Goal: Task Accomplishment & Management: Use online tool/utility

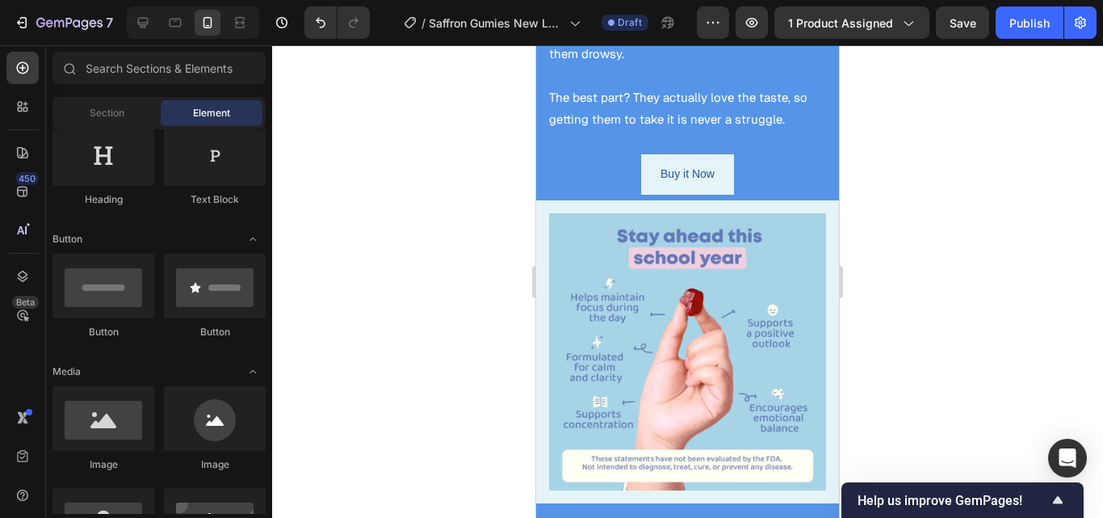
scroll to position [2572, 0]
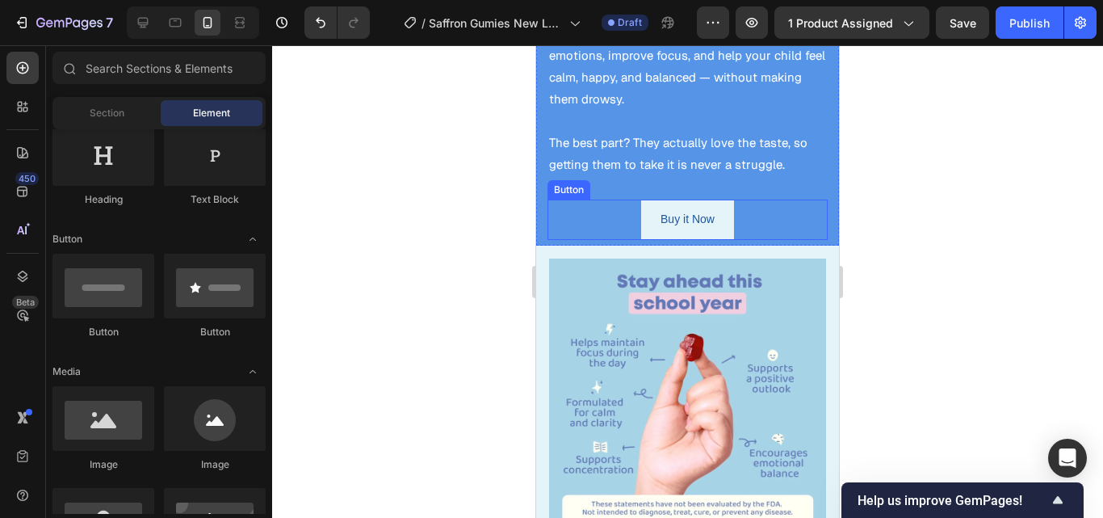
click at [731, 203] on div "Buy it Now Button" at bounding box center [687, 219] width 280 height 40
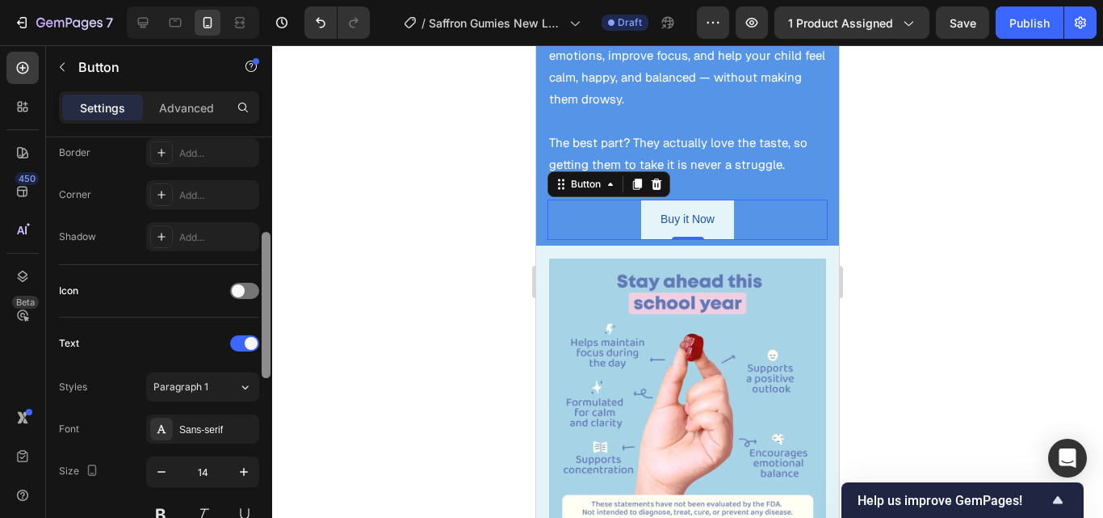
scroll to position [364, 0]
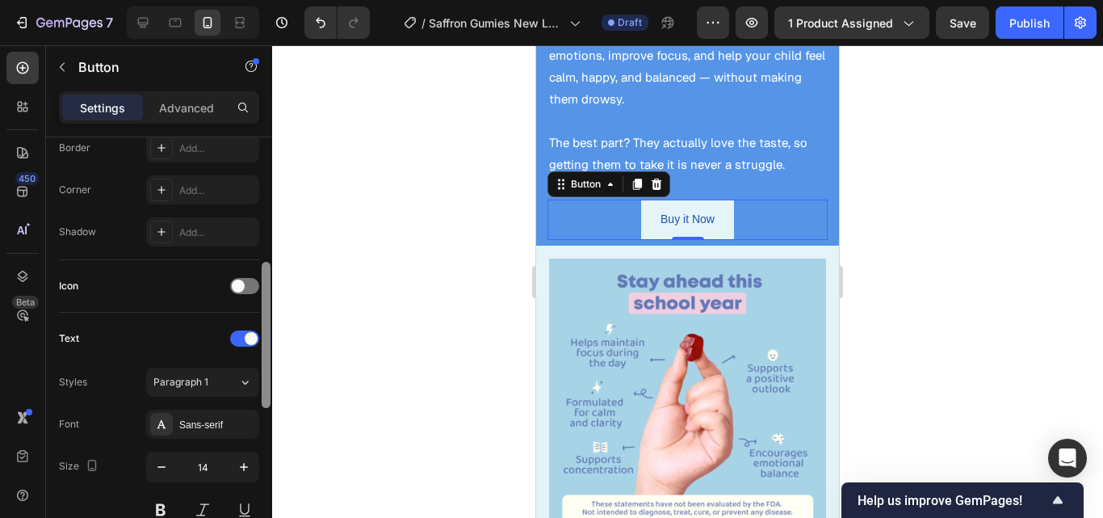
drag, startPoint x: 270, startPoint y: 189, endPoint x: 275, endPoint y: 314, distance: 125.3
click at [275, 0] on div "7 / Saffron Gumies New LP | WIP Draft Preview 1 product assigned Save Publish 4…" at bounding box center [551, 0] width 1103 height 0
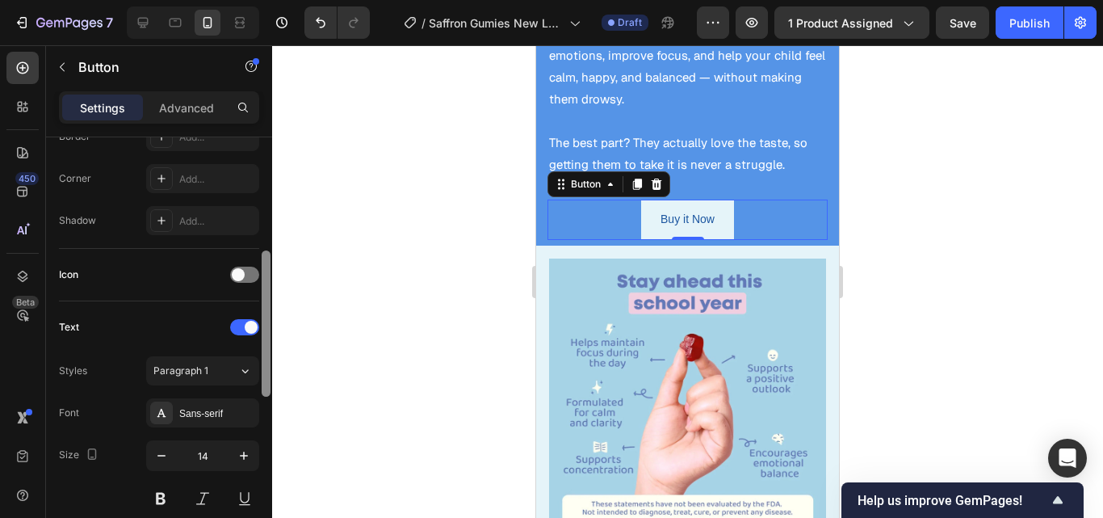
click at [269, 328] on div at bounding box center [266, 323] width 9 height 146
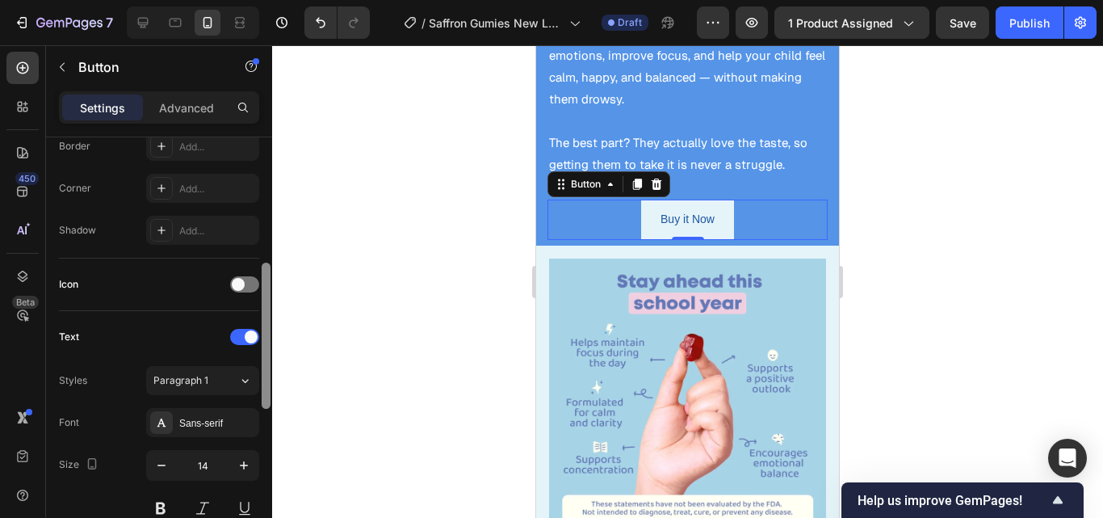
click at [269, 328] on div at bounding box center [266, 335] width 9 height 146
click at [243, 281] on span at bounding box center [238, 284] width 13 height 13
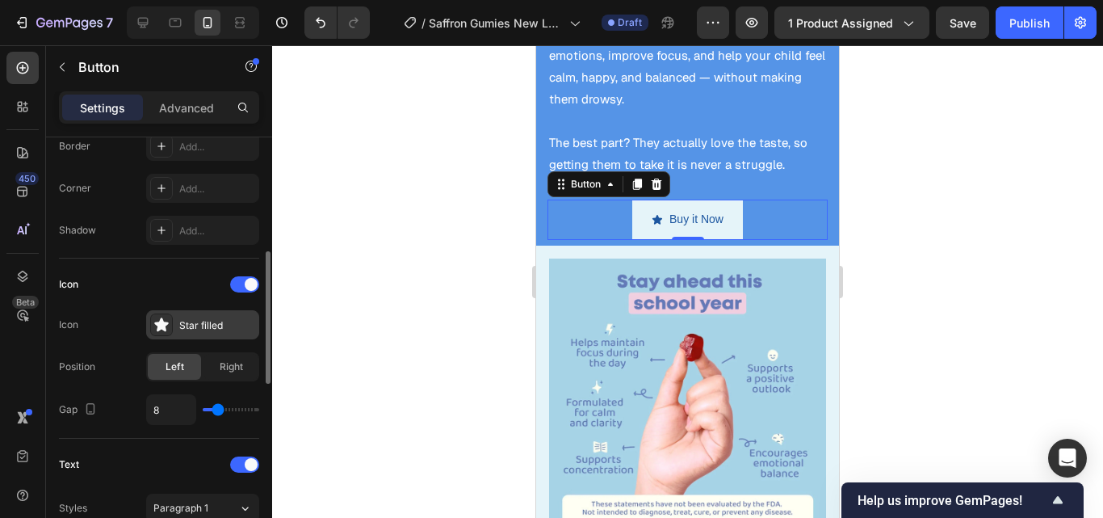
click at [220, 336] on div "Star filled" at bounding box center [202, 324] width 113 height 29
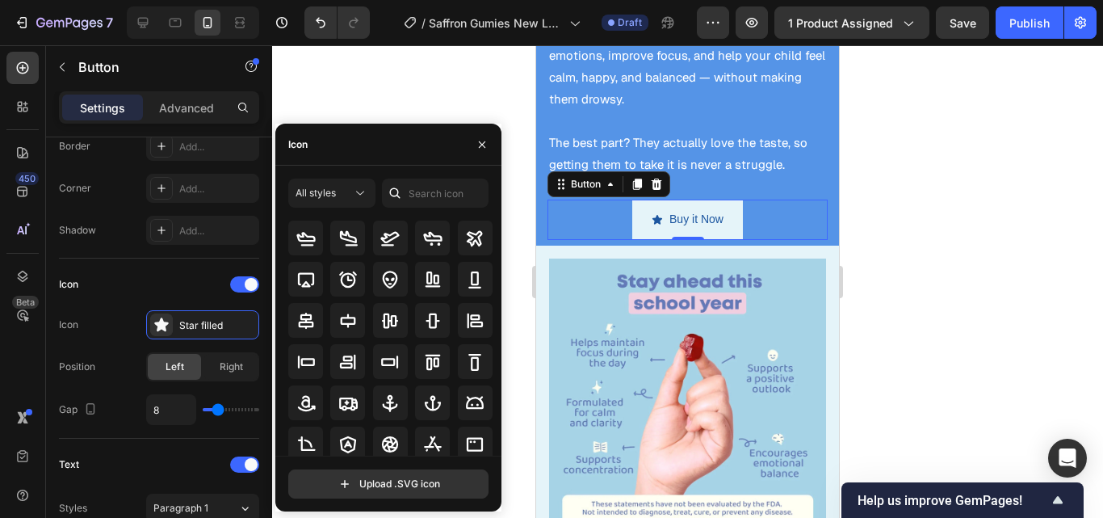
scroll to position [0, 0]
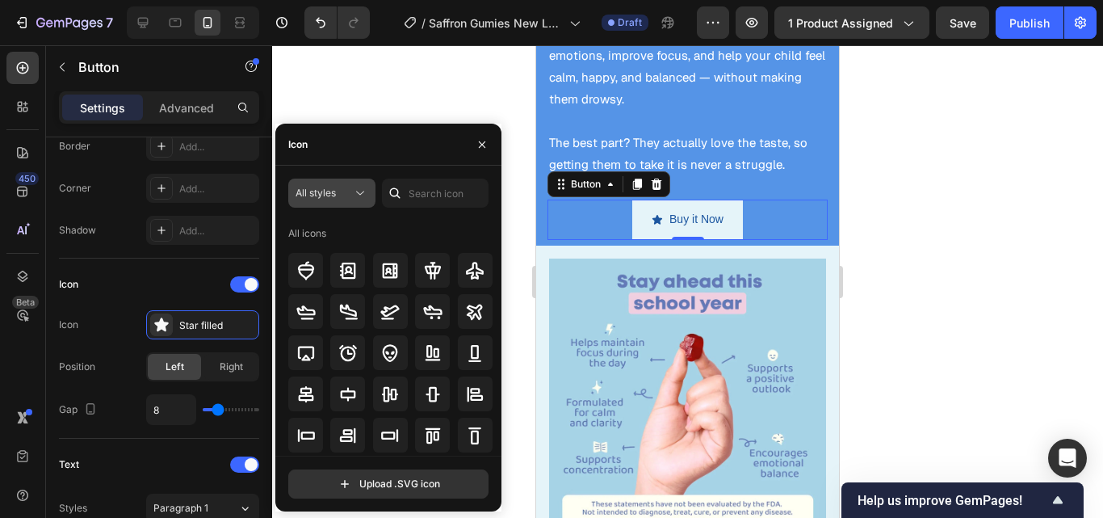
click at [354, 207] on button "All styles" at bounding box center [331, 192] width 87 height 29
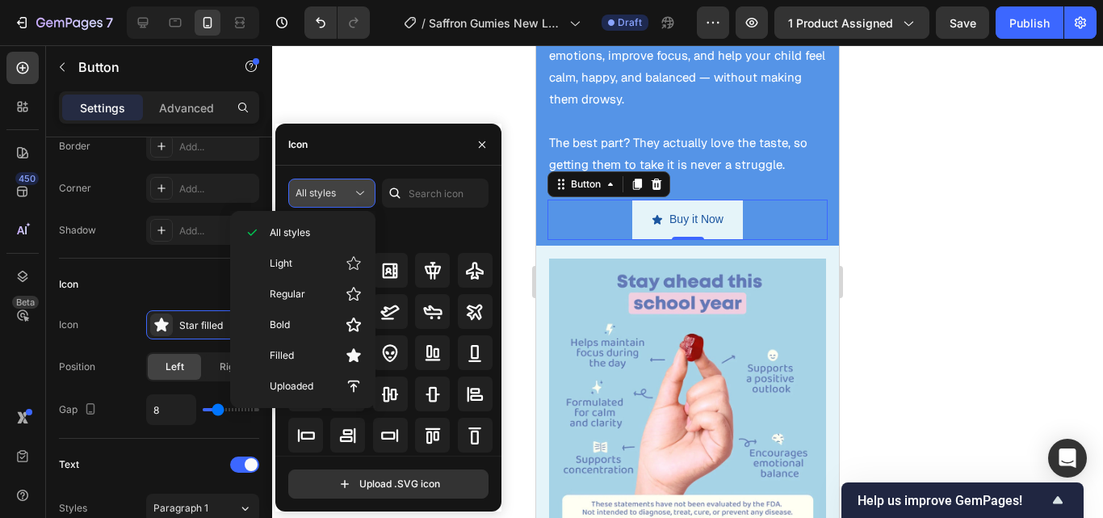
click at [356, 197] on icon at bounding box center [360, 193] width 16 height 16
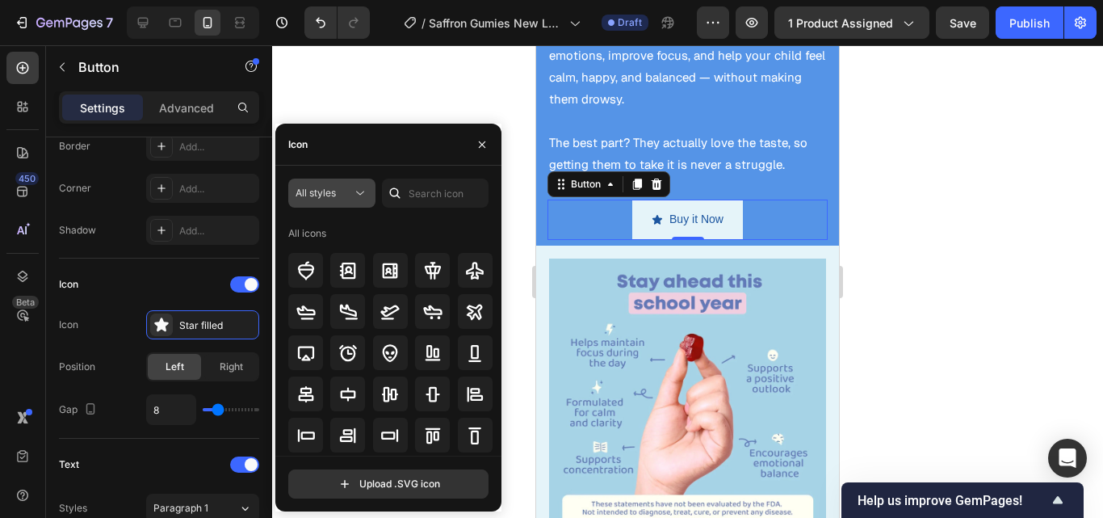
click at [356, 197] on icon at bounding box center [360, 193] width 16 height 16
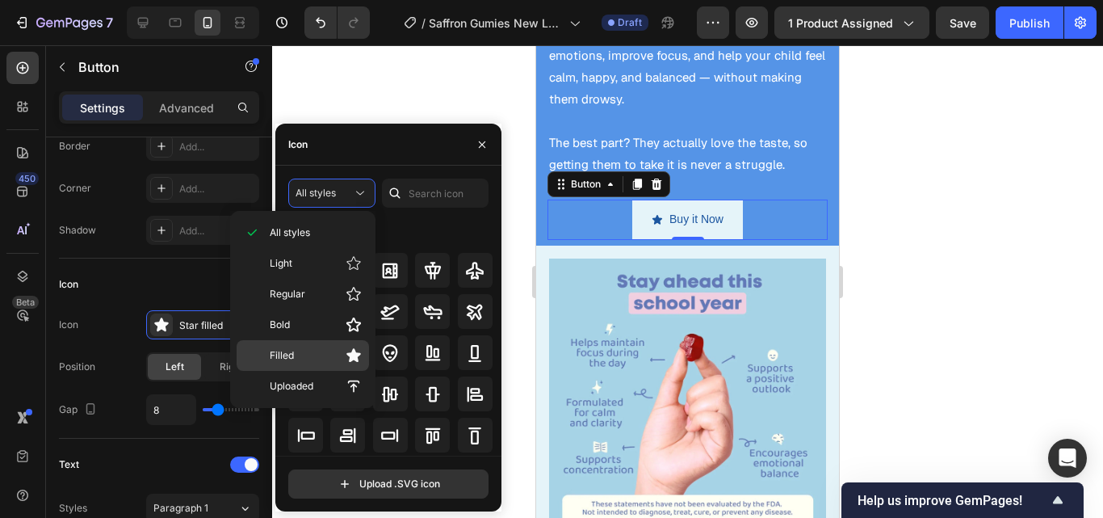
click at [321, 349] on p "Filled" at bounding box center [316, 355] width 92 height 16
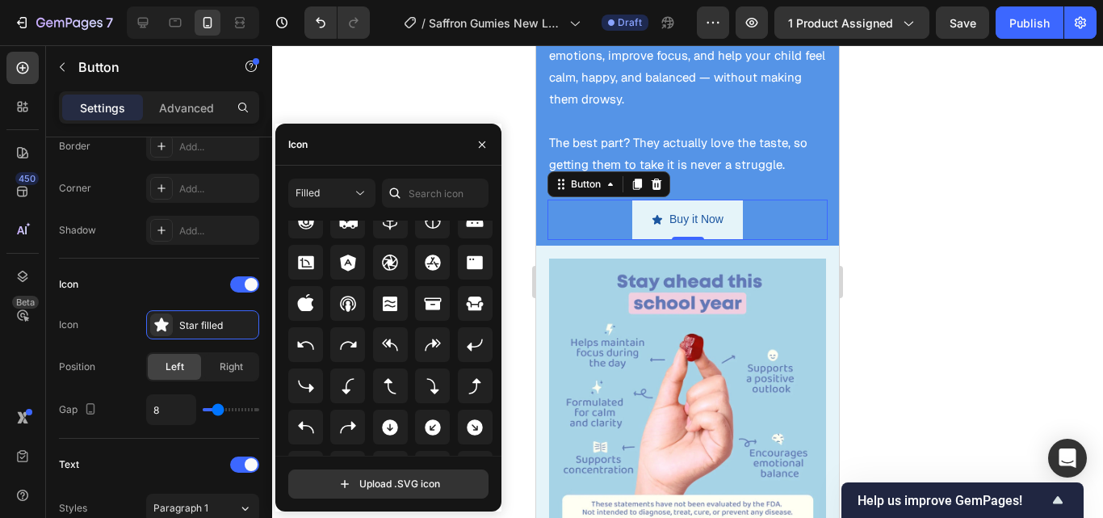
scroll to position [237, 0]
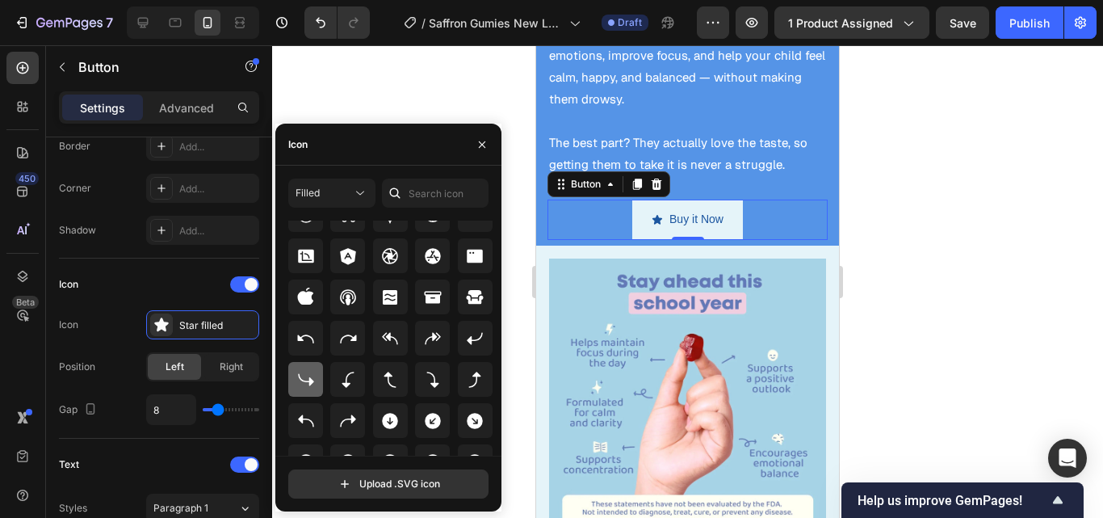
click at [301, 386] on icon at bounding box center [305, 379] width 19 height 19
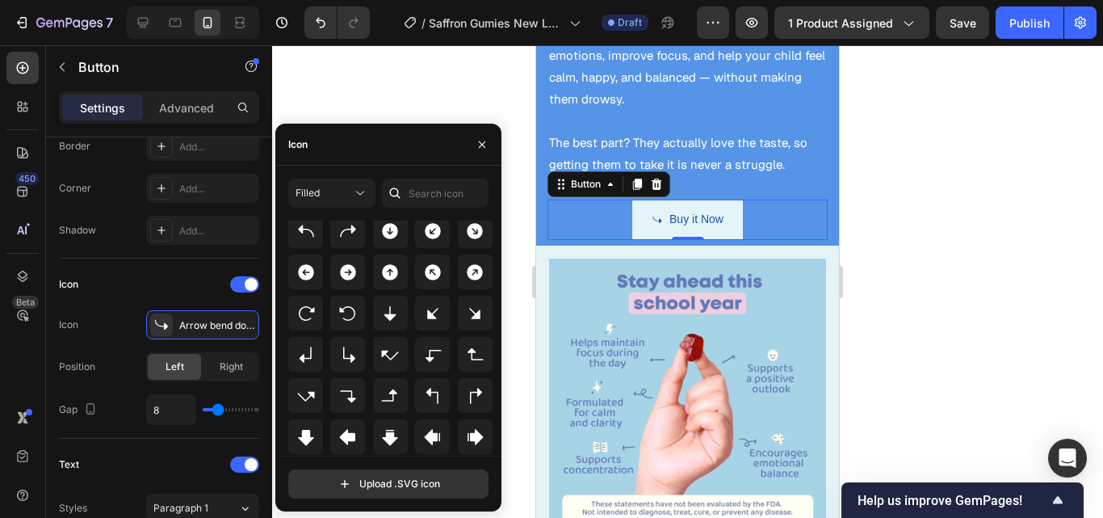
scroll to position [389, 0]
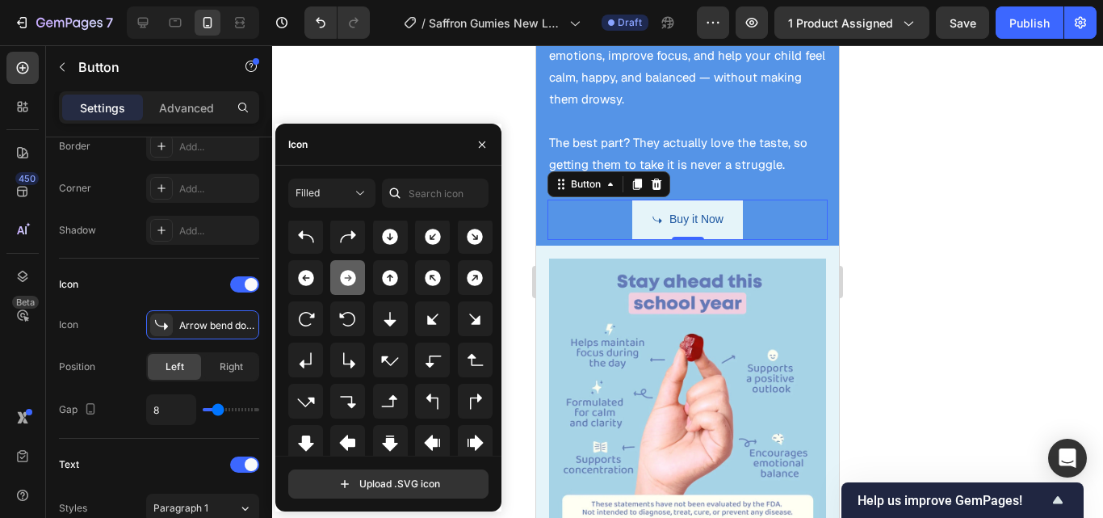
click at [338, 285] on icon at bounding box center [347, 277] width 19 height 19
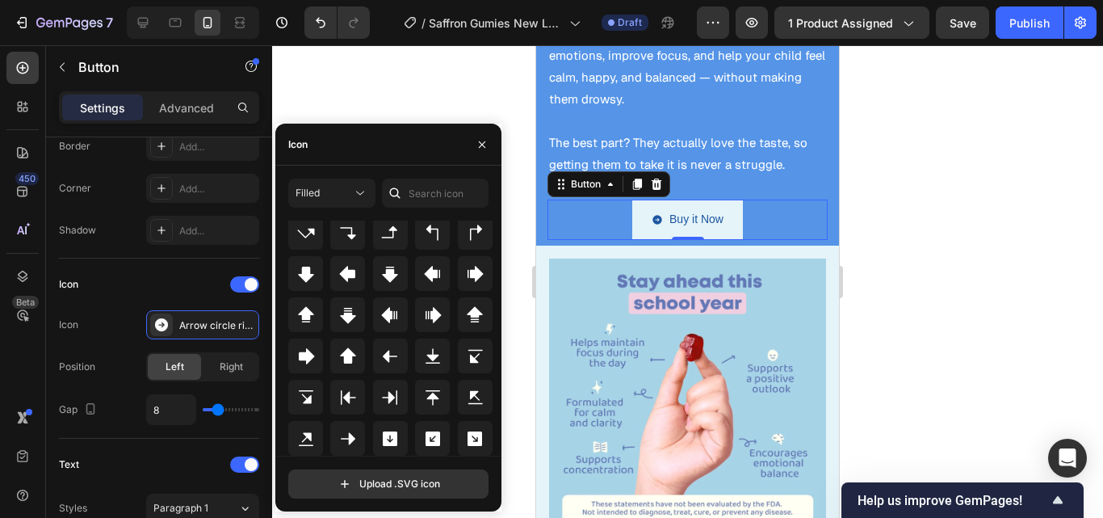
scroll to position [532, 0]
click at [307, 355] on icon at bounding box center [307, 356] width 16 height 16
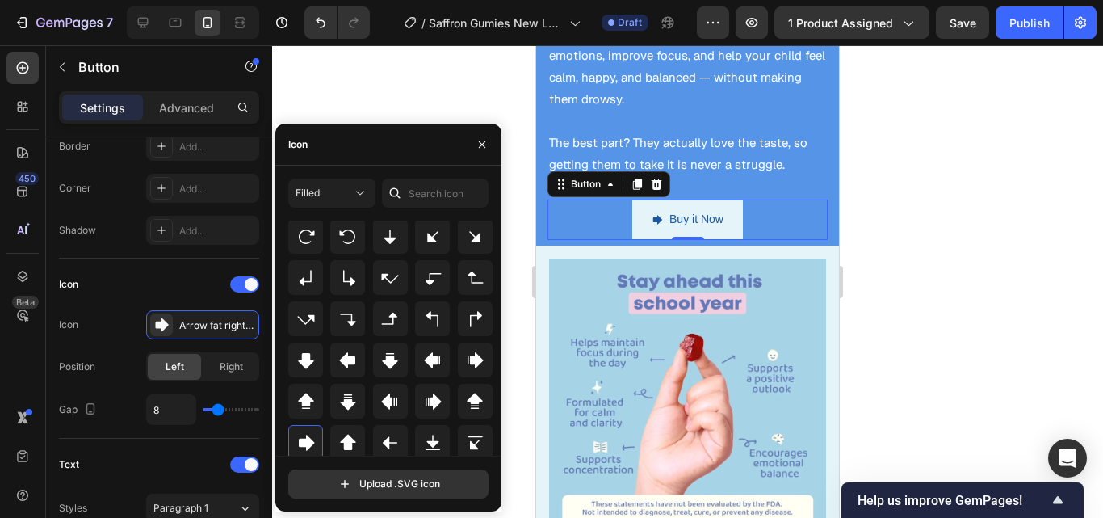
scroll to position [422, 0]
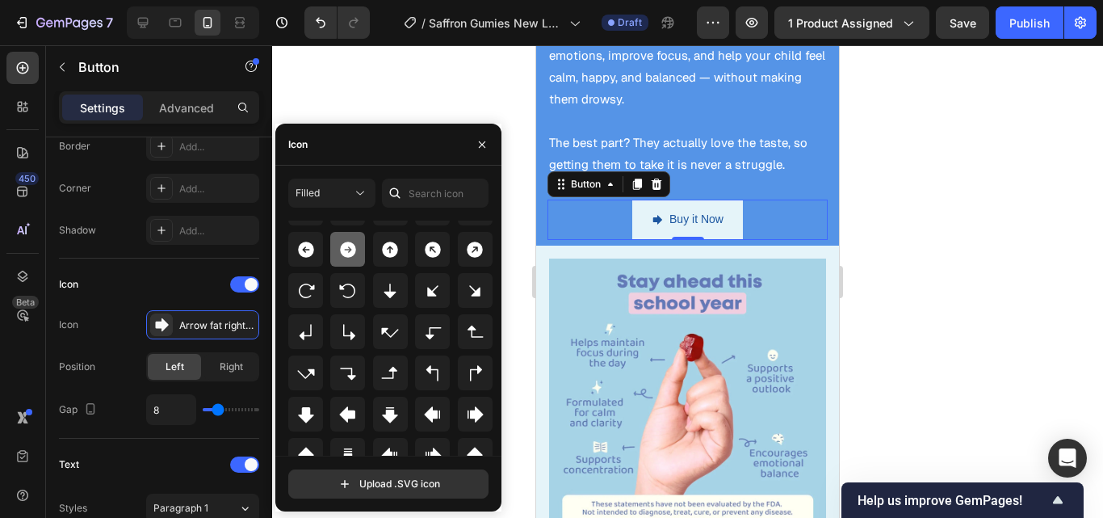
click at [340, 262] on div at bounding box center [347, 249] width 35 height 35
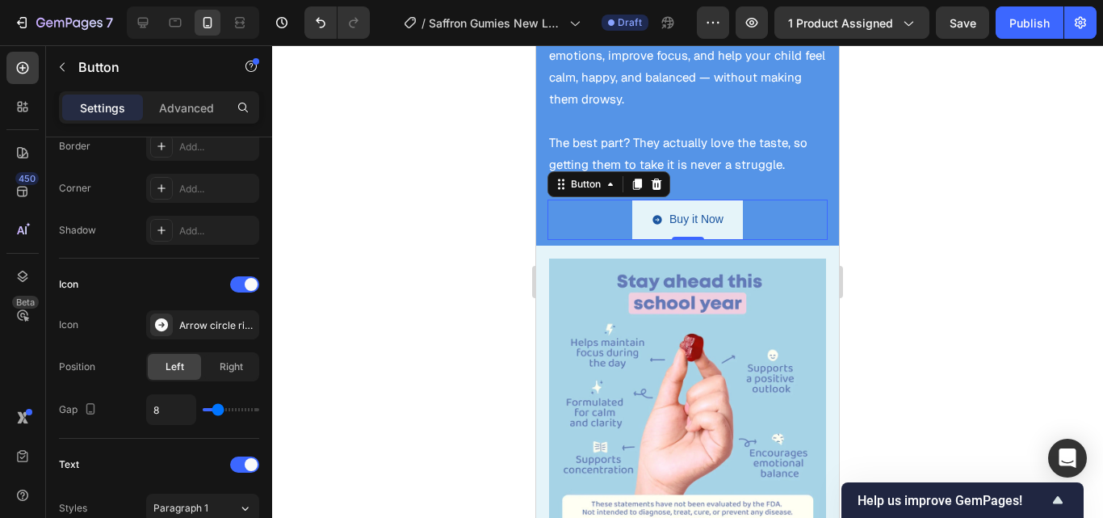
click at [399, 91] on div at bounding box center [687, 281] width 831 height 472
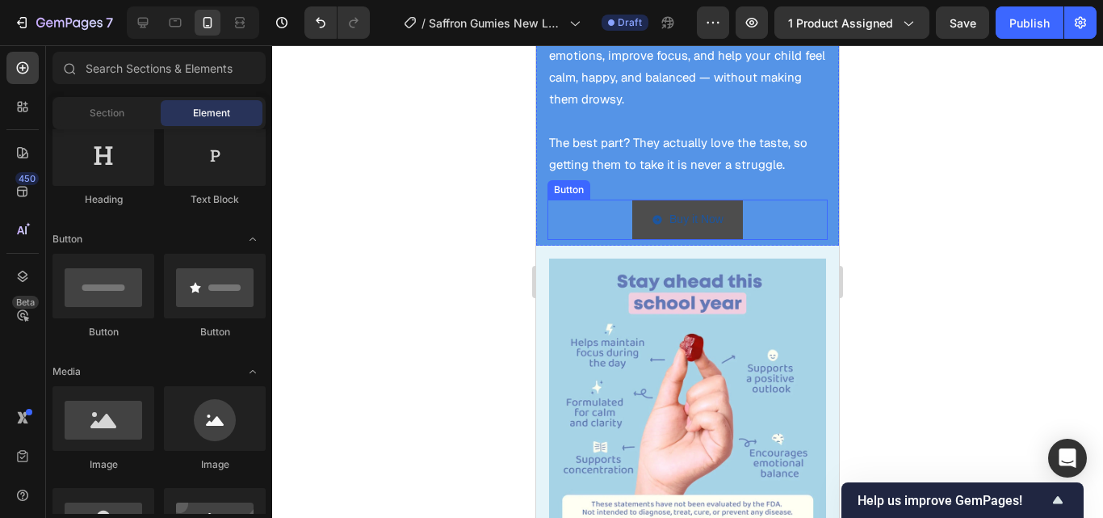
click at [632, 199] on button "Buy it Now" at bounding box center [687, 219] width 111 height 40
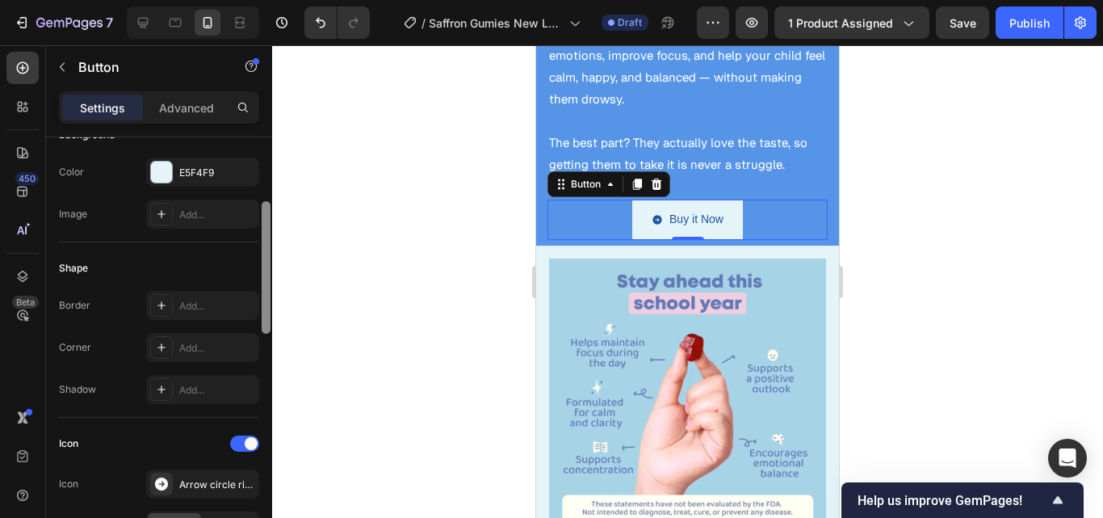
drag, startPoint x: 264, startPoint y: 253, endPoint x: 264, endPoint y: 317, distance: 64.6
click at [264, 317] on div at bounding box center [266, 267] width 9 height 132
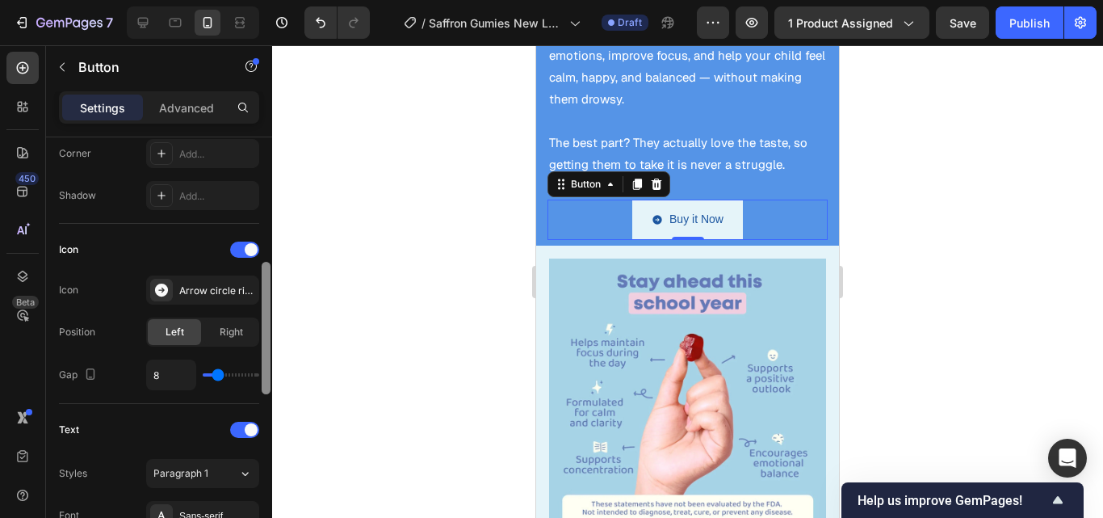
scroll to position [411, 0]
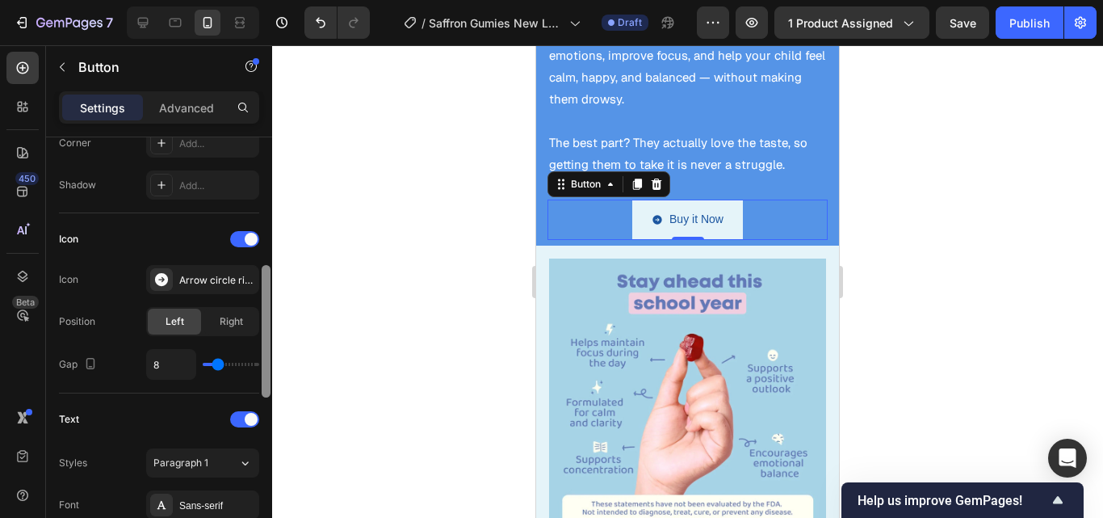
drag, startPoint x: 264, startPoint y: 317, endPoint x: 266, endPoint y: 381, distance: 63.8
click at [266, 381] on div at bounding box center [266, 331] width 9 height 132
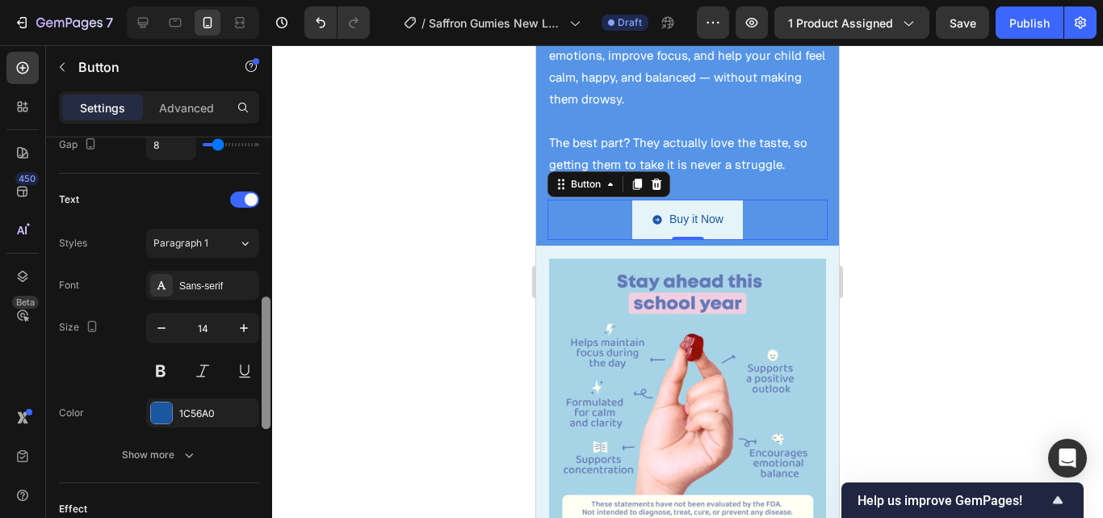
drag, startPoint x: 266, startPoint y: 351, endPoint x: 265, endPoint y: 420, distance: 68.6
click at [265, 420] on div at bounding box center [266, 362] width 9 height 132
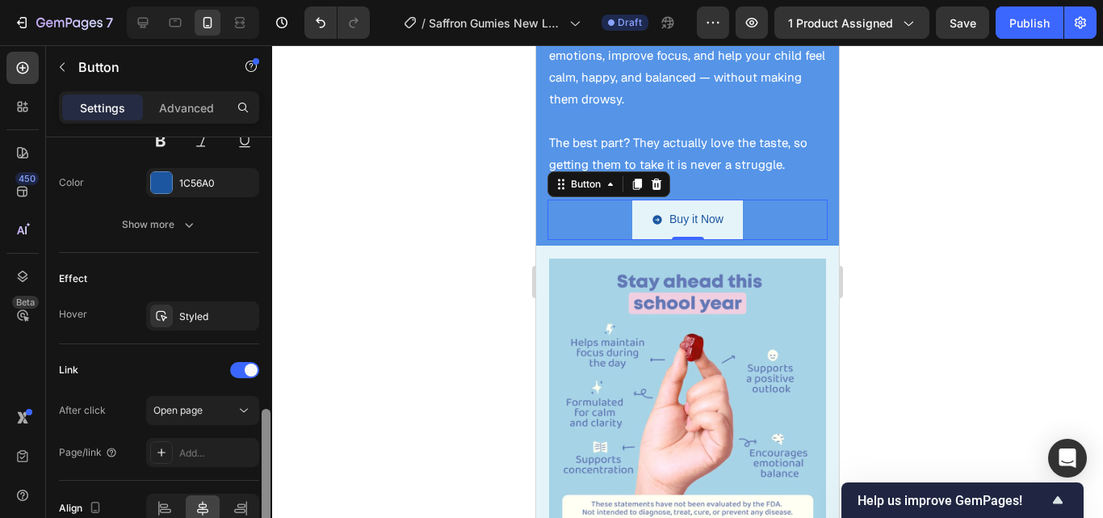
scroll to position [863, 0]
drag, startPoint x: 265, startPoint y: 420, endPoint x: 263, endPoint y: 492, distance: 72.7
click at [263, 492] on div at bounding box center [266, 472] width 9 height 132
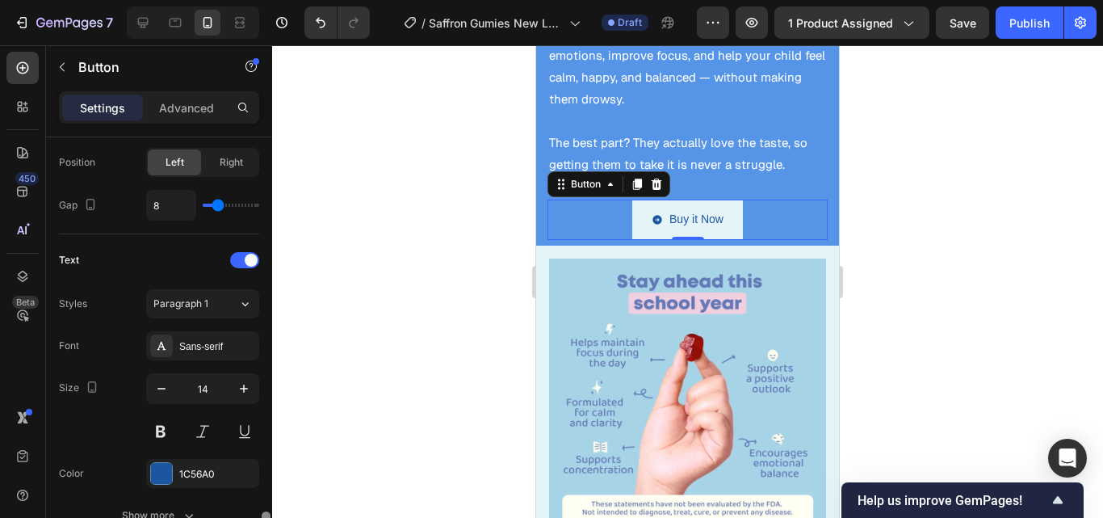
scroll to position [513, 0]
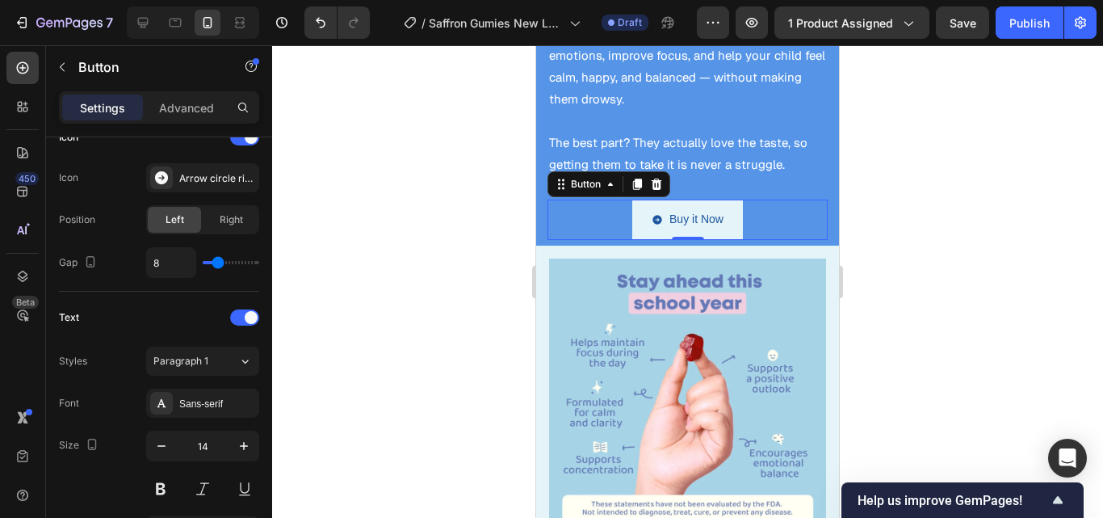
drag, startPoint x: 263, startPoint y: 447, endPoint x: 276, endPoint y: 338, distance: 109.8
click at [276, 0] on div "7 / Saffron Gumies New LP | WIP Draft Preview 1 product assigned Save Publish 4…" at bounding box center [551, 0] width 1103 height 0
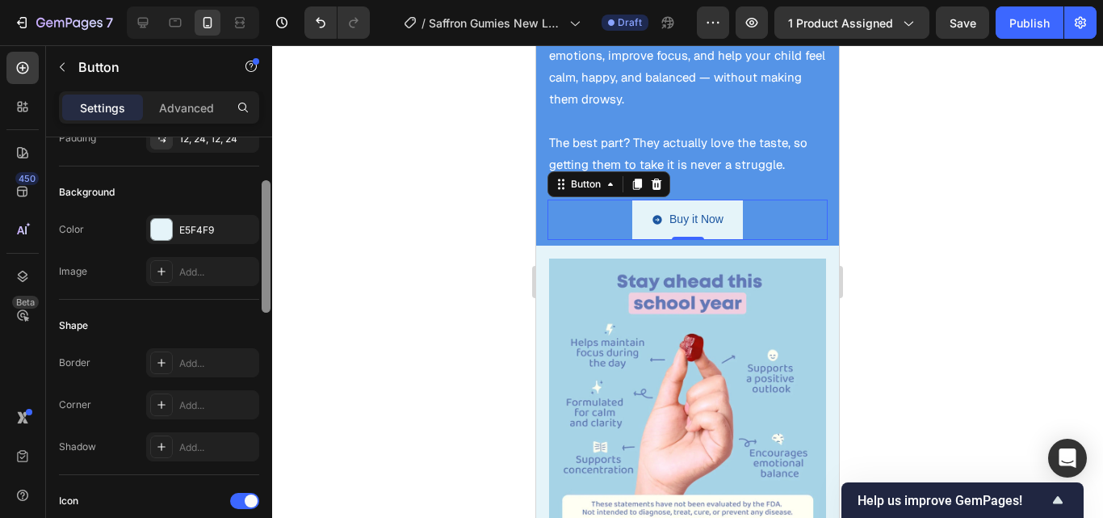
drag, startPoint x: 265, startPoint y: 363, endPoint x: 264, endPoint y: 249, distance: 113.8
click at [264, 249] on div at bounding box center [266, 246] width 9 height 132
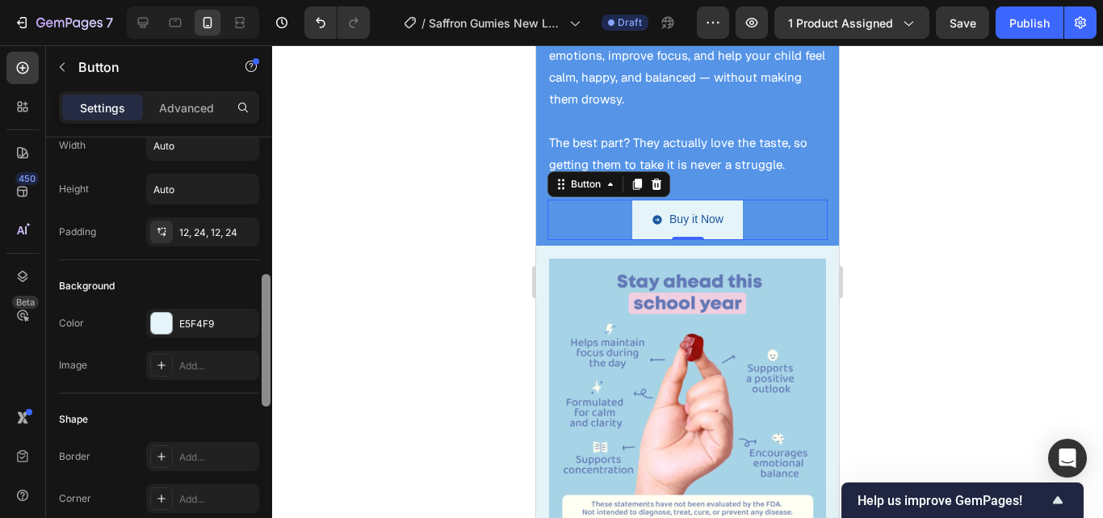
scroll to position [0, 0]
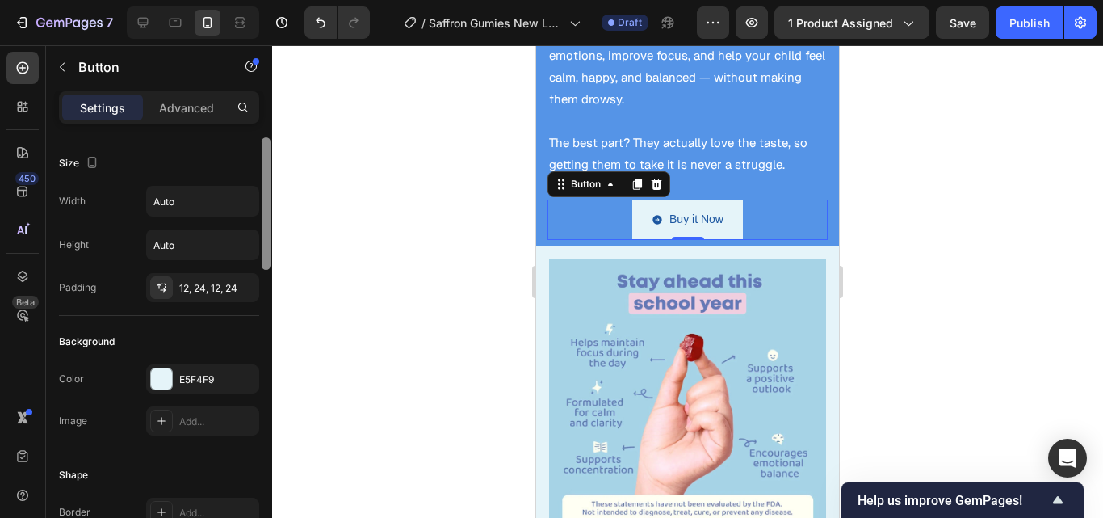
drag, startPoint x: 264, startPoint y: 249, endPoint x: 263, endPoint y: 162, distance: 87.2
click at [263, 162] on div at bounding box center [266, 203] width 9 height 132
click at [211, 114] on p "Advanced" at bounding box center [186, 107] width 55 height 17
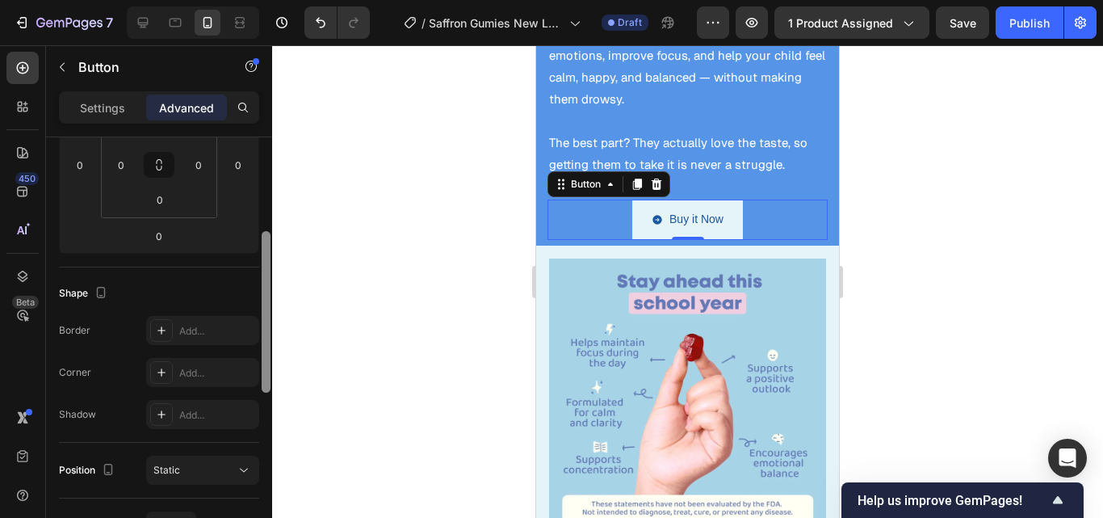
drag, startPoint x: 268, startPoint y: 223, endPoint x: 262, endPoint y: 334, distance: 111.6
click at [262, 334] on div at bounding box center [266, 311] width 9 height 161
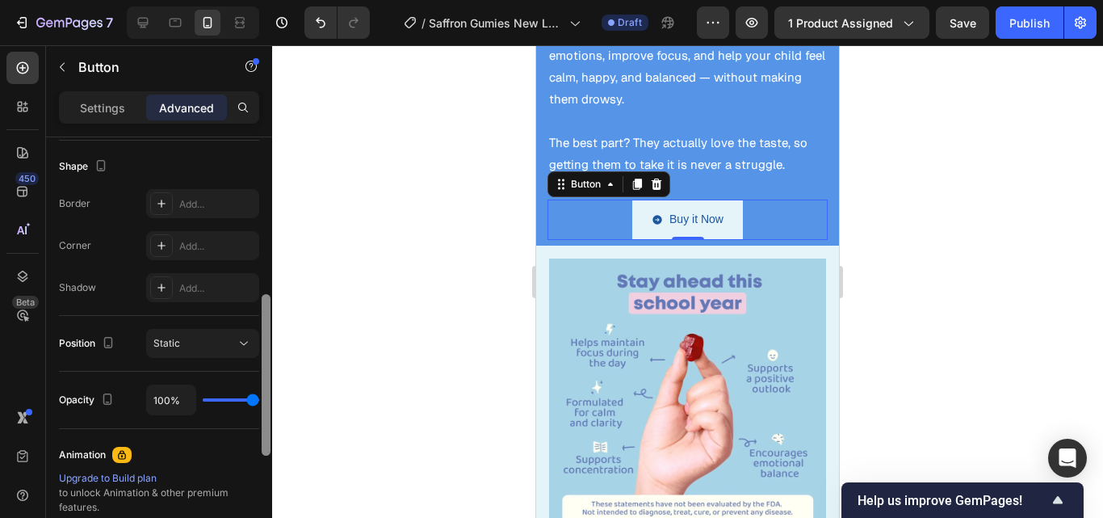
scroll to position [414, 0]
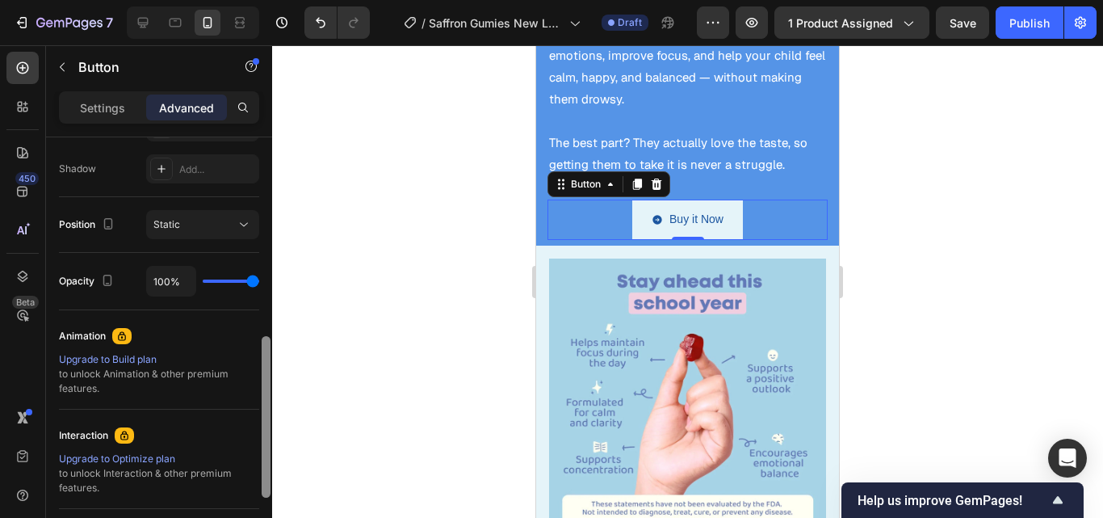
drag, startPoint x: 262, startPoint y: 334, endPoint x: 261, endPoint y: 426, distance: 92.0
click at [261, 426] on div at bounding box center [266, 348] width 12 height 426
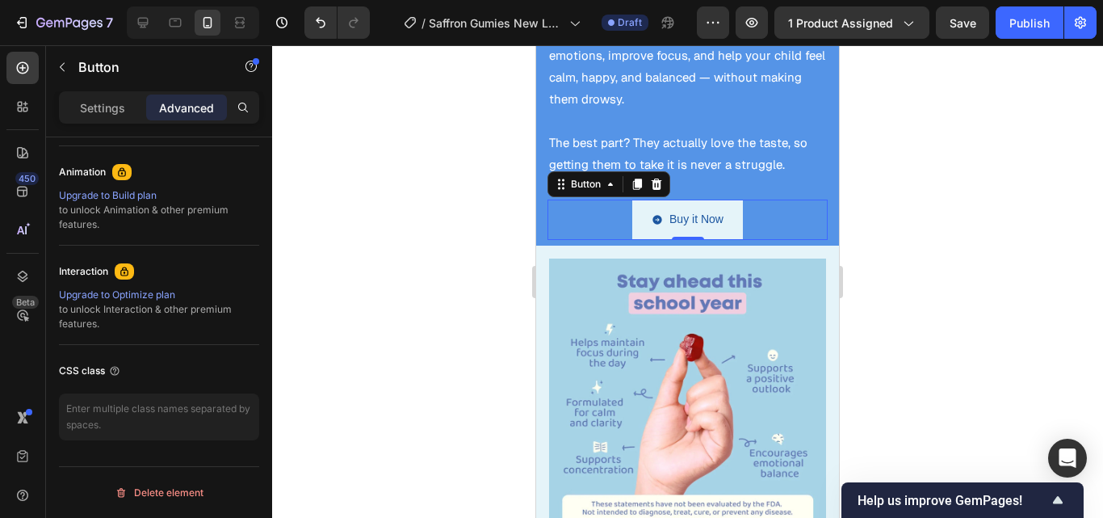
drag, startPoint x: 261, startPoint y: 426, endPoint x: 279, endPoint y: 228, distance: 199.5
click at [279, 0] on div "7 / Saffron Gumies New LP | WIP Draft Preview 1 product assigned Save Publish 4…" at bounding box center [551, 0] width 1103 height 0
click at [602, 199] on div "Buy it Now Button 0" at bounding box center [687, 219] width 280 height 40
click at [103, 111] on p "Settings" at bounding box center [102, 107] width 45 height 17
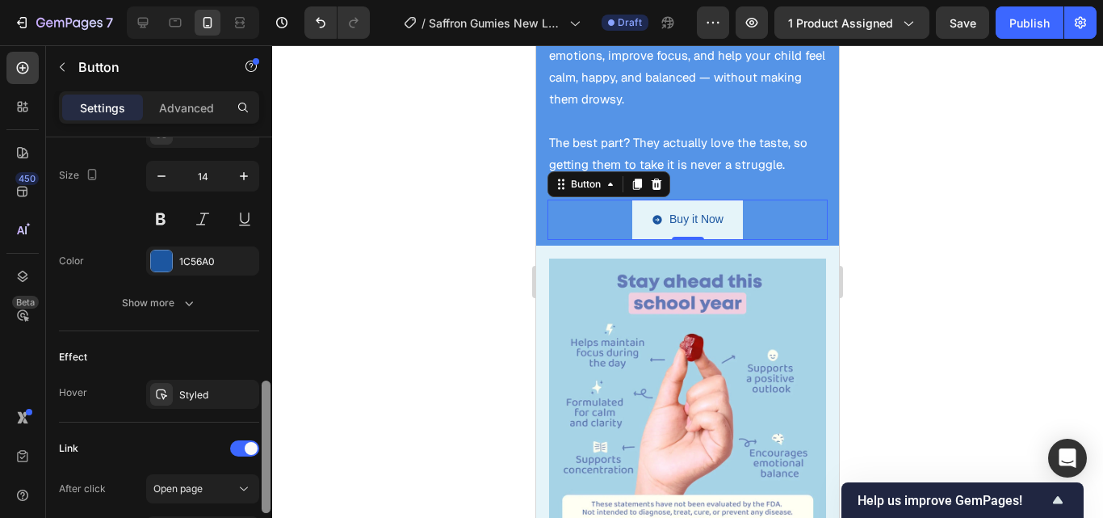
drag, startPoint x: 262, startPoint y: 387, endPoint x: 262, endPoint y: 417, distance: 30.7
click at [262, 417] on div at bounding box center [266, 446] width 9 height 132
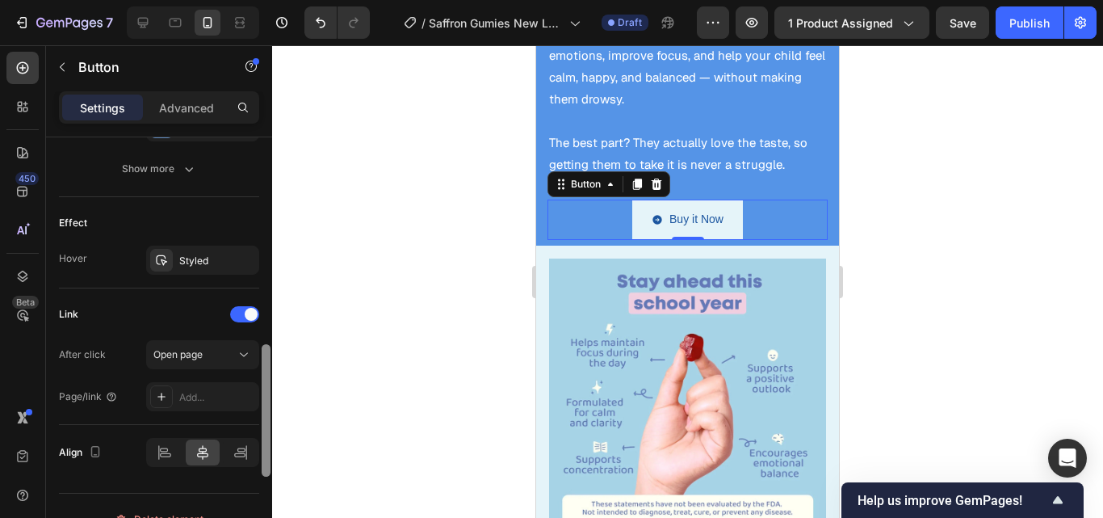
scroll to position [919, 0]
drag, startPoint x: 262, startPoint y: 417, endPoint x: 265, endPoint y: 457, distance: 39.6
click at [265, 457] on div at bounding box center [266, 489] width 9 height 132
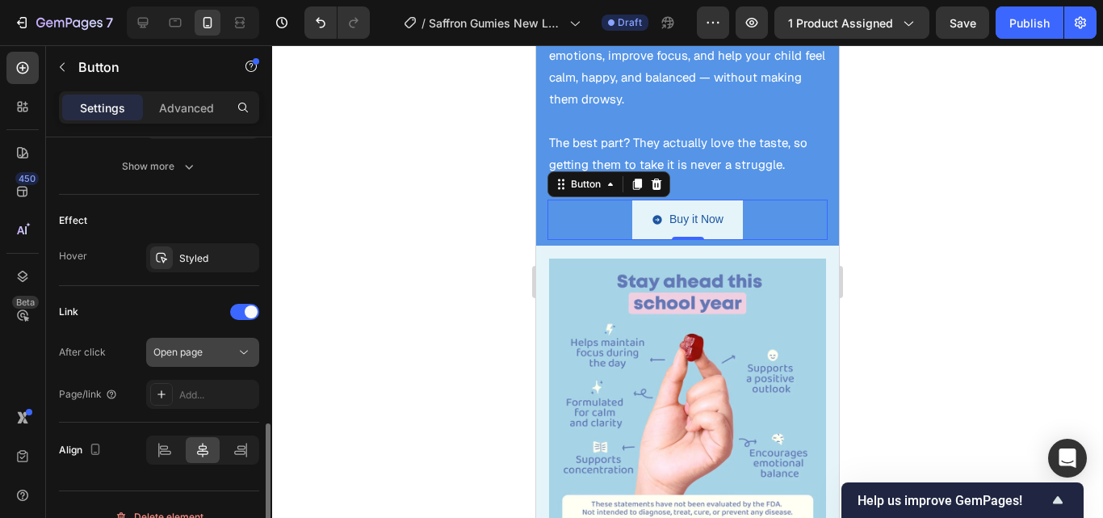
click at [245, 358] on icon at bounding box center [244, 352] width 16 height 16
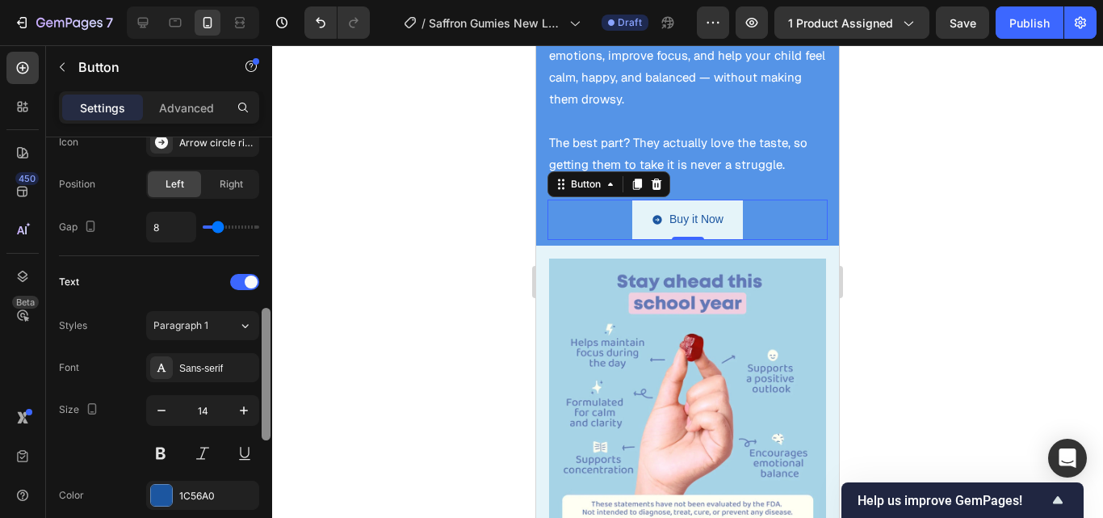
drag, startPoint x: 264, startPoint y: 426, endPoint x: 266, endPoint y: 311, distance: 115.5
click at [266, 311] on div at bounding box center [266, 374] width 9 height 132
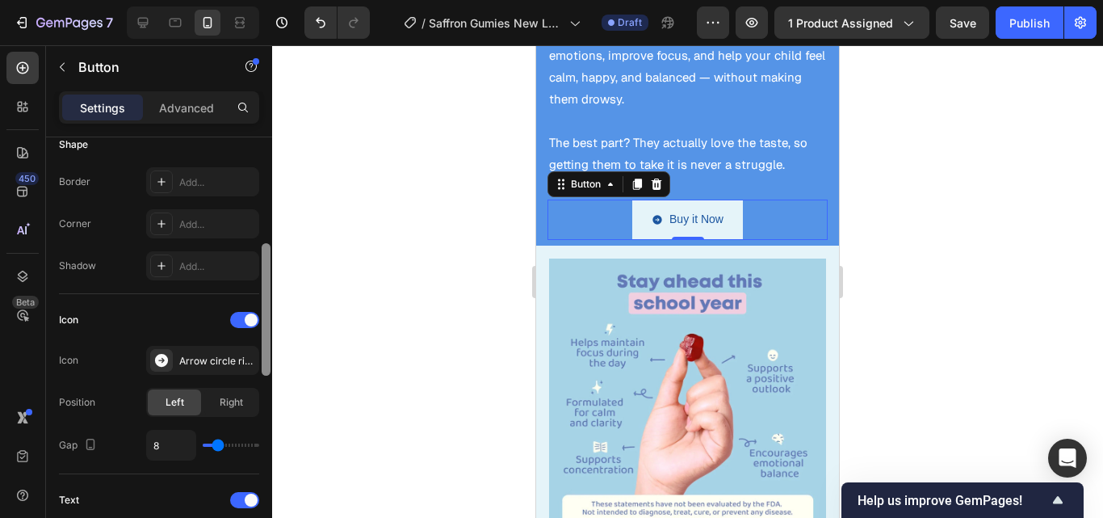
drag, startPoint x: 266, startPoint y: 311, endPoint x: 266, endPoint y: 243, distance: 67.8
click at [266, 243] on div at bounding box center [266, 309] width 9 height 132
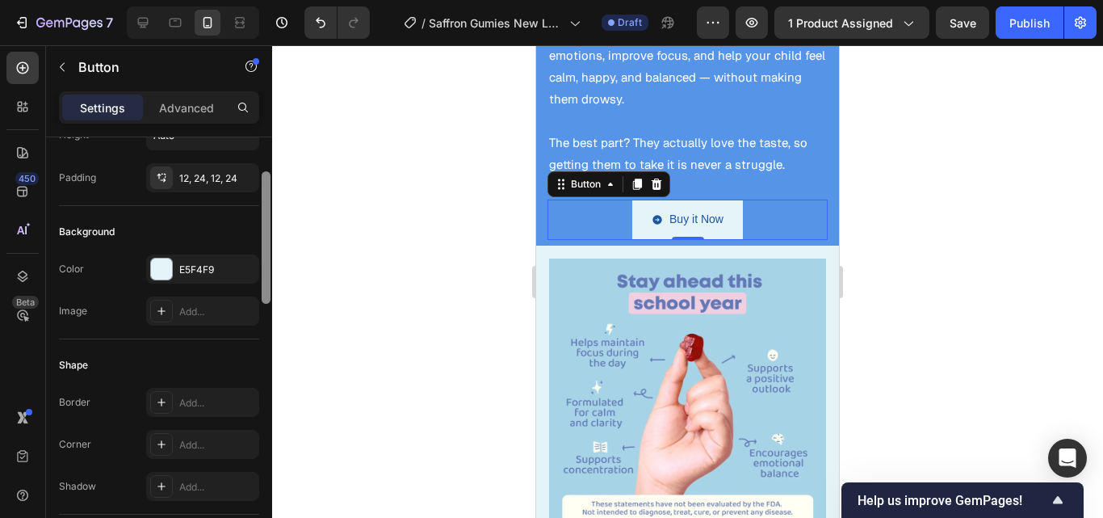
drag, startPoint x: 266, startPoint y: 243, endPoint x: 266, endPoint y: 174, distance: 68.6
click at [266, 174] on div at bounding box center [266, 237] width 9 height 132
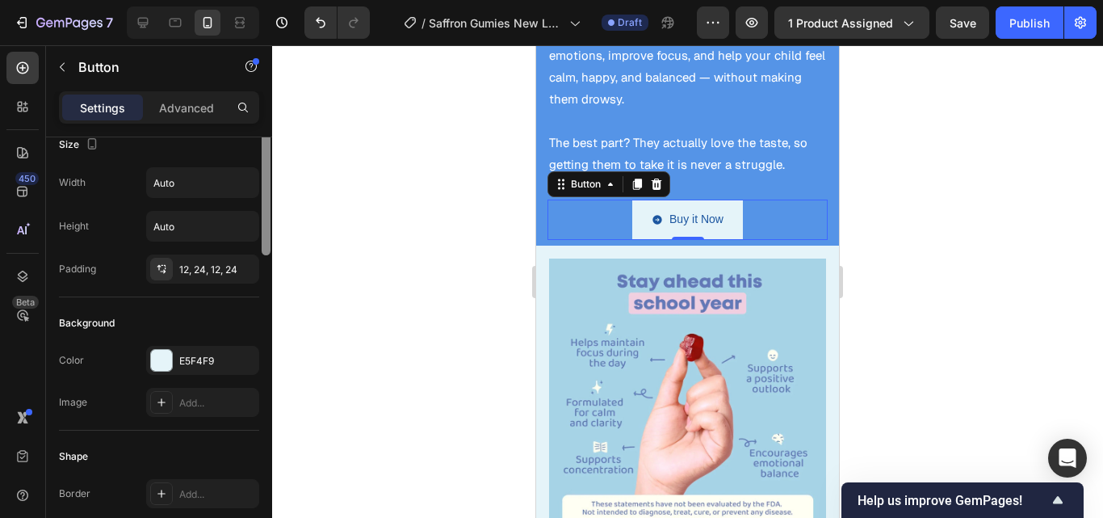
scroll to position [0, 0]
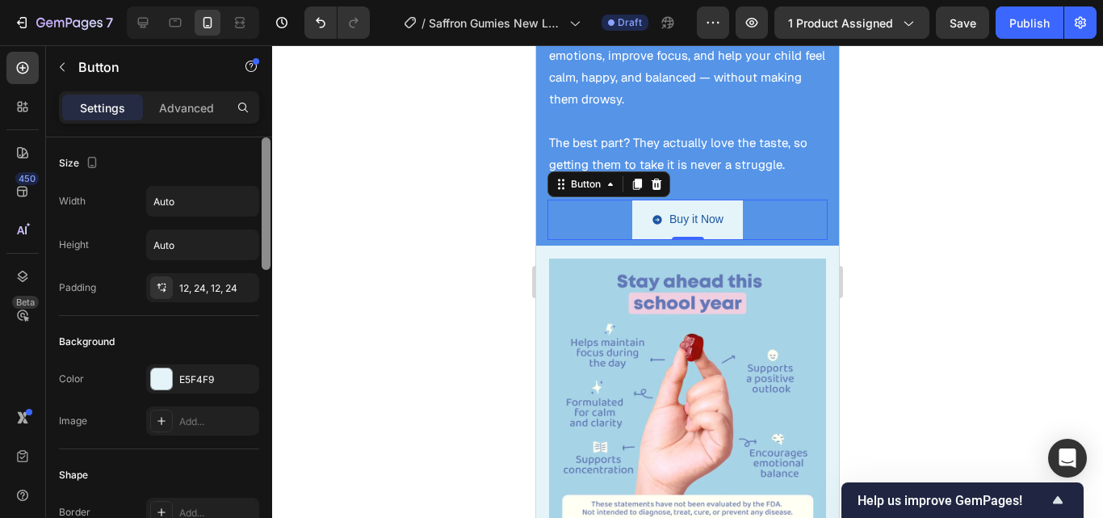
drag, startPoint x: 266, startPoint y: 174, endPoint x: 266, endPoint y: 127, distance: 47.6
click at [266, 127] on div "Settings Advanced Size Width Auto Height Auto Padding 12, 24, 12, 24 Background…" at bounding box center [159, 327] width 226 height 472
click at [324, 279] on div at bounding box center [687, 281] width 831 height 472
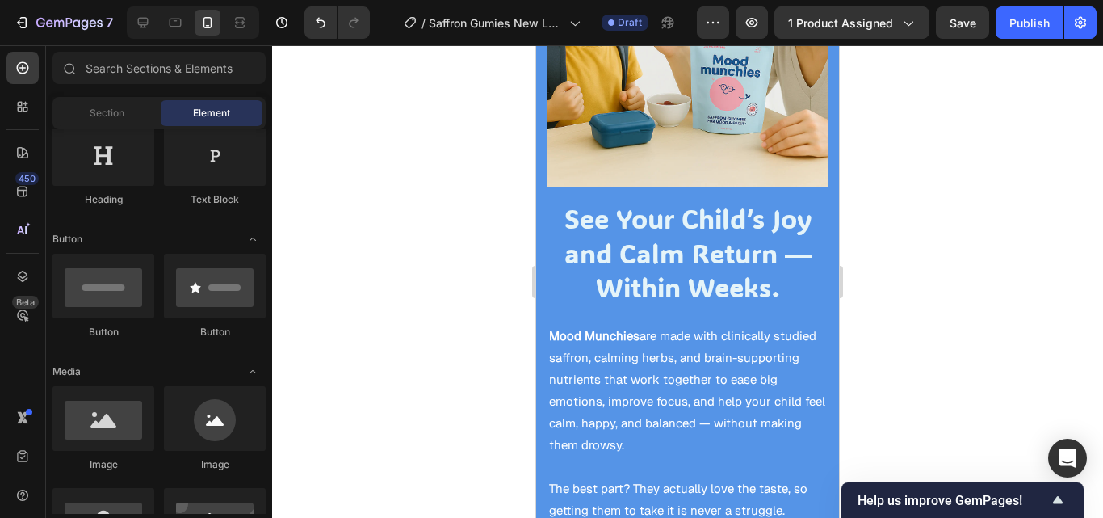
scroll to position [2239, 0]
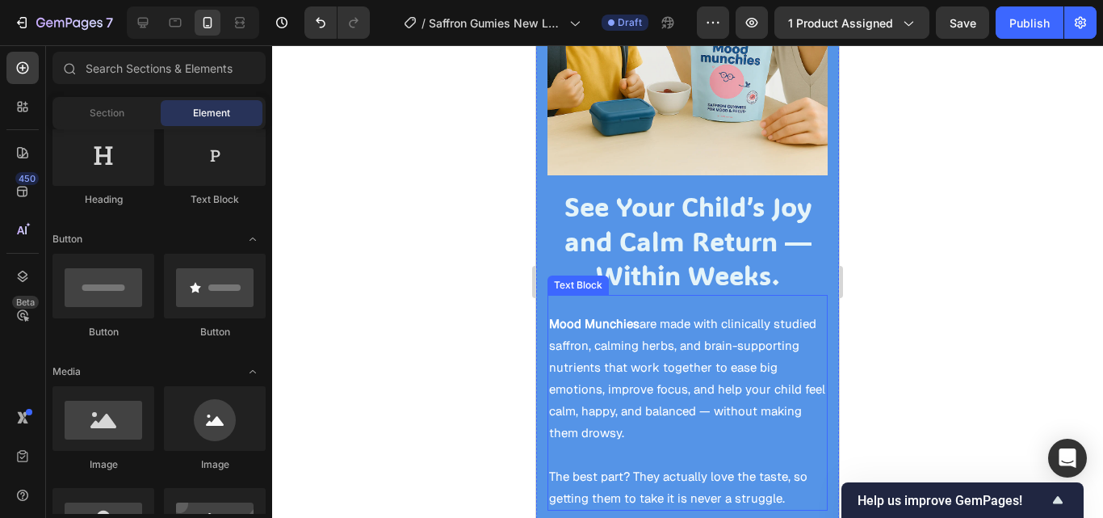
click at [735, 312] on p "Mood Munchies are made with clinically studied saffron, calming herbs, and brai…" at bounding box center [687, 377] width 277 height 131
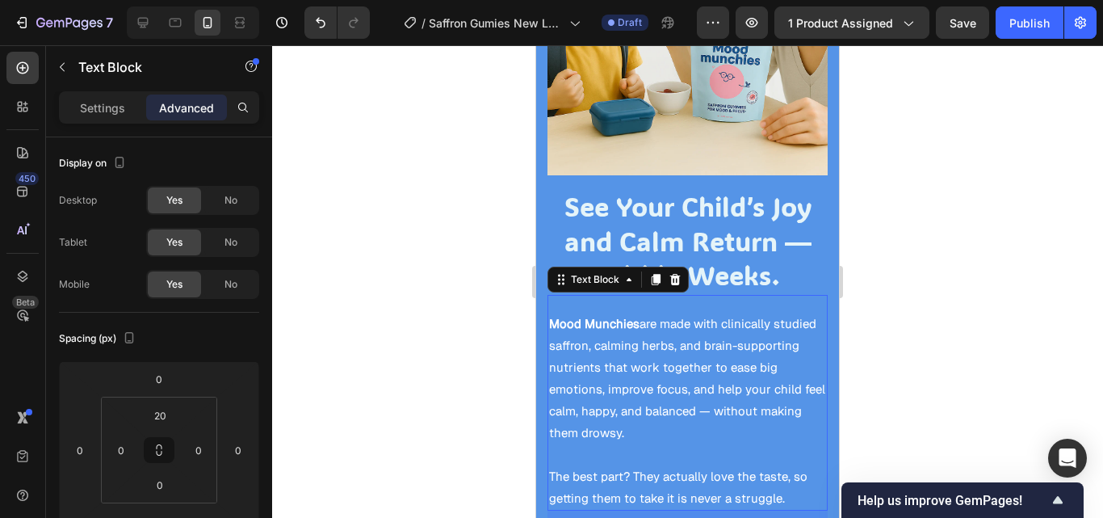
click at [725, 312] on p "Mood Munchies are made with clinically studied saffron, calming herbs, and brai…" at bounding box center [687, 377] width 277 height 131
click at [721, 312] on p "Mood Munchies are made with clinically studied saffron, calming herbs, and brai…" at bounding box center [687, 377] width 277 height 131
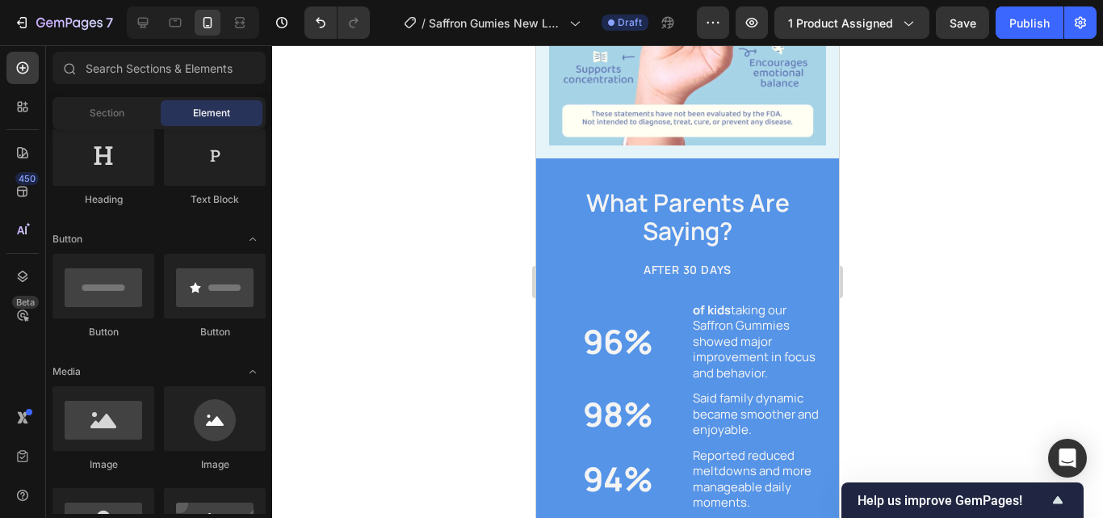
scroll to position [2996, 0]
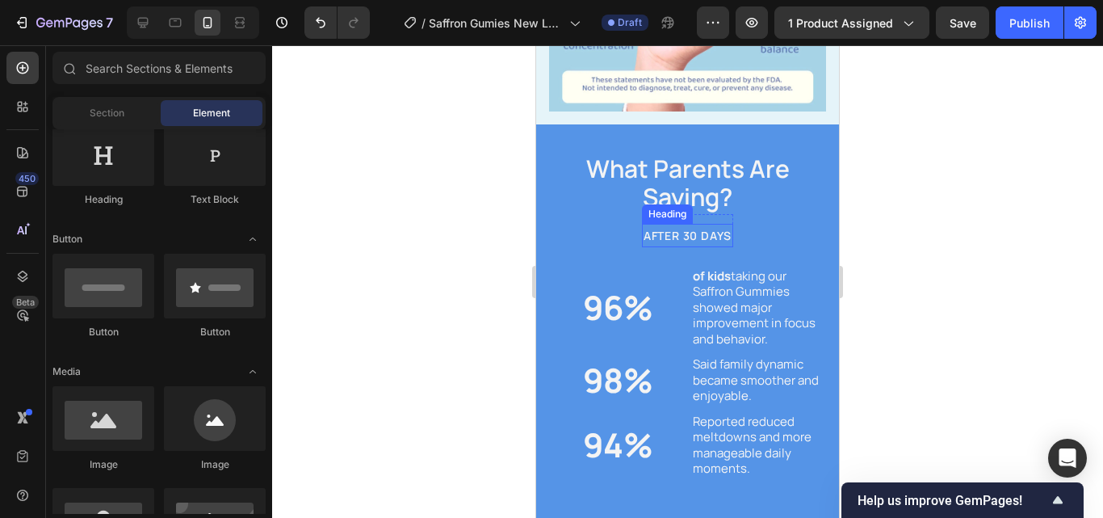
click at [723, 228] on span "AFTER 30 DAYS" at bounding box center [687, 235] width 88 height 15
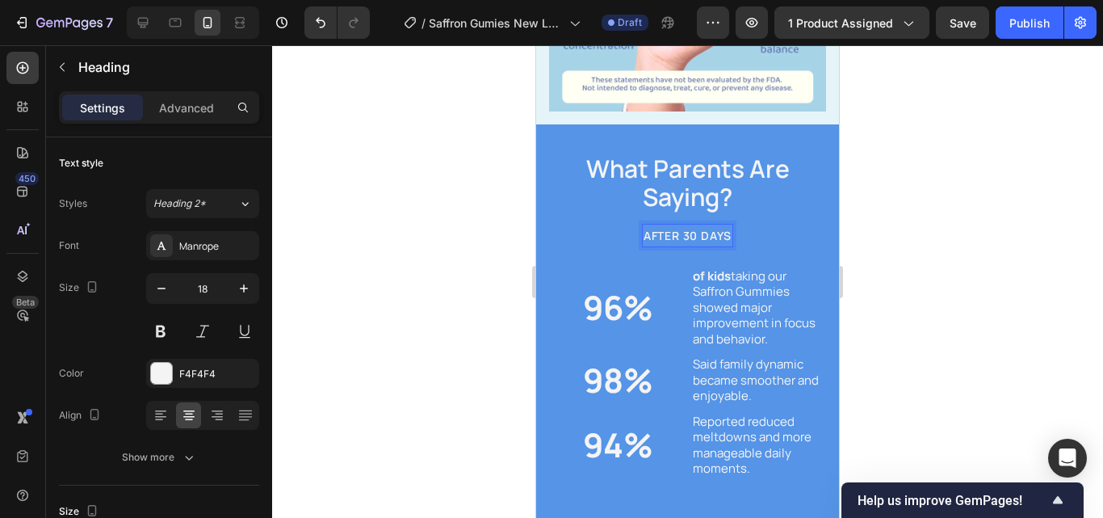
click at [723, 228] on span "AFTER 30 DAYS" at bounding box center [687, 235] width 88 height 15
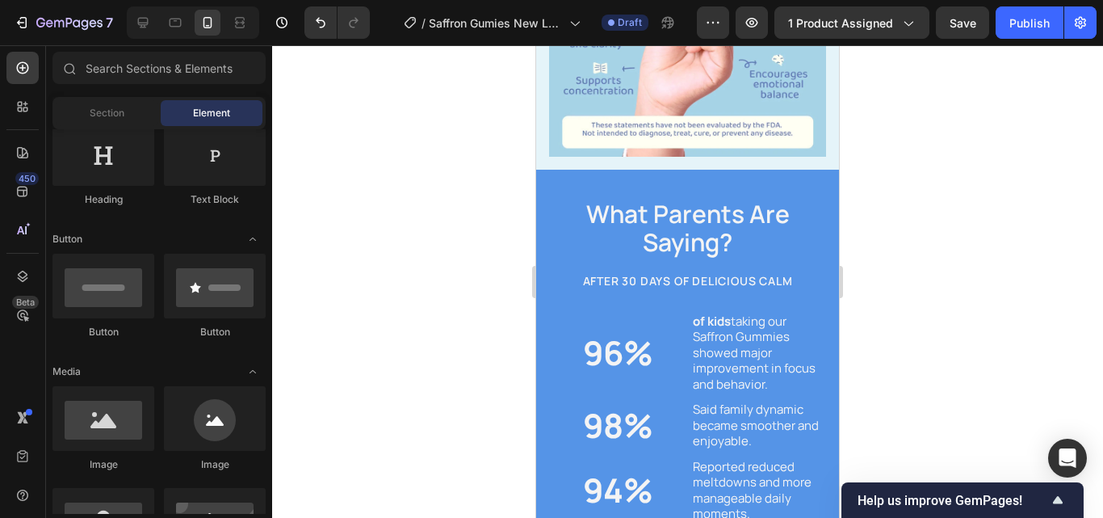
scroll to position [2952, 0]
click at [786, 272] on span "AFTER 30 DAYS OF DELICIOUS CALM" at bounding box center [688, 279] width 210 height 15
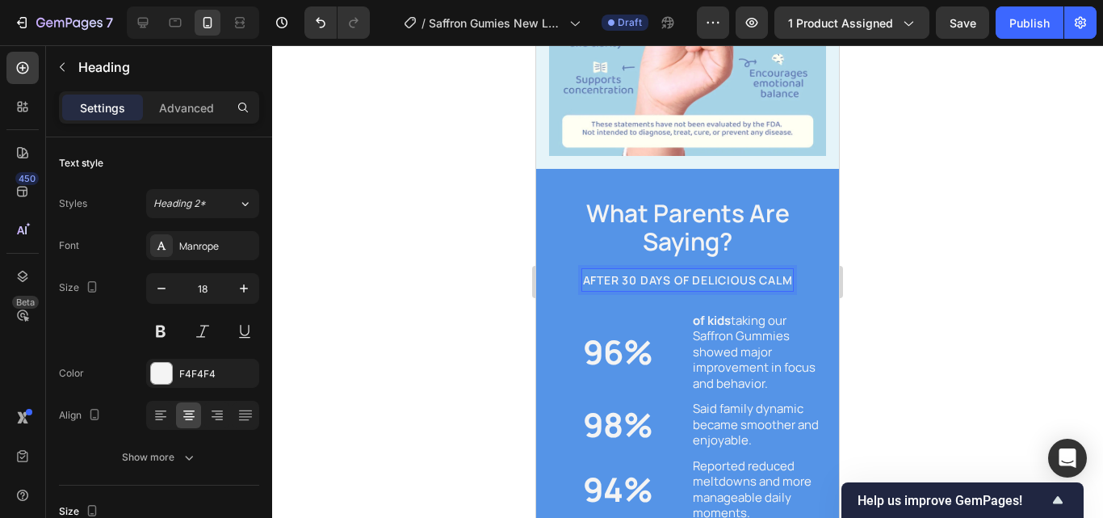
click at [784, 272] on span "AFTER 30 DAYS OF DELICIOUS CALM" at bounding box center [688, 279] width 210 height 15
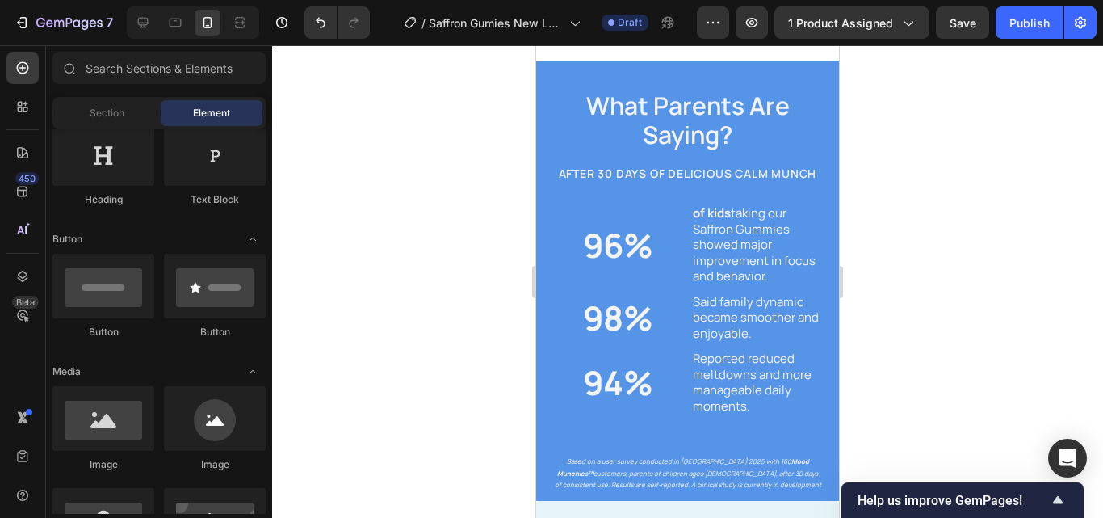
scroll to position [3051, 0]
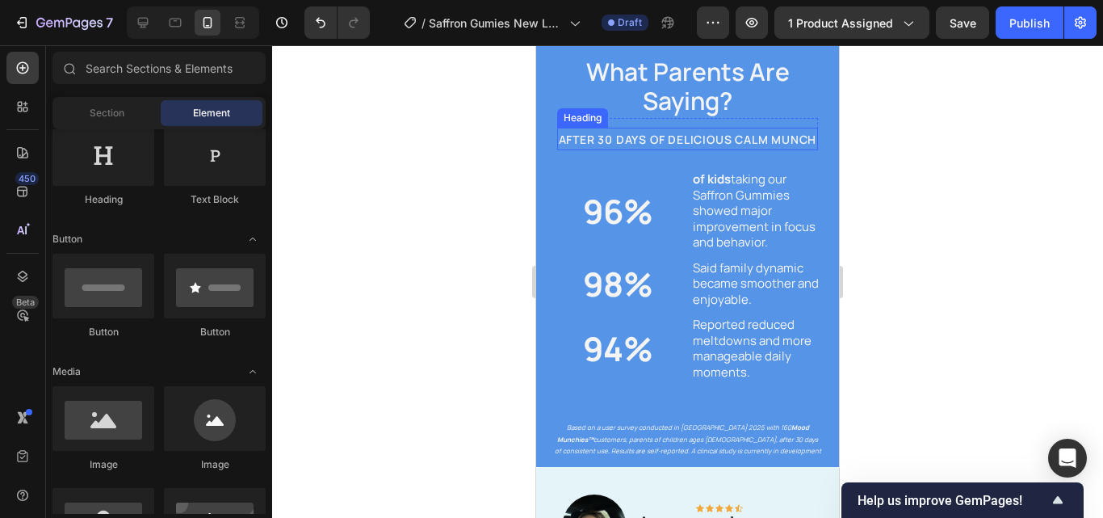
click at [723, 150] on h2 "AFTER 30 DAYS OF DELICIOUS CALM MUNCH" at bounding box center [688, 139] width 262 height 23
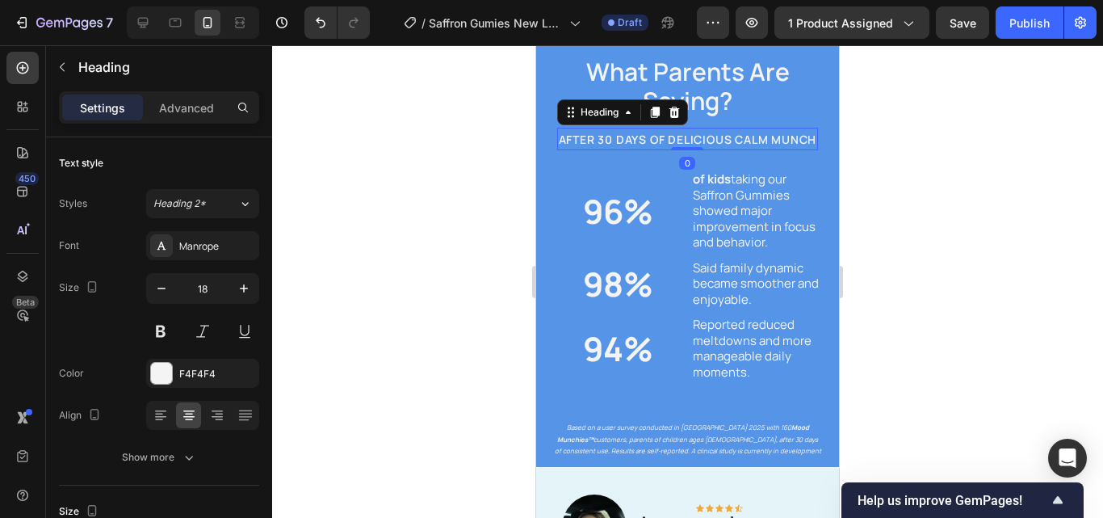
click at [723, 150] on h2 "AFTER 30 DAYS OF DELICIOUS CALM MUNCH" at bounding box center [688, 139] width 262 height 23
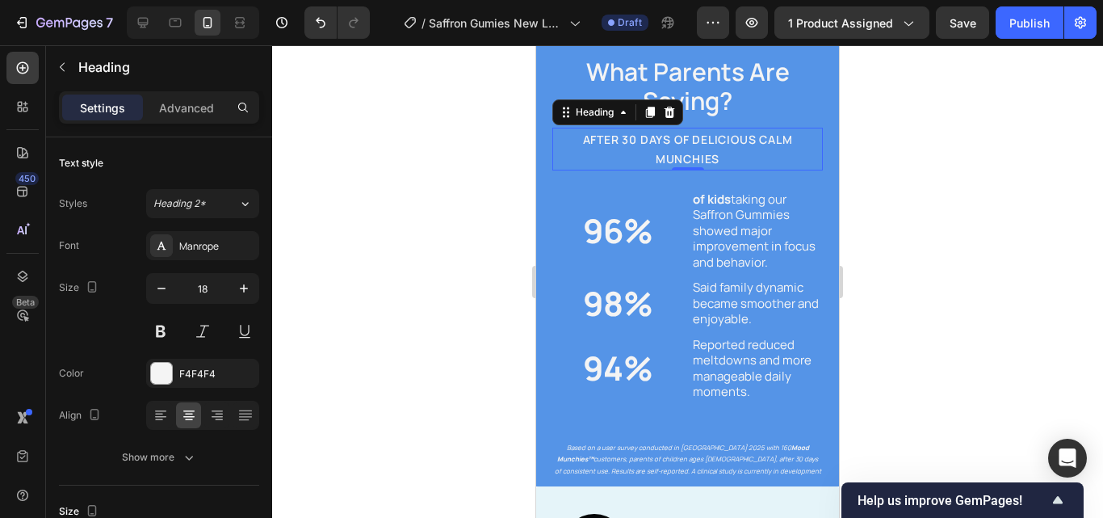
click at [853, 191] on div at bounding box center [687, 281] width 831 height 472
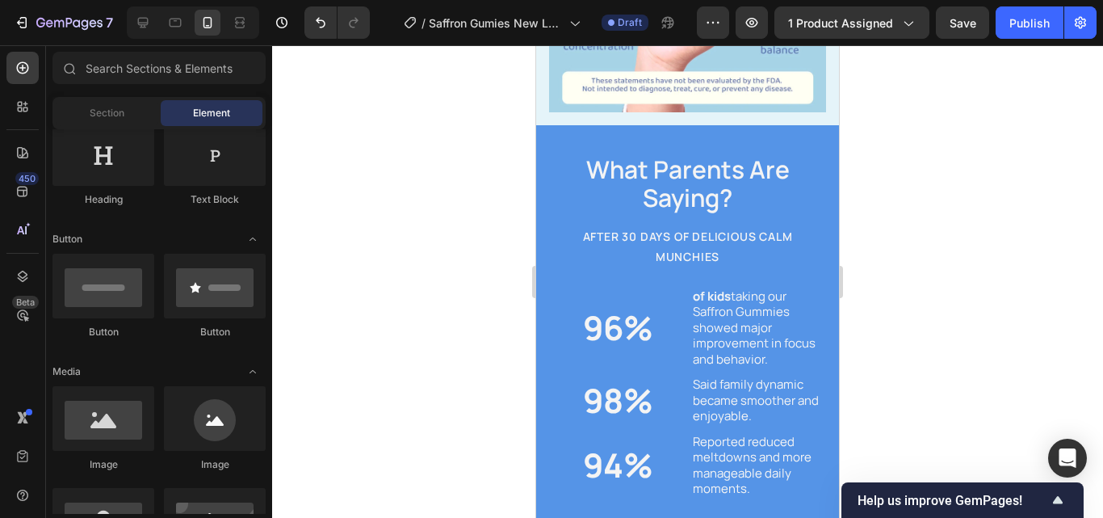
scroll to position [2982, 0]
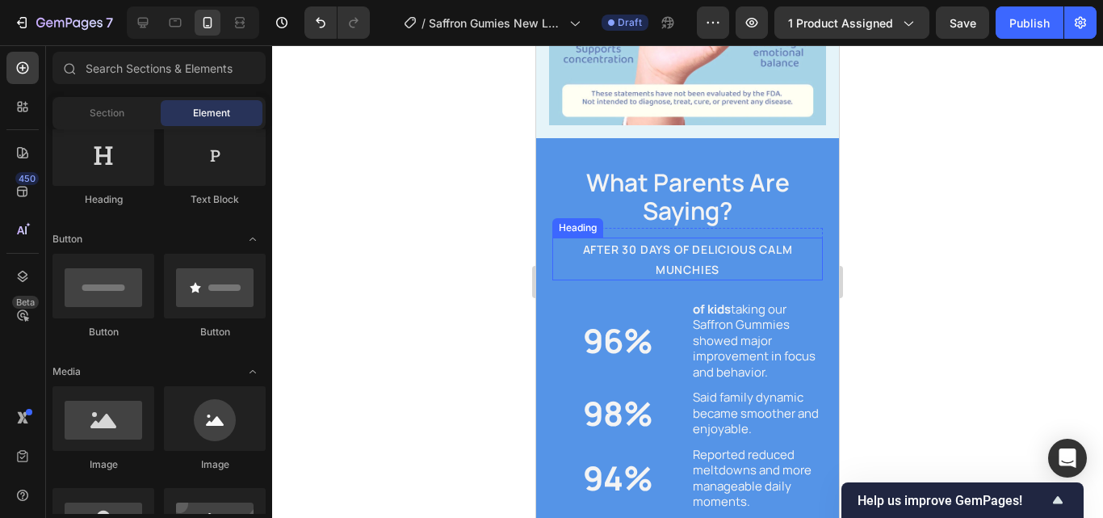
click at [785, 241] on span "AFTER 30 DAYS OF DELICIOUS CALM MUNCHies" at bounding box center [688, 258] width 210 height 35
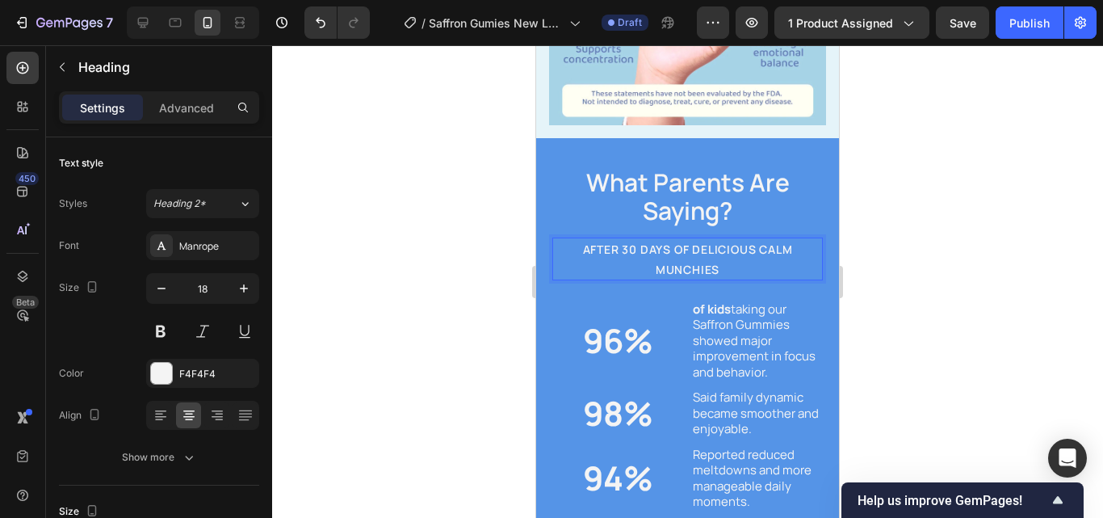
click at [790, 239] on p "AFTER 30 DAYS OF DELICIOUS CALM MUNCHies" at bounding box center [687, 259] width 267 height 40
click at [882, 262] on div at bounding box center [687, 281] width 831 height 472
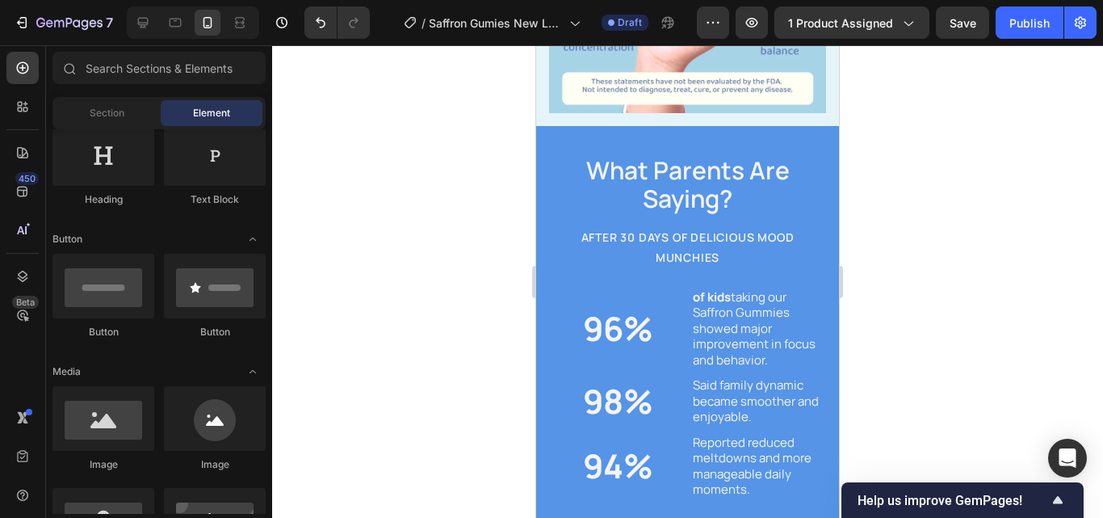
scroll to position [3006, 0]
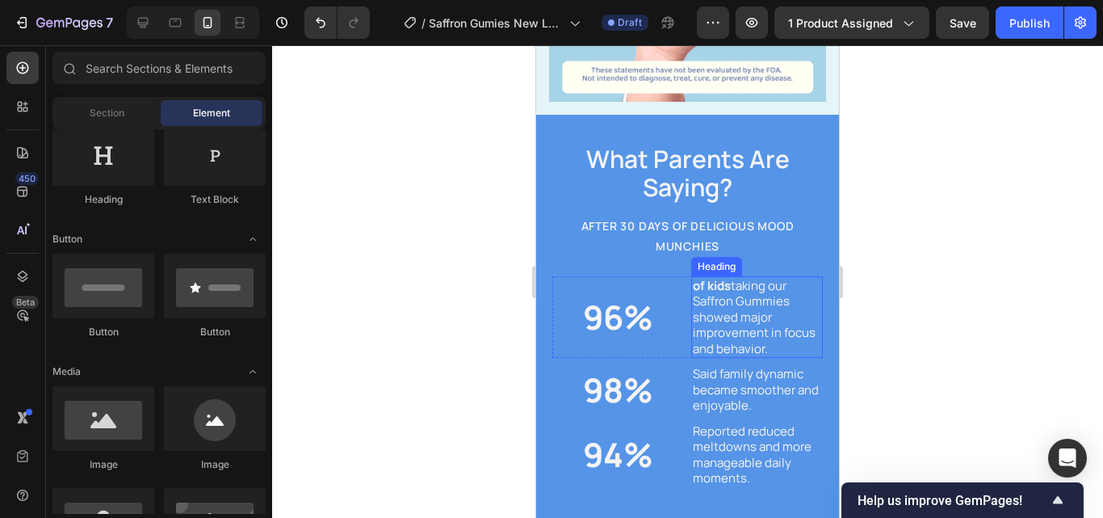
click at [786, 276] on h2 "of kids taking our Saffron Gummies showed major improvement in focus and behavi…" at bounding box center [757, 317] width 132 height 82
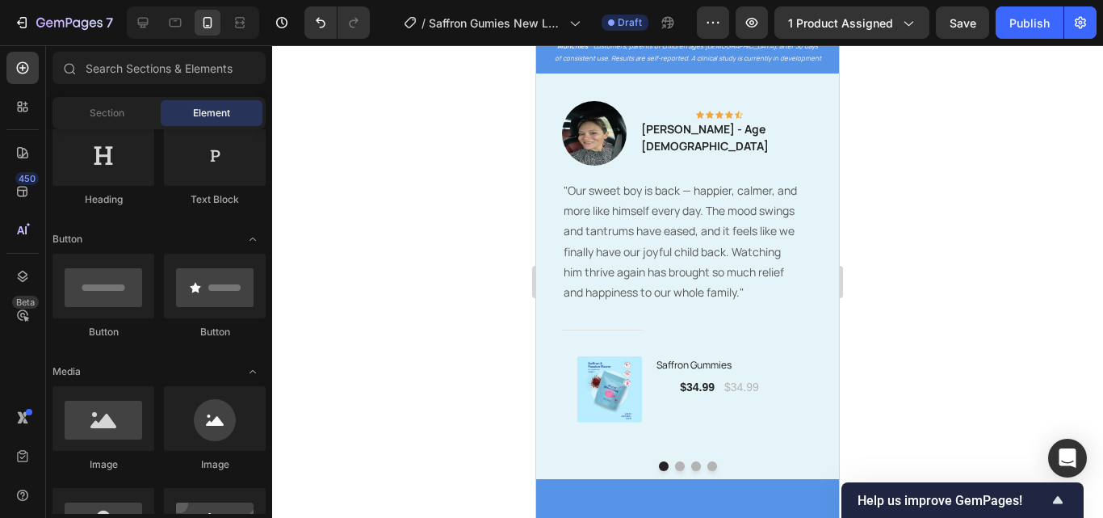
scroll to position [3476, 0]
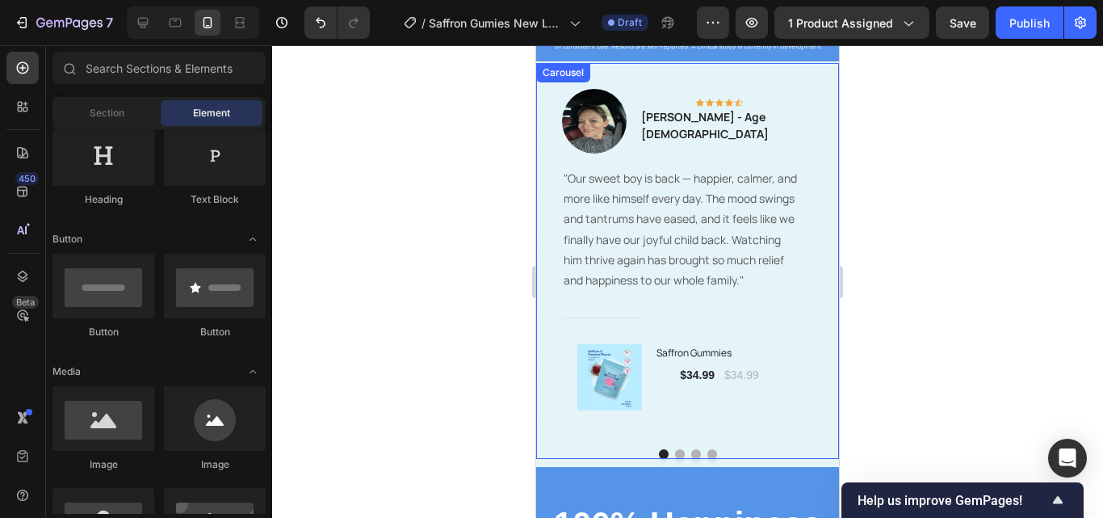
click at [675, 452] on button "Dot" at bounding box center [680, 454] width 10 height 10
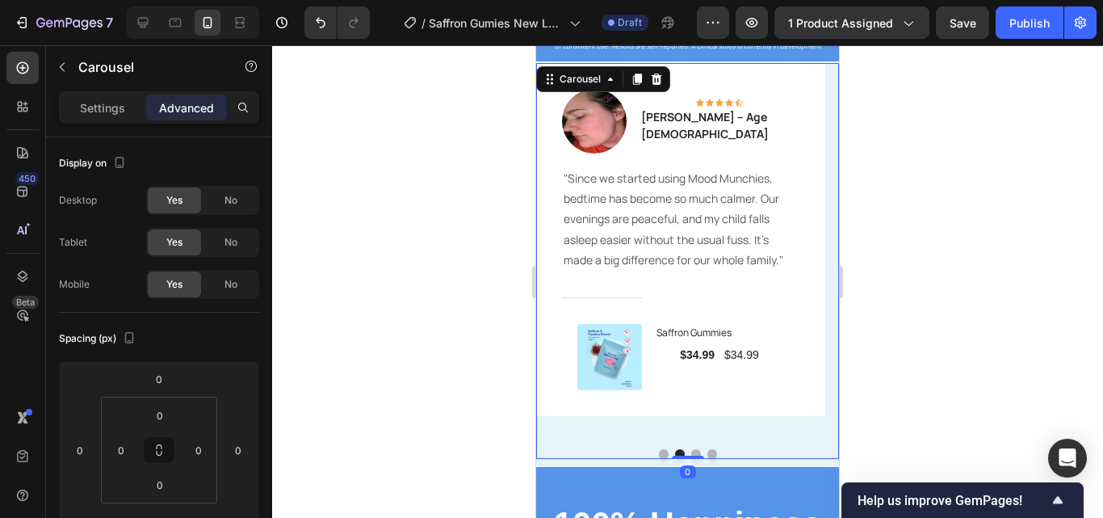
click at [694, 451] on div at bounding box center [687, 454] width 303 height 10
click at [691, 453] on button "Dot" at bounding box center [696, 454] width 10 height 10
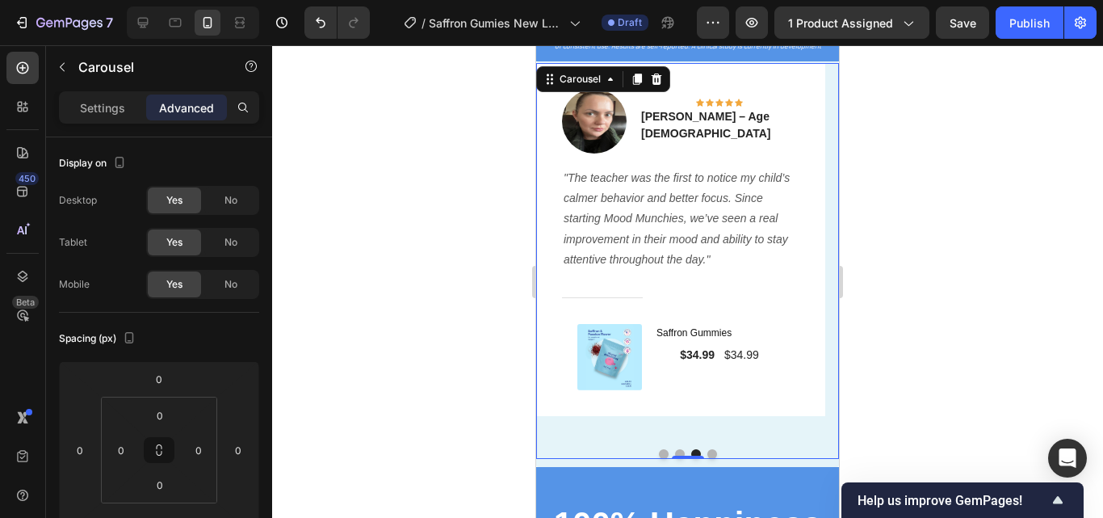
click at [707, 453] on button "Dot" at bounding box center [712, 454] width 10 height 10
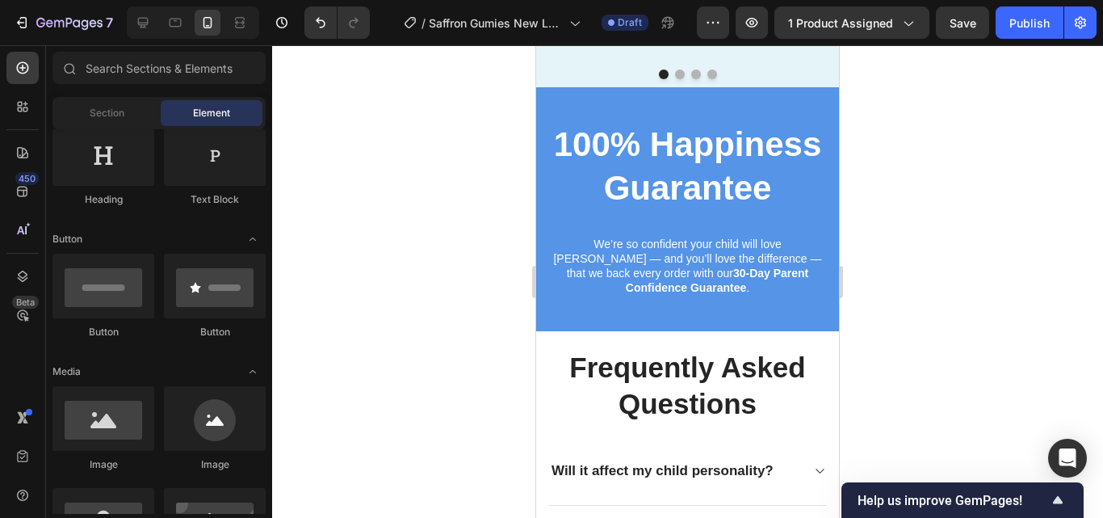
scroll to position [3821, 0]
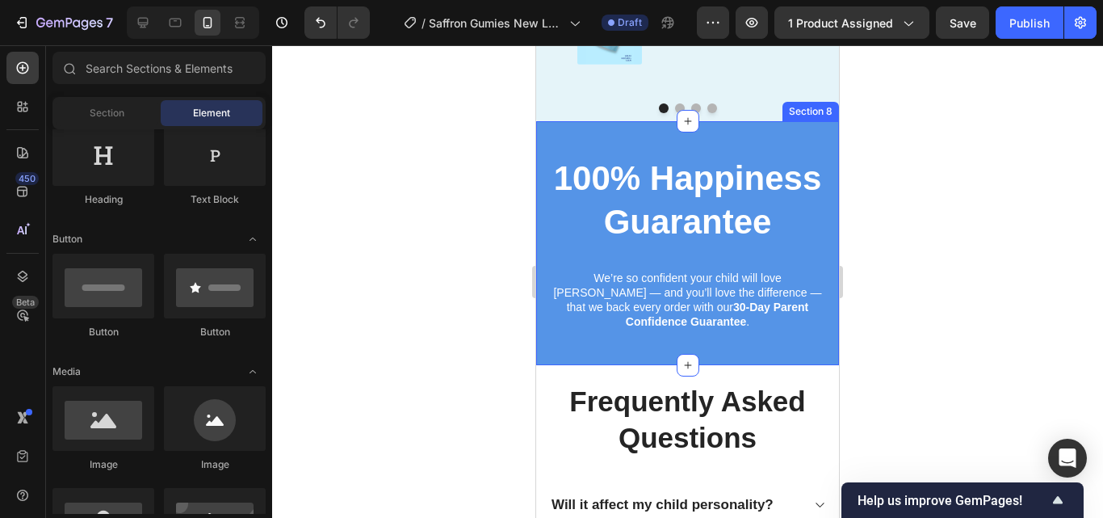
click at [804, 140] on div "100% Happiness Guarantee Heading We’re so confident your child will love Mood M…" at bounding box center [687, 243] width 303 height 244
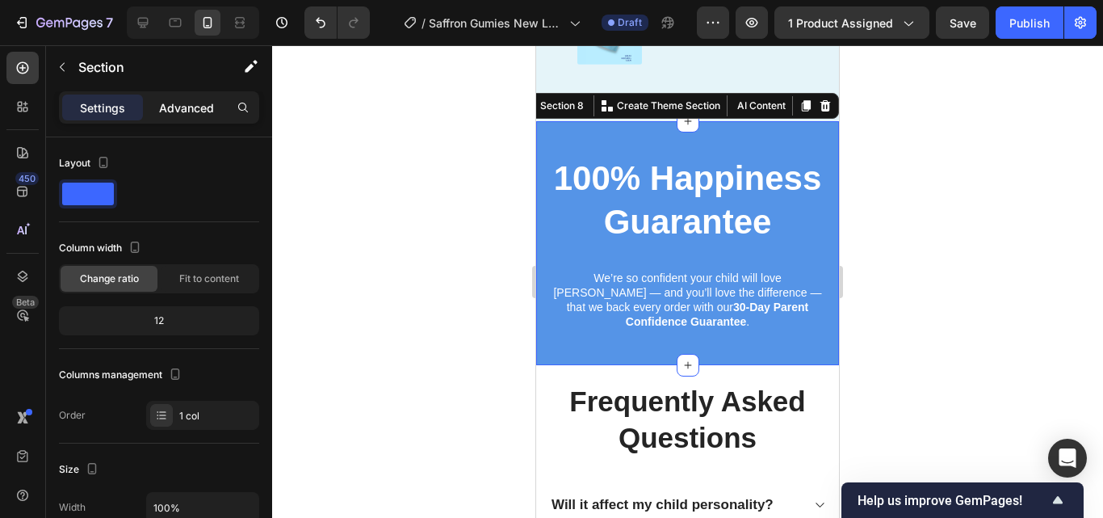
click at [207, 107] on p "Advanced" at bounding box center [186, 107] width 55 height 17
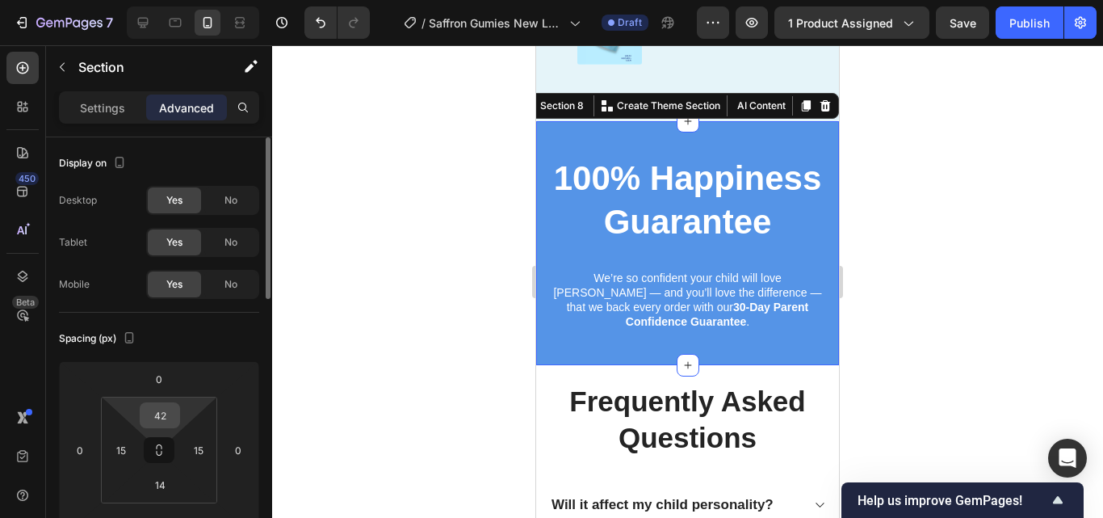
click at [174, 413] on input "42" at bounding box center [160, 415] width 32 height 24
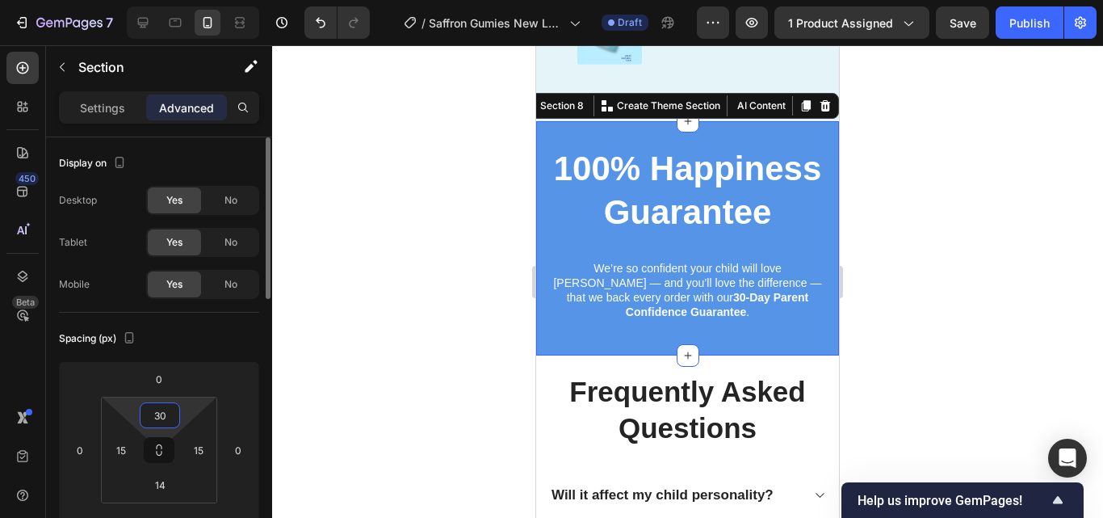
type input "3"
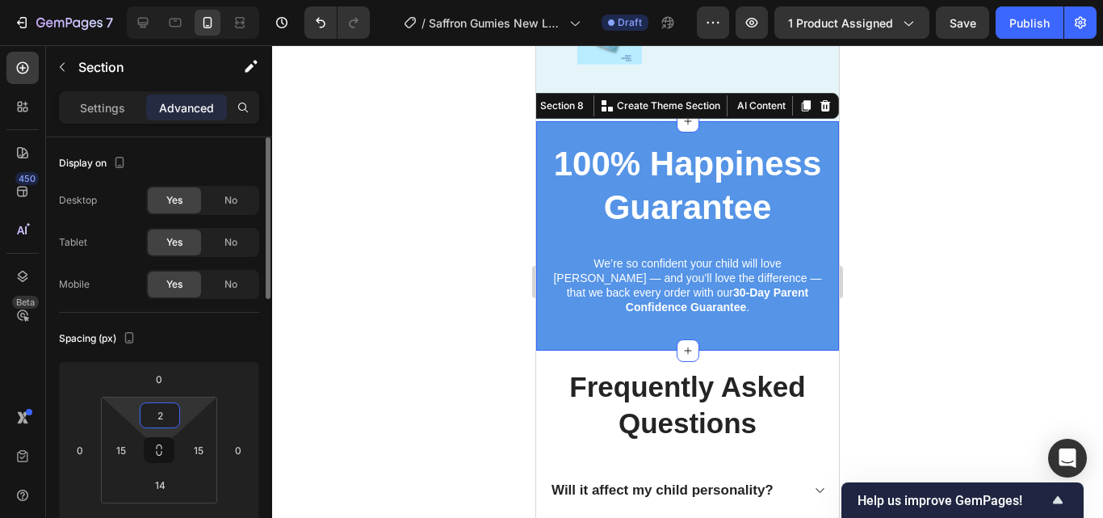
type input "25"
click at [1102, 293] on div at bounding box center [687, 281] width 831 height 472
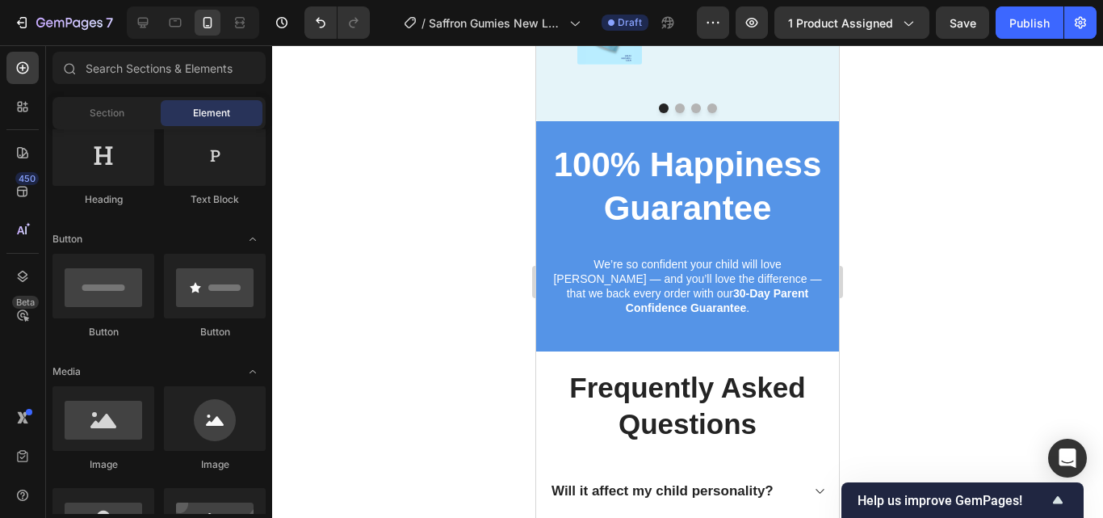
scroll to position [3846, 0]
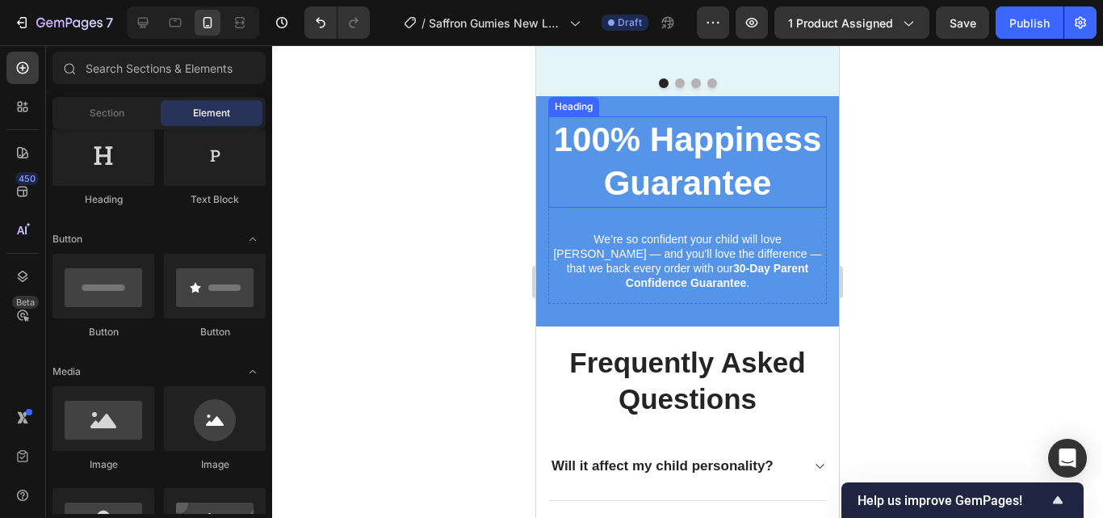
click at [774, 207] on h2 "100% Happiness Guarantee" at bounding box center [687, 161] width 279 height 91
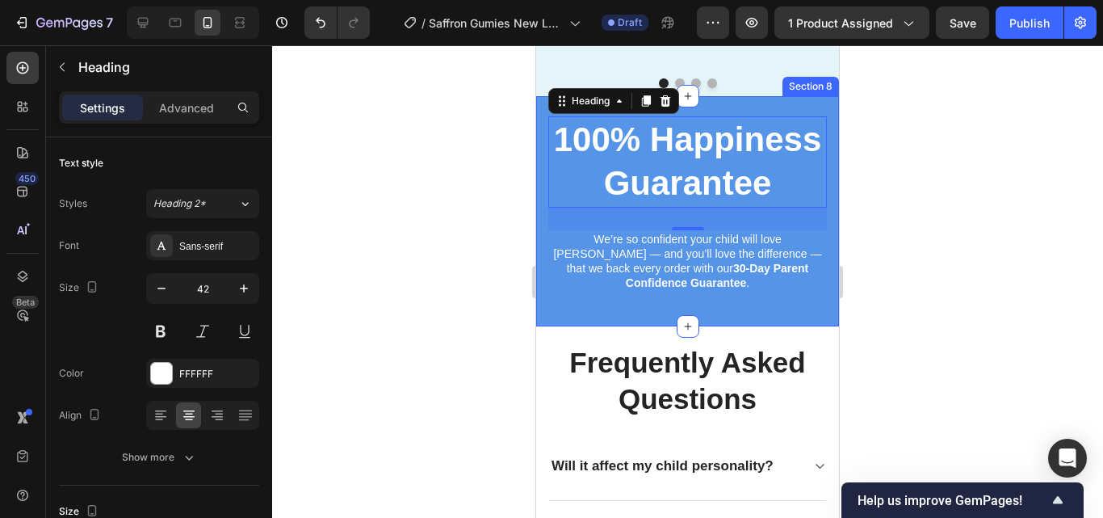
click at [966, 207] on div at bounding box center [687, 281] width 831 height 472
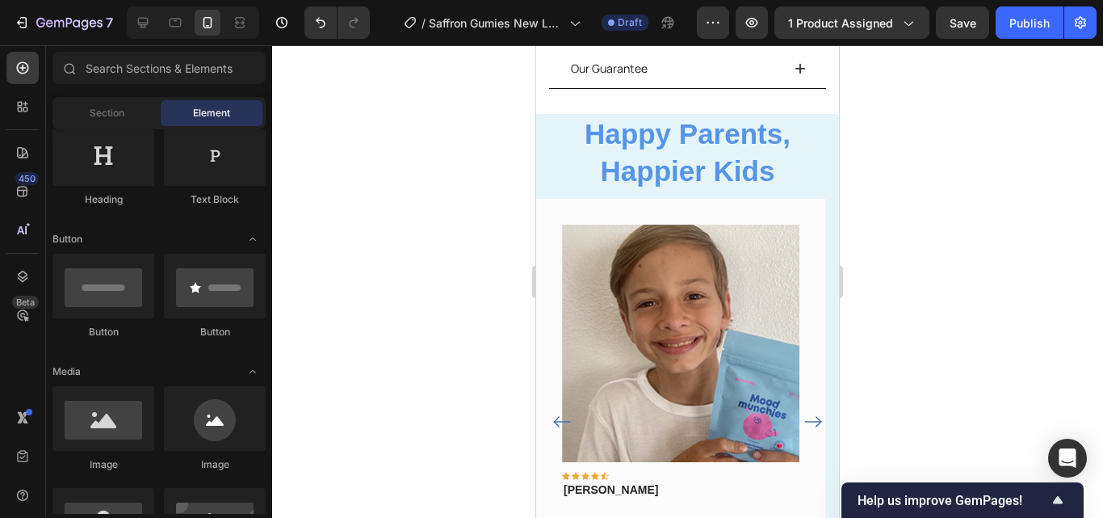
scroll to position [803, 0]
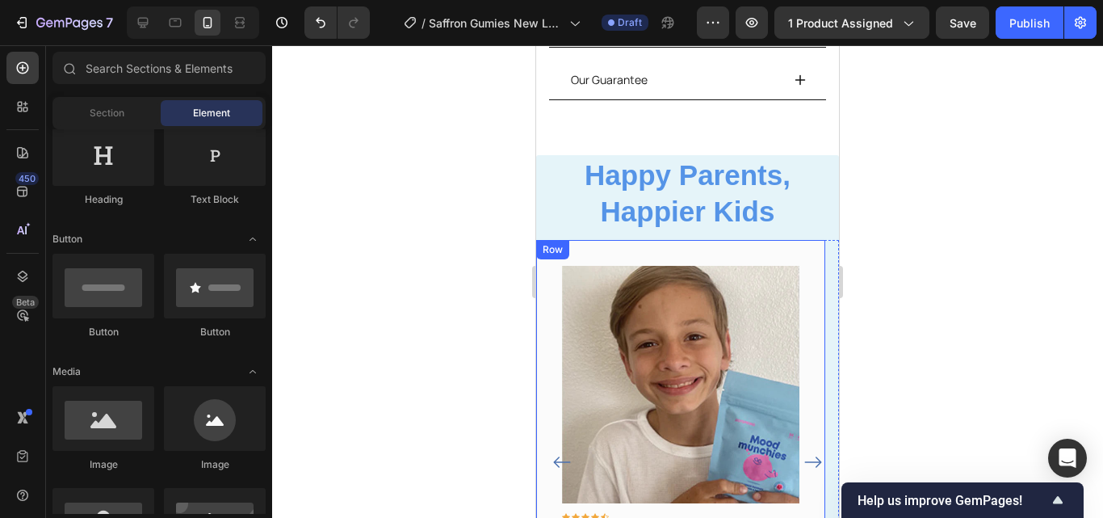
click at [746, 240] on div "Image Icon Icon Icon Icon Icon Row [PERSON_NAME] Text block Row "Mood Munchies …" at bounding box center [680, 452] width 289 height 425
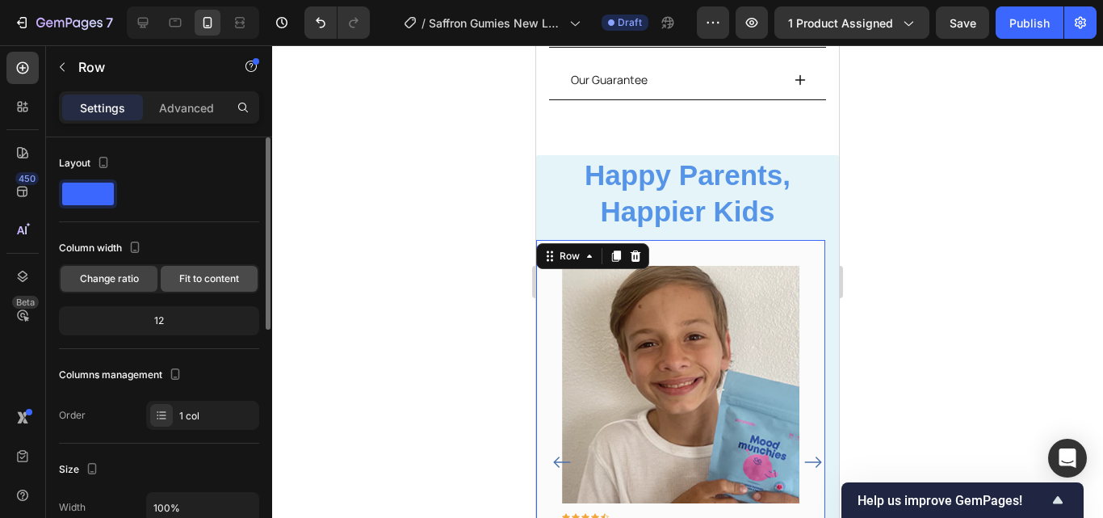
click at [243, 273] on div "Fit to content" at bounding box center [209, 279] width 97 height 26
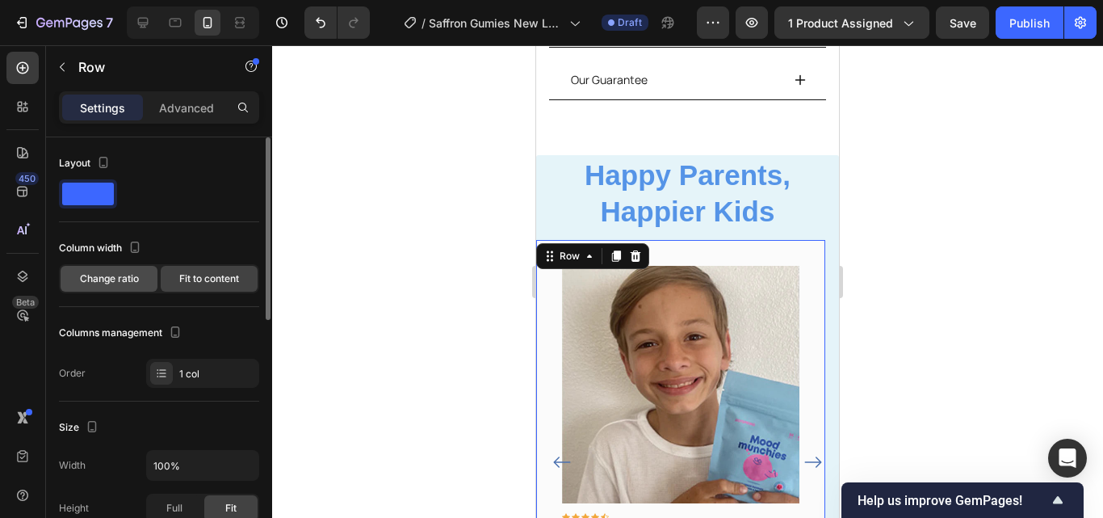
click at [151, 283] on div "Change ratio" at bounding box center [109, 279] width 97 height 26
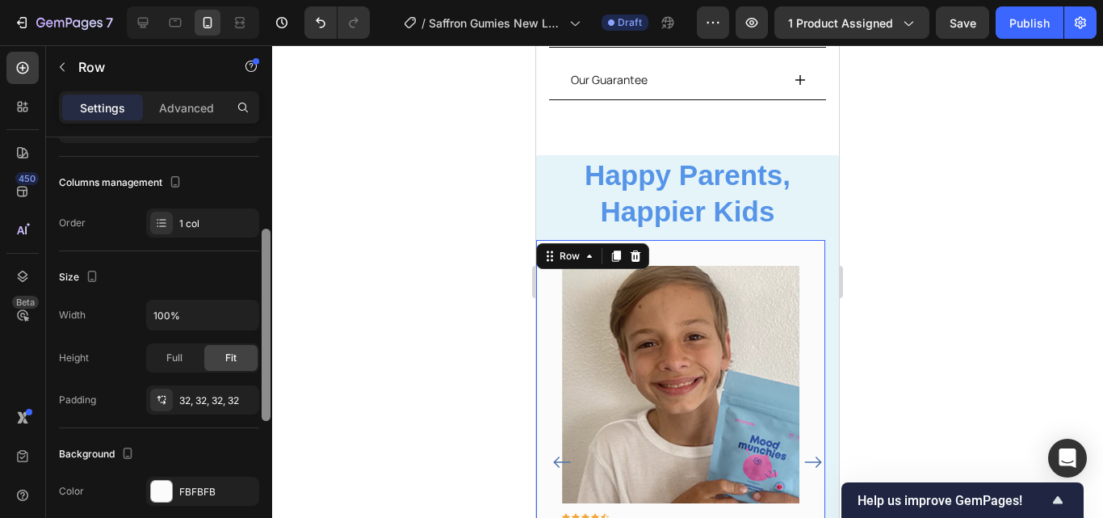
scroll to position [197, 0]
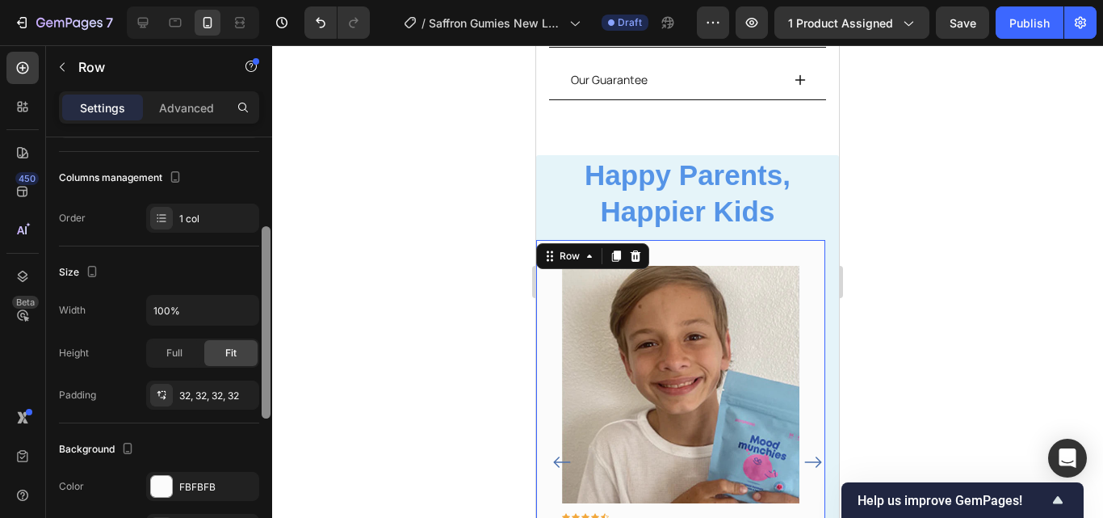
drag, startPoint x: 266, startPoint y: 239, endPoint x: 259, endPoint y: 329, distance: 89.8
click at [259, 329] on div "Layout Column width Change ratio Fit to content 12 Columns management Order 1 c…" at bounding box center [159, 350] width 226 height 426
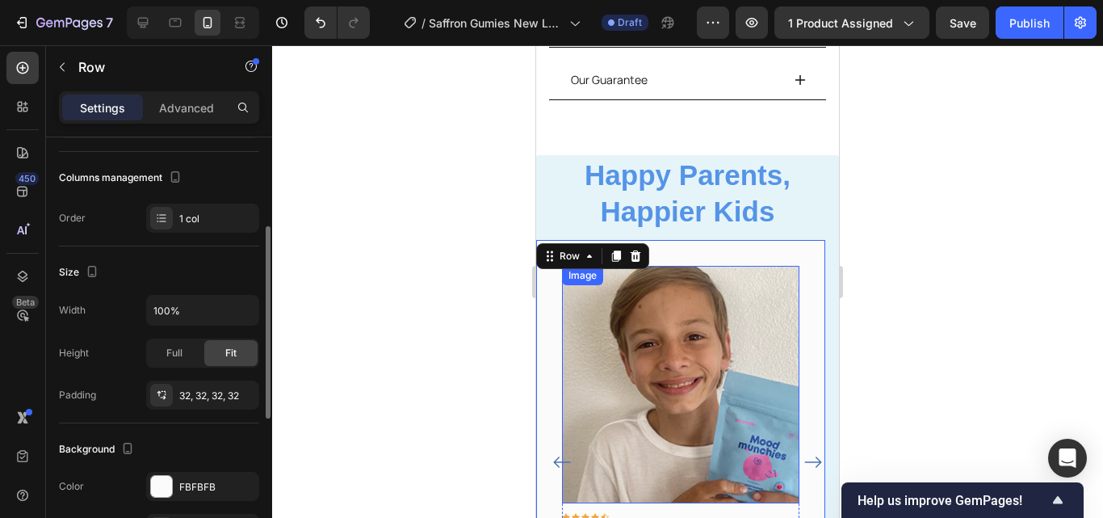
click at [635, 305] on img at bounding box center [680, 384] width 237 height 237
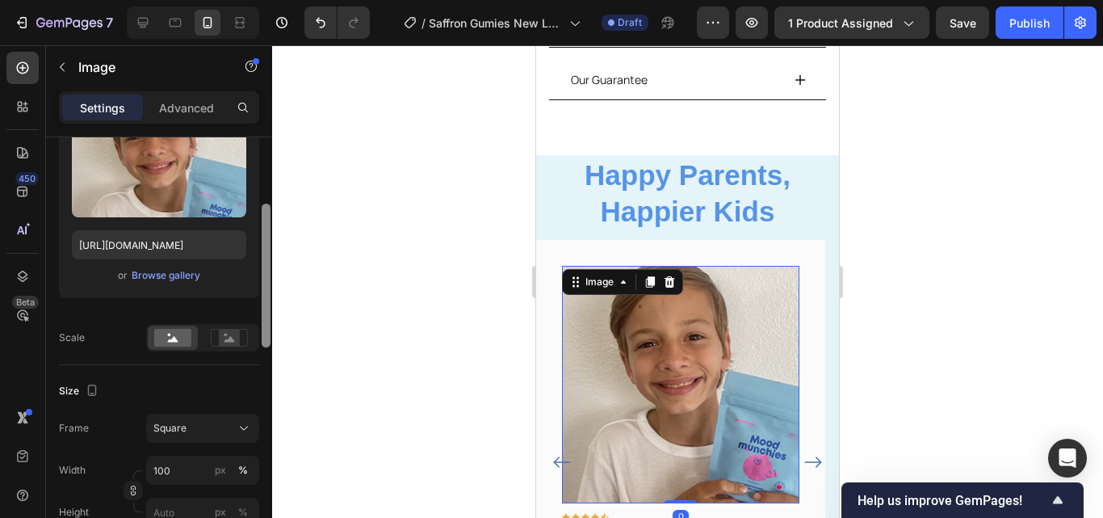
scroll to position [0, 0]
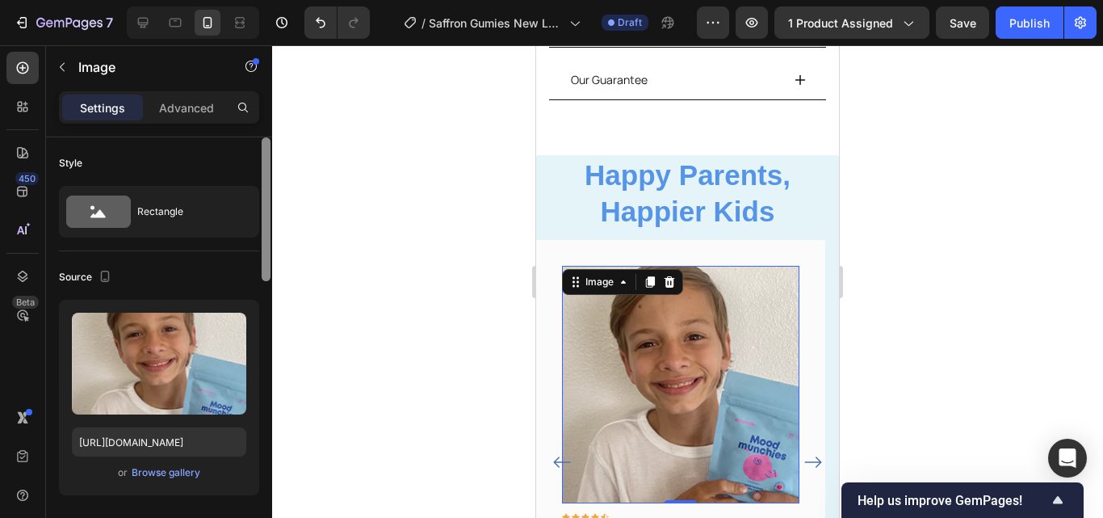
drag, startPoint x: 264, startPoint y: 264, endPoint x: 264, endPoint y: 279, distance: 15.3
click at [264, 279] on div "Style Rectangle Source Upload Image https://cdn.shopify.com/s/files/1/0967/5446…" at bounding box center [159, 350] width 226 height 426
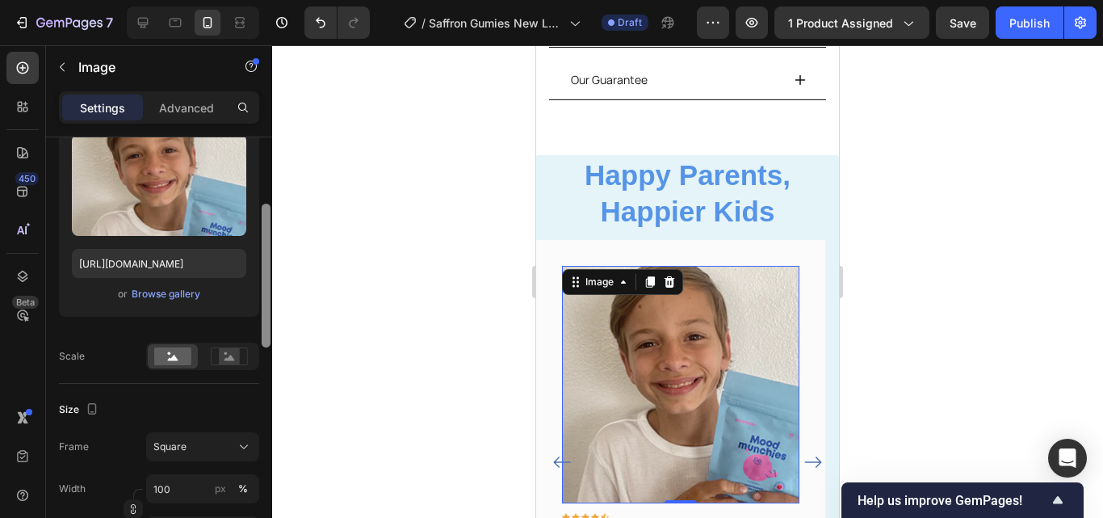
drag, startPoint x: 264, startPoint y: 279, endPoint x: 256, endPoint y: 346, distance: 67.5
click at [256, 346] on div "Style Rectangle Source Upload Image https://cdn.shopify.com/s/files/1/0967/5446…" at bounding box center [159, 350] width 226 height 426
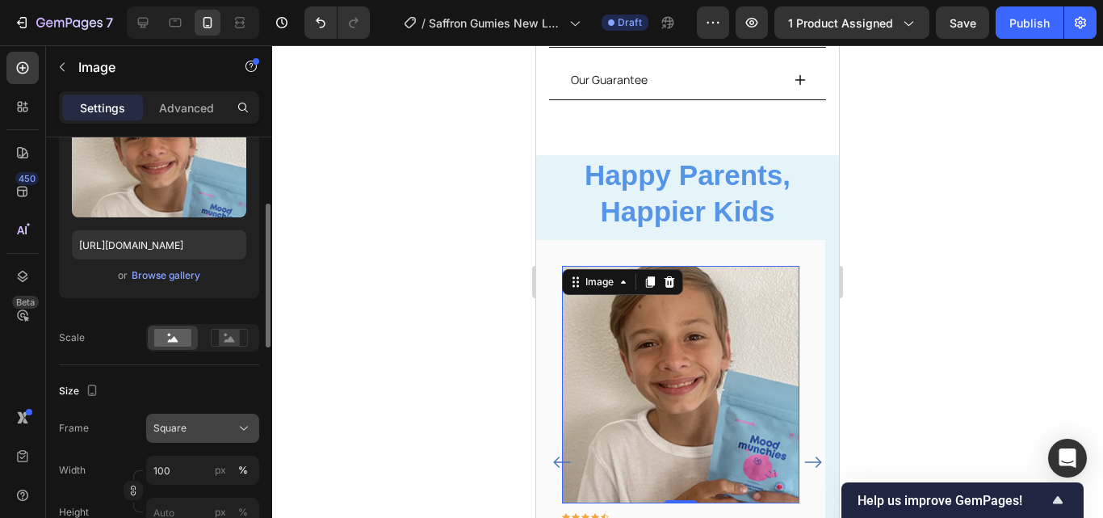
click at [230, 421] on div "Square" at bounding box center [192, 428] width 79 height 15
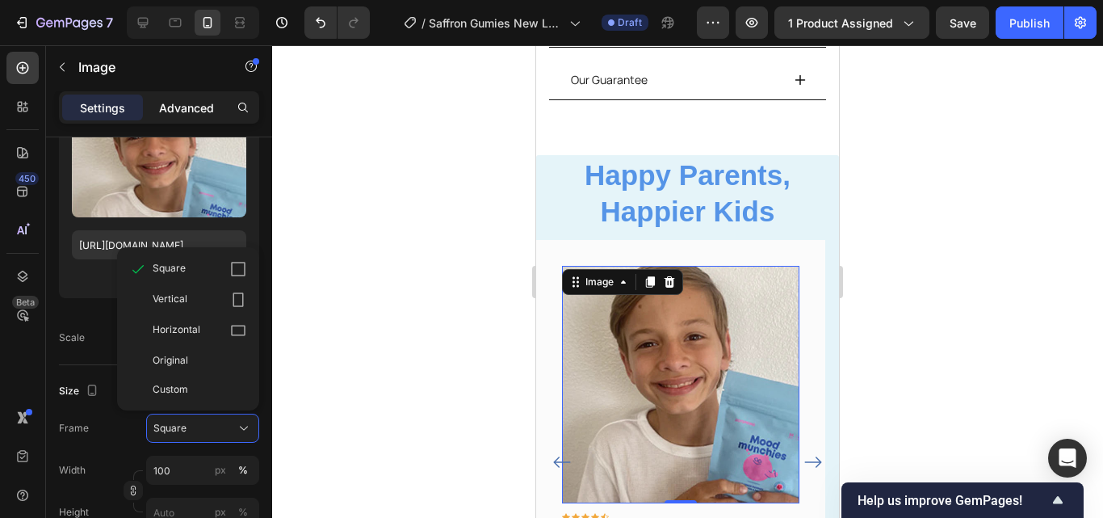
click at [212, 105] on p "Advanced" at bounding box center [186, 107] width 55 height 17
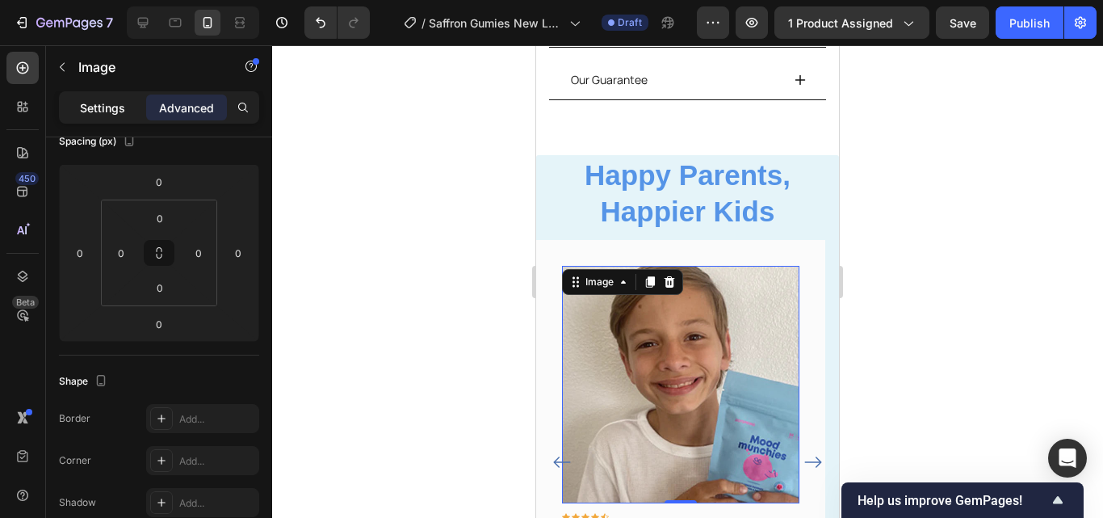
click at [129, 115] on div "Settings" at bounding box center [102, 107] width 81 height 26
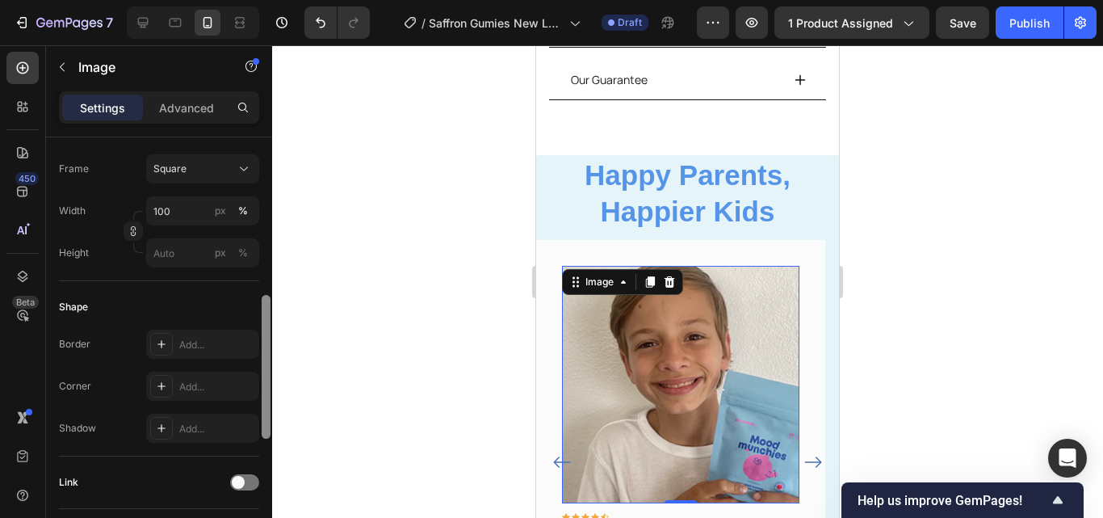
scroll to position [489, 0]
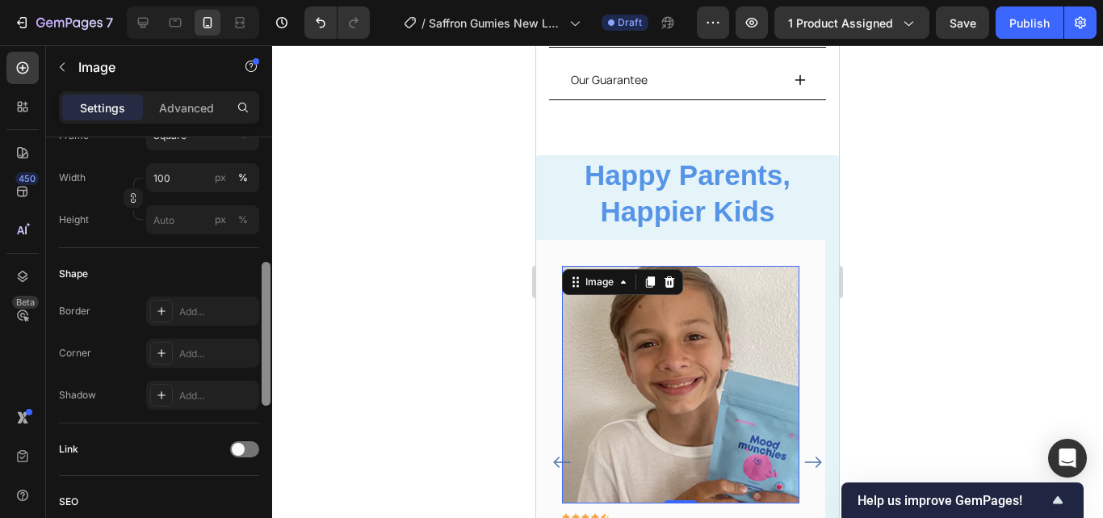
drag, startPoint x: 265, startPoint y: 278, endPoint x: 268, endPoint y: 377, distance: 99.4
click at [268, 377] on div at bounding box center [266, 334] width 9 height 144
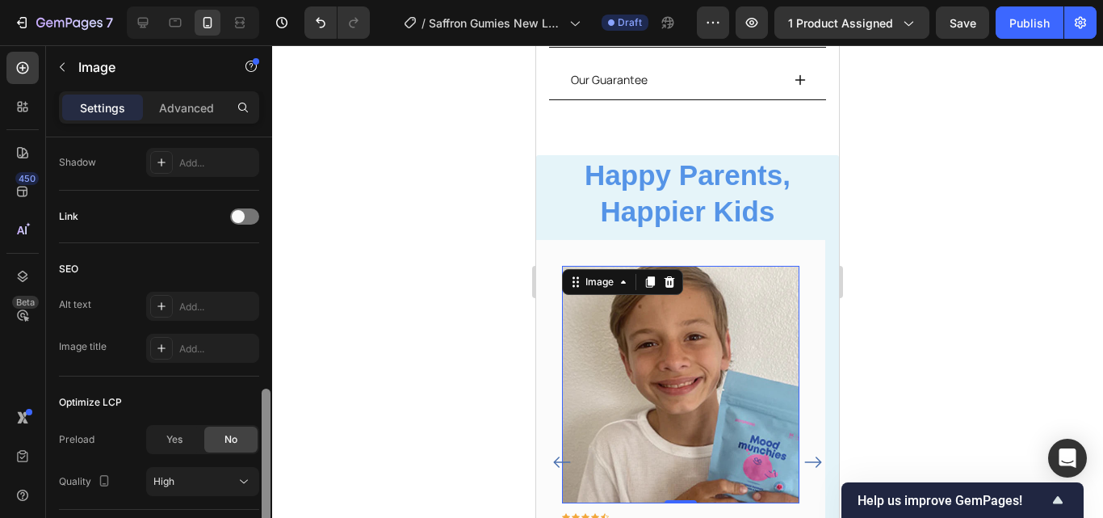
scroll to position [729, 0]
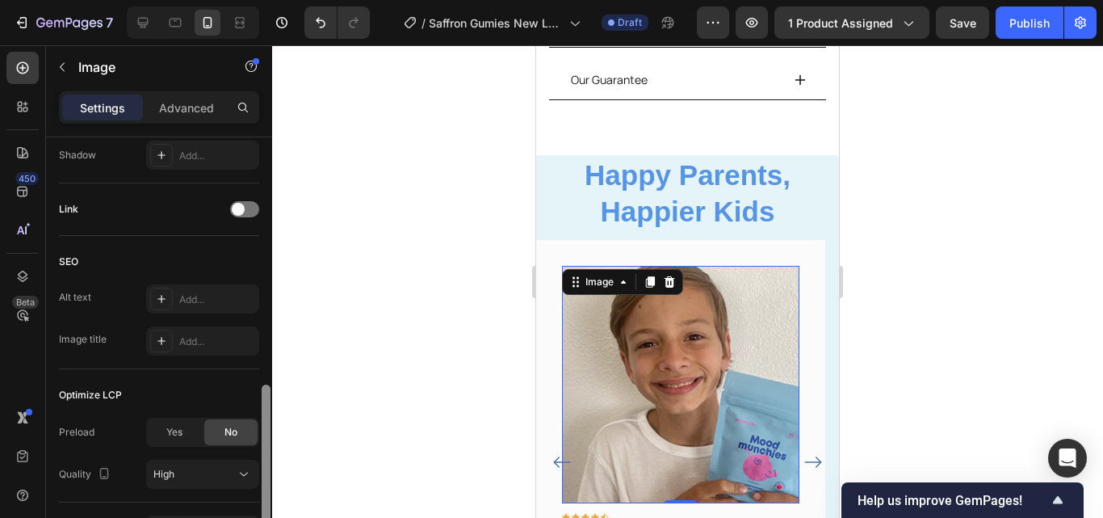
drag, startPoint x: 268, startPoint y: 377, endPoint x: 266, endPoint y: 459, distance: 81.6
click at [266, 459] on div at bounding box center [266, 456] width 9 height 144
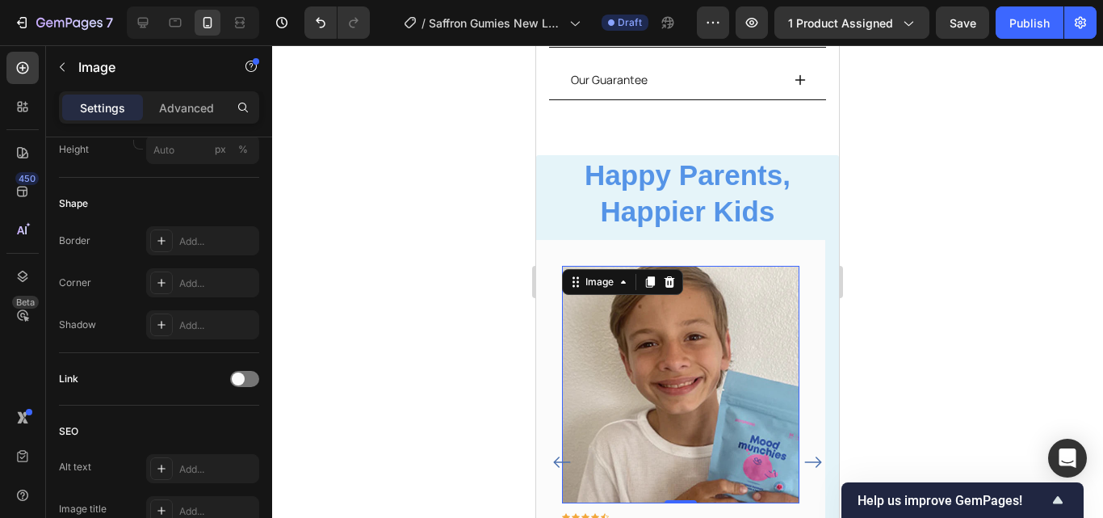
scroll to position [0, 0]
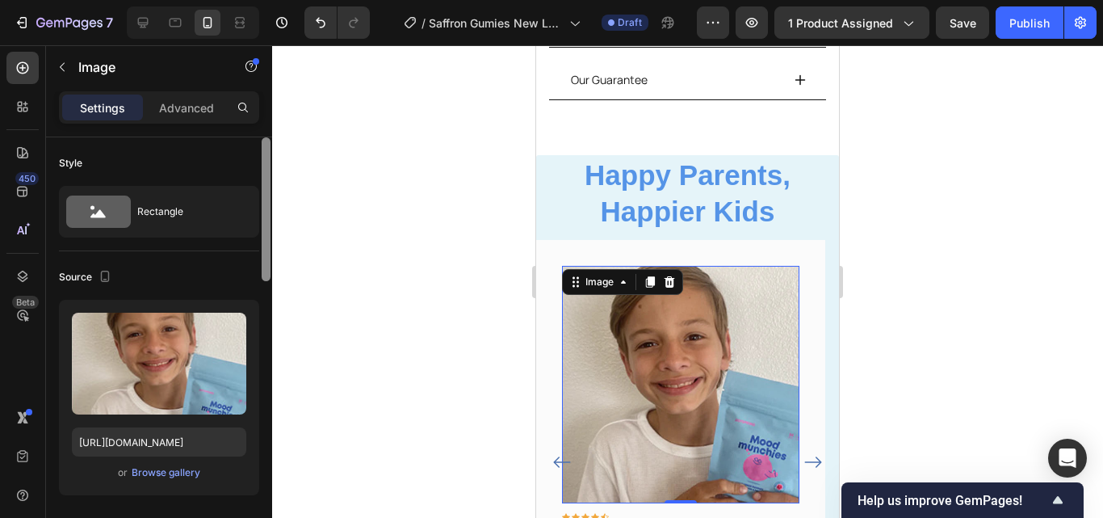
drag, startPoint x: 266, startPoint y: 459, endPoint x: 291, endPoint y: 138, distance: 321.5
click at [291, 0] on div "7 / Saffron Gumies New LP | WIP Draft Preview 1 product assigned Save Publish 4…" at bounding box center [551, 0] width 1103 height 0
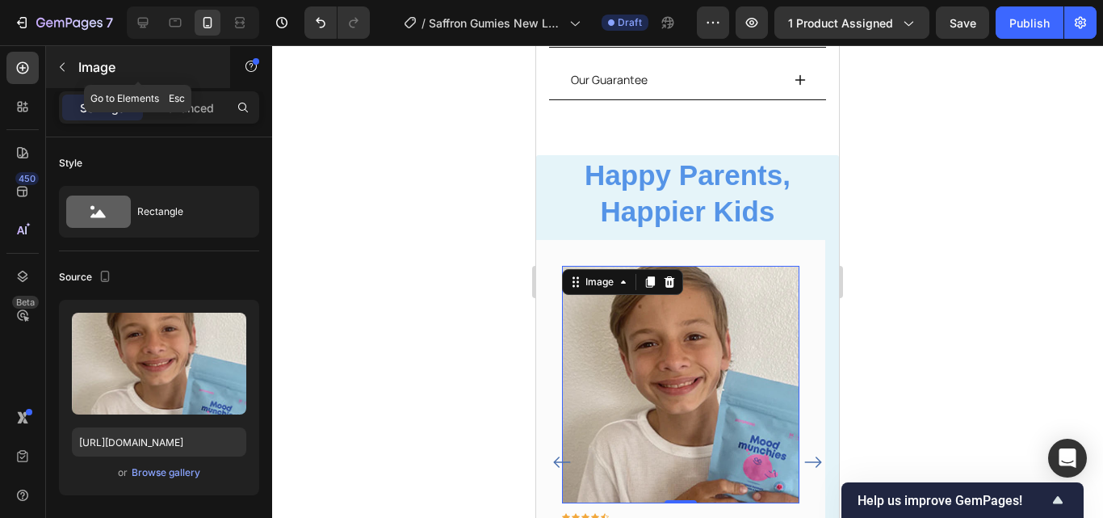
click at [67, 73] on icon "button" at bounding box center [62, 67] width 13 height 13
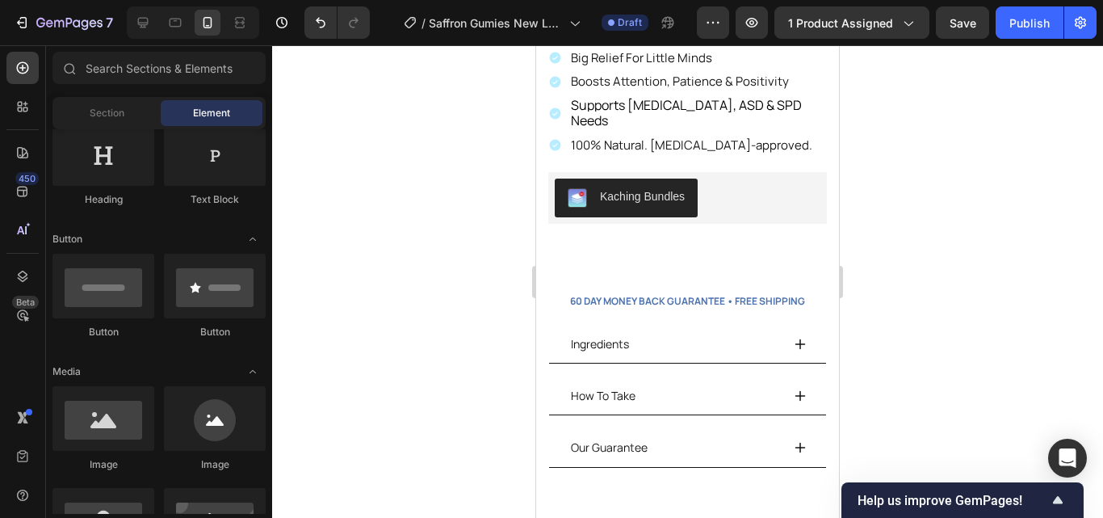
scroll to position [423, 0]
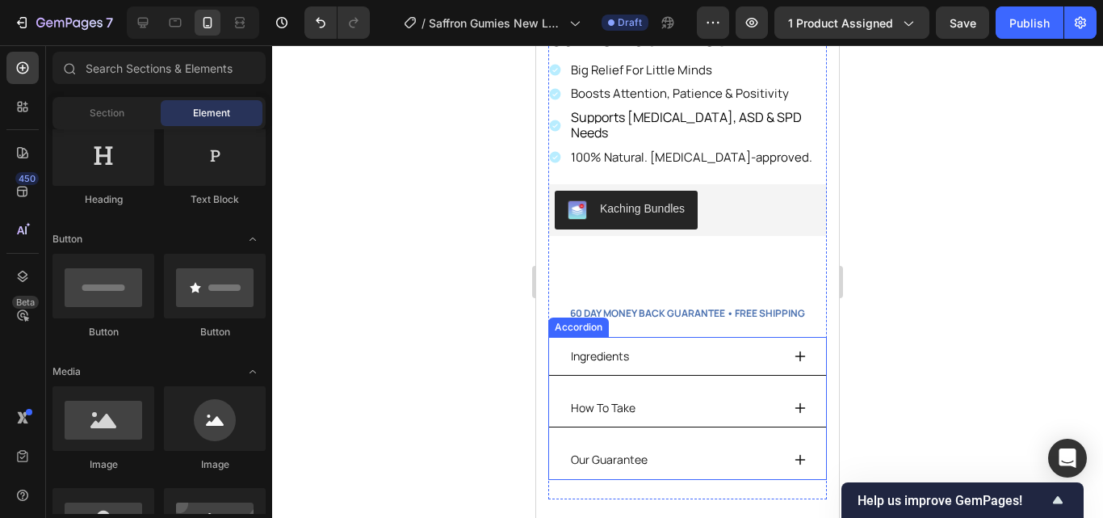
click at [794, 350] on icon at bounding box center [800, 356] width 13 height 13
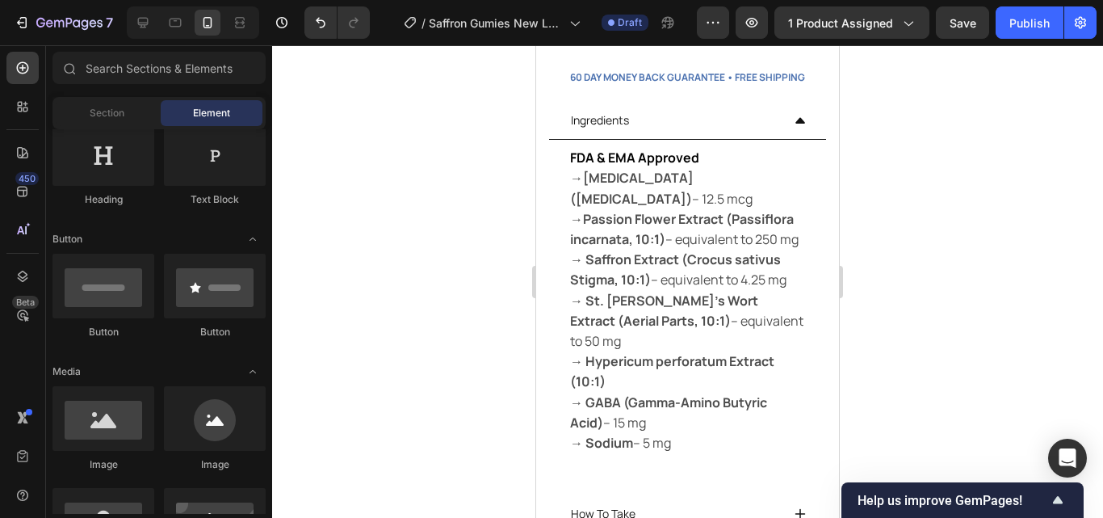
scroll to position [660, 0]
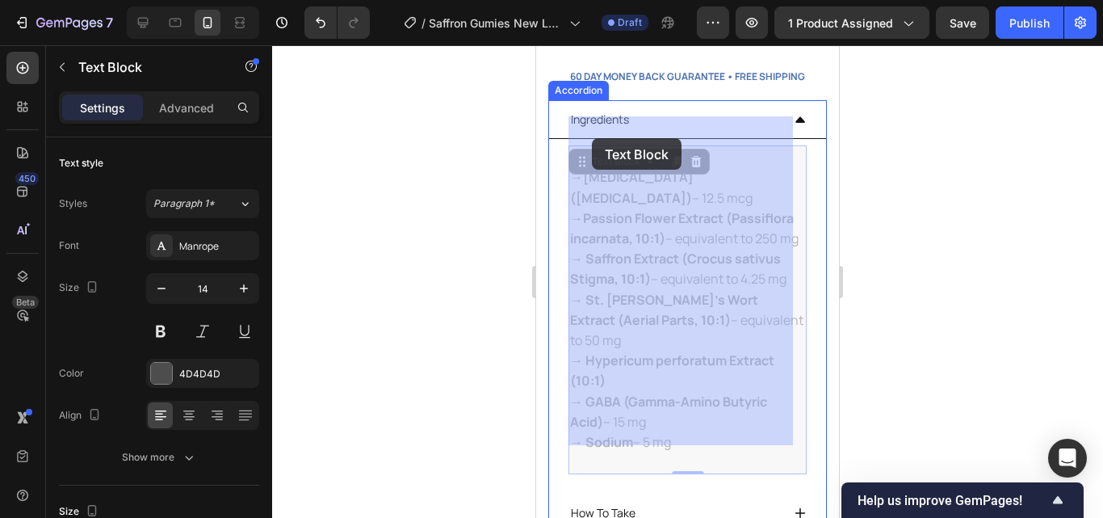
drag, startPoint x: 702, startPoint y: 128, endPoint x: 597, endPoint y: 139, distance: 105.5
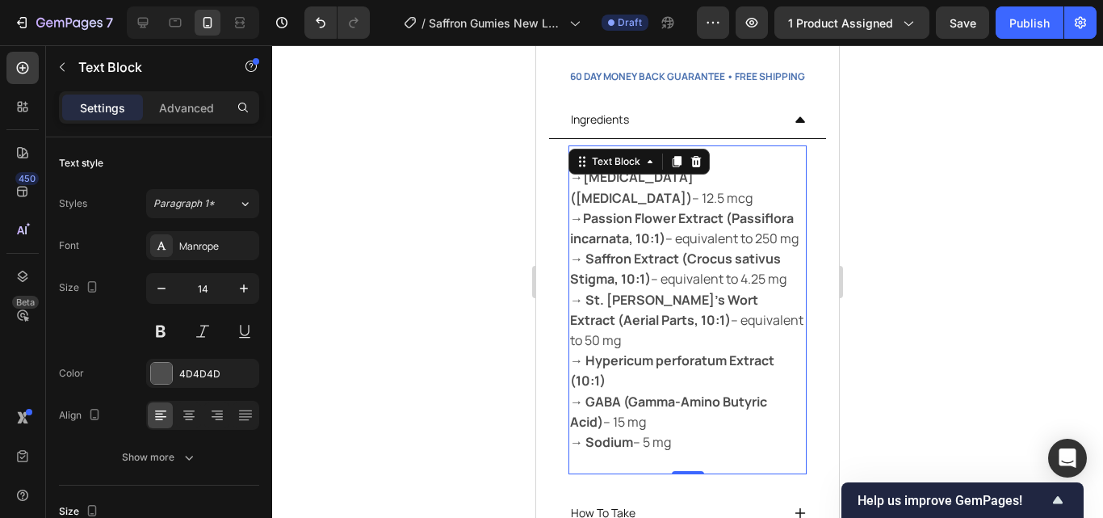
click at [621, 279] on p "→ Saffron Extract (Crocus sativus Stigma, 10:1) – equivalent to 4.25 mg" at bounding box center [687, 269] width 235 height 40
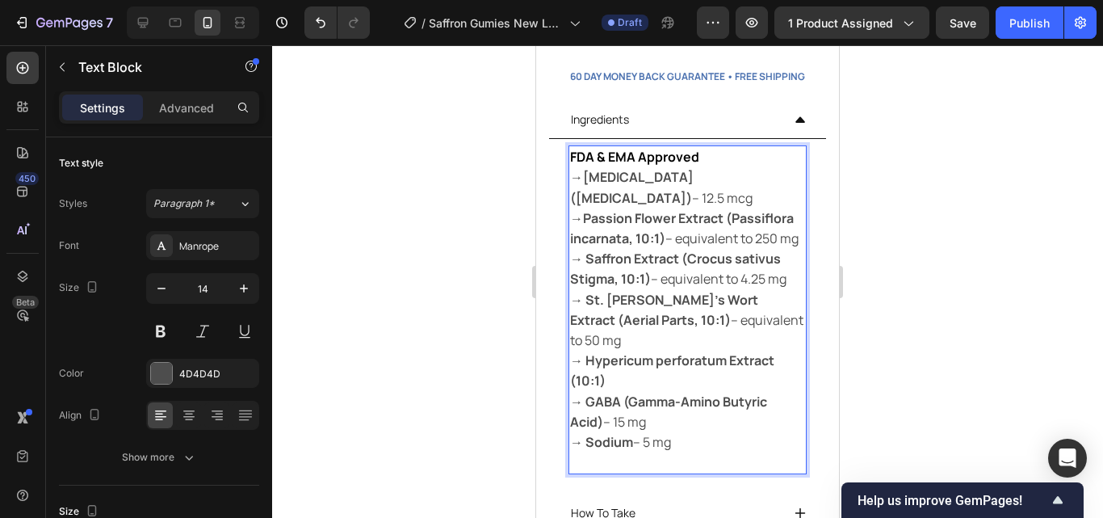
click at [700, 147] on p "FDA & EMA Approved" at bounding box center [687, 157] width 235 height 20
drag, startPoint x: 700, startPoint y: 128, endPoint x: 572, endPoint y: 132, distance: 127.6
click at [572, 147] on p "FDA & EMA Approved" at bounding box center [687, 157] width 235 height 20
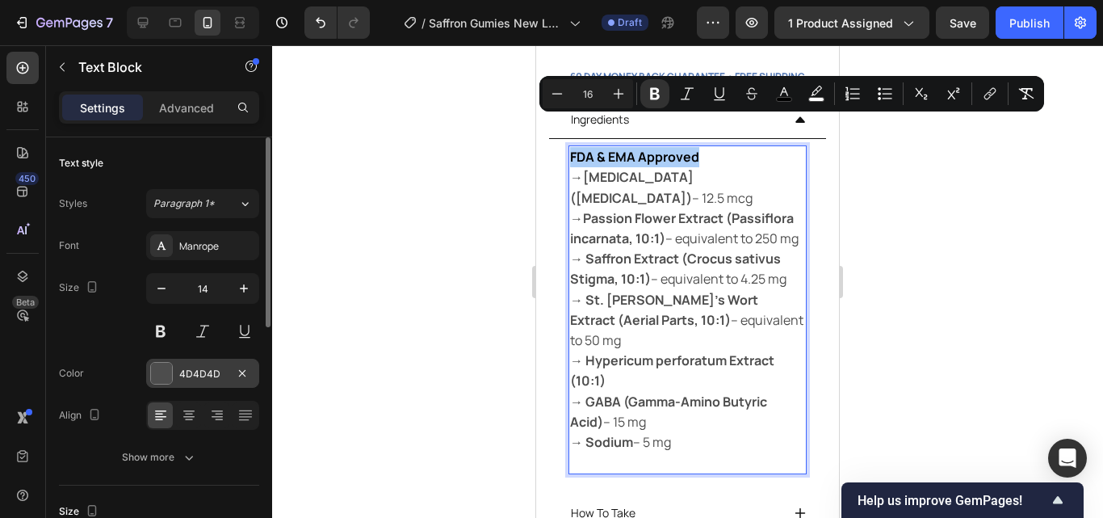
click at [186, 374] on div "4D4D4D" at bounding box center [202, 374] width 47 height 15
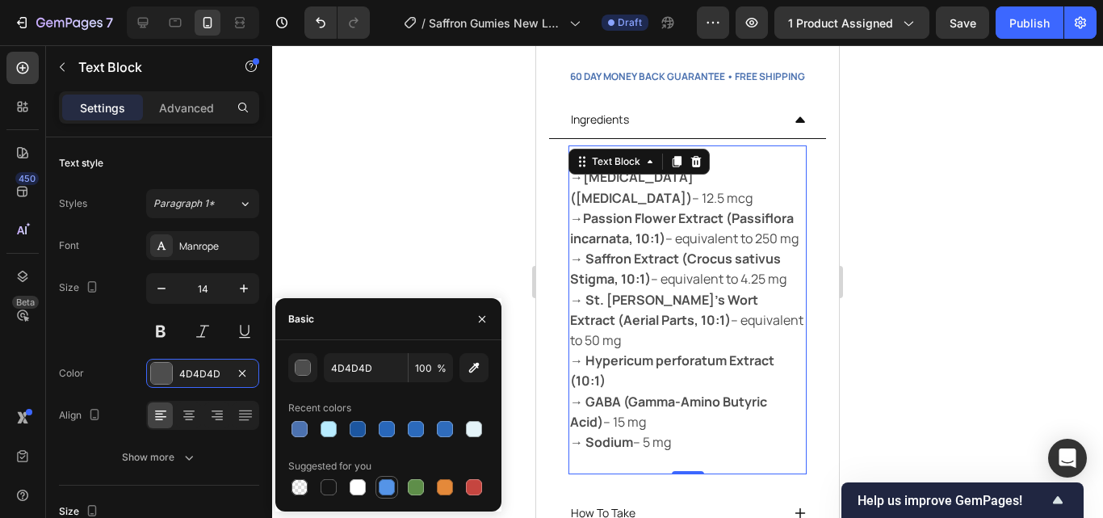
click at [387, 484] on div at bounding box center [387, 487] width 16 height 16
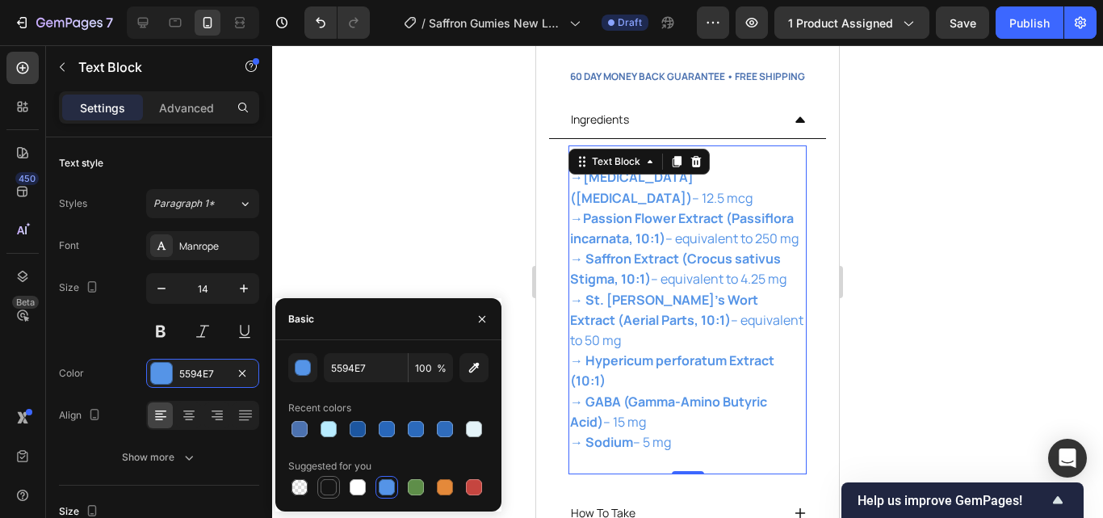
click at [321, 482] on div at bounding box center [329, 487] width 16 height 16
type input "151515"
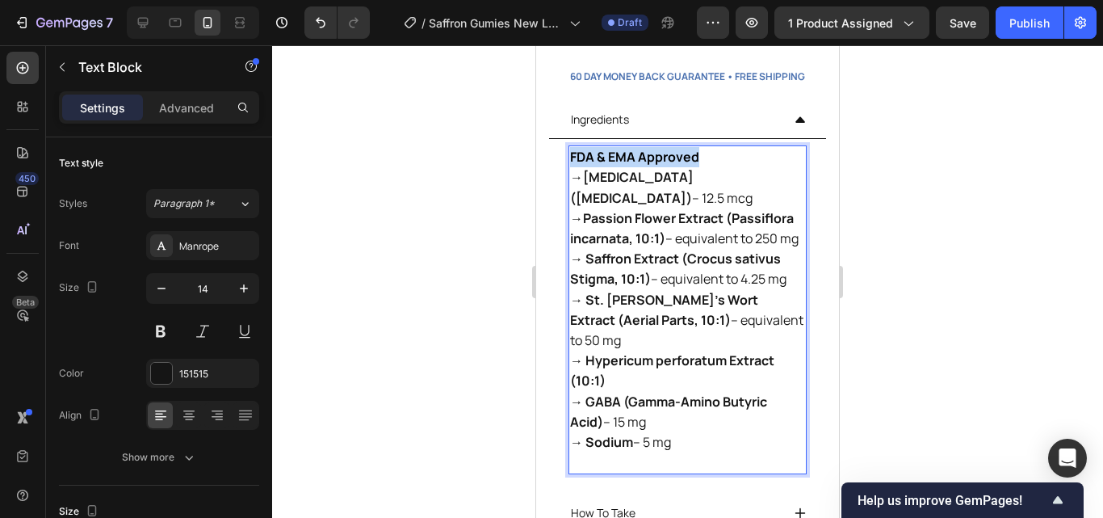
drag, startPoint x: 703, startPoint y: 127, endPoint x: 572, endPoint y: 132, distance: 131.7
click at [572, 147] on p "FDA & EMA Approved" at bounding box center [687, 157] width 235 height 20
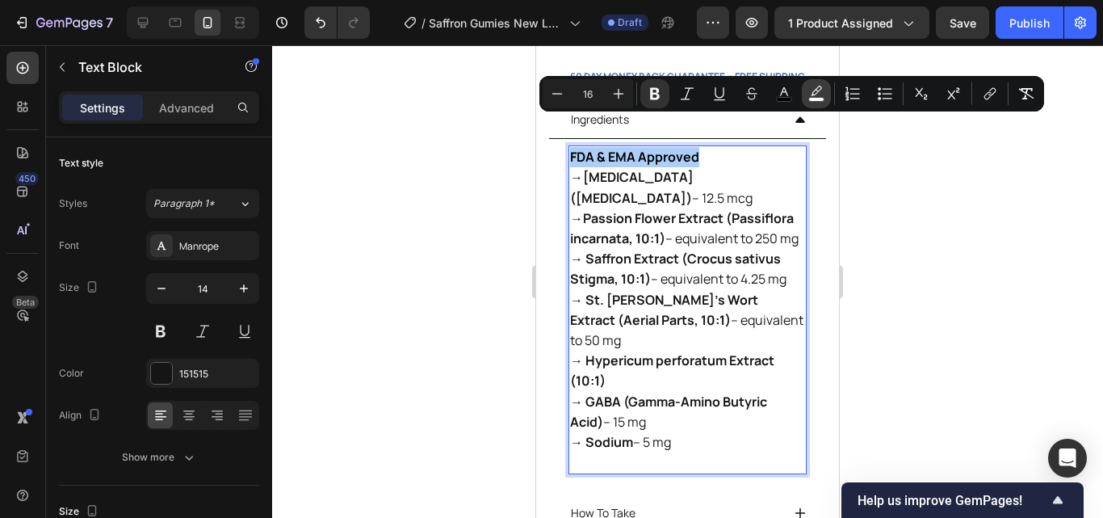
click at [816, 100] on rect "Editor contextual toolbar" at bounding box center [816, 100] width 15 height 4
type input "FFFFFF"
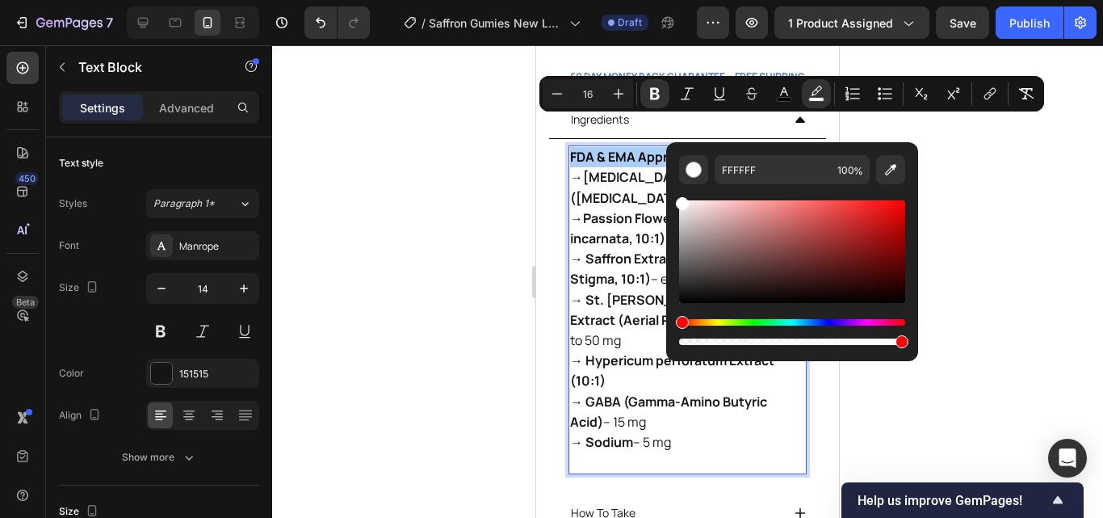
click at [815, 321] on div "Hue" at bounding box center [792, 322] width 226 height 6
click at [439, 251] on div at bounding box center [687, 281] width 831 height 472
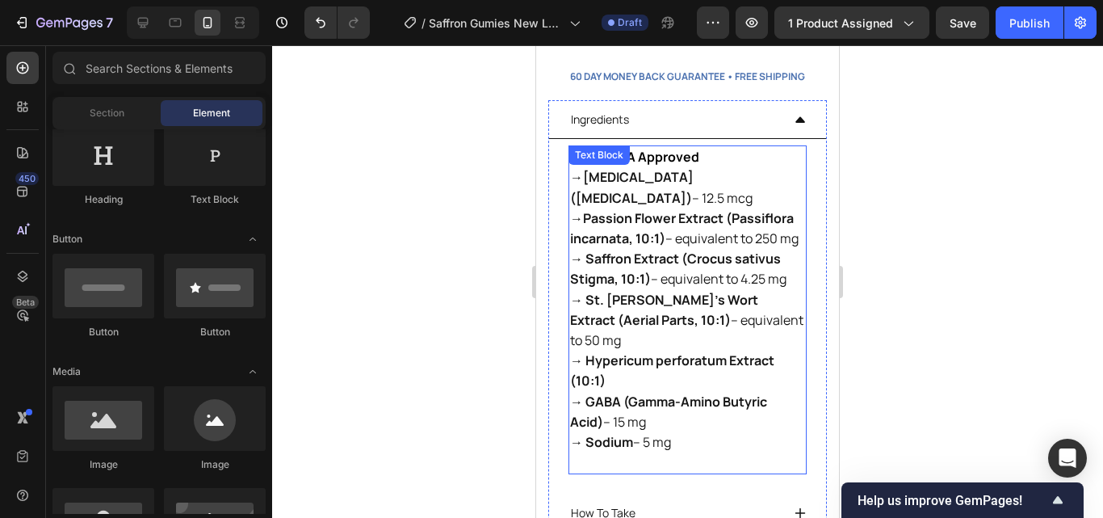
click at [706, 147] on p "FDA & EMA Approved" at bounding box center [687, 157] width 235 height 20
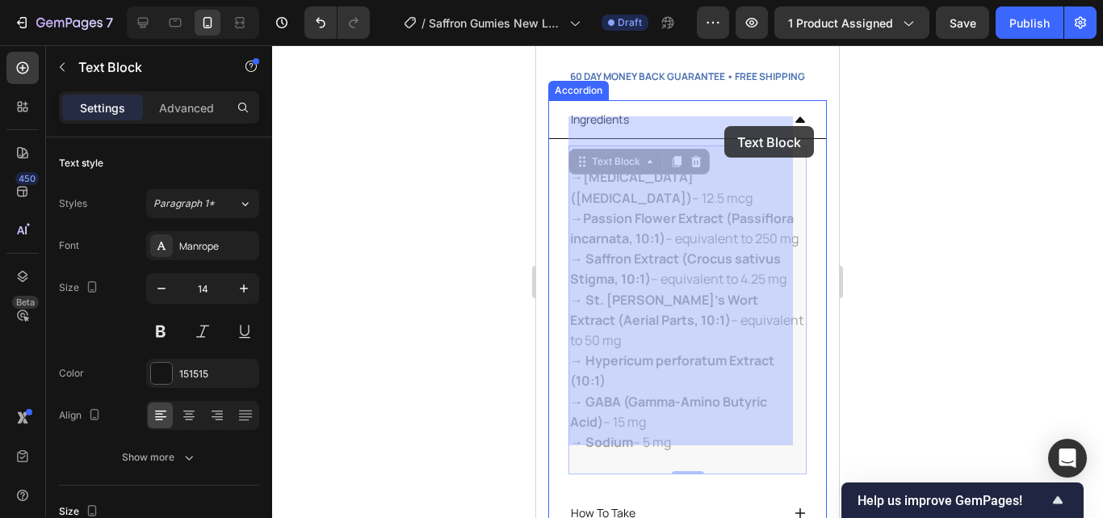
drag, startPoint x: 706, startPoint y: 127, endPoint x: 719, endPoint y: 127, distance: 13.7
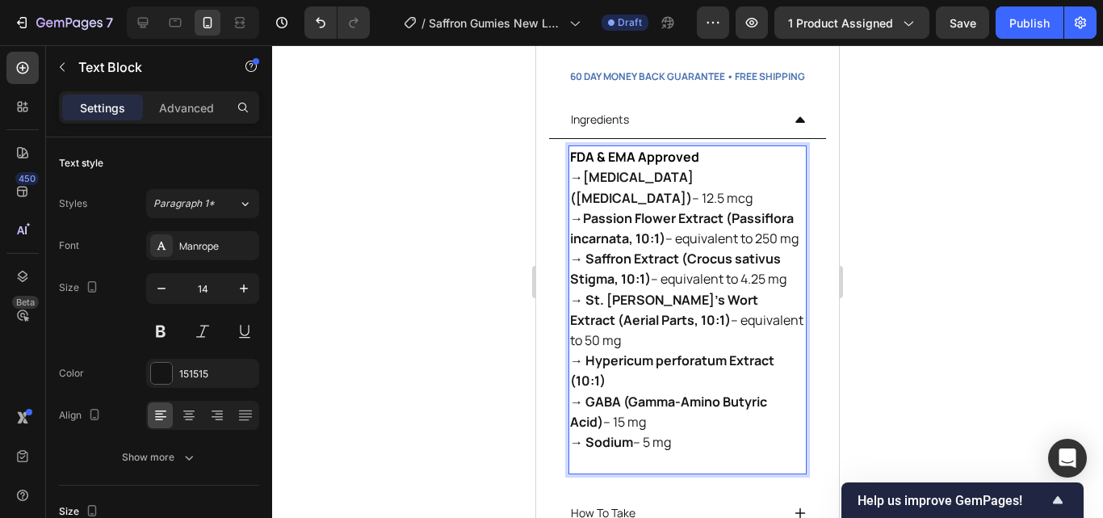
click at [719, 147] on p "FDA & EMA Approved" at bounding box center [687, 157] width 235 height 20
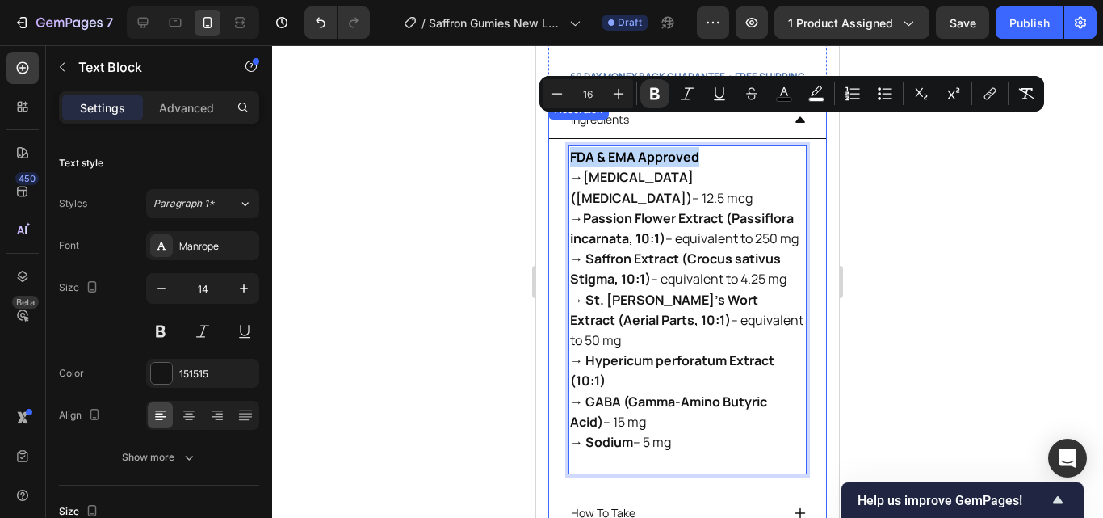
drag, startPoint x: 704, startPoint y: 127, endPoint x: 566, endPoint y: 117, distance: 138.4
click at [566, 139] on div "FDA & EMA Approved → Vitamin D2 (Ergocalciferol) – 12.5 mcg → Passion Flower Ex…" at bounding box center [687, 310] width 277 height 342
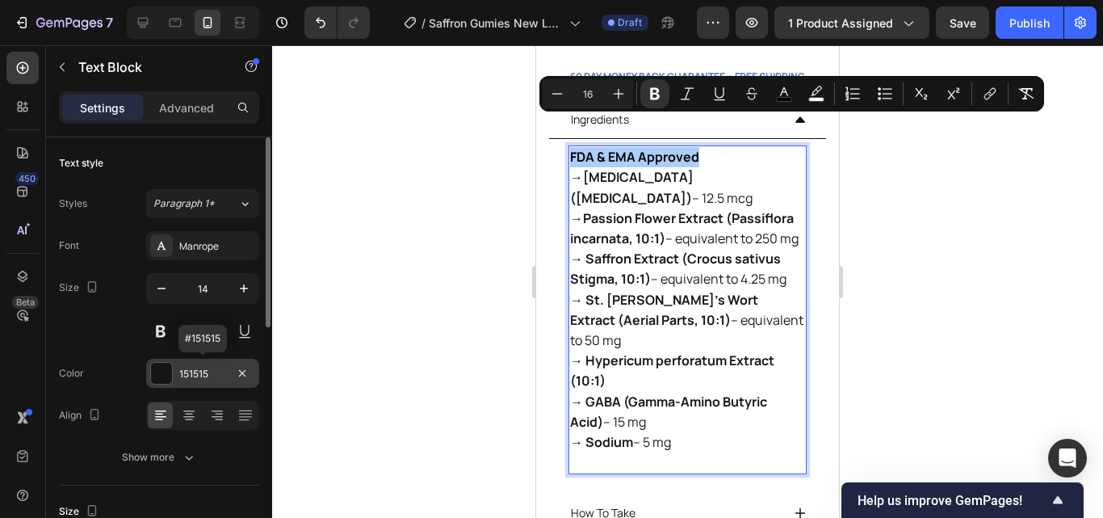
click at [162, 370] on div at bounding box center [161, 373] width 21 height 21
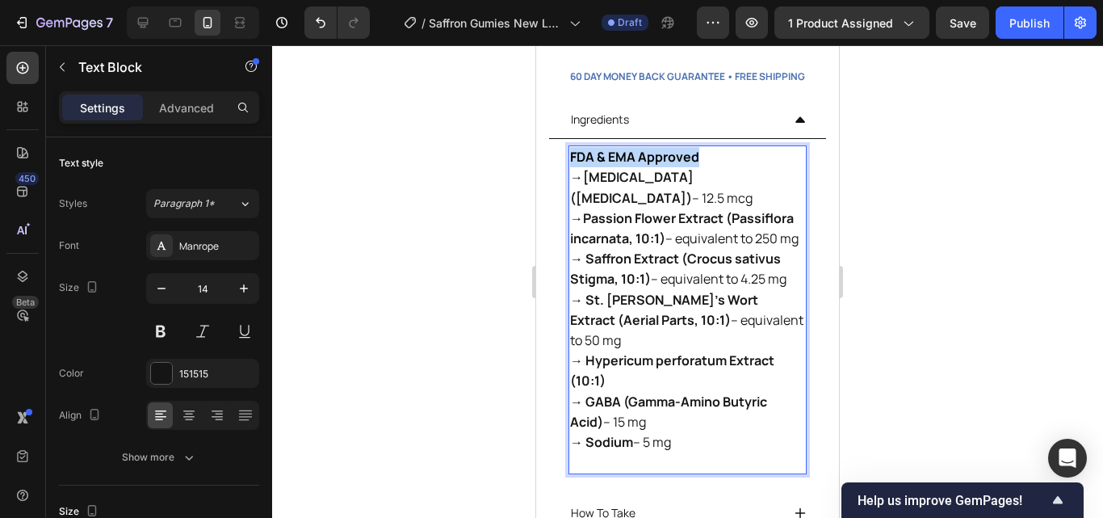
drag, startPoint x: 702, startPoint y: 131, endPoint x: 573, endPoint y: 130, distance: 129.2
click at [573, 147] on p "FDA & EMA Approved" at bounding box center [687, 157] width 235 height 20
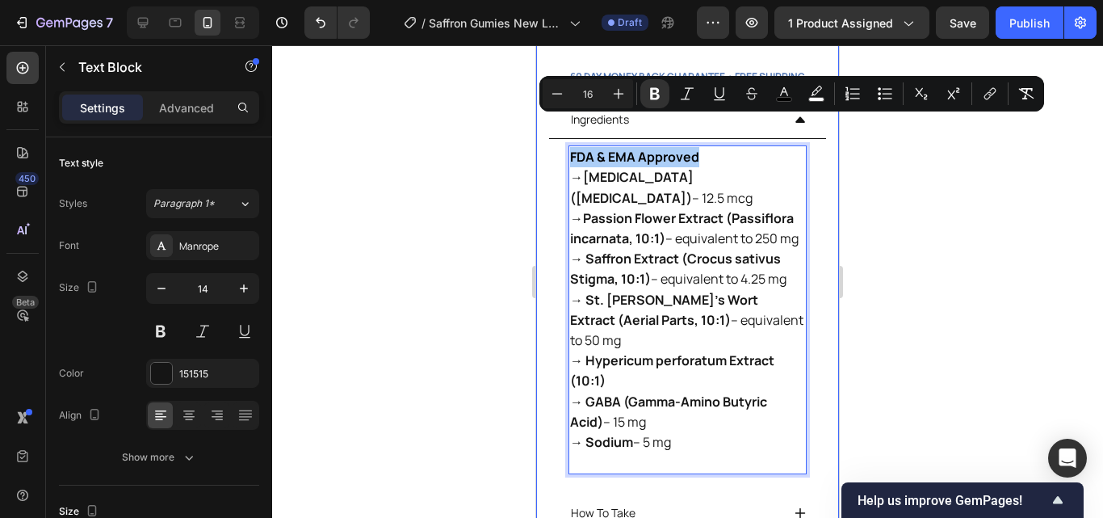
click at [922, 176] on div at bounding box center [687, 281] width 831 height 472
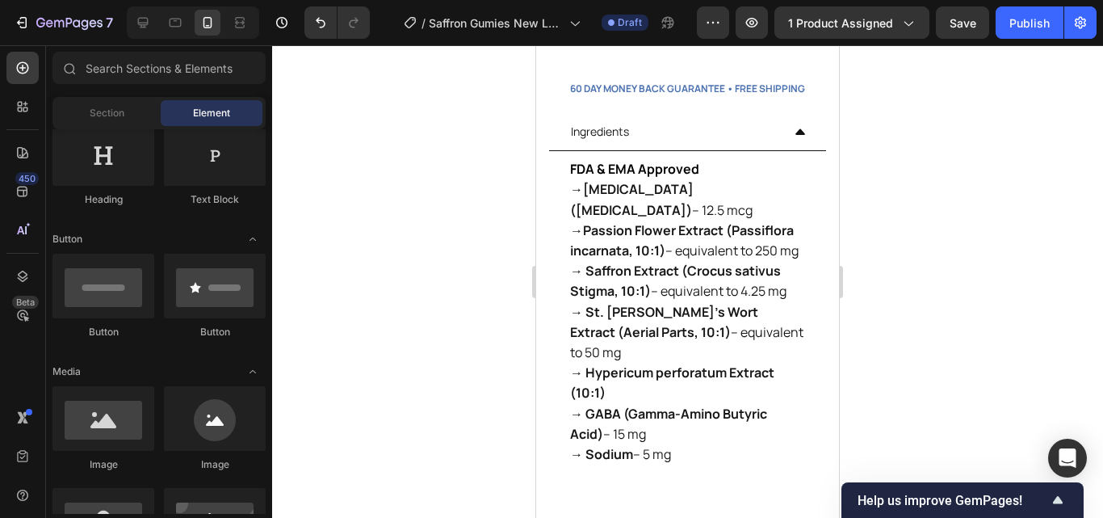
scroll to position [635, 0]
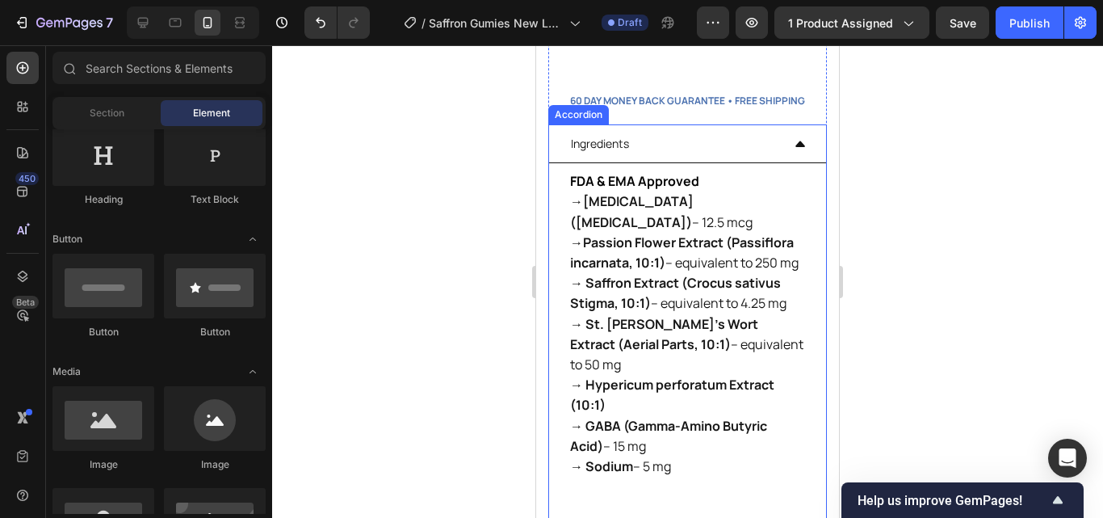
click at [794, 137] on icon at bounding box center [800, 143] width 13 height 13
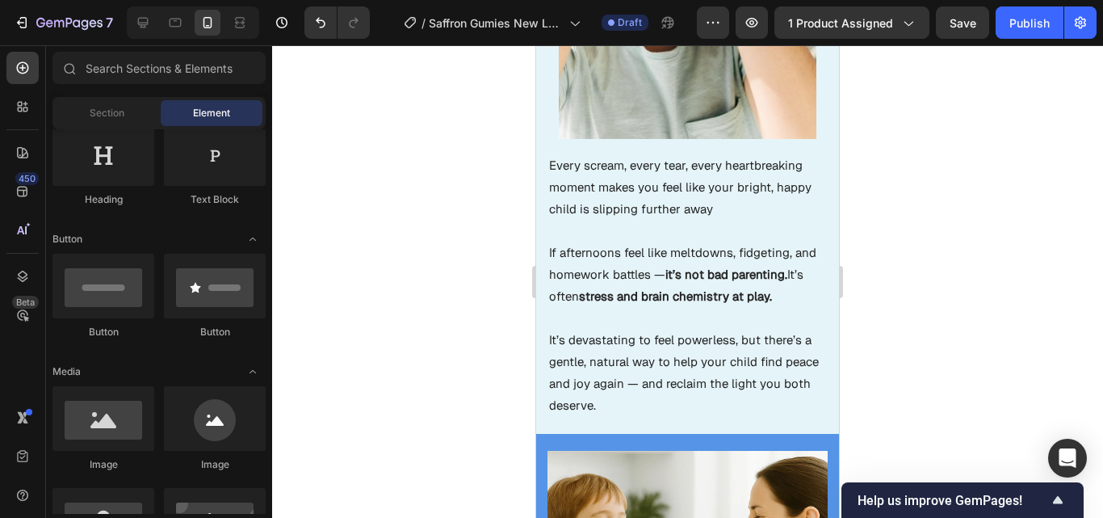
scroll to position [1806, 0]
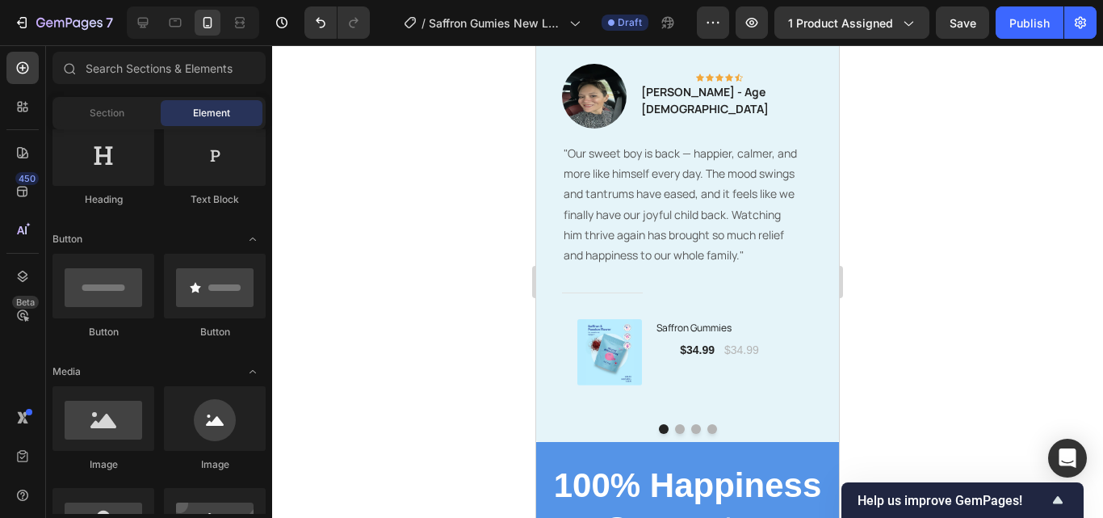
scroll to position [3523, 0]
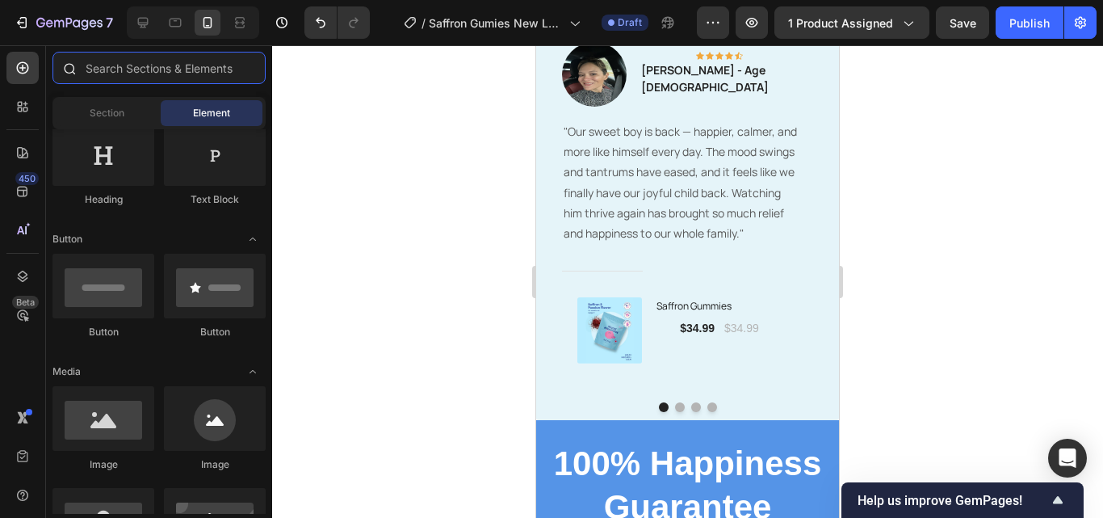
click at [117, 62] on input "text" at bounding box center [158, 68] width 213 height 32
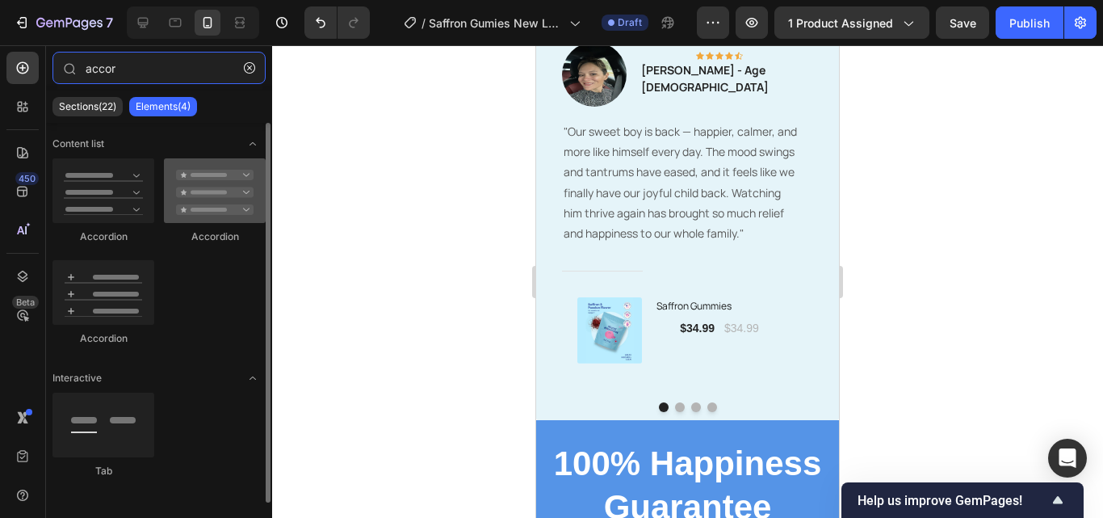
type input "accor"
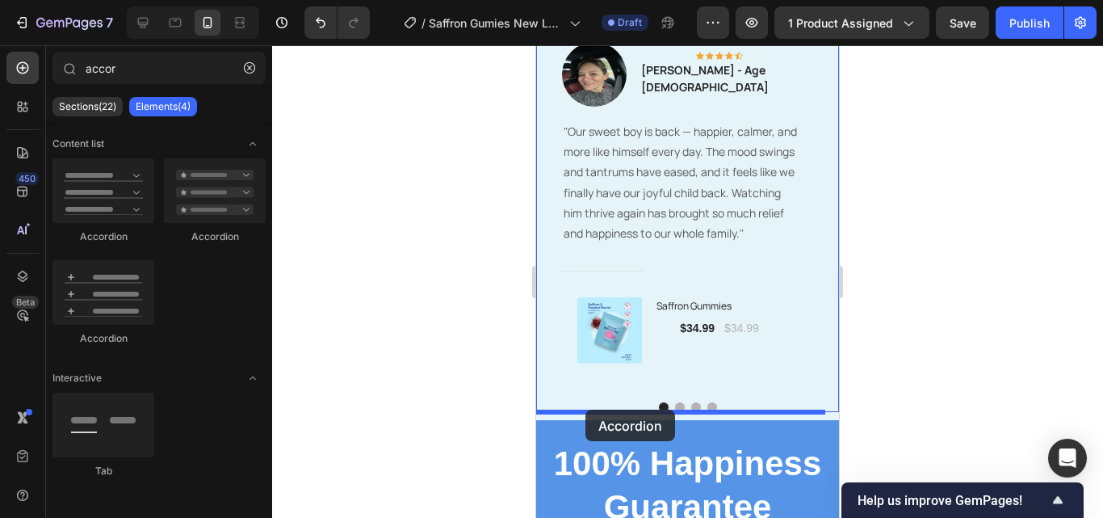
drag, startPoint x: 732, startPoint y: 232, endPoint x: 585, endPoint y: 409, distance: 230.5
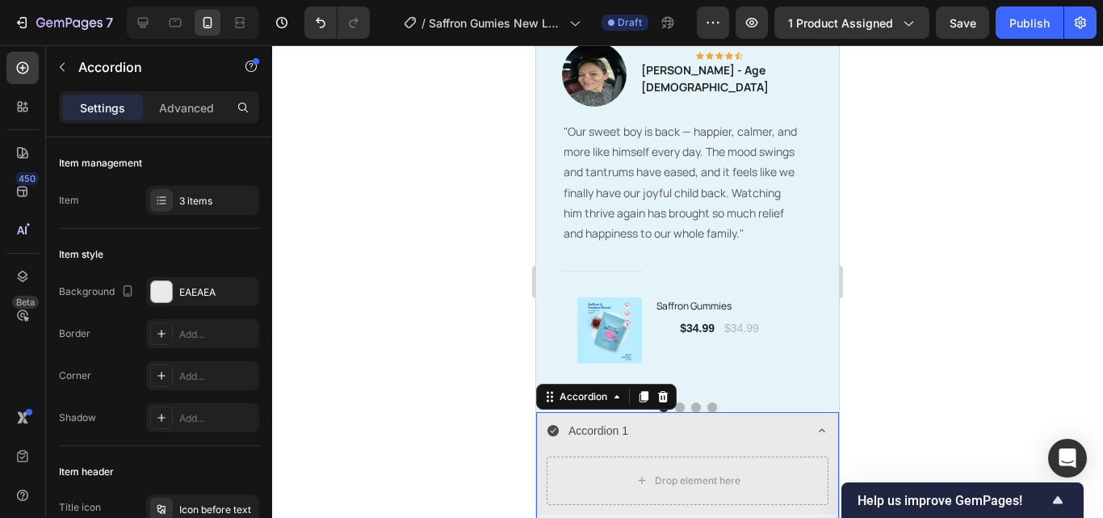
click at [928, 350] on div at bounding box center [687, 281] width 831 height 472
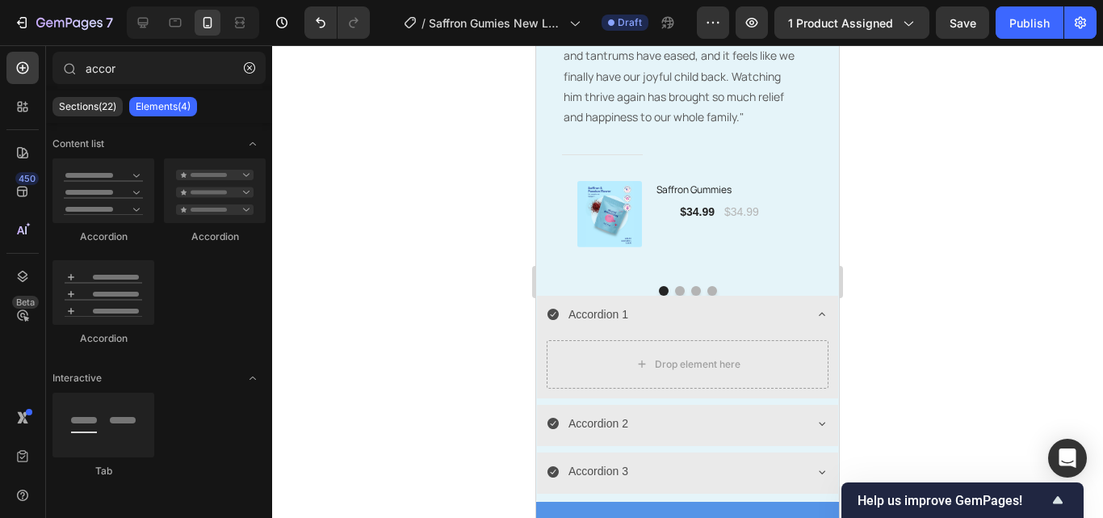
scroll to position [3581, 0]
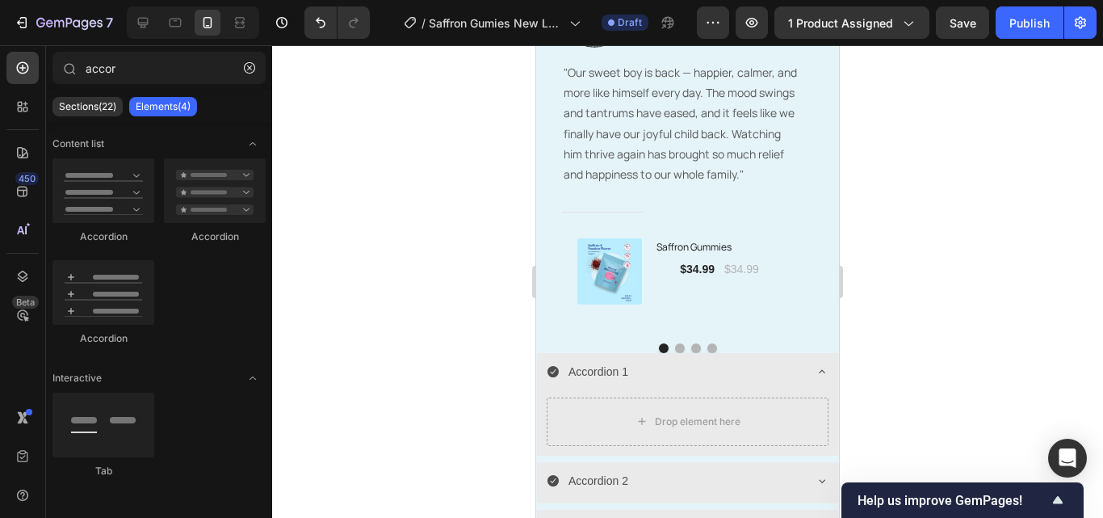
click at [895, 325] on div at bounding box center [687, 281] width 831 height 472
click at [387, 363] on div at bounding box center [687, 281] width 831 height 472
click at [322, 23] on icon "Undo/Redo" at bounding box center [320, 23] width 16 height 16
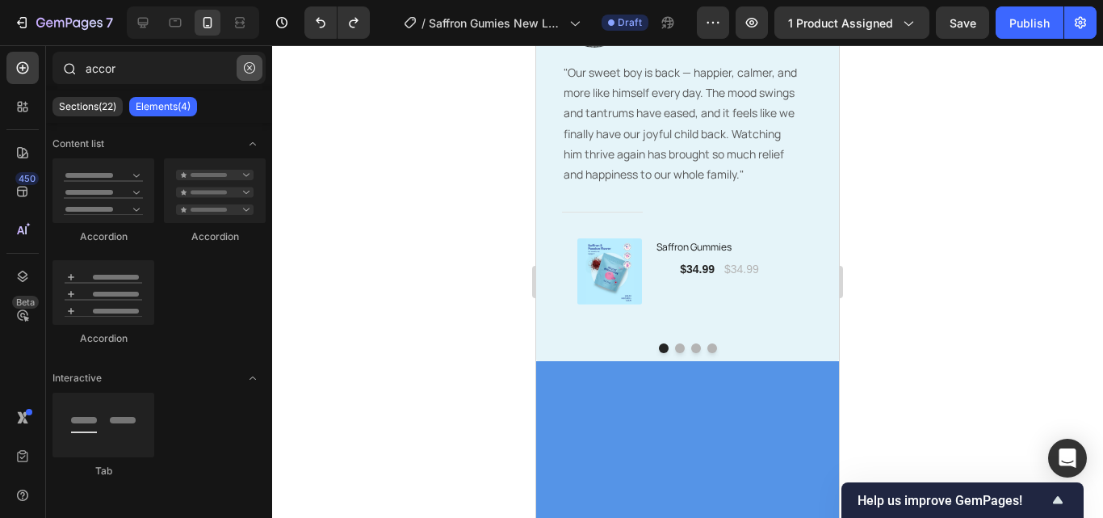
click at [251, 67] on icon "button" at bounding box center [249, 67] width 11 height 11
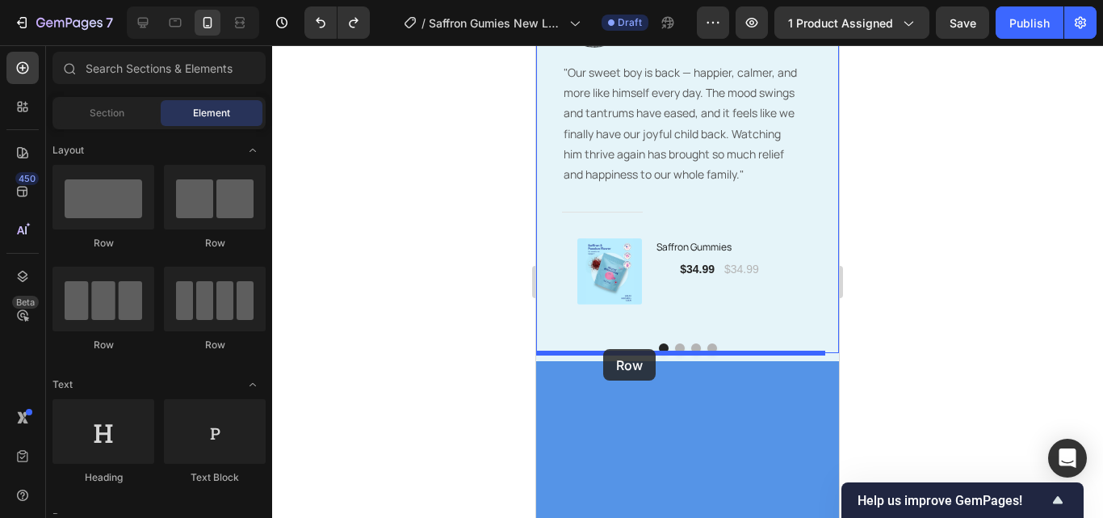
drag, startPoint x: 579, startPoint y: 333, endPoint x: 603, endPoint y: 349, distance: 29.1
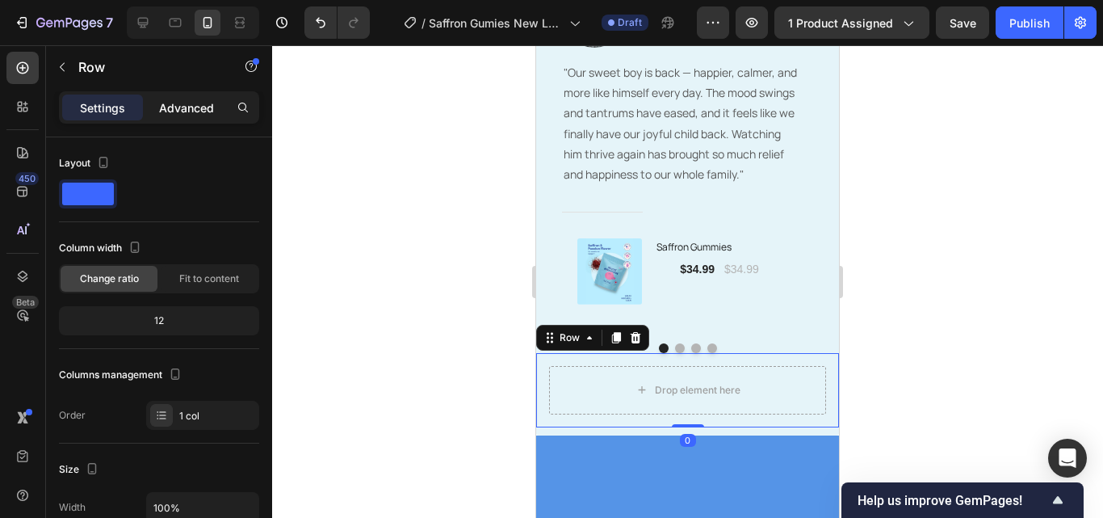
click at [199, 107] on p "Advanced" at bounding box center [186, 107] width 55 height 17
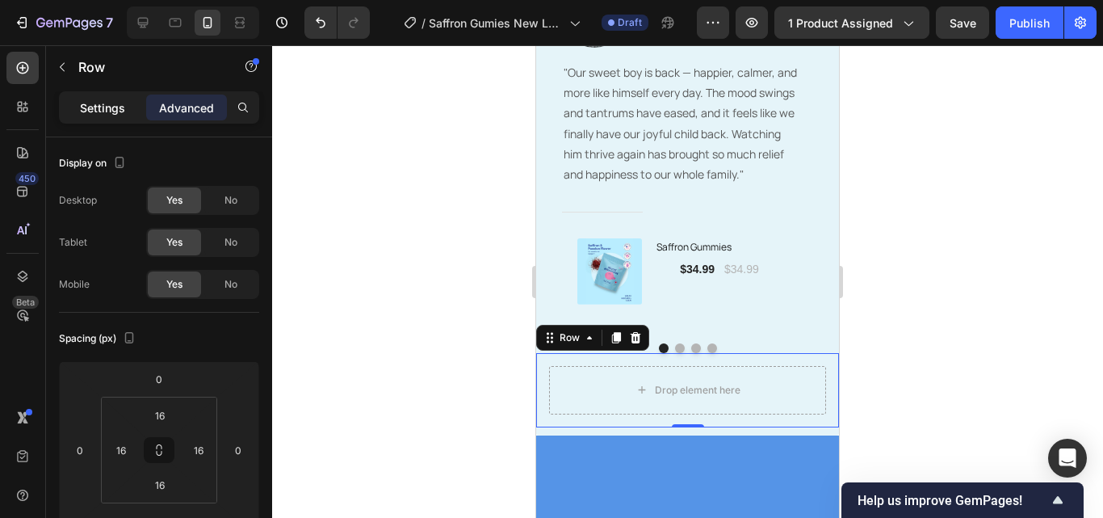
click at [126, 103] on div "Settings" at bounding box center [102, 107] width 81 height 26
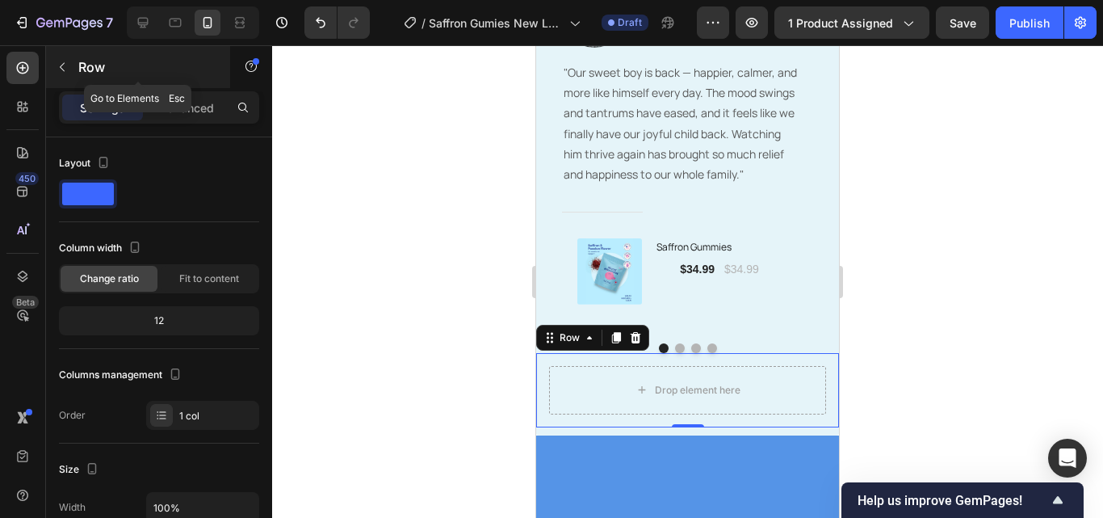
click at [63, 66] on icon "button" at bounding box center [62, 67] width 13 height 13
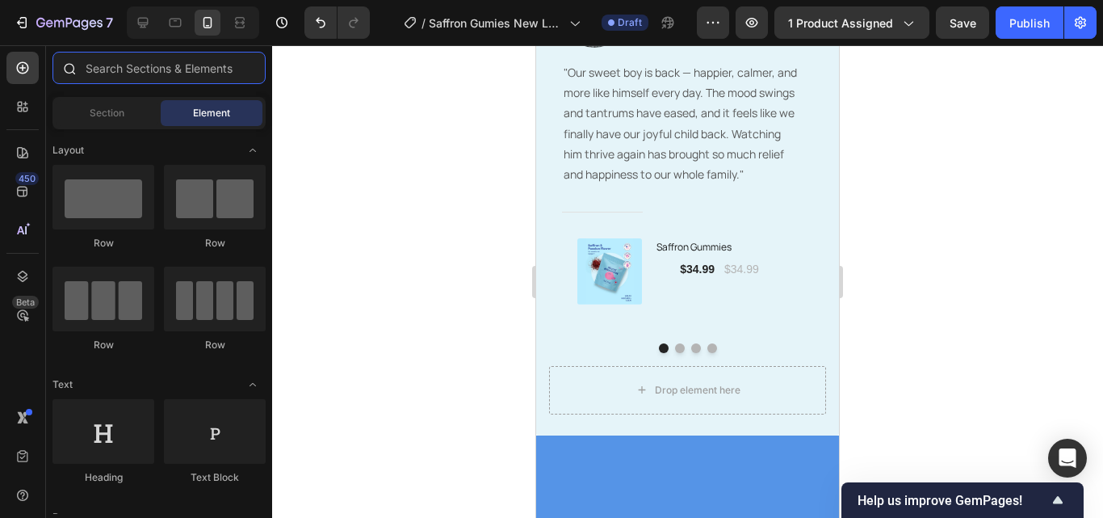
click at [138, 80] on input "text" at bounding box center [158, 68] width 213 height 32
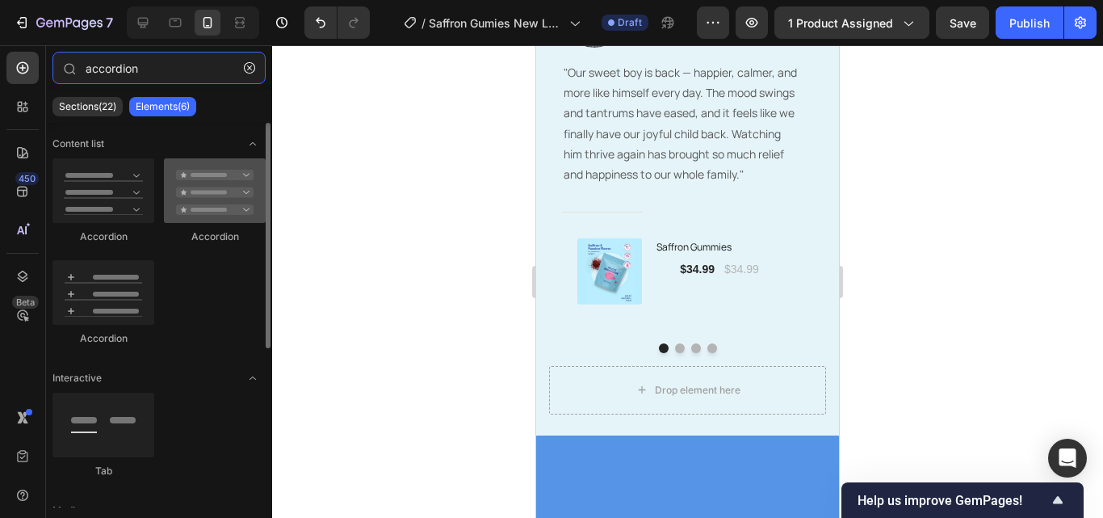
type input "accordion"
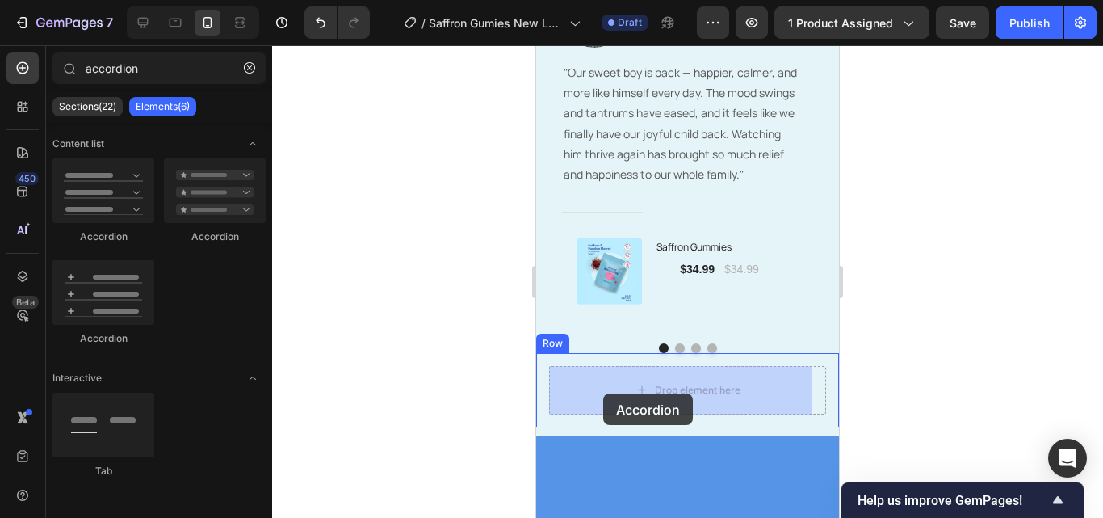
drag, startPoint x: 765, startPoint y: 245, endPoint x: 603, endPoint y: 393, distance: 218.9
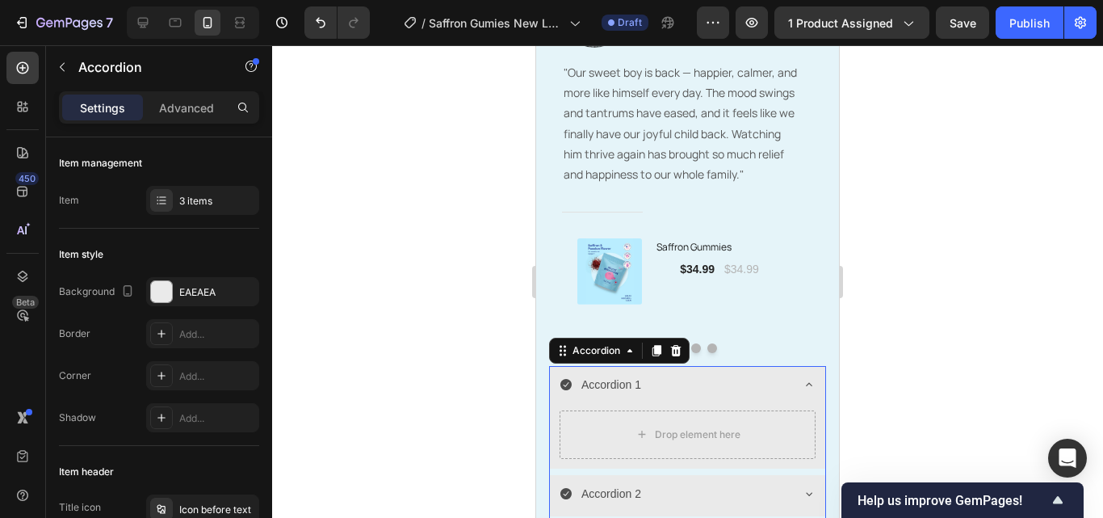
click at [924, 350] on div at bounding box center [687, 281] width 831 height 472
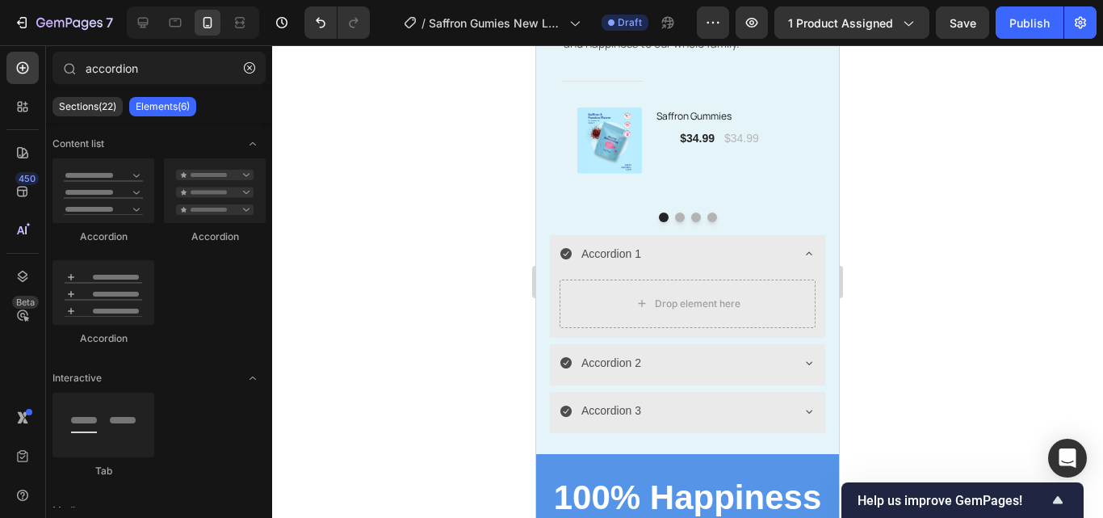
scroll to position [3666, 0]
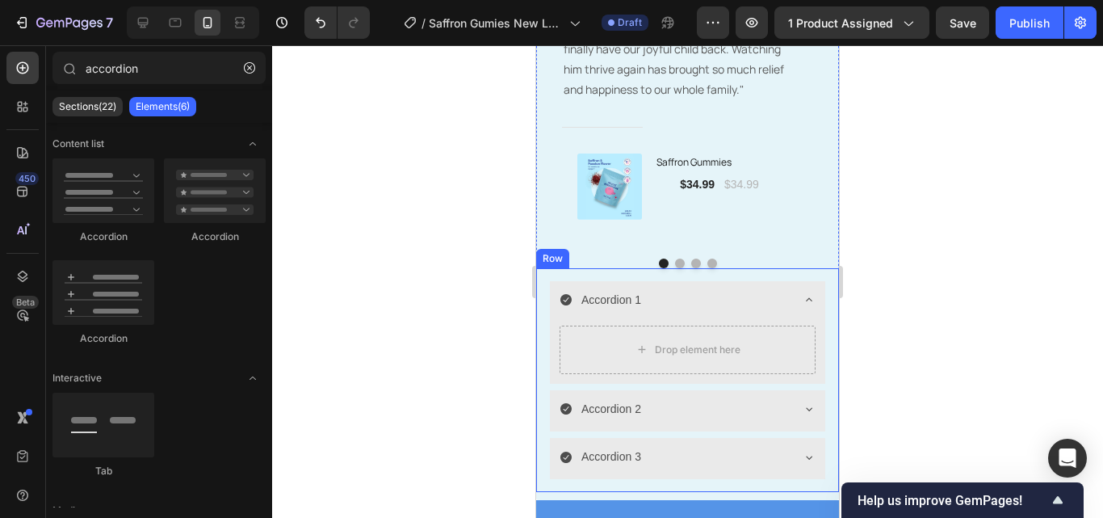
click at [817, 336] on div "Accordion 1 Drop element here Accordion 2 Accordion 3 Accordion Row" at bounding box center [687, 380] width 303 height 224
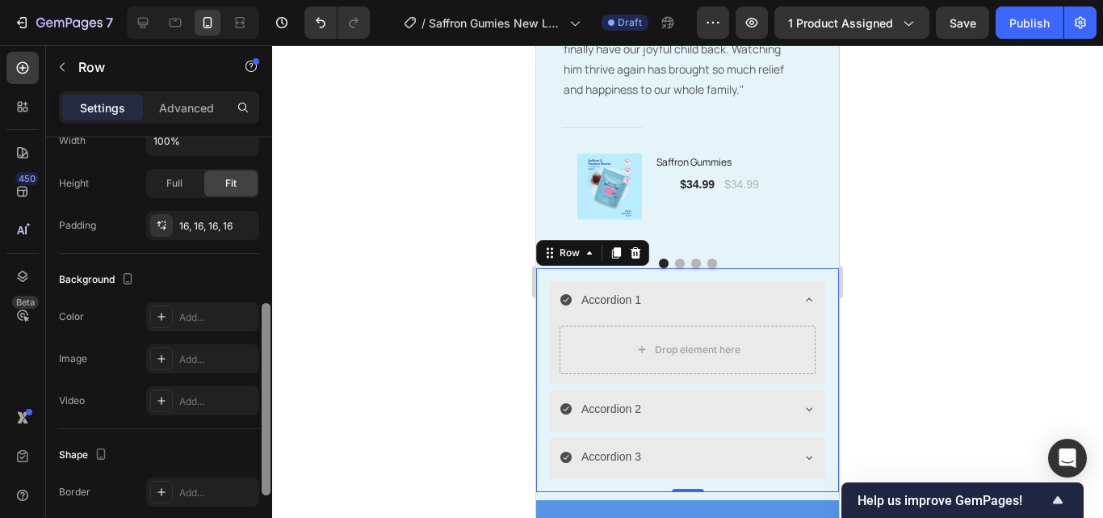
scroll to position [354, 0]
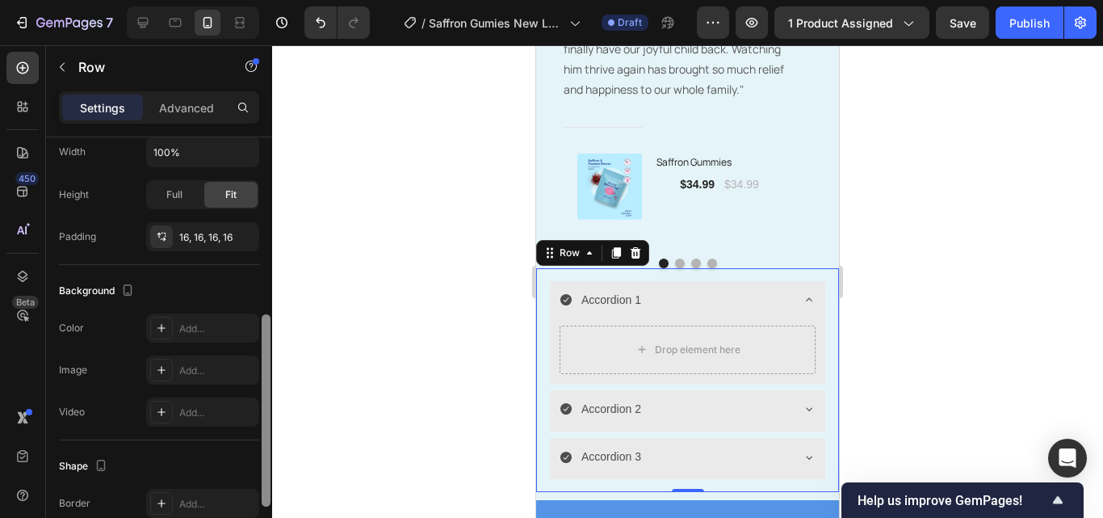
drag, startPoint x: 266, startPoint y: 252, endPoint x: 263, endPoint y: 398, distance: 146.2
click at [264, 399] on div at bounding box center [266, 410] width 9 height 192
click at [203, 327] on div "Add..." at bounding box center [217, 329] width 76 height 15
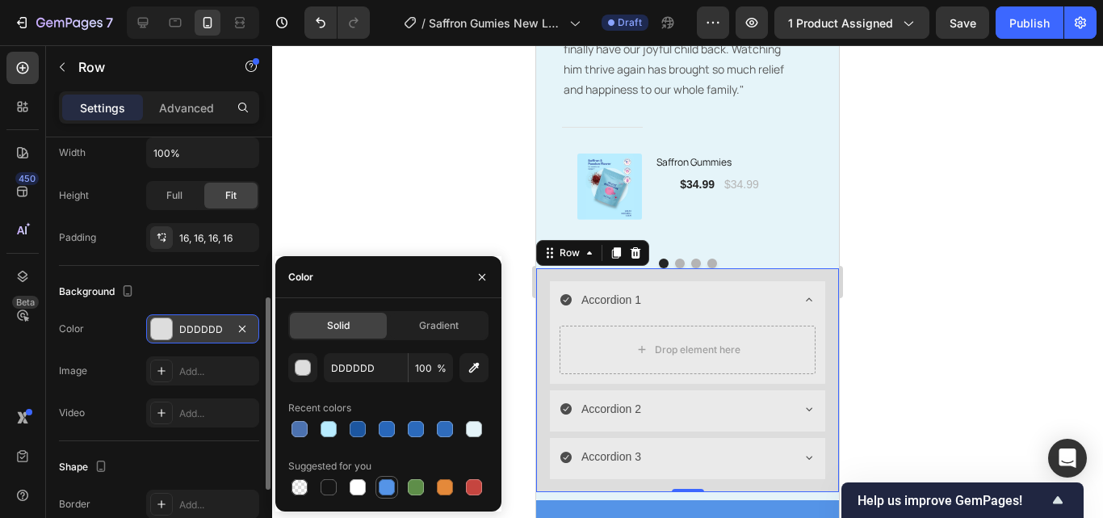
click at [387, 493] on div at bounding box center [387, 487] width 16 height 16
type input "5594E7"
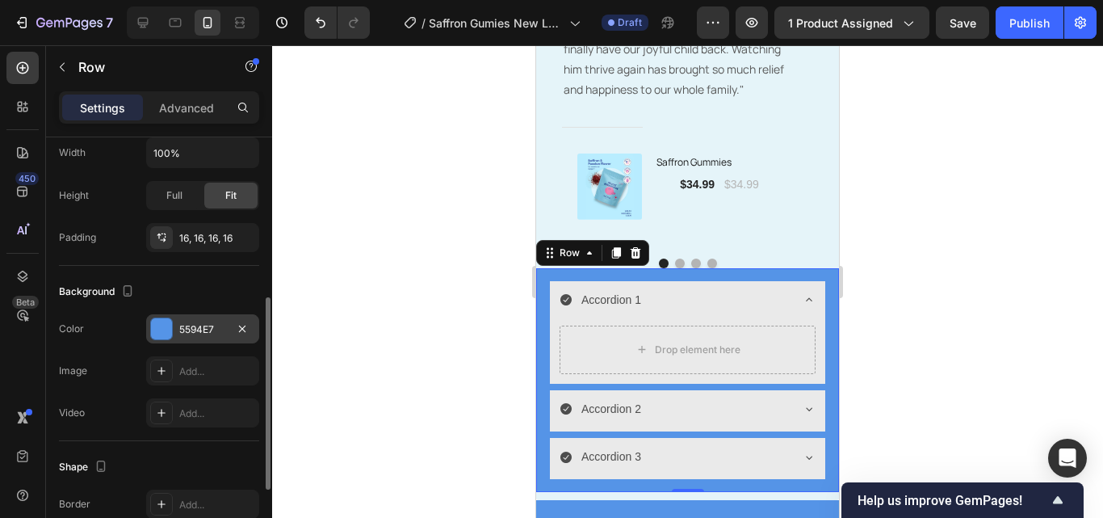
click at [936, 394] on div at bounding box center [687, 281] width 831 height 472
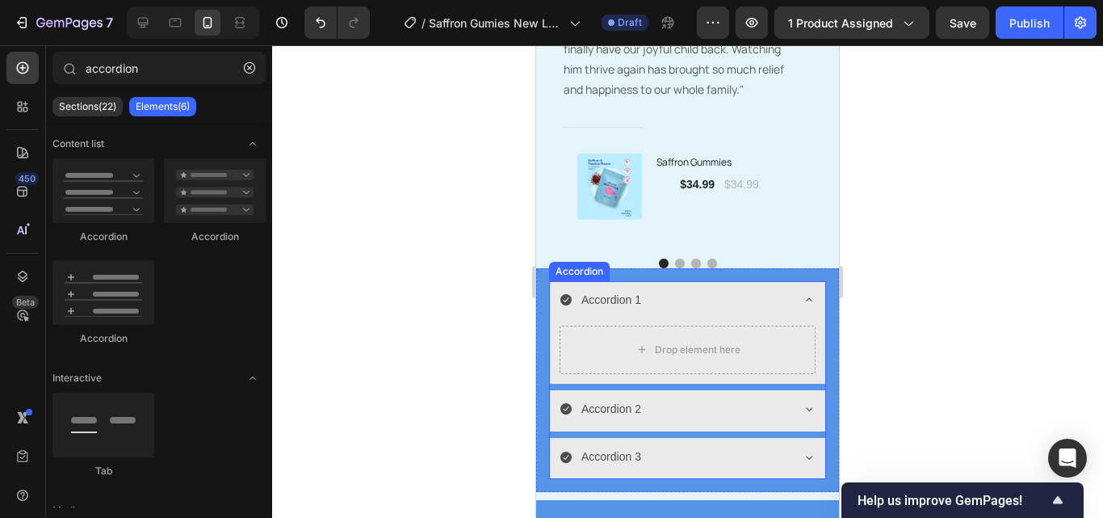
click at [772, 311] on div "Accordion 1" at bounding box center [674, 299] width 230 height 25
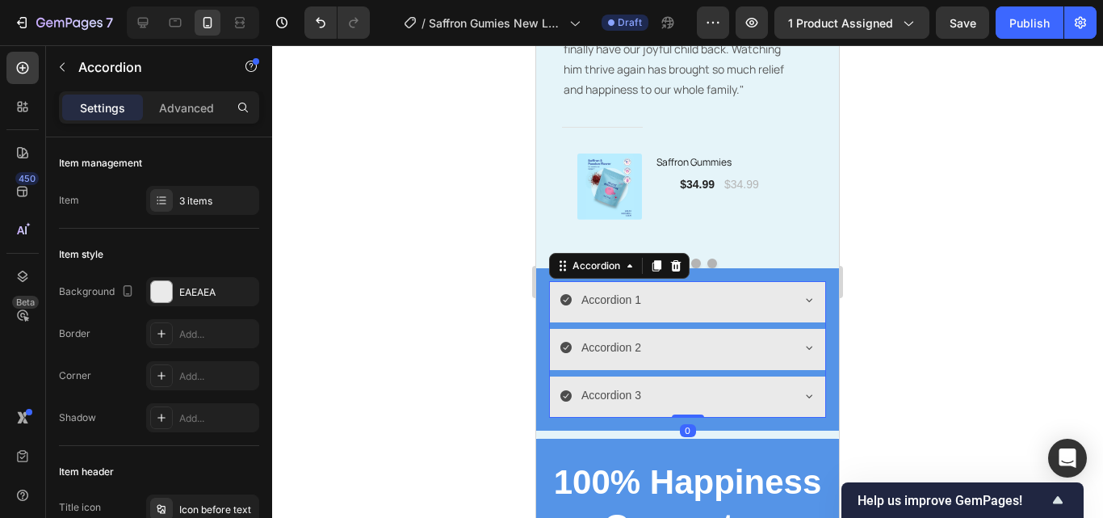
click at [943, 318] on div at bounding box center [687, 281] width 831 height 472
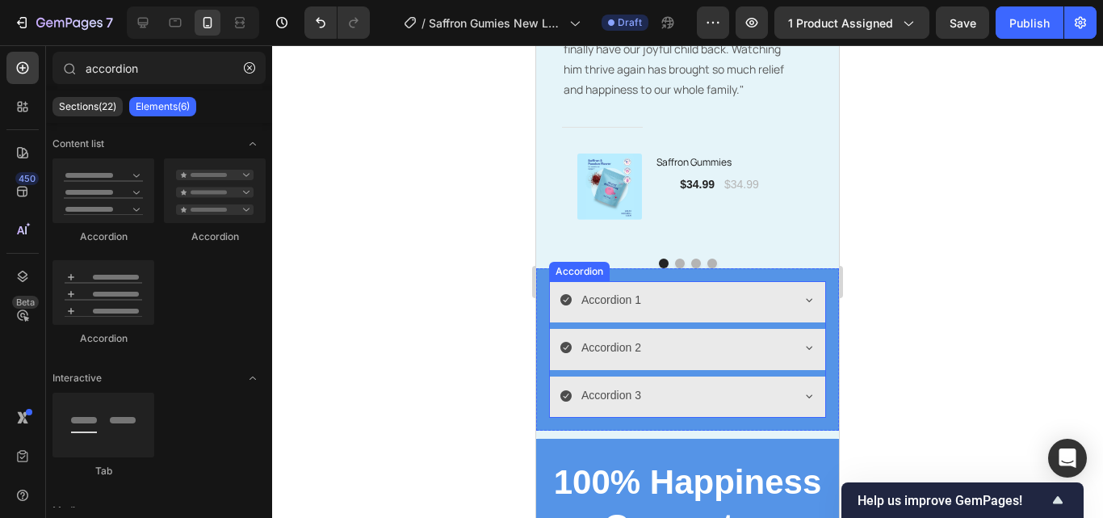
click at [764, 307] on div "Accordion 1" at bounding box center [674, 299] width 230 height 25
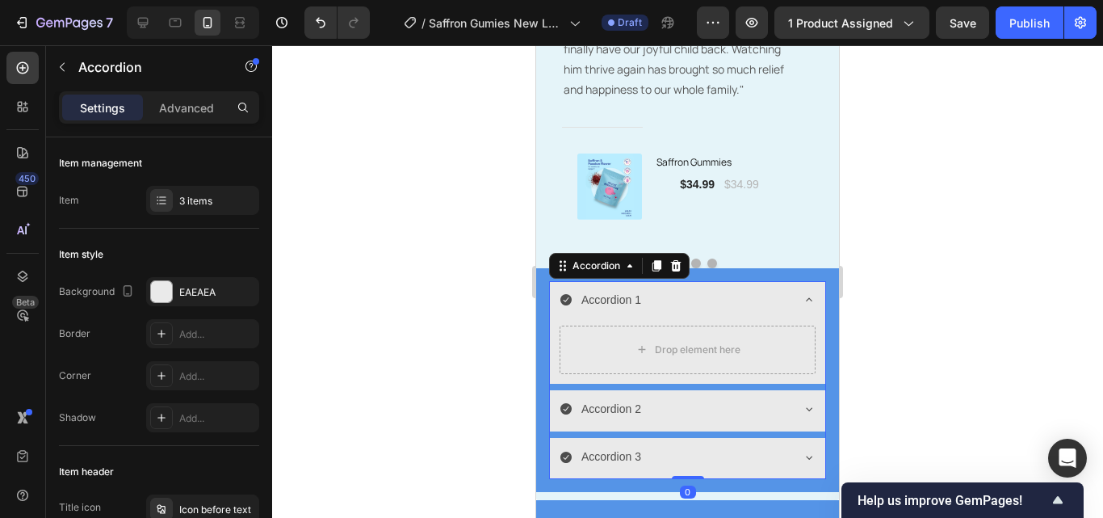
click at [745, 297] on div "Accordion 1" at bounding box center [674, 299] width 230 height 25
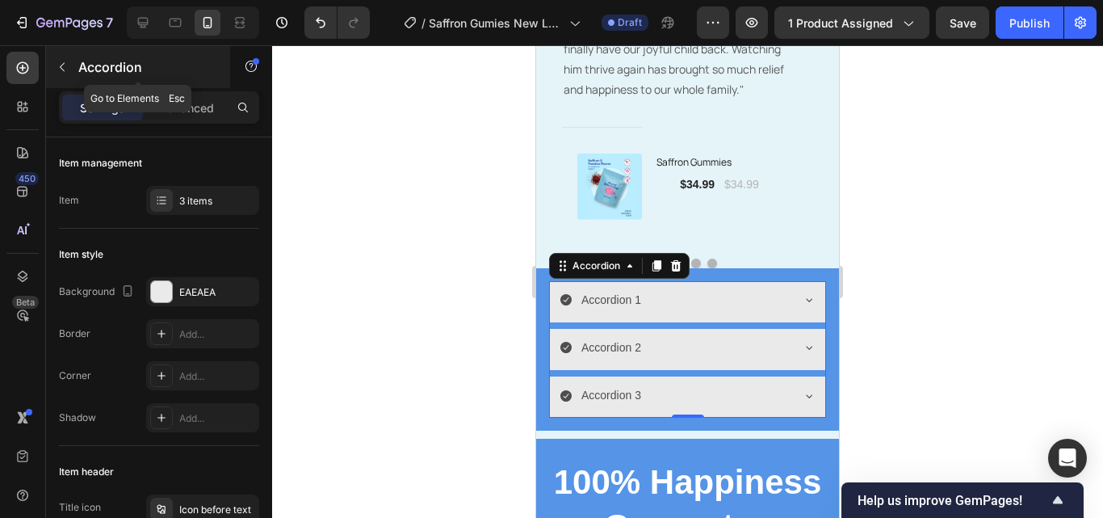
click at [63, 61] on icon "button" at bounding box center [62, 67] width 13 height 13
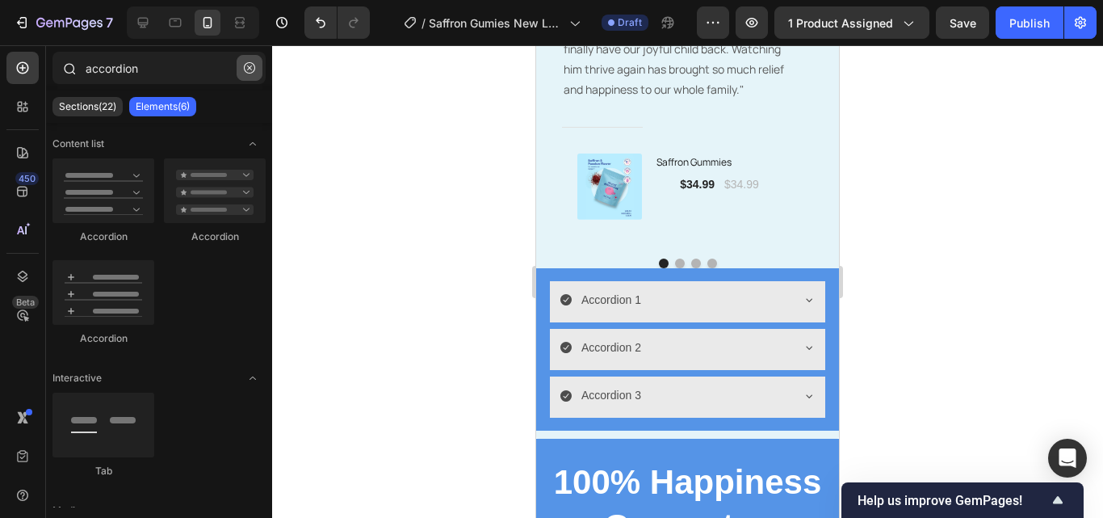
click at [243, 66] on button "button" at bounding box center [250, 68] width 26 height 26
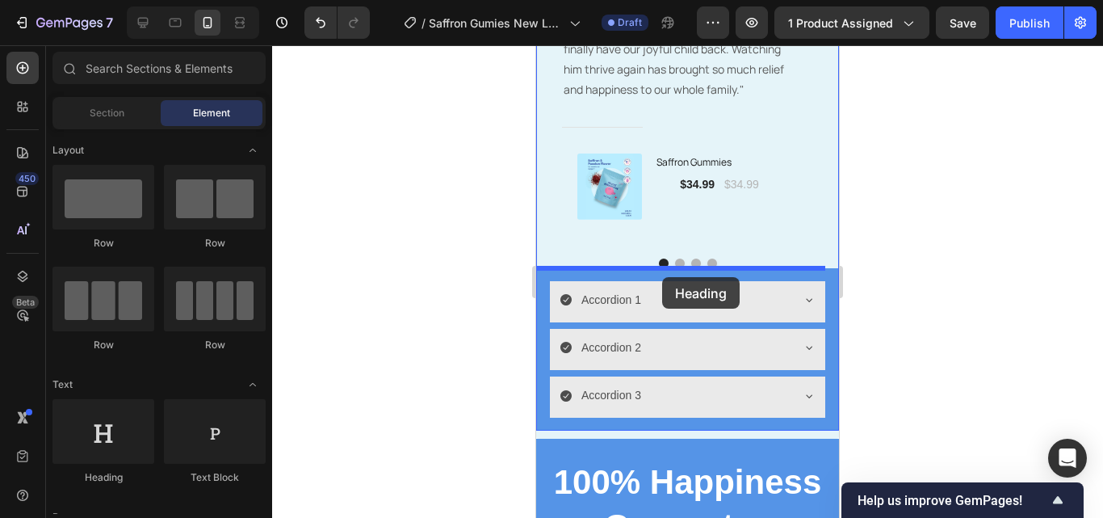
drag, startPoint x: 659, startPoint y: 477, endPoint x: 662, endPoint y: 277, distance: 200.3
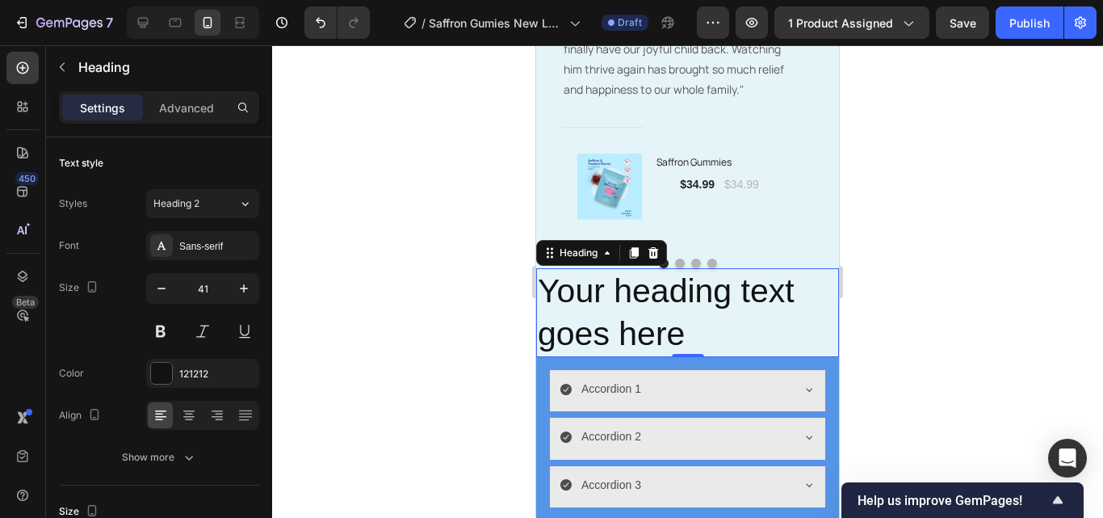
drag, startPoint x: 678, startPoint y: 327, endPoint x: 694, endPoint y: 333, distance: 17.4
click at [678, 328] on h2 "Your heading text goes here" at bounding box center [687, 313] width 303 height 90
click at [699, 335] on p "Your heading text goes here" at bounding box center [688, 313] width 300 height 86
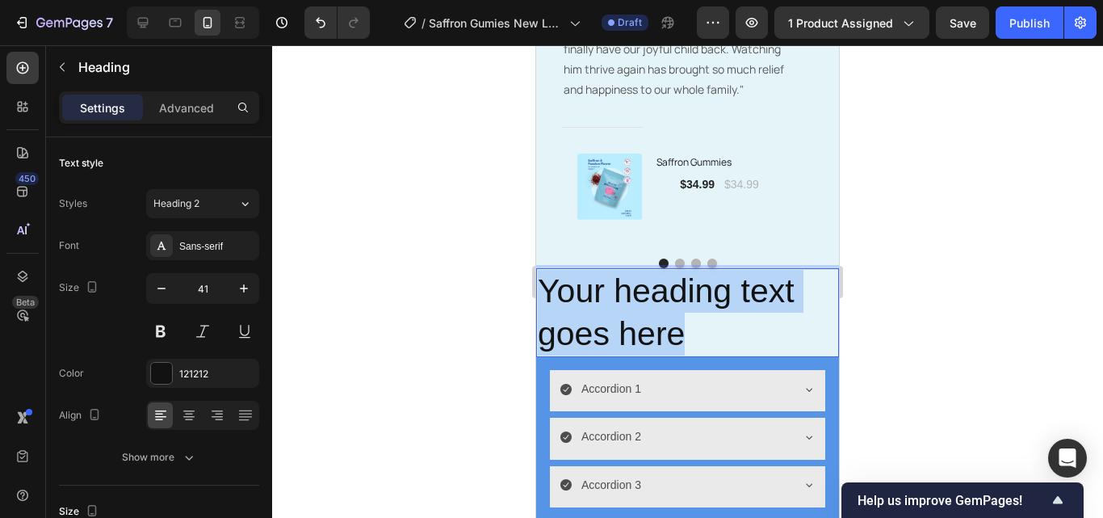
drag, startPoint x: 699, startPoint y: 335, endPoint x: 819, endPoint y: 329, distance: 120.5
click at [783, 347] on p "Your heading text goes here" at bounding box center [688, 313] width 300 height 86
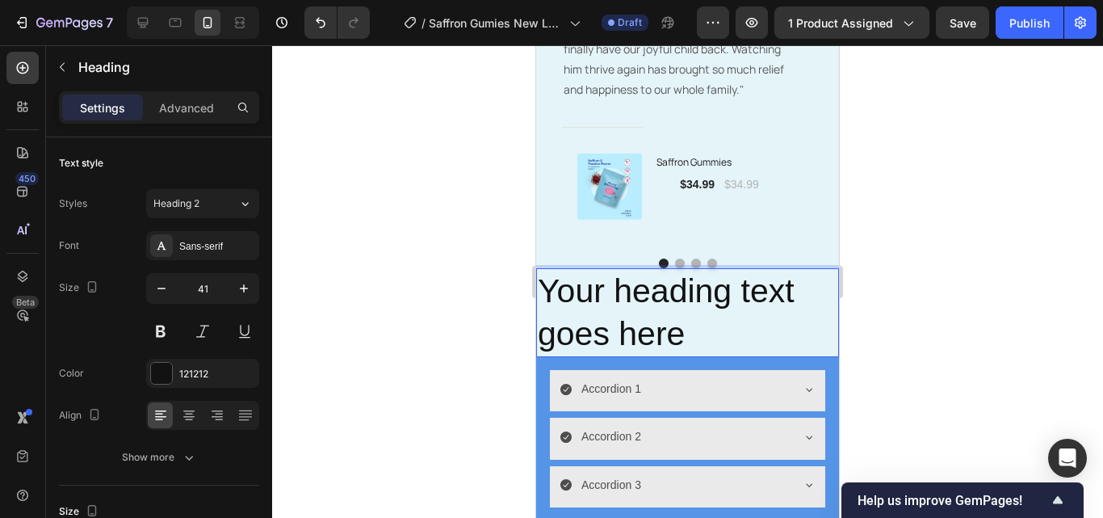
click at [799, 238] on div "Image Icon Icon Icon Icon Icon Row Emily M. - Age 44 Text block Row "Our sweet …" at bounding box center [680, 58] width 289 height 373
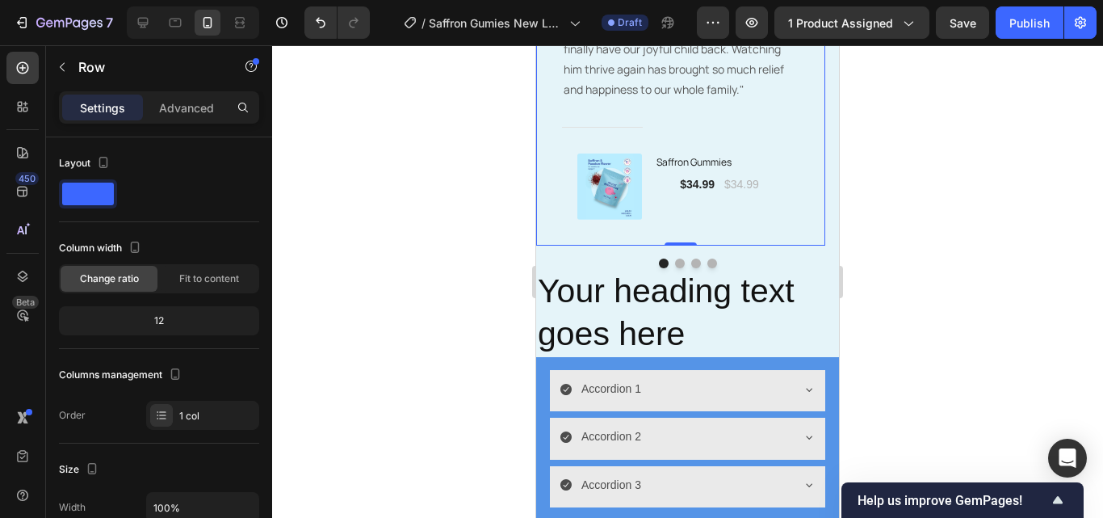
click at [922, 287] on div at bounding box center [687, 281] width 831 height 472
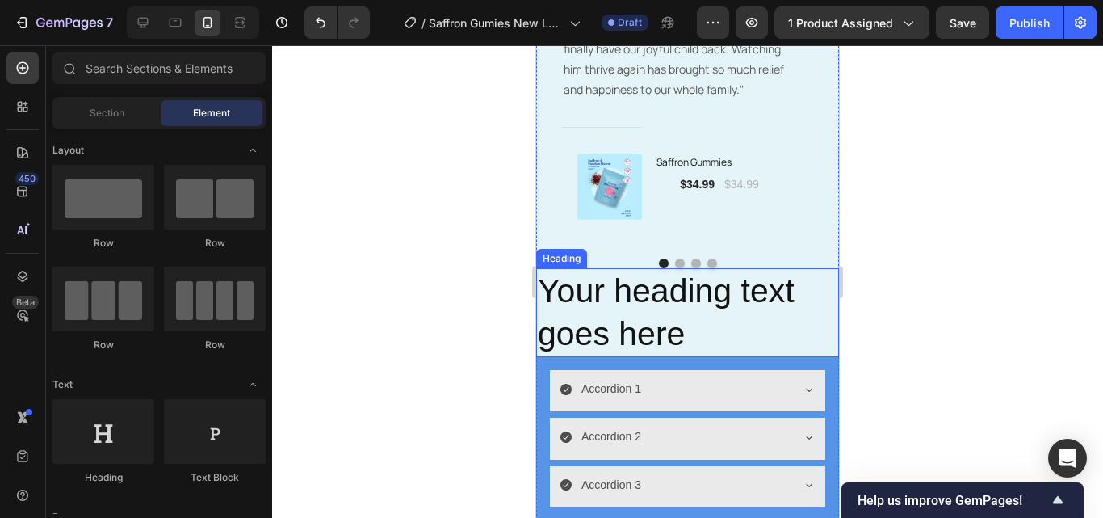
click at [823, 334] on p "Your heading text goes here" at bounding box center [688, 313] width 300 height 86
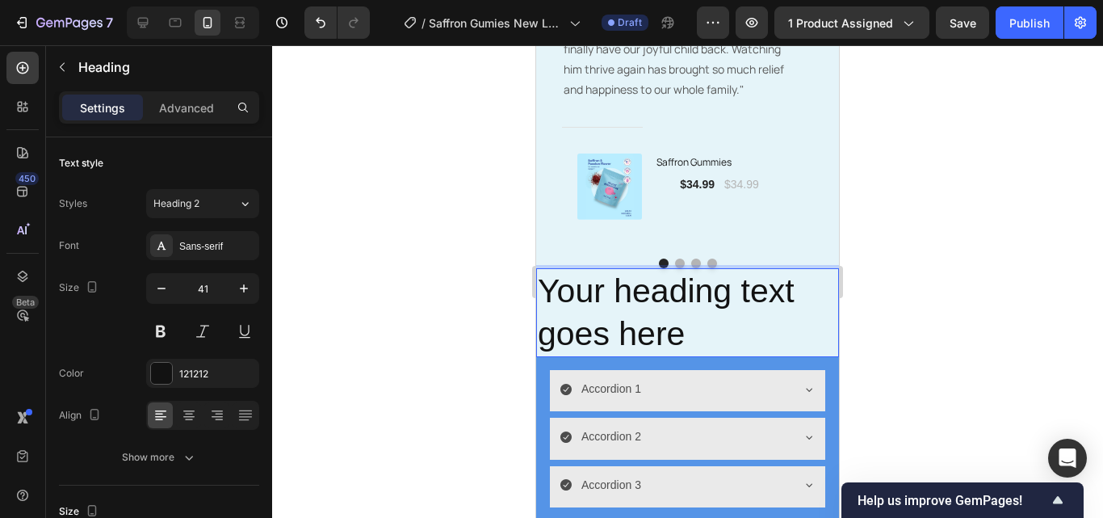
click at [785, 337] on p "Your heading text goes here" at bounding box center [688, 313] width 300 height 86
drag, startPoint x: 784, startPoint y: 339, endPoint x: 782, endPoint y: 358, distance: 18.7
click at [782, 366] on div "Image Icon Icon Icon Icon Icon Row Emily M. - Age 44 Text block Row "Our sweet …" at bounding box center [687, 196] width 303 height 648
click at [314, 20] on icon "Undo/Redo" at bounding box center [320, 23] width 16 height 16
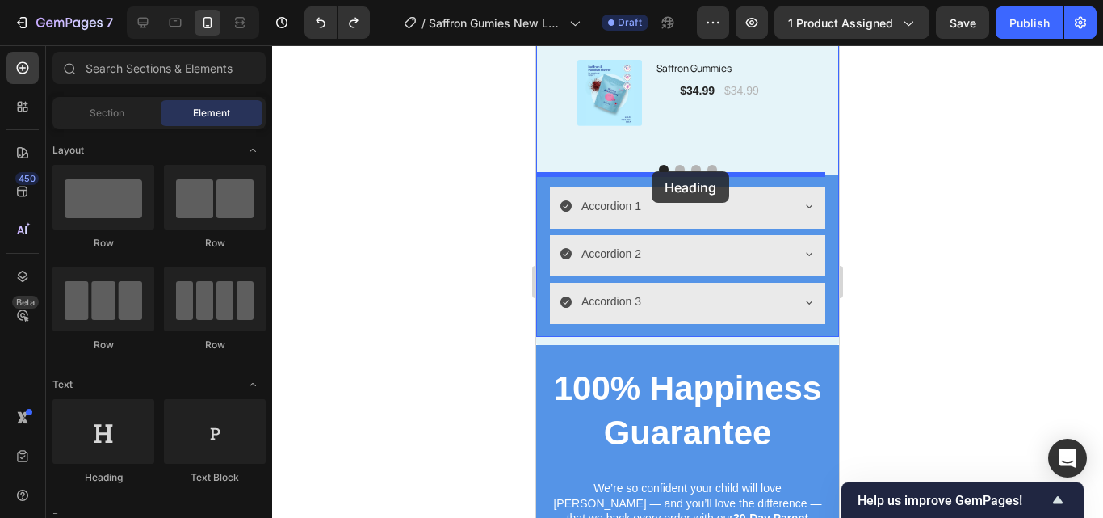
scroll to position [3719, 0]
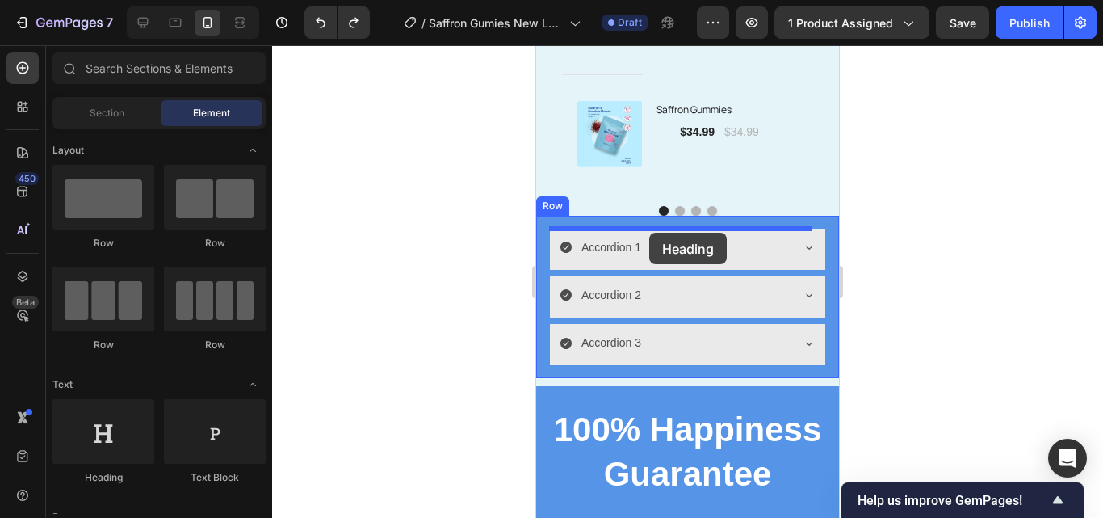
drag, startPoint x: 969, startPoint y: 415, endPoint x: 649, endPoint y: 233, distance: 368.1
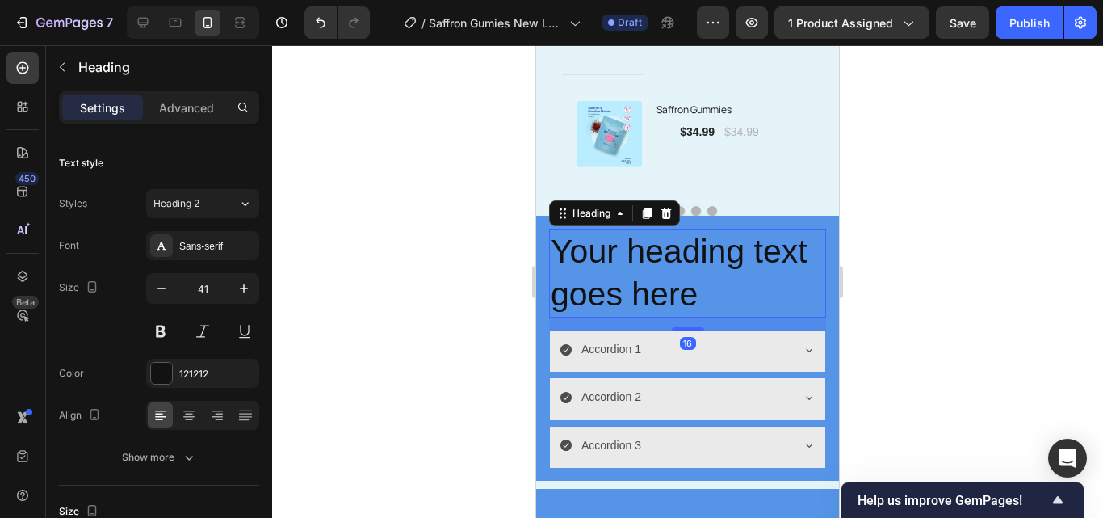
click at [744, 302] on h2 "Your heading text goes here" at bounding box center [687, 273] width 277 height 90
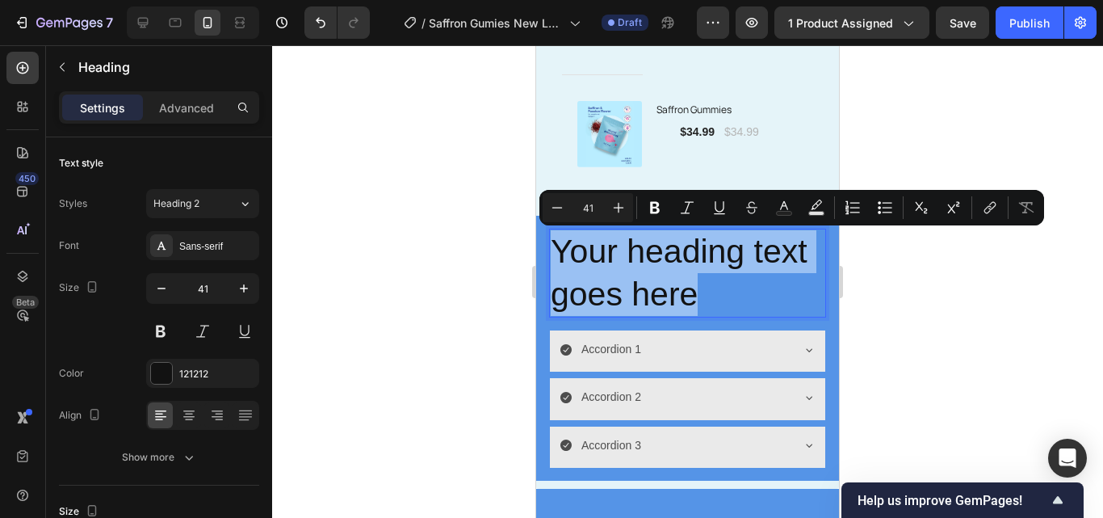
drag, startPoint x: 725, startPoint y: 302, endPoint x: 552, endPoint y: 248, distance: 181.0
click at [552, 248] on p "Your heading text goes here" at bounding box center [688, 273] width 274 height 86
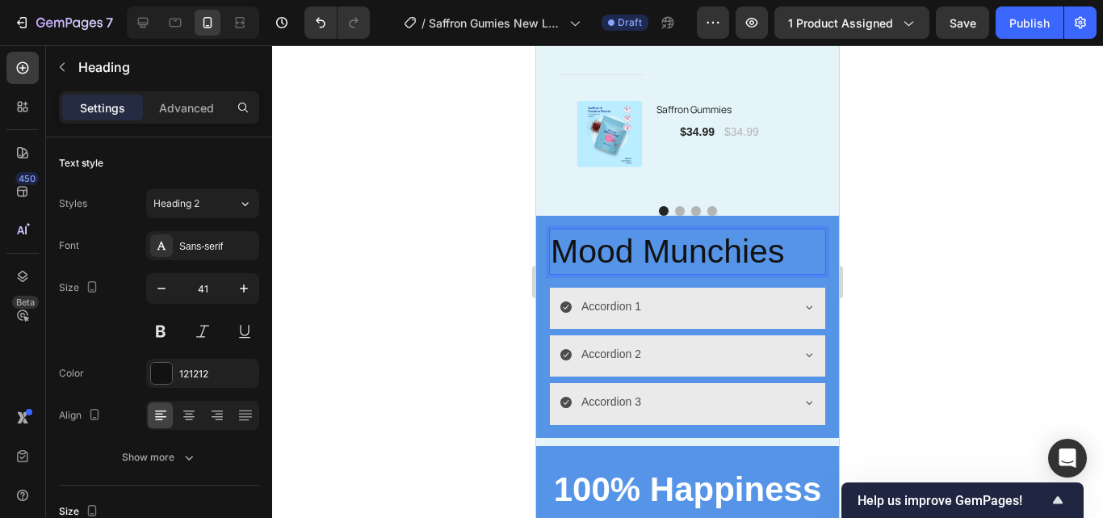
click at [783, 251] on p "Mood Munchies" at bounding box center [688, 251] width 274 height 43
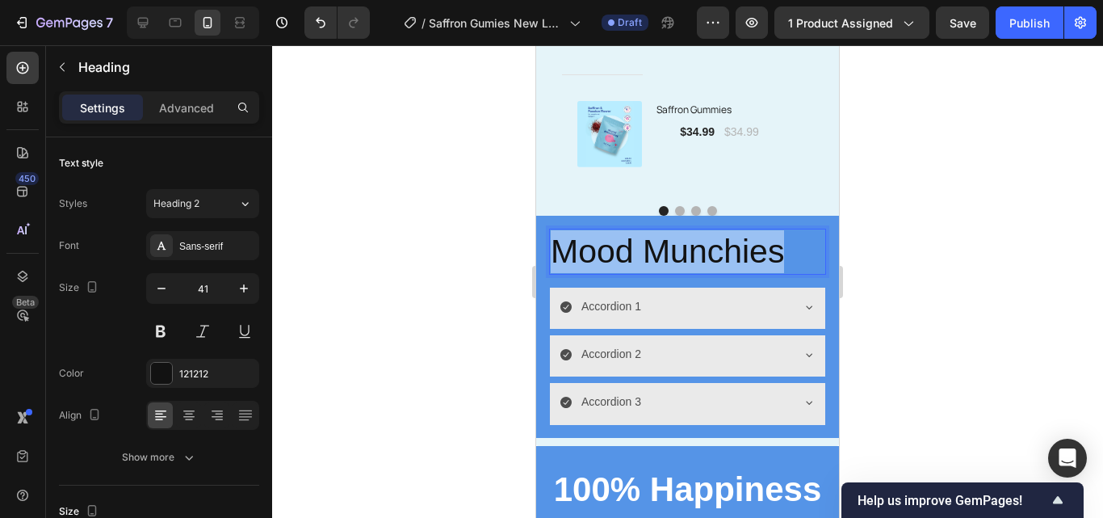
drag, startPoint x: 787, startPoint y: 253, endPoint x: 558, endPoint y: 259, distance: 229.4
click at [558, 259] on p "Mood Munchies" at bounding box center [688, 251] width 274 height 43
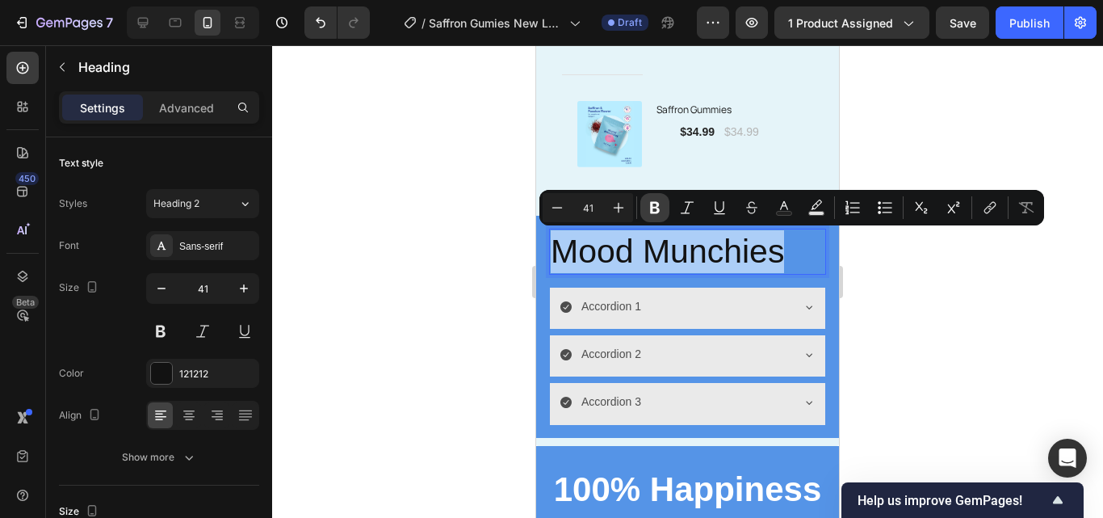
click at [659, 211] on icon "Editor contextual toolbar" at bounding box center [655, 208] width 10 height 12
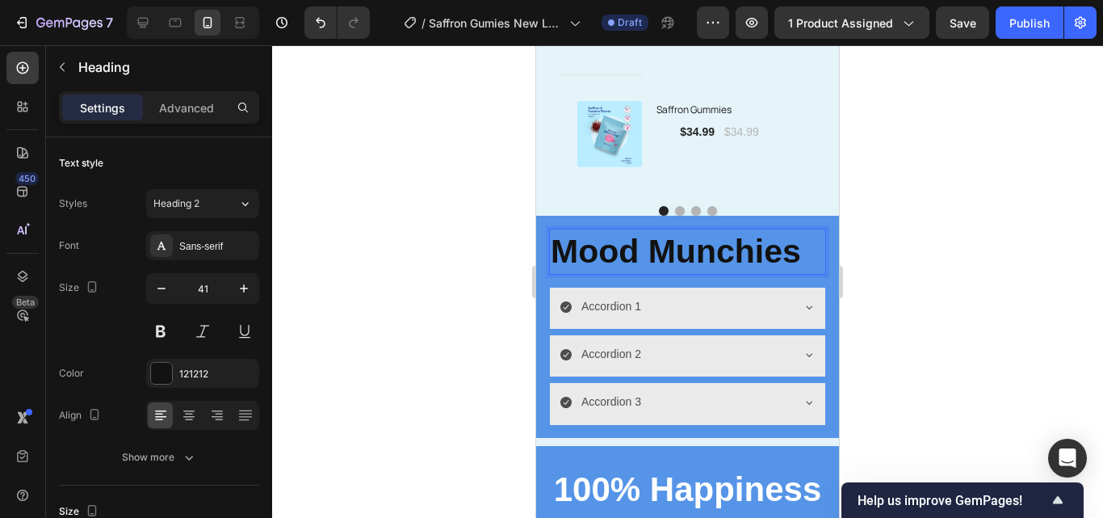
click at [800, 258] on strong "Mood Munchies" at bounding box center [676, 251] width 250 height 37
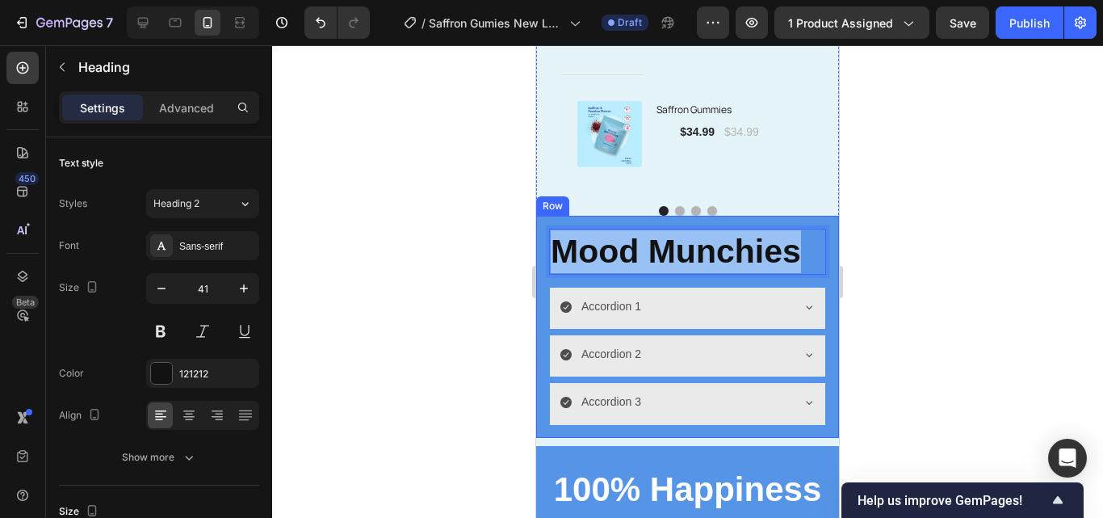
drag, startPoint x: 800, startPoint y: 258, endPoint x: 544, endPoint y: 262, distance: 256.0
click at [544, 262] on div "Mood Munchies Heading 16 Accordion 1 Accordion 2 Accordion 3 Accordion Row" at bounding box center [687, 327] width 303 height 222
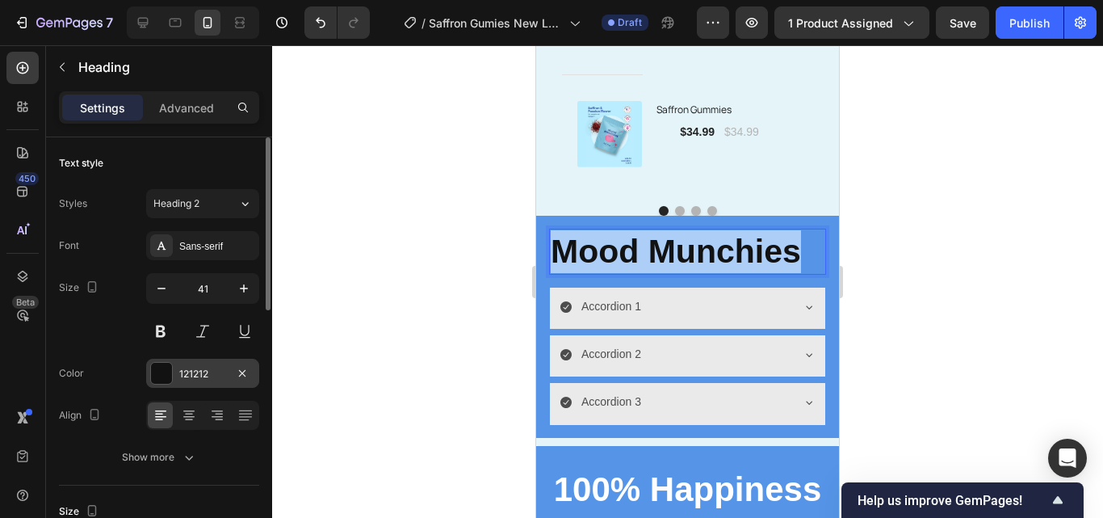
click at [204, 380] on div "121212" at bounding box center [202, 374] width 47 height 15
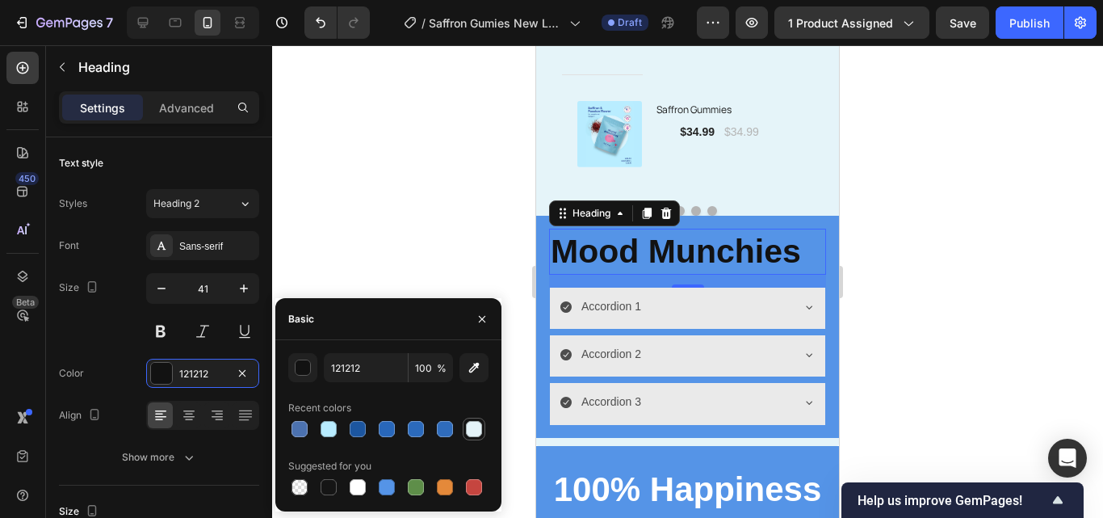
click at [483, 427] on div at bounding box center [473, 428] width 19 height 19
type input "E5F4F9"
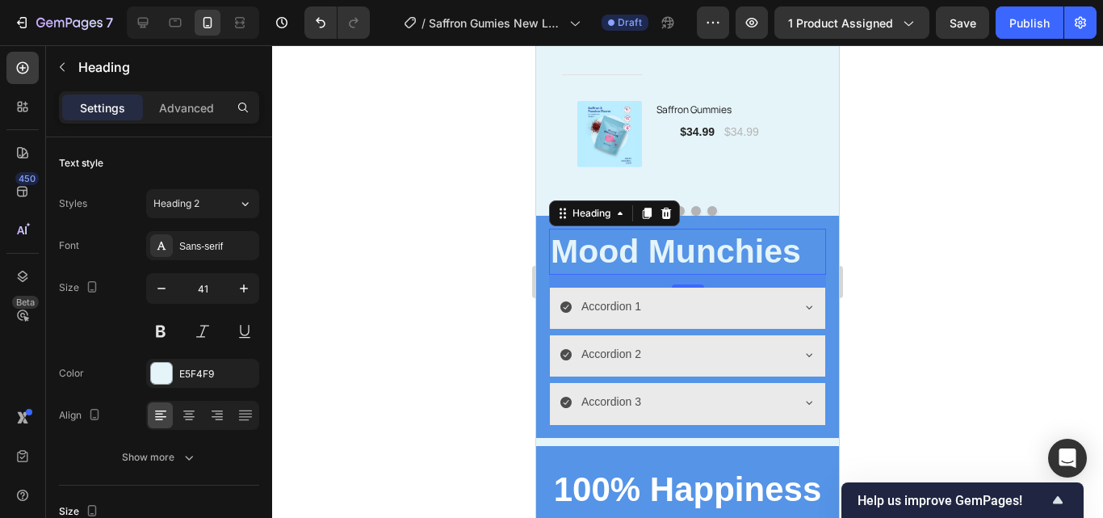
click at [428, 218] on div at bounding box center [687, 281] width 831 height 472
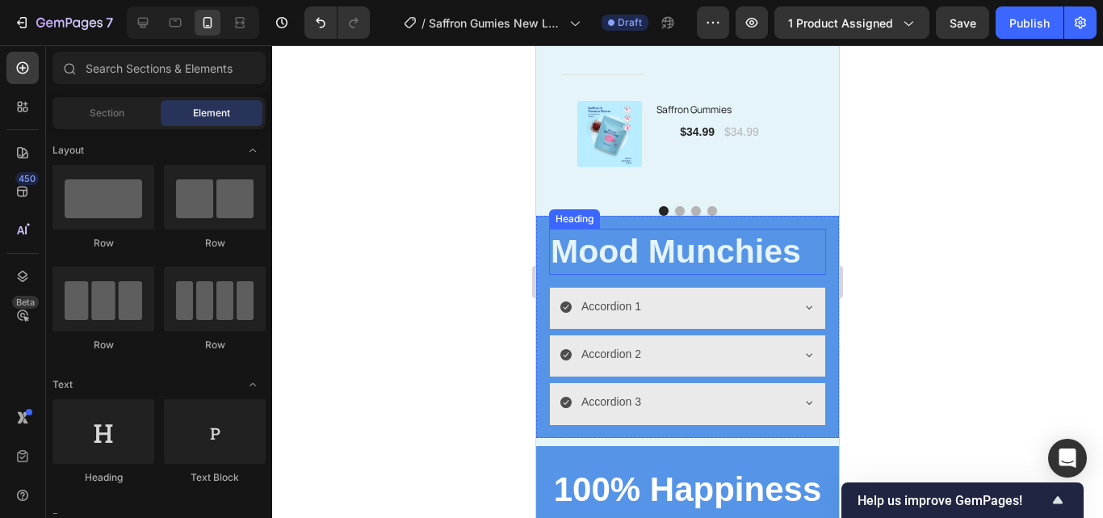
click at [705, 260] on strong "Mood Munchies" at bounding box center [676, 251] width 250 height 37
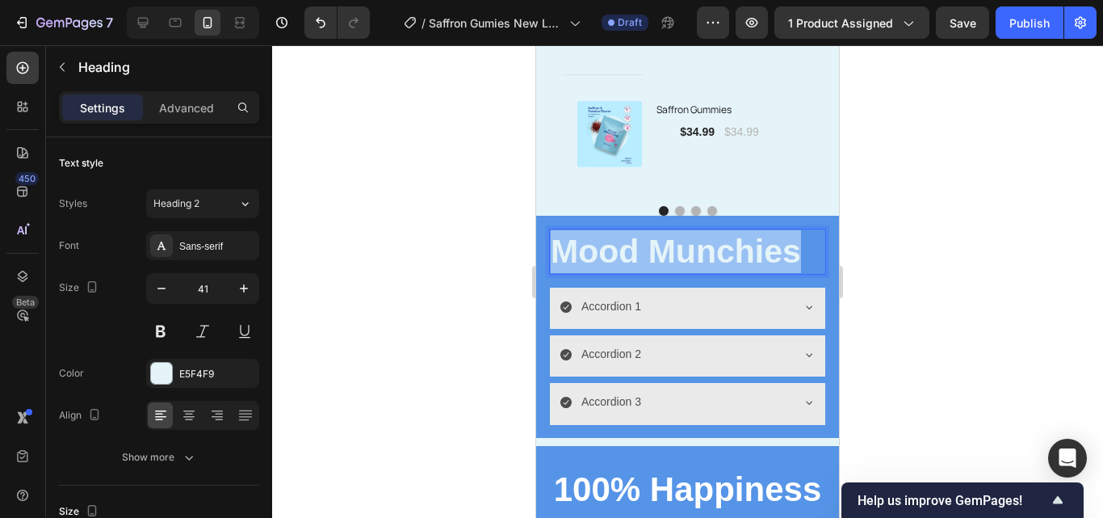
drag, startPoint x: 805, startPoint y: 262, endPoint x: 563, endPoint y: 267, distance: 242.3
click at [563, 267] on p "Mood Munchies" at bounding box center [688, 251] width 274 height 43
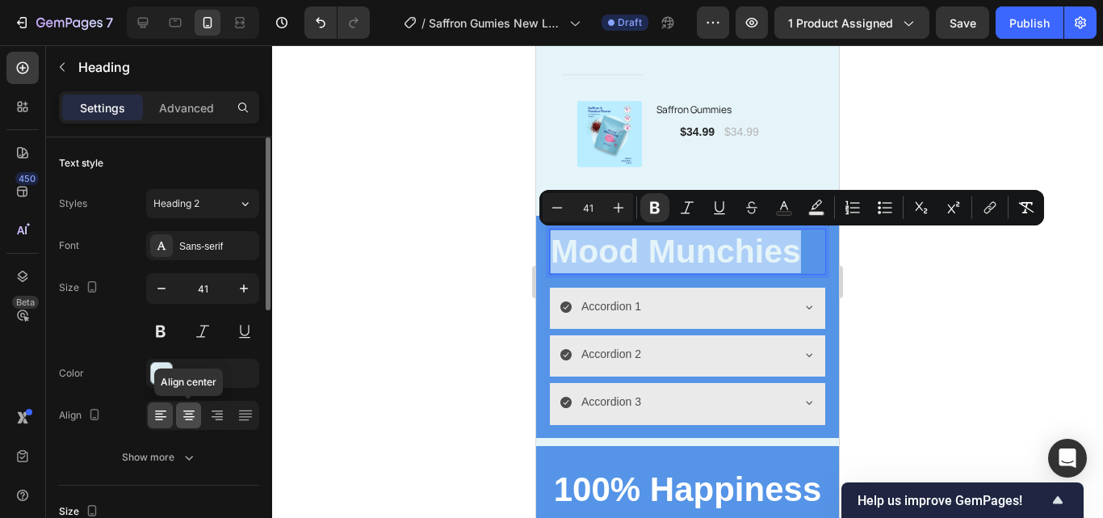
click at [190, 409] on icon at bounding box center [189, 415] width 16 height 16
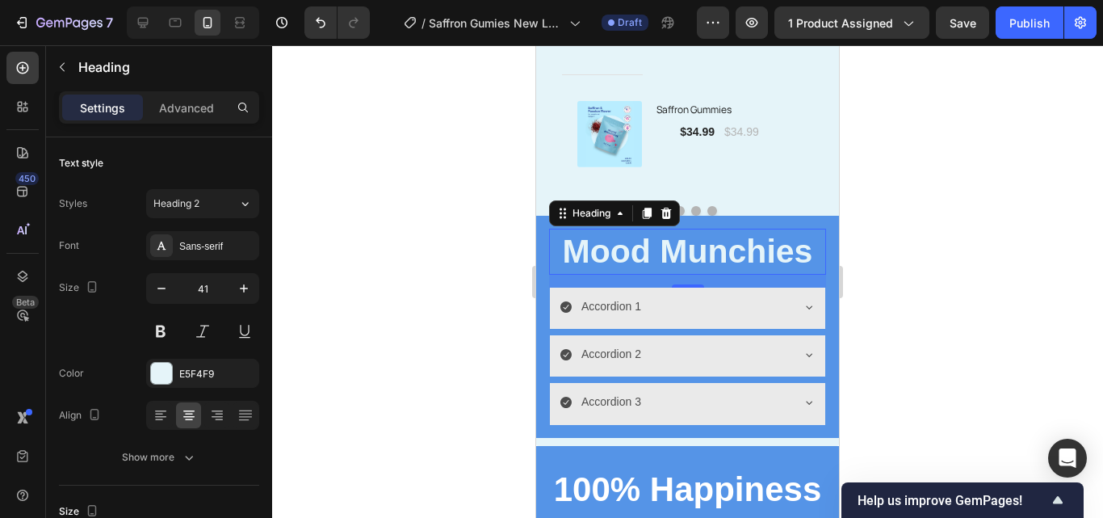
click at [430, 352] on div at bounding box center [687, 281] width 831 height 472
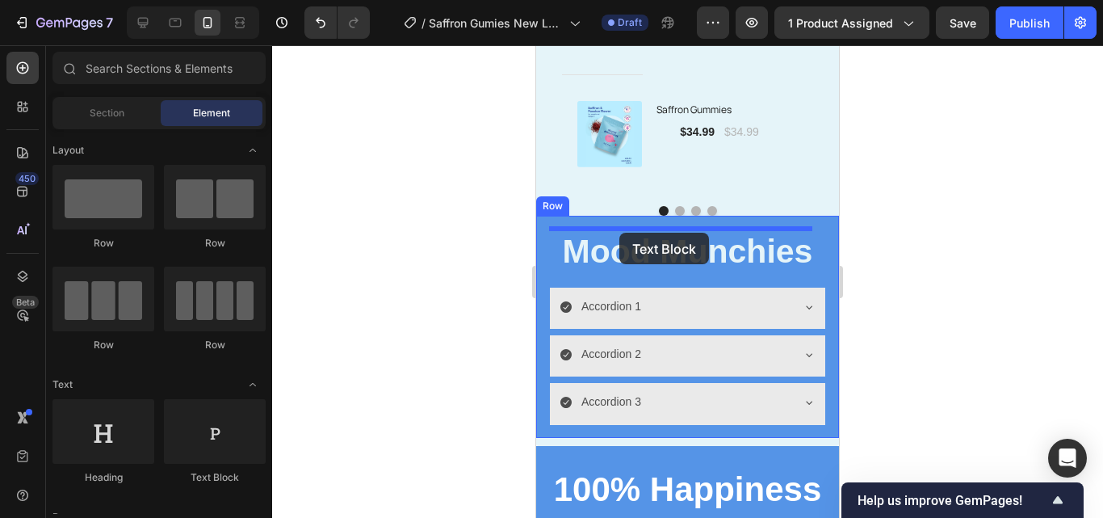
drag, startPoint x: 721, startPoint y: 468, endPoint x: 619, endPoint y: 233, distance: 256.8
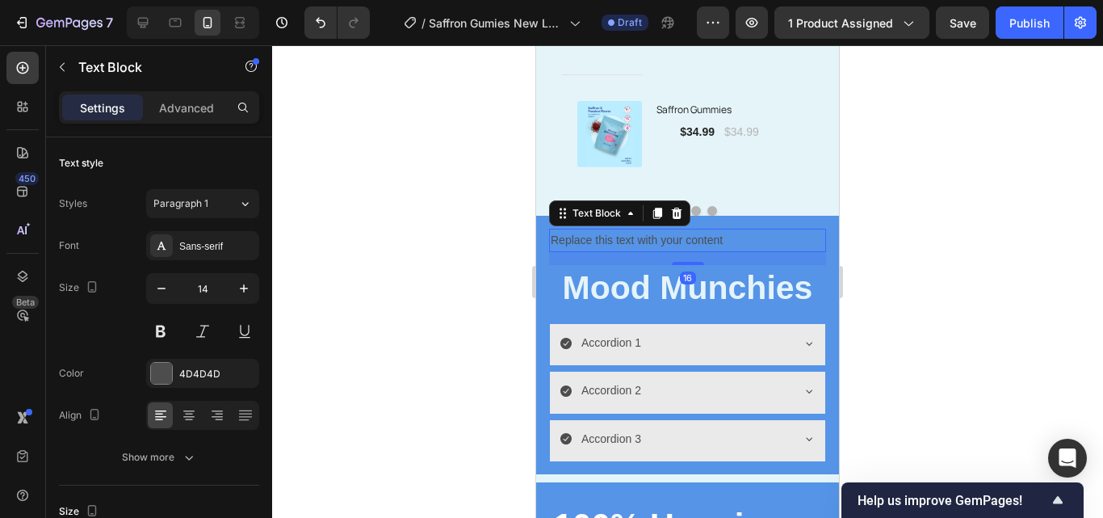
click at [752, 237] on div "Replace this text with your content" at bounding box center [687, 239] width 277 height 23
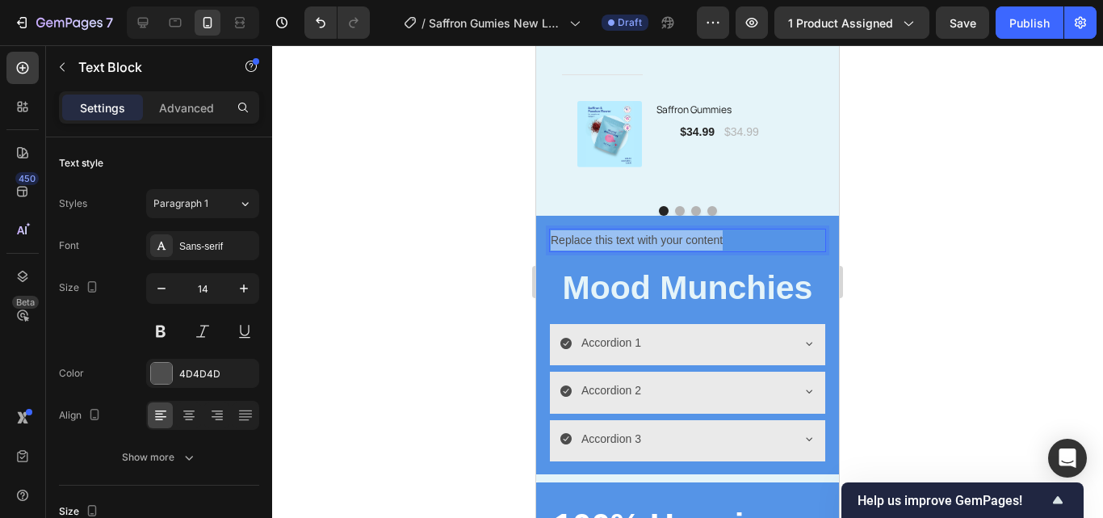
drag, startPoint x: 752, startPoint y: 238, endPoint x: 548, endPoint y: 234, distance: 203.5
click at [548, 234] on div "Replace this text with your content Text Block 16 ⁠⁠⁠⁠⁠⁠⁠ Mood Munchies Heading…" at bounding box center [687, 345] width 303 height 258
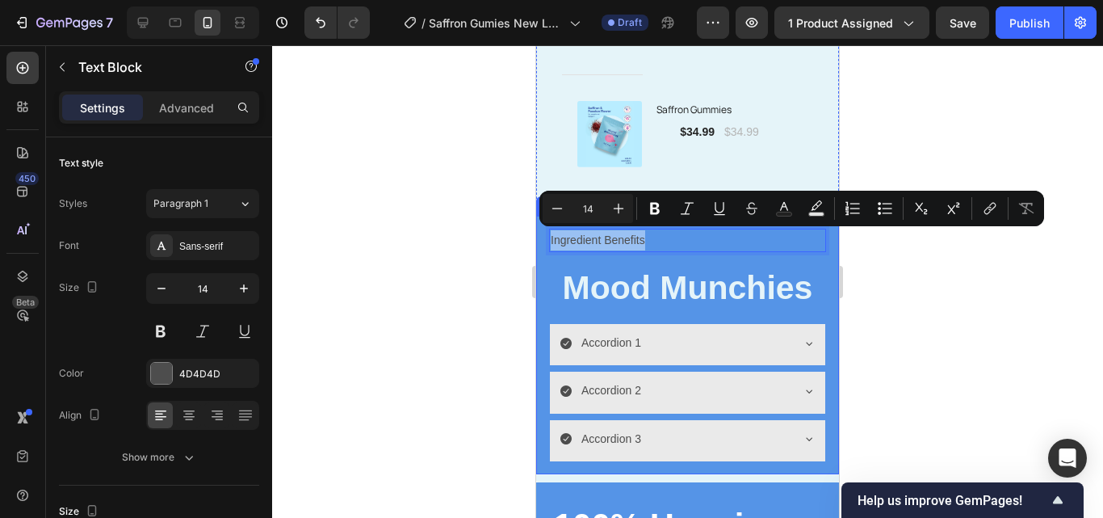
drag, startPoint x: 685, startPoint y: 235, endPoint x: 547, endPoint y: 236, distance: 138.9
click at [547, 236] on div "Ingredient Benefits Text Block 16 ⁠⁠⁠⁠⁠⁠⁠ Mood Munchies Heading Accordion 1 Acc…" at bounding box center [687, 345] width 303 height 258
click at [195, 413] on icon at bounding box center [189, 415] width 16 height 16
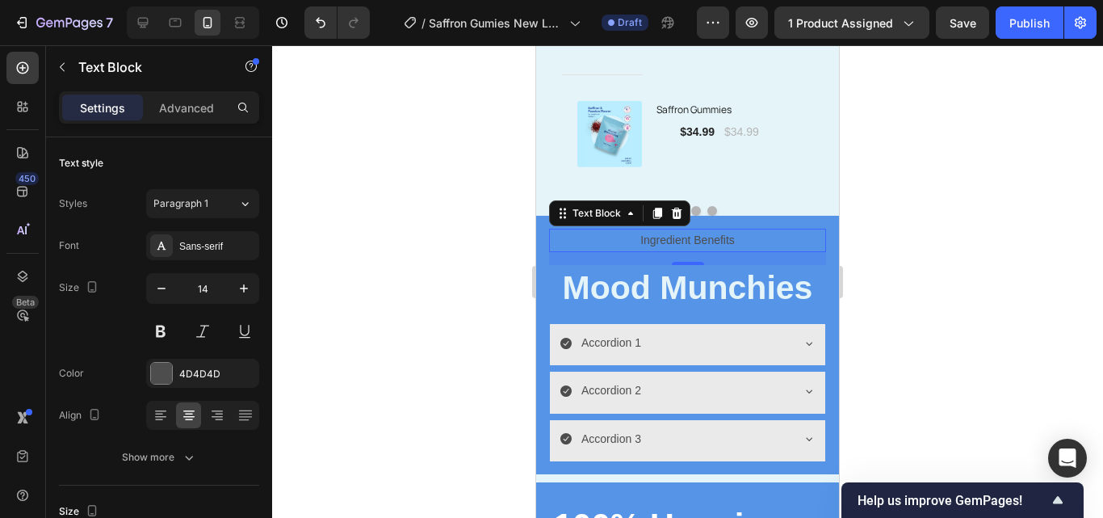
drag, startPoint x: 909, startPoint y: 258, endPoint x: 923, endPoint y: 261, distance: 13.9
click at [922, 261] on div at bounding box center [687, 281] width 831 height 472
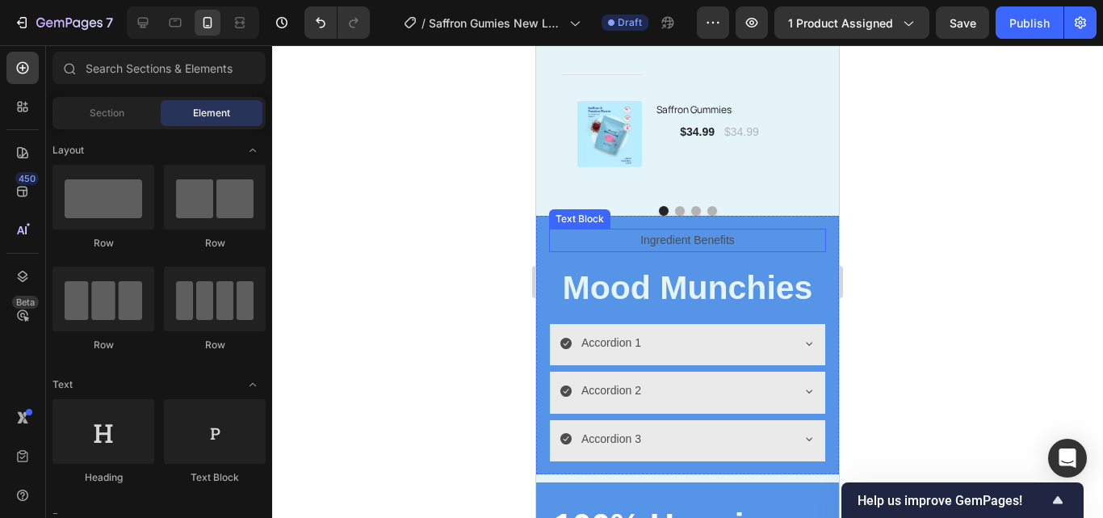
click at [736, 241] on p "Ingredient Benefits" at bounding box center [688, 240] width 274 height 20
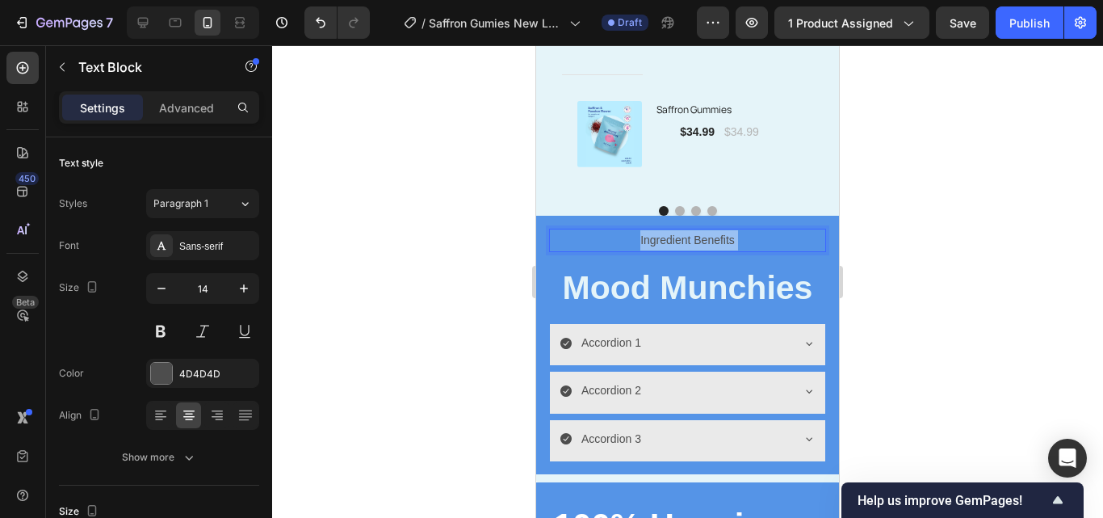
drag, startPoint x: 736, startPoint y: 241, endPoint x: 631, endPoint y: 240, distance: 105.8
click at [733, 239] on p "Ingredient Benefits" at bounding box center [688, 240] width 274 height 20
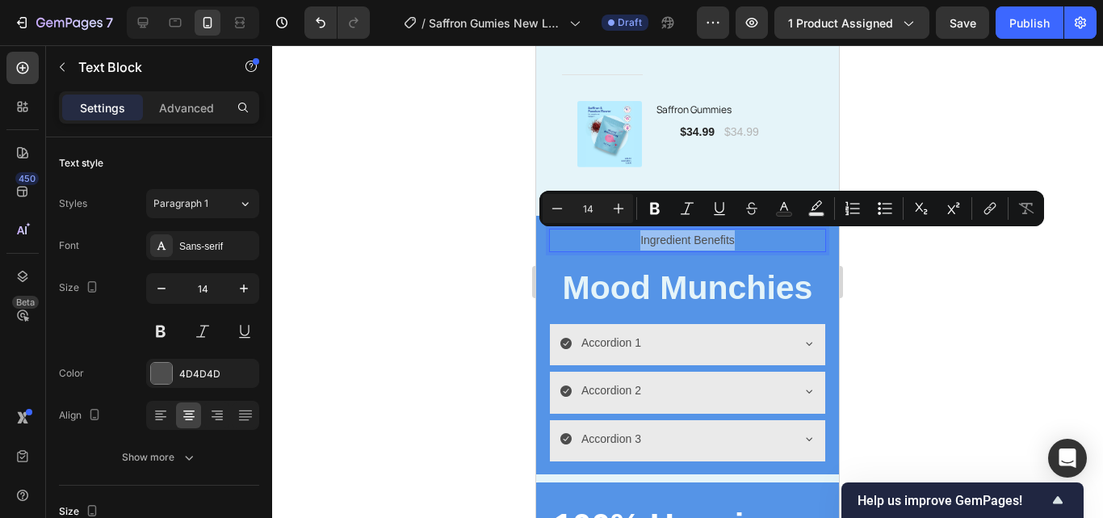
drag, startPoint x: 733, startPoint y: 239, endPoint x: 632, endPoint y: 239, distance: 100.9
click at [632, 239] on p "Ingredient Benefits" at bounding box center [688, 240] width 274 height 20
click at [208, 375] on div "4D4D4D" at bounding box center [202, 374] width 47 height 15
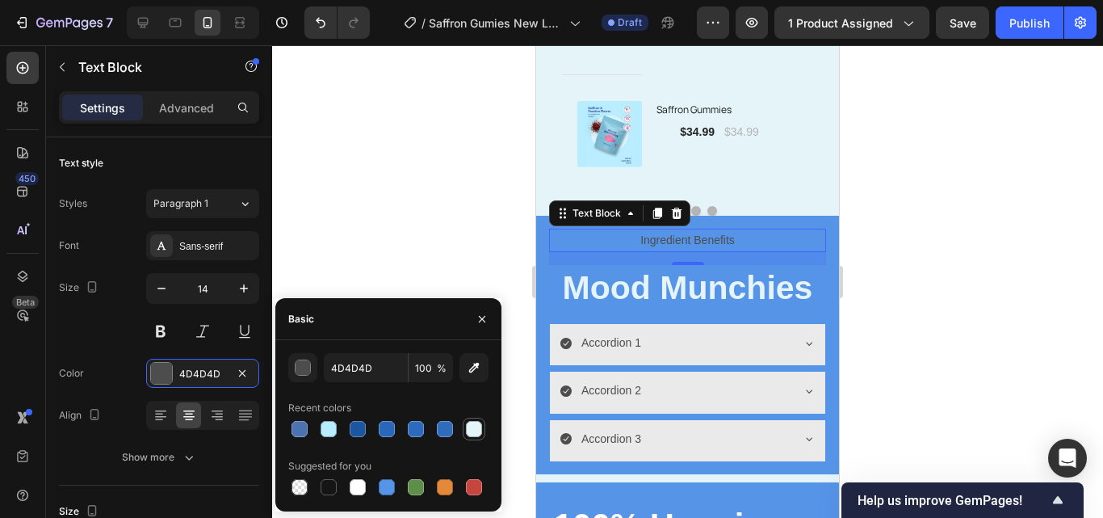
click at [466, 425] on div at bounding box center [474, 429] width 16 height 16
click at [354, 488] on div at bounding box center [358, 487] width 16 height 16
type input "FFFFFF"
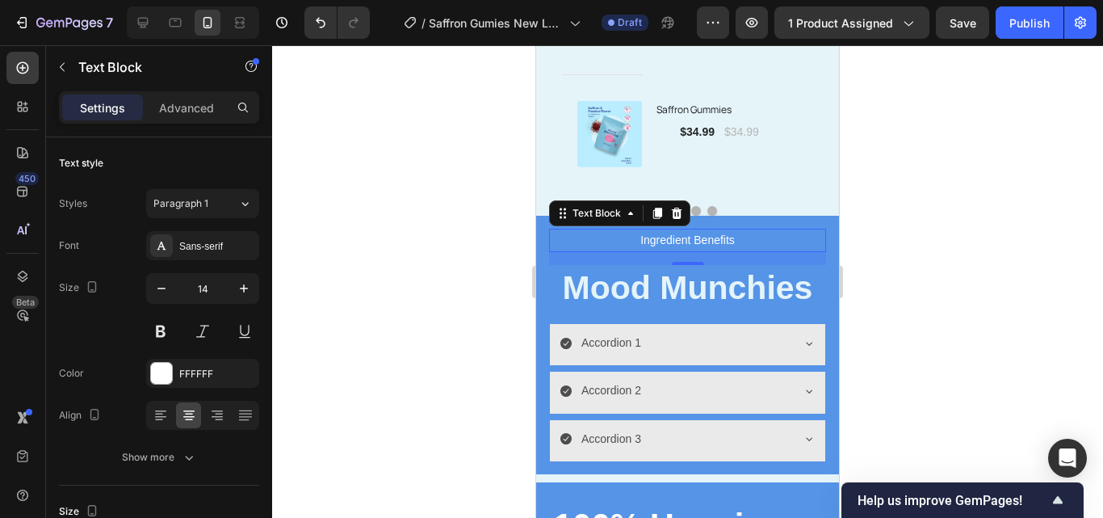
click at [400, 222] on div at bounding box center [687, 281] width 831 height 472
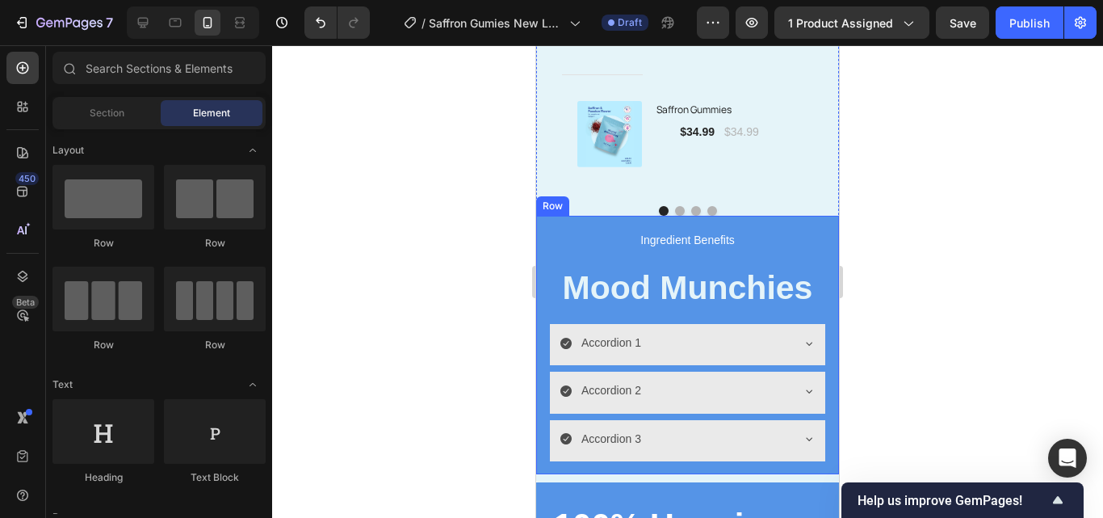
click at [654, 256] on div "Ingredient Benefits Text Block ⁠⁠⁠⁠⁠⁠⁠ Mood Munchies Heading Accordion 1 Accord…" at bounding box center [687, 344] width 277 height 233
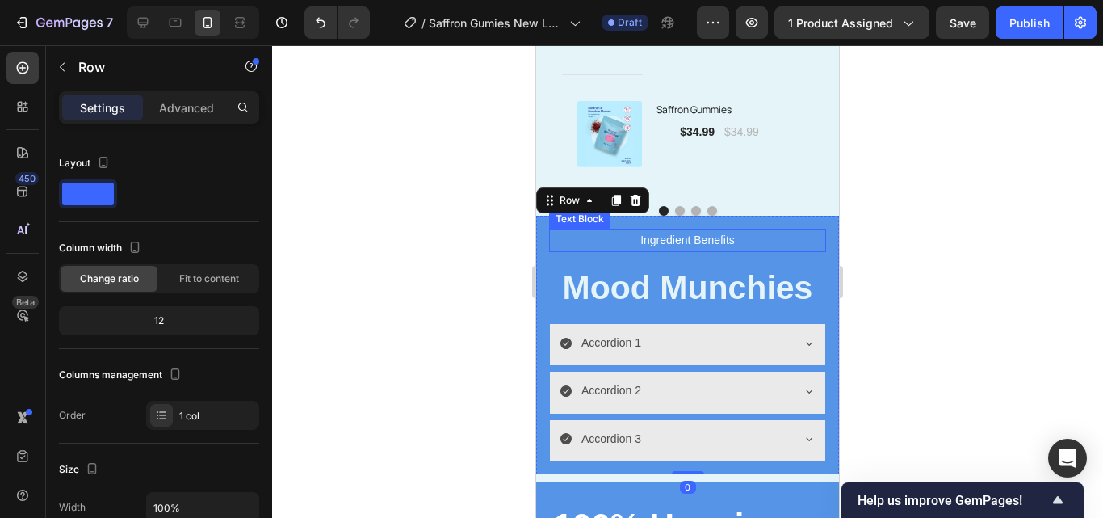
click at [698, 241] on p "Ingredient Benefits" at bounding box center [688, 240] width 274 height 20
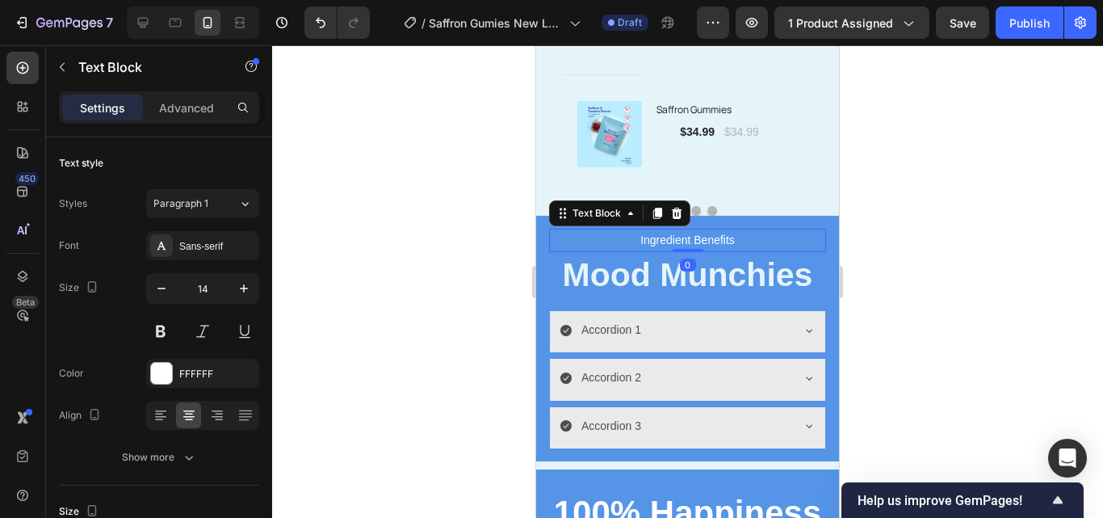
drag, startPoint x: 680, startPoint y: 262, endPoint x: 677, endPoint y: 244, distance: 18.8
click at [677, 244] on div "Ingredient Benefits Text Block 0" at bounding box center [687, 239] width 277 height 23
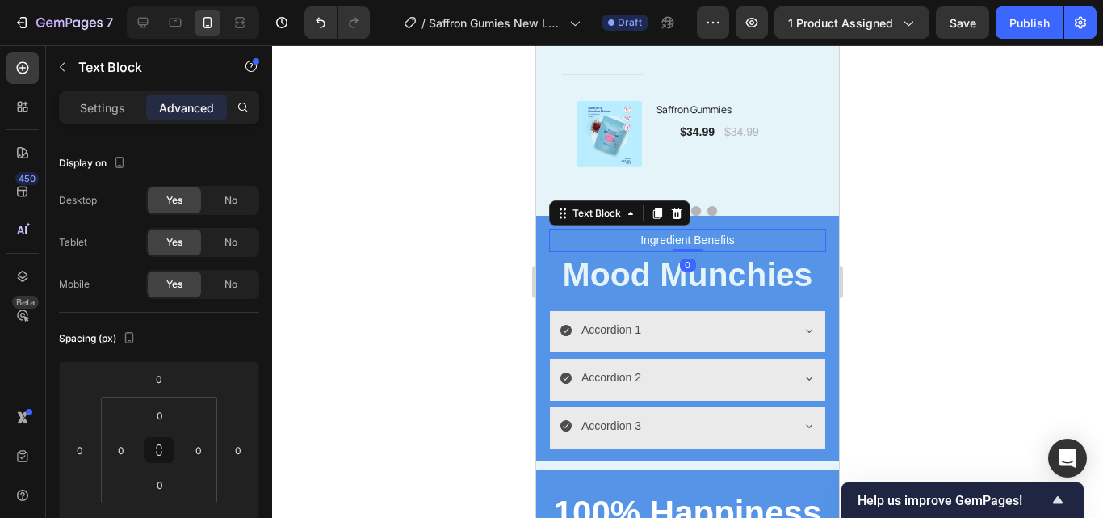
click at [969, 266] on div at bounding box center [687, 281] width 831 height 472
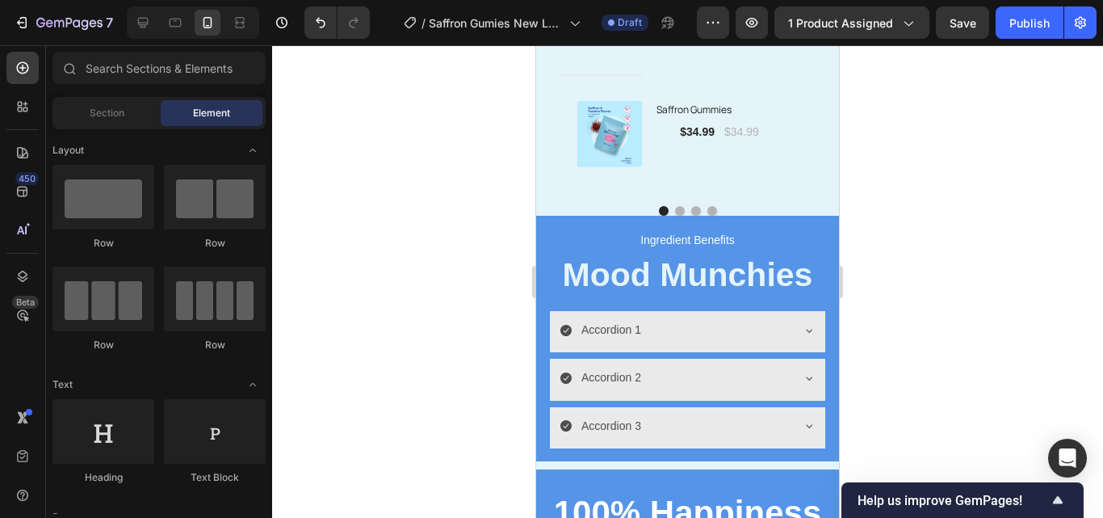
click at [949, 266] on div at bounding box center [687, 281] width 831 height 472
click at [718, 238] on p "Ingredient Benefits" at bounding box center [688, 240] width 274 height 20
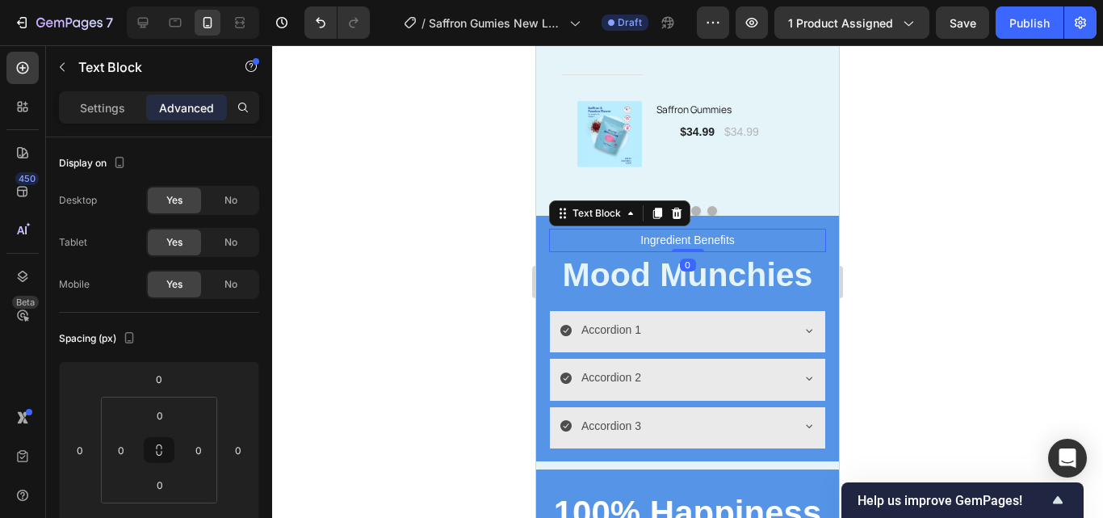
click at [996, 256] on div at bounding box center [687, 281] width 831 height 472
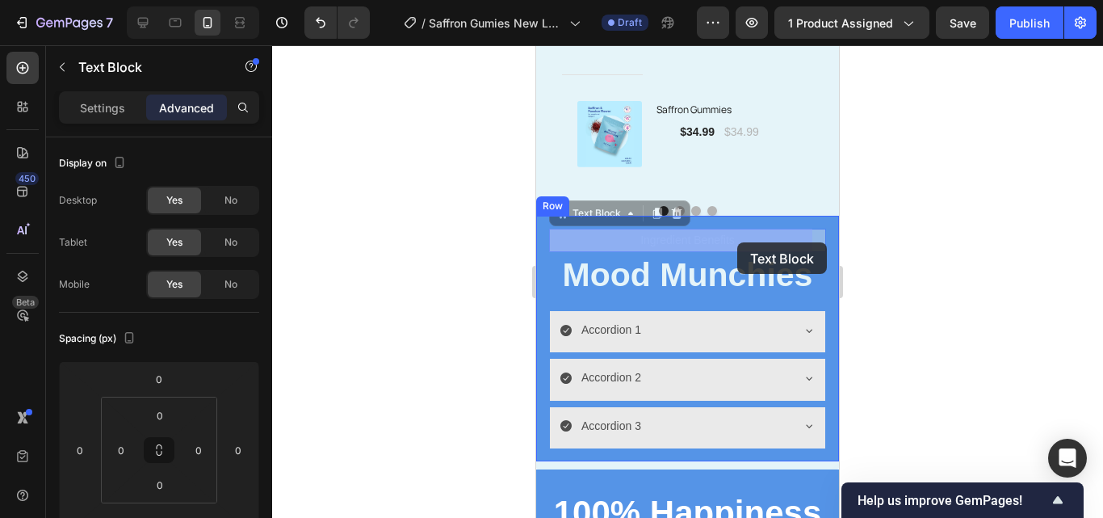
drag, startPoint x: 745, startPoint y: 239, endPoint x: 1453, endPoint y: 285, distance: 709.5
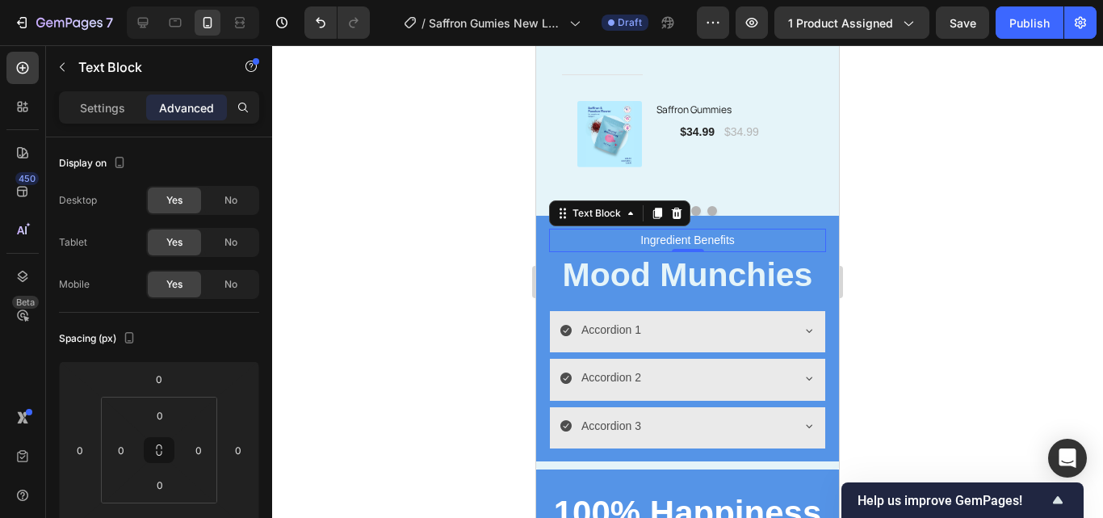
click at [983, 250] on div at bounding box center [687, 281] width 831 height 472
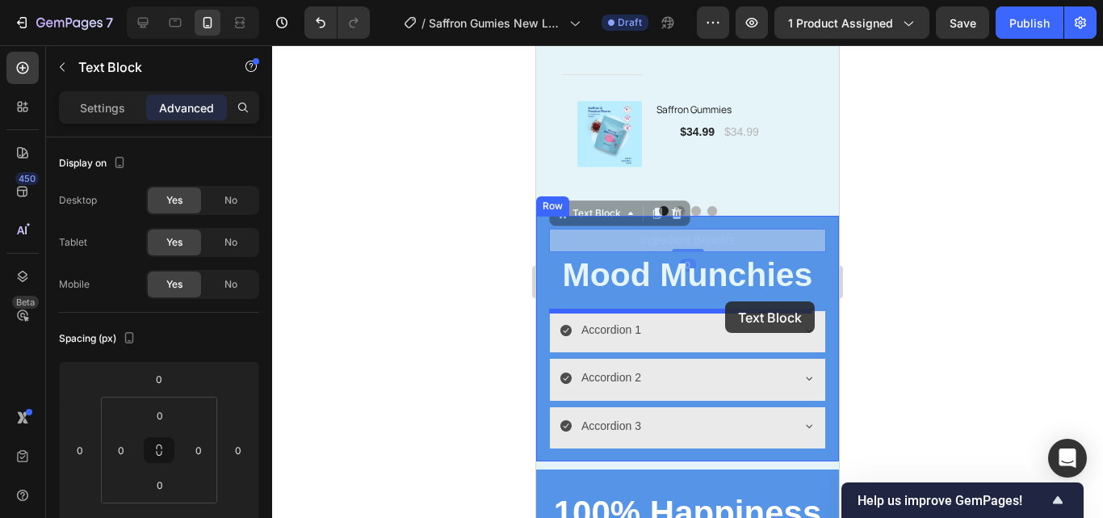
drag, startPoint x: 736, startPoint y: 235, endPoint x: 725, endPoint y: 301, distance: 67.0
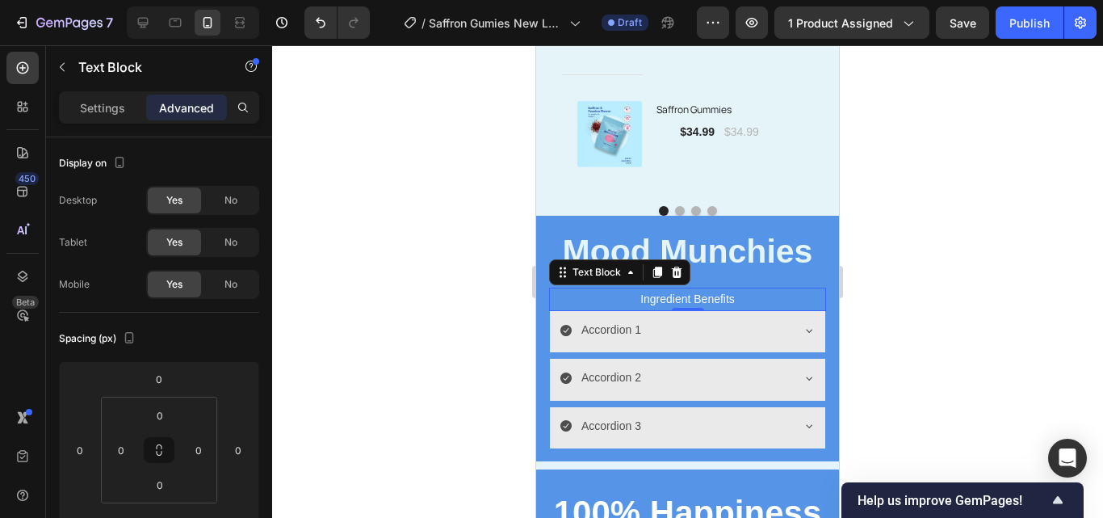
click at [962, 279] on div at bounding box center [687, 281] width 831 height 472
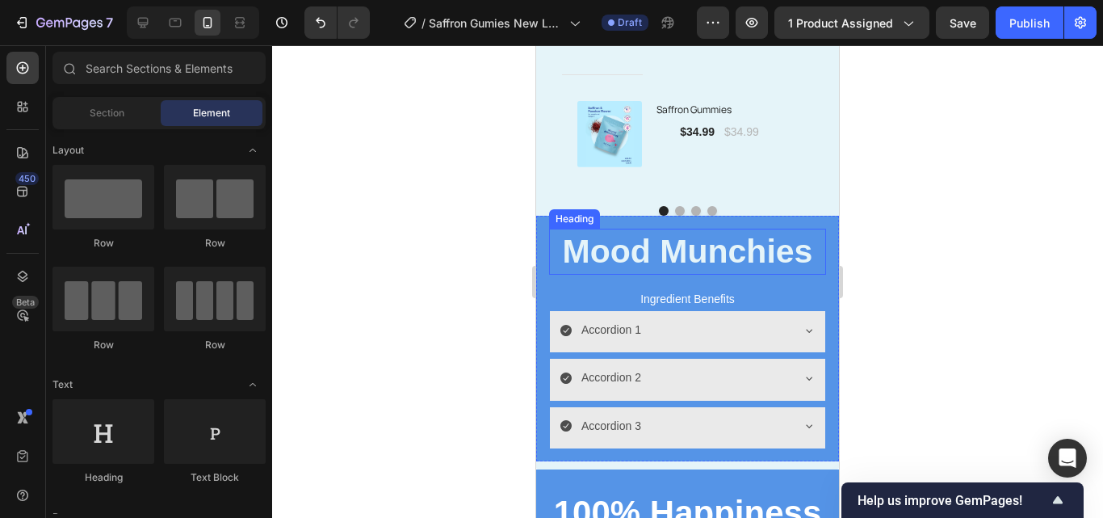
click at [679, 270] on p "⁠⁠⁠⁠⁠⁠⁠ Mood Munchies" at bounding box center [688, 251] width 274 height 43
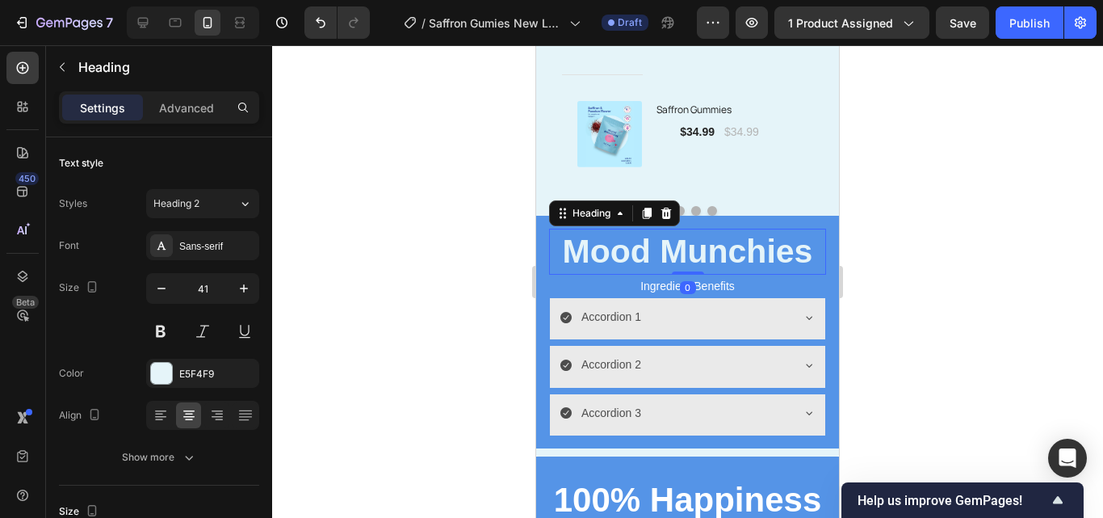
drag, startPoint x: 680, startPoint y: 287, endPoint x: 681, endPoint y: 262, distance: 24.3
click at [681, 262] on div "⁠⁠⁠⁠⁠⁠⁠ Mood Munchies Heading 0" at bounding box center [687, 251] width 277 height 46
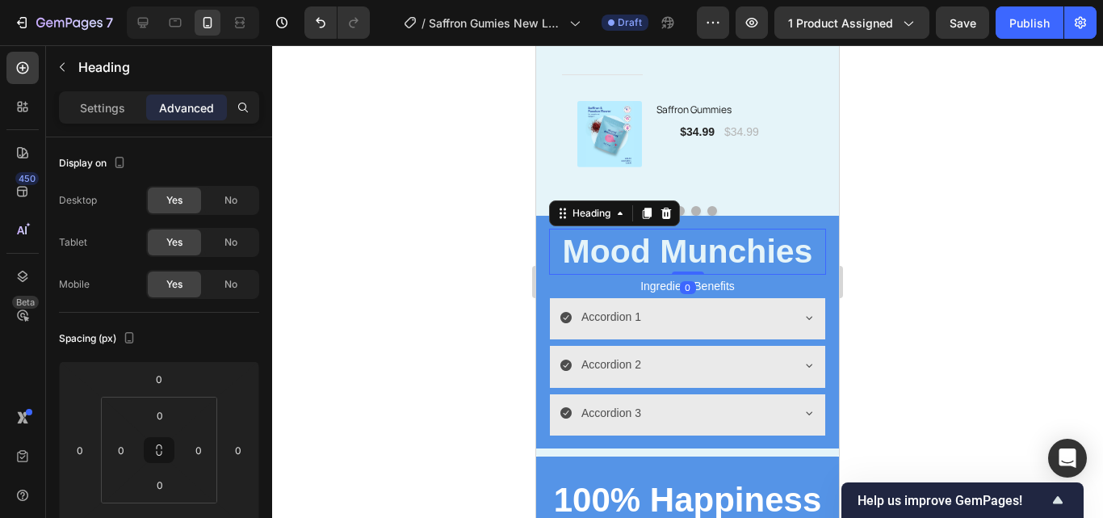
click at [955, 303] on div at bounding box center [687, 281] width 831 height 472
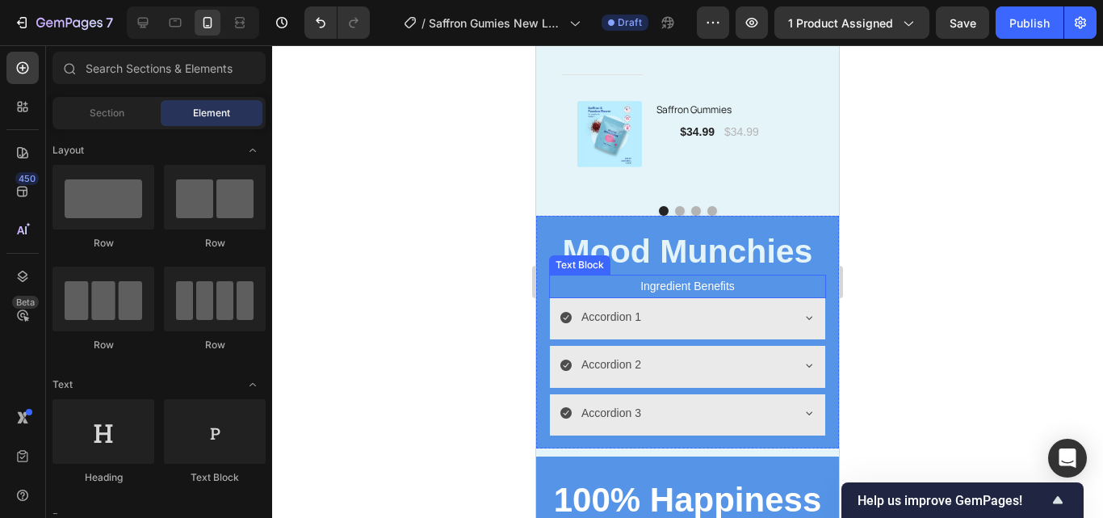
click at [740, 289] on p "Ingredient Benefits" at bounding box center [688, 286] width 274 height 20
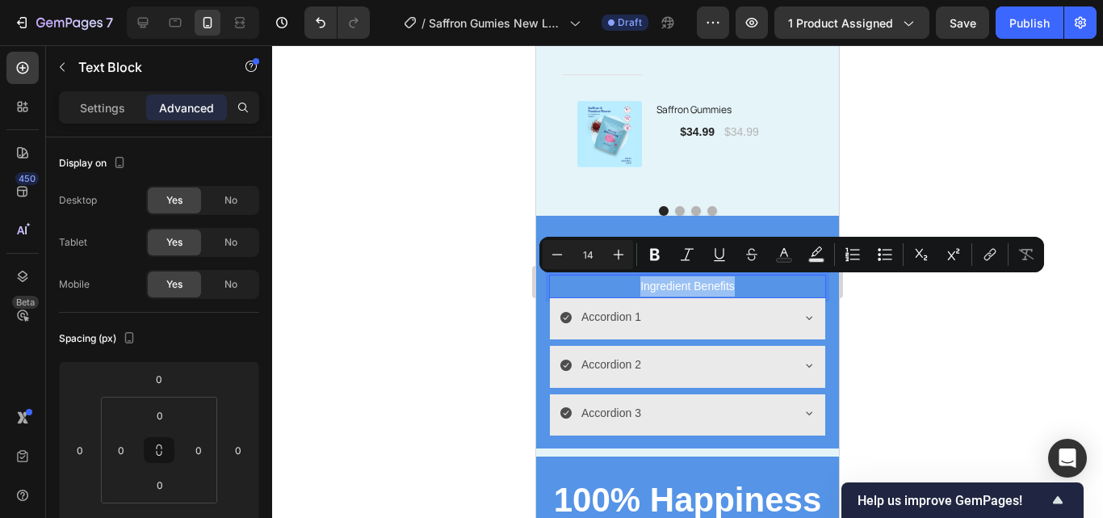
drag, startPoint x: 745, startPoint y: 287, endPoint x: 631, endPoint y: 285, distance: 113.9
click at [120, 112] on p "Settings" at bounding box center [102, 107] width 45 height 17
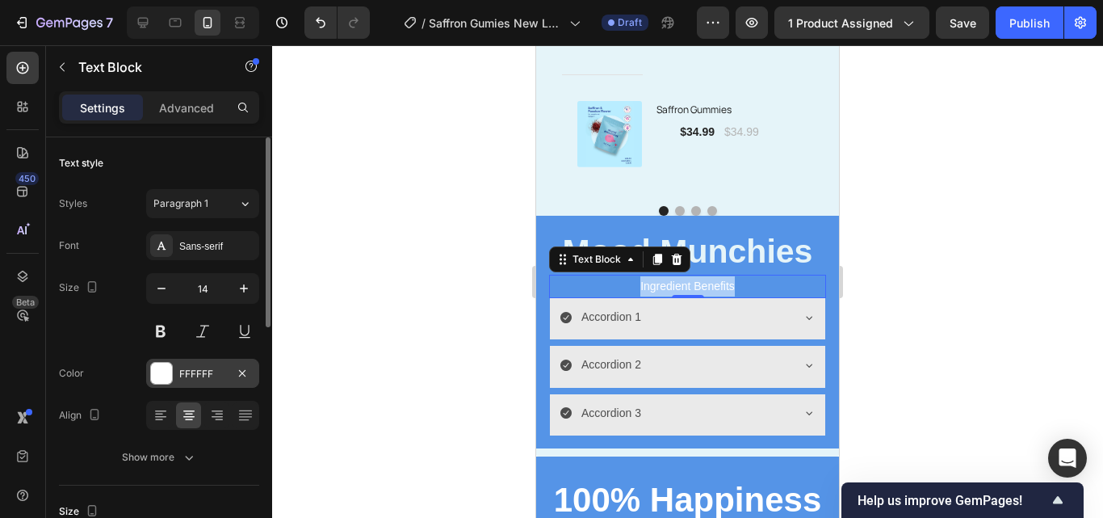
click at [198, 371] on div "FFFFFF" at bounding box center [202, 374] width 47 height 15
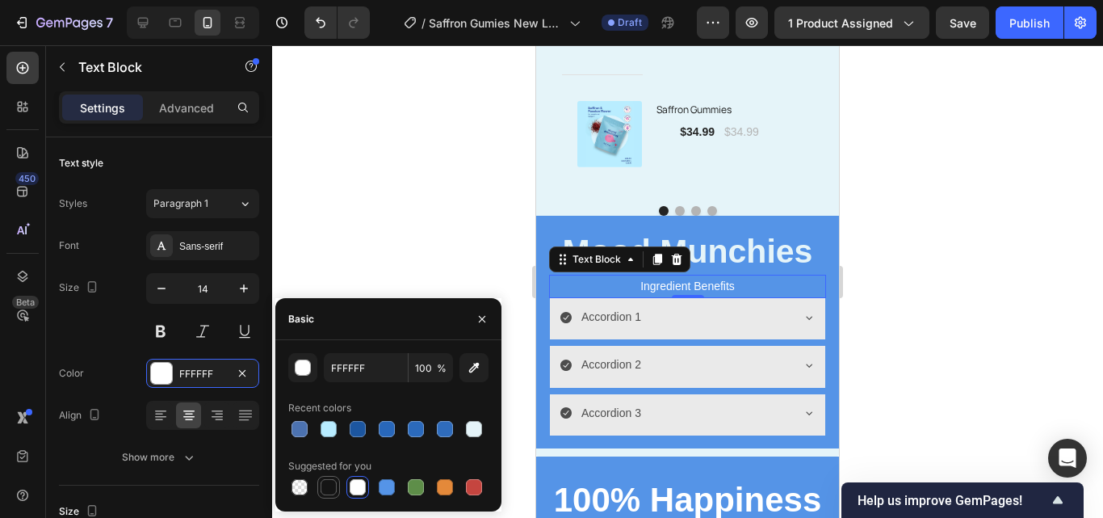
click at [324, 490] on div at bounding box center [329, 487] width 16 height 16
type input "151515"
click at [388, 234] on div at bounding box center [687, 281] width 831 height 472
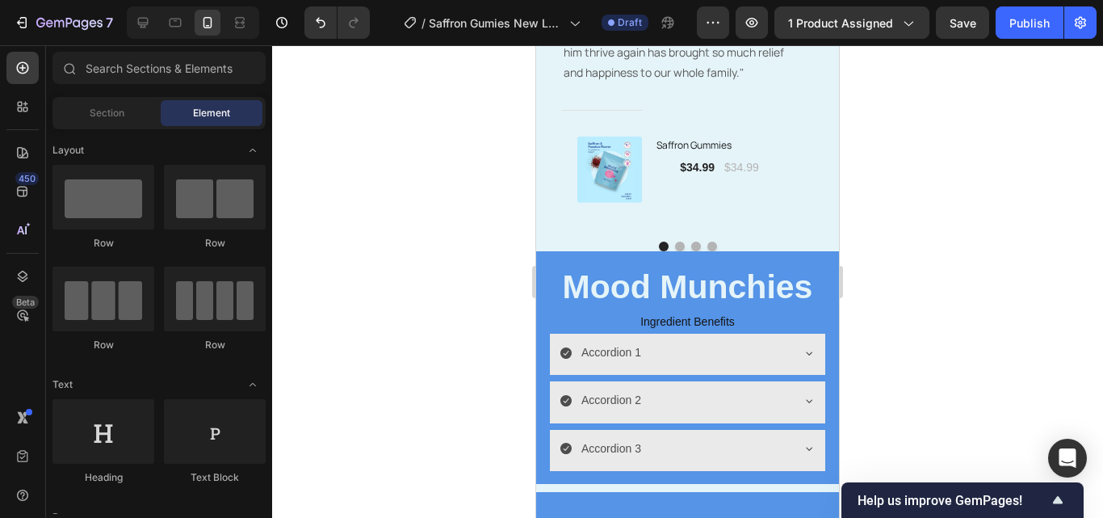
scroll to position [3707, 0]
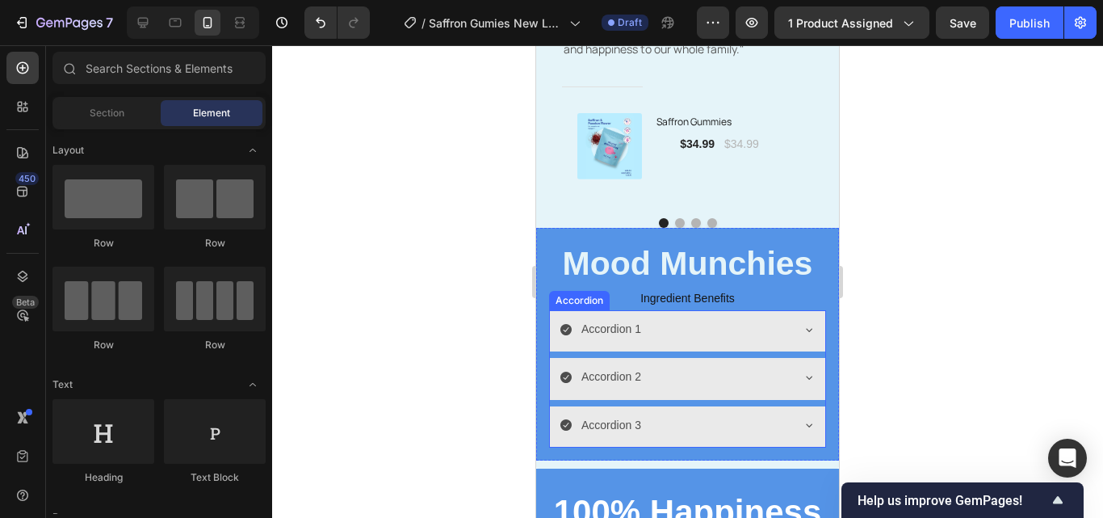
click at [770, 342] on div "Accordion 1" at bounding box center [674, 328] width 230 height 25
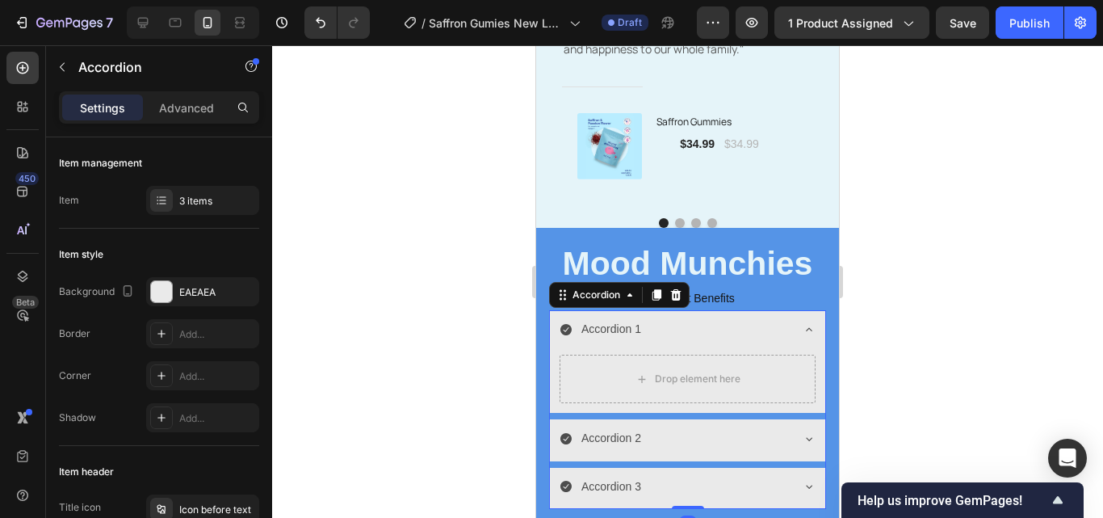
click at [627, 332] on div "Accordion 1" at bounding box center [611, 328] width 65 height 25
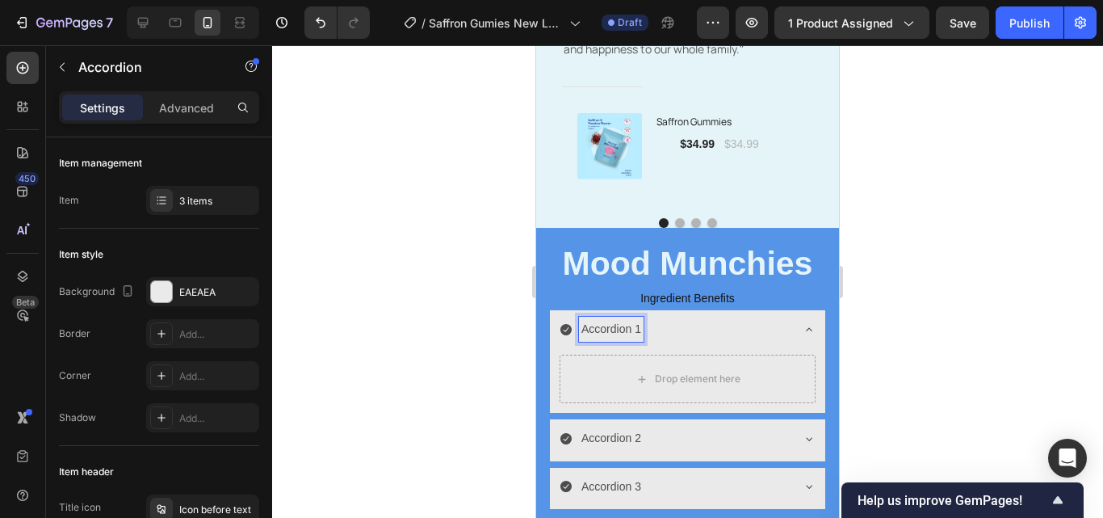
click at [639, 332] on p "Accordion 1" at bounding box center [611, 329] width 60 height 20
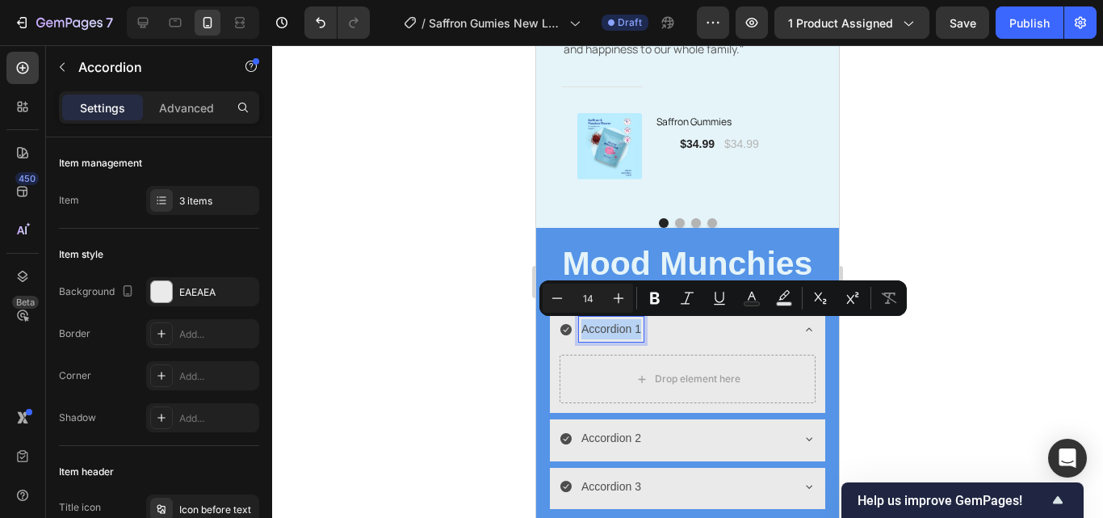
drag, startPoint x: 639, startPoint y: 332, endPoint x: 580, endPoint y: 331, distance: 58.9
click at [580, 331] on div "Accordion 1" at bounding box center [611, 328] width 65 height 25
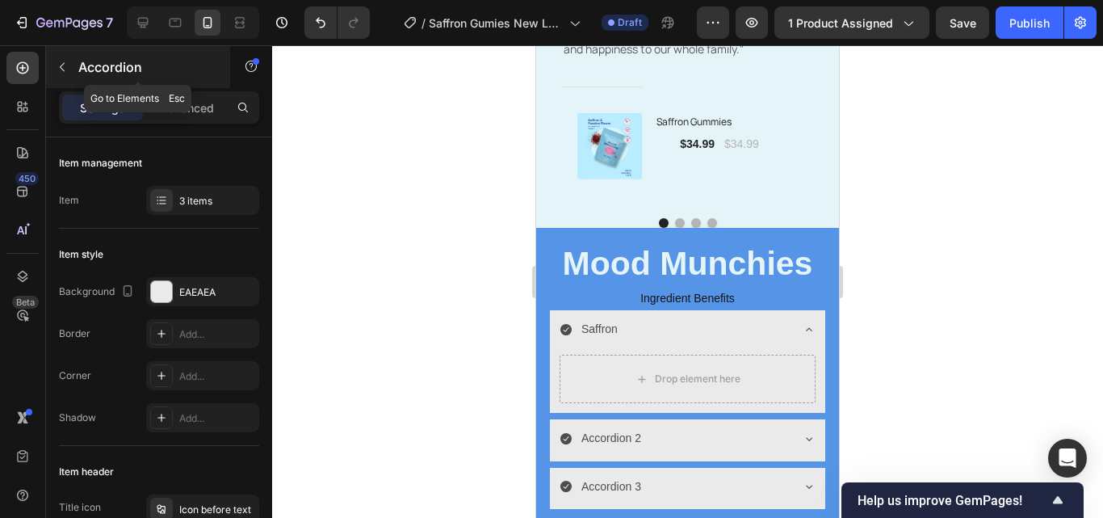
click at [60, 67] on icon "button" at bounding box center [62, 67] width 5 height 9
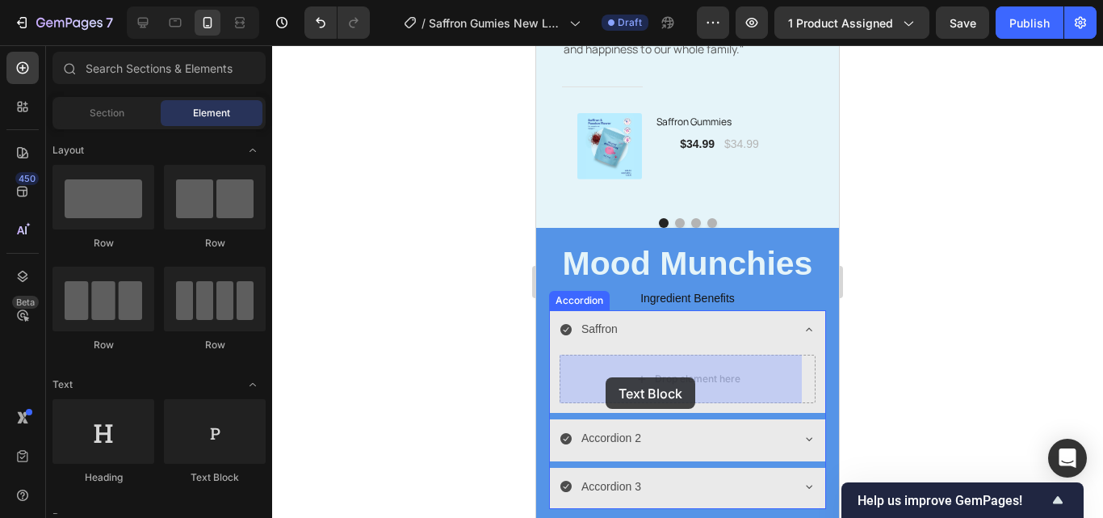
drag, startPoint x: 896, startPoint y: 437, endPoint x: 606, endPoint y: 377, distance: 296.7
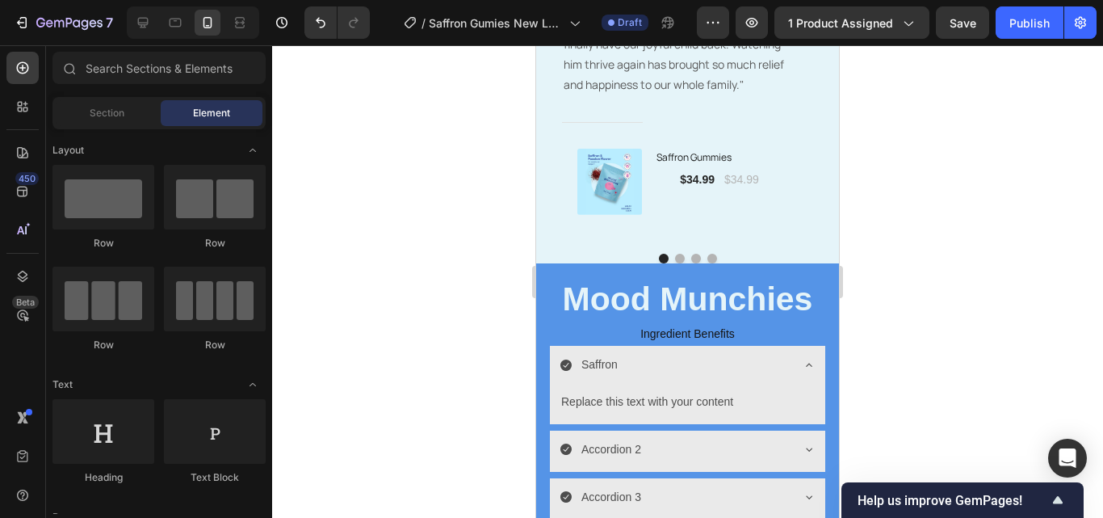
scroll to position [3624, 0]
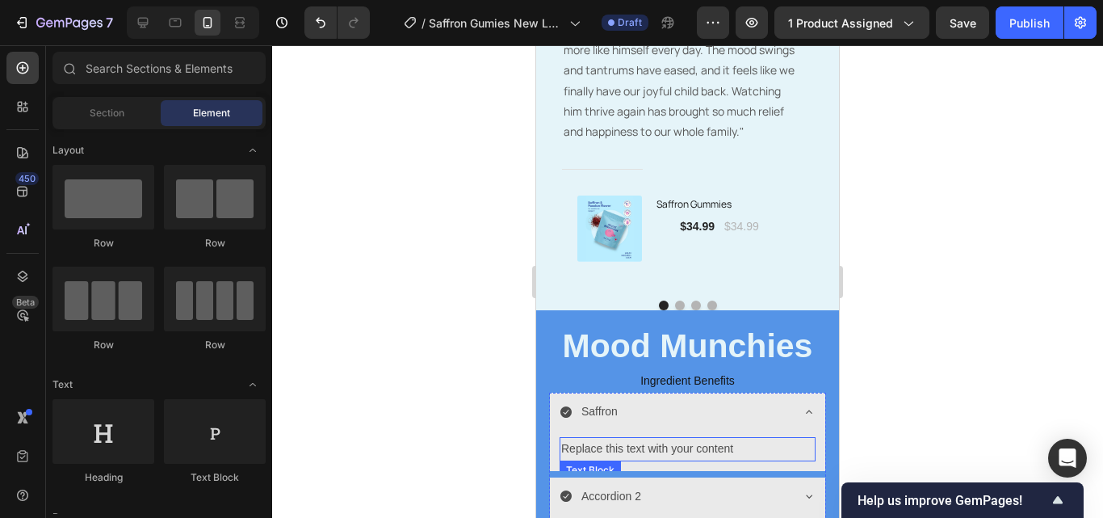
click at [648, 441] on div "Replace this text with your content" at bounding box center [687, 448] width 256 height 23
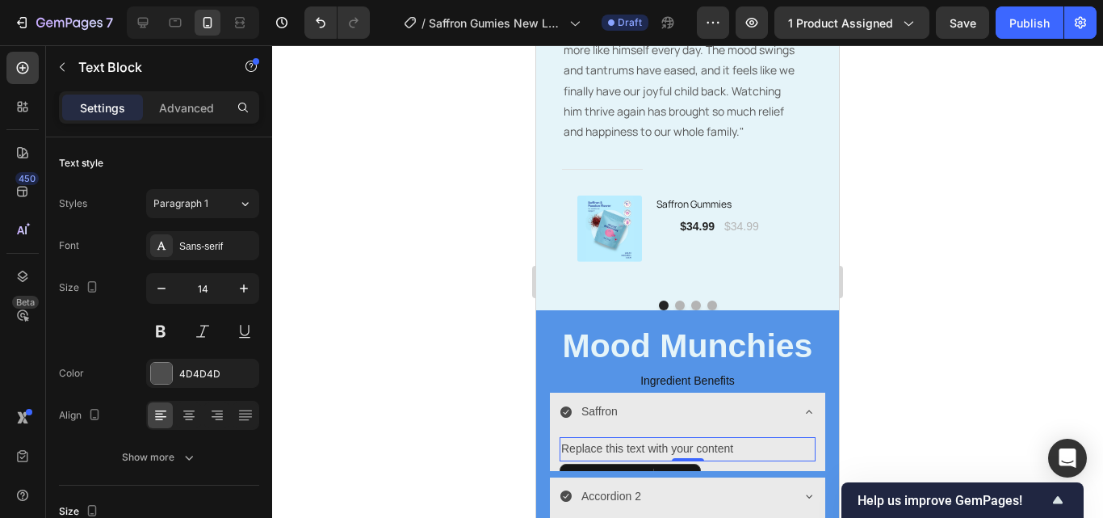
click at [755, 451] on div "Replace this text with your content" at bounding box center [687, 448] width 256 height 23
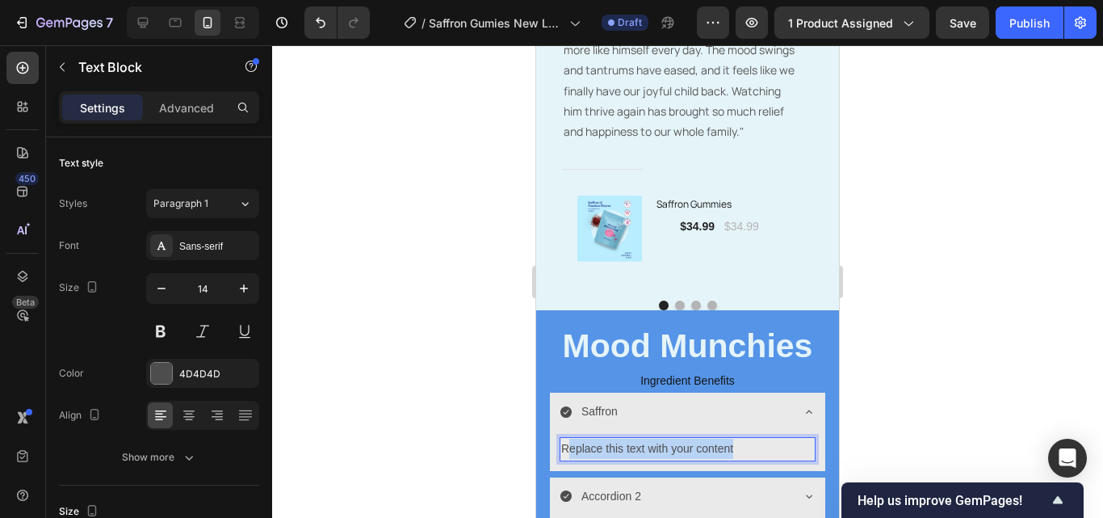
drag, startPoint x: 755, startPoint y: 451, endPoint x: 568, endPoint y: 445, distance: 186.6
click at [568, 445] on p "Replace this text with your content" at bounding box center [687, 448] width 253 height 20
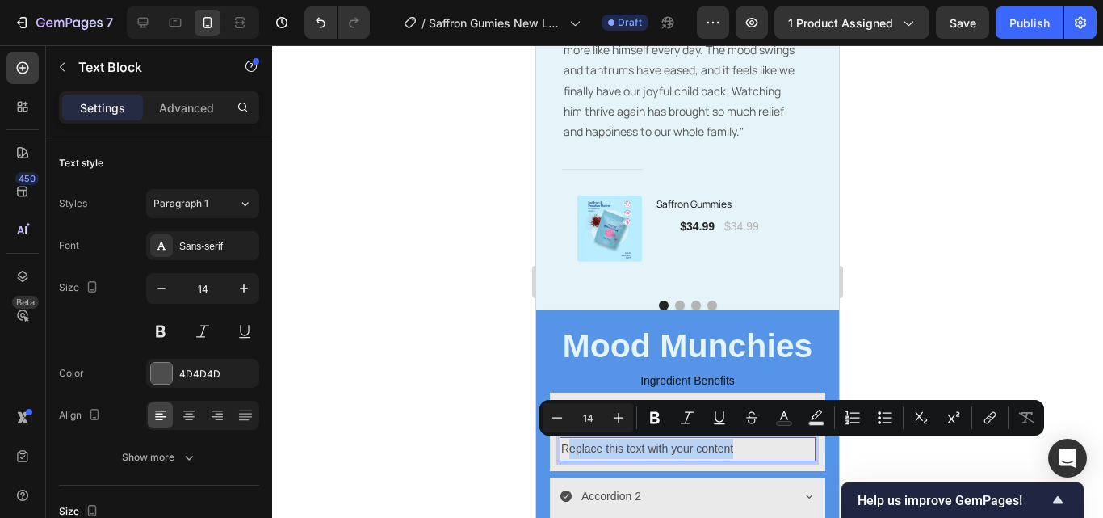
click at [568, 445] on p "Replace this text with your content" at bounding box center [687, 448] width 253 height 20
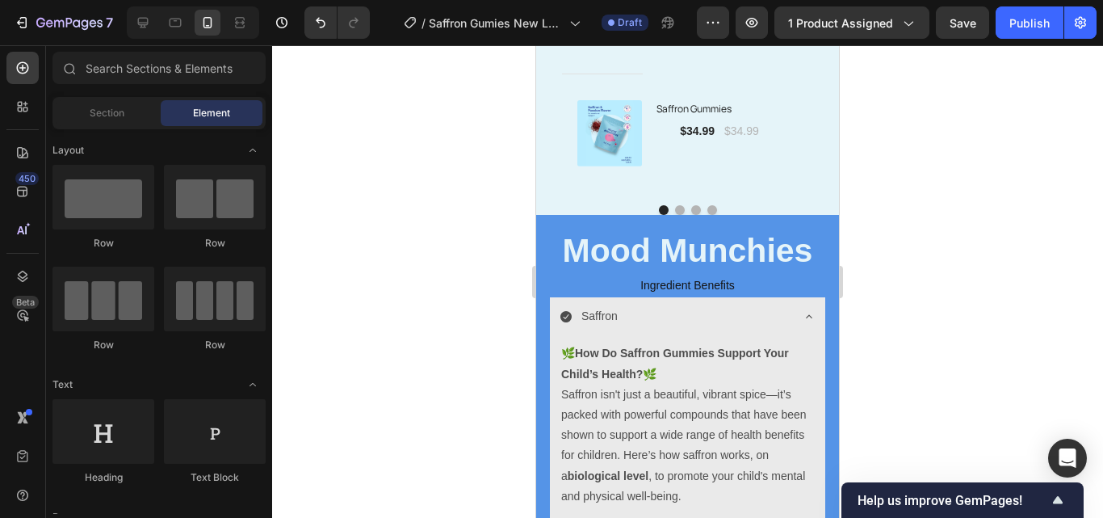
scroll to position [3823, 0]
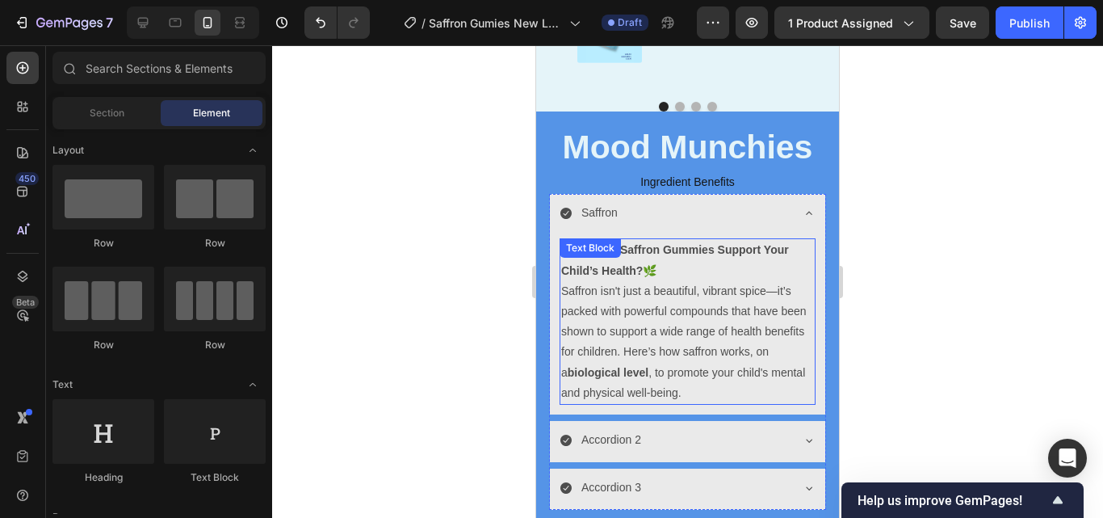
click at [727, 382] on p "Saffron isn't just a beautiful, vibrant spice—it’s packed with powerful compoun…" at bounding box center [687, 342] width 253 height 122
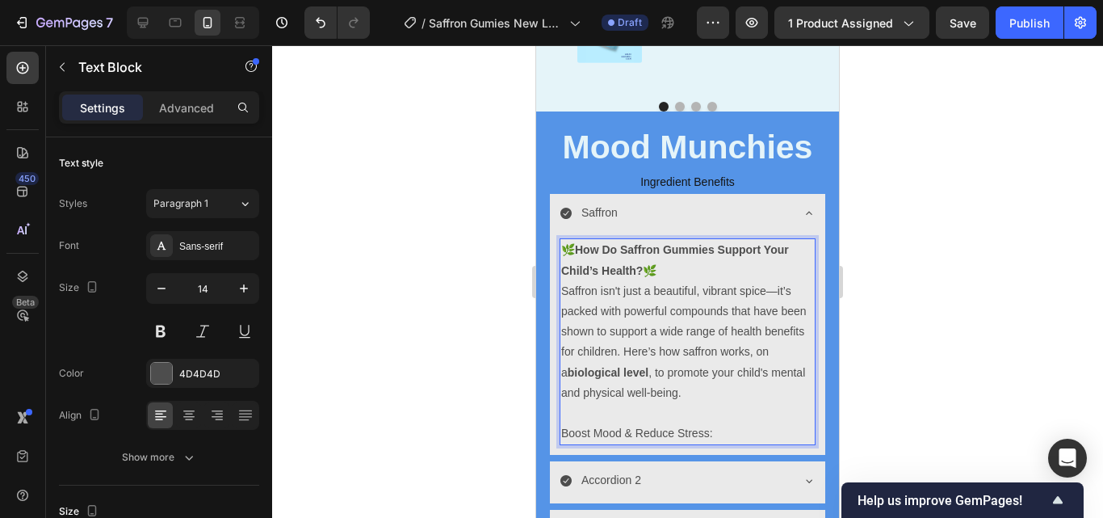
click at [738, 430] on p "Boost Mood & Reduce Stress:" at bounding box center [687, 433] width 253 height 20
drag, startPoint x: 723, startPoint y: 430, endPoint x: 562, endPoint y: 430, distance: 161.5
click at [562, 430] on p "Boost Mood & Reduce Stress:" at bounding box center [687, 433] width 253 height 20
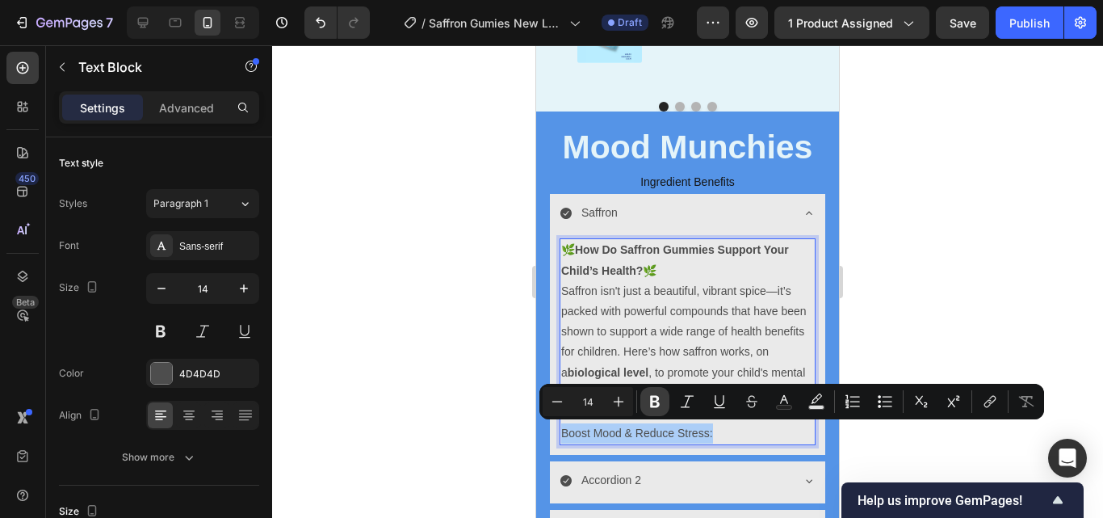
click at [652, 407] on icon "Editor contextual toolbar" at bounding box center [655, 402] width 10 height 12
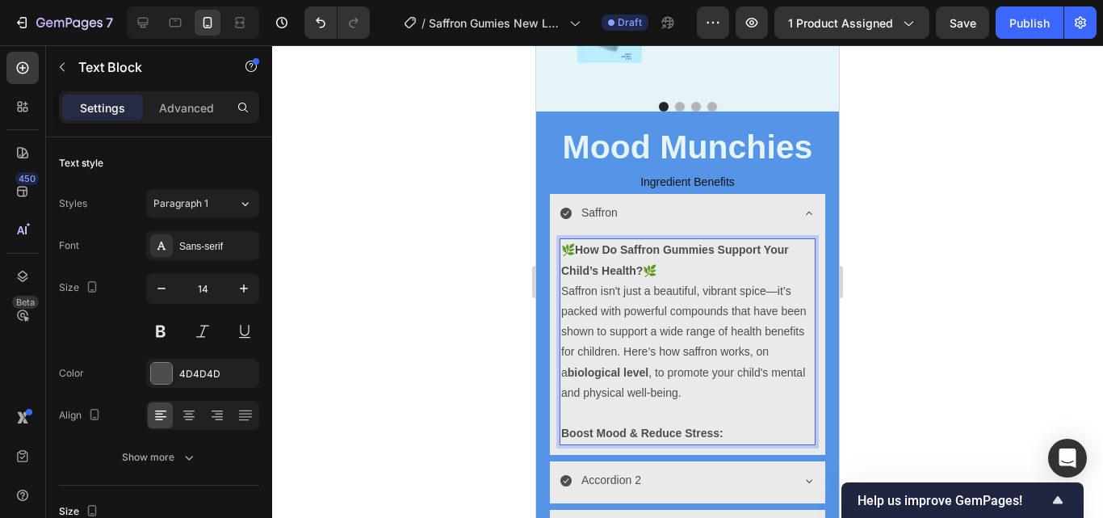
click at [736, 435] on p "Boost Mood & Reduce Stress:" at bounding box center [687, 433] width 253 height 20
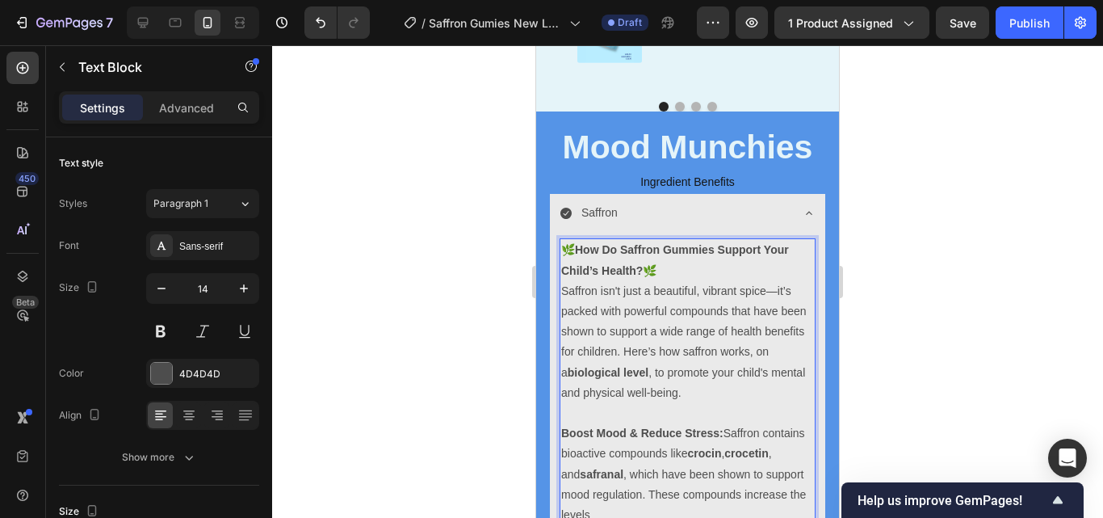
scroll to position [3903, 0]
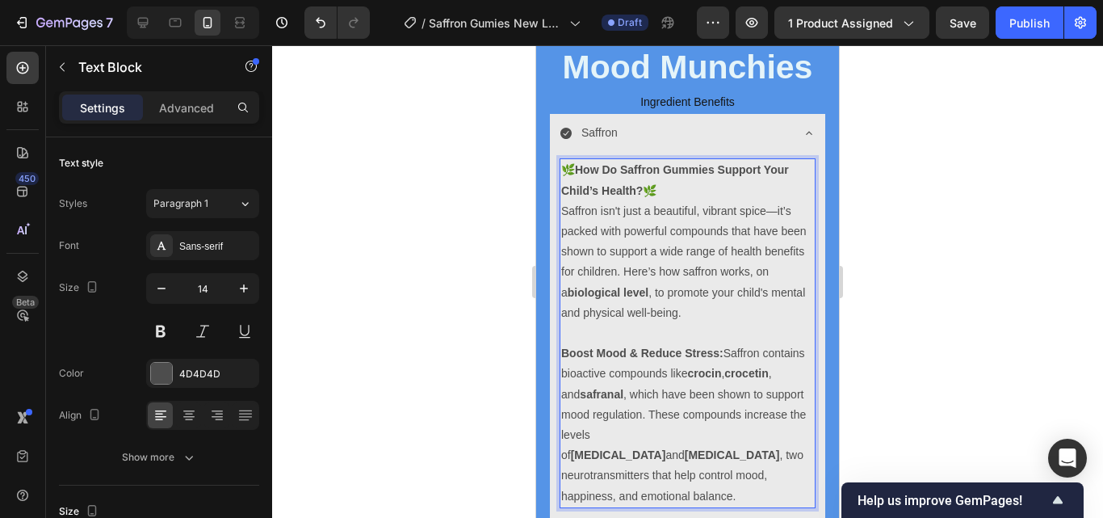
click at [646, 489] on p "Boost Mood & Reduce Stress: Saffron contains bioactive compounds like crocin , …" at bounding box center [687, 424] width 253 height 163
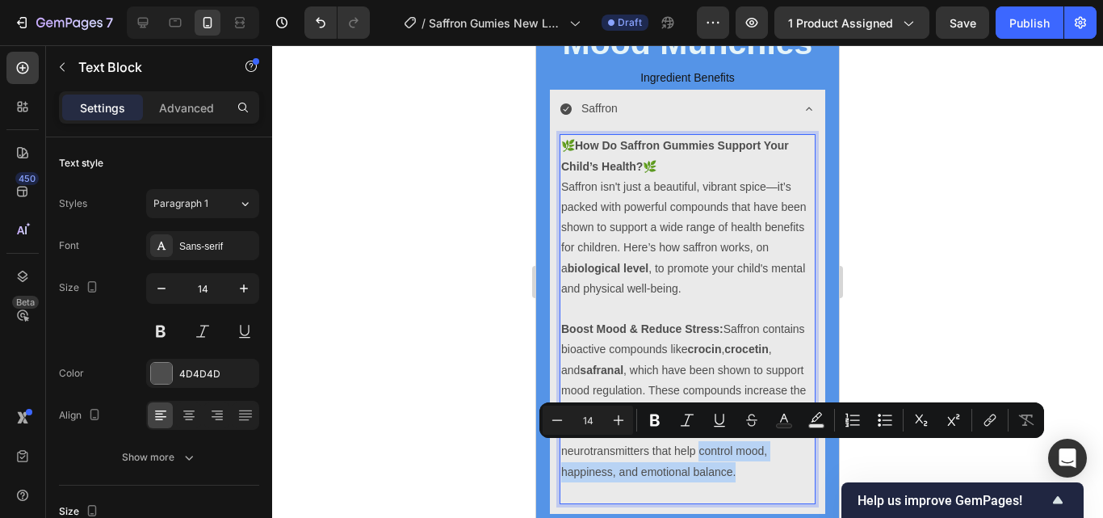
drag, startPoint x: 606, startPoint y: 468, endPoint x: 563, endPoint y: 451, distance: 46.0
click at [563, 451] on p "Boost Mood & Reduce Stress: Saffron contains bioactive compounds like crocin , …" at bounding box center [687, 400] width 253 height 163
click at [610, 475] on p "Boost Mood & Reduce Stress: Saffron contains bioactive compounds like crocin , …" at bounding box center [687, 400] width 253 height 163
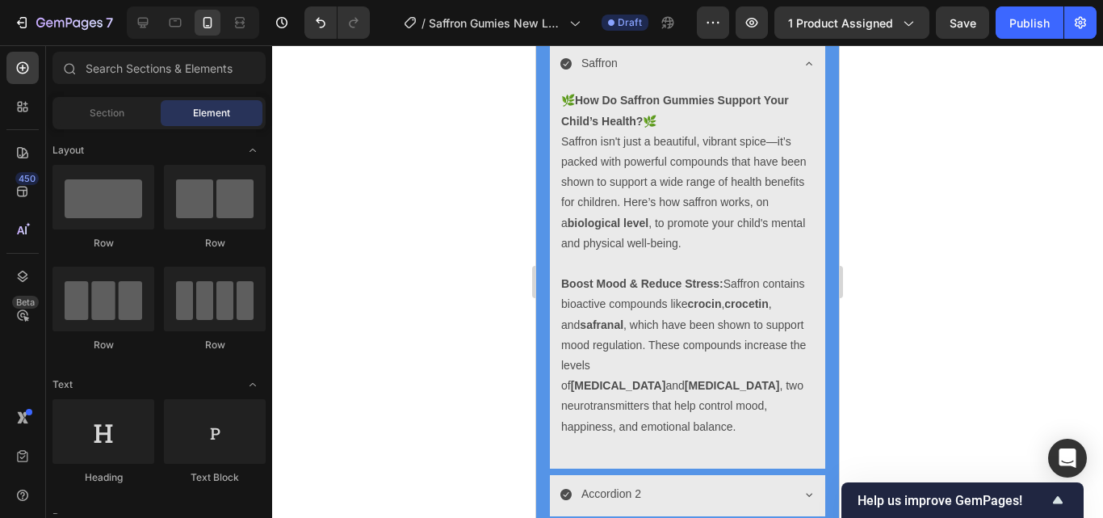
scroll to position [3984, 0]
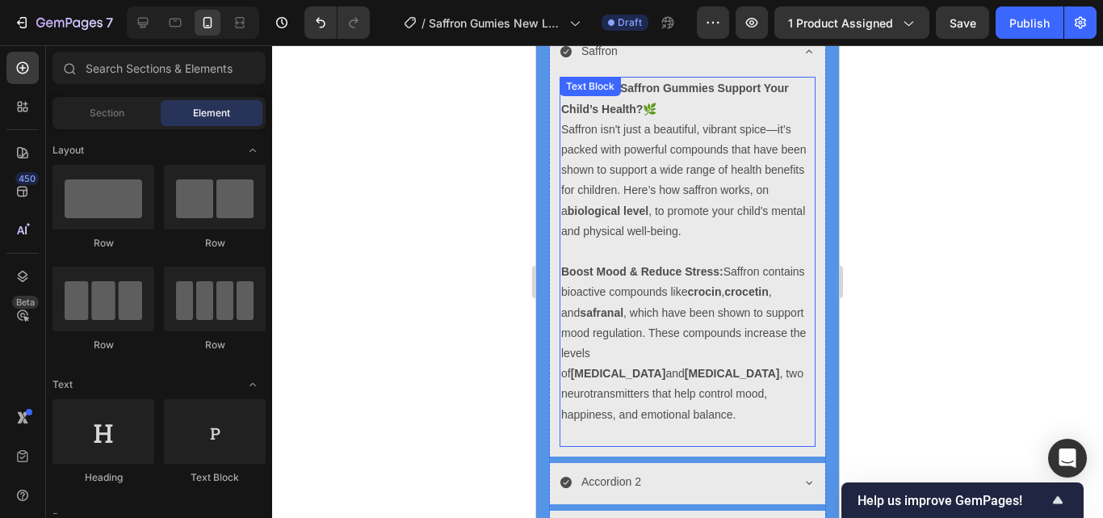
click at [626, 410] on p "Boost Mood & Reduce Stress: Saffron contains bioactive compounds like crocin , …" at bounding box center [687, 343] width 253 height 163
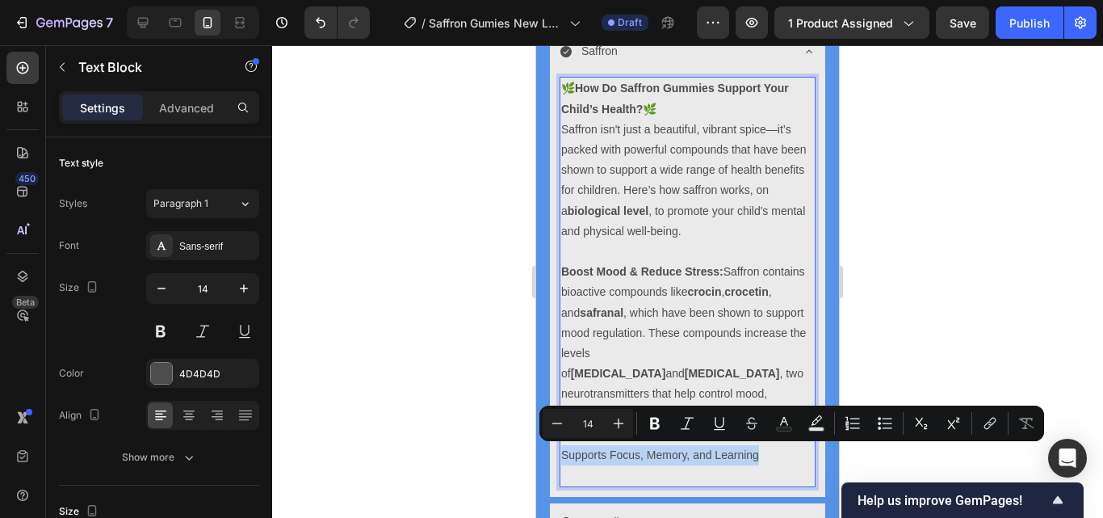
drag, startPoint x: 765, startPoint y: 457, endPoint x: 560, endPoint y: 453, distance: 204.3
click at [560, 453] on div "🌿 How Do Saffron Gummies Support Your Child’s Health? 🌿 Saffron isn't just a be…" at bounding box center [687, 282] width 256 height 410
click at [650, 428] on icon "Editor contextual toolbar" at bounding box center [655, 423] width 16 height 16
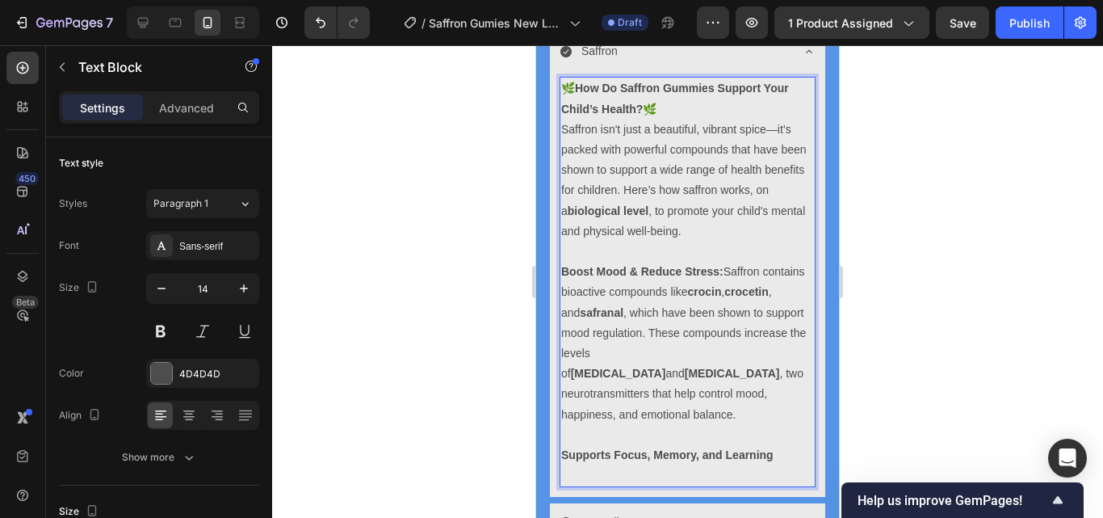
click at [633, 464] on p "Supports Focus, Memory, and Learning" at bounding box center [687, 455] width 253 height 20
click at [784, 457] on p "Supports Focus, Memory, and Learning" at bounding box center [687, 455] width 253 height 20
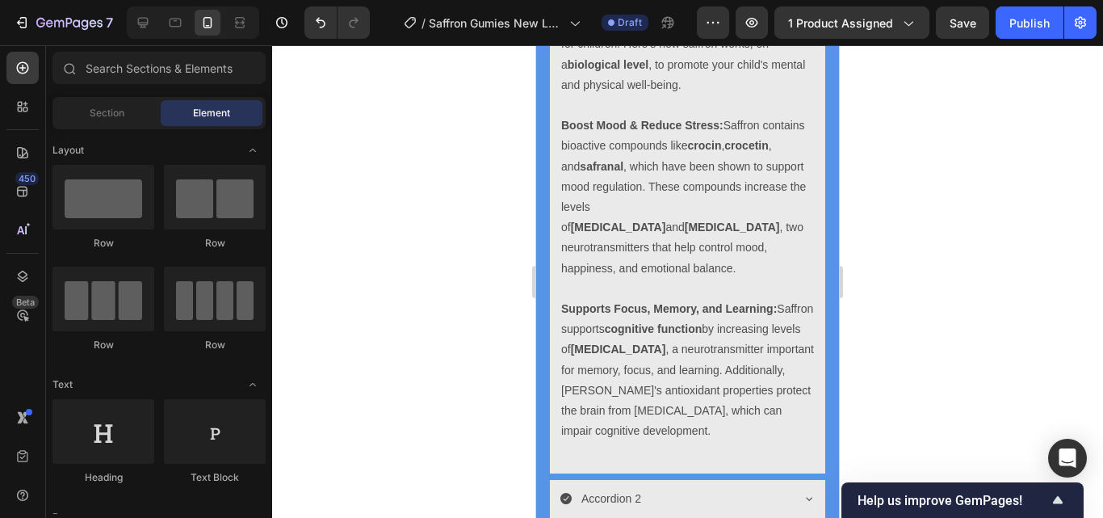
scroll to position [4143, 0]
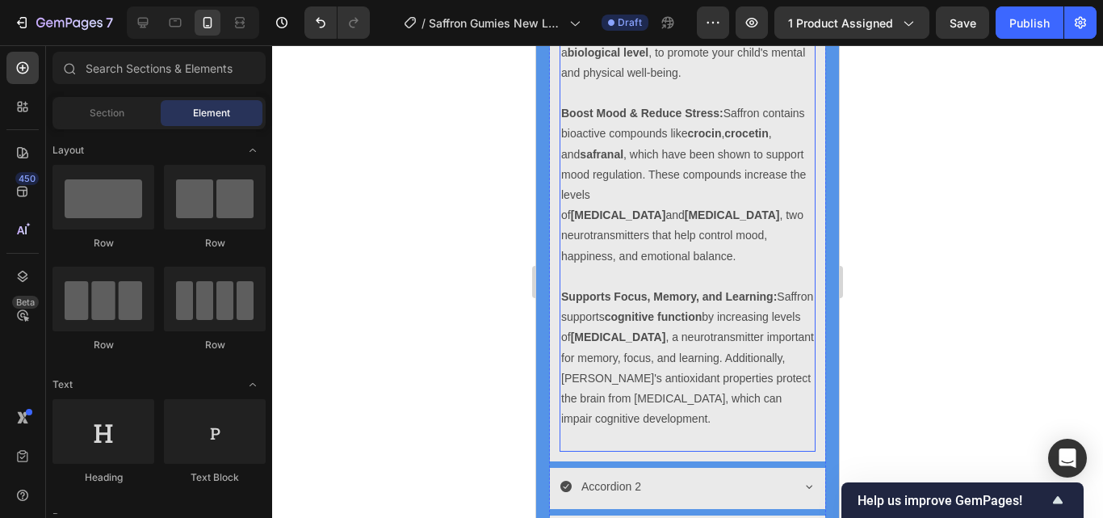
click at [635, 429] on p "Supports Focus, Memory, and Learning: Saffron supports cognitive function by in…" at bounding box center [687, 358] width 253 height 142
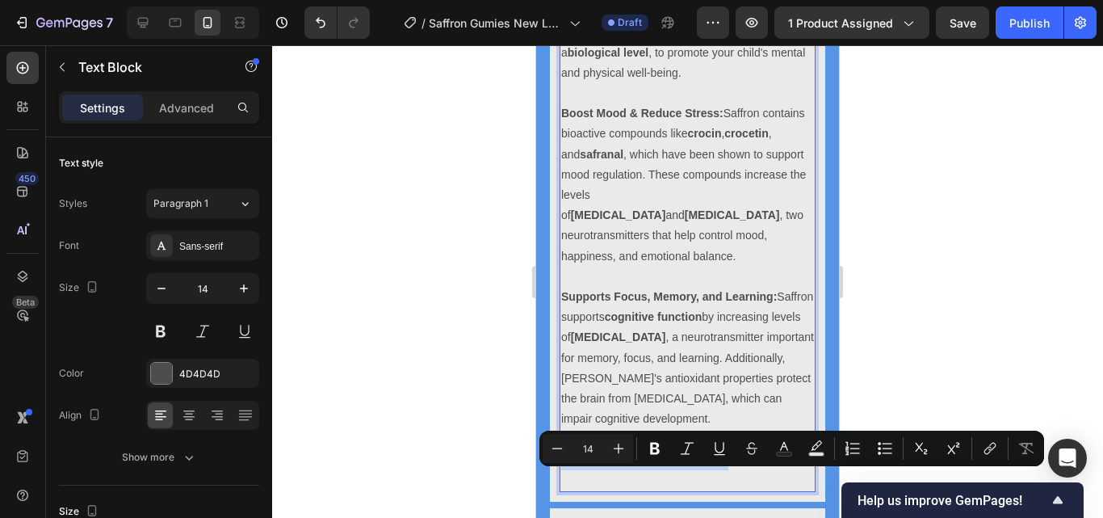
drag, startPoint x: 736, startPoint y: 477, endPoint x: 563, endPoint y: 476, distance: 172.8
click at [563, 470] on p "Promotes Healthy Sleep Patterns" at bounding box center [687, 460] width 253 height 20
click at [660, 452] on icon "Editor contextual toolbar" at bounding box center [655, 448] width 16 height 16
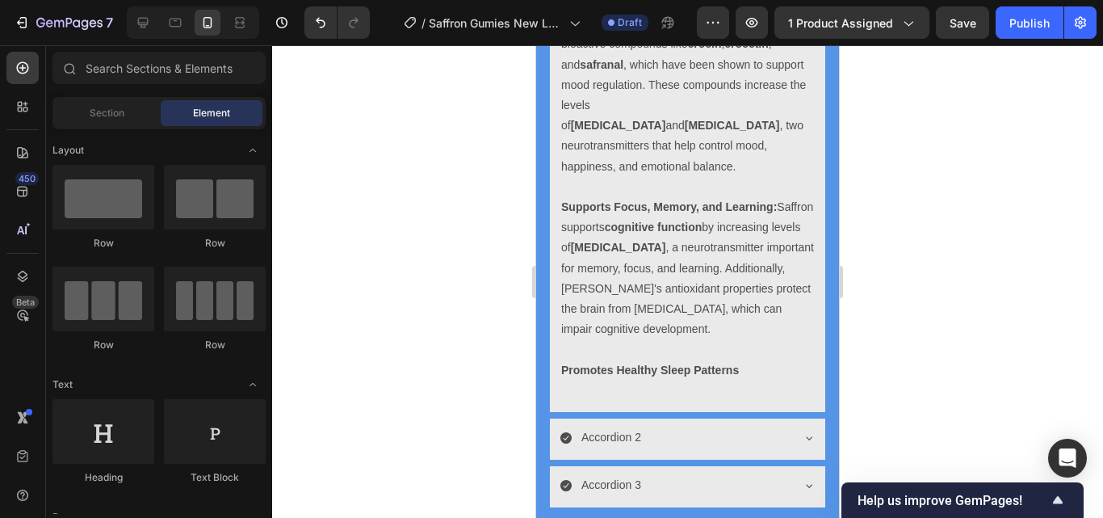
scroll to position [4244, 0]
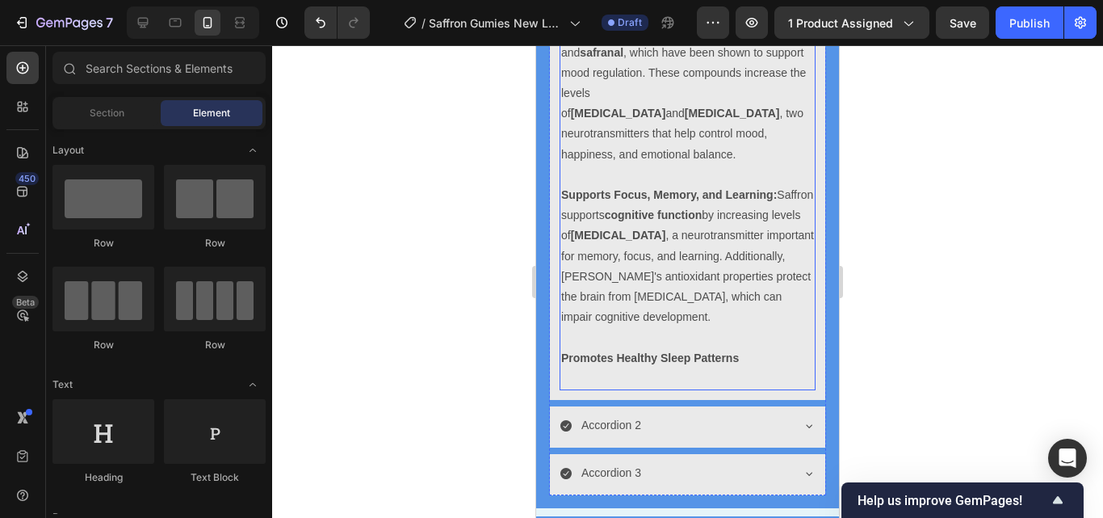
click at [763, 368] on p "Promotes Healthy Sleep Patterns" at bounding box center [687, 358] width 253 height 20
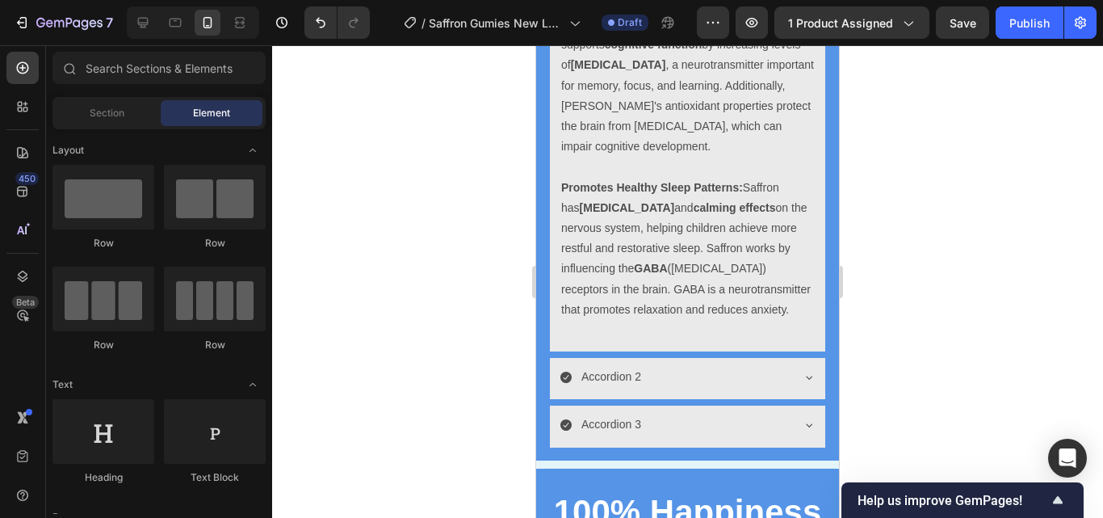
scroll to position [4415, 0]
click at [716, 319] on p "Promotes Healthy Sleep Patterns: Saffron has sedative and calming effects on th…" at bounding box center [687, 248] width 253 height 142
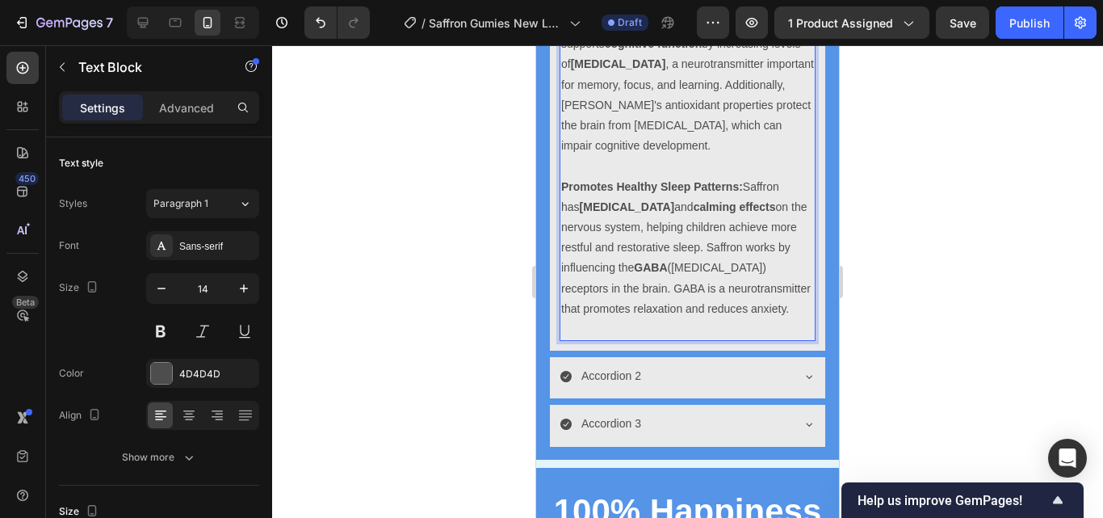
drag, startPoint x: 703, startPoint y: 348, endPoint x: 742, endPoint y: 207, distance: 146.5
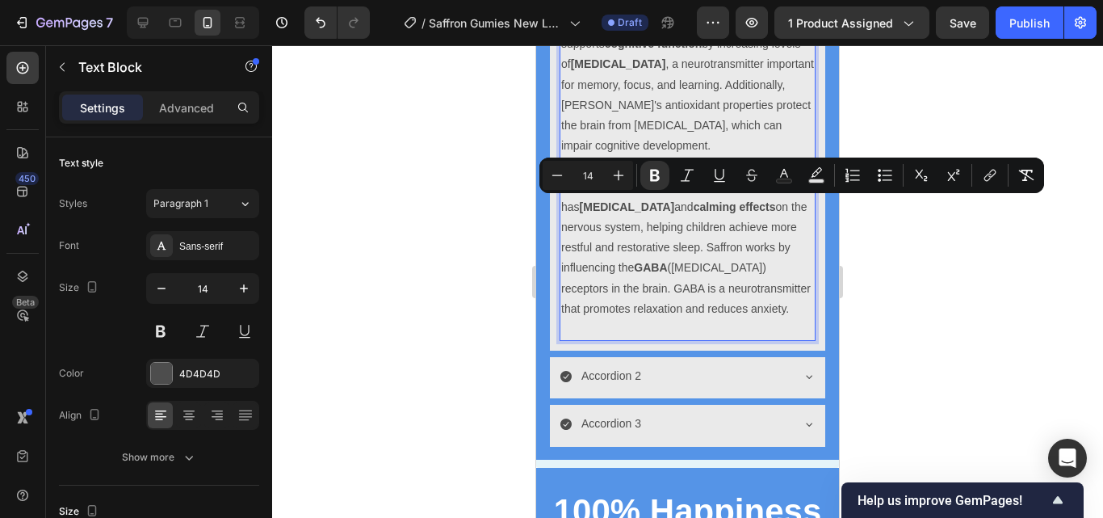
click at [879, 353] on div at bounding box center [687, 281] width 831 height 472
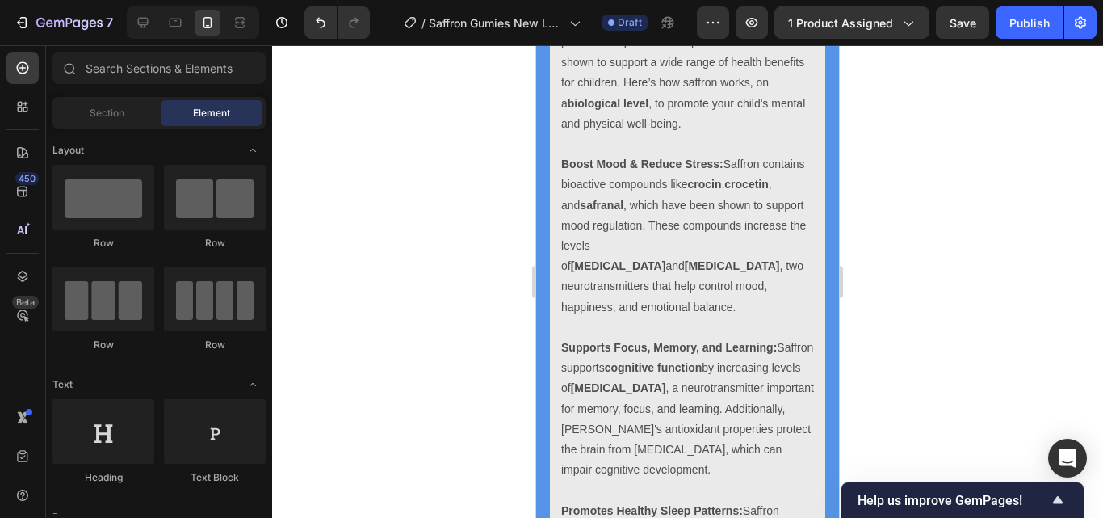
scroll to position [4039, 0]
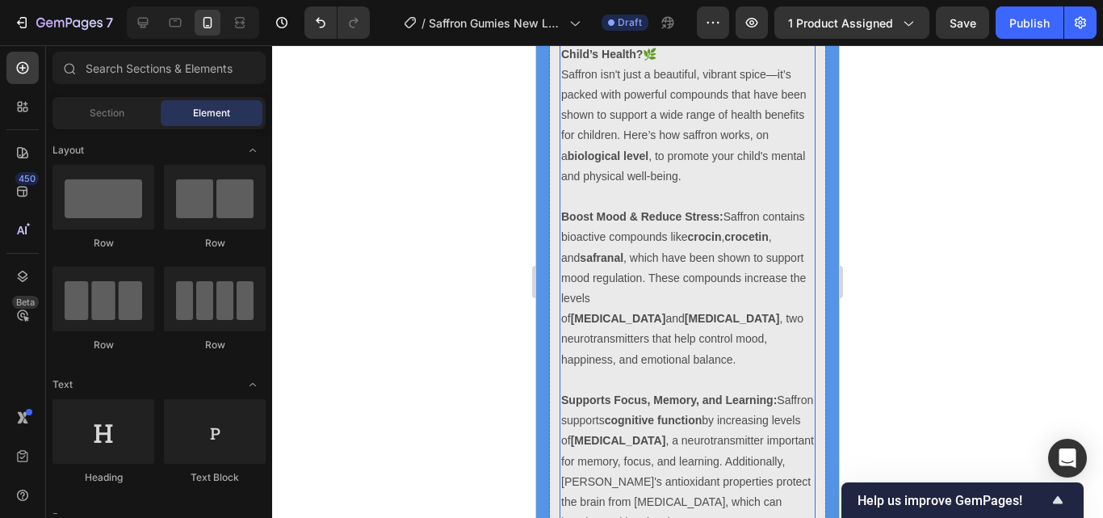
click at [566, 214] on strong "Boost Mood & Reduce Stress:" at bounding box center [642, 216] width 162 height 13
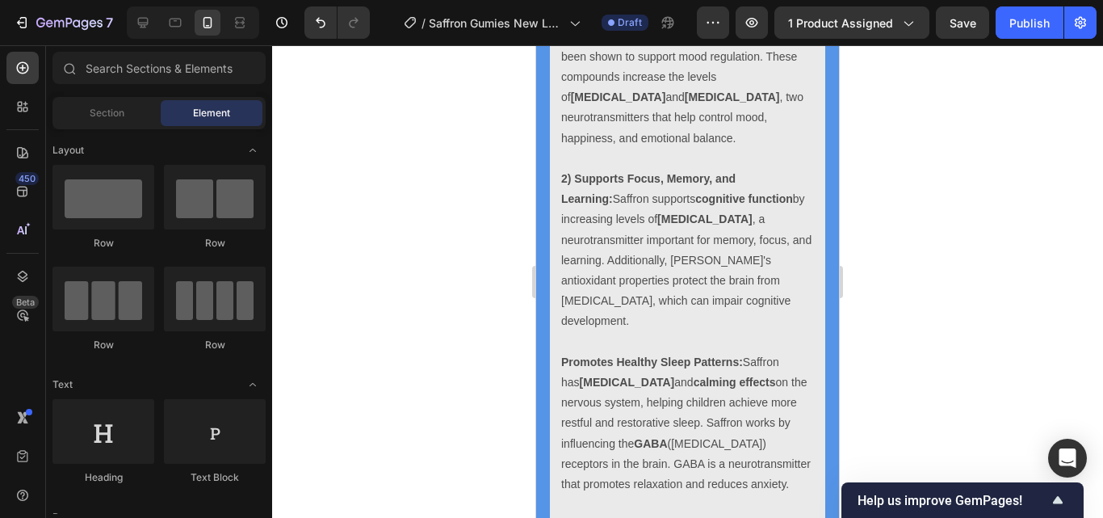
scroll to position [4285, 0]
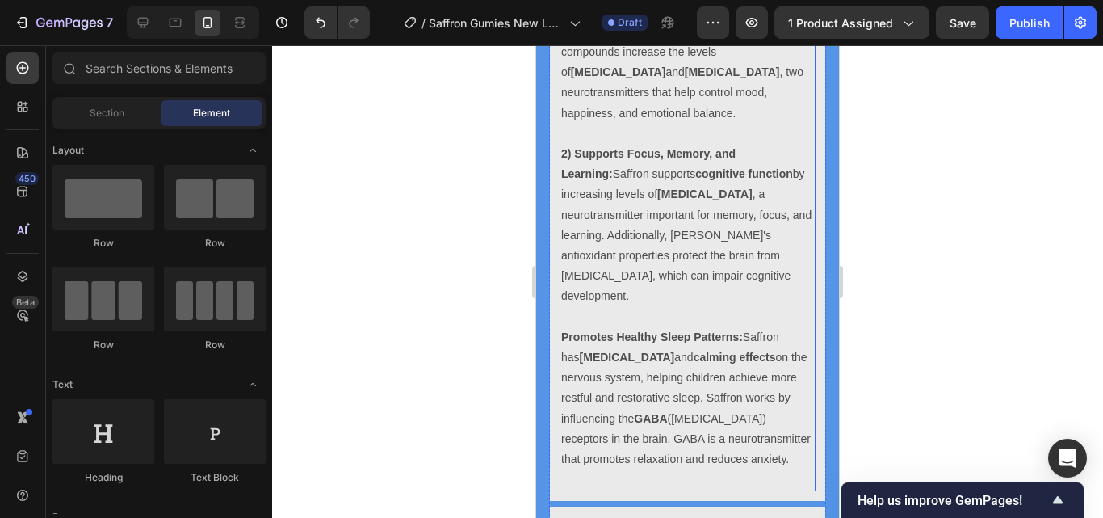
click at [561, 336] on strong "Promotes Healthy Sleep Patterns:" at bounding box center [652, 336] width 182 height 13
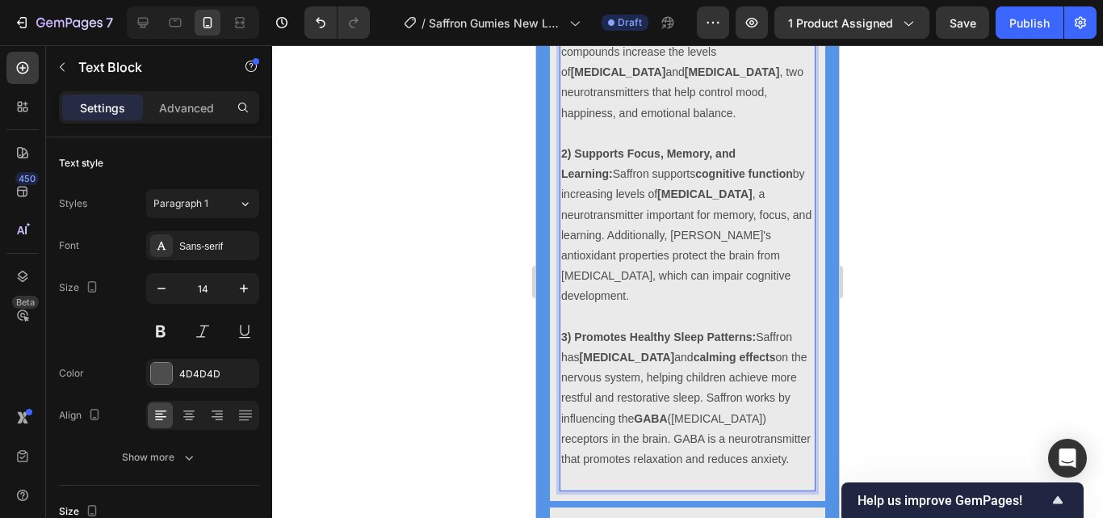
click at [898, 337] on div at bounding box center [687, 281] width 831 height 472
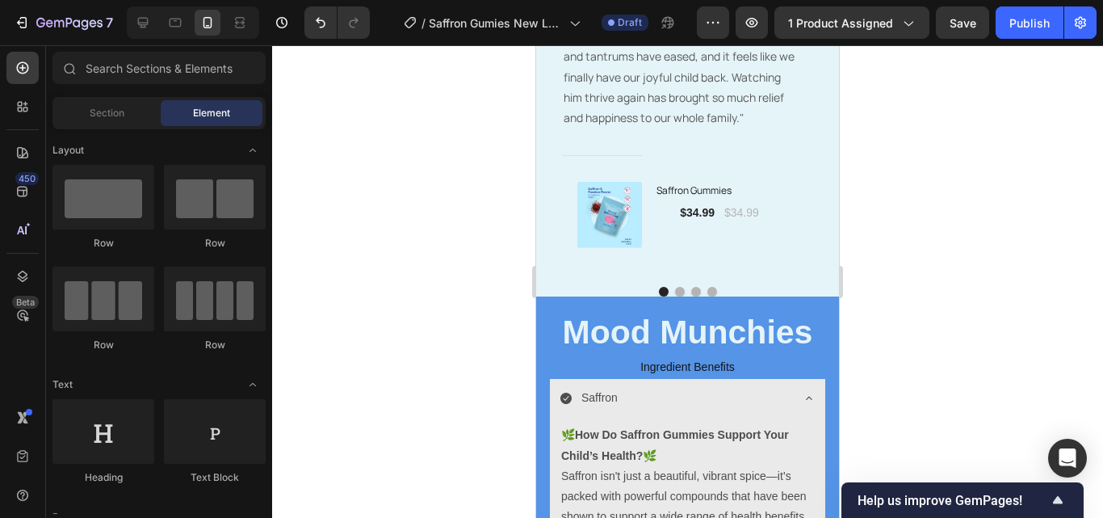
scroll to position [3755, 0]
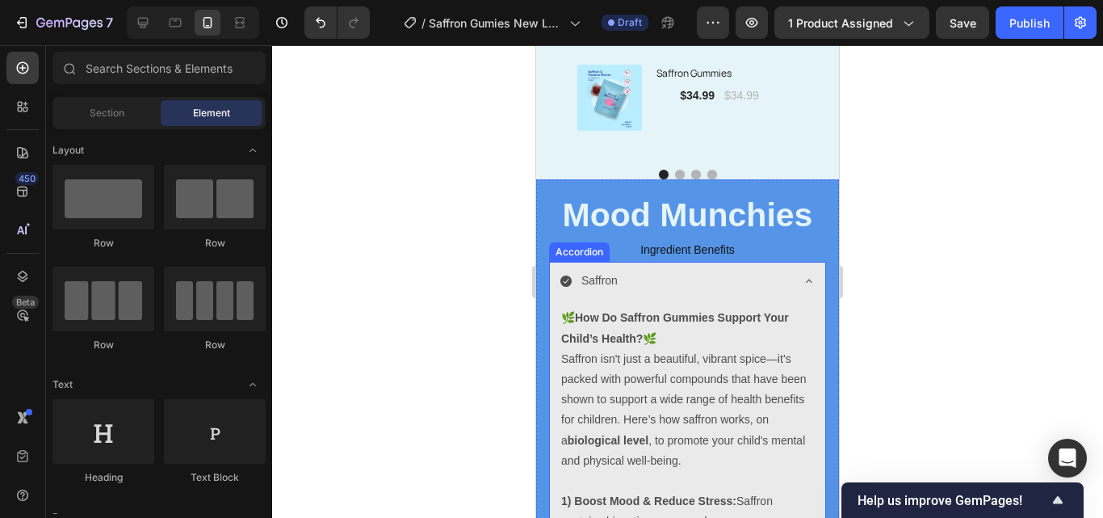
click at [803, 287] on icon at bounding box center [809, 281] width 13 height 13
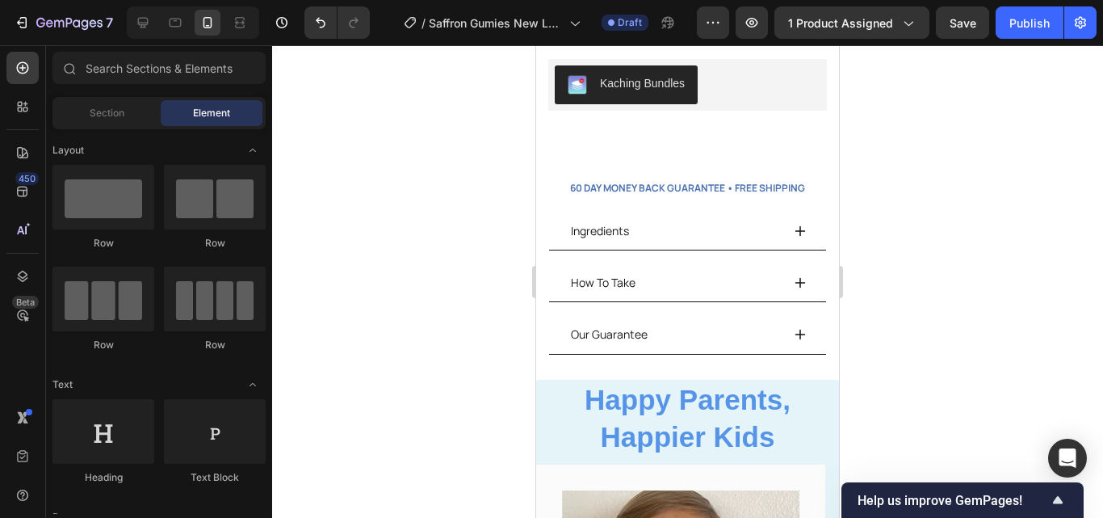
scroll to position [498, 0]
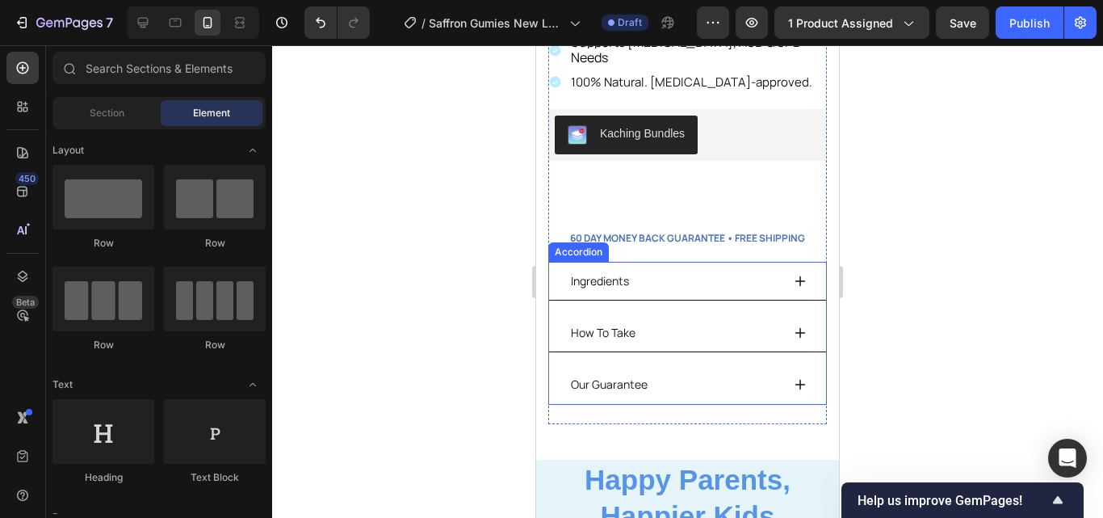
click at [794, 275] on icon at bounding box center [800, 281] width 13 height 13
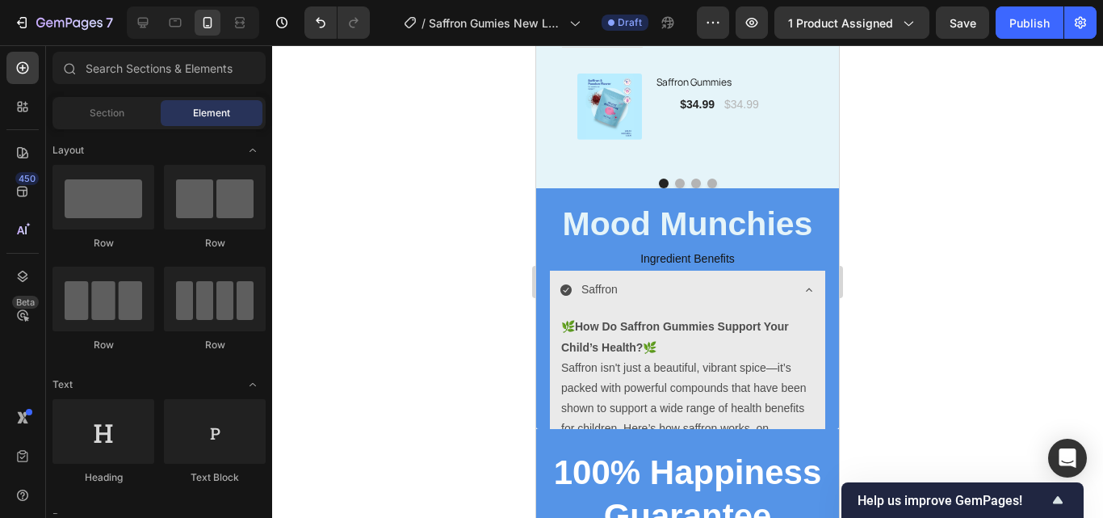
scroll to position [4064, 0]
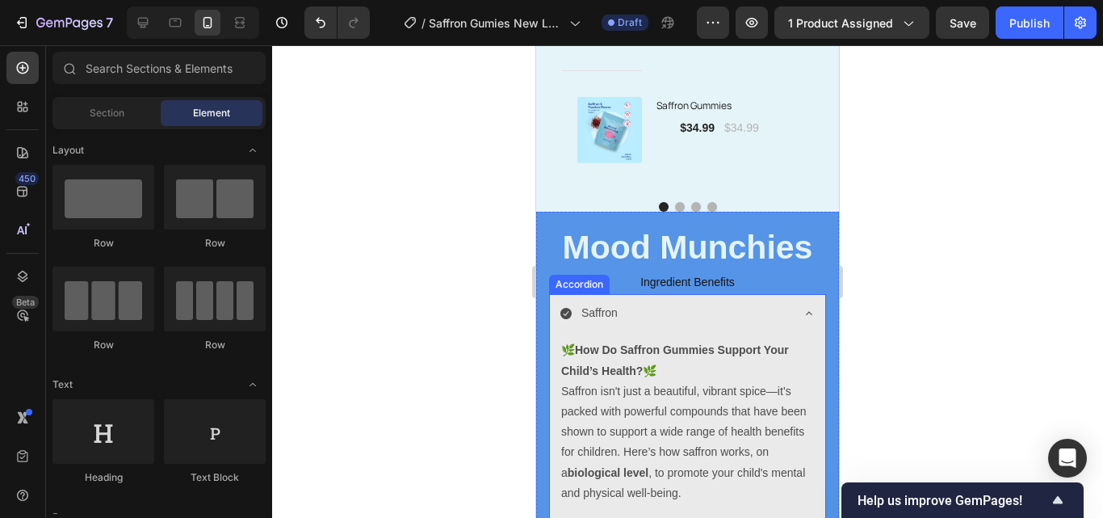
click at [803, 313] on icon at bounding box center [809, 313] width 13 height 13
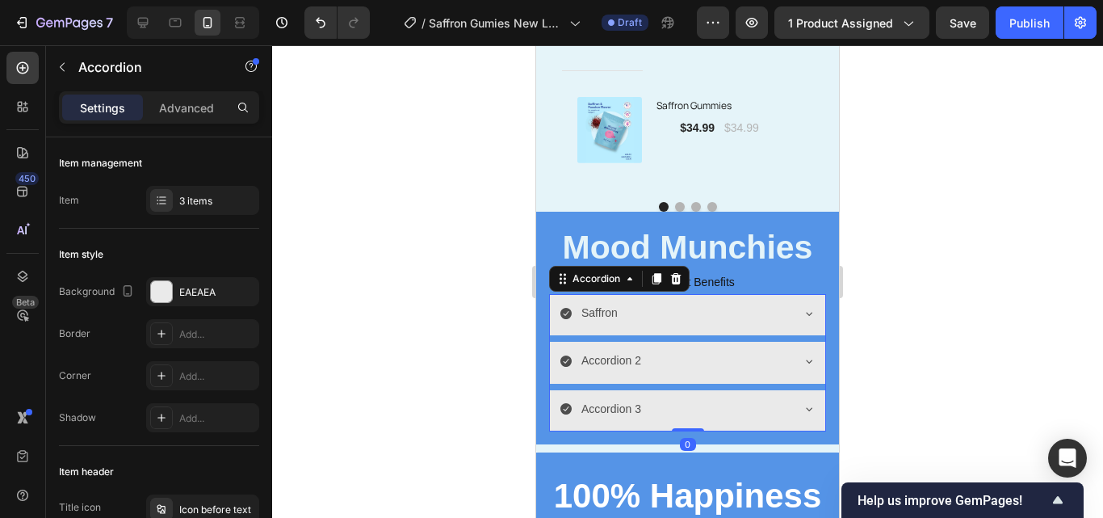
click at [761, 363] on div "Accordion 2" at bounding box center [674, 360] width 230 height 25
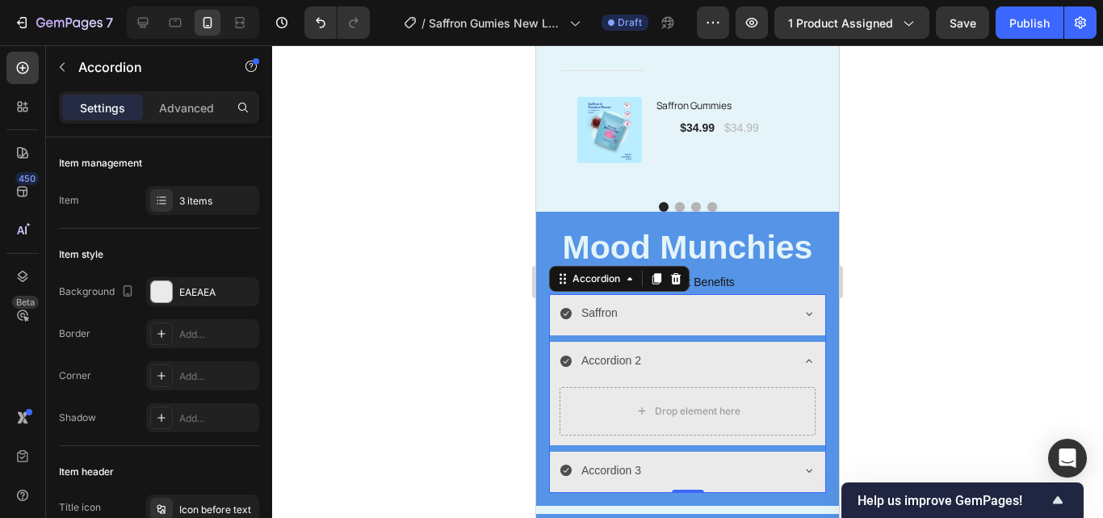
click at [638, 366] on p "Accordion 2" at bounding box center [611, 360] width 60 height 20
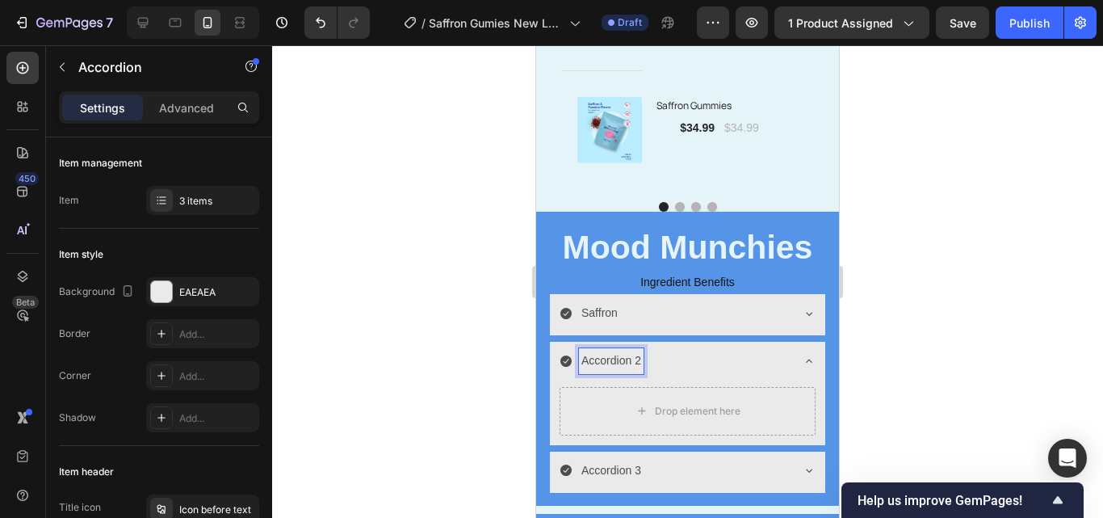
click at [641, 364] on div "Accordion 2" at bounding box center [611, 360] width 65 height 25
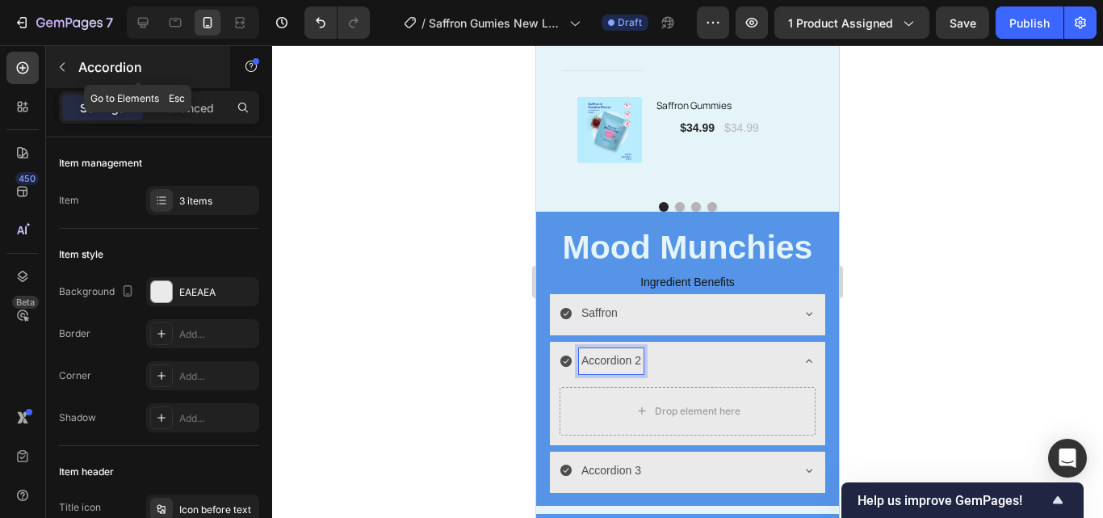
click at [69, 67] on button "button" at bounding box center [62, 67] width 26 height 26
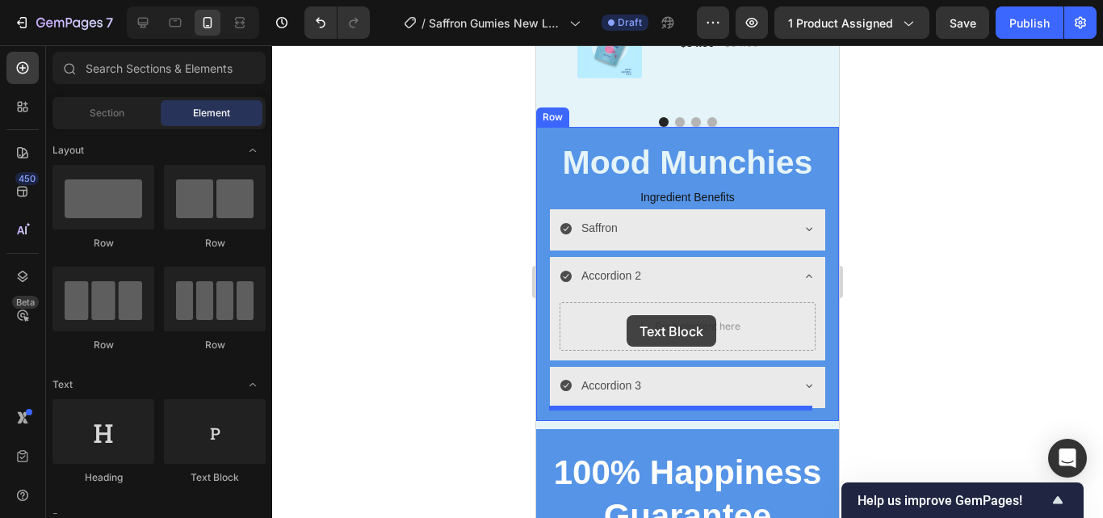
scroll to position [4161, 0]
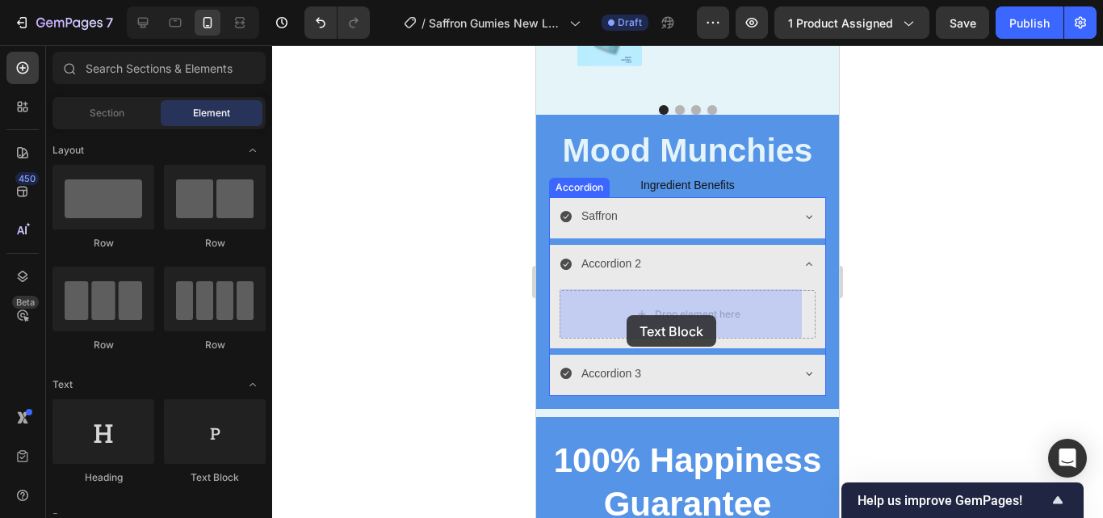
drag, startPoint x: 720, startPoint y: 501, endPoint x: 627, endPoint y: 315, distance: 208.7
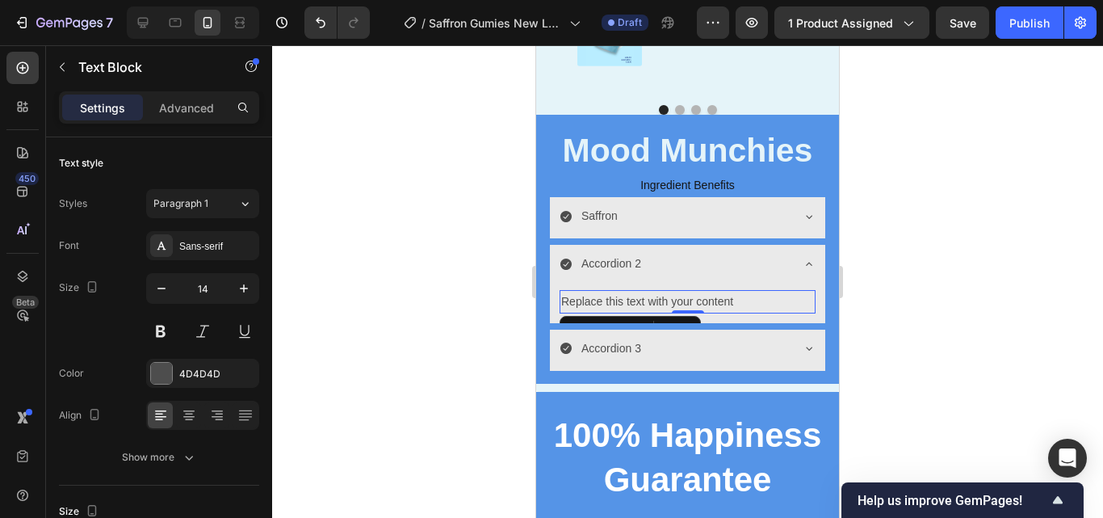
click at [686, 301] on div "Replace this text with your content" at bounding box center [687, 301] width 256 height 23
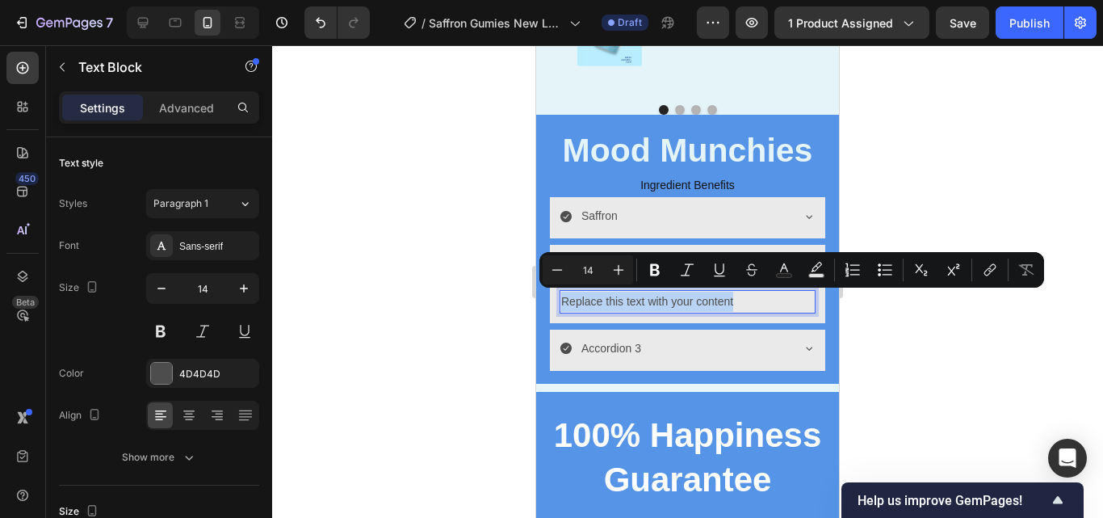
drag, startPoint x: 747, startPoint y: 295, endPoint x: 563, endPoint y: 299, distance: 184.1
click at [563, 299] on p "Replace this text with your content" at bounding box center [687, 301] width 253 height 20
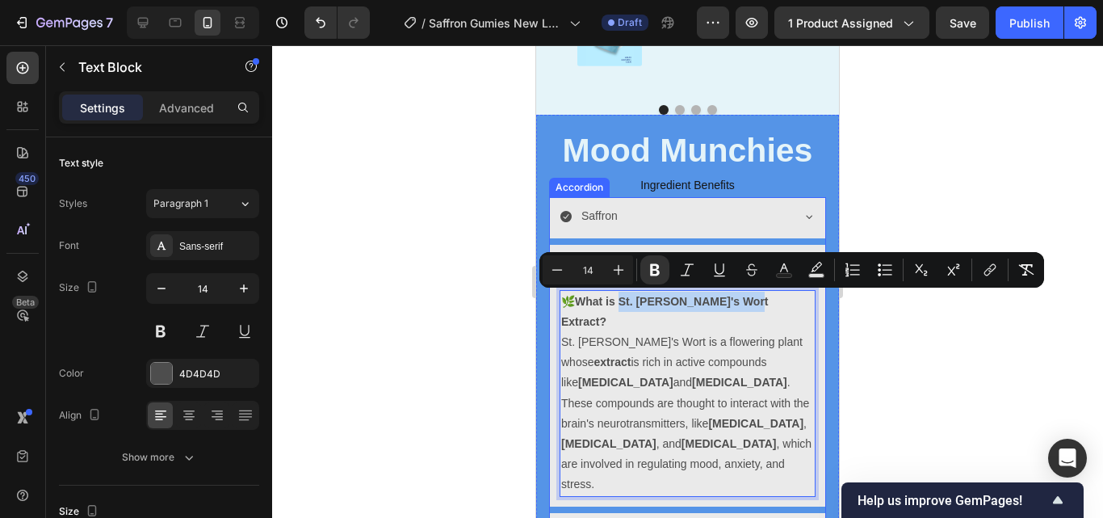
click at [758, 207] on div "Saffron" at bounding box center [674, 215] width 230 height 25
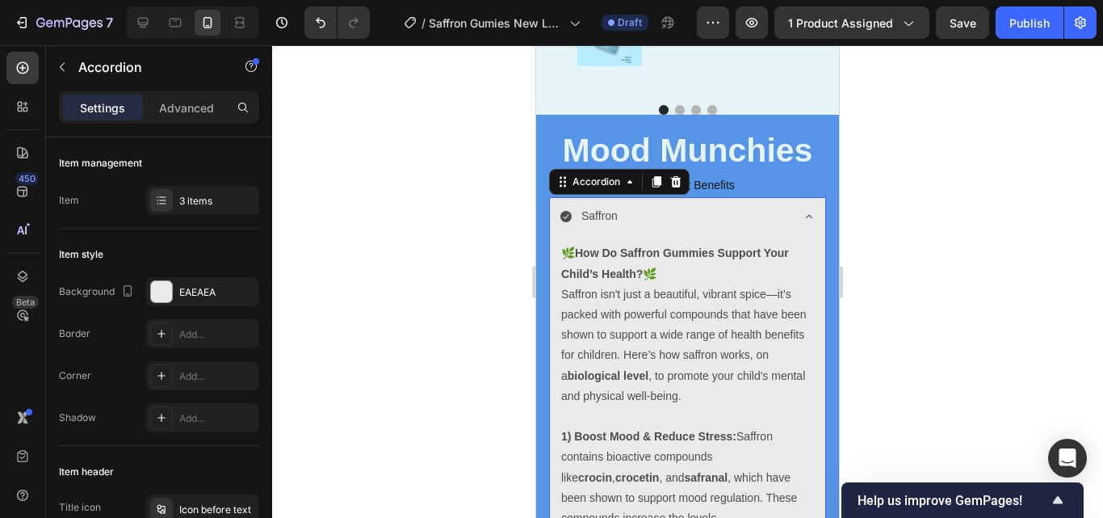
scroll to position [4161, 0]
click at [756, 223] on div "Saffron" at bounding box center [674, 215] width 230 height 25
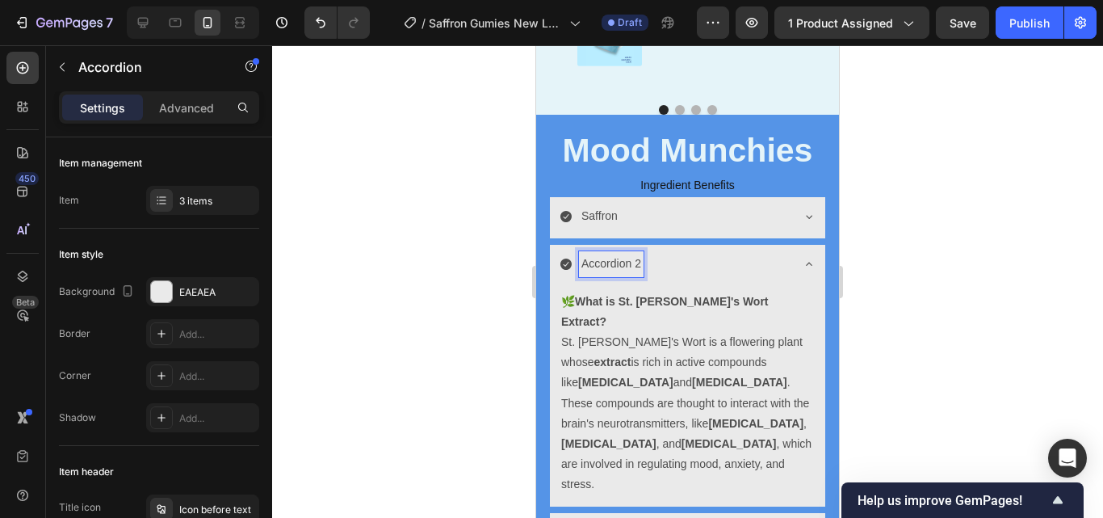
click at [639, 264] on p "Accordion 2" at bounding box center [611, 264] width 60 height 20
click at [922, 311] on div at bounding box center [687, 281] width 831 height 472
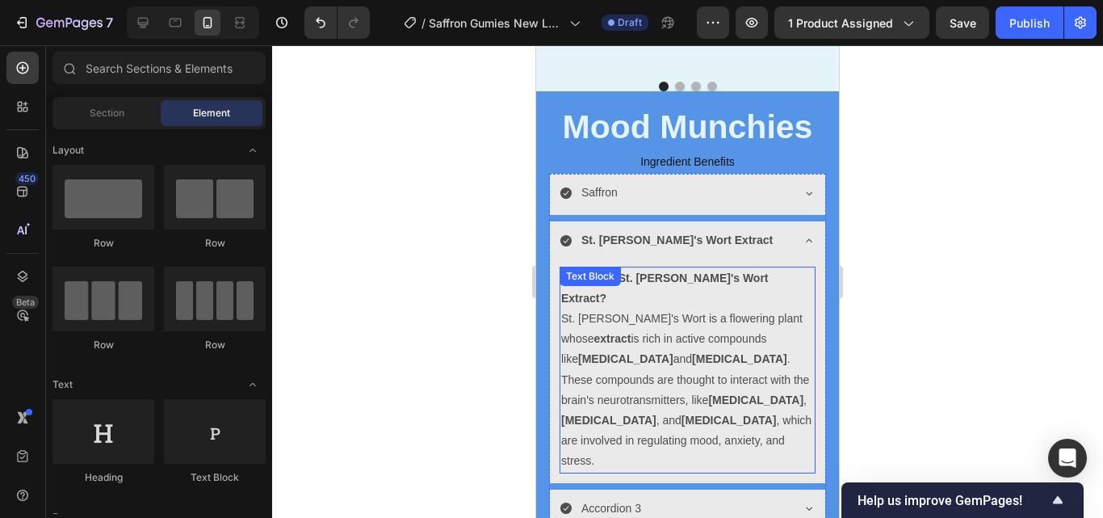
scroll to position [4197, 0]
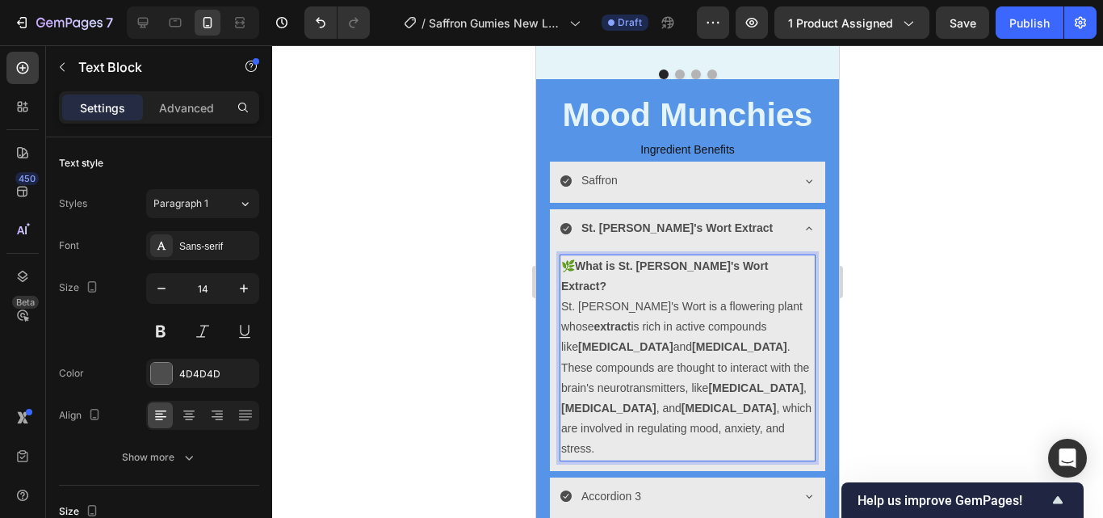
click at [630, 347] on p "St. John's Wort is a flowering plant whose extract is rich in active compounds …" at bounding box center [687, 377] width 253 height 163
click at [649, 402] on p "St. John's Wort is a flowering plant whose extract is rich in active compounds …" at bounding box center [687, 377] width 253 height 163
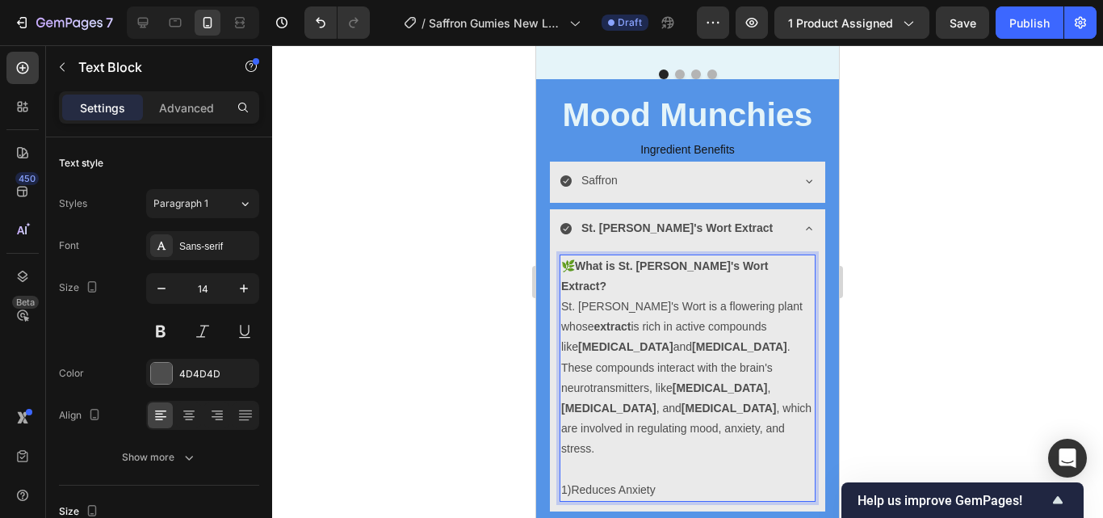
click at [572, 480] on p "1)Reduces Anxiety" at bounding box center [687, 490] width 253 height 20
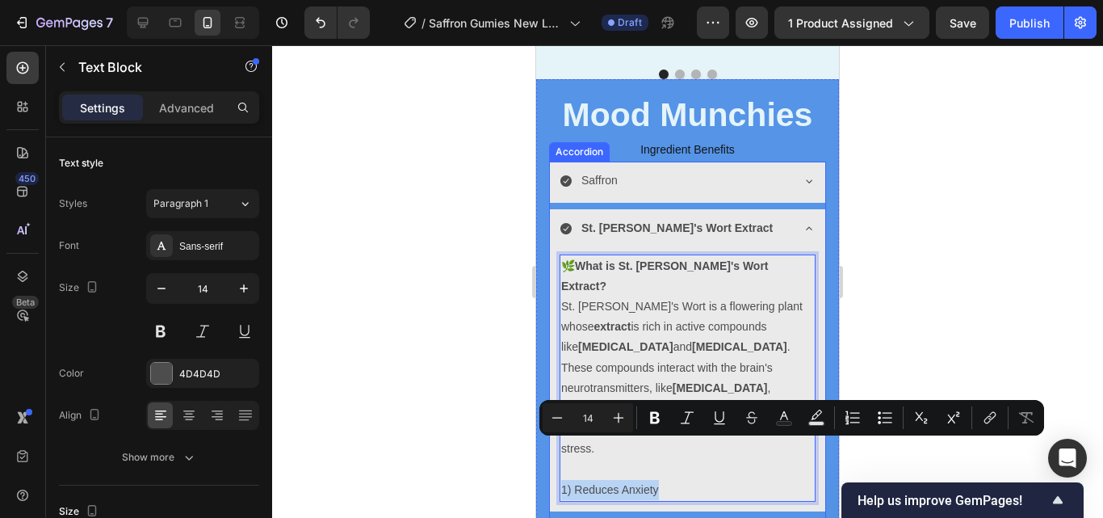
drag, startPoint x: 674, startPoint y: 442, endPoint x: 558, endPoint y: 442, distance: 116.3
click at [558, 442] on div "🌿 What is St. John's Wort Extract? St. John's Wort is a flowering plant whose e…" at bounding box center [687, 381] width 275 height 260
click at [659, 407] on button "Bold" at bounding box center [654, 417] width 29 height 29
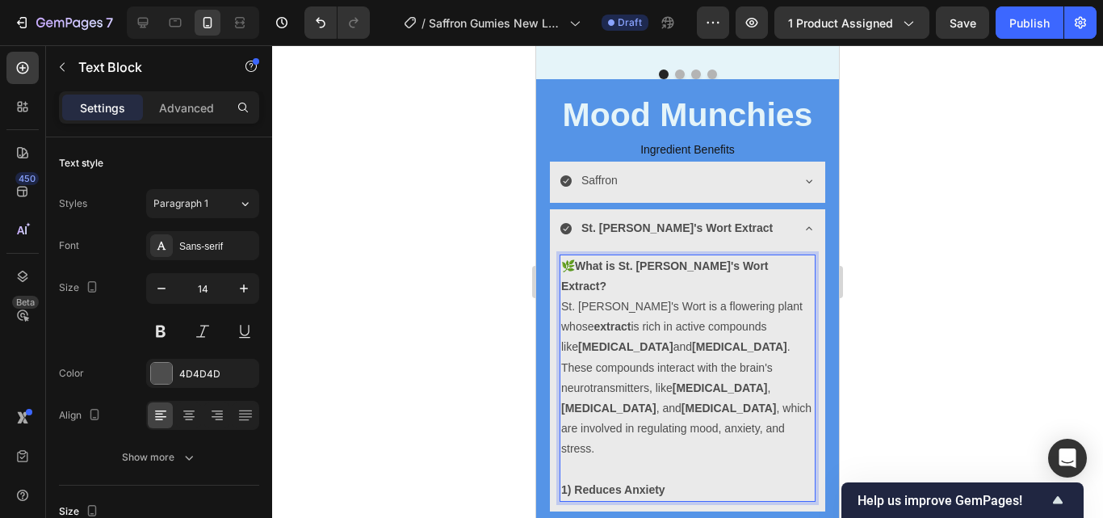
click at [671, 480] on p "1) Reduces Anxiety" at bounding box center [687, 490] width 253 height 20
click at [677, 480] on p "1) Reduces Anxiety:" at bounding box center [687, 490] width 253 height 20
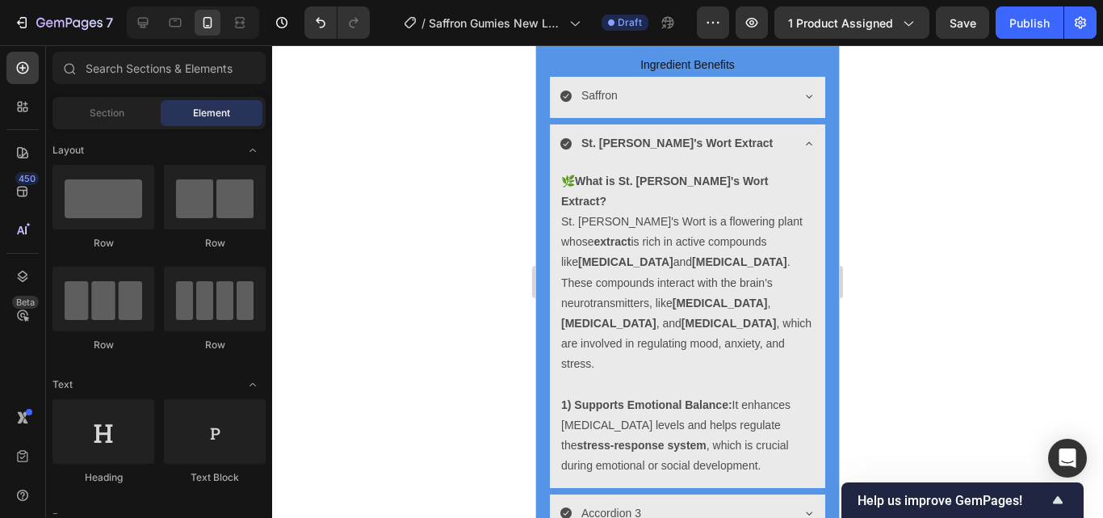
scroll to position [4293, 0]
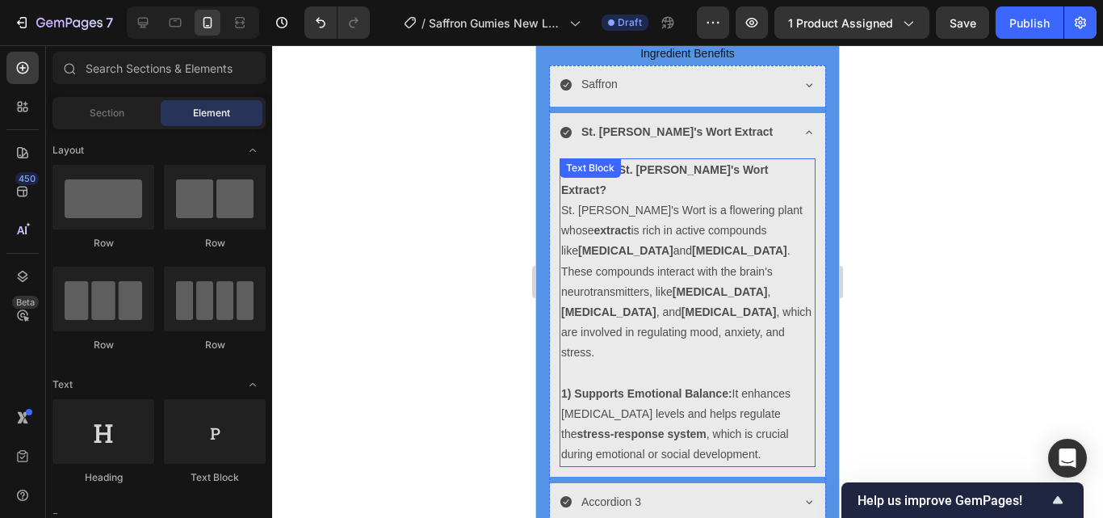
click at [737, 413] on p "1) Supports Emotional Balance: It enhances serotonin levels and helps regulate …" at bounding box center [687, 424] width 253 height 82
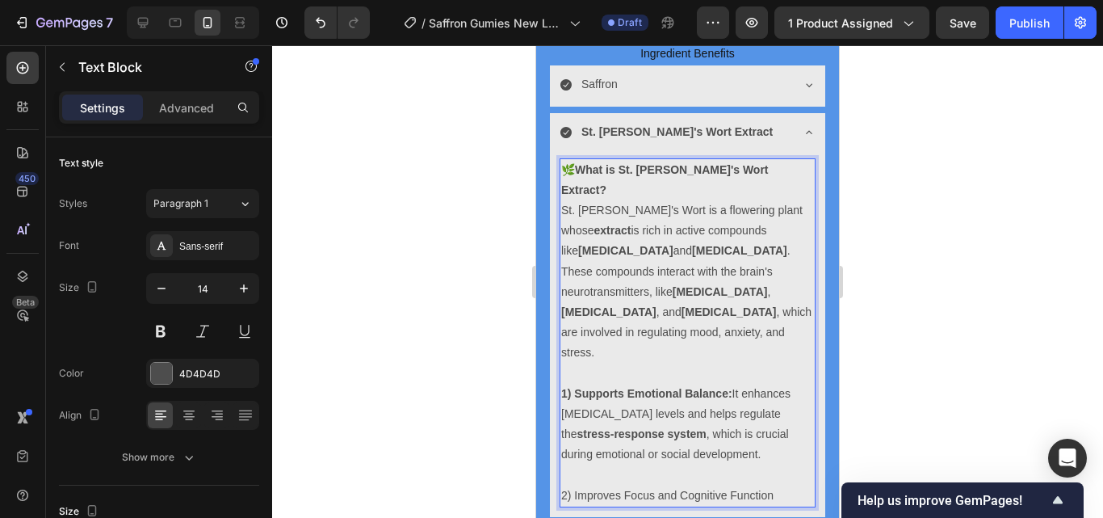
click at [793, 485] on p "2) Improves Focus and Cognitive Function" at bounding box center [687, 495] width 253 height 20
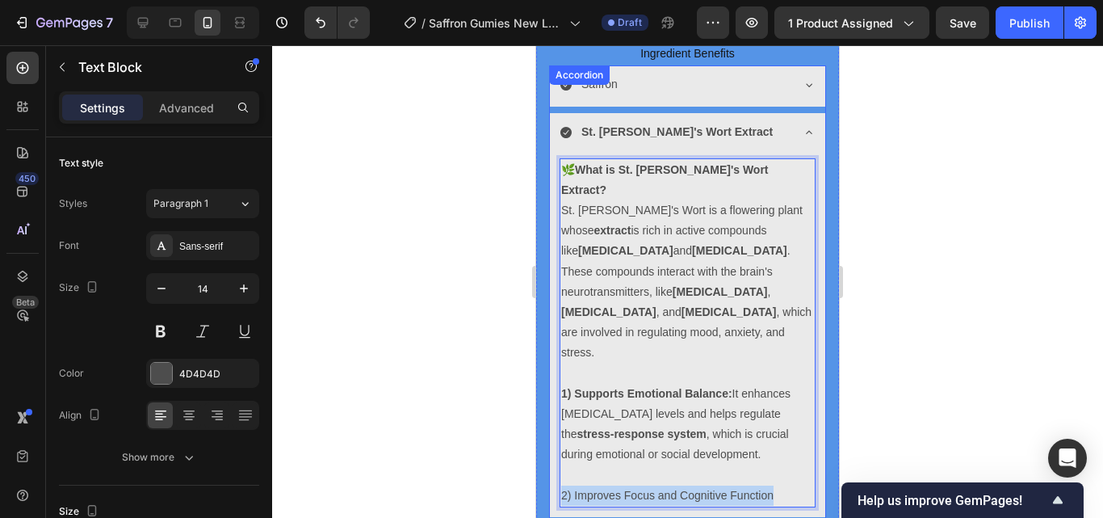
drag, startPoint x: 786, startPoint y: 451, endPoint x: 559, endPoint y: 452, distance: 226.9
click at [559, 452] on div "🌿 What is St. John's Wort Extract? St. John's Wort is a flowering plant whose e…" at bounding box center [687, 336] width 275 height 362
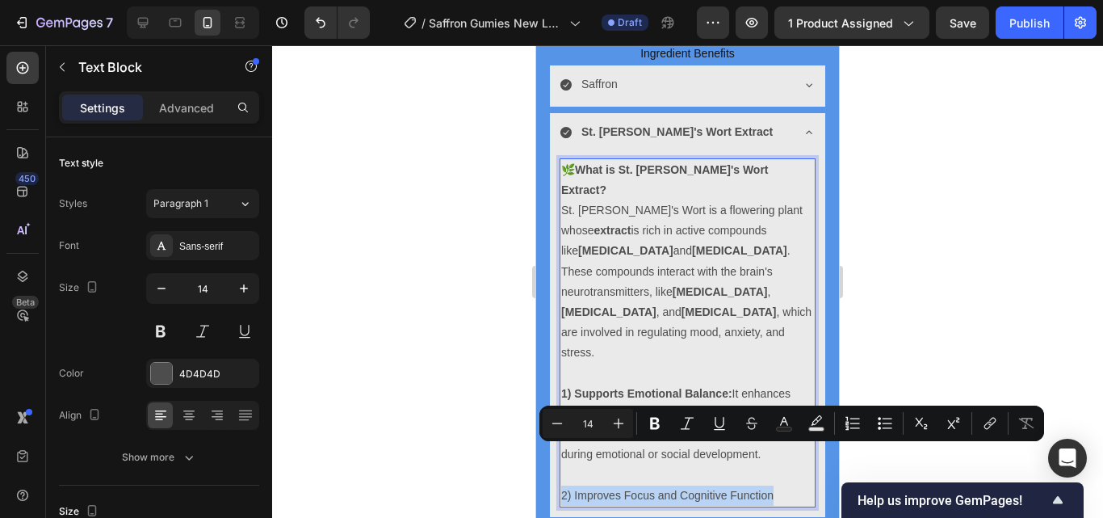
click at [649, 408] on div "Minus 14 Plus Bold Italic Underline Strikethrough Text Color Text Background Co…" at bounding box center [791, 423] width 505 height 36
click at [652, 419] on icon "Editor contextual toolbar" at bounding box center [655, 423] width 10 height 12
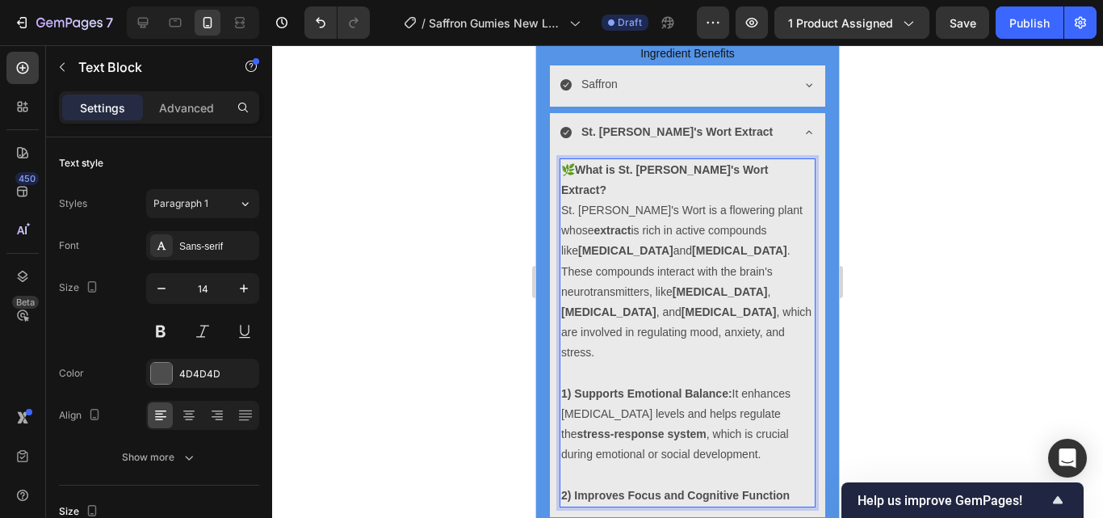
click at [710, 383] on p "1) Supports Emotional Balance: It enhances serotonin levels and helps regulate …" at bounding box center [687, 424] width 253 height 82
click at [789, 488] on strong "2) Improves Focus and Cognitive Function" at bounding box center [675, 494] width 228 height 13
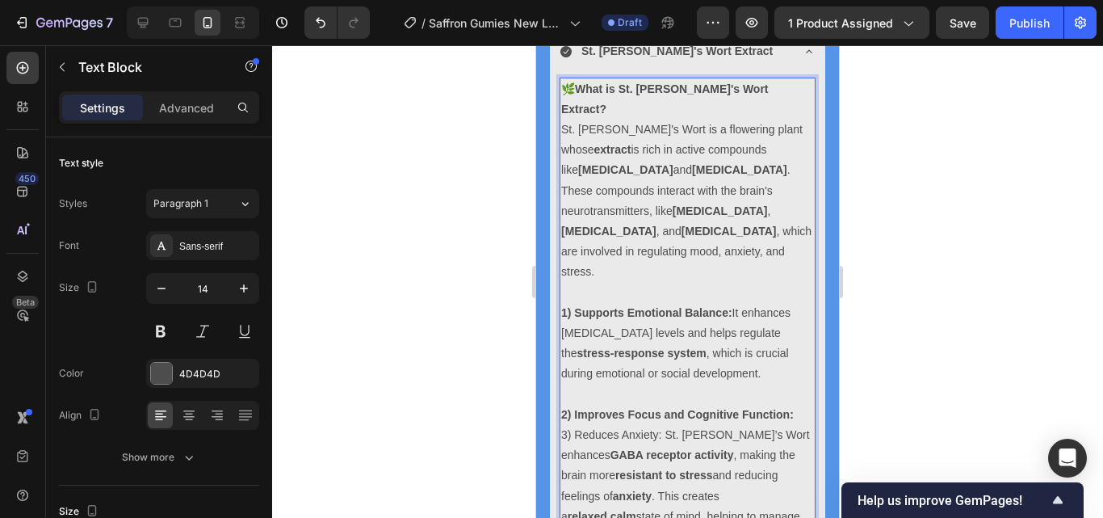
click at [642, 425] on p "3) Reduces Anxiety: St. John’s Wort enhances GABA receptor activity , making th…" at bounding box center [687, 486] width 253 height 122
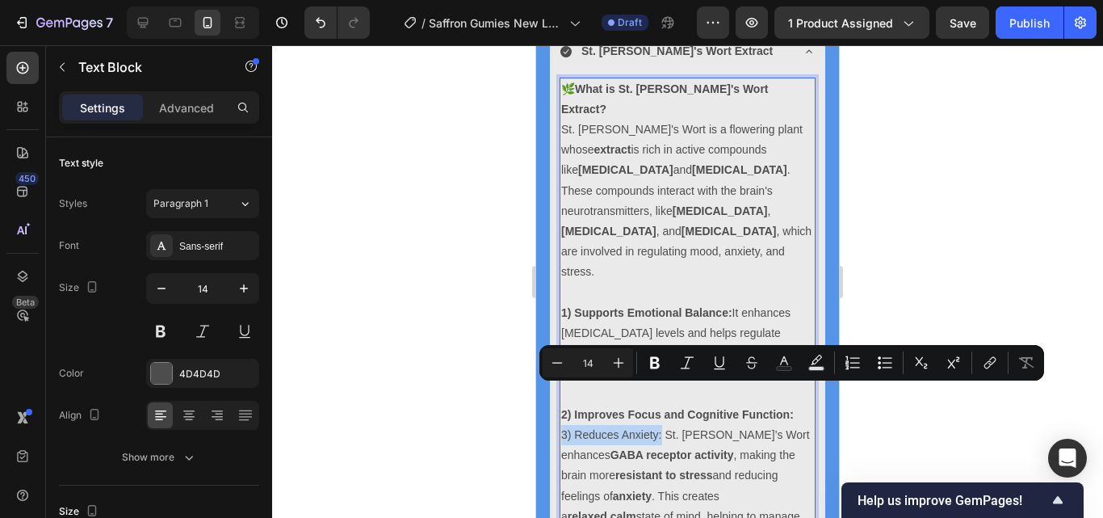
drag, startPoint x: 661, startPoint y: 397, endPoint x: 564, endPoint y: 393, distance: 97.8
click at [564, 425] on p "3) Reduces Anxiety: St. John’s Wort enhances GABA receptor activity , making th…" at bounding box center [687, 486] width 253 height 122
click at [654, 360] on icon "Editor contextual toolbar" at bounding box center [655, 362] width 16 height 16
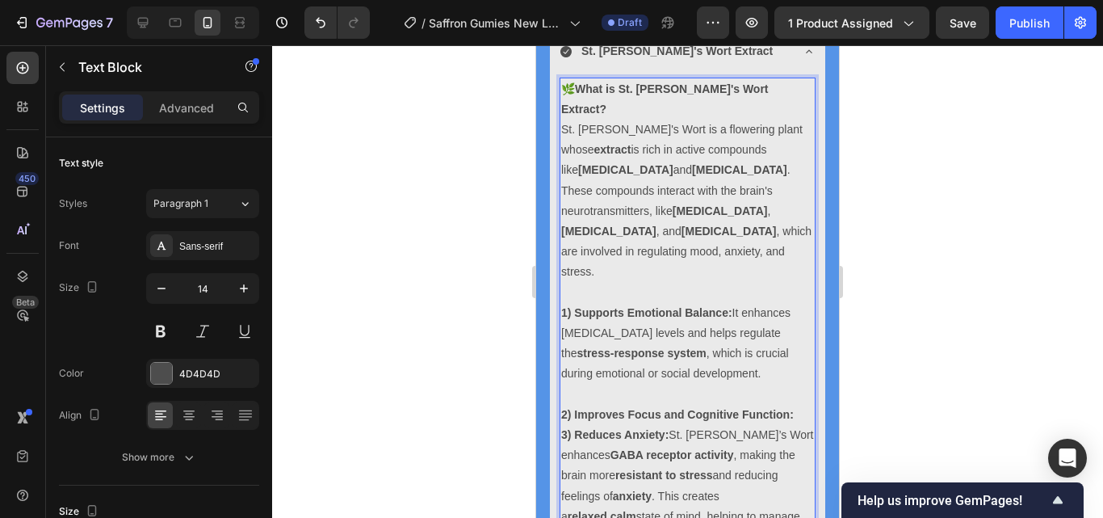
click at [792, 408] on strong "2) Improves Focus and Cognitive Function:" at bounding box center [677, 414] width 233 height 13
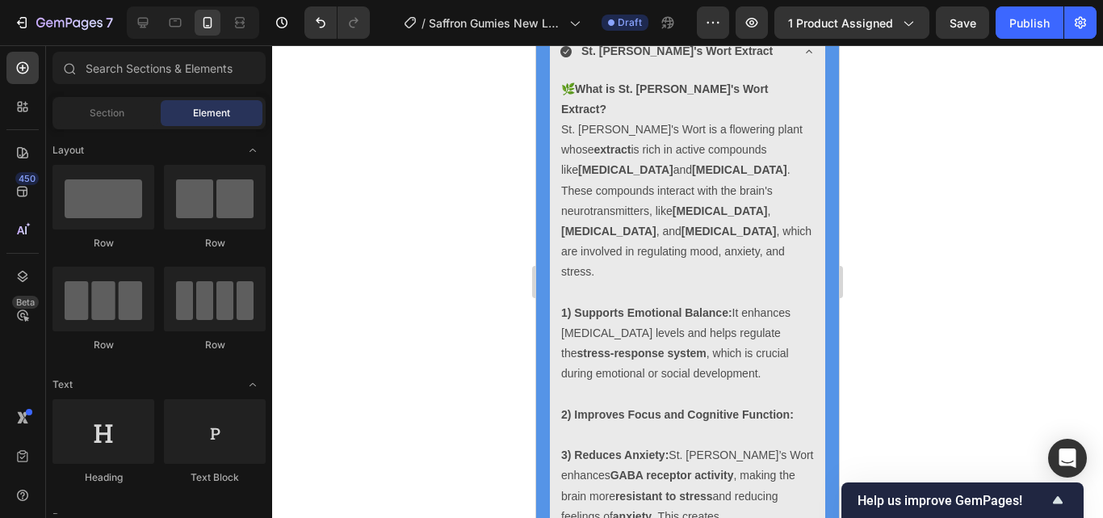
scroll to position [4445, 0]
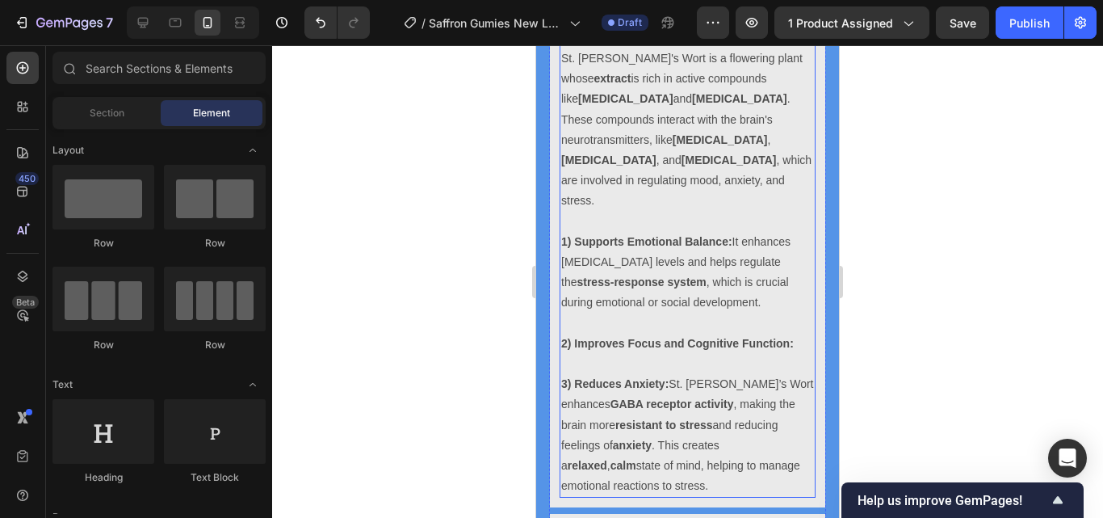
click at [795, 333] on p "2) Improves Focus and Cognitive Function:" at bounding box center [687, 343] width 253 height 20
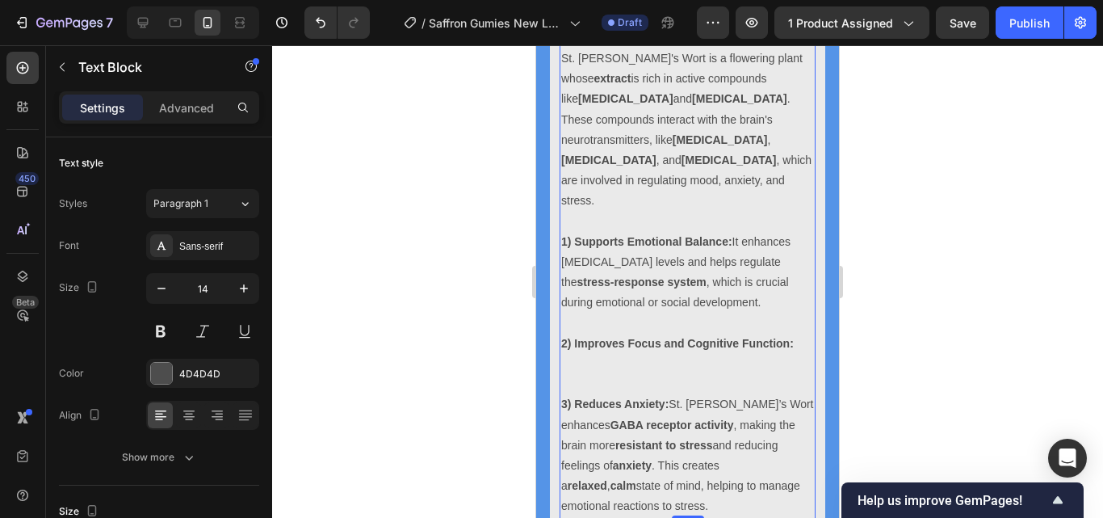
click at [790, 337] on strong "2) Improves Focus and Cognitive Function:" at bounding box center [677, 343] width 233 height 13
click at [794, 333] on p "2) Improves Focus and Cognitive Function:" at bounding box center [687, 343] width 253 height 20
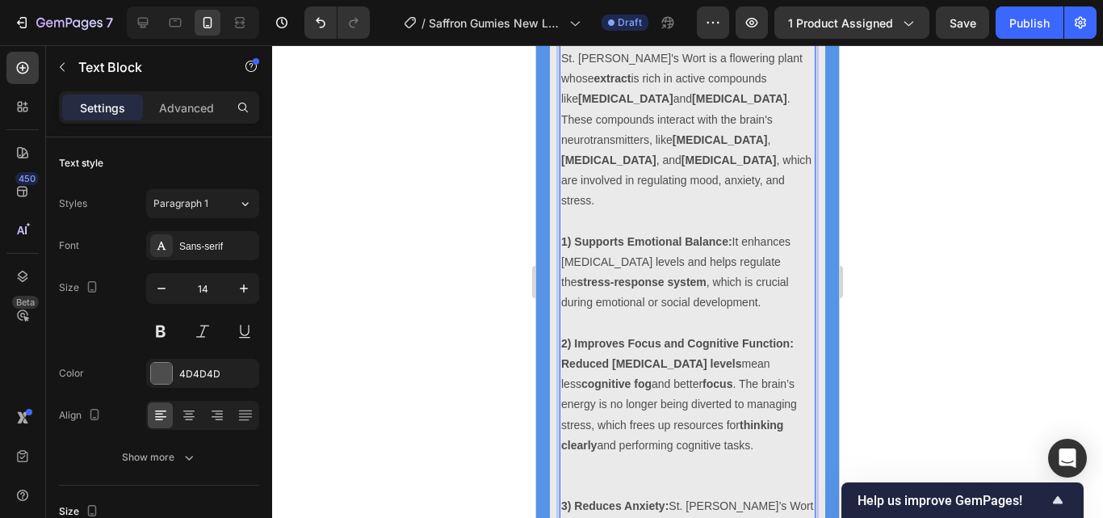
click at [688, 455] on p "Rich Text Editor. Editing area: main" at bounding box center [687, 475] width 253 height 40
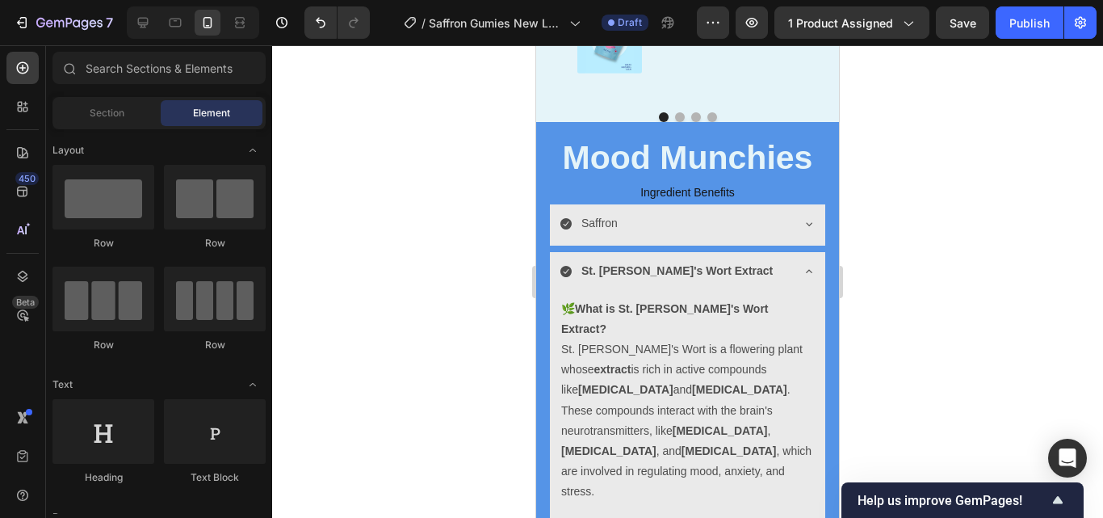
scroll to position [4114, 0]
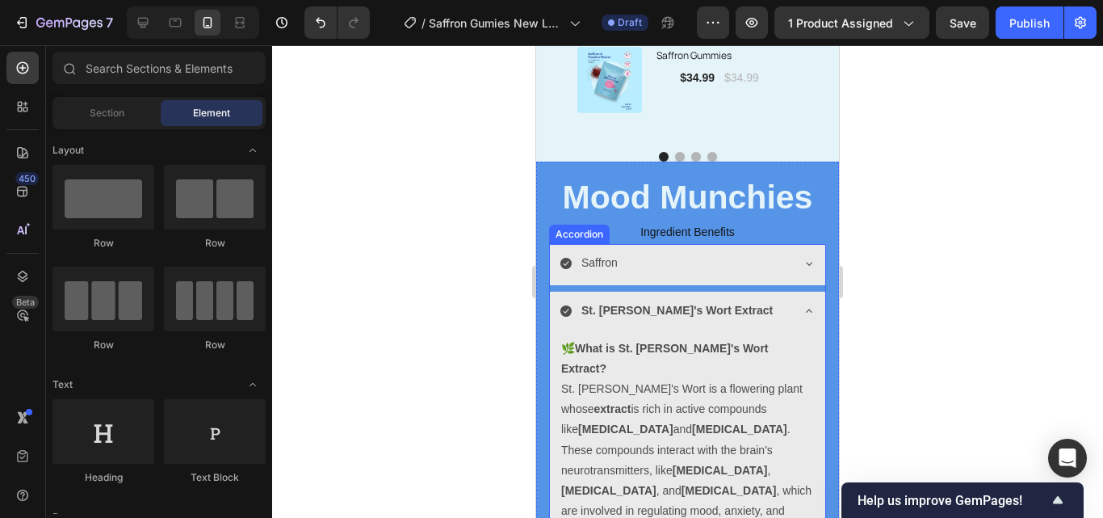
click at [779, 310] on div "St. [PERSON_NAME]'s Wort Extract" at bounding box center [687, 311] width 275 height 41
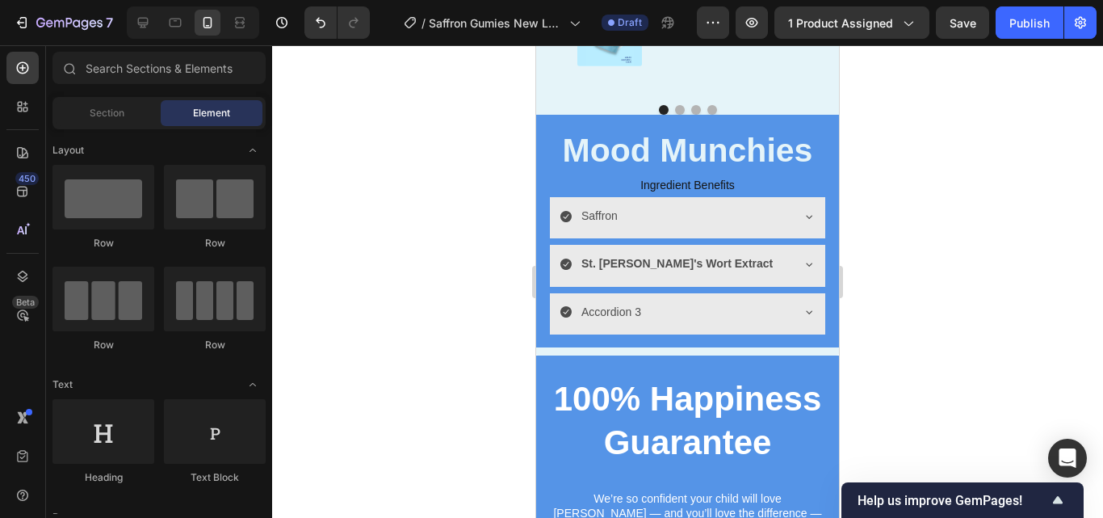
scroll to position [4174, 0]
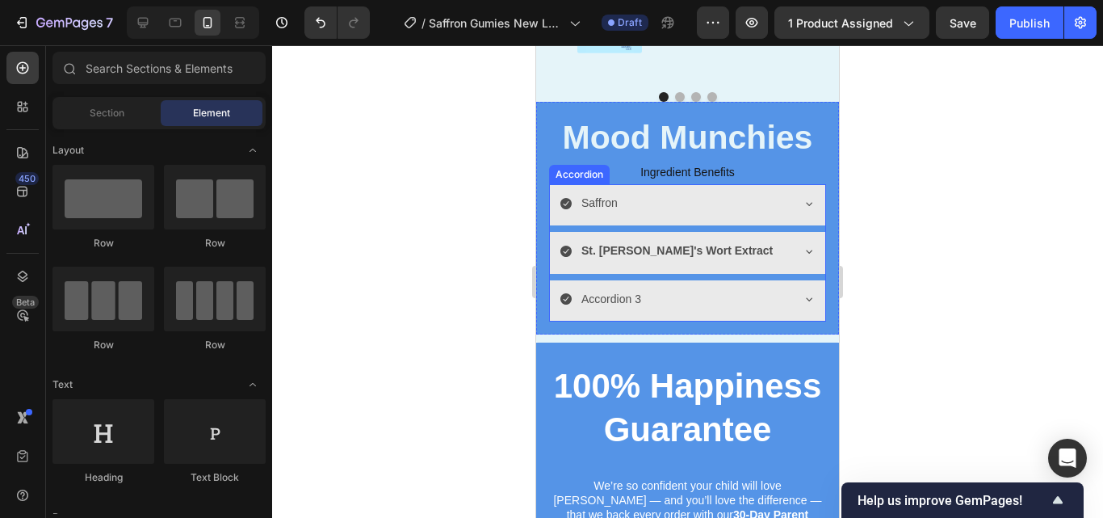
click at [769, 308] on div "Accordion 3" at bounding box center [674, 299] width 230 height 25
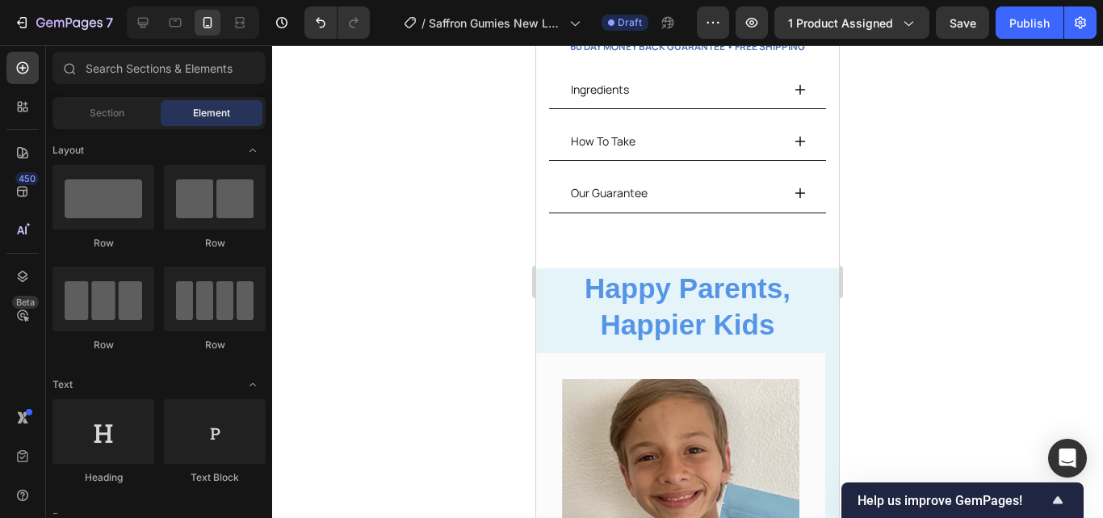
scroll to position [607, 0]
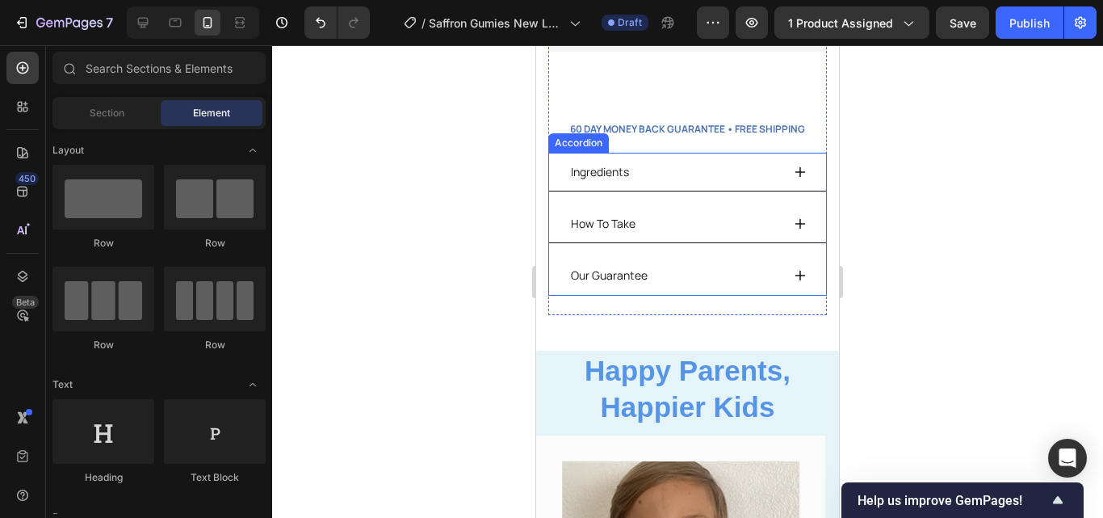
click at [794, 166] on icon at bounding box center [800, 172] width 13 height 13
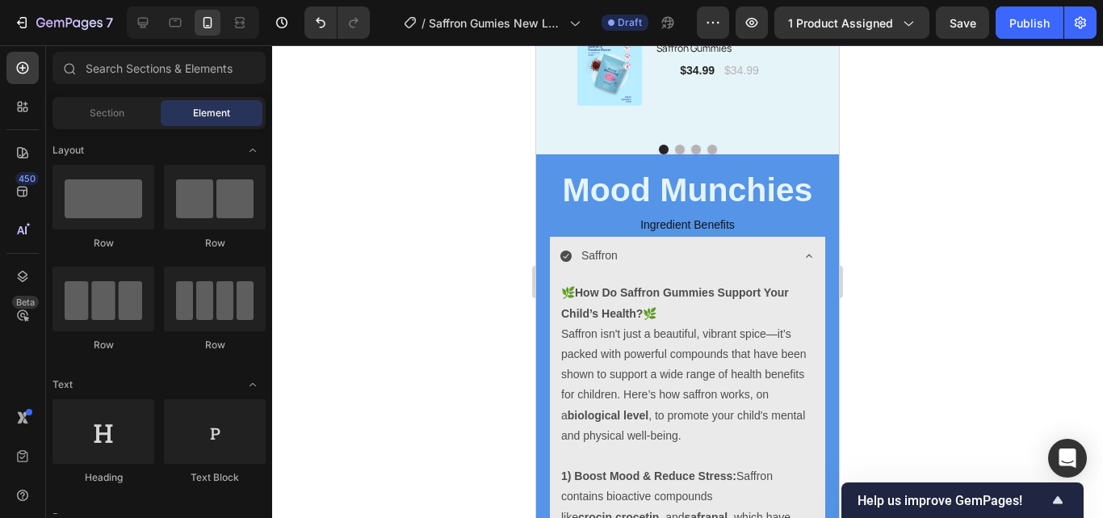
scroll to position [4081, 0]
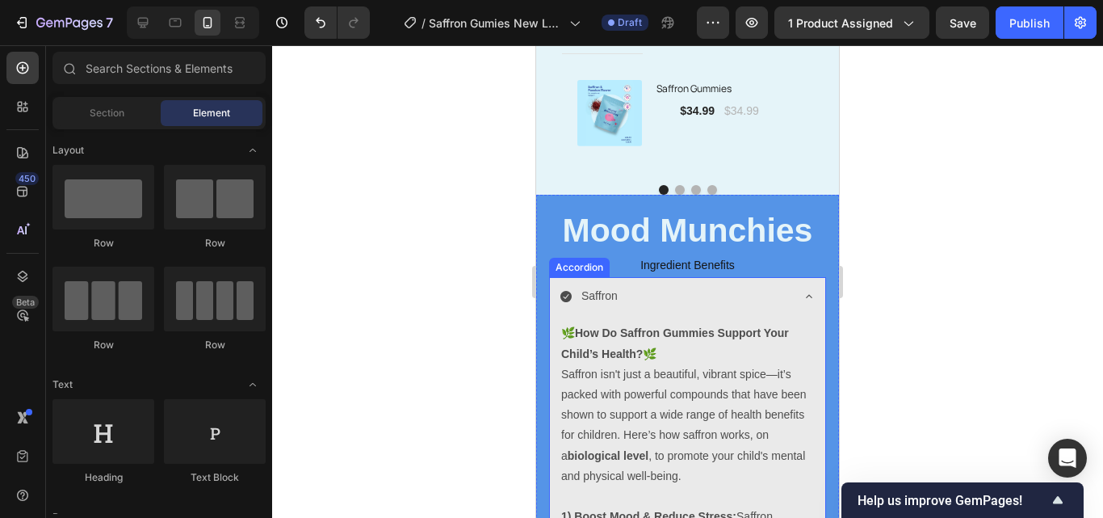
click at [788, 293] on div "Saffron" at bounding box center [687, 297] width 275 height 41
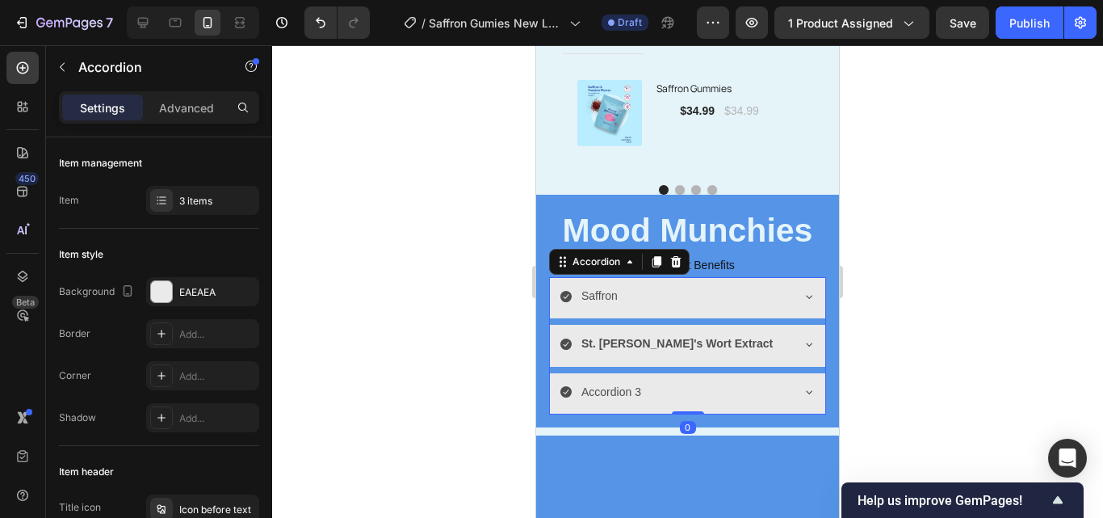
click at [786, 392] on div "Accordion 3" at bounding box center [687, 393] width 275 height 41
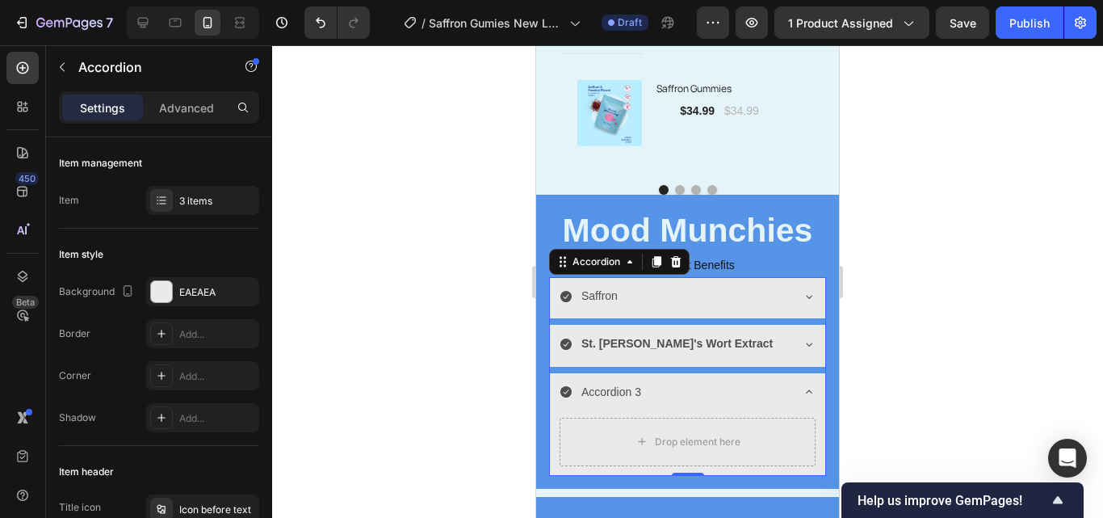
click at [627, 395] on p "Accordion 3" at bounding box center [611, 392] width 60 height 20
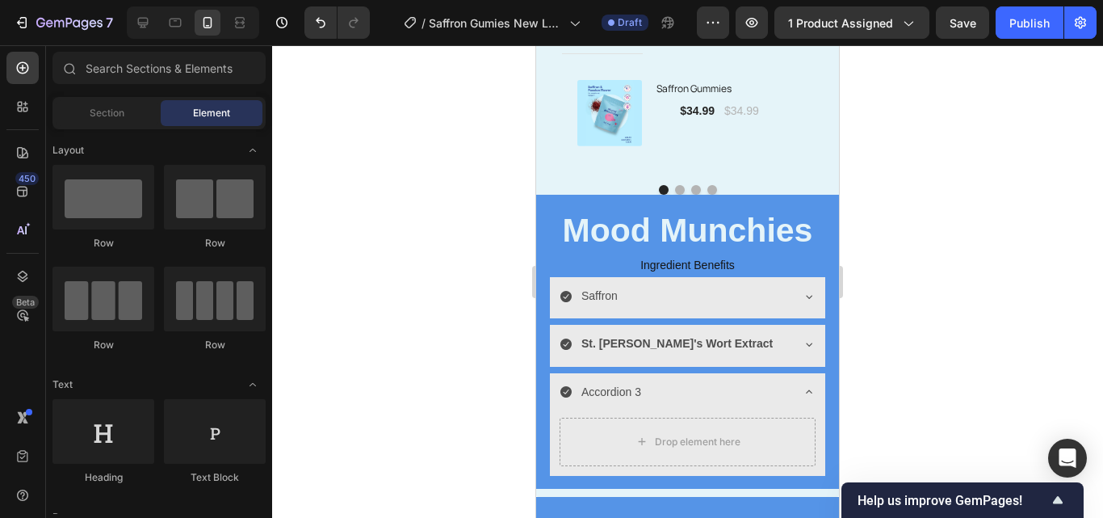
scroll to position [4169, 0]
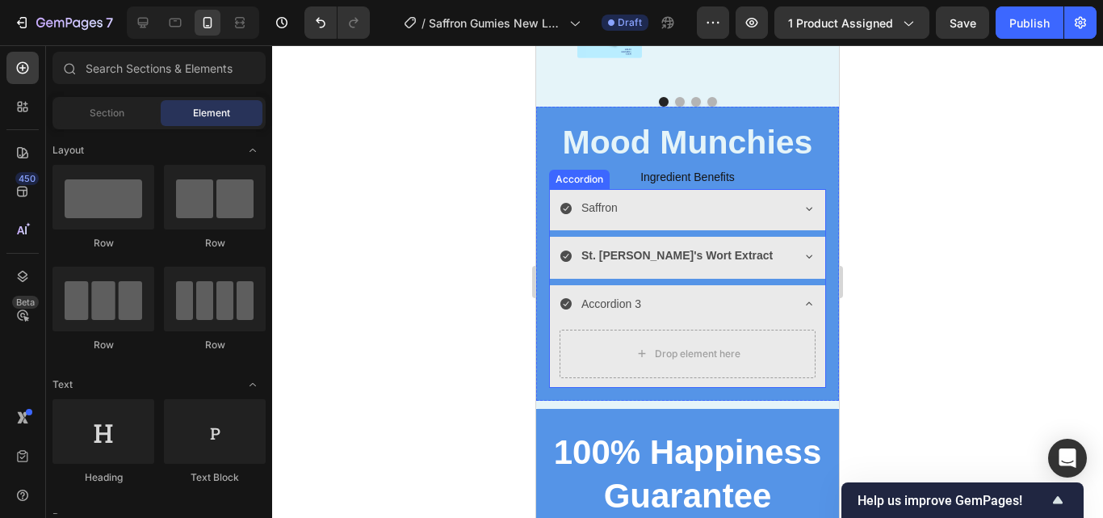
click at [626, 303] on p "Accordion 3" at bounding box center [611, 304] width 60 height 20
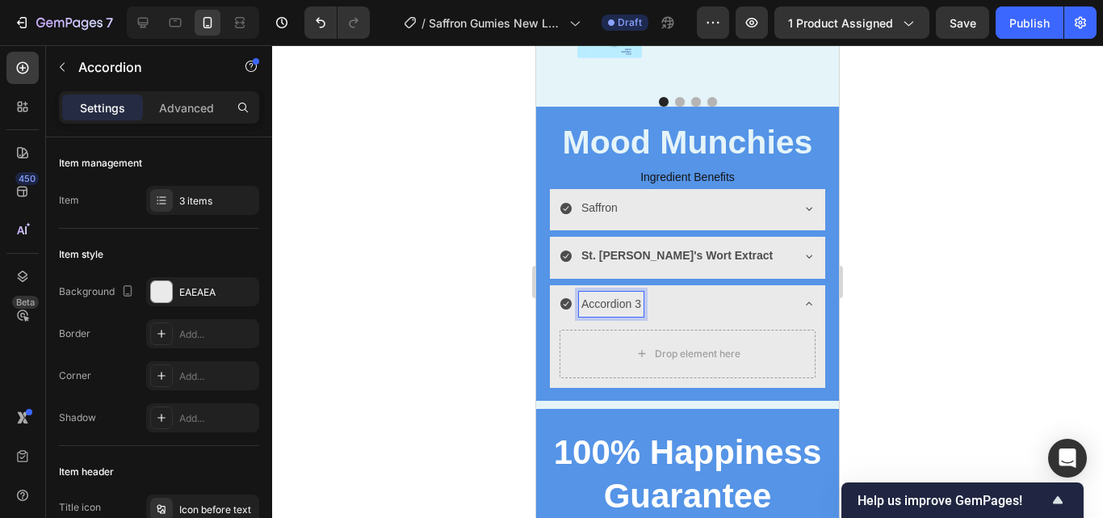
click at [640, 304] on p "Accordion 3" at bounding box center [611, 304] width 60 height 20
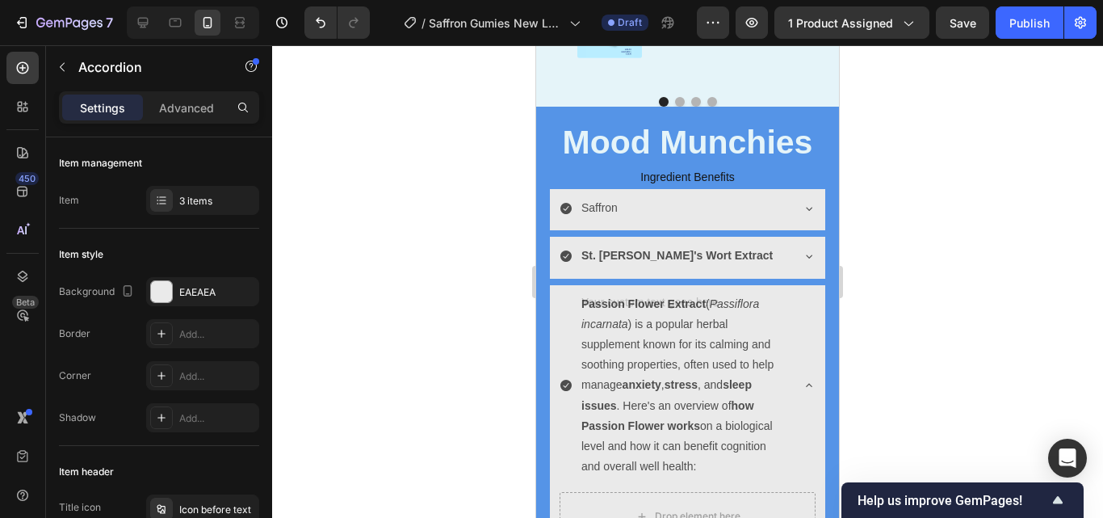
scroll to position [4165, 0]
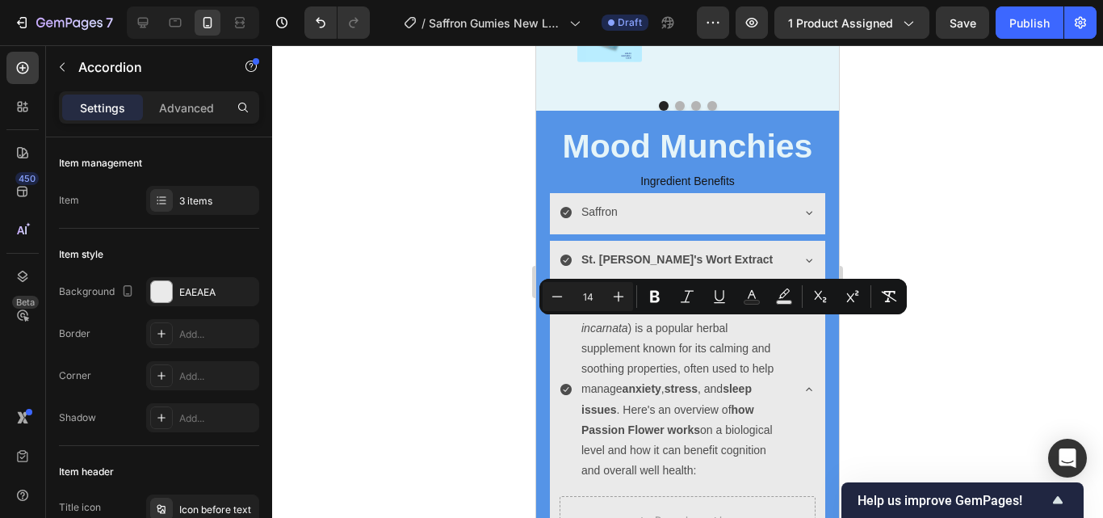
drag, startPoint x: 751, startPoint y: 467, endPoint x: 633, endPoint y: 333, distance: 178.5
click at [633, 333] on p "Passion Flower Extract ( Passiflora incarnata ) is a popular herbal supplement …" at bounding box center [684, 389] width 206 height 183
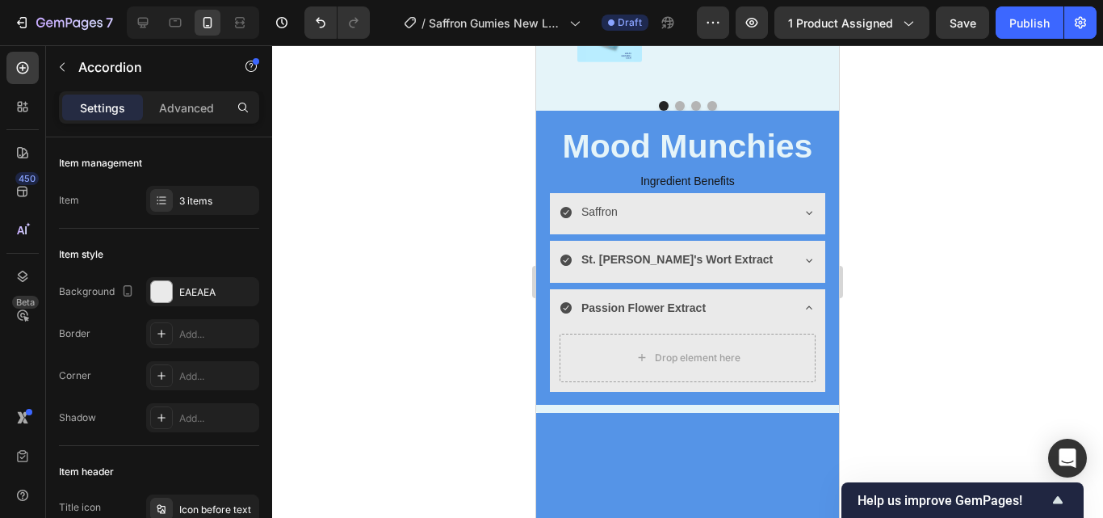
click at [626, 219] on div "Saffron" at bounding box center [674, 211] width 230 height 25
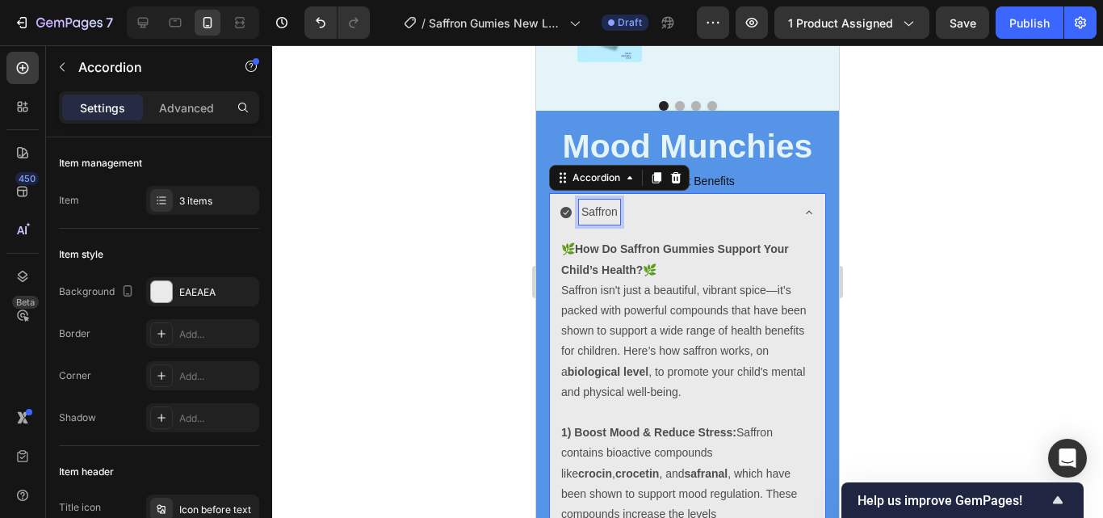
click at [614, 213] on p "Saffron" at bounding box center [599, 212] width 36 height 20
click at [615, 213] on p "Saffron" at bounding box center [599, 212] width 36 height 20
drag, startPoint x: 615, startPoint y: 213, endPoint x: 581, endPoint y: 213, distance: 33.9
click at [581, 213] on p "Saffron" at bounding box center [599, 212] width 36 height 20
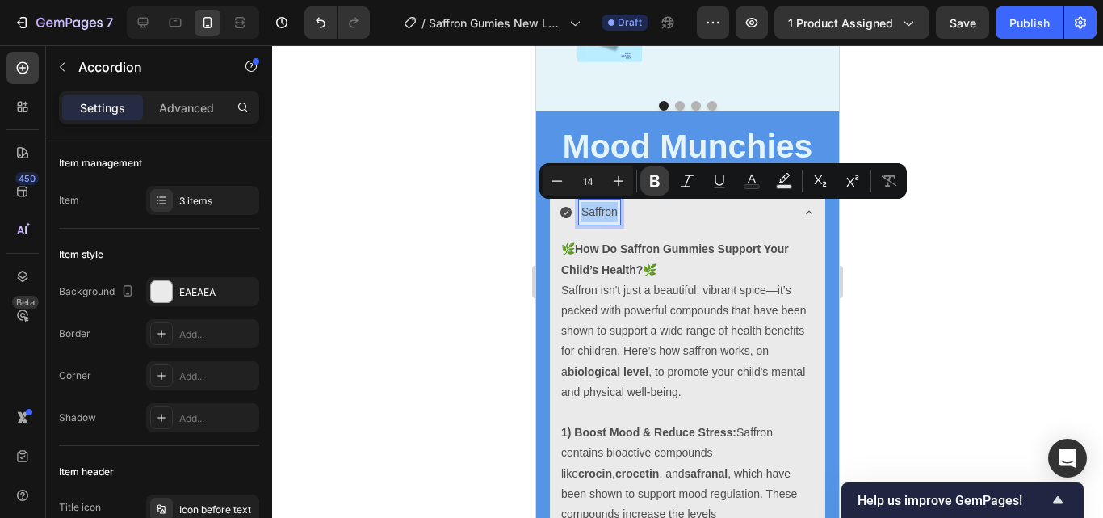
click at [643, 182] on button "Bold" at bounding box center [654, 180] width 29 height 29
click at [430, 224] on div at bounding box center [687, 281] width 831 height 472
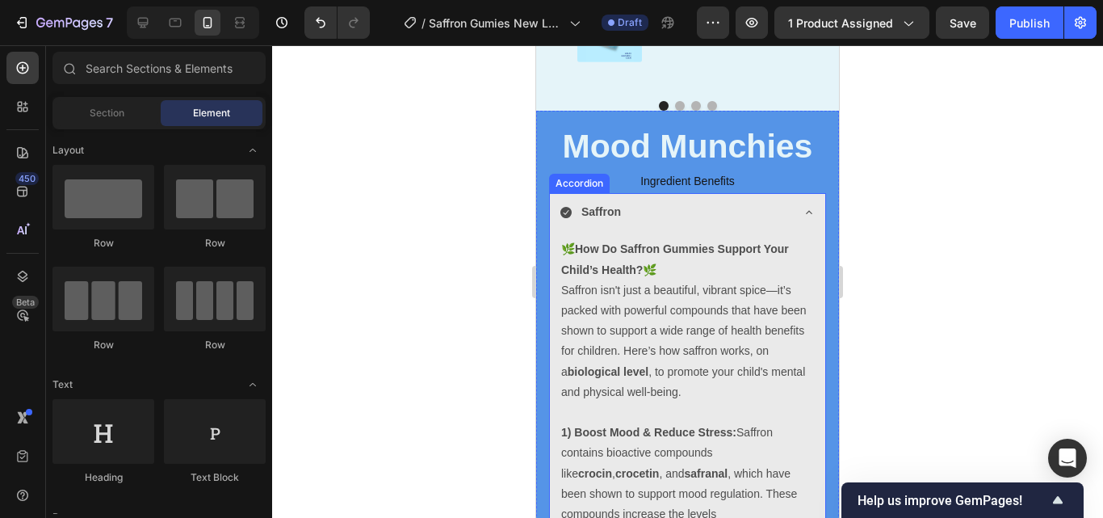
click at [753, 224] on div "Saffron" at bounding box center [674, 211] width 230 height 25
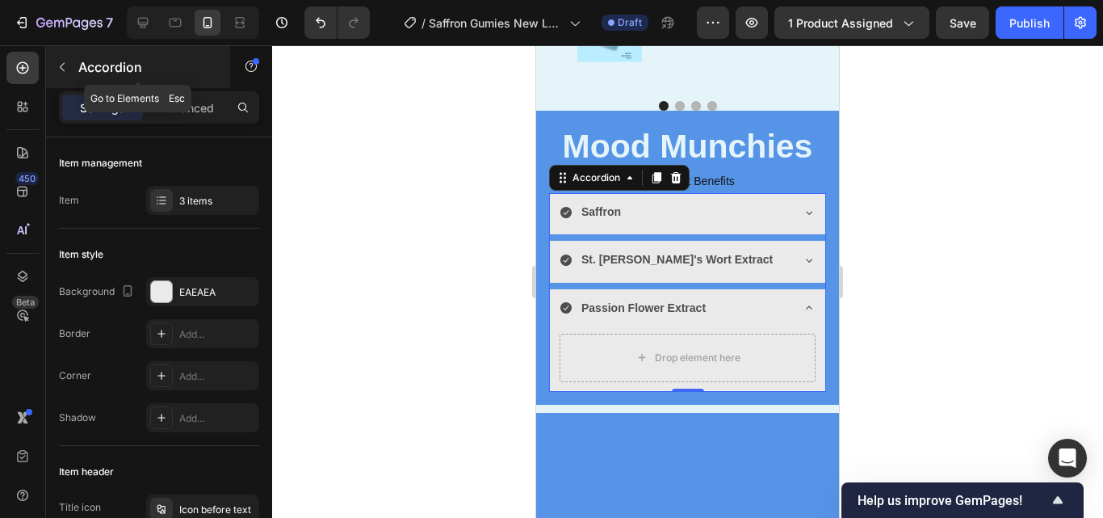
click at [69, 69] on button "button" at bounding box center [62, 67] width 26 height 26
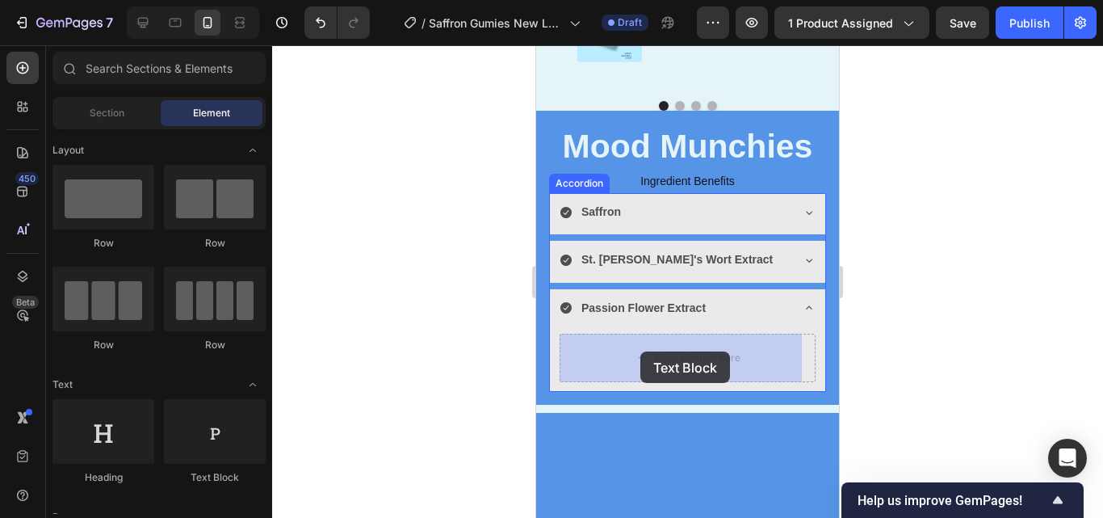
drag, startPoint x: 747, startPoint y: 506, endPoint x: 641, endPoint y: 351, distance: 187.7
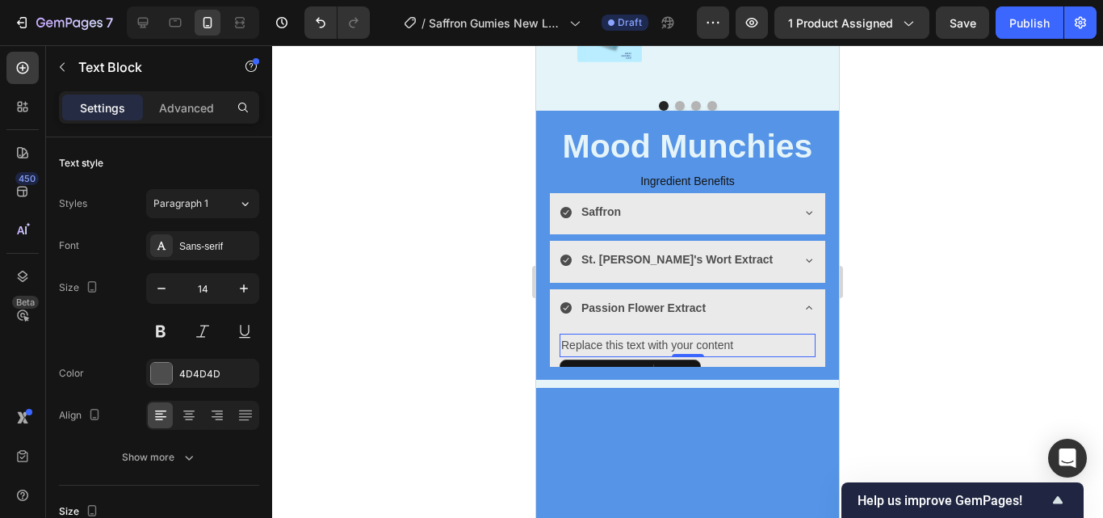
click at [731, 350] on div "Replace this text with your content" at bounding box center [687, 344] width 256 height 23
click at [742, 349] on p "Replace this text with your content" at bounding box center [687, 345] width 253 height 20
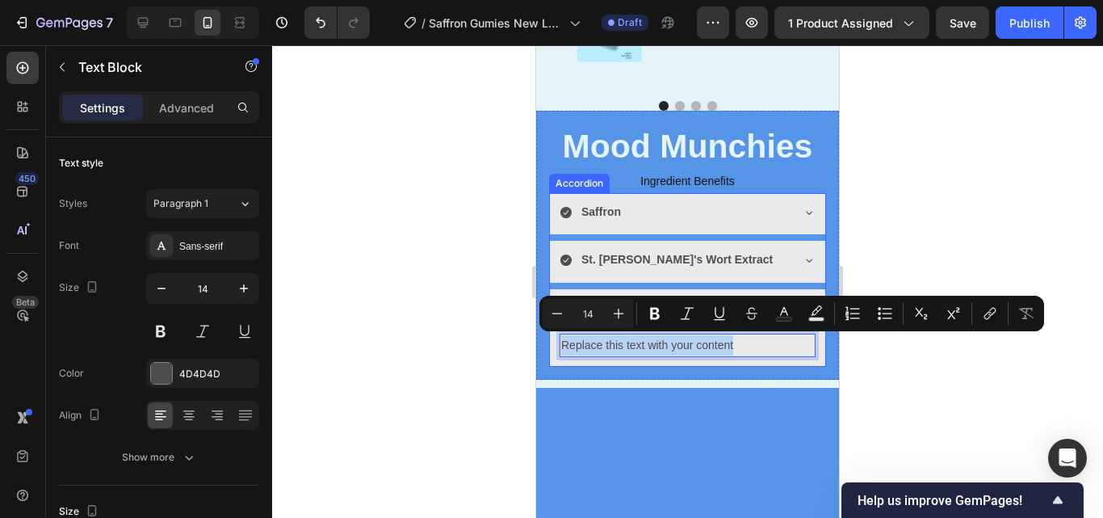
drag, startPoint x: 742, startPoint y: 349, endPoint x: 551, endPoint y: 351, distance: 191.4
click at [551, 351] on div "Replace this text with your content Text Block 0" at bounding box center [687, 348] width 275 height 36
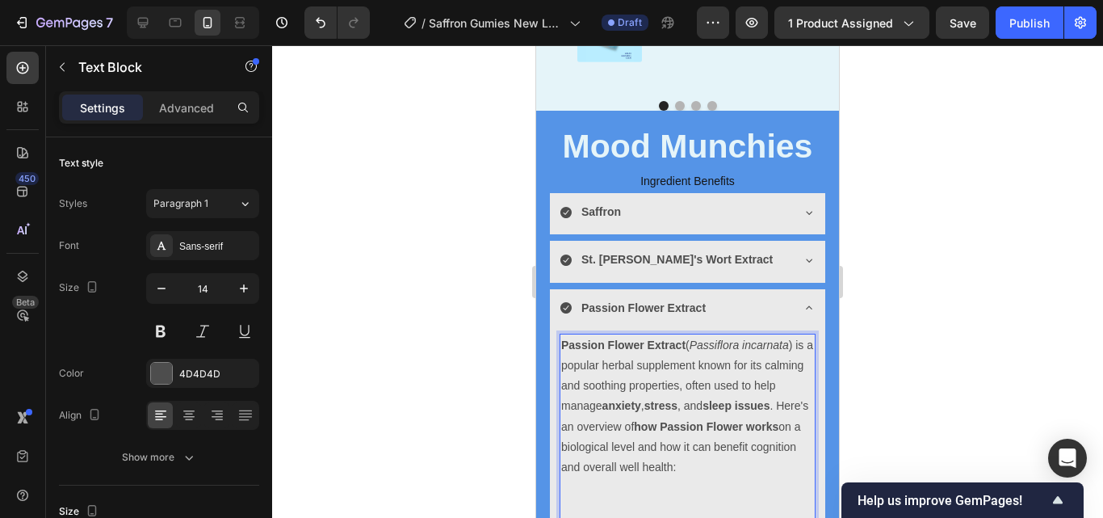
scroll to position [4181, 0]
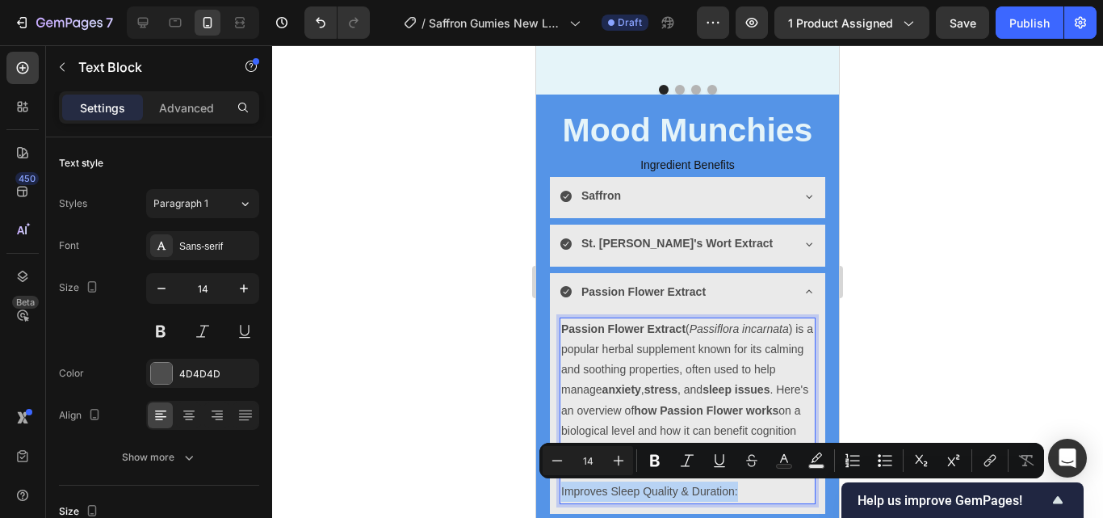
drag, startPoint x: 744, startPoint y: 489, endPoint x: 562, endPoint y: 492, distance: 181.7
click at [562, 492] on p "Improves Sleep Quality & Duration:" at bounding box center [687, 491] width 253 height 20
click at [653, 463] on icon "Editor contextual toolbar" at bounding box center [655, 460] width 16 height 16
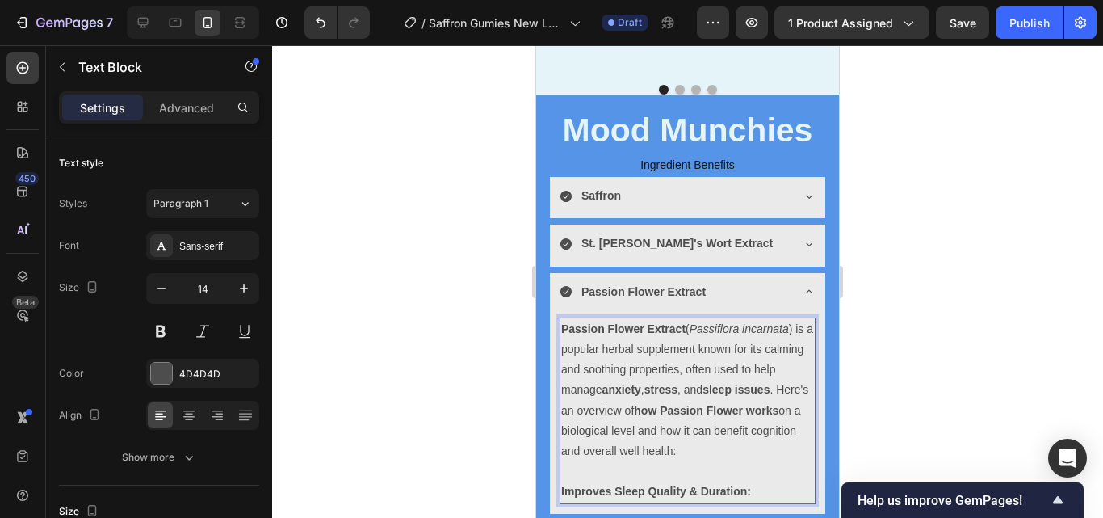
click at [762, 492] on p "Improves Sleep Quality & Duration:" at bounding box center [687, 491] width 253 height 20
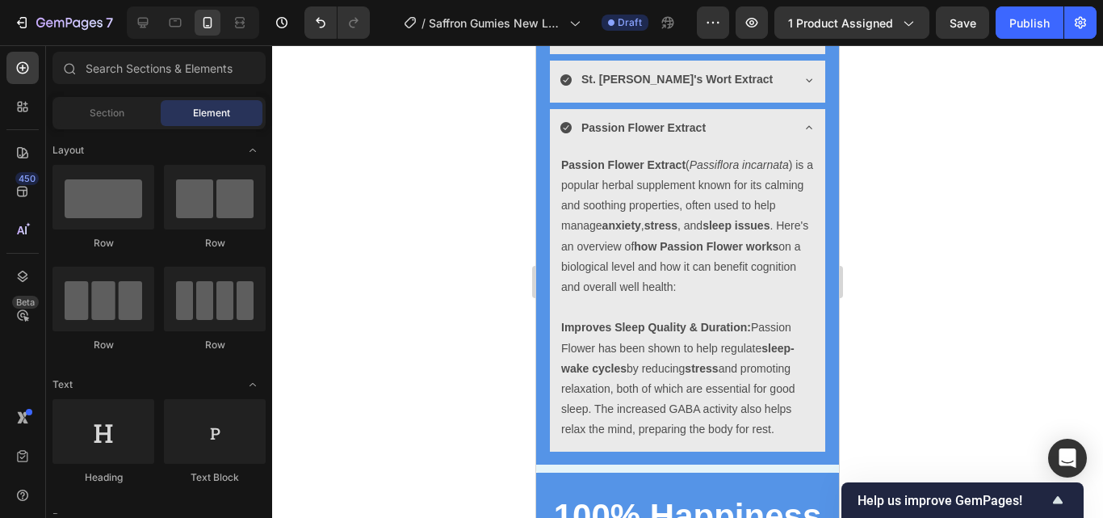
scroll to position [4371, 0]
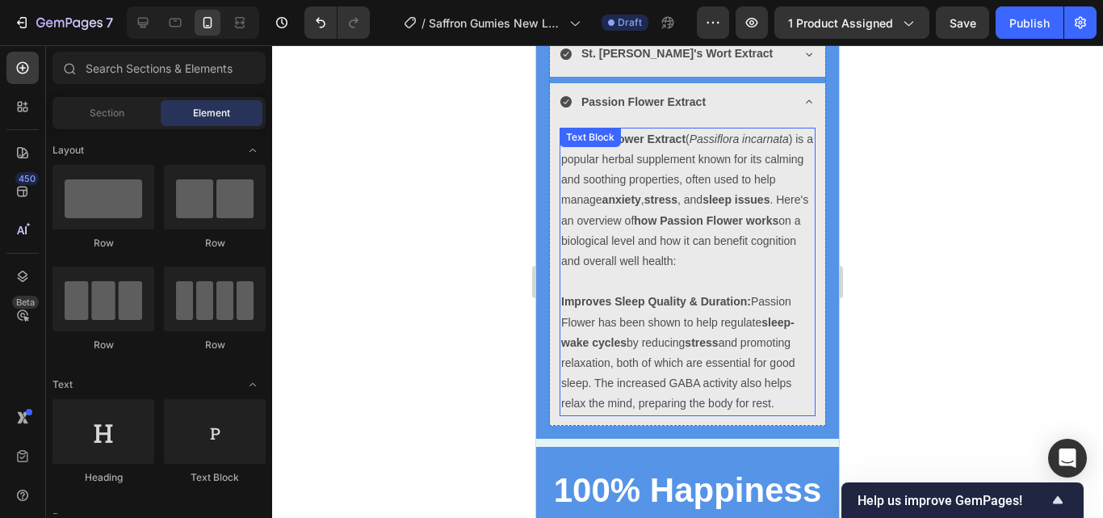
click at [787, 396] on p "Improves Sleep Quality & Duration: Passion Flower has been shown to help regula…" at bounding box center [687, 352] width 253 height 122
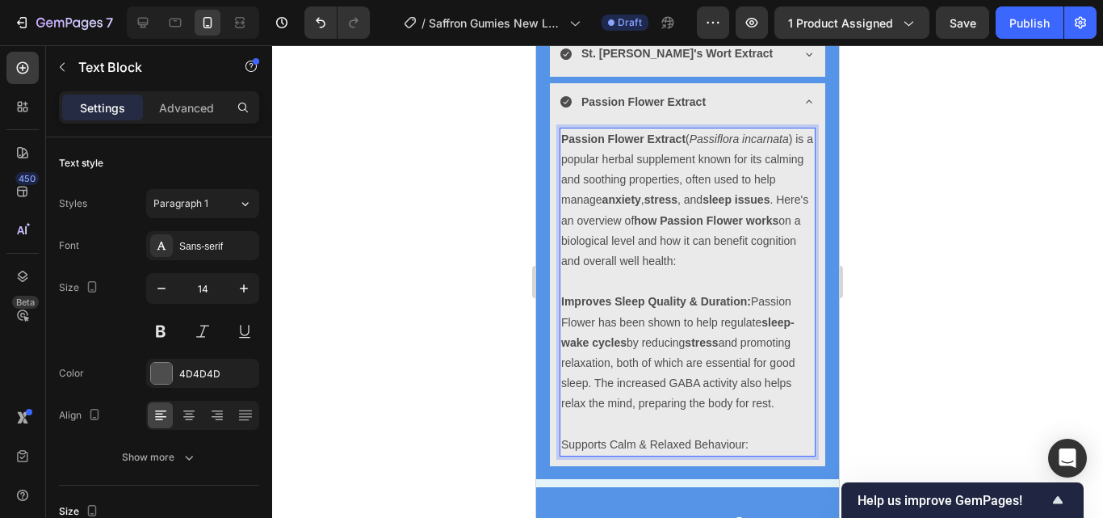
drag, startPoint x: 755, startPoint y: 438, endPoint x: 564, endPoint y: 445, distance: 191.5
click at [564, 445] on p "Supports Calm & Relaxed Behaviour:" at bounding box center [687, 444] width 253 height 20
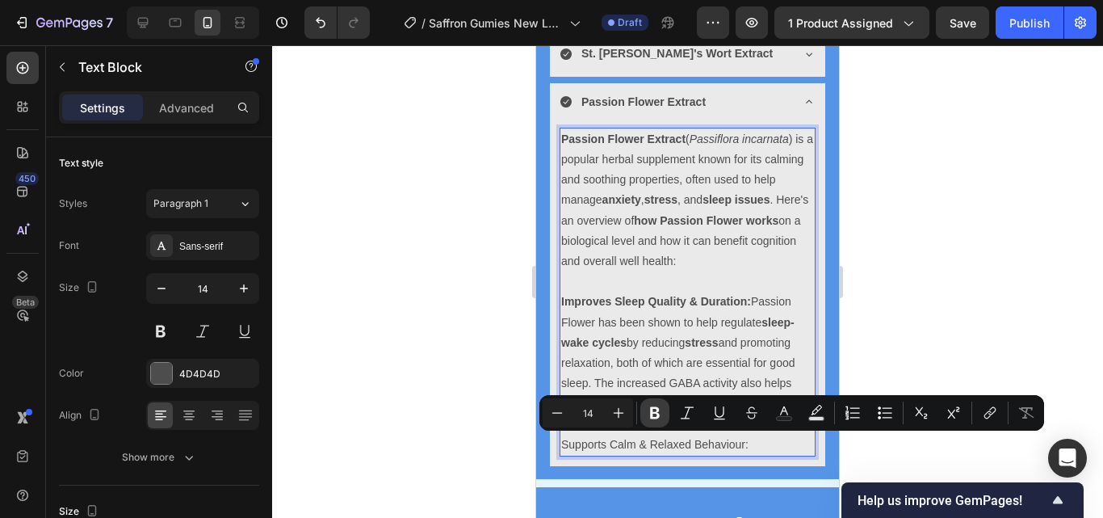
click at [651, 413] on icon "Editor contextual toolbar" at bounding box center [655, 413] width 10 height 12
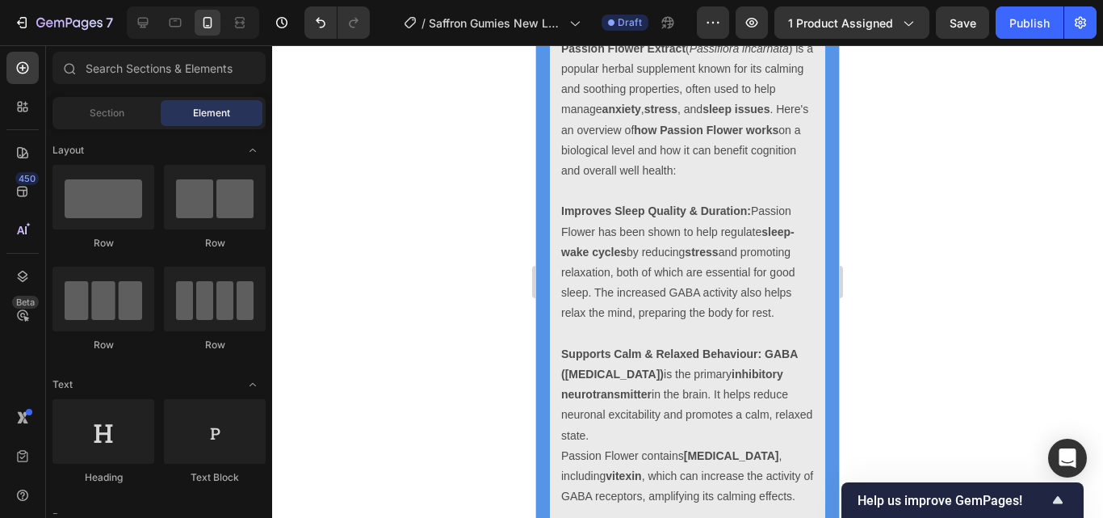
scroll to position [4562, 0]
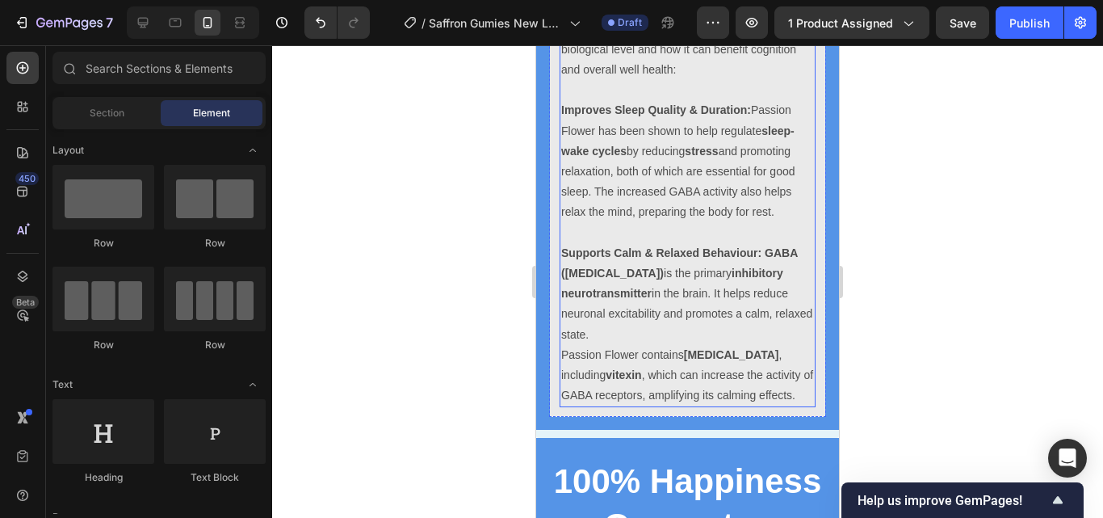
click at [761, 251] on strong "Supports Calm & Relaxed Behaviour: GABA (Gamma-Aminobutyric Acid)" at bounding box center [679, 262] width 237 height 33
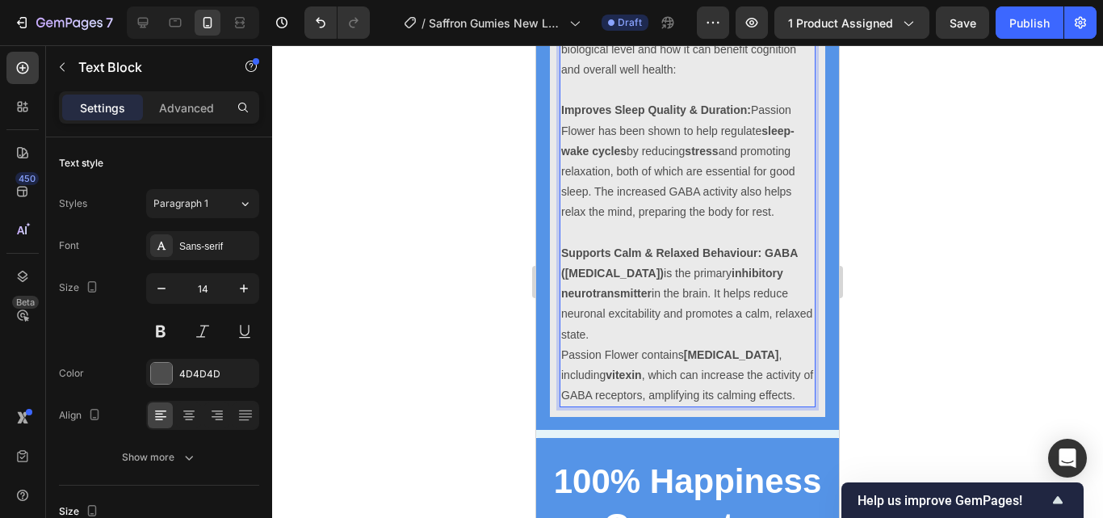
click at [759, 251] on strong "Supports Calm & Relaxed Behaviour: GABA (Gamma-Aminobutyric Acid)" at bounding box center [679, 262] width 237 height 33
drag, startPoint x: 758, startPoint y: 251, endPoint x: 668, endPoint y: 250, distance: 90.4
click at [668, 250] on strong "Supports Calm & Relaxed Behaviour: GABA (Gamma-Aminobutyric Acid)" at bounding box center [679, 262] width 237 height 33
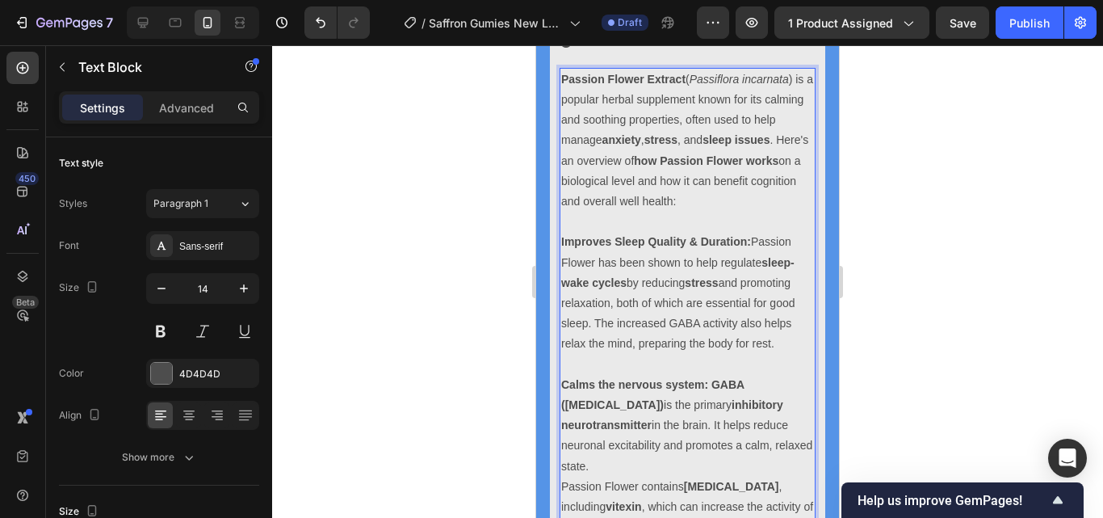
scroll to position [4428, 0]
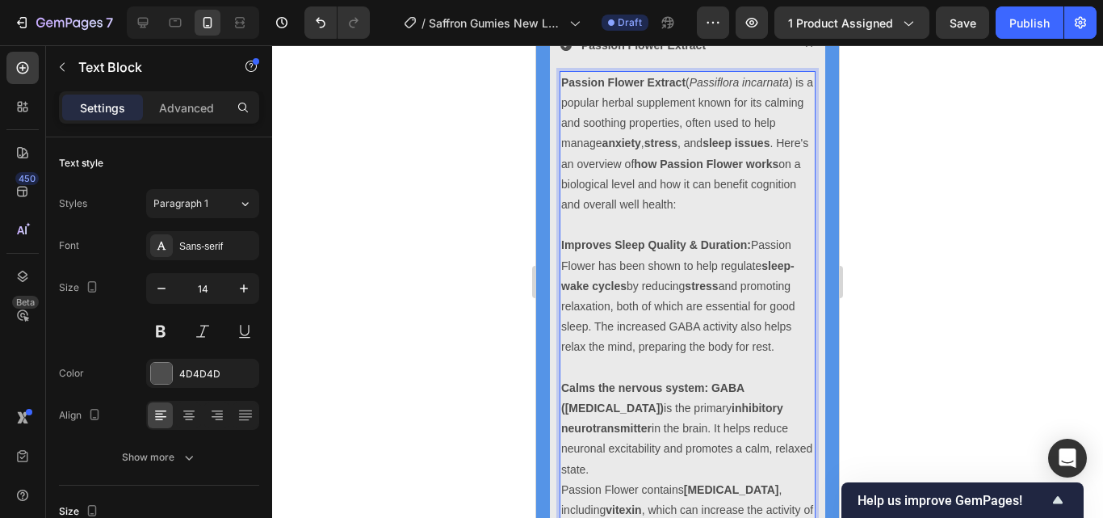
click at [563, 241] on strong "Improves Sleep Quality & Duration:" at bounding box center [656, 244] width 190 height 13
click at [563, 245] on strong "Improves Sleep Quality & Duration:" at bounding box center [656, 244] width 190 height 13
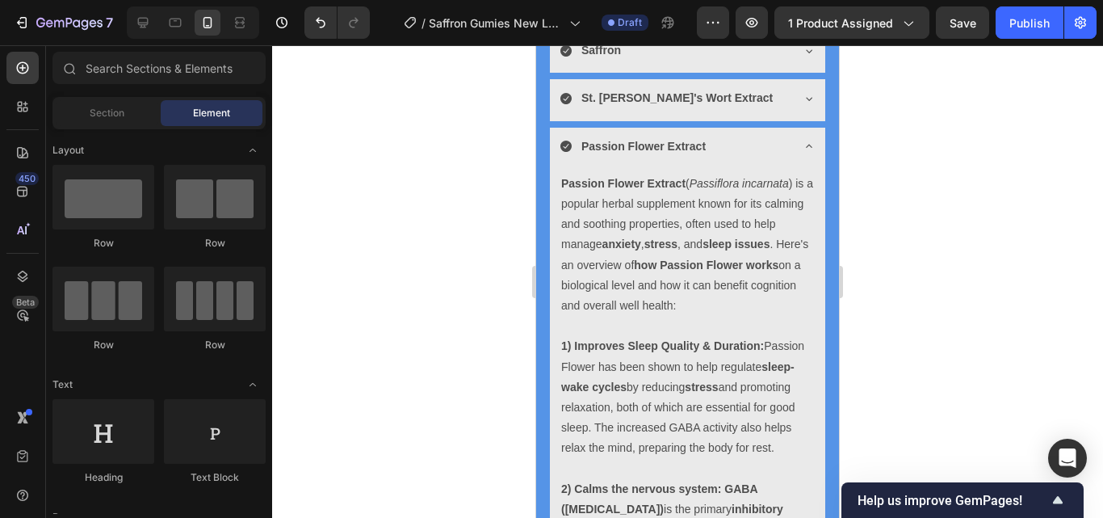
scroll to position [4261, 0]
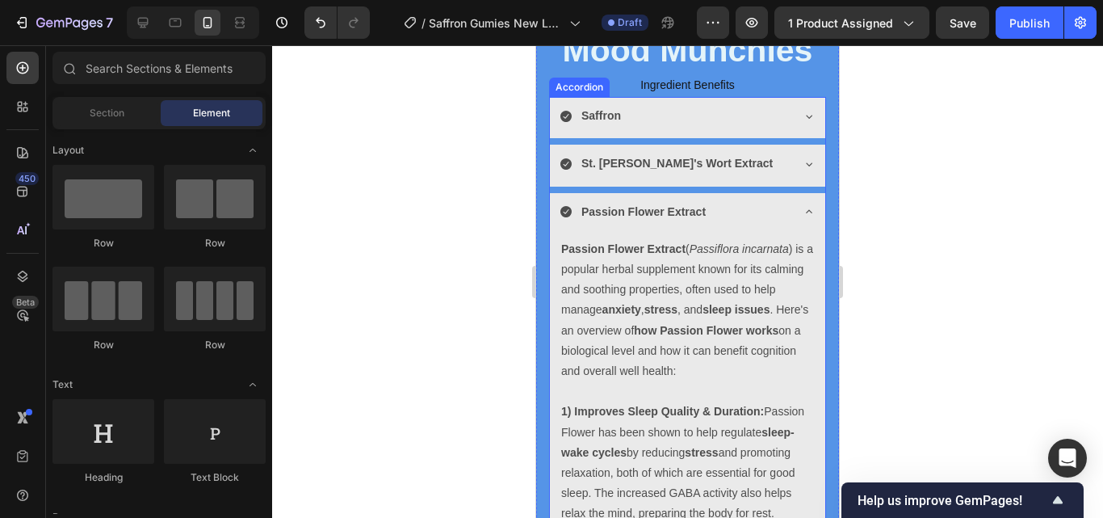
click at [802, 204] on div "Passion Flower Extract" at bounding box center [687, 213] width 275 height 41
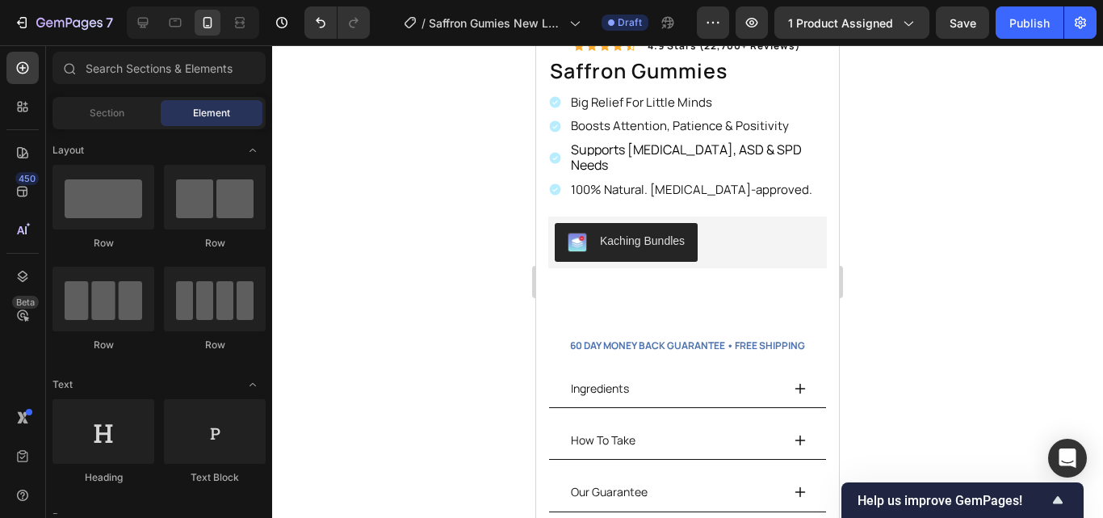
scroll to position [417, 0]
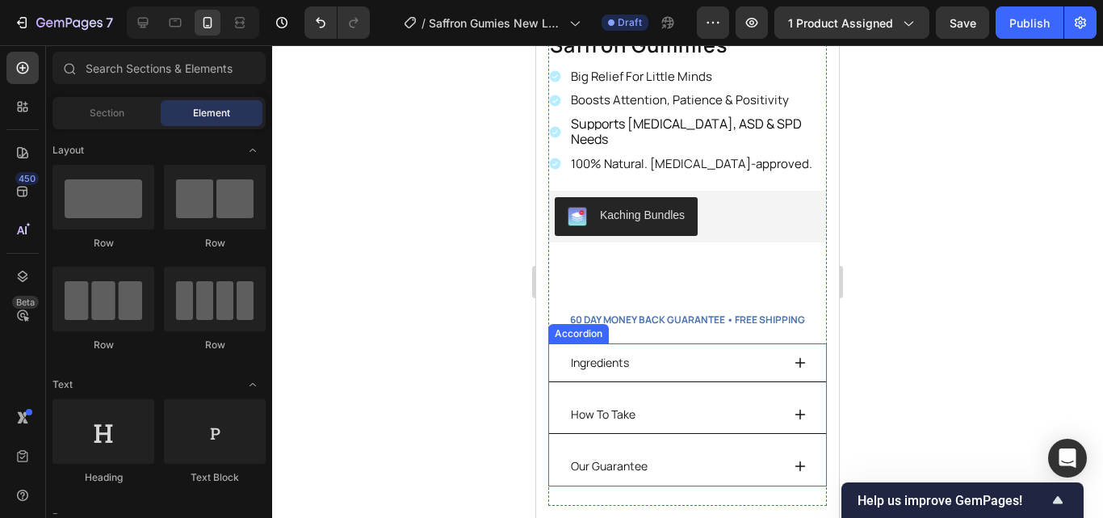
click at [794, 356] on icon at bounding box center [800, 362] width 13 height 13
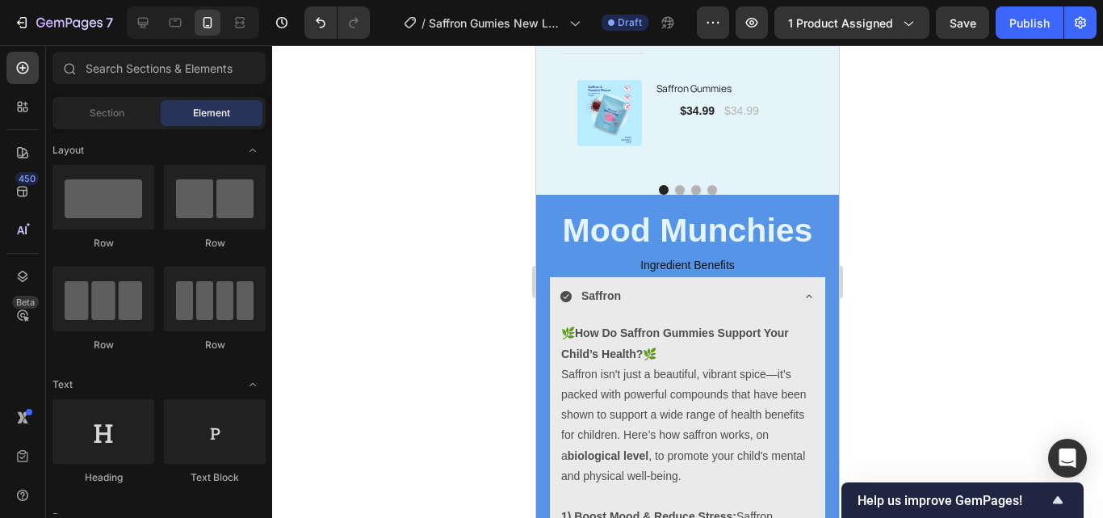
scroll to position [3959, 0]
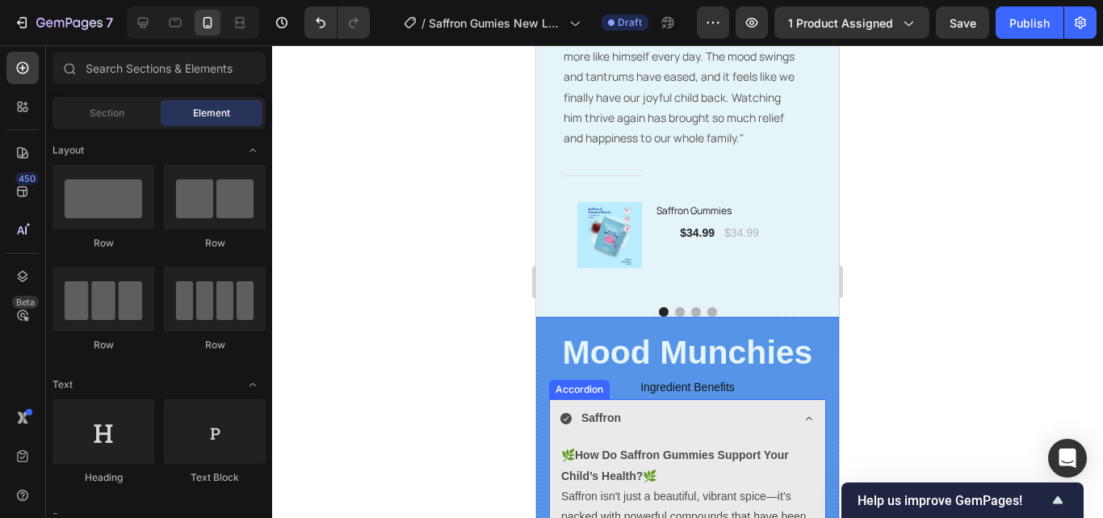
click at [803, 413] on icon at bounding box center [809, 418] width 13 height 13
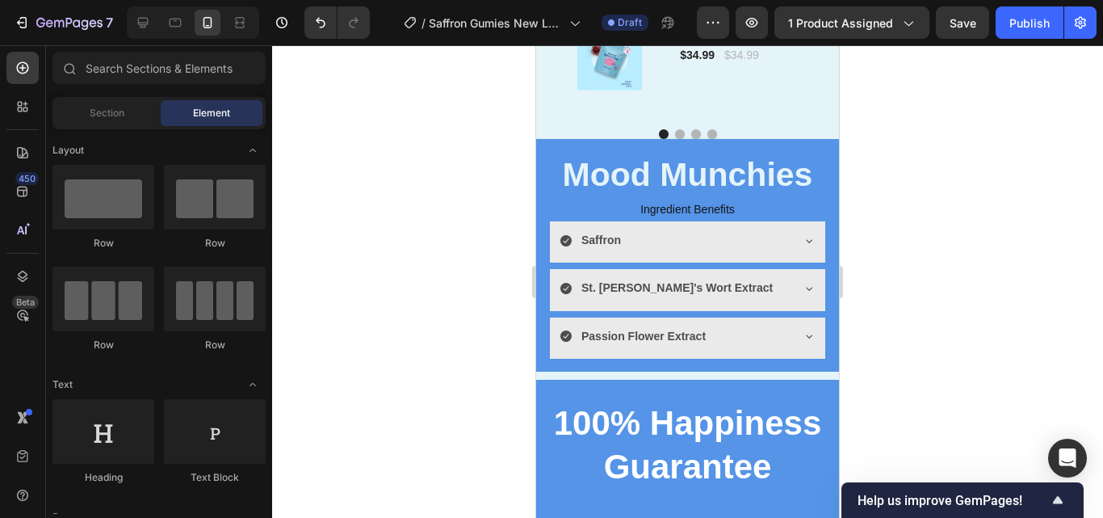
scroll to position [4150, 0]
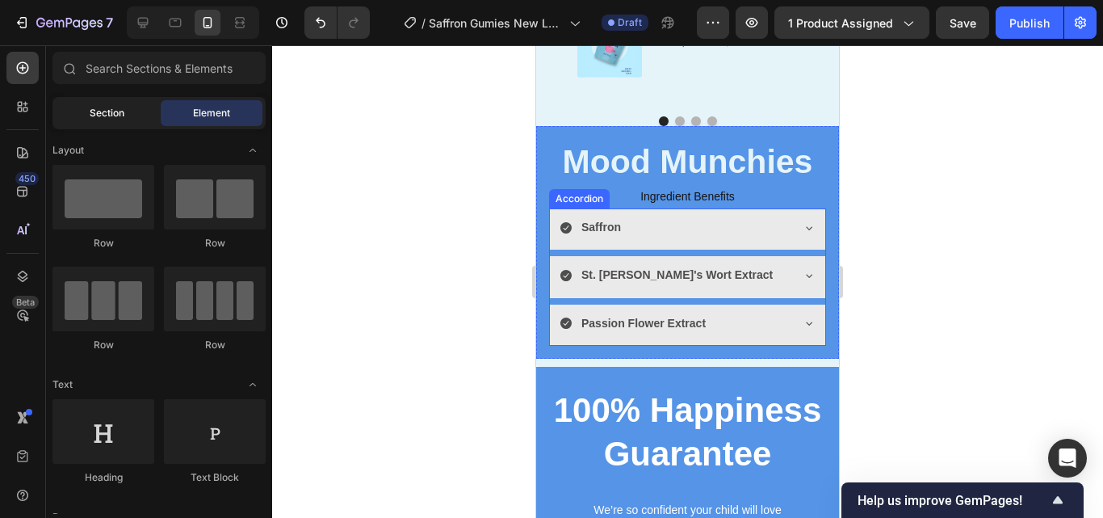
click at [124, 119] on span "Section" at bounding box center [107, 113] width 35 height 15
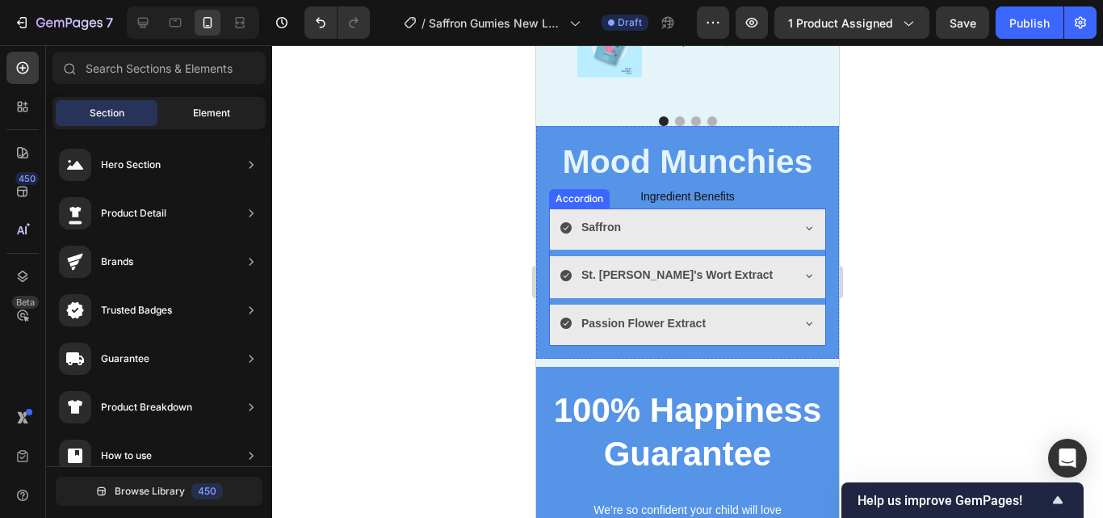
click at [190, 116] on div "Element" at bounding box center [212, 113] width 102 height 26
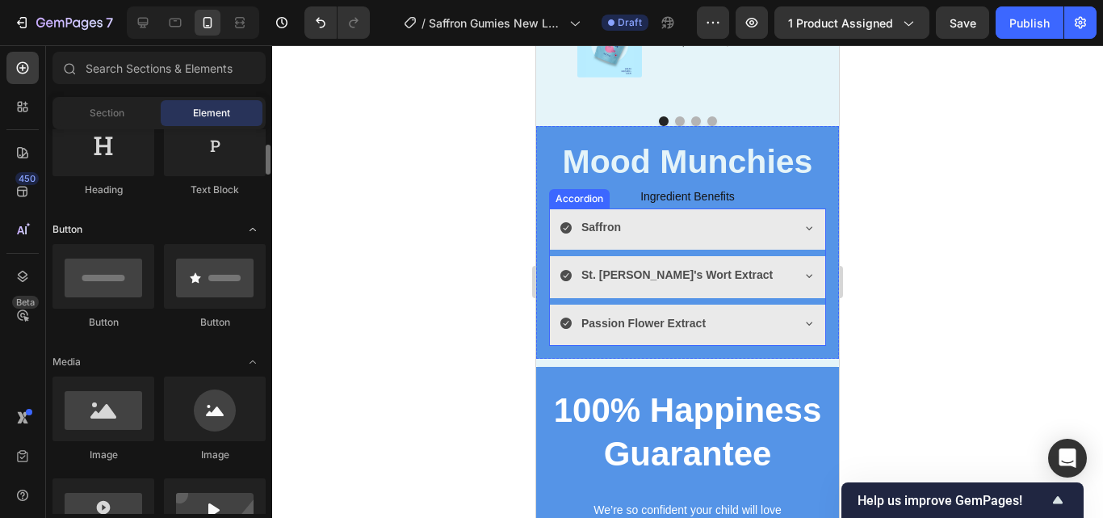
scroll to position [314, 0]
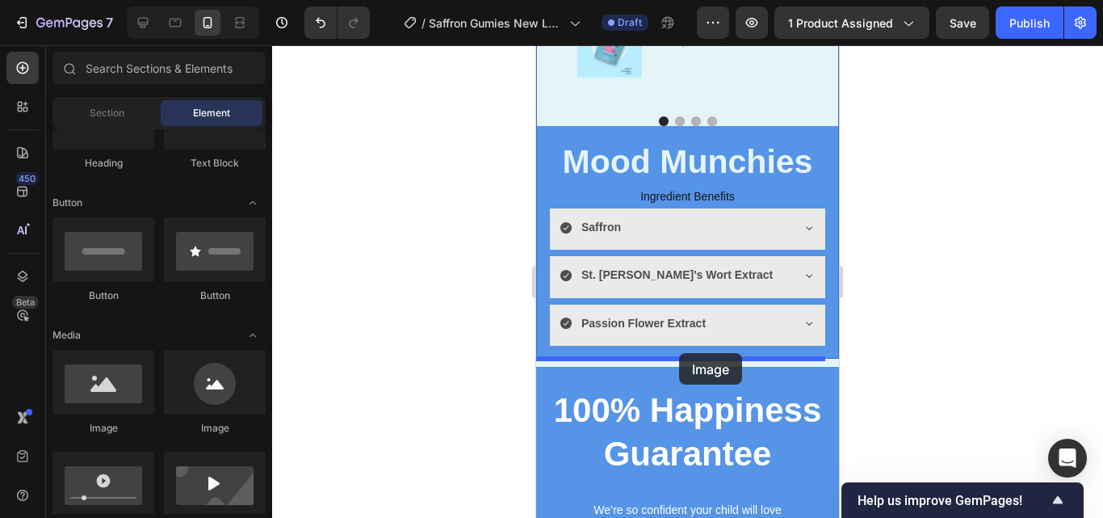
drag, startPoint x: 652, startPoint y: 442, endPoint x: 679, endPoint y: 353, distance: 93.5
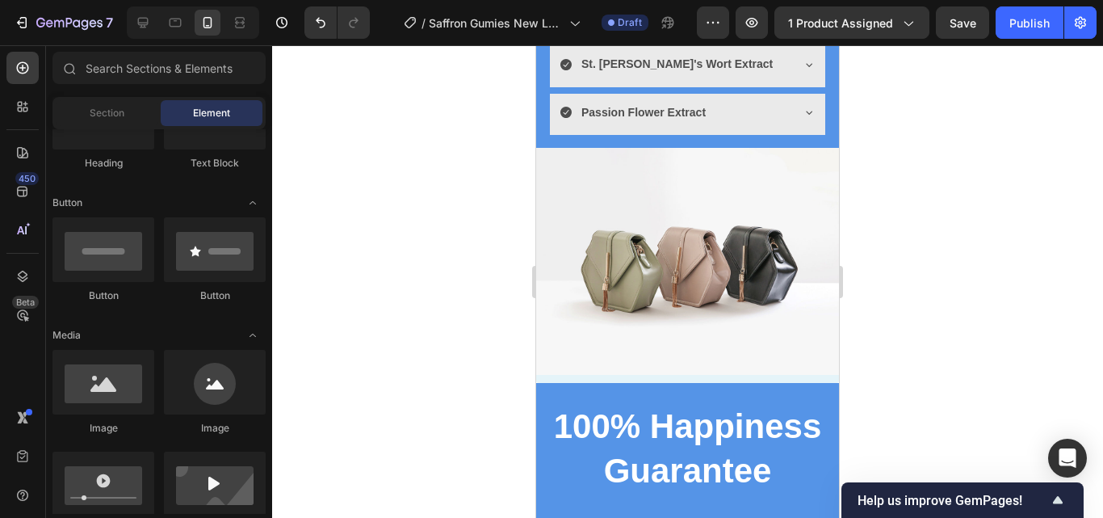
scroll to position [4273, 0]
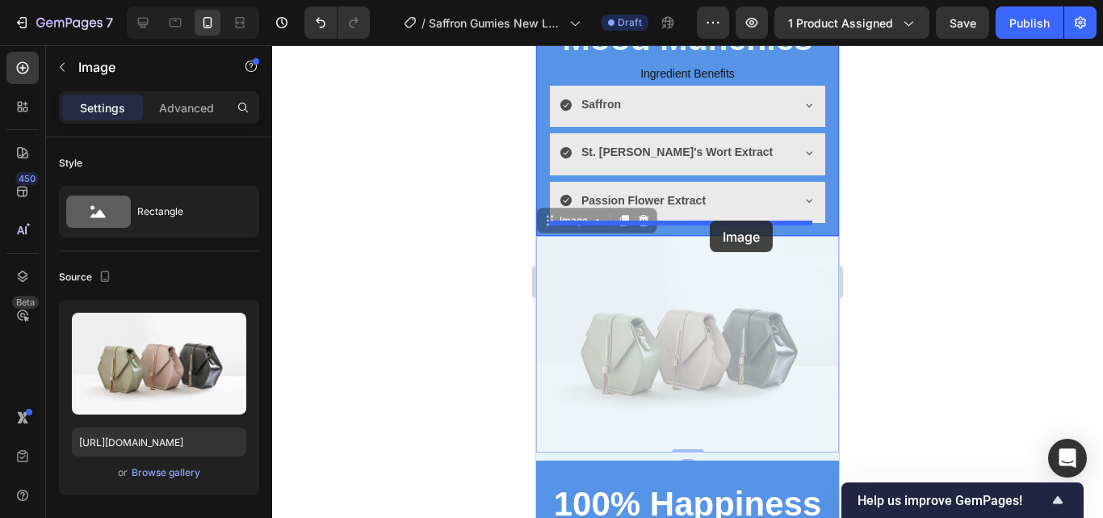
drag, startPoint x: 719, startPoint y: 333, endPoint x: 710, endPoint y: 220, distance: 113.4
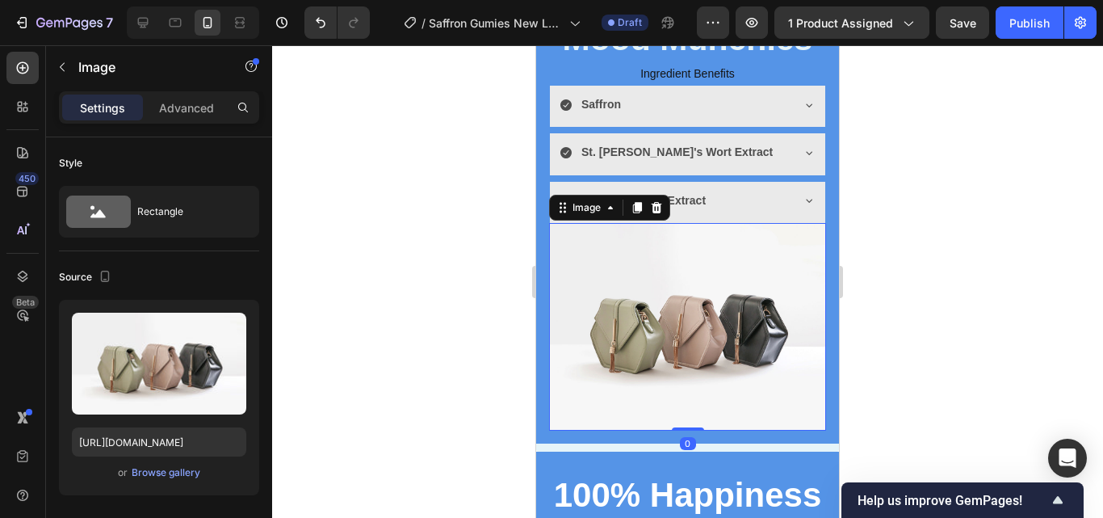
click at [719, 302] on img at bounding box center [687, 326] width 277 height 207
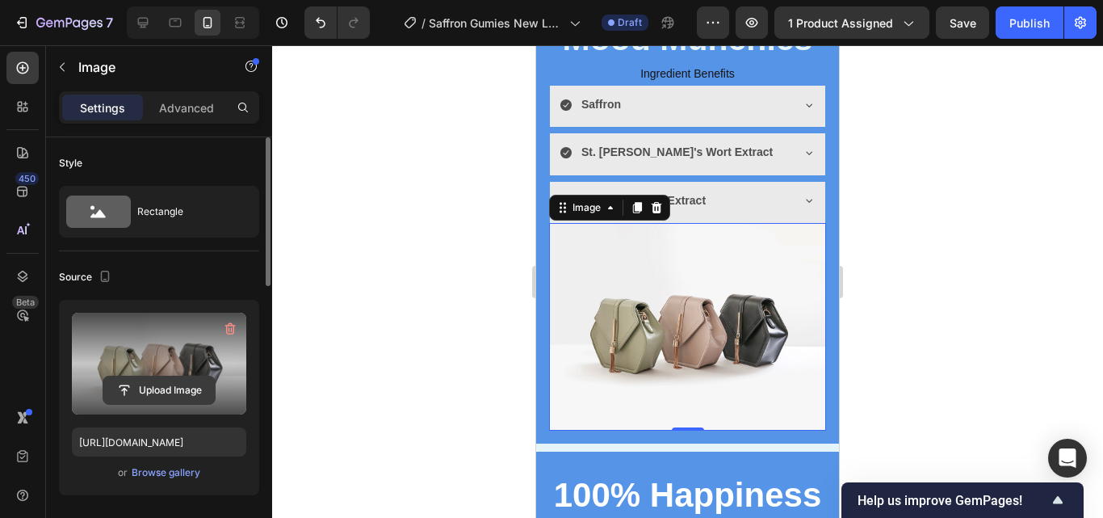
click at [166, 383] on input "file" at bounding box center [158, 389] width 111 height 27
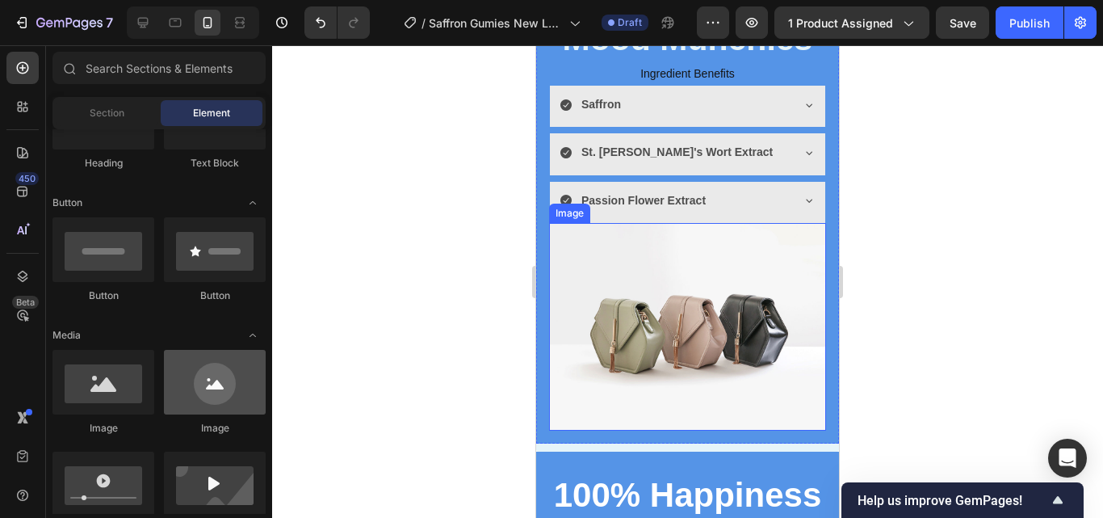
scroll to position [4158, 0]
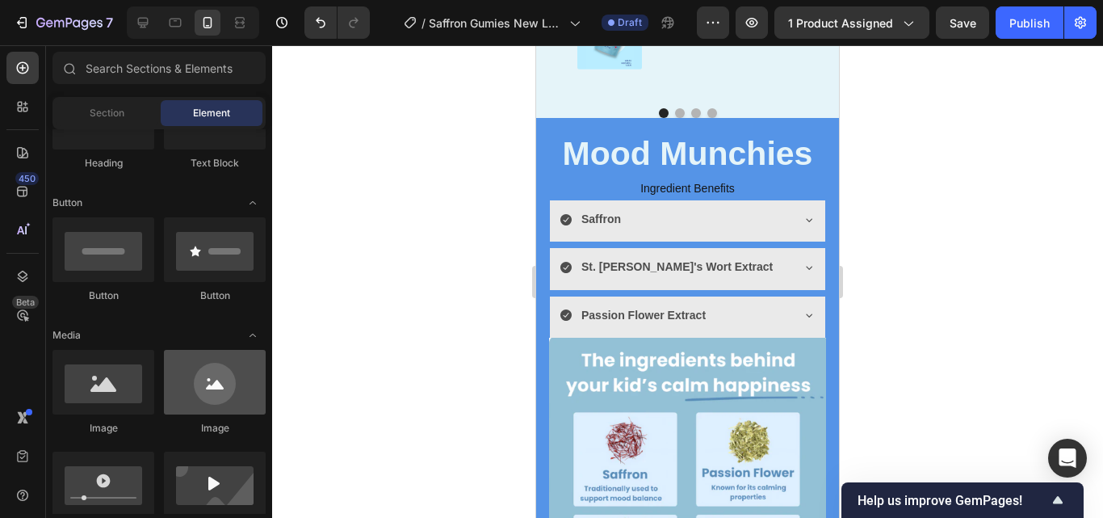
click at [176, 395] on div at bounding box center [215, 382] width 102 height 65
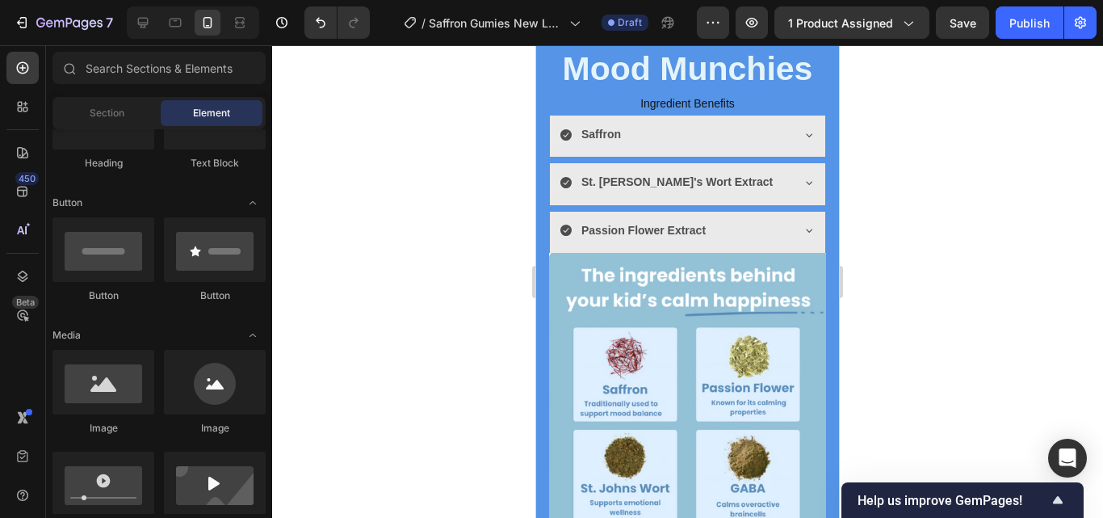
scroll to position [4205, 0]
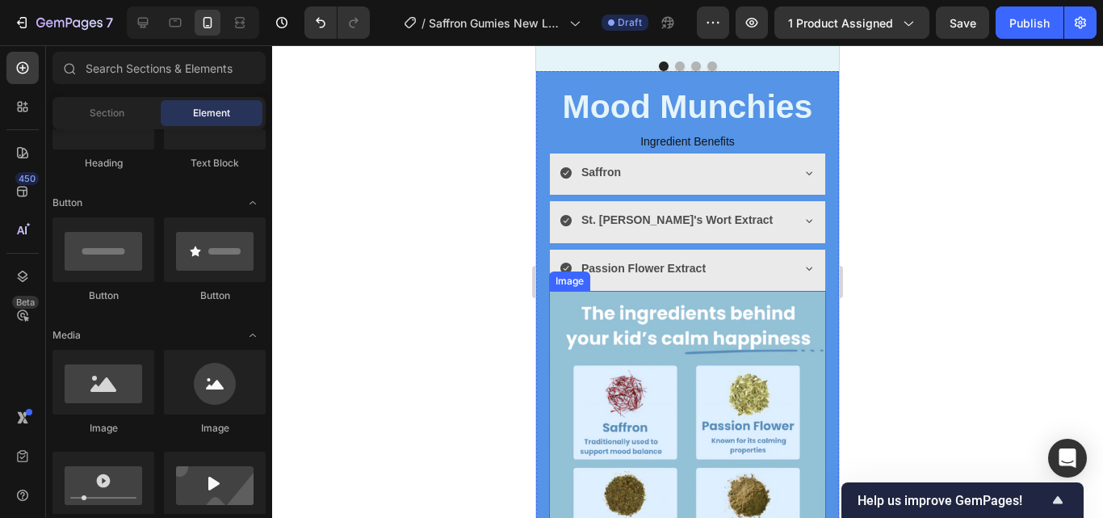
click at [734, 375] on img at bounding box center [687, 428] width 277 height 275
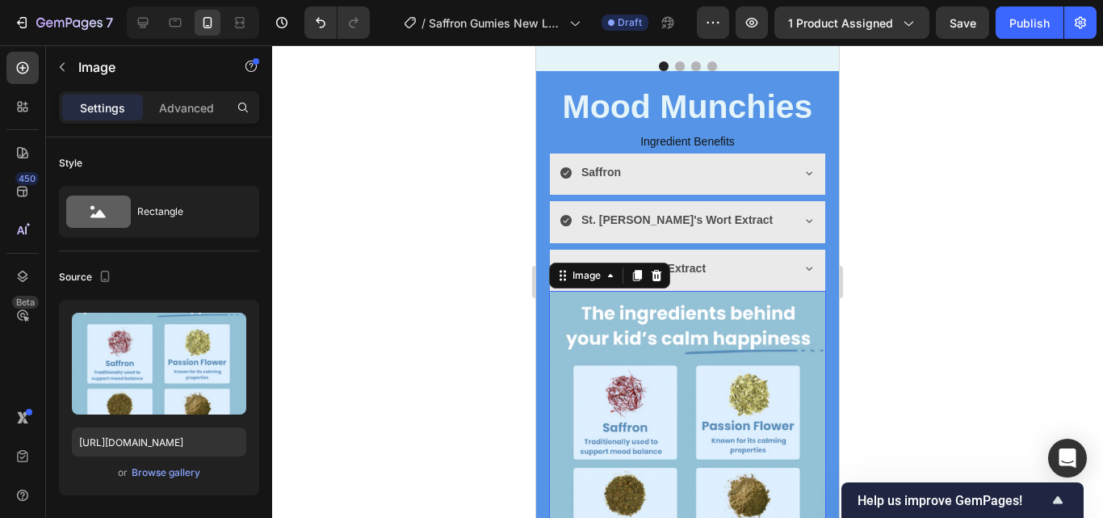
click at [702, 320] on img at bounding box center [687, 428] width 277 height 275
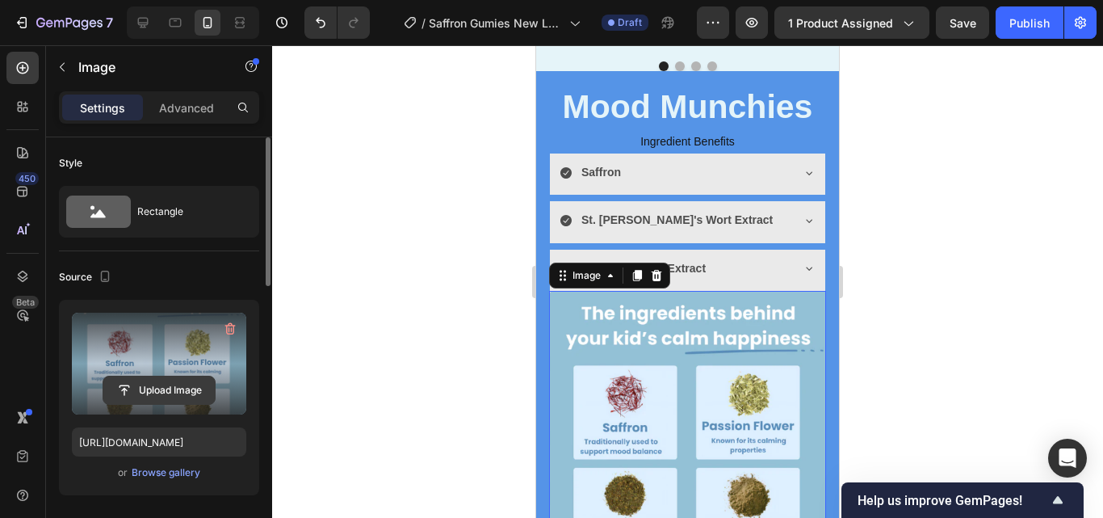
click at [181, 381] on input "file" at bounding box center [158, 389] width 111 height 27
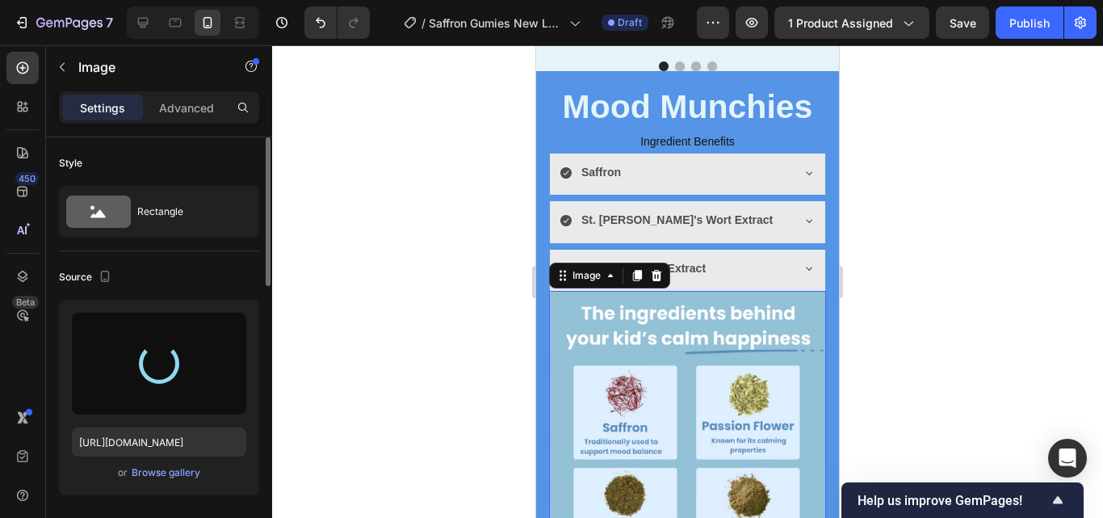
type input "https://cdn.shopify.com/s/files/1/0967/5446/7108/files/gempages_586040185100174…"
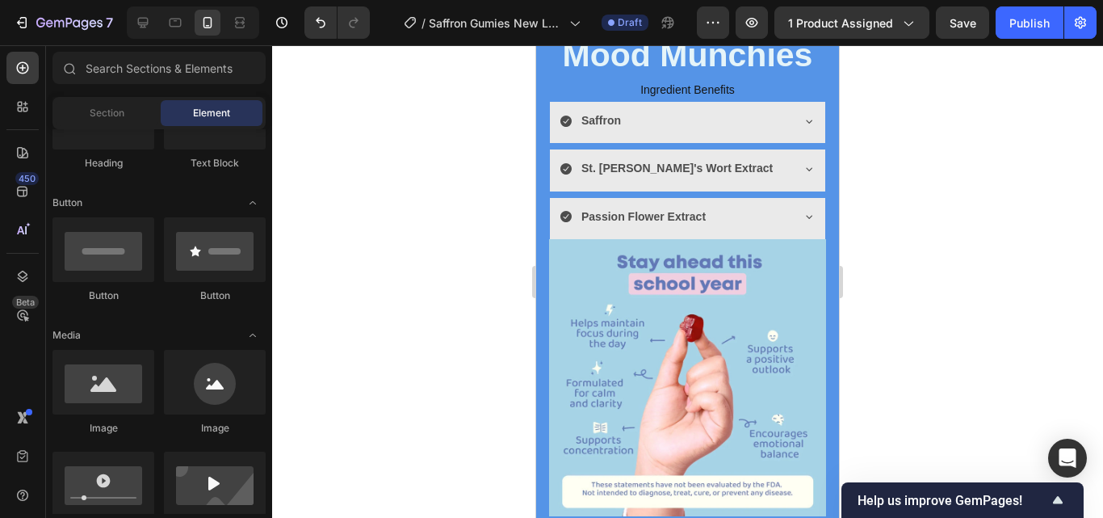
scroll to position [4269, 0]
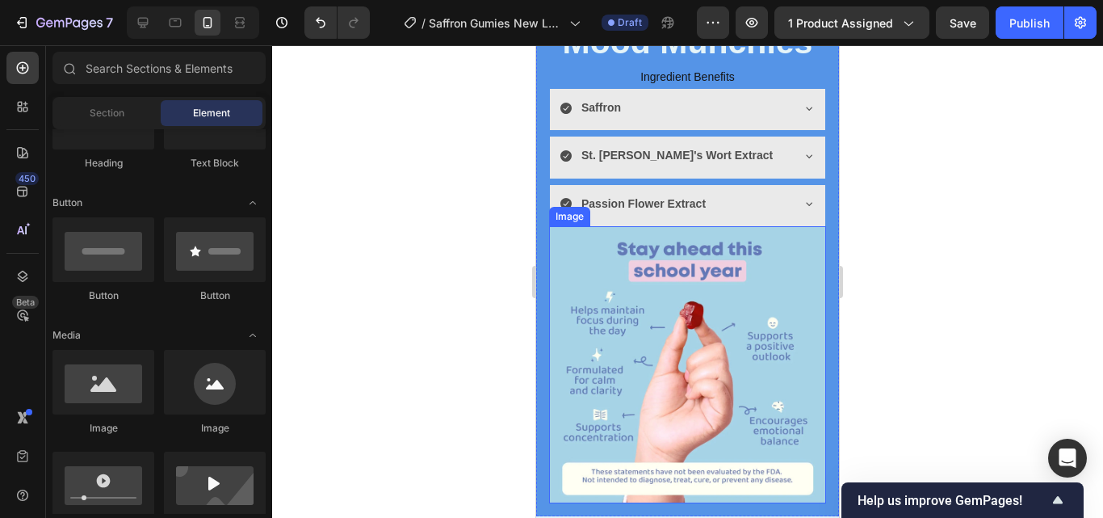
click at [736, 340] on img at bounding box center [687, 364] width 277 height 277
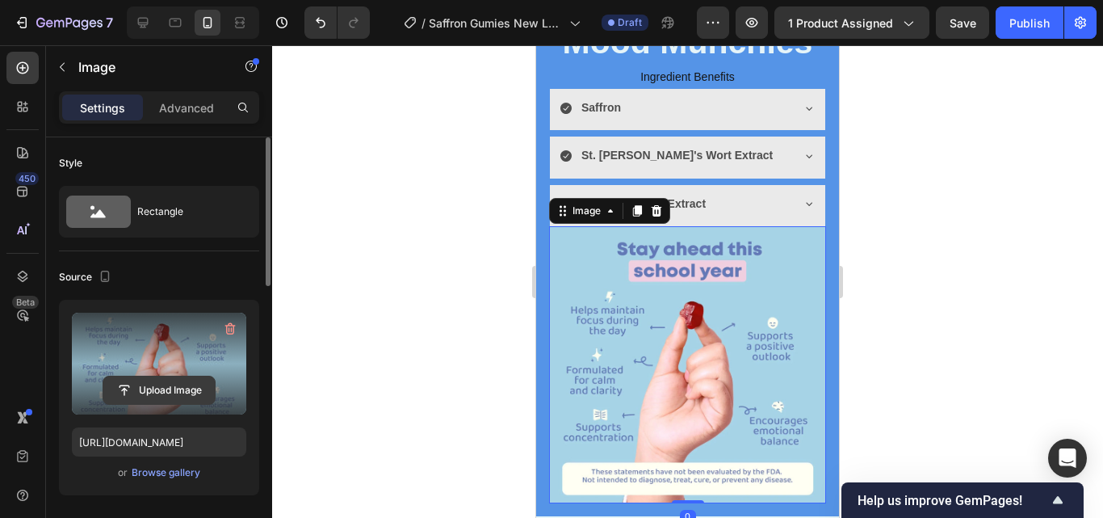
click at [174, 379] on input "file" at bounding box center [158, 389] width 111 height 27
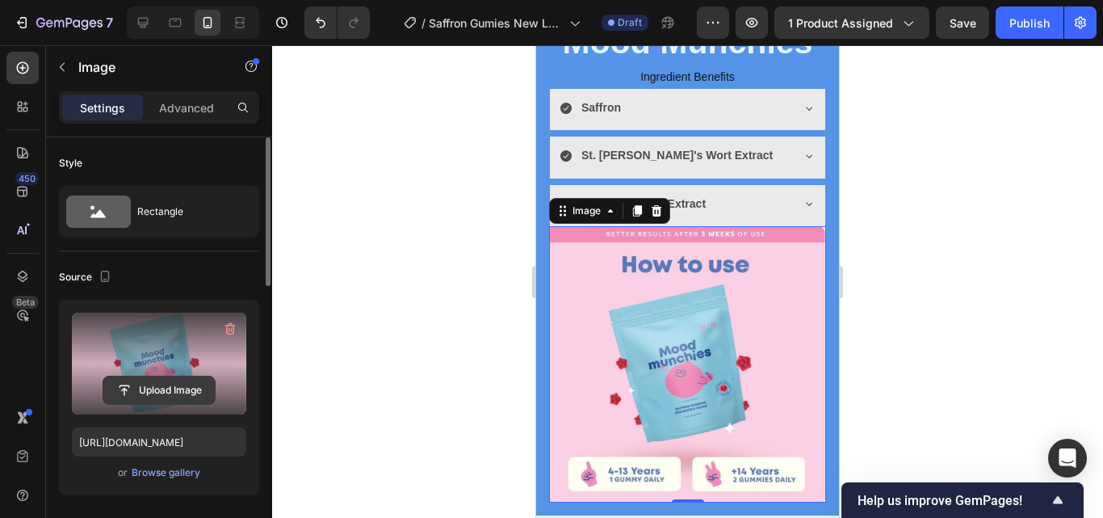
click at [142, 383] on input "file" at bounding box center [158, 389] width 111 height 27
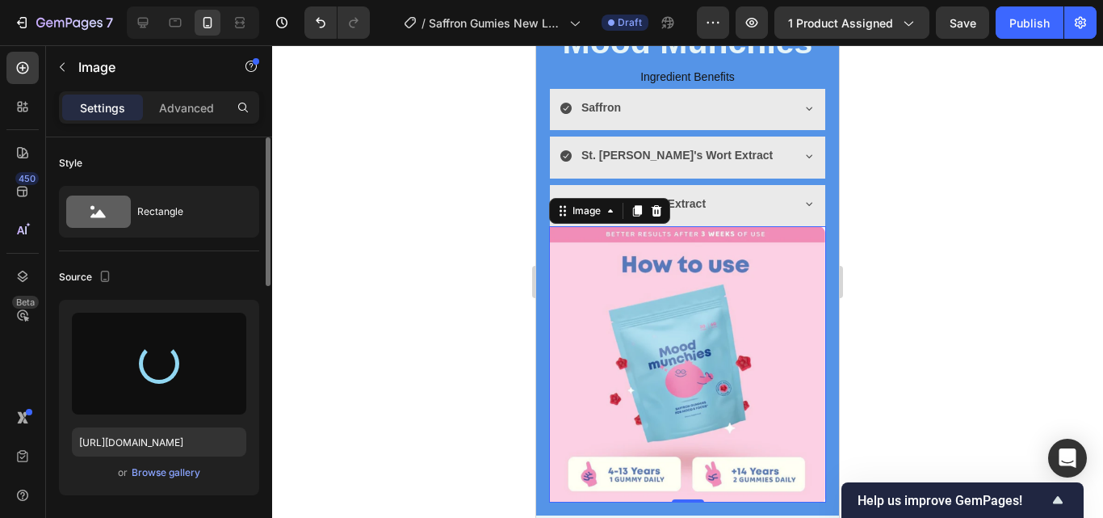
type input "https://cdn.shopify.com/s/files/1/0967/5446/7108/files/gempages_586040185100174…"
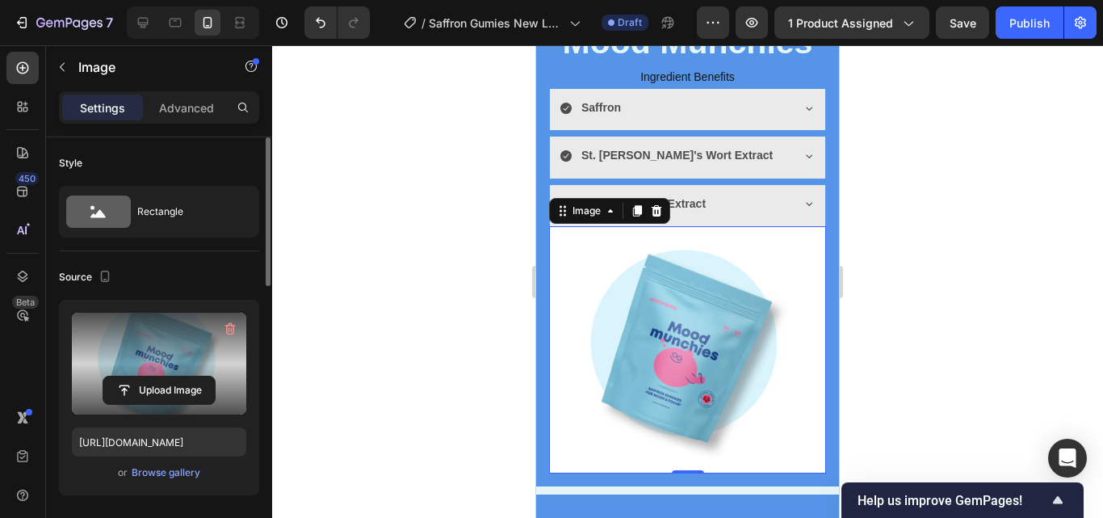
click at [926, 313] on div at bounding box center [687, 281] width 831 height 472
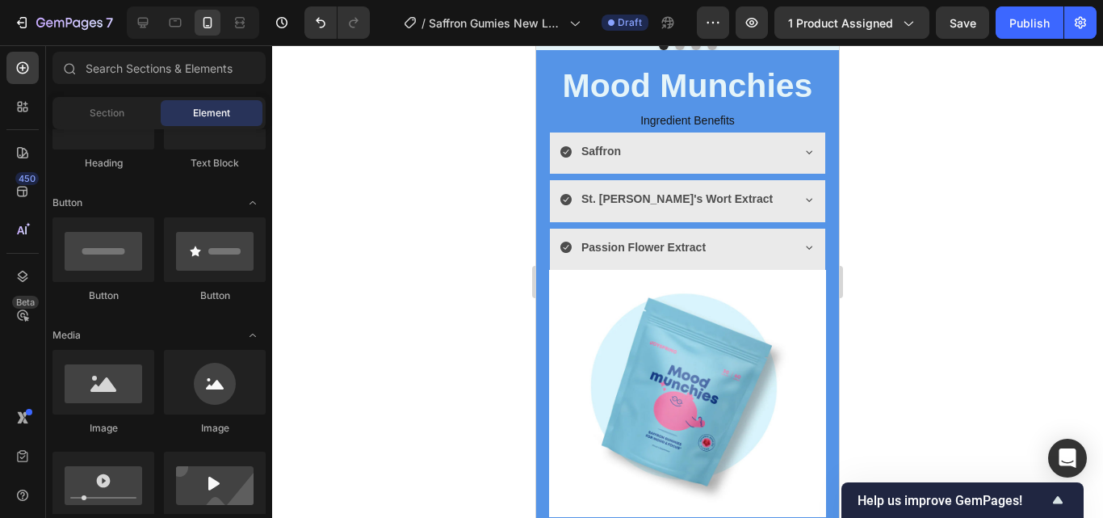
scroll to position [4239, 0]
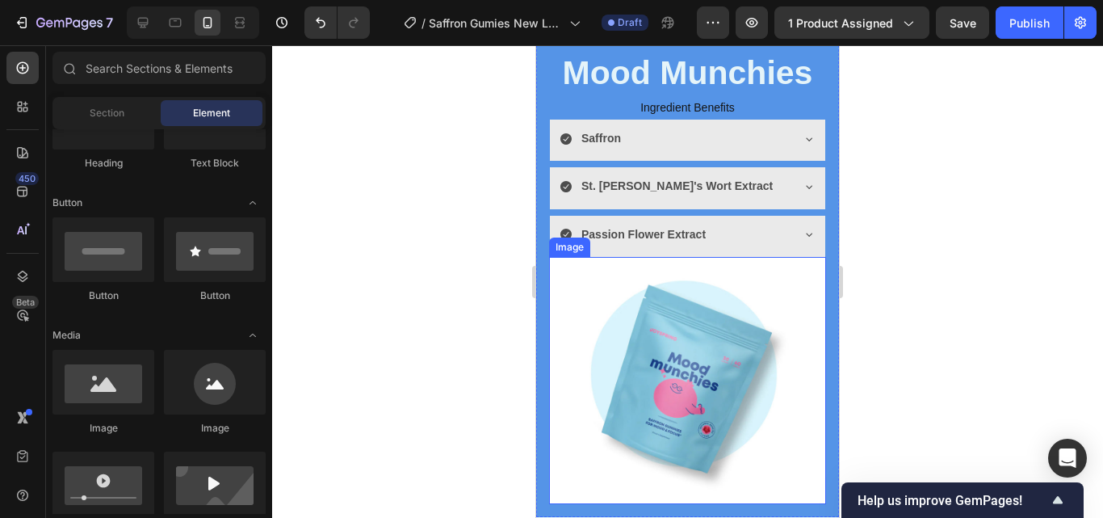
click at [765, 350] on img at bounding box center [687, 380] width 277 height 247
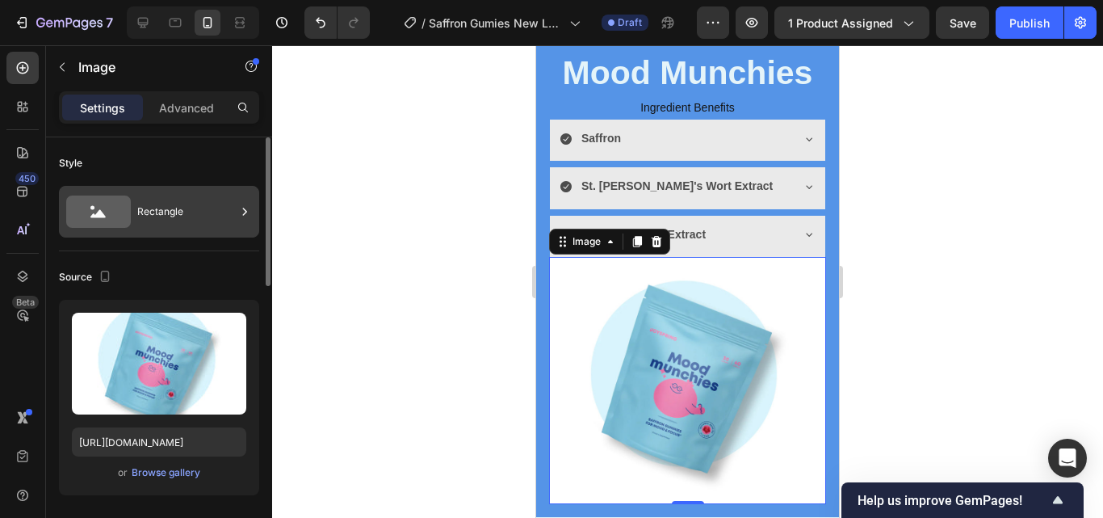
click at [175, 214] on div "Rectangle" at bounding box center [186, 211] width 98 height 37
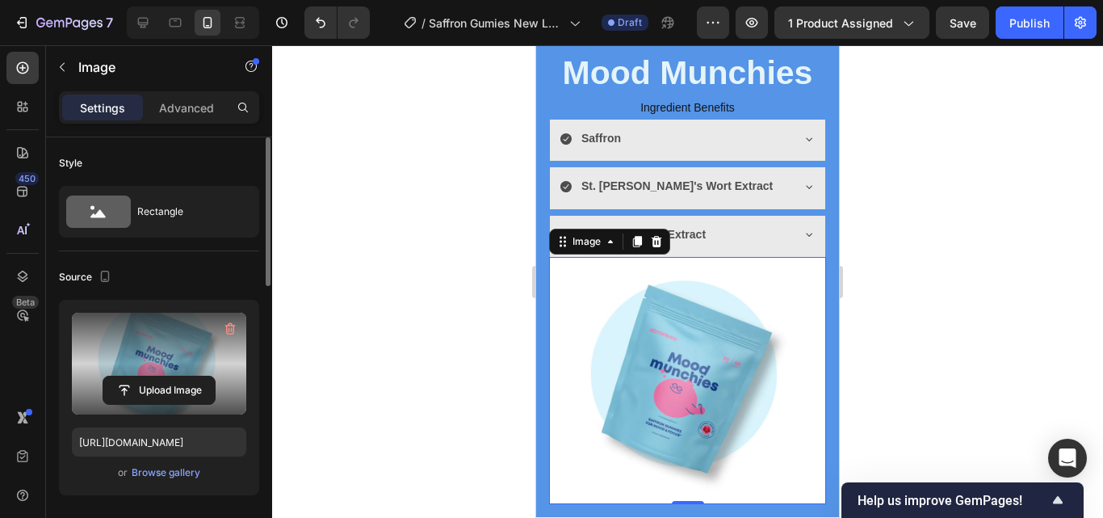
click at [164, 320] on label at bounding box center [159, 363] width 174 height 102
click at [164, 376] on input "file" at bounding box center [158, 389] width 111 height 27
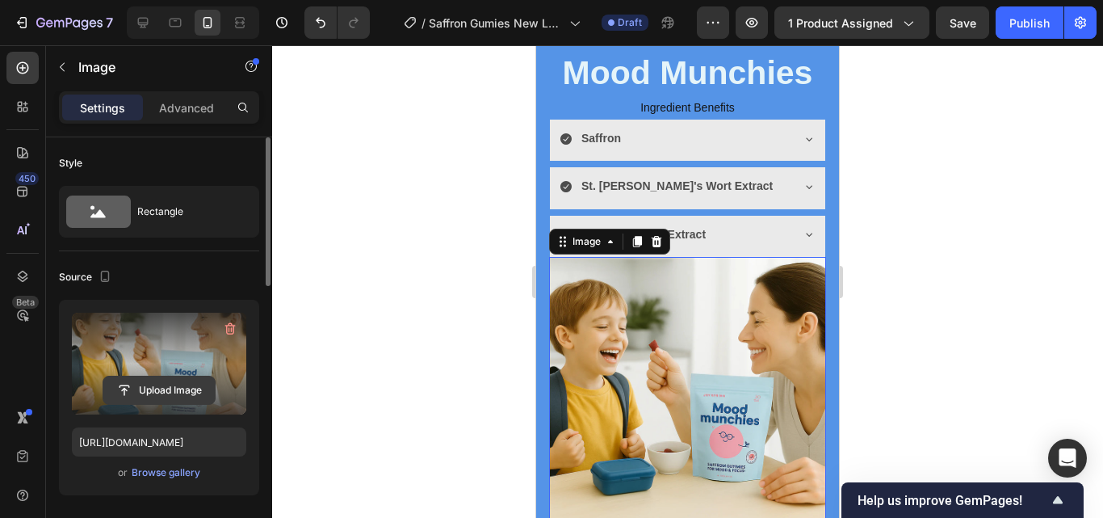
click at [150, 393] on input "file" at bounding box center [158, 389] width 111 height 27
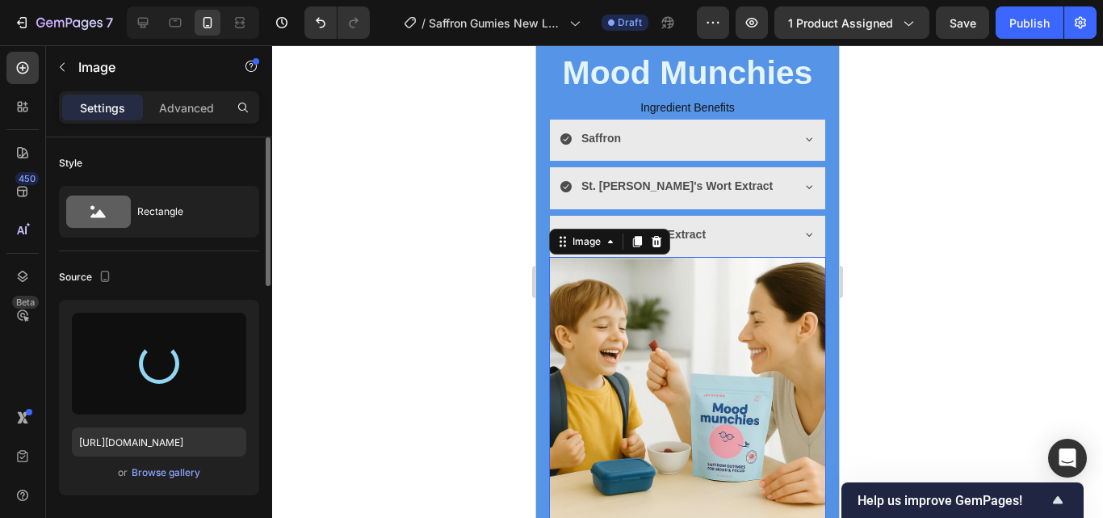
type input "https://cdn.shopify.com/s/files/1/0967/5446/7108/files/gempages_586040185100174…"
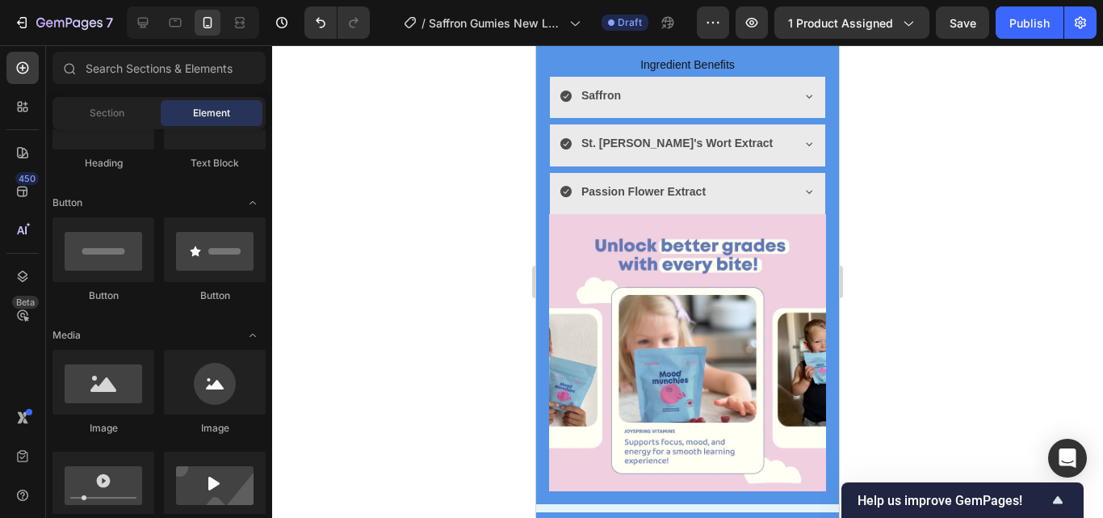
scroll to position [4282, 0]
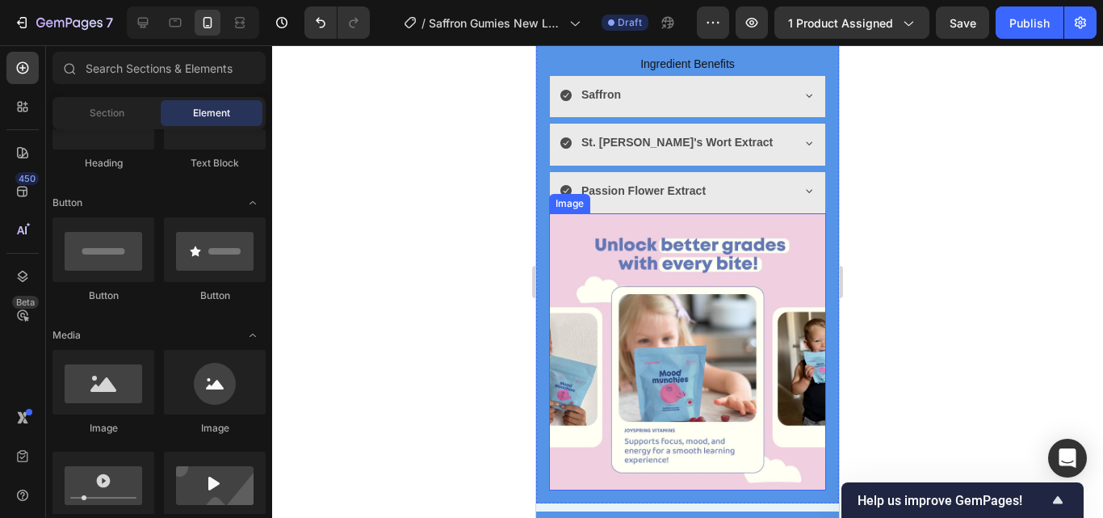
click at [761, 227] on img at bounding box center [687, 351] width 277 height 277
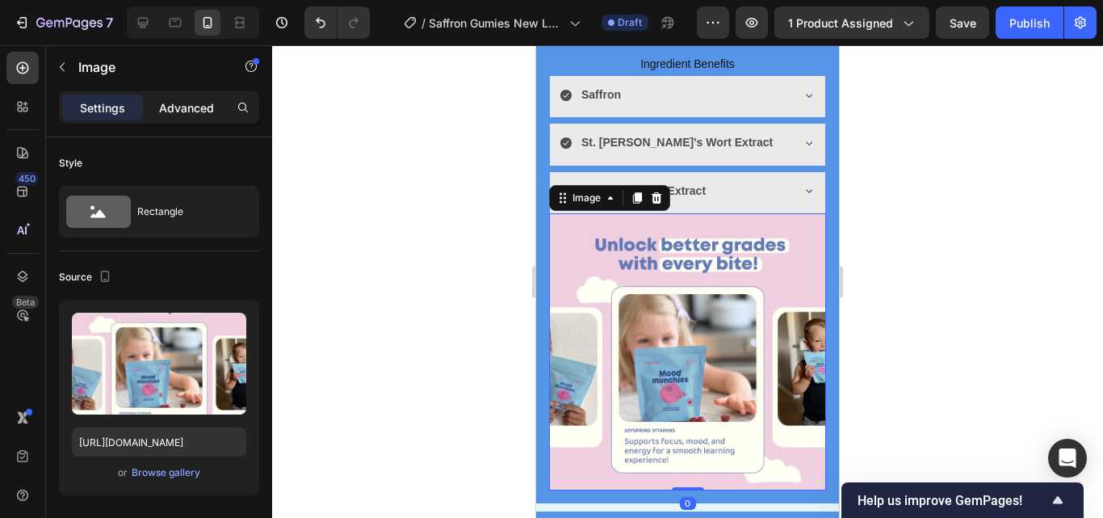
click at [202, 103] on p "Advanced" at bounding box center [186, 107] width 55 height 17
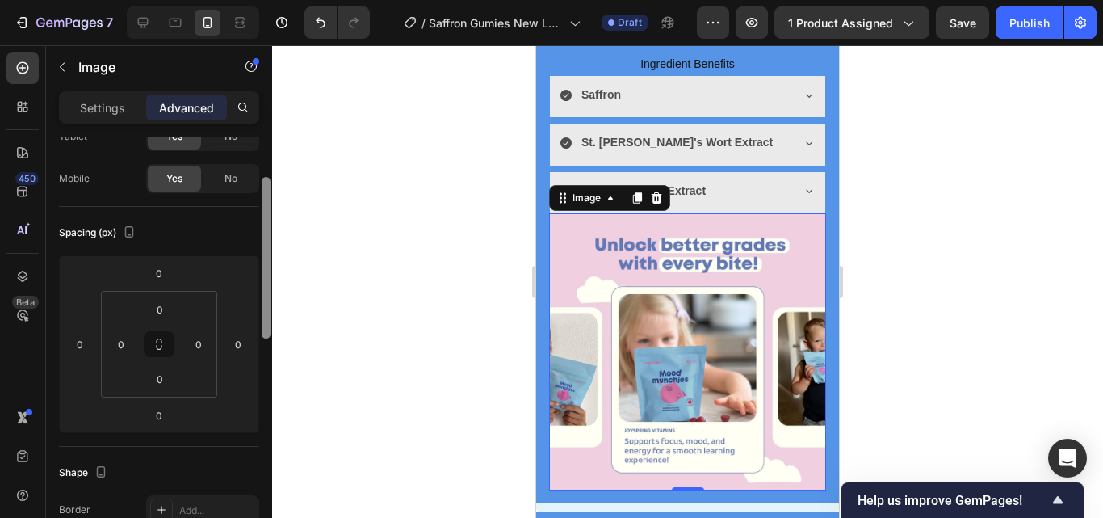
drag, startPoint x: 270, startPoint y: 223, endPoint x: 266, endPoint y: 265, distance: 42.1
click at [266, 265] on div at bounding box center [266, 257] width 9 height 161
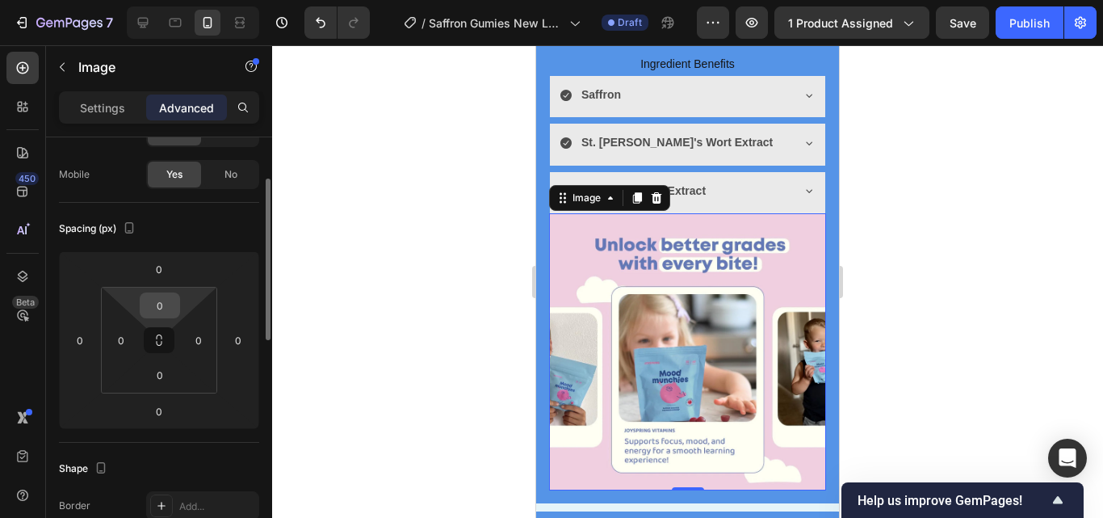
click at [161, 305] on input "0" at bounding box center [160, 305] width 32 height 24
type input "020"
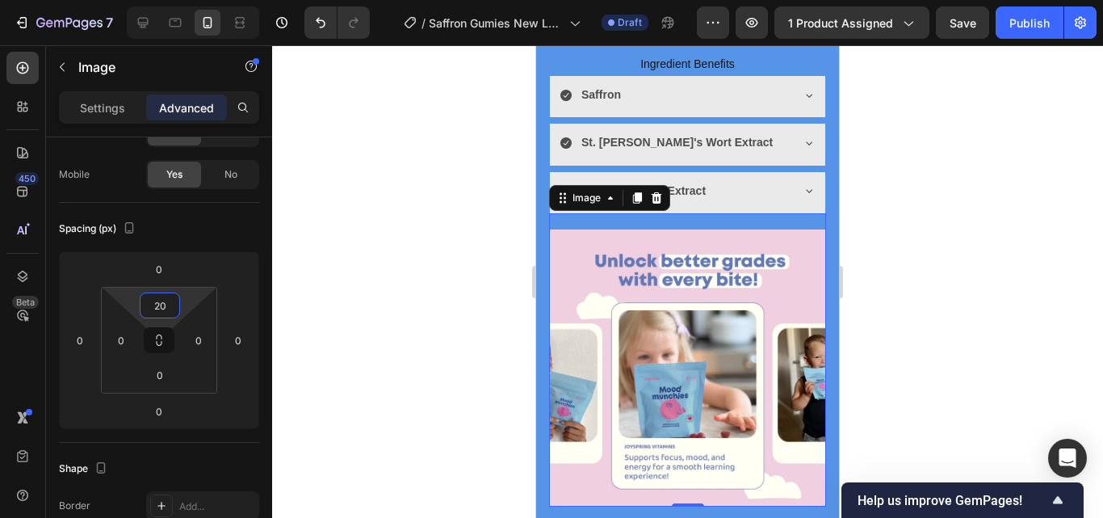
click at [378, 256] on div at bounding box center [687, 281] width 831 height 472
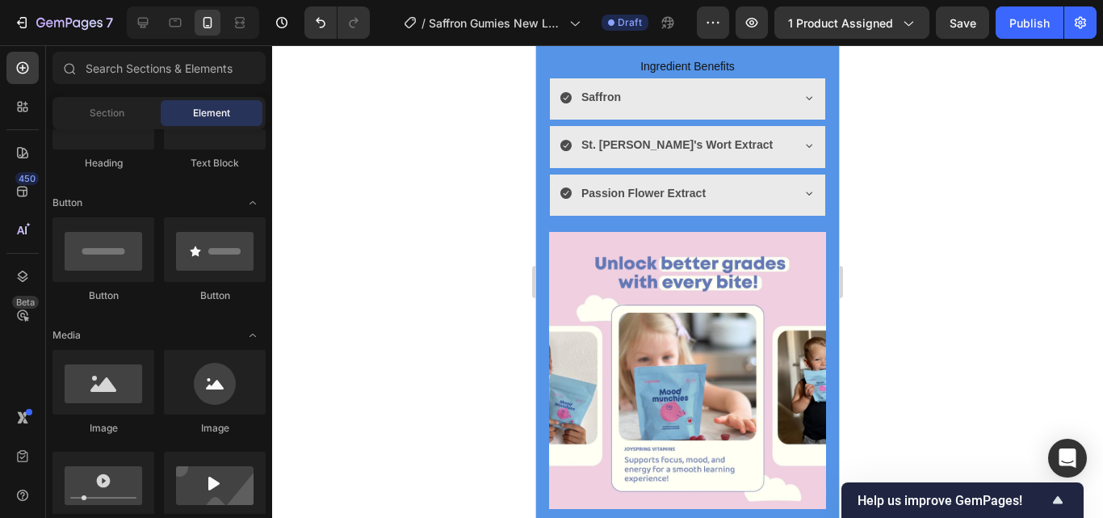
scroll to position [4344, 0]
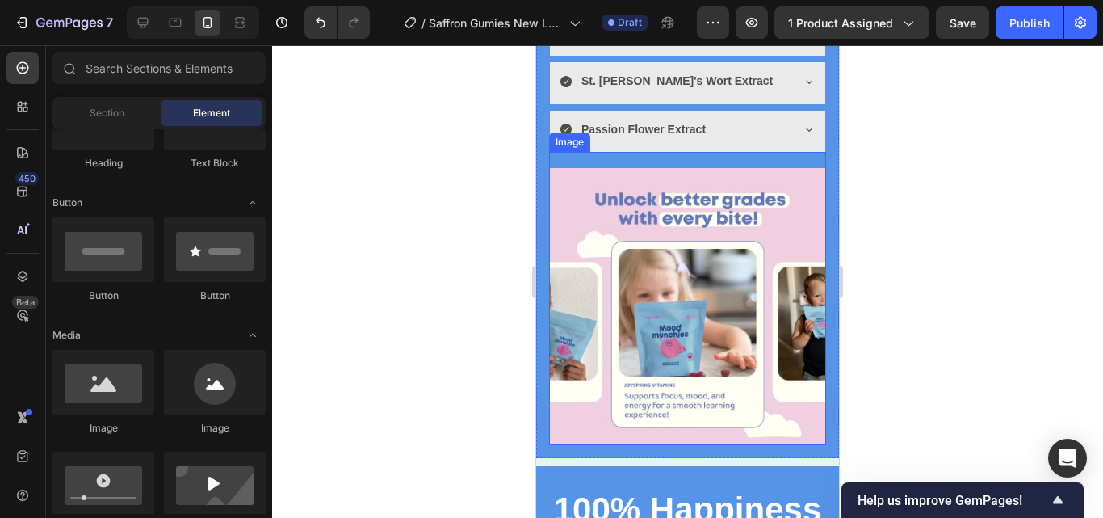
click at [769, 338] on img at bounding box center [687, 306] width 277 height 277
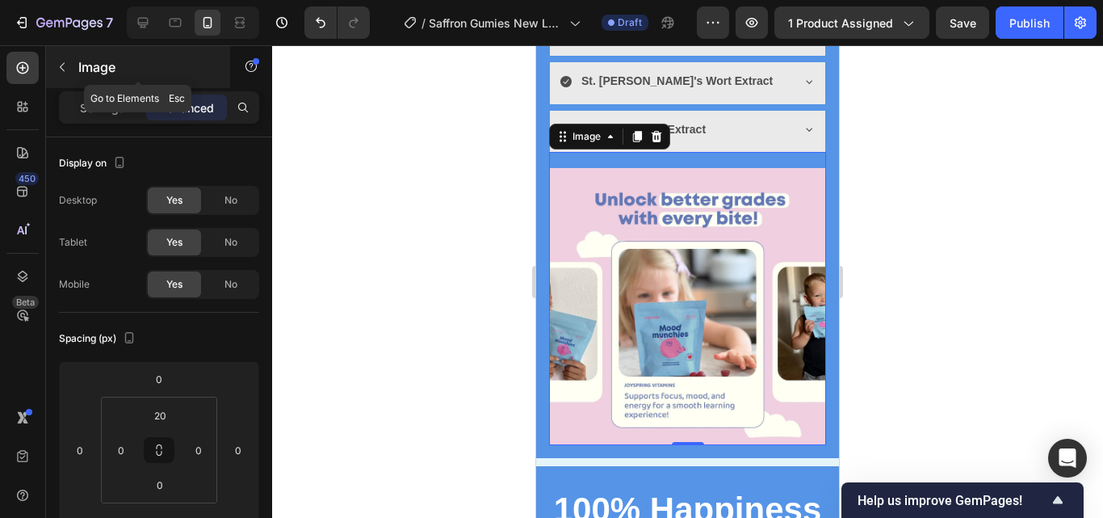
click at [67, 61] on icon "button" at bounding box center [62, 67] width 13 height 13
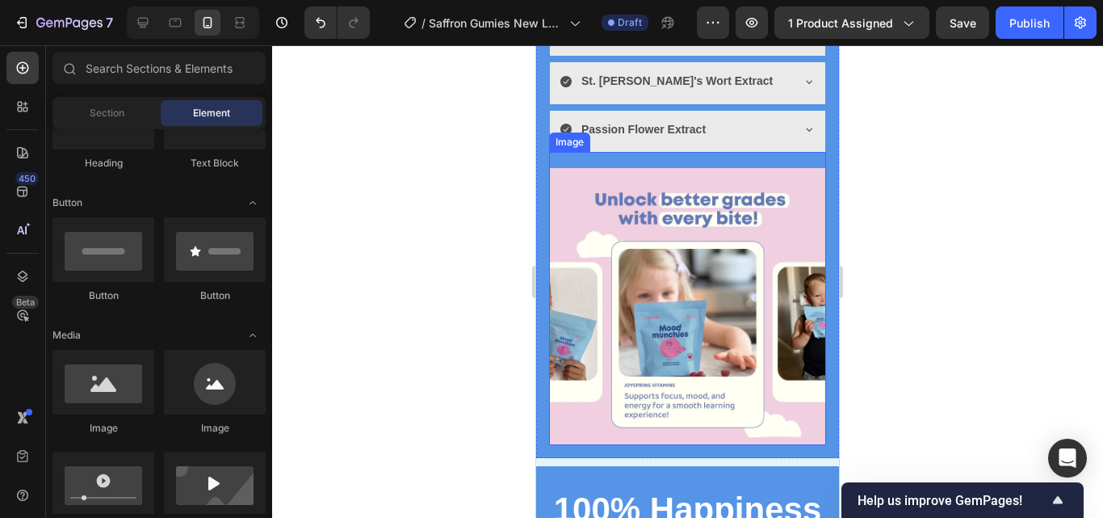
click at [638, 288] on img at bounding box center [687, 306] width 277 height 277
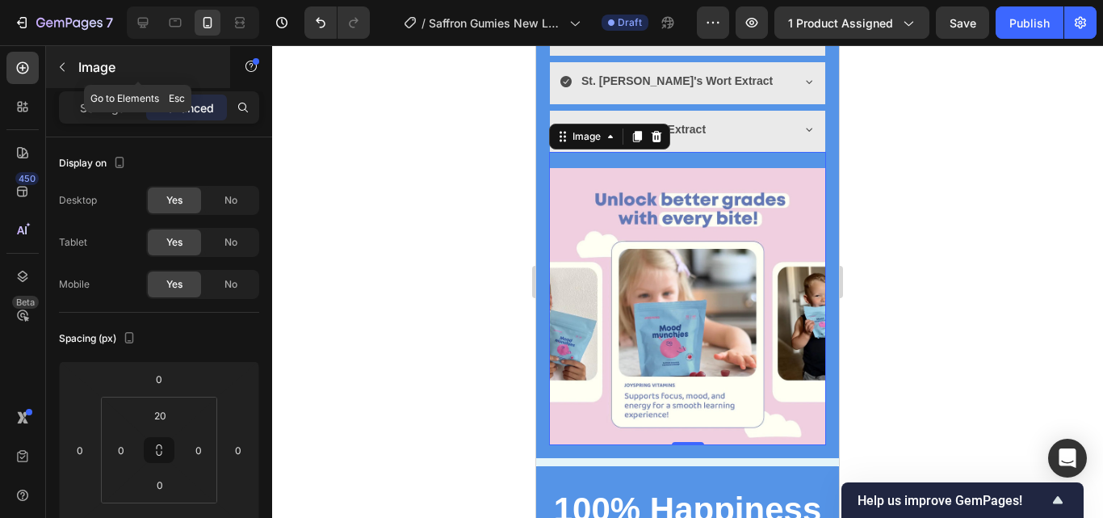
click at [54, 71] on button "button" at bounding box center [62, 67] width 26 height 26
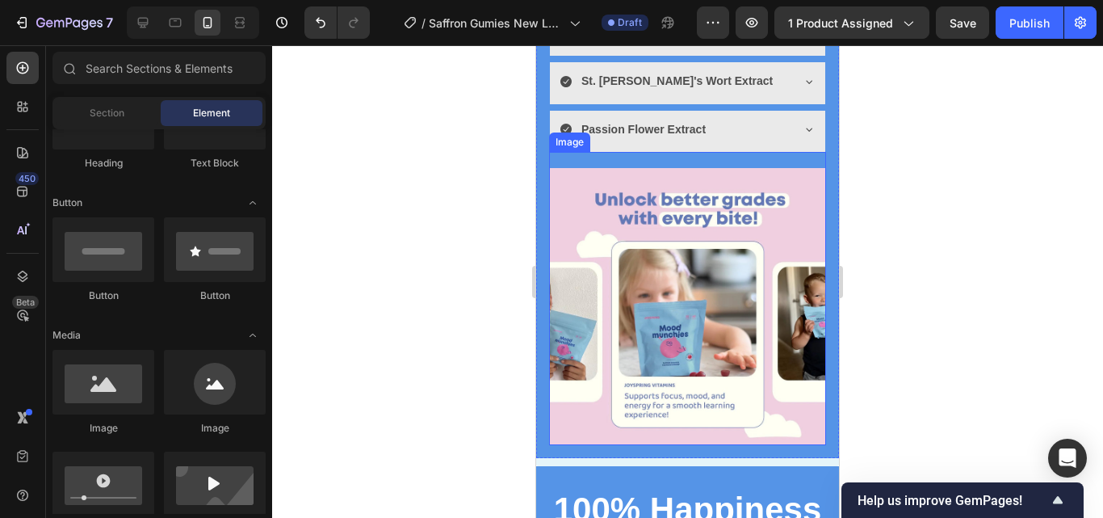
click at [632, 247] on img at bounding box center [687, 306] width 277 height 277
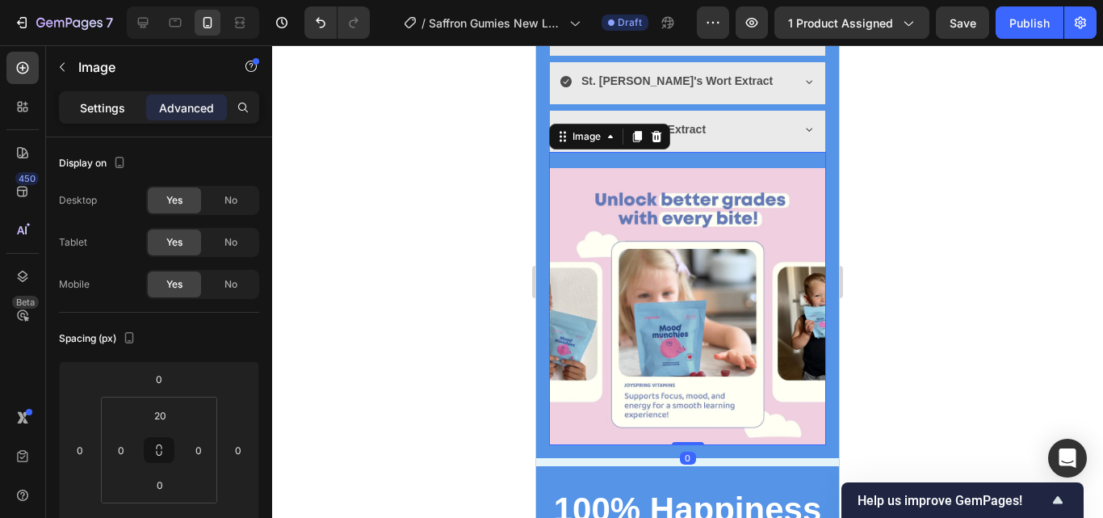
click at [101, 99] on p "Settings" at bounding box center [102, 107] width 45 height 17
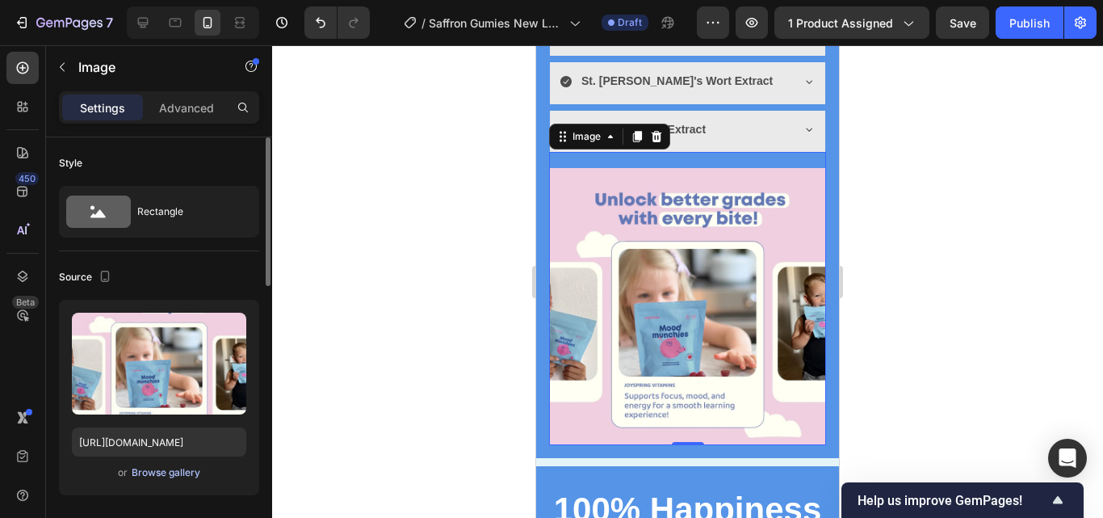
click at [183, 473] on div "Browse gallery" at bounding box center [166, 472] width 69 height 15
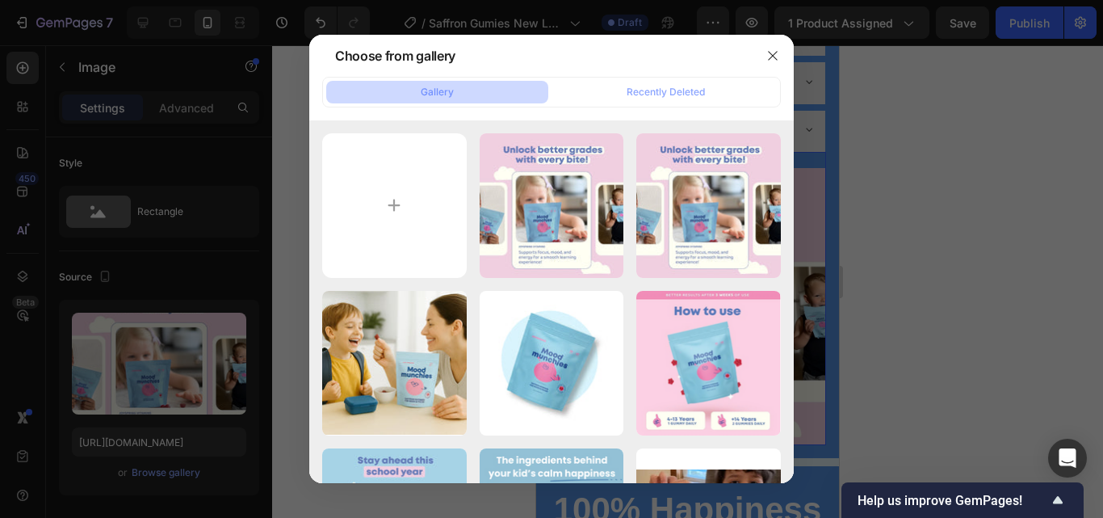
click at [171, 473] on div at bounding box center [551, 259] width 1103 height 518
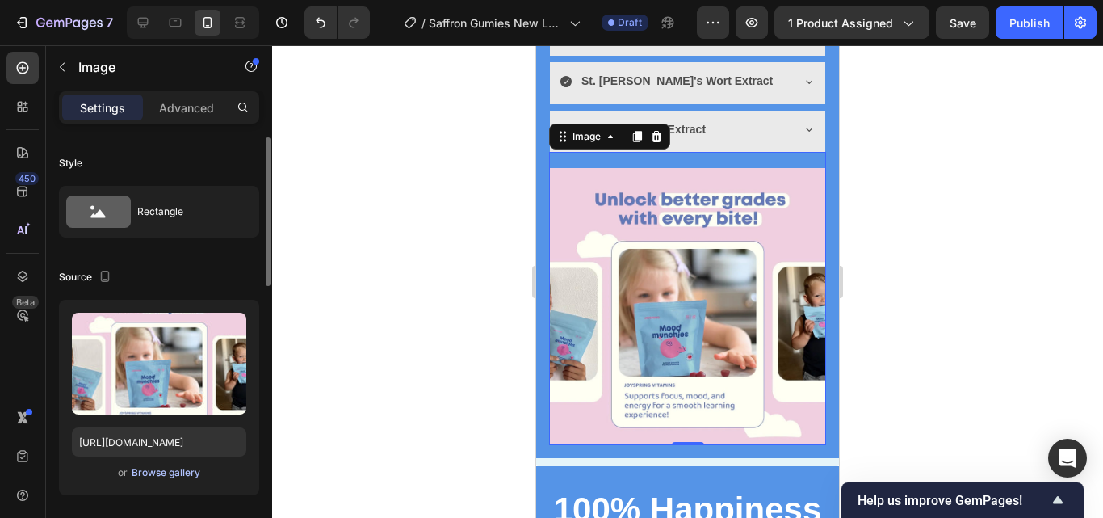
click at [159, 471] on div "Browse gallery" at bounding box center [166, 472] width 69 height 15
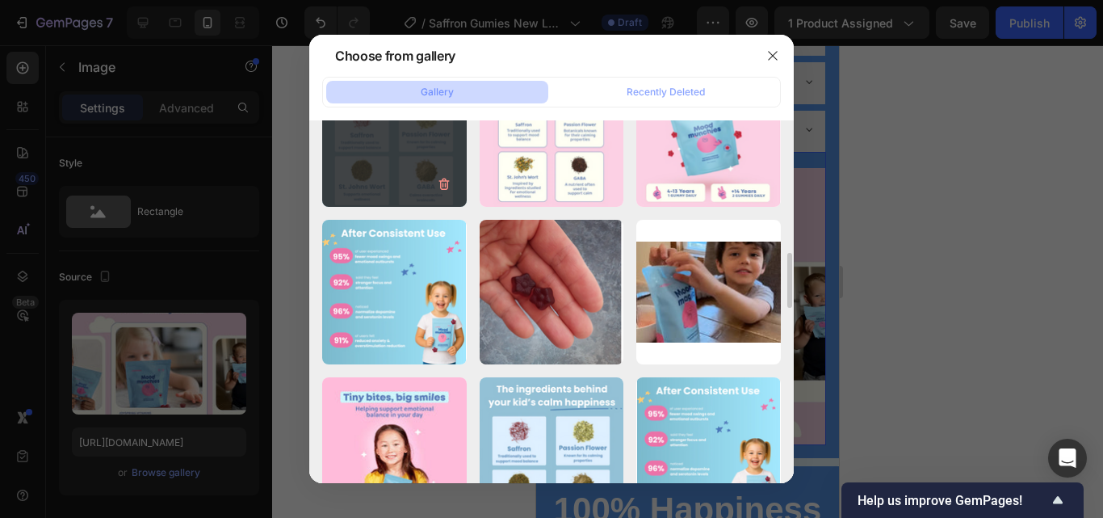
scroll to position [840, 0]
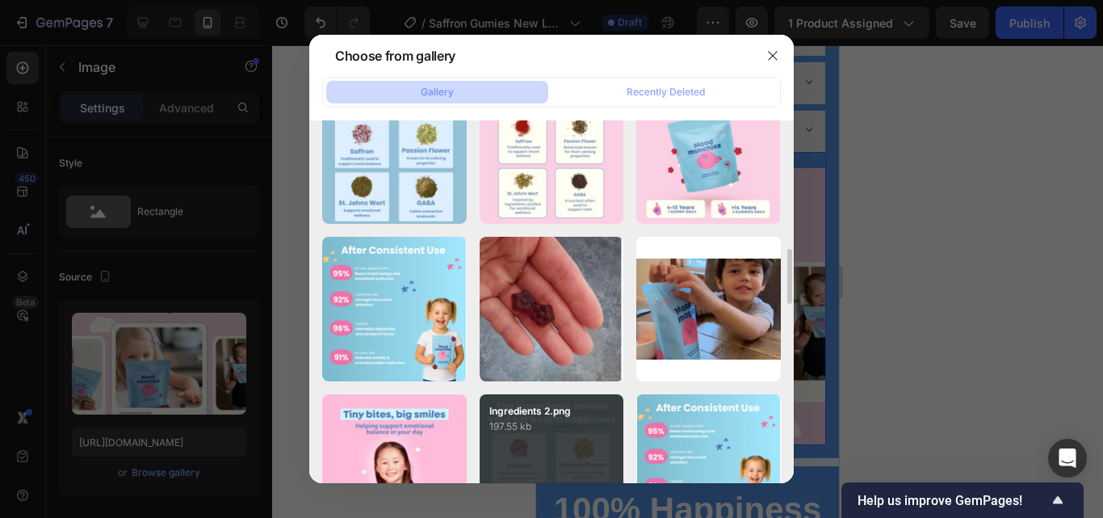
click at [509, 436] on div "Ingredients 2.png 197.55 kb" at bounding box center [552, 466] width 145 height 145
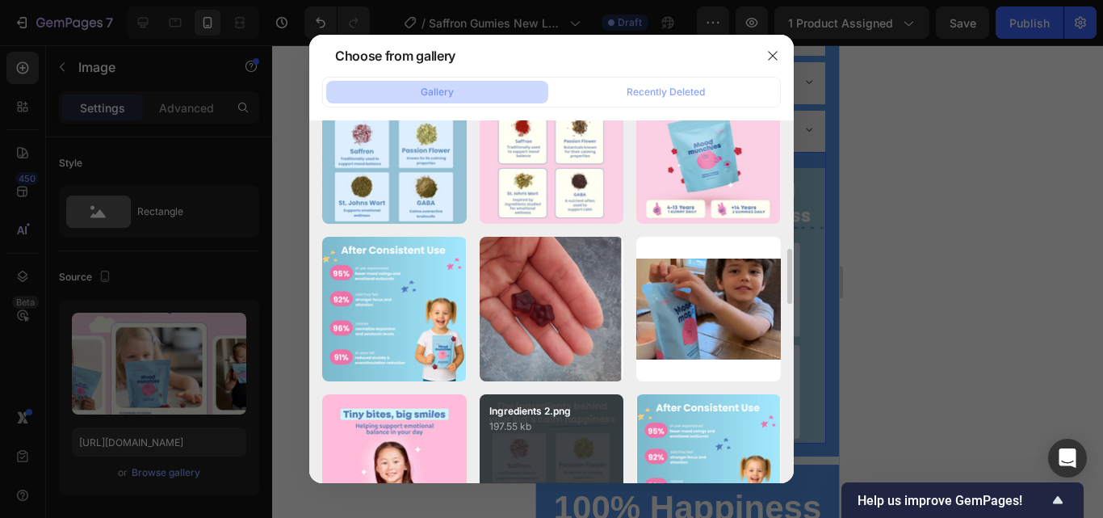
type input "[URL][DOMAIN_NAME]"
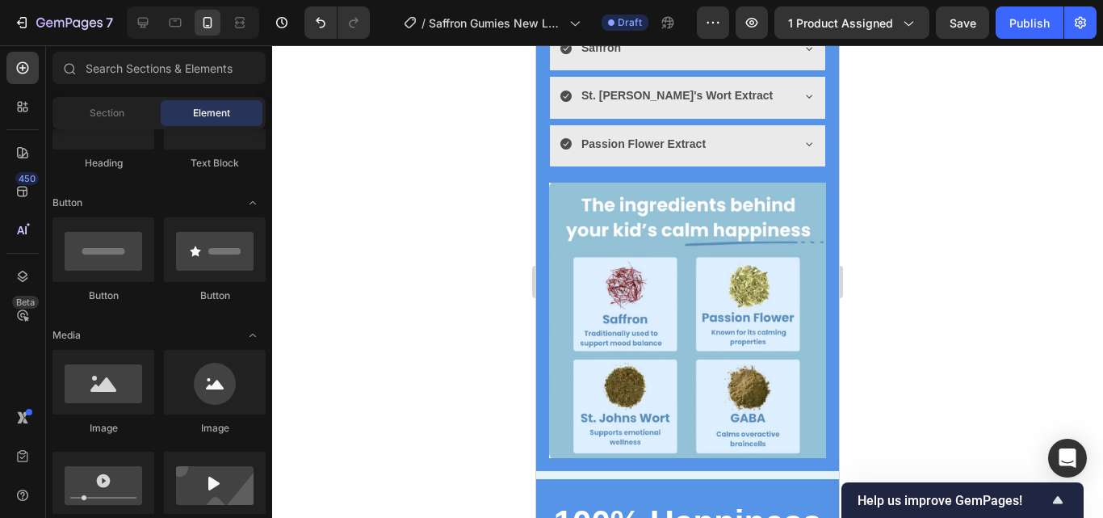
scroll to position [4304, 0]
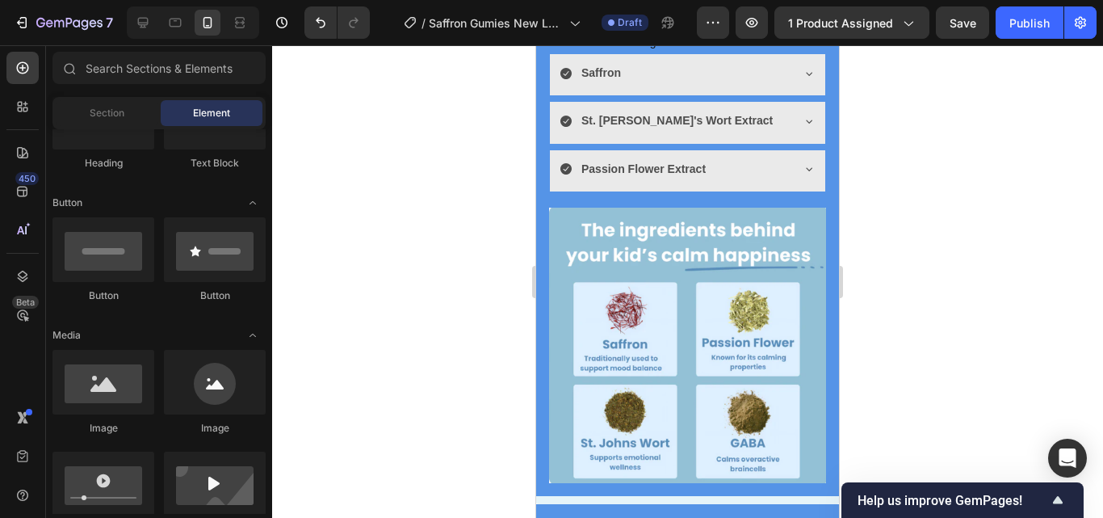
click at [1021, 232] on div at bounding box center [687, 281] width 831 height 472
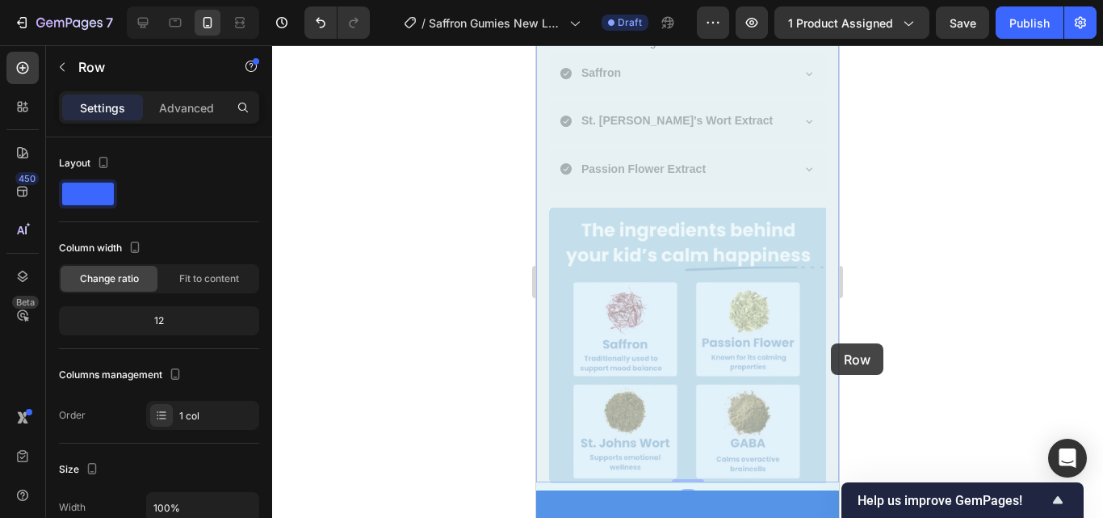
drag, startPoint x: 824, startPoint y: 350, endPoint x: 832, endPoint y: 346, distance: 9.4
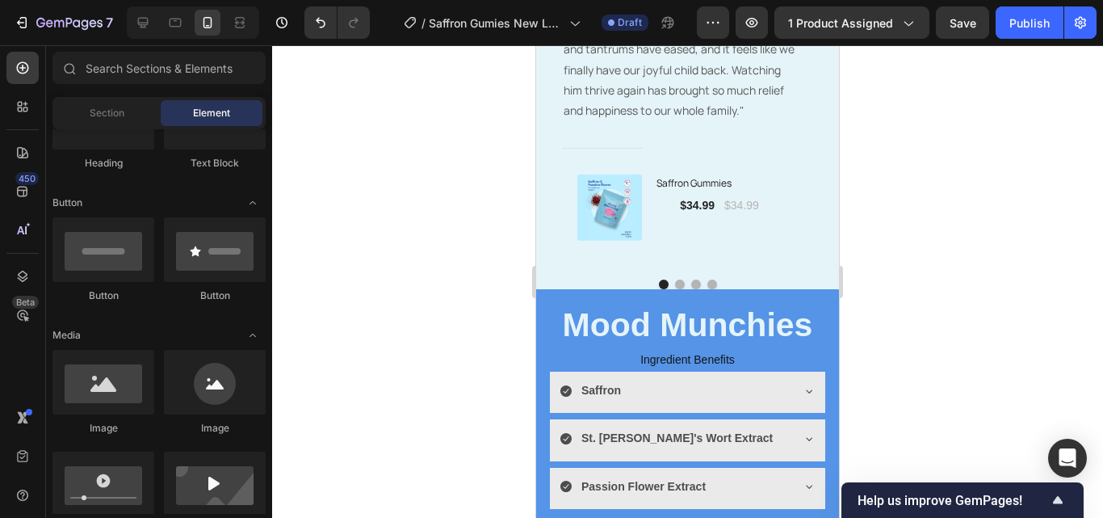
scroll to position [3961, 0]
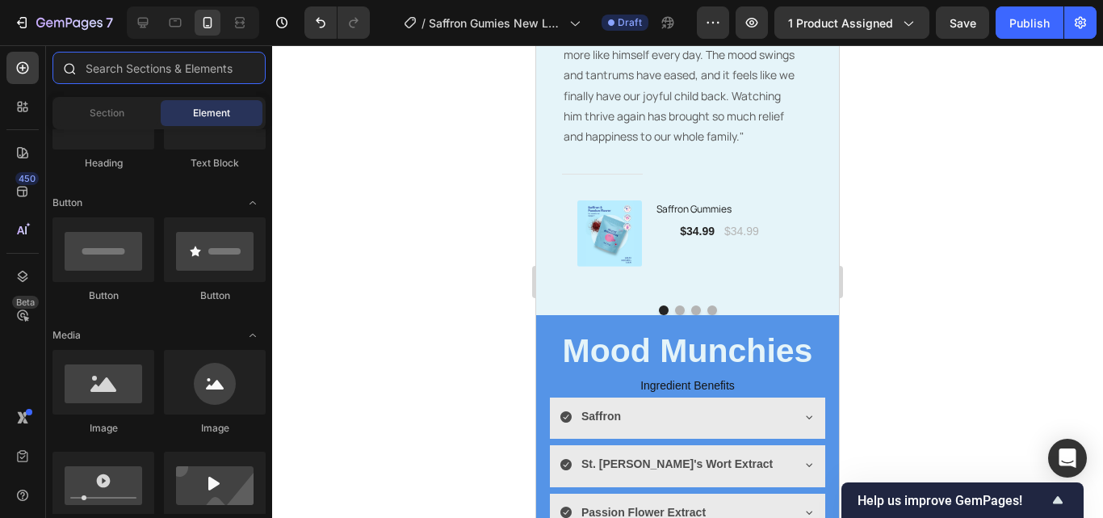
click at [159, 66] on input "text" at bounding box center [158, 68] width 213 height 32
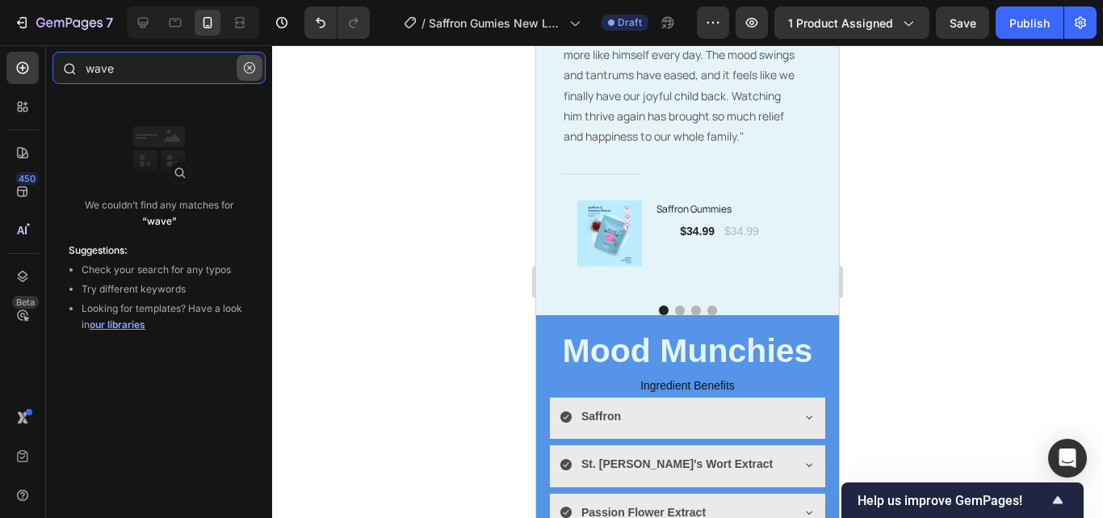
type input "wave"
click at [237, 68] on button "button" at bounding box center [250, 68] width 26 height 26
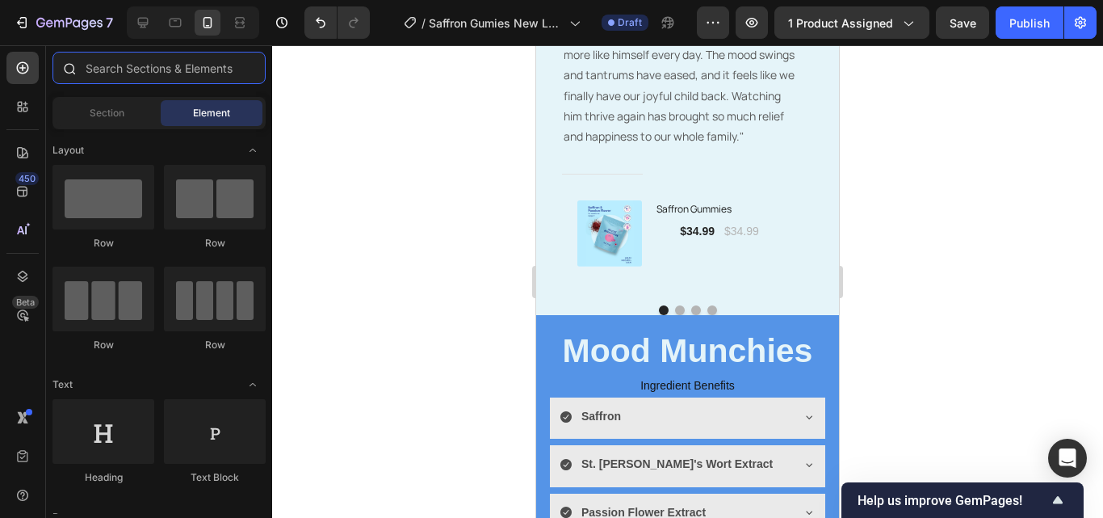
click at [192, 73] on input "text" at bounding box center [158, 68] width 213 height 32
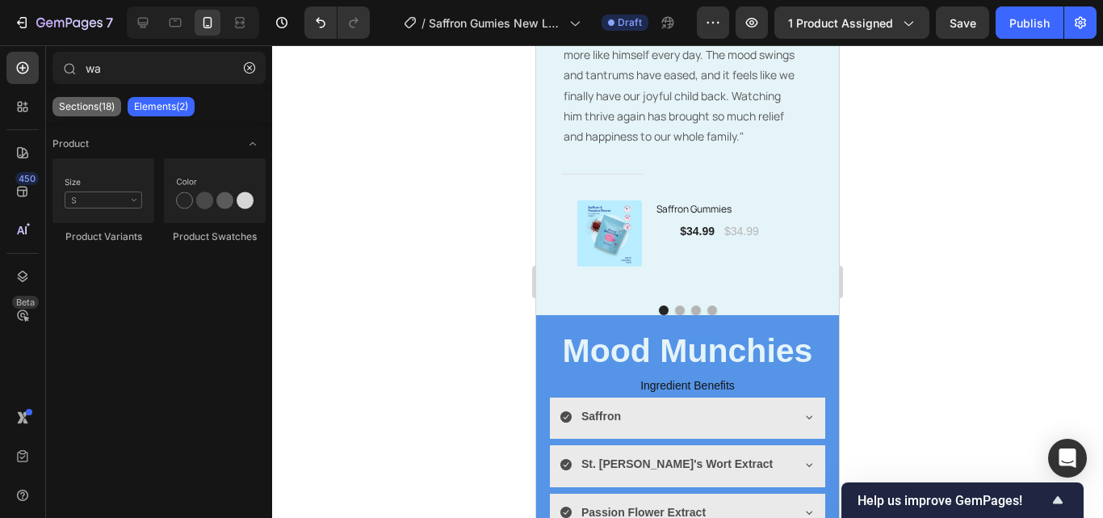
click at [109, 97] on div "Sections(18)" at bounding box center [86, 106] width 69 height 19
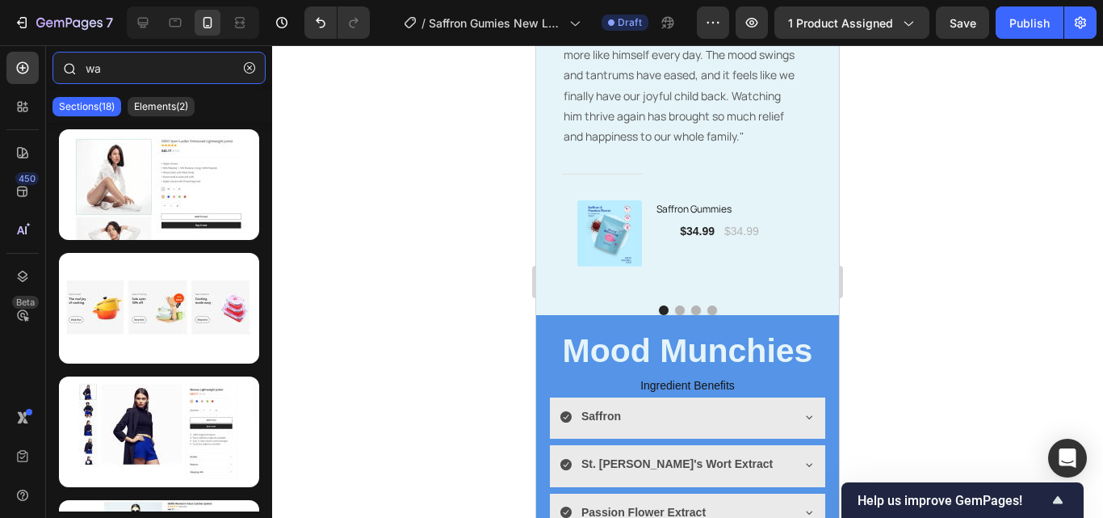
click at [130, 78] on input "wa" at bounding box center [158, 68] width 213 height 32
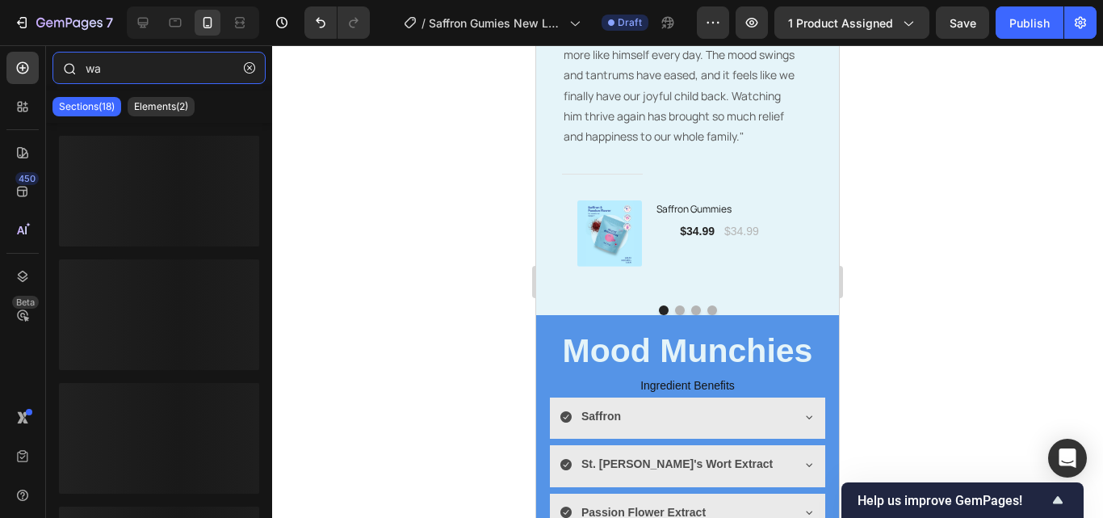
type input "w"
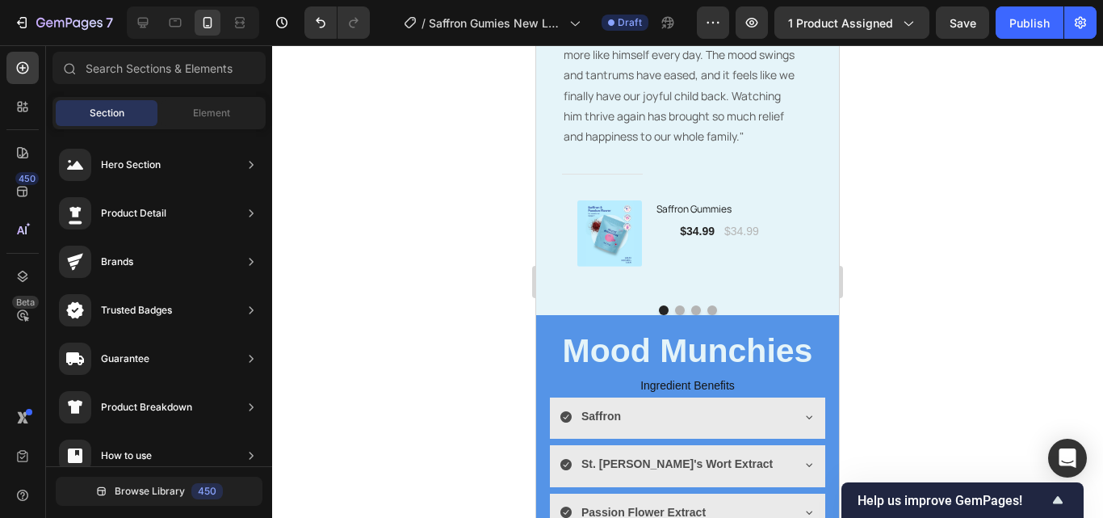
click at [187, 99] on div "Section Element" at bounding box center [158, 113] width 213 height 32
click at [195, 114] on span "Element" at bounding box center [211, 113] width 37 height 15
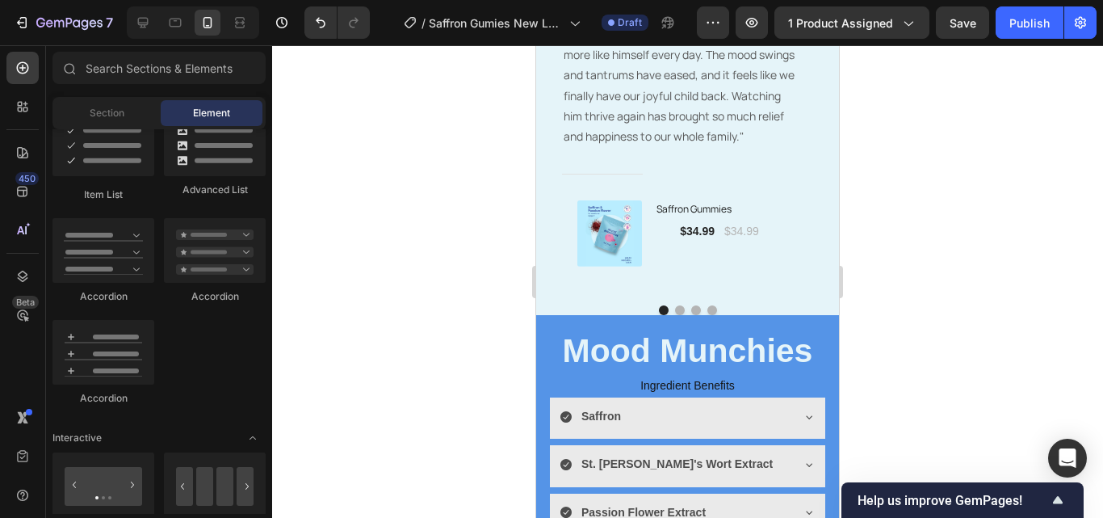
scroll to position [1924, 0]
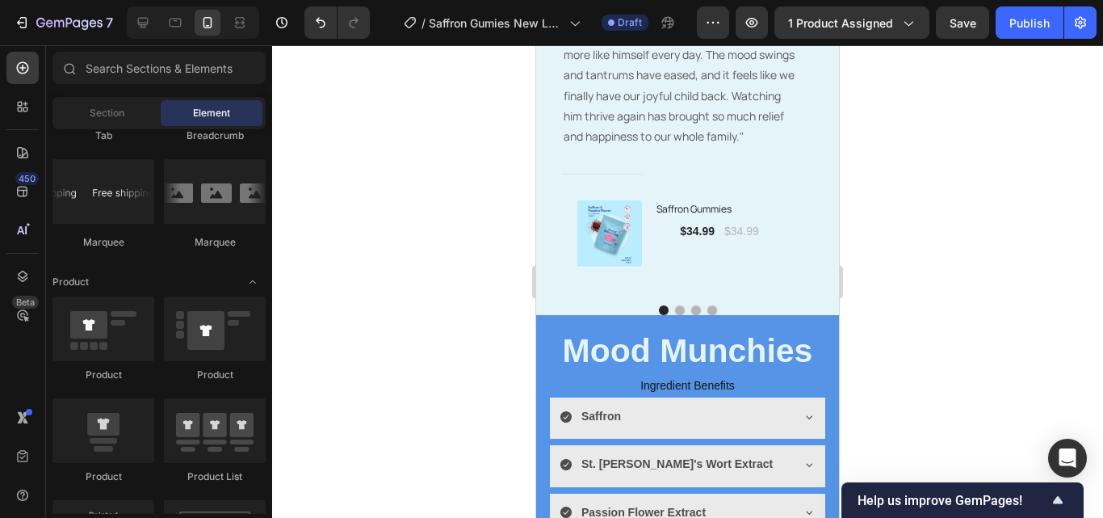
drag, startPoint x: 267, startPoint y: 254, endPoint x: 267, endPoint y: 296, distance: 42.0
click at [267, 296] on div at bounding box center [266, 109] width 12 height 384
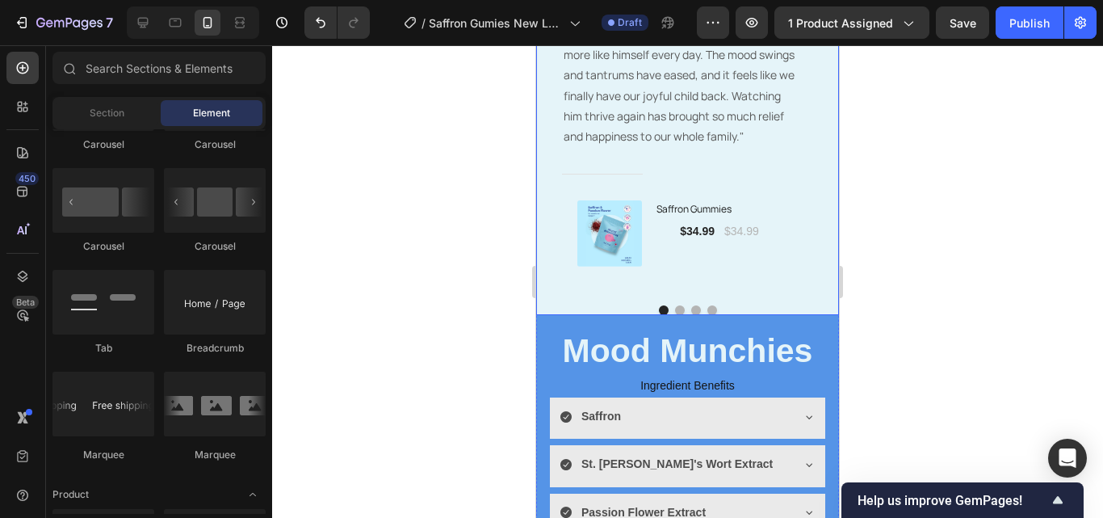
click at [601, 304] on div "Image Icon Icon Icon Icon Icon Row Emily M. - Age 44 Text block Row "Our sweet …" at bounding box center [687, 117] width 303 height 396
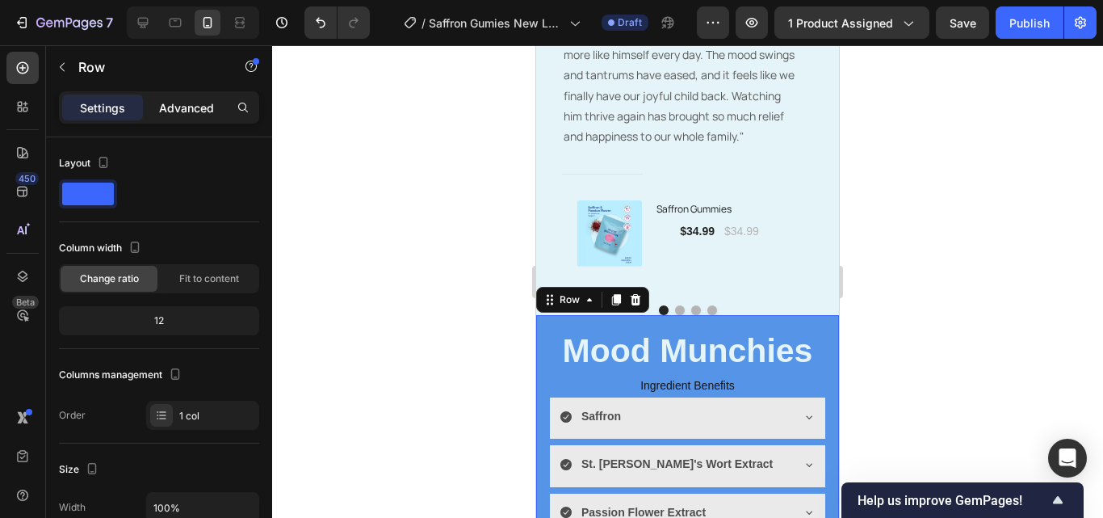
click at [209, 107] on p "Advanced" at bounding box center [186, 107] width 55 height 17
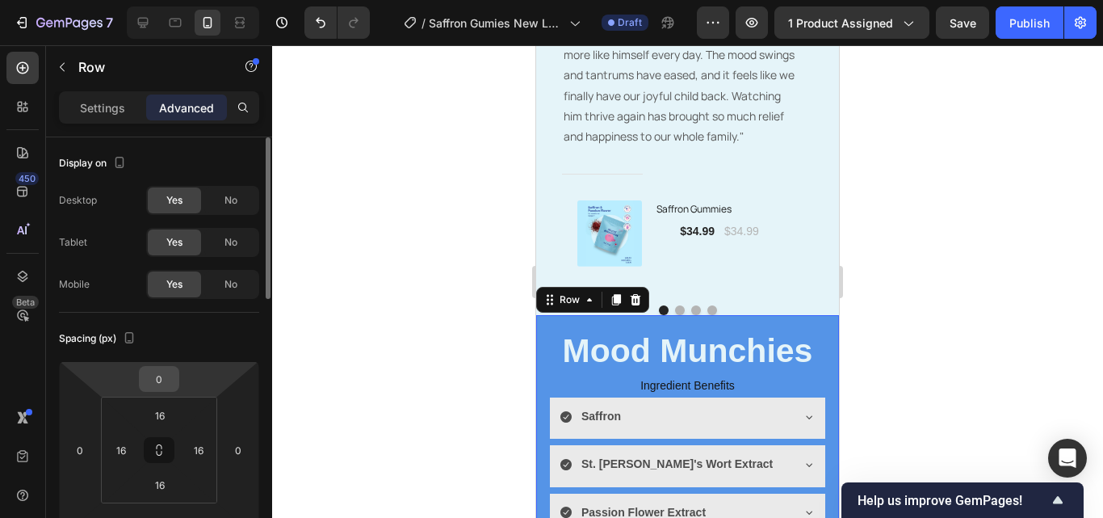
click at [167, 386] on input "0" at bounding box center [159, 379] width 32 height 24
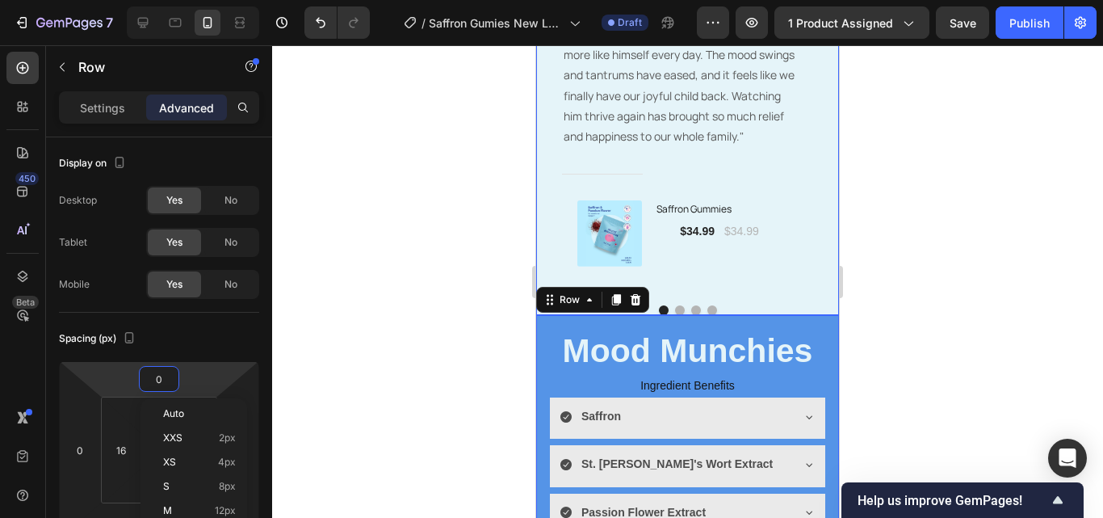
click at [774, 292] on div "Image Icon Icon Icon Icon Icon Row Emily M. - Age 44 Text block Row "Our sweet …" at bounding box center [687, 117] width 303 height 396
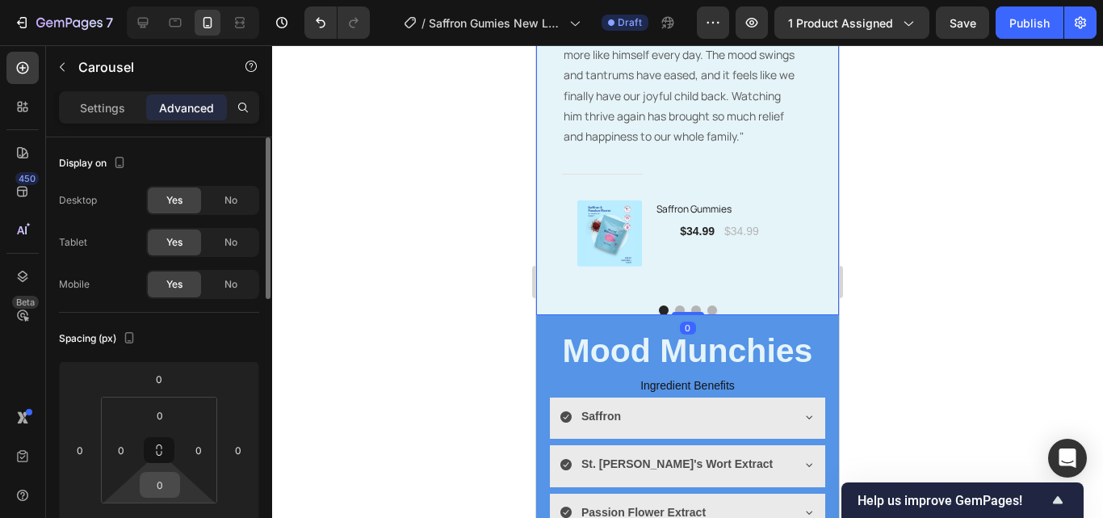
click at [164, 488] on input "0" at bounding box center [160, 484] width 32 height 24
type input "10"
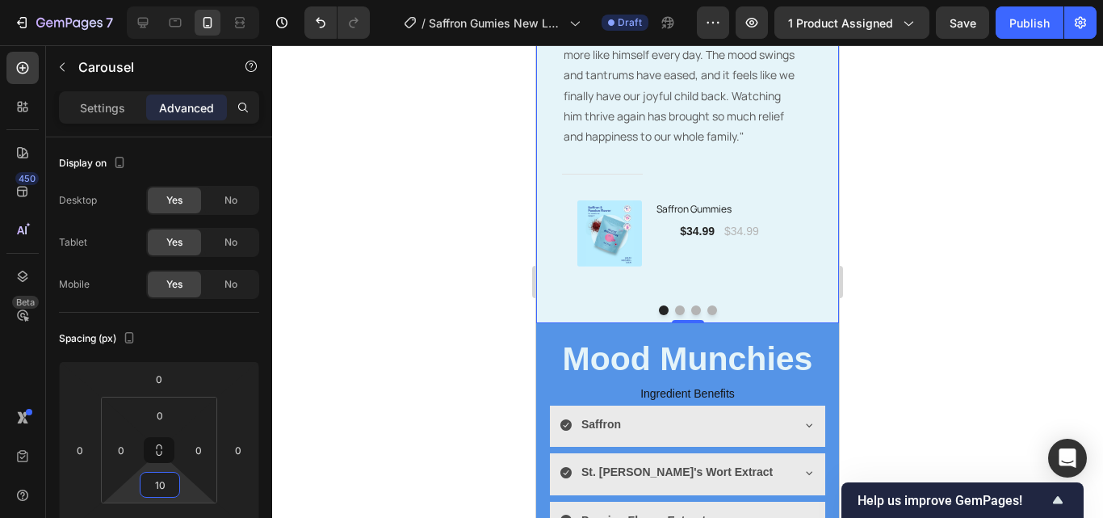
click at [371, 436] on div at bounding box center [687, 281] width 831 height 472
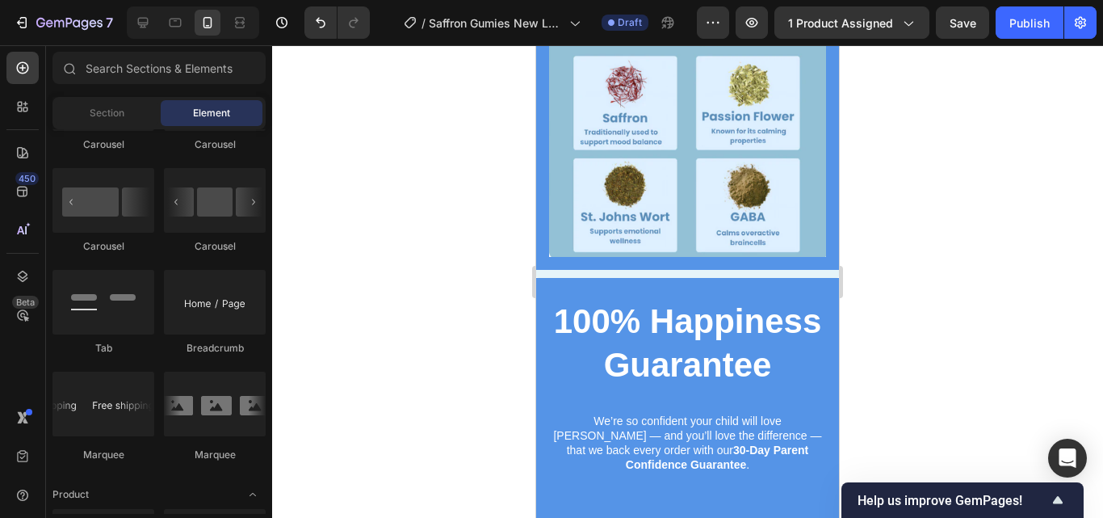
scroll to position [4550, 0]
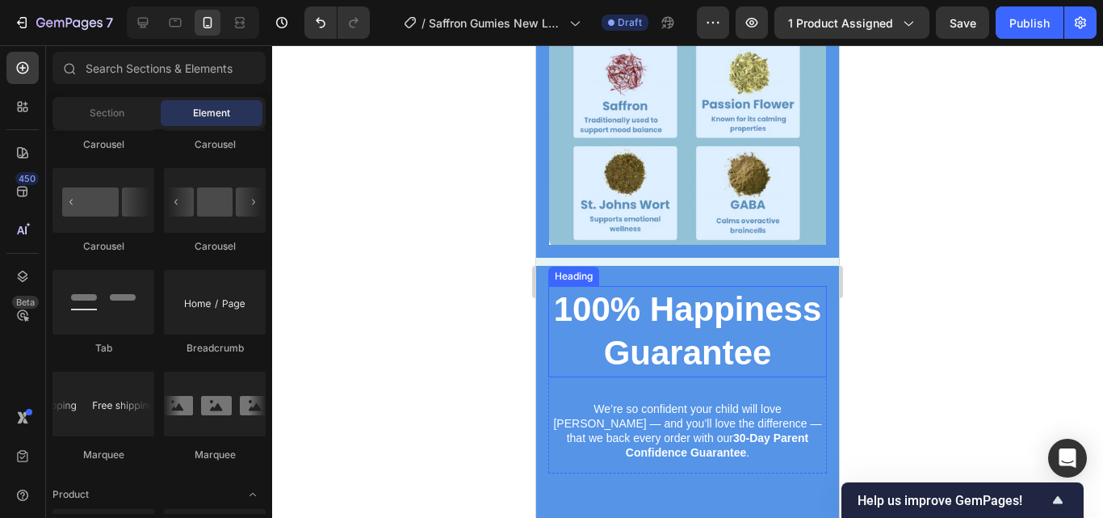
click at [811, 296] on h2 "100% Happiness Guarantee" at bounding box center [687, 331] width 279 height 91
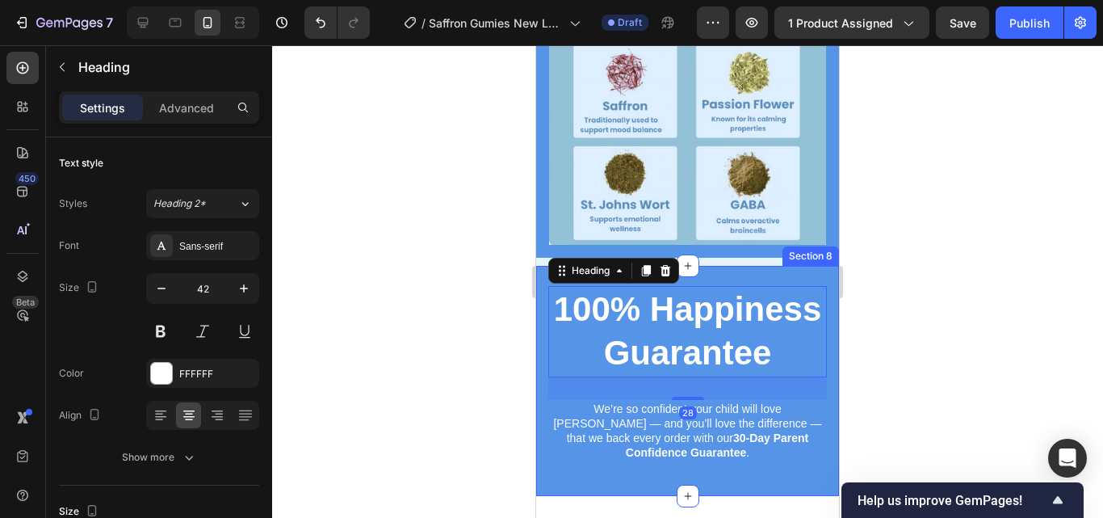
click at [813, 291] on div "100% Happiness Guarantee Heading 28 We’re so confident your child will love Moo…" at bounding box center [687, 381] width 303 height 230
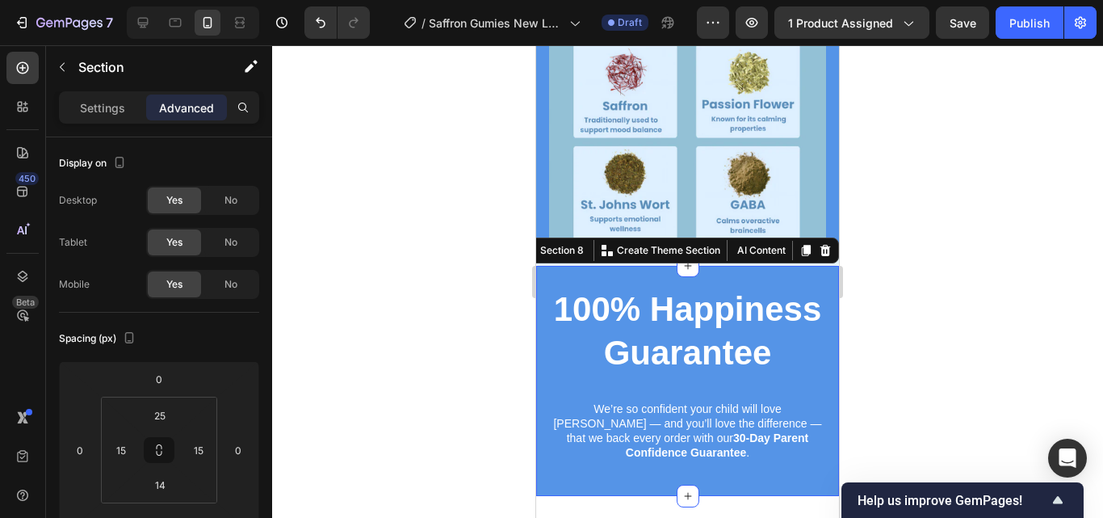
click at [818, 291] on div "100% Happiness Guarantee Heading We’re so confident your child will love Mood M…" at bounding box center [687, 381] width 303 height 230
click at [816, 266] on div "100% Happiness Guarantee Heading We’re so confident your child will love Mood M…" at bounding box center [687, 381] width 303 height 230
click at [926, 265] on div at bounding box center [687, 281] width 831 height 472
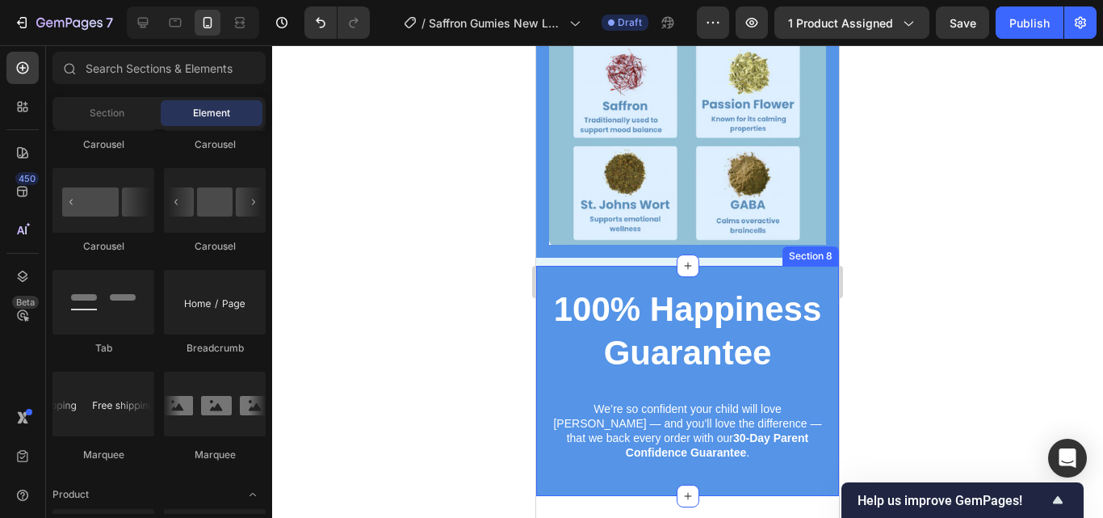
click at [811, 266] on div "100% Happiness Guarantee Heading We’re so confident your child will love Mood M…" at bounding box center [687, 381] width 303 height 230
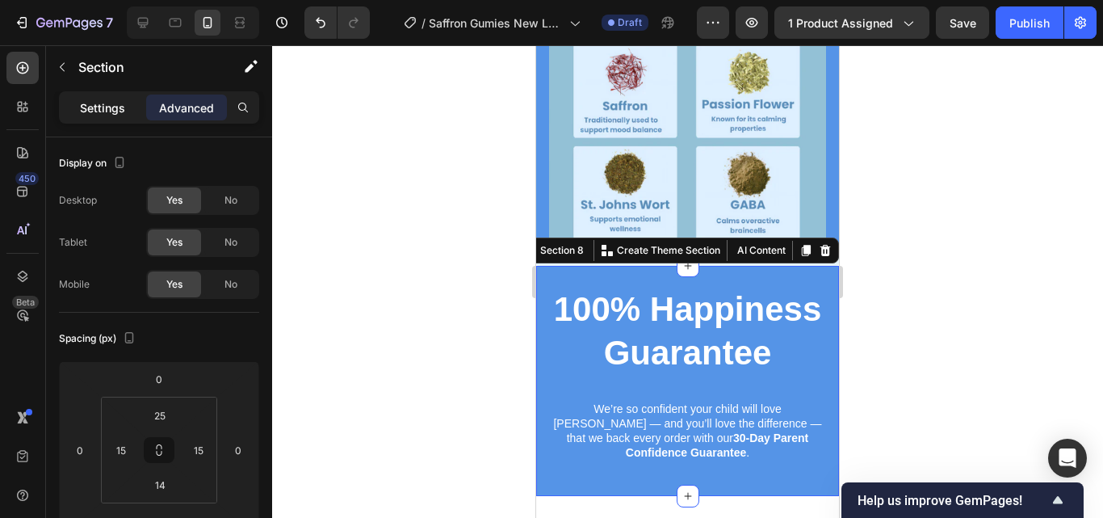
click at [118, 102] on p "Settings" at bounding box center [102, 107] width 45 height 17
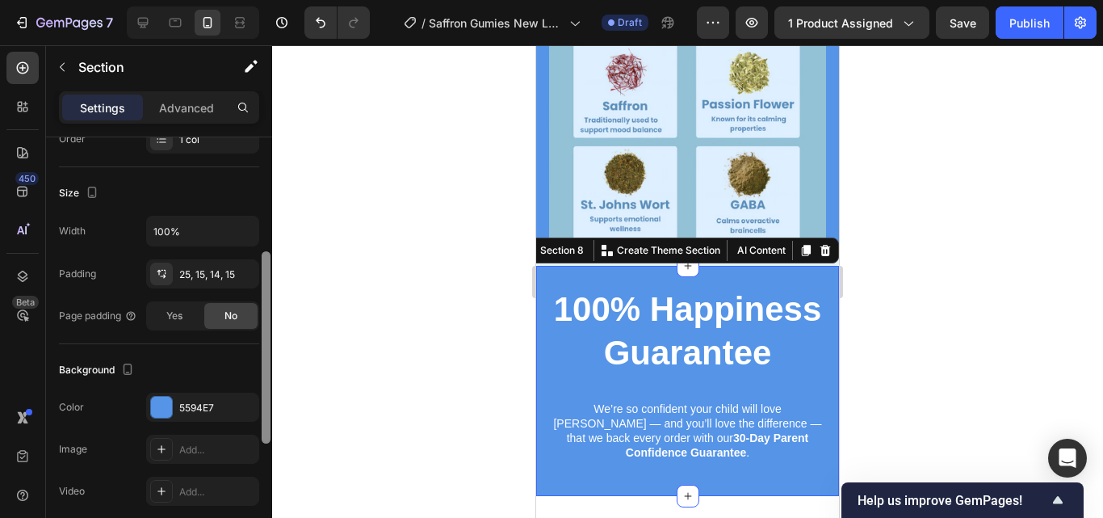
drag, startPoint x: 267, startPoint y: 287, endPoint x: 263, endPoint y: 415, distance: 127.6
click at [263, 415] on div at bounding box center [266, 347] width 9 height 192
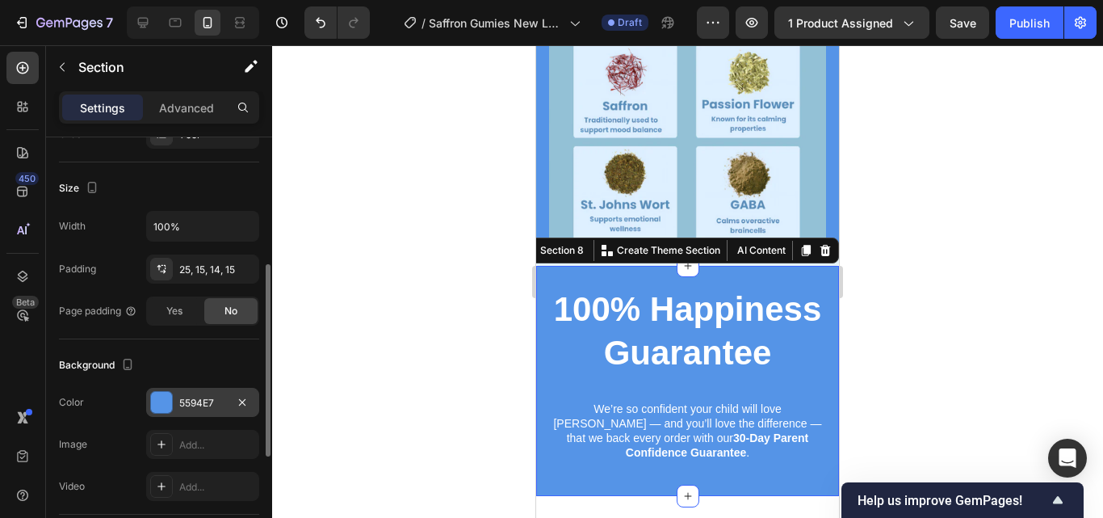
click at [208, 396] on div "5594E7" at bounding box center [202, 403] width 47 height 15
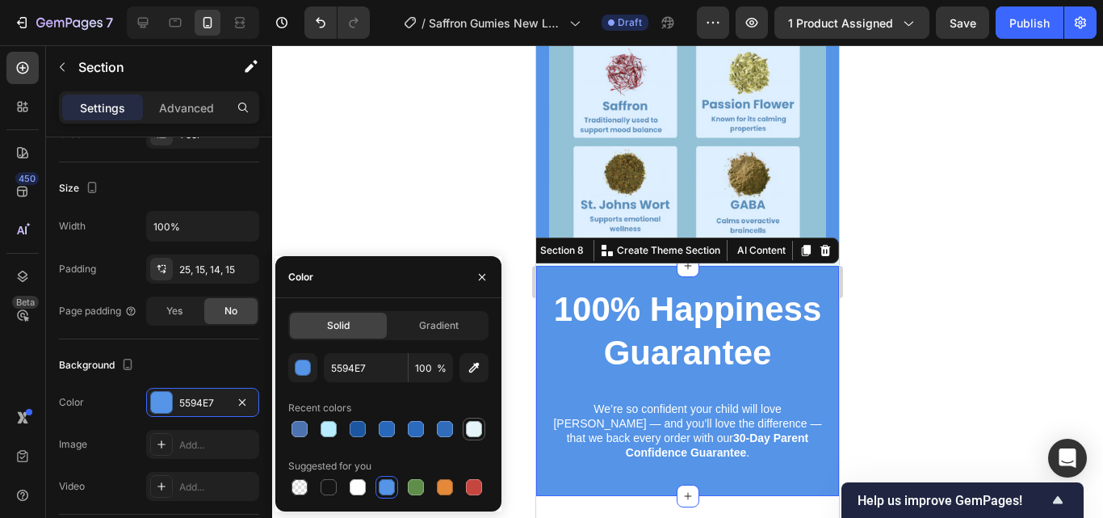
click at [467, 429] on div at bounding box center [474, 429] width 16 height 16
type input "E5F4F9"
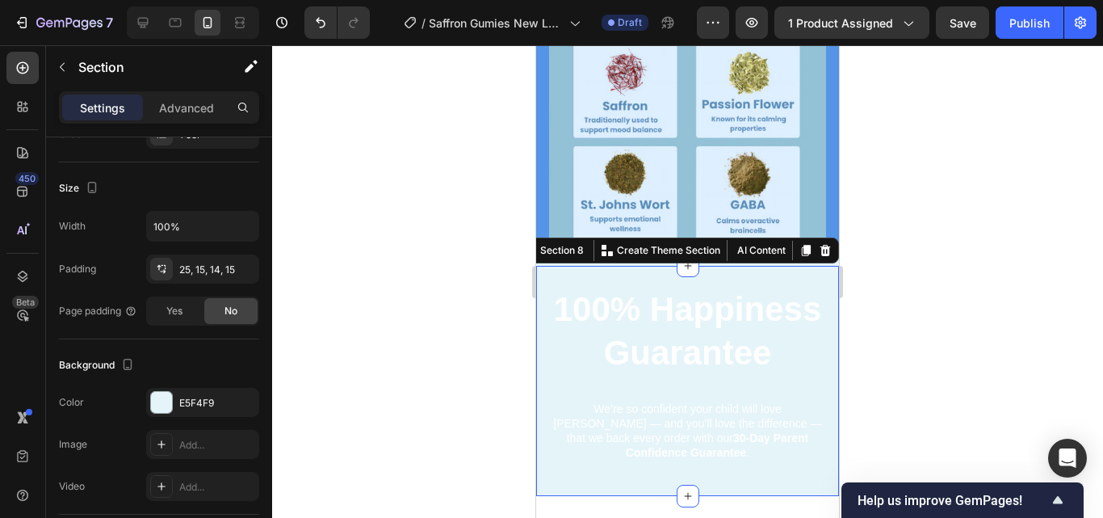
click at [922, 363] on div at bounding box center [687, 281] width 831 height 472
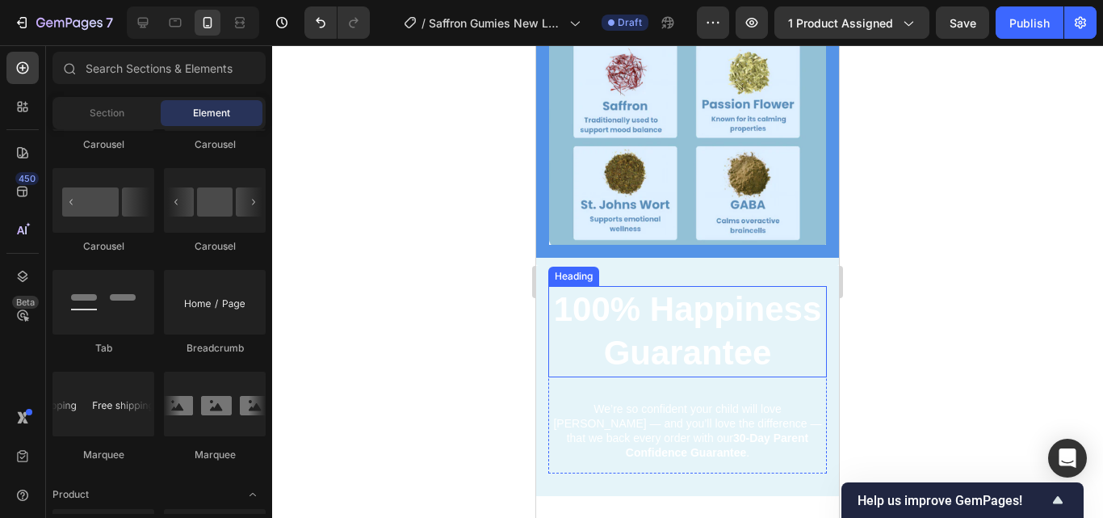
click at [699, 318] on h2 "100% Happiness Guarantee" at bounding box center [687, 331] width 279 height 91
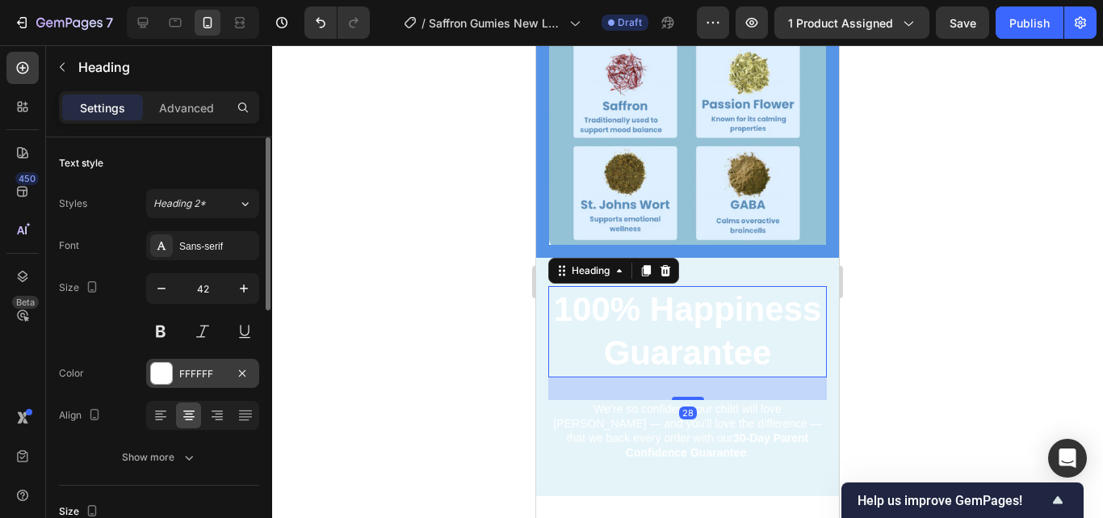
click at [194, 363] on div "FFFFFF" at bounding box center [202, 372] width 113 height 29
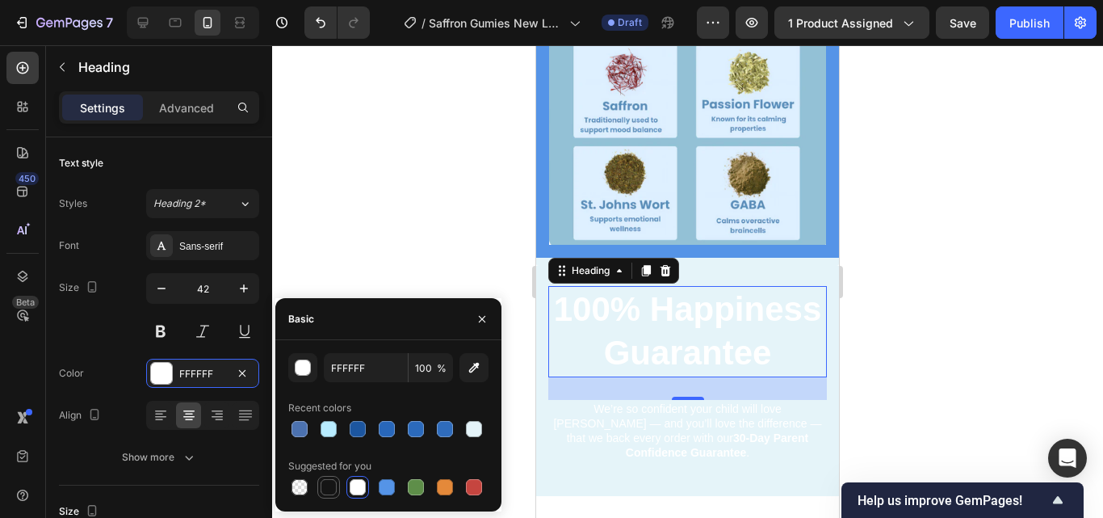
click at [326, 486] on div at bounding box center [329, 487] width 16 height 16
type input "151515"
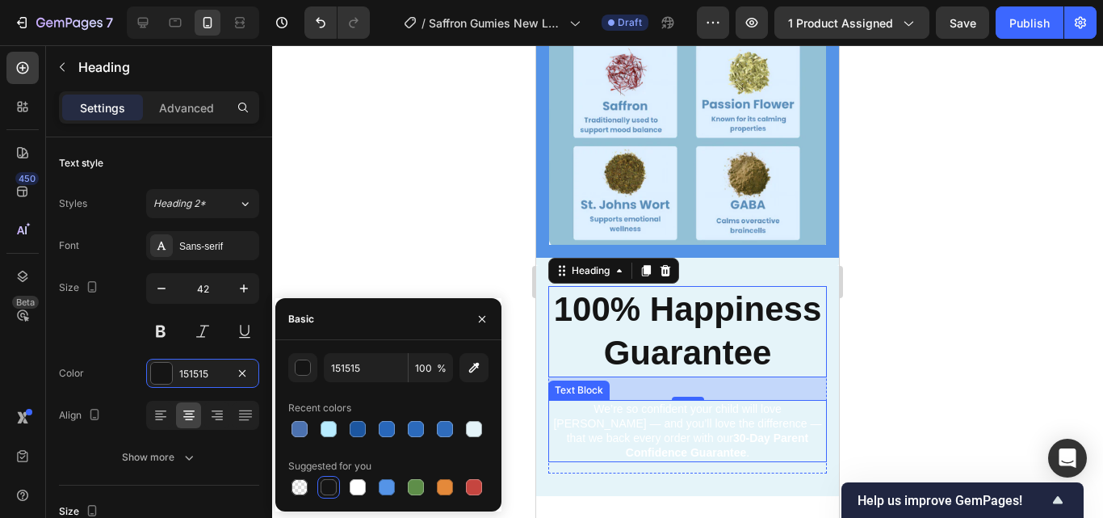
click at [656, 460] on p "We’re so confident your child will love Mood Munchies — and you’ll love the dif…" at bounding box center [687, 430] width 275 height 59
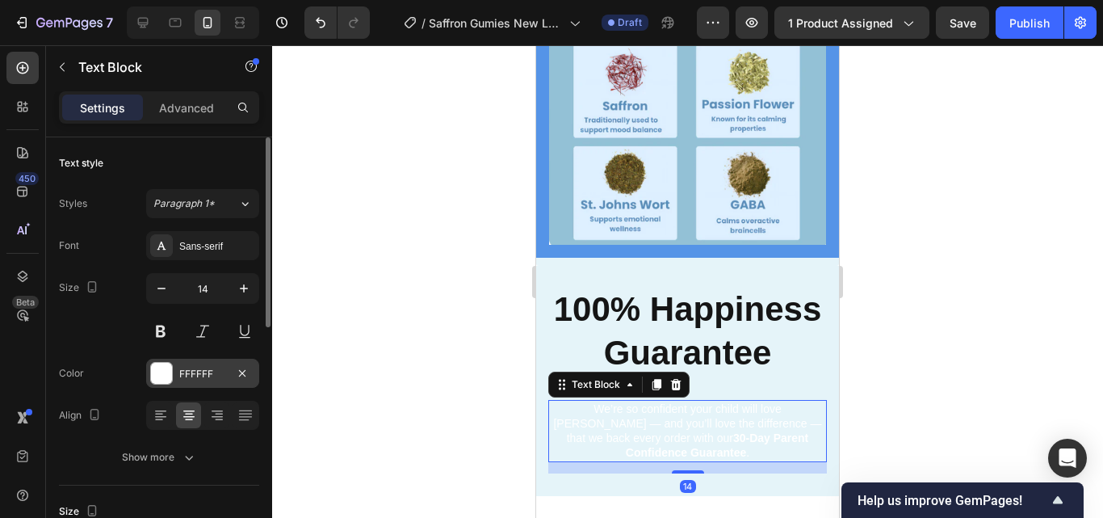
click at [228, 386] on div "FFFFFF" at bounding box center [202, 372] width 113 height 29
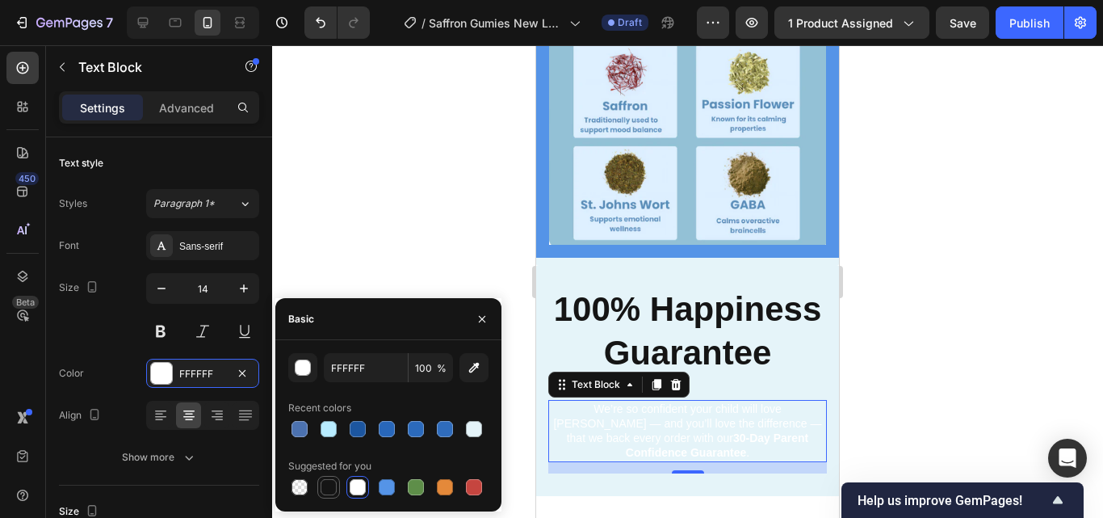
click at [337, 488] on div at bounding box center [328, 486] width 19 height 19
type input "151515"
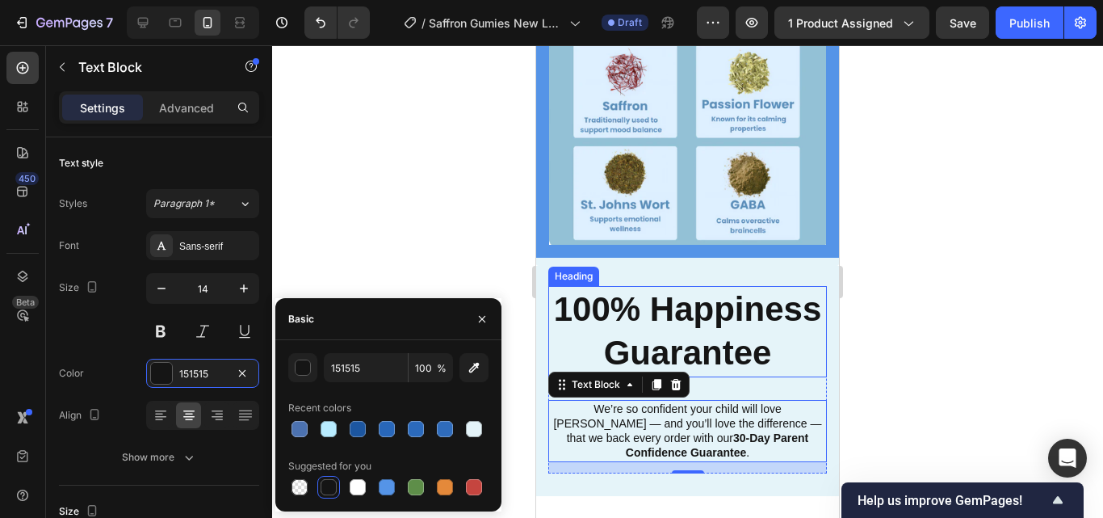
click at [773, 377] on h2 "100% Happiness Guarantee" at bounding box center [687, 331] width 279 height 91
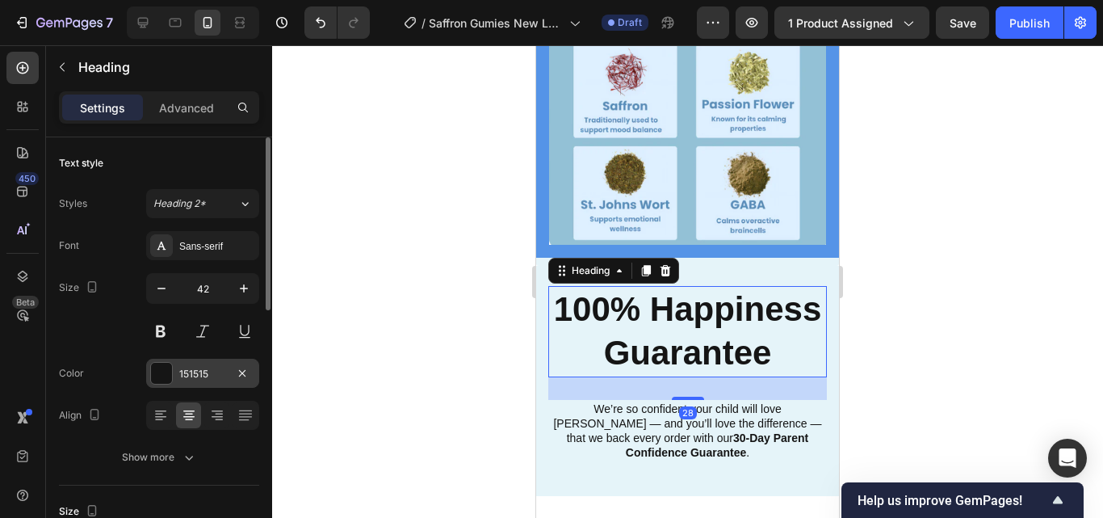
click at [205, 371] on div "151515" at bounding box center [202, 374] width 47 height 15
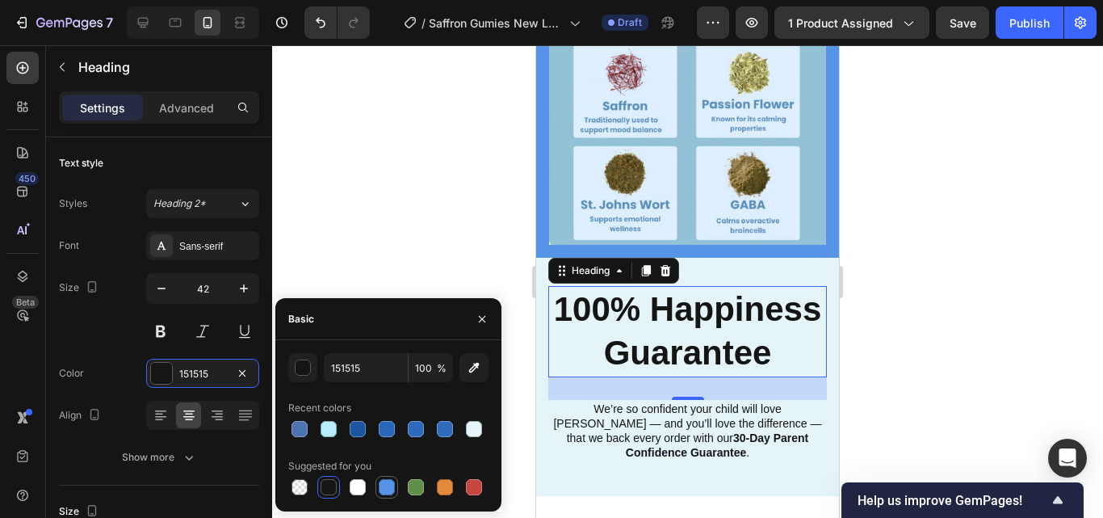
click at [388, 485] on div at bounding box center [387, 487] width 16 height 16
type input "5594E7"
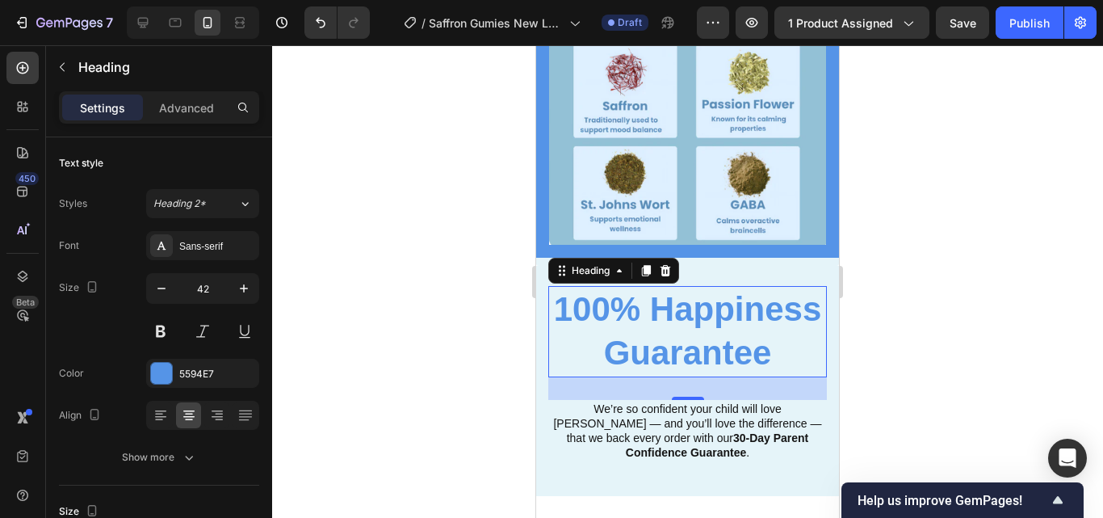
click at [427, 220] on div at bounding box center [687, 281] width 831 height 472
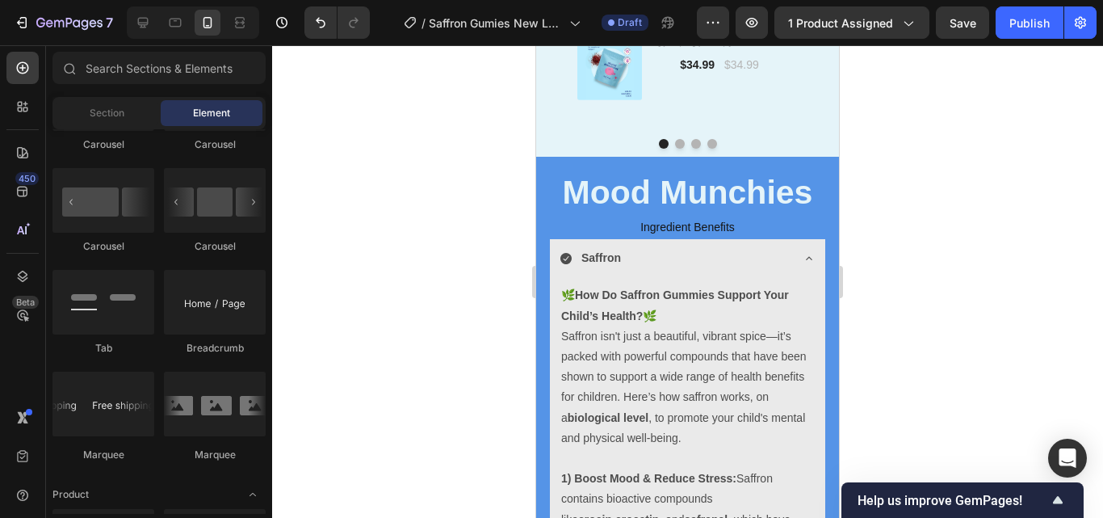
scroll to position [4099, 0]
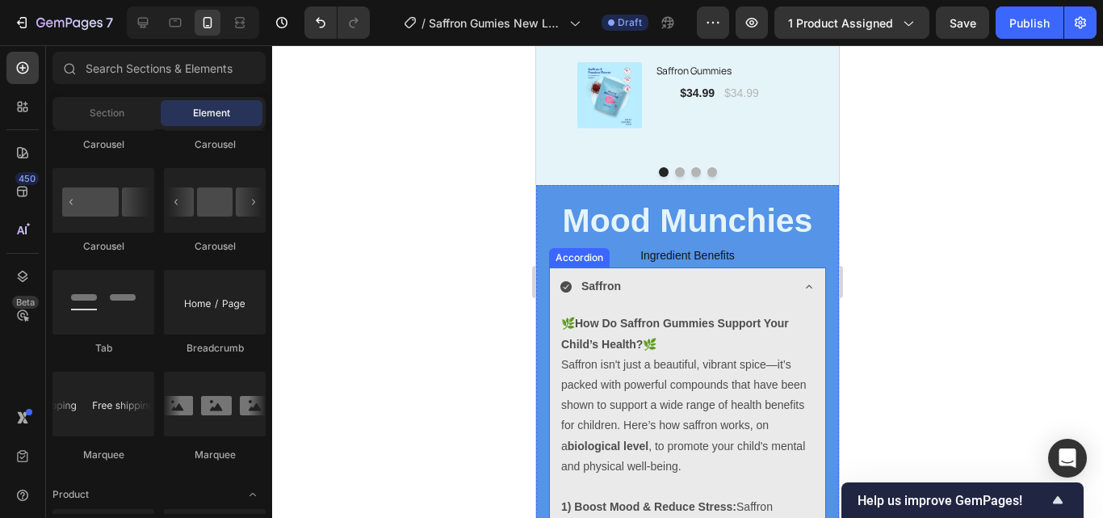
click at [803, 287] on icon at bounding box center [809, 286] width 13 height 13
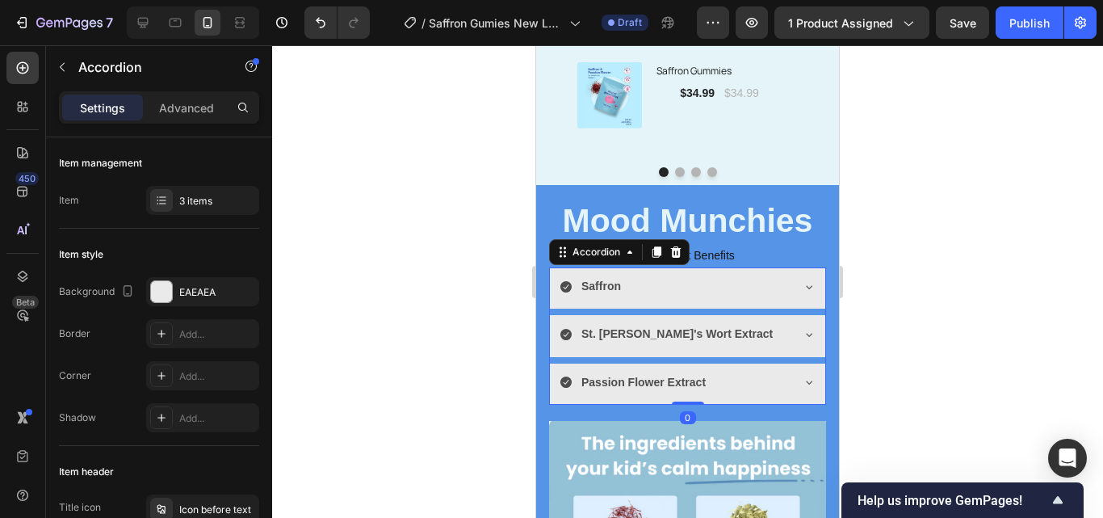
click at [884, 357] on div at bounding box center [687, 281] width 831 height 472
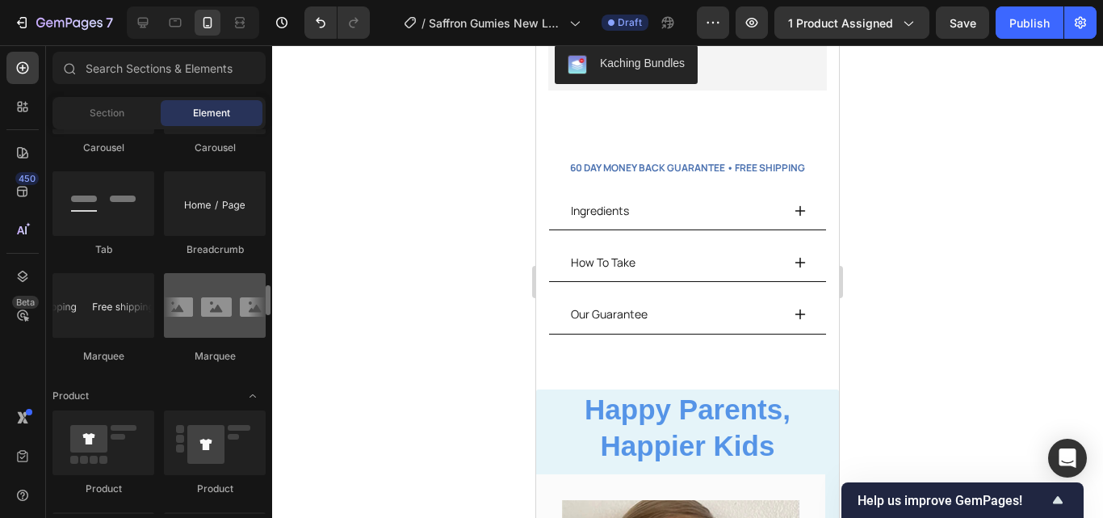
scroll to position [1808, 0]
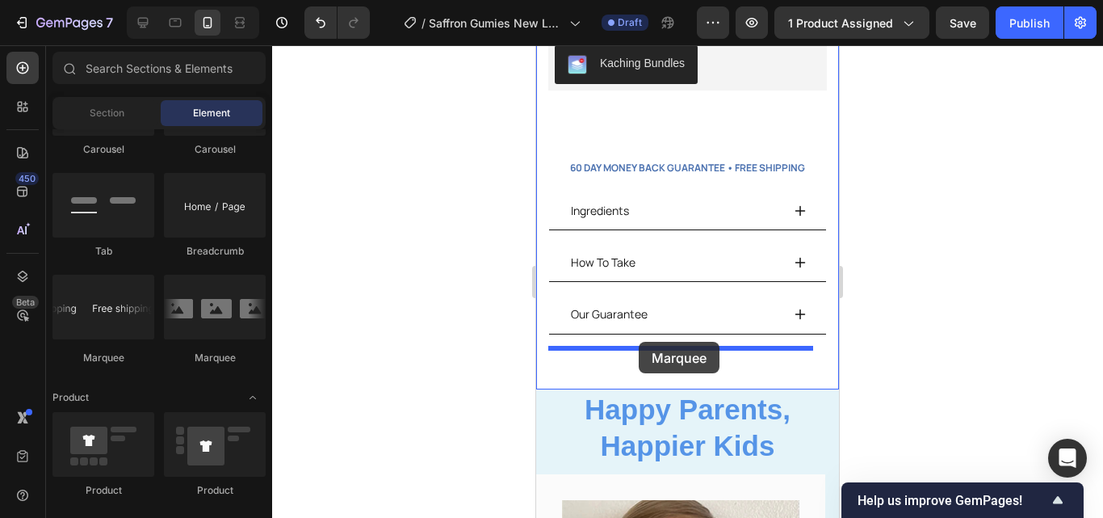
drag, startPoint x: 642, startPoint y: 361, endPoint x: 639, endPoint y: 342, distance: 19.6
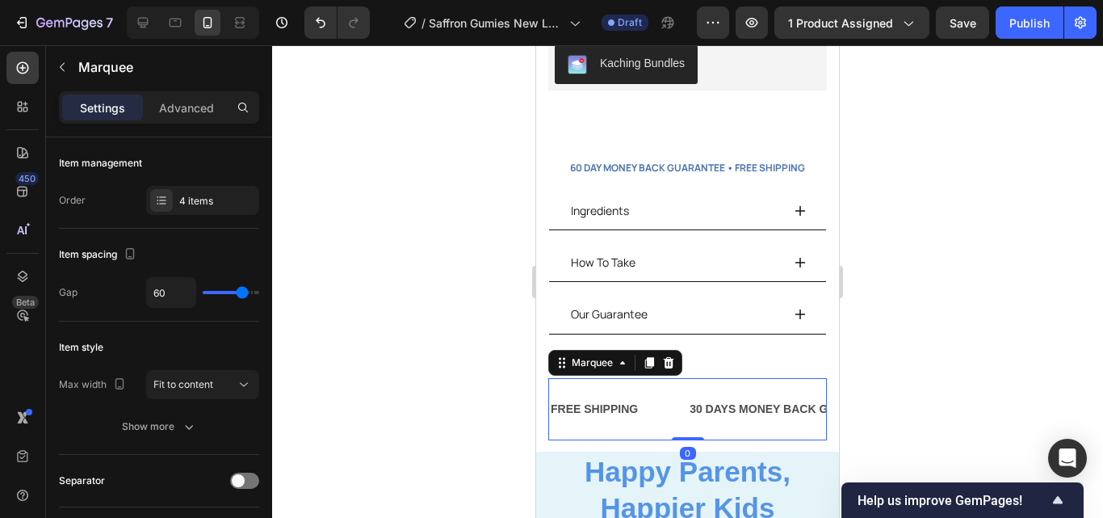
click at [964, 348] on div at bounding box center [687, 281] width 831 height 472
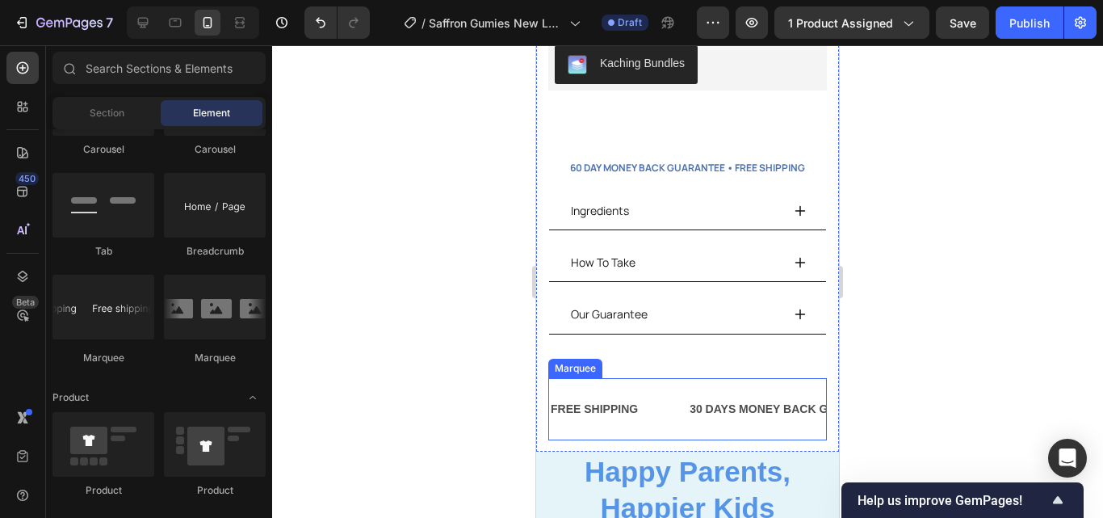
click at [653, 391] on div "FREE SHIPPING Text Block" at bounding box center [618, 409] width 139 height 36
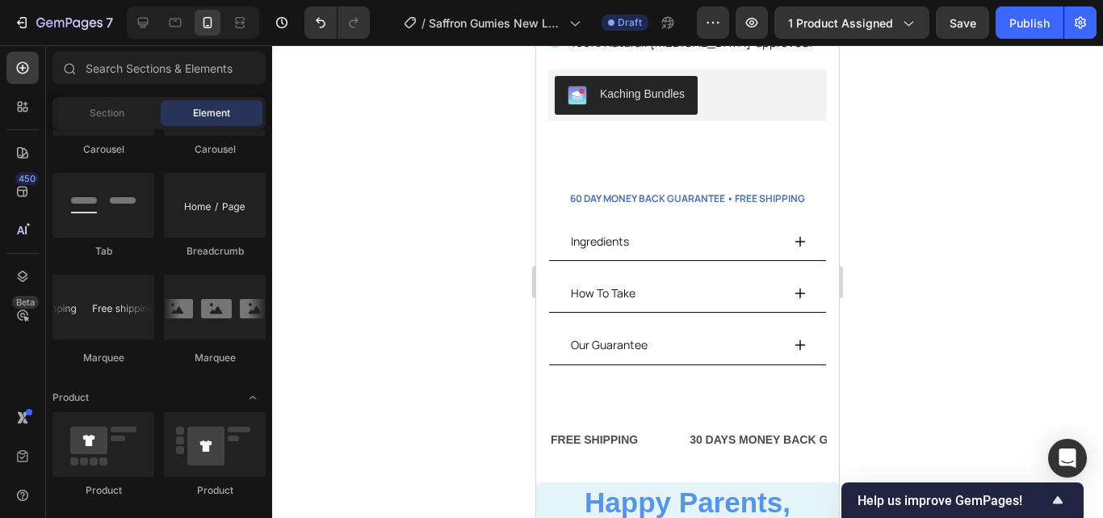
scroll to position [550, 0]
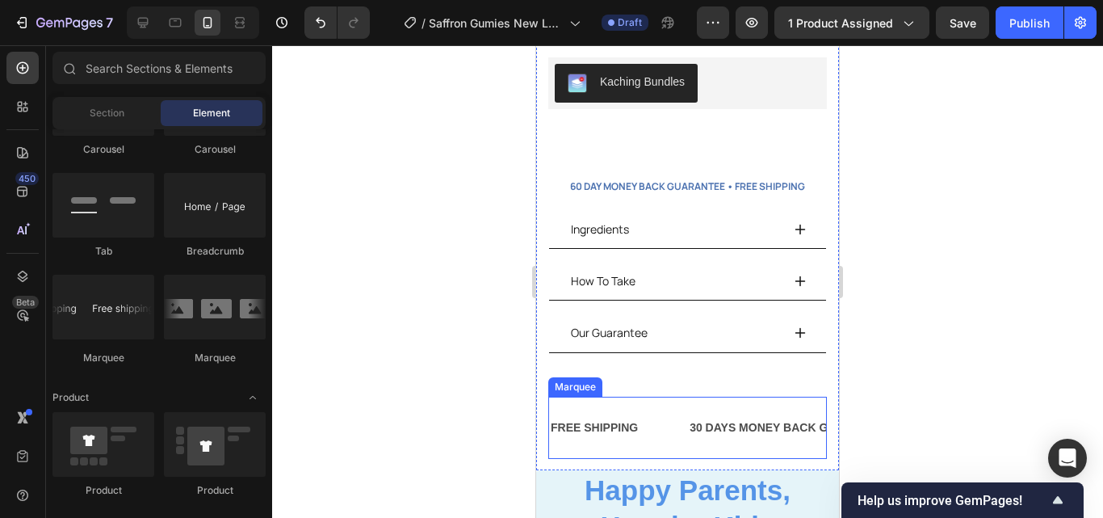
click at [797, 396] on div "FREE SHIPPING Text Block 30 DAYS MONEY BACK GUARANTEE Text Block LIMITED TIME 5…" at bounding box center [687, 427] width 279 height 62
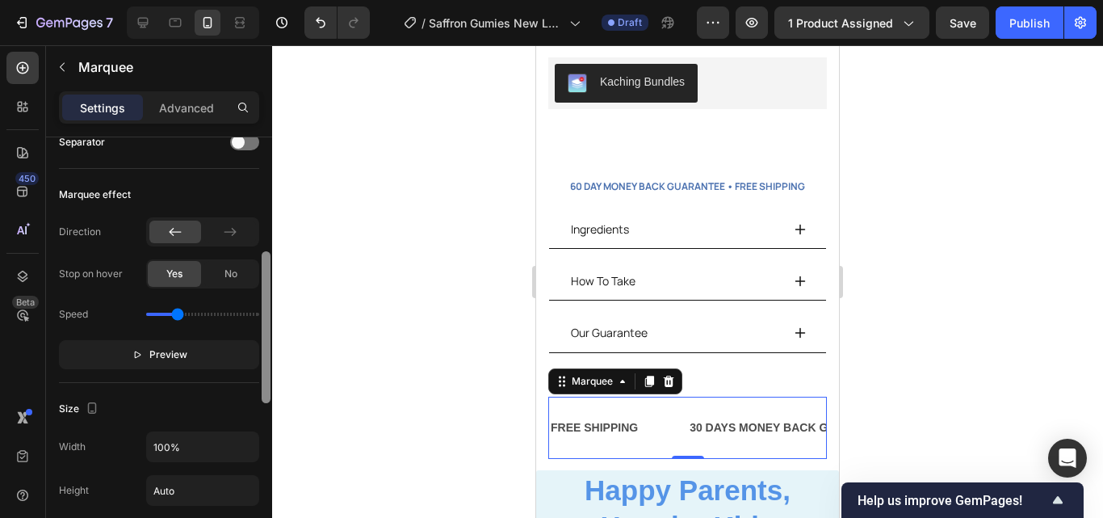
scroll to position [347, 0]
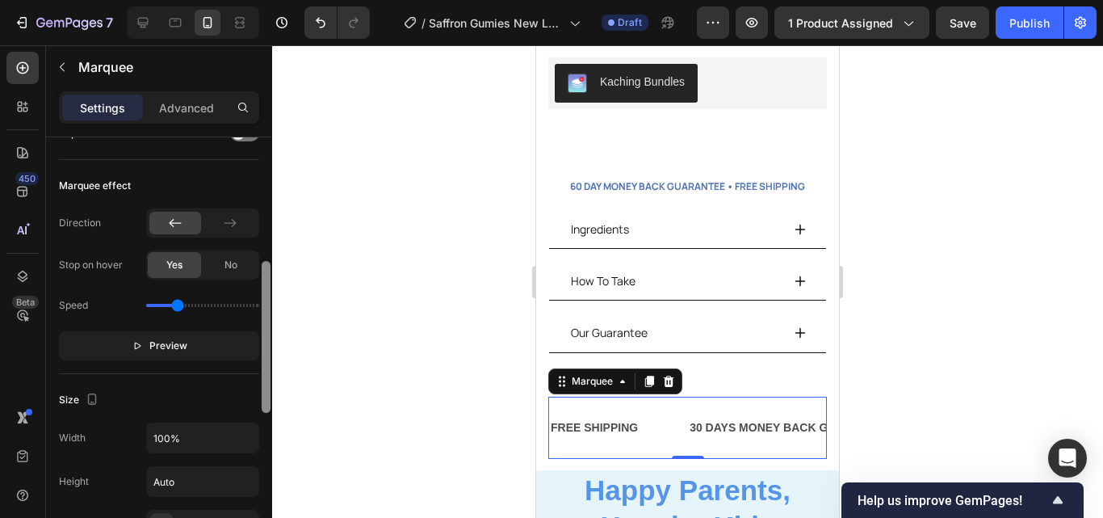
drag, startPoint x: 268, startPoint y: 222, endPoint x: 265, endPoint y: 346, distance: 123.6
click at [265, 346] on div at bounding box center [266, 337] width 9 height 152
drag, startPoint x: 195, startPoint y: 305, endPoint x: 234, endPoint y: 308, distance: 39.6
click at [234, 307] on input "range" at bounding box center [202, 305] width 113 height 3
drag, startPoint x: 232, startPoint y: 307, endPoint x: 191, endPoint y: 307, distance: 41.2
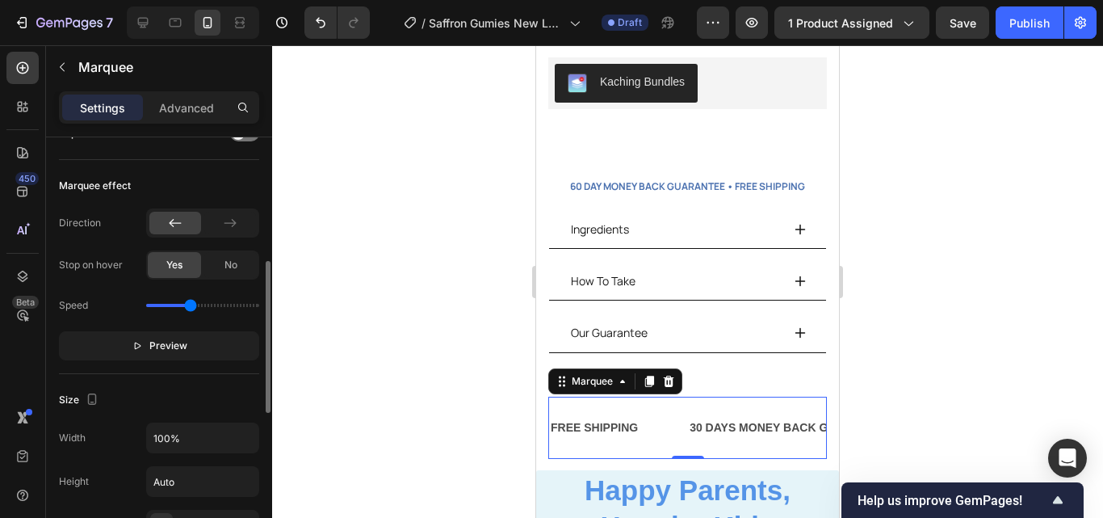
click at [191, 307] on input "range" at bounding box center [202, 305] width 113 height 3
type input "1.2"
click at [182, 306] on input "range" at bounding box center [202, 305] width 113 height 3
click at [629, 416] on div "FREE SHIPPING" at bounding box center [594, 427] width 90 height 23
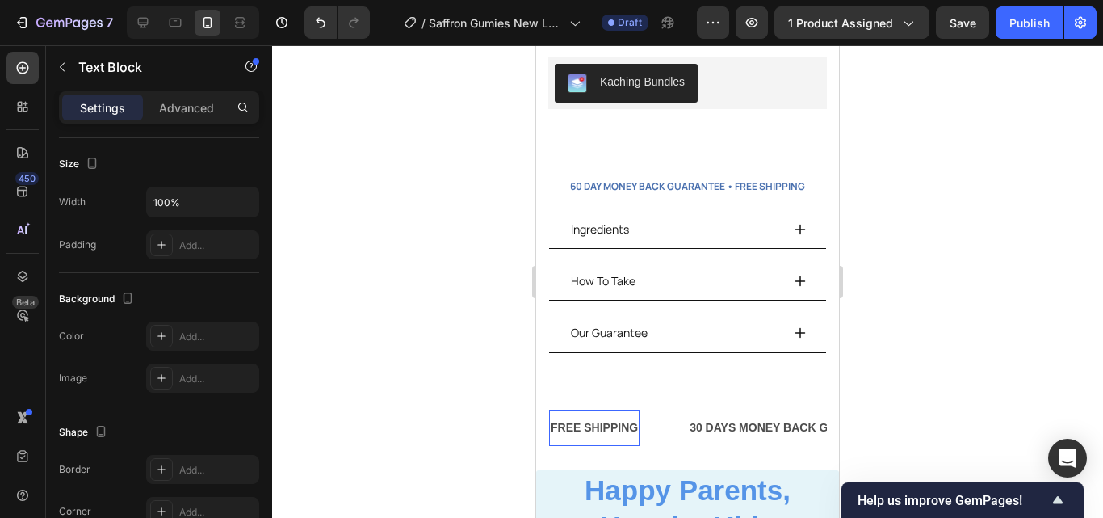
scroll to position [0, 0]
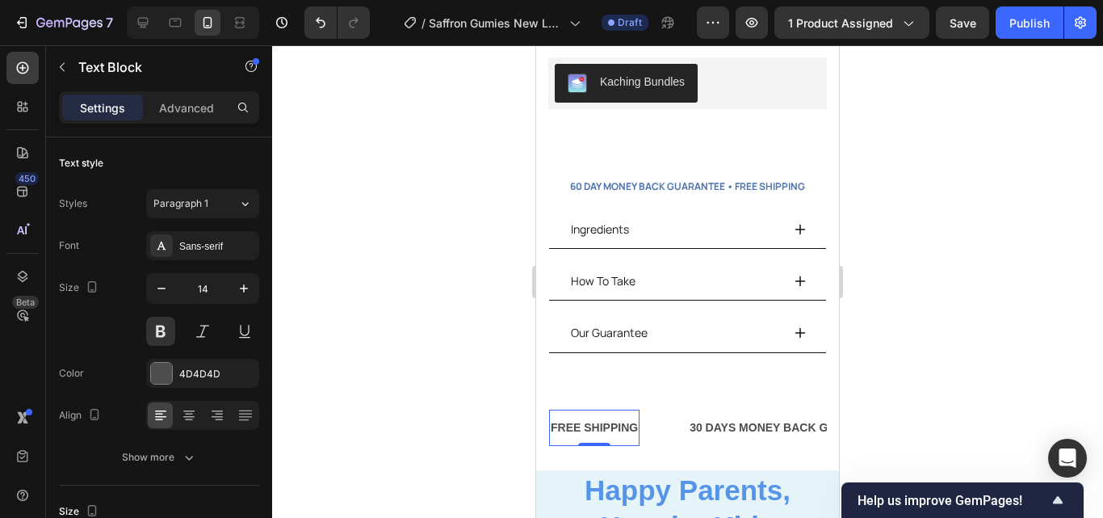
click at [629, 416] on div "FREE SHIPPING" at bounding box center [592, 427] width 90 height 23
click at [635, 417] on p "FREE SHIPPING" at bounding box center [592, 427] width 87 height 20
click at [775, 416] on div "30 DAYS MONEY BACK GUARANTEE" at bounding box center [837, 427] width 204 height 23
click at [742, 416] on div "30 DAYS MONEY BACK GUARANTEE" at bounding box center [837, 427] width 204 height 23
click at [742, 417] on p "30 DAYS MONEY BACK GUARANTEE" at bounding box center [833, 427] width 201 height 20
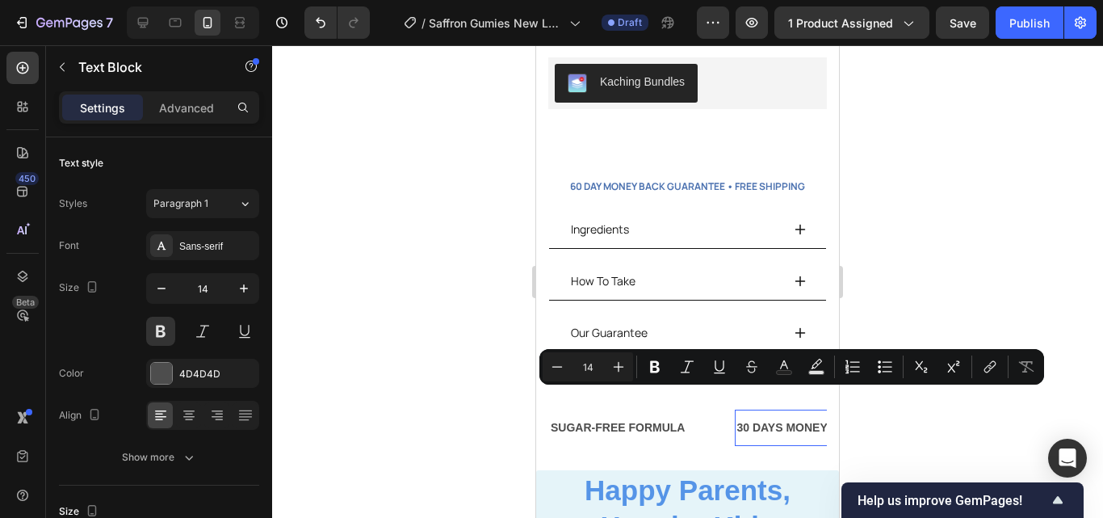
click at [805, 417] on p "30 DAYS MONEY BACK GUARANTEE" at bounding box center [836, 427] width 201 height 20
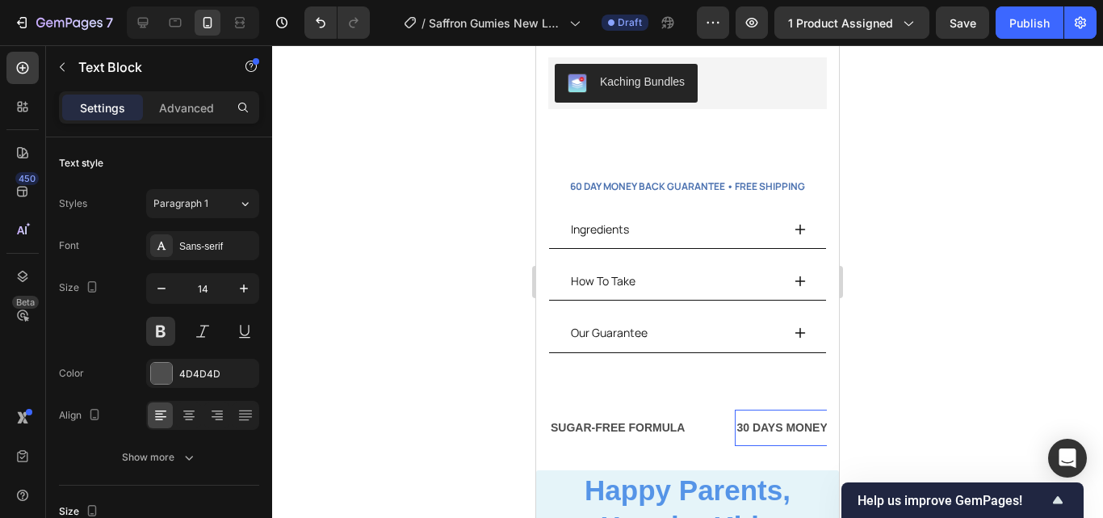
click at [743, 417] on p "30 DAYS MONEY BACK GUARANTEE" at bounding box center [836, 427] width 201 height 20
click at [738, 417] on p "30 DAYS MONEY BACK GUARANTEE" at bounding box center [831, 427] width 201 height 20
drag, startPoint x: 738, startPoint y: 402, endPoint x: 838, endPoint y: 405, distance: 100.2
click at [808, 417] on p "GUARANTEE" at bounding box center [772, 427] width 72 height 20
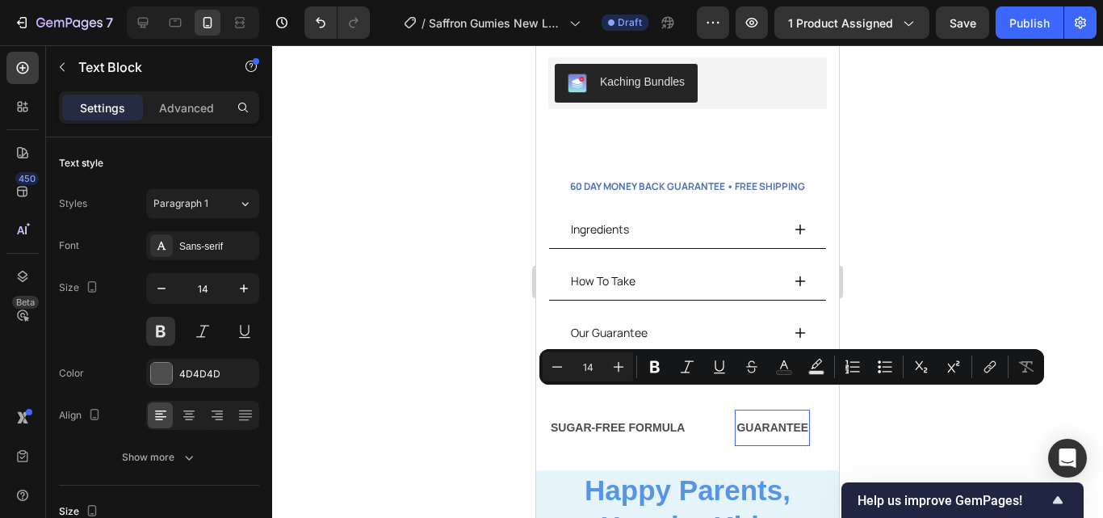
drag, startPoint x: 811, startPoint y: 404, endPoint x: 742, endPoint y: 403, distance: 68.6
click at [742, 417] on p "GUARANTEE" at bounding box center [770, 427] width 72 height 20
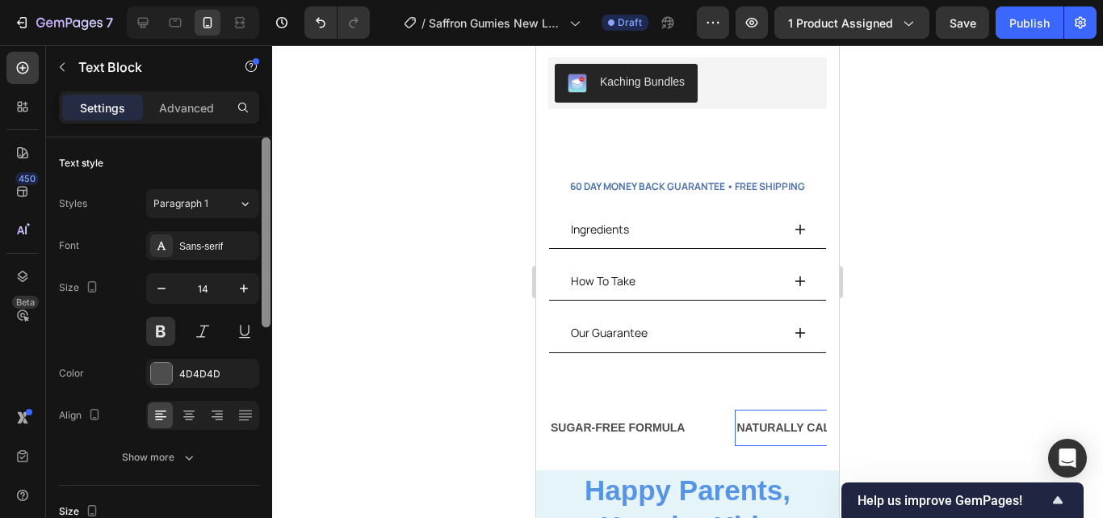
scroll to position [9, 0]
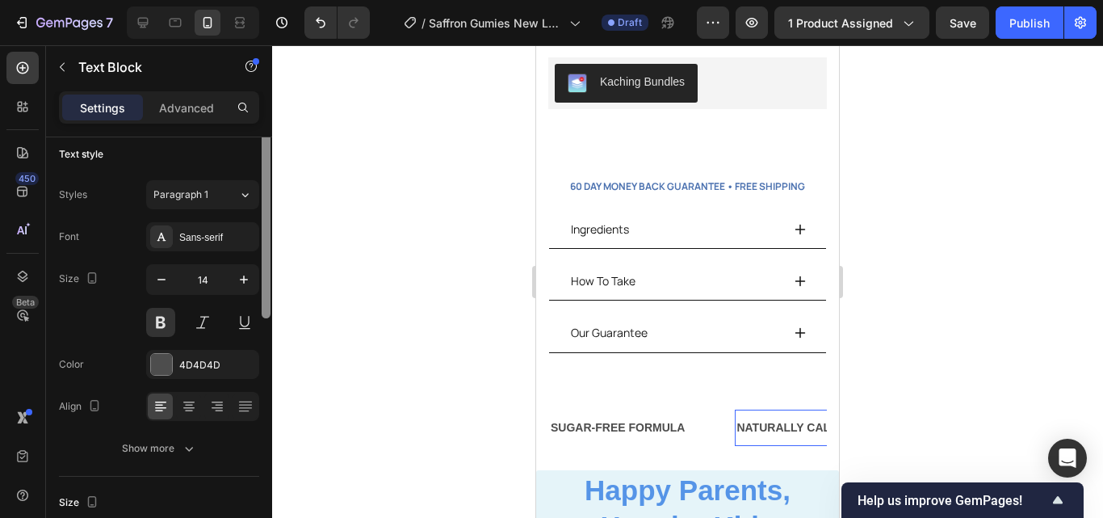
click at [267, 318] on div at bounding box center [266, 223] width 9 height 190
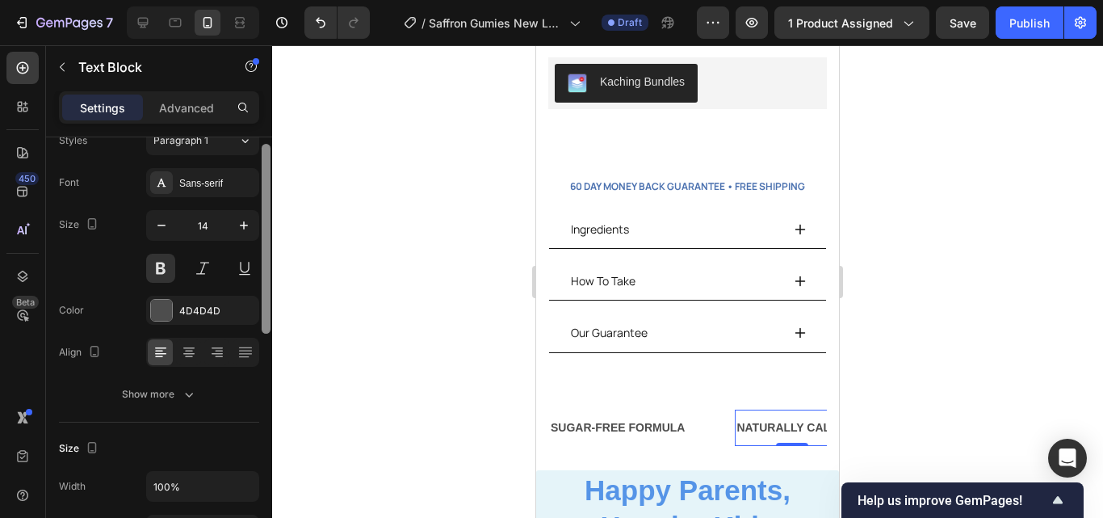
scroll to position [44, 0]
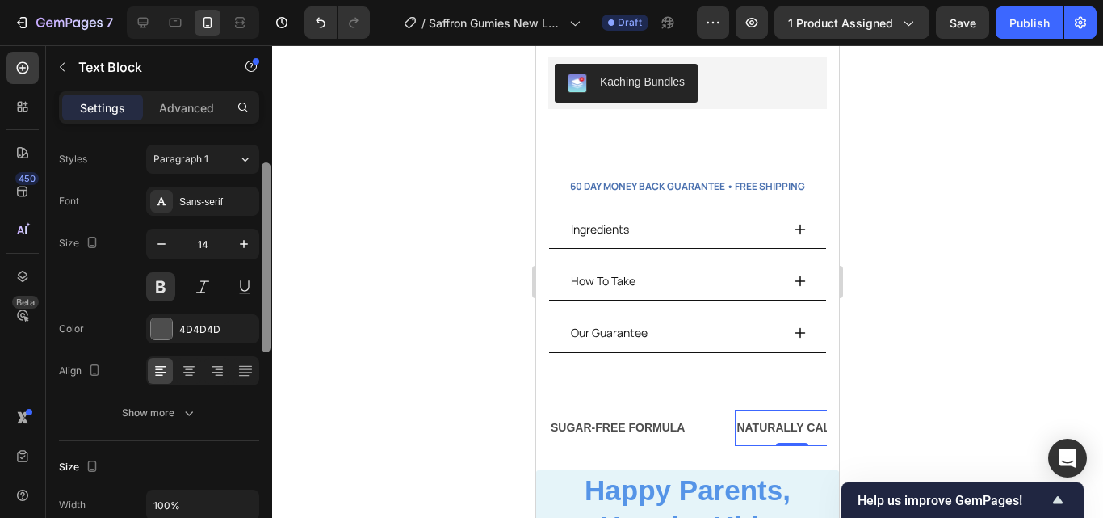
drag, startPoint x: 267, startPoint y: 328, endPoint x: 438, endPoint y: 365, distance: 174.4
click at [260, 344] on div at bounding box center [266, 354] width 12 height 426
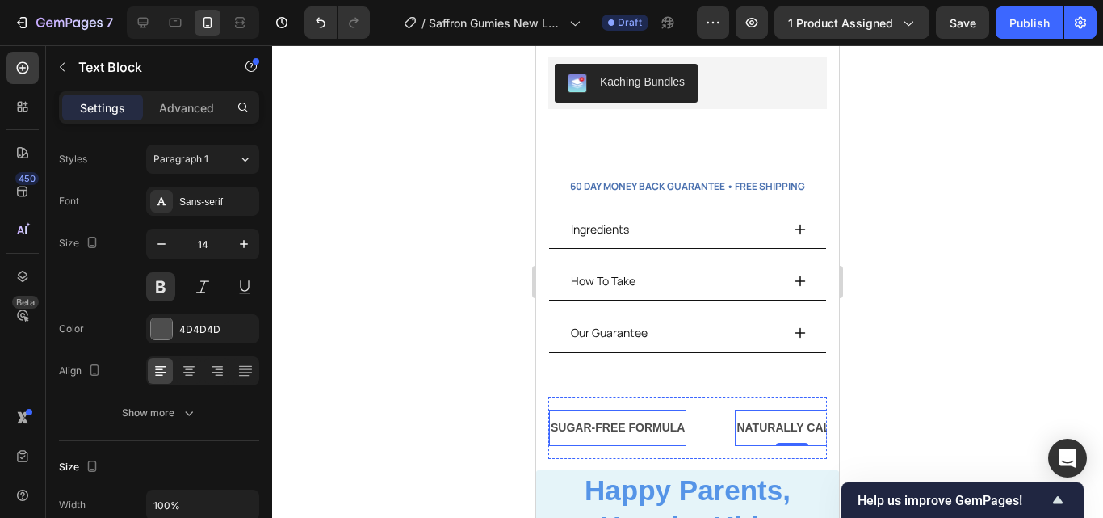
click at [683, 419] on div "SUGAR-FREE FORMULA Text Block NATURALLY CALMS Text Block 0 LIMITED TIME 50% OFF…" at bounding box center [687, 427] width 279 height 62
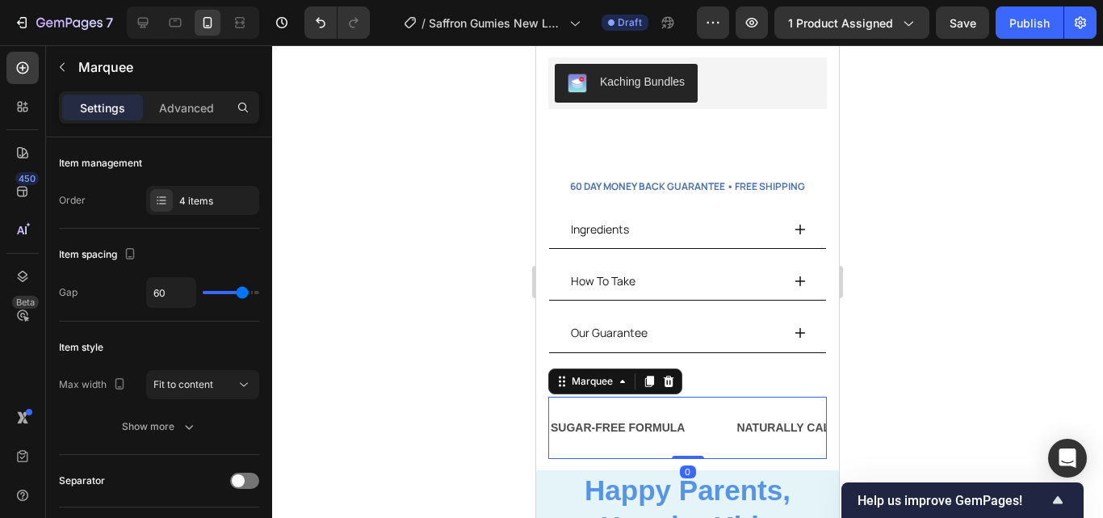
scroll to position [426, 0]
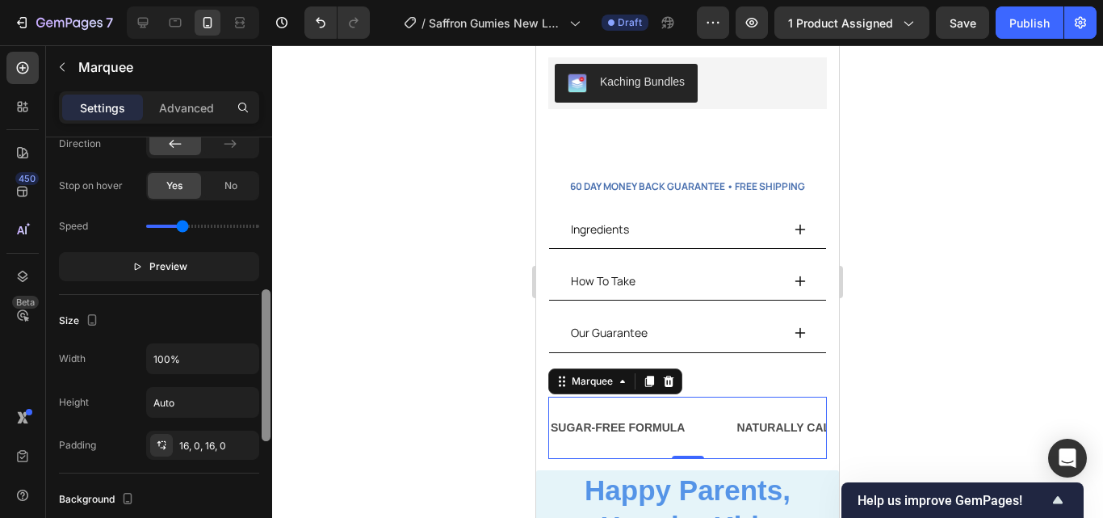
drag, startPoint x: 270, startPoint y: 274, endPoint x: 267, endPoint y: 305, distance: 31.7
click at [267, 305] on div at bounding box center [266, 350] width 12 height 426
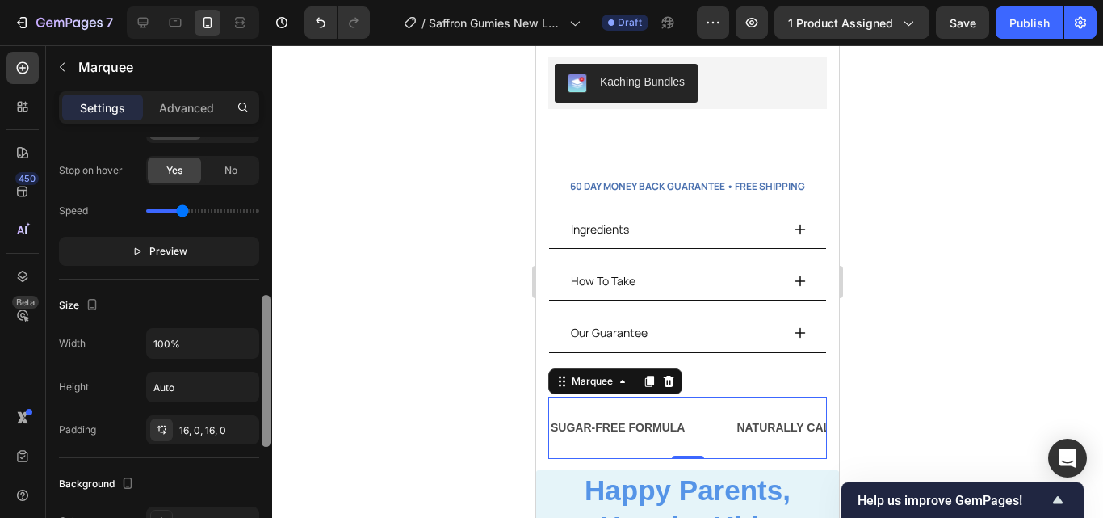
click at [266, 325] on div at bounding box center [266, 371] width 9 height 152
click at [188, 212] on input "range" at bounding box center [202, 210] width 113 height 3
drag, startPoint x: 188, startPoint y: 213, endPoint x: 178, endPoint y: 213, distance: 9.7
click at [178, 212] on input "range" at bounding box center [202, 210] width 113 height 3
drag, startPoint x: 181, startPoint y: 213, endPoint x: 166, endPoint y: 213, distance: 14.5
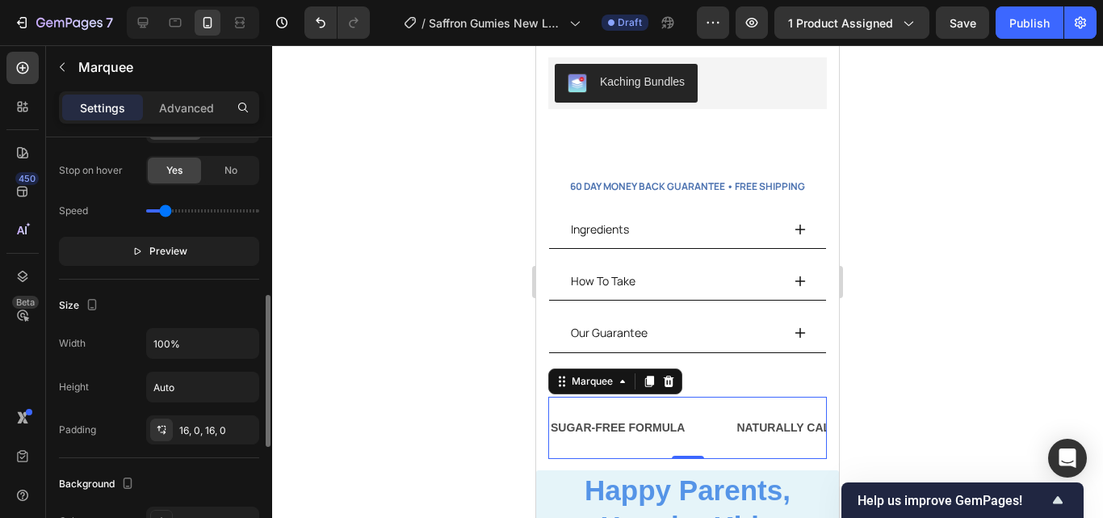
click at [166, 212] on input "range" at bounding box center [202, 210] width 113 height 3
drag, startPoint x: 164, startPoint y: 212, endPoint x: 174, endPoint y: 213, distance: 9.7
type input "0.8"
click at [174, 212] on input "range" at bounding box center [202, 210] width 113 height 3
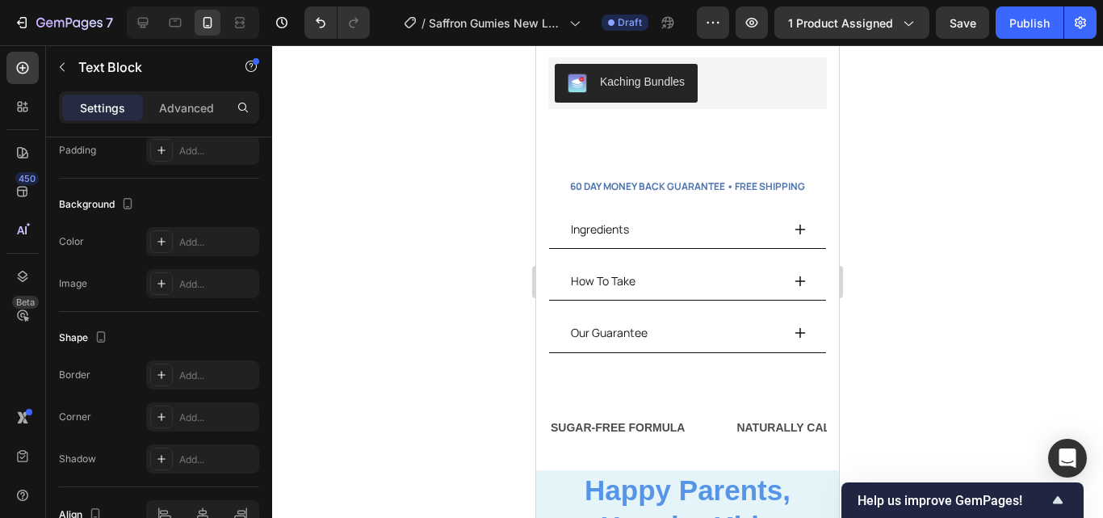
scroll to position [0, 0]
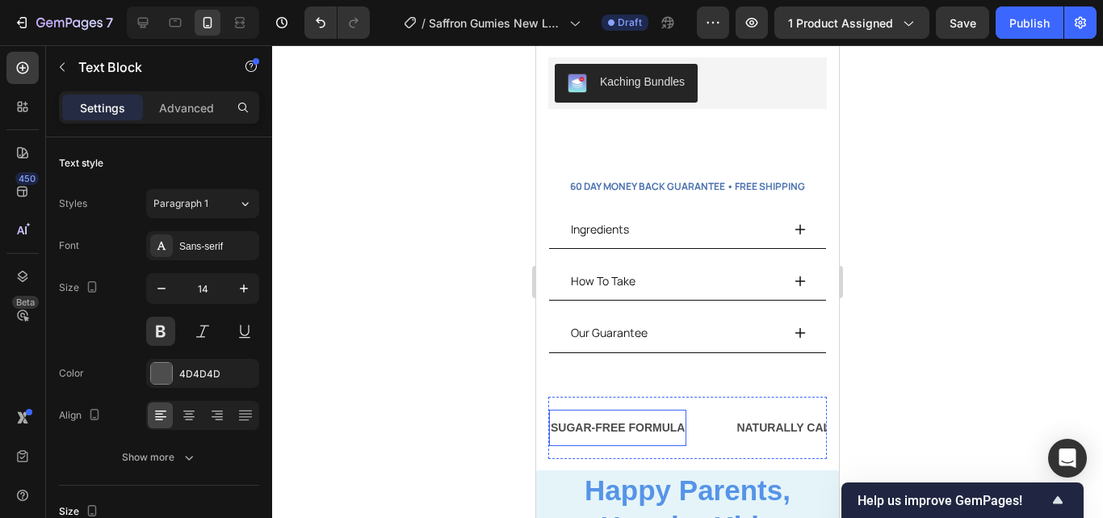
click at [679, 417] on p "SUGAR-FREE FORMULA" at bounding box center [615, 427] width 134 height 20
drag, startPoint x: 679, startPoint y: 398, endPoint x: 605, endPoint y: 397, distance: 74.3
click at [605, 417] on p "SUGAR-FREE FORMULA" at bounding box center [617, 427] width 134 height 20
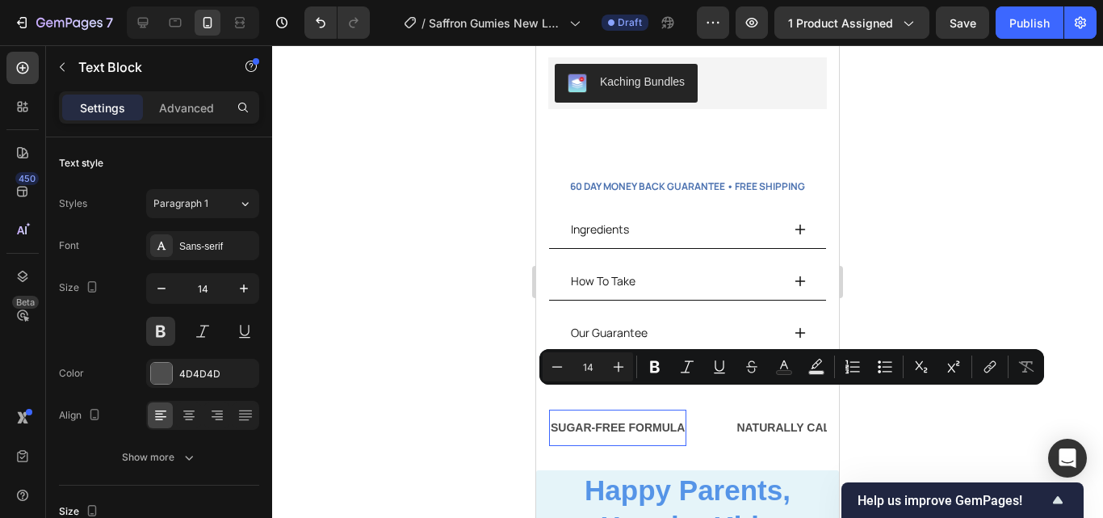
click at [557, 417] on p "SUGAR-FREE FORMULA" at bounding box center [618, 427] width 134 height 20
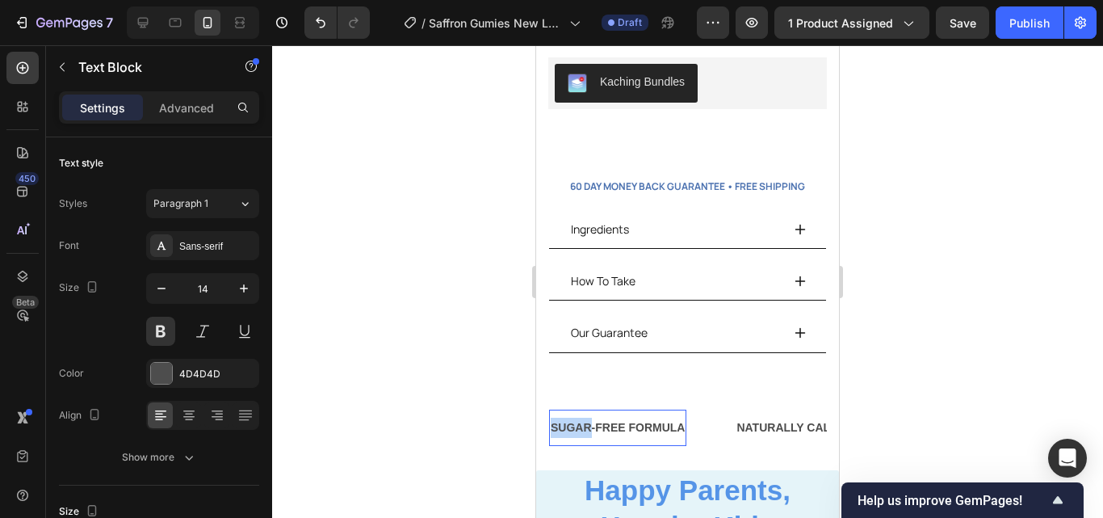
click at [557, 417] on p "SUGAR-FREE FORMULA" at bounding box center [617, 427] width 134 height 20
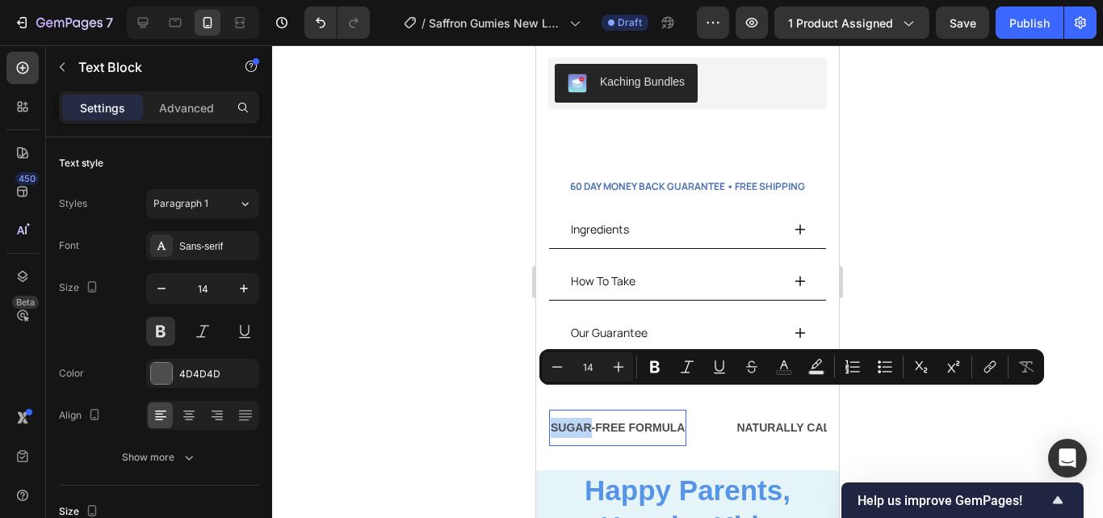
click at [557, 417] on p "SUGAR-FREE FORMULA" at bounding box center [615, 427] width 134 height 20
click at [555, 417] on p "SUGAR-FREE FORMULA" at bounding box center [617, 427] width 134 height 20
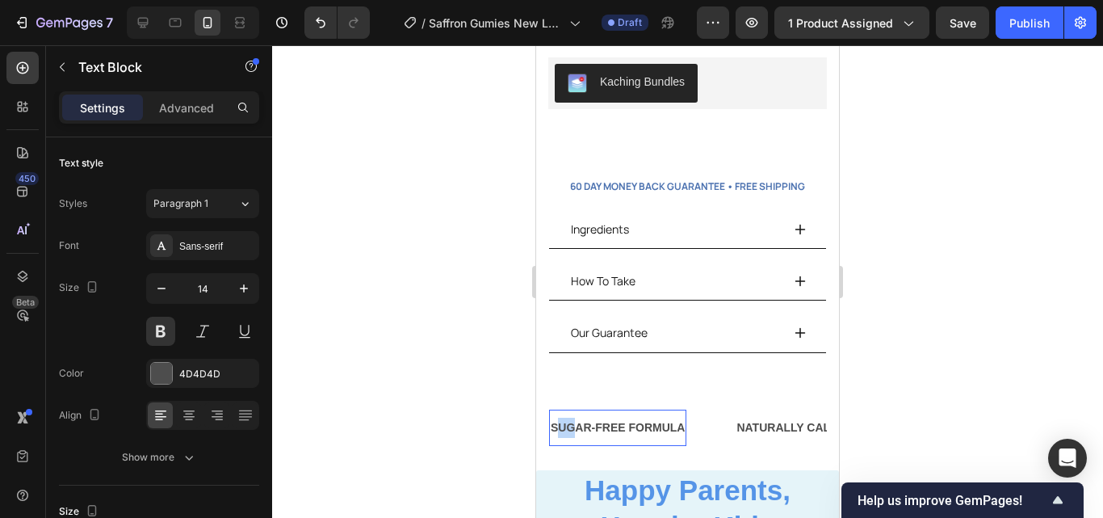
drag, startPoint x: 555, startPoint y: 407, endPoint x: 563, endPoint y: 404, distance: 8.4
click at [569, 417] on p "SUGAR-FREE FORMULA" at bounding box center [618, 427] width 134 height 20
click at [551, 417] on p "SUGAR-FREE FORMULA" at bounding box center [614, 427] width 134 height 20
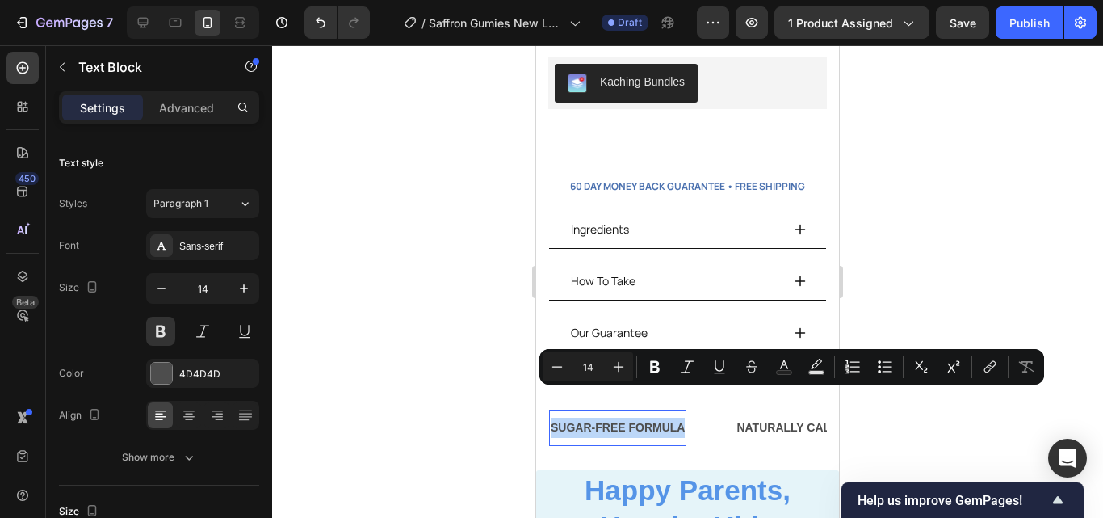
drag, startPoint x: 551, startPoint y: 405, endPoint x: 660, endPoint y: 405, distance: 109.0
click at [660, 417] on p "SUGAR-FREE FORMULA" at bounding box center [615, 427] width 134 height 20
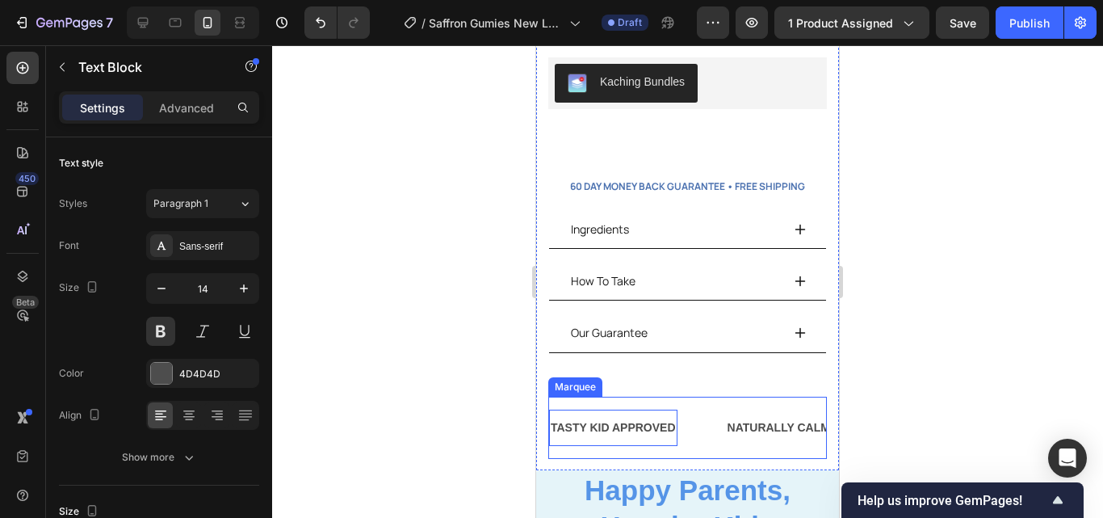
click at [713, 411] on div "TASTY KID APPROVED Text Block 0" at bounding box center [637, 427] width 177 height 36
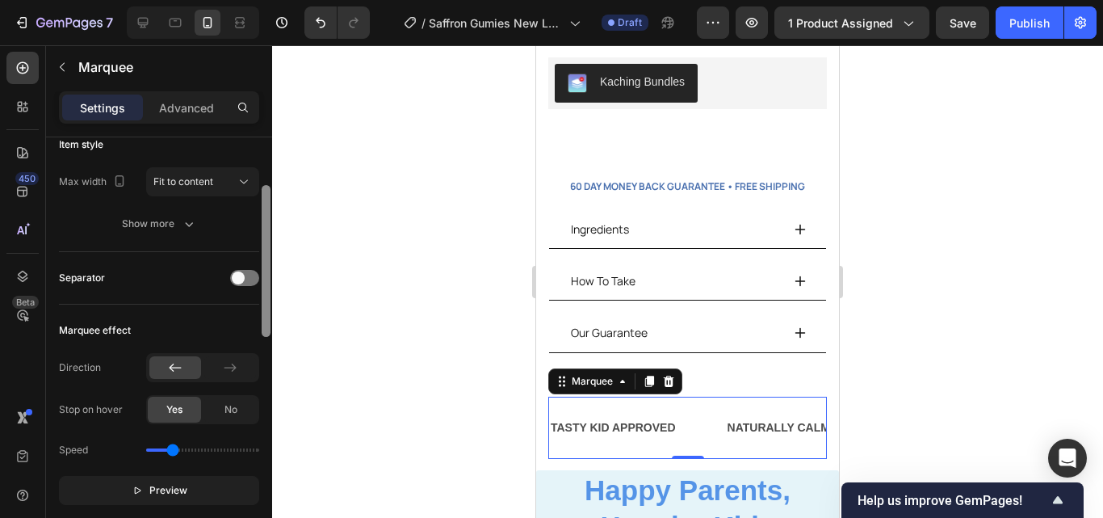
scroll to position [250, 0]
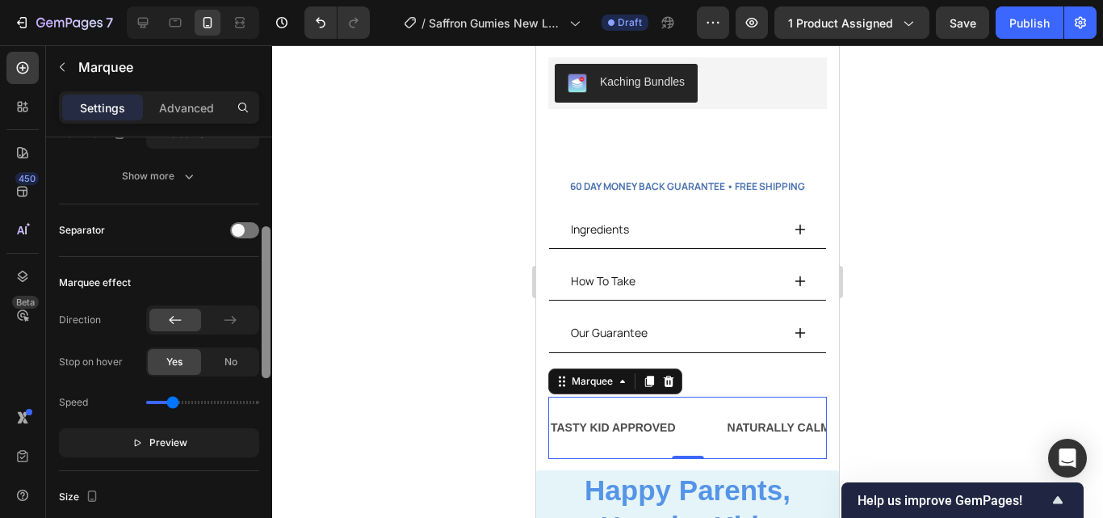
drag, startPoint x: 268, startPoint y: 260, endPoint x: 266, endPoint y: 350, distance: 89.6
click at [266, 350] on div at bounding box center [266, 302] width 9 height 152
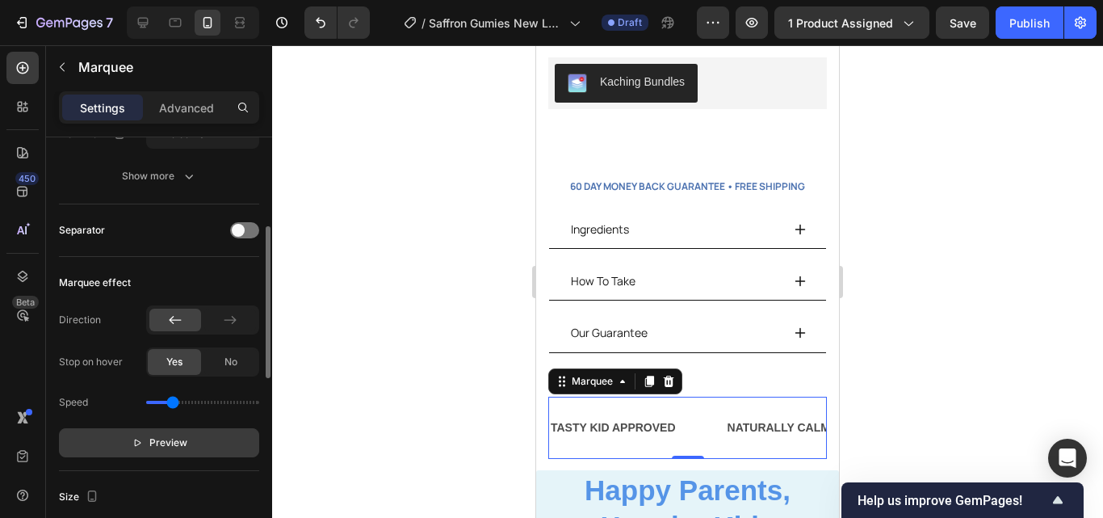
click at [207, 450] on button "Preview" at bounding box center [159, 442] width 200 height 29
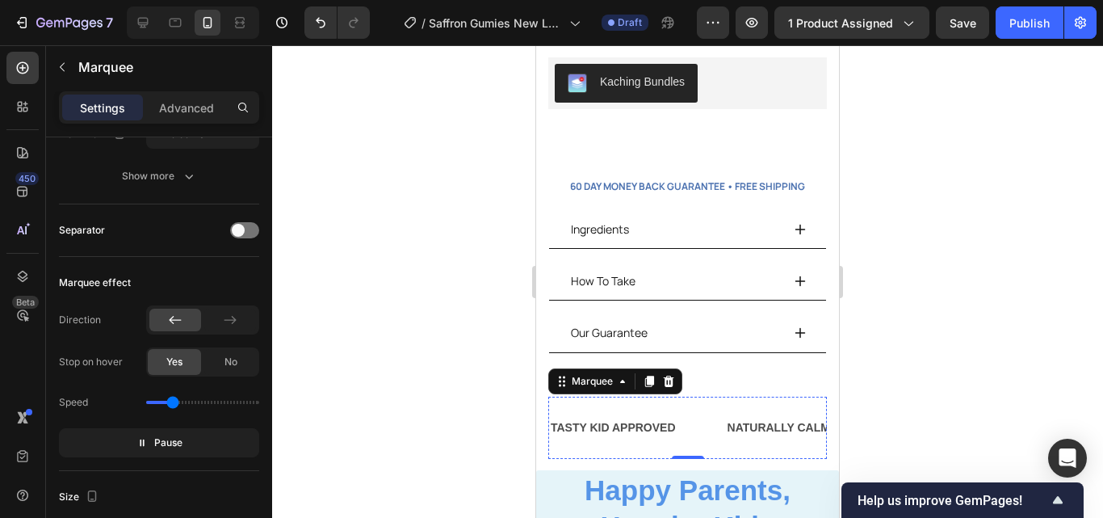
click at [887, 416] on div "LIMITED TIME 50% OFF SALE" at bounding box center [968, 427] width 163 height 23
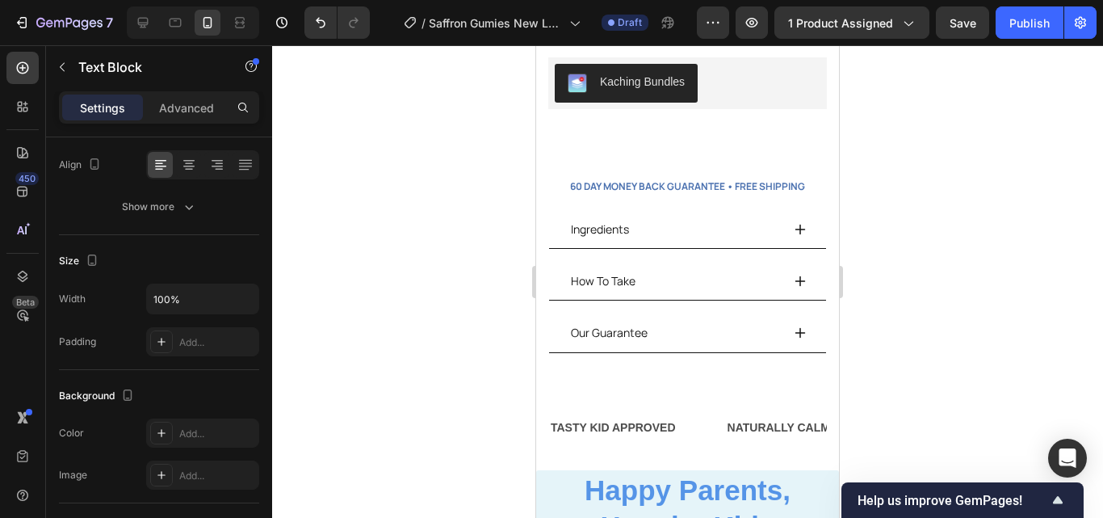
scroll to position [0, 0]
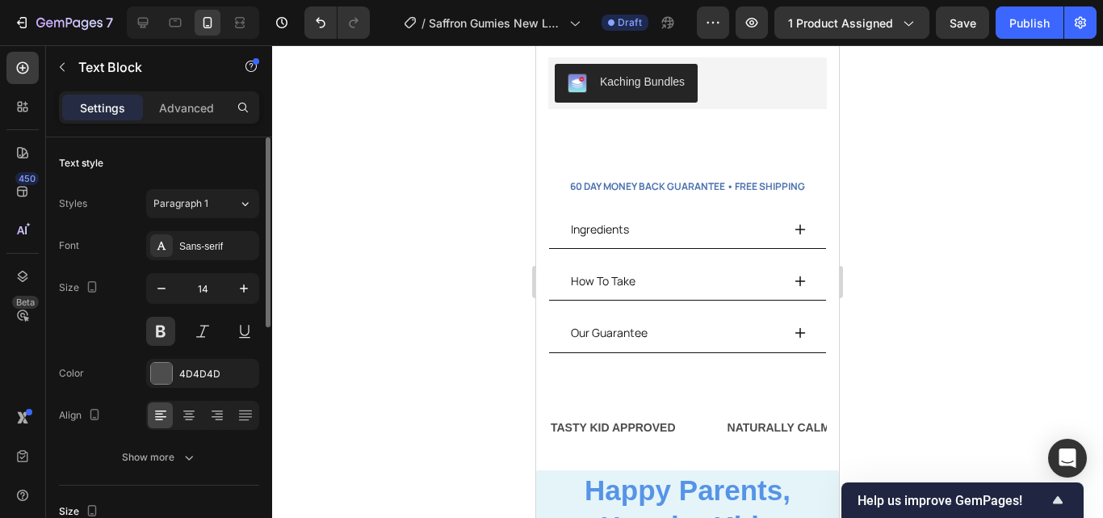
click at [887, 416] on div "LIMITED TIME 50% OFF SALE" at bounding box center [968, 427] width 163 height 23
click at [888, 417] on p "LIMITED TIME 50% OFF SALE" at bounding box center [968, 427] width 160 height 20
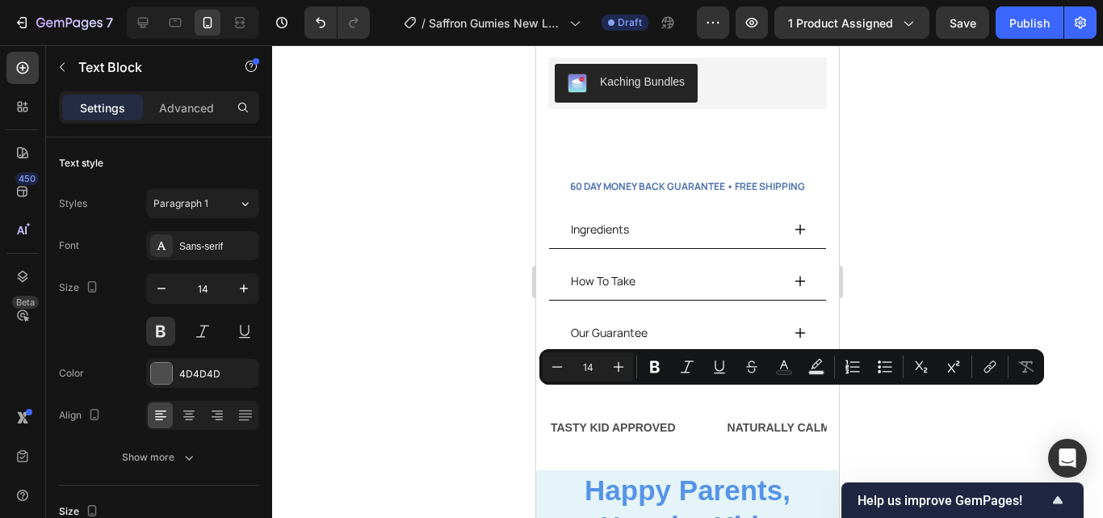
click at [889, 417] on p "LIMITED TIME 50% OFF SALE" at bounding box center [969, 427] width 160 height 20
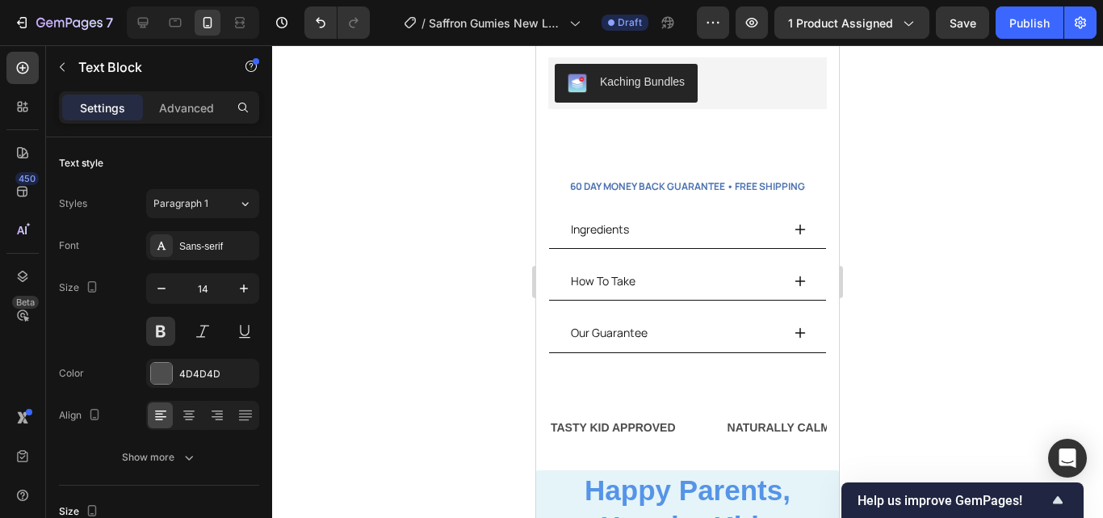
click at [889, 417] on p "LIMITED TIME 50% OFF SALE" at bounding box center [969, 427] width 160 height 20
drag, startPoint x: 686, startPoint y: 403, endPoint x: 808, endPoint y: 398, distance: 122.0
click at [889, 417] on p "LIMITED TIME 50% OFF SALE" at bounding box center [969, 427] width 160 height 20
click at [889, 417] on p "SALE" at bounding box center [904, 427] width 30 height 20
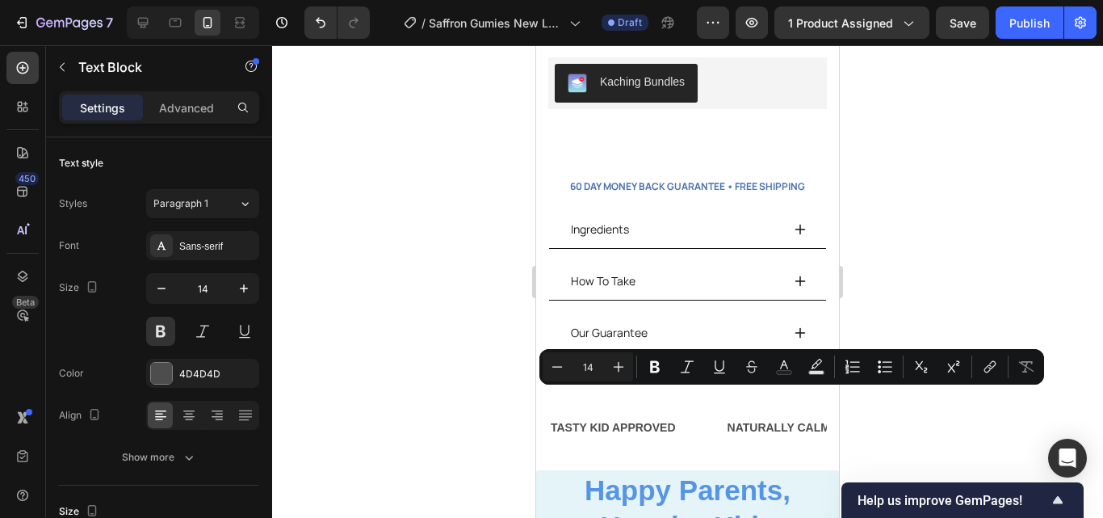
drag, startPoint x: 687, startPoint y: 403, endPoint x: 702, endPoint y: 403, distance: 14.5
click at [888, 417] on p "SALE" at bounding box center [903, 427] width 30 height 20
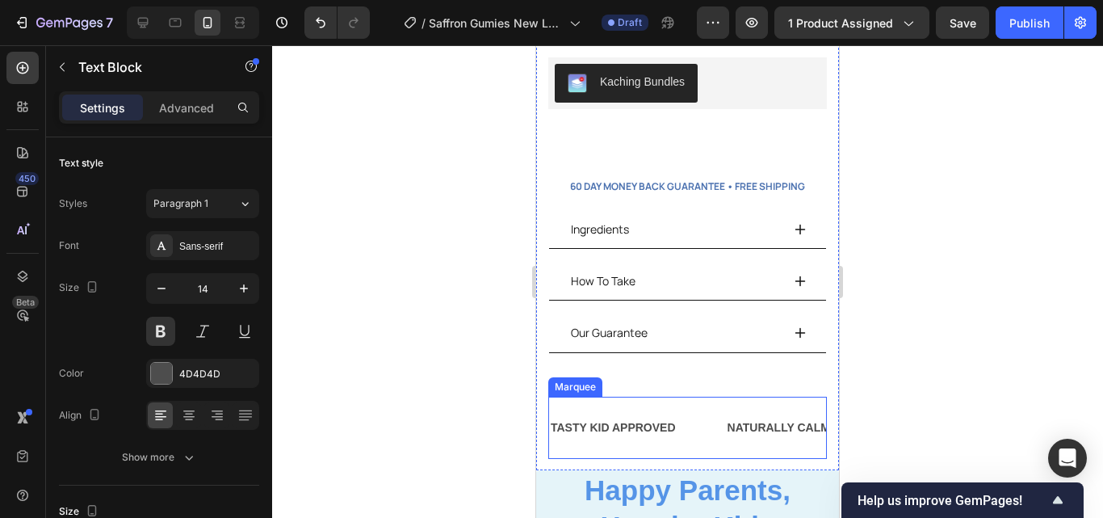
scroll to position [0, 32]
click at [625, 421] on div "TASTY KID APPROVED Text Block NATURALLY CALMS Text Block IMPROVE FOCUS Text Blo…" at bounding box center [687, 427] width 279 height 62
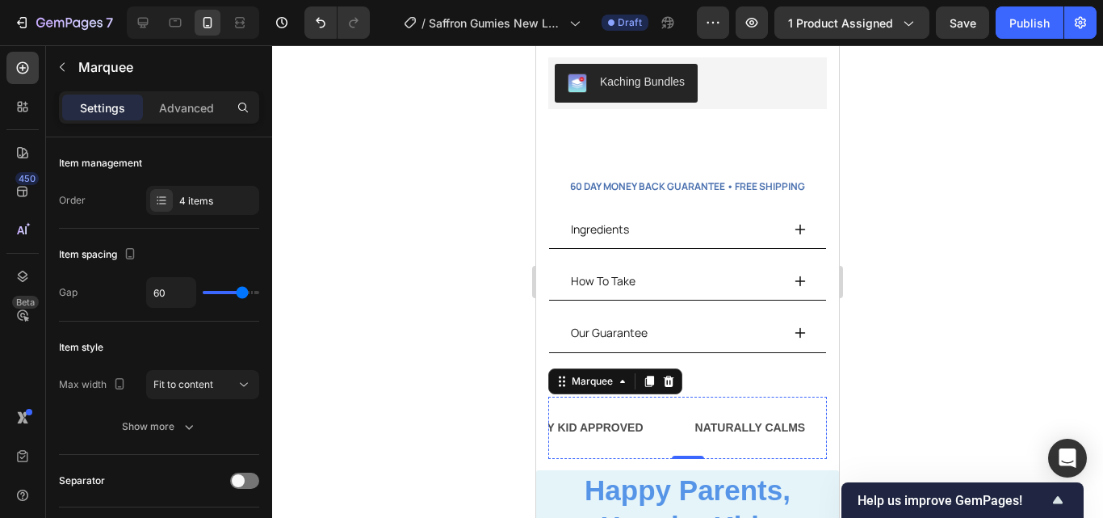
click at [1002, 416] on div "LIFE TIME WARRANTY" at bounding box center [1065, 427] width 126 height 23
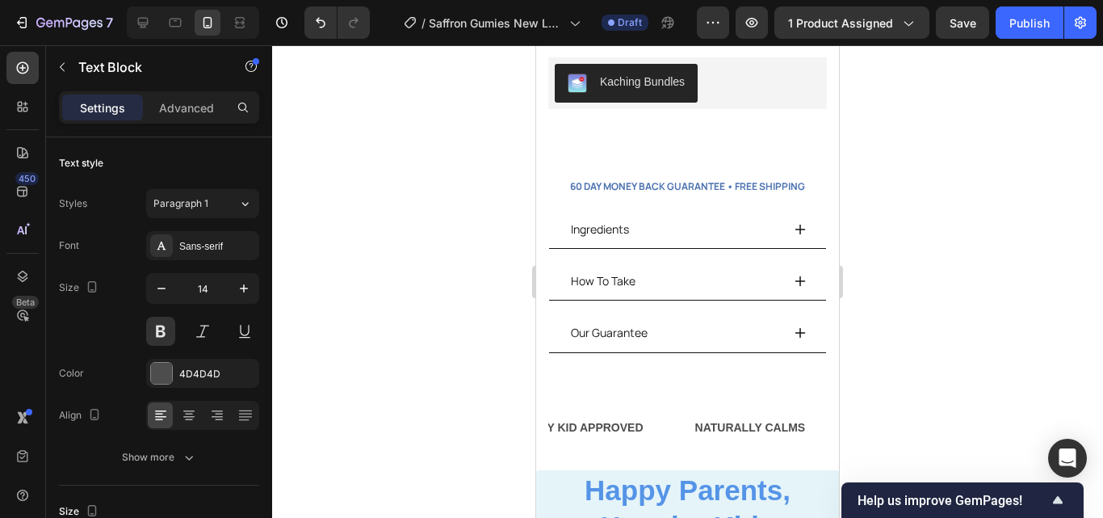
click at [1002, 416] on div "LIFE TIME WARRANTY" at bounding box center [1065, 427] width 126 height 23
drag, startPoint x: 667, startPoint y: 404, endPoint x: 745, endPoint y: 400, distance: 78.4
click at [983, 417] on p "LIFE TIME WARRANTY" at bounding box center [1044, 427] width 123 height 20
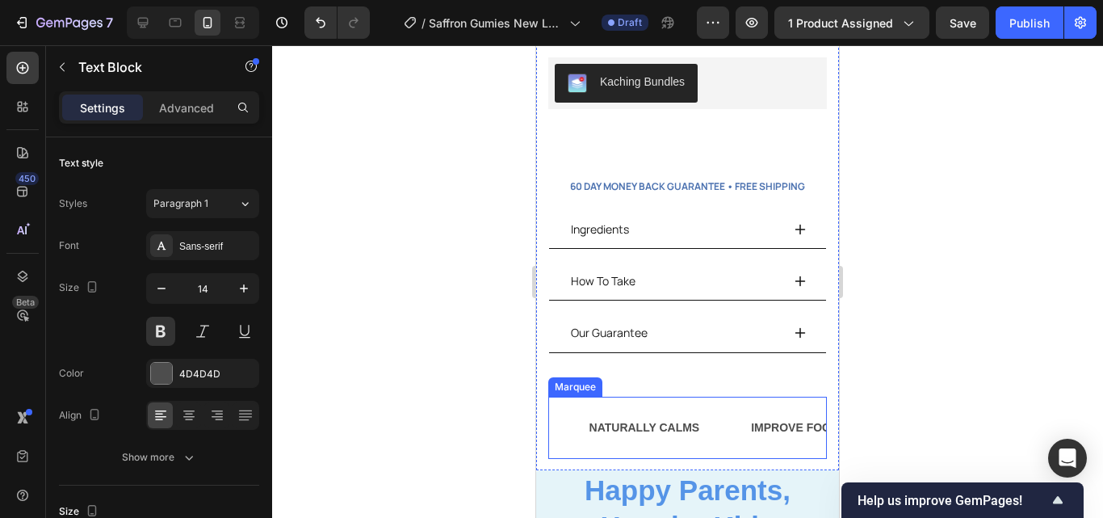
click at [583, 396] on div "TASTY KID APPROVED Text Block NATURALLY CALMS Text Block IMPROVE FOCUS Text Blo…" at bounding box center [687, 427] width 279 height 62
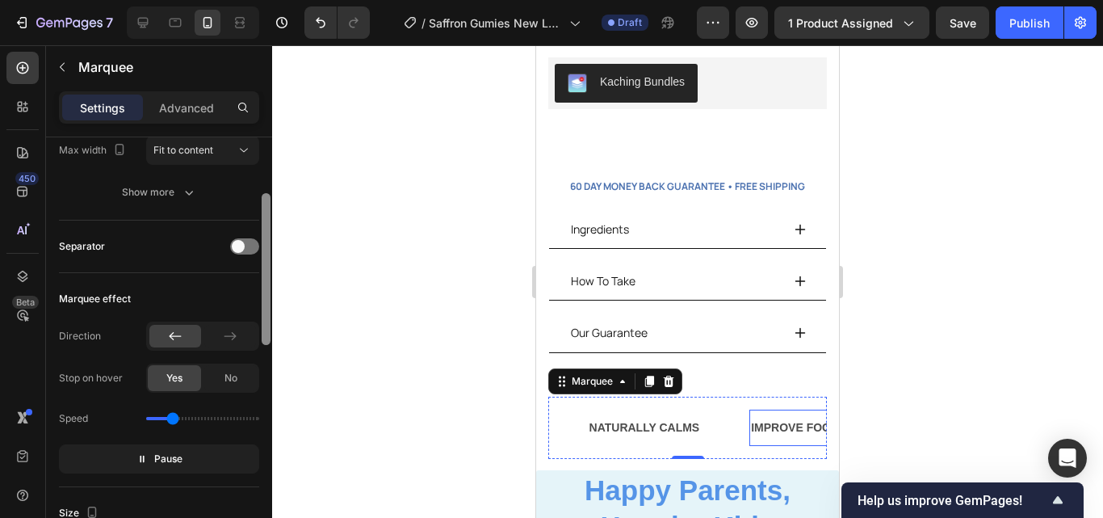
drag, startPoint x: 268, startPoint y: 254, endPoint x: 270, endPoint y: 341, distance: 87.2
click at [270, 340] on div at bounding box center [266, 269] width 9 height 152
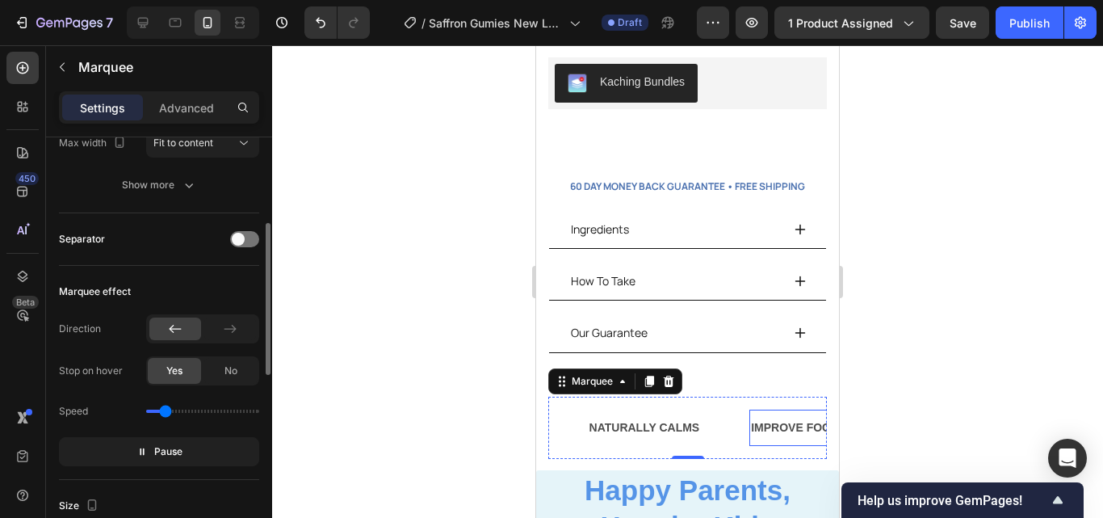
type input "0.5"
click at [166, 413] on input "range" at bounding box center [202, 410] width 113 height 3
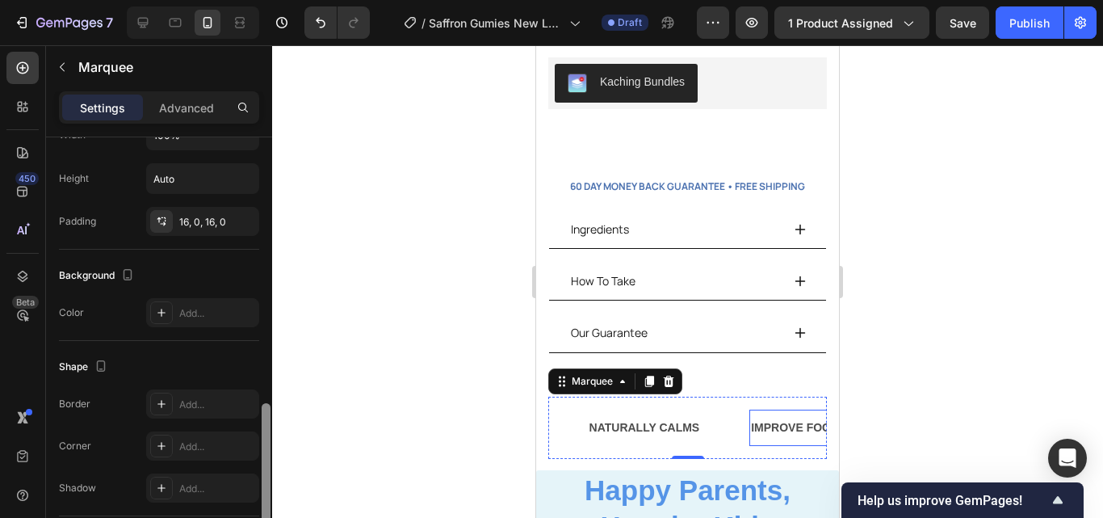
scroll to position [677, 0]
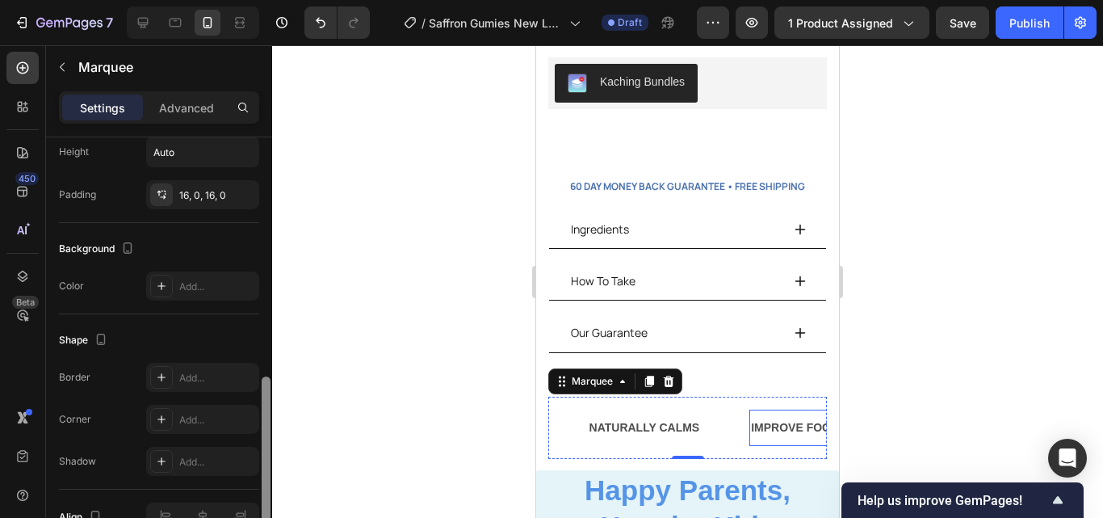
drag, startPoint x: 268, startPoint y: 272, endPoint x: 266, endPoint y: 425, distance: 152.6
click at [266, 426] on div at bounding box center [266, 452] width 9 height 152
click at [218, 287] on div "Add..." at bounding box center [217, 286] width 76 height 15
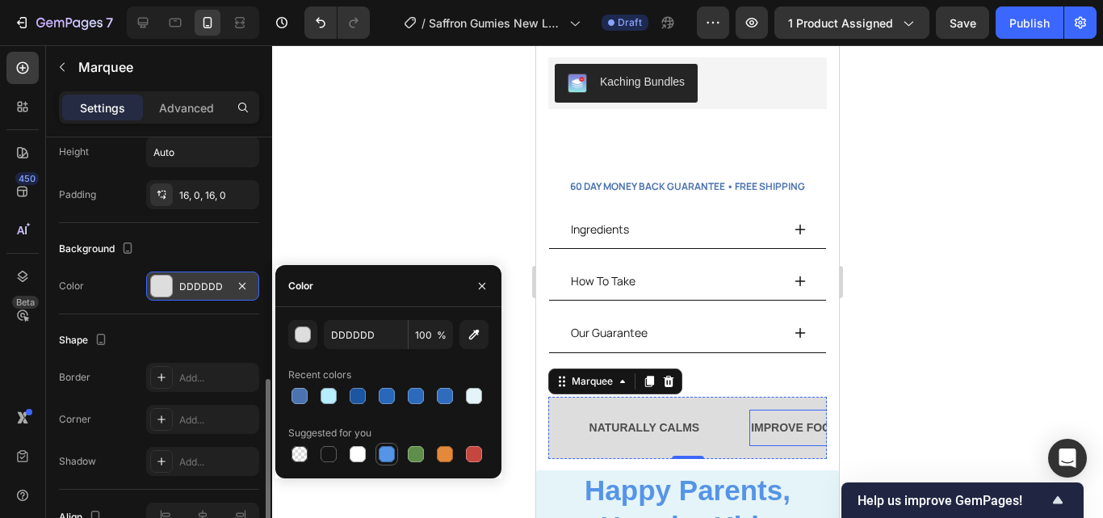
click at [391, 448] on div at bounding box center [387, 454] width 16 height 16
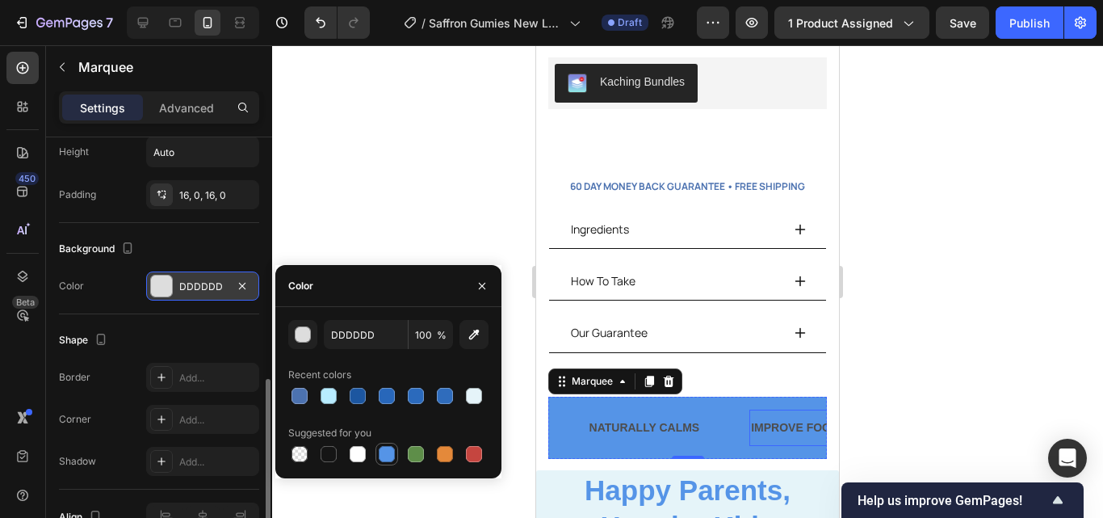
type input "5594E7"
click at [334, 211] on div at bounding box center [687, 281] width 831 height 472
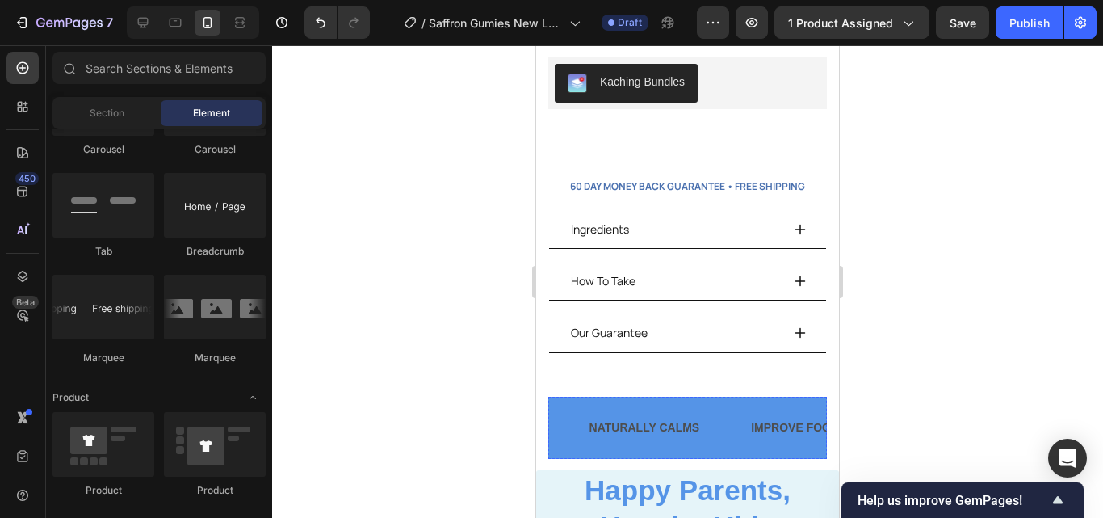
click at [898, 417] on p "PEDIATRIC RECOMMENDED" at bounding box center [975, 427] width 154 height 20
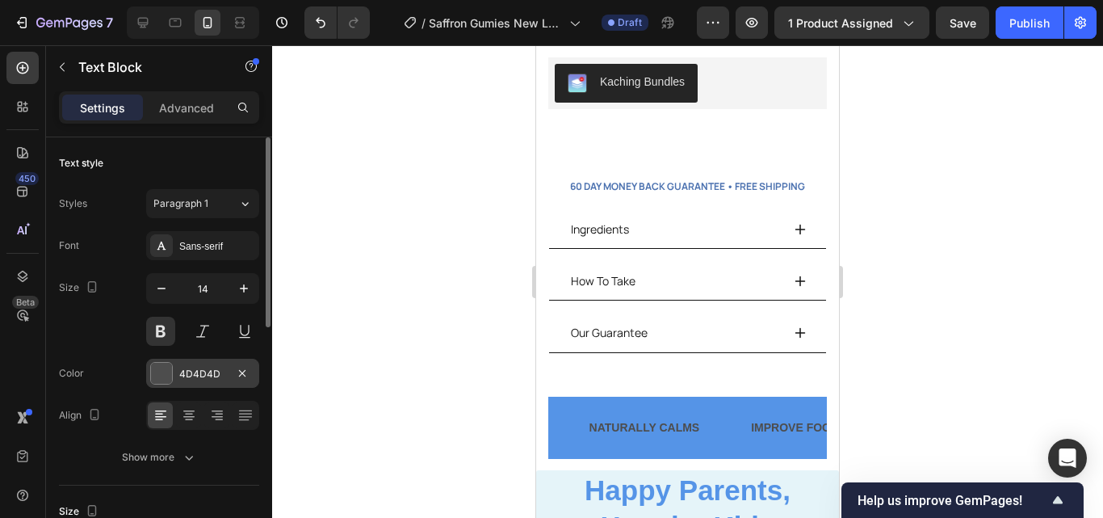
click at [222, 359] on div "4D4D4D" at bounding box center [202, 372] width 113 height 29
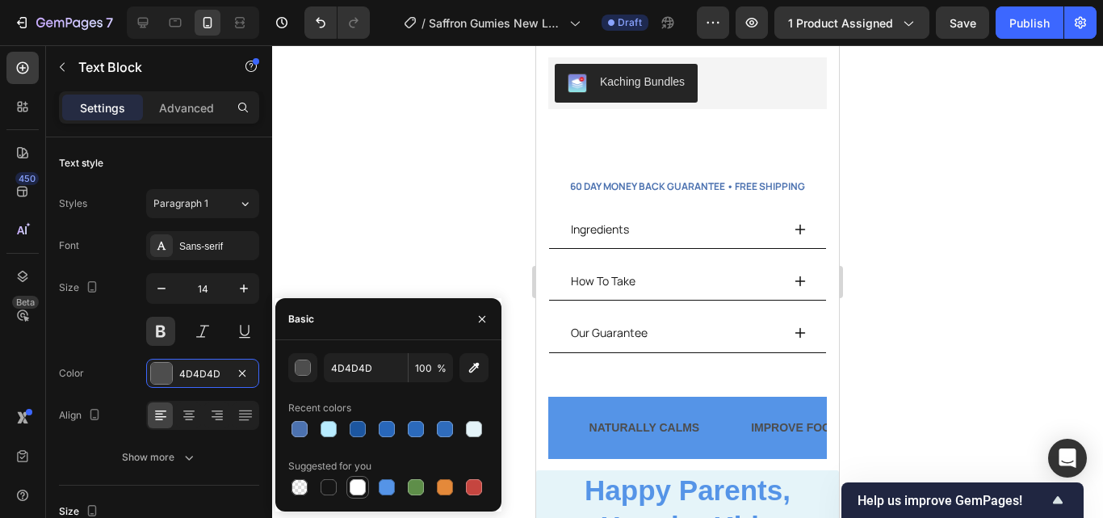
click at [354, 482] on div at bounding box center [358, 487] width 16 height 16
type input "FFFFFF"
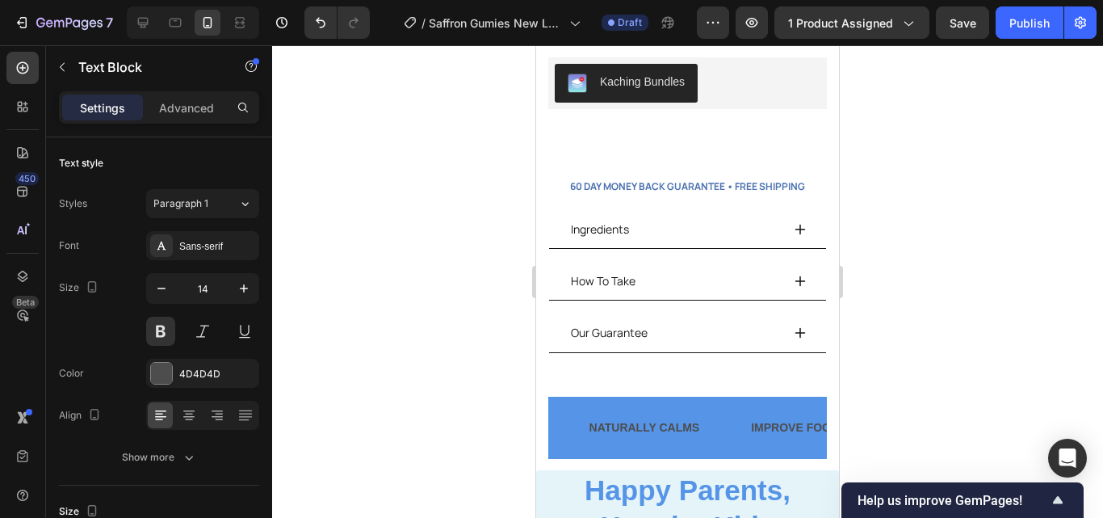
scroll to position [530, 0]
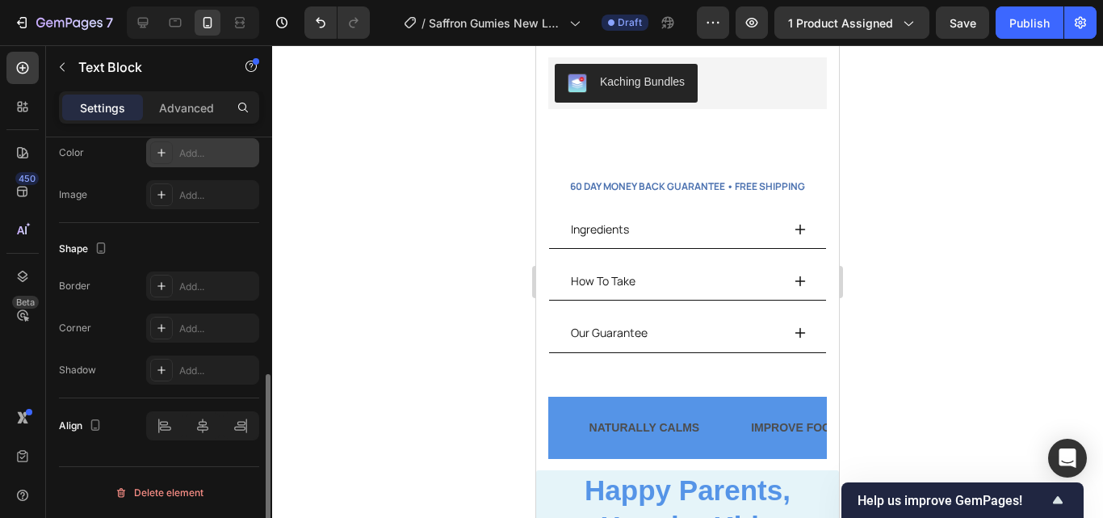
click at [223, 155] on div "Add..." at bounding box center [217, 153] width 76 height 15
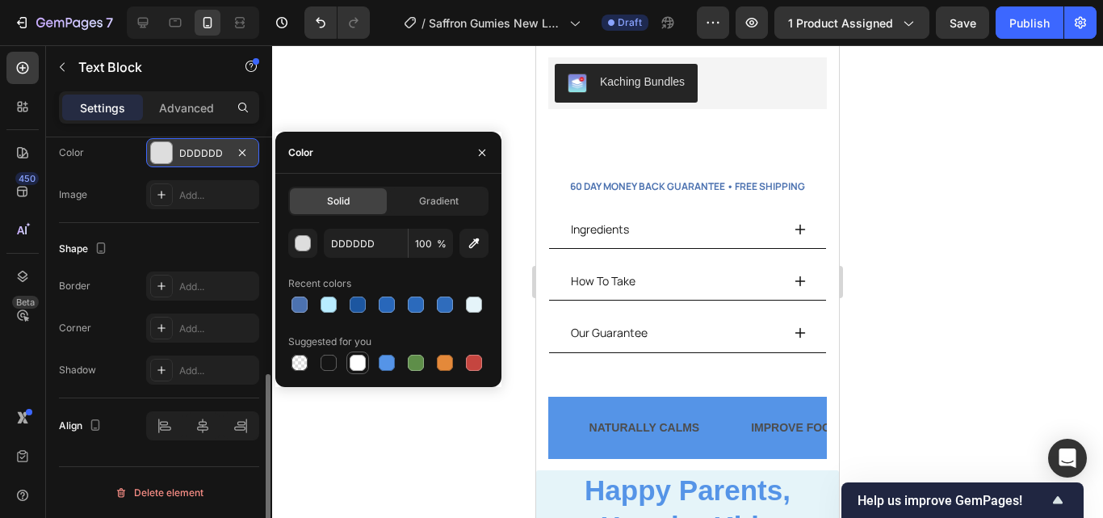
click at [358, 354] on div at bounding box center [357, 362] width 19 height 19
type input "FFFFFF"
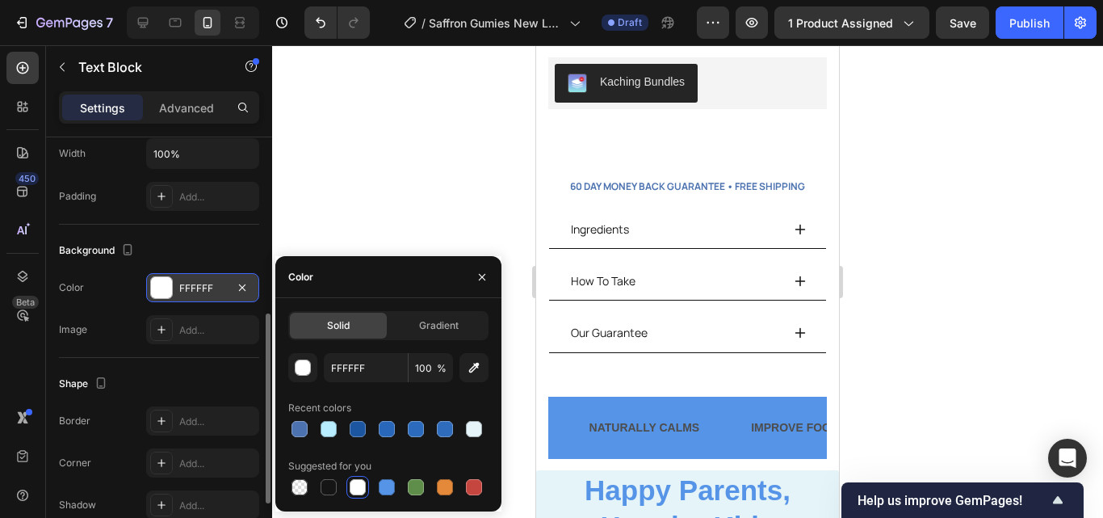
scroll to position [396, 0]
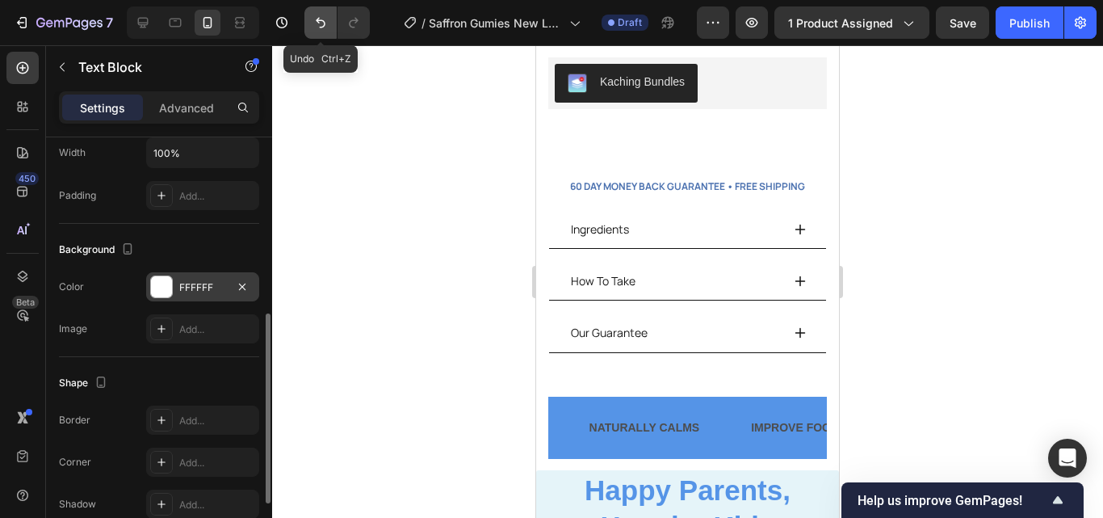
click at [321, 12] on button "Undo/Redo" at bounding box center [320, 22] width 32 height 32
click at [325, 21] on icon "Undo/Redo" at bounding box center [320, 23] width 16 height 16
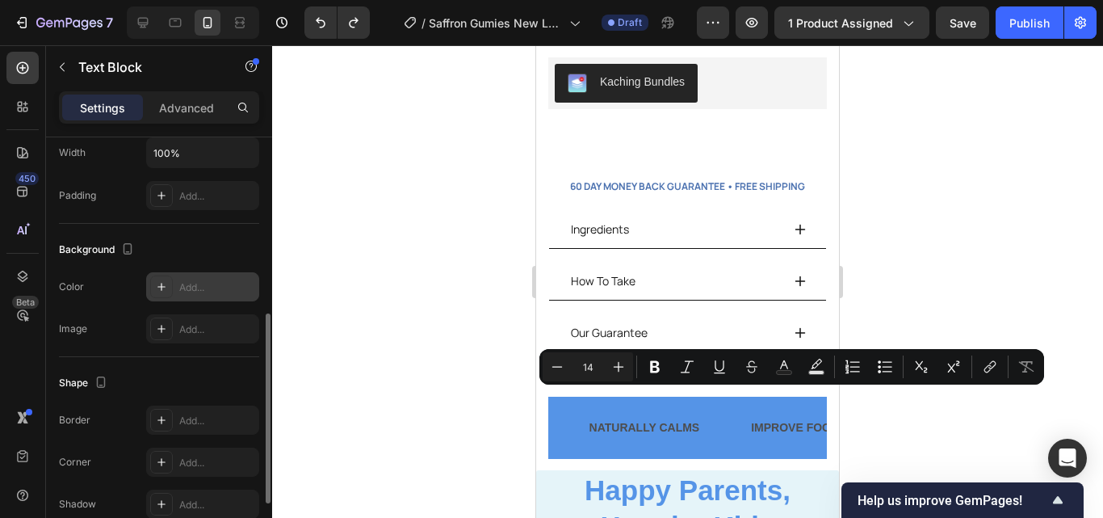
drag, startPoint x: 582, startPoint y: 397, endPoint x: 678, endPoint y: 396, distance: 96.1
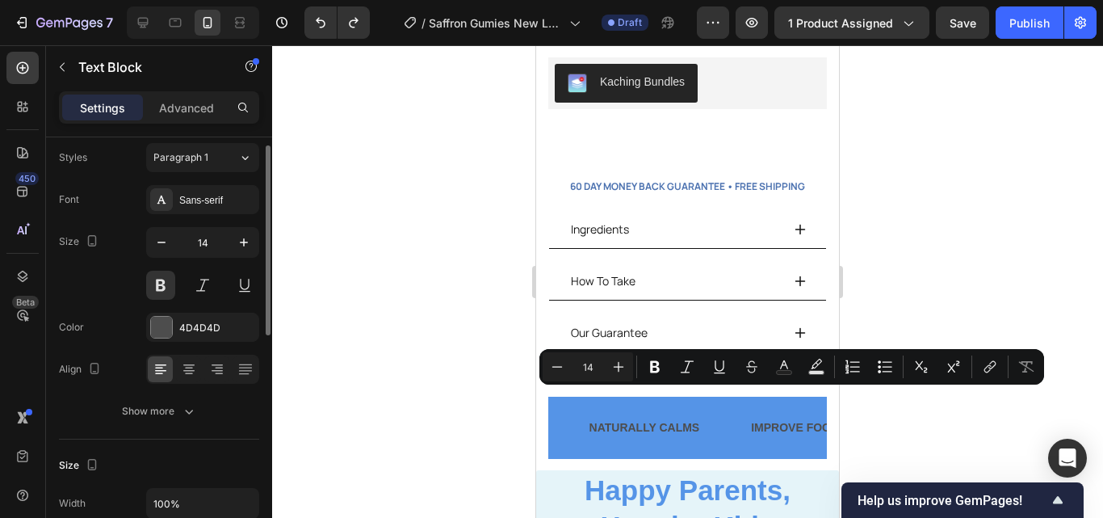
scroll to position [0, 0]
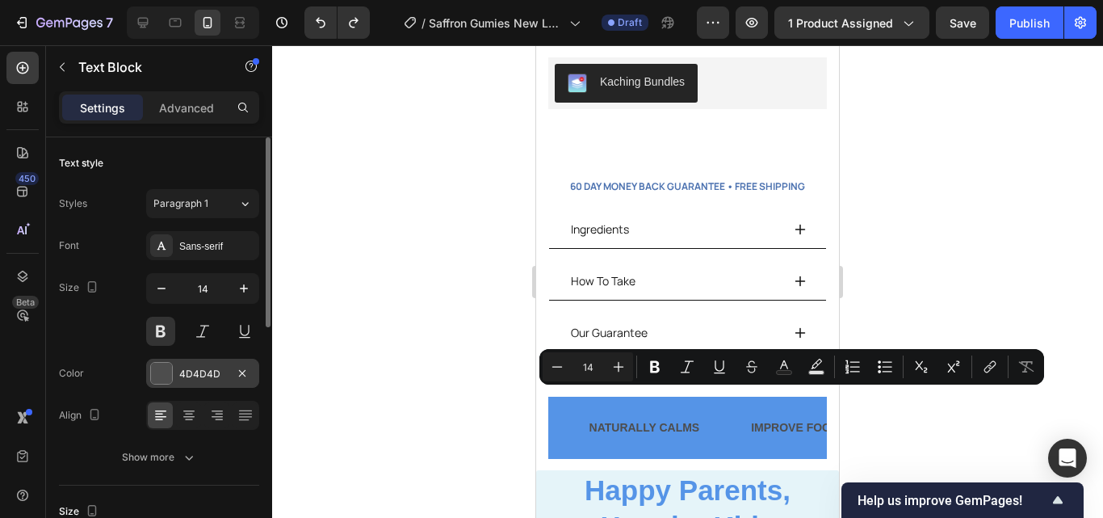
click at [204, 367] on div "4D4D4D" at bounding box center [202, 374] width 47 height 15
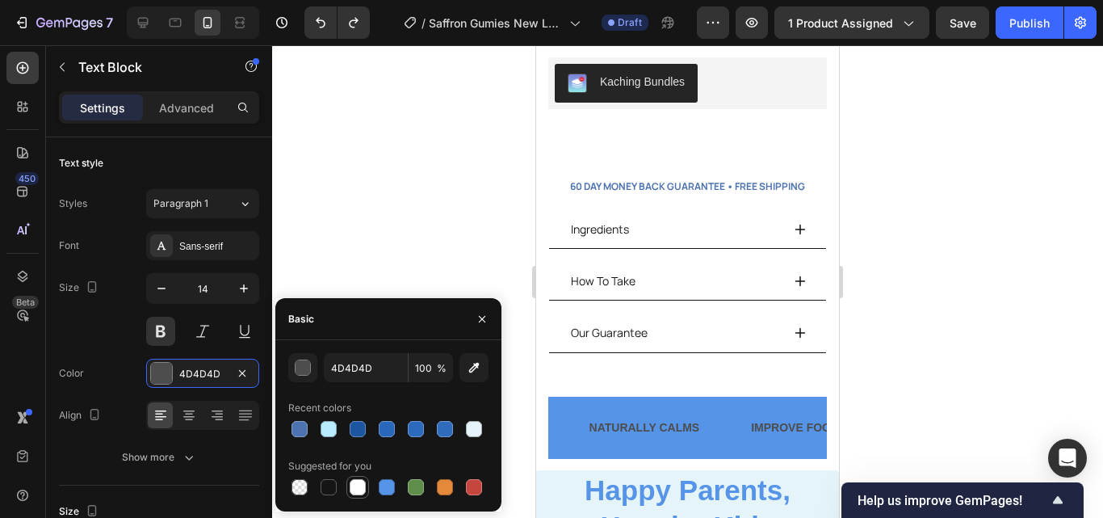
click at [358, 487] on div at bounding box center [358, 487] width 16 height 16
type input "FFFFFF"
click at [693, 410] on div "TASTY KID APPROVED Text Block 0 NATURALLY CALMS Text Block IMPROVE FOCUS Text B…" at bounding box center [687, 427] width 279 height 62
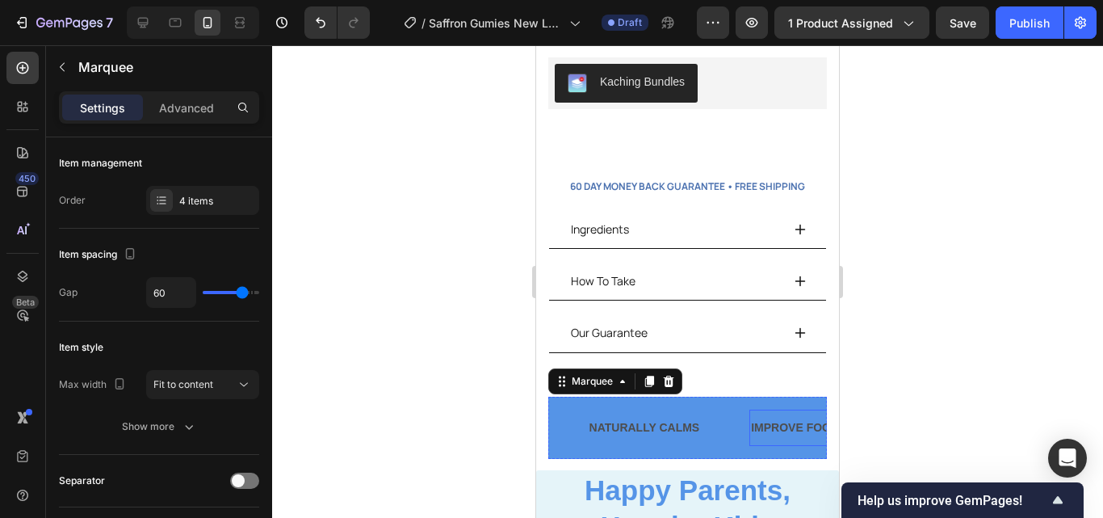
click at [749, 417] on p "IMPROVE FOCUS" at bounding box center [796, 427] width 94 height 20
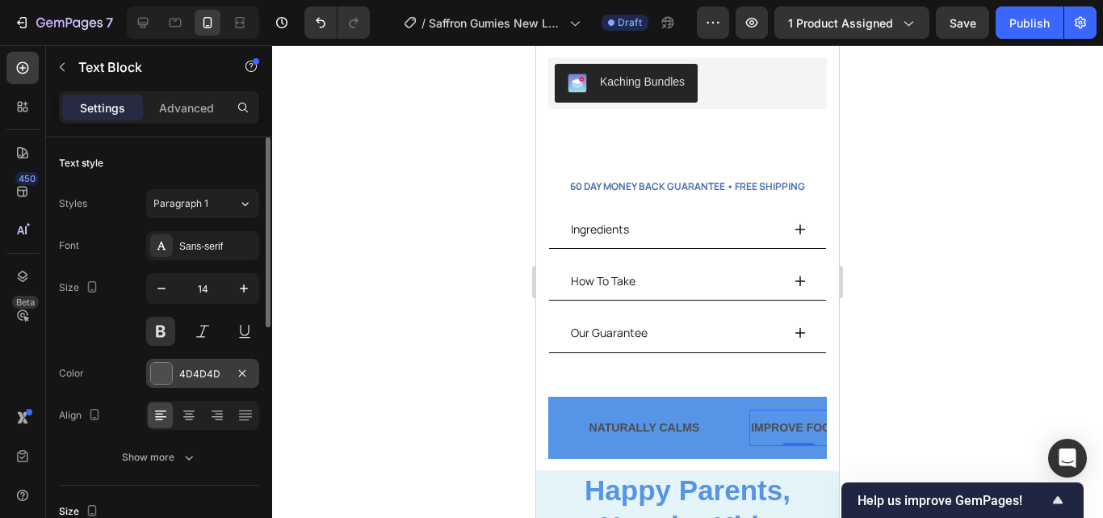
click at [196, 367] on div "4D4D4D" at bounding box center [202, 374] width 47 height 15
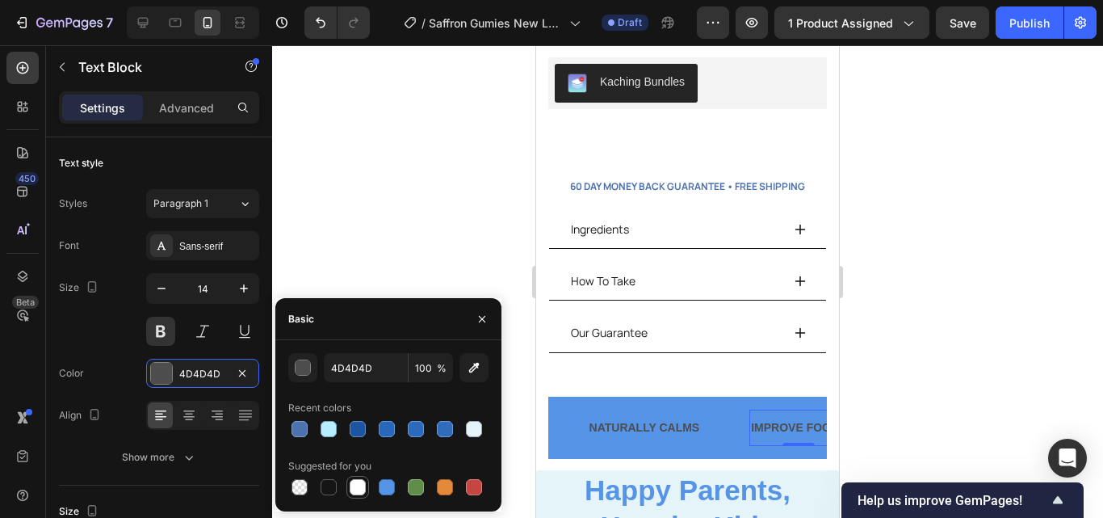
click at [350, 487] on div at bounding box center [358, 487] width 16 height 16
type input "FFFFFF"
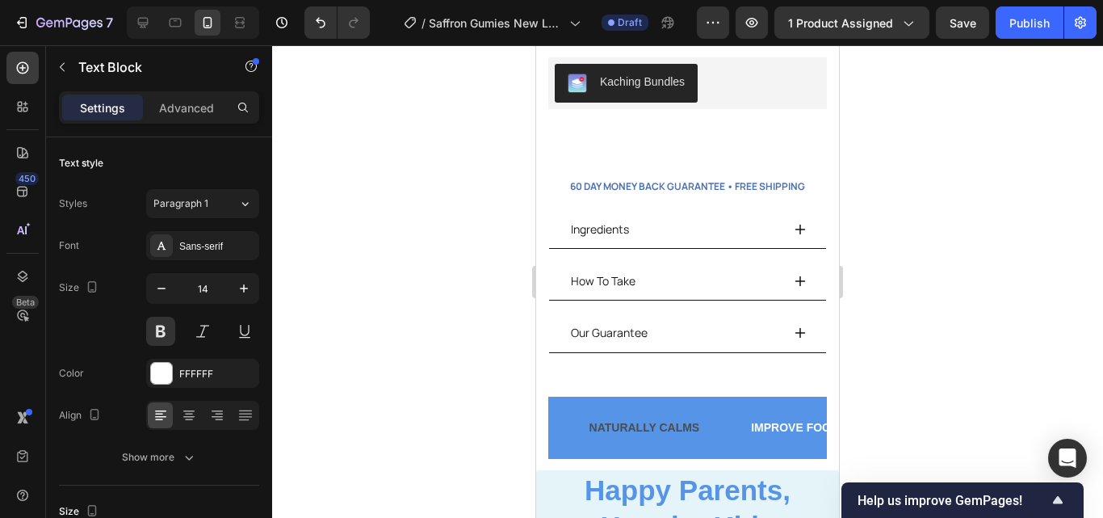
click at [195, 367] on div "4D4D4D" at bounding box center [202, 374] width 47 height 15
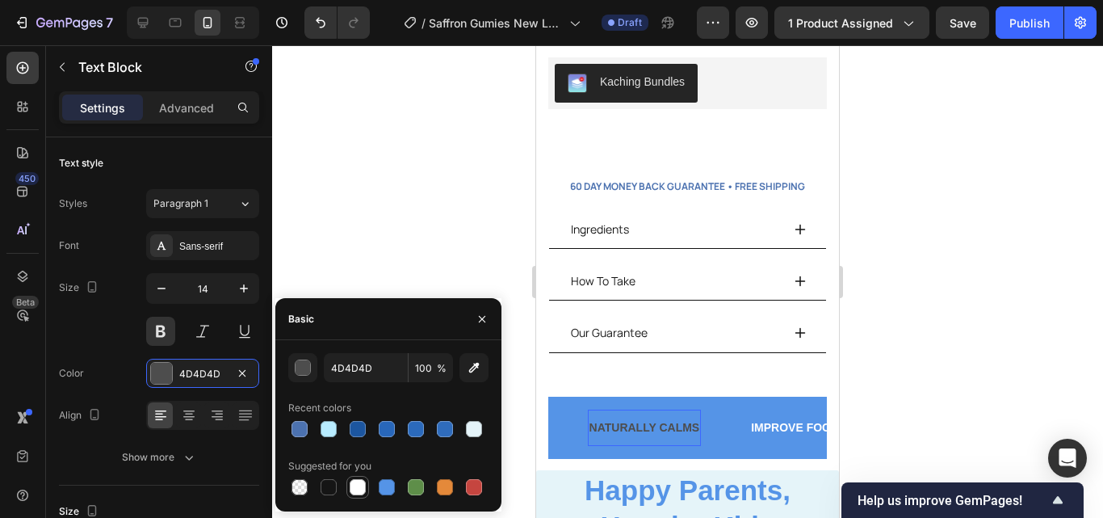
click at [355, 491] on div at bounding box center [358, 487] width 16 height 16
type input "FFFFFF"
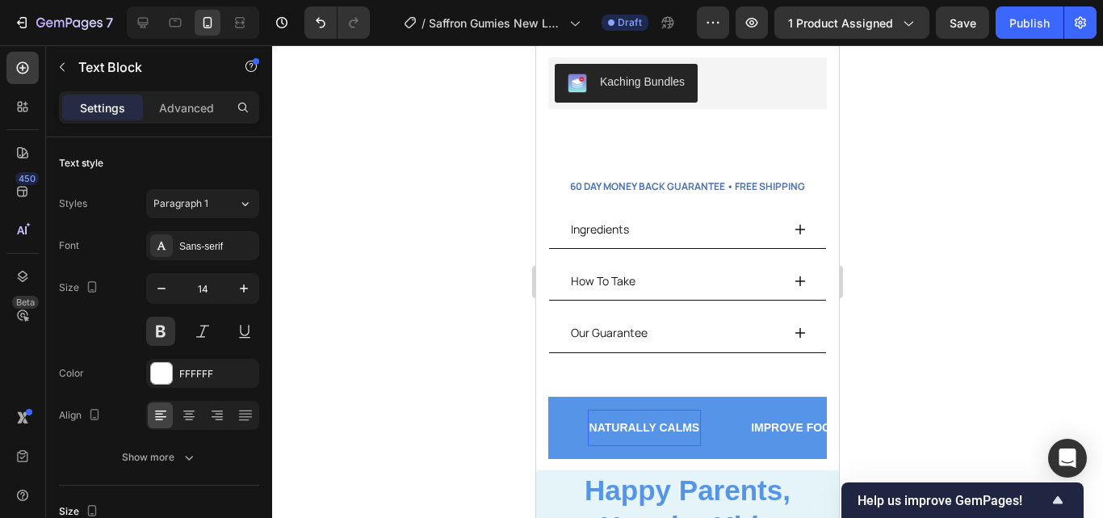
click at [372, 212] on div at bounding box center [687, 281] width 831 height 472
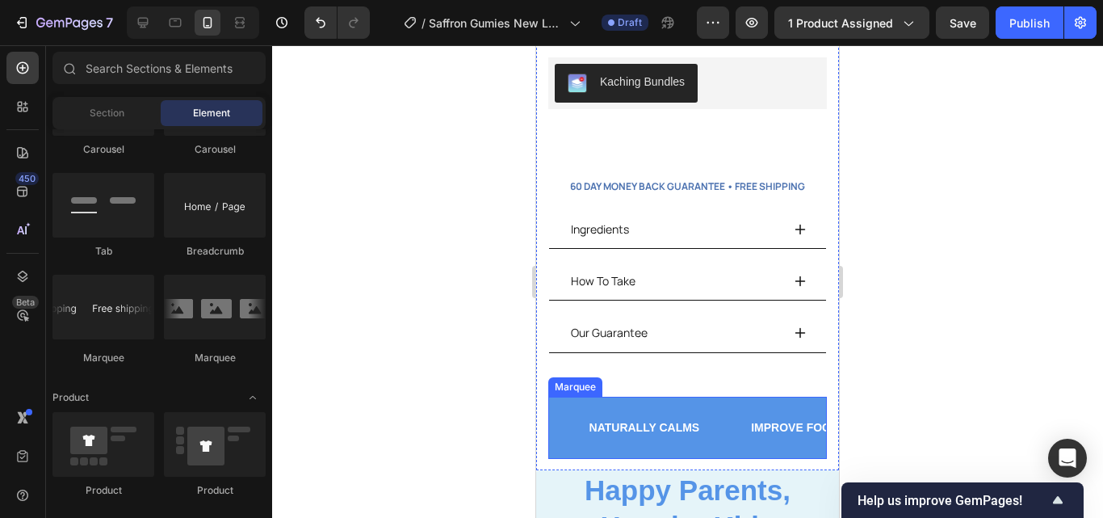
click at [704, 424] on div "TASTY KID APPROVED Text Block NATURALLY CALMS Text Block IMPROVE FOCUS Text Blo…" at bounding box center [687, 427] width 279 height 62
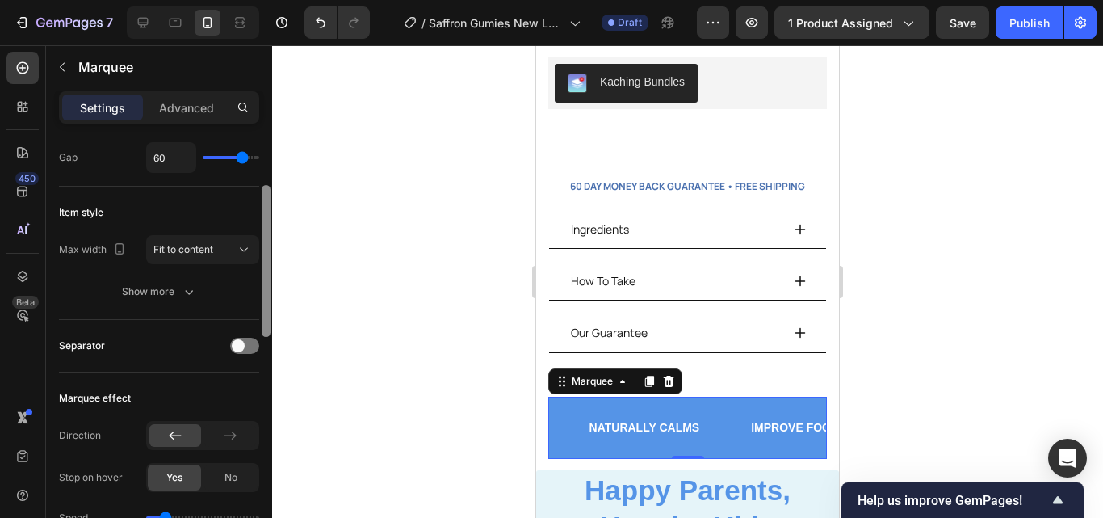
scroll to position [145, 0]
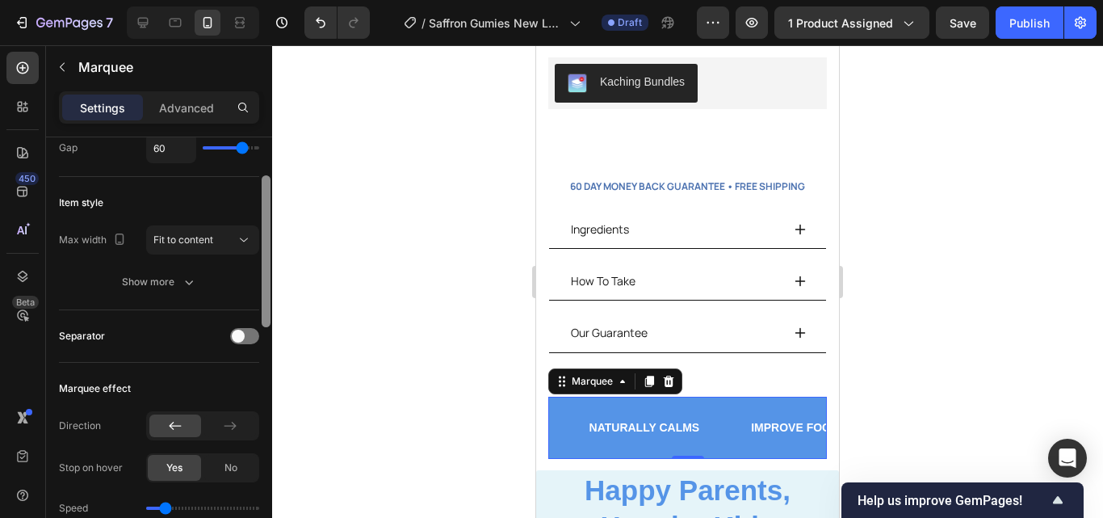
drag, startPoint x: 267, startPoint y: 201, endPoint x: 264, endPoint y: 253, distance: 51.8
click at [264, 253] on div at bounding box center [266, 251] width 9 height 152
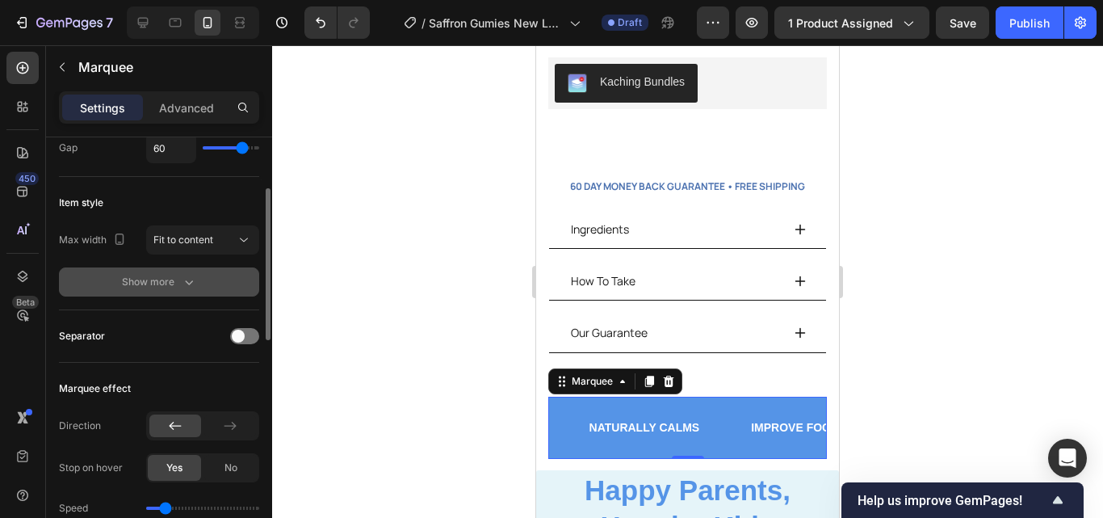
click at [185, 274] on icon "button" at bounding box center [189, 282] width 16 height 16
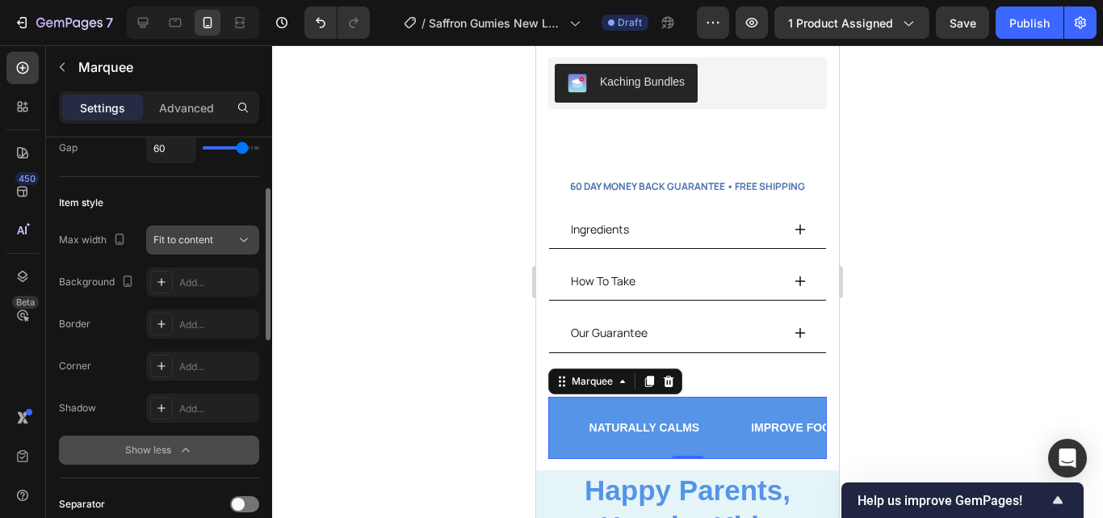
click at [233, 227] on button "Fit to content" at bounding box center [202, 239] width 113 height 29
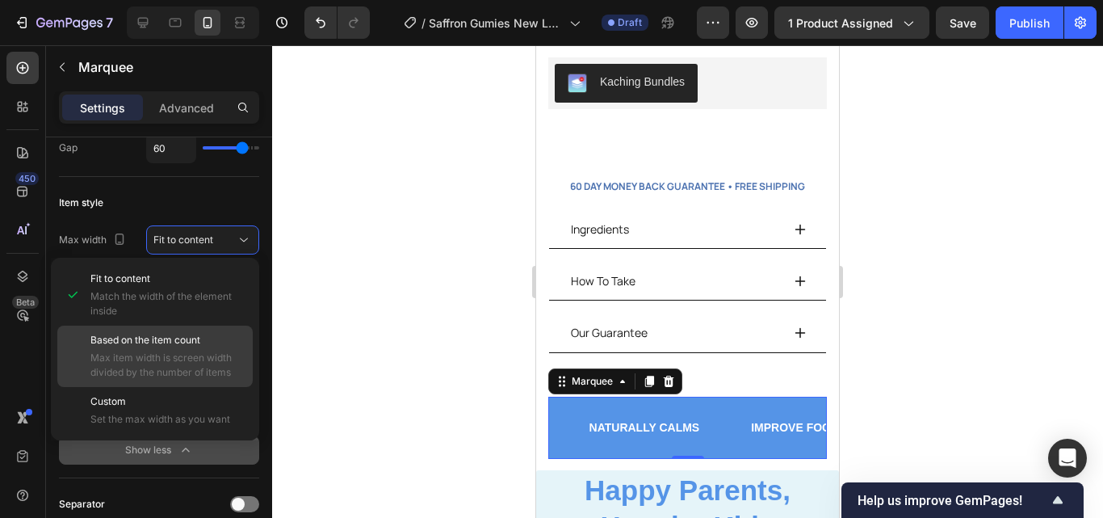
click at [216, 353] on span "Max item width is screen width divided by the number of items" at bounding box center [167, 364] width 155 height 29
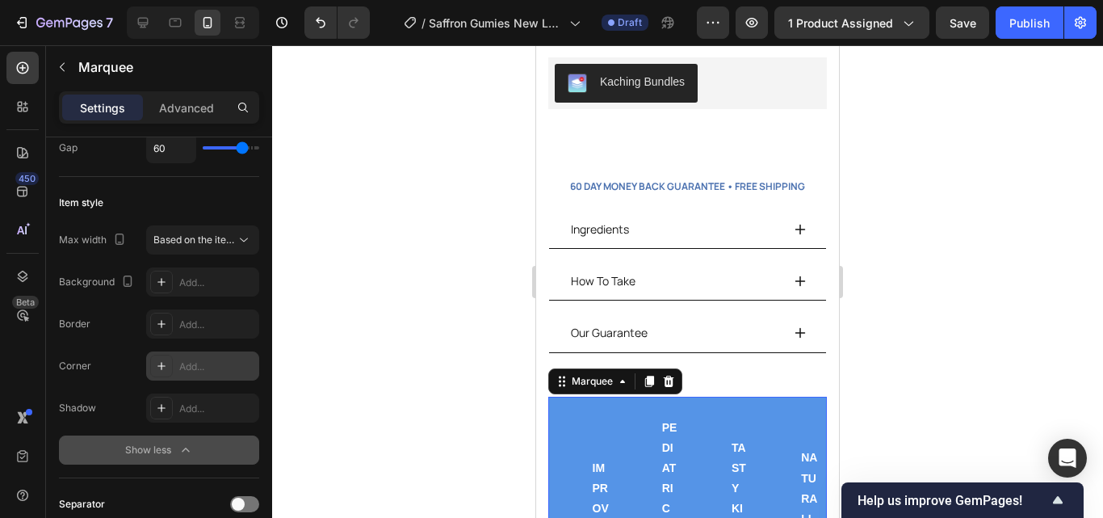
scroll to position [0, 97]
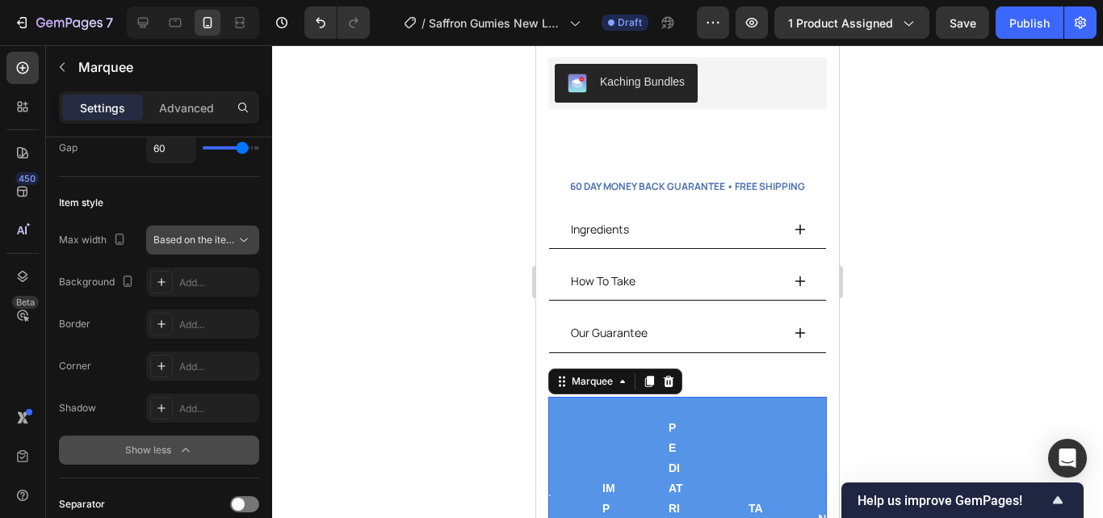
click at [223, 243] on span "Based on the item count" at bounding box center [208, 239] width 110 height 12
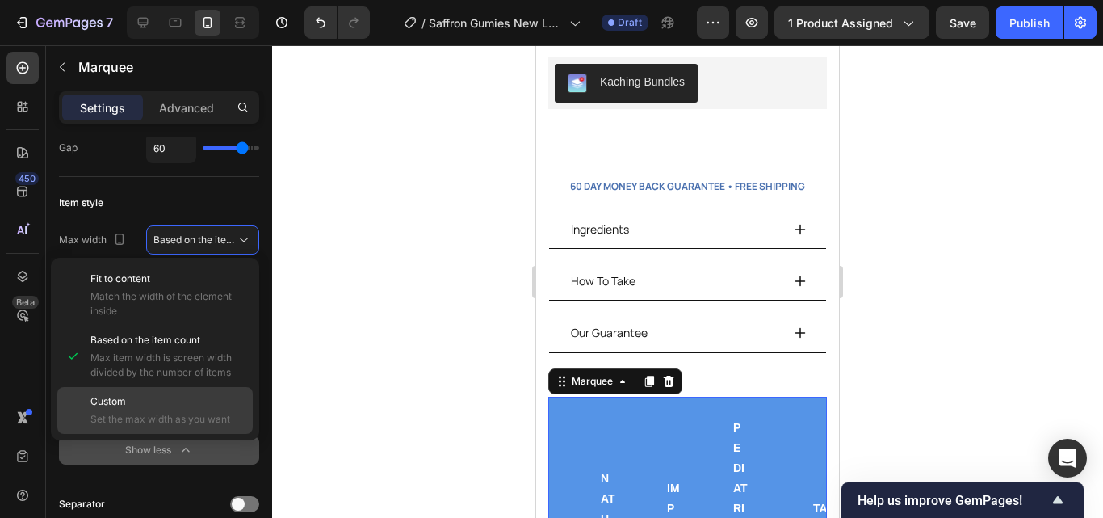
click at [202, 408] on p "Custom" at bounding box center [167, 401] width 155 height 15
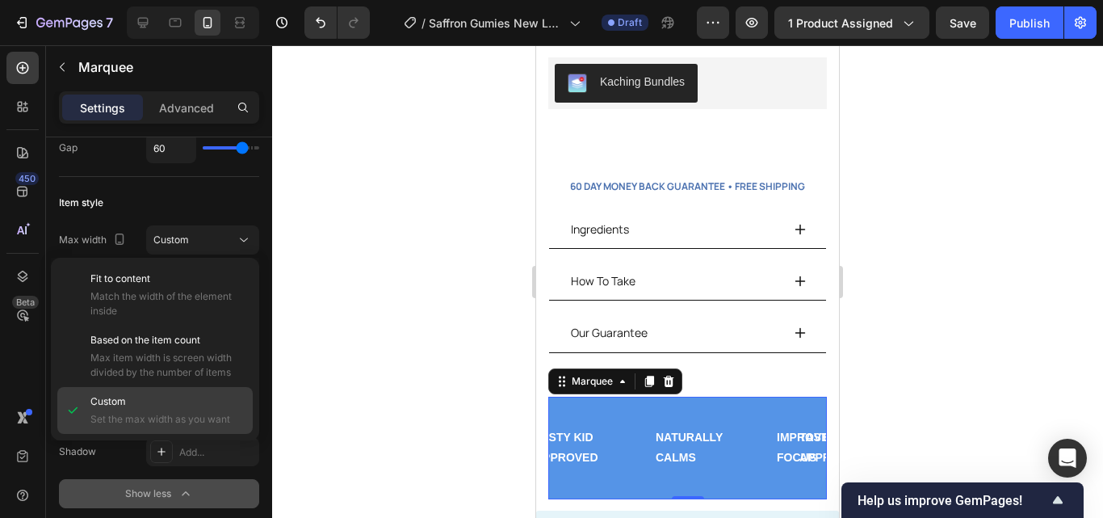
scroll to position [0, 3]
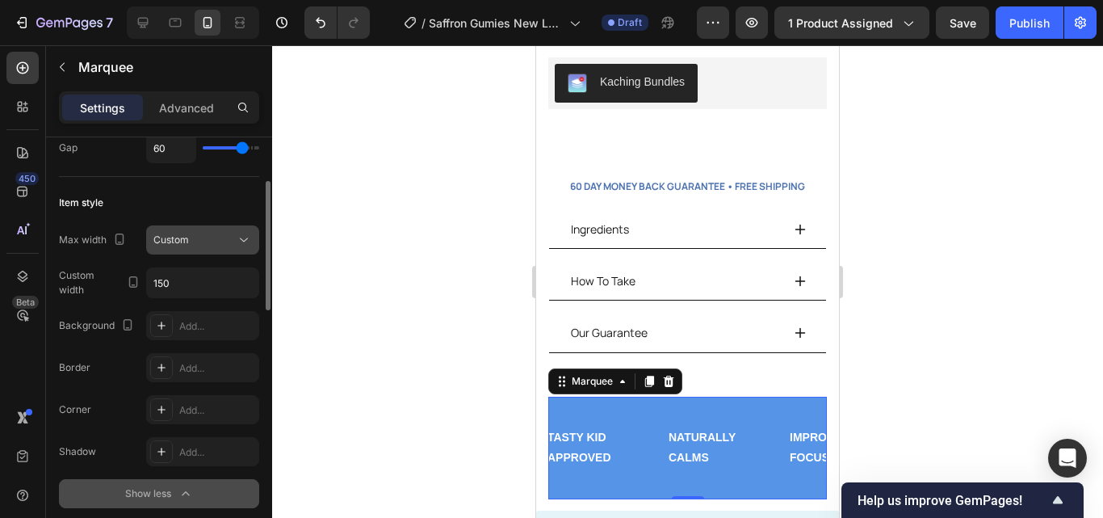
click at [215, 251] on button "Custom" at bounding box center [202, 239] width 113 height 29
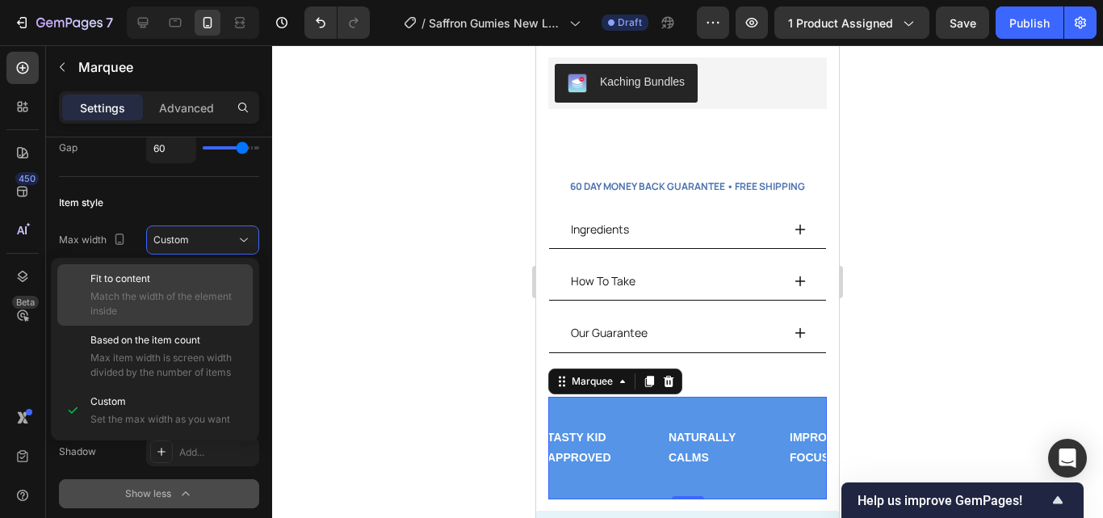
click at [213, 294] on span "Match the width of the element inside" at bounding box center [167, 303] width 155 height 29
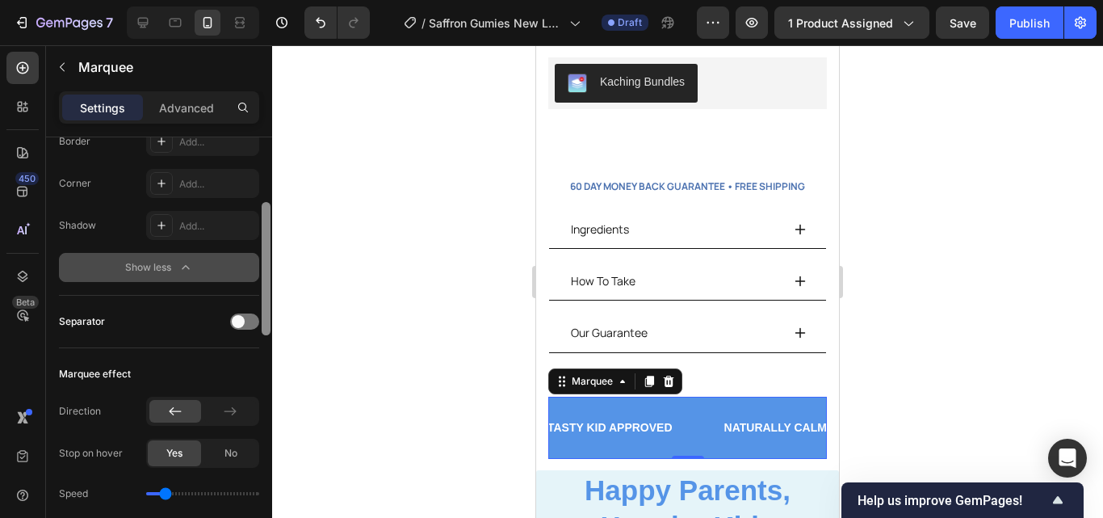
scroll to position [353, 0]
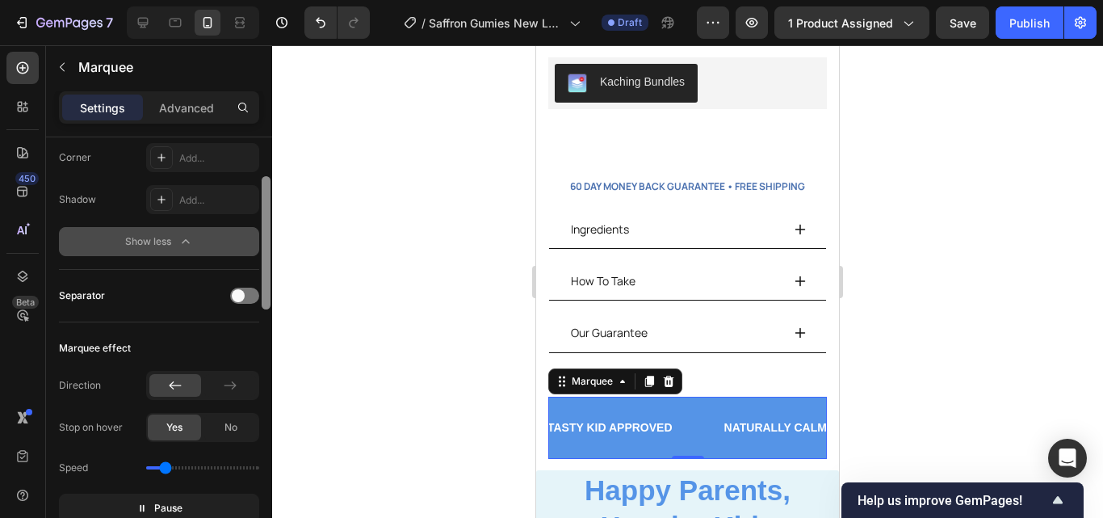
drag, startPoint x: 266, startPoint y: 279, endPoint x: 270, endPoint y: 344, distance: 65.5
click at [270, 309] on div at bounding box center [266, 242] width 9 height 133
click at [242, 287] on div "Separator" at bounding box center [159, 296] width 200 height 26
click at [242, 295] on span at bounding box center [238, 295] width 13 height 13
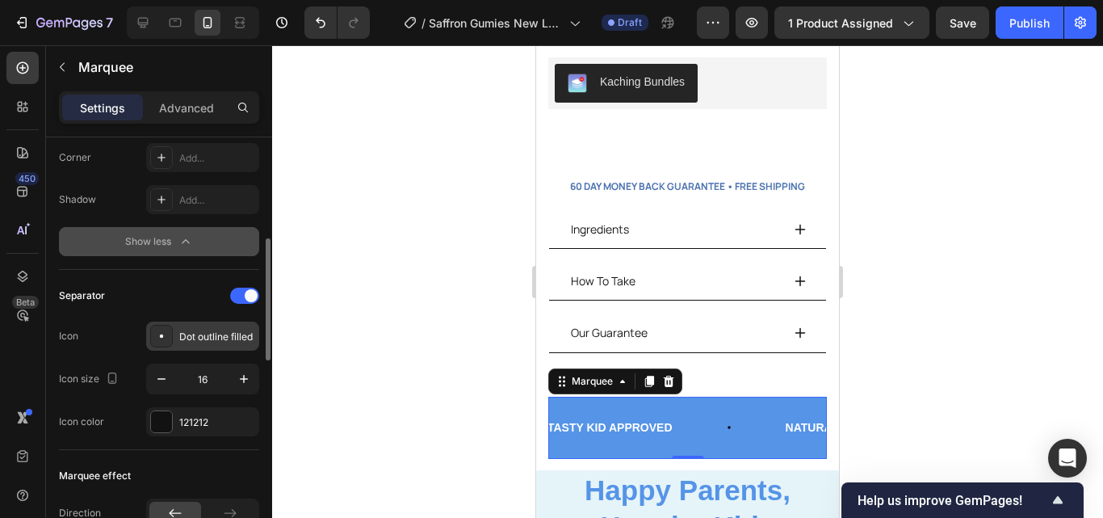
click at [230, 342] on div "Dot outline filled" at bounding box center [217, 336] width 76 height 15
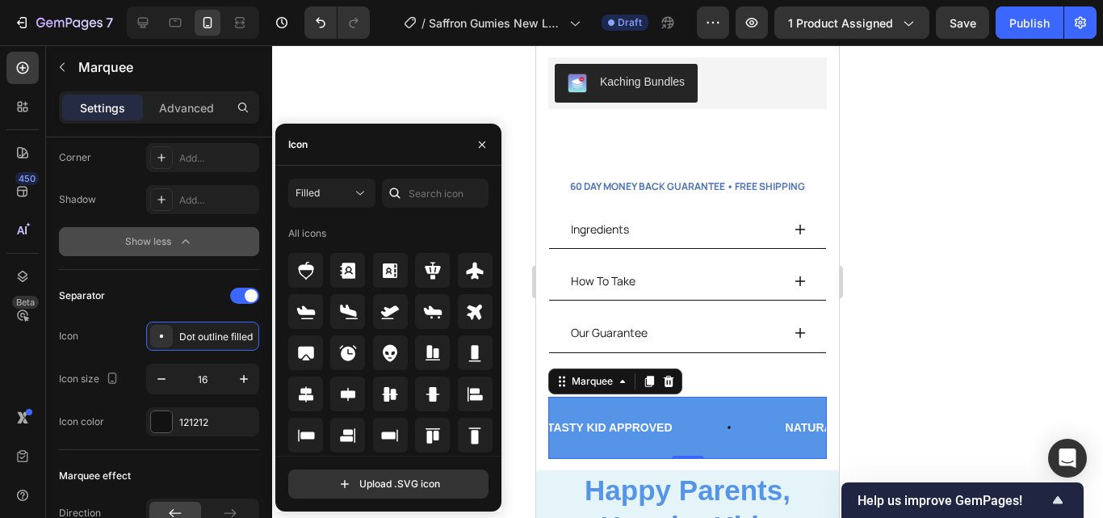
click at [488, 254] on div "All icons" at bounding box center [394, 337] width 212 height 235
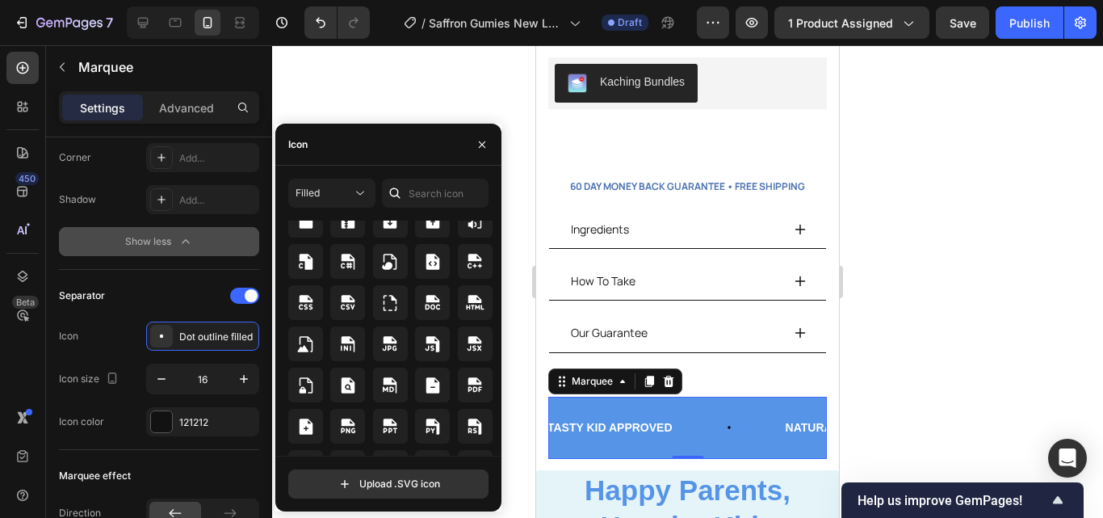
scroll to position [4004, 0]
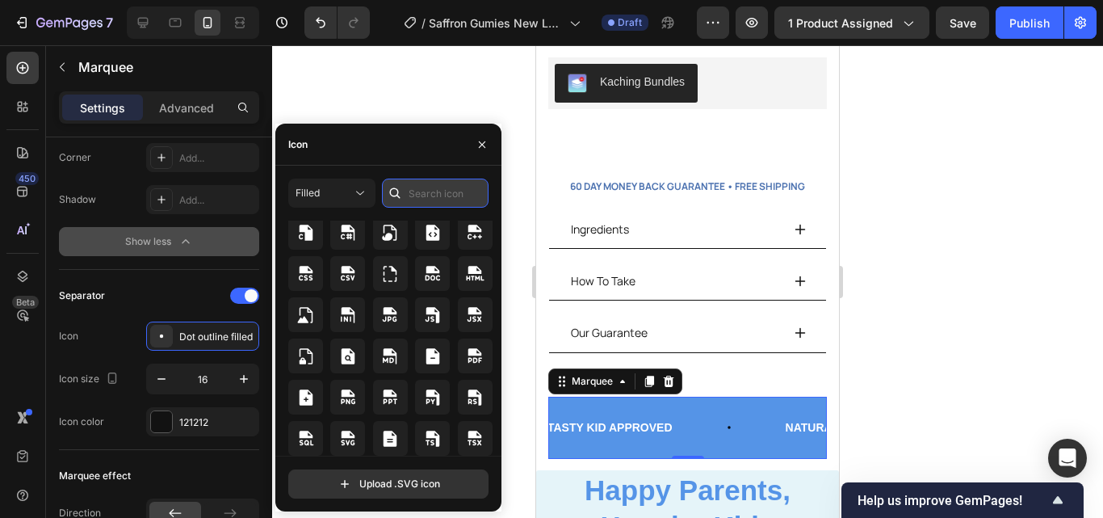
click at [433, 191] on input "text" at bounding box center [435, 192] width 107 height 29
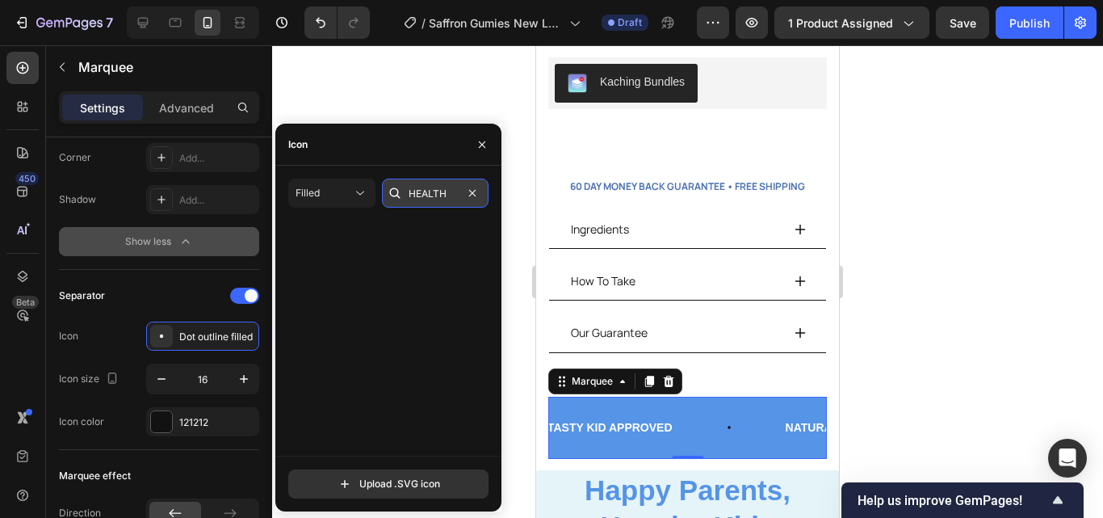
scroll to position [0, 0]
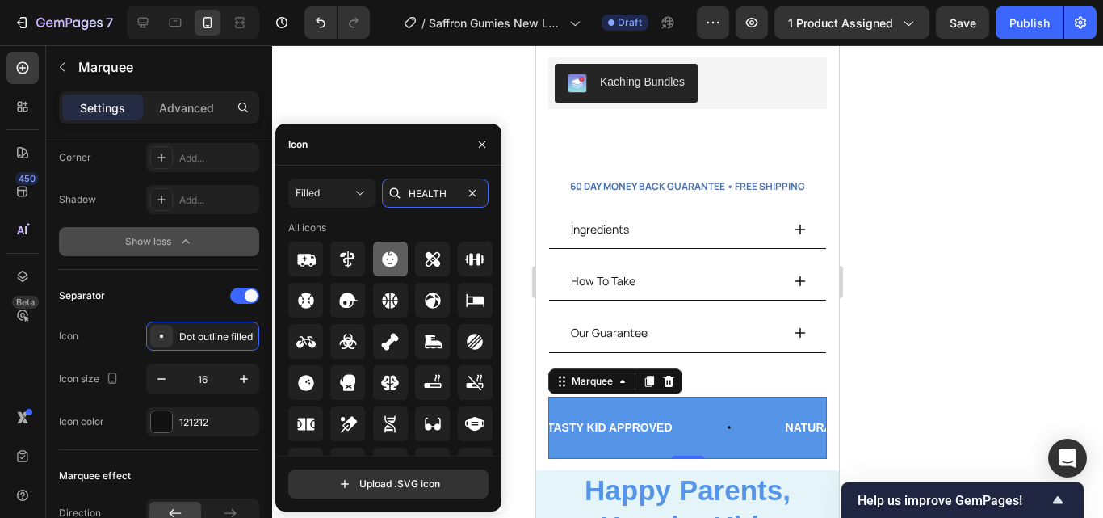
type input "HEALTH"
click at [391, 261] on icon at bounding box center [390, 258] width 15 height 15
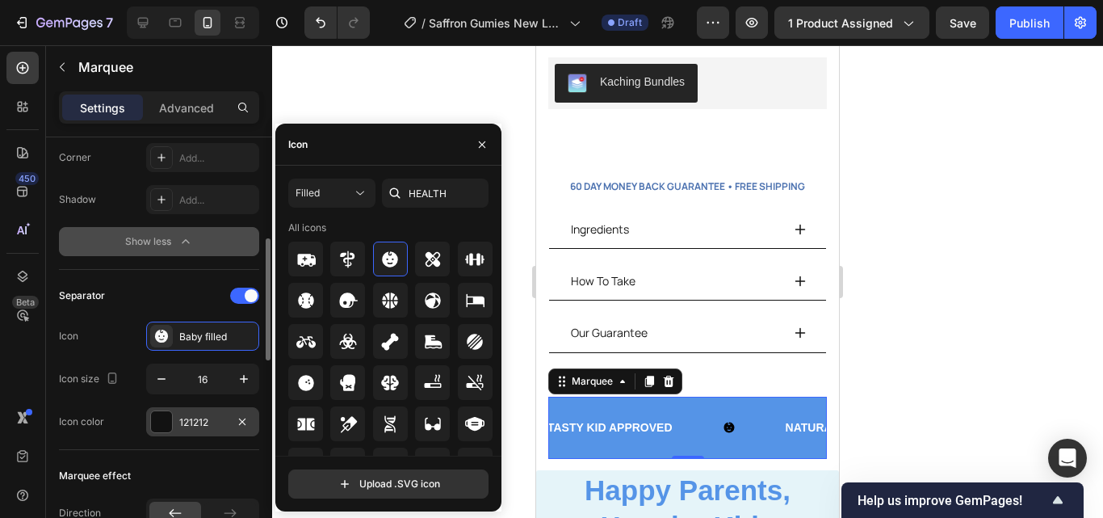
click at [225, 416] on div "121212" at bounding box center [202, 422] width 47 height 15
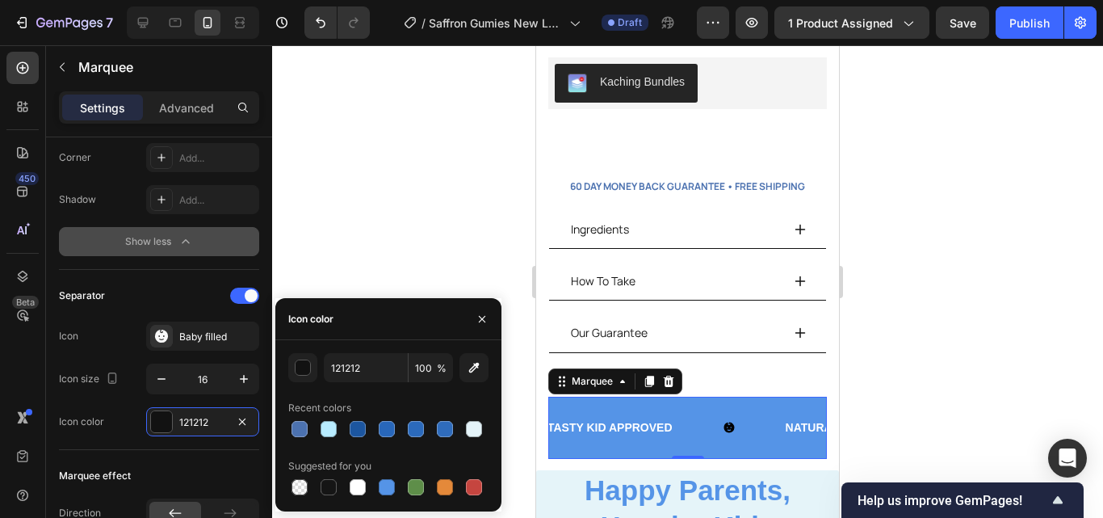
click at [469, 433] on div at bounding box center [474, 429] width 16 height 16
type input "E5F4F9"
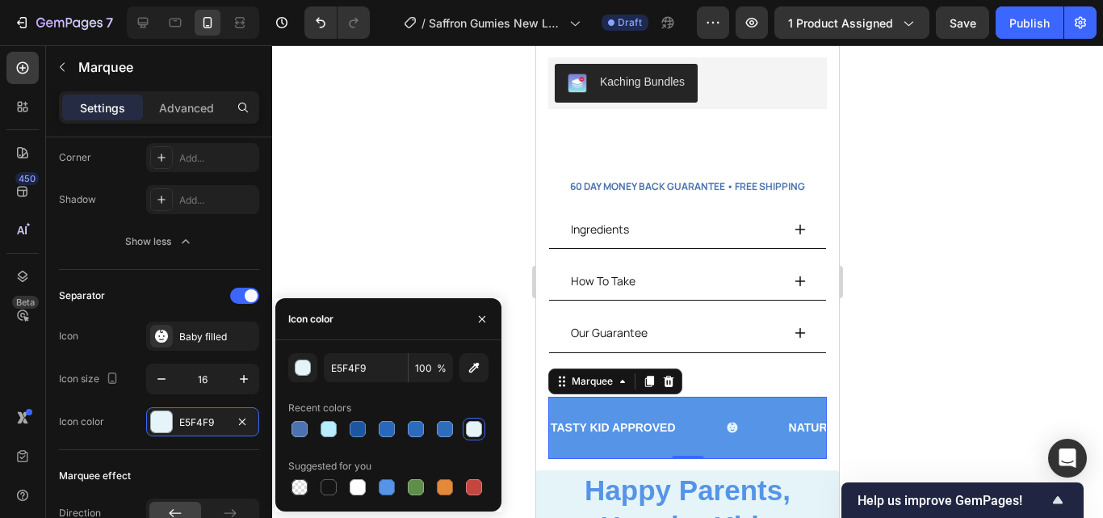
scroll to position [0, 3]
click at [387, 177] on div at bounding box center [687, 281] width 831 height 472
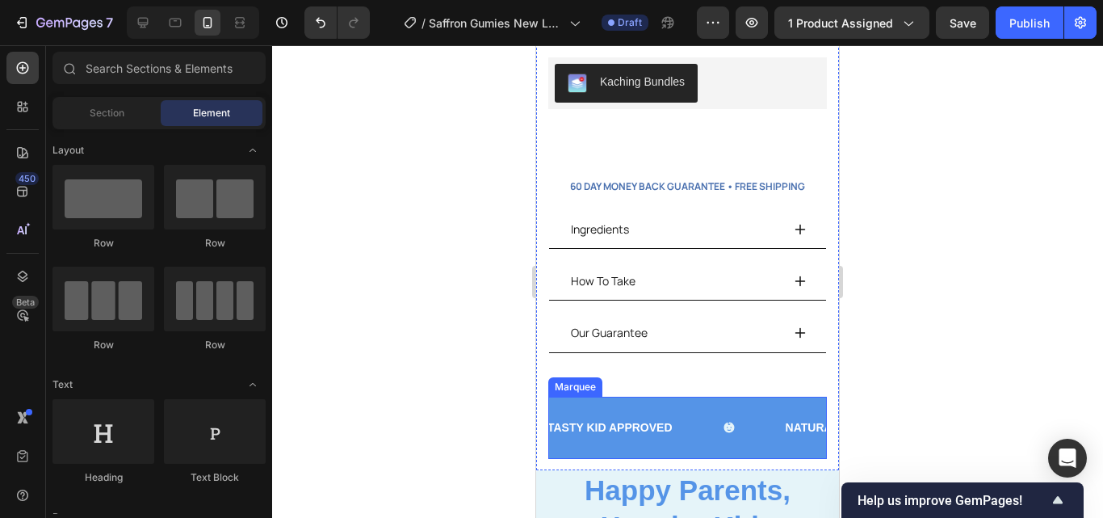
click at [804, 396] on div "TASTY KID APPROVED Text Block NATURALLY CALMS Text Block IMPROVE FOCUS Text Blo…" at bounding box center [687, 427] width 279 height 62
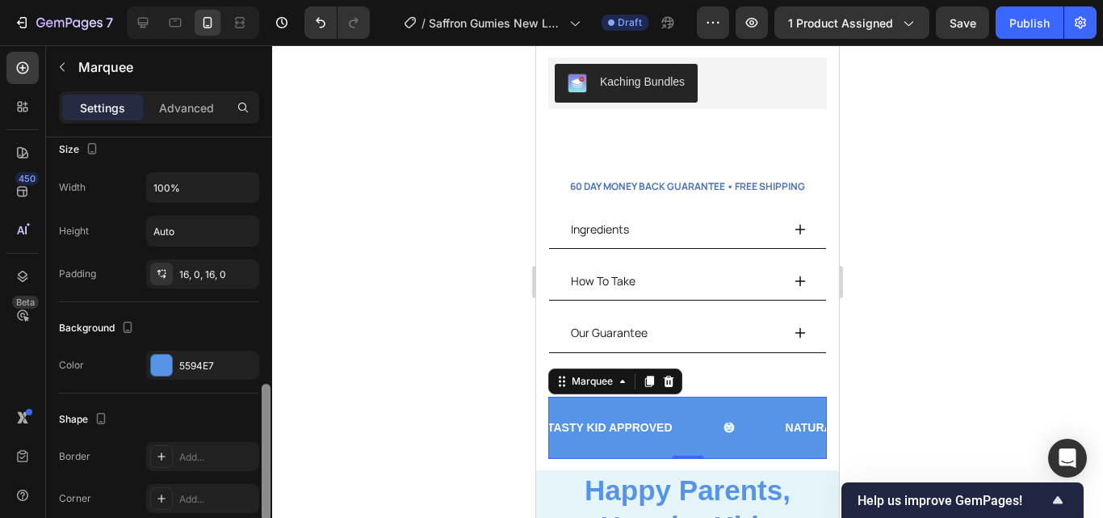
scroll to position [720, 0]
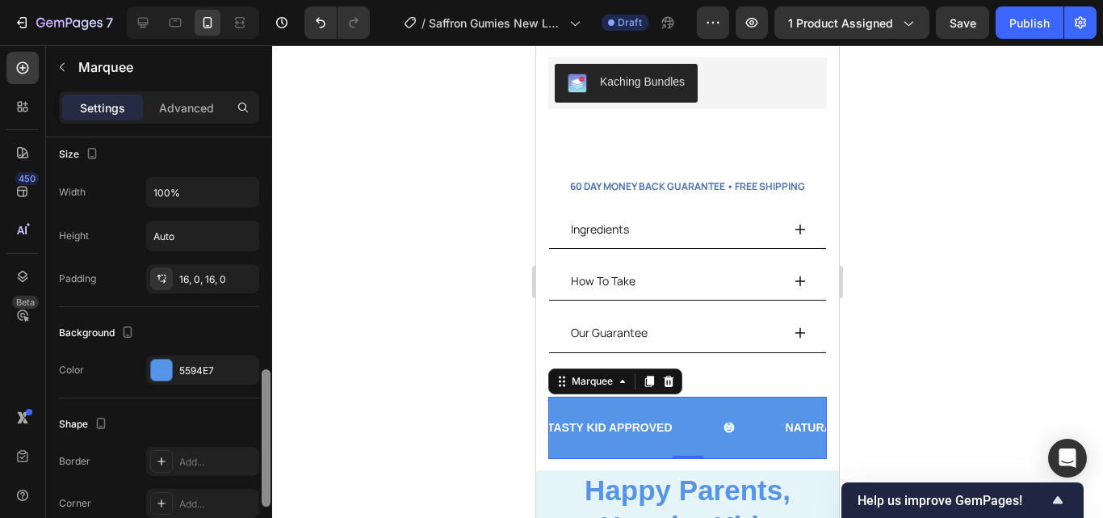
drag, startPoint x: 263, startPoint y: 202, endPoint x: 260, endPoint y: 434, distance: 232.5
click at [260, 434] on div at bounding box center [266, 350] width 12 height 426
click at [205, 106] on p "Advanced" at bounding box center [186, 107] width 55 height 17
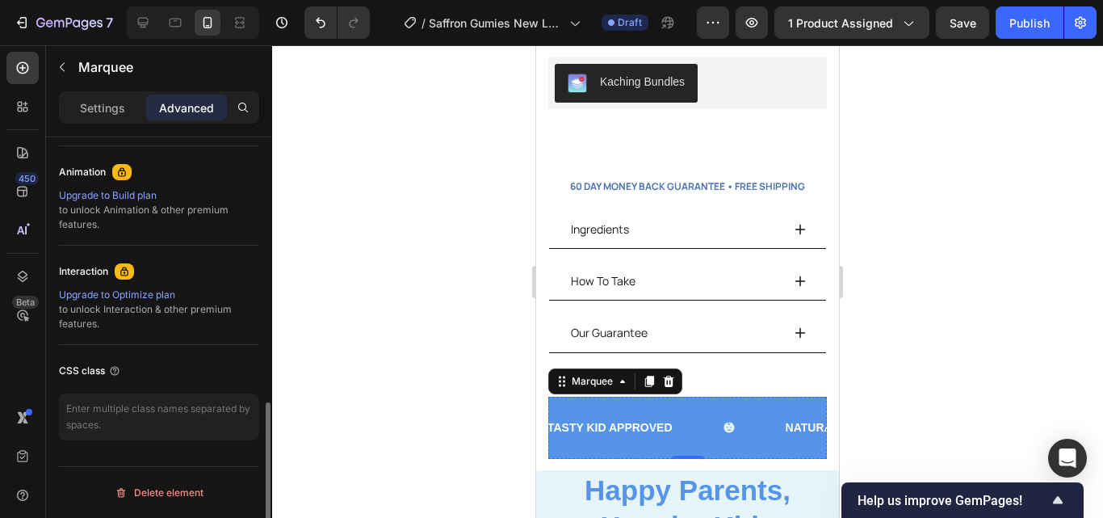
scroll to position [694, 0]
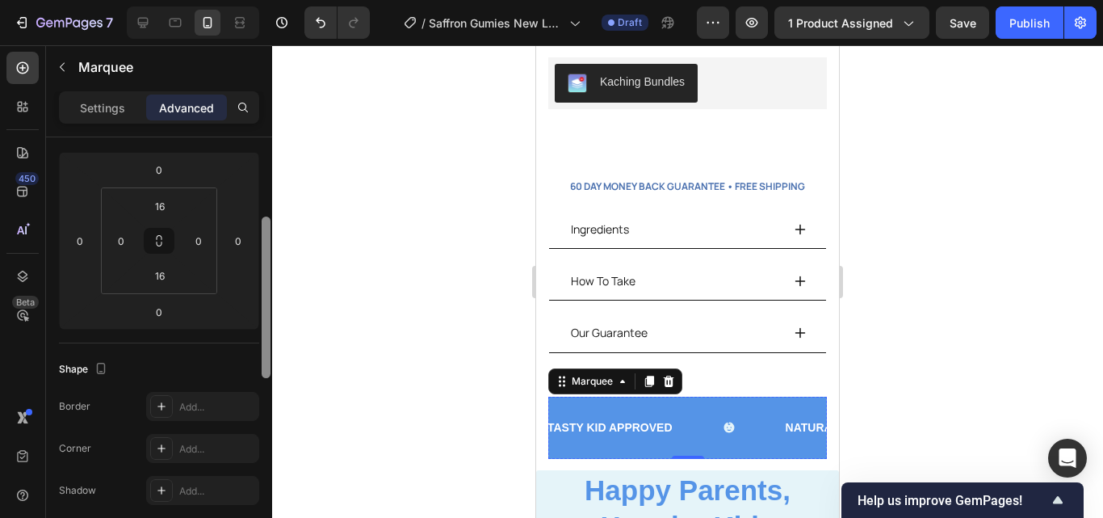
drag, startPoint x: 267, startPoint y: 429, endPoint x: 266, endPoint y: 243, distance: 185.7
click at [266, 243] on div at bounding box center [266, 296] width 9 height 161
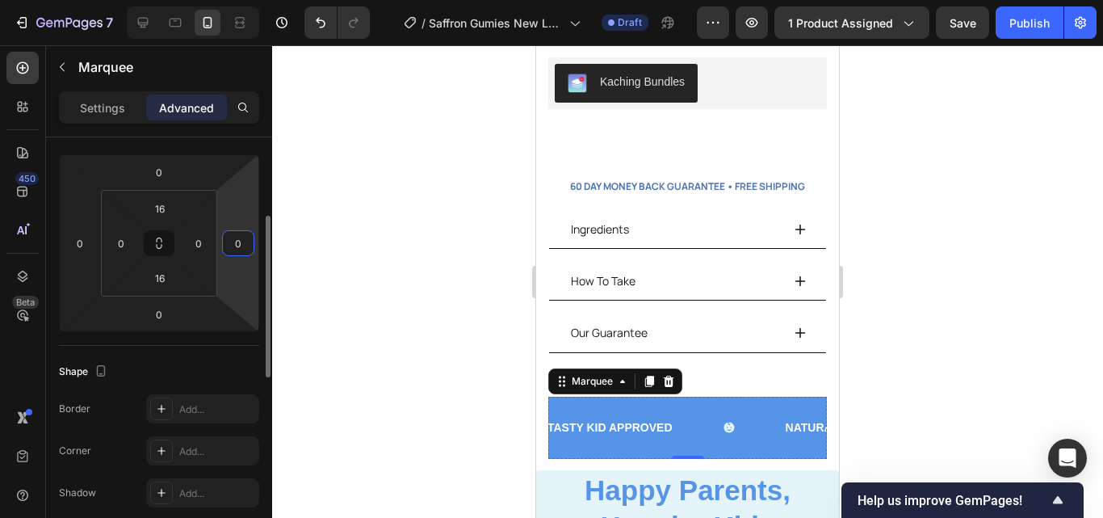
click at [237, 254] on input "0" at bounding box center [238, 243] width 24 height 24
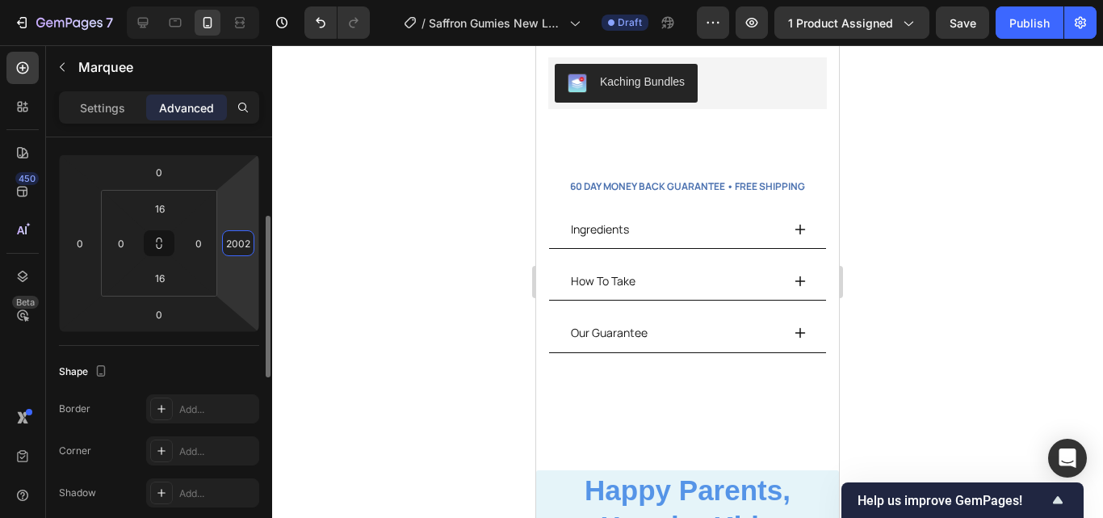
scroll to position [0, 0]
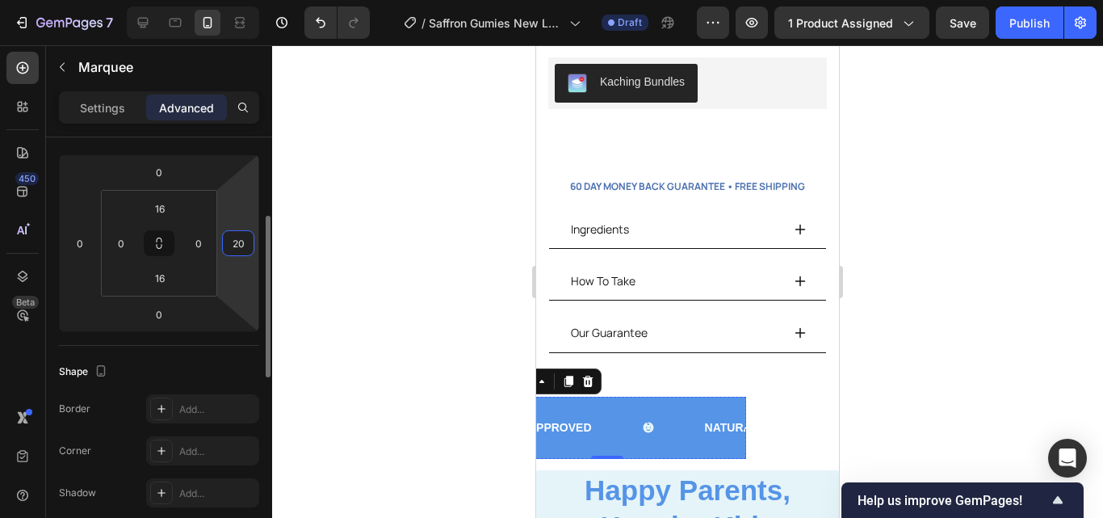
type input "2"
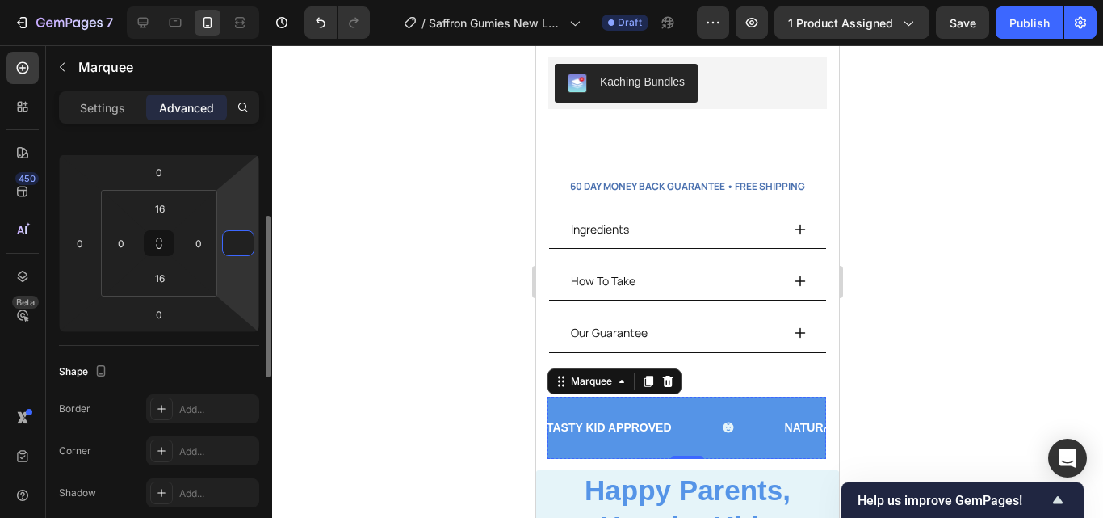
type input "1"
click at [237, 0] on html "7 / Saffron Gumies New LP | WIP Draft Preview 1 product assigned Save Publish 4…" at bounding box center [551, 0] width 1103 height 0
type input "0"
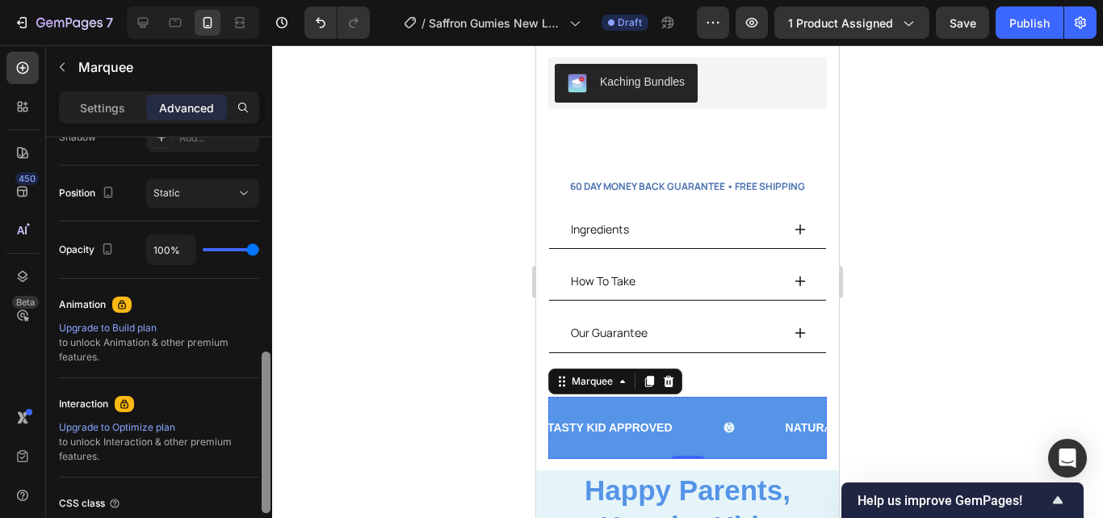
drag, startPoint x: 267, startPoint y: 295, endPoint x: 275, endPoint y: 284, distance: 12.8
click at [275, 0] on div "7 / Saffron Gumies New LP | WIP Draft Preview 1 product assigned Save Publish 4…" at bounding box center [551, 0] width 1103 height 0
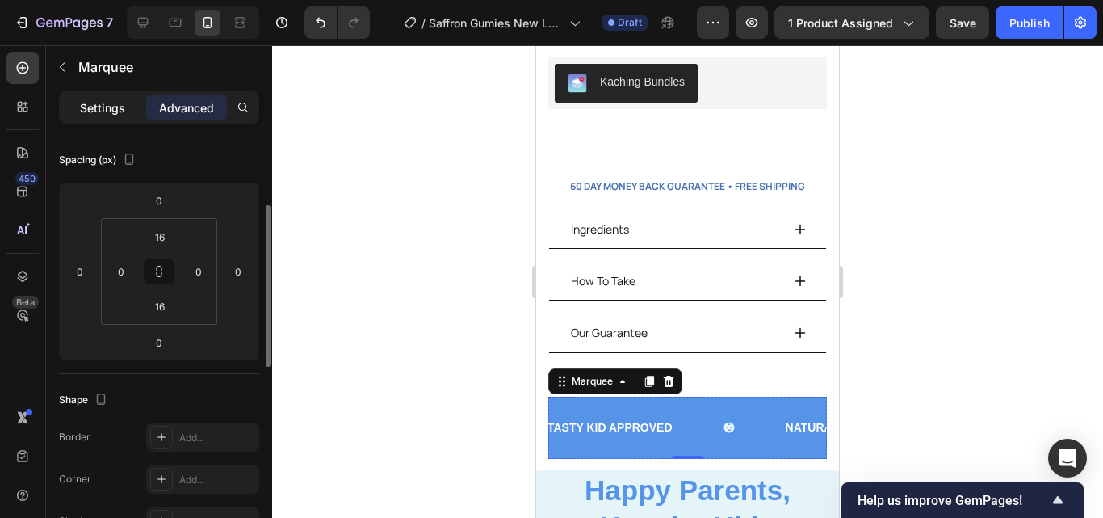
click at [109, 100] on p "Settings" at bounding box center [102, 107] width 45 height 17
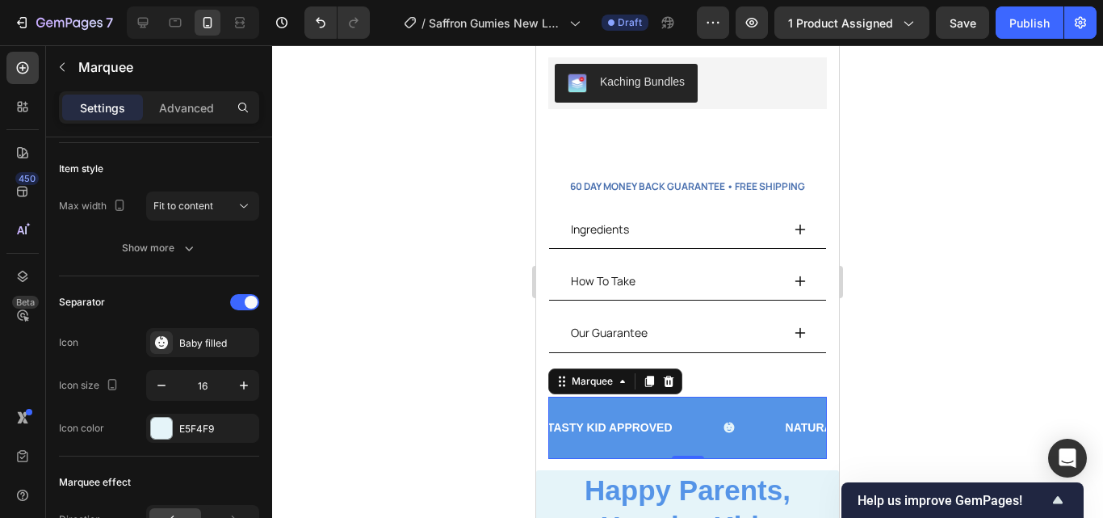
click at [809, 424] on div "TASTY KID APPROVED Text Block NATURALLY CALMS Text Block IMPROVE FOCUS Text Blo…" at bounding box center [687, 427] width 279 height 62
click at [540, 392] on div "Product Images Image 100% Natural Ingredients Text Block Row Image Made In The …" at bounding box center [687, 18] width 303 height 903
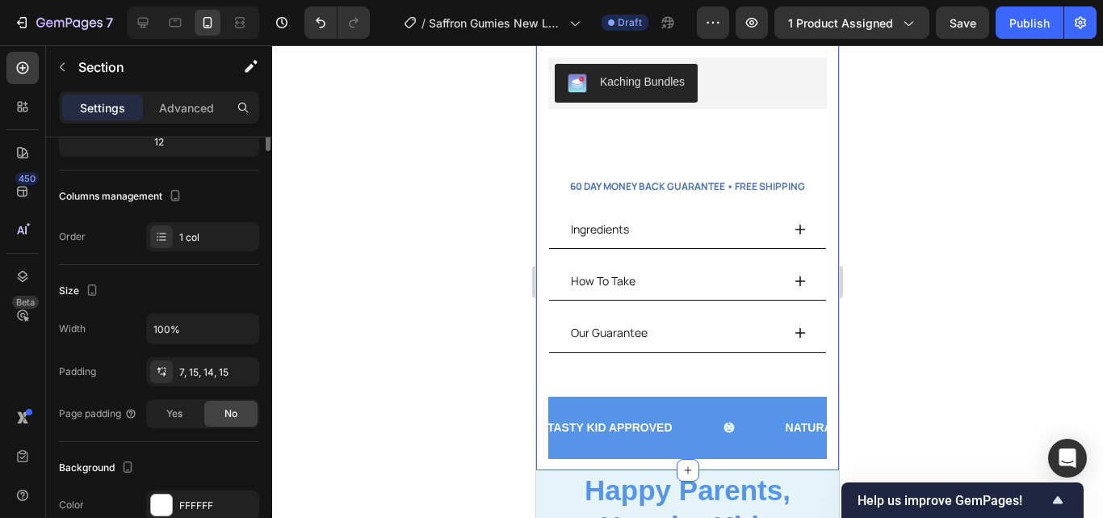
scroll to position [0, 0]
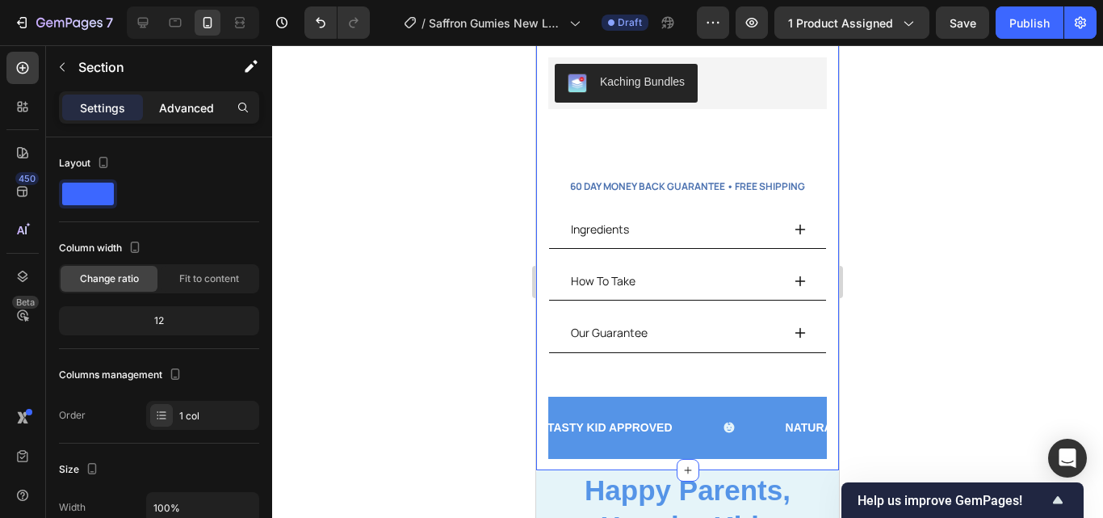
click at [186, 101] on p "Advanced" at bounding box center [186, 107] width 55 height 17
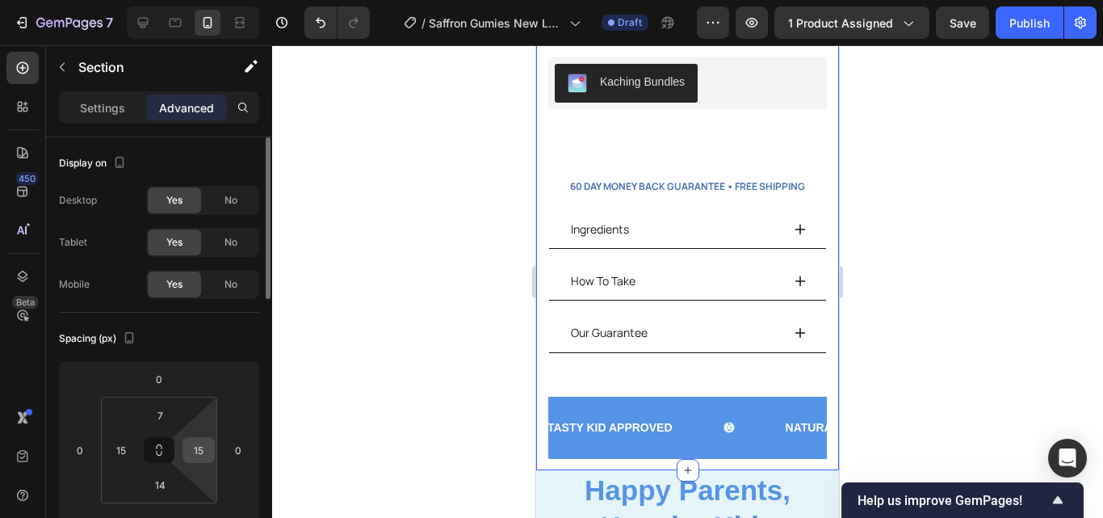
click at [205, 456] on input "15" at bounding box center [198, 450] width 24 height 24
type input "0"
click at [126, 451] on input "15" at bounding box center [121, 450] width 24 height 24
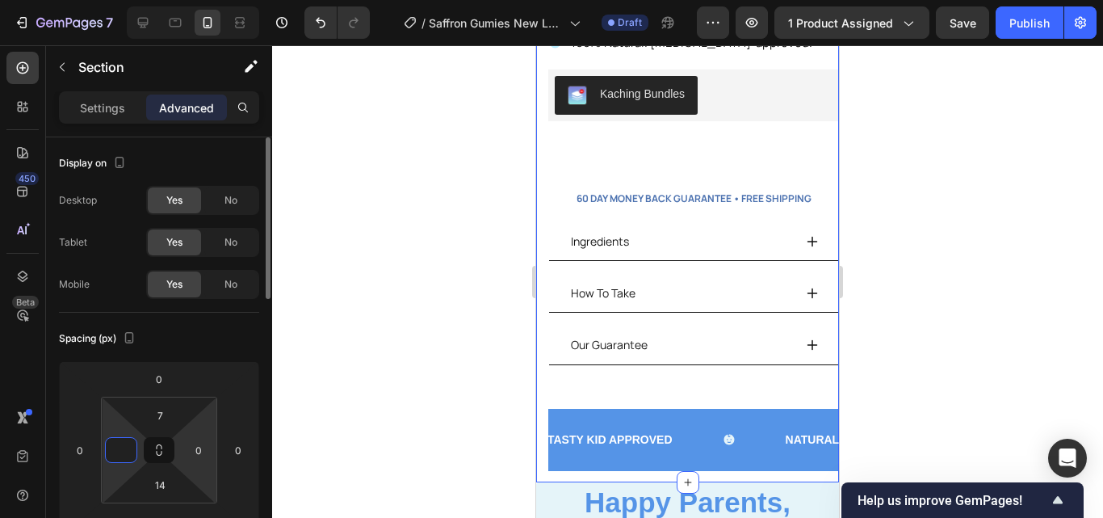
click at [215, 0] on html "7 / Saffron Gumies New LP | WIP Draft Preview 1 product assigned Save Publish 4…" at bounding box center [551, 0] width 1103 height 0
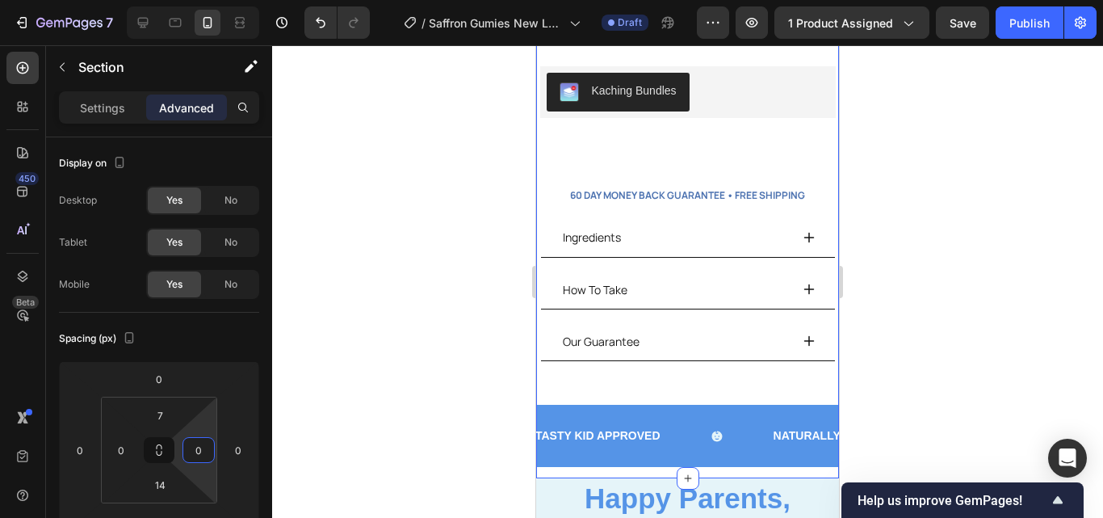
click at [417, 417] on div at bounding box center [687, 281] width 831 height 472
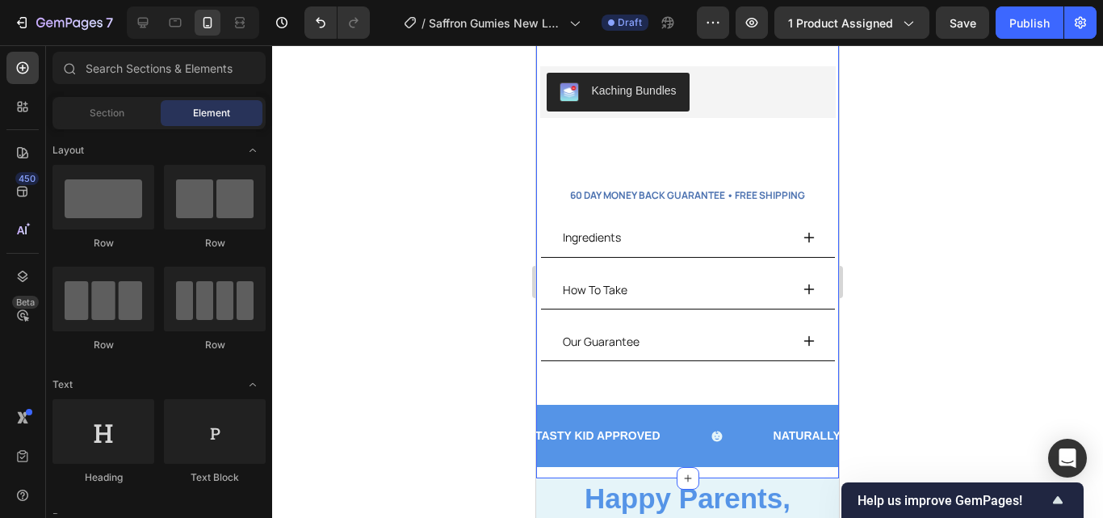
click at [775, 459] on div "Product Images Image 100% Natural Ingredients Text Block Row Image Made In The …" at bounding box center [687, 23] width 303 height 912
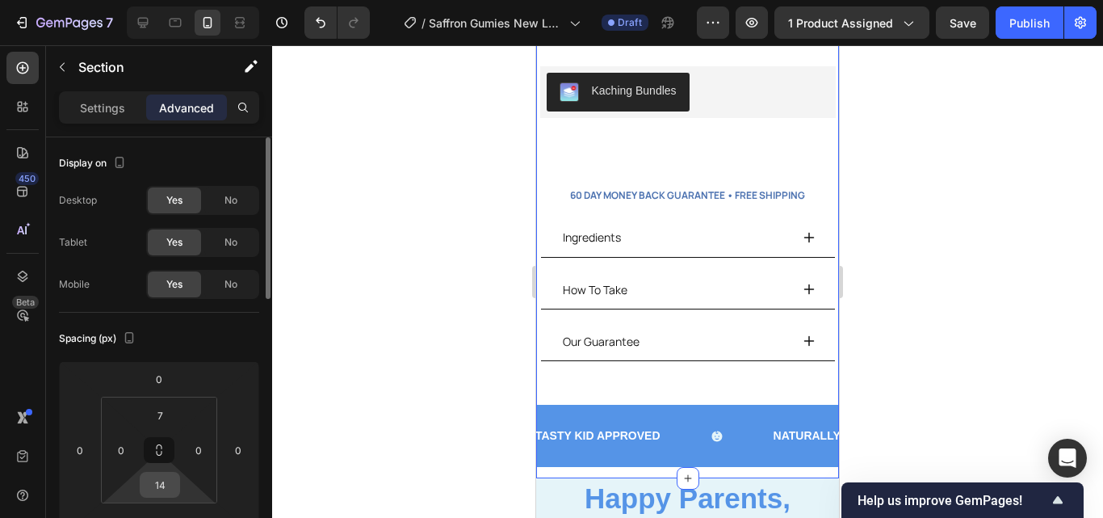
click at [167, 484] on input "14" at bounding box center [160, 484] width 32 height 24
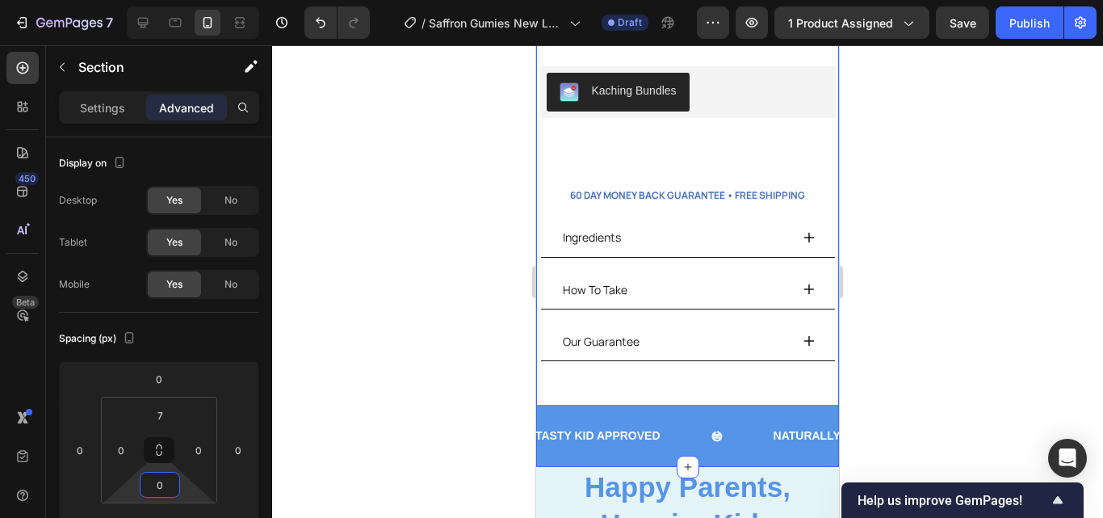
click at [979, 287] on div at bounding box center [687, 281] width 831 height 472
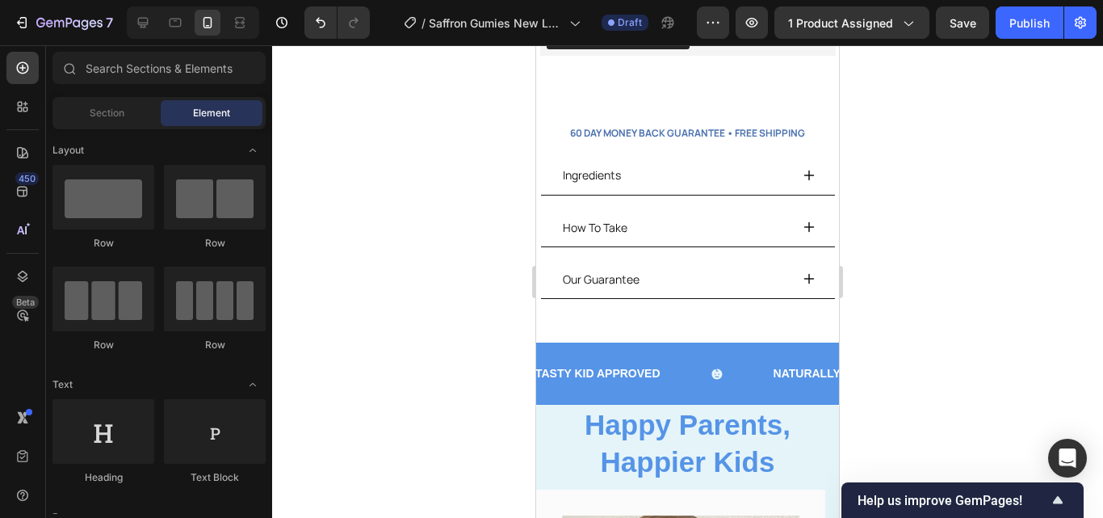
scroll to position [588, 0]
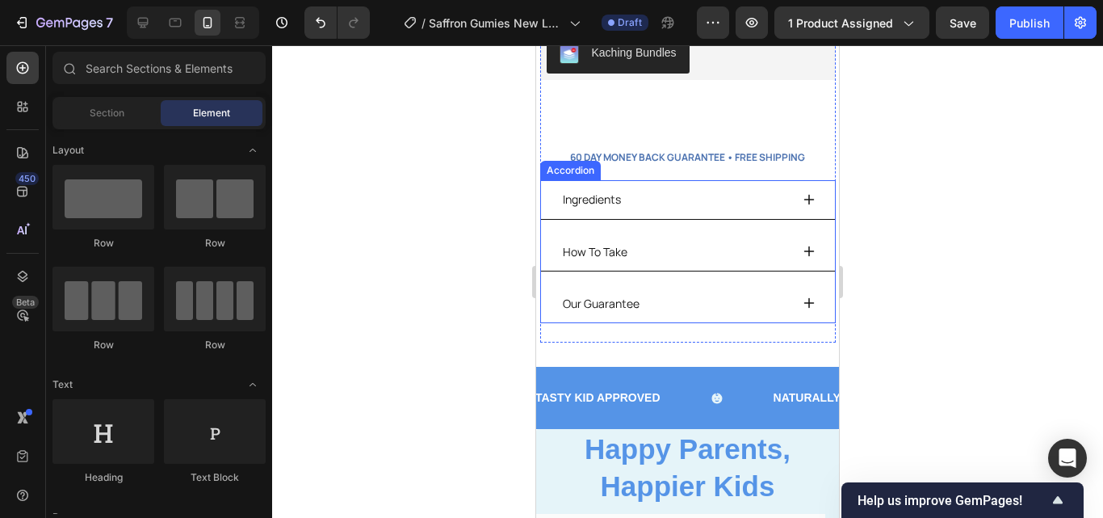
click at [716, 186] on div "Ingredients" at bounding box center [674, 198] width 229 height 25
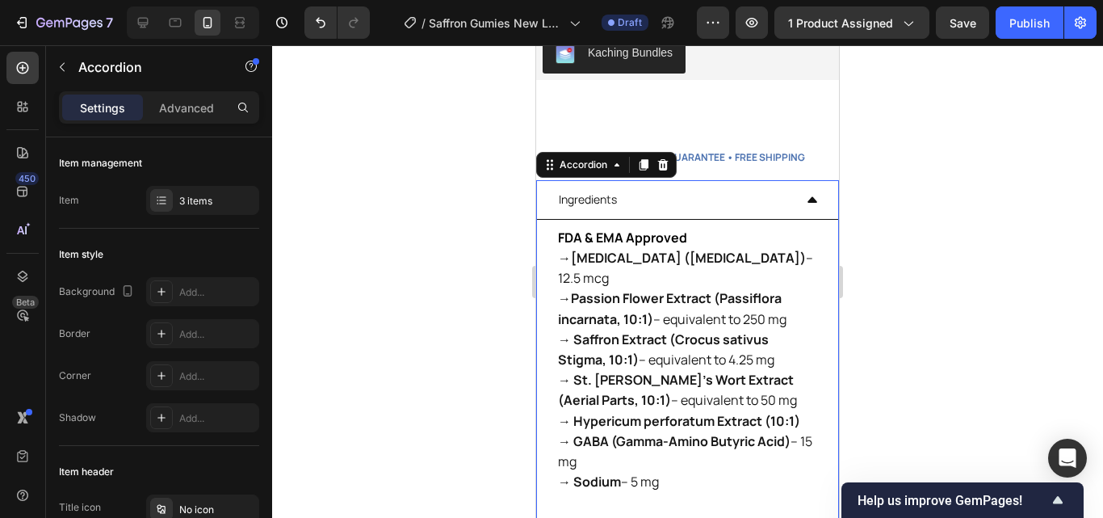
click at [736, 186] on div "Ingredients" at bounding box center [674, 198] width 237 height 25
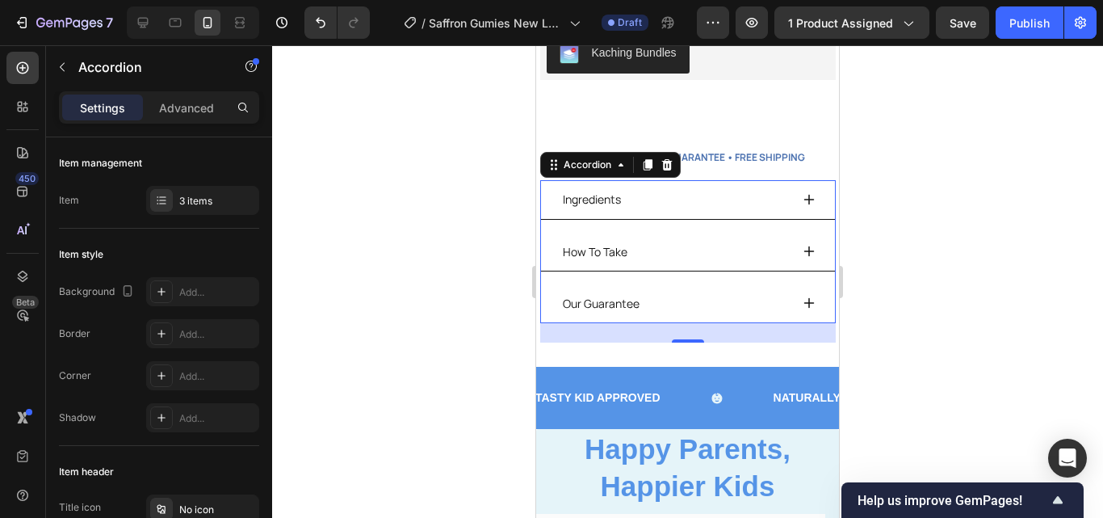
click at [870, 169] on div at bounding box center [687, 281] width 831 height 472
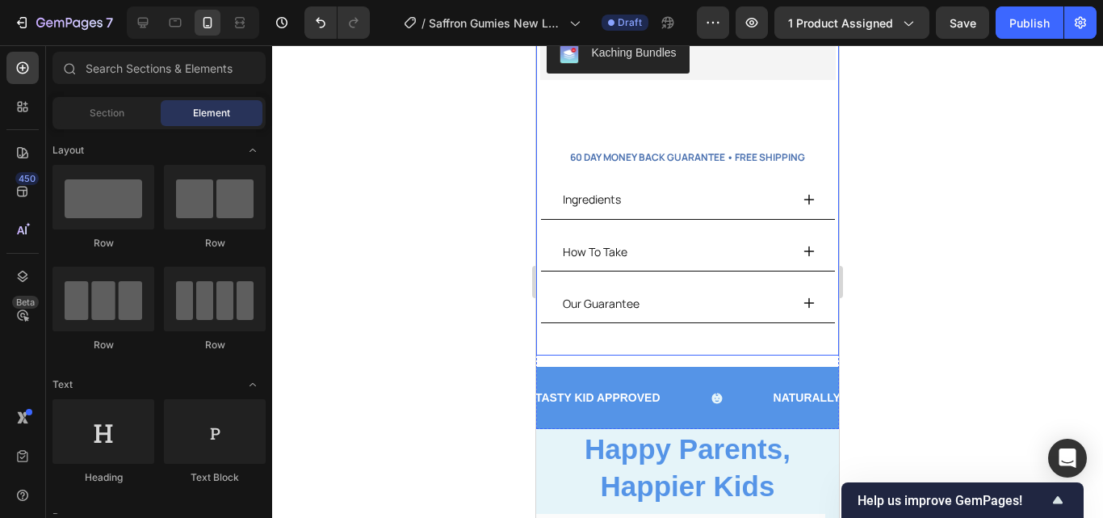
click at [805, 171] on div "Icon Icon Icon Icon Icon Icon List 4.9 stars (22,700+ reviews) Text Block Row s…" at bounding box center [687, 110] width 303 height 490
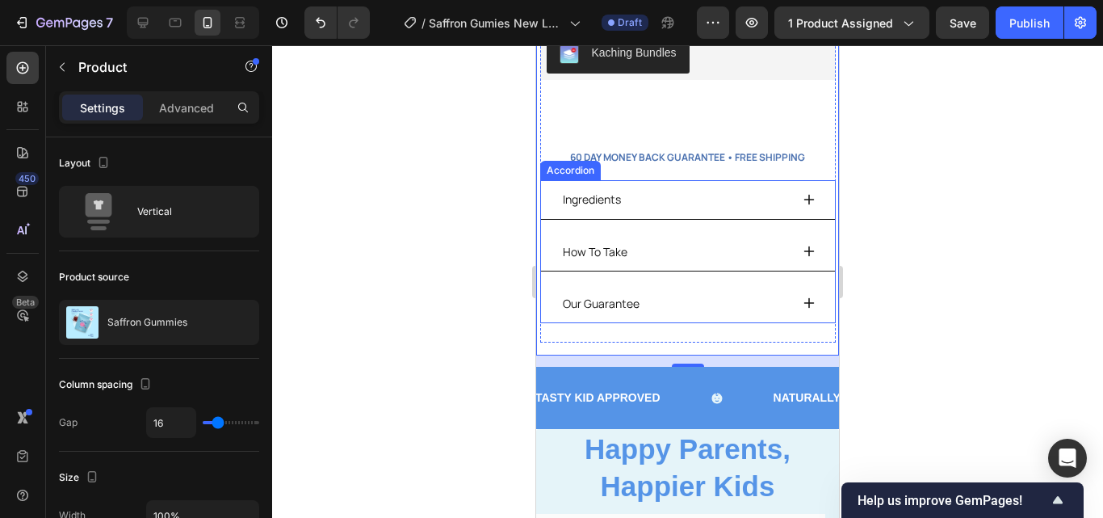
click at [718, 180] on div "Ingredients" at bounding box center [688, 199] width 294 height 39
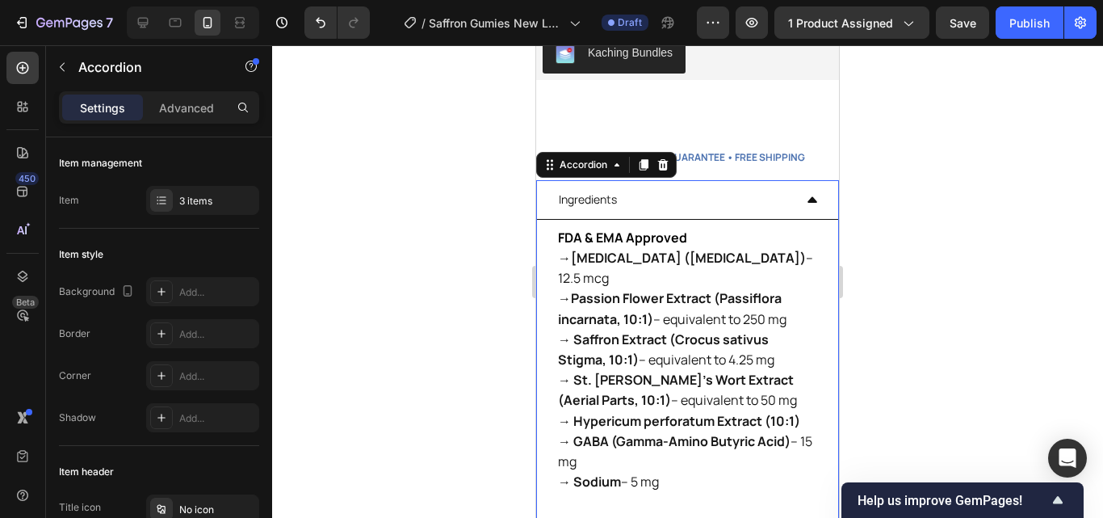
click at [757, 186] on div "Ingredients" at bounding box center [674, 198] width 237 height 25
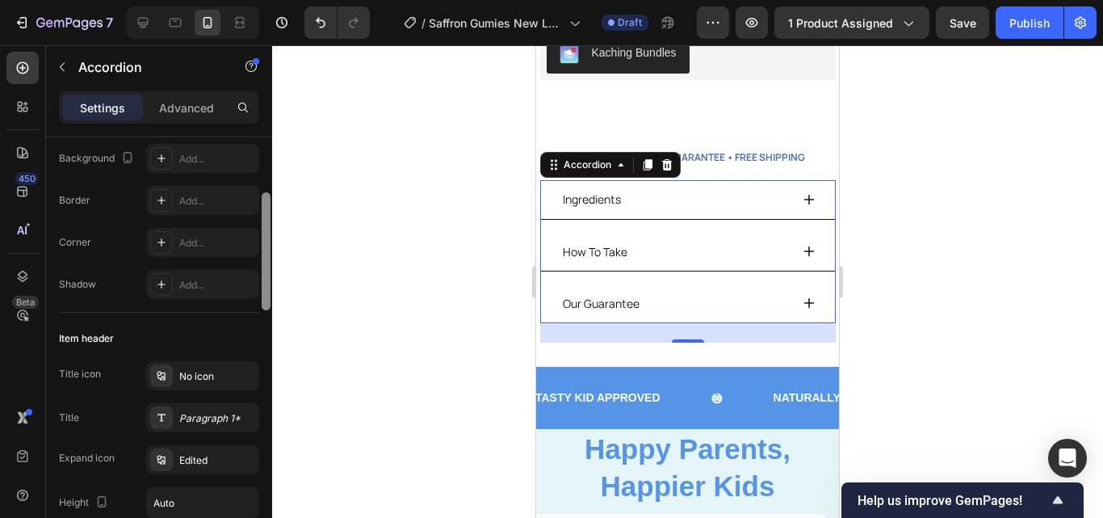
scroll to position [151, 0]
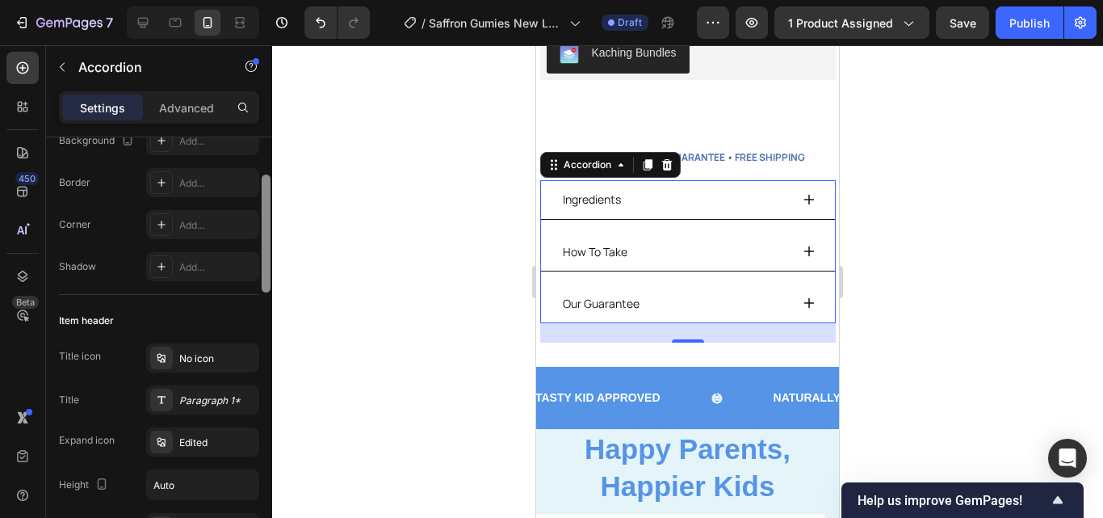
drag, startPoint x: 267, startPoint y: 236, endPoint x: 266, endPoint y: 278, distance: 42.0
click at [266, 278] on div at bounding box center [266, 233] width 9 height 118
click at [226, 150] on div "Add..." at bounding box center [202, 140] width 113 height 29
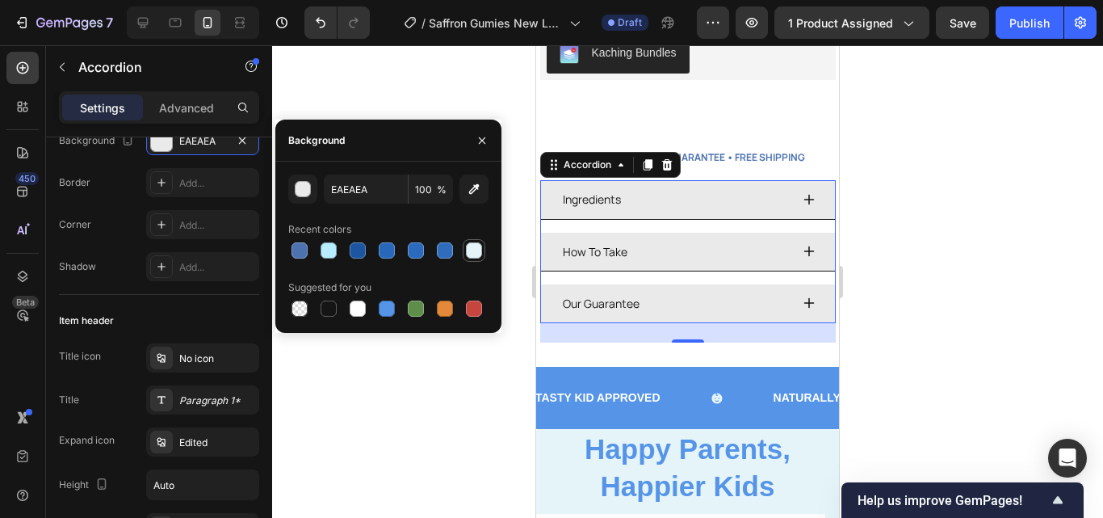
click at [484, 248] on div at bounding box center [474, 250] width 23 height 23
type input "E5F4F9"
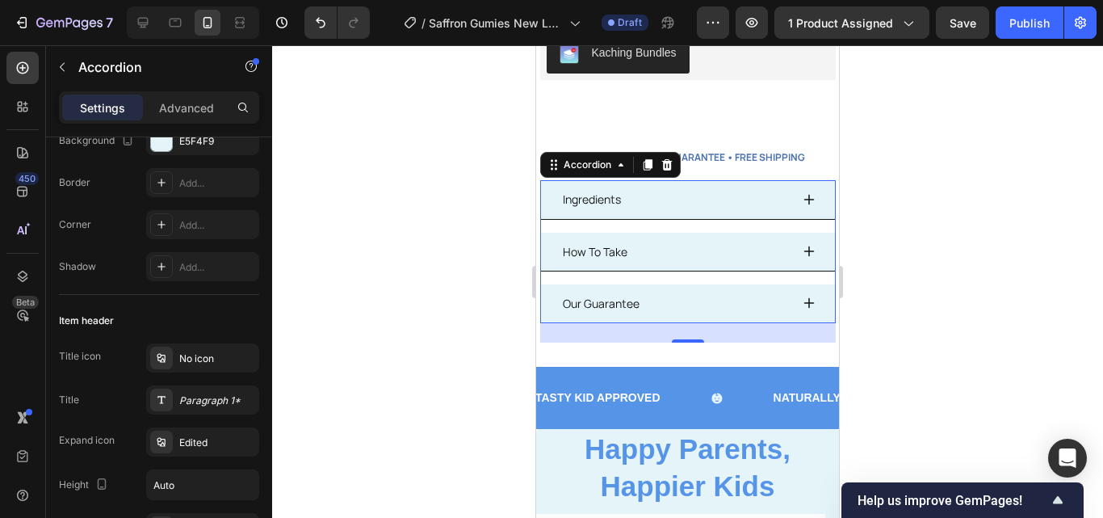
click at [490, 346] on div at bounding box center [687, 281] width 831 height 472
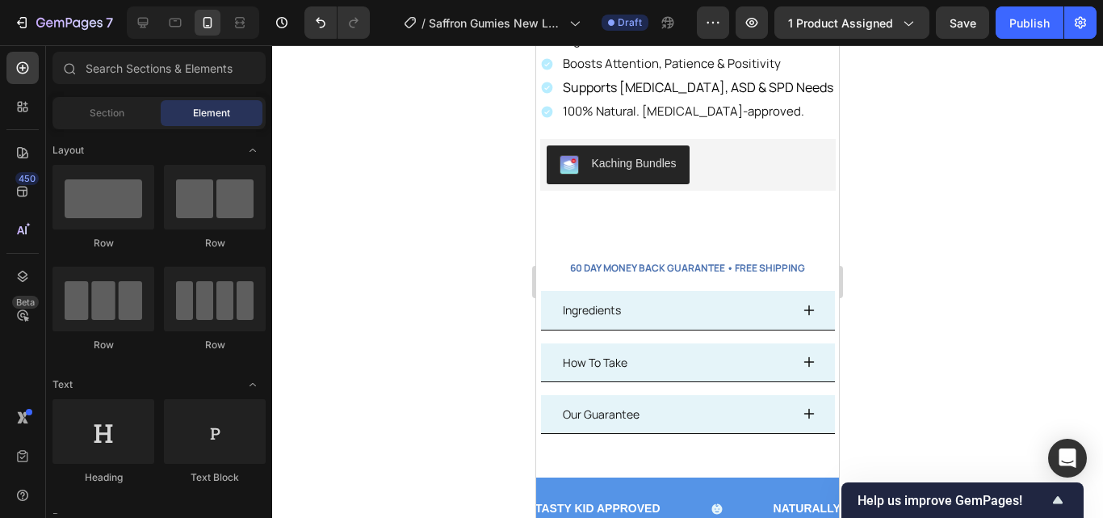
scroll to position [551, 0]
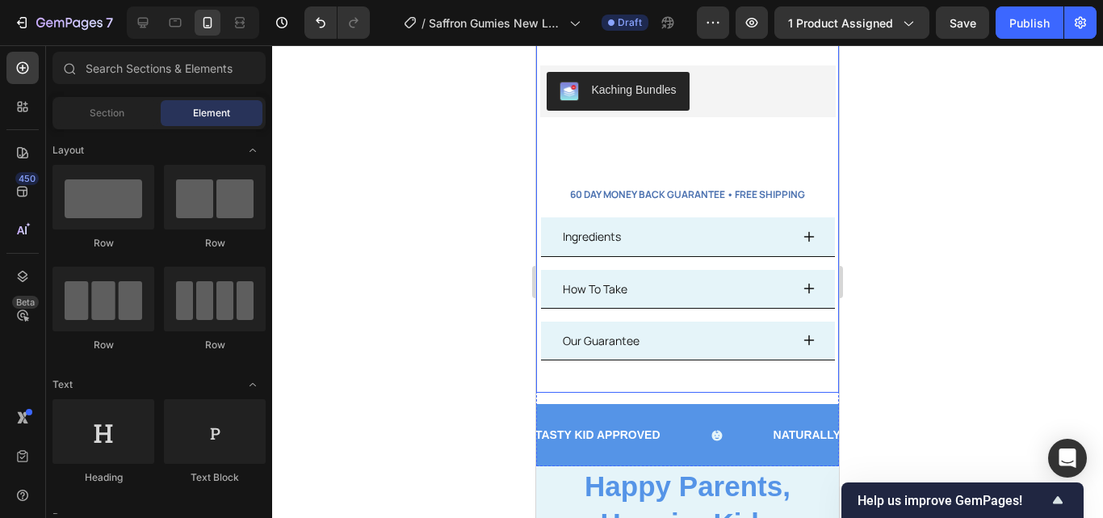
click at [697, 375] on div "Icon Icon Icon Icon Icon Icon List 4.9 stars (22,700+ reviews) Text Block Row s…" at bounding box center [687, 147] width 303 height 490
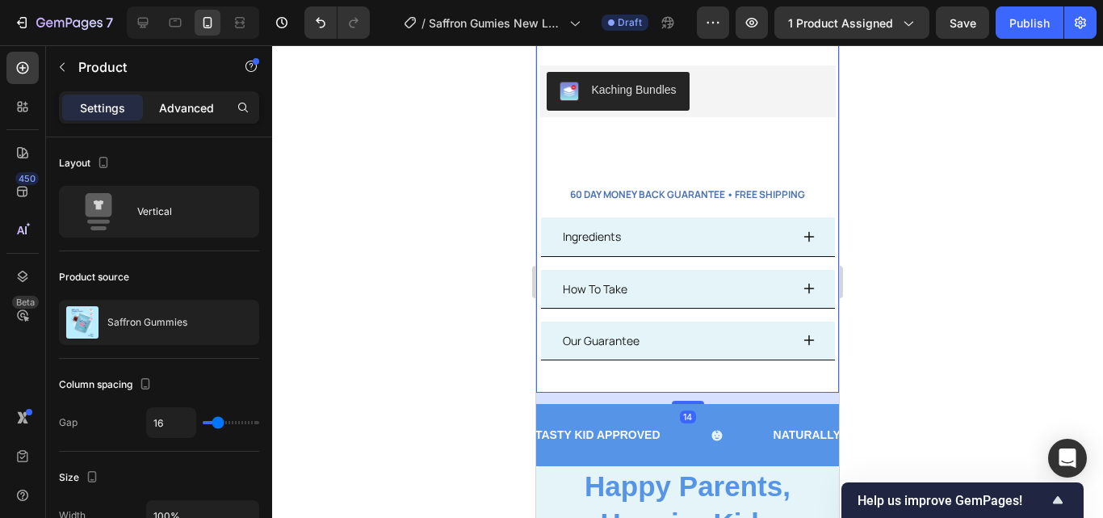
click at [207, 112] on p "Advanced" at bounding box center [186, 107] width 55 height 17
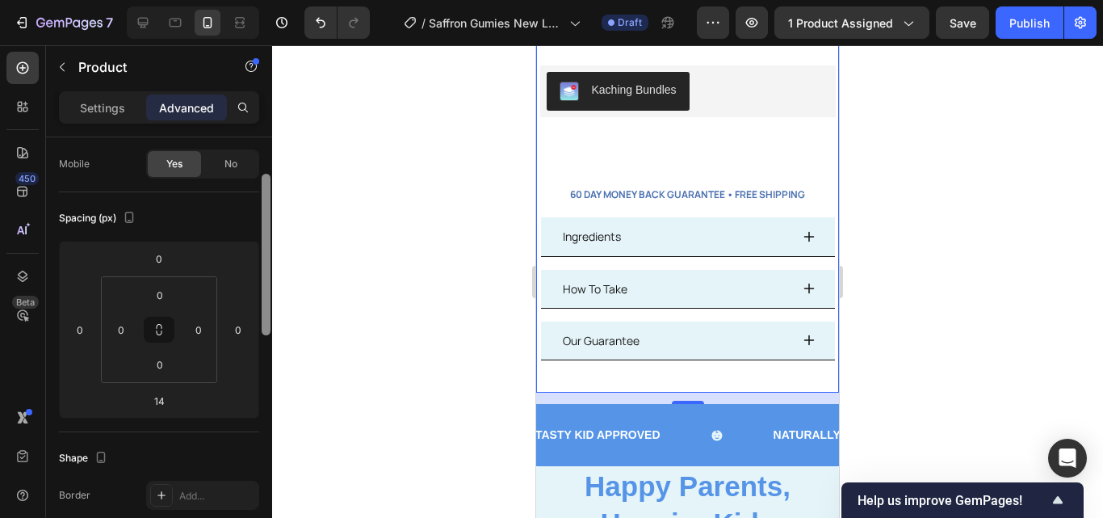
drag, startPoint x: 266, startPoint y: 276, endPoint x: 266, endPoint y: 325, distance: 48.4
click at [266, 325] on div at bounding box center [266, 254] width 9 height 161
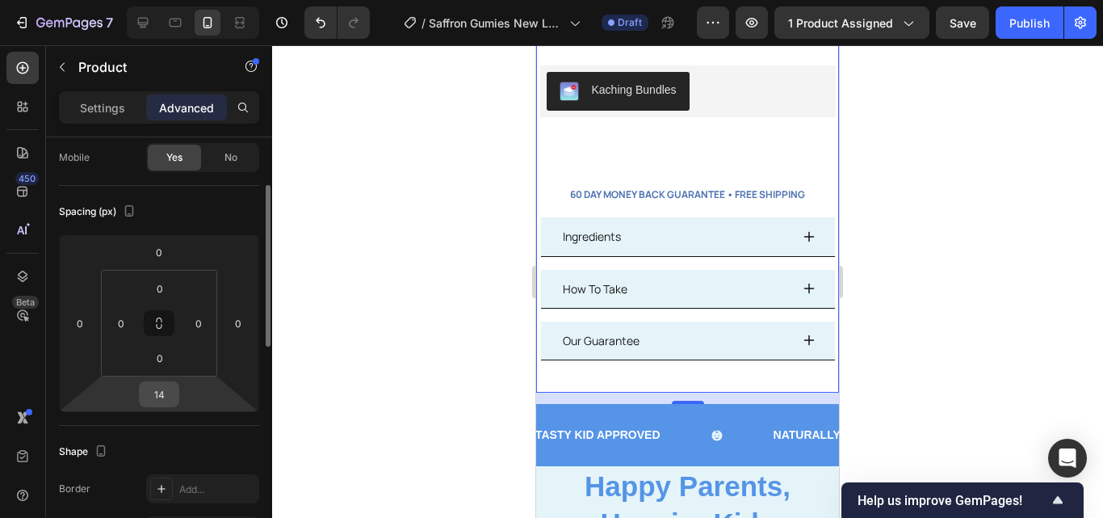
click at [166, 397] on input "14" at bounding box center [159, 394] width 32 height 24
type input "1"
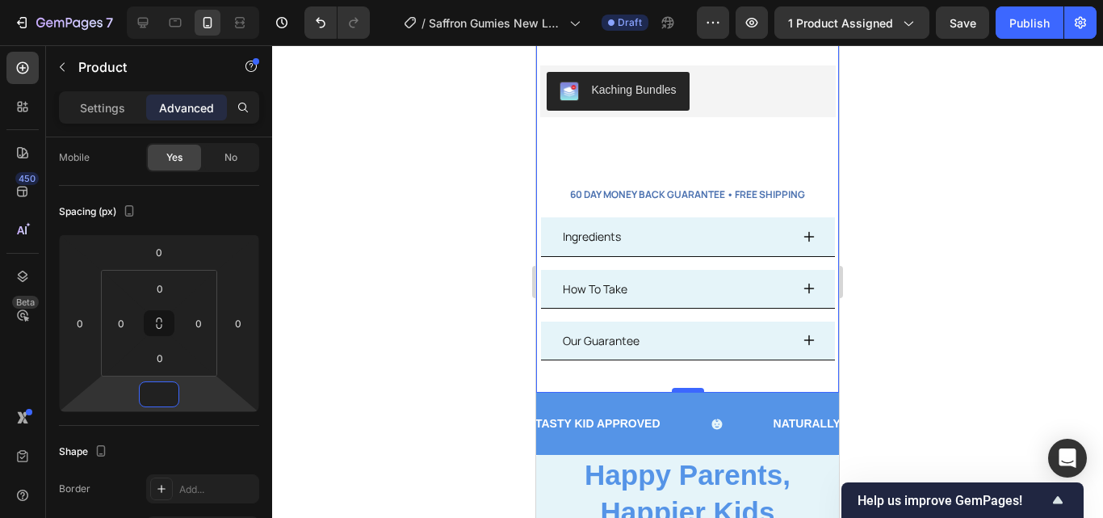
type input "0"
drag, startPoint x: 679, startPoint y: 377, endPoint x: 689, endPoint y: 356, distance: 23.1
click at [874, 353] on div at bounding box center [687, 281] width 831 height 472
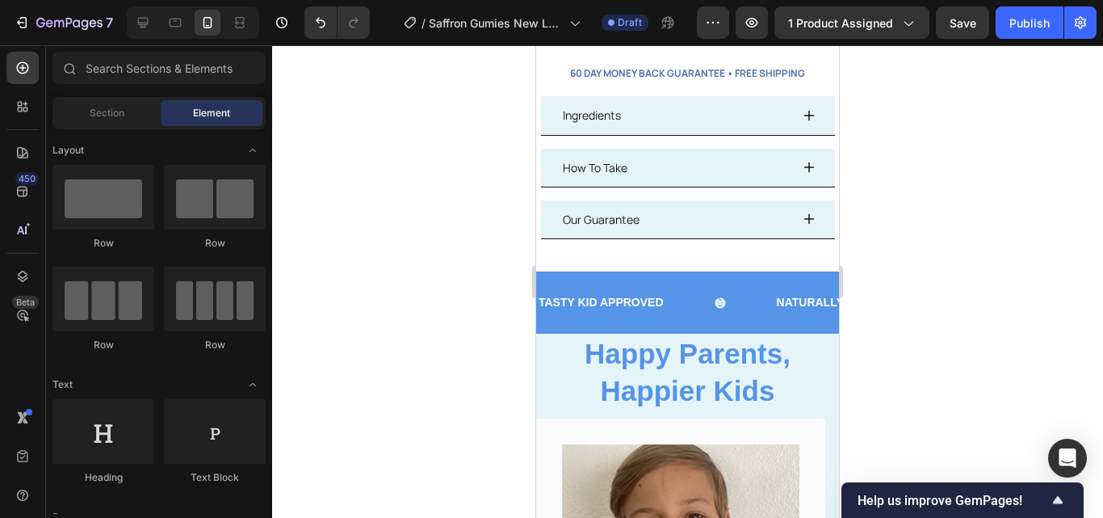
scroll to position [673, 0]
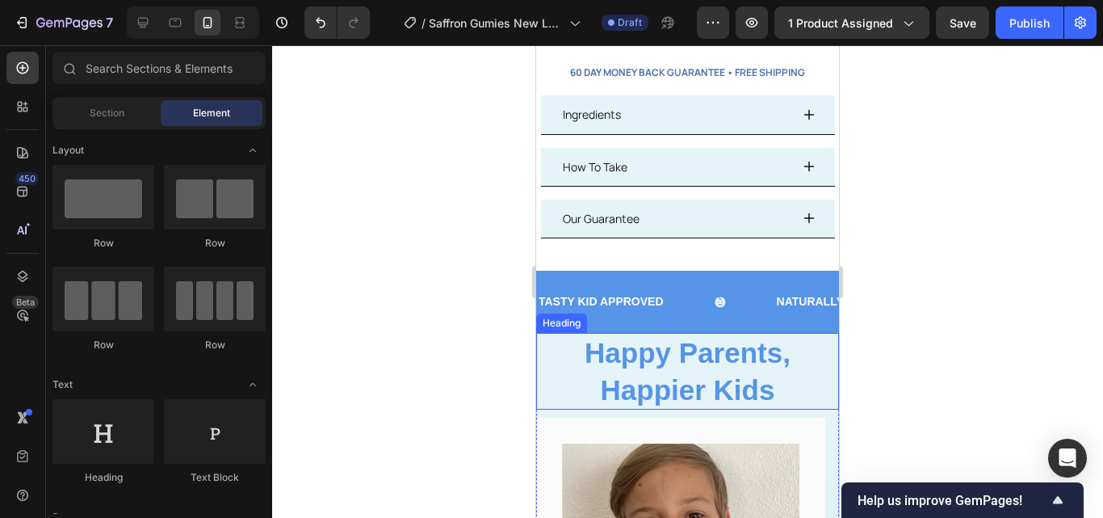
click at [800, 338] on h2 "Happy Parents, Happier Kids" at bounding box center [687, 371] width 303 height 77
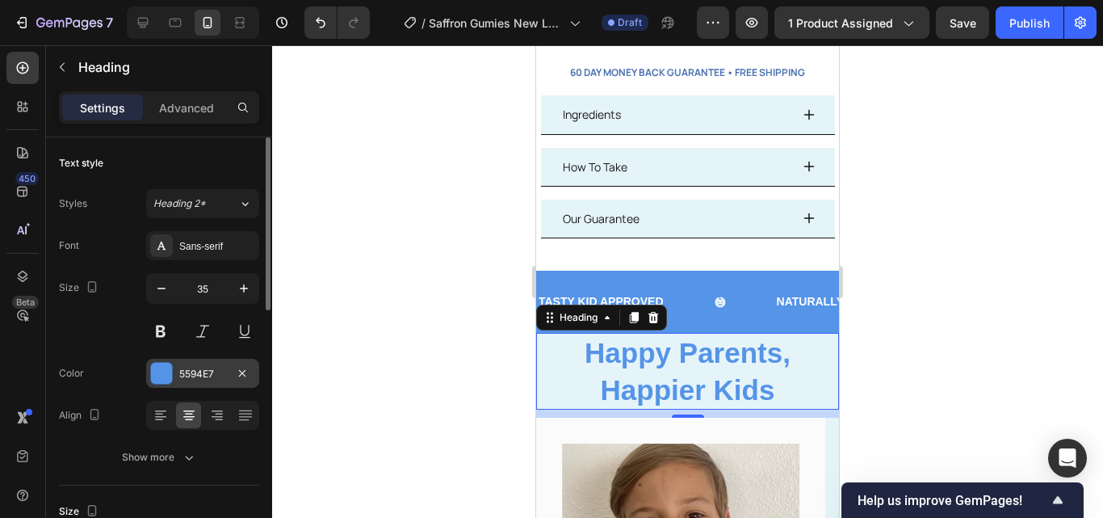
click at [220, 378] on div "5594E7" at bounding box center [202, 374] width 47 height 15
click at [811, 409] on div "10" at bounding box center [687, 413] width 303 height 8
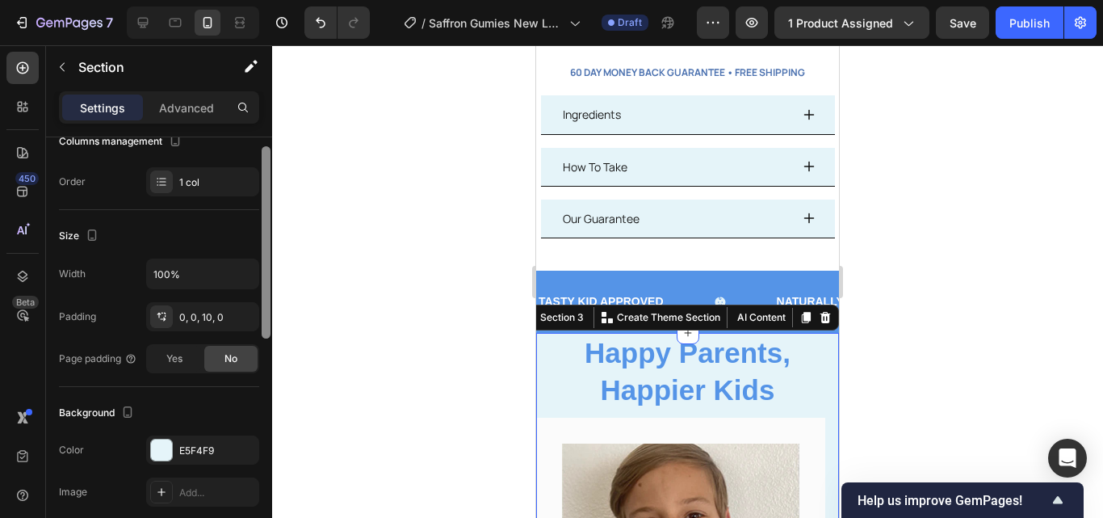
drag, startPoint x: 266, startPoint y: 219, endPoint x: 270, endPoint y: 325, distance: 105.8
click at [270, 325] on div at bounding box center [266, 242] width 9 height 192
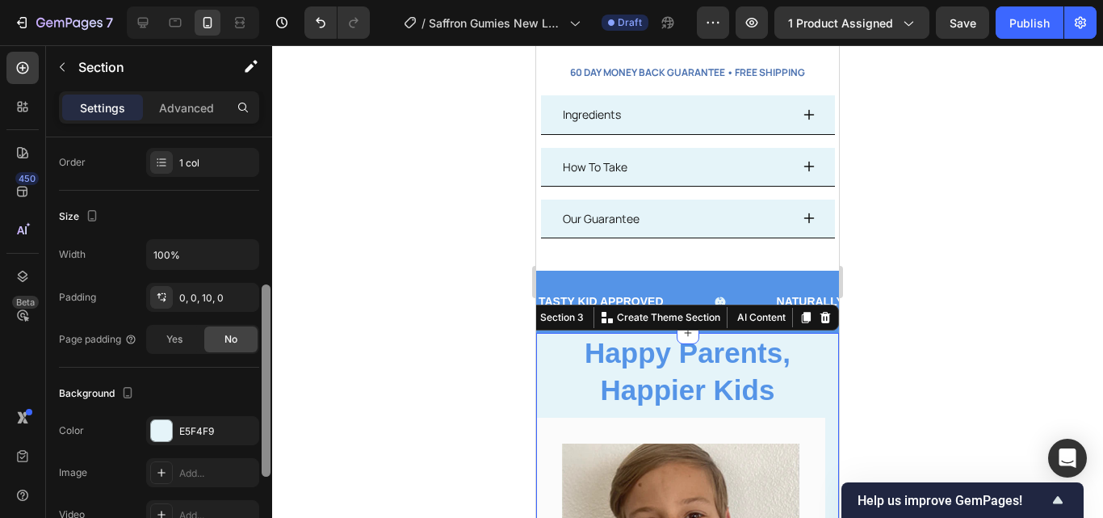
scroll to position [283, 0]
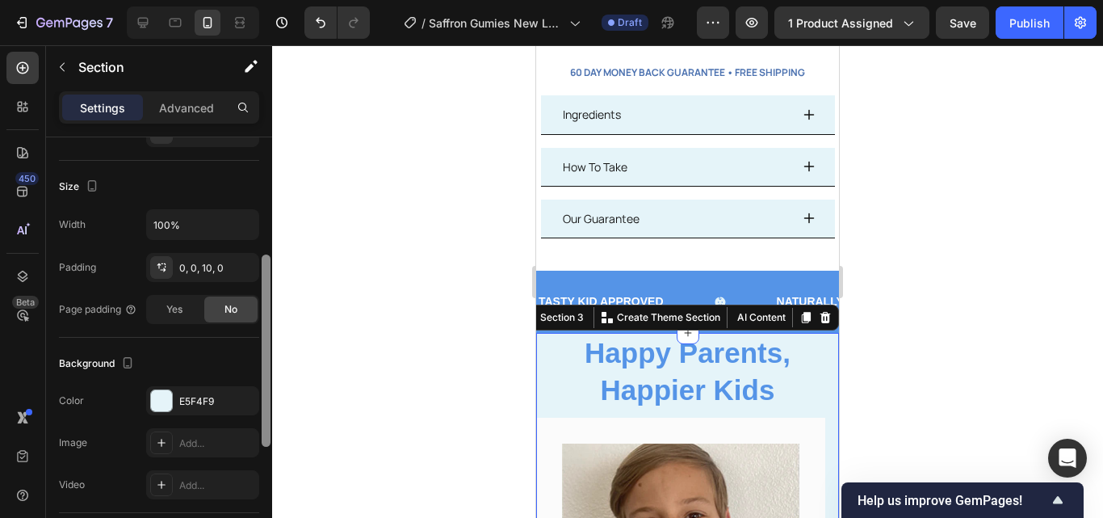
drag, startPoint x: 270, startPoint y: 325, endPoint x: 270, endPoint y: 347, distance: 22.6
click at [270, 347] on div at bounding box center [266, 350] width 9 height 192
click at [229, 392] on div "E5F4F9" at bounding box center [202, 400] width 113 height 29
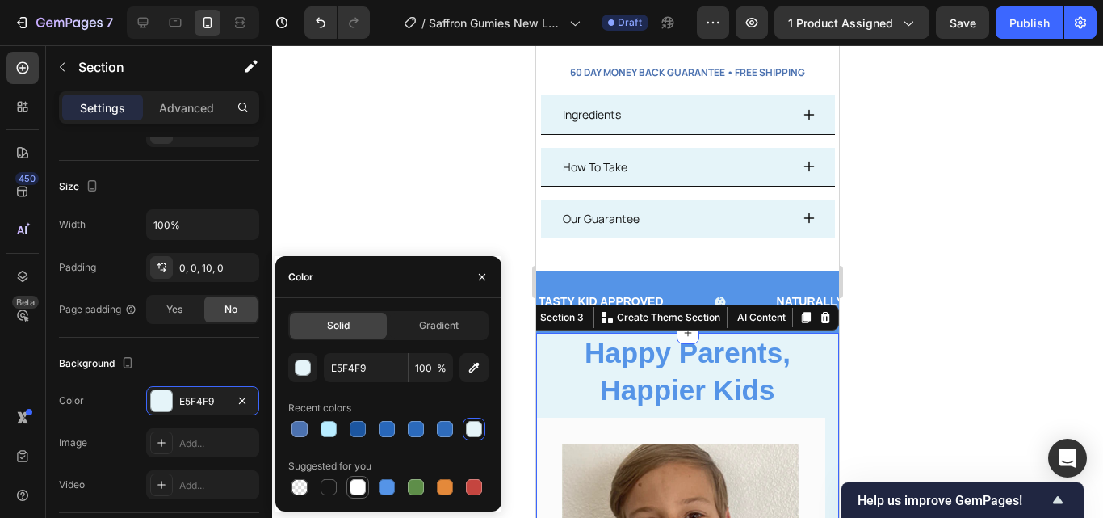
click at [362, 477] on div at bounding box center [357, 486] width 19 height 19
type input "FFFFFF"
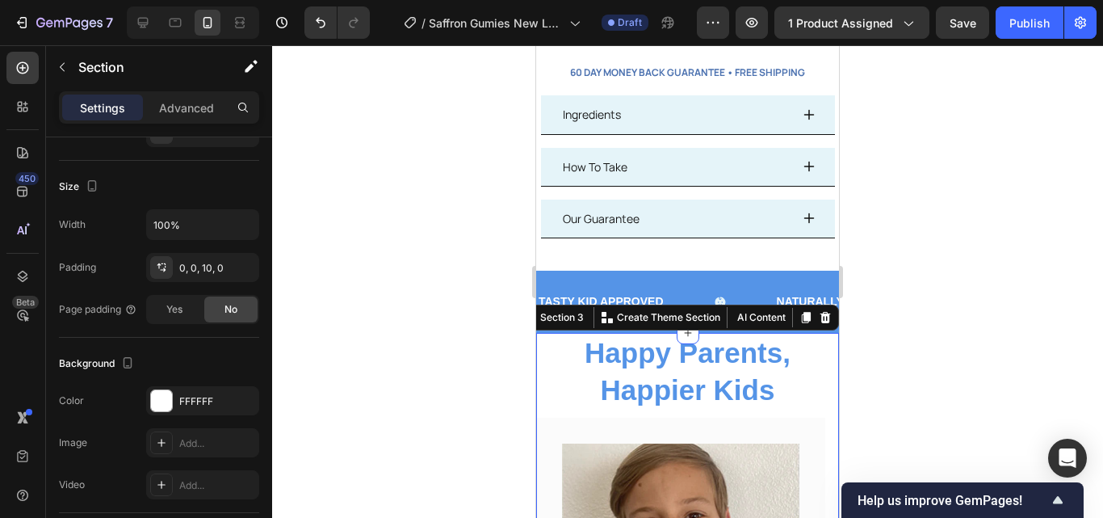
click at [407, 186] on div at bounding box center [687, 281] width 831 height 472
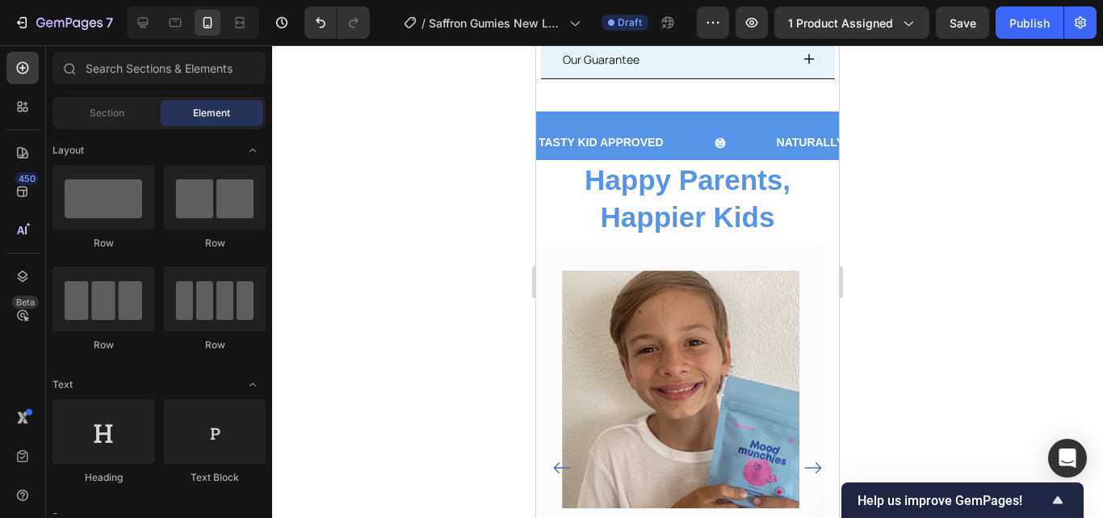
scroll to position [819, 0]
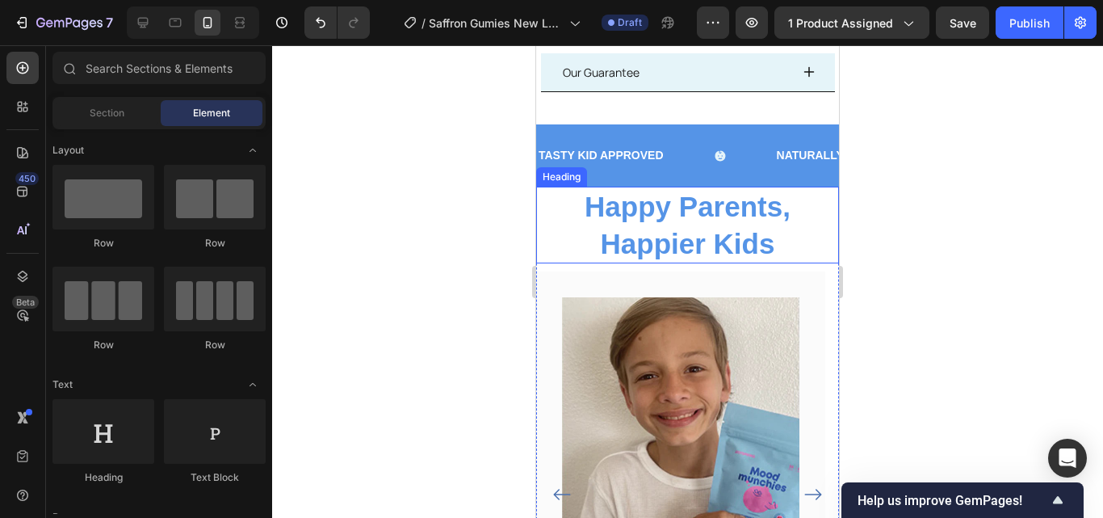
click at [791, 195] on h2 "Happy Parents, Happier Kids" at bounding box center [687, 224] width 303 height 77
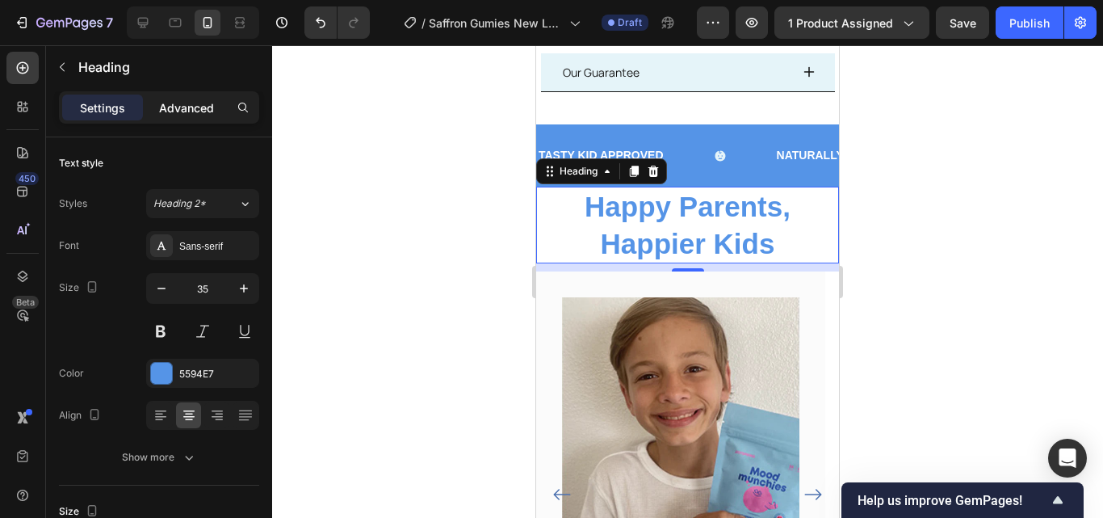
click at [206, 106] on p "Advanced" at bounding box center [186, 107] width 55 height 17
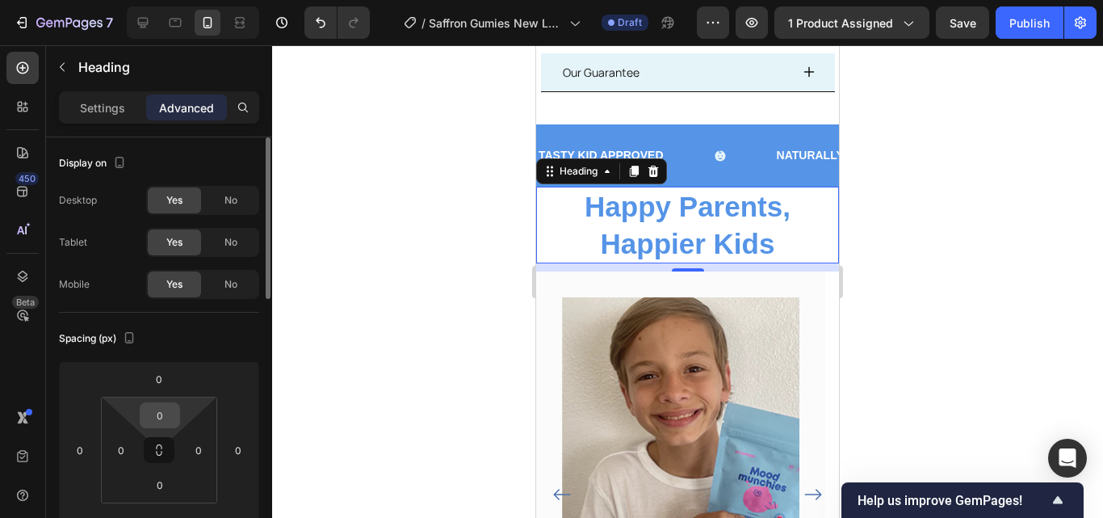
click at [167, 425] on input "0" at bounding box center [160, 415] width 32 height 24
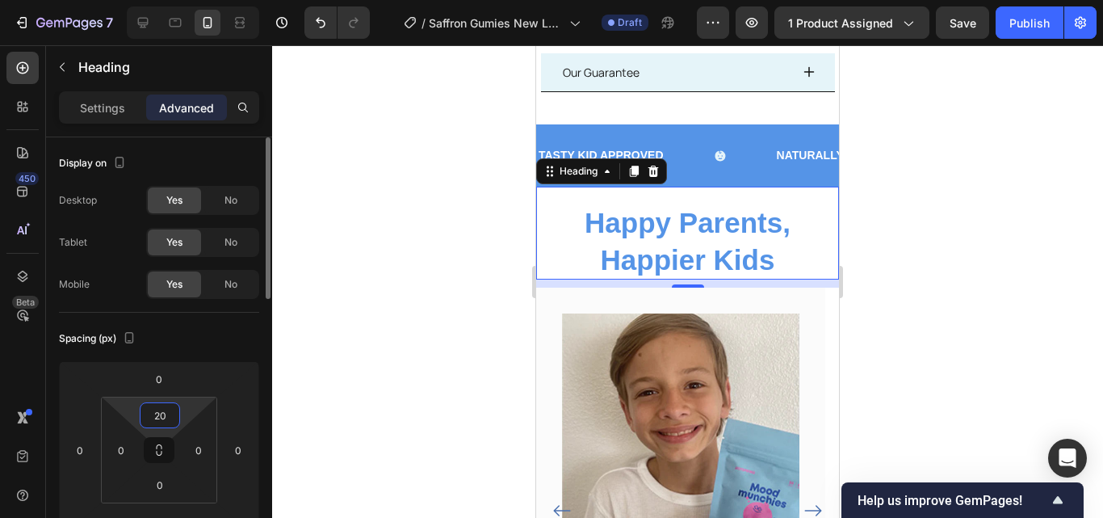
type input "2"
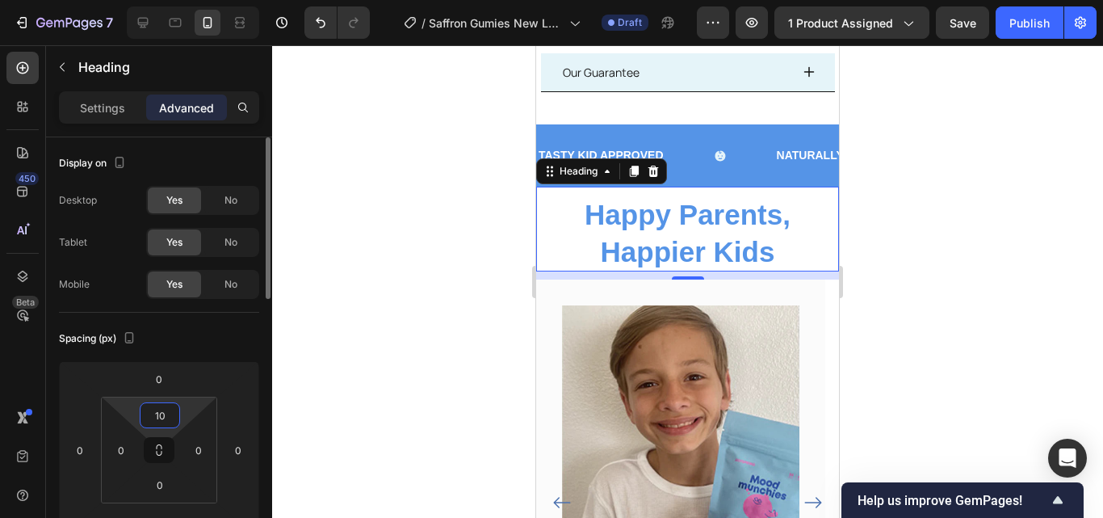
type input "1"
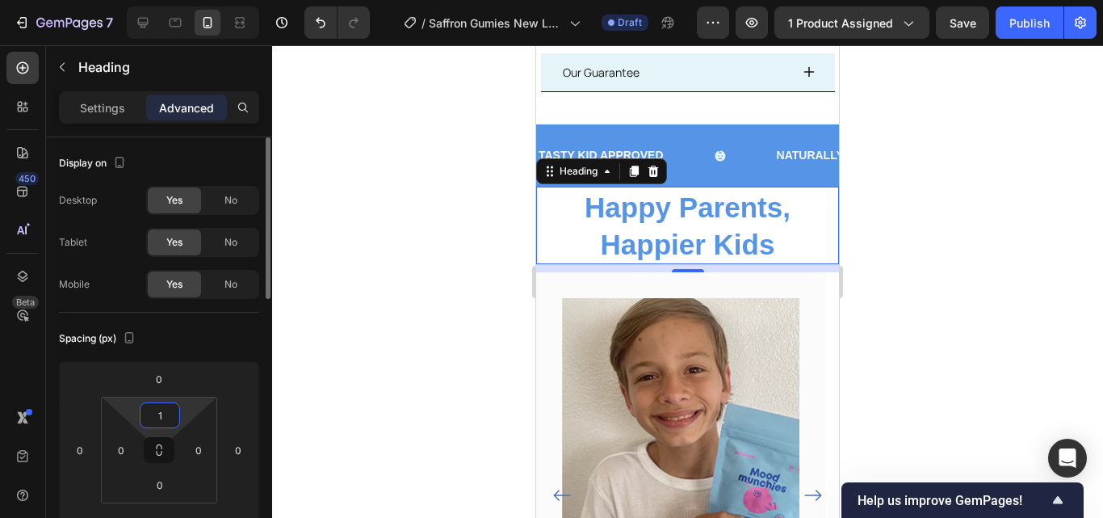
type input "15"
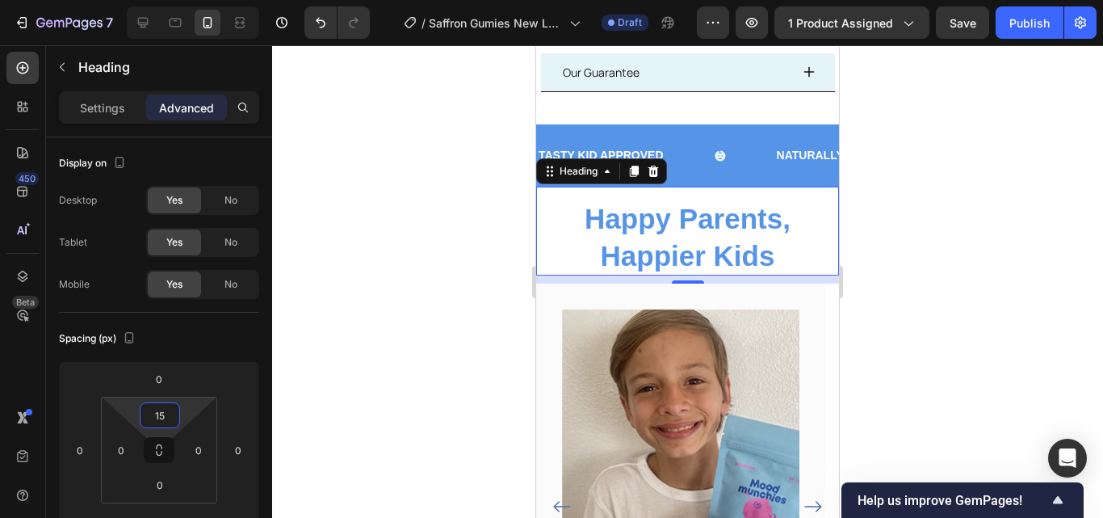
click at [326, 377] on div at bounding box center [687, 281] width 831 height 472
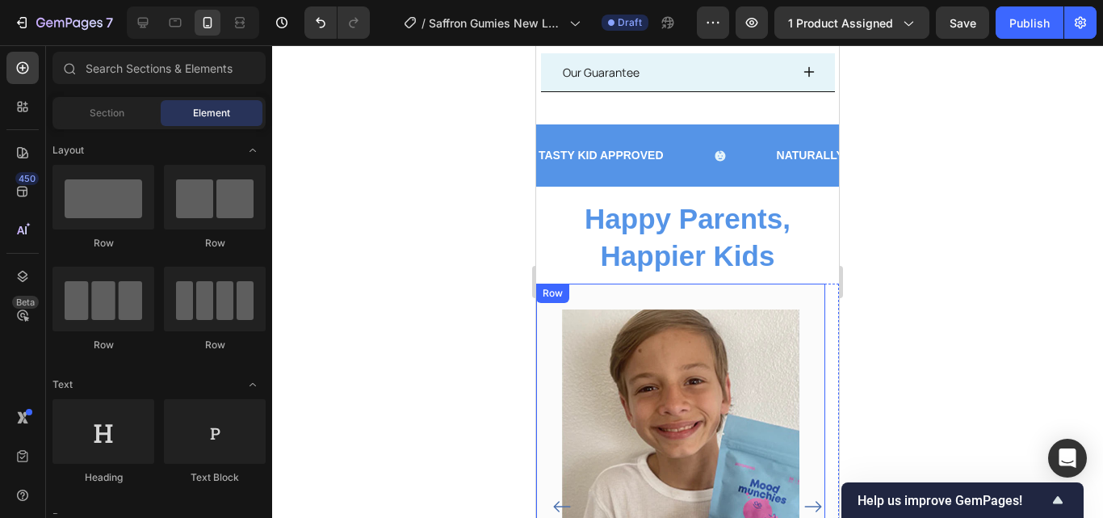
click at [819, 301] on div "Image Icon Icon Icon Icon Icon Row [PERSON_NAME] Text block Row "Mood Munchies …" at bounding box center [680, 495] width 289 height 425
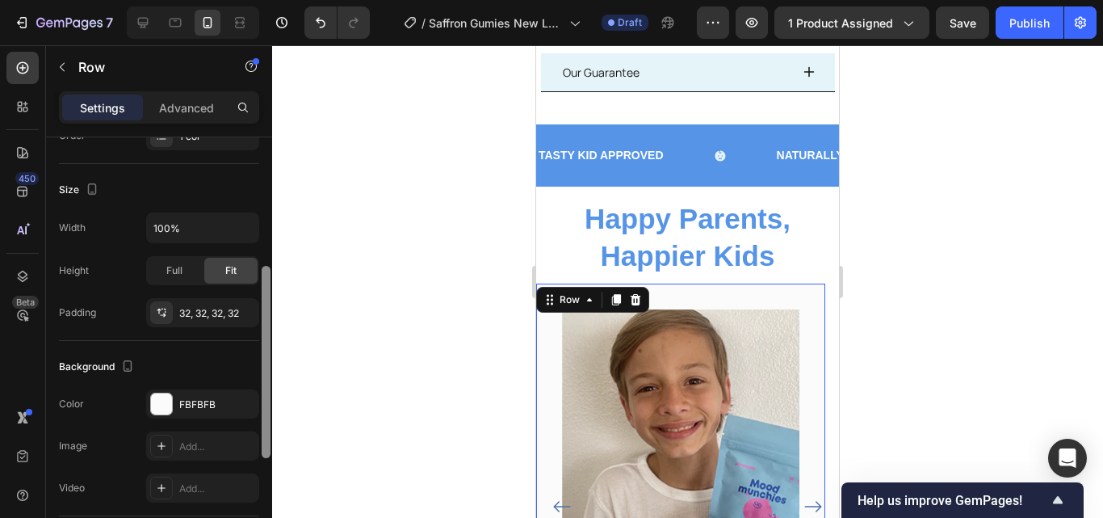
scroll to position [281, 0]
drag, startPoint x: 267, startPoint y: 189, endPoint x: 274, endPoint y: 316, distance: 127.7
click at [274, 0] on div "7 / Saffron Gumies New LP | WIP Draft Preview 1 product assigned Save Publish 4…" at bounding box center [551, 0] width 1103 height 0
click at [500, 249] on div at bounding box center [687, 281] width 831 height 472
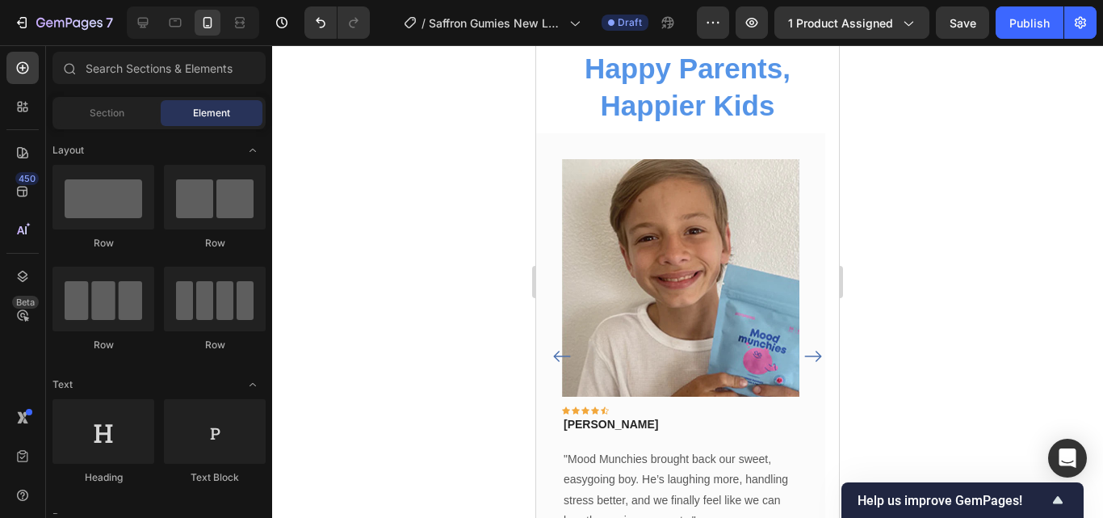
scroll to position [1102, 0]
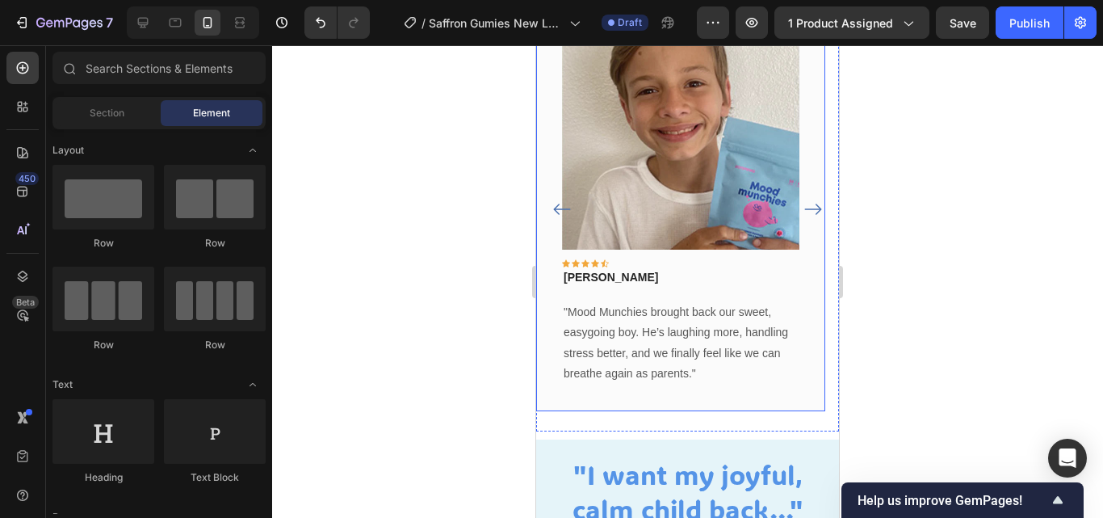
click at [810, 387] on div "Image Icon Icon Icon Icon Icon Row [PERSON_NAME] Text block Row "Mood Munchies …" at bounding box center [680, 198] width 289 height 425
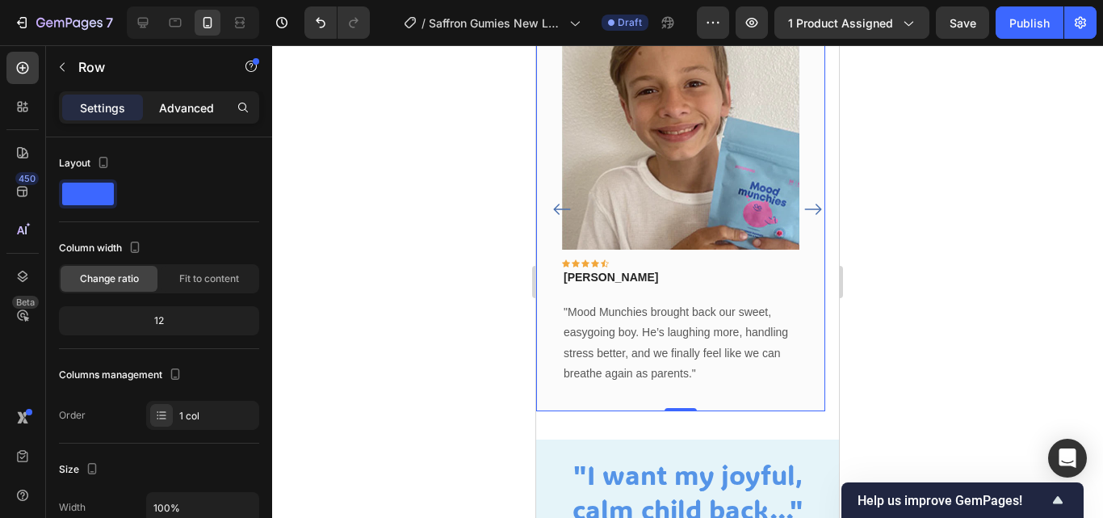
click at [187, 112] on p "Advanced" at bounding box center [186, 107] width 55 height 17
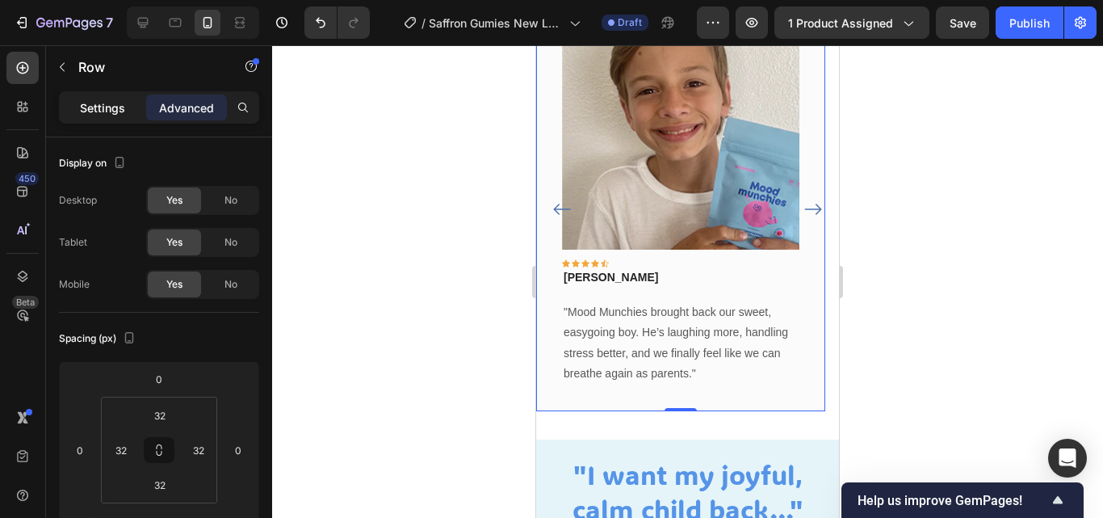
click at [86, 107] on p "Settings" at bounding box center [102, 107] width 45 height 17
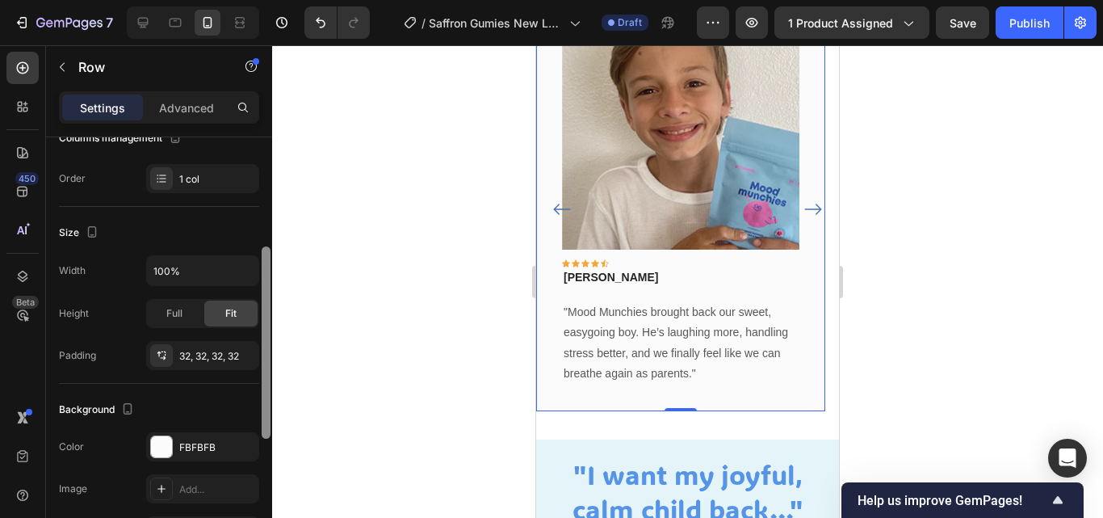
drag, startPoint x: 267, startPoint y: 301, endPoint x: 271, endPoint y: 410, distance: 109.1
click at [271, 410] on div at bounding box center [266, 352] width 12 height 426
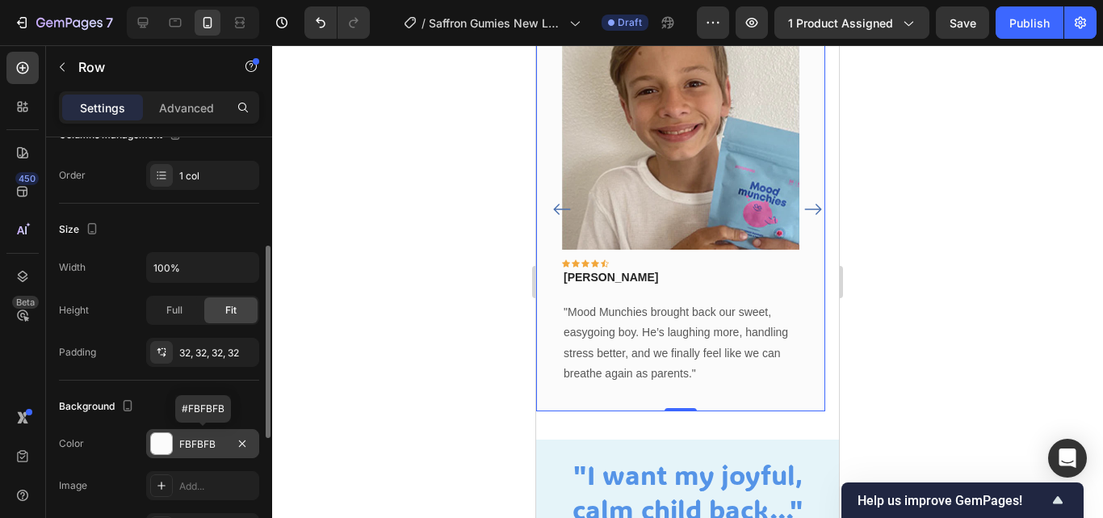
click at [223, 445] on div "FBFBFB" at bounding box center [202, 444] width 47 height 15
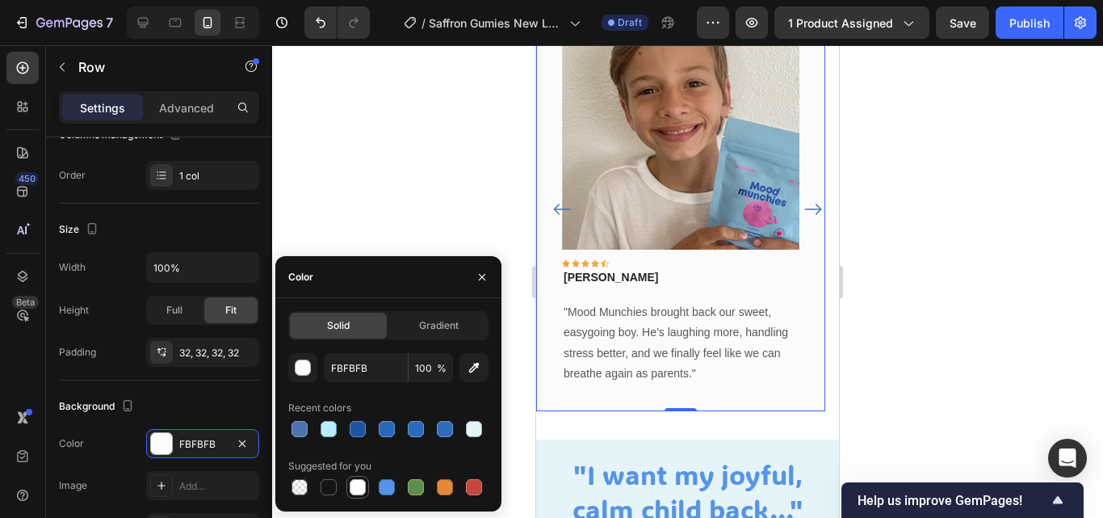
click at [347, 484] on div at bounding box center [357, 487] width 23 height 23
type input "FFFFFF"
click at [372, 220] on div at bounding box center [687, 281] width 831 height 472
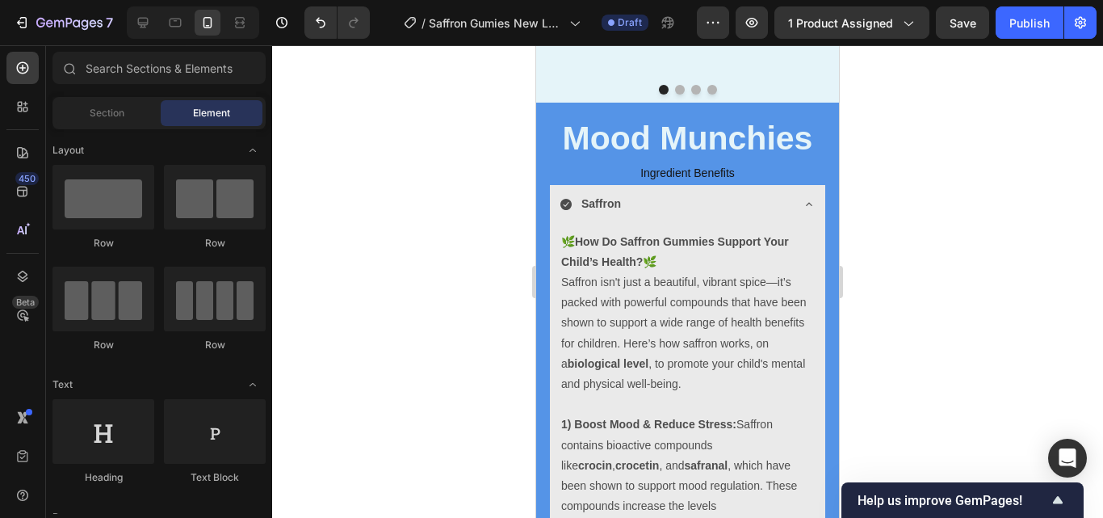
scroll to position [3848, 0]
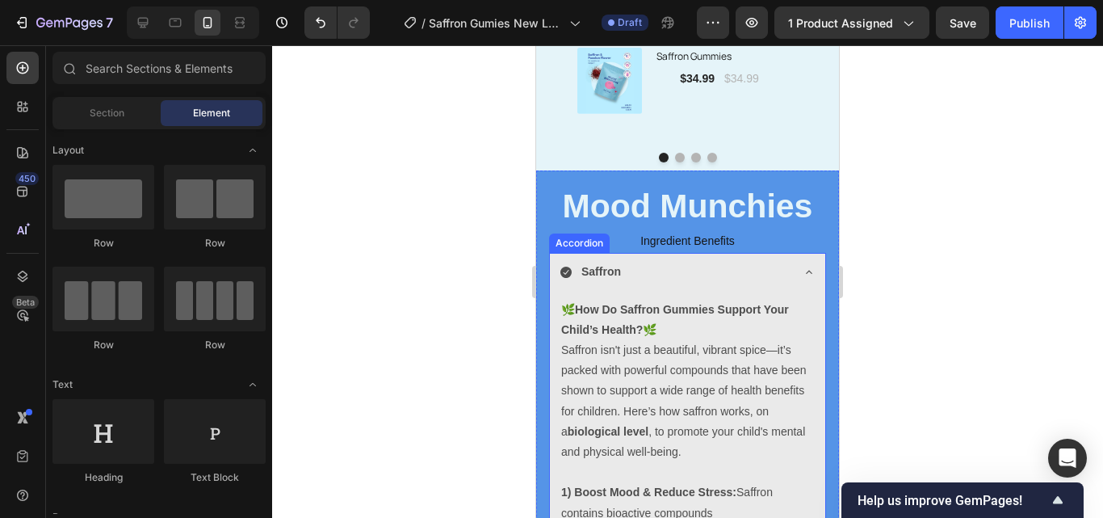
click at [803, 274] on icon at bounding box center [809, 272] width 13 height 13
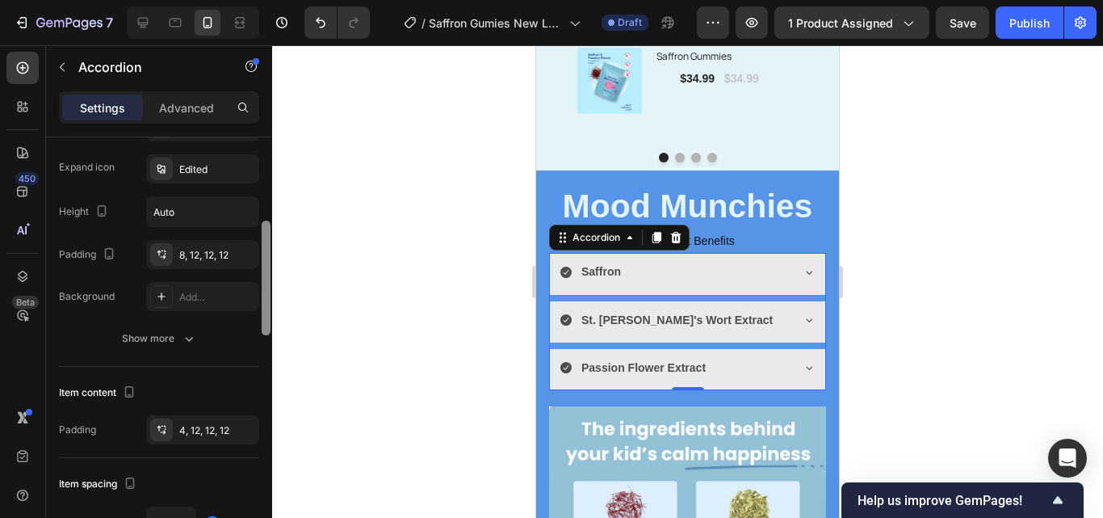
drag, startPoint x: 264, startPoint y: 228, endPoint x: 262, endPoint y: 343, distance: 114.7
click at [262, 335] on div at bounding box center [266, 277] width 9 height 115
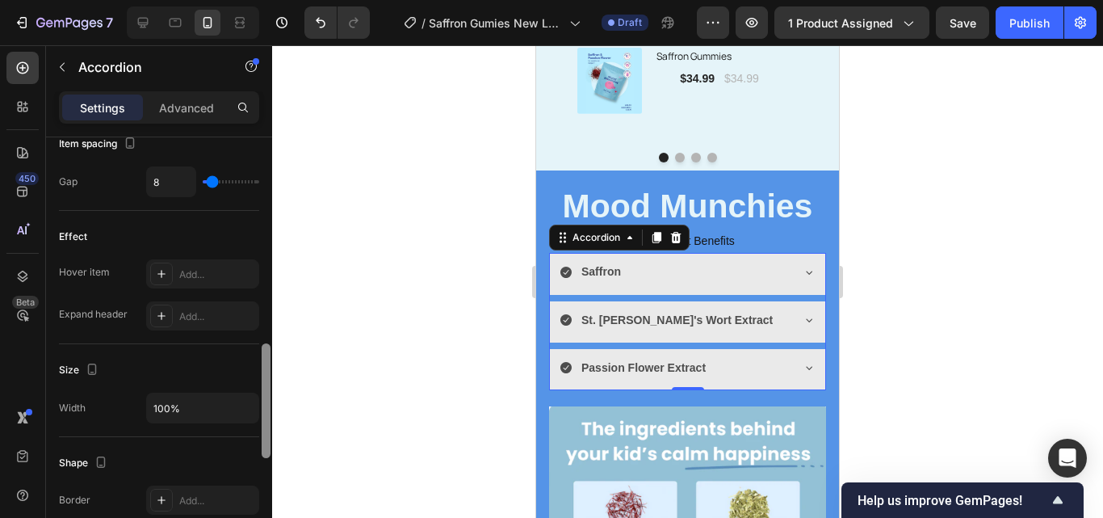
drag, startPoint x: 262, startPoint y: 343, endPoint x: 266, endPoint y: 435, distance: 92.1
click at [266, 435] on div at bounding box center [266, 400] width 9 height 115
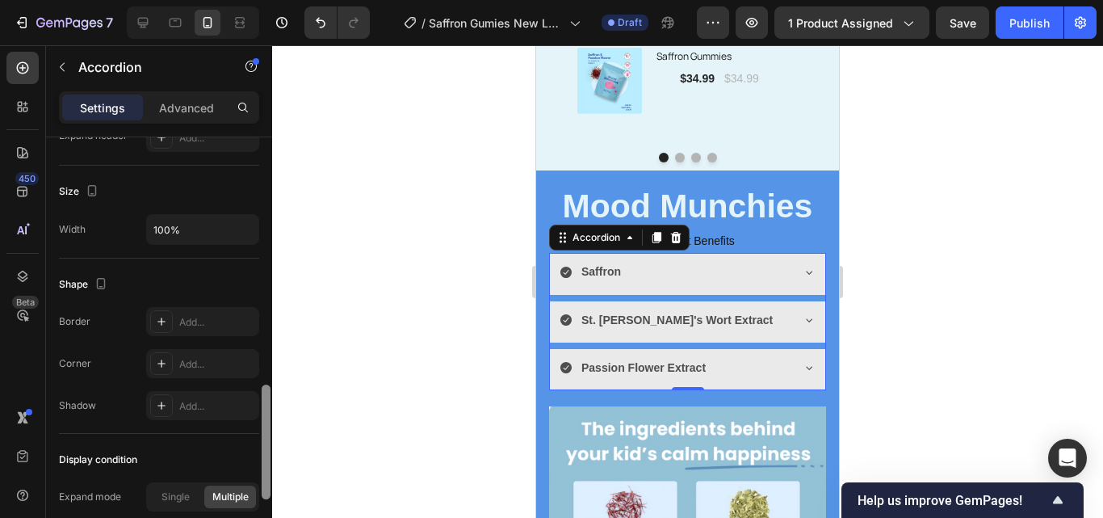
scroll to position [961, 0]
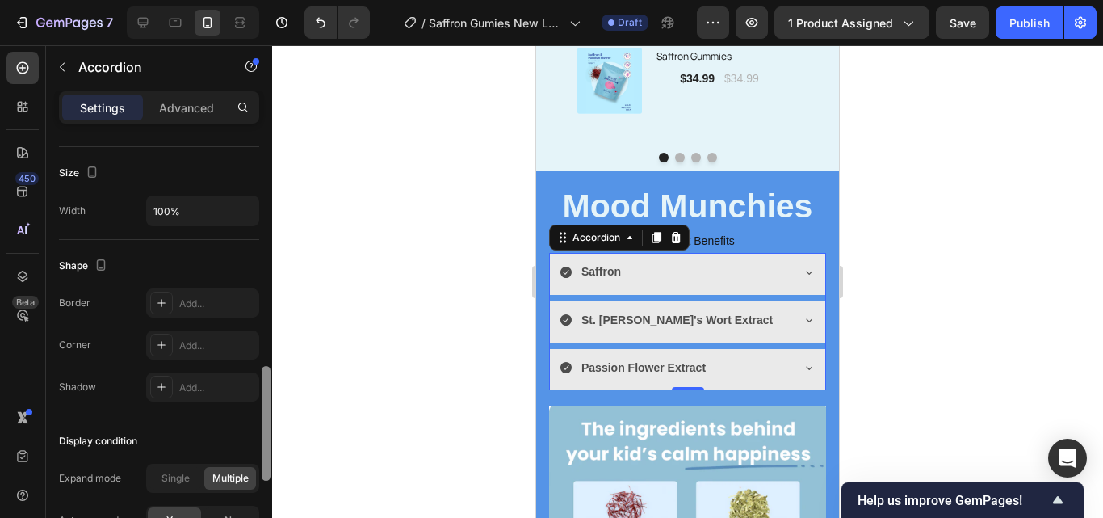
drag, startPoint x: 266, startPoint y: 435, endPoint x: 266, endPoint y: 488, distance: 53.3
click at [266, 480] on div at bounding box center [266, 423] width 9 height 115
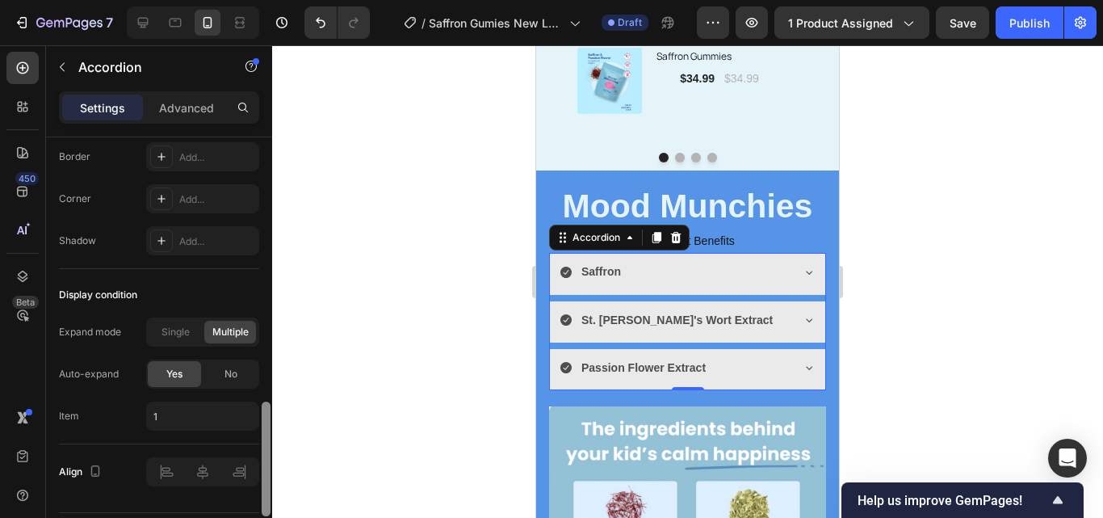
scroll to position [1153, 0]
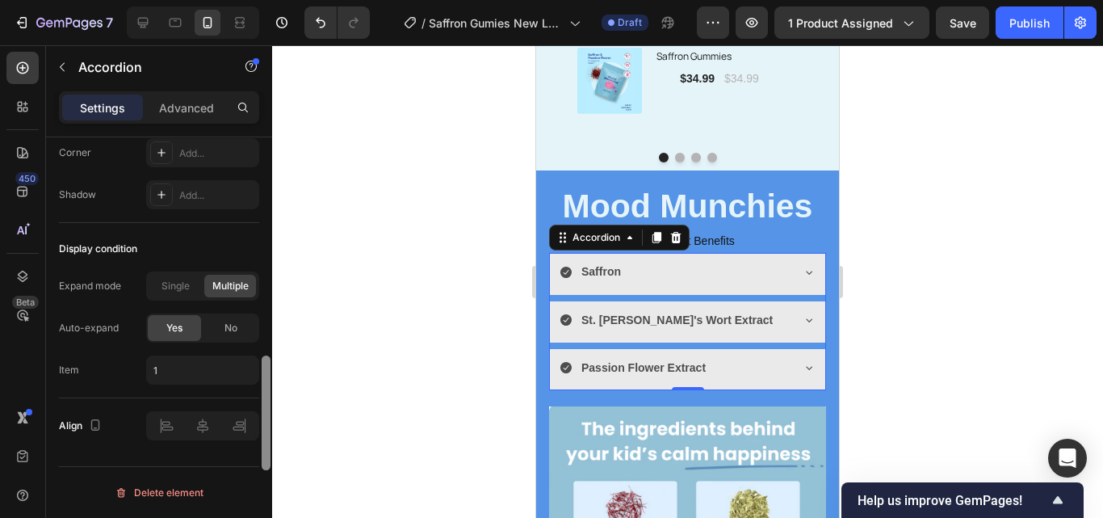
drag, startPoint x: 266, startPoint y: 445, endPoint x: 265, endPoint y: 497, distance: 52.5
click at [265, 470] on div at bounding box center [266, 412] width 9 height 115
click at [182, 289] on span "Single" at bounding box center [175, 286] width 28 height 15
click at [803, 268] on div "Saffron" at bounding box center [687, 273] width 275 height 41
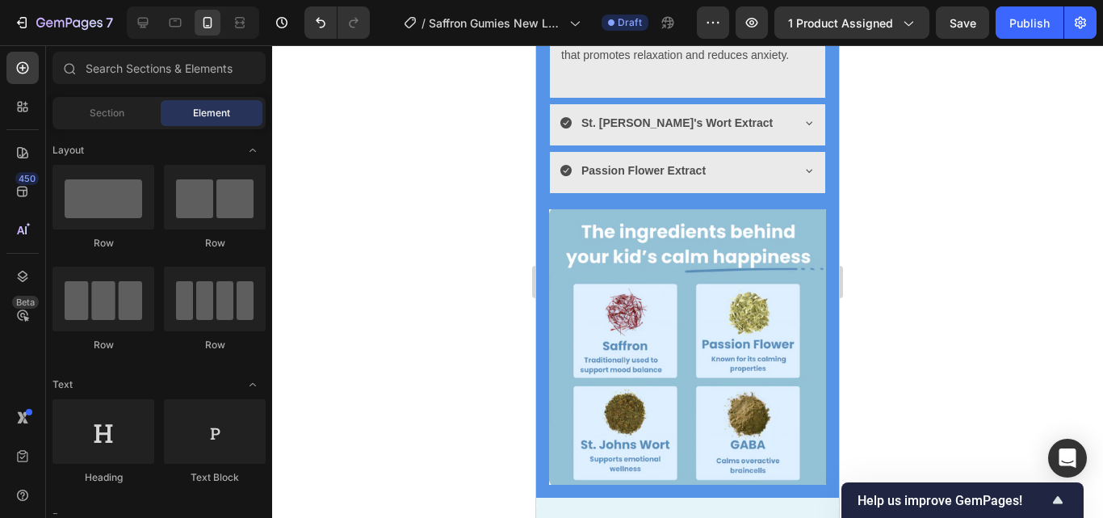
scroll to position [4801, 0]
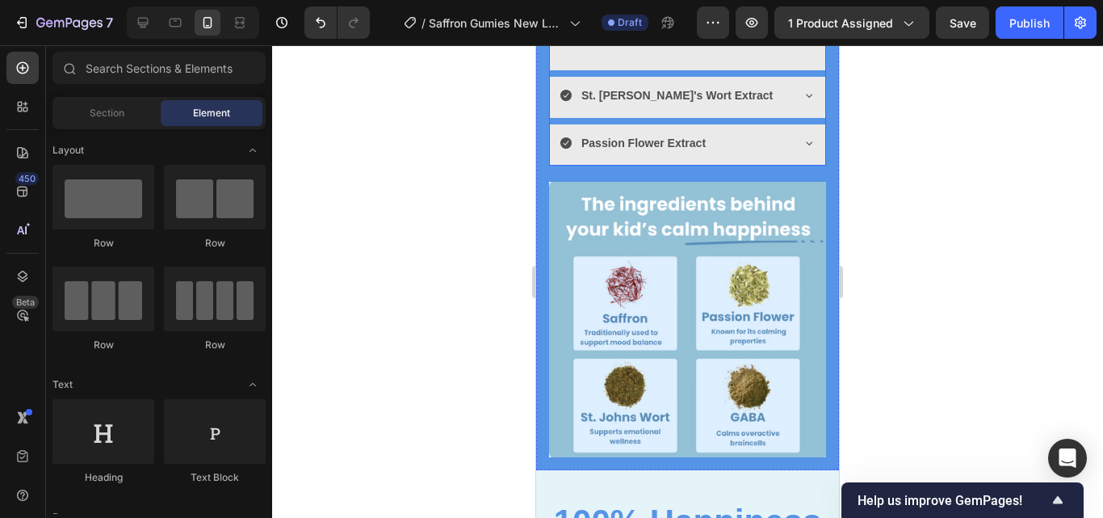
click at [803, 102] on icon at bounding box center [809, 95] width 13 height 13
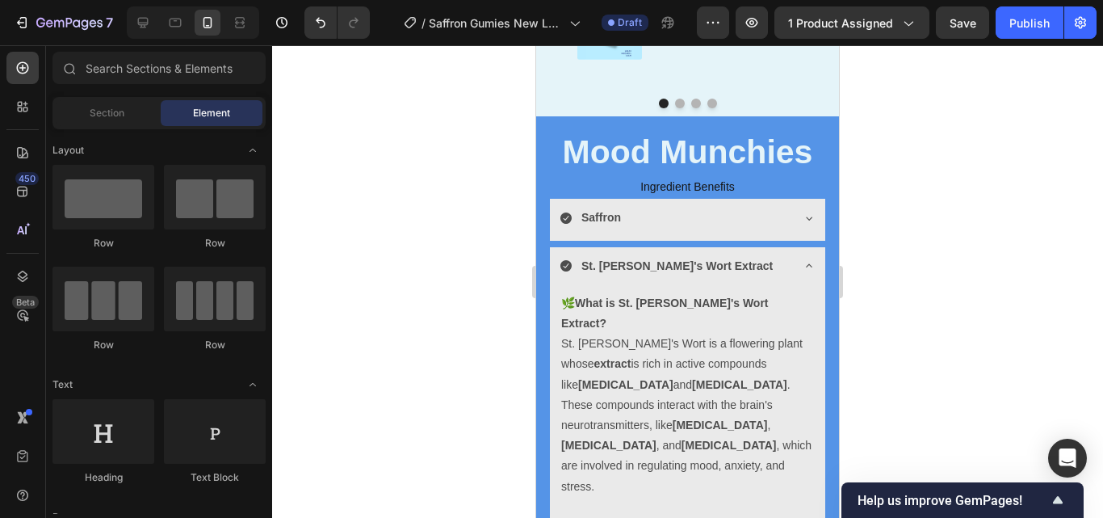
scroll to position [3888, 0]
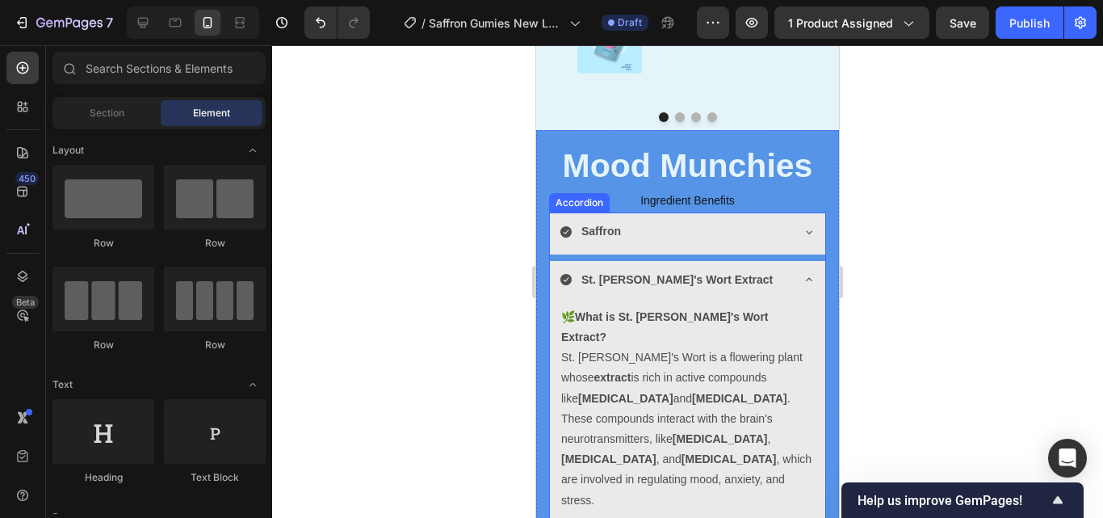
click at [798, 287] on div "St. [PERSON_NAME]'s Wort Extract" at bounding box center [687, 281] width 275 height 41
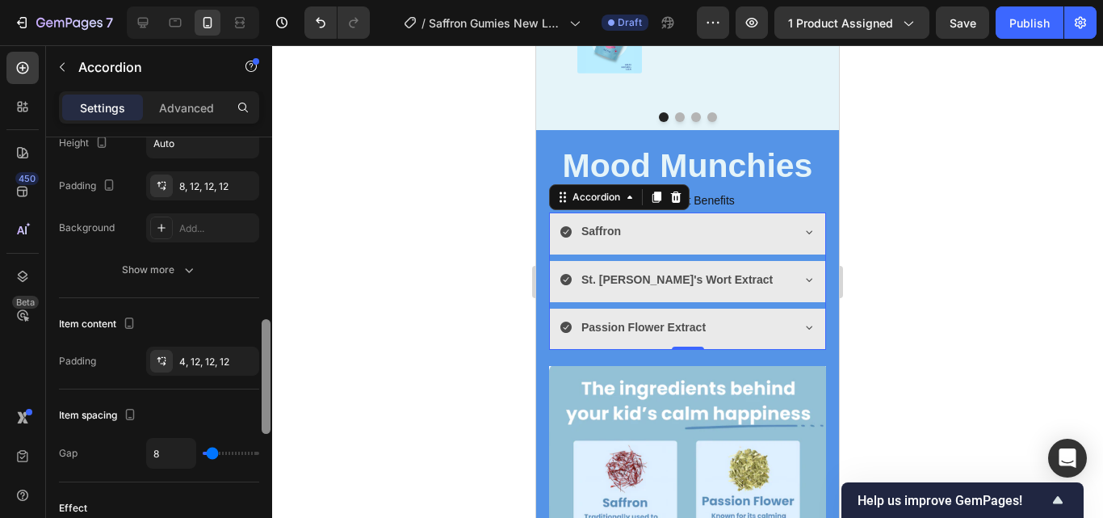
scroll to position [540, 0]
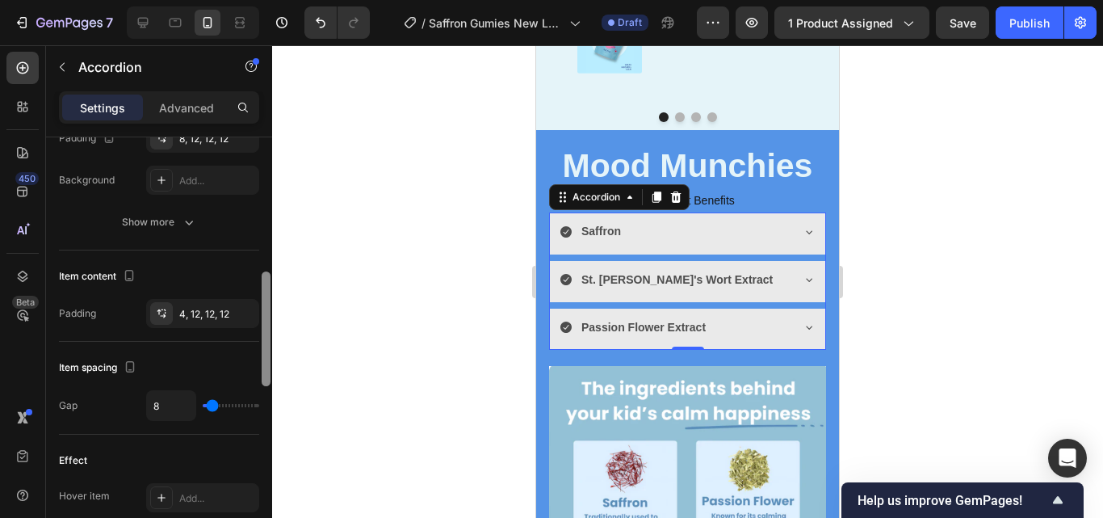
drag, startPoint x: 268, startPoint y: 238, endPoint x: 270, endPoint y: 384, distance: 146.2
click at [270, 384] on div at bounding box center [266, 341] width 12 height 426
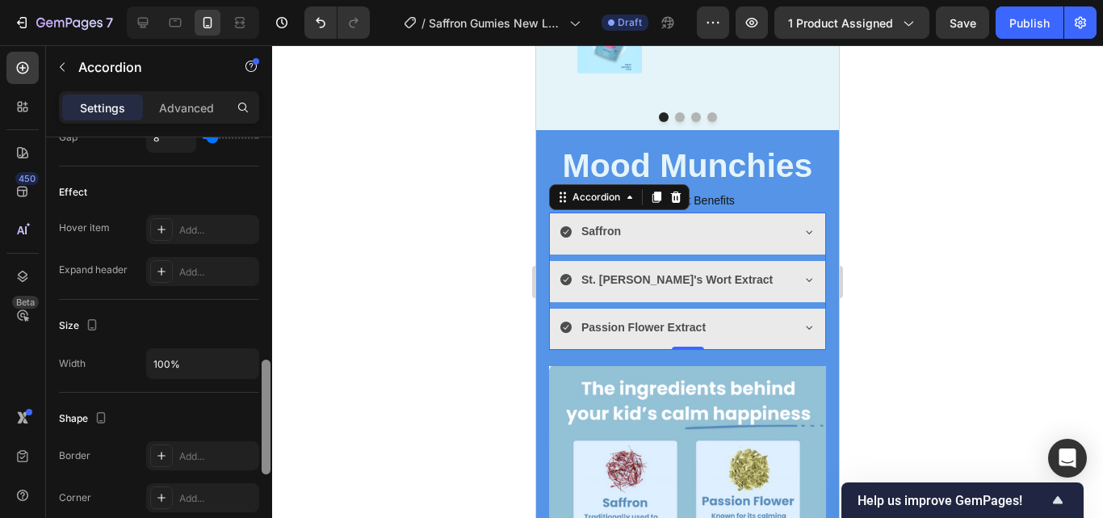
scroll to position [811, 0]
drag, startPoint x: 266, startPoint y: 373, endPoint x: 266, endPoint y: 446, distance: 73.5
click at [266, 446] on div at bounding box center [266, 413] width 9 height 115
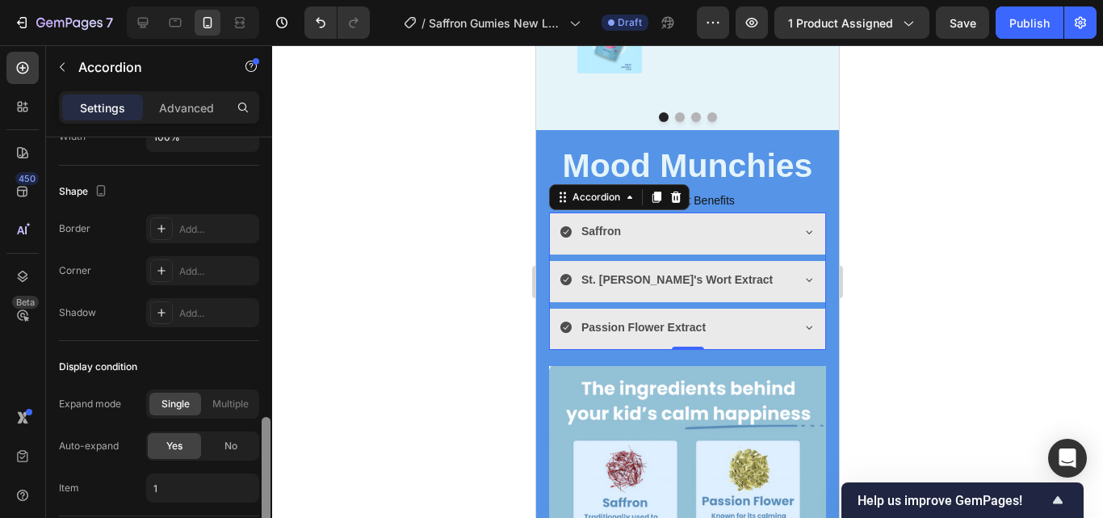
drag, startPoint x: 266, startPoint y: 409, endPoint x: 262, endPoint y: 470, distance: 60.6
click at [262, 470] on div at bounding box center [266, 474] width 9 height 115
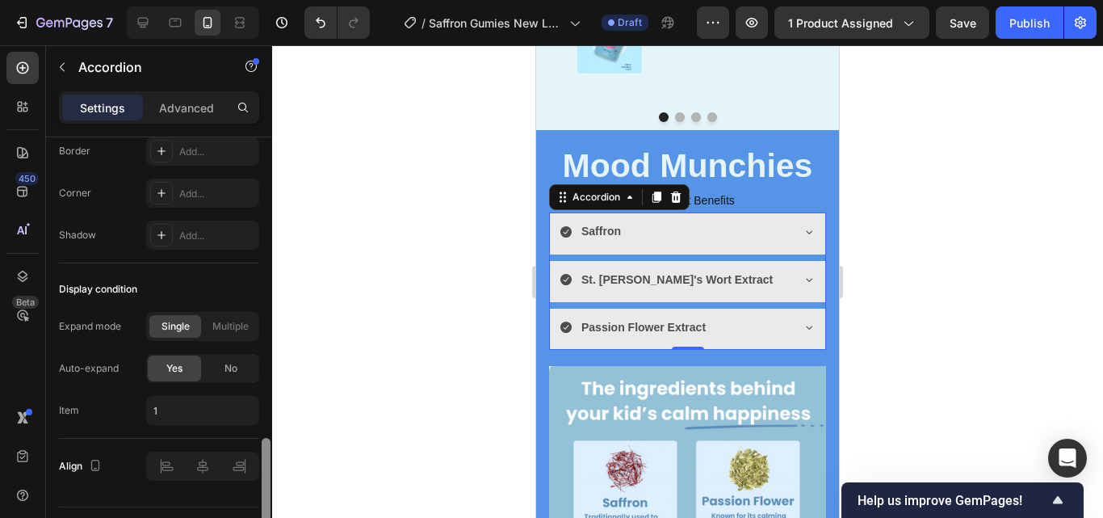
scroll to position [1115, 0]
drag, startPoint x: 262, startPoint y: 470, endPoint x: 262, endPoint y: 492, distance: 21.8
click at [262, 492] on div at bounding box center [266, 492] width 9 height 115
click at [244, 368] on div "No" at bounding box center [230, 366] width 53 height 26
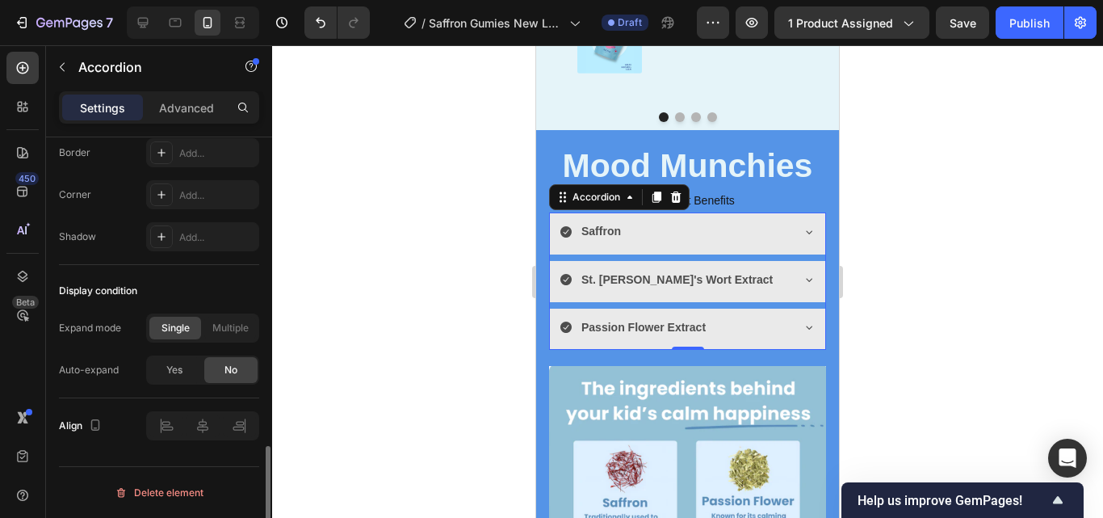
scroll to position [1111, 0]
click at [772, 229] on div "Saffron" at bounding box center [674, 231] width 230 height 25
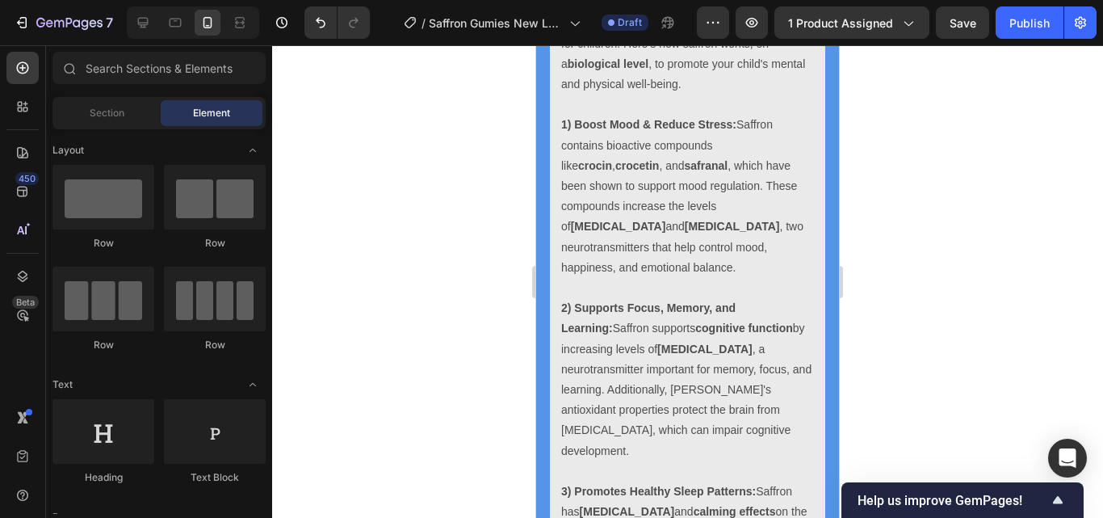
scroll to position [4066, 0]
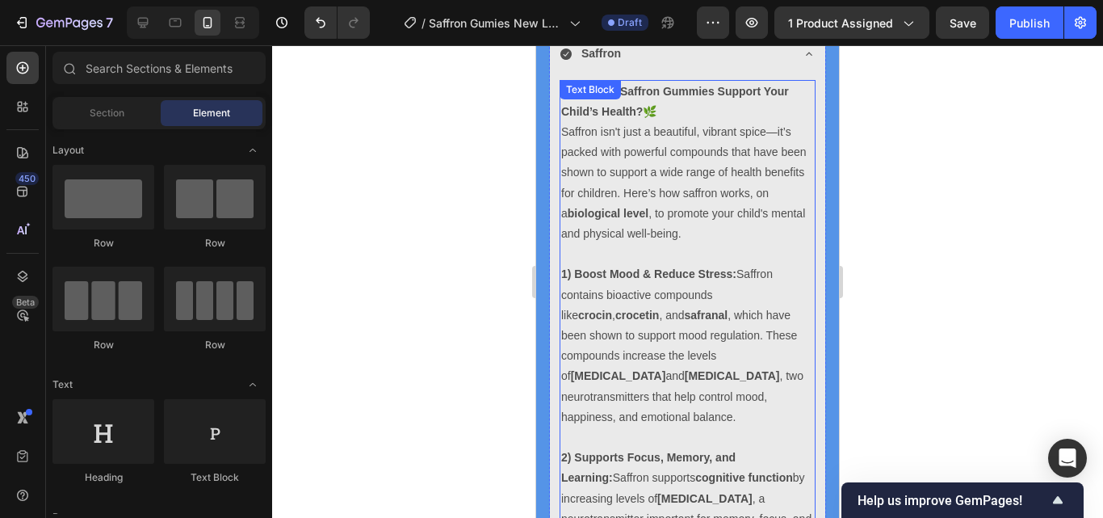
click at [782, 178] on p "Saffron isn't just a beautiful, vibrant spice—it’s packed with powerful compoun…" at bounding box center [687, 183] width 253 height 122
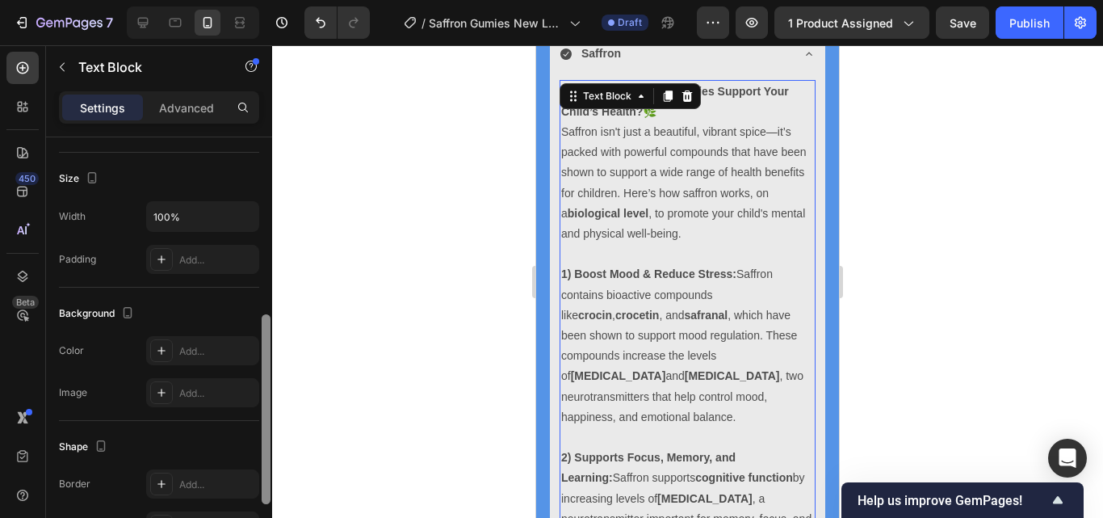
scroll to position [358, 0]
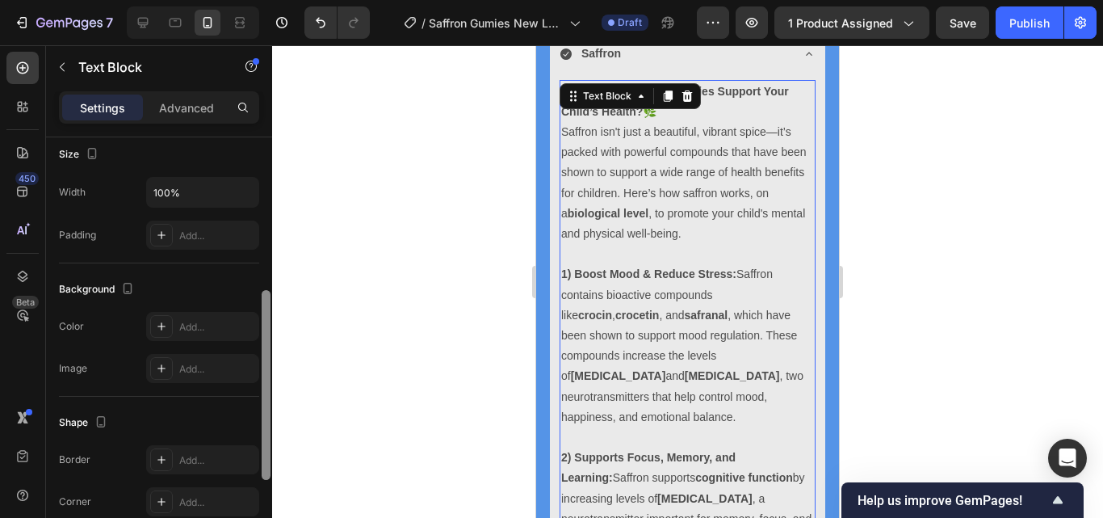
drag, startPoint x: 262, startPoint y: 287, endPoint x: 262, endPoint y: 446, distance: 159.9
click at [262, 446] on div at bounding box center [266, 385] width 9 height 190
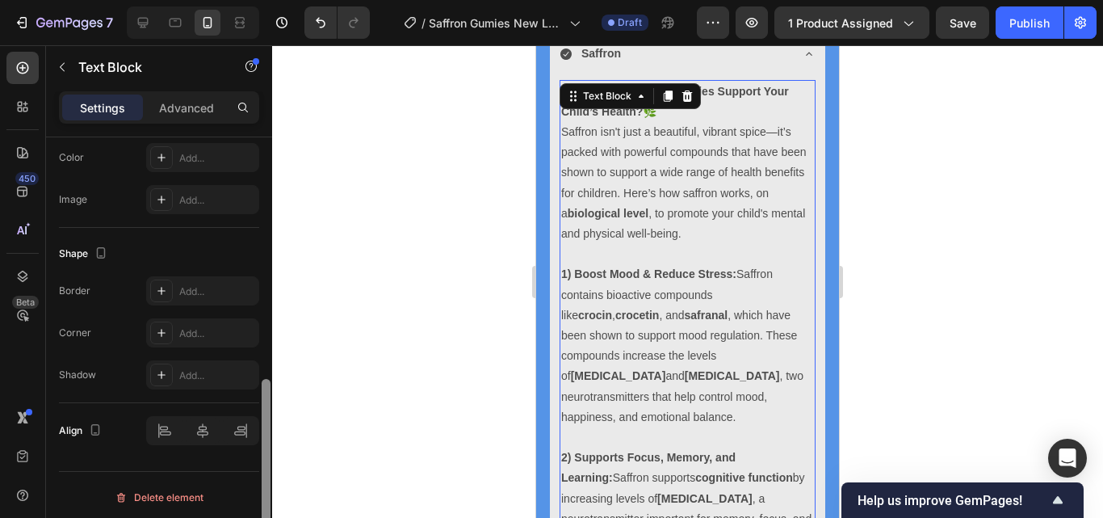
scroll to position [530, 0]
drag, startPoint x: 269, startPoint y: 390, endPoint x: 260, endPoint y: 489, distance: 99.7
click at [260, 489] on div at bounding box center [266, 350] width 12 height 426
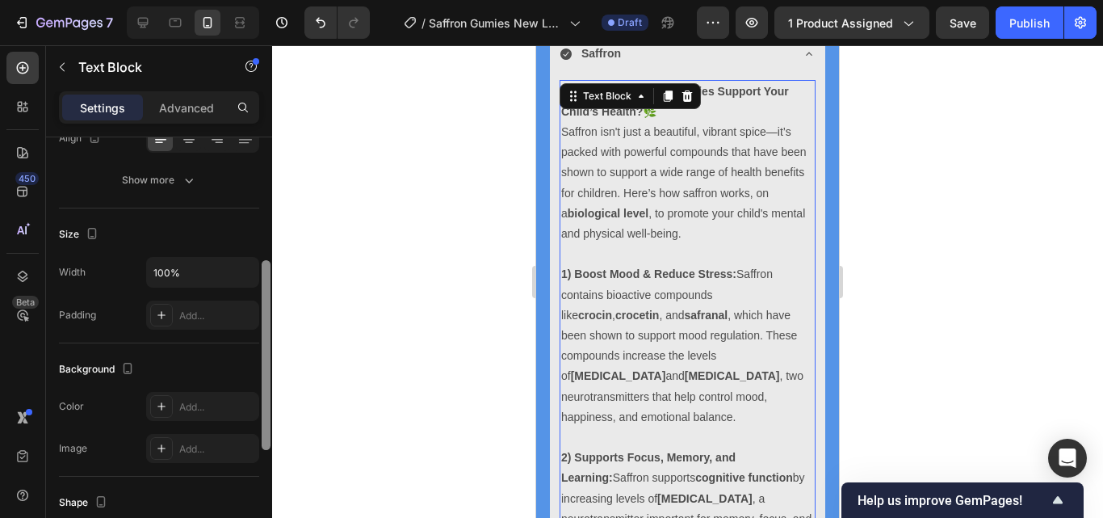
scroll to position [275, 0]
drag, startPoint x: 266, startPoint y: 417, endPoint x: 279, endPoint y: 304, distance: 114.7
click at [279, 0] on div "7 / Saffron Gumies New LP | WIP Draft Preview 1 product assigned Save Publish 4…" at bounding box center [551, 0] width 1103 height 0
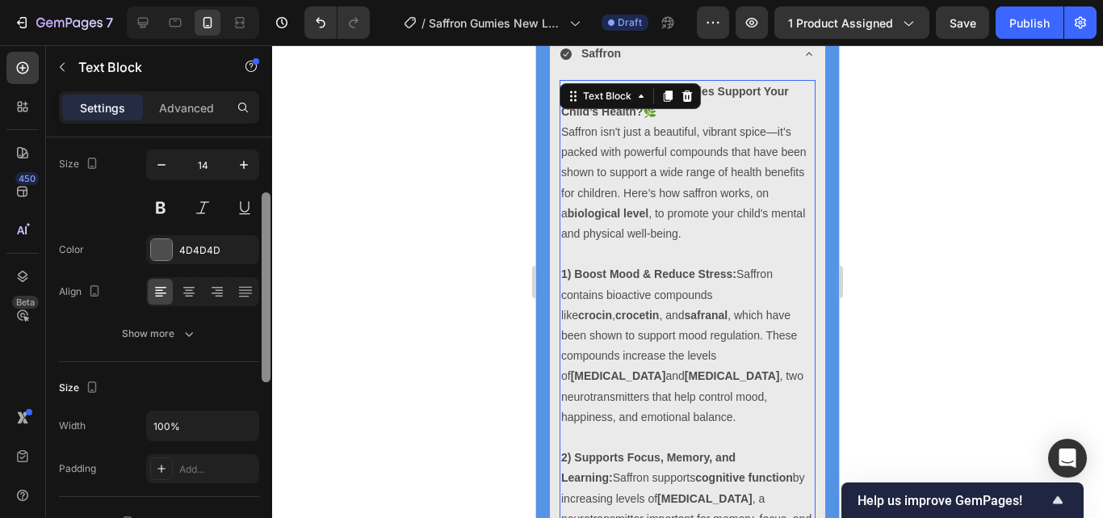
scroll to position [122, 0]
drag, startPoint x: 266, startPoint y: 307, endPoint x: 274, endPoint y: 239, distance: 68.2
click at [274, 0] on div "7 / Saffron Gumies New LP | WIP Draft Preview 1 product assigned Save Publish 4…" at bounding box center [551, 0] width 1103 height 0
click at [757, 67] on div "Saffron" at bounding box center [687, 55] width 275 height 41
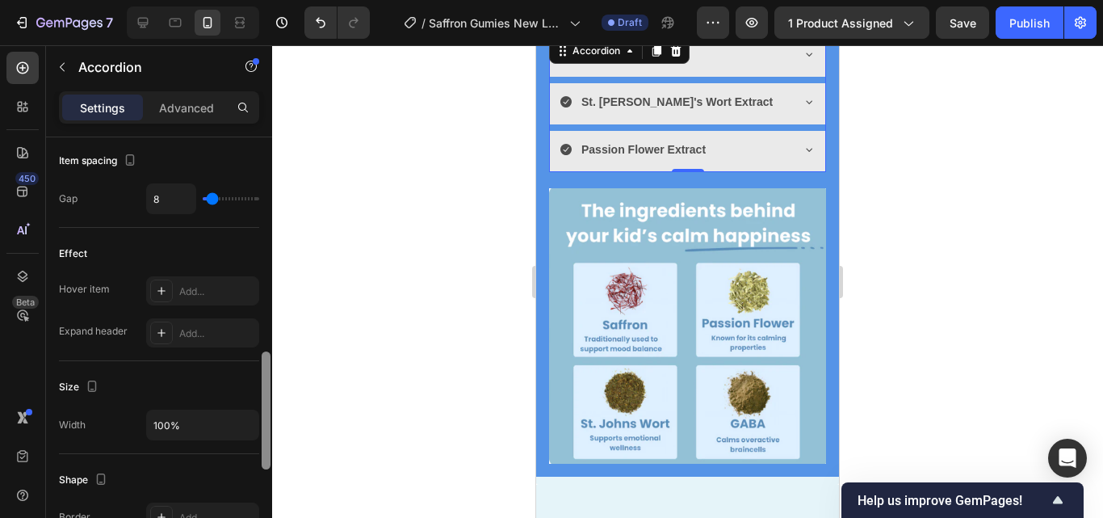
scroll to position [779, 0]
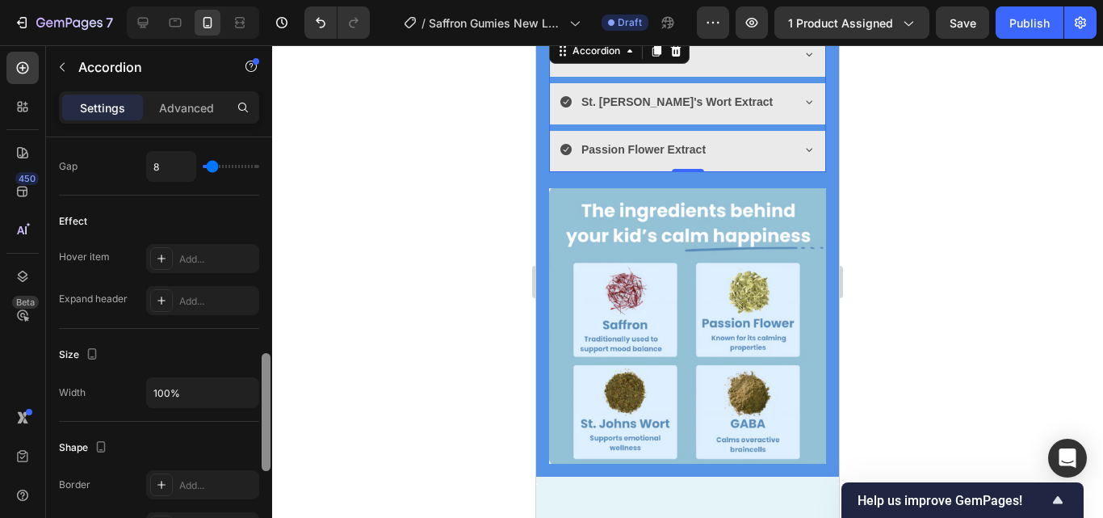
drag, startPoint x: 268, startPoint y: 245, endPoint x: 266, endPoint y: 462, distance: 216.4
click at [266, 462] on div at bounding box center [266, 412] width 9 height 118
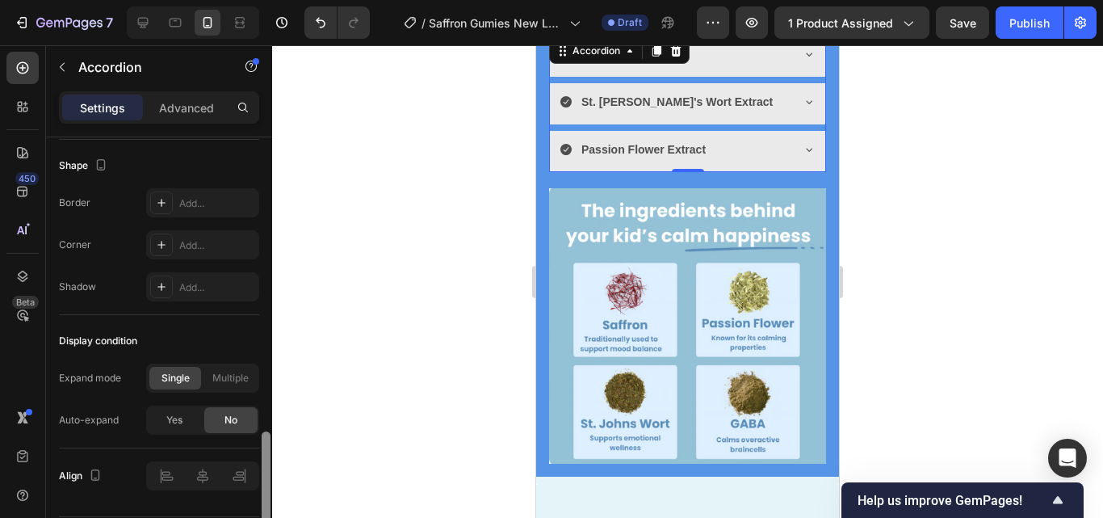
drag, startPoint x: 266, startPoint y: 462, endPoint x: 258, endPoint y: 541, distance: 79.6
click at [258, 0] on html "7 / Saffron Gumies New LP | WIP Draft Preview 1 product assigned Save Publish 4…" at bounding box center [551, 0] width 1103 height 0
click at [164, 414] on div "Yes" at bounding box center [174, 417] width 53 height 26
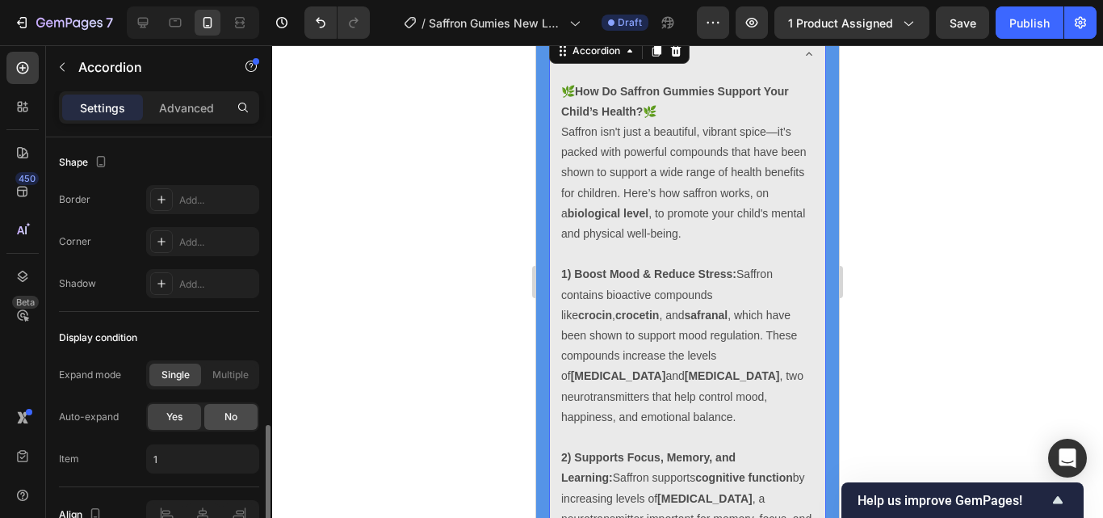
click at [245, 411] on div "No" at bounding box center [230, 417] width 53 height 26
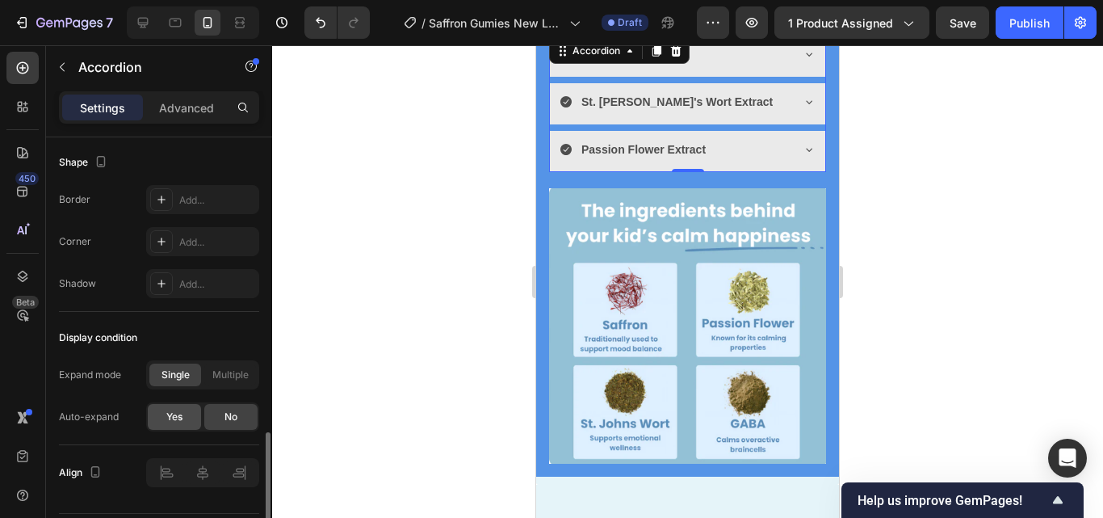
click at [189, 422] on div "Yes" at bounding box center [174, 417] width 53 height 26
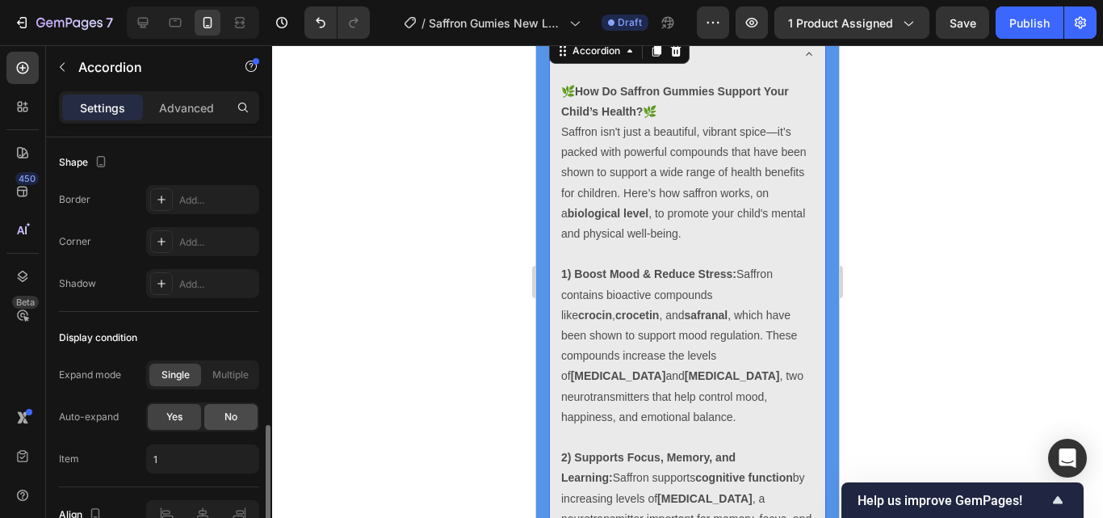
click at [214, 415] on div "No" at bounding box center [230, 417] width 53 height 26
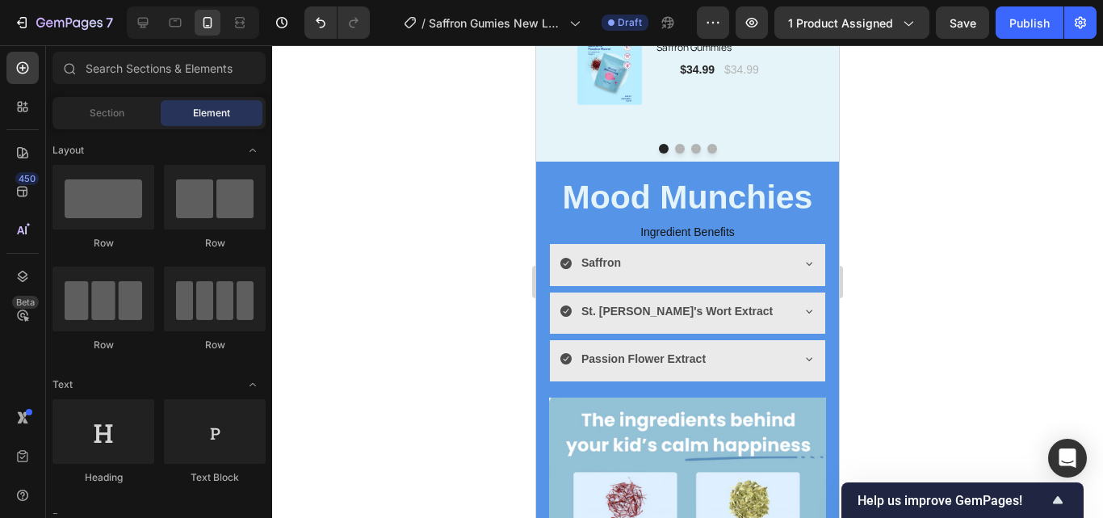
scroll to position [3795, 0]
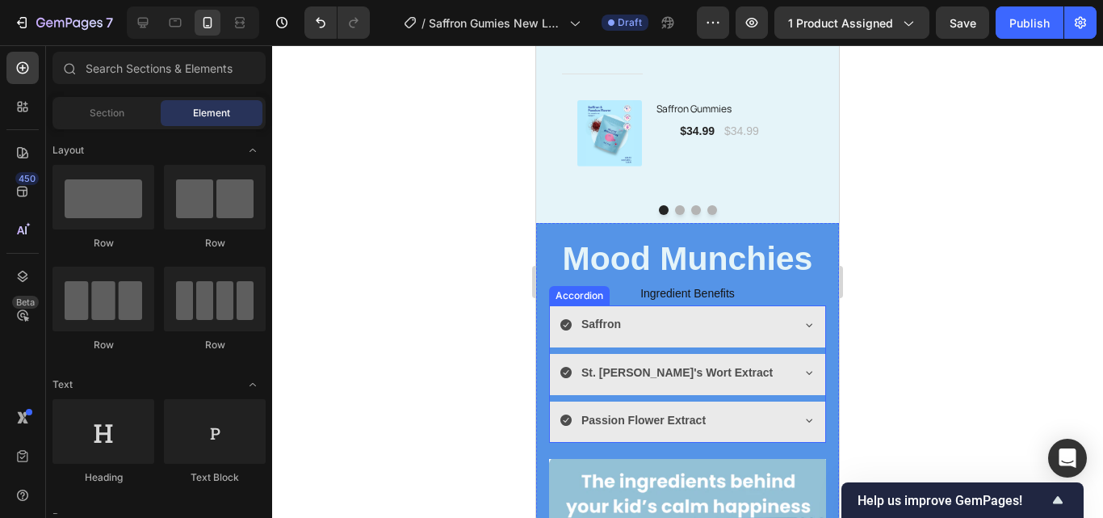
click at [692, 336] on div "Saffron" at bounding box center [674, 324] width 230 height 25
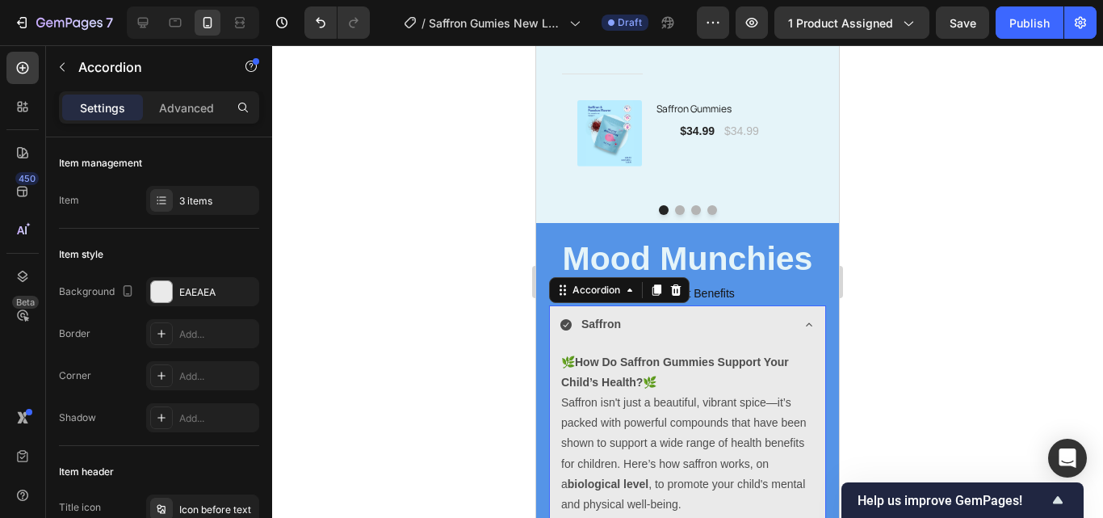
click at [749, 331] on div "Saffron" at bounding box center [674, 324] width 230 height 25
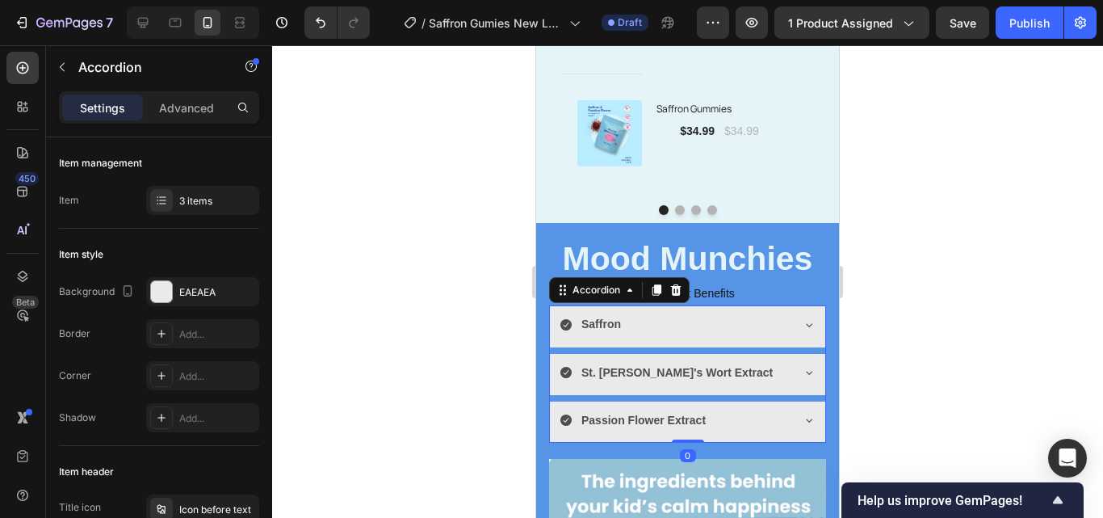
click at [749, 331] on div "Saffron" at bounding box center [674, 324] width 230 height 25
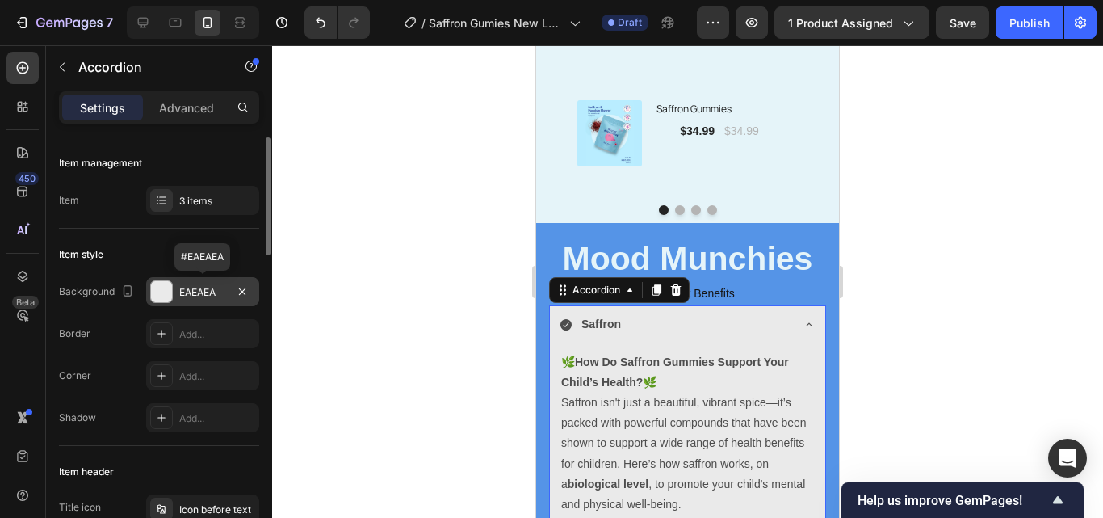
click at [221, 283] on div "EAEAEA" at bounding box center [202, 291] width 113 height 29
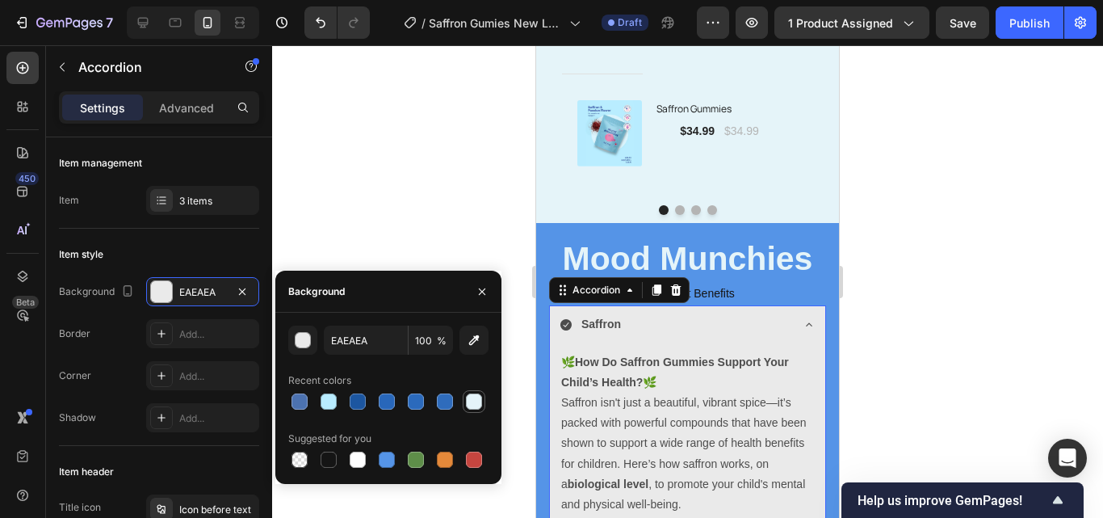
click at [468, 400] on div at bounding box center [474, 401] width 16 height 16
type input "E5F4F9"
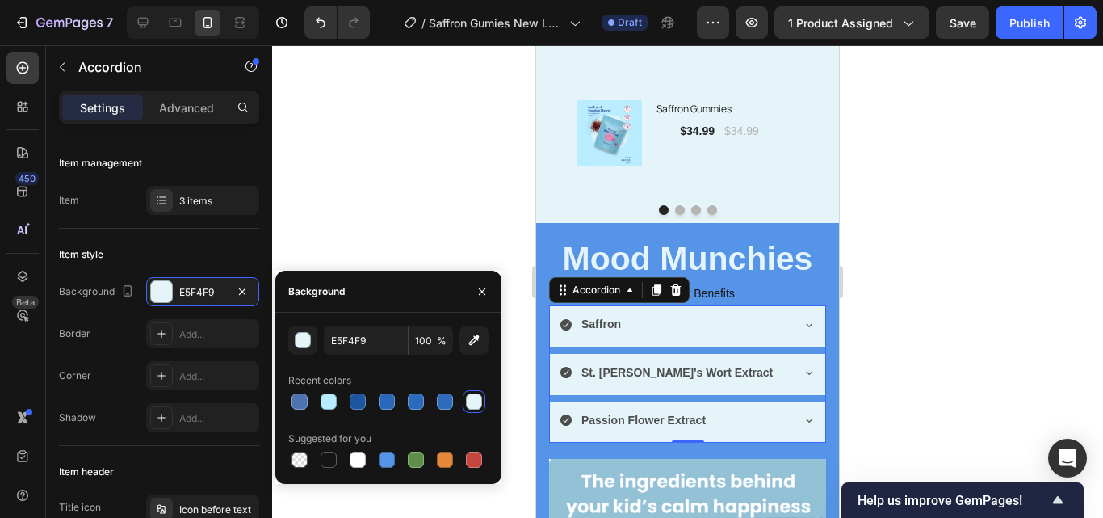
click at [907, 282] on div at bounding box center [687, 281] width 831 height 472
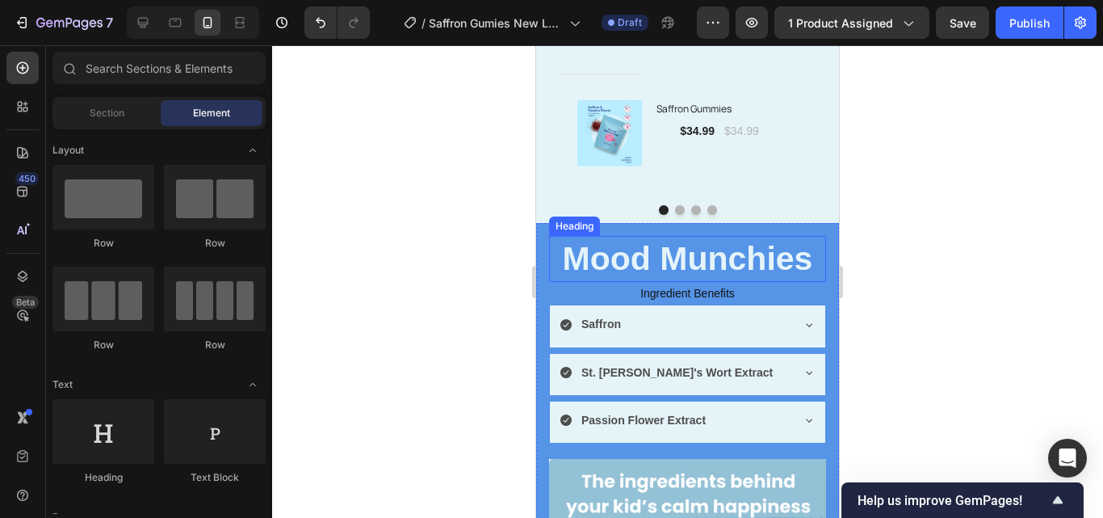
click at [755, 259] on strong "Mood Munchies" at bounding box center [688, 258] width 250 height 37
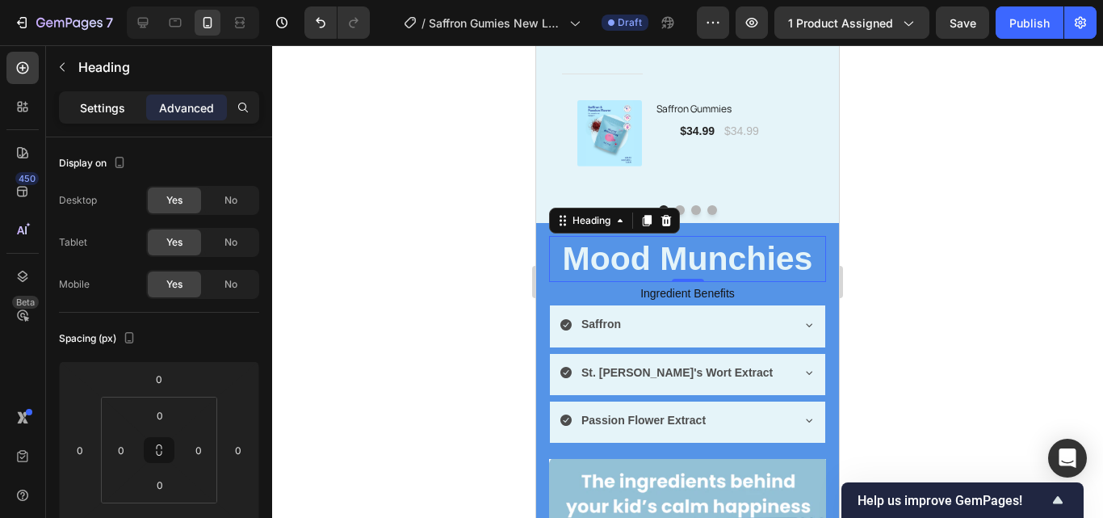
click at [113, 110] on p "Settings" at bounding box center [102, 107] width 45 height 17
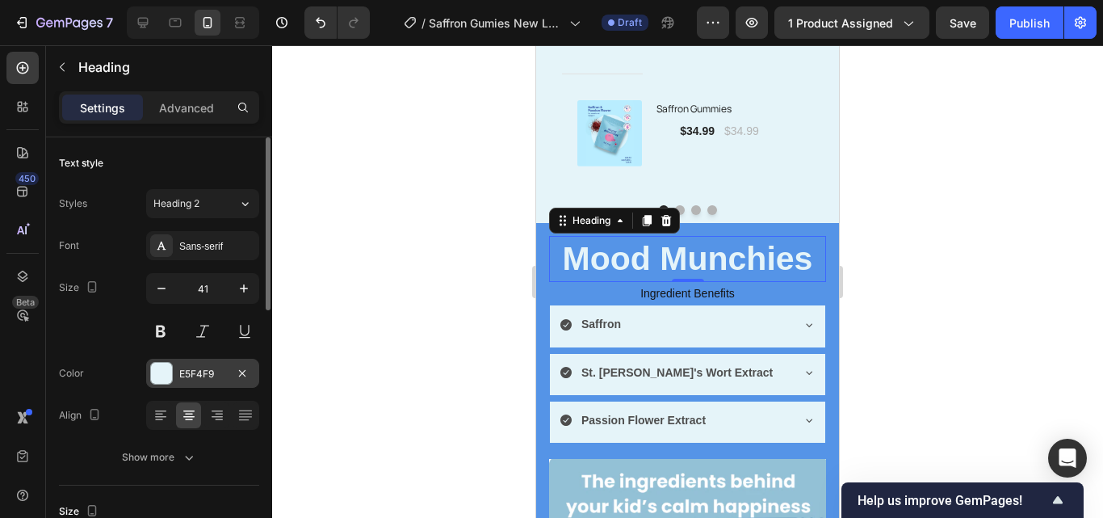
click at [194, 370] on div "E5F4F9" at bounding box center [202, 374] width 47 height 15
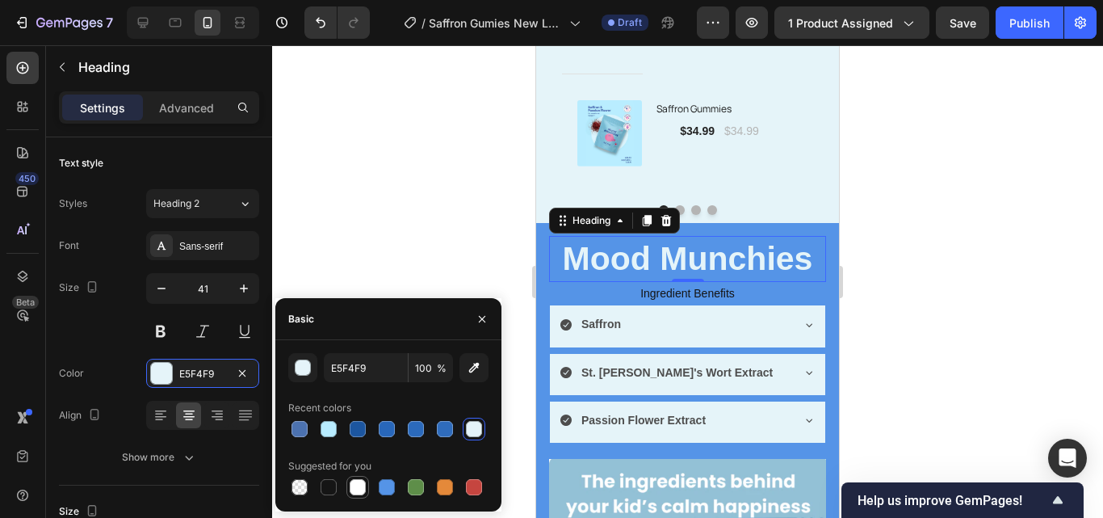
click at [360, 484] on div at bounding box center [358, 487] width 16 height 16
type input "FFFFFF"
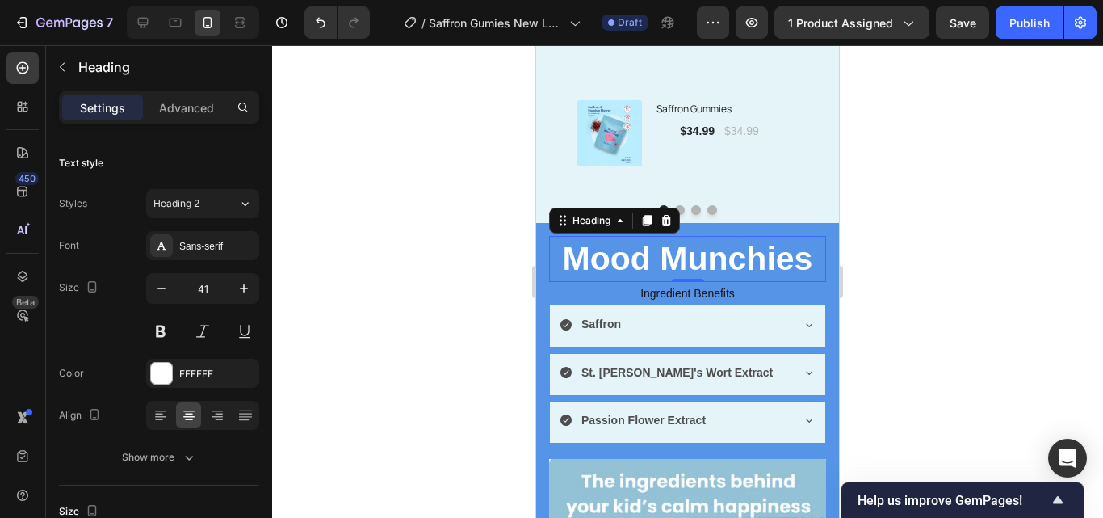
click at [403, 226] on div at bounding box center [687, 281] width 831 height 472
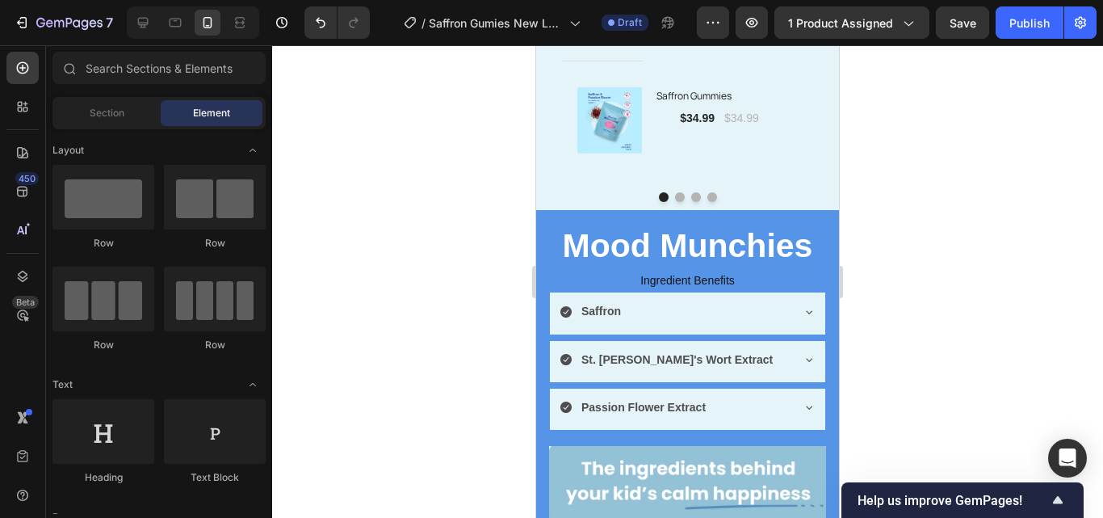
scroll to position [3845, 0]
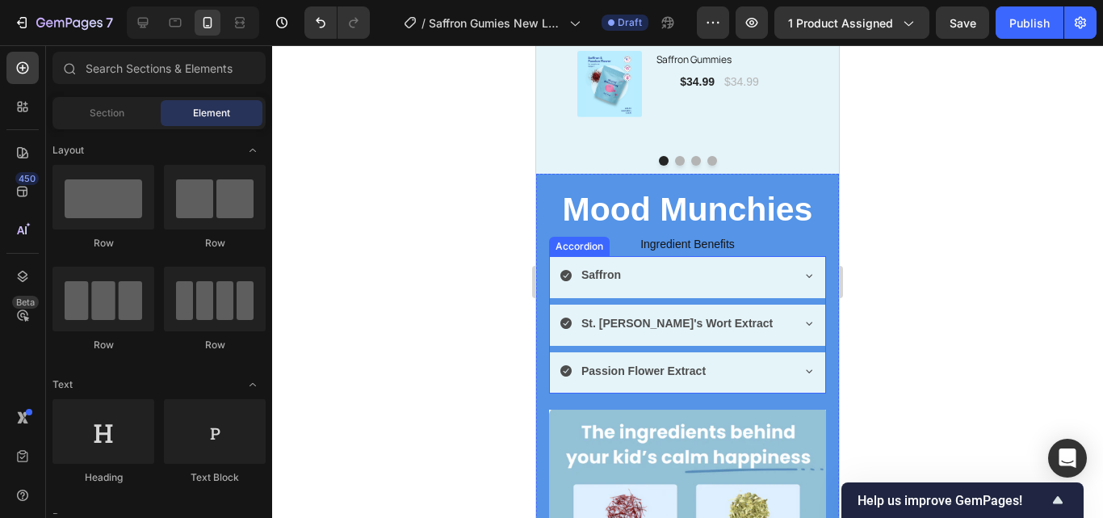
click at [694, 290] on div "Saffron" at bounding box center [687, 276] width 275 height 41
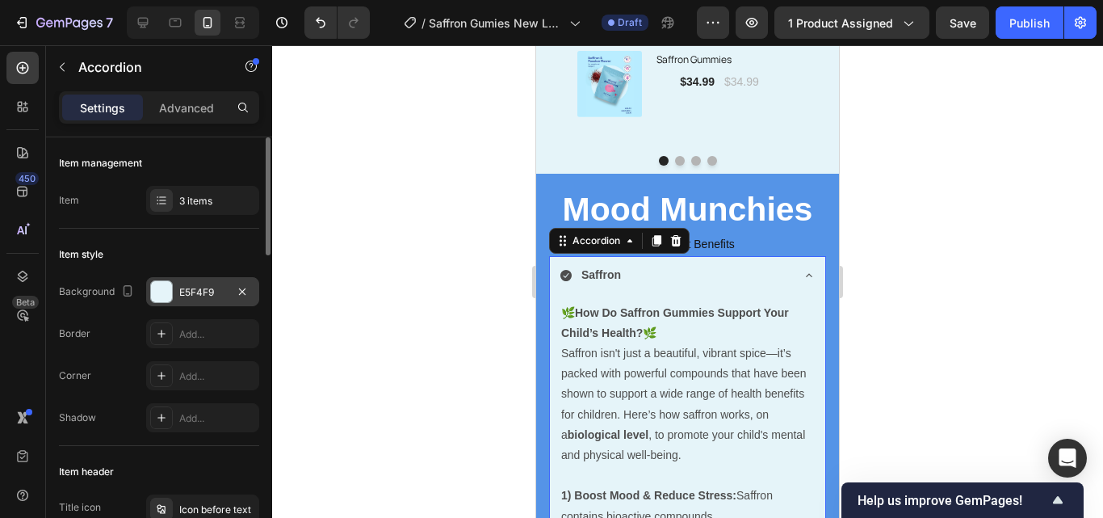
click at [213, 283] on div "E5F4F9" at bounding box center [202, 291] width 113 height 29
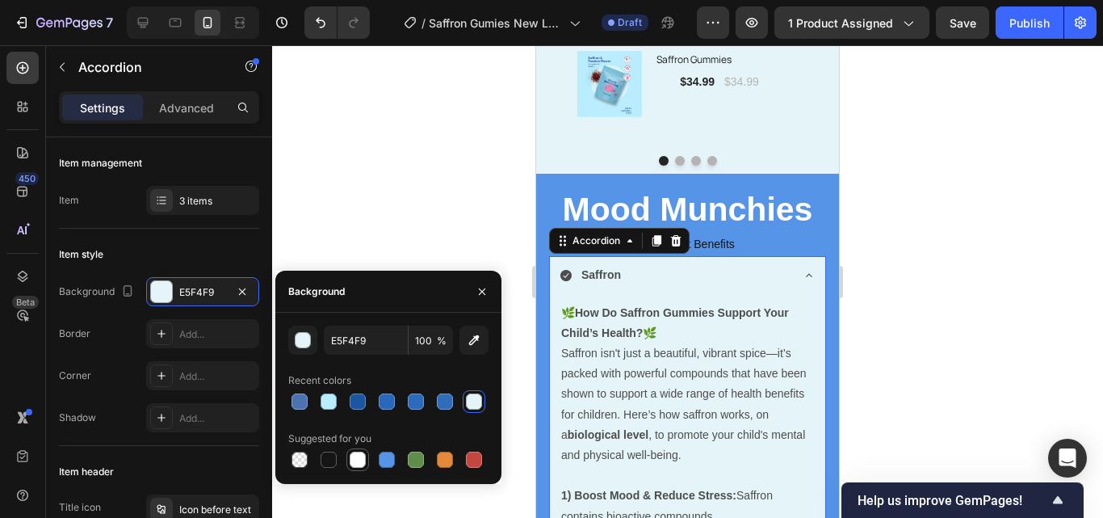
click at [358, 459] on div at bounding box center [358, 459] width 16 height 16
type input "FFFFFF"
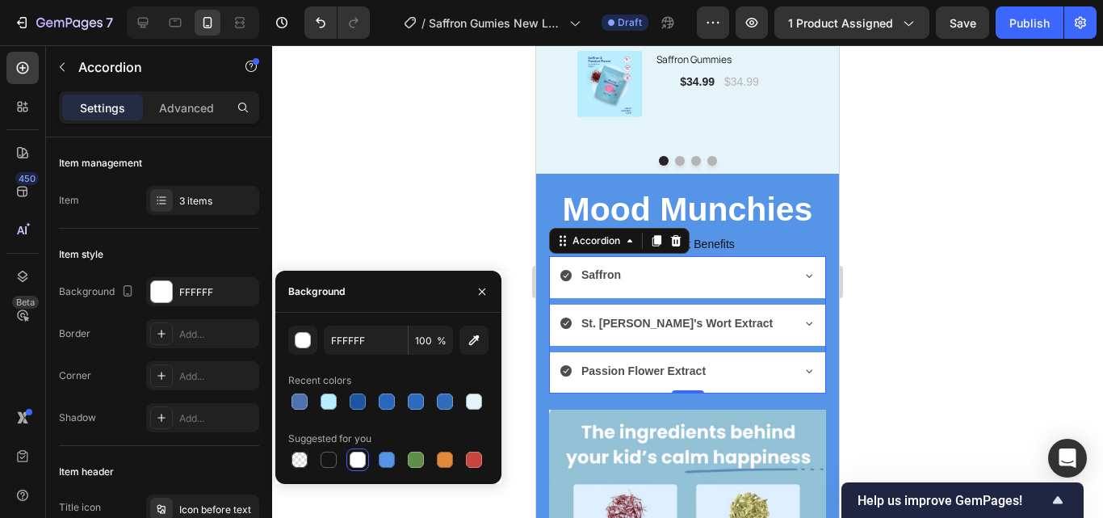
click at [379, 221] on div at bounding box center [687, 281] width 831 height 472
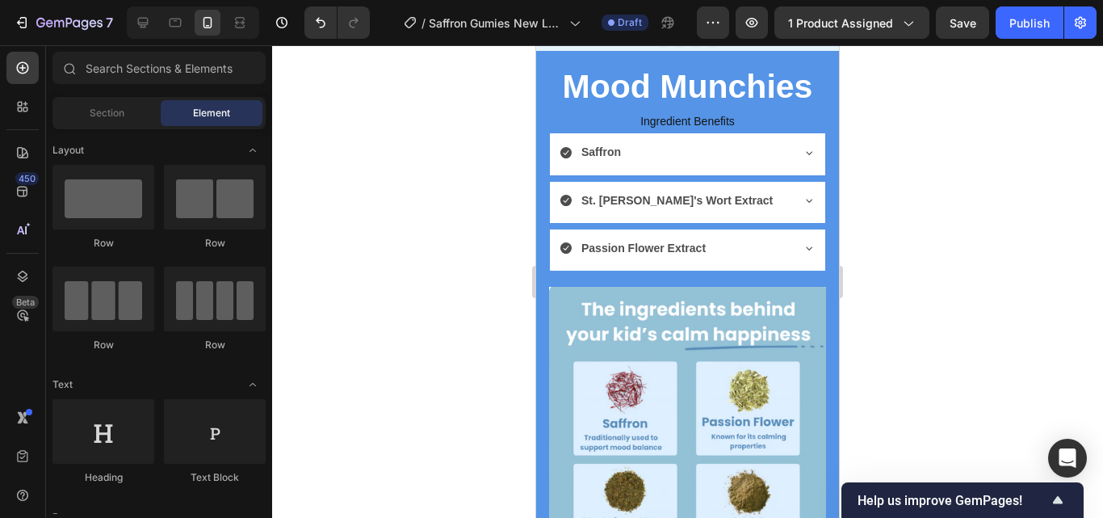
scroll to position [4004, 0]
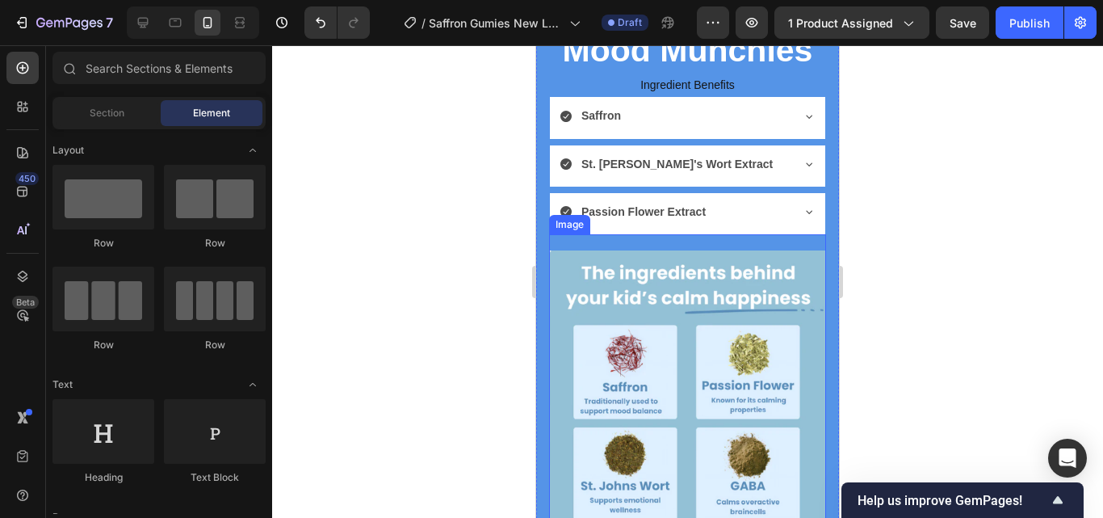
click at [720, 337] on img at bounding box center [687, 387] width 277 height 275
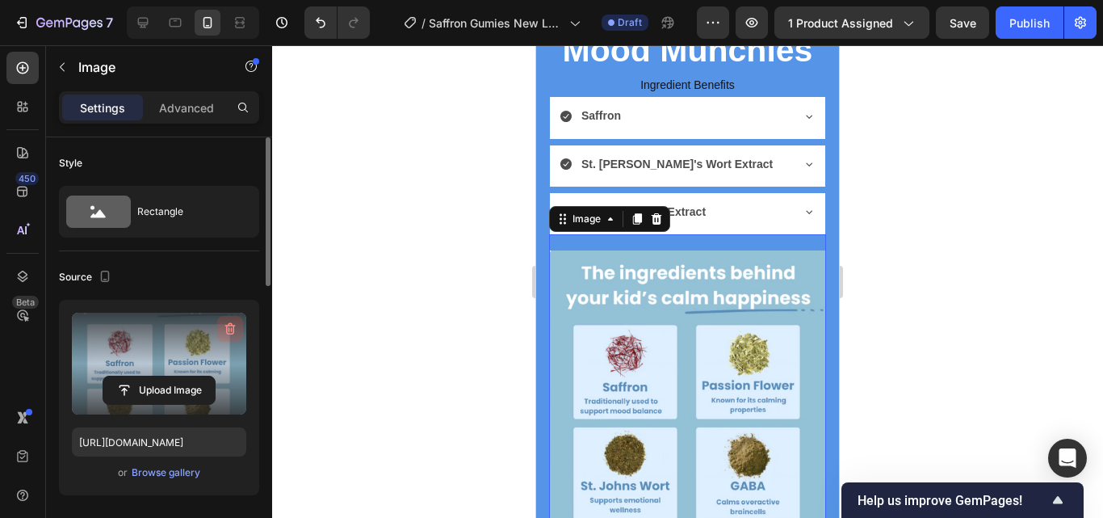
click at [224, 332] on icon "button" at bounding box center [230, 329] width 16 height 16
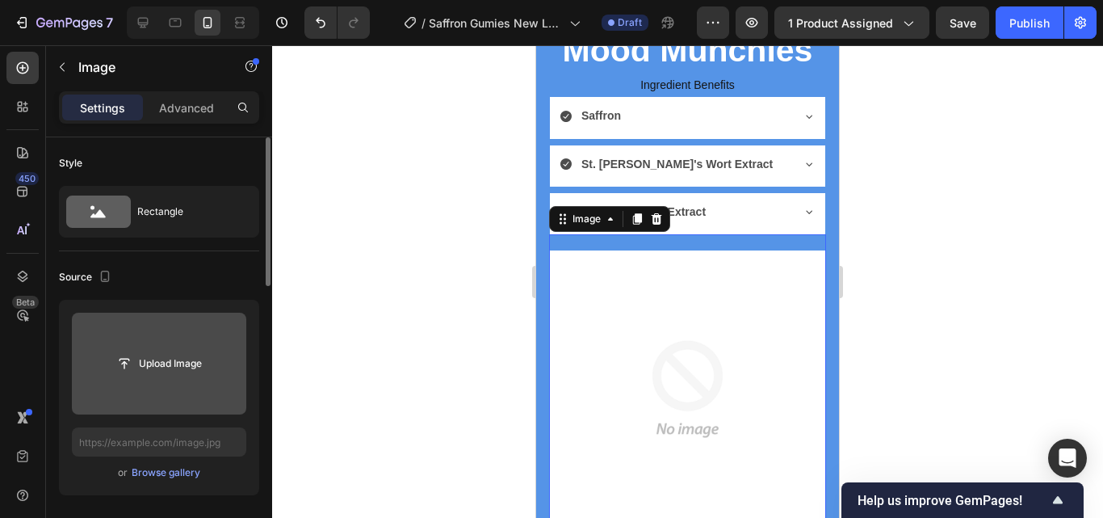
click at [634, 308] on img at bounding box center [687, 388] width 277 height 277
click at [653, 227] on div at bounding box center [656, 218] width 19 height 19
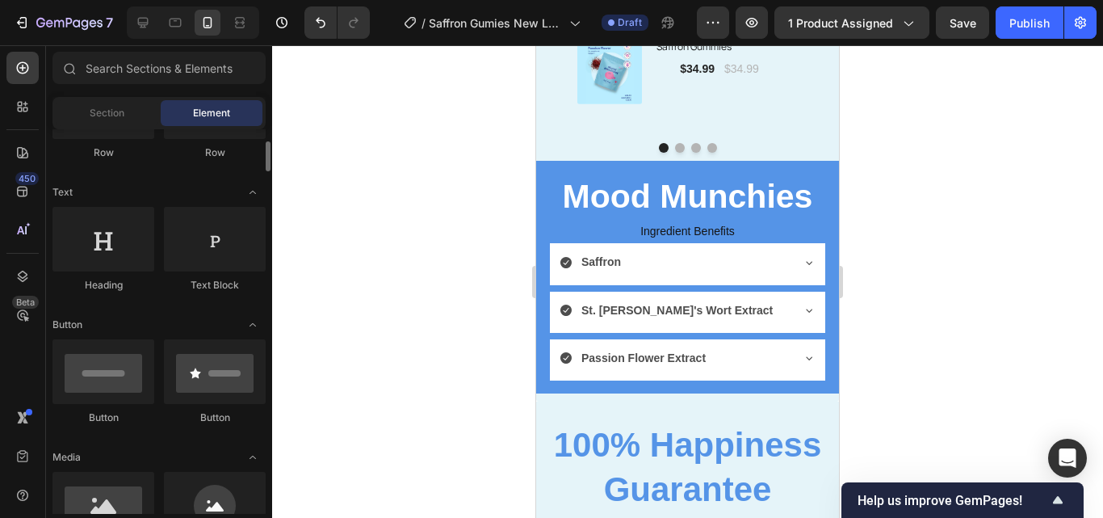
scroll to position [189, 0]
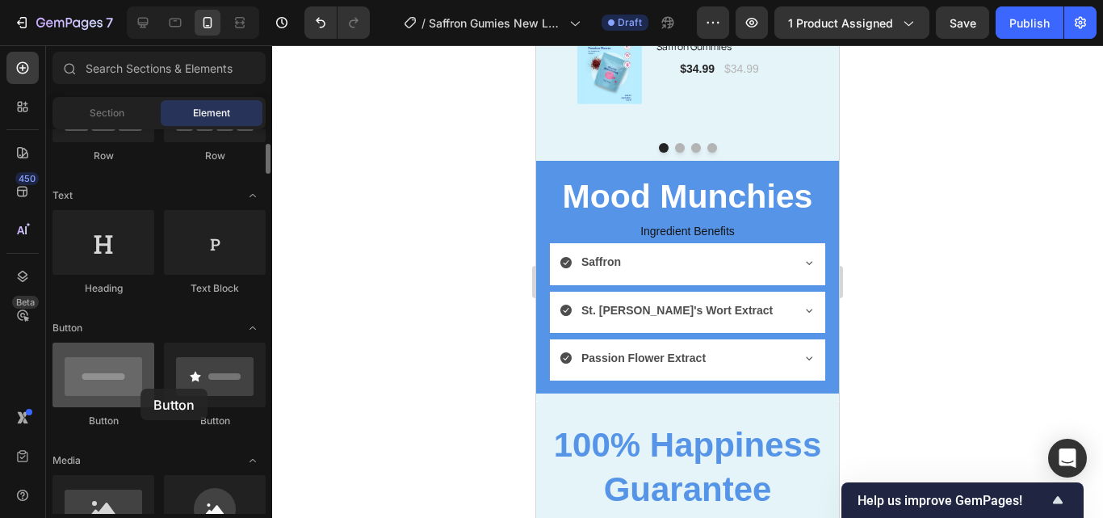
drag, startPoint x: 131, startPoint y: 387, endPoint x: 140, endPoint y: 388, distance: 9.8
click at [140, 388] on div at bounding box center [103, 374] width 102 height 65
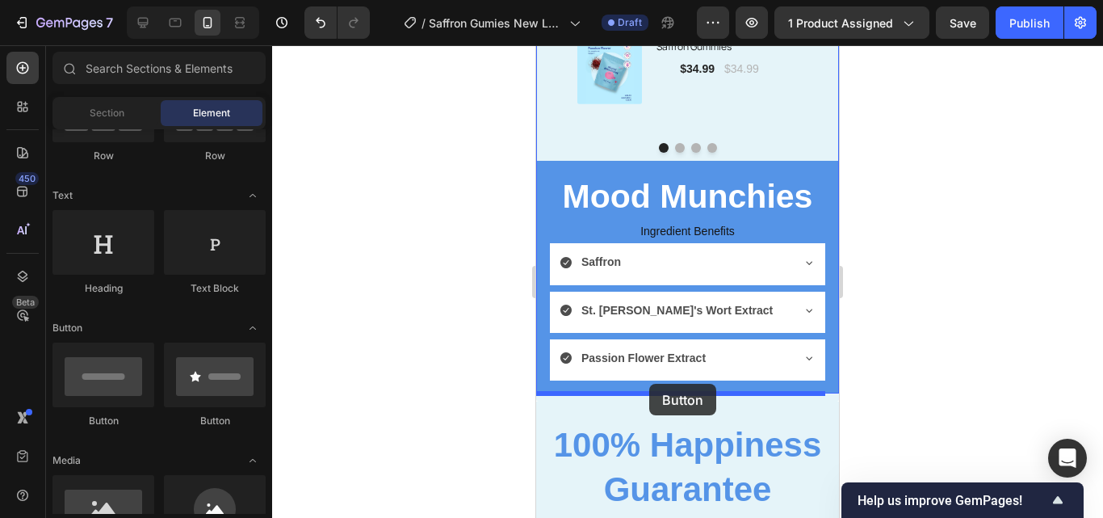
drag, startPoint x: 574, startPoint y: 358, endPoint x: 649, endPoint y: 383, distance: 79.1
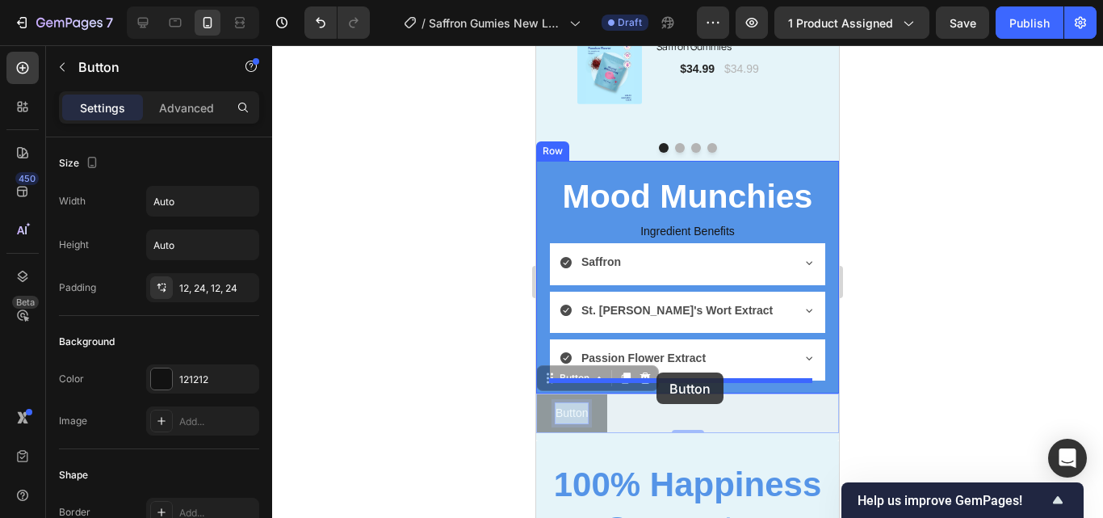
drag, startPoint x: 572, startPoint y: 408, endPoint x: 656, endPoint y: 372, distance: 91.2
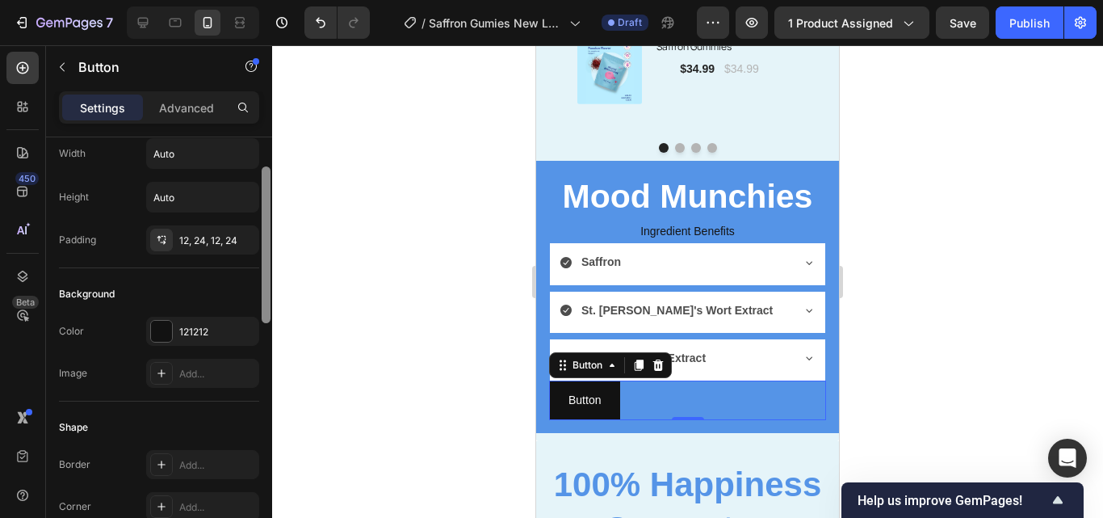
scroll to position [61, 0]
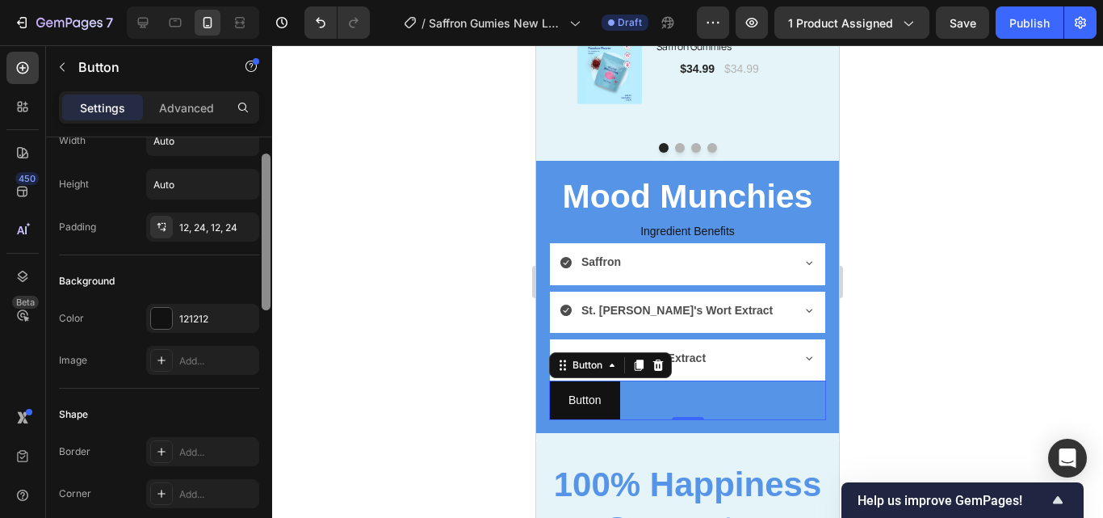
drag, startPoint x: 269, startPoint y: 287, endPoint x: 267, endPoint y: 310, distance: 22.7
click at [267, 310] on div at bounding box center [266, 231] width 9 height 157
click at [232, 310] on div "121212" at bounding box center [202, 318] width 113 height 29
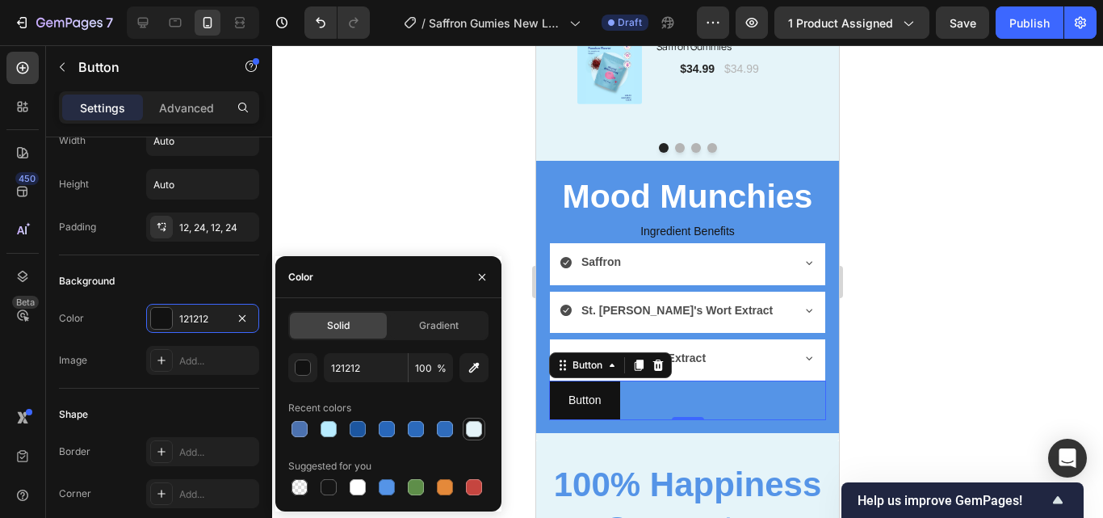
click at [481, 428] on div at bounding box center [474, 429] width 16 height 16
type input "E5F4F9"
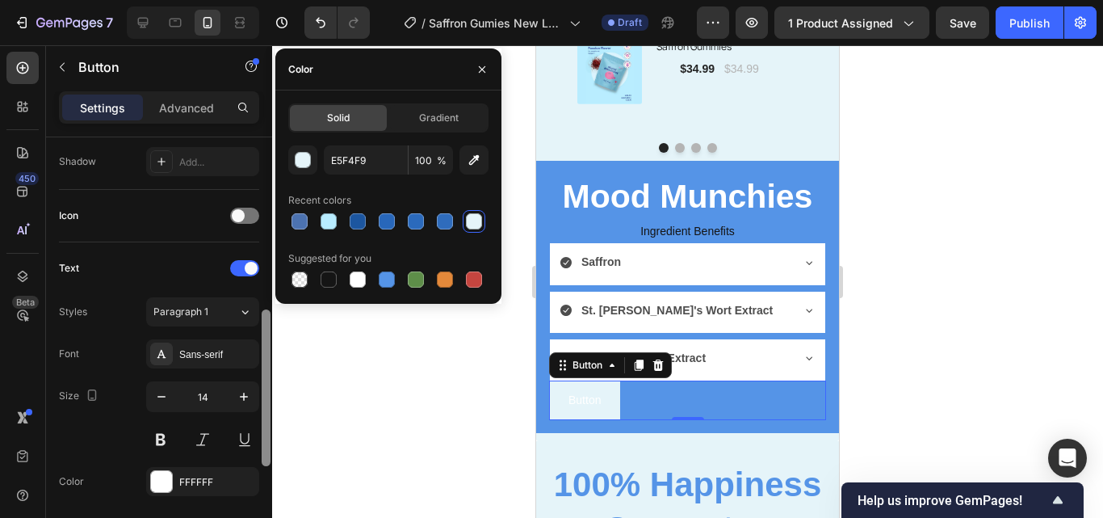
scroll to position [443, 0]
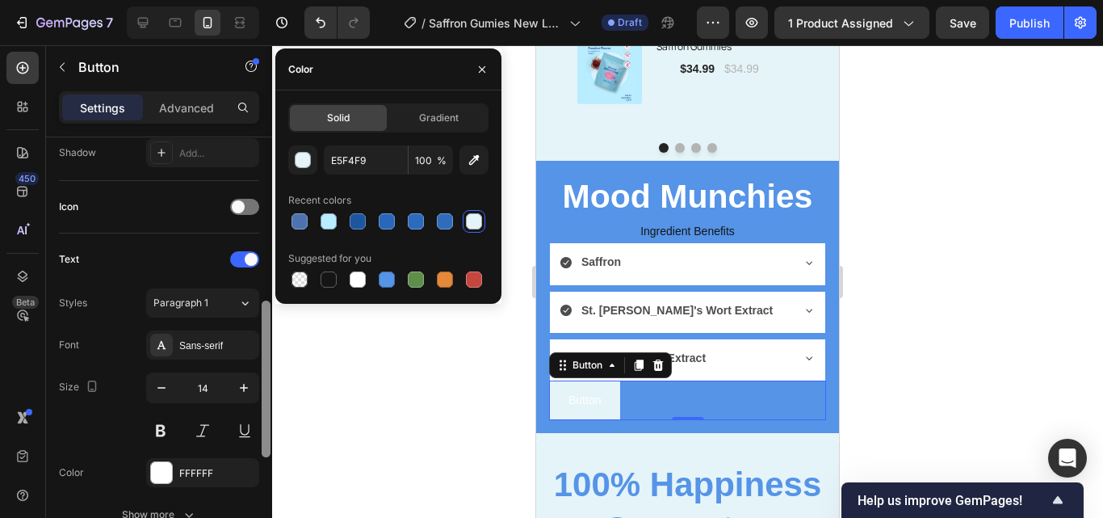
drag, startPoint x: 266, startPoint y: 233, endPoint x: 263, endPoint y: 366, distance: 132.4
click at [263, 366] on div at bounding box center [266, 378] width 9 height 157
click at [238, 194] on div "Icon" at bounding box center [159, 207] width 200 height 52
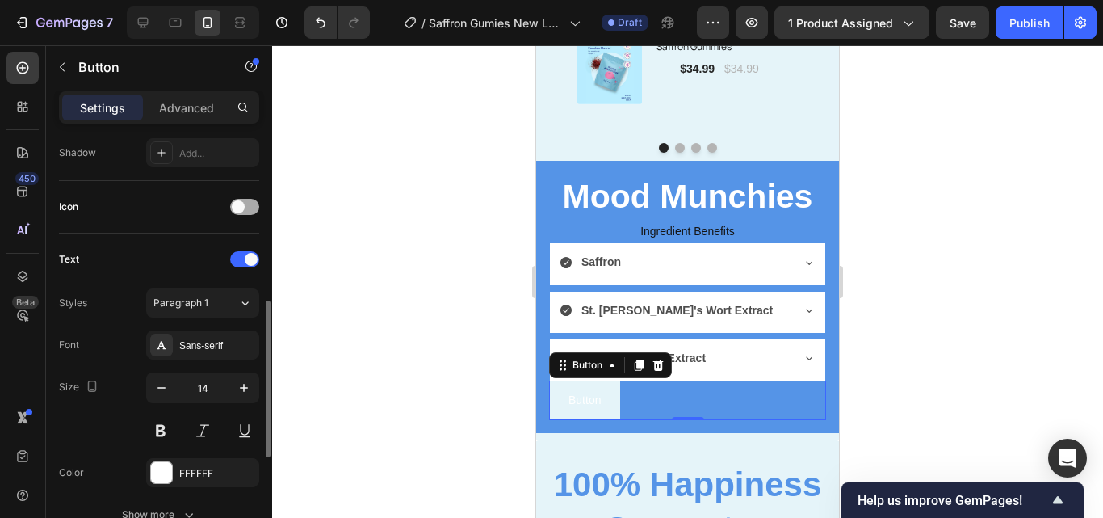
click at [240, 200] on span at bounding box center [238, 206] width 13 height 13
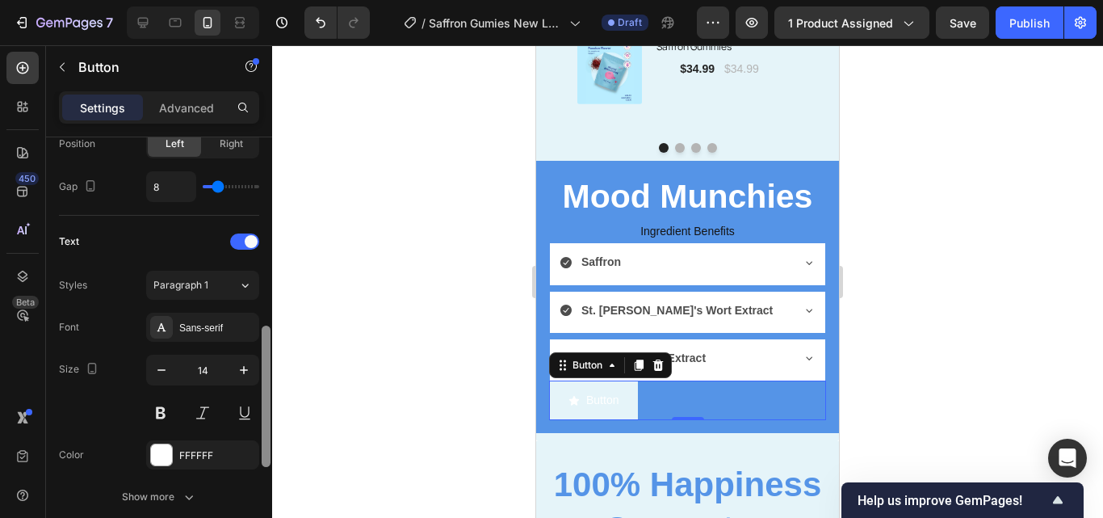
scroll to position [598, 0]
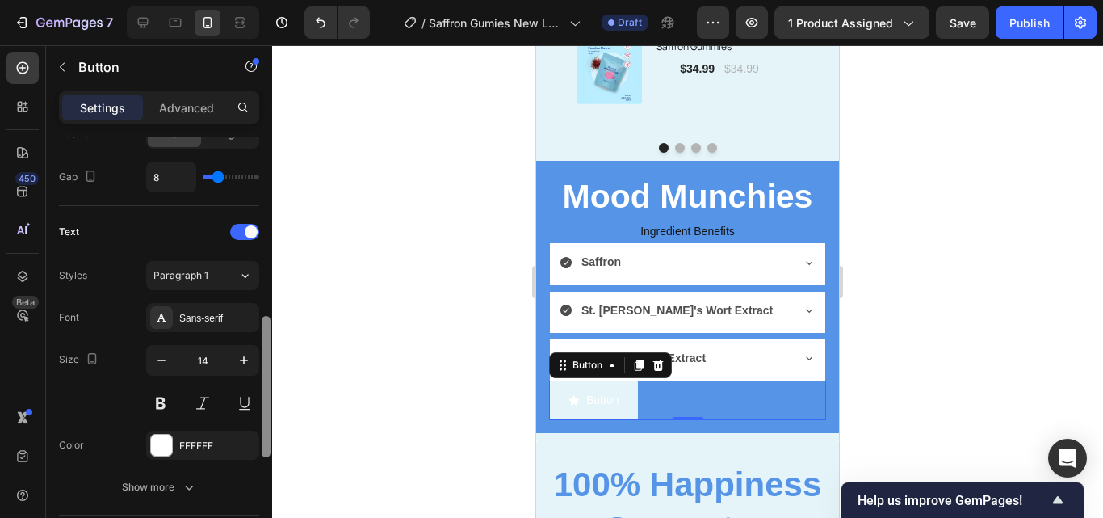
drag, startPoint x: 267, startPoint y: 361, endPoint x: 265, endPoint y: 411, distance: 50.1
click at [265, 411] on div at bounding box center [266, 386] width 9 height 141
click at [223, 435] on div "FFFFFF" at bounding box center [202, 444] width 113 height 29
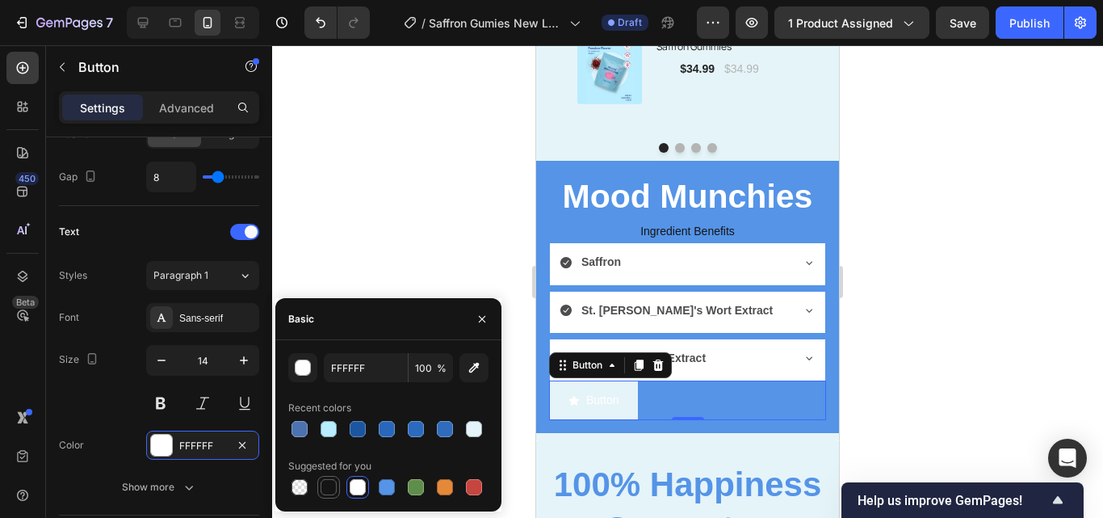
click at [318, 482] on div at bounding box center [328, 487] width 23 height 23
type input "151515"
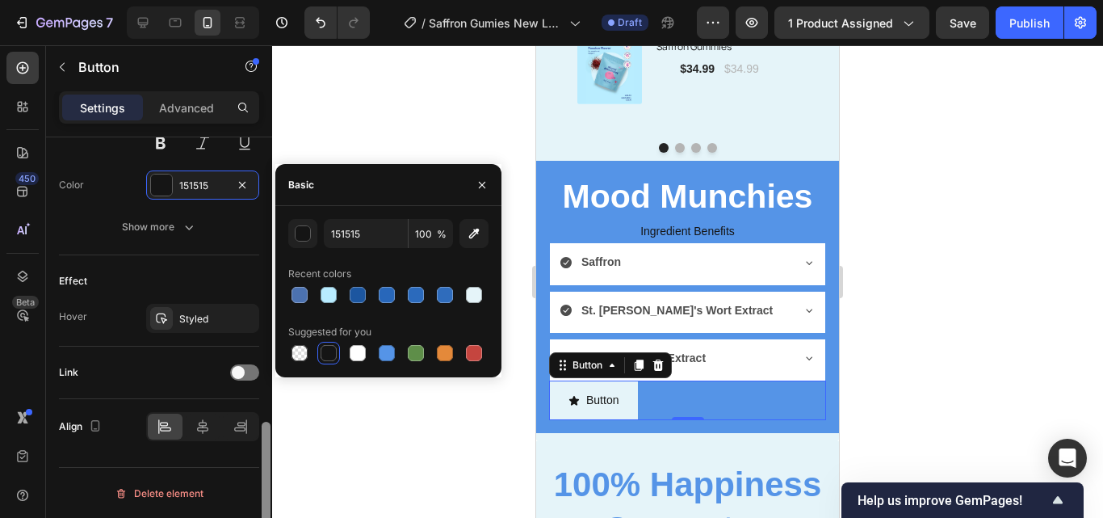
scroll to position [859, 0]
drag, startPoint x: 264, startPoint y: 387, endPoint x: 265, endPoint y: 489, distance: 102.5
click at [265, 489] on div at bounding box center [266, 492] width 9 height 141
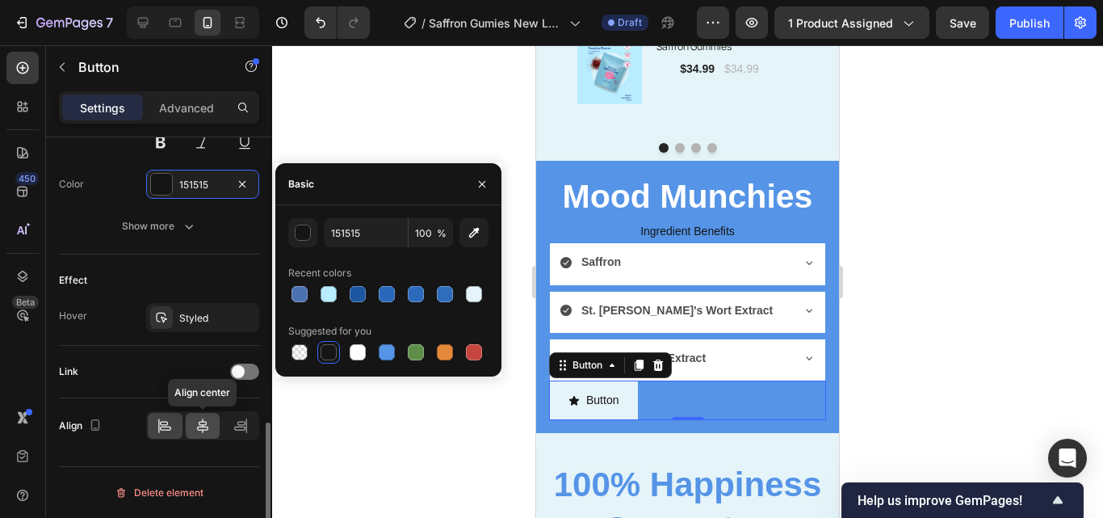
click at [213, 431] on div at bounding box center [203, 426] width 35 height 26
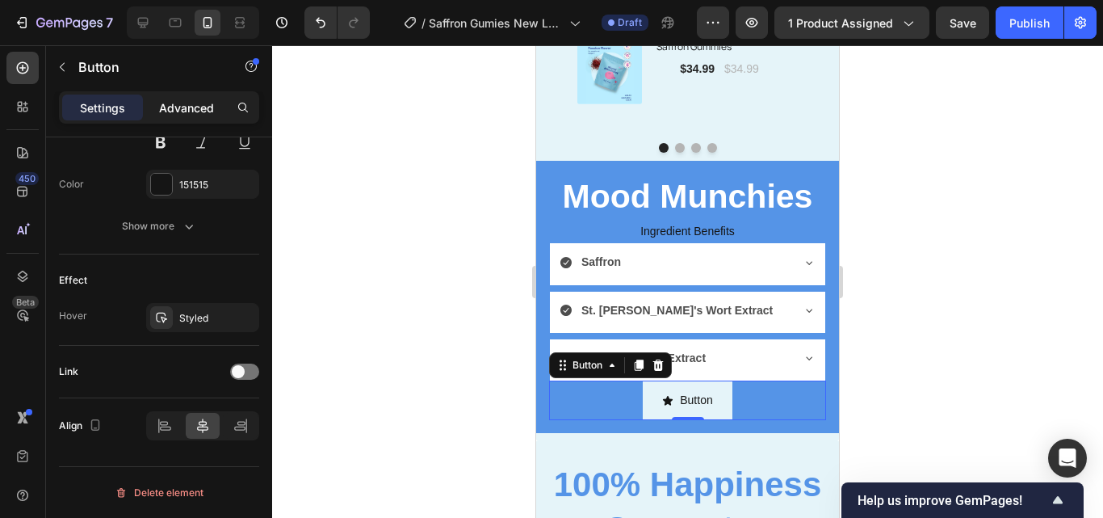
click at [204, 112] on p "Advanced" at bounding box center [186, 107] width 55 height 17
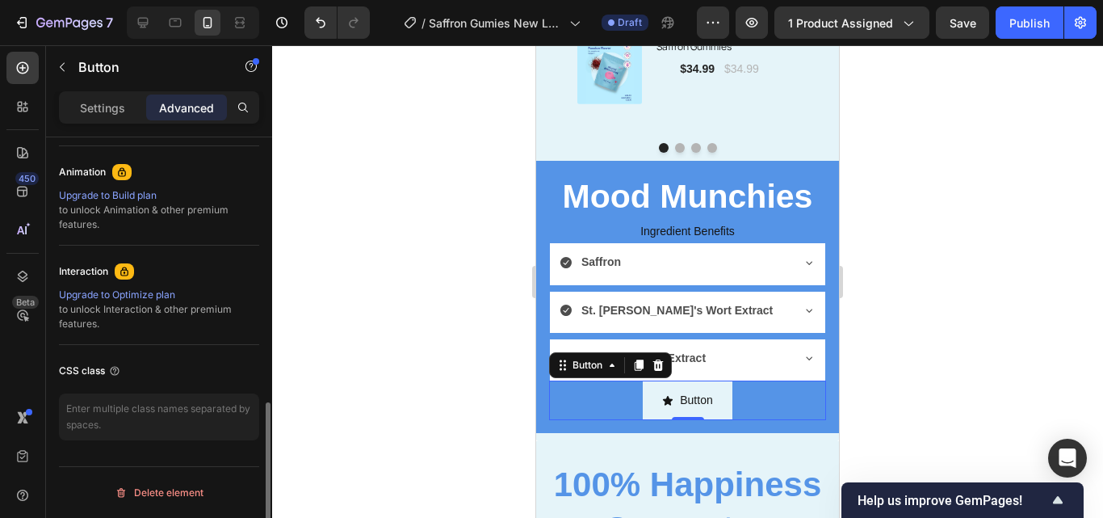
scroll to position [694, 0]
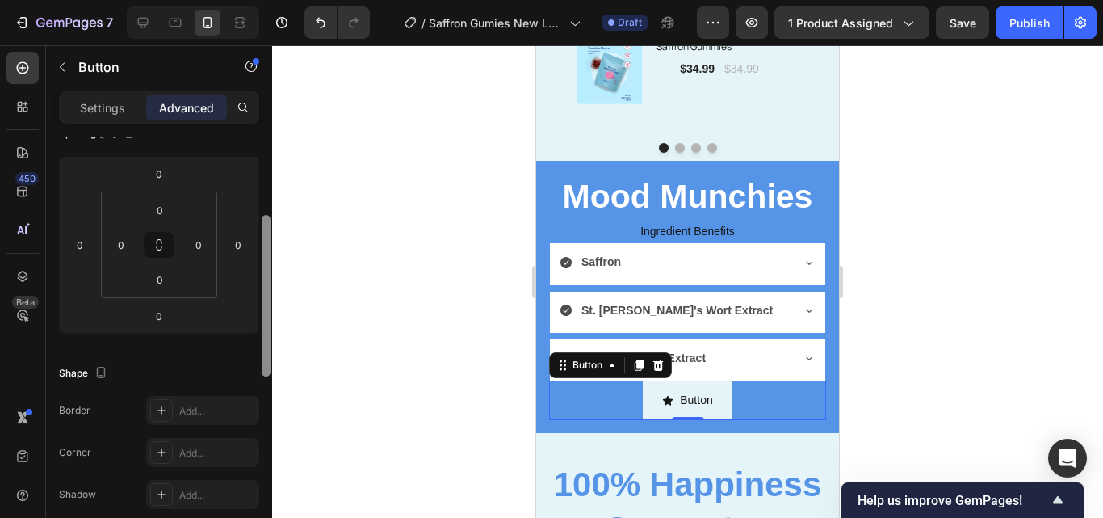
drag, startPoint x: 276, startPoint y: 296, endPoint x: 273, endPoint y: 230, distance: 66.3
click at [273, 0] on div "7 / Saffron Gumies New LP | WIP Draft Preview 1 product assigned Save Publish 4…" at bounding box center [551, 0] width 1103 height 0
click at [170, 215] on input "0" at bounding box center [160, 212] width 32 height 24
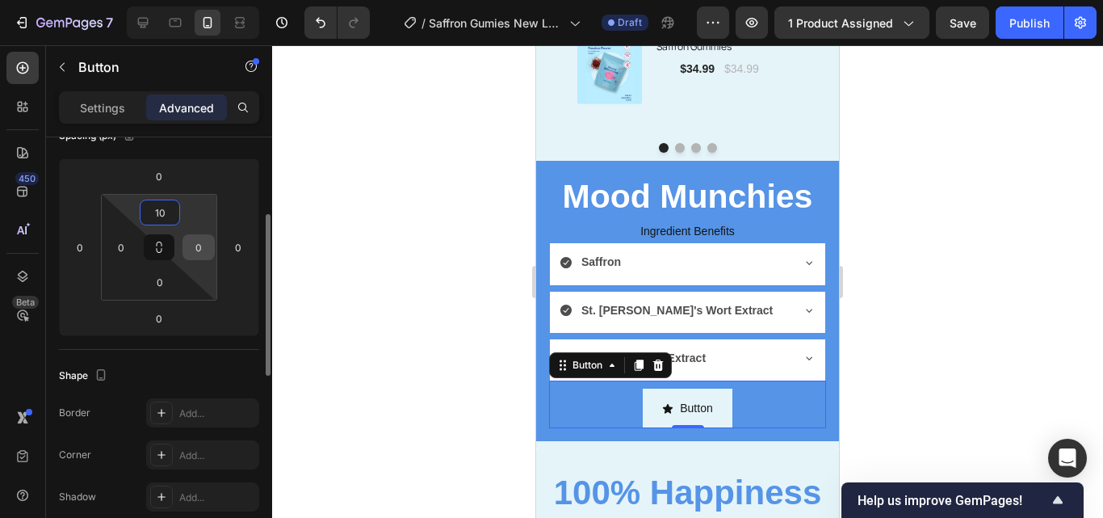
type input "10"
click at [209, 250] on input "0" at bounding box center [198, 247] width 24 height 24
type input "10"
click at [415, 296] on div at bounding box center [687, 281] width 831 height 472
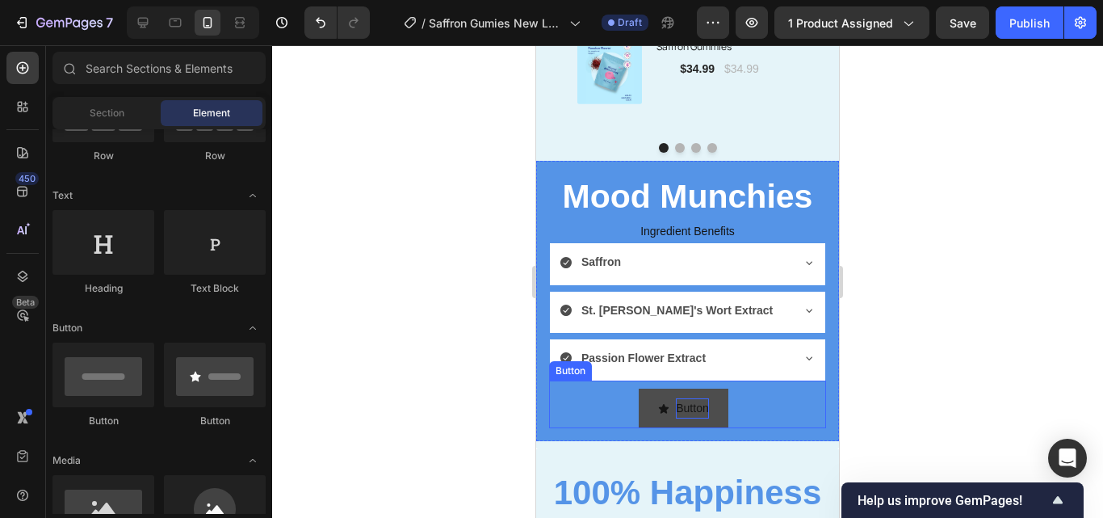
click at [698, 404] on p "Button" at bounding box center [692, 408] width 32 height 20
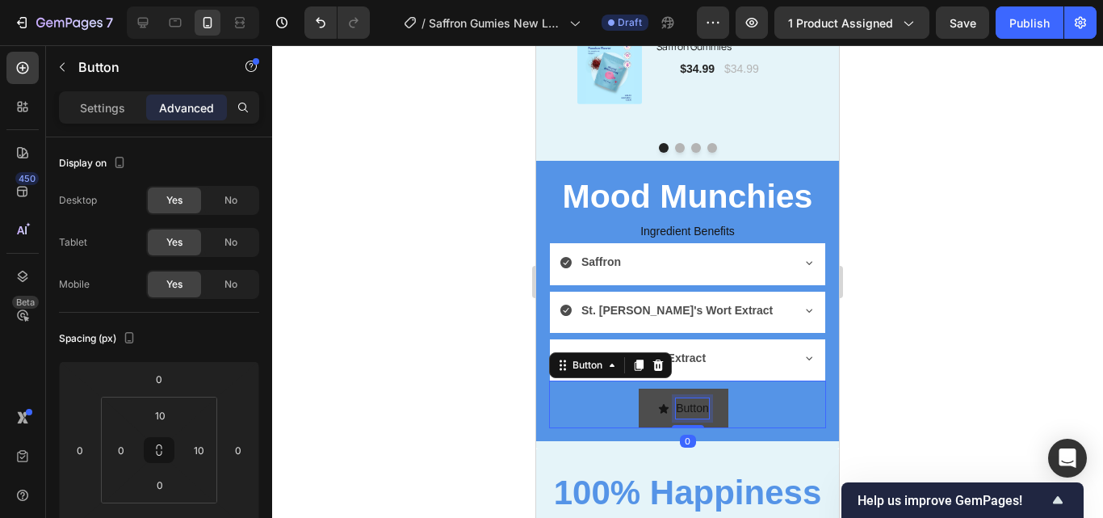
click at [697, 405] on p "Button" at bounding box center [692, 408] width 32 height 20
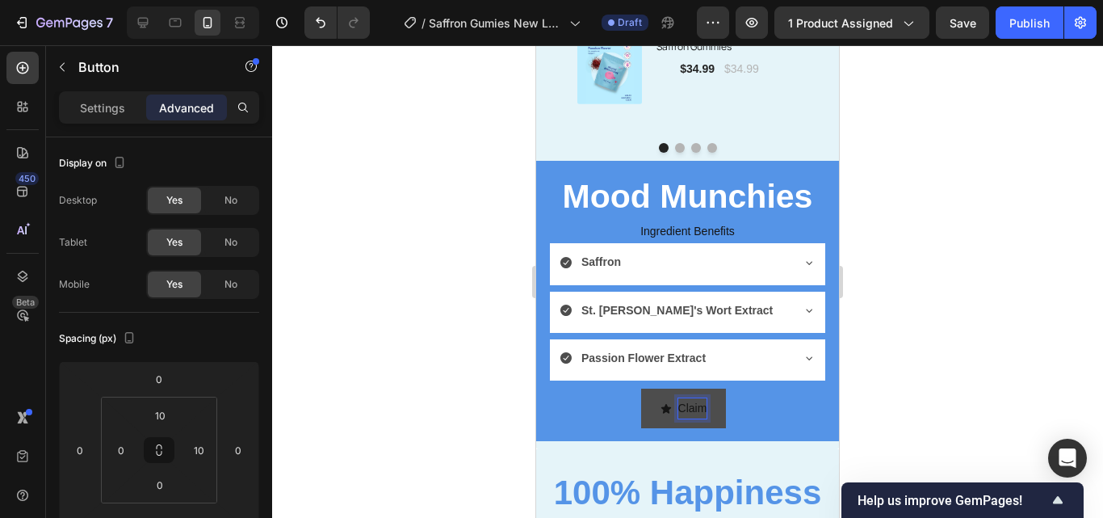
click at [641, 388] on button "Claim" at bounding box center [684, 408] width 86 height 40
click at [620, 388] on button "Claim Healthy" at bounding box center [683, 408] width 127 height 40
click at [626, 388] on button "Claim Calm" at bounding box center [683, 408] width 115 height 40
click at [625, 388] on button "Claim Mood" at bounding box center [683, 408] width 117 height 40
click at [619, 410] on icon "<p>Claim Mood Munchies</p>" at bounding box center [624, 408] width 10 height 10
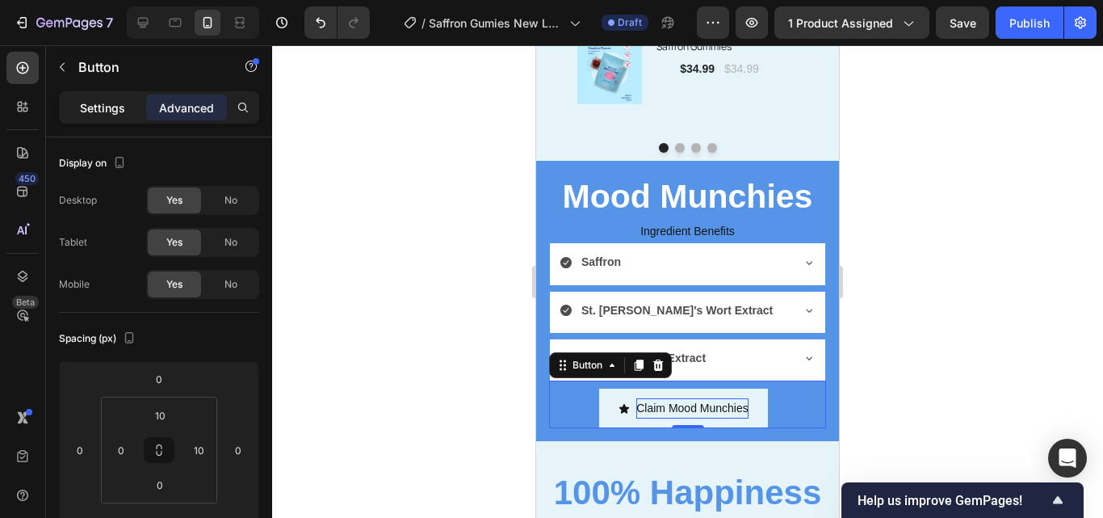
click at [118, 112] on p "Settings" at bounding box center [102, 107] width 45 height 17
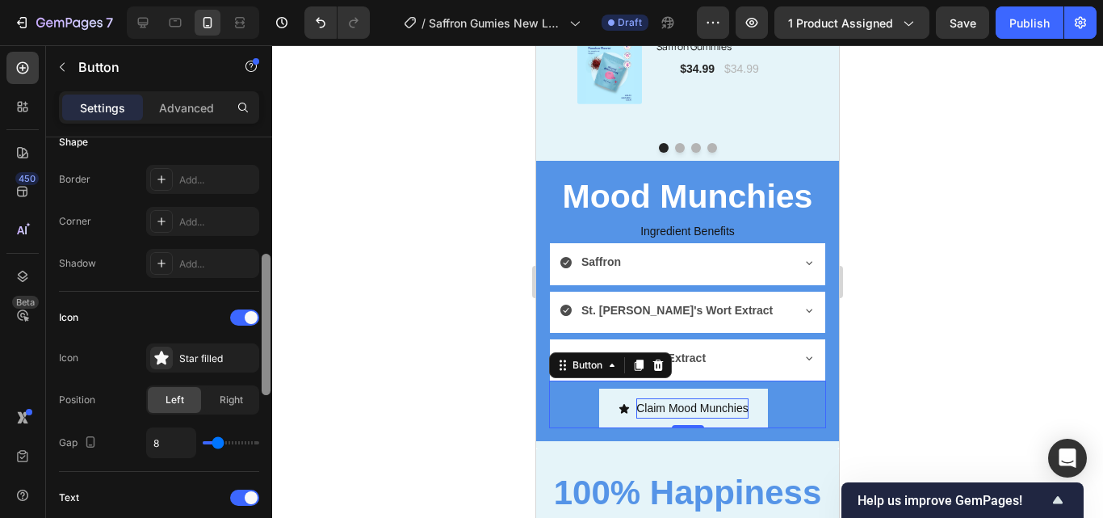
scroll to position [342, 0]
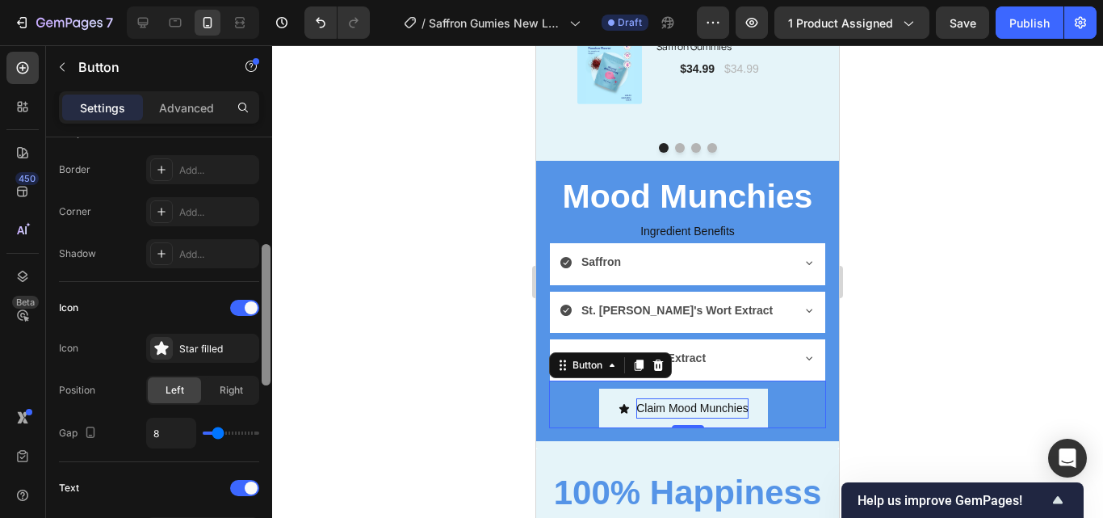
drag, startPoint x: 268, startPoint y: 199, endPoint x: 271, endPoint y: 312, distance: 113.9
click at [271, 312] on div at bounding box center [266, 345] width 12 height 426
click at [220, 342] on div "Star filled" at bounding box center [217, 349] width 76 height 15
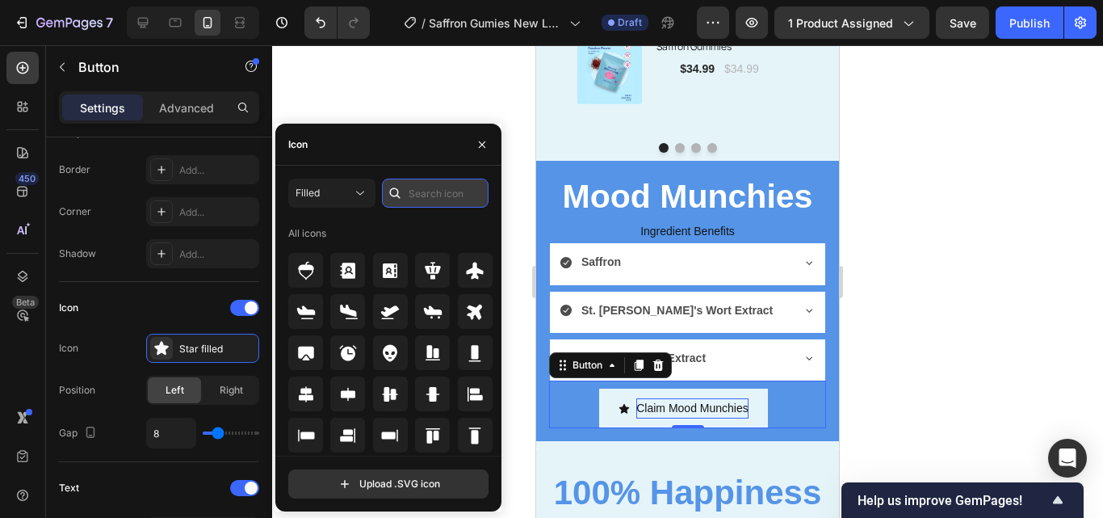
click at [417, 192] on input "text" at bounding box center [435, 192] width 107 height 29
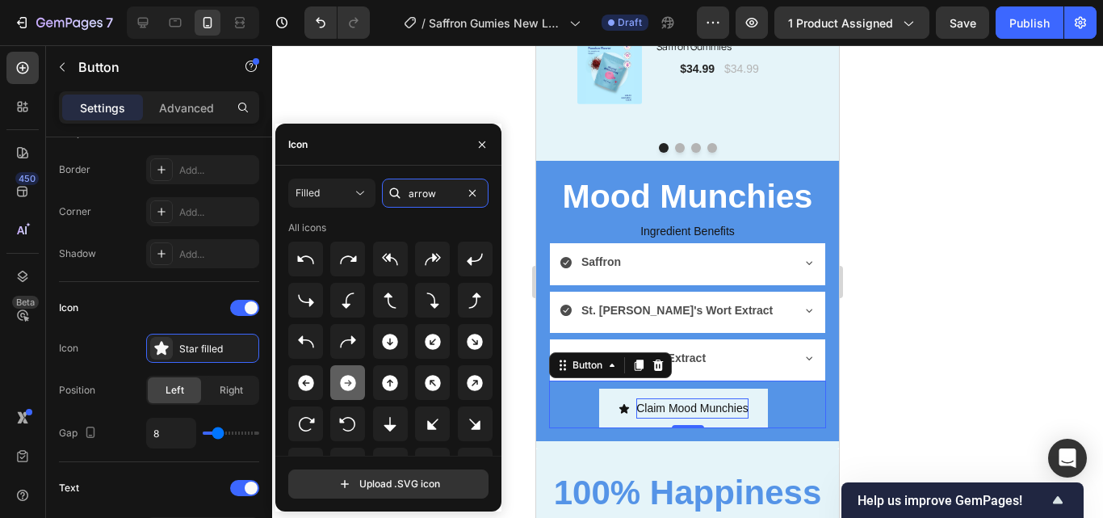
type input "arrow"
click at [342, 379] on icon at bounding box center [348, 383] width 16 height 16
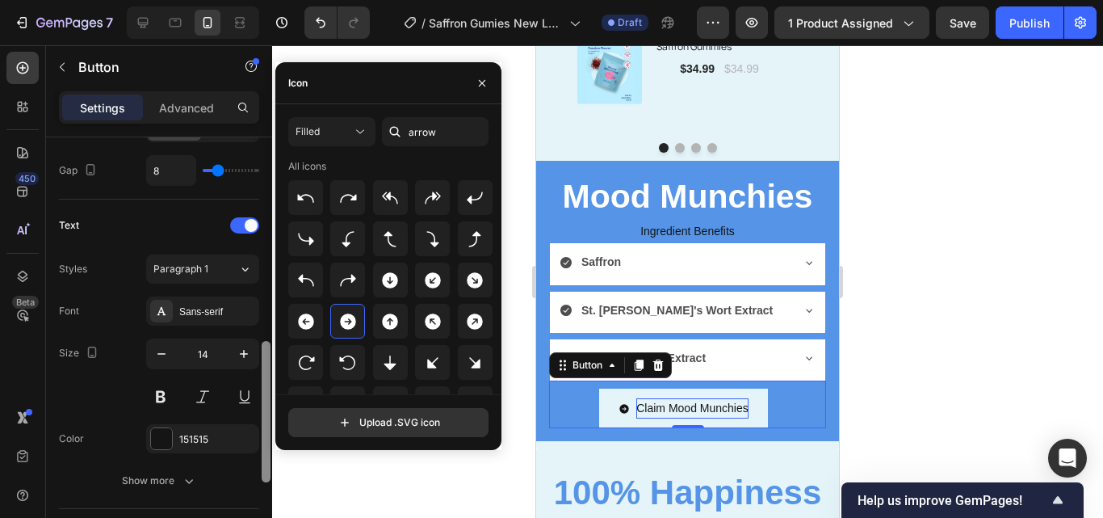
scroll to position [610, 0]
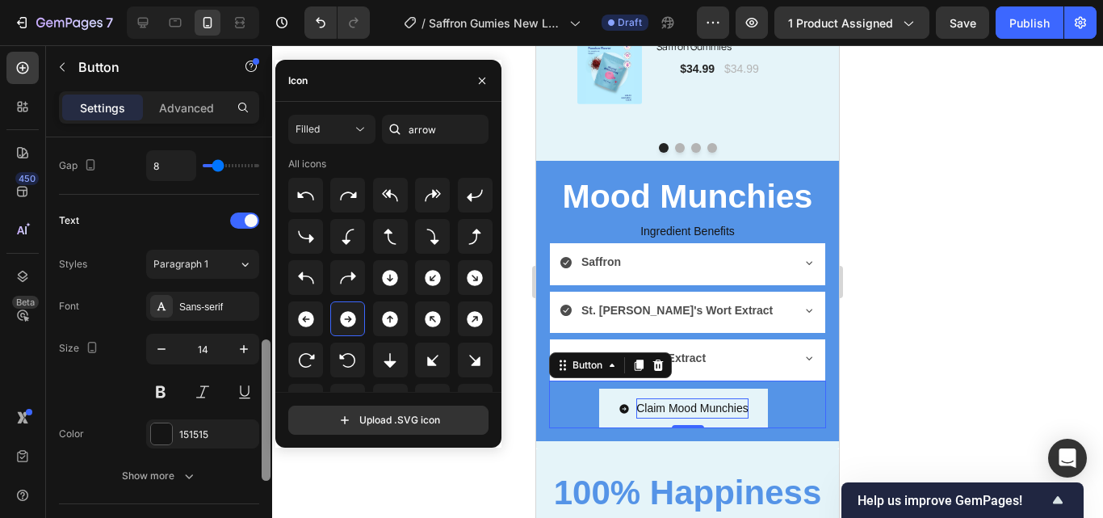
drag, startPoint x: 266, startPoint y: 331, endPoint x: 260, endPoint y: 418, distance: 87.4
click at [260, 418] on div at bounding box center [266, 350] width 12 height 426
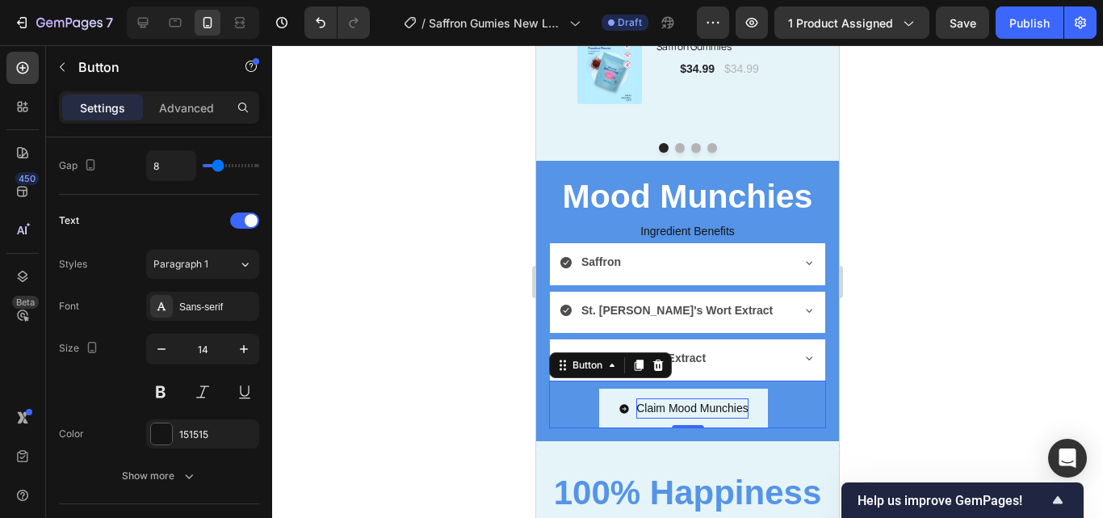
click at [417, 480] on div at bounding box center [687, 281] width 831 height 472
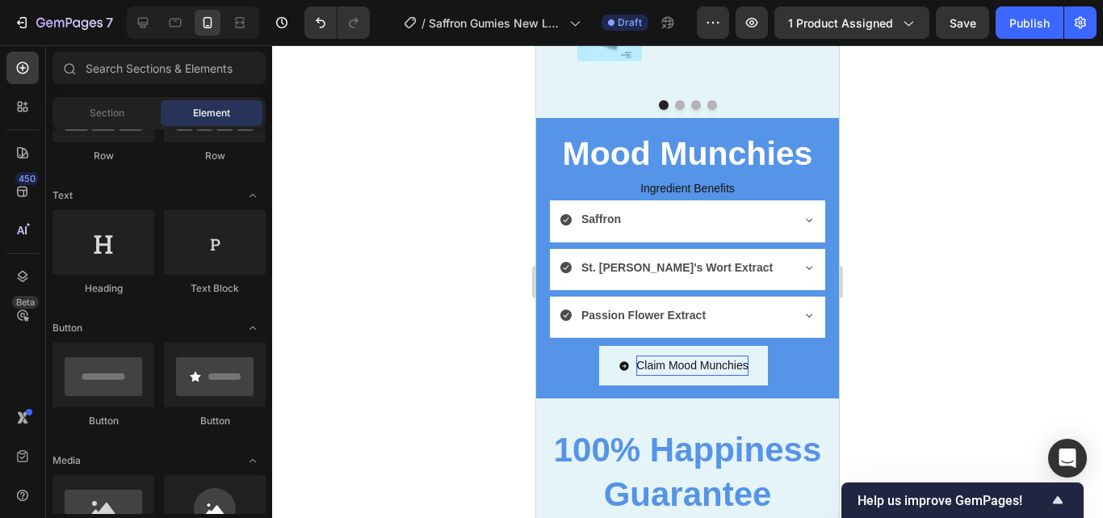
scroll to position [3924, 0]
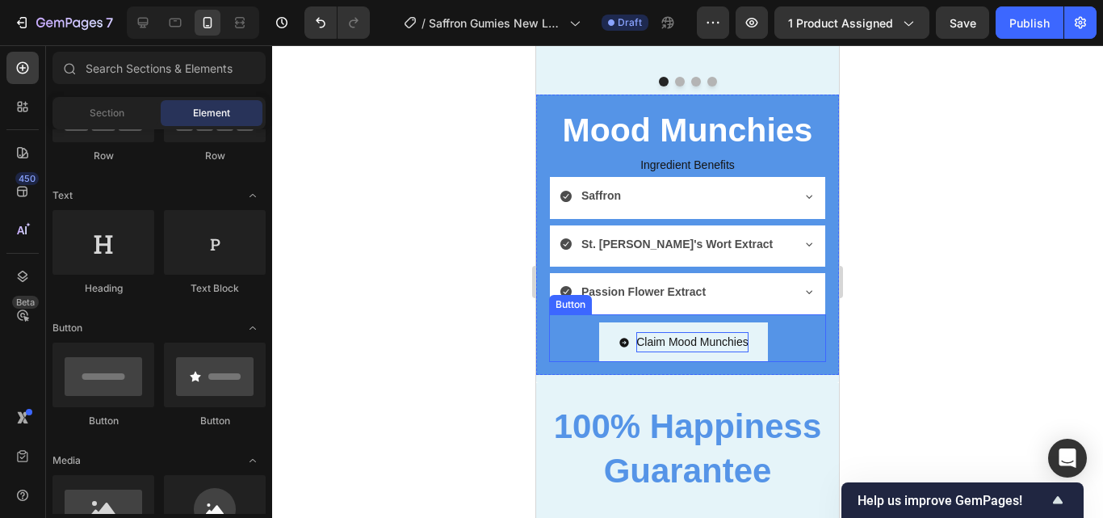
click at [766, 352] on div "Claim Mood Munchies Button" at bounding box center [687, 338] width 277 height 48
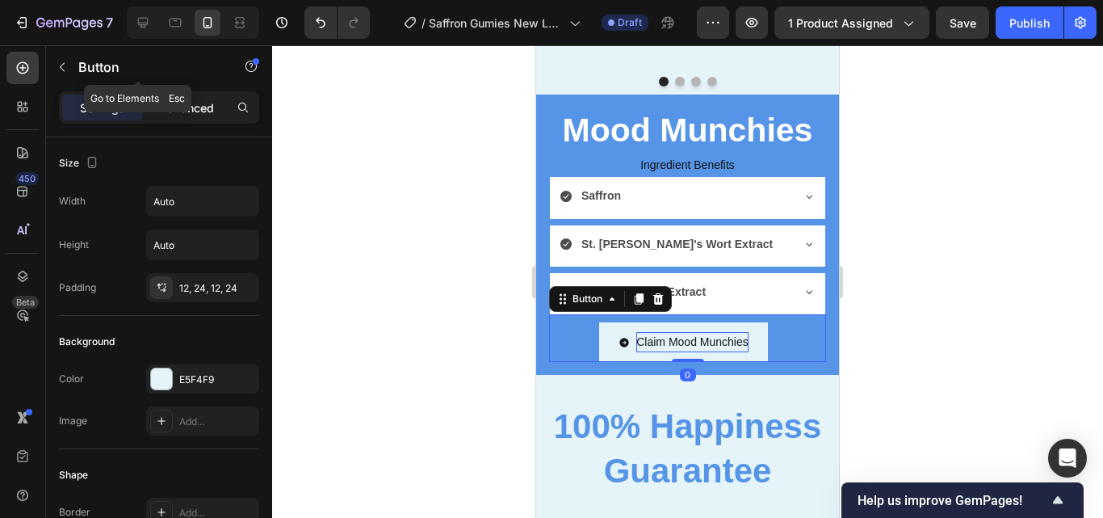
click at [192, 99] on p "Advanced" at bounding box center [186, 107] width 55 height 17
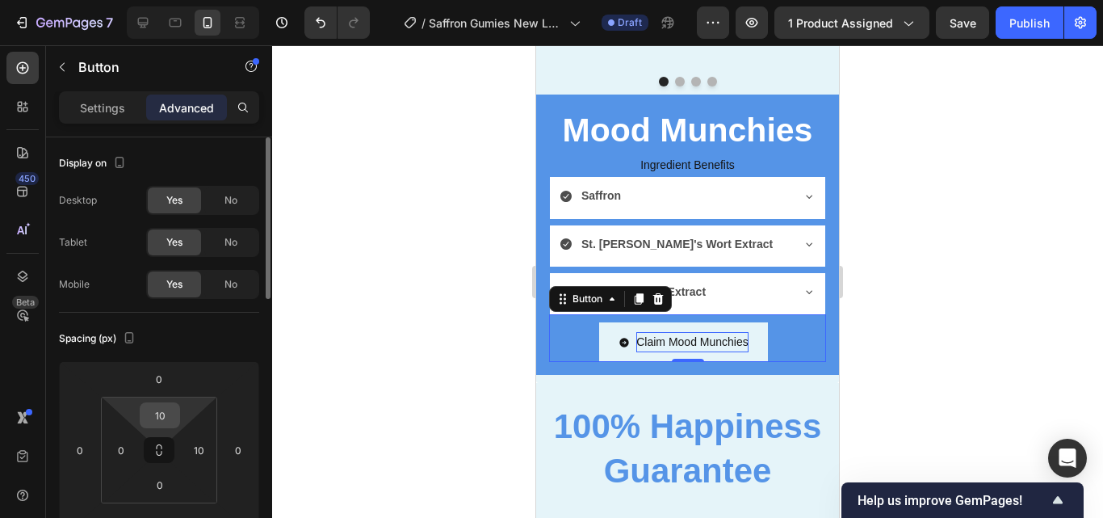
click at [169, 417] on input "10" at bounding box center [160, 415] width 32 height 24
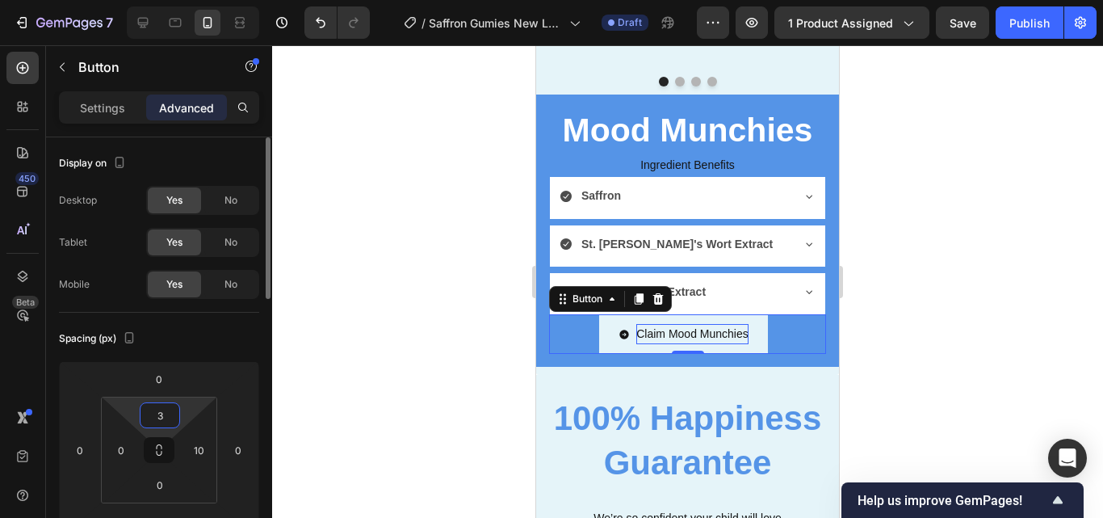
type input "30"
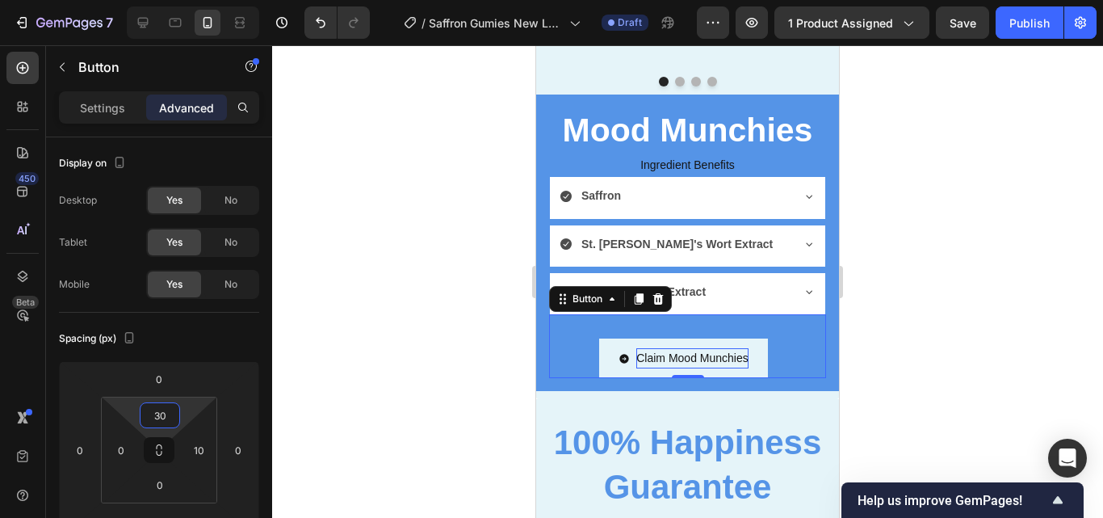
click at [373, 373] on div at bounding box center [687, 281] width 831 height 472
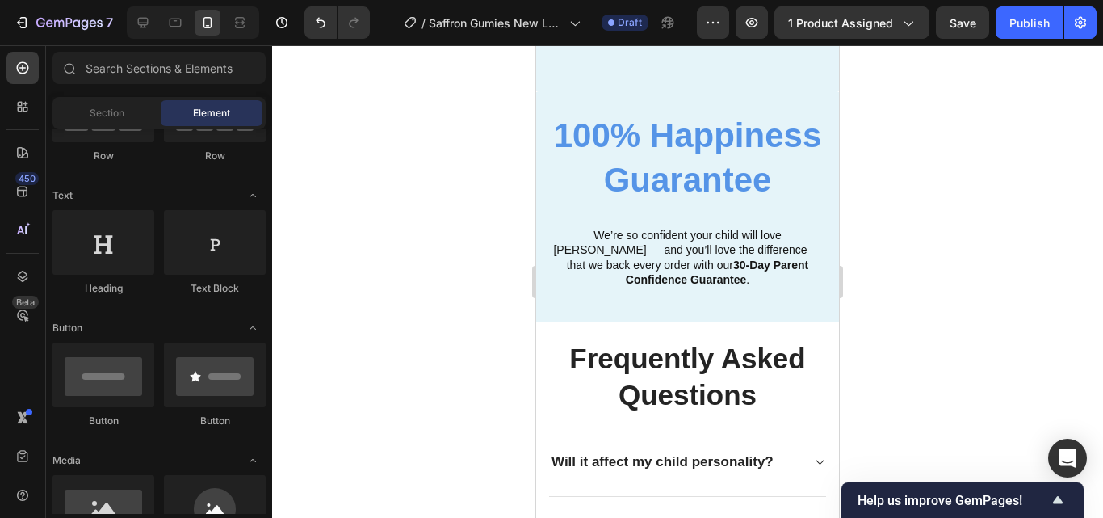
scroll to position [4290, 0]
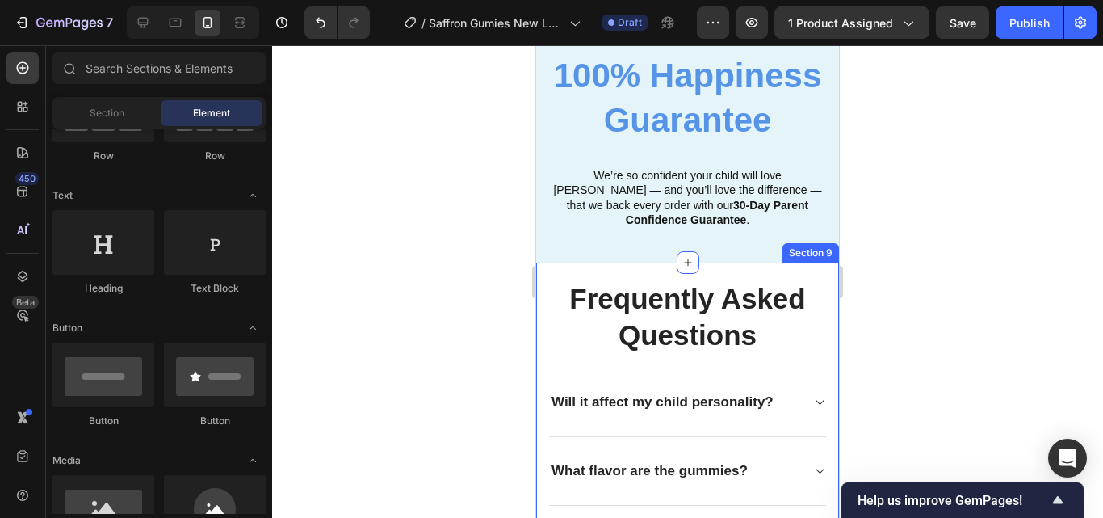
click at [809, 314] on div "Frequently Asked Questions Heading Will it affect my child personality? What fl…" at bounding box center [687, 518] width 303 height 513
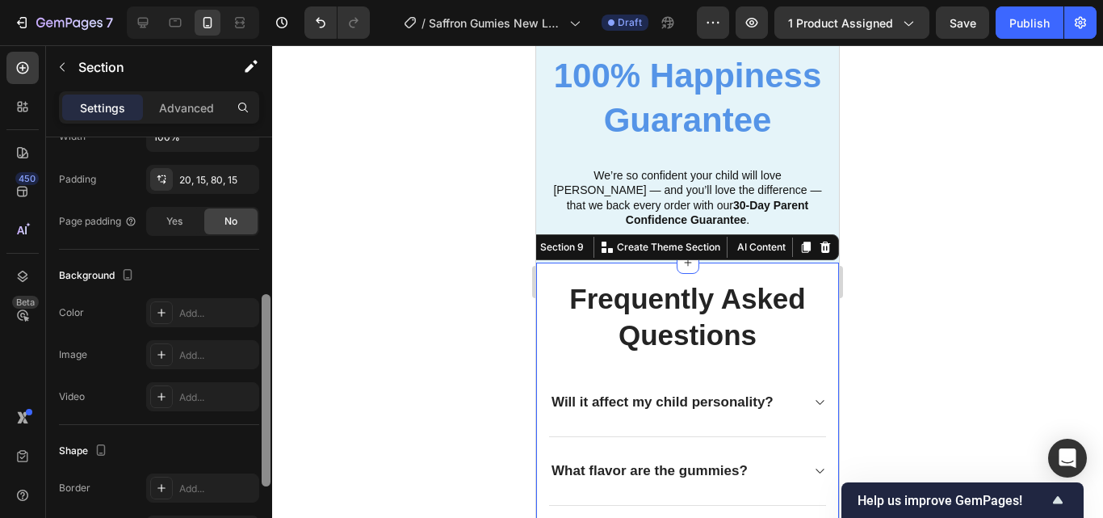
scroll to position [362, 0]
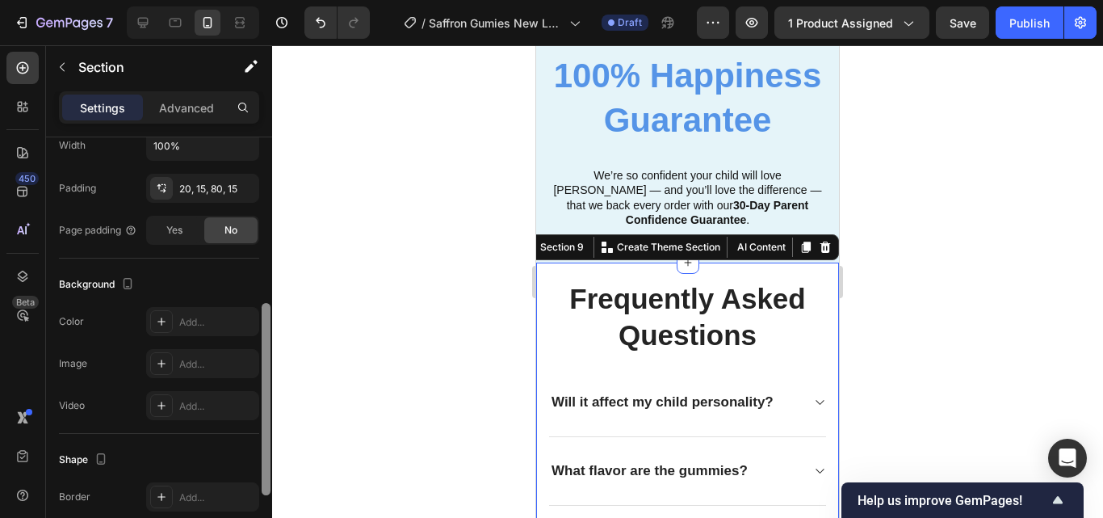
drag, startPoint x: 264, startPoint y: 314, endPoint x: 246, endPoint y: 478, distance: 164.9
click at [246, 478] on div "Layout Column width Change ratio Fit to content 12 Columns management Order 1 c…" at bounding box center [159, 350] width 226 height 426
click at [210, 316] on div "Add..." at bounding box center [217, 322] width 76 height 15
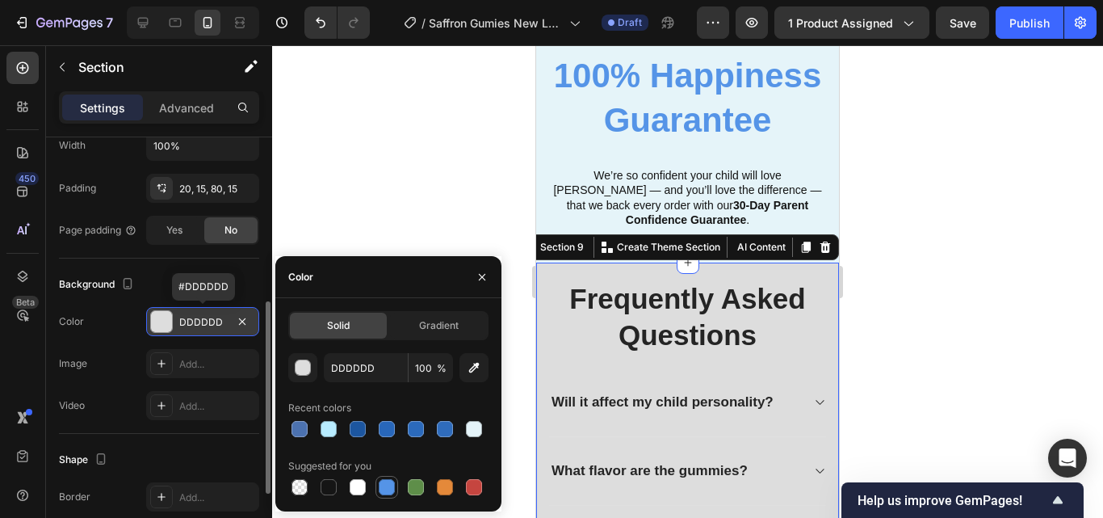
click at [376, 482] on div at bounding box center [386, 487] width 23 height 23
type input "5594E7"
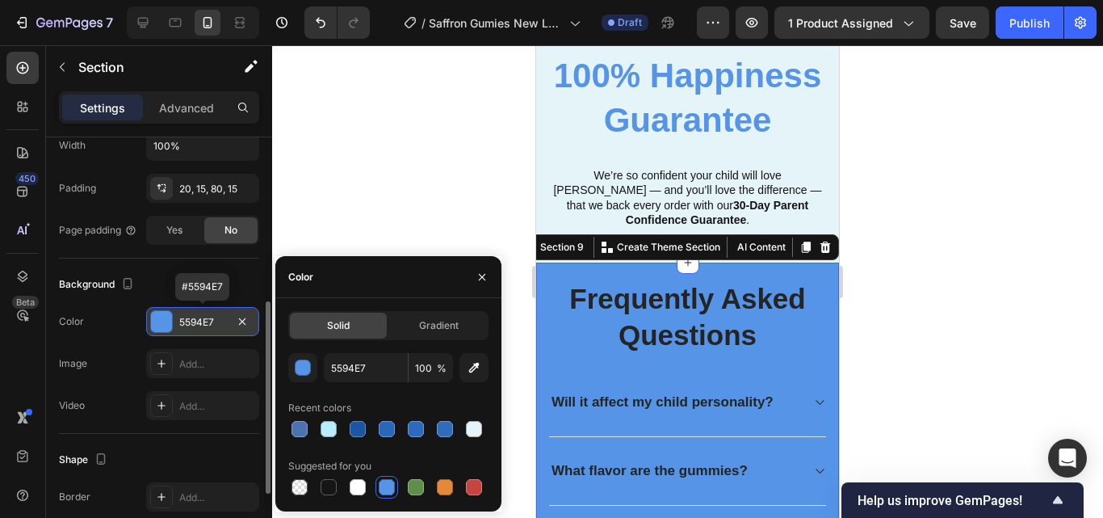
click at [943, 363] on div at bounding box center [687, 281] width 831 height 472
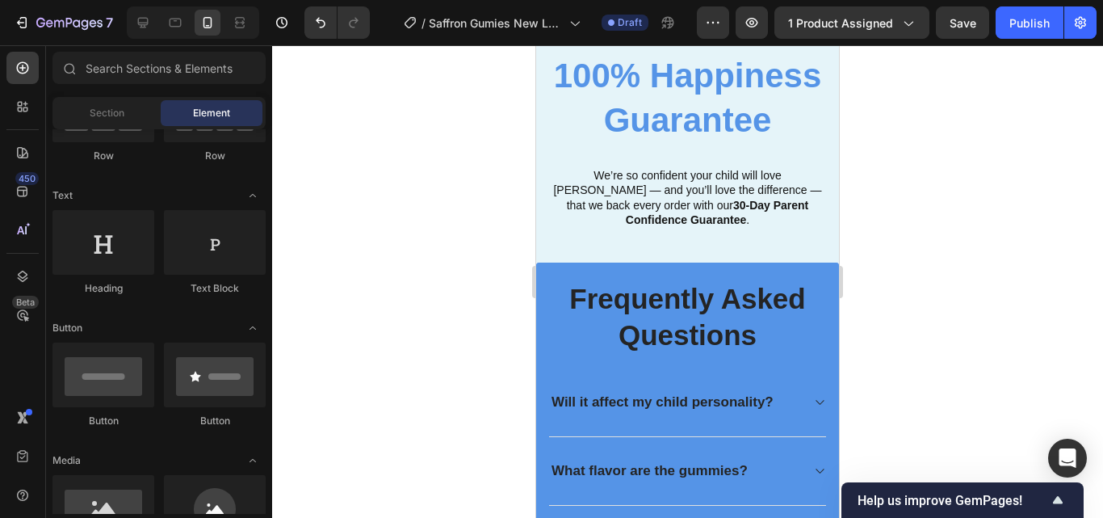
click at [888, 363] on div at bounding box center [687, 281] width 831 height 472
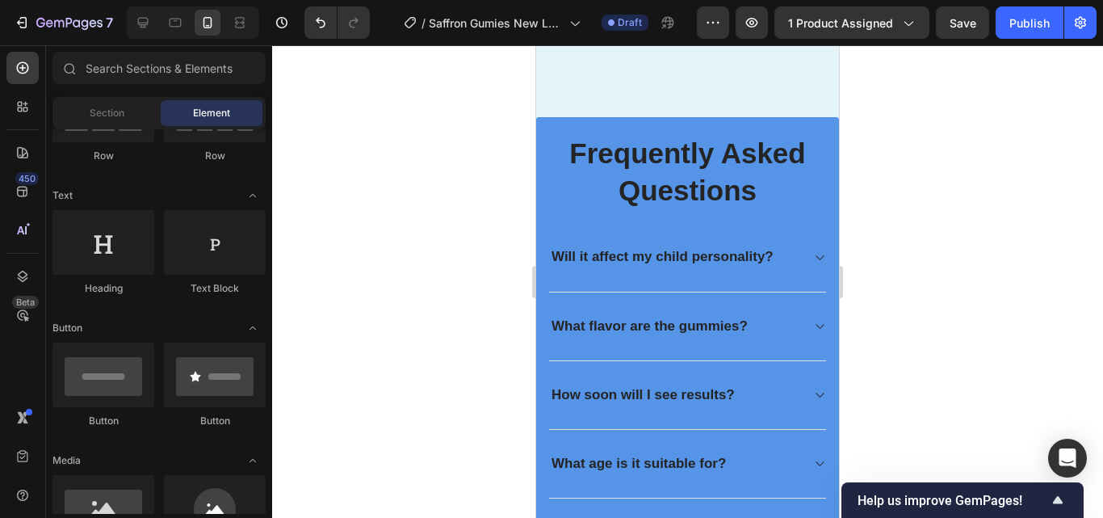
scroll to position [4408, 0]
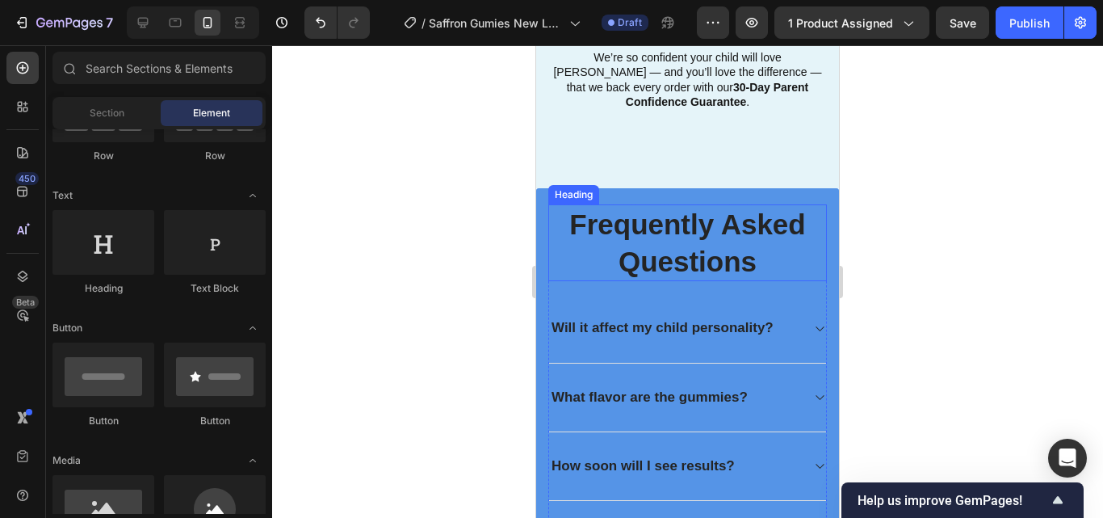
click at [791, 252] on h2 "Frequently Asked Questions" at bounding box center [687, 242] width 279 height 77
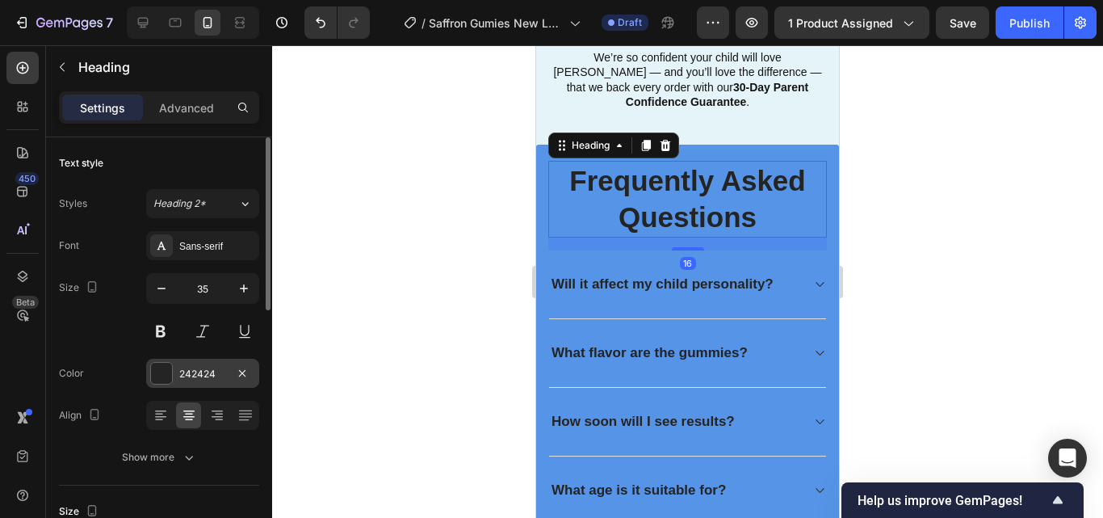
click at [219, 367] on div "242424" at bounding box center [202, 374] width 47 height 15
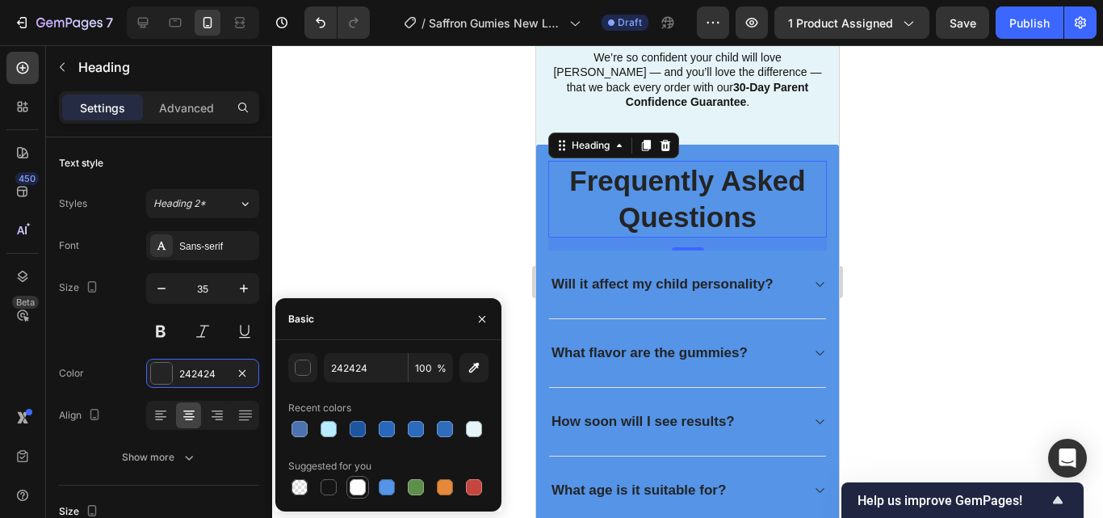
drag, startPoint x: 361, startPoint y: 487, endPoint x: 20, endPoint y: 386, distance: 355.3
click at [361, 487] on div at bounding box center [358, 487] width 16 height 16
type input "FFFFFF"
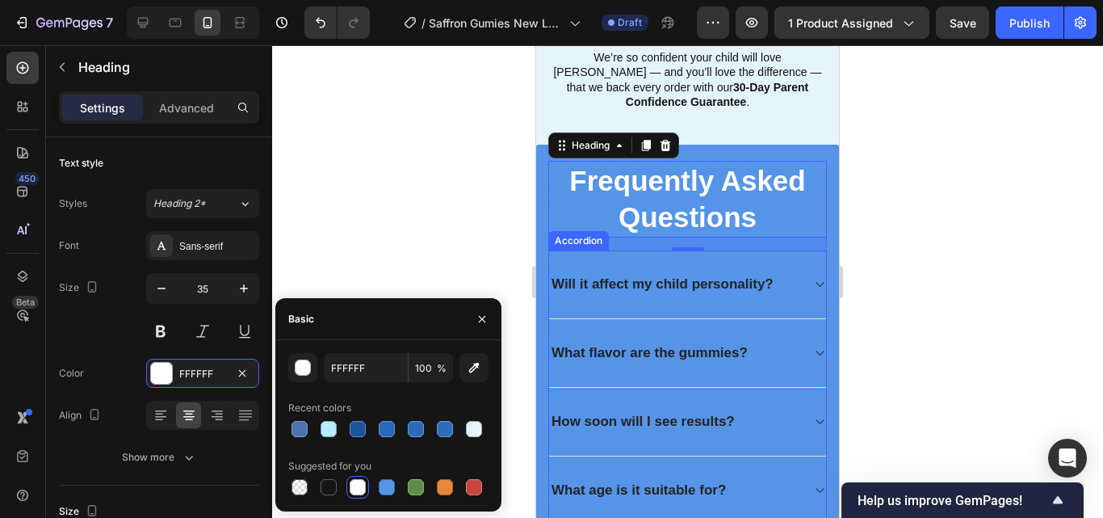
click at [739, 319] on div "Will it affect my child personality?" at bounding box center [687, 284] width 277 height 69
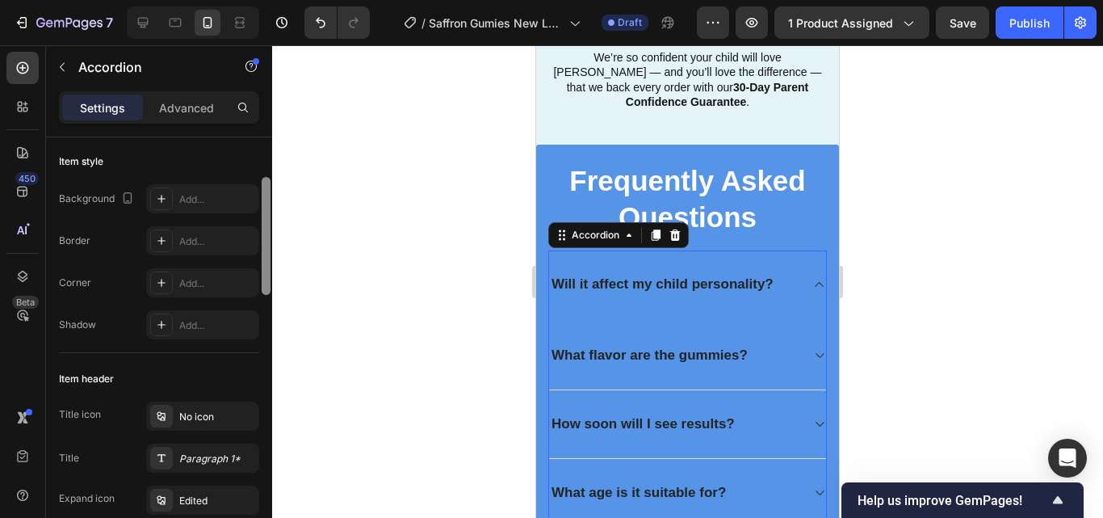
drag, startPoint x: 270, startPoint y: 242, endPoint x: 270, endPoint y: 267, distance: 25.0
click at [270, 267] on div at bounding box center [266, 362] width 12 height 426
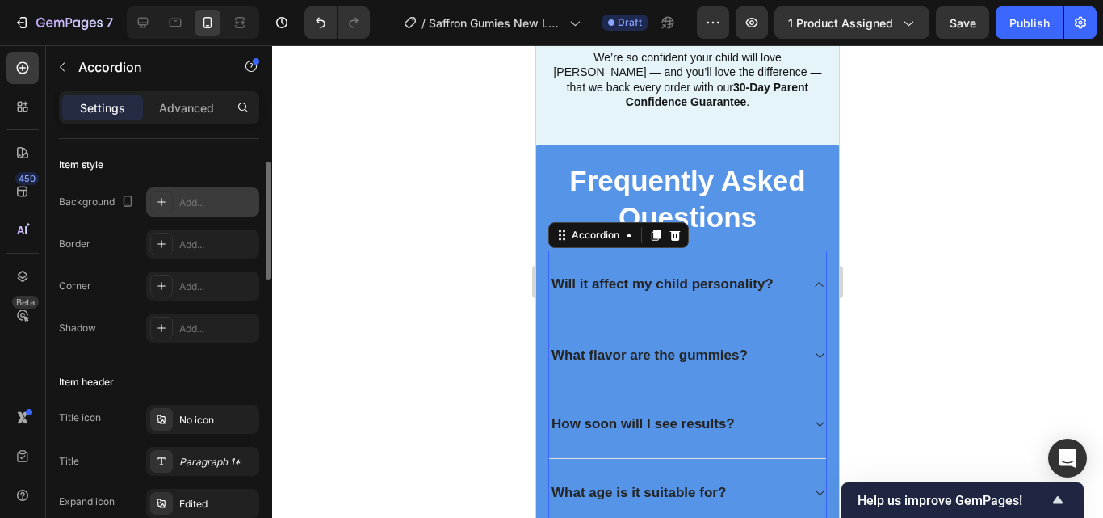
click at [221, 206] on div "Add..." at bounding box center [217, 202] width 76 height 15
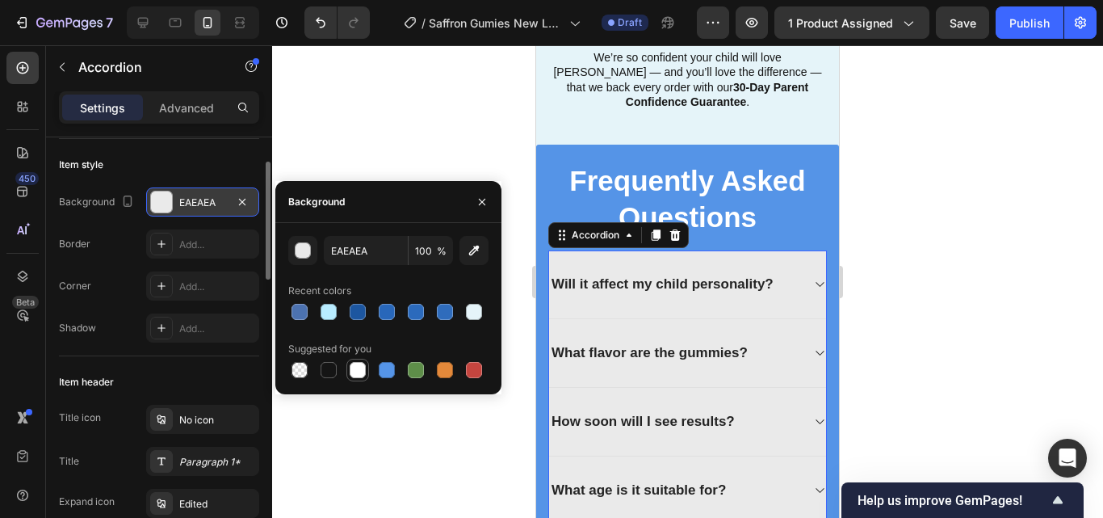
click at [350, 367] on div at bounding box center [358, 370] width 16 height 16
type input "FFFFFF"
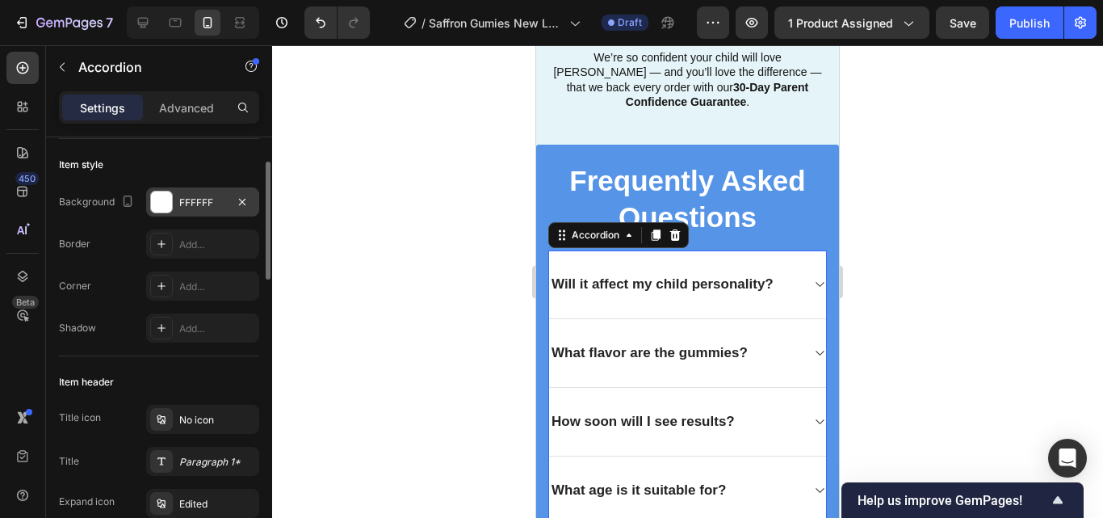
click at [414, 144] on div at bounding box center [687, 281] width 831 height 472
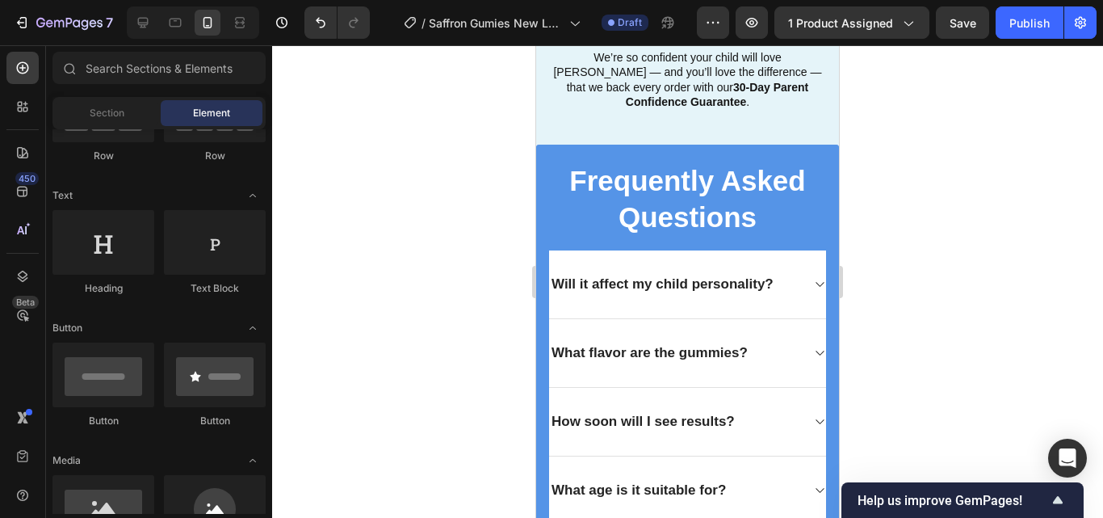
click at [935, 283] on div at bounding box center [687, 281] width 831 height 472
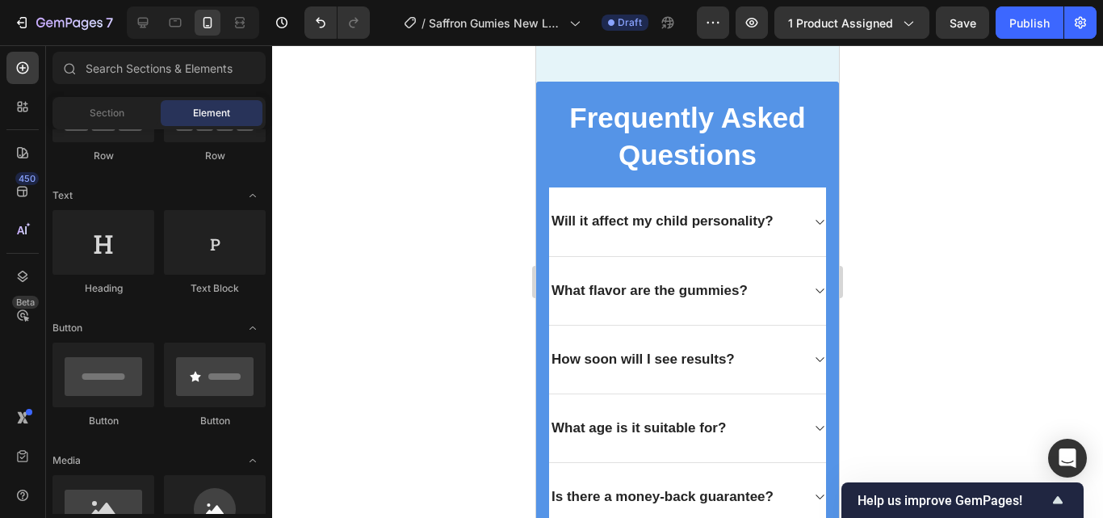
scroll to position [4503, 0]
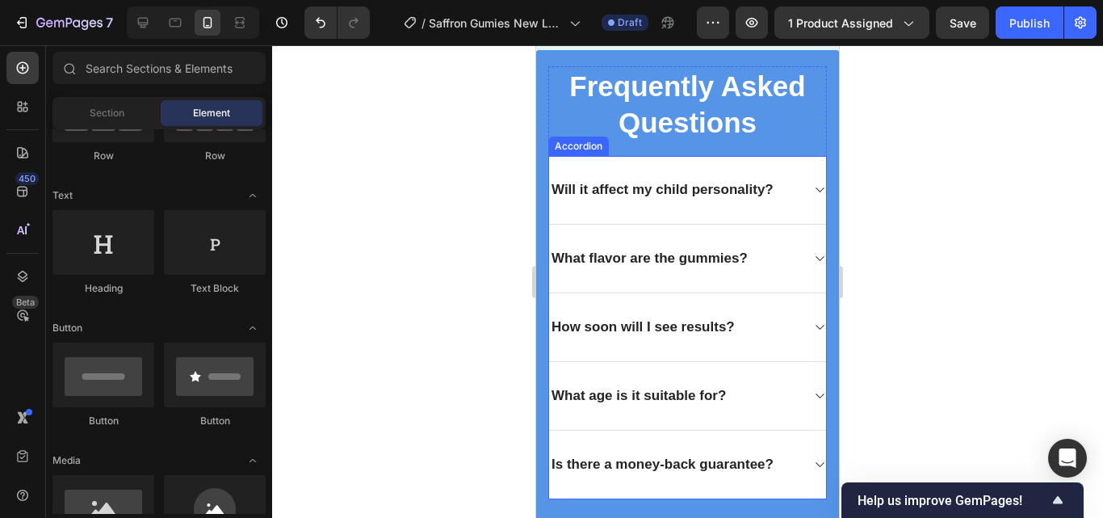
click at [775, 224] on div "Will it affect my child personality?" at bounding box center [687, 190] width 277 height 69
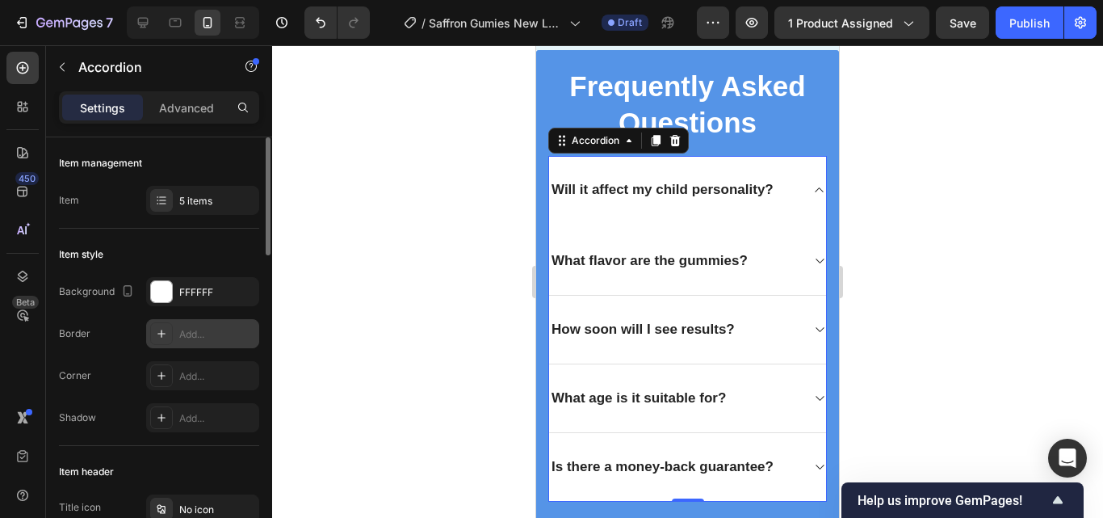
click at [215, 334] on div "Add..." at bounding box center [217, 334] width 76 height 15
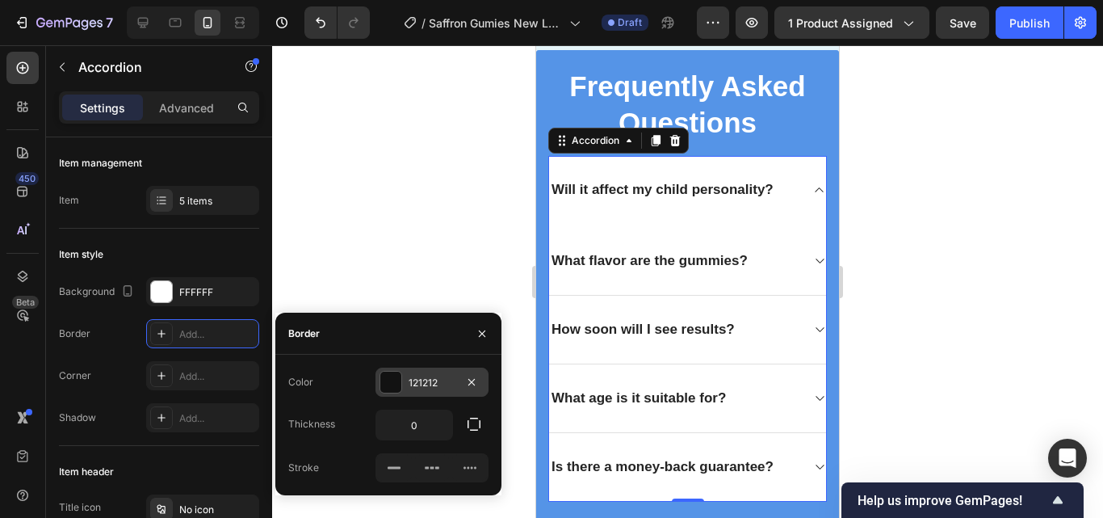
click at [412, 379] on div "121212" at bounding box center [432, 382] width 47 height 15
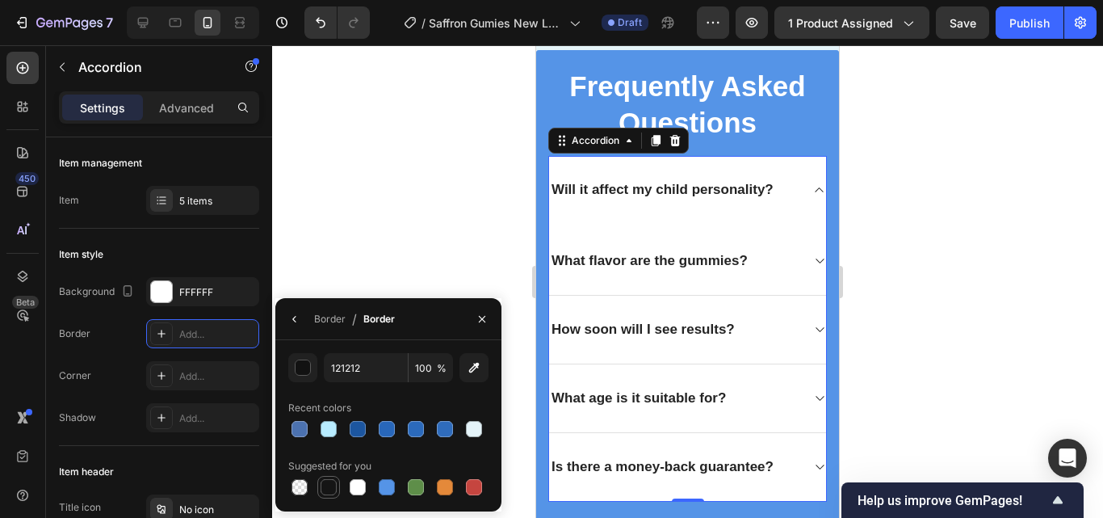
click at [333, 488] on div at bounding box center [329, 487] width 16 height 16
type input "151515"
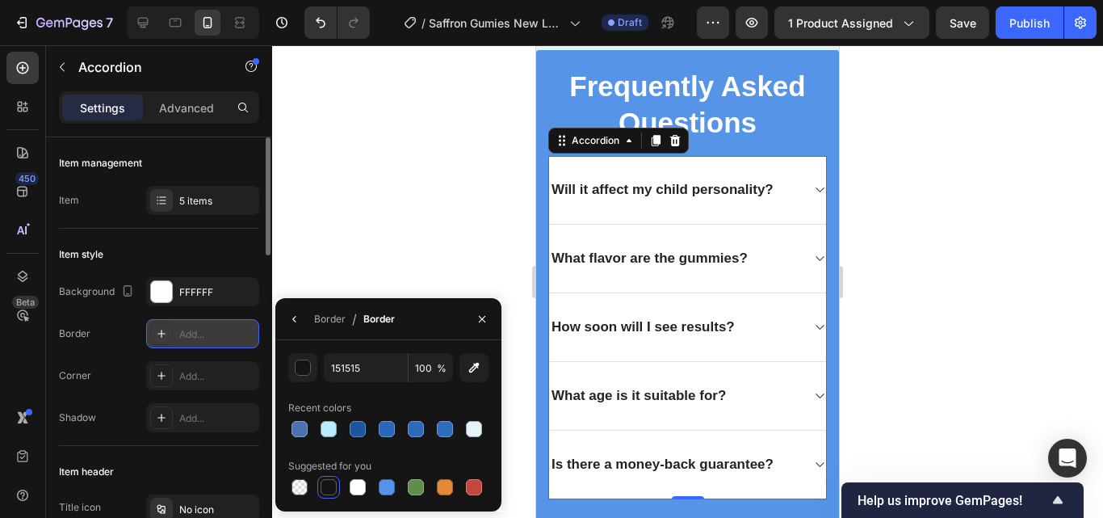
click at [166, 332] on icon at bounding box center [161, 333] width 13 height 13
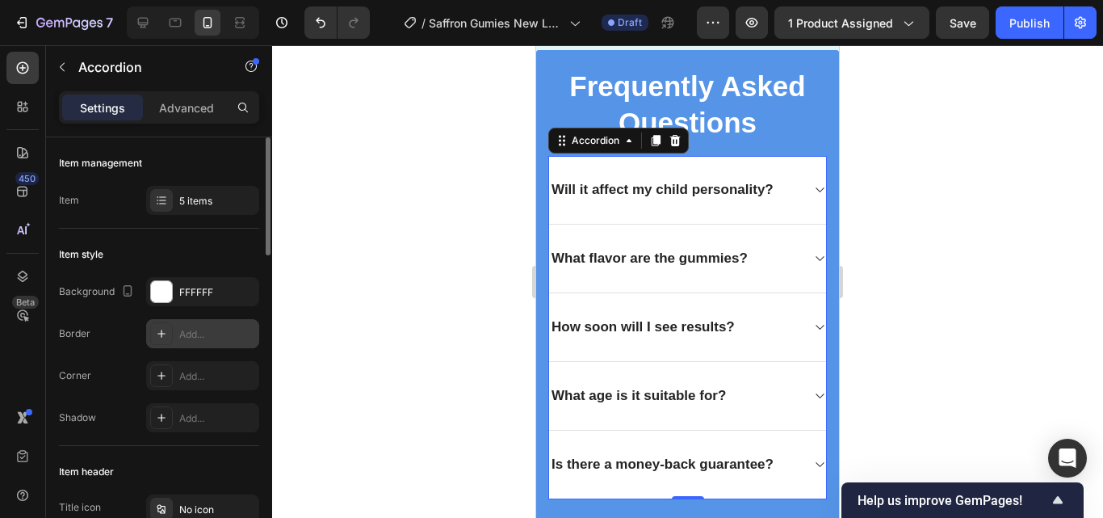
click at [170, 332] on div at bounding box center [161, 333] width 23 height 23
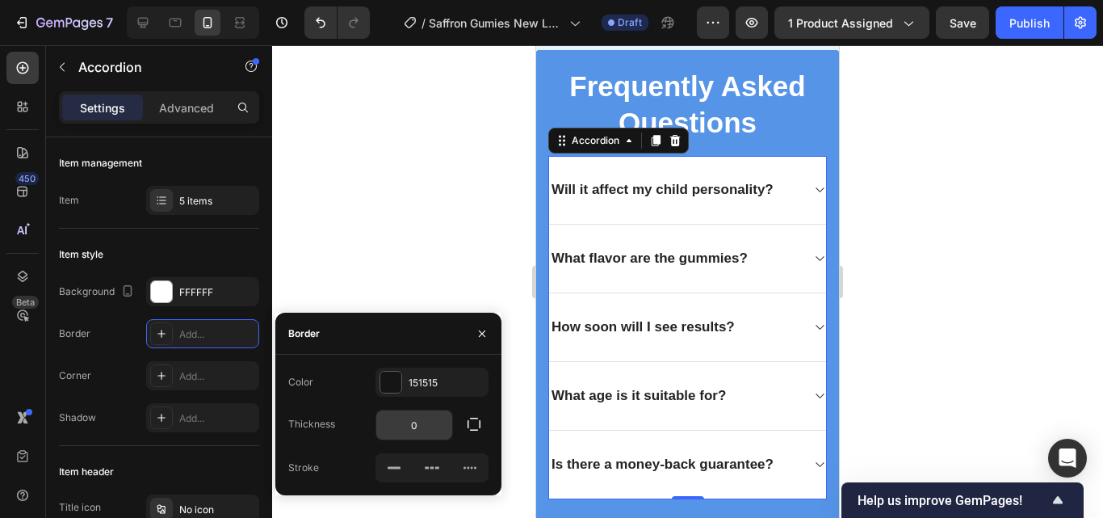
click at [433, 427] on input "0" at bounding box center [414, 424] width 76 height 29
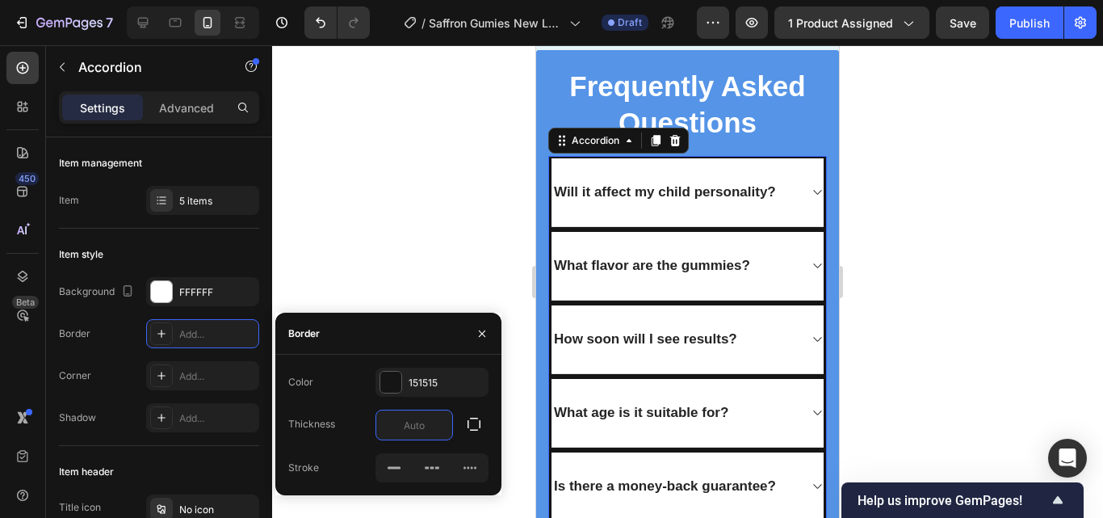
type input "e"
type input "w"
type input "2"
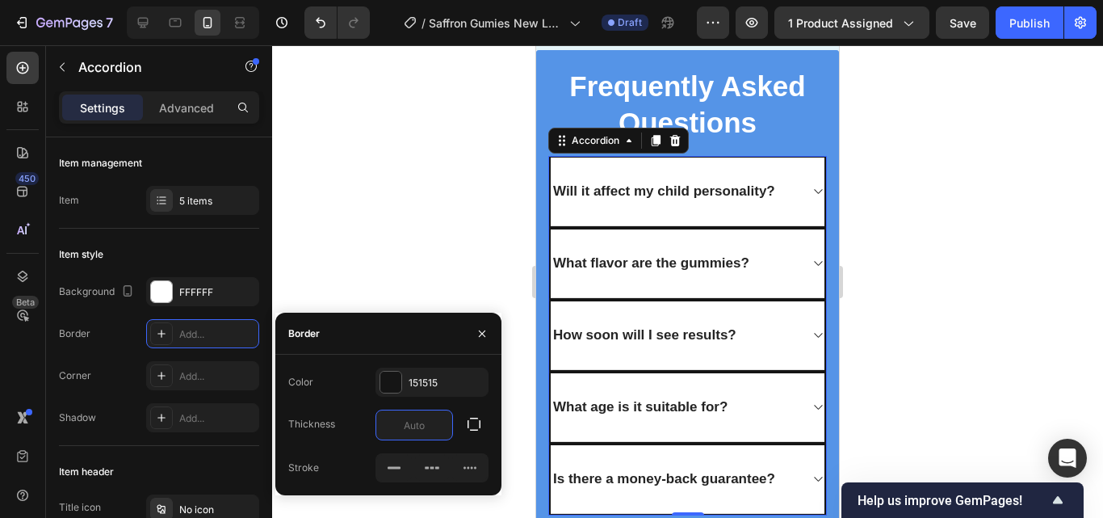
type input "1"
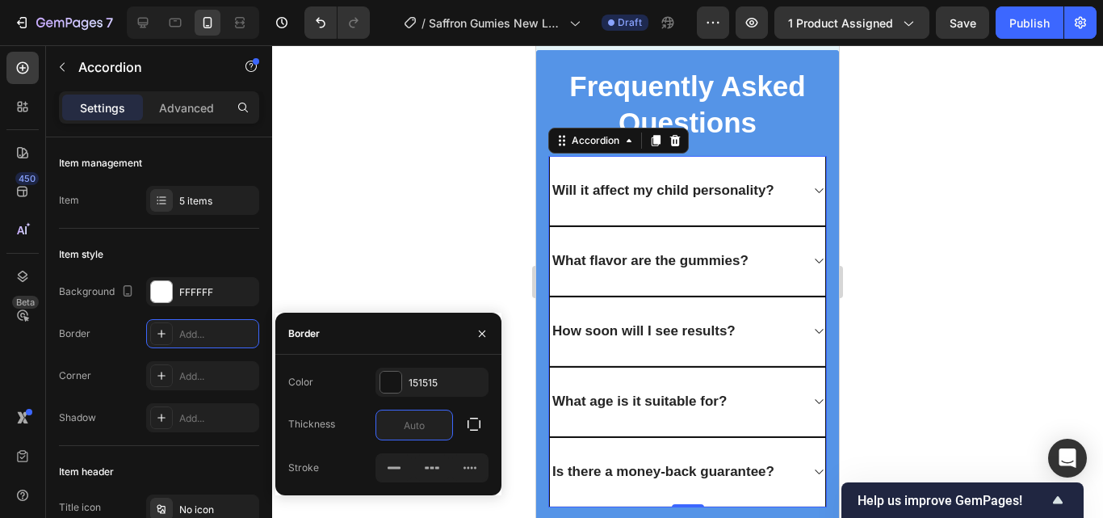
type input "1"
click at [401, 474] on icon at bounding box center [394, 467] width 16 height 16
type input "1"
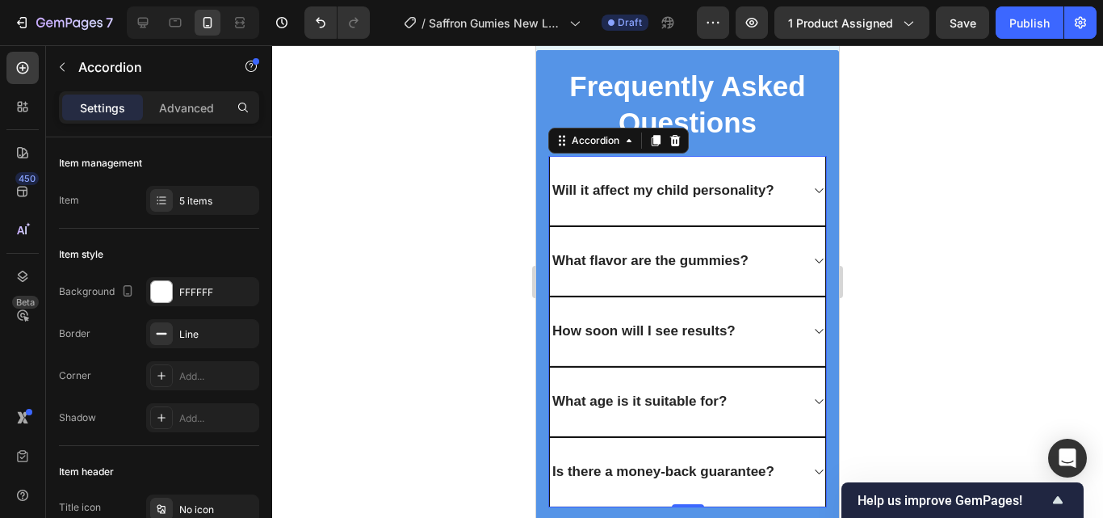
click at [425, 226] on div at bounding box center [687, 281] width 831 height 472
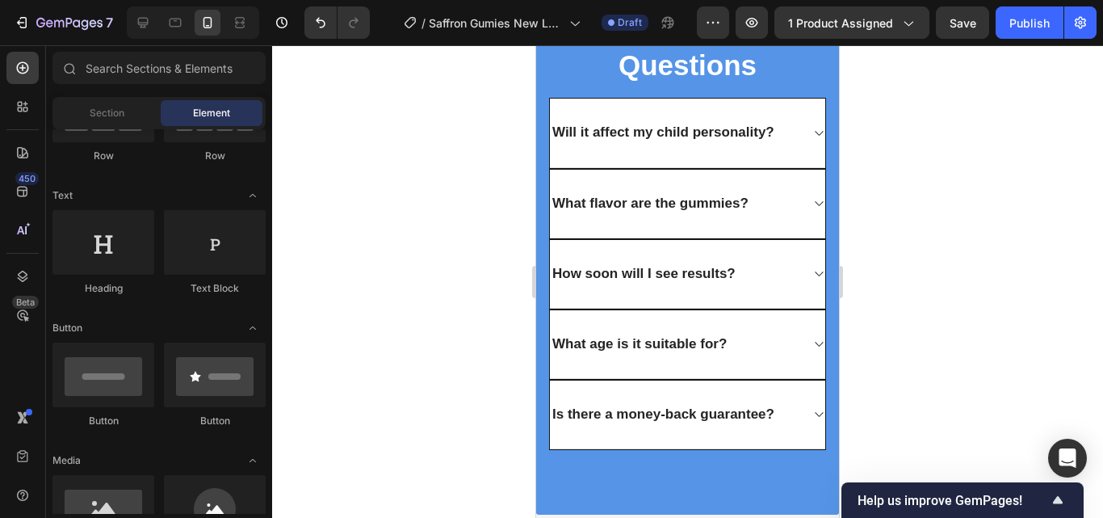
scroll to position [4591, 0]
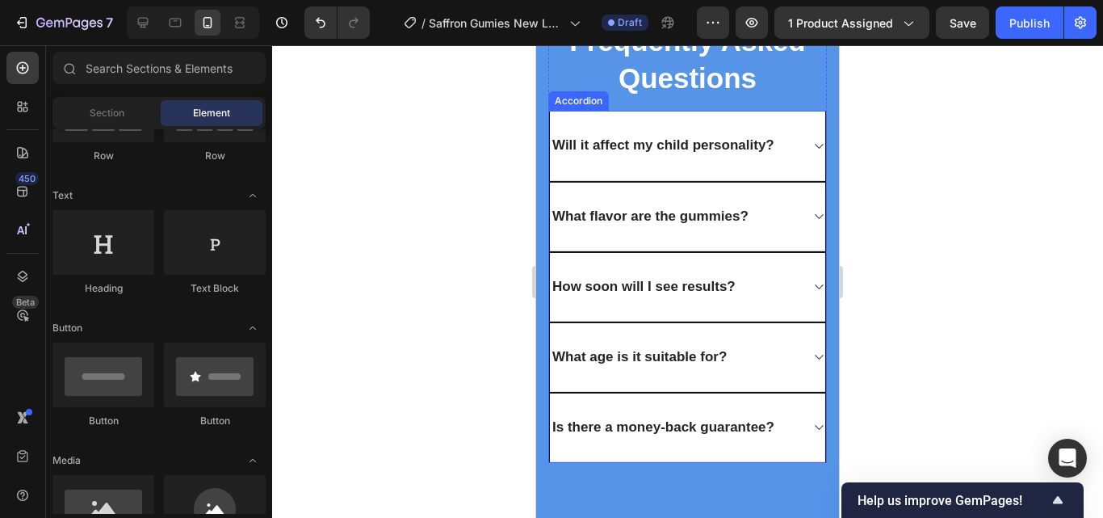
click at [556, 118] on div "Will it affect my child personality?" at bounding box center [687, 145] width 275 height 69
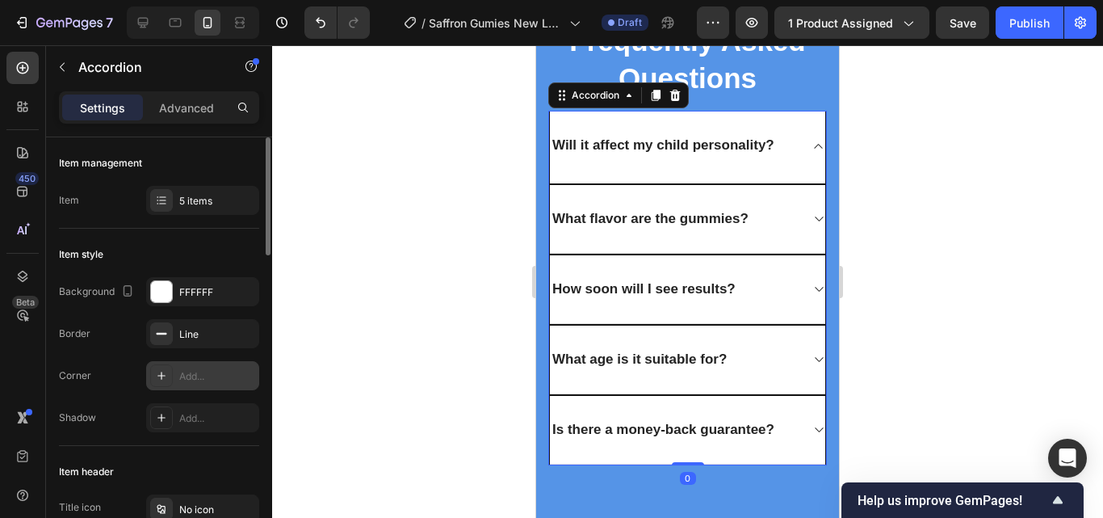
click at [211, 369] on div "Add..." at bounding box center [217, 376] width 76 height 15
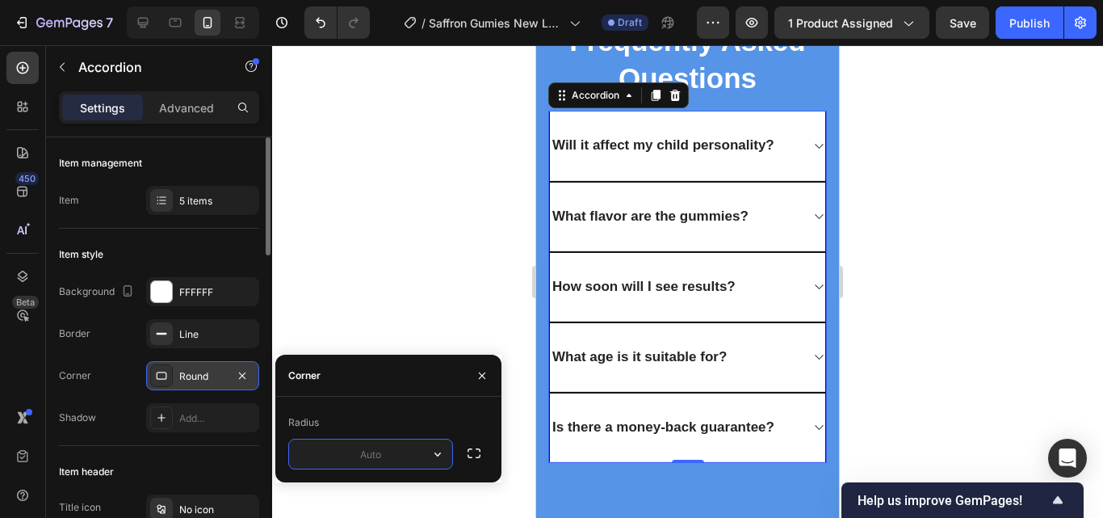
type input "9"
type input "8"
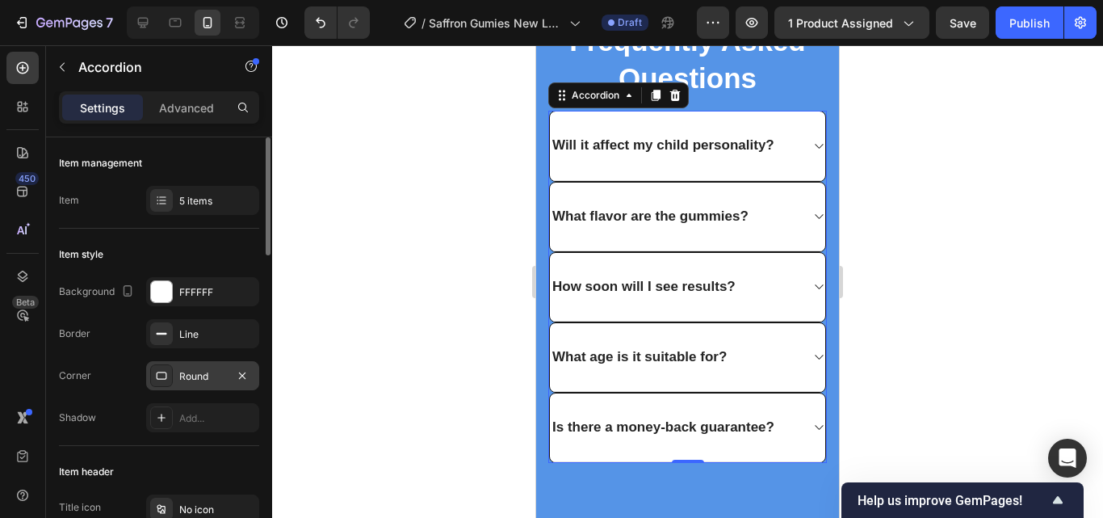
click at [230, 308] on div "Background FFFFFF Border Line Corner Round Shadow Add..." at bounding box center [159, 354] width 200 height 155
click at [232, 297] on div "FFFFFF" at bounding box center [202, 291] width 113 height 29
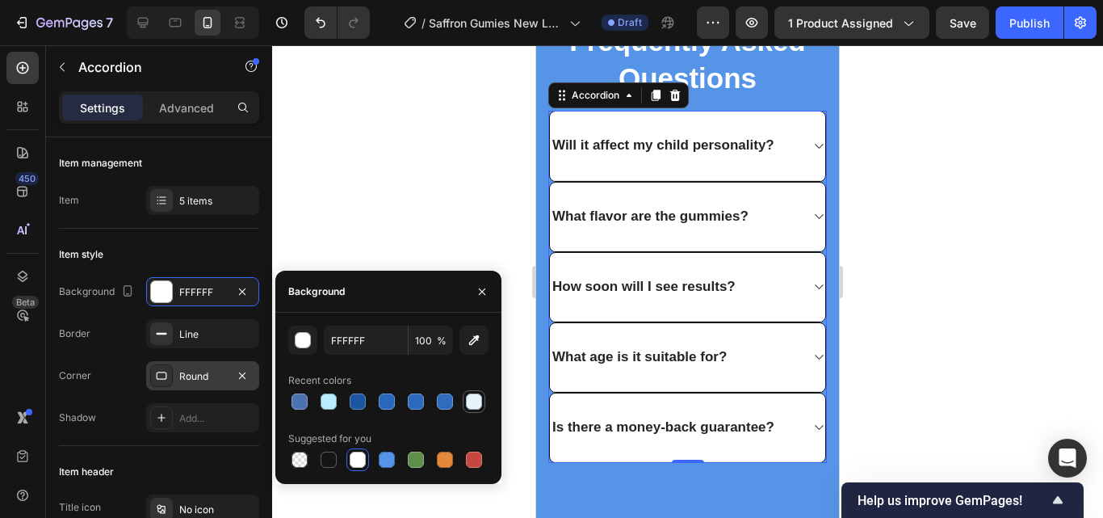
click at [470, 398] on div at bounding box center [474, 401] width 16 height 16
type input "E5F4F9"
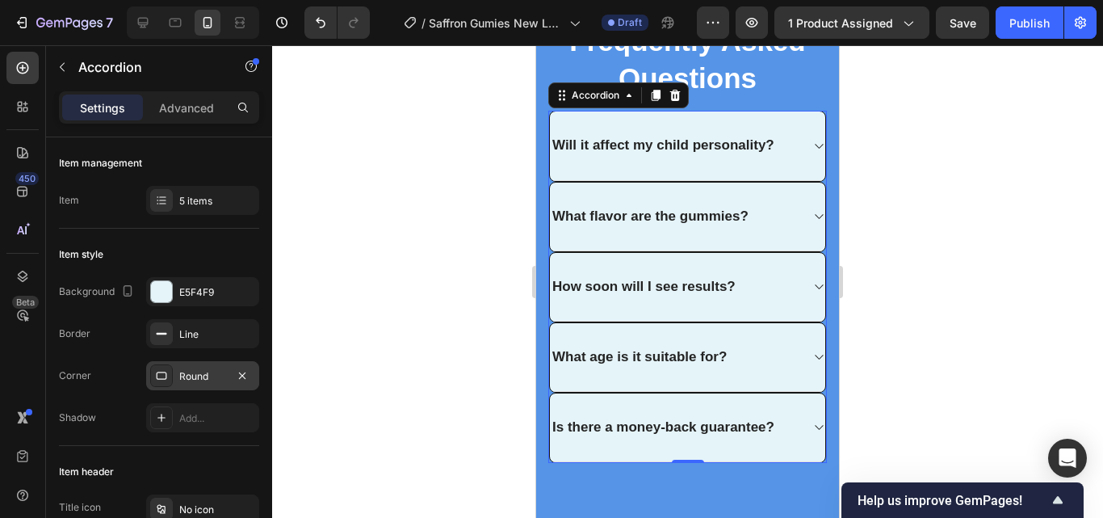
click at [445, 182] on div at bounding box center [687, 281] width 831 height 472
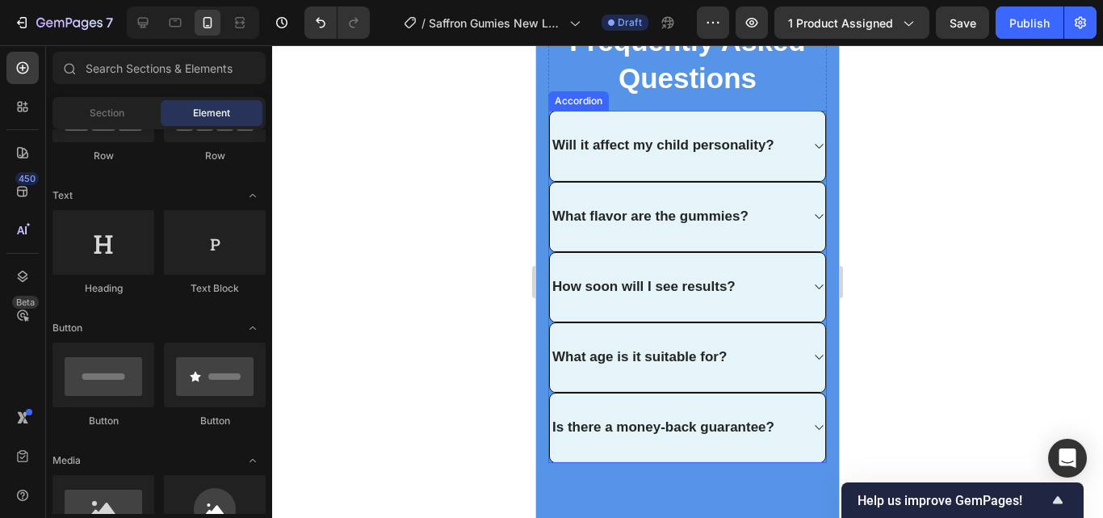
click at [550, 354] on div "What age is it suitable for?" at bounding box center [639, 357] width 179 height 23
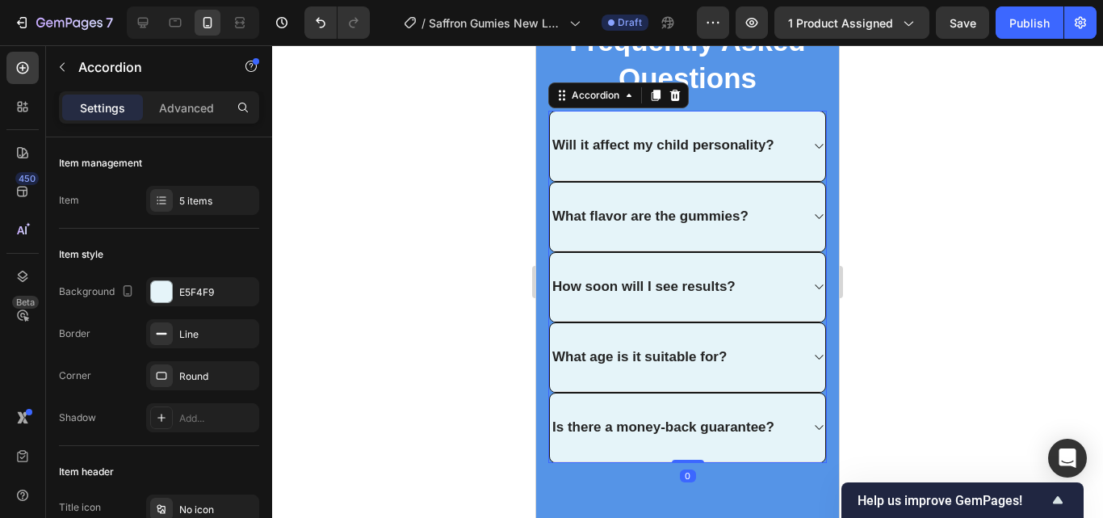
click at [775, 432] on div "Is there a money-back guarantee?" at bounding box center [663, 427] width 227 height 23
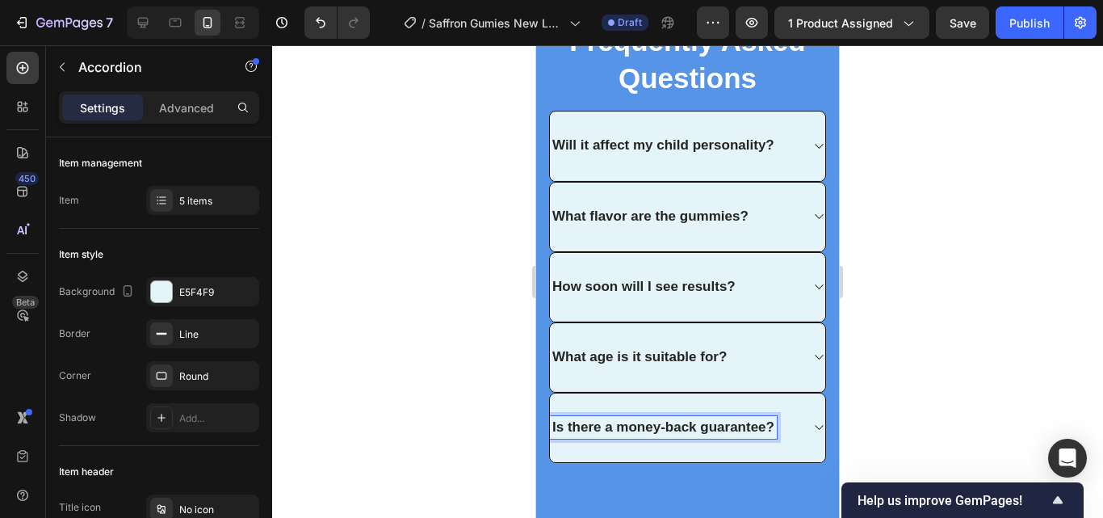
click at [772, 432] on p "Is there a money-back guarantee?" at bounding box center [663, 427] width 222 height 18
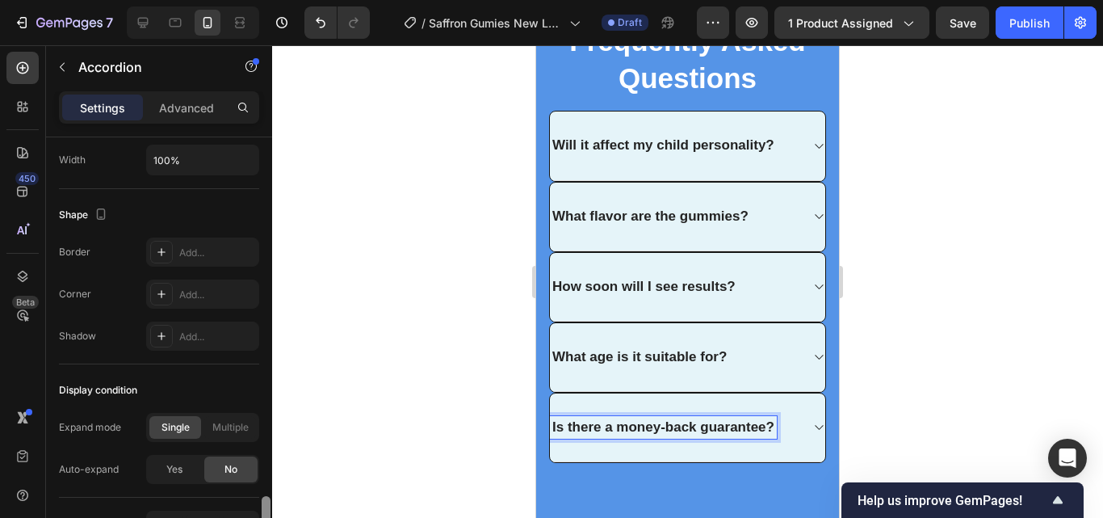
scroll to position [1111, 0]
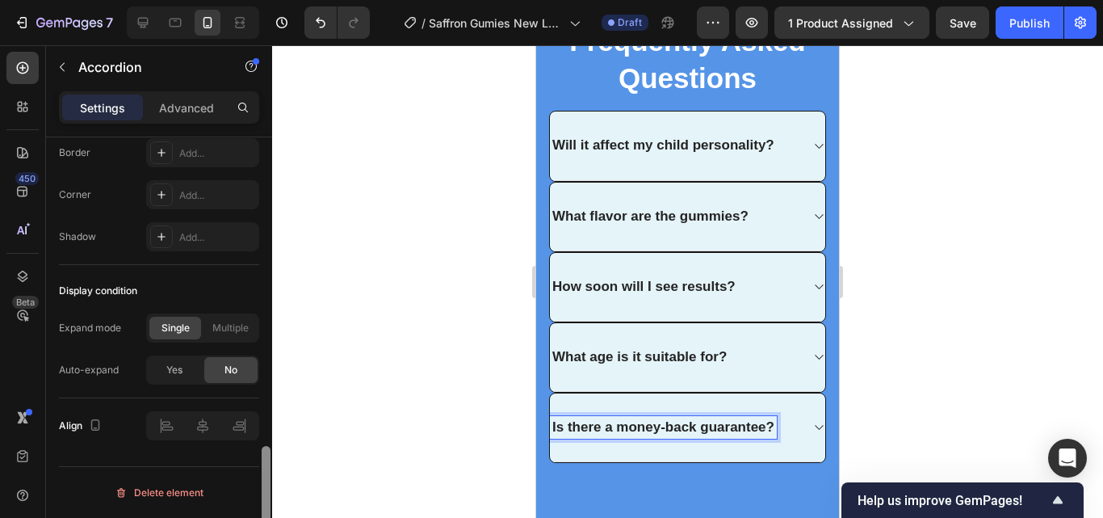
drag, startPoint x: 269, startPoint y: 321, endPoint x: 264, endPoint y: 549, distance: 227.7
click at [264, 0] on html "7 / Saffron Gumies New LP | WIP Draft Preview 1 product assigned Save Publish 4…" at bounding box center [551, 0] width 1103 height 0
click at [771, 431] on p "Is there a money-back guarantee?" at bounding box center [663, 427] width 222 height 18
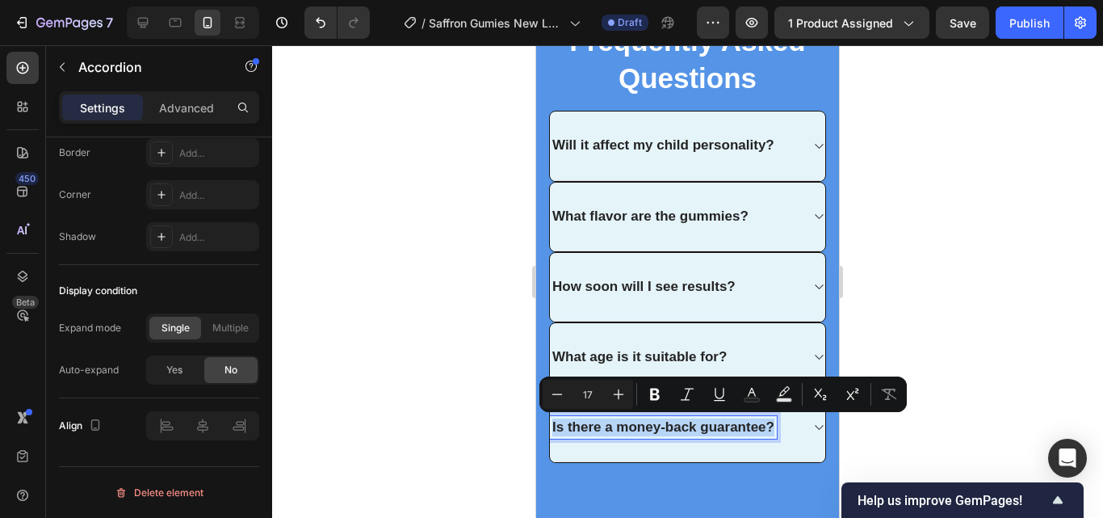
drag, startPoint x: 771, startPoint y: 431, endPoint x: 553, endPoint y: 440, distance: 218.2
click at [553, 440] on div "Is there a money-back guarantee?" at bounding box center [687, 427] width 275 height 69
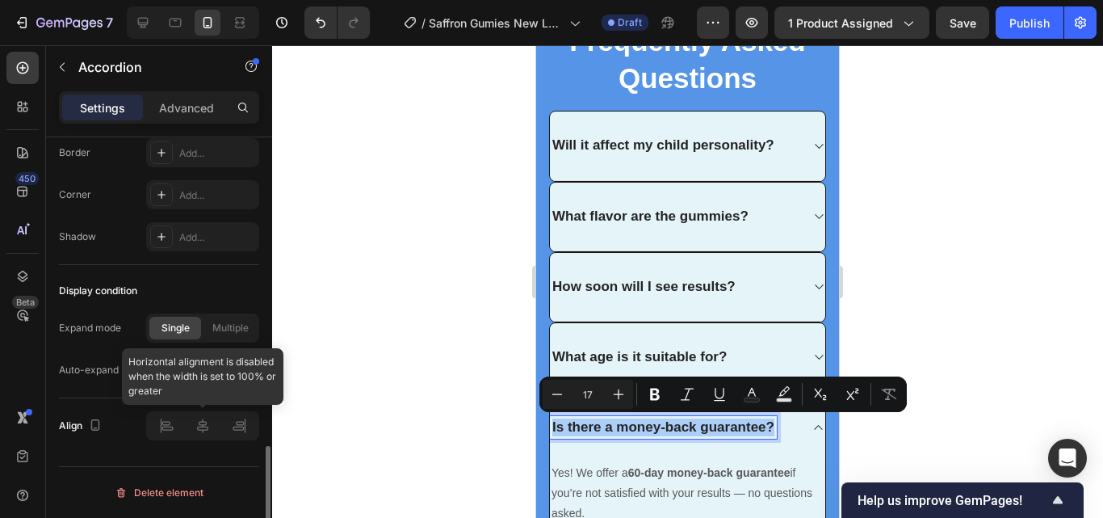
click at [204, 425] on div at bounding box center [202, 425] width 113 height 29
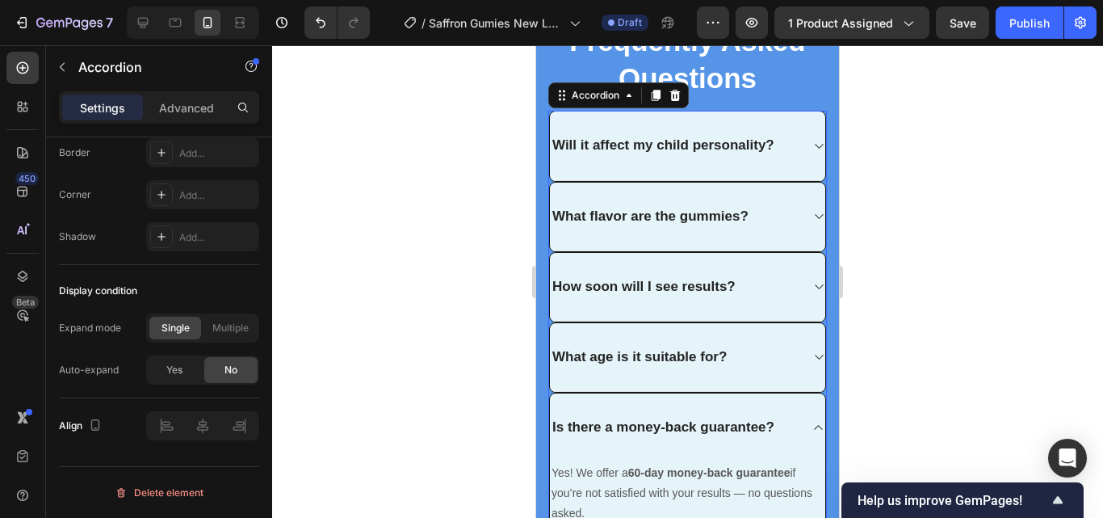
click at [773, 160] on div "Will it affect my child personality?" at bounding box center [687, 145] width 275 height 69
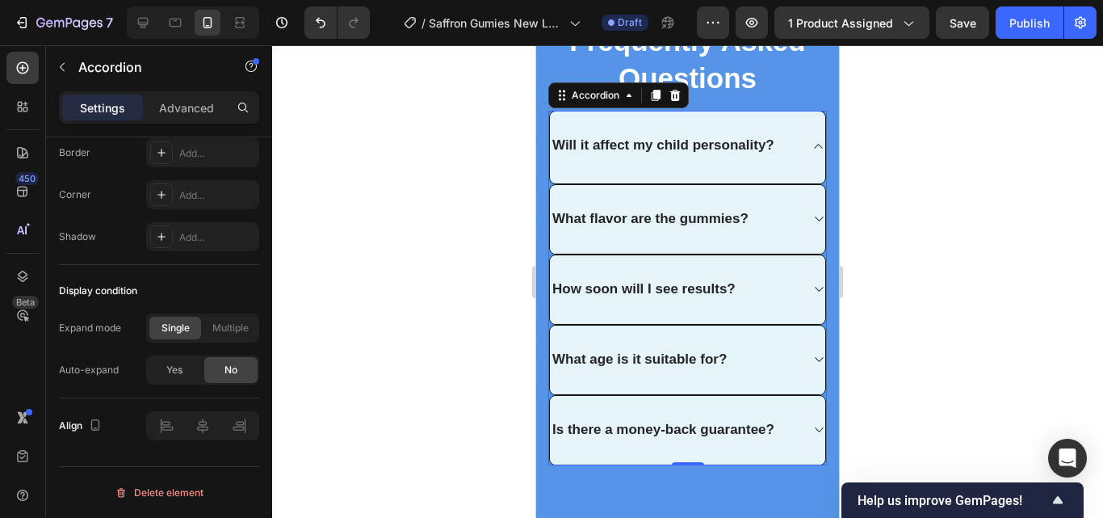
click at [661, 167] on div "Will it affect my child personality?" at bounding box center [687, 145] width 275 height 68
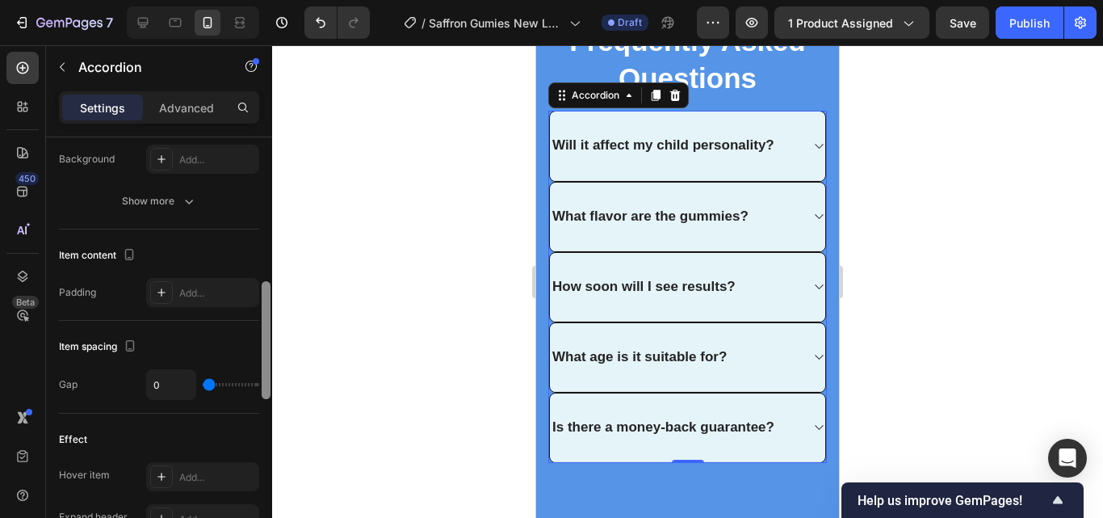
scroll to position [549, 0]
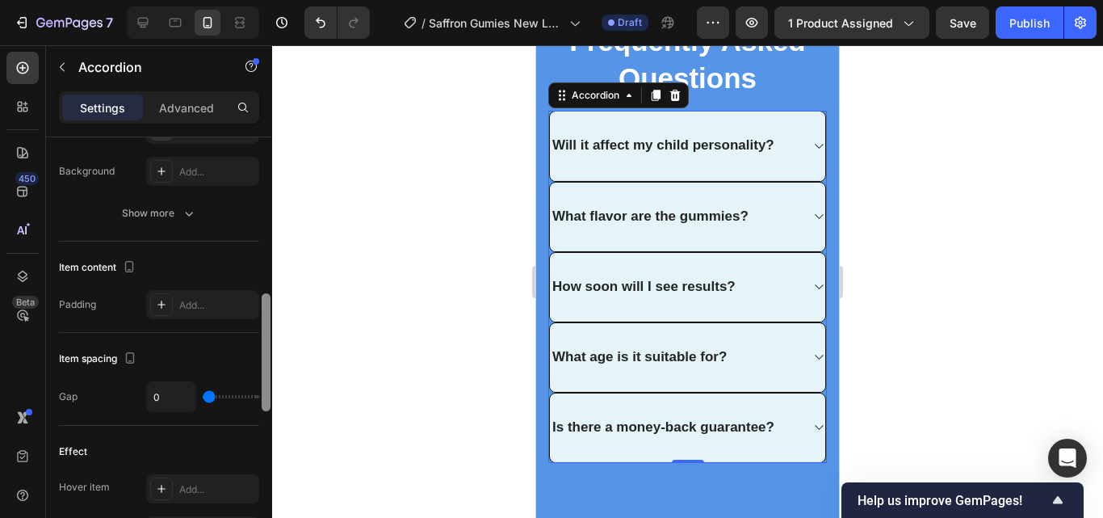
drag, startPoint x: 263, startPoint y: 481, endPoint x: 258, endPoint y: 325, distance: 155.9
click at [258, 325] on div "Item management Item 5 items Item style Background E5F4F9 Border Line Corner Ro…" at bounding box center [159, 350] width 226 height 426
click at [184, 393] on input "0" at bounding box center [171, 396] width 48 height 29
type input "2"
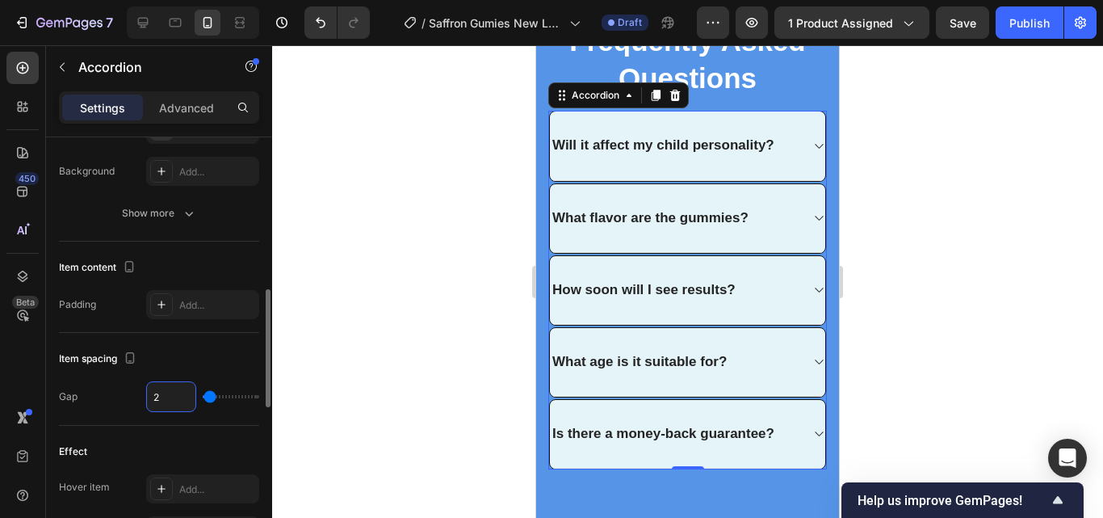
type input "0"
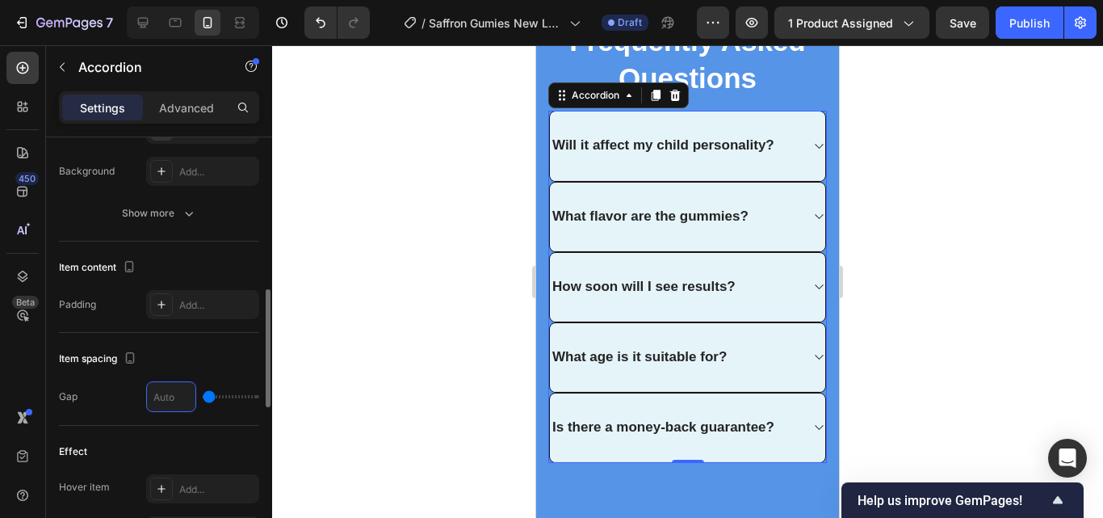
type input "3"
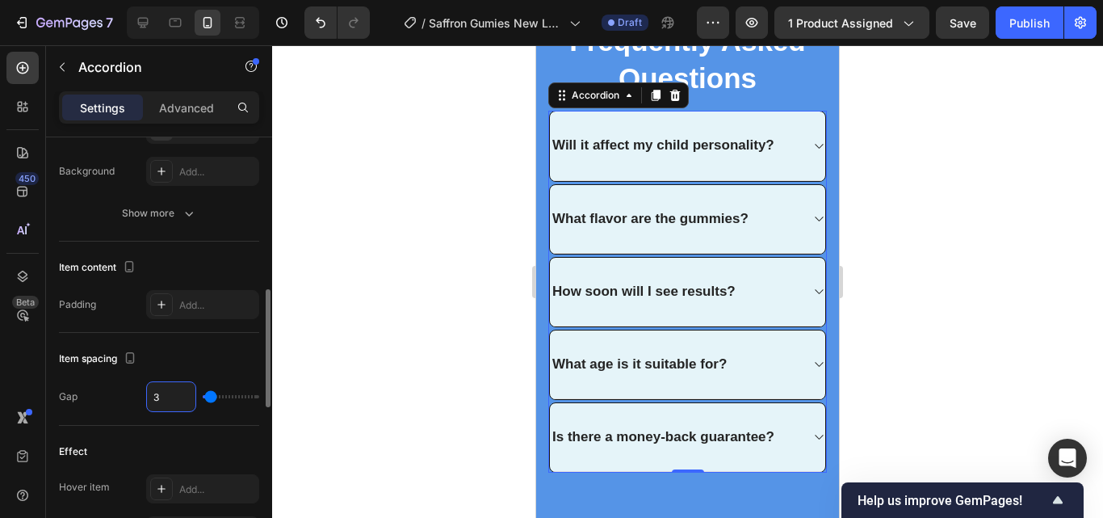
type input "0"
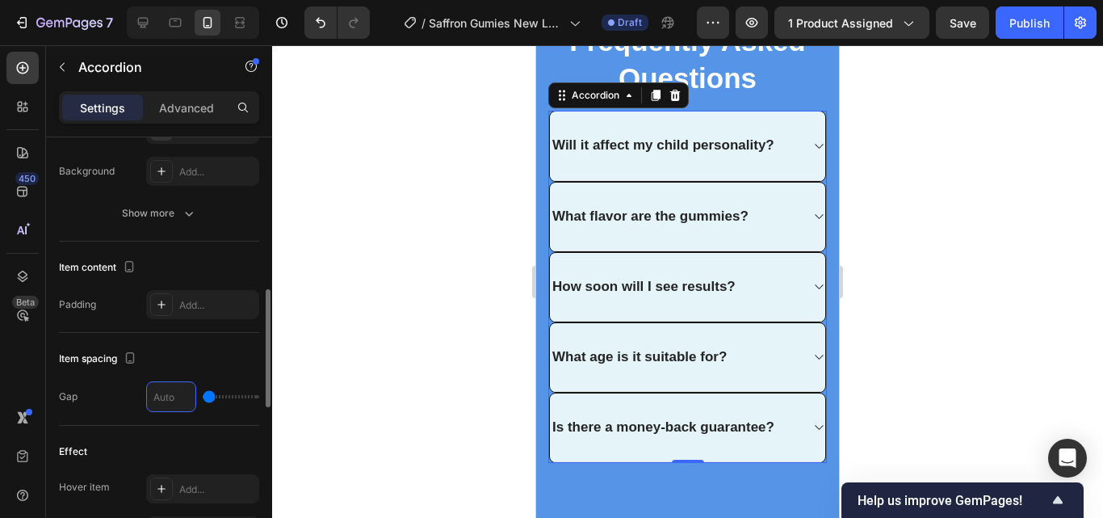
type input "4"
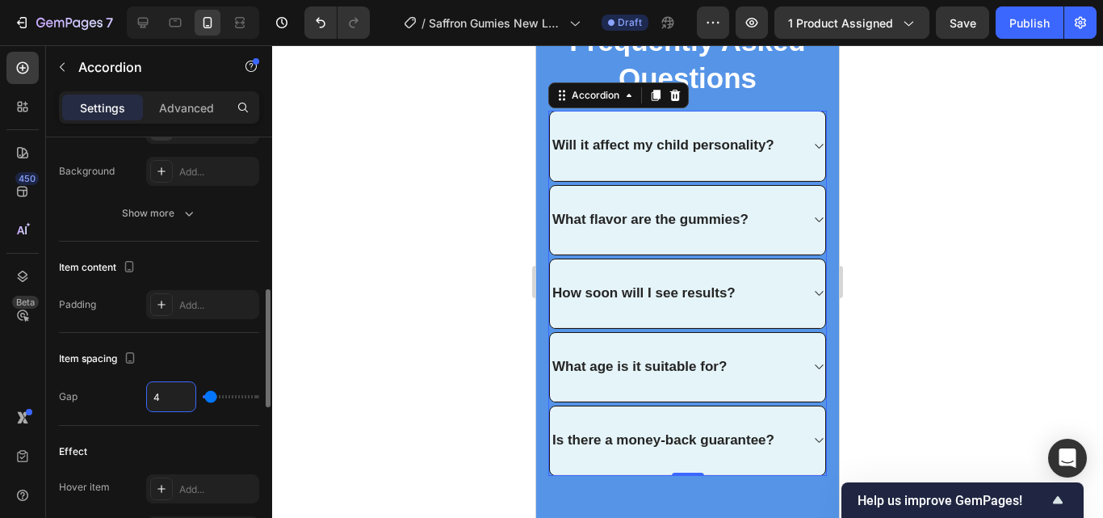
type input "0"
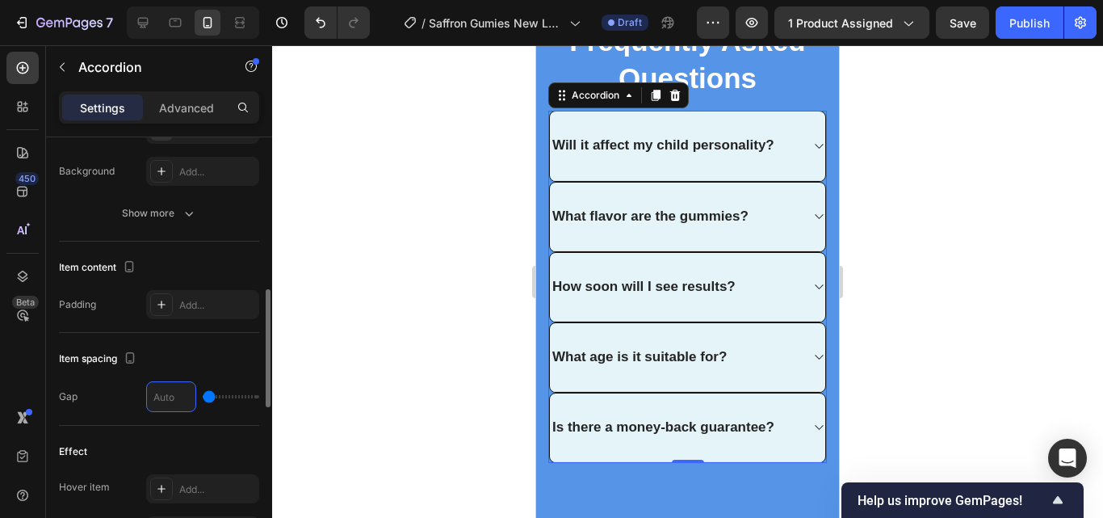
type input "5"
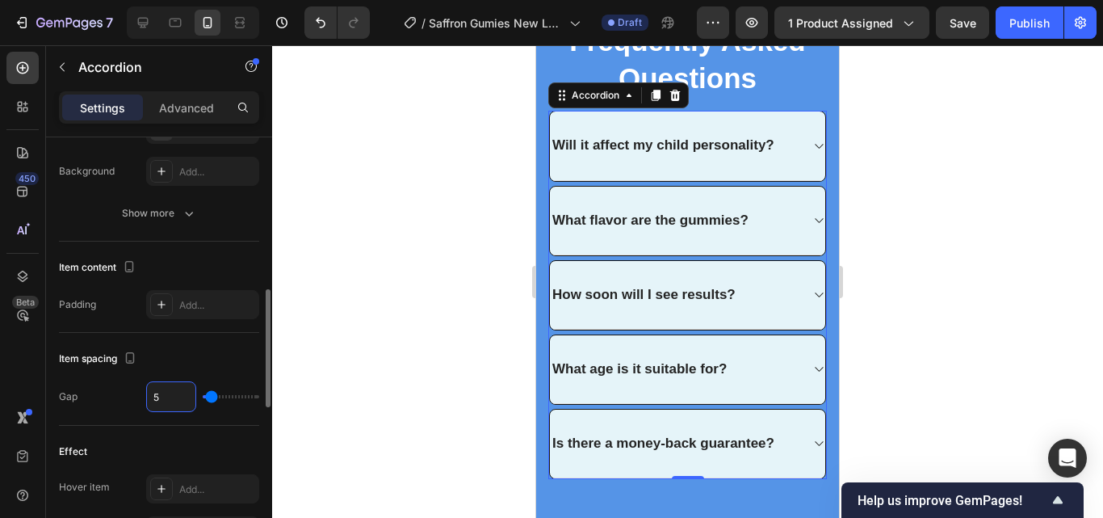
type input "0"
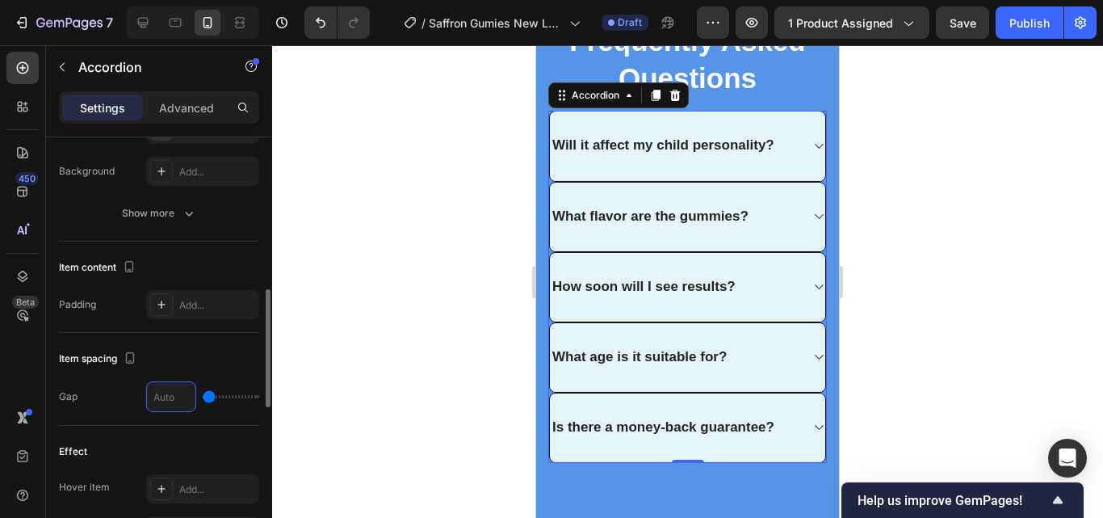
type input "1"
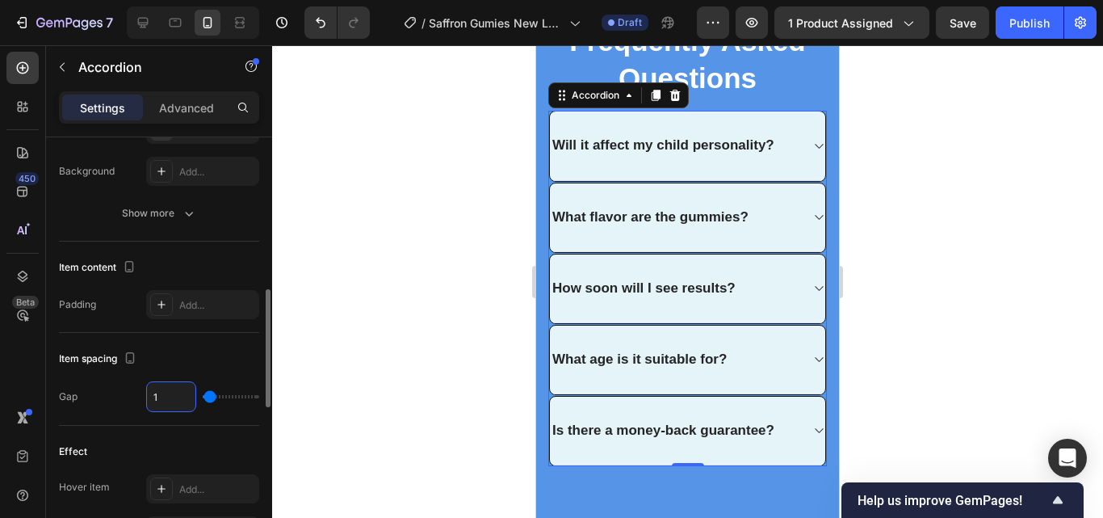
type input "10"
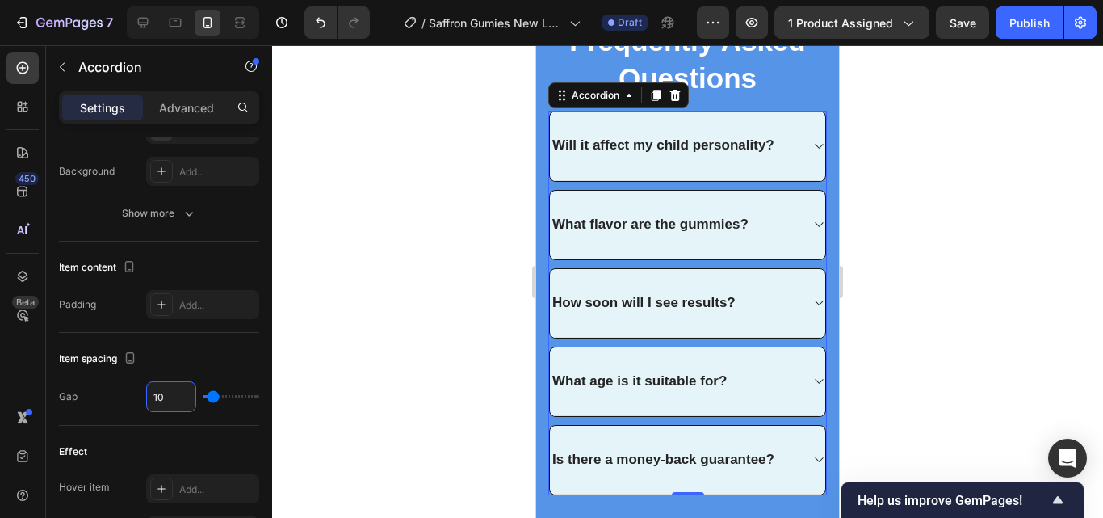
click at [923, 361] on div at bounding box center [687, 281] width 831 height 472
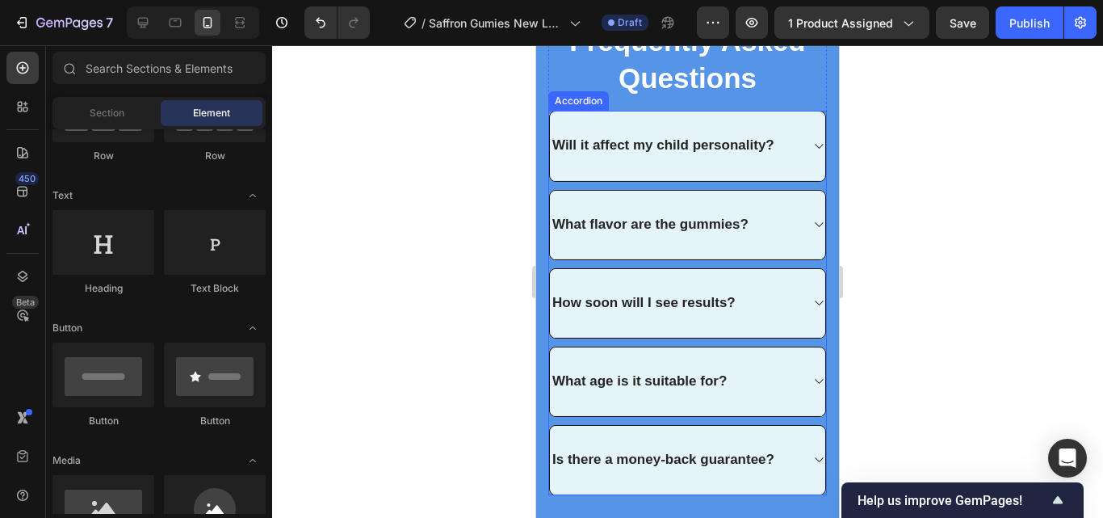
click at [559, 131] on div "Will it affect my child personality?" at bounding box center [687, 145] width 275 height 69
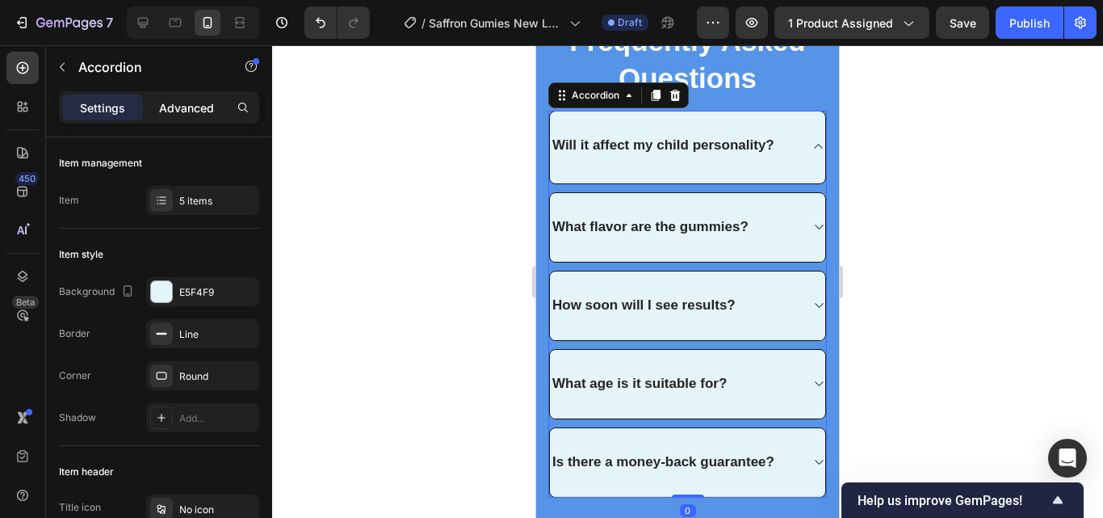
click at [199, 118] on div "Advanced" at bounding box center [186, 107] width 81 height 26
type input "100%"
type input "100"
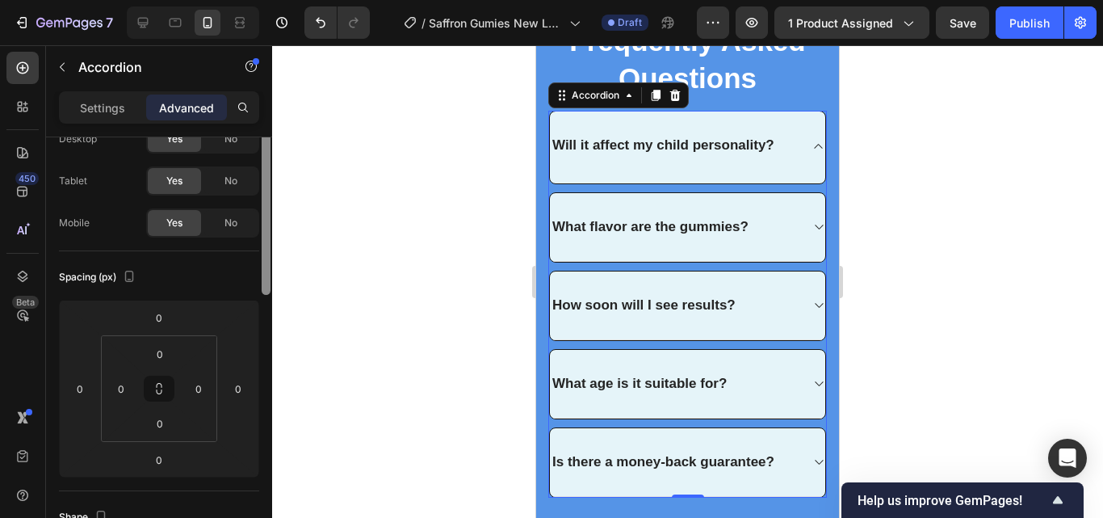
scroll to position [67, 0]
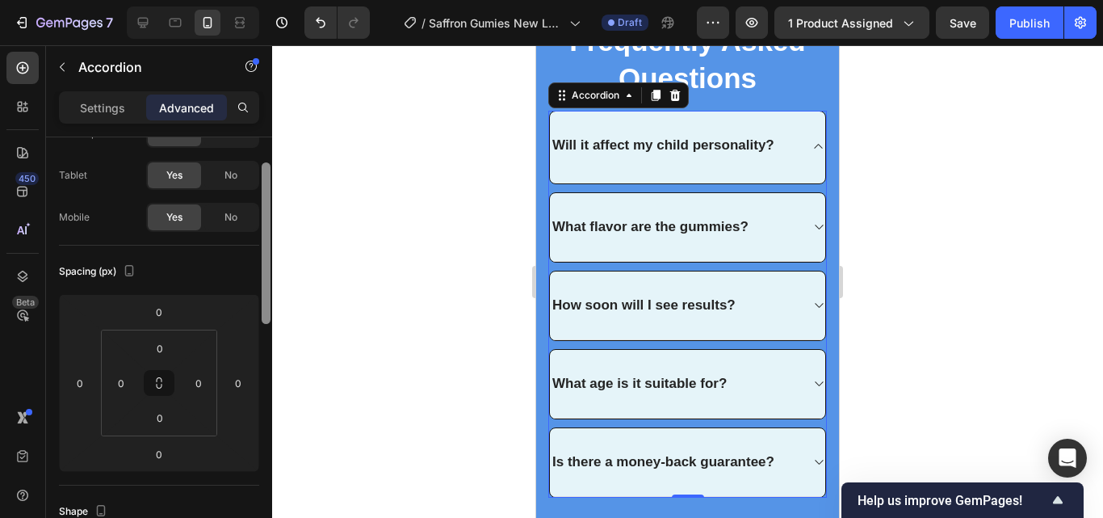
drag, startPoint x: 264, startPoint y: 283, endPoint x: 266, endPoint y: 308, distance: 25.9
click at [266, 308] on div at bounding box center [266, 242] width 9 height 161
click at [125, 387] on input "0" at bounding box center [121, 383] width 24 height 24
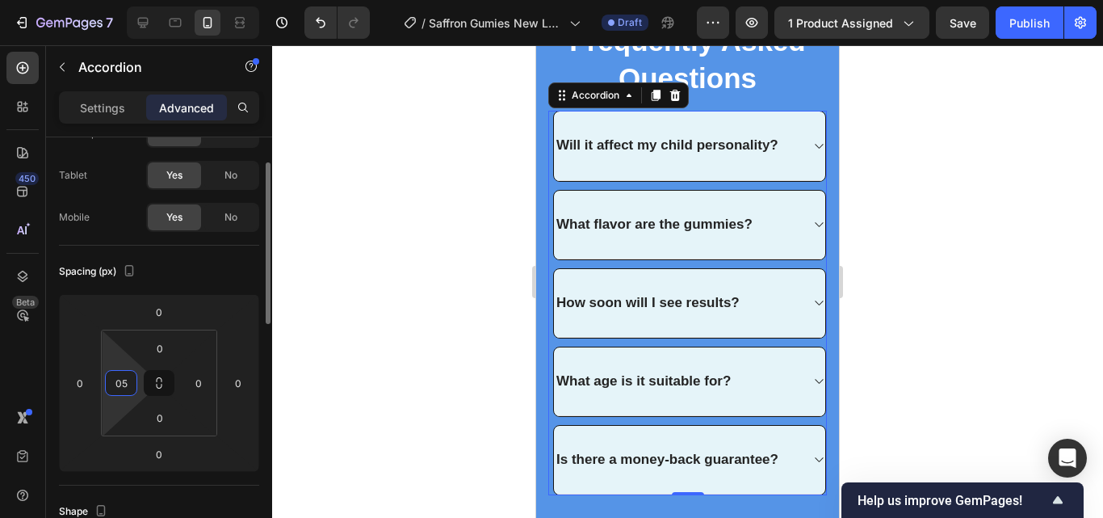
type input "0"
type input "5"
type input "1"
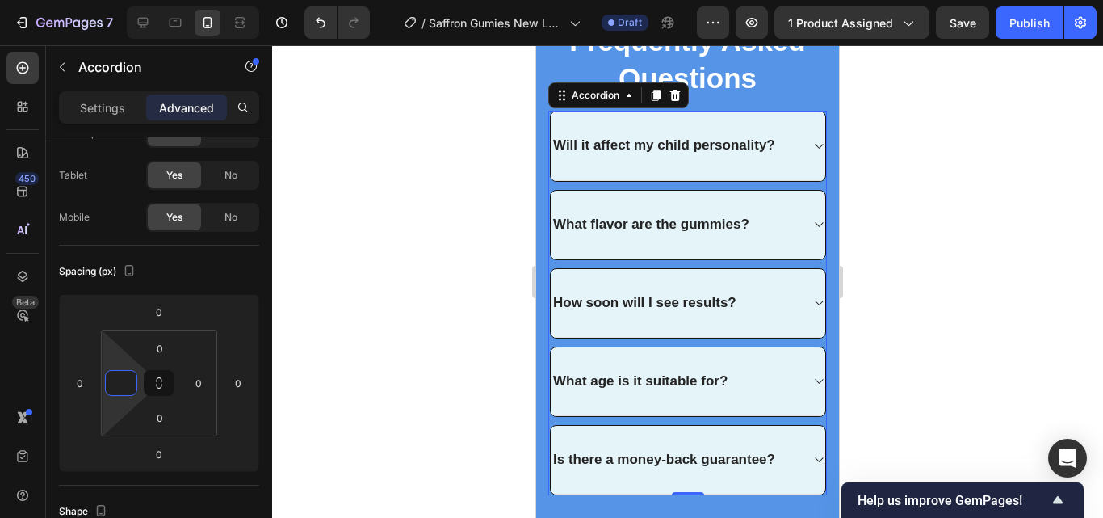
click at [890, 271] on div at bounding box center [687, 281] width 831 height 472
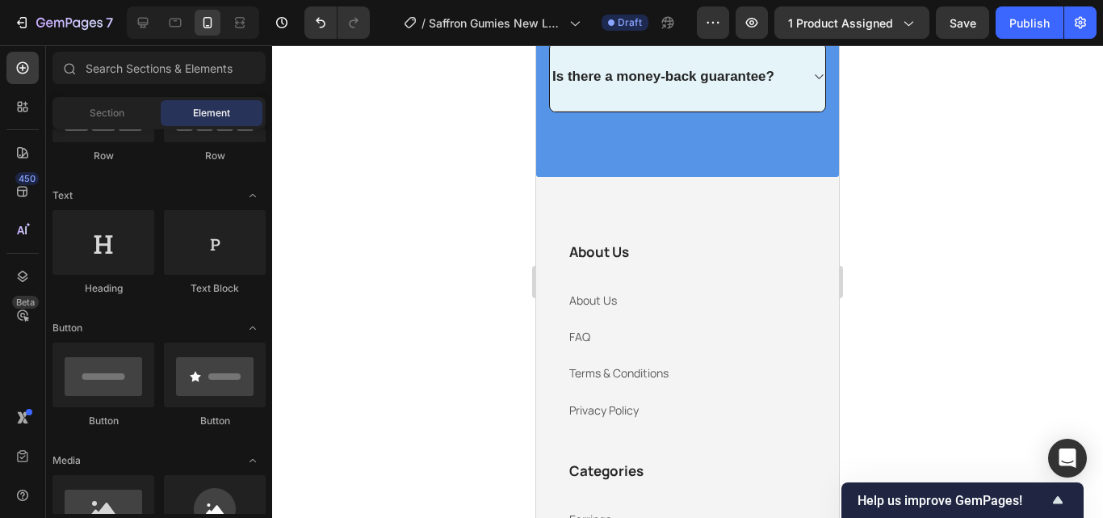
scroll to position [4879, 0]
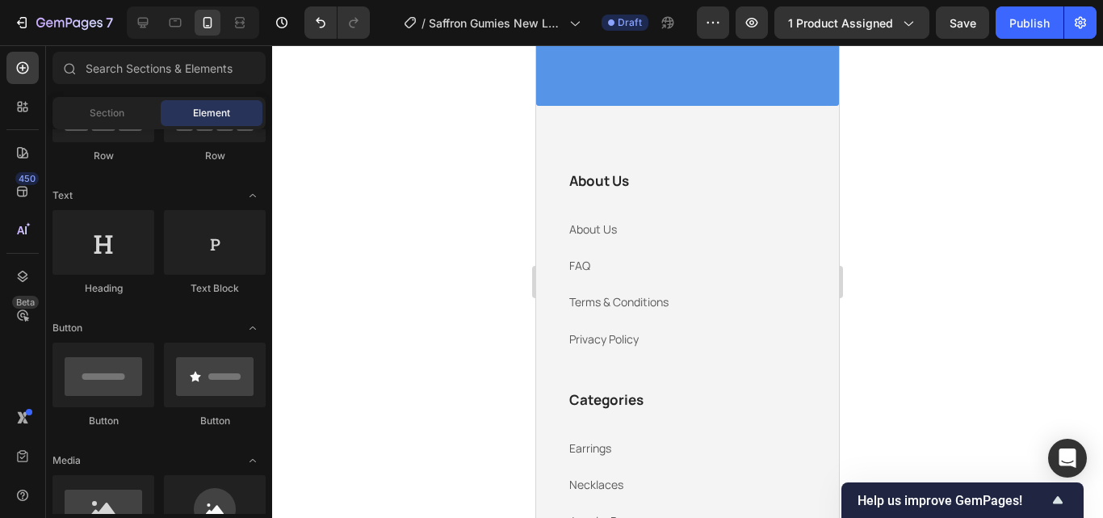
scroll to position [4867, 0]
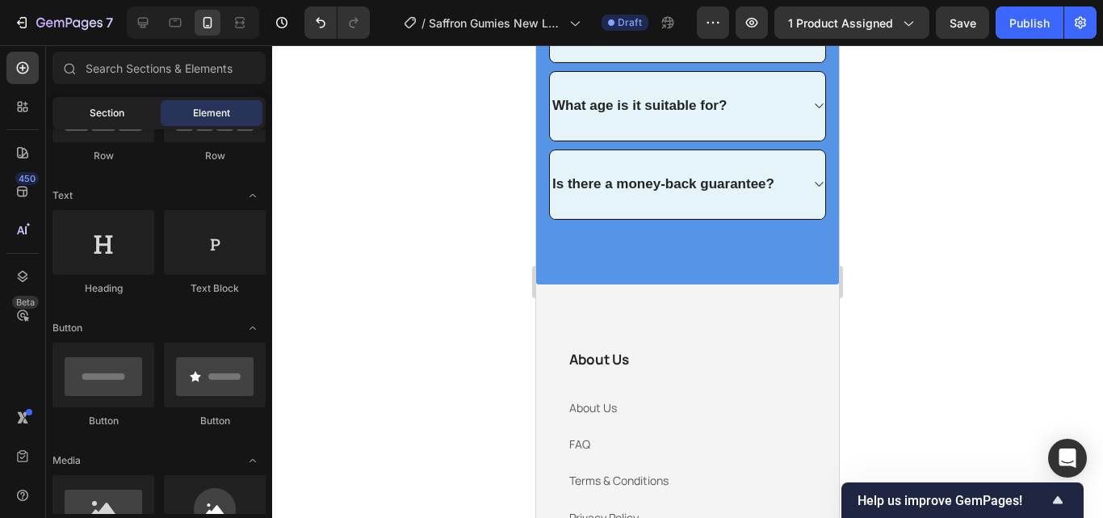
click at [83, 108] on div "Section" at bounding box center [107, 113] width 102 height 26
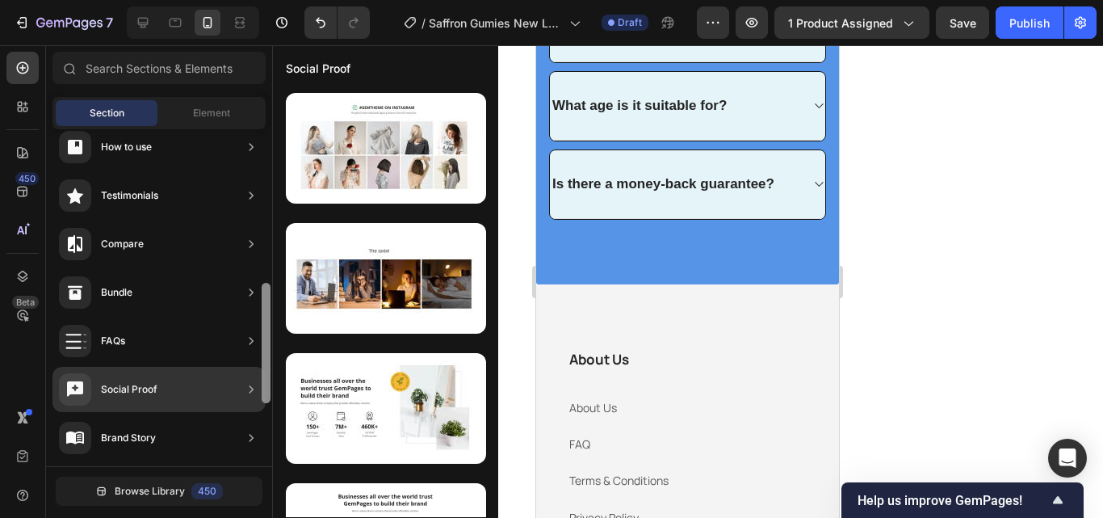
scroll to position [340, 0]
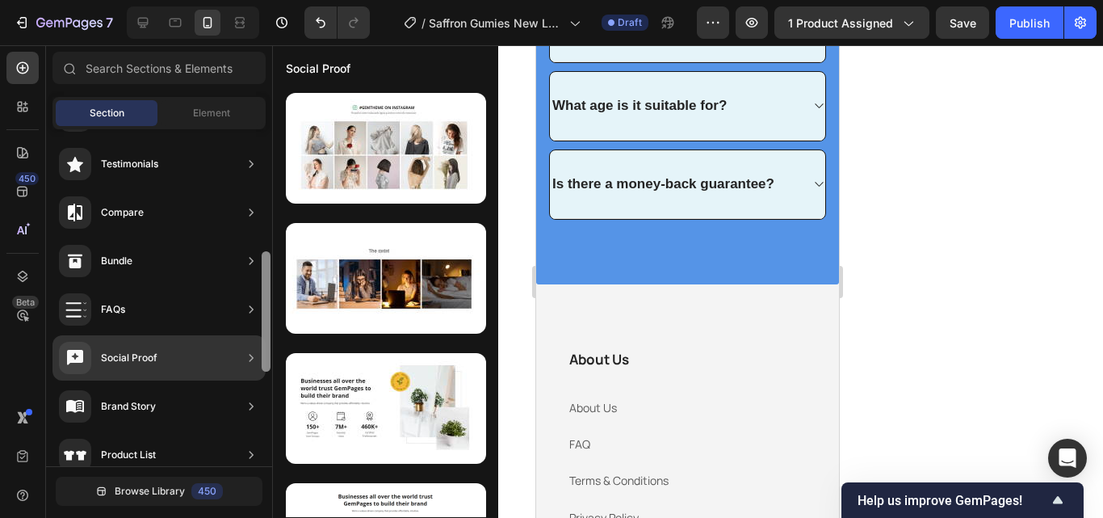
drag, startPoint x: 262, startPoint y: 226, endPoint x: 258, endPoint y: 349, distance: 122.8
click at [258, 349] on div "Hero Section Product Detail Brands Trusted Badges Guarantee Product Breakdown H…" at bounding box center [159, 297] width 226 height 337
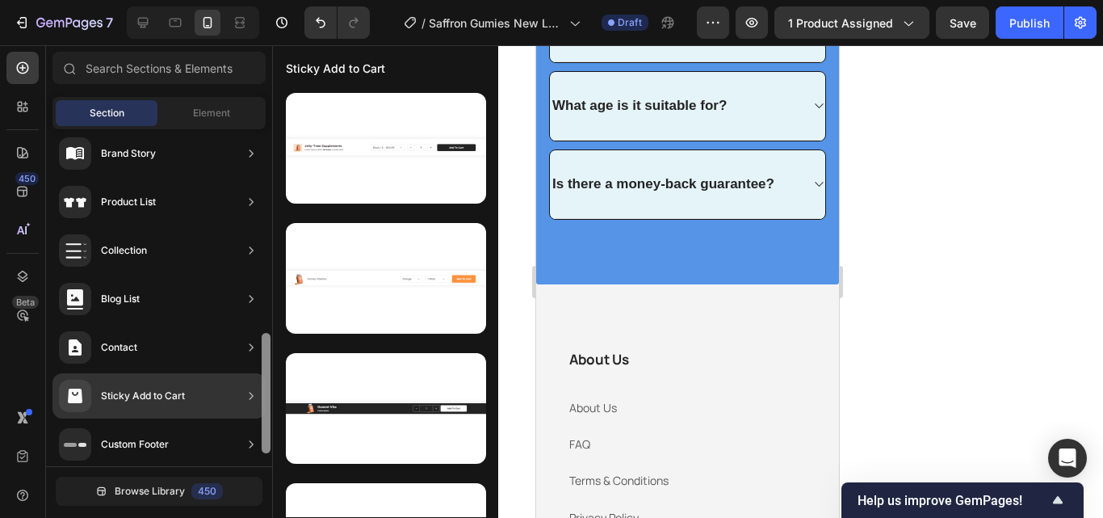
scroll to position [597, 0]
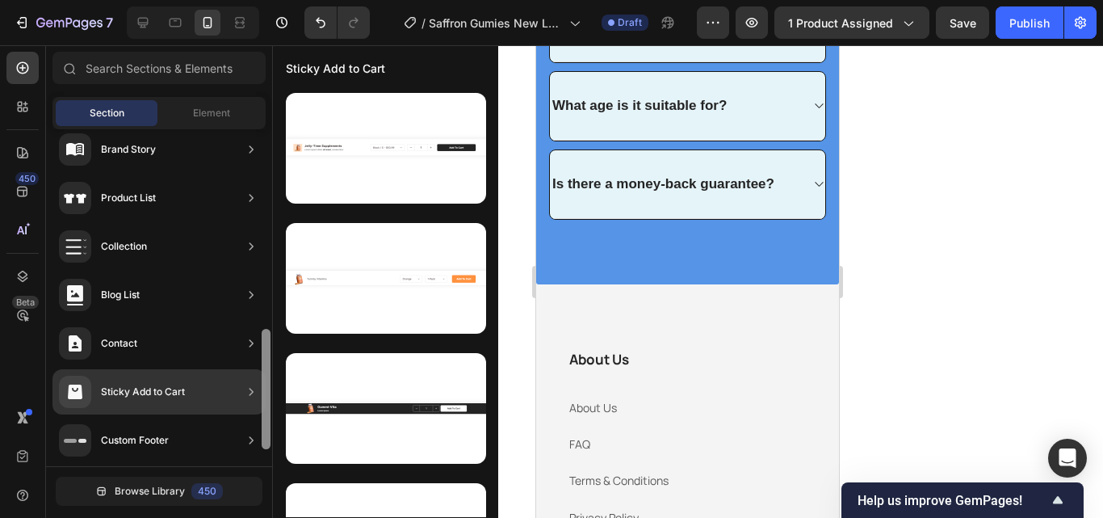
drag, startPoint x: 265, startPoint y: 331, endPoint x: 259, endPoint y: 423, distance: 92.2
click at [259, 423] on div "Hero Section Product Detail Brands Trusted Badges Guarantee Product Breakdown H…" at bounding box center [159, 297] width 226 height 337
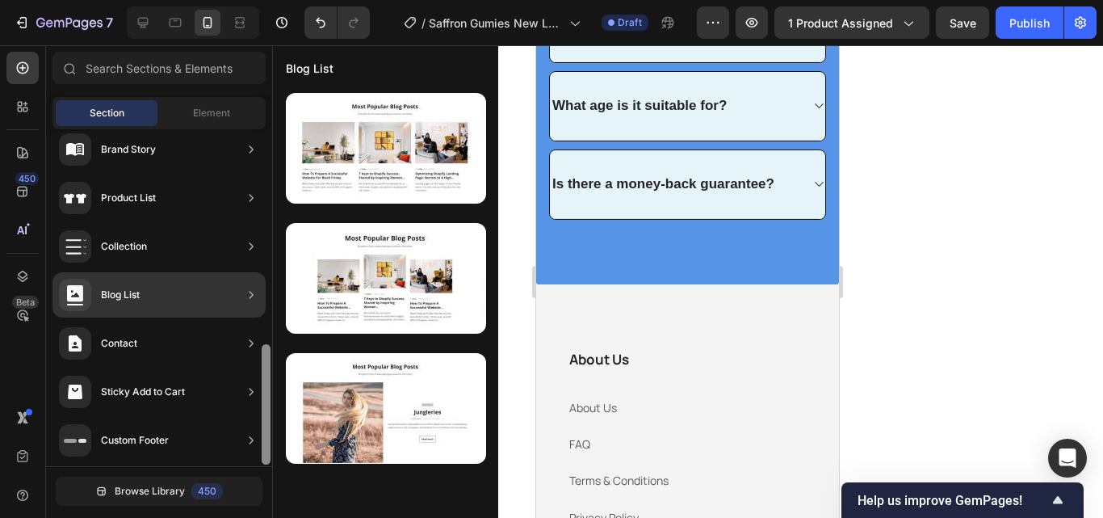
scroll to position [600, 0]
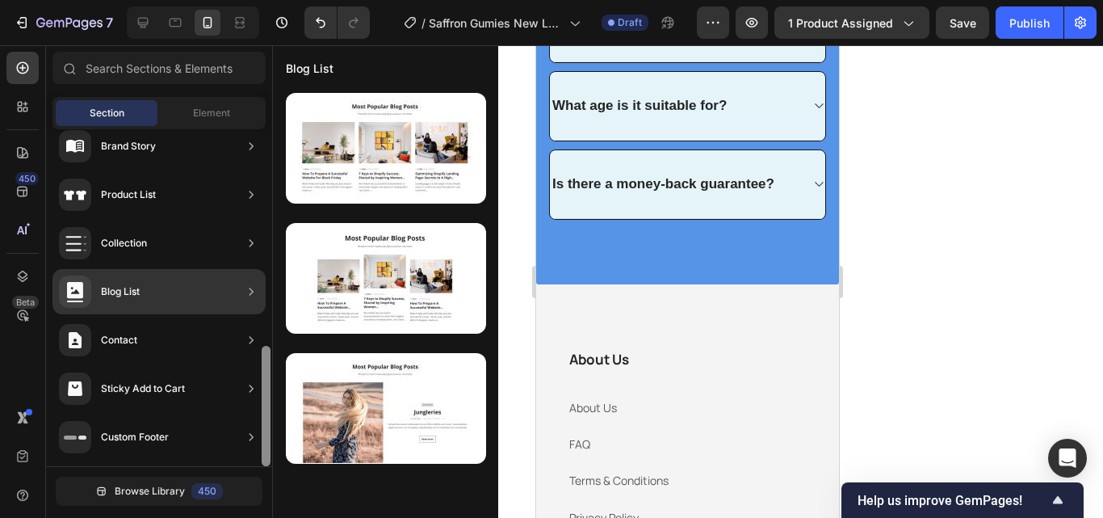
drag, startPoint x: 266, startPoint y: 380, endPoint x: 266, endPoint y: 425, distance: 45.2
click at [266, 425] on div at bounding box center [266, 406] width 9 height 120
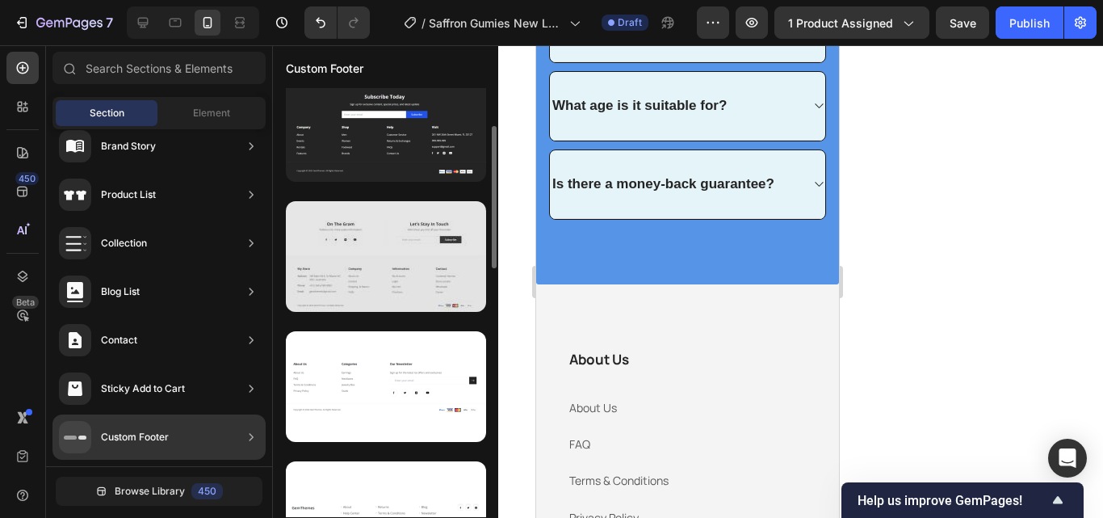
scroll to position [0, 0]
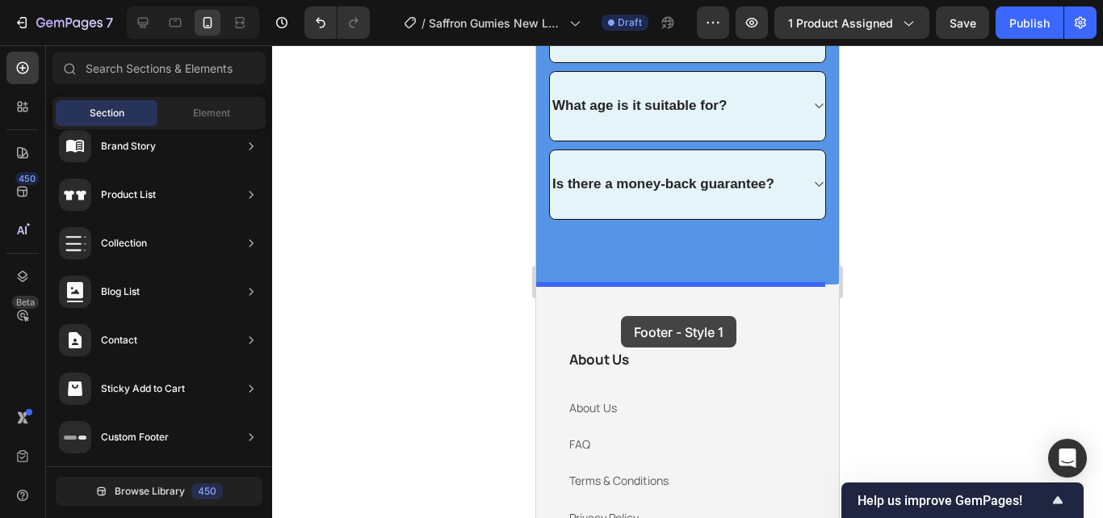
drag, startPoint x: 955, startPoint y: 212, endPoint x: 621, endPoint y: 316, distance: 350.1
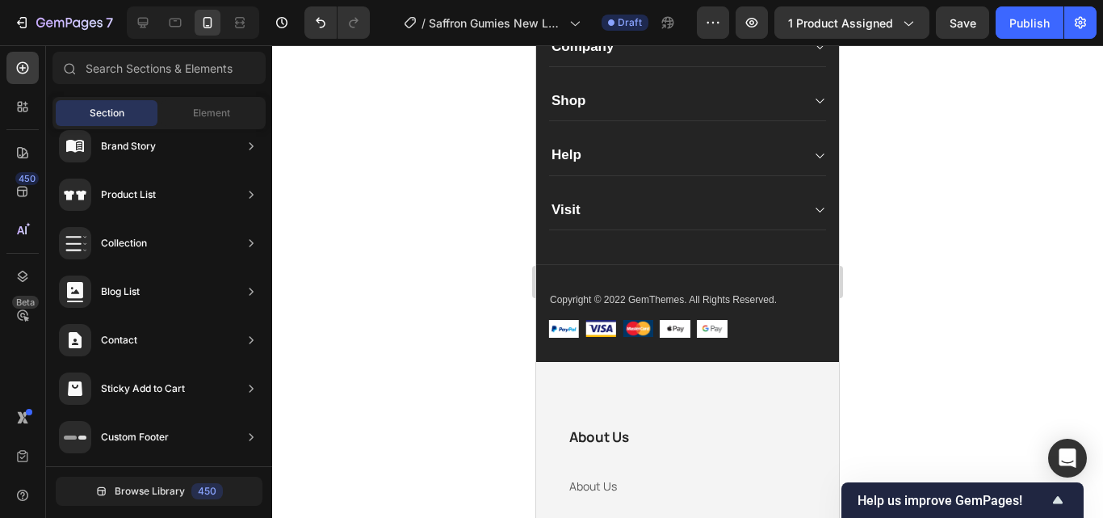
scroll to position [5358, 0]
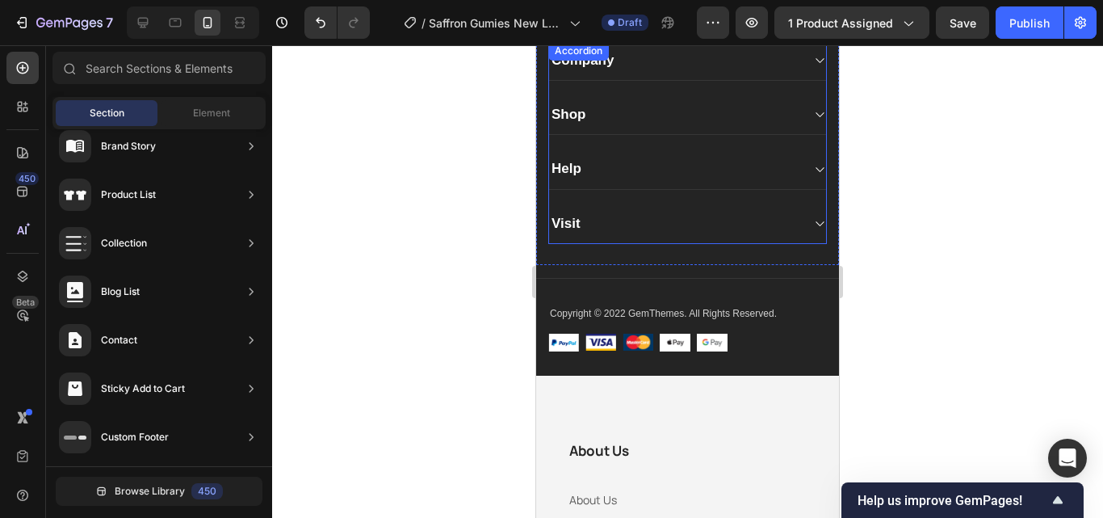
click at [813, 176] on icon at bounding box center [819, 169] width 12 height 13
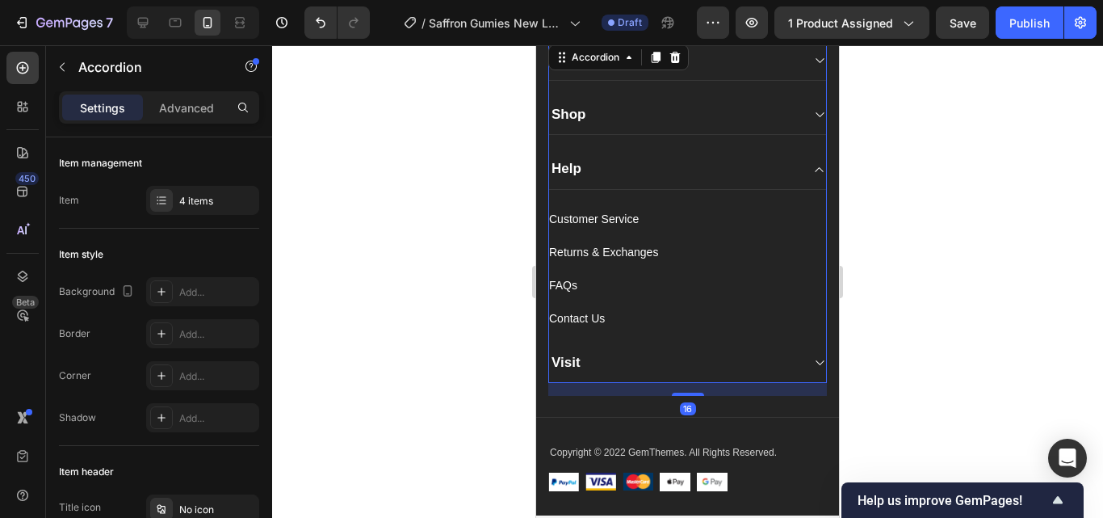
click at [813, 176] on icon at bounding box center [819, 169] width 12 height 13
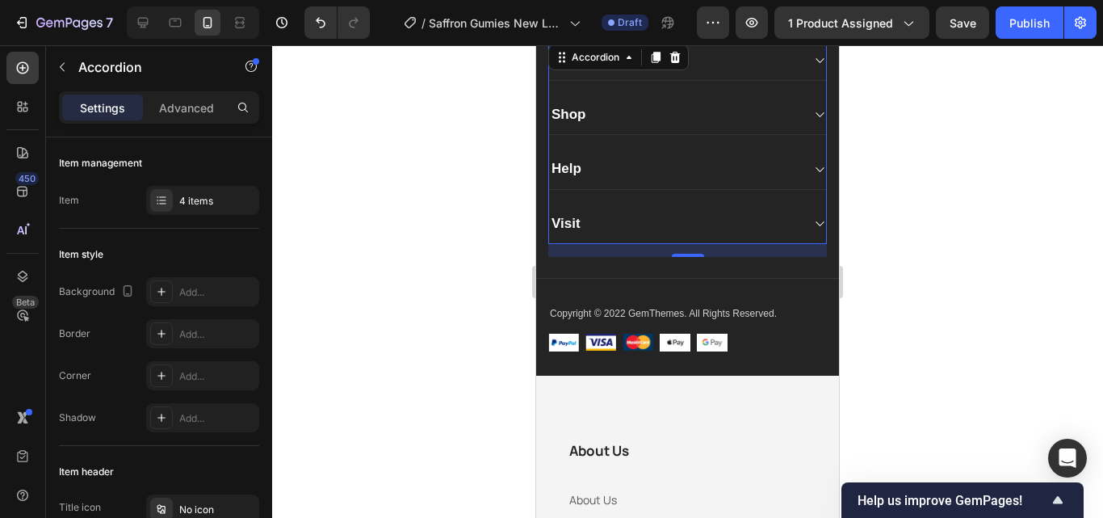
click at [796, 135] on div "Shop" at bounding box center [687, 115] width 277 height 40
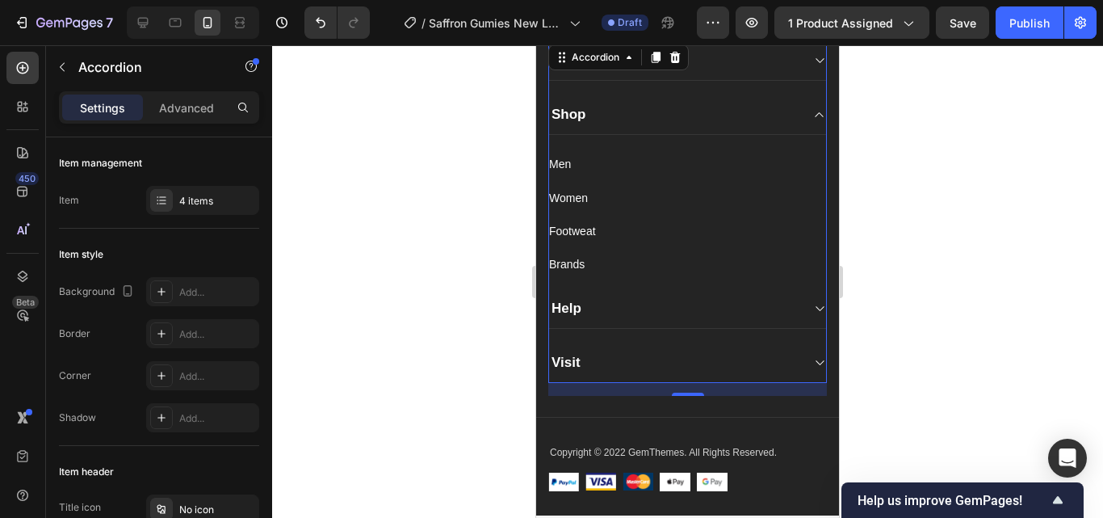
click at [616, 126] on div "Shop" at bounding box center [674, 114] width 251 height 23
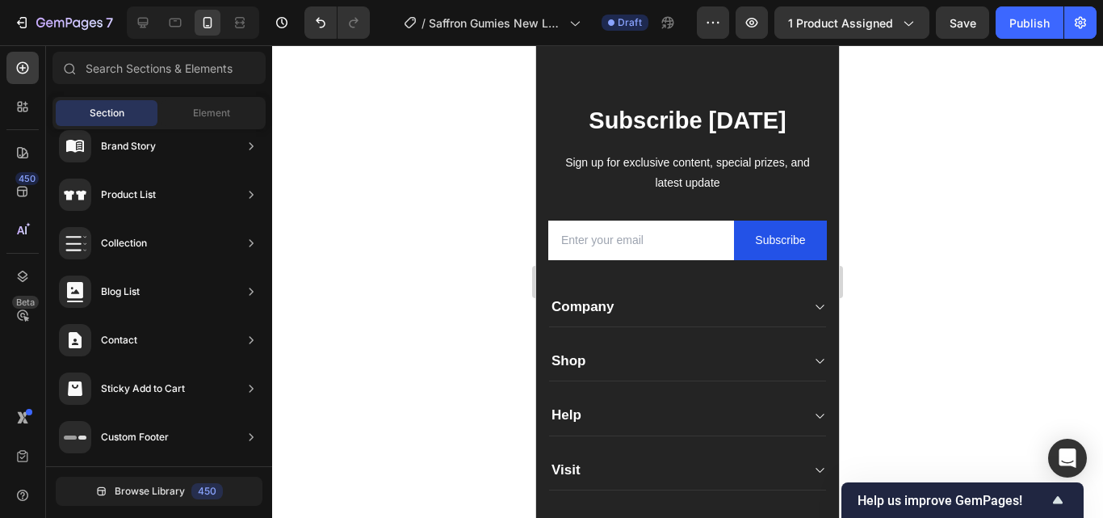
scroll to position [5098, 0]
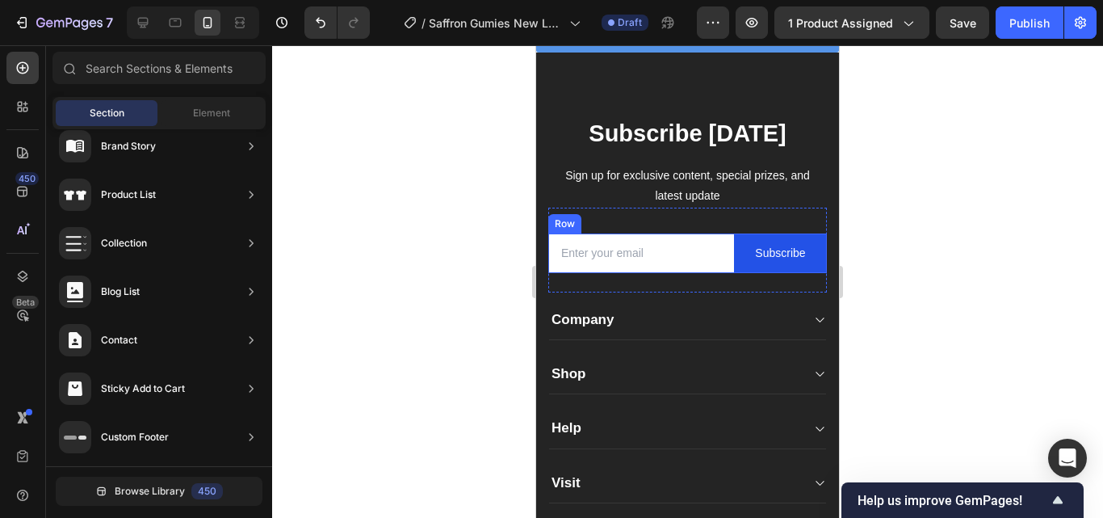
click at [711, 273] on div "Email Field" at bounding box center [641, 253] width 186 height 40
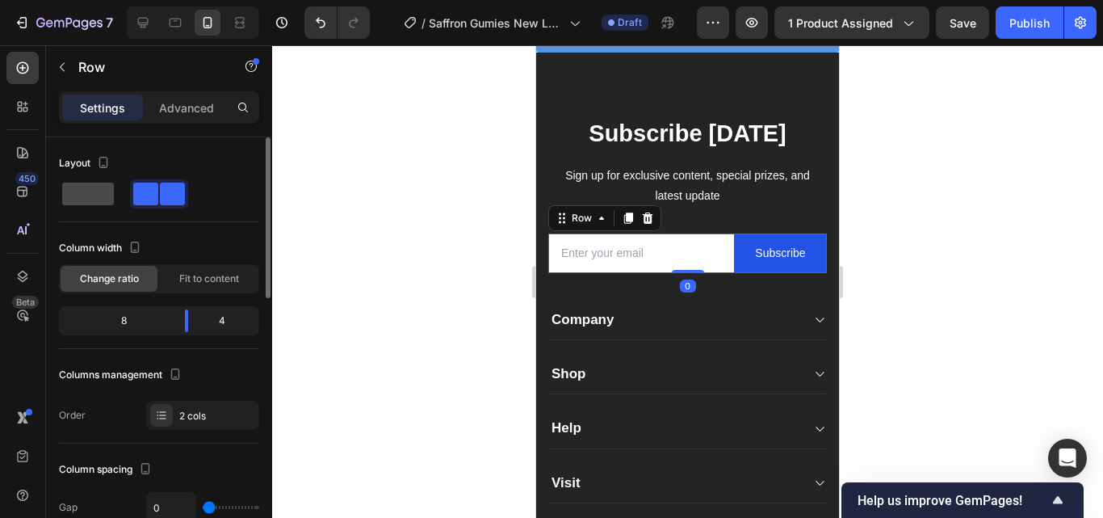
click at [105, 195] on span at bounding box center [88, 193] width 52 height 23
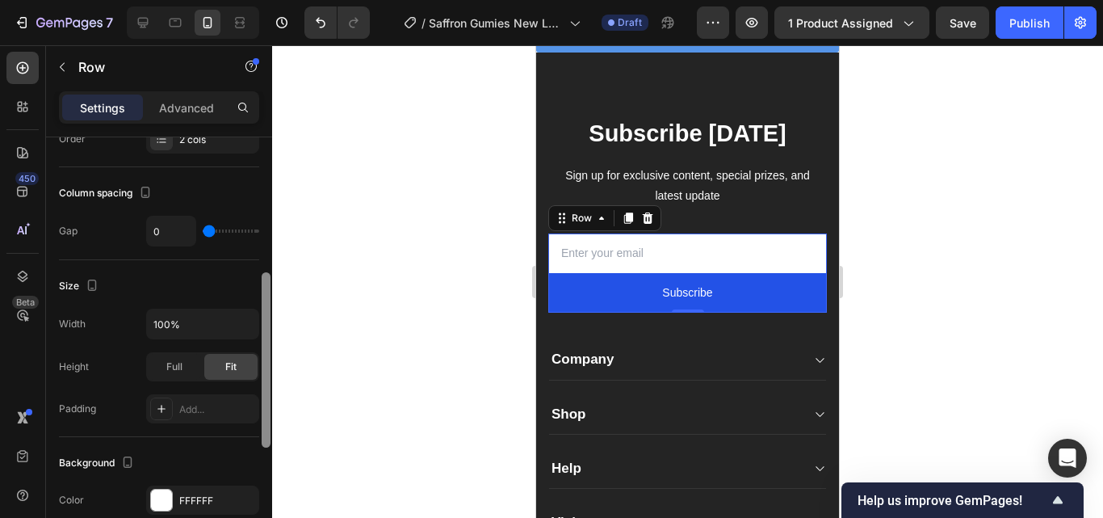
scroll to position [317, 0]
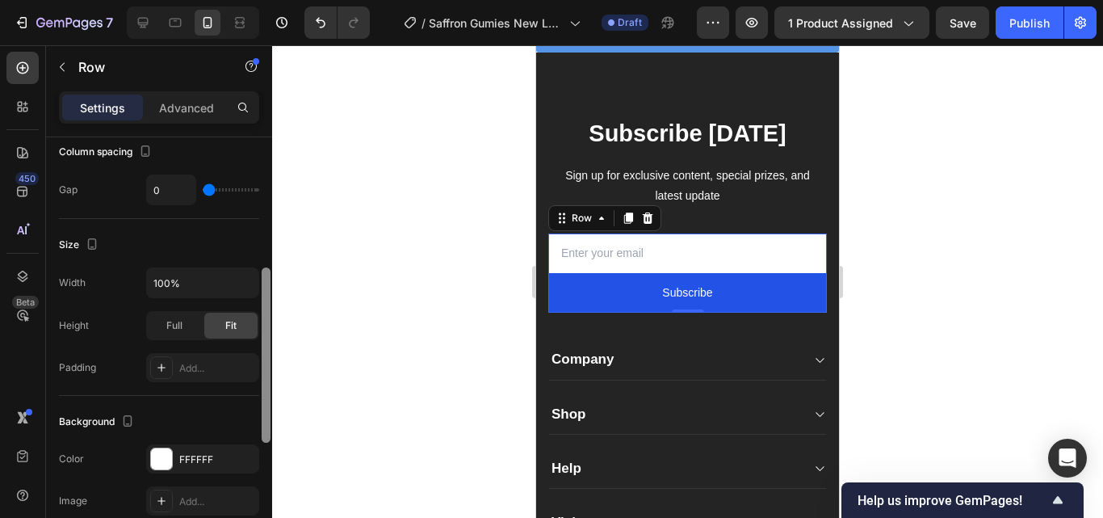
drag, startPoint x: 264, startPoint y: 281, endPoint x: 265, endPoint y: 412, distance: 130.8
click at [265, 412] on div at bounding box center [266, 354] width 9 height 175
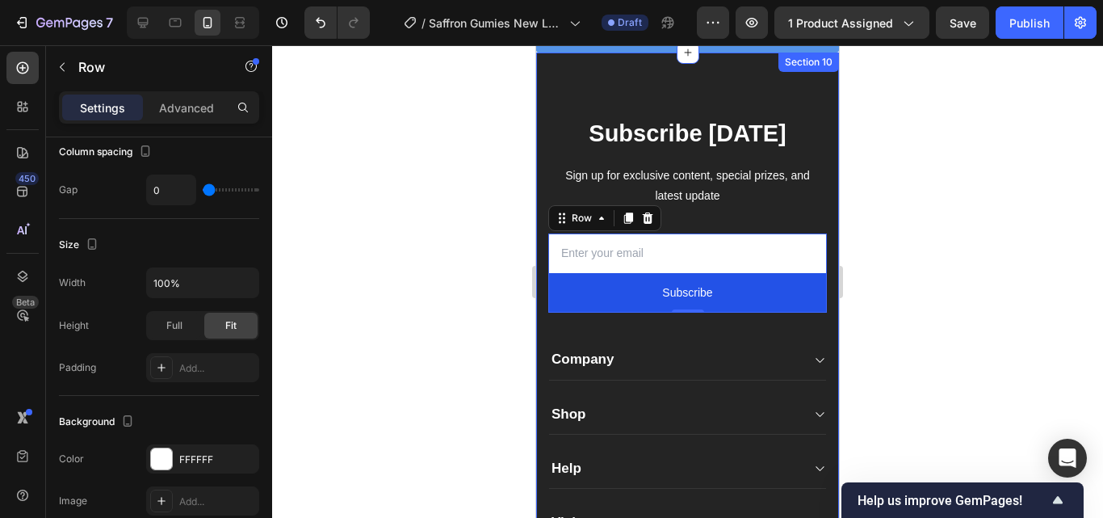
click at [796, 90] on div "Subscribe Today Heading Sign up for exclusive content, special prizes, and late…" at bounding box center [687, 363] width 303 height 622
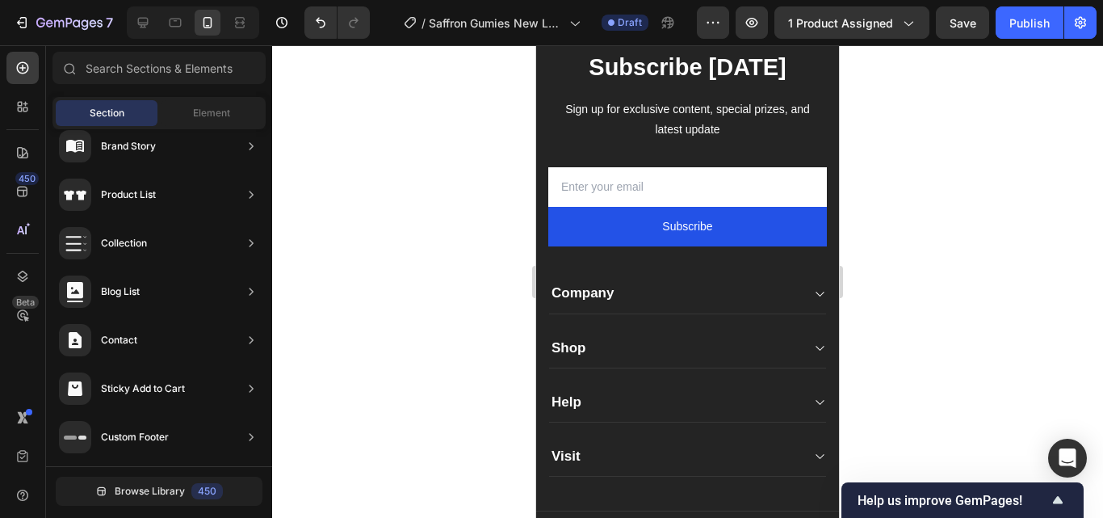
scroll to position [5165, 0]
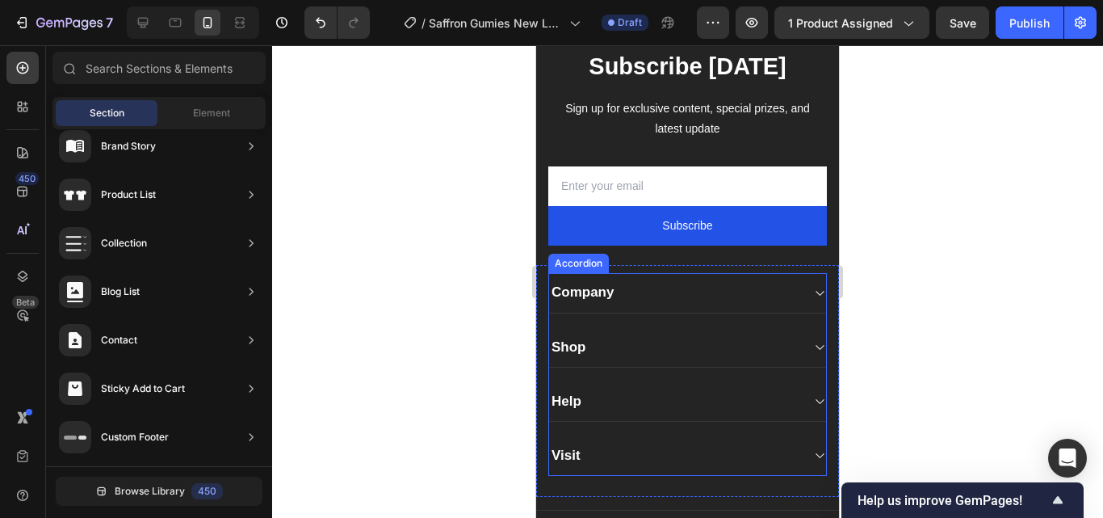
click at [785, 291] on div "Company" at bounding box center [674, 292] width 251 height 23
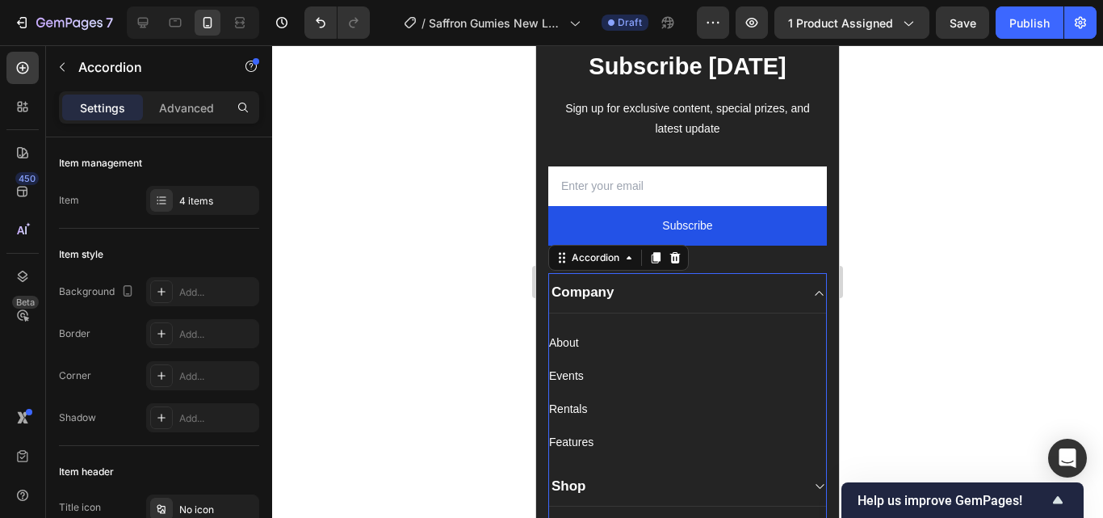
click at [777, 293] on div "Company" at bounding box center [674, 292] width 251 height 23
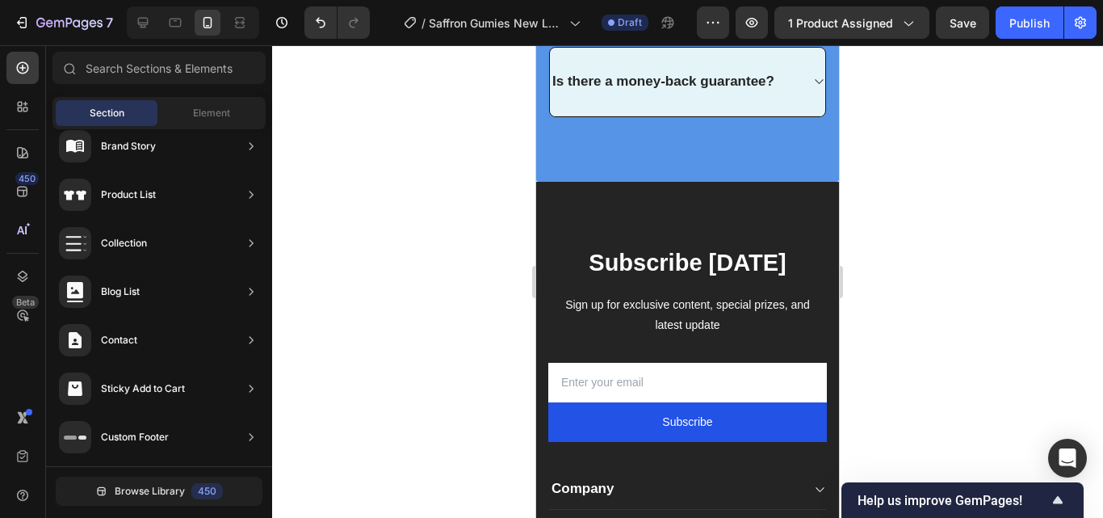
scroll to position [4891, 0]
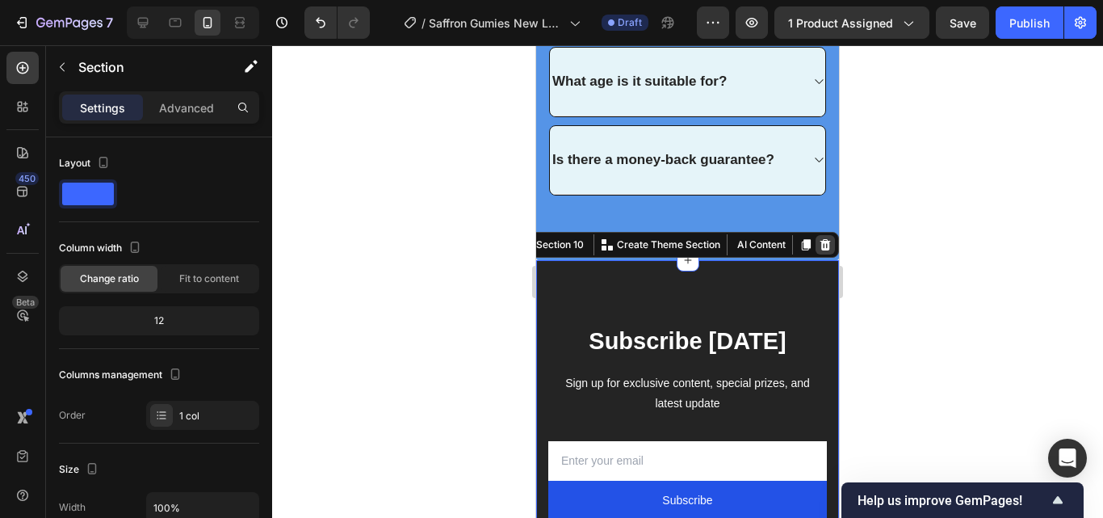
click at [815, 245] on div at bounding box center [824, 244] width 19 height 19
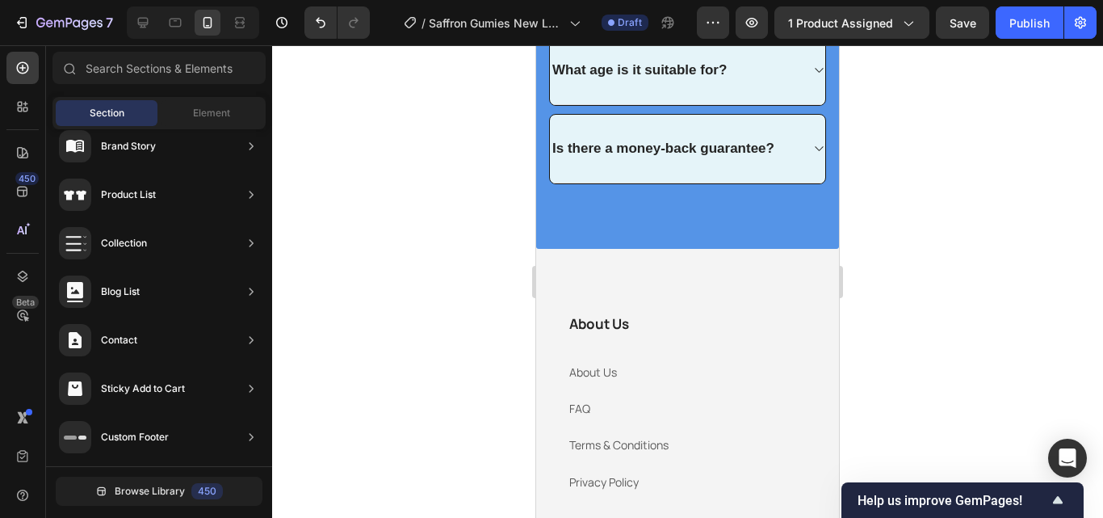
scroll to position [4867, 0]
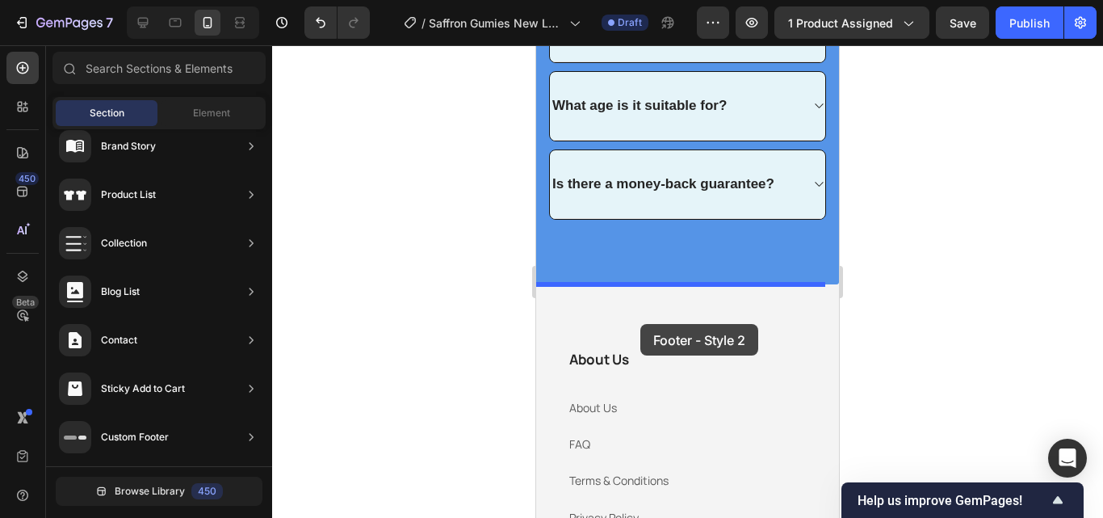
drag, startPoint x: 955, startPoint y: 371, endPoint x: 640, endPoint y: 324, distance: 318.3
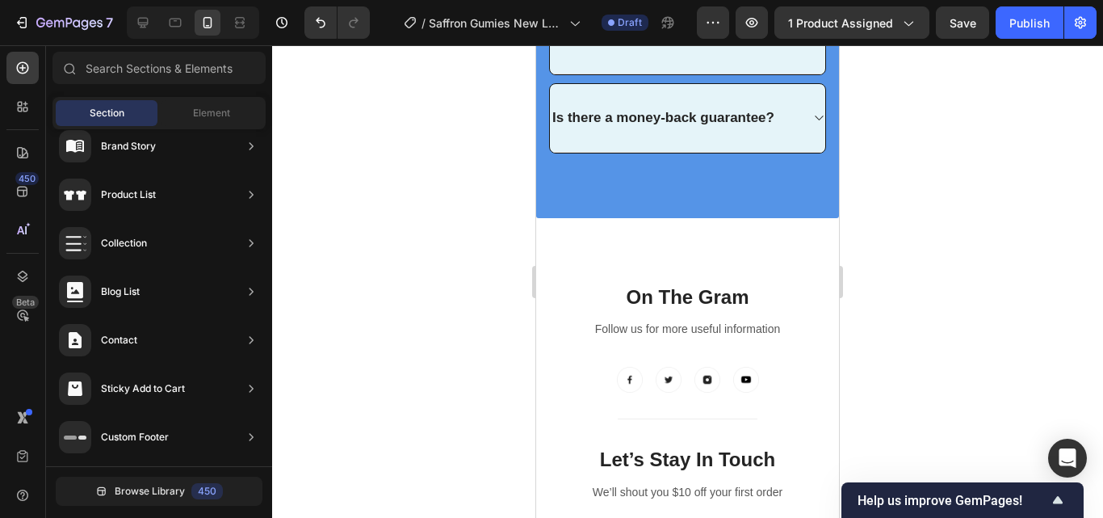
scroll to position [4907, 0]
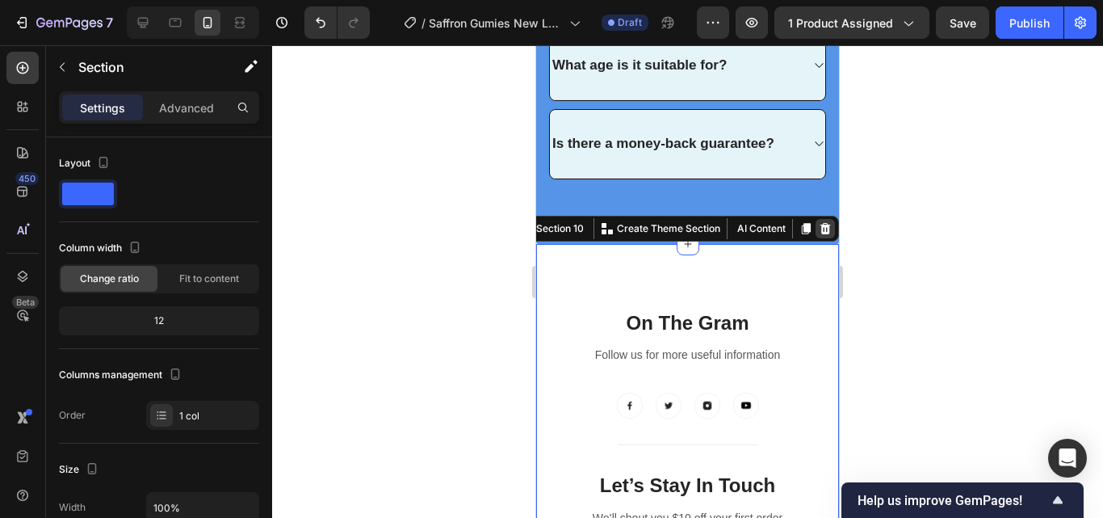
click at [815, 230] on div at bounding box center [824, 228] width 19 height 19
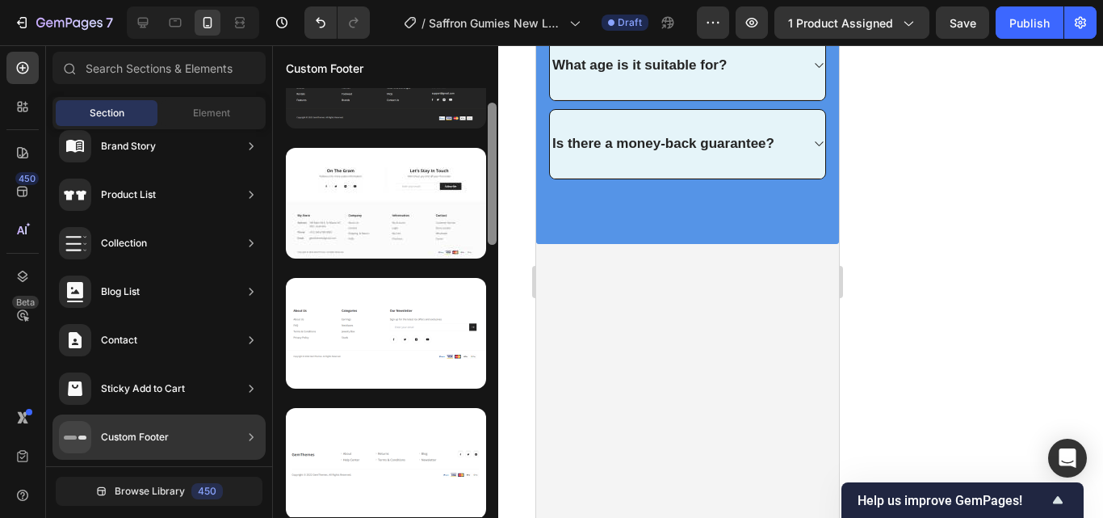
scroll to position [65, 0]
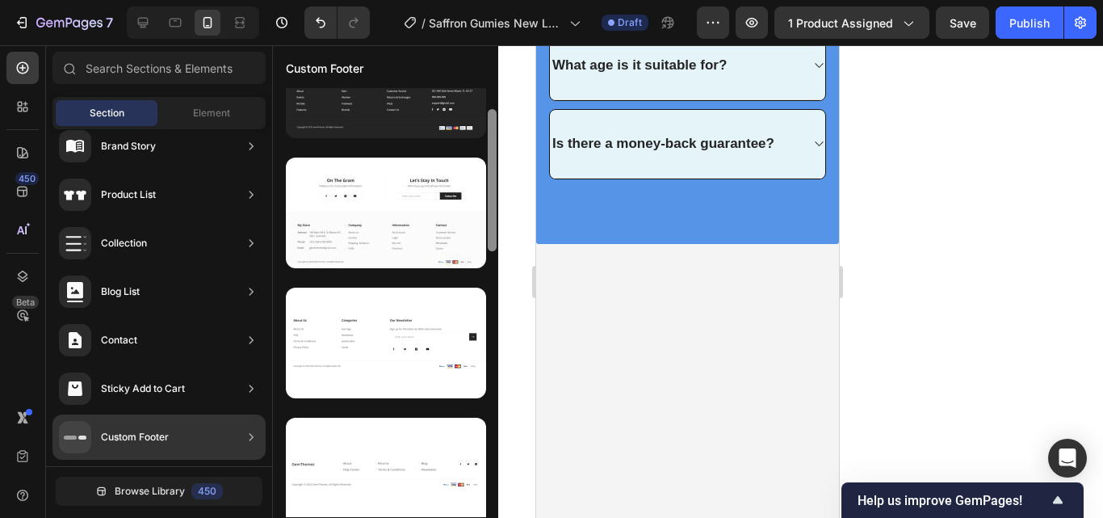
drag, startPoint x: 493, startPoint y: 203, endPoint x: 493, endPoint y: 220, distance: 16.1
click at [493, 220] on div at bounding box center [492, 180] width 9 height 142
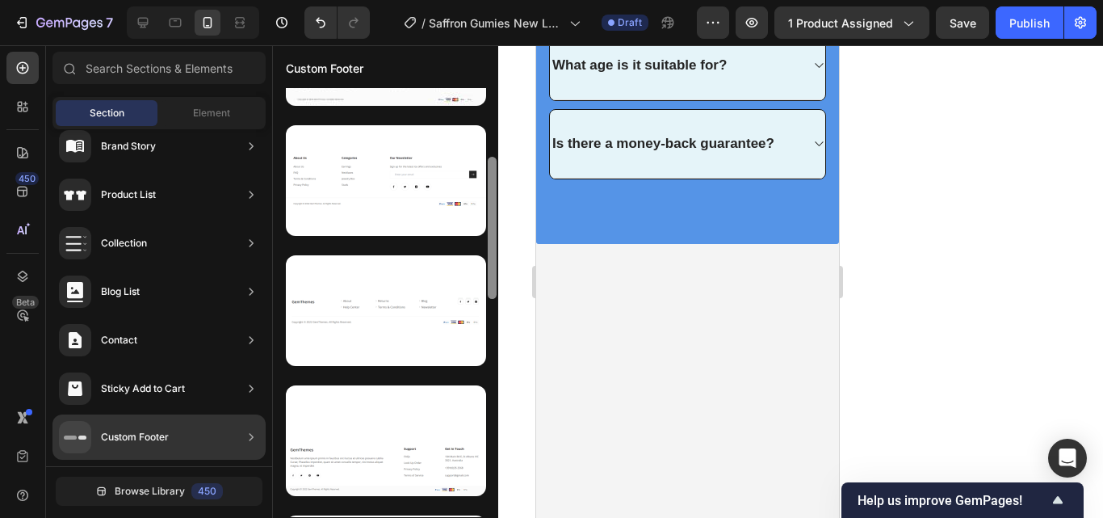
scroll to position [220, 0]
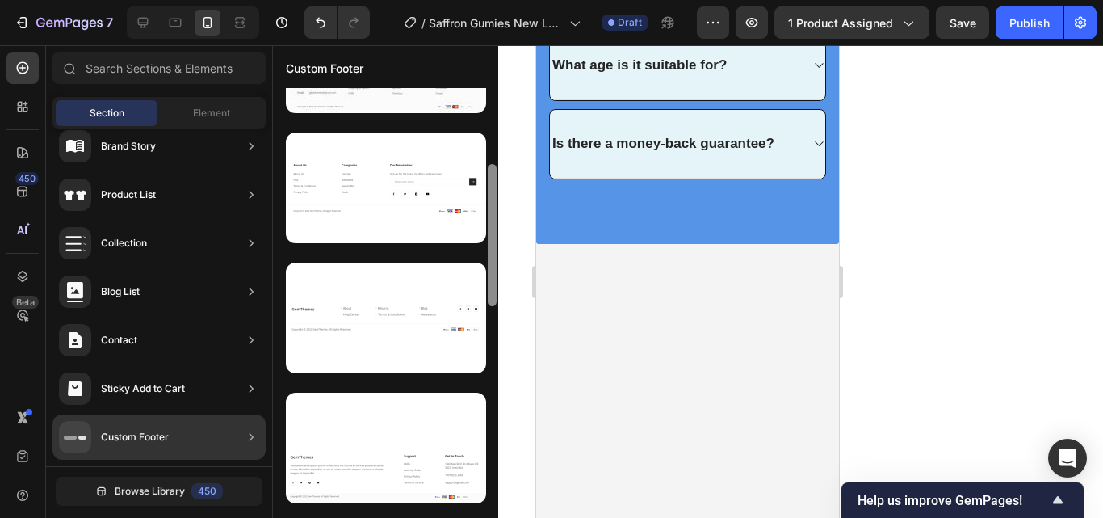
drag, startPoint x: 494, startPoint y: 216, endPoint x: 489, endPoint y: 271, distance: 55.9
click at [489, 271] on div at bounding box center [492, 235] width 9 height 142
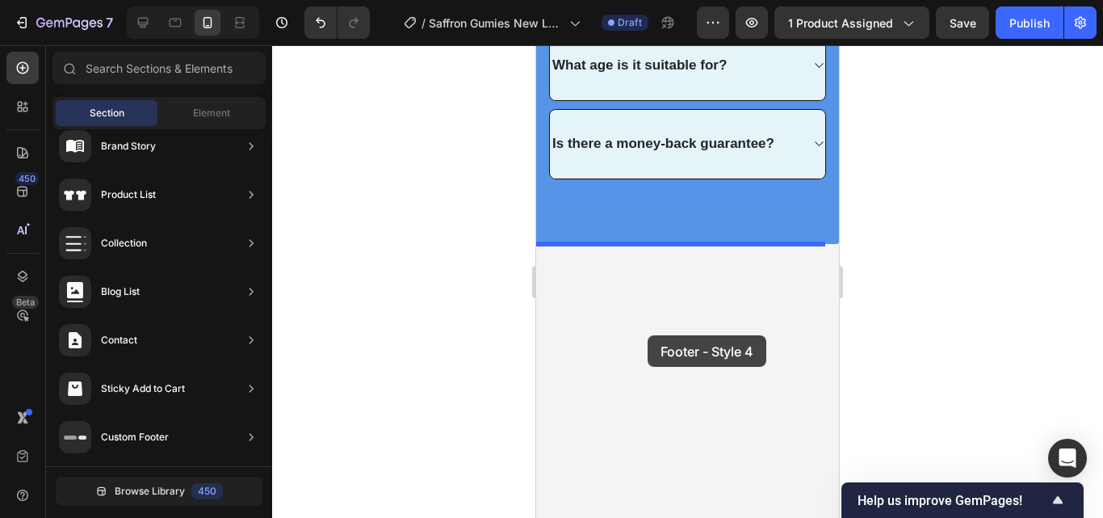
drag, startPoint x: 947, startPoint y: 346, endPoint x: 648, endPoint y: 335, distance: 299.7
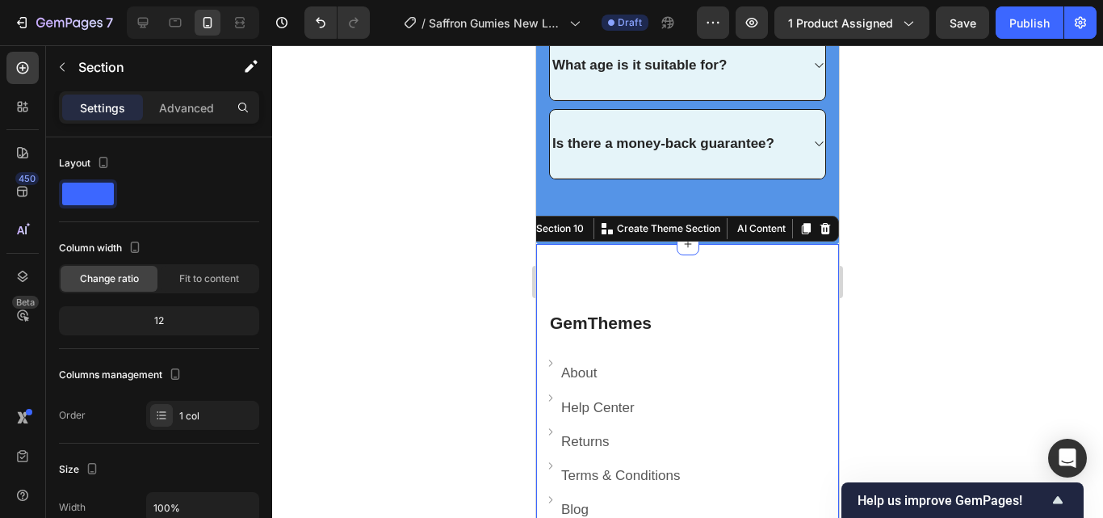
scroll to position [5049, 0]
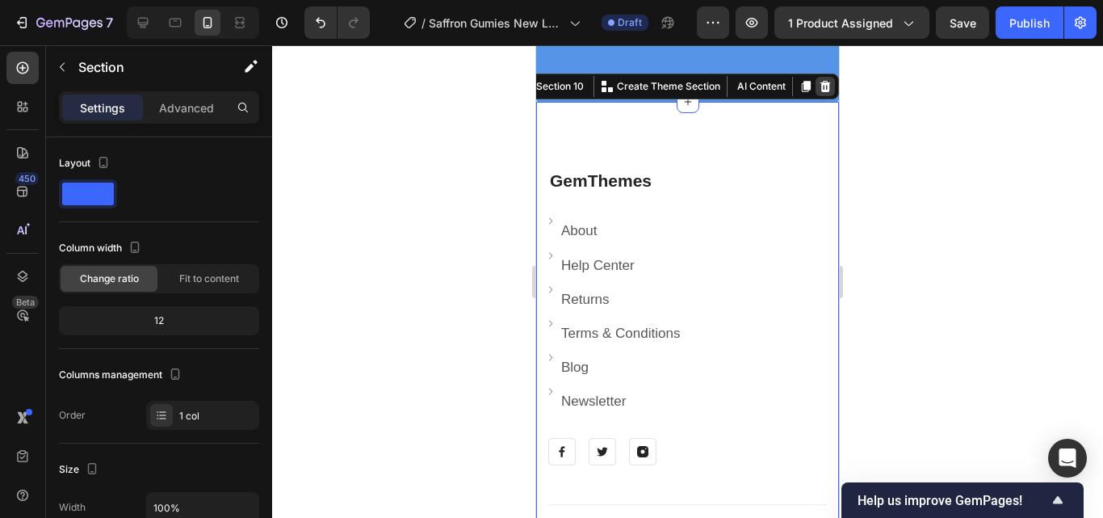
click at [815, 95] on div at bounding box center [824, 86] width 19 height 19
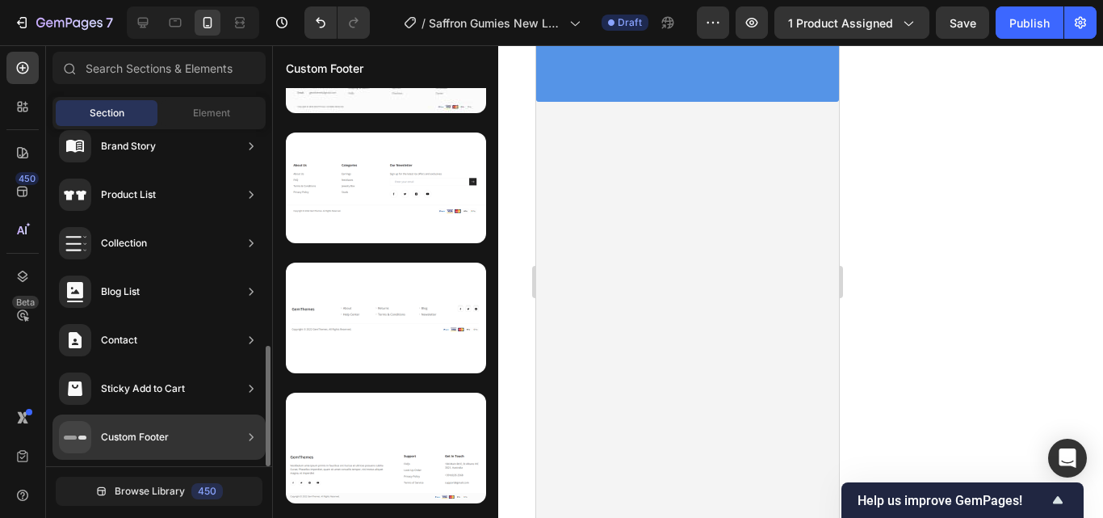
click at [183, 438] on div "Custom Footer" at bounding box center [158, 436] width 213 height 45
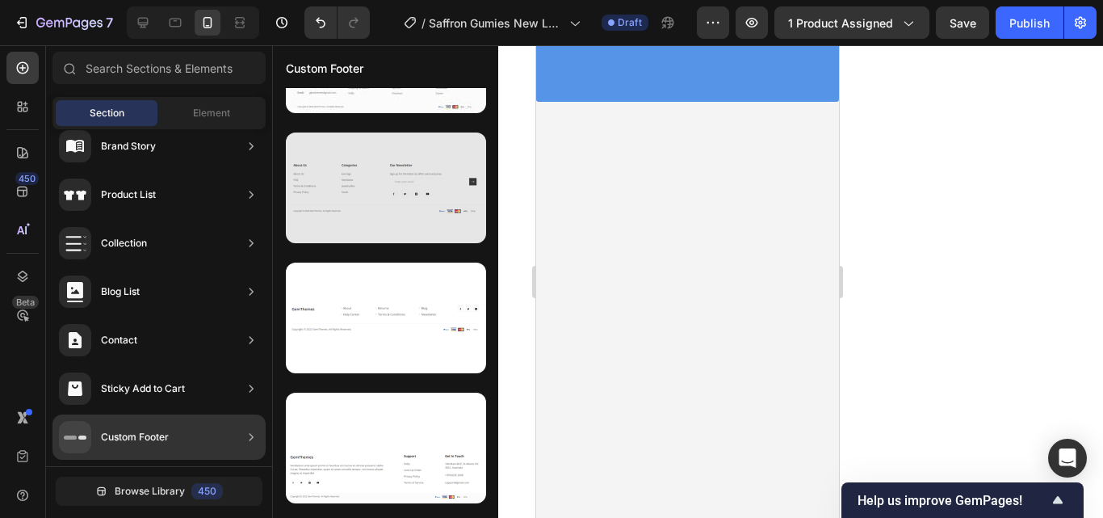
scroll to position [0, 0]
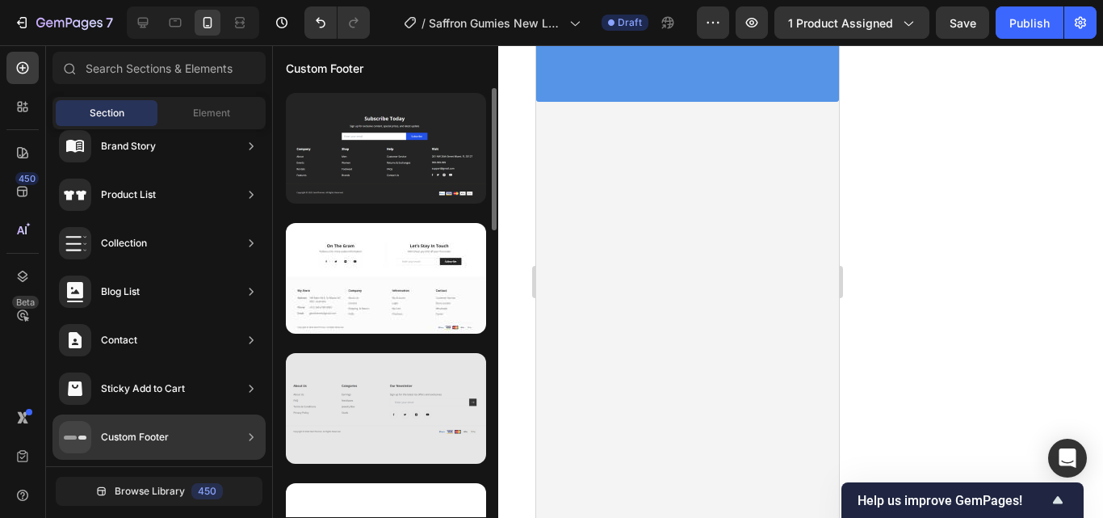
click at [421, 425] on div at bounding box center [386, 408] width 200 height 111
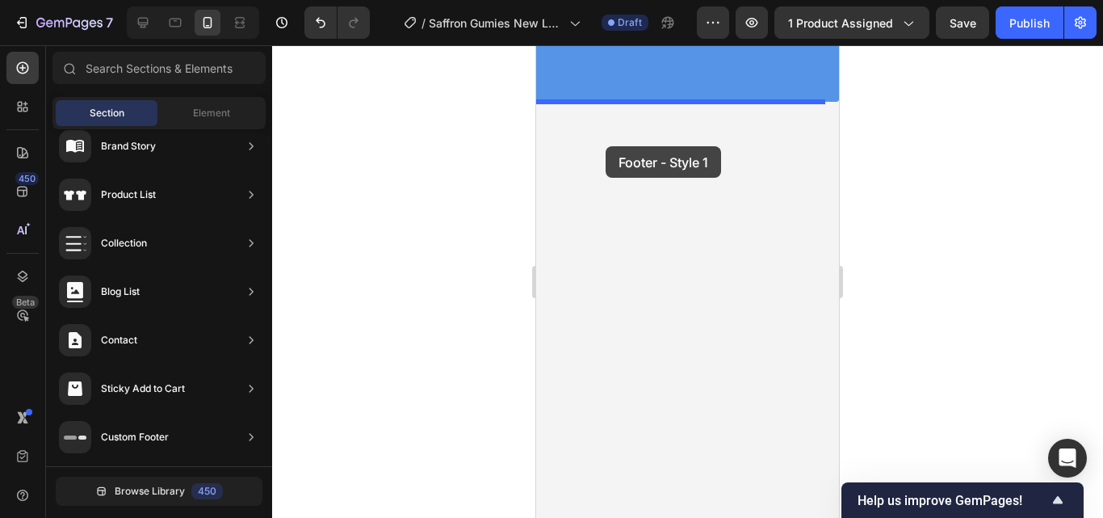
drag, startPoint x: 961, startPoint y: 209, endPoint x: 603, endPoint y: 142, distance: 363.9
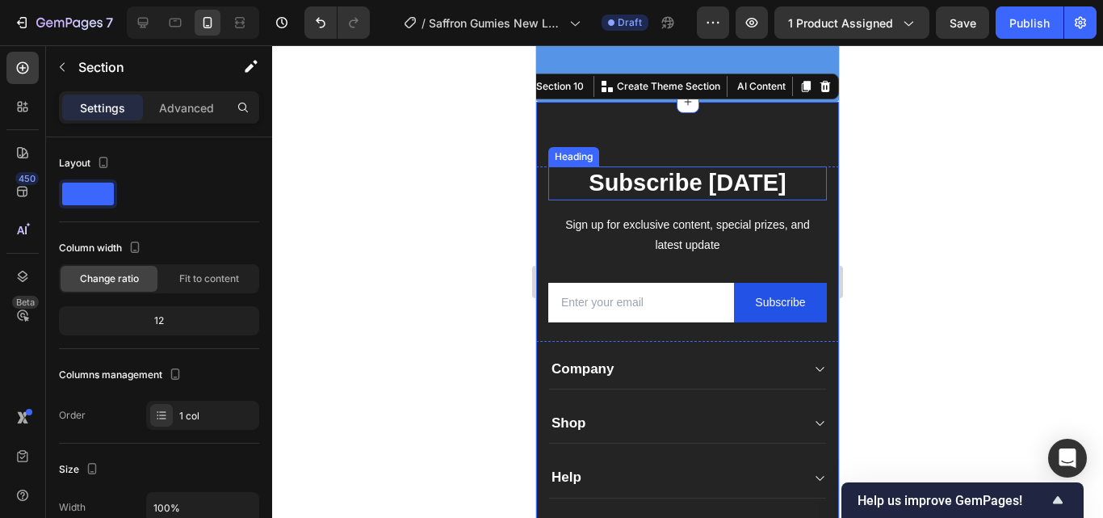
click at [782, 185] on p "Subscribe Today" at bounding box center [687, 183] width 275 height 31
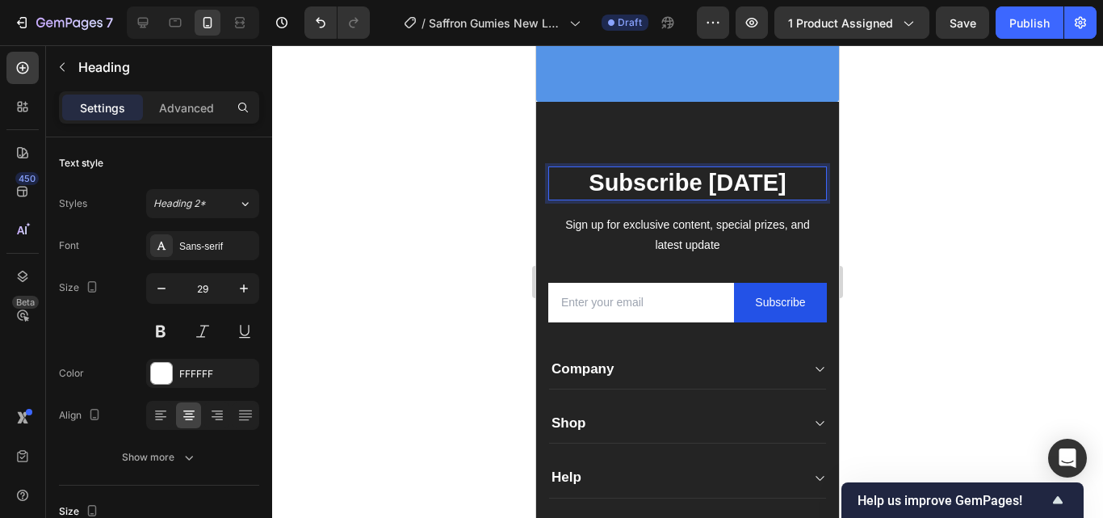
click at [779, 188] on p "Subscribe Today" at bounding box center [687, 183] width 275 height 31
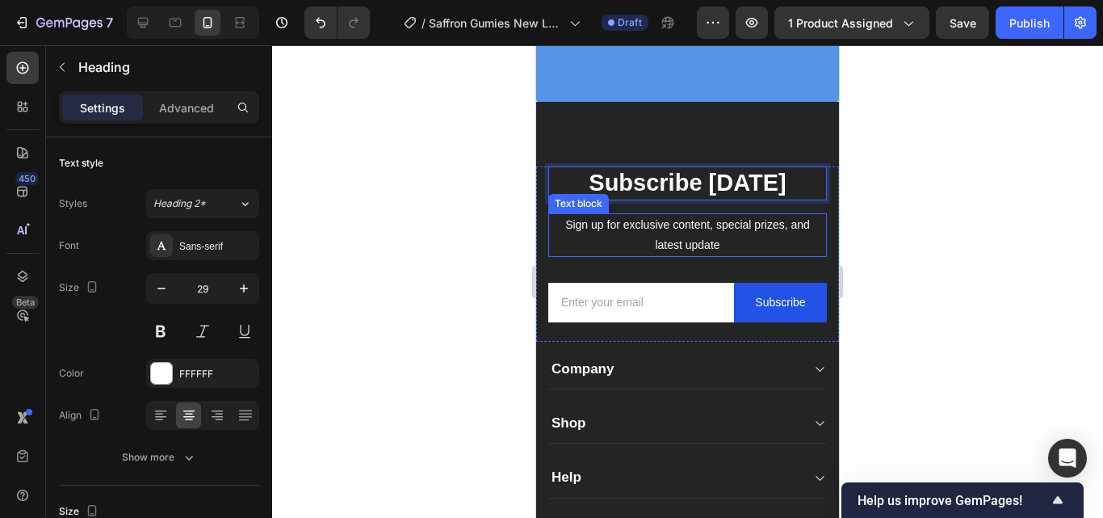
click at [744, 243] on p "Sign up for exclusive content, special prizes, and latest update" at bounding box center [687, 235] width 251 height 40
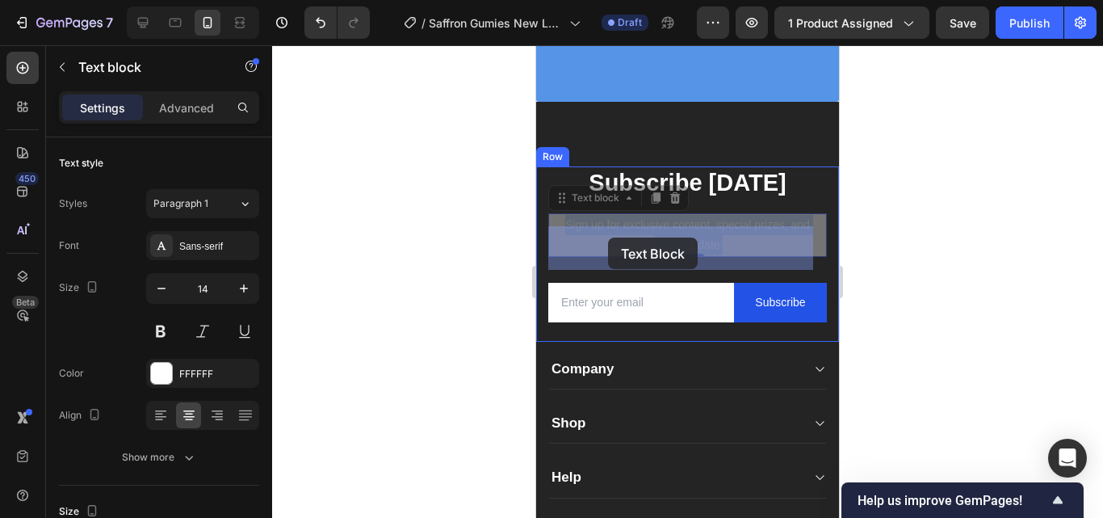
drag, startPoint x: 744, startPoint y: 243, endPoint x: 608, endPoint y: 237, distance: 136.6
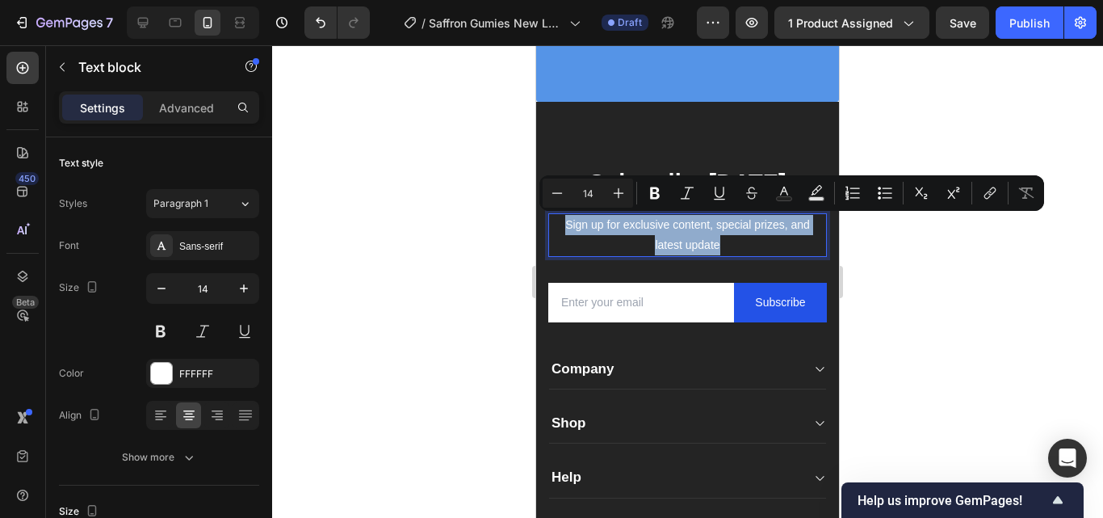
drag, startPoint x: 731, startPoint y: 245, endPoint x: 570, endPoint y: 226, distance: 161.8
click at [570, 226] on p "Sign up for exclusive content, special prizes, and latest update" at bounding box center [687, 235] width 251 height 40
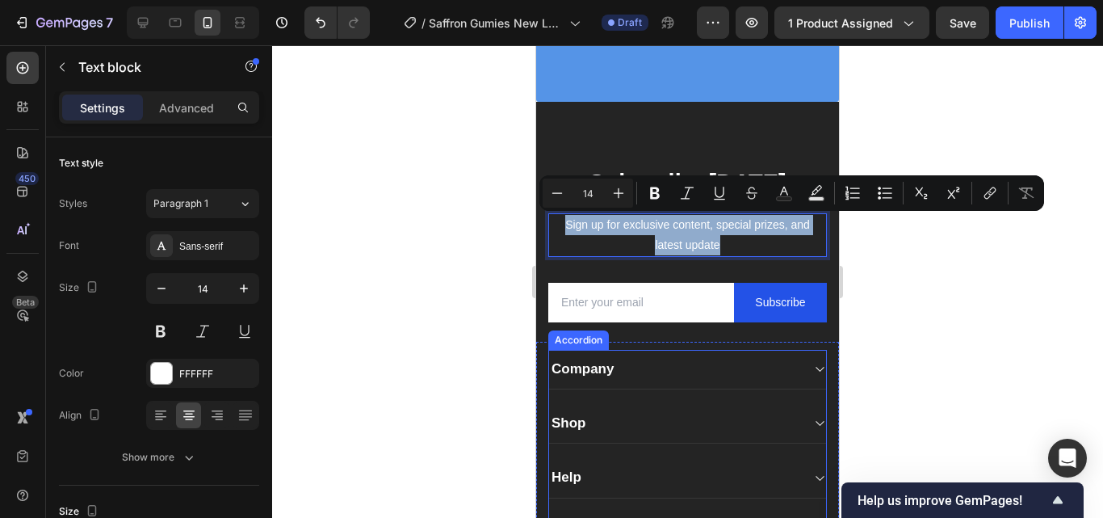
click at [665, 380] on div "Company" at bounding box center [674, 369] width 251 height 23
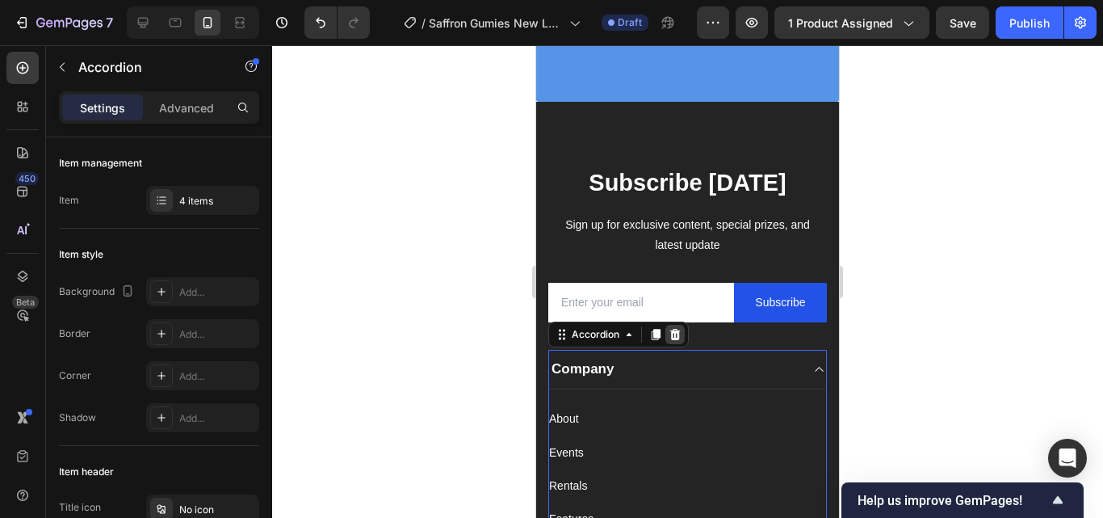
click at [674, 340] on icon at bounding box center [675, 334] width 10 height 11
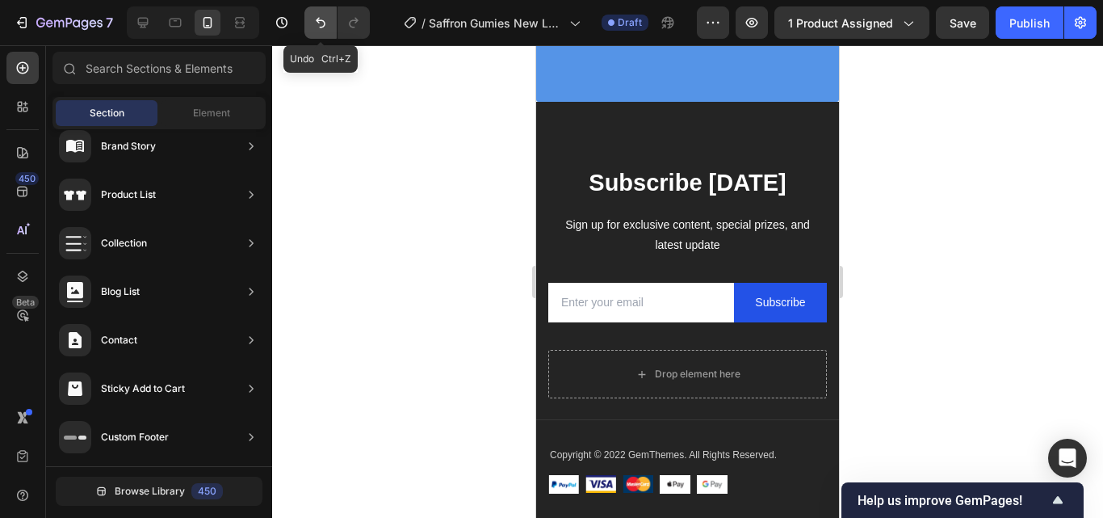
click at [313, 14] on button "Undo/Redo" at bounding box center [320, 22] width 32 height 32
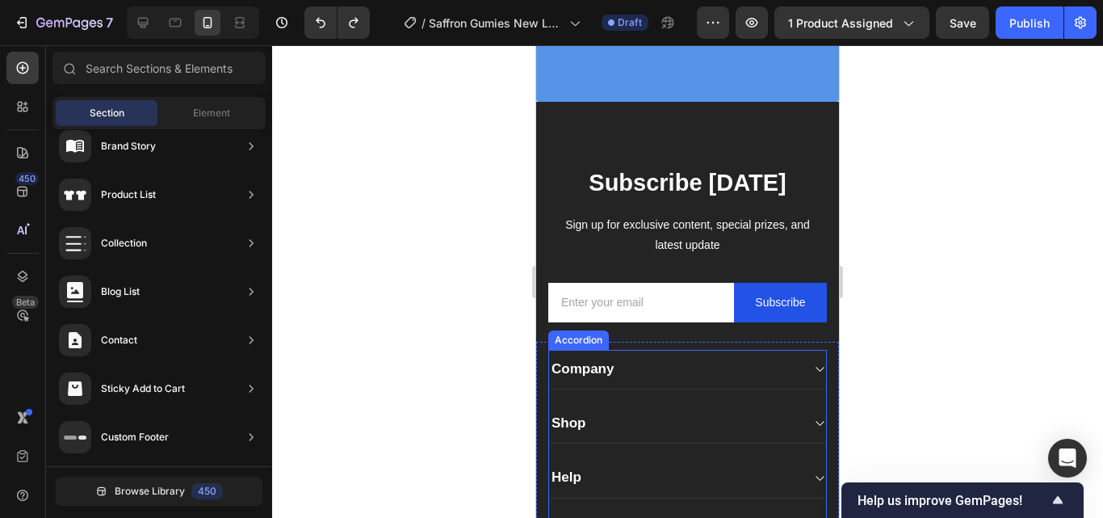
click at [651, 368] on div "Company Shop Help Visit Accordion Row" at bounding box center [687, 457] width 303 height 231
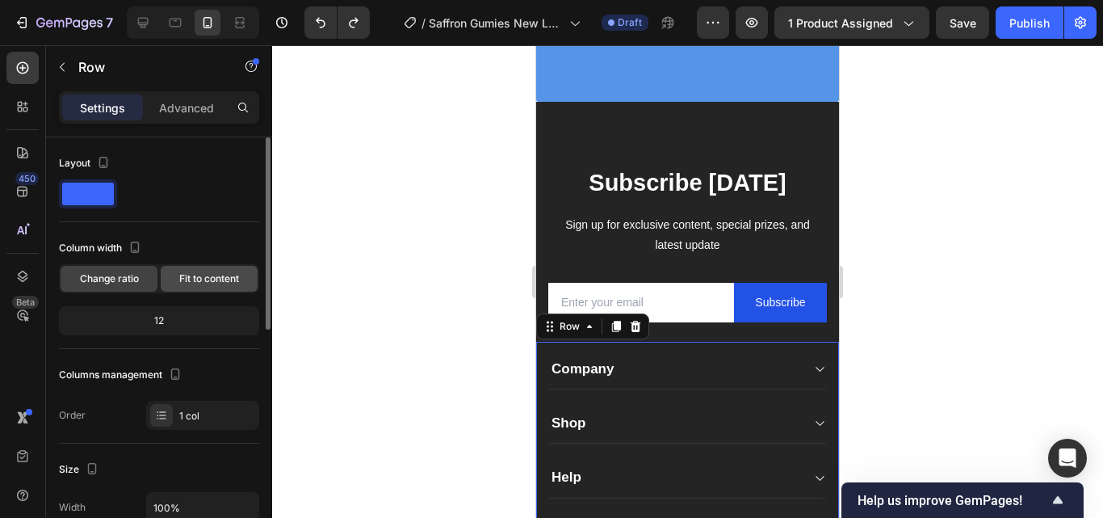
click at [211, 269] on div "Fit to content" at bounding box center [209, 279] width 97 height 26
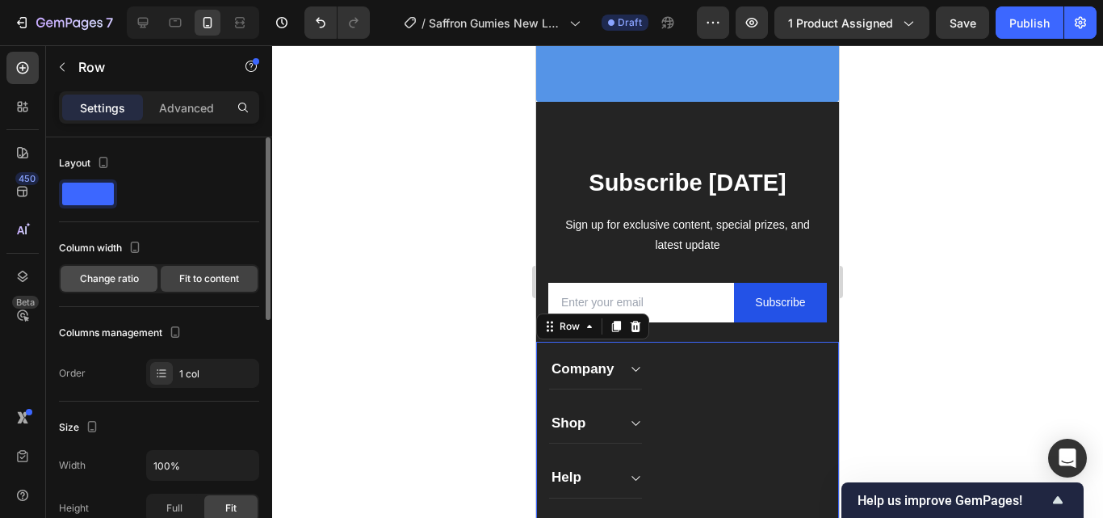
click at [118, 279] on span "Change ratio" at bounding box center [109, 278] width 59 height 15
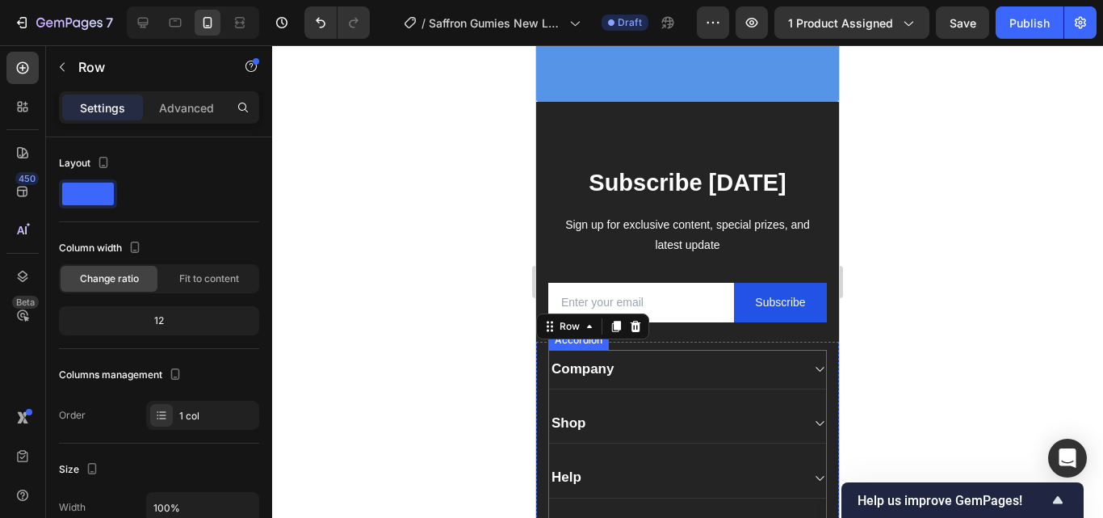
click at [551, 379] on div "Company" at bounding box center [582, 369] width 67 height 23
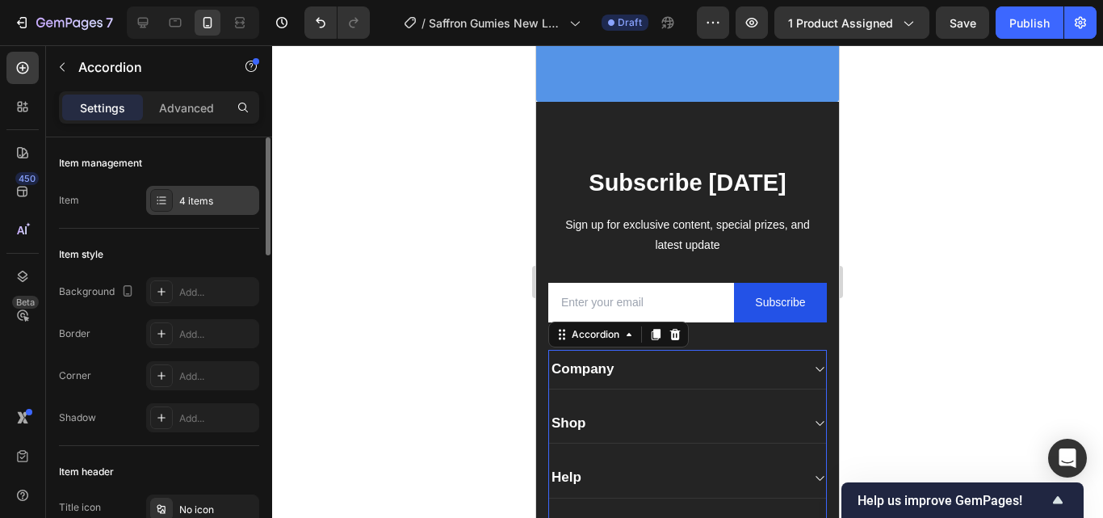
click at [208, 211] on div "4 items" at bounding box center [202, 200] width 113 height 29
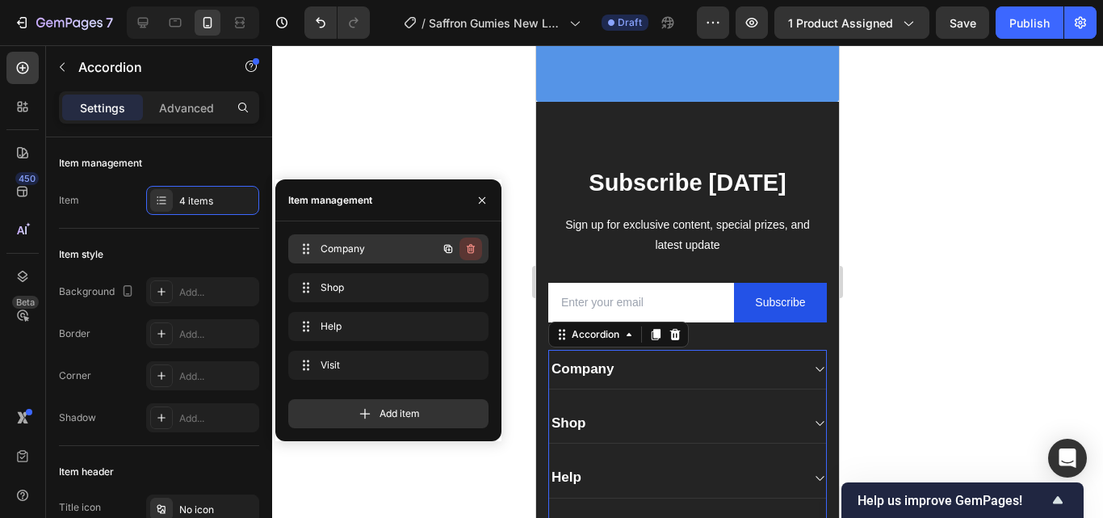
click at [466, 251] on icon "button" at bounding box center [470, 248] width 13 height 13
click at [455, 251] on div "Delete" at bounding box center [460, 248] width 30 height 15
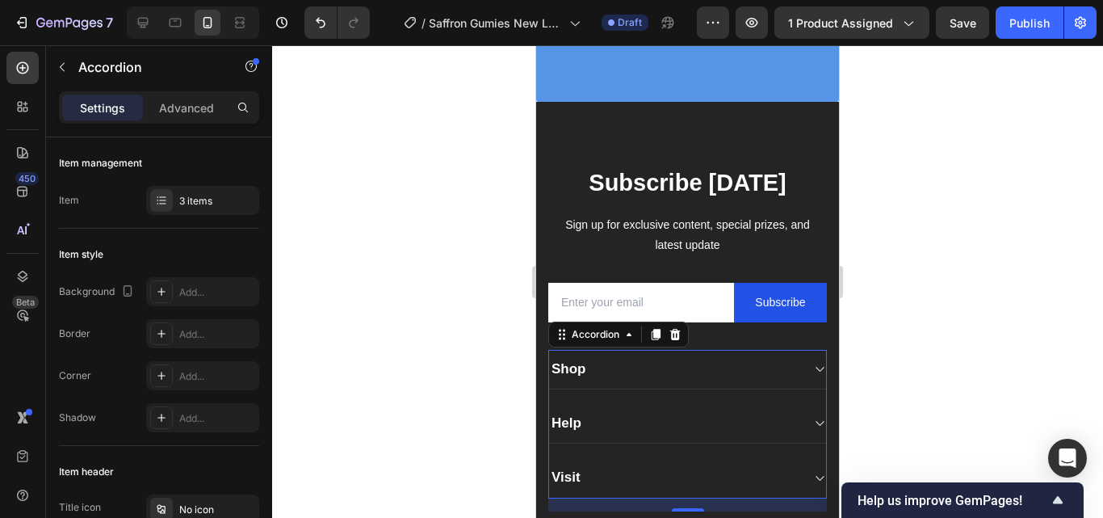
click at [688, 380] on div "Shop" at bounding box center [674, 369] width 251 height 23
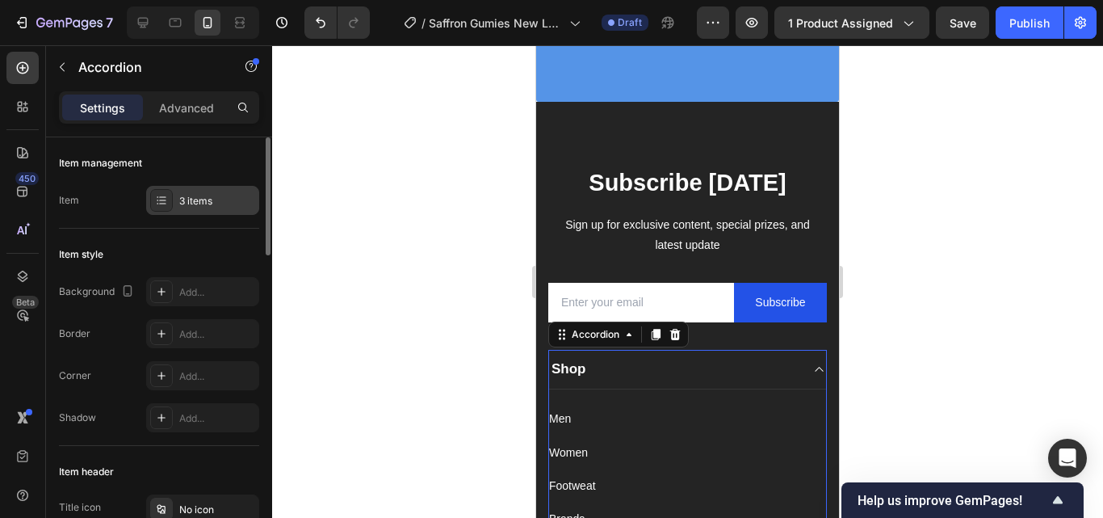
click at [206, 186] on div "3 items" at bounding box center [202, 200] width 113 height 29
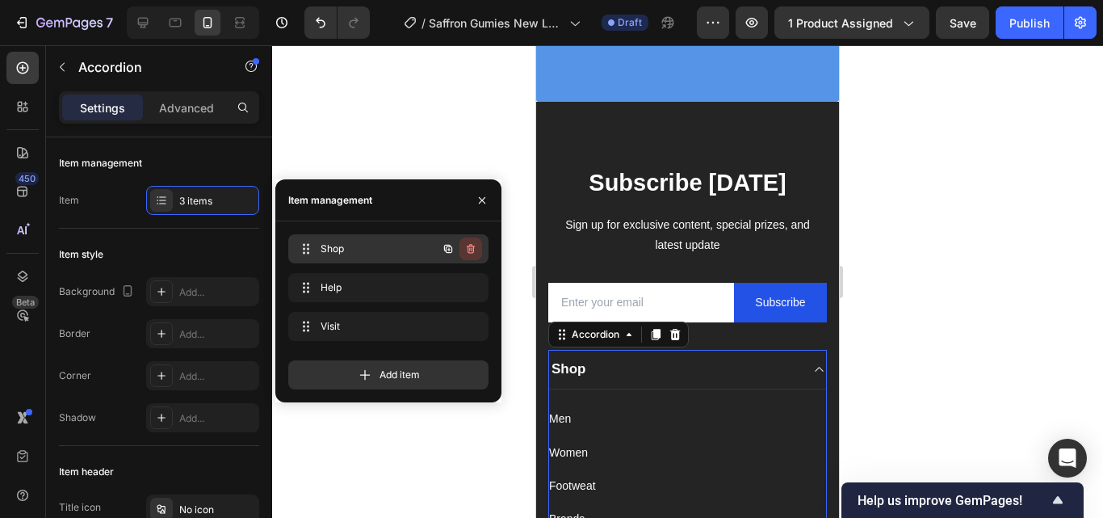
click at [476, 253] on icon "button" at bounding box center [470, 248] width 13 height 13
click at [463, 253] on div "Delete" at bounding box center [460, 248] width 30 height 15
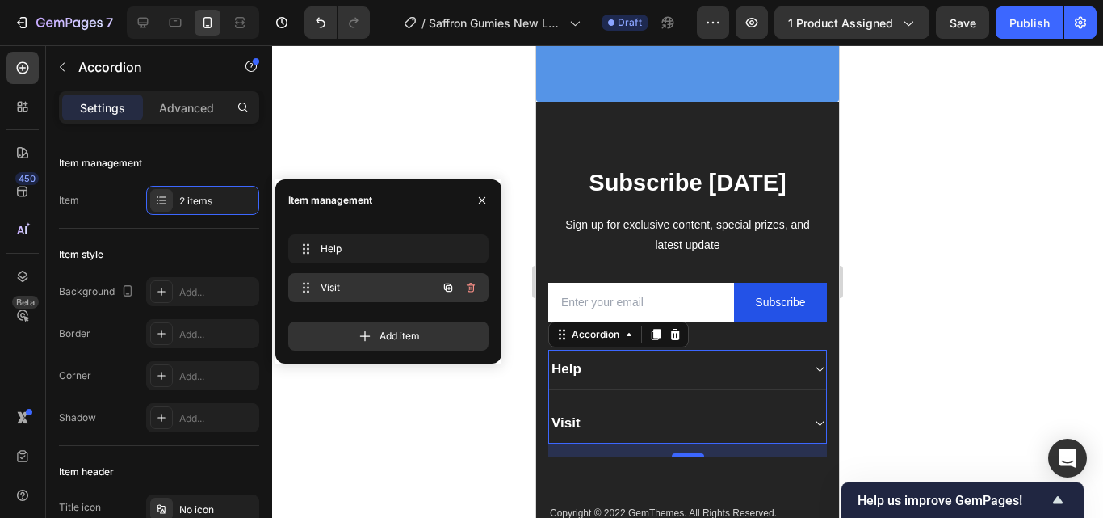
click at [401, 291] on span "Visit" at bounding box center [366, 287] width 91 height 15
click at [813, 430] on icon at bounding box center [819, 423] width 12 height 13
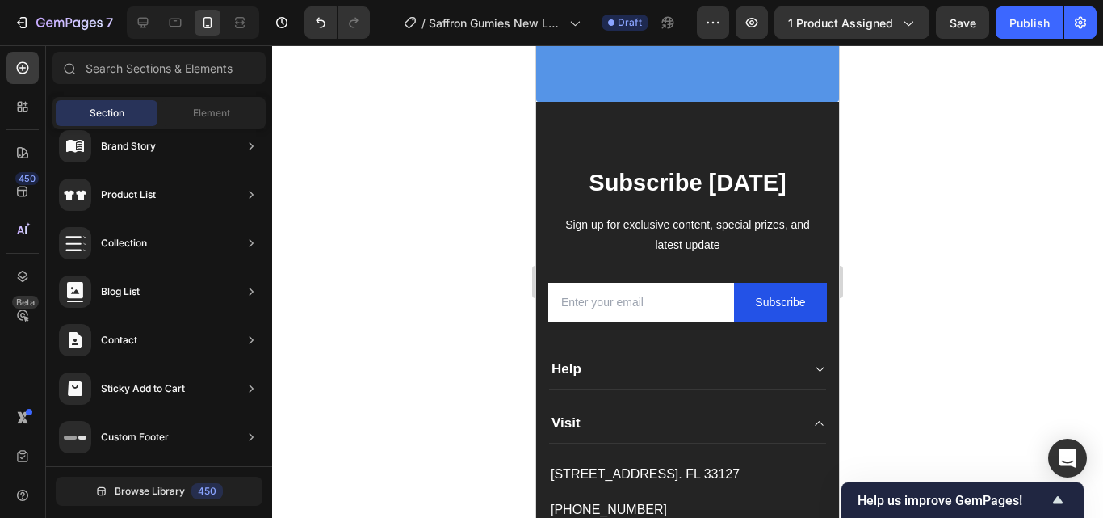
scroll to position [5227, 0]
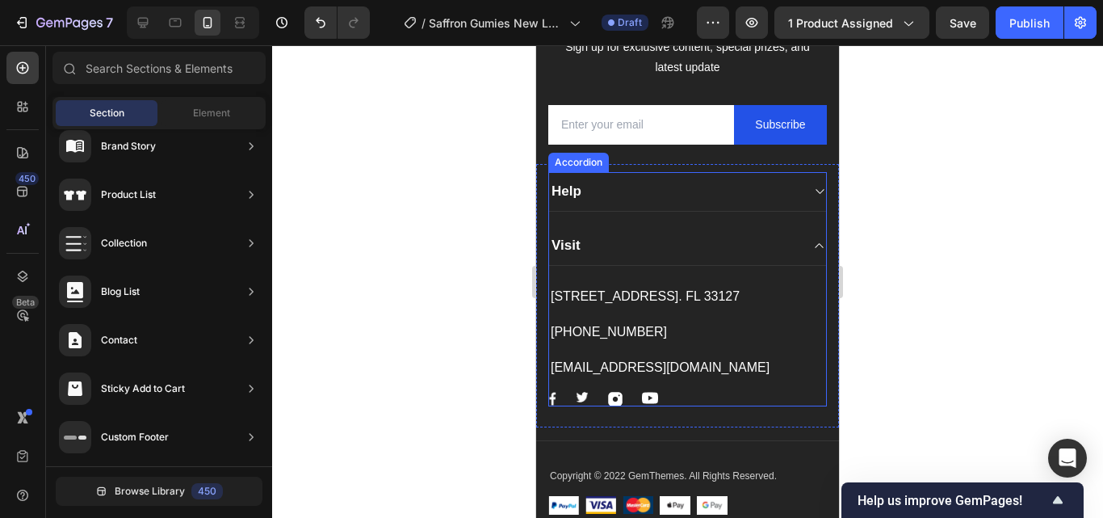
click at [798, 263] on div "Visit" at bounding box center [687, 246] width 277 height 40
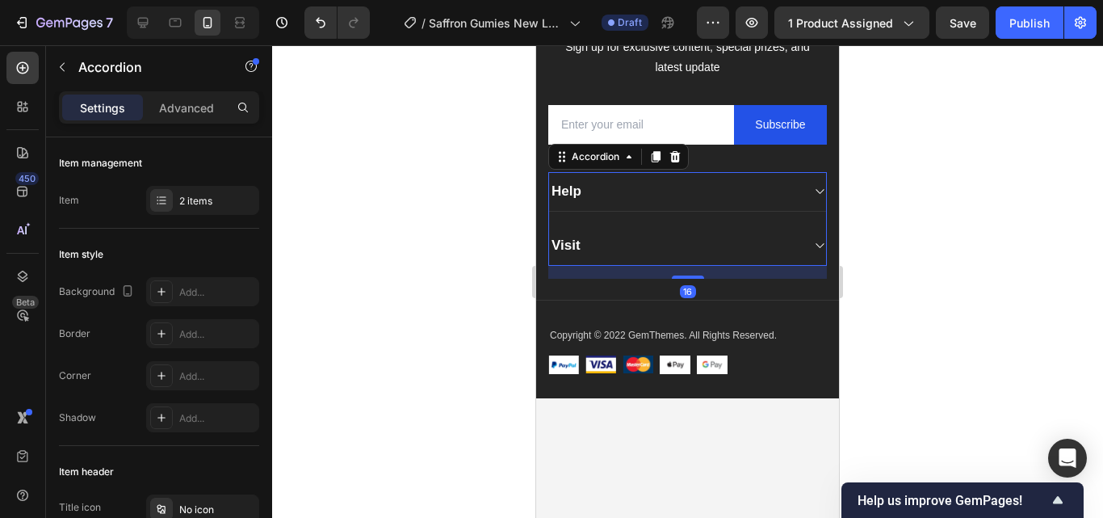
click at [780, 257] on div "Visit" at bounding box center [674, 245] width 251 height 23
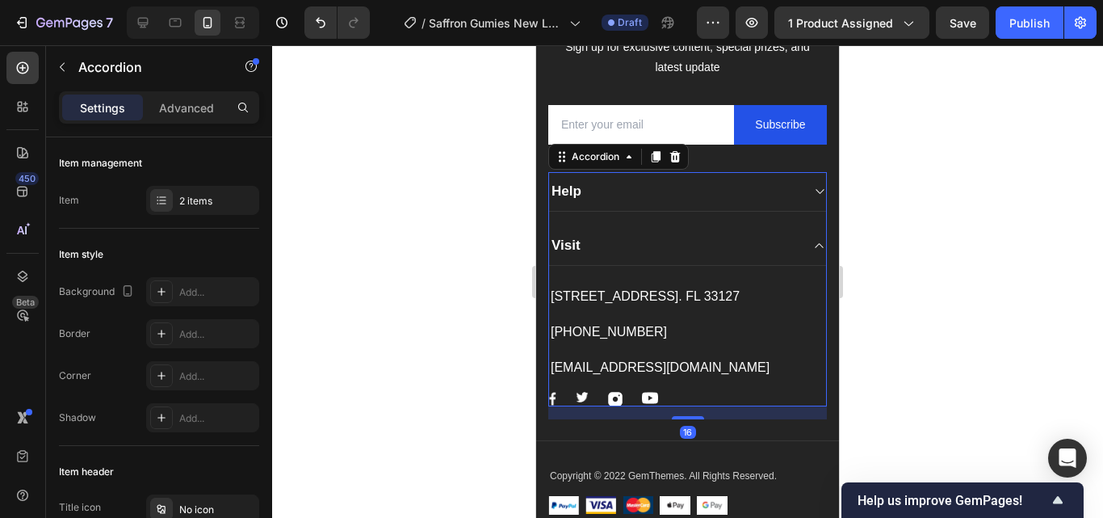
click at [769, 203] on div "Help" at bounding box center [674, 191] width 251 height 23
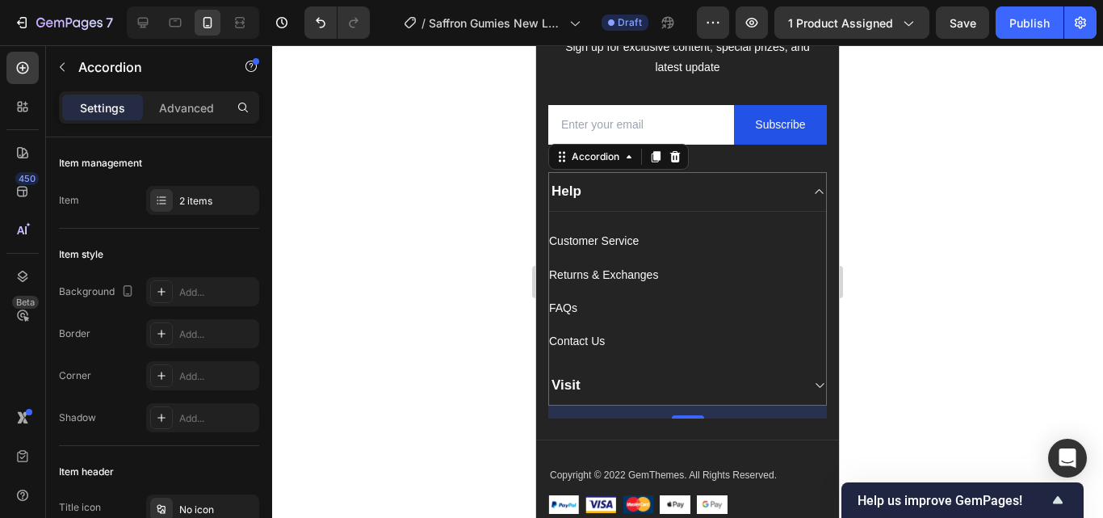
click at [798, 402] on div "Visit" at bounding box center [687, 386] width 277 height 40
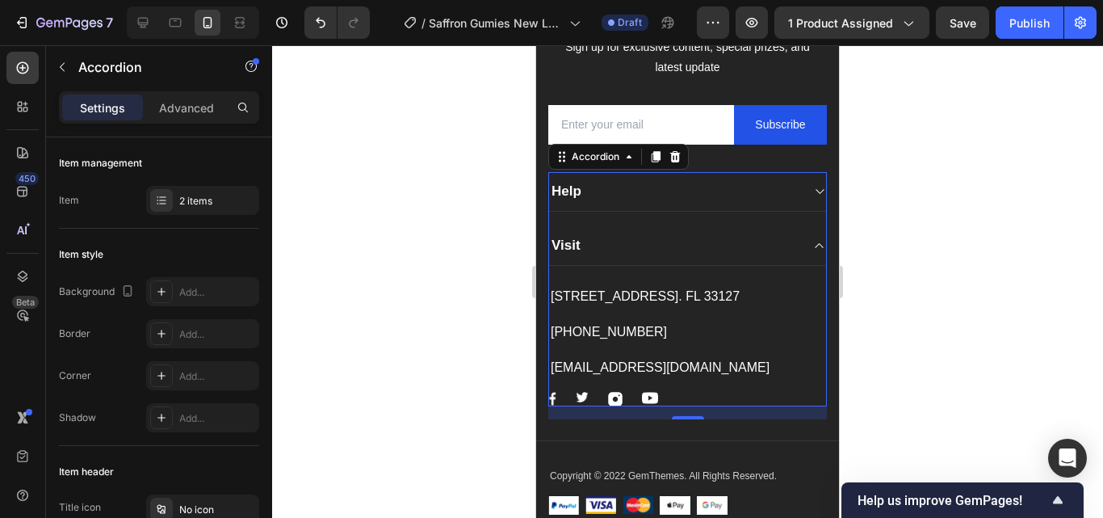
click at [794, 207] on div "Help" at bounding box center [687, 192] width 277 height 40
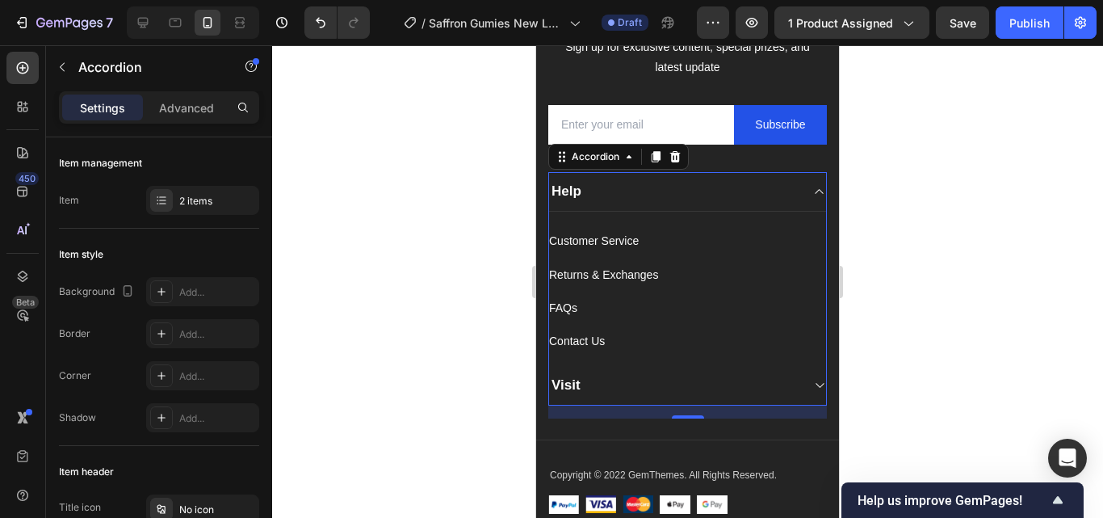
click at [794, 207] on div "Help" at bounding box center [687, 192] width 277 height 40
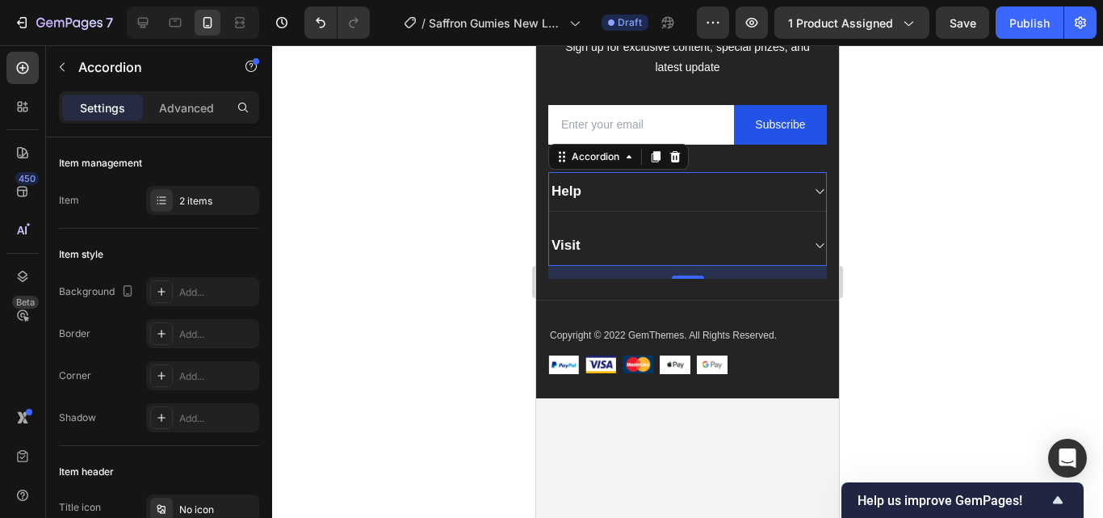
click at [795, 264] on div "Visit" at bounding box center [687, 246] width 277 height 40
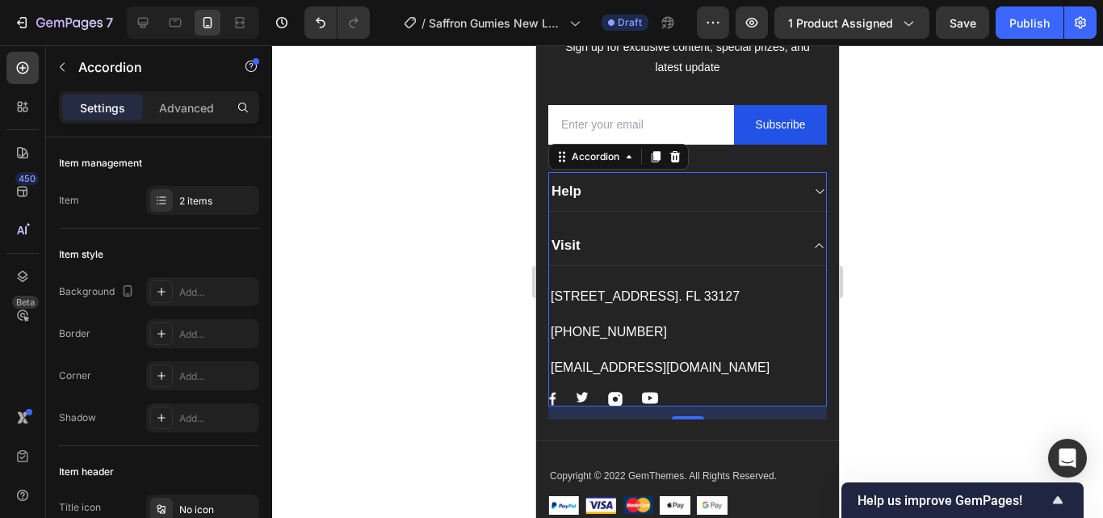
click at [813, 252] on icon at bounding box center [819, 245] width 12 height 13
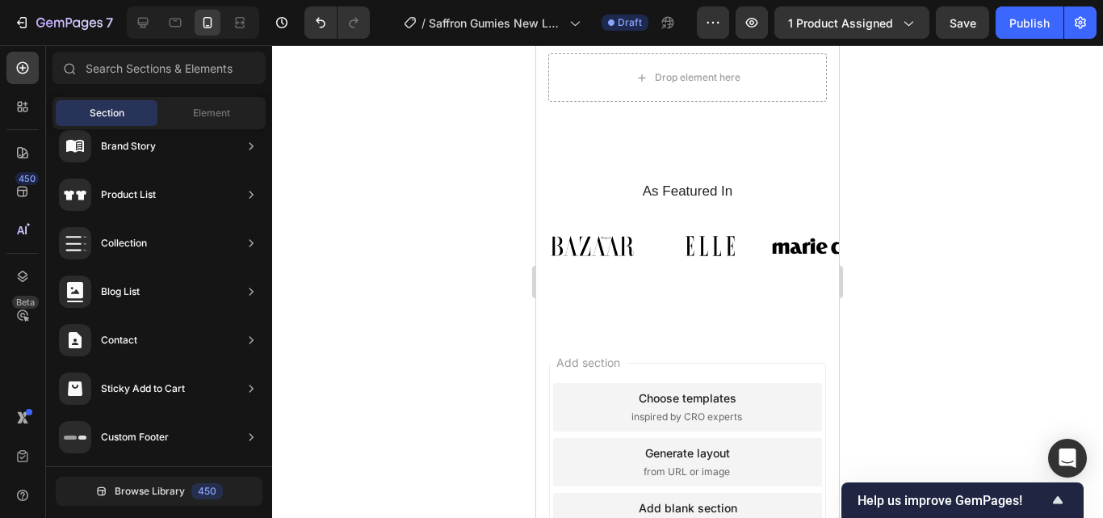
scroll to position [6440, 0]
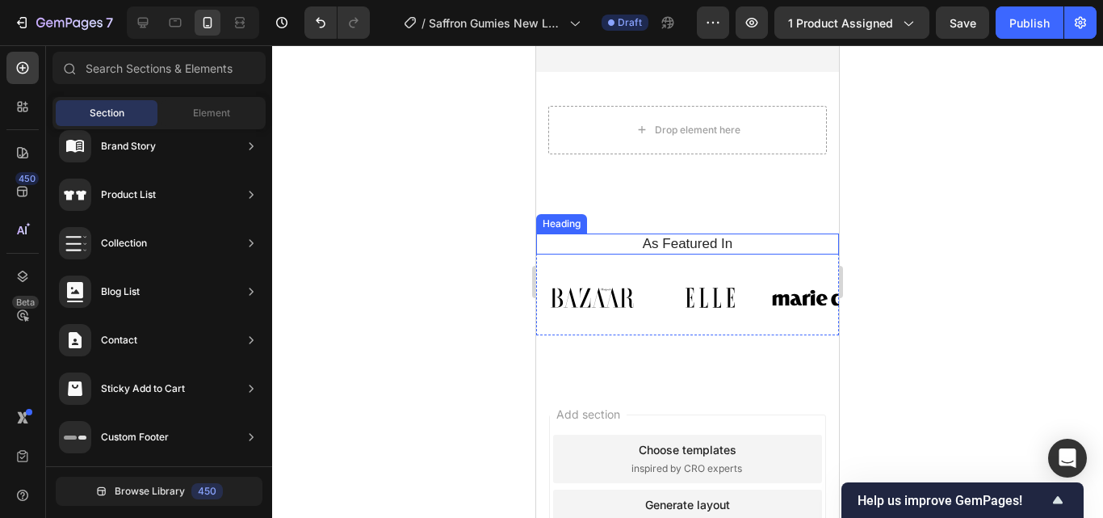
click at [776, 247] on h2 "As Featured In" at bounding box center [687, 243] width 279 height 21
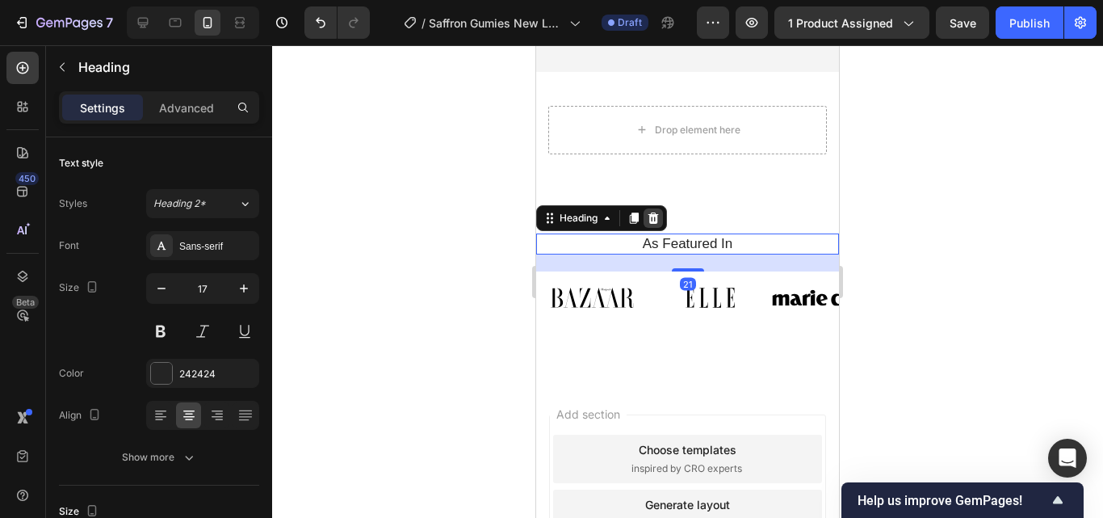
click at [650, 212] on icon at bounding box center [653, 218] width 13 height 13
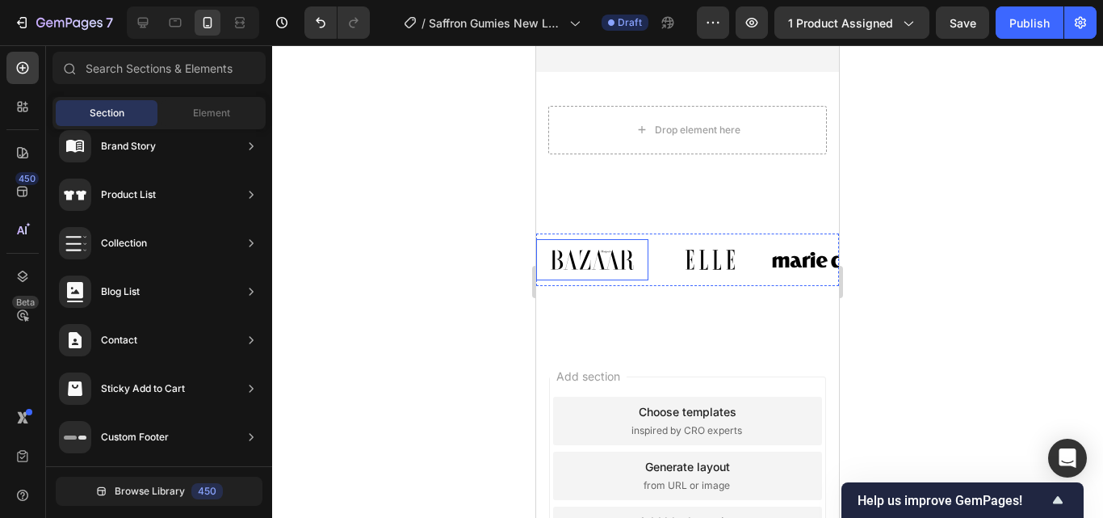
click at [643, 245] on img at bounding box center [592, 259] width 112 height 41
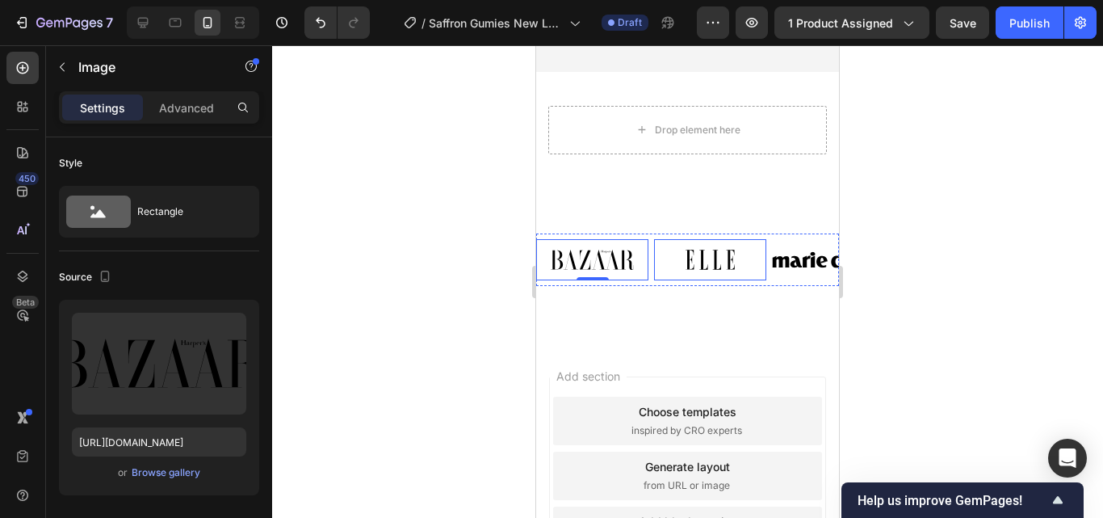
click at [673, 244] on img at bounding box center [710, 259] width 112 height 41
click at [645, 236] on div "Image Image 0 Image Image Image Image Image Carousel" at bounding box center [687, 259] width 303 height 52
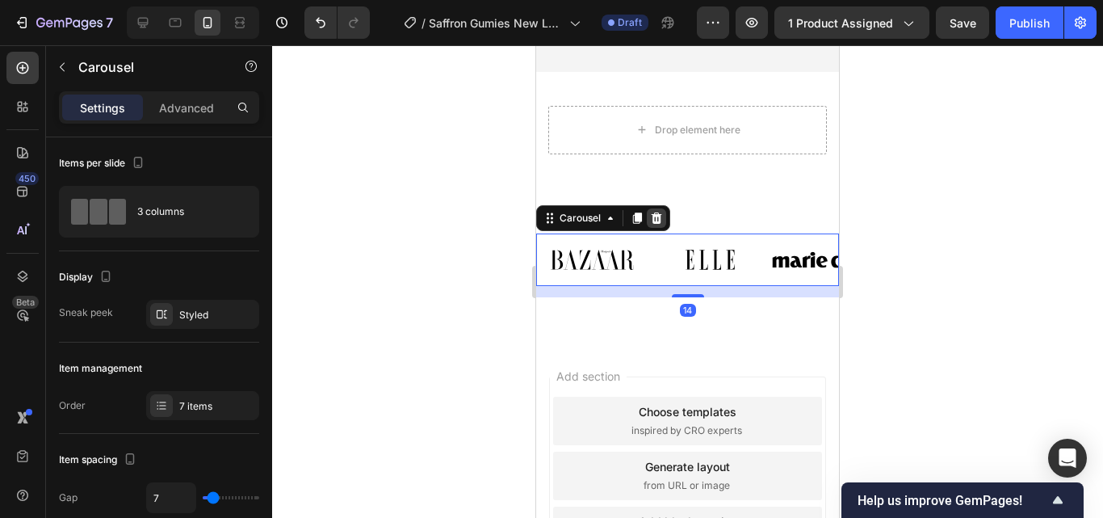
click at [656, 222] on icon at bounding box center [657, 217] width 10 height 11
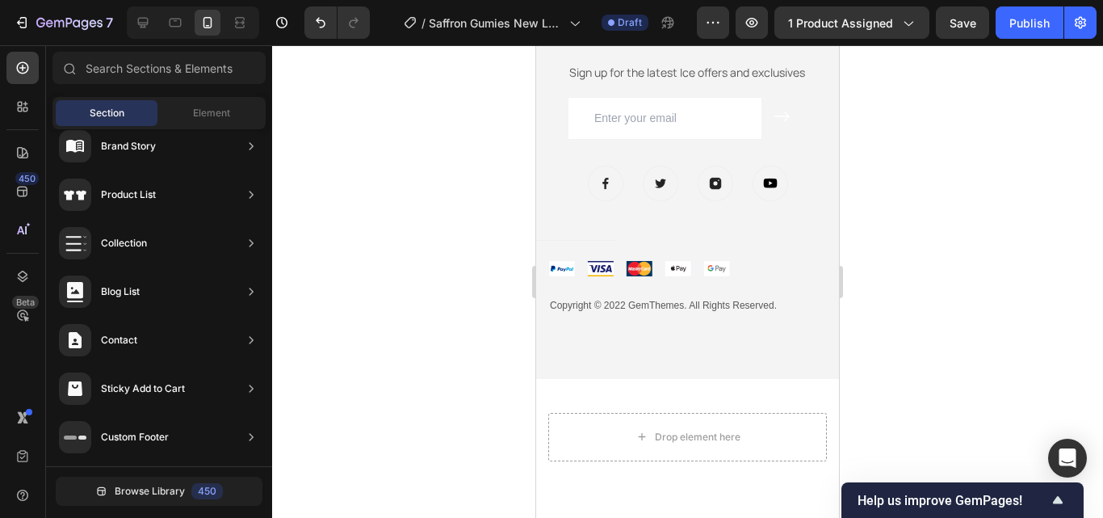
scroll to position [6146, 0]
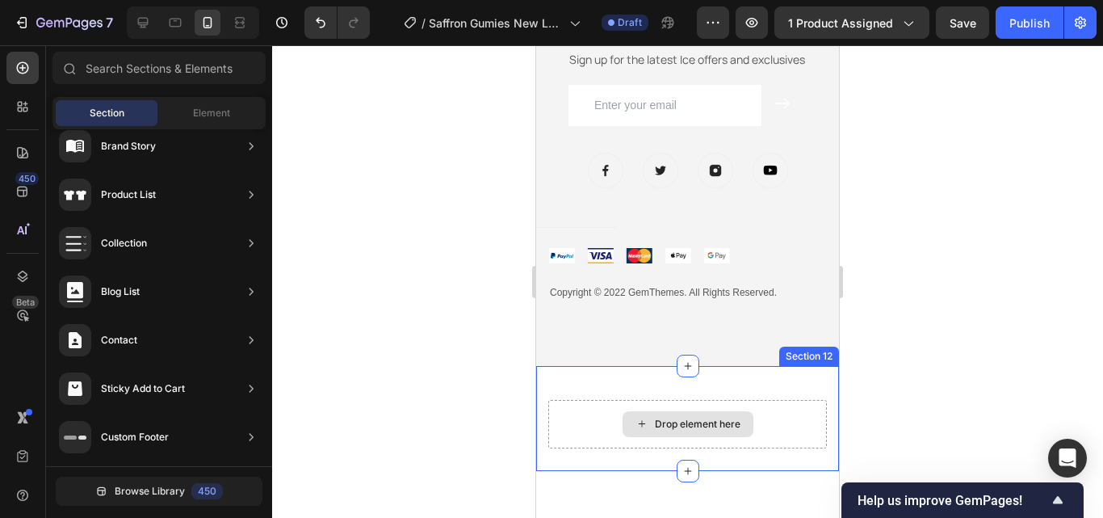
click at [786, 444] on div "Drop element here" at bounding box center [687, 424] width 279 height 48
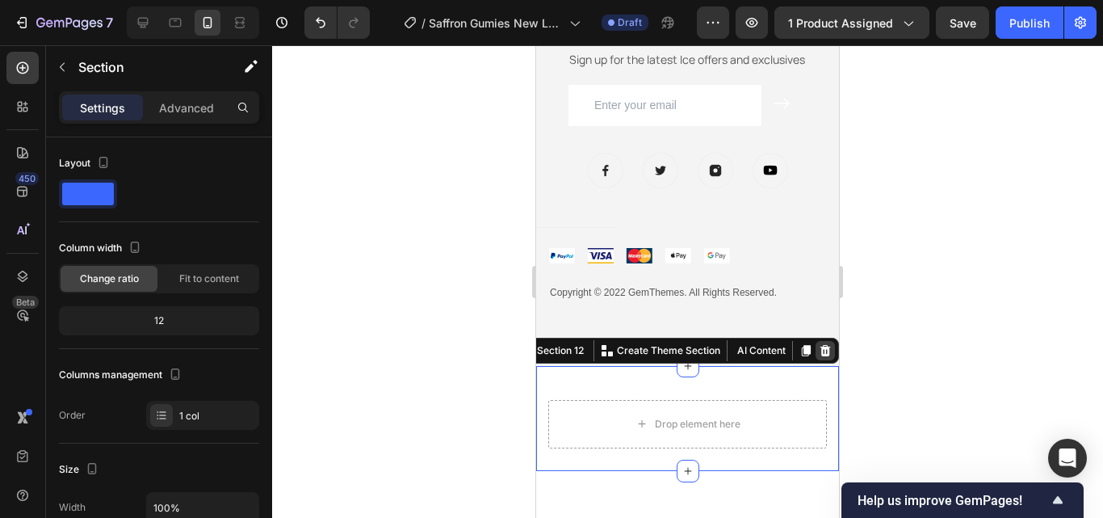
click at [820, 352] on icon at bounding box center [825, 350] width 10 height 11
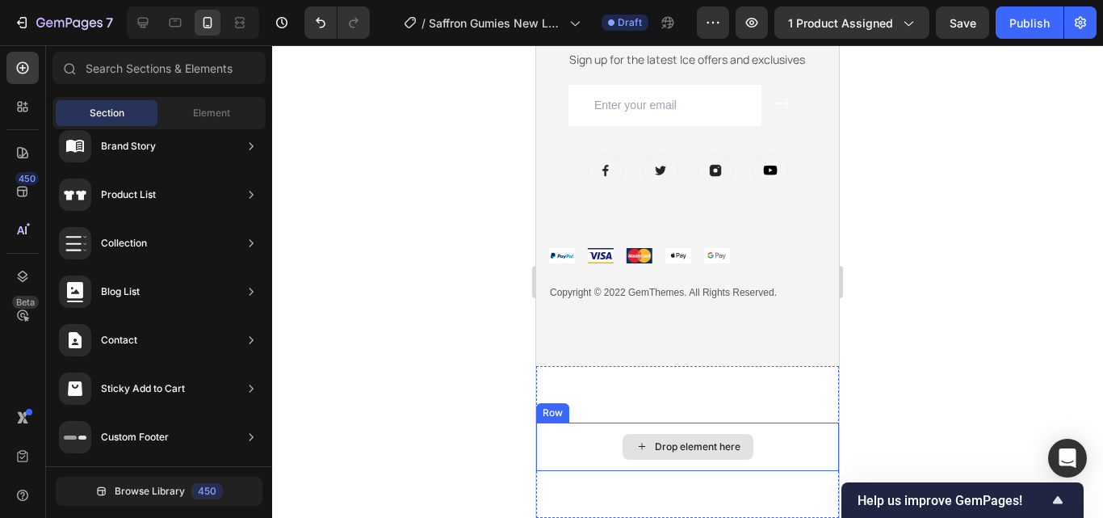
click at [811, 456] on div "Drop element here" at bounding box center [687, 446] width 303 height 48
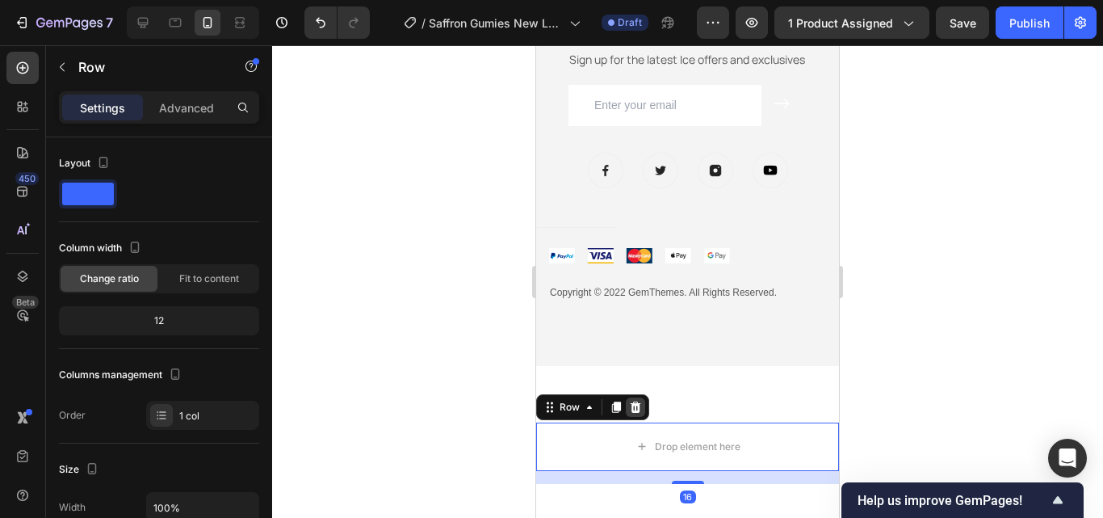
click at [642, 410] on div at bounding box center [635, 406] width 19 height 19
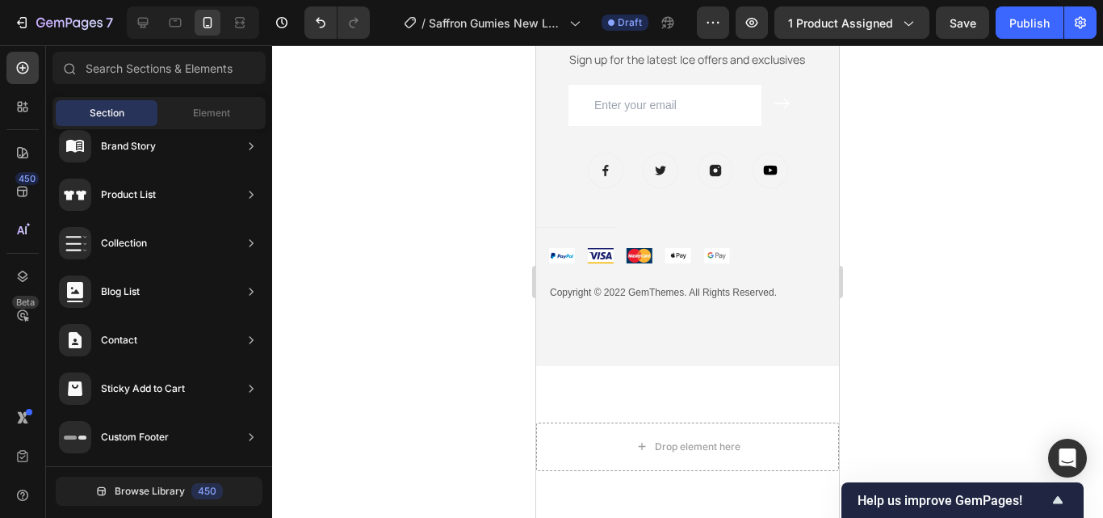
click at [790, 447] on div "Drop element here" at bounding box center [687, 446] width 303 height 48
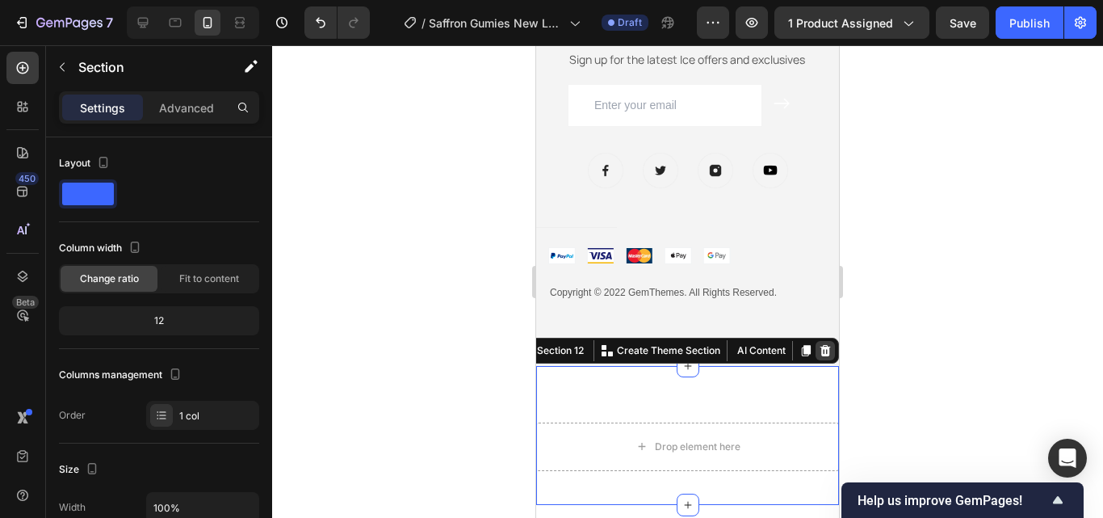
click at [820, 346] on icon at bounding box center [825, 350] width 10 height 11
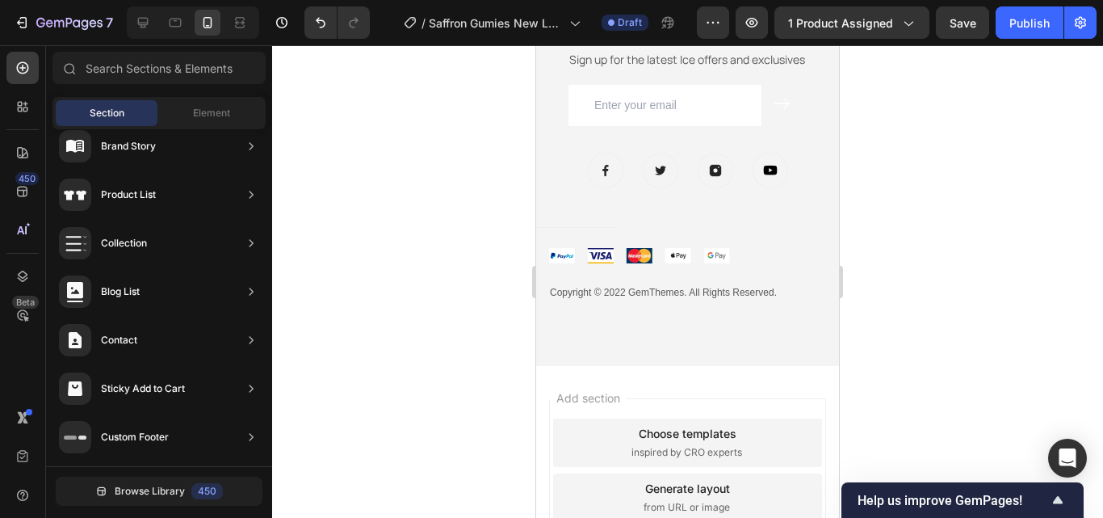
click at [760, 404] on div "Add section Choose templates inspired by CRO experts Generate layout from URL o…" at bounding box center [687, 497] width 277 height 199
click at [775, 407] on div "Add section Choose templates inspired by CRO experts Generate layout from URL o…" at bounding box center [687, 497] width 277 height 199
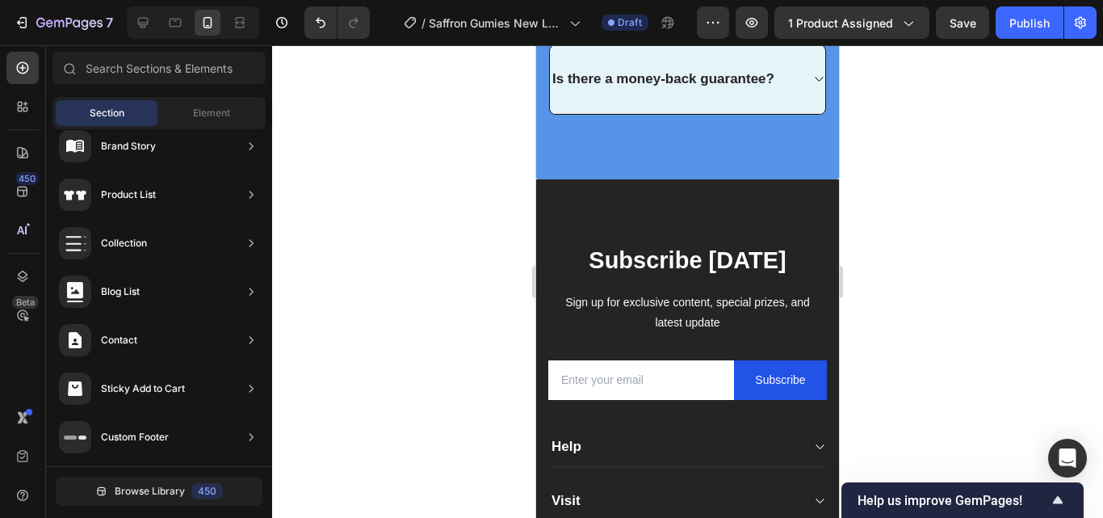
scroll to position [4959, 0]
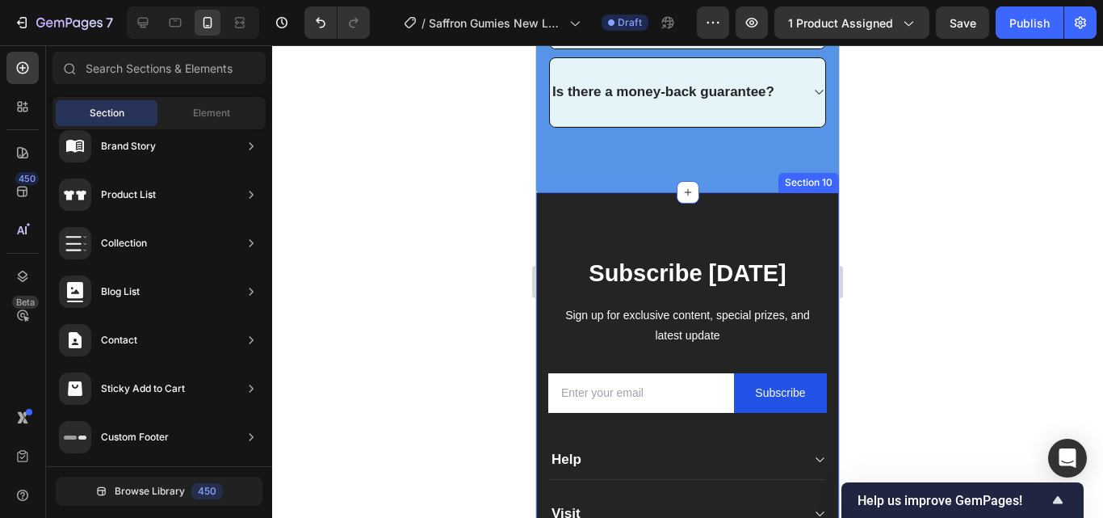
click at [789, 221] on div "Subscribe Today Heading Sign up for exclusive content, special prizes, and late…" at bounding box center [687, 429] width 303 height 474
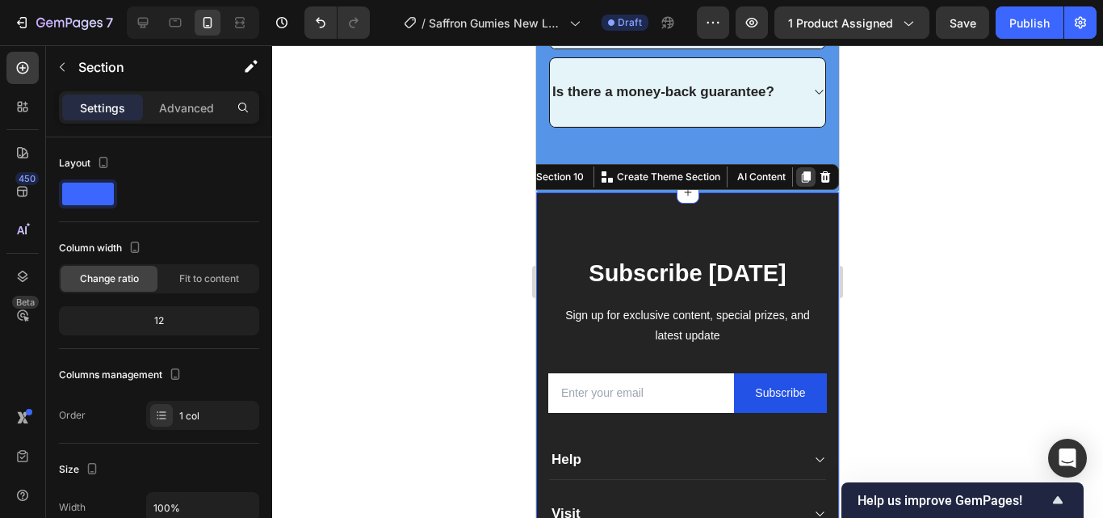
click at [801, 183] on div at bounding box center [805, 176] width 19 height 19
click at [815, 183] on div at bounding box center [824, 176] width 19 height 19
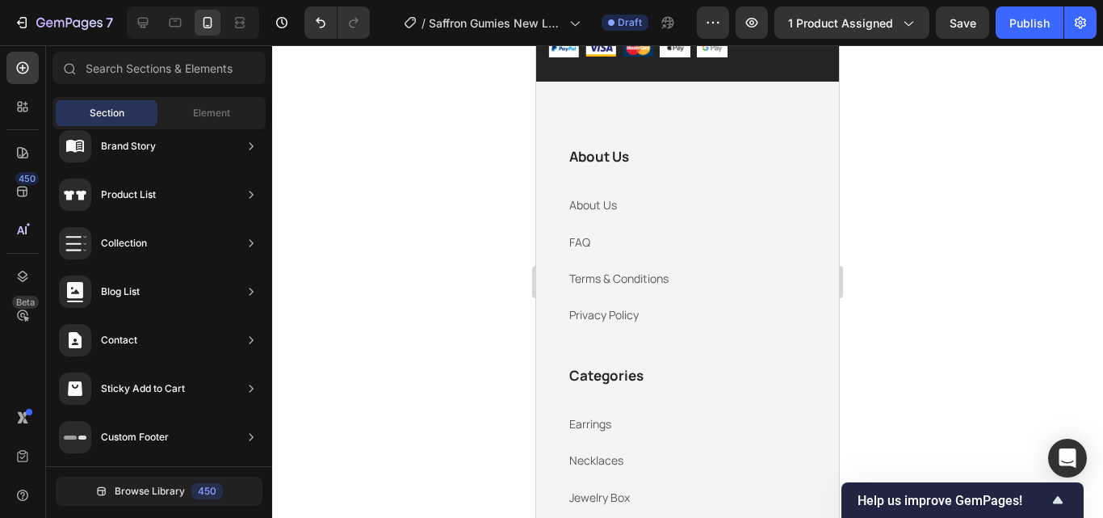
scroll to position [5303, 0]
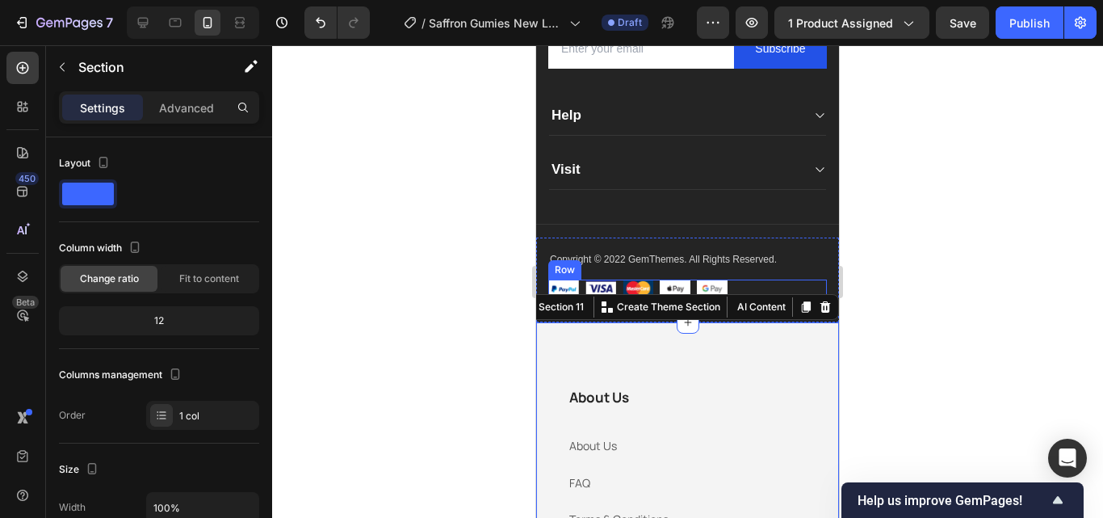
click at [809, 298] on div "Image Image Image Image Image Row" at bounding box center [687, 288] width 279 height 19
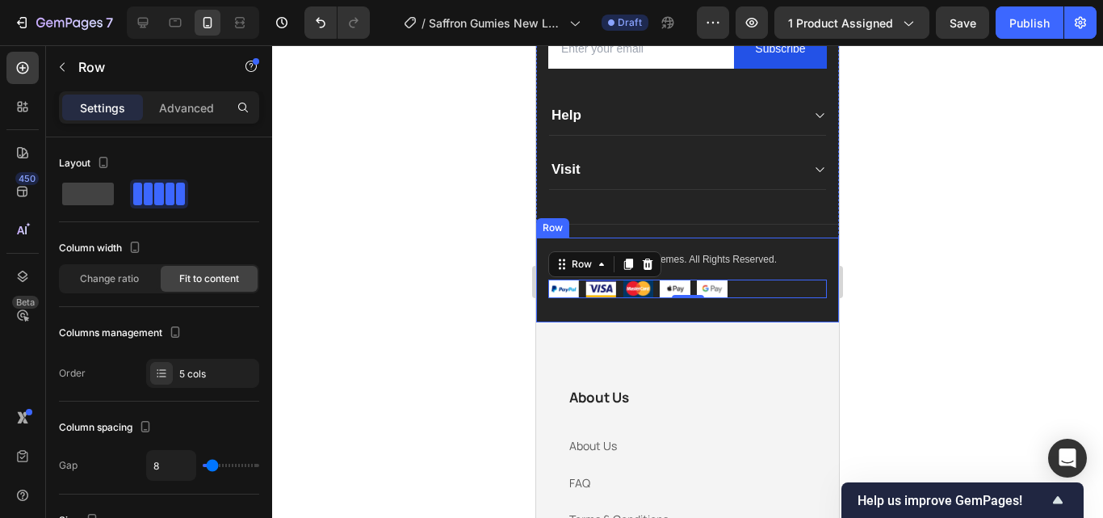
click at [815, 309] on div "Copyright © 2022 GemThemes. All Rights Reserved. Text block Image Image Image I…" at bounding box center [687, 279] width 303 height 85
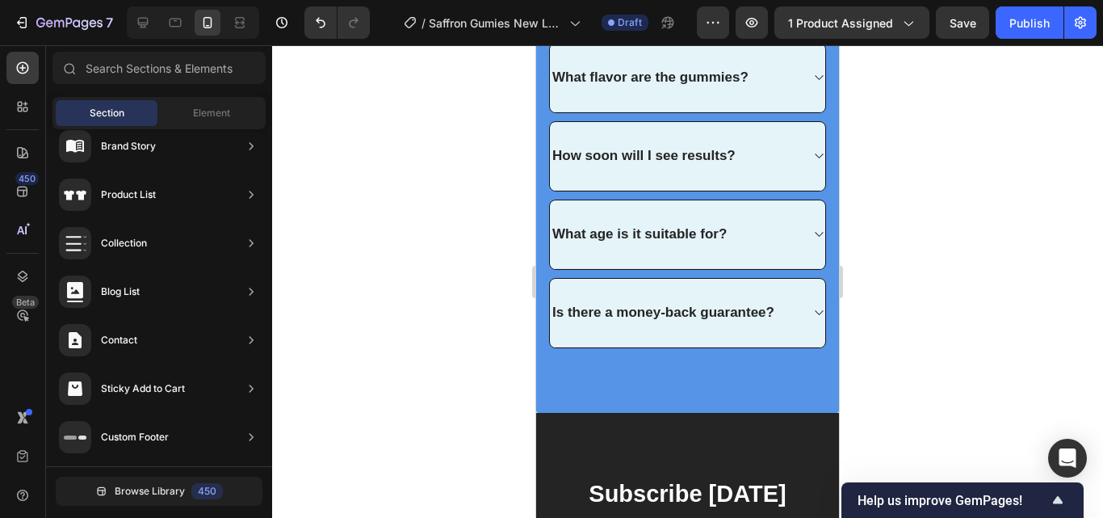
scroll to position [4800, 0]
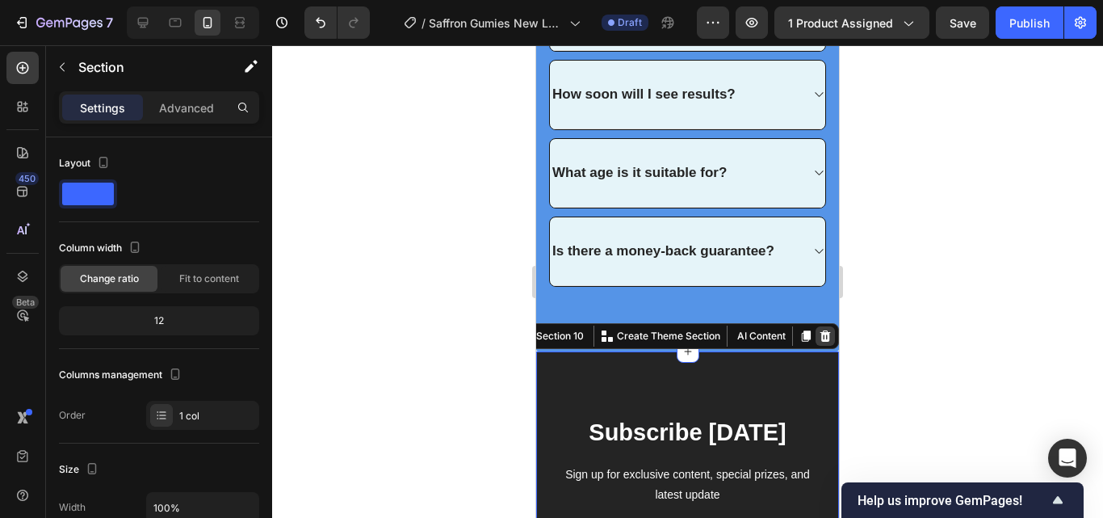
click at [819, 331] on icon at bounding box center [825, 335] width 13 height 13
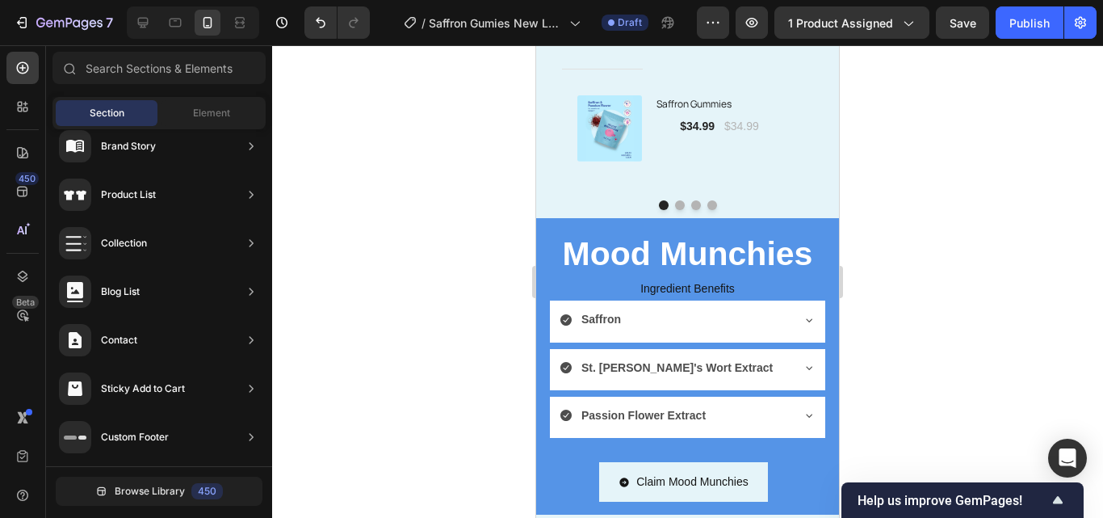
scroll to position [3858, 0]
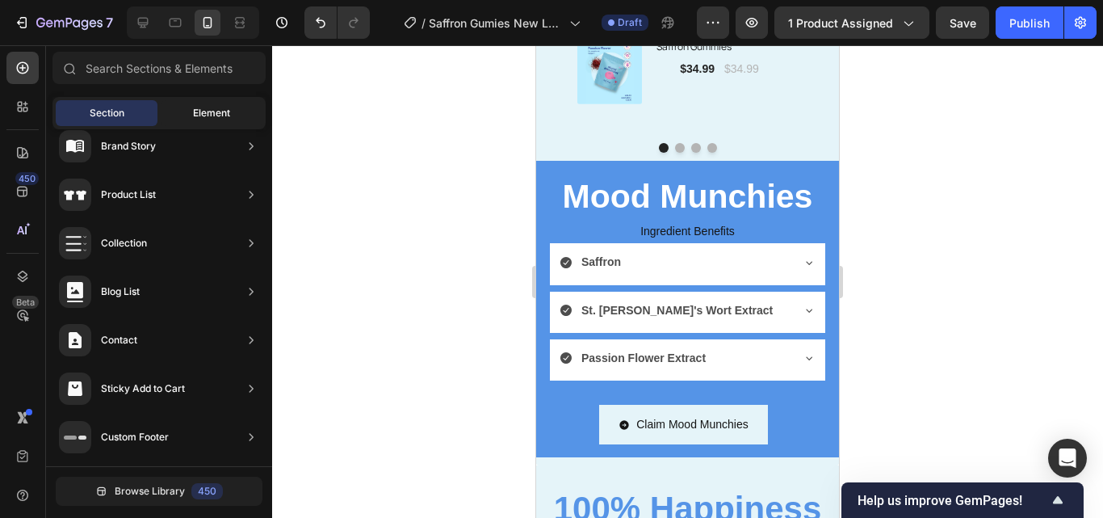
click at [195, 108] on span "Element" at bounding box center [211, 113] width 37 height 15
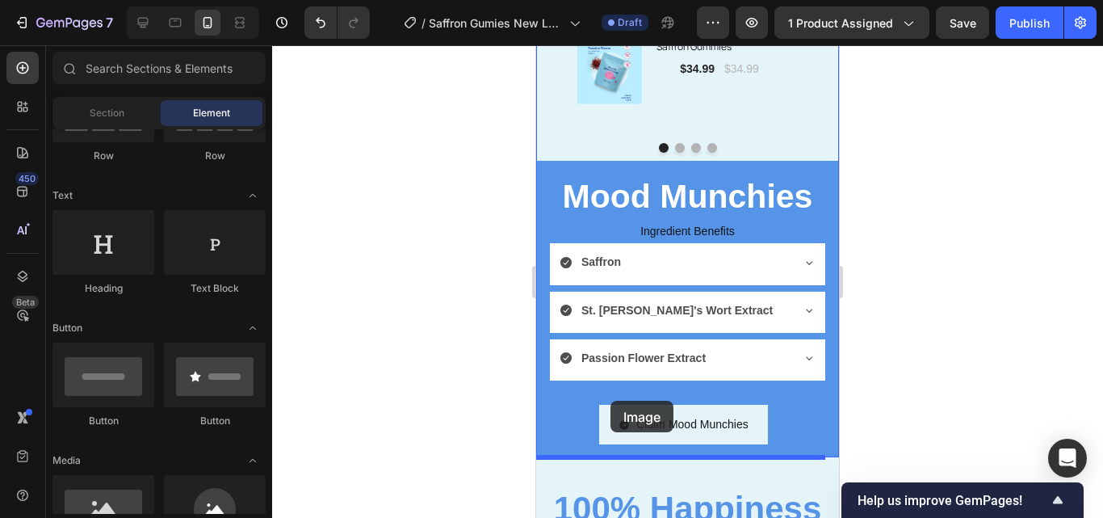
scroll to position [3866, 0]
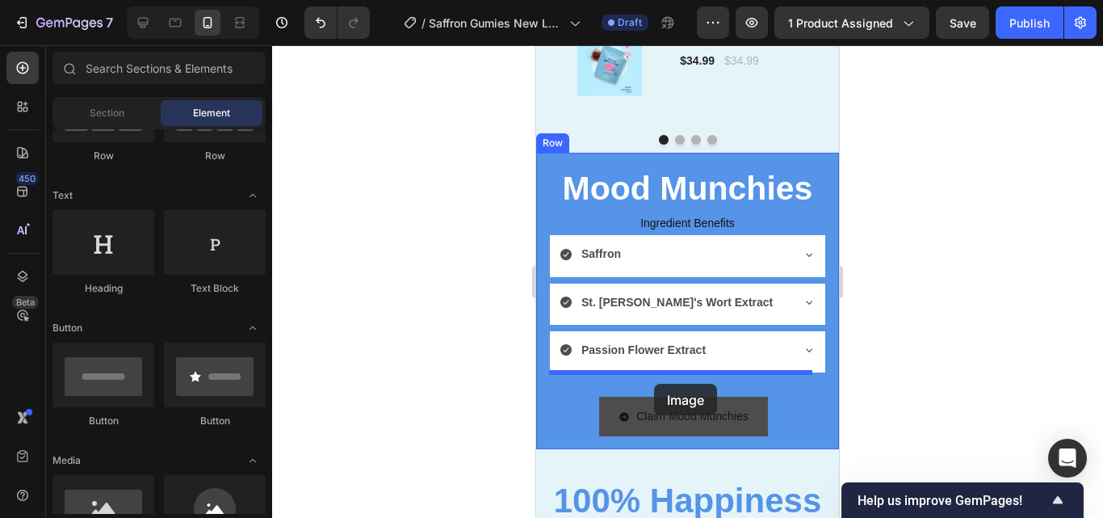
drag, startPoint x: 706, startPoint y: 539, endPoint x: 696, endPoint y: 398, distance: 141.6
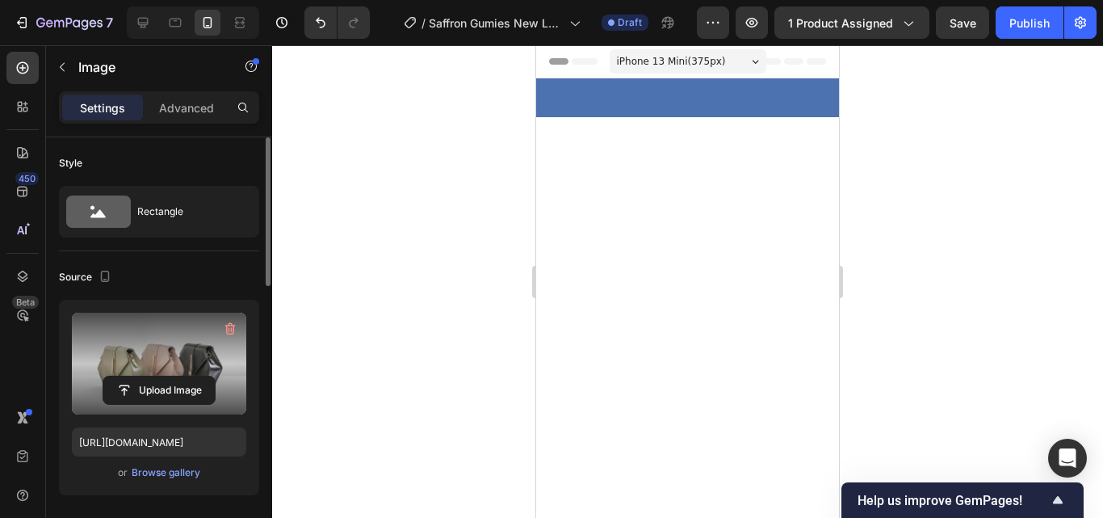
scroll to position [3866, 0]
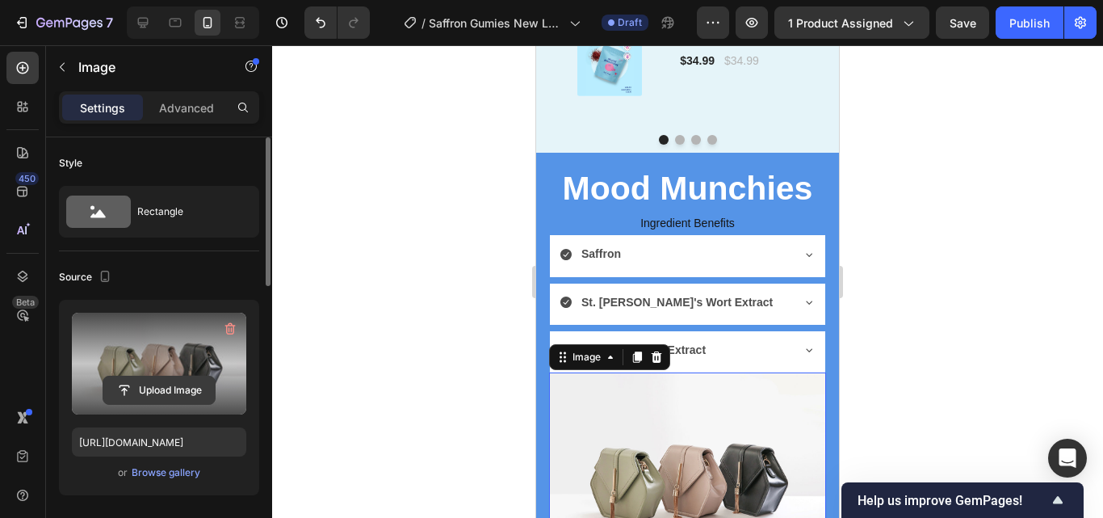
click at [158, 384] on input "file" at bounding box center [158, 389] width 111 height 27
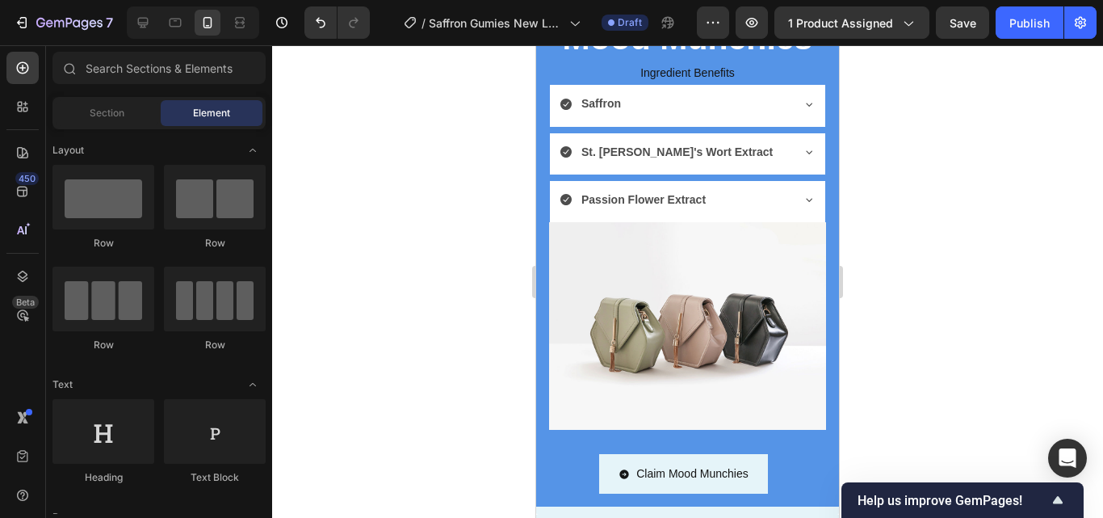
scroll to position [4028, 0]
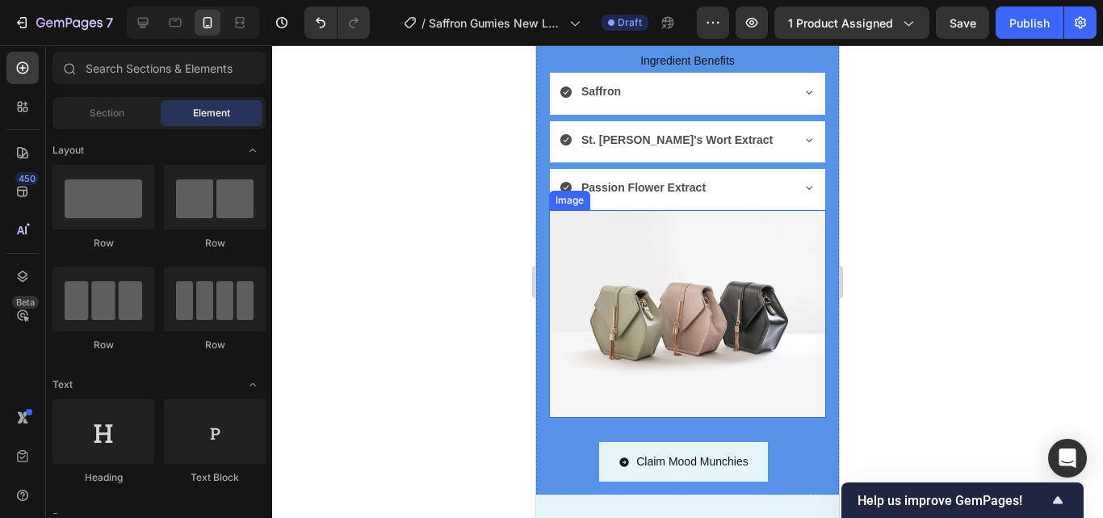
click at [770, 256] on img at bounding box center [687, 313] width 277 height 207
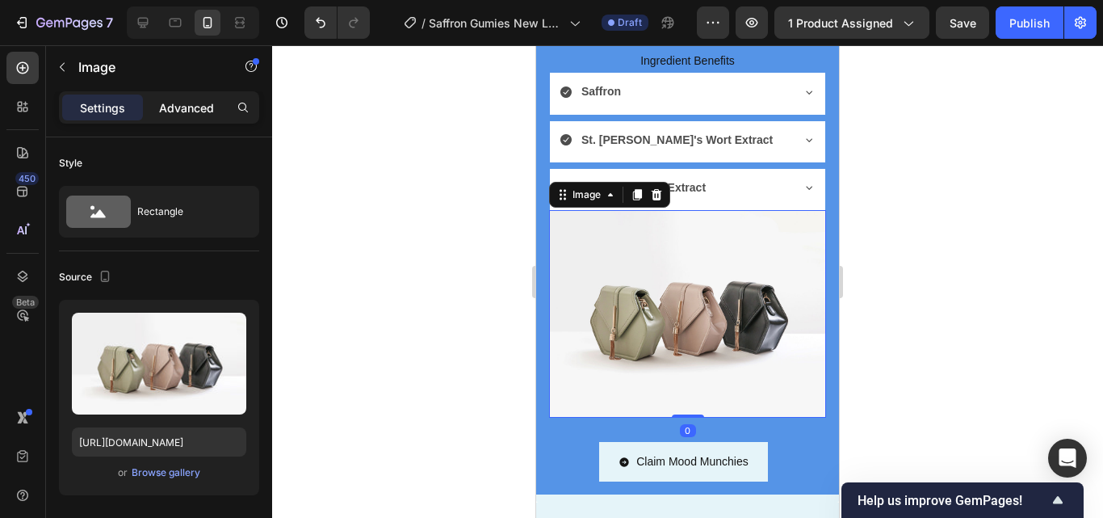
click at [185, 103] on p "Advanced" at bounding box center [186, 107] width 55 height 17
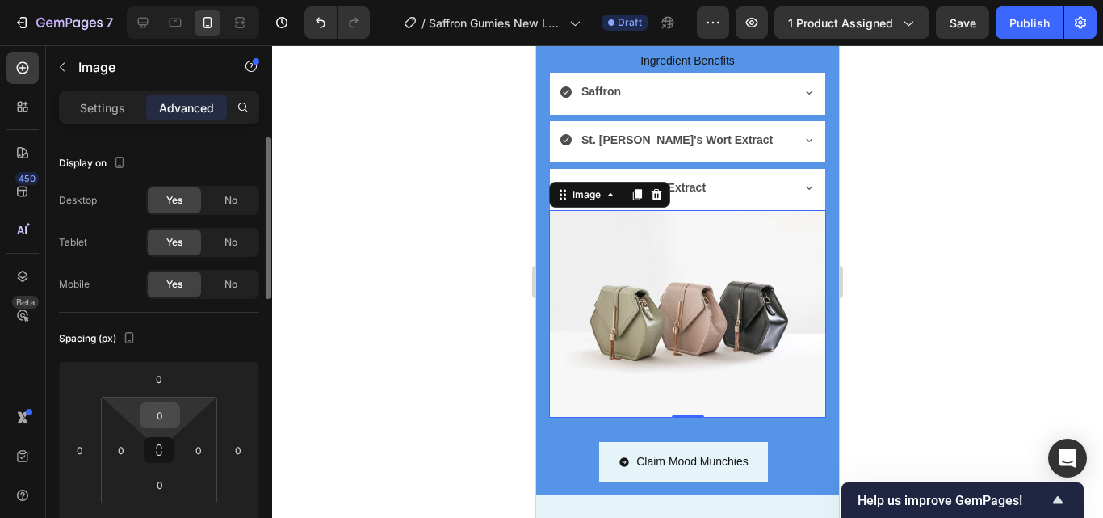
click at [169, 412] on input "0" at bounding box center [160, 415] width 32 height 24
type input "0w"
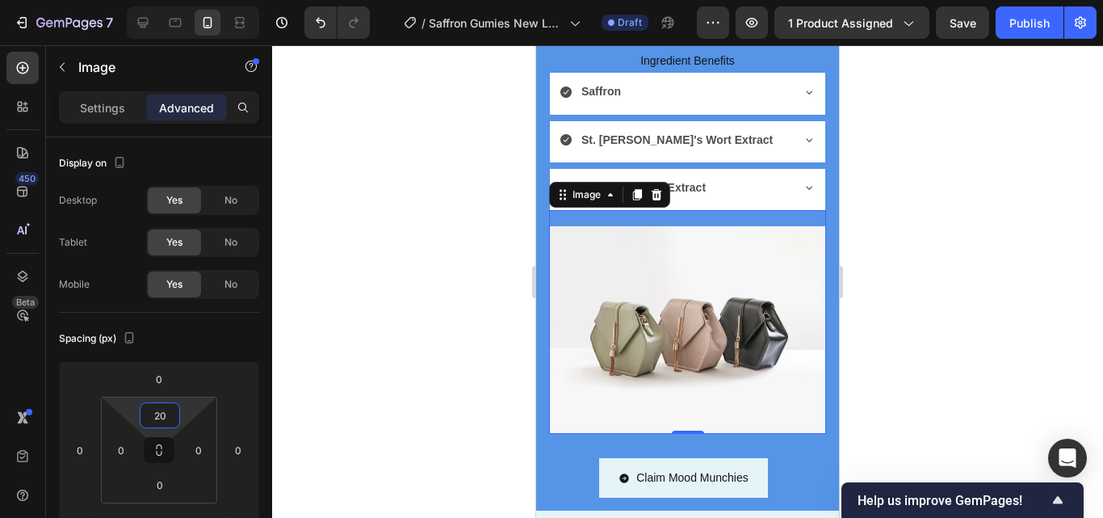
type input "20"
click at [654, 363] on img at bounding box center [687, 329] width 277 height 207
click at [108, 107] on p "Settings" at bounding box center [102, 107] width 45 height 17
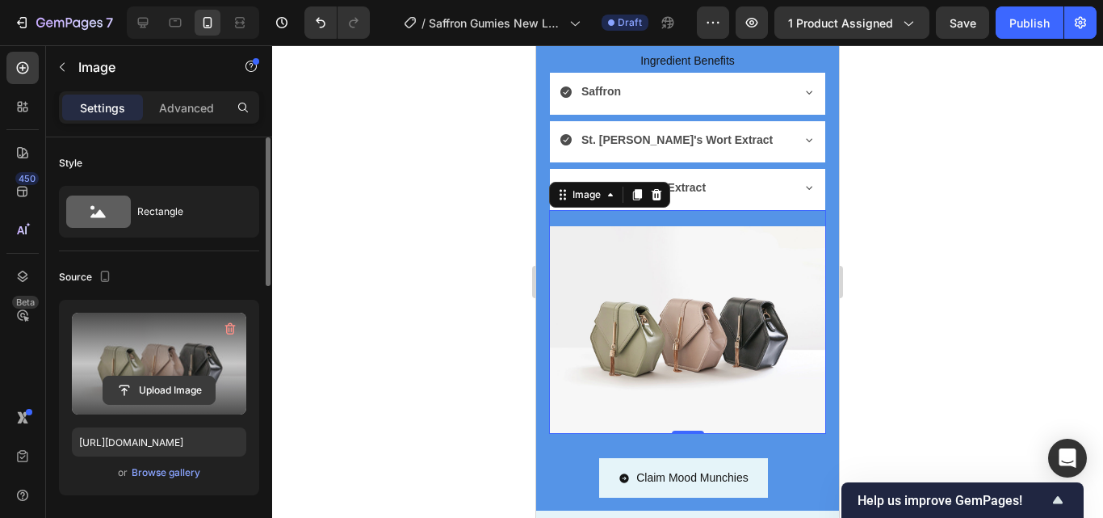
click at [172, 389] on input "file" at bounding box center [158, 389] width 111 height 27
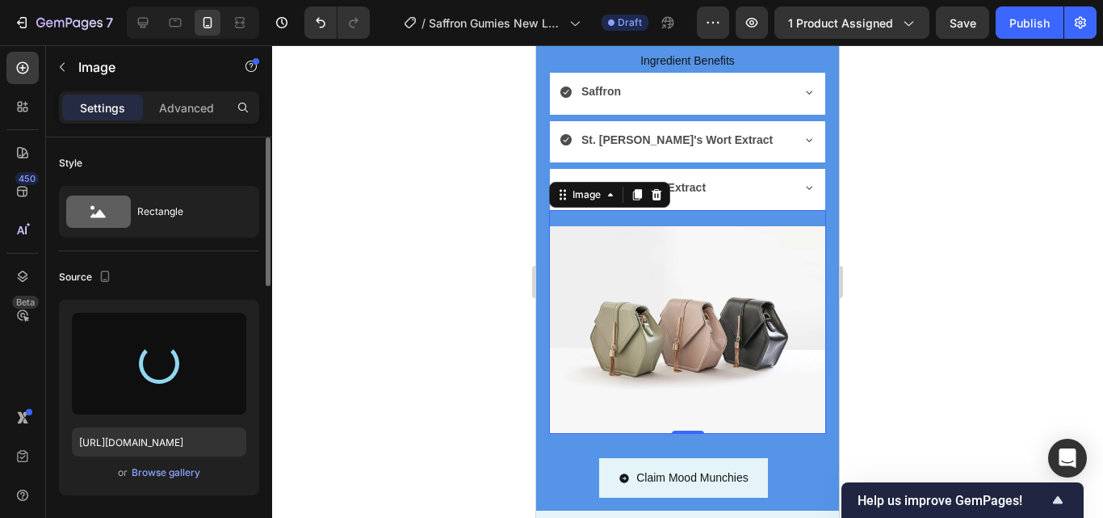
type input "https://cdn.shopify.com/s/files/1/0967/5446/7108/files/gempages_586040185100174…"
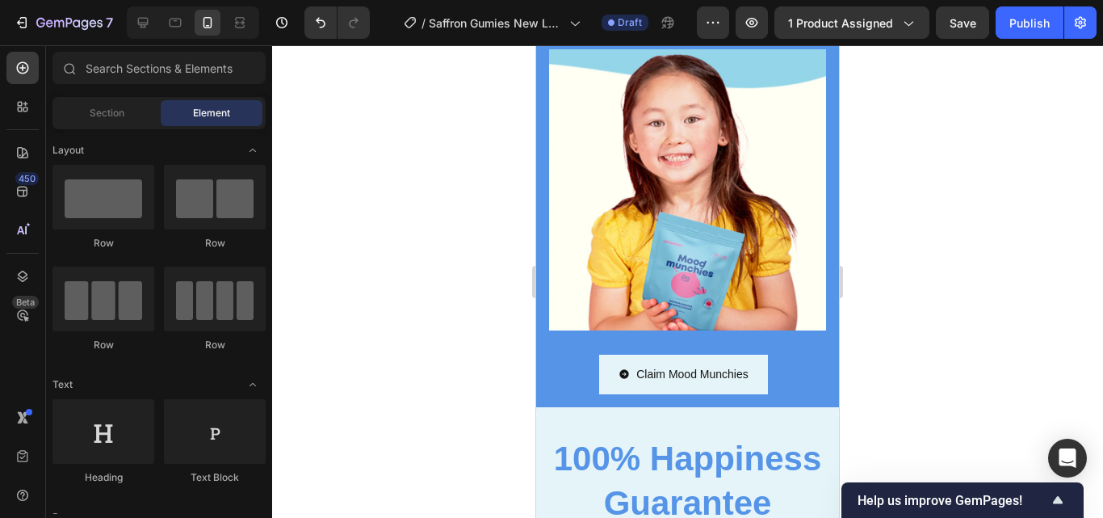
scroll to position [4168, 0]
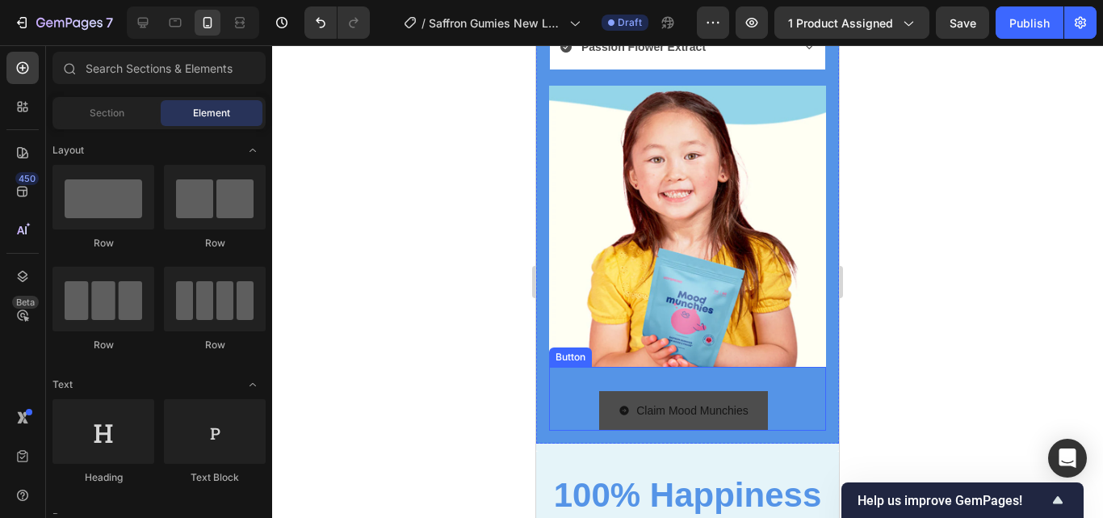
click at [600, 409] on button "Claim Mood Munchies" at bounding box center [683, 411] width 169 height 40
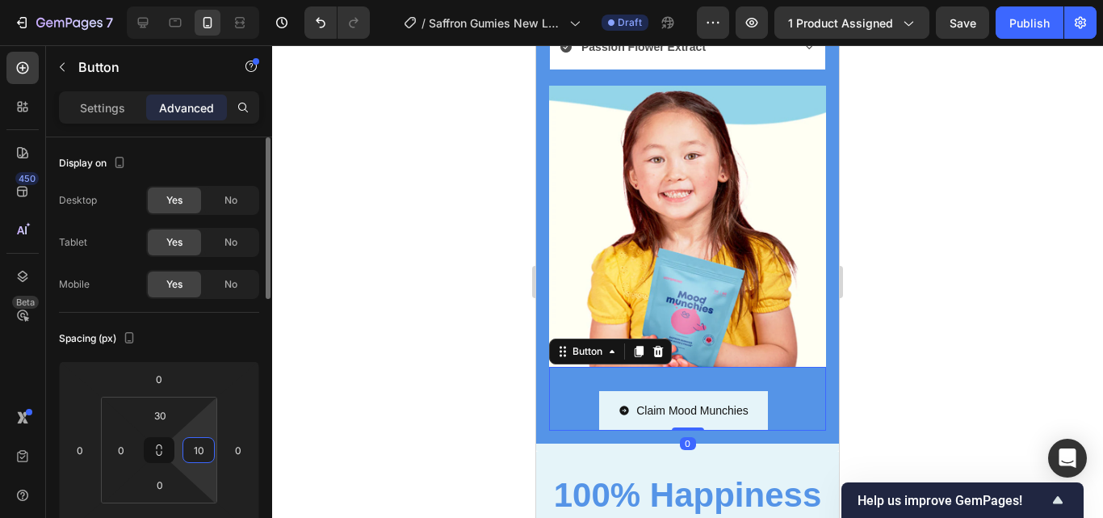
click at [208, 452] on input "10" at bounding box center [198, 450] width 24 height 24
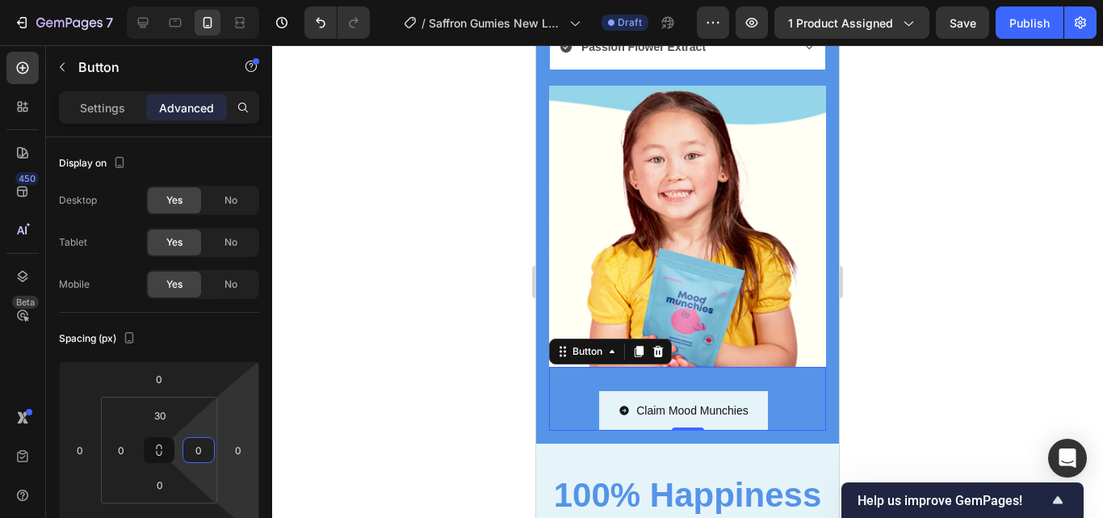
click at [943, 329] on div at bounding box center [687, 281] width 831 height 472
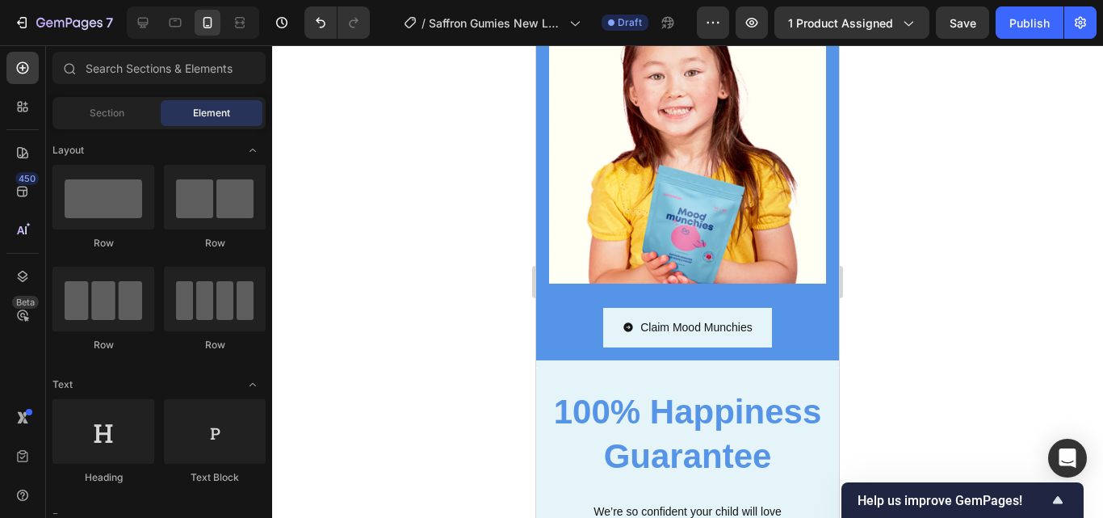
scroll to position [4276, 0]
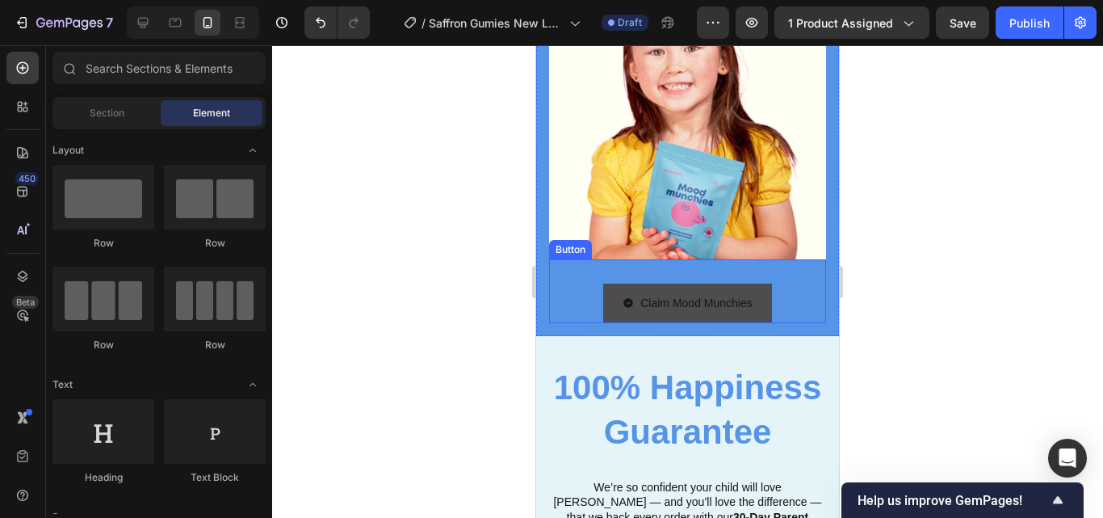
click at [627, 293] on div "Claim Mood Munchies" at bounding box center [687, 303] width 130 height 20
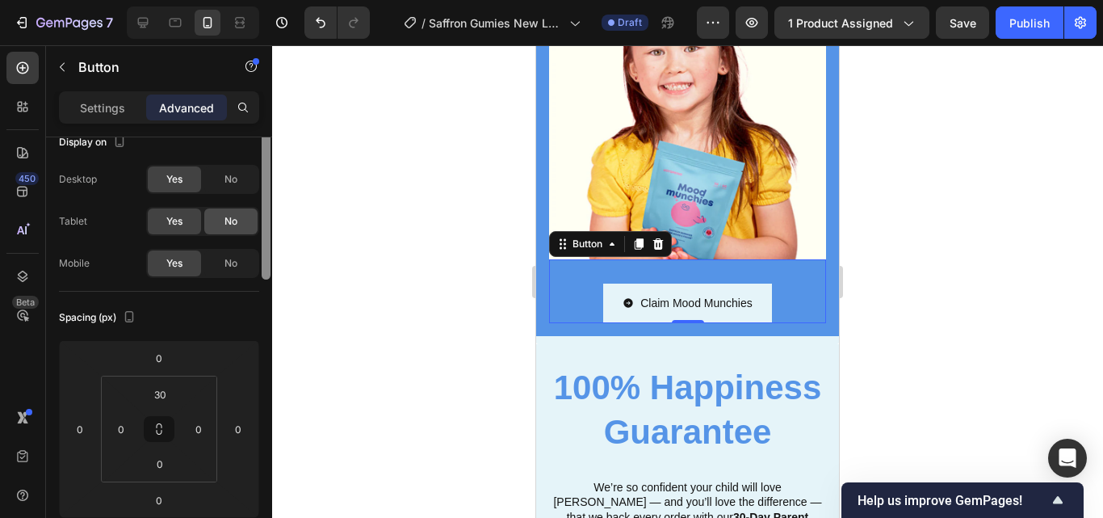
scroll to position [0, 0]
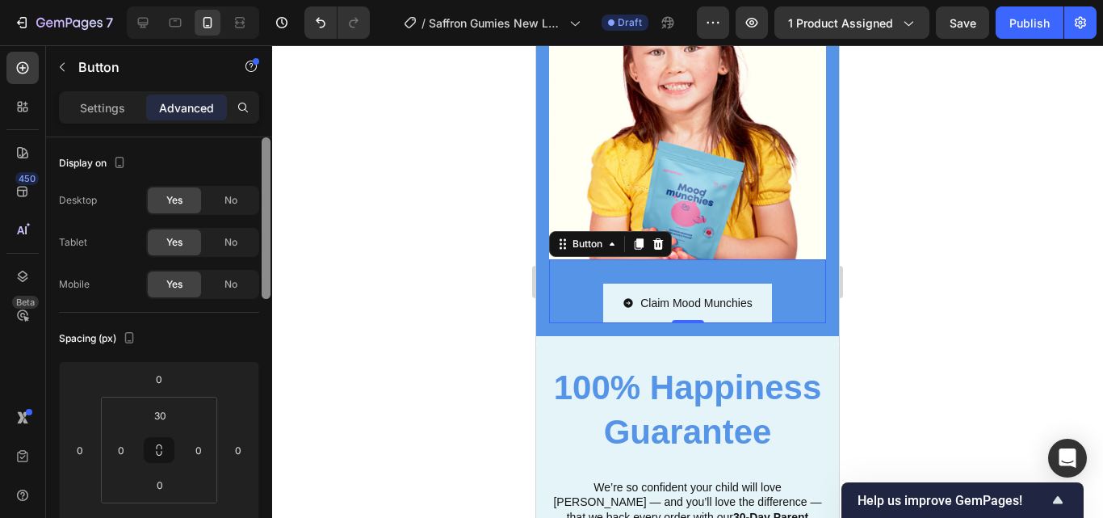
drag, startPoint x: 267, startPoint y: 272, endPoint x: 254, endPoint y: 221, distance: 52.7
click at [253, 223] on div "Display on Desktop Yes No Tablet Yes No Mobile Yes No Spacing (px) 0 0 0 0 30 0…" at bounding box center [159, 350] width 226 height 426
click at [147, 111] on div "Advanced" at bounding box center [186, 107] width 81 height 26
click at [135, 113] on div "Settings" at bounding box center [102, 107] width 81 height 26
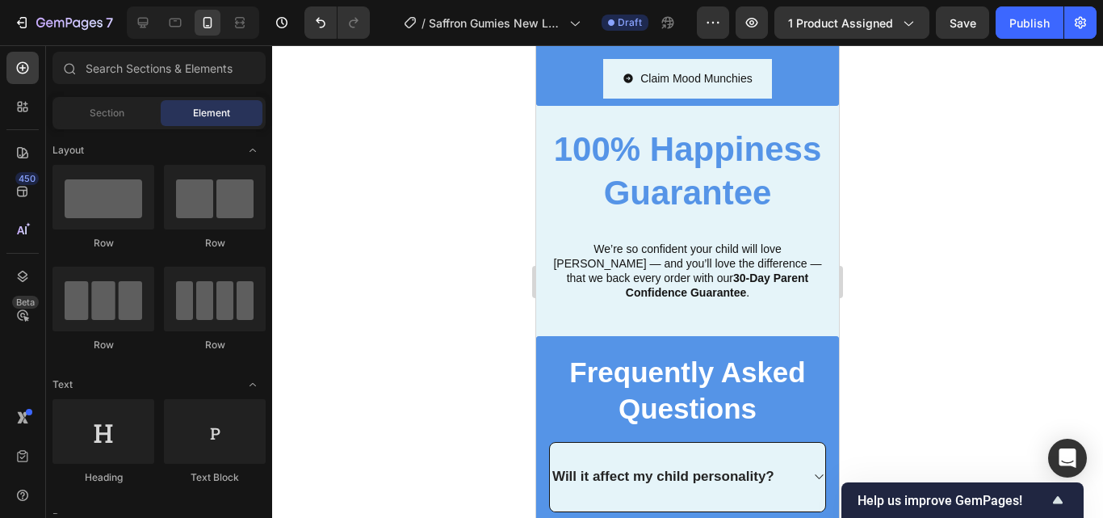
scroll to position [4502, 0]
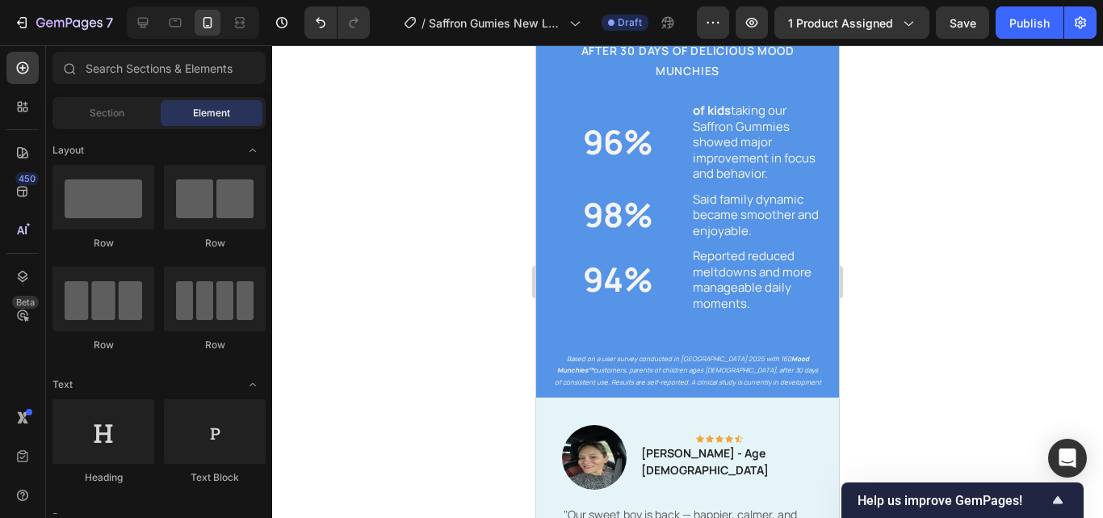
drag, startPoint x: 836, startPoint y: 369, endPoint x: 1382, endPoint y: 365, distance: 546.6
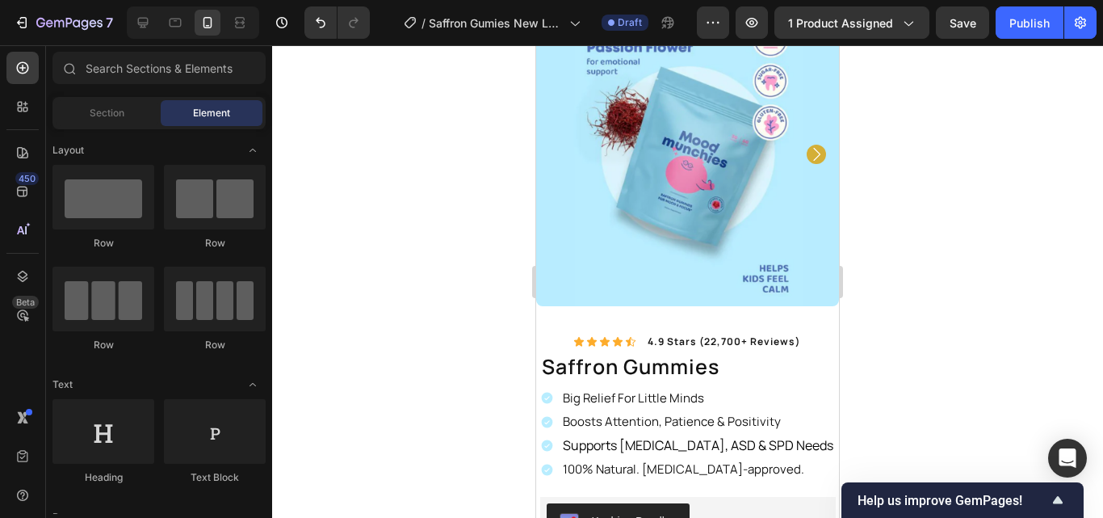
scroll to position [0, 0]
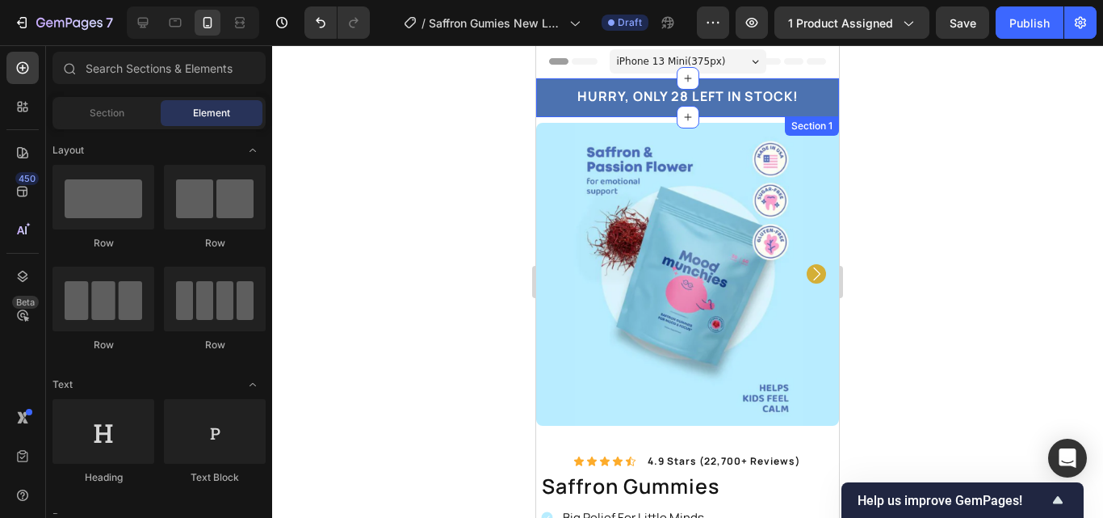
click at [802, 103] on div "HURRY, ONLY 28 LEFT IN STOCK! Heading Row" at bounding box center [687, 97] width 279 height 23
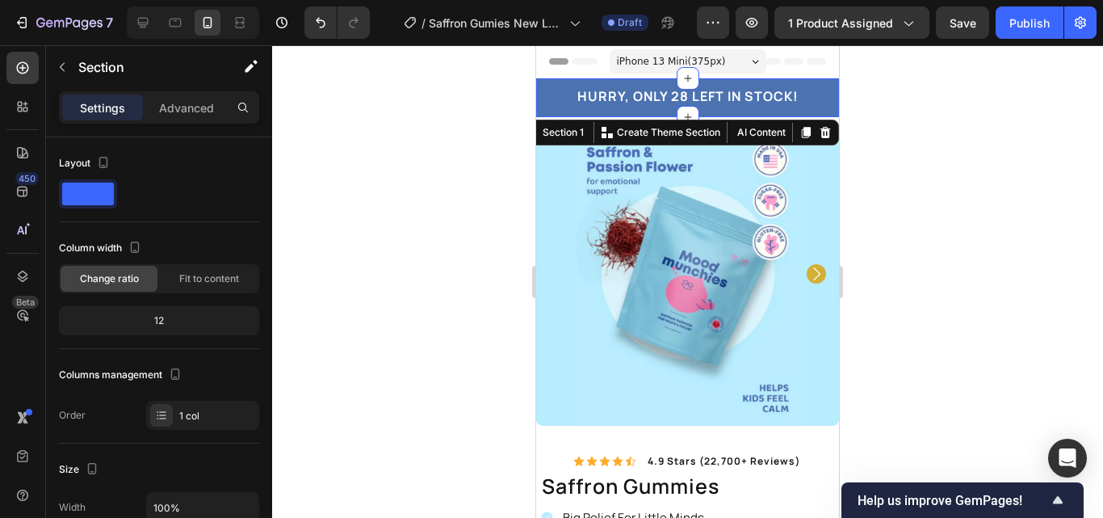
click at [399, 199] on div at bounding box center [687, 281] width 831 height 472
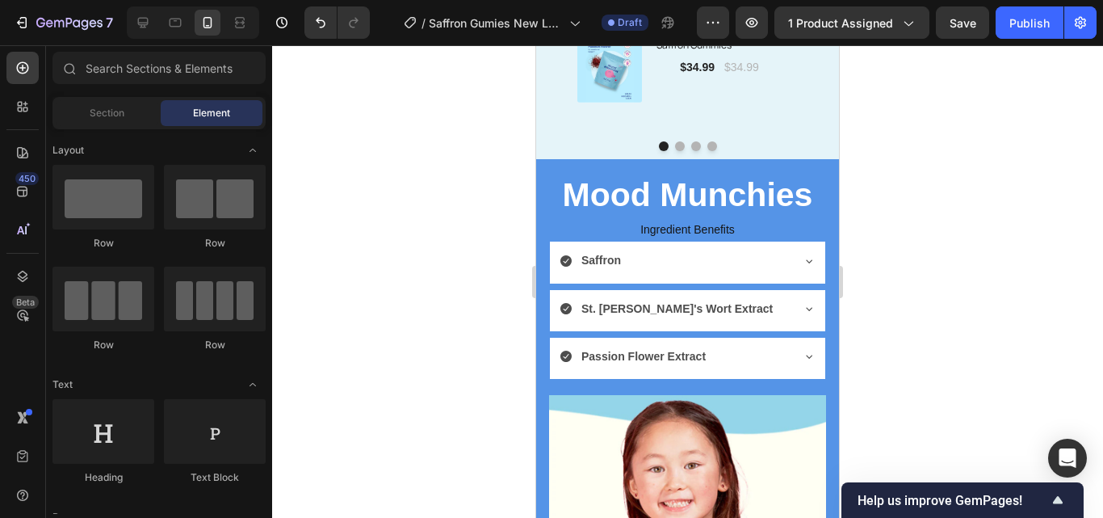
scroll to position [3870, 0]
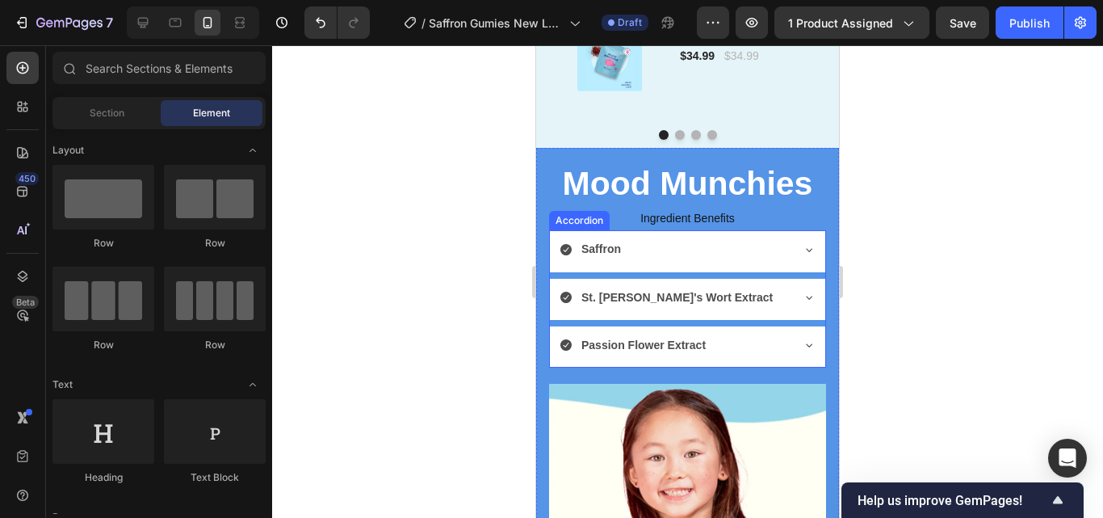
click at [803, 249] on icon at bounding box center [809, 249] width 13 height 13
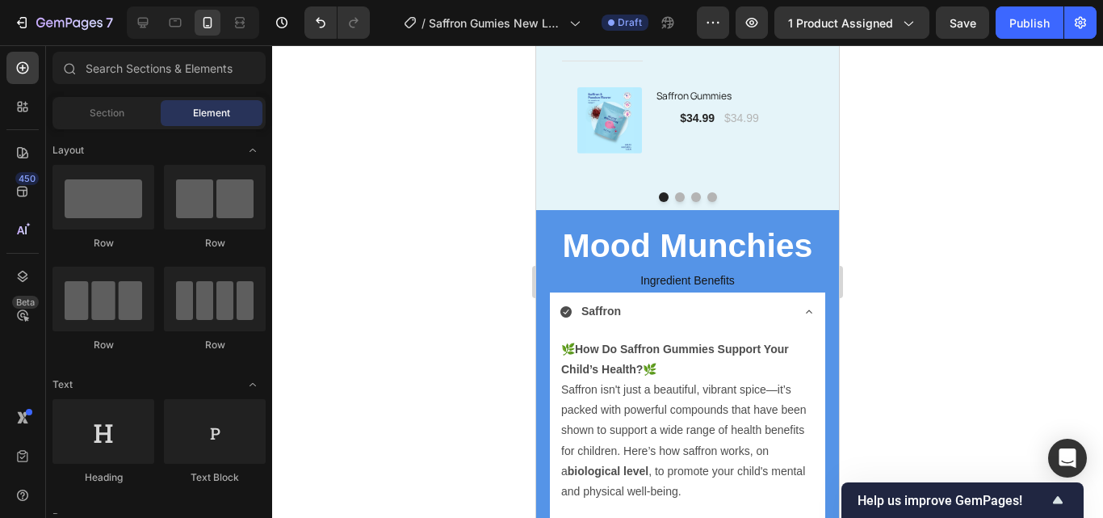
scroll to position [3743, 0]
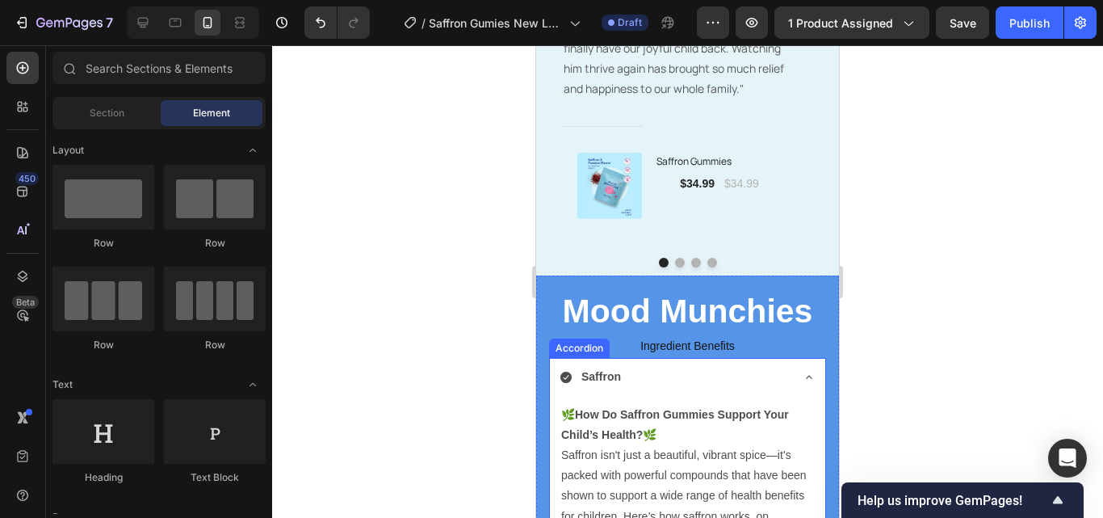
click at [803, 374] on icon at bounding box center [809, 377] width 13 height 13
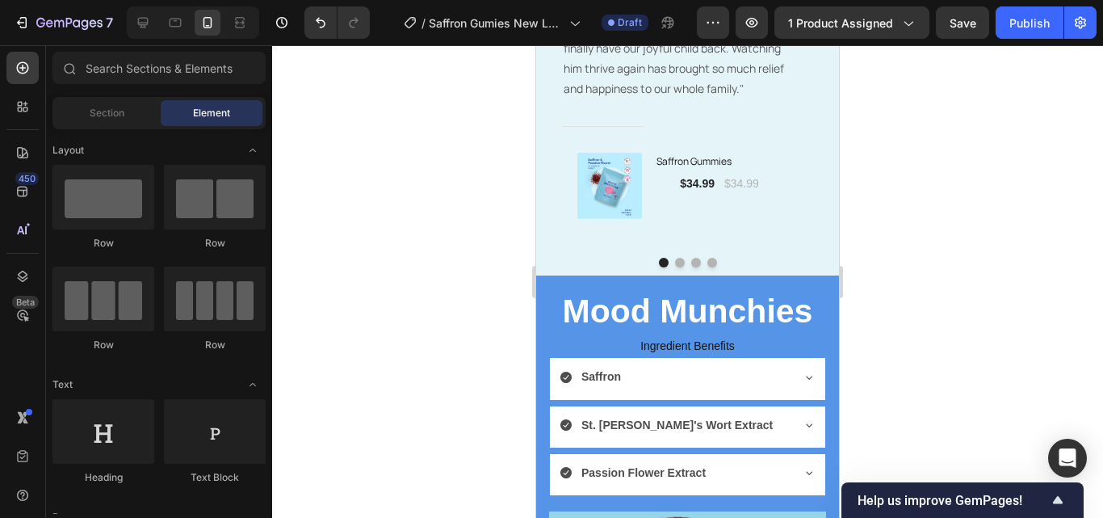
scroll to position [3775, 0]
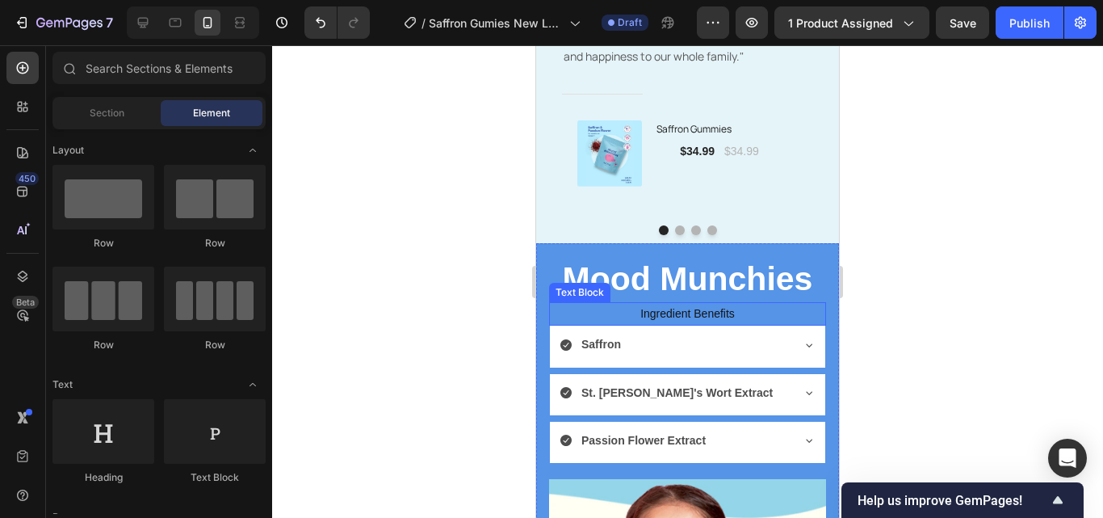
click at [748, 315] on p "Ingredient Benefits" at bounding box center [688, 314] width 274 height 20
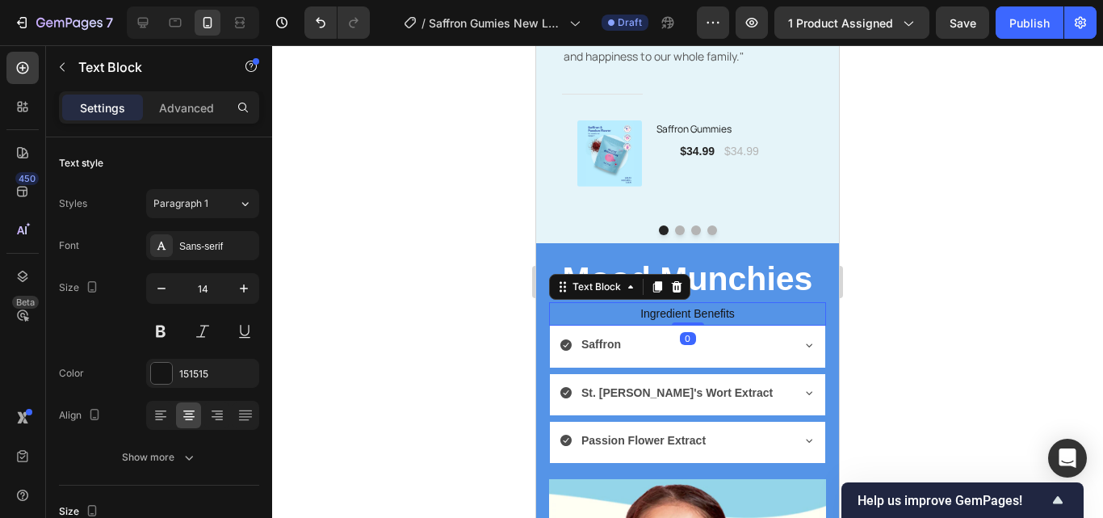
click at [738, 313] on p "Ingredient Benefits" at bounding box center [688, 314] width 274 height 20
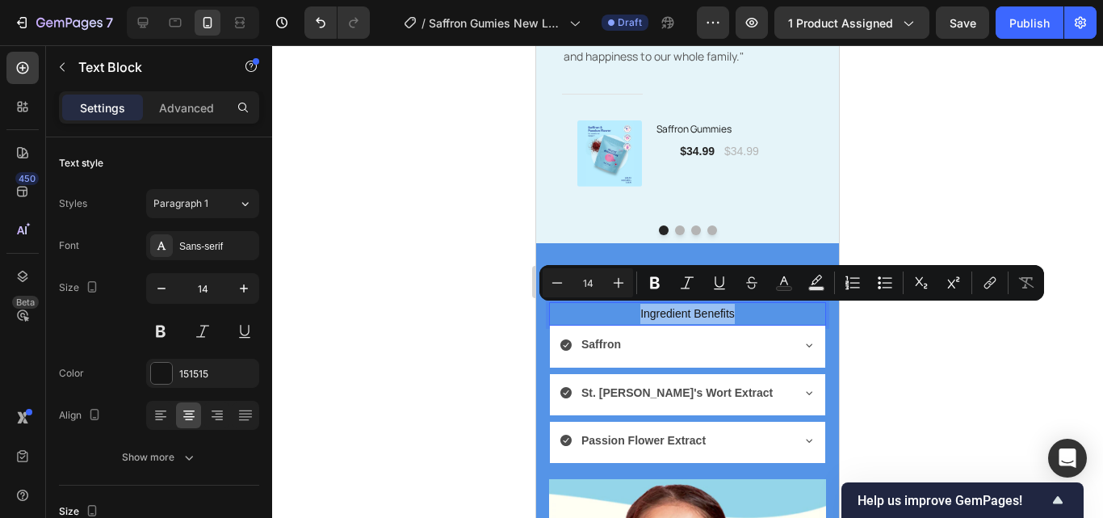
drag, startPoint x: 734, startPoint y: 311, endPoint x: 627, endPoint y: 323, distance: 107.3
click at [627, 323] on p "Ingredient Benefits" at bounding box center [688, 314] width 274 height 20
click at [820, 275] on icon "Editor contextual toolbar" at bounding box center [816, 280] width 11 height 10
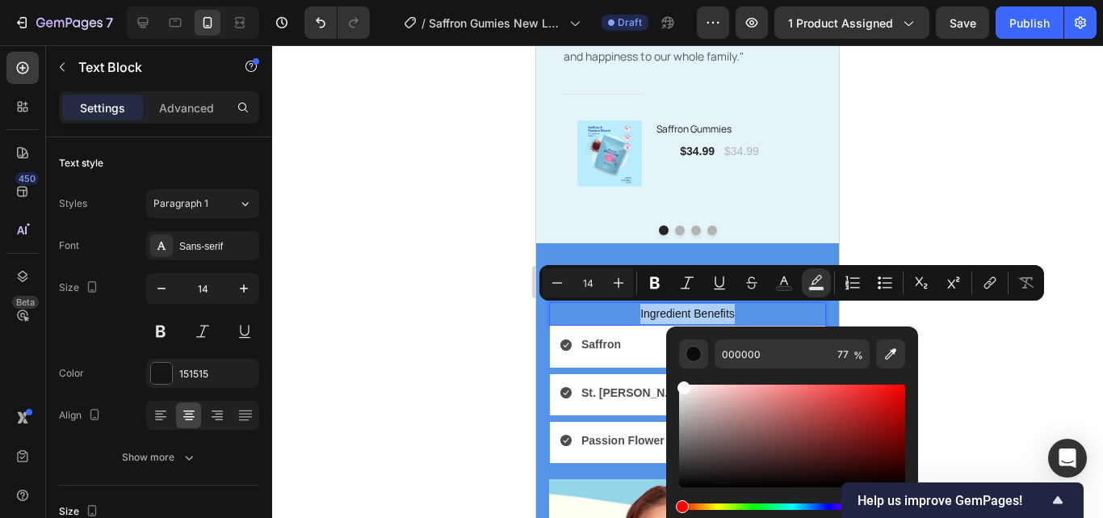
drag, startPoint x: 687, startPoint y: 486, endPoint x: 681, endPoint y: 381, distance: 105.2
click at [681, 381] on div "Editor contextual toolbar" at bounding box center [683, 387] width 13 height 13
type input "FFFFFF"
click at [446, 353] on div at bounding box center [687, 281] width 831 height 472
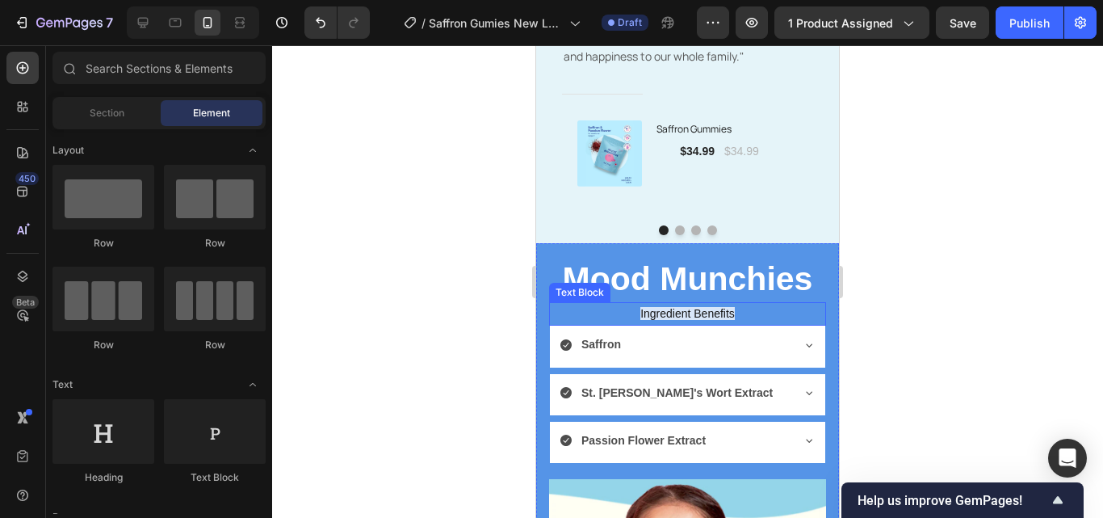
click at [729, 313] on p "Ingredient Benefits" at bounding box center [688, 314] width 274 height 20
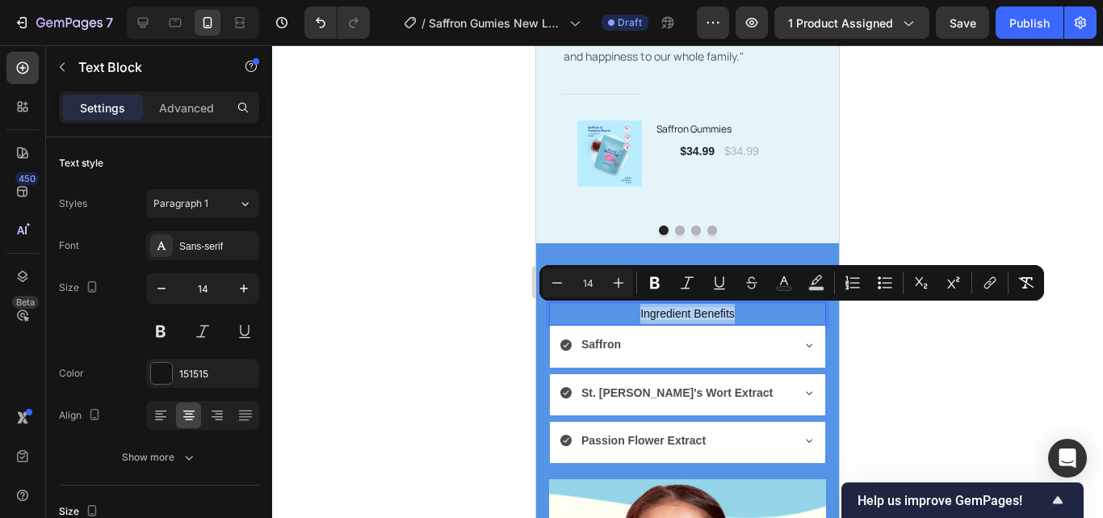
drag, startPoint x: 729, startPoint y: 313, endPoint x: 631, endPoint y: 320, distance: 98.7
click at [229, 251] on div "Sans-serif" at bounding box center [217, 246] width 76 height 15
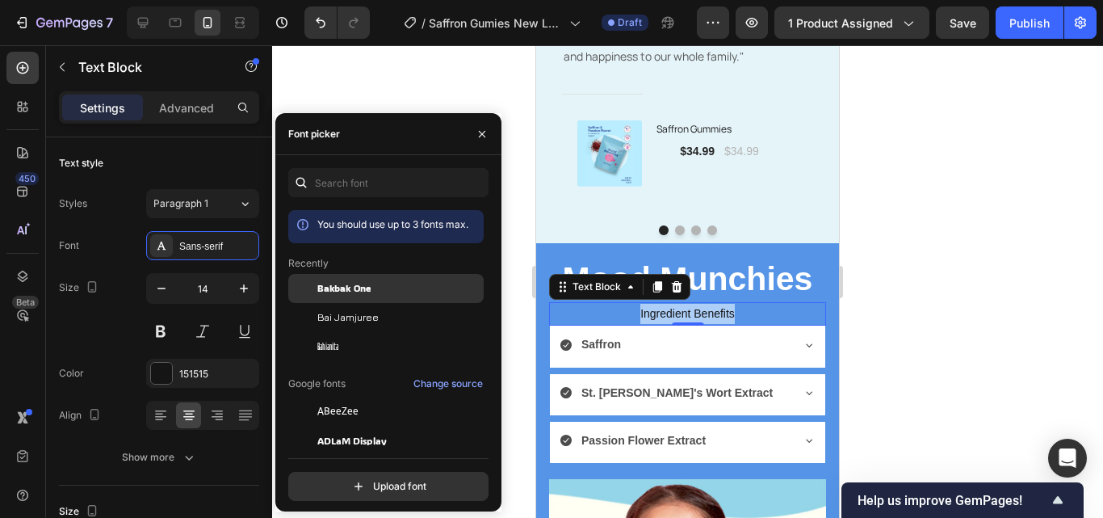
click at [369, 284] on span "Bakbak One" at bounding box center [343, 288] width 53 height 15
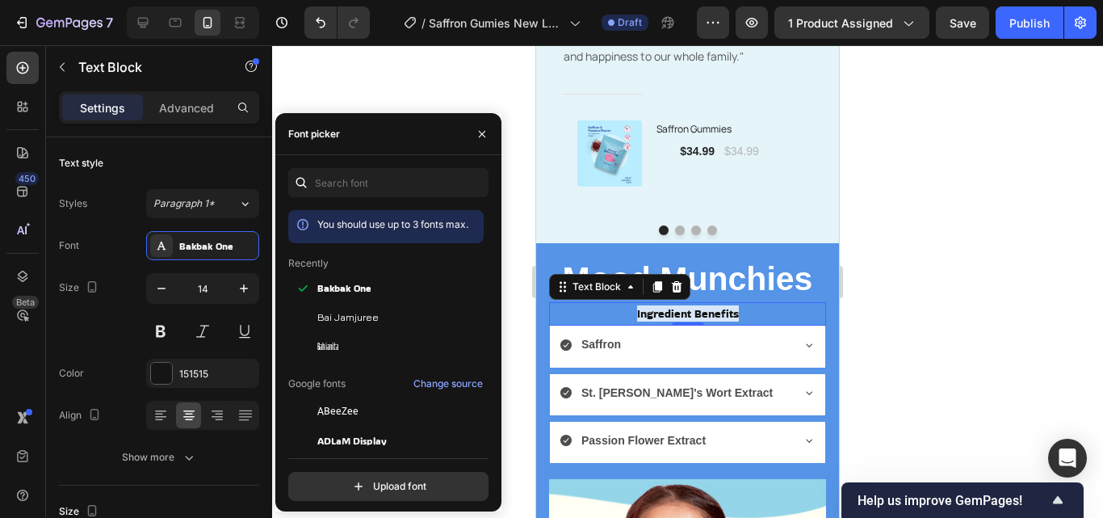
click at [943, 212] on div at bounding box center [687, 281] width 831 height 472
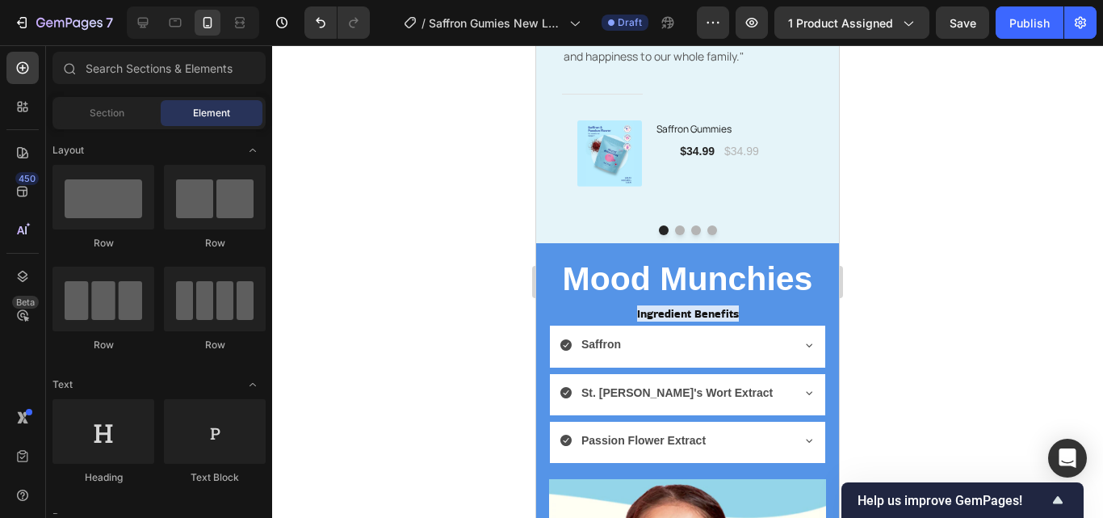
click at [461, 310] on div at bounding box center [687, 281] width 831 height 472
click at [906, 310] on div at bounding box center [687, 281] width 831 height 472
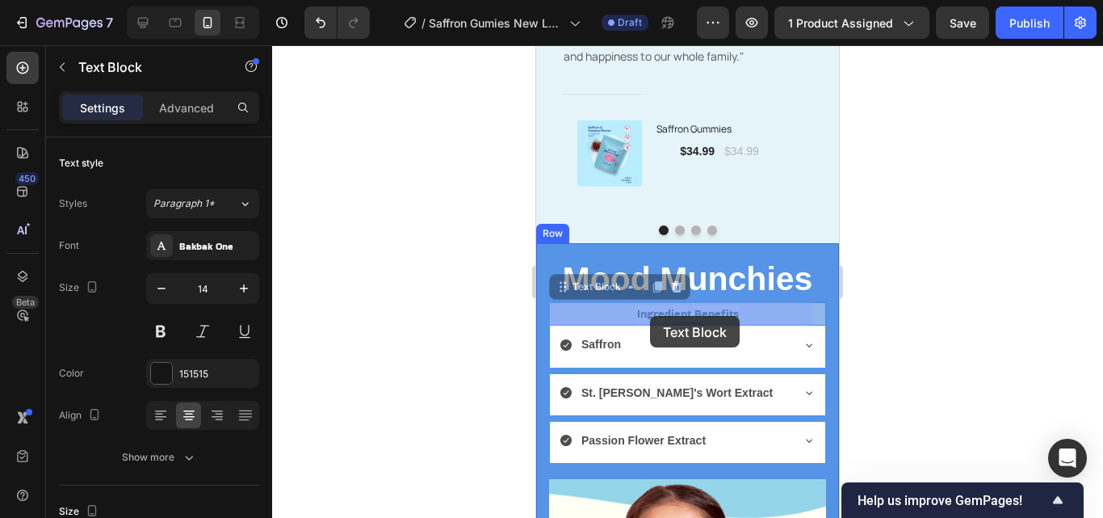
drag, startPoint x: 731, startPoint y: 312, endPoint x: 651, endPoint y: 316, distance: 80.0
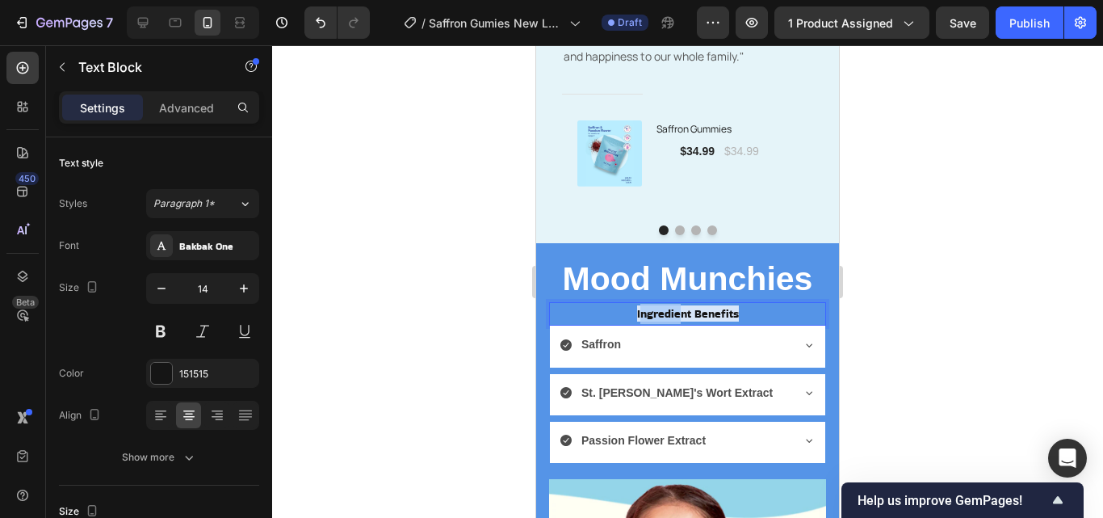
drag, startPoint x: 634, startPoint y: 316, endPoint x: 677, endPoint y: 313, distance: 42.9
click at [677, 313] on span "Ingredient Benefits" at bounding box center [688, 313] width 102 height 16
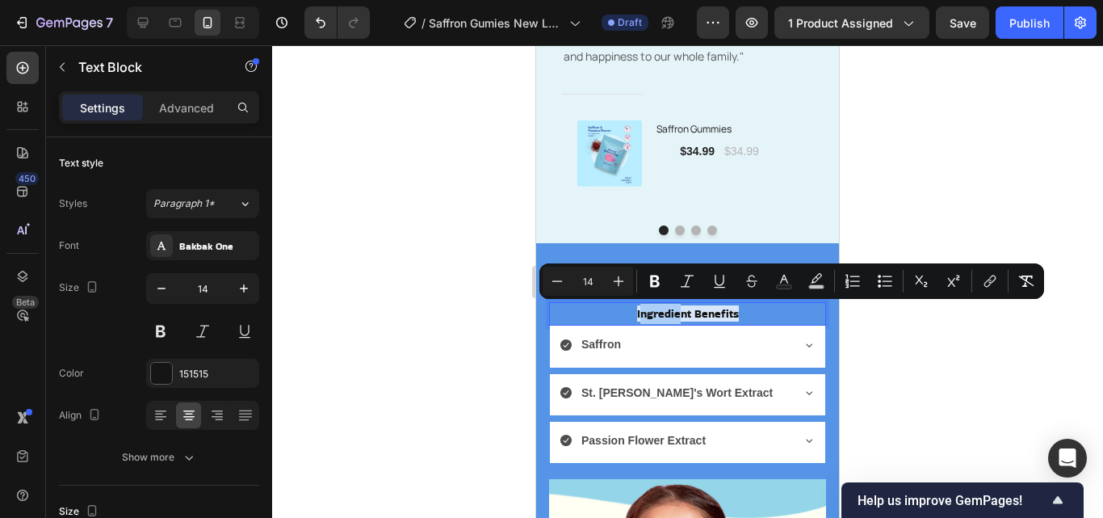
click at [488, 310] on div at bounding box center [687, 281] width 831 height 472
drag, startPoint x: 631, startPoint y: 317, endPoint x: 731, endPoint y: 311, distance: 101.1
click at [819, 286] on rect "Editor contextual toolbar" at bounding box center [816, 287] width 15 height 4
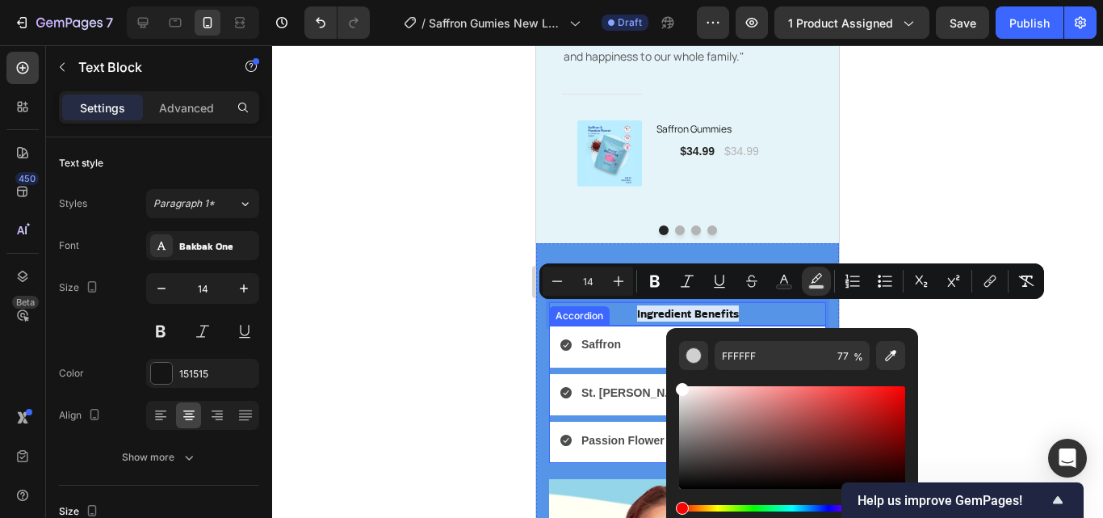
drag, startPoint x: 1217, startPoint y: 435, endPoint x: 643, endPoint y: 372, distance: 576.7
click at [959, 354] on div at bounding box center [687, 281] width 831 height 472
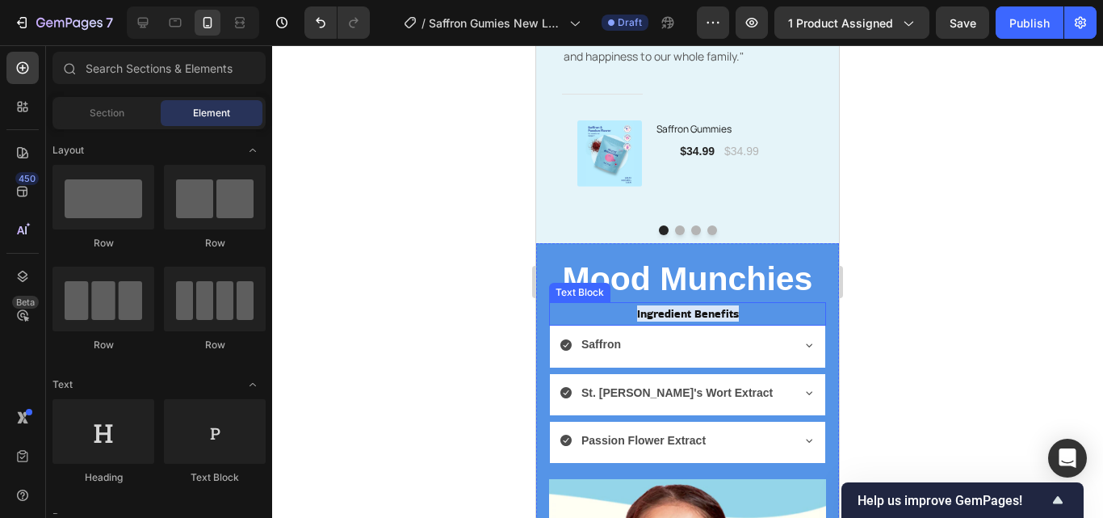
click at [705, 313] on span "Ingredient Benefits" at bounding box center [688, 313] width 102 height 16
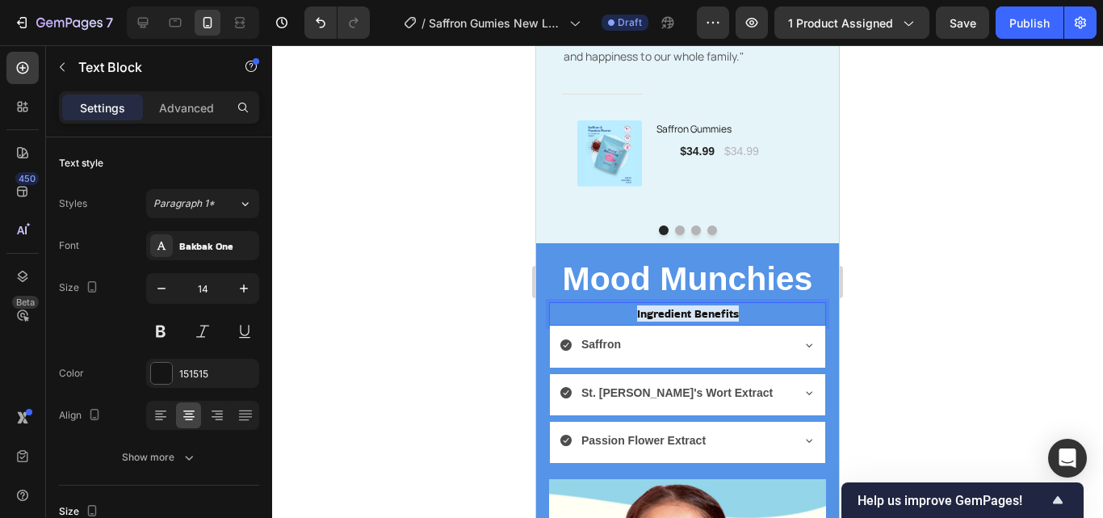
click at [637, 315] on span "Ingredient Benefits" at bounding box center [688, 313] width 102 height 16
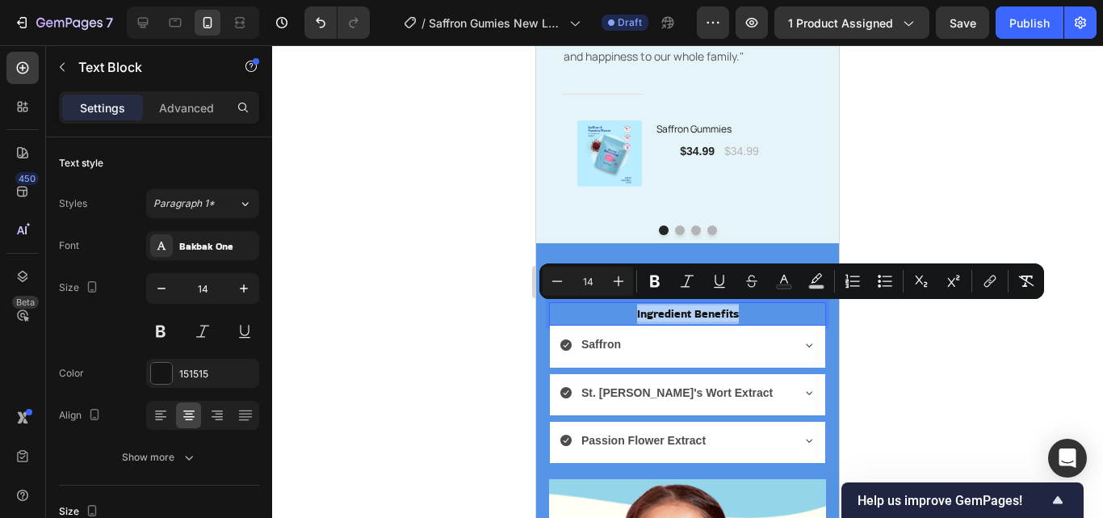
drag, startPoint x: 631, startPoint y: 315, endPoint x: 738, endPoint y: 308, distance: 106.8
click at [738, 308] on p "Ingredient Benefits" at bounding box center [688, 314] width 274 height 20
click at [818, 279] on icon "Editor contextual toolbar" at bounding box center [816, 278] width 11 height 10
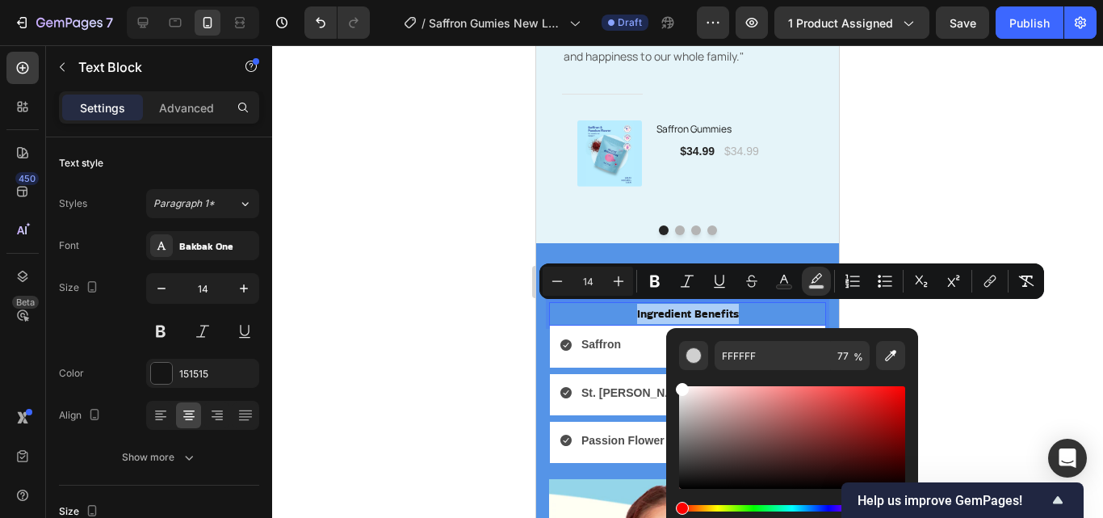
drag, startPoint x: 682, startPoint y: 392, endPoint x: 669, endPoint y: 370, distance: 26.0
click at [669, 370] on div "FFFFFF 77 %" at bounding box center [792, 431] width 252 height 206
click at [690, 359] on div "Editor contextual toolbar" at bounding box center [693, 355] width 16 height 16
click at [760, 352] on input "FFFFFF" at bounding box center [773, 355] width 116 height 29
type input "F"
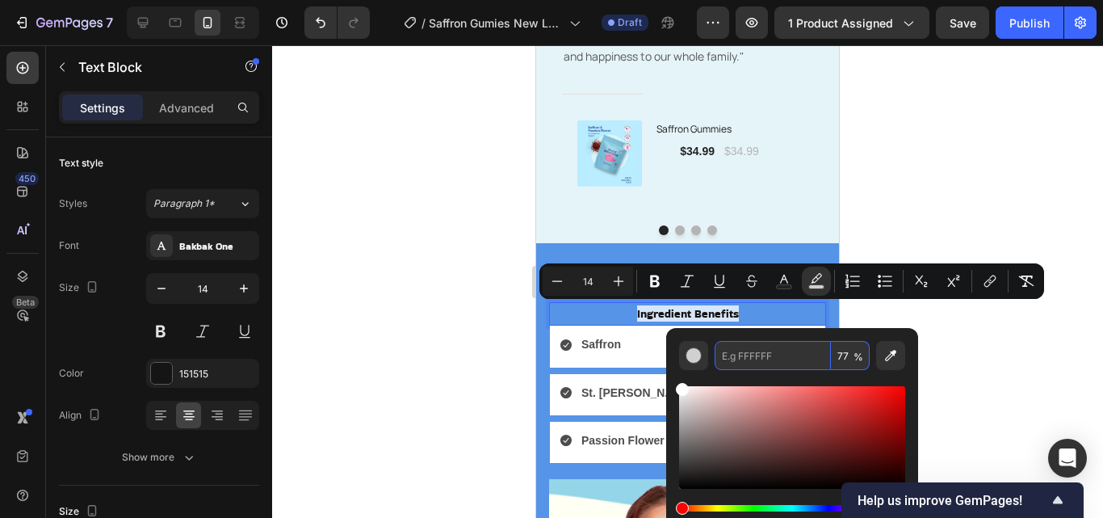
type input "FFFFFF"
click at [451, 311] on div at bounding box center [687, 281] width 831 height 472
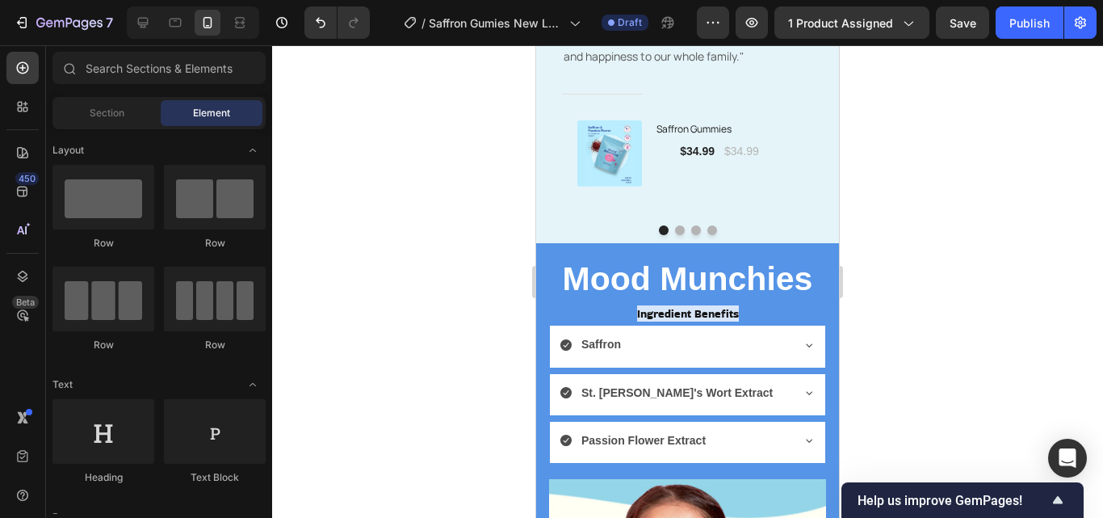
click at [466, 312] on div at bounding box center [687, 281] width 831 height 472
click at [671, 316] on span "Ingredient Benefits" at bounding box center [688, 313] width 102 height 16
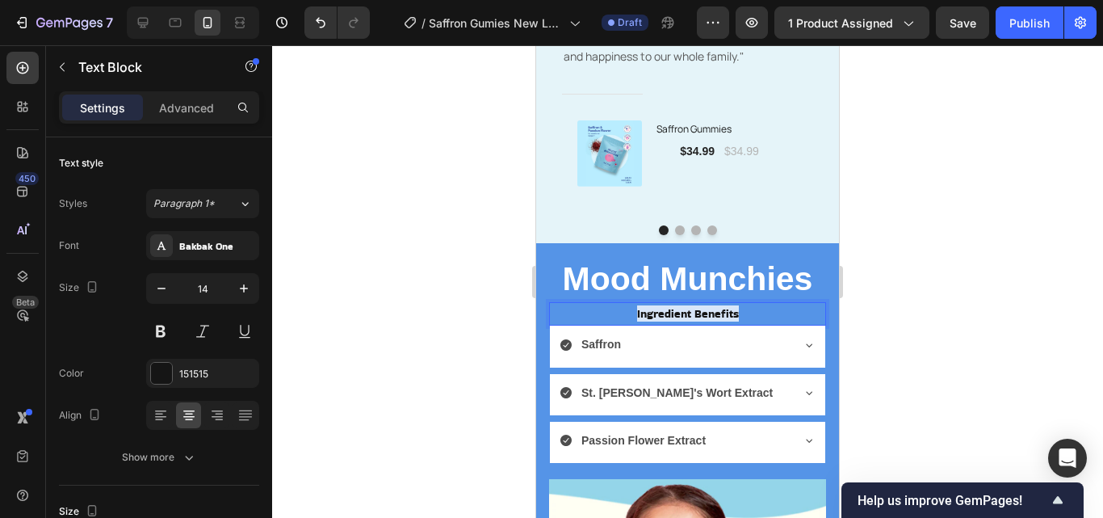
click at [637, 316] on span "Ingredient Benefits" at bounding box center [688, 313] width 102 height 16
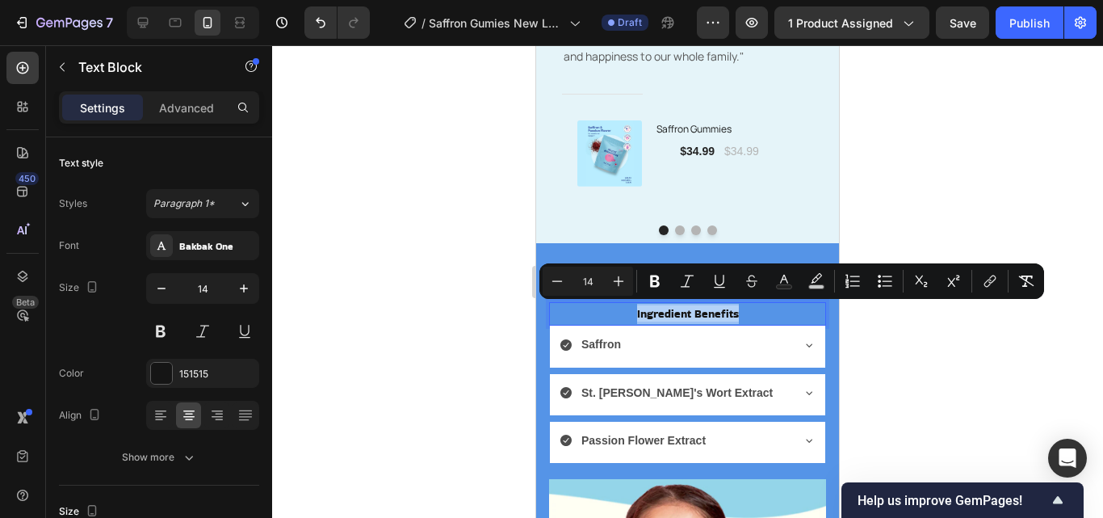
drag, startPoint x: 631, startPoint y: 316, endPoint x: 730, endPoint y: 315, distance: 99.3
click at [730, 315] on span "Ingredient Benefits" at bounding box center [688, 313] width 102 height 16
click at [813, 272] on button "color" at bounding box center [816, 280] width 29 height 29
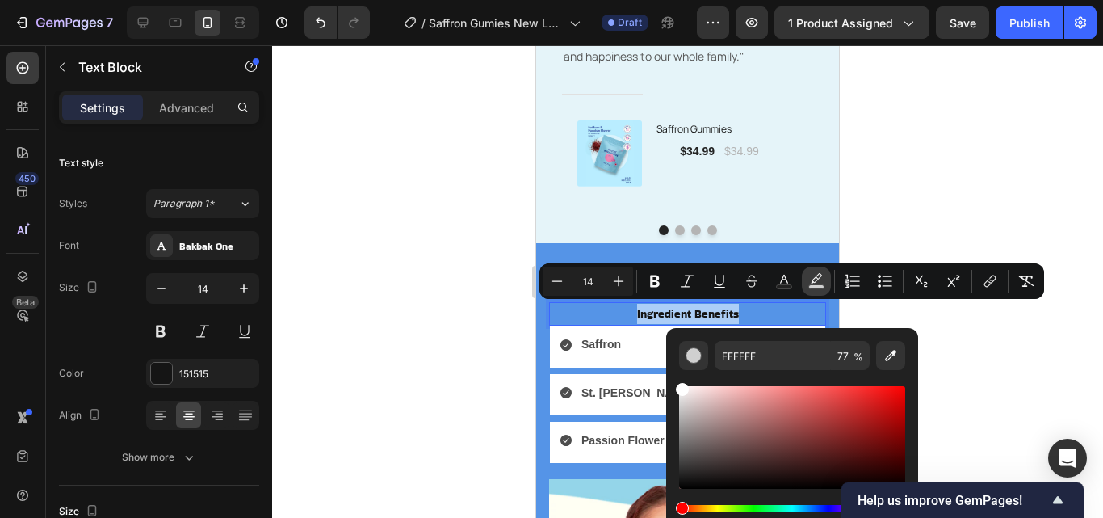
click at [816, 290] on button "color" at bounding box center [816, 280] width 29 height 29
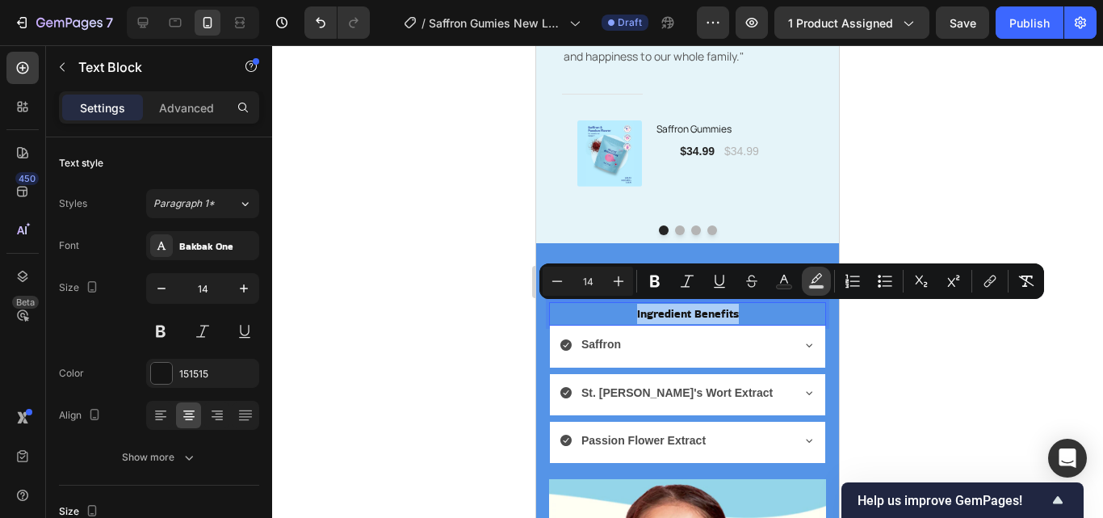
click at [817, 280] on icon "Editor contextual toolbar" at bounding box center [816, 278] width 11 height 10
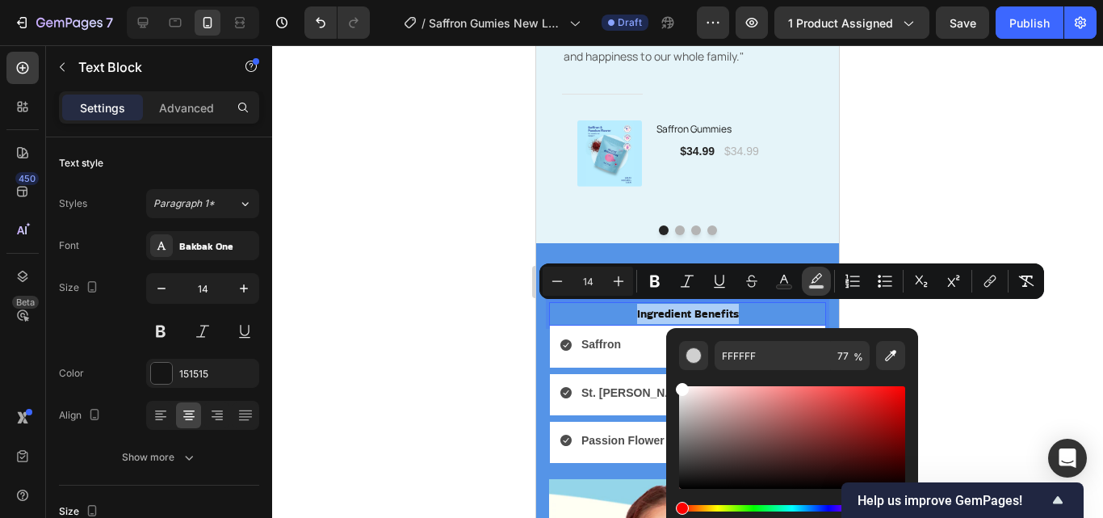
click at [815, 285] on rect "Editor contextual toolbar" at bounding box center [816, 287] width 15 height 4
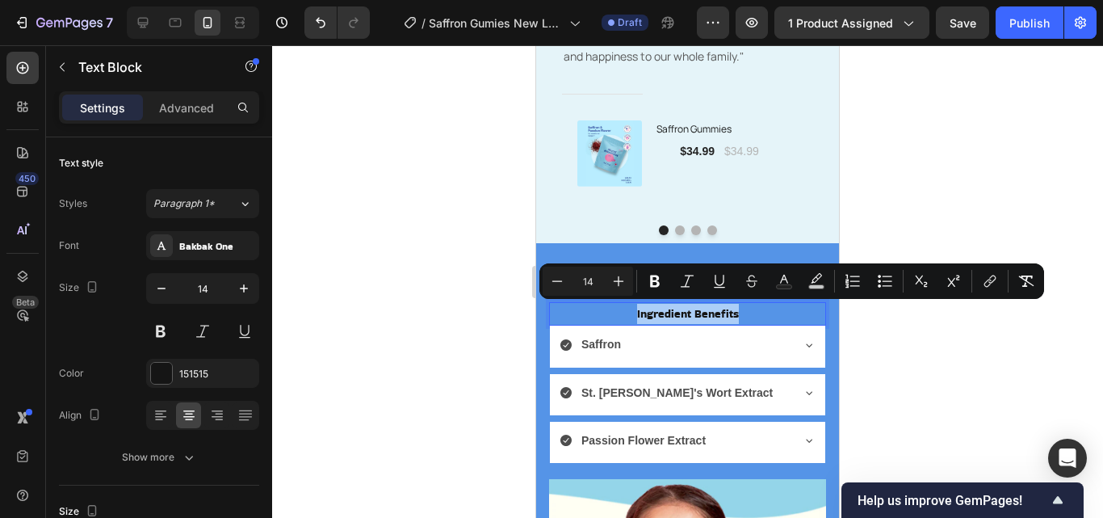
click at [906, 351] on div at bounding box center [687, 281] width 831 height 472
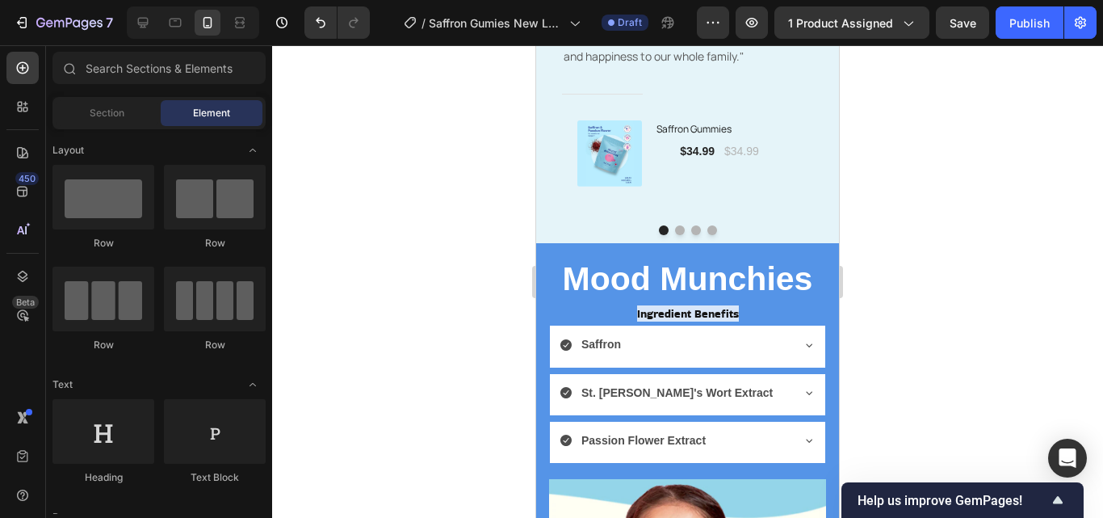
click at [897, 350] on div at bounding box center [687, 281] width 831 height 472
click at [727, 312] on span "Ingredient Benefits" at bounding box center [688, 313] width 102 height 16
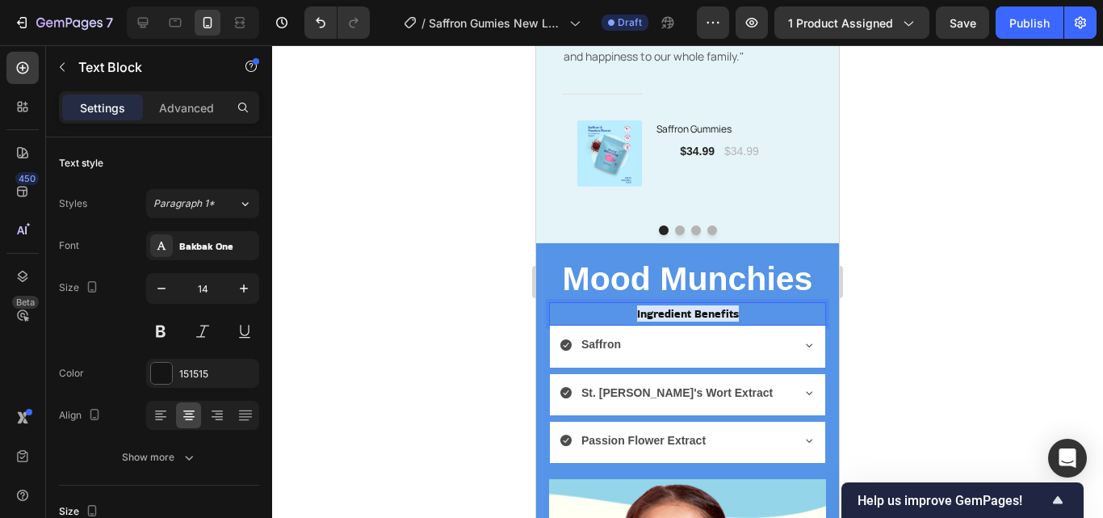
click at [729, 316] on span "Ingredient Benefits" at bounding box center [688, 313] width 102 height 16
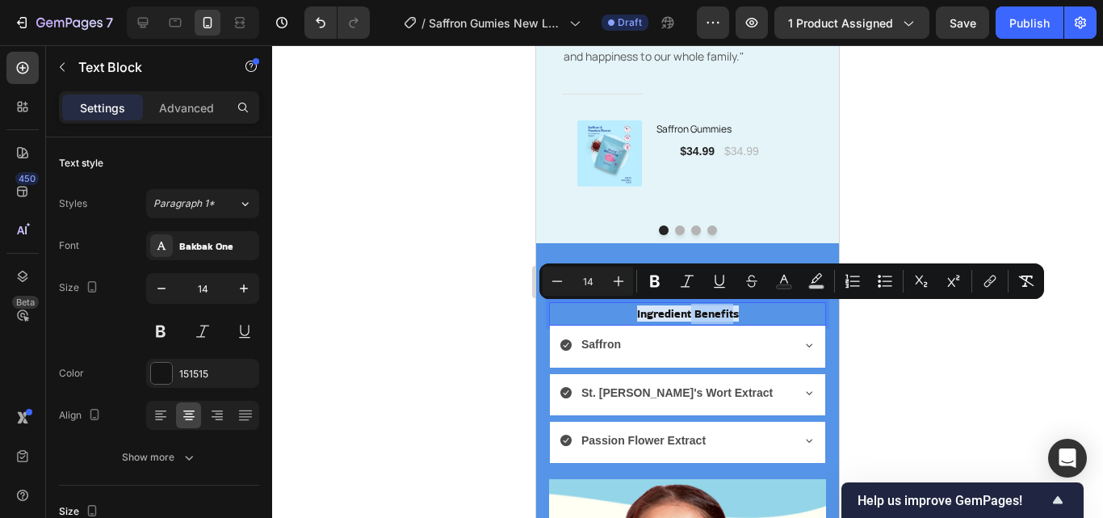
drag, startPoint x: 727, startPoint y: 316, endPoint x: 683, endPoint y: 316, distance: 44.4
click at [683, 316] on span "Ingredient Benefits" at bounding box center [688, 313] width 102 height 16
click at [471, 321] on div at bounding box center [687, 281] width 831 height 472
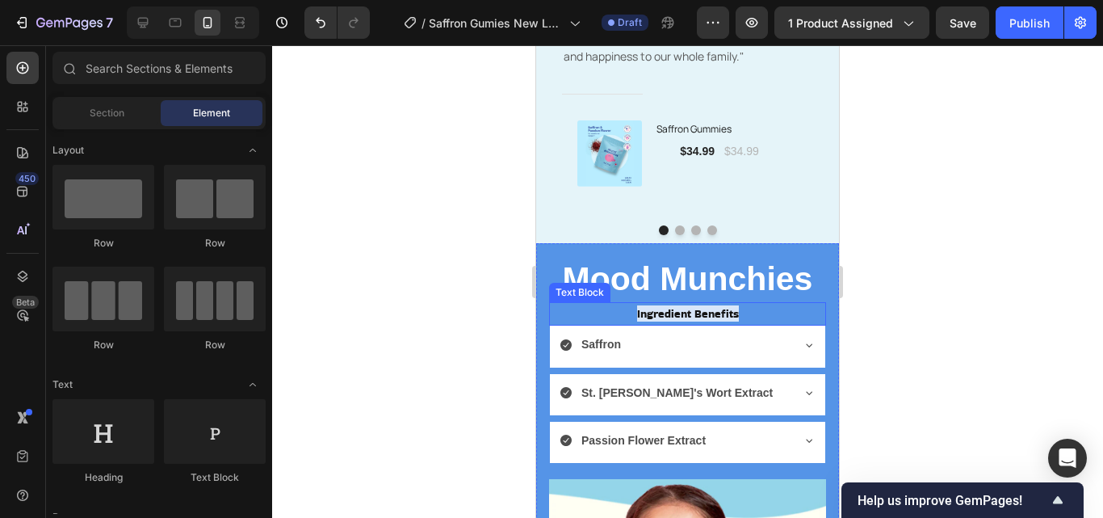
click at [637, 317] on span "Ingredient Benefits" at bounding box center [688, 313] width 102 height 16
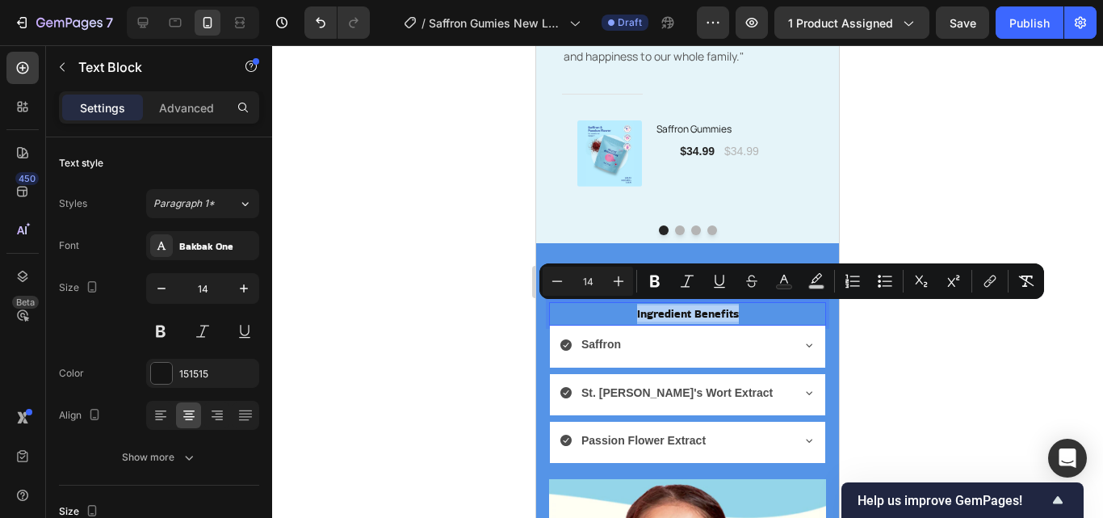
drag, startPoint x: 631, startPoint y: 317, endPoint x: 744, endPoint y: 315, distance: 112.2
click at [803, 283] on button "color" at bounding box center [816, 280] width 29 height 29
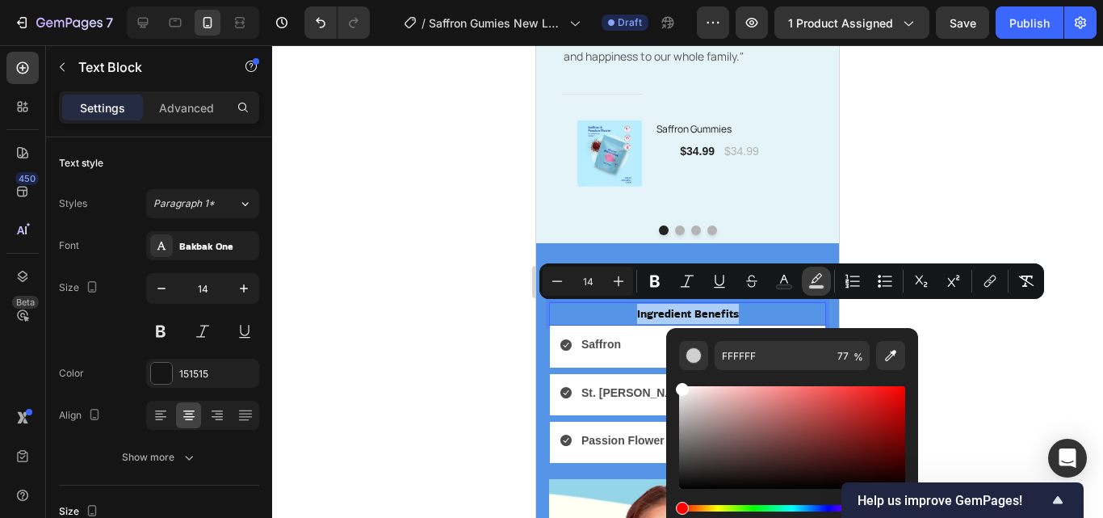
click at [819, 277] on icon "Editor contextual toolbar" at bounding box center [816, 281] width 16 height 16
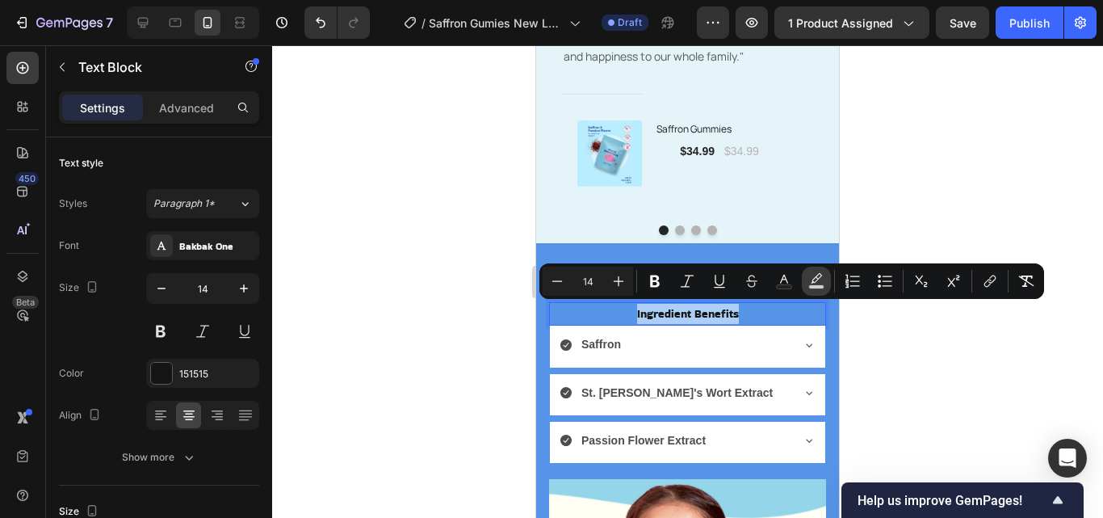
click at [819, 280] on icon "Editor contextual toolbar" at bounding box center [816, 281] width 16 height 16
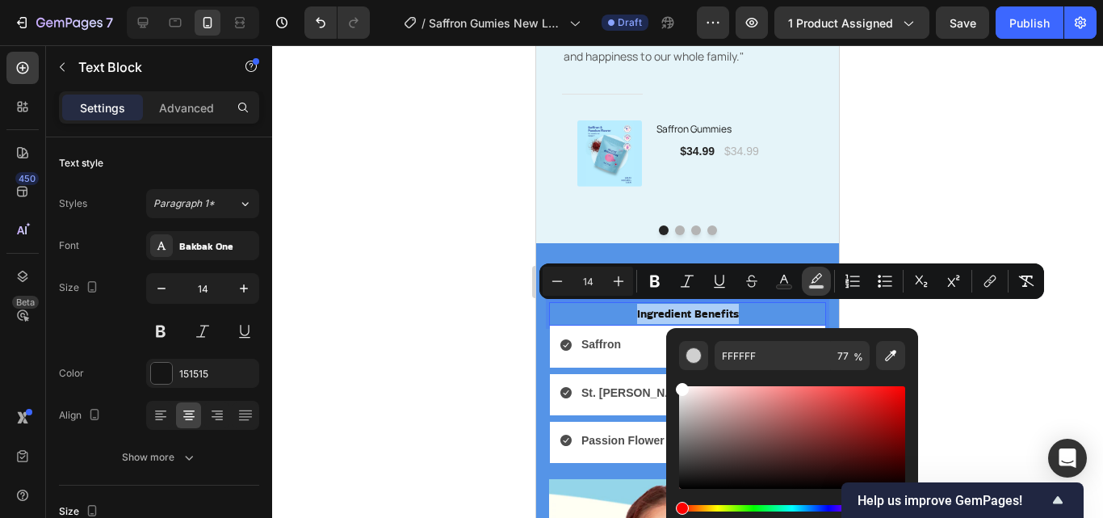
click at [819, 287] on rect "Editor contextual toolbar" at bounding box center [816, 287] width 15 height 4
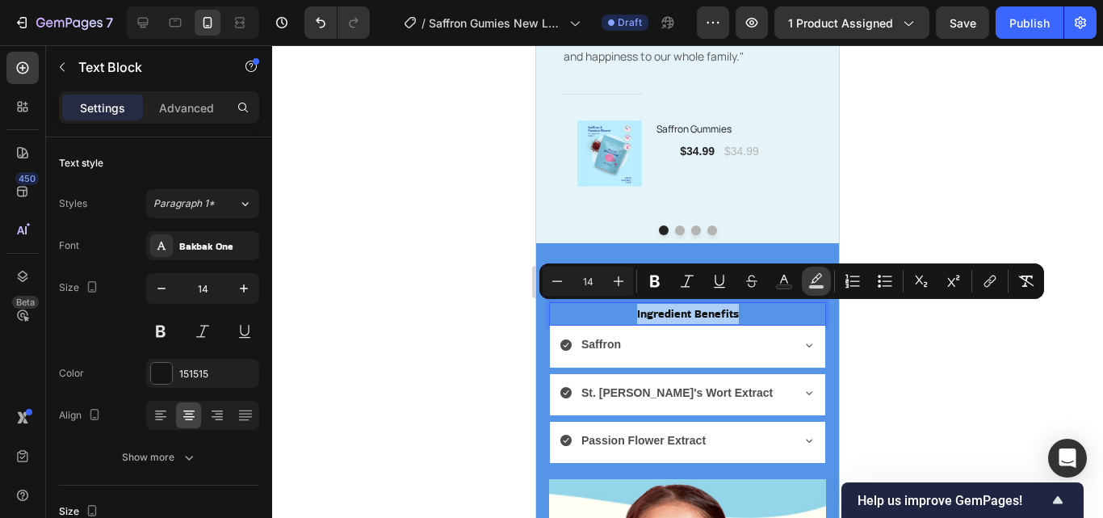
click at [819, 287] on rect "Editor contextual toolbar" at bounding box center [816, 287] width 15 height 4
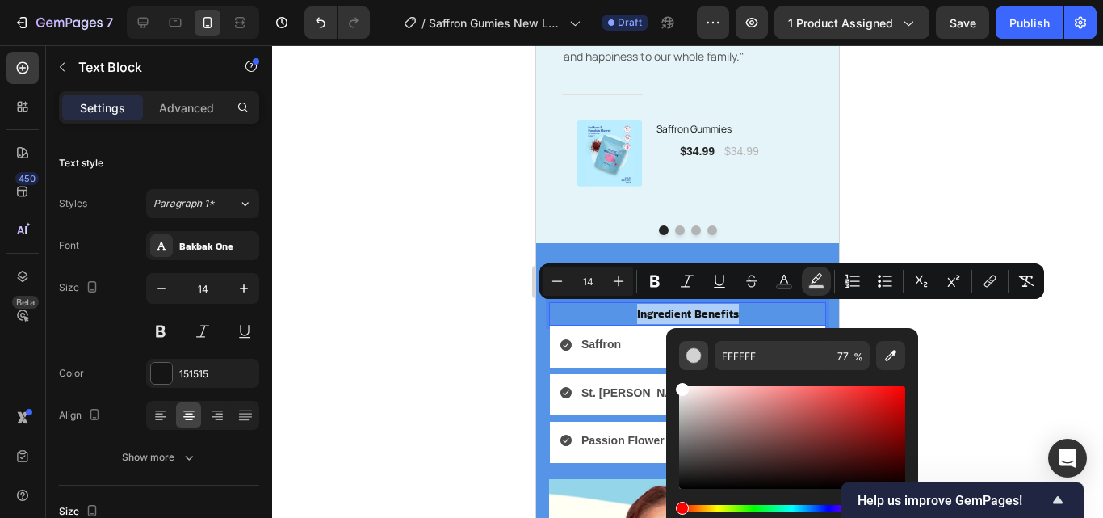
click at [695, 358] on div "Editor contextual toolbar" at bounding box center [693, 355] width 16 height 16
click at [891, 359] on icon "Editor contextual toolbar" at bounding box center [890, 355] width 16 height 16
click at [887, 359] on icon "Editor contextual toolbar" at bounding box center [890, 355] width 11 height 11
type input "100"
click at [406, 311] on div at bounding box center [687, 281] width 831 height 472
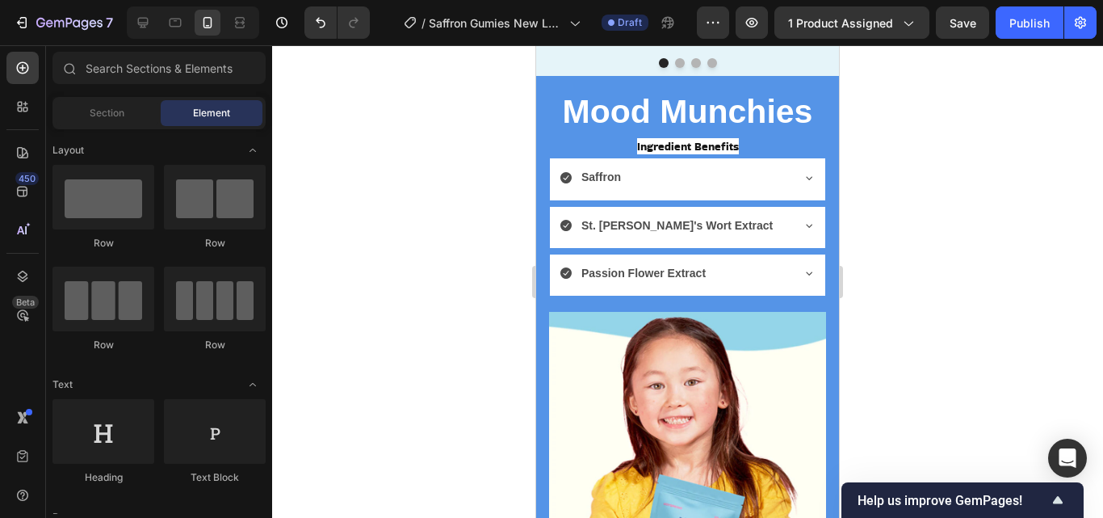
scroll to position [3918, 0]
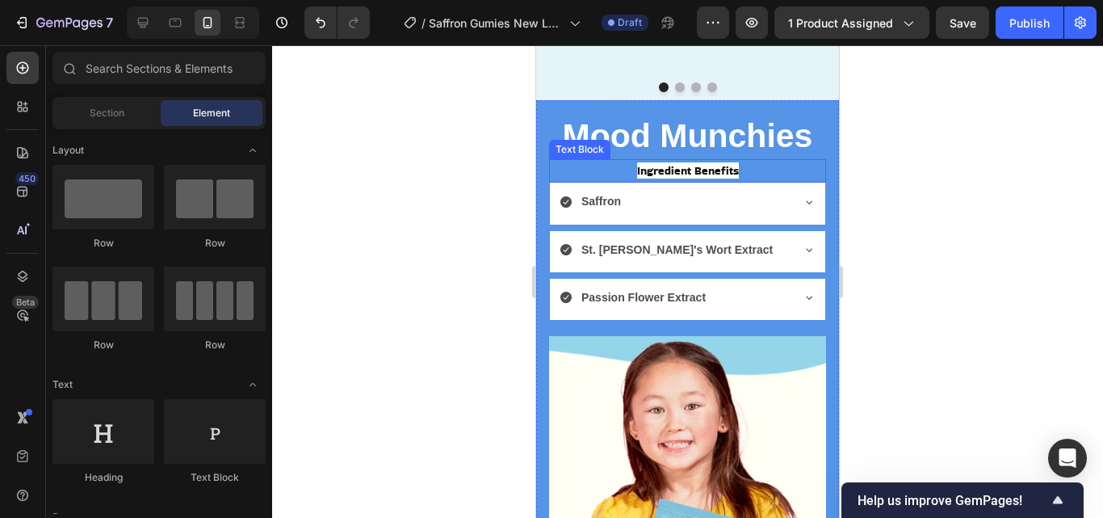
click at [723, 170] on span "Ingredient Benefits" at bounding box center [688, 170] width 102 height 16
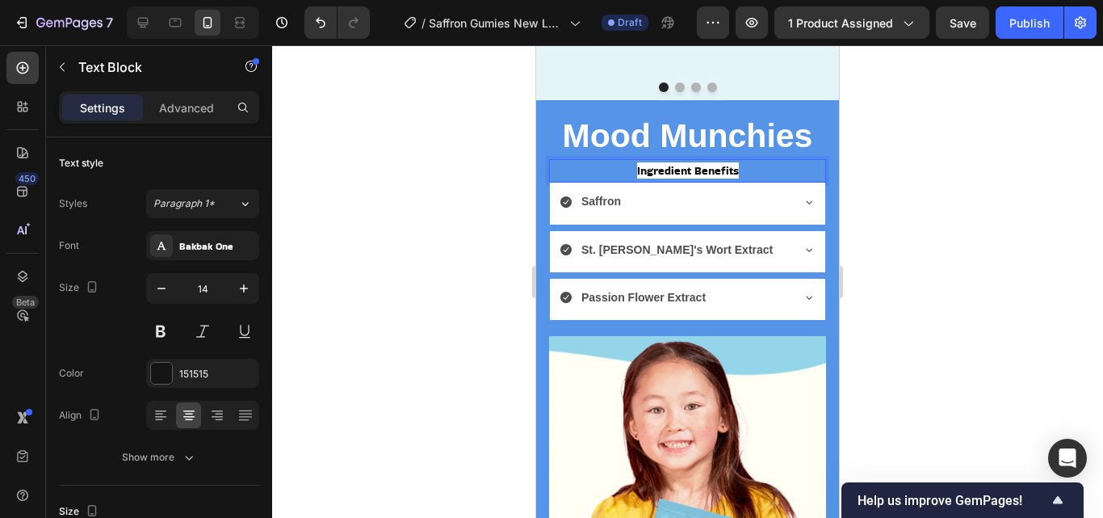
click at [728, 170] on span "Ingredient Benefits" at bounding box center [688, 170] width 102 height 16
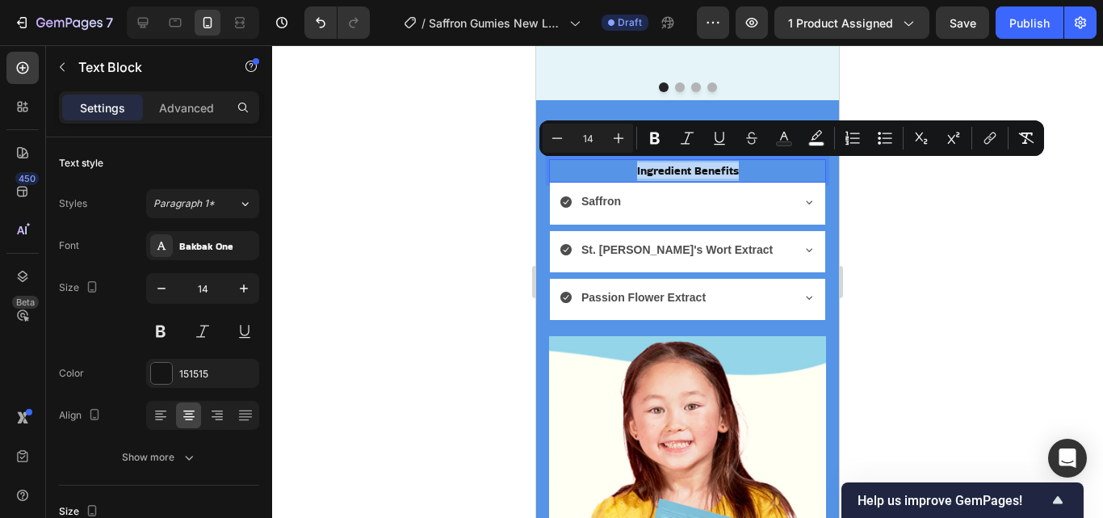
drag, startPoint x: 728, startPoint y: 171, endPoint x: 657, endPoint y: 170, distance: 71.1
click at [657, 170] on span "Ingredient Benefits" at bounding box center [688, 170] width 102 height 16
click at [652, 142] on icon "Editor contextual toolbar" at bounding box center [655, 138] width 10 height 12
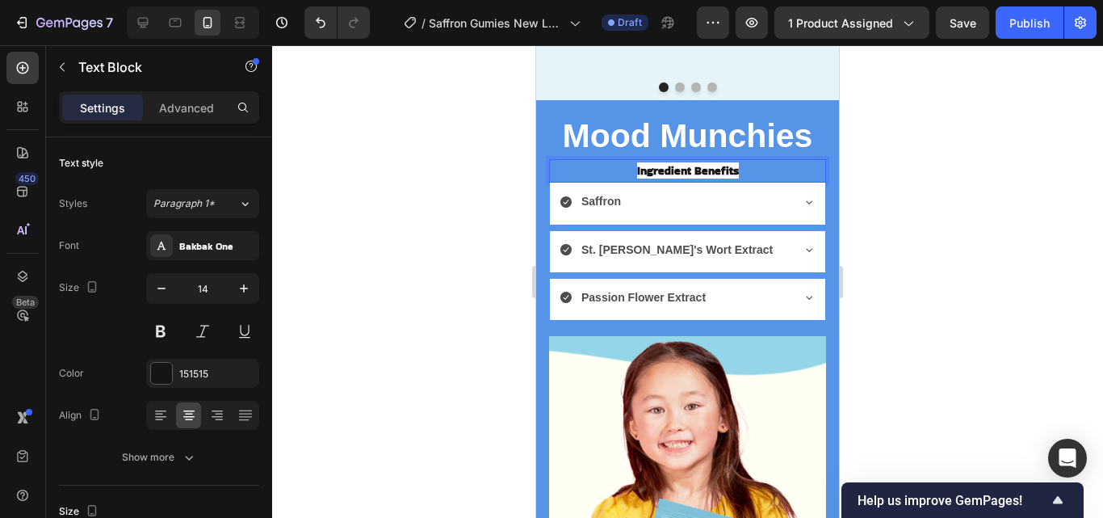
click at [729, 170] on strong "Ingredient Benefits" at bounding box center [688, 170] width 102 height 16
drag, startPoint x: 729, startPoint y: 170, endPoint x: 665, endPoint y: 173, distance: 63.8
click at [665, 173] on strong "Ingredient Benefits" at bounding box center [688, 170] width 102 height 16
click at [231, 254] on div "Bakbak One" at bounding box center [202, 245] width 113 height 29
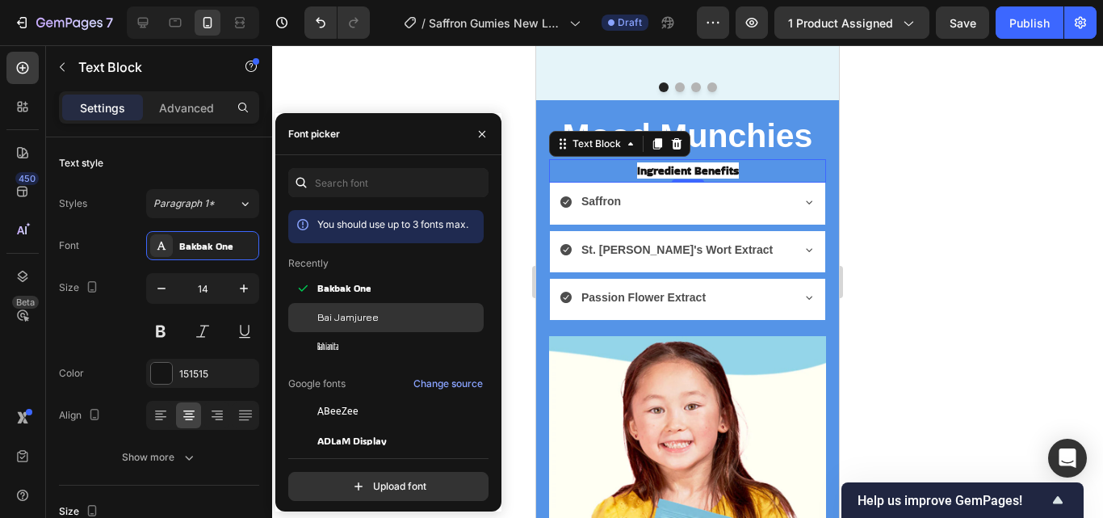
click at [378, 318] on div "Bai Jamjuree" at bounding box center [398, 317] width 163 height 15
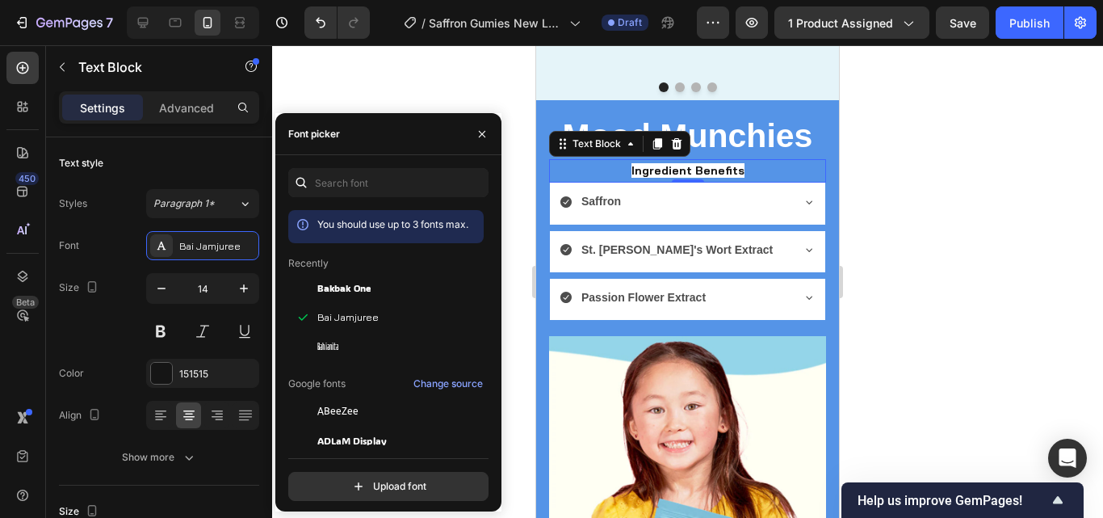
click at [937, 218] on div at bounding box center [687, 281] width 831 height 472
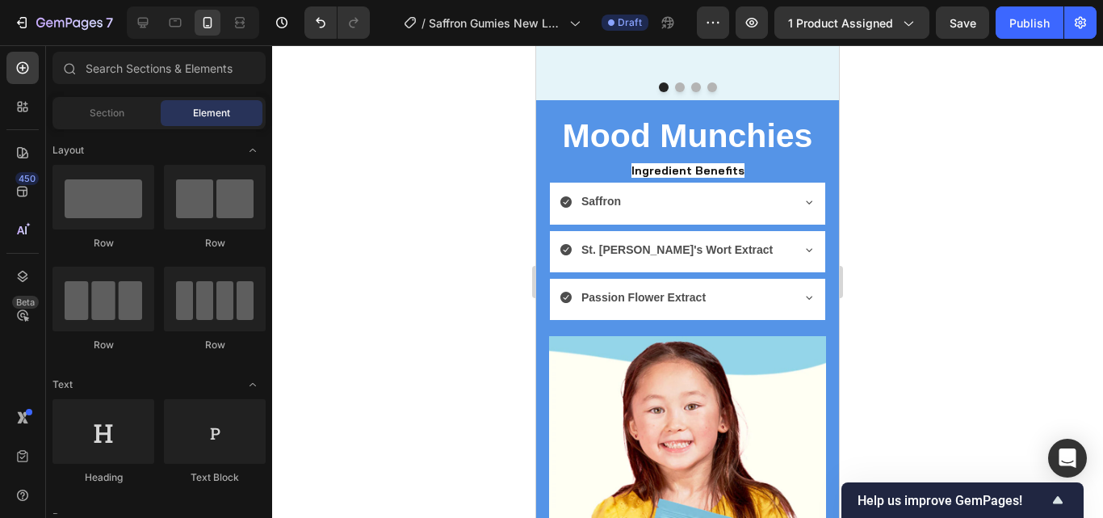
click at [937, 218] on div at bounding box center [687, 281] width 831 height 472
click at [446, 273] on div at bounding box center [687, 281] width 831 height 472
click at [731, 172] on strong "Ingredient Benefits" at bounding box center [687, 170] width 113 height 15
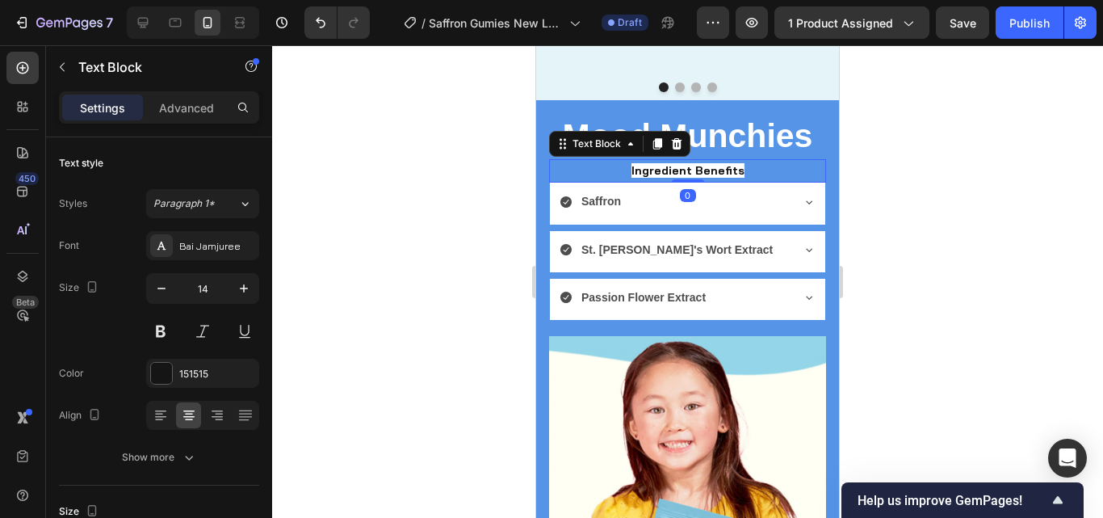
click at [730, 172] on strong "Ingredient Benefits" at bounding box center [687, 170] width 113 height 15
click at [627, 165] on strong "Ingredient Benefits -" at bounding box center [688, 170] width 122 height 15
click at [937, 161] on div at bounding box center [687, 281] width 831 height 472
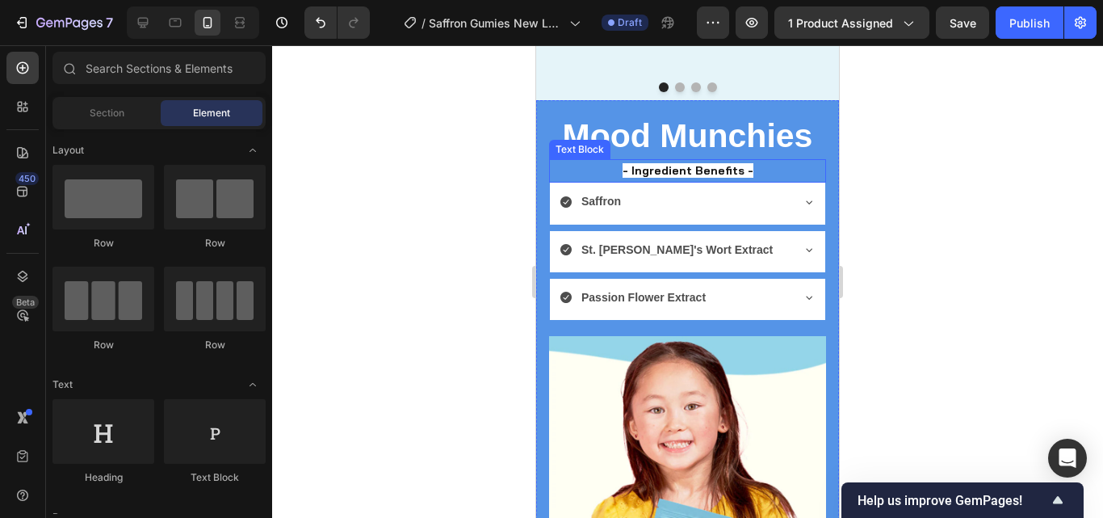
click at [758, 170] on p "- Ingredient Benefits -" at bounding box center [688, 171] width 274 height 20
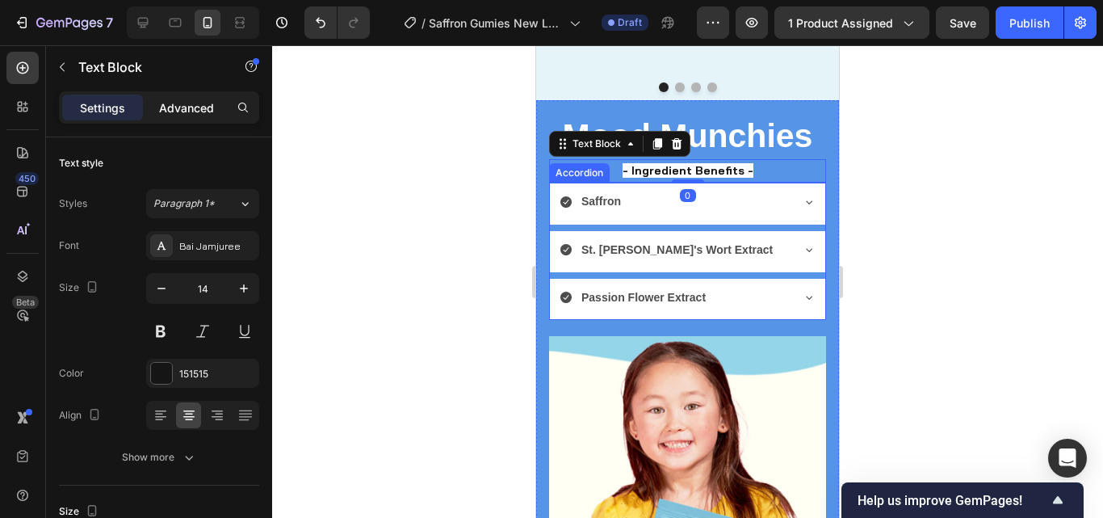
click at [210, 99] on p "Advanced" at bounding box center [186, 107] width 55 height 17
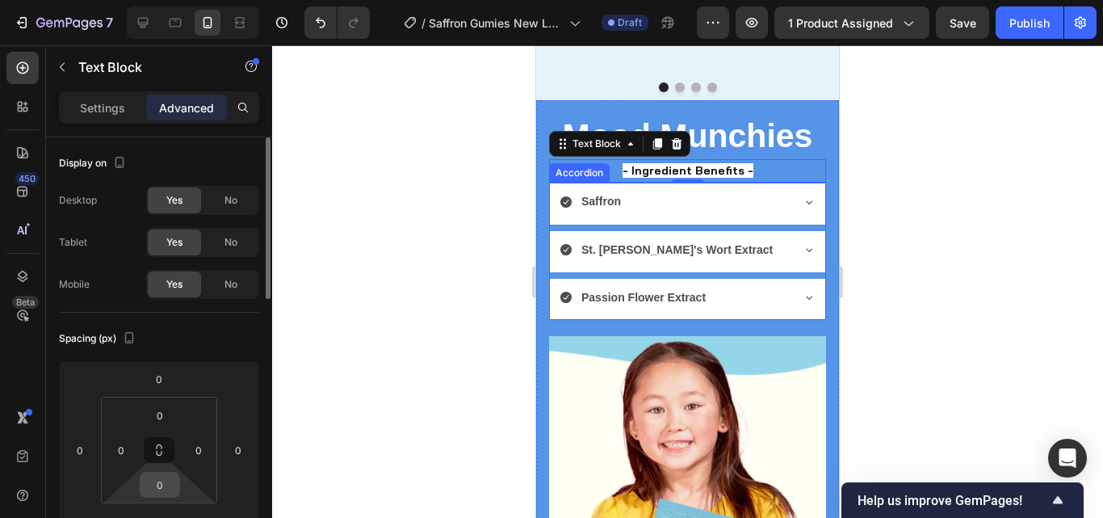
click at [170, 489] on input "0" at bounding box center [160, 484] width 32 height 24
type input "1"
type input "10"
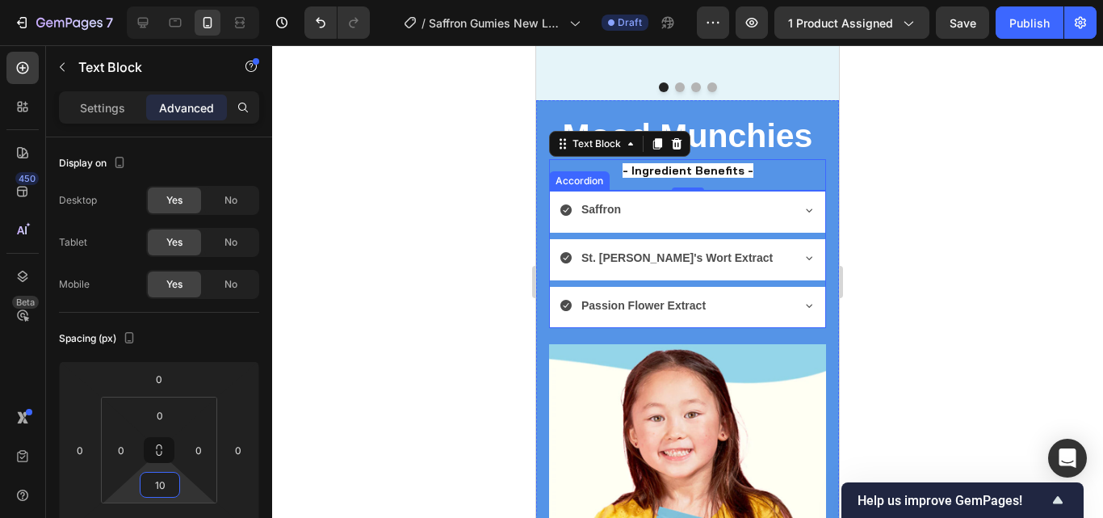
click at [388, 421] on div at bounding box center [687, 281] width 831 height 472
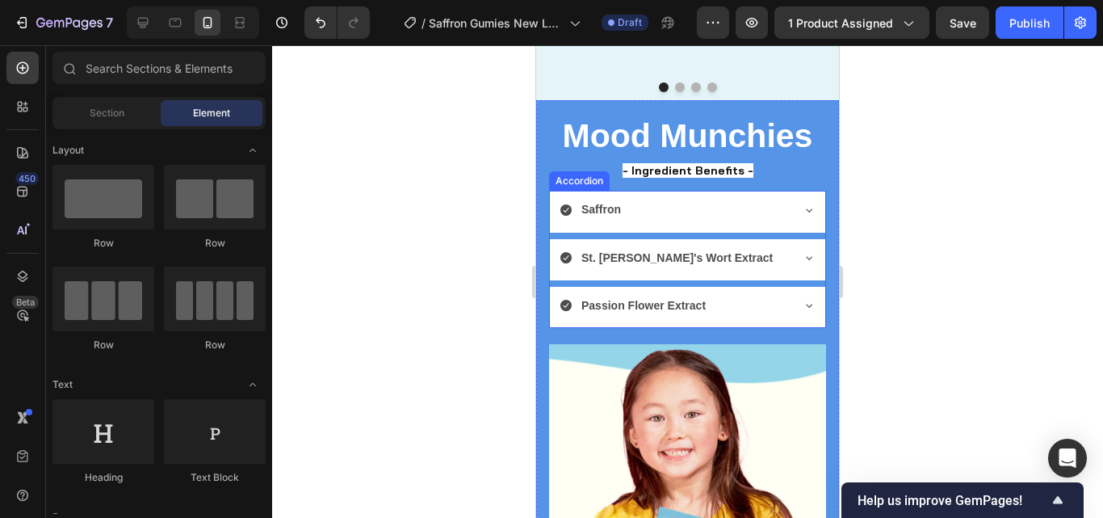
click at [388, 421] on div at bounding box center [687, 281] width 831 height 472
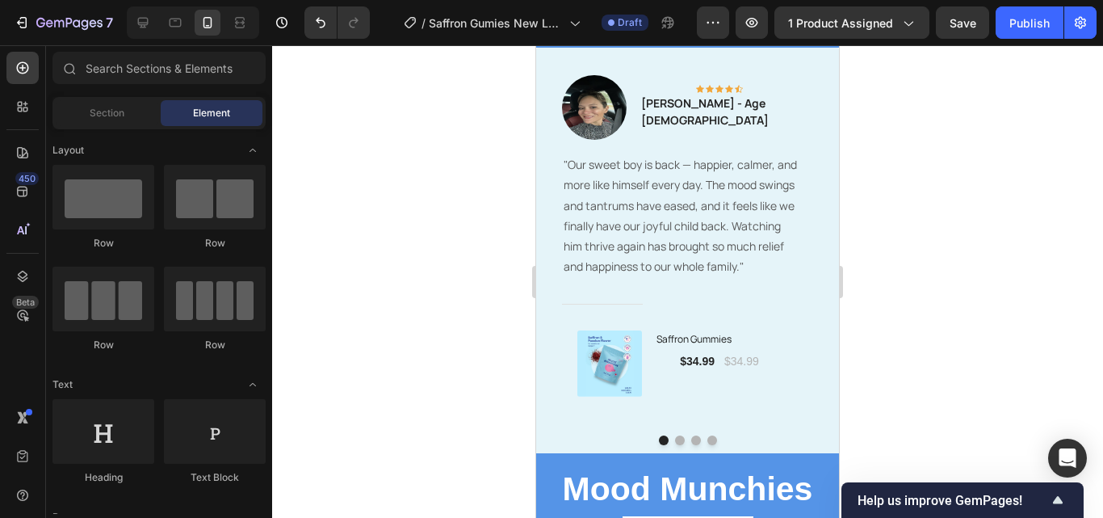
scroll to position [3161, 0]
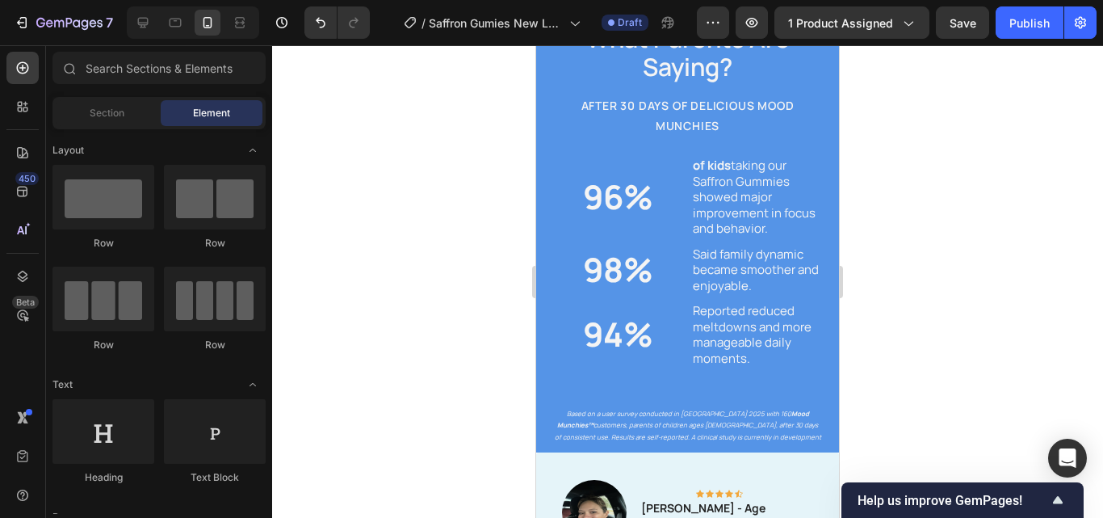
click at [930, 266] on div at bounding box center [687, 281] width 831 height 472
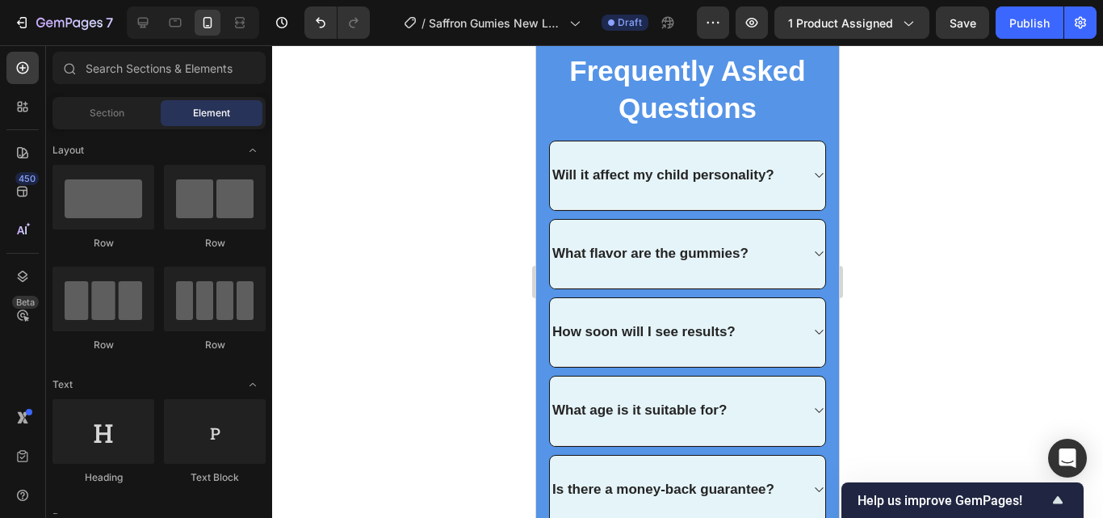
scroll to position [4889, 0]
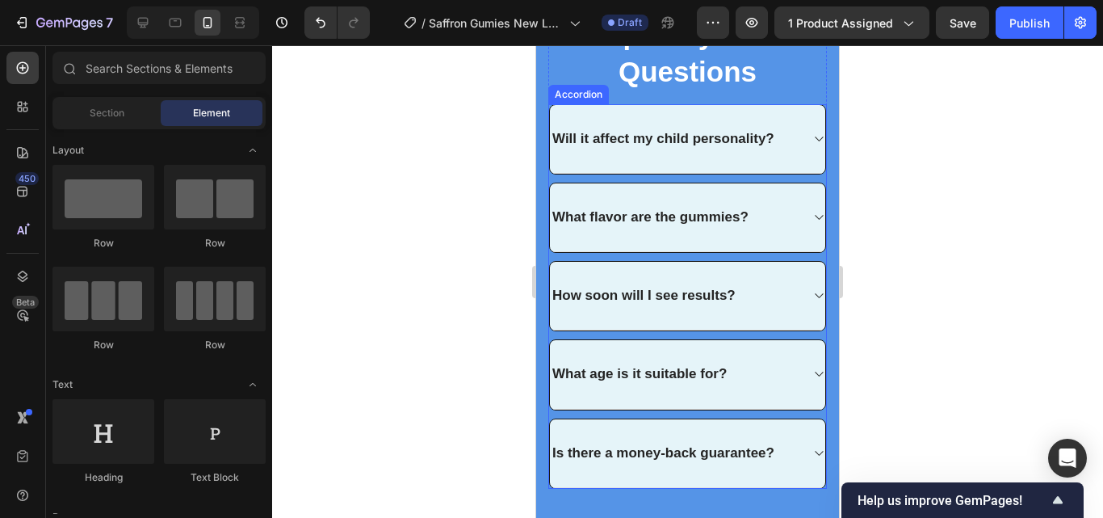
click at [769, 161] on div "Will it affect my child personality?" at bounding box center [687, 139] width 275 height 69
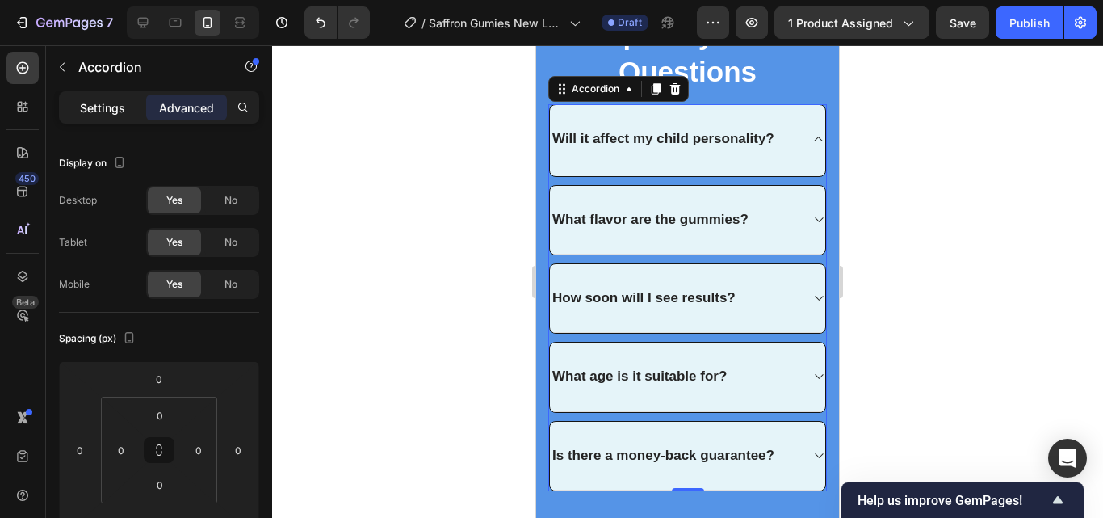
click at [120, 111] on p "Settings" at bounding box center [102, 107] width 45 height 17
type input "10"
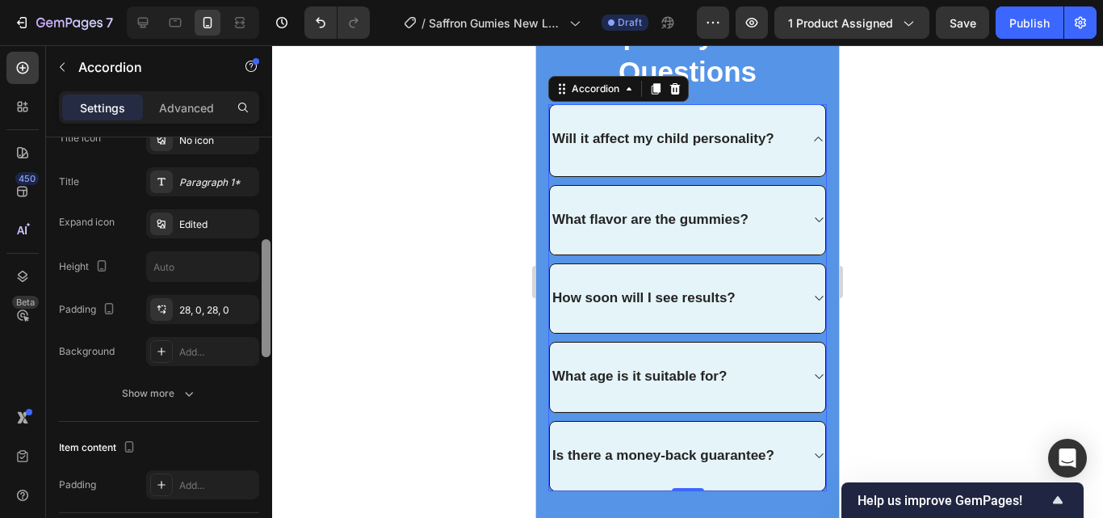
drag, startPoint x: 264, startPoint y: 245, endPoint x: 258, endPoint y: 354, distance: 109.2
click at [258, 354] on div "Item management Item 5 items Item style Background E5F4F9 Border Line Corner Ro…" at bounding box center [159, 350] width 226 height 426
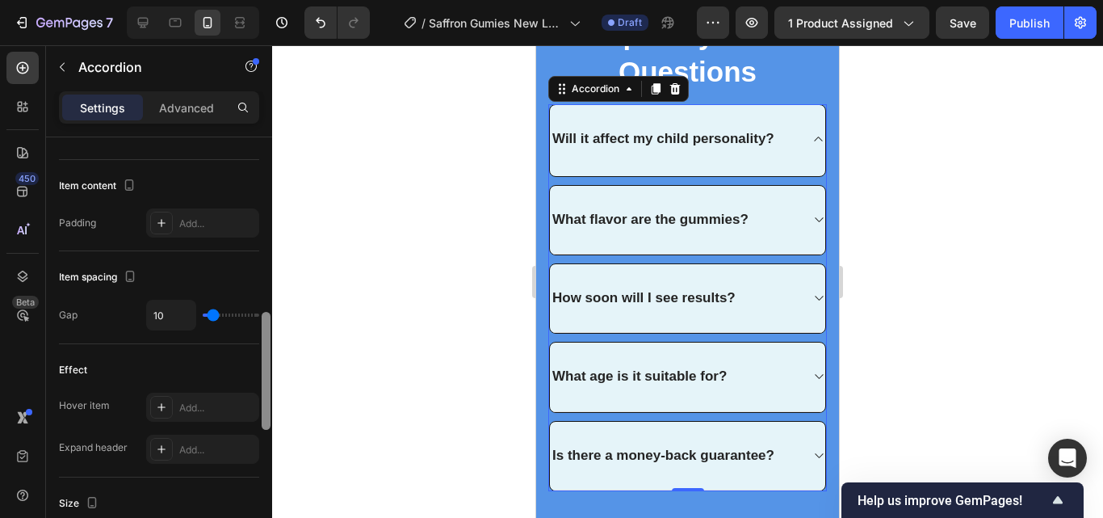
scroll to position [639, 0]
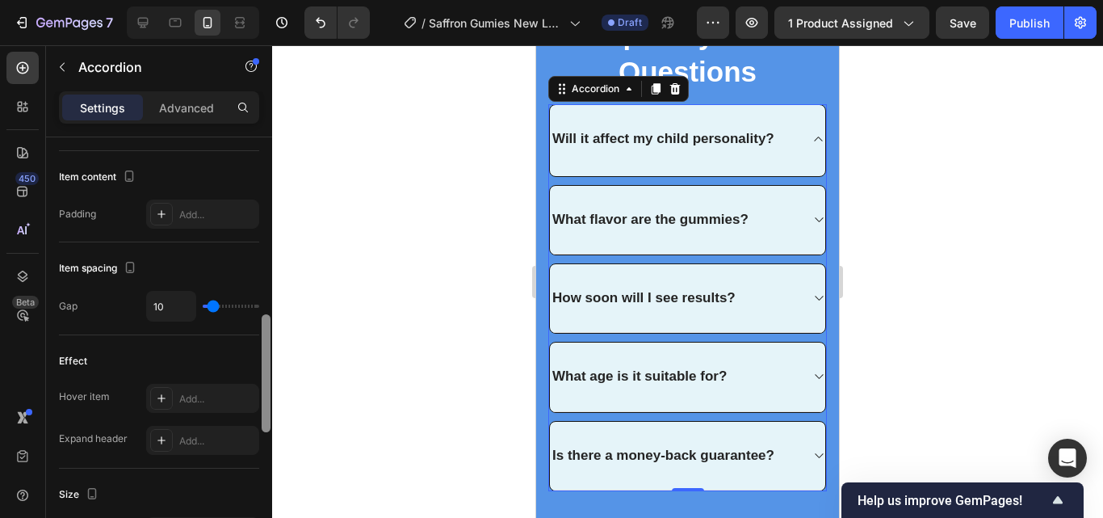
drag, startPoint x: 265, startPoint y: 343, endPoint x: 263, endPoint y: 412, distance: 68.6
click at [263, 412] on div at bounding box center [266, 373] width 9 height 118
type input "15"
type input "6"
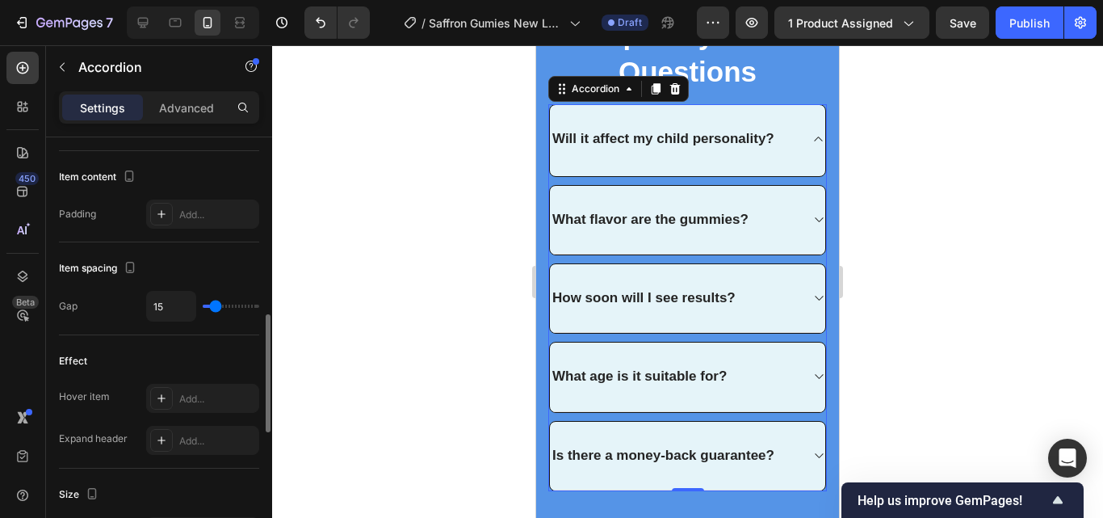
type input "6"
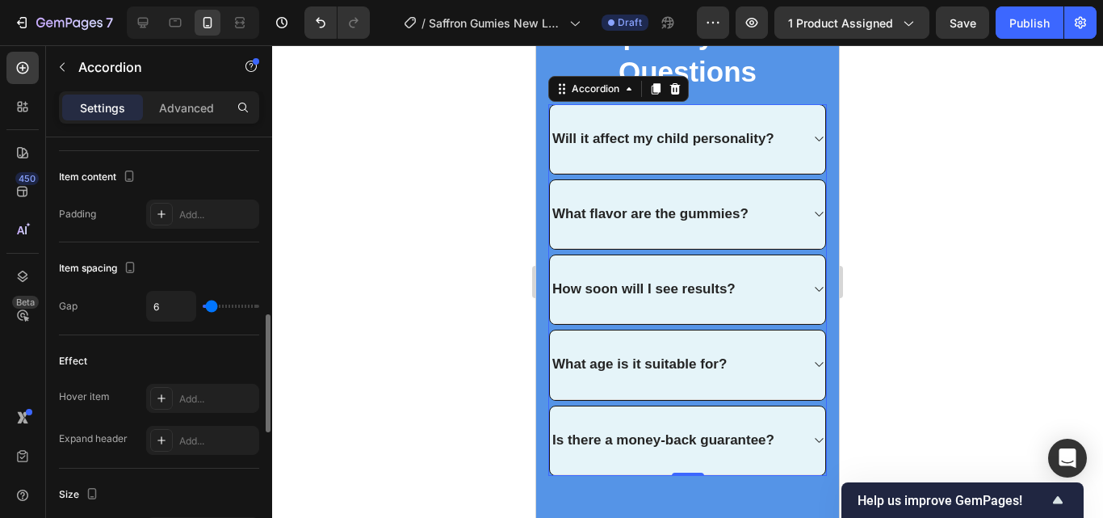
type input "0"
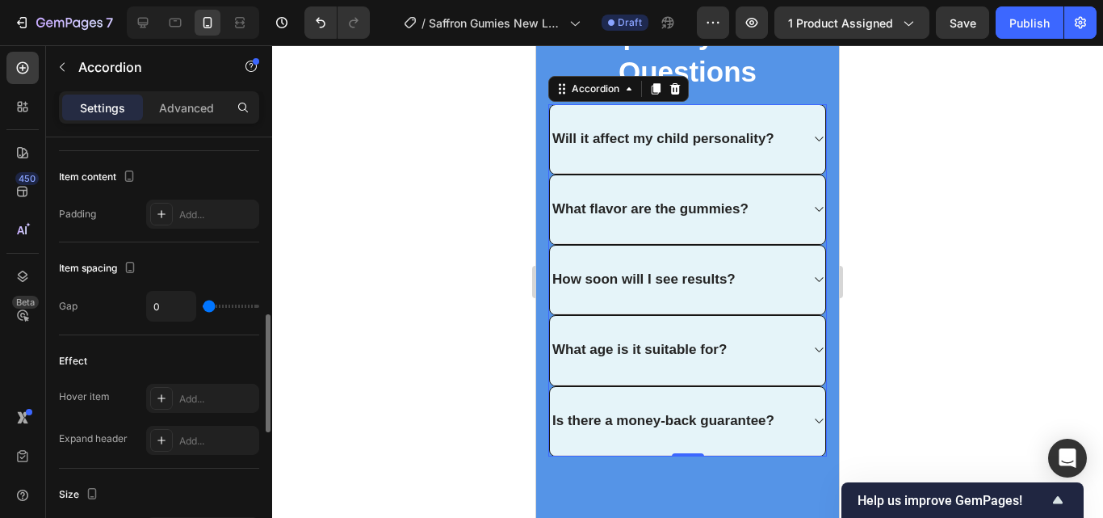
type input "13"
type input "19"
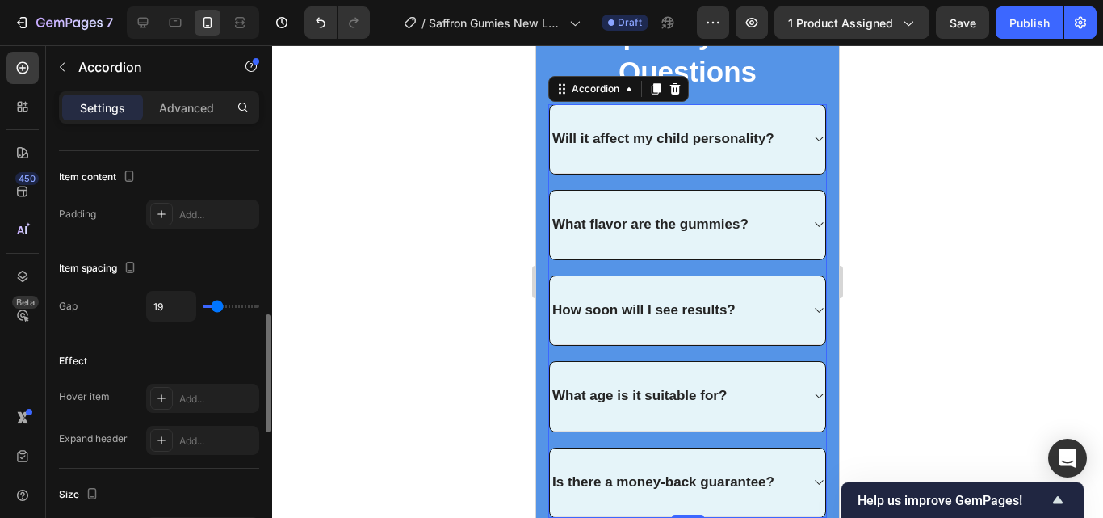
type input "20"
type input "22"
type input "24"
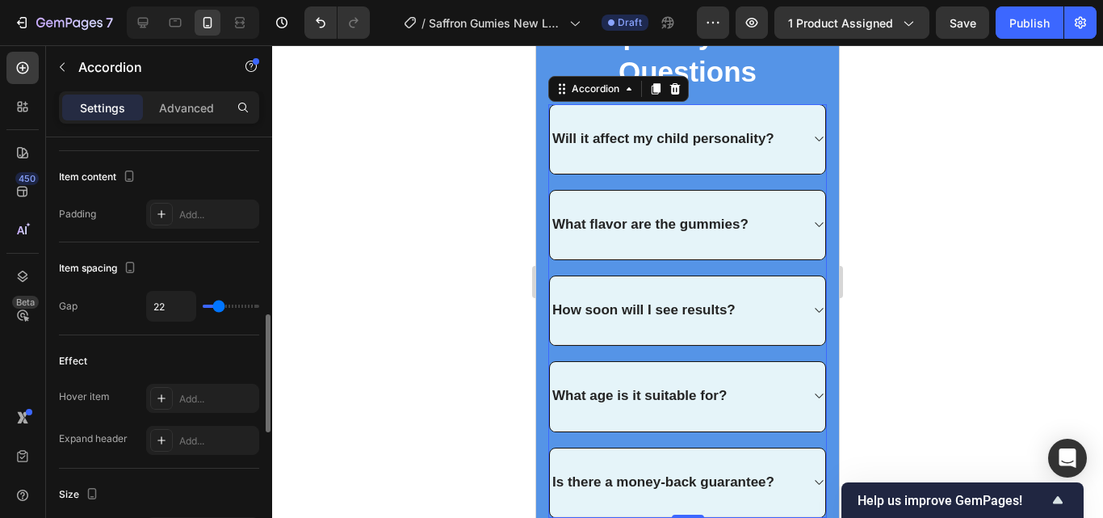
type input "24"
type input "26"
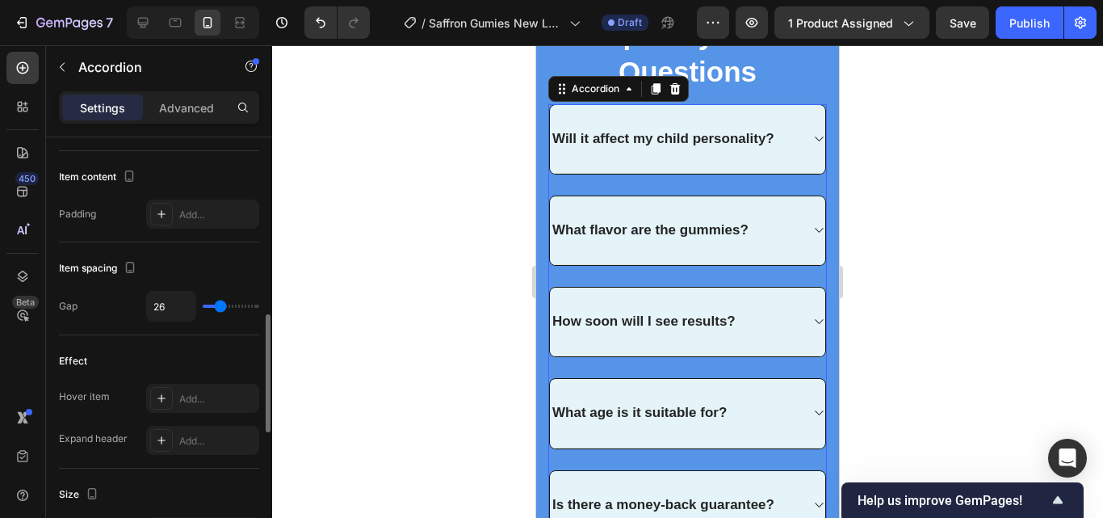
type input "19"
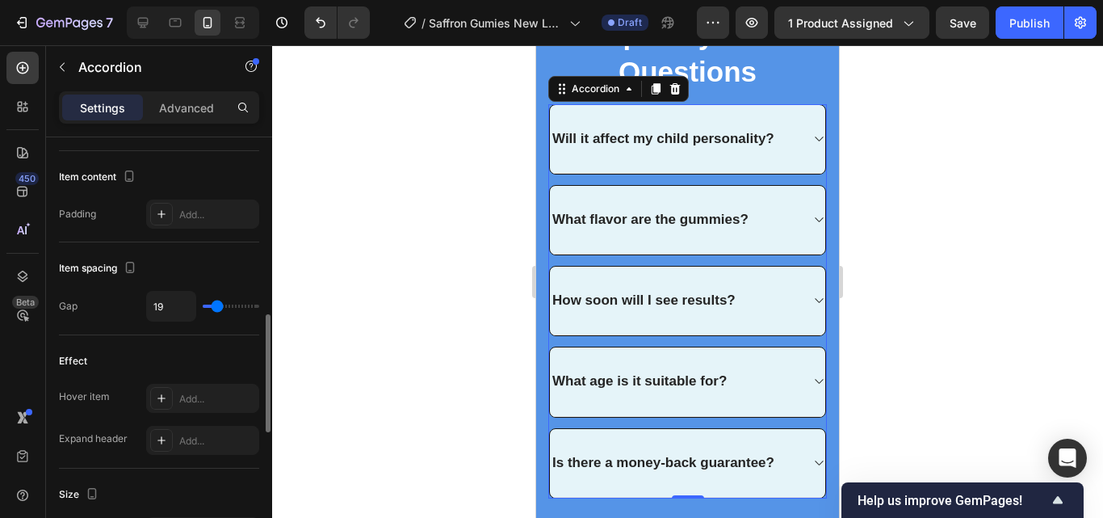
type input "13"
type input "7"
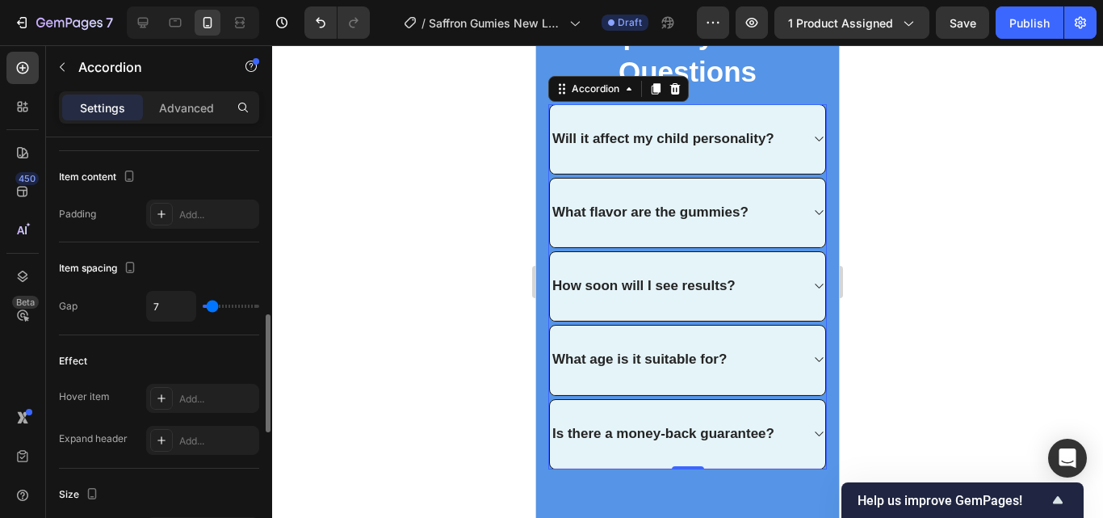
type input "4"
type input "2"
type input "0"
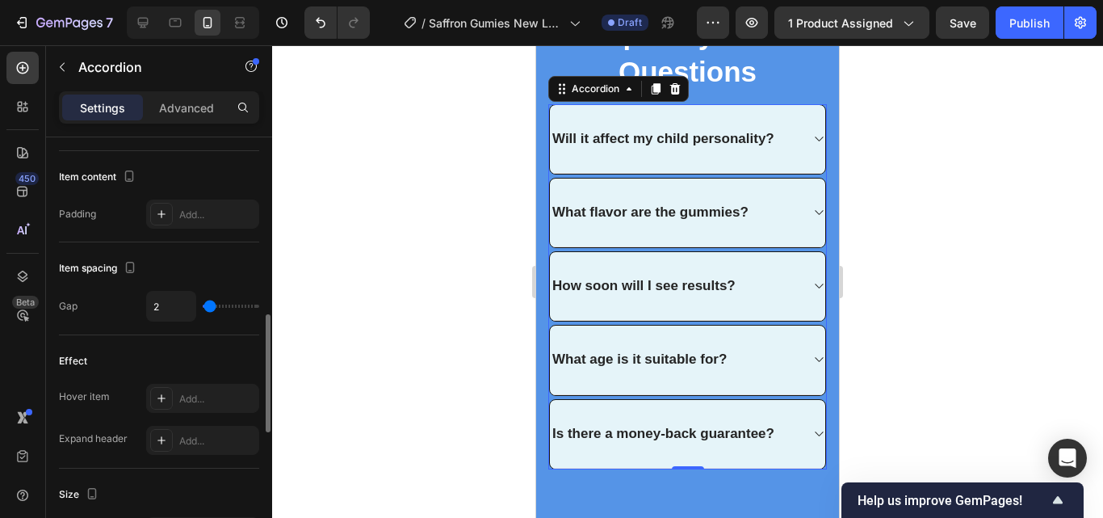
type input "0"
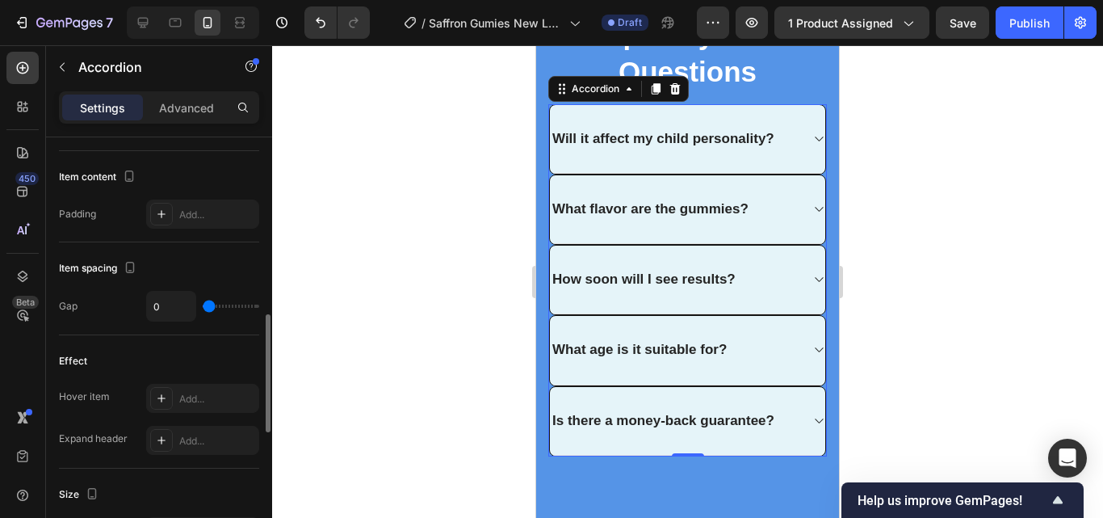
type input "2"
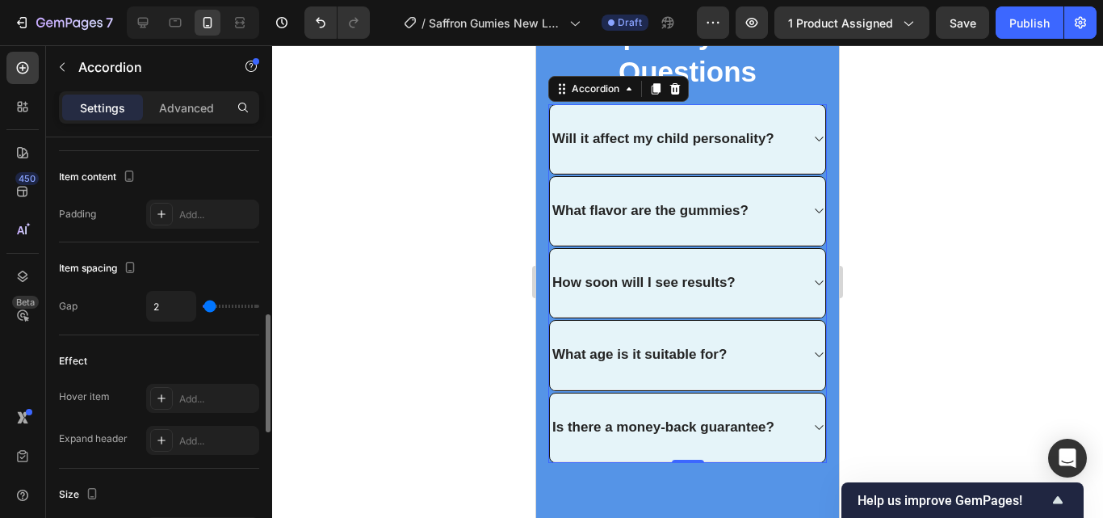
drag, startPoint x: 216, startPoint y: 309, endPoint x: 210, endPoint y: 327, distance: 18.9
type input "2"
click at [210, 308] on input "range" at bounding box center [231, 305] width 57 height 3
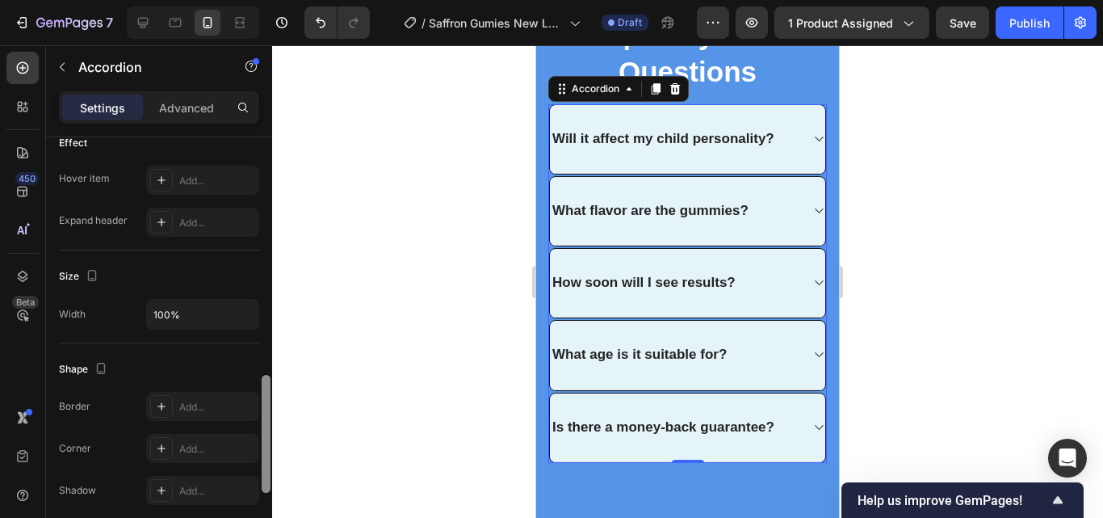
drag, startPoint x: 264, startPoint y: 345, endPoint x: 262, endPoint y: 409, distance: 64.6
click at [262, 409] on div at bounding box center [266, 434] width 9 height 118
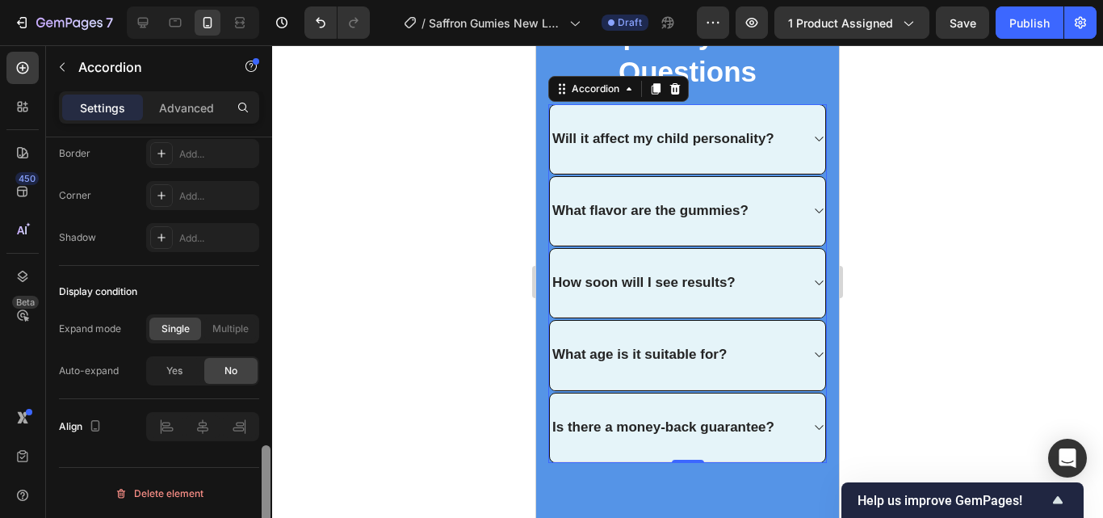
scroll to position [1111, 0]
drag, startPoint x: 262, startPoint y: 409, endPoint x: 262, endPoint y: 479, distance: 69.4
click at [262, 479] on div at bounding box center [266, 505] width 9 height 118
drag, startPoint x: 262, startPoint y: 479, endPoint x: 262, endPoint y: 489, distance: 10.5
click at [262, 489] on div at bounding box center [266, 505] width 9 height 118
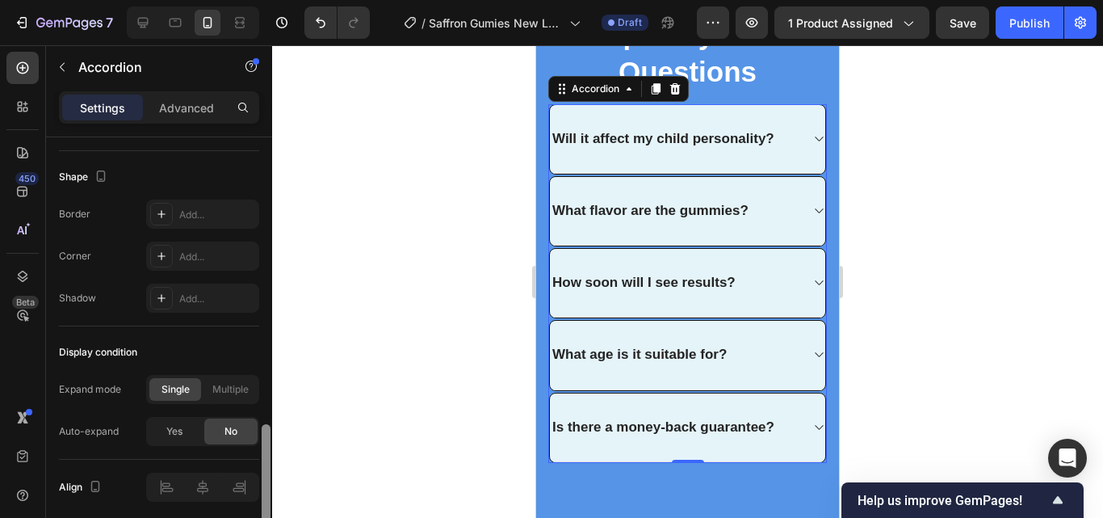
scroll to position [1046, 0]
drag, startPoint x: 266, startPoint y: 480, endPoint x: 266, endPoint y: 462, distance: 17.8
click at [266, 462] on div at bounding box center [266, 486] width 9 height 118
click at [243, 396] on span "Multiple" at bounding box center [230, 392] width 36 height 15
click at [194, 390] on div "Single" at bounding box center [175, 392] width 52 height 23
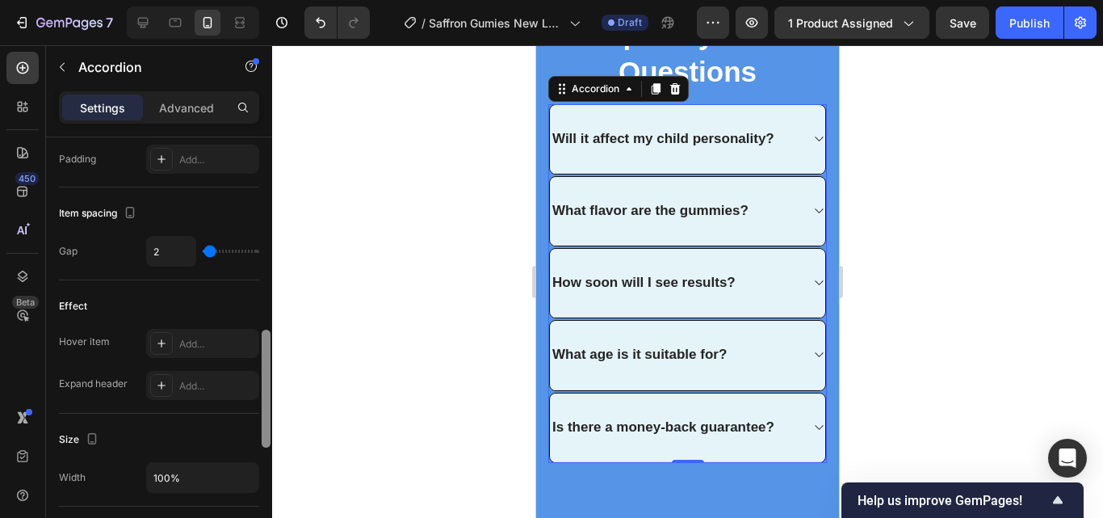
scroll to position [691, 0]
drag, startPoint x: 270, startPoint y: 456, endPoint x: 269, endPoint y: 358, distance: 98.5
click at [269, 358] on div at bounding box center [266, 388] width 9 height 118
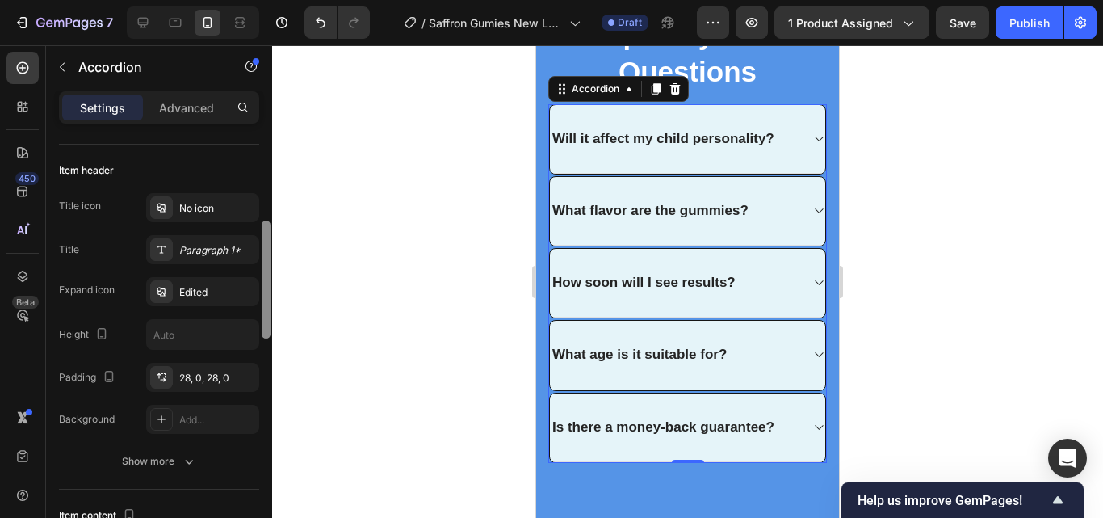
drag, startPoint x: 265, startPoint y: 365, endPoint x: 267, endPoint y: 257, distance: 108.2
click at [267, 257] on div at bounding box center [266, 279] width 9 height 118
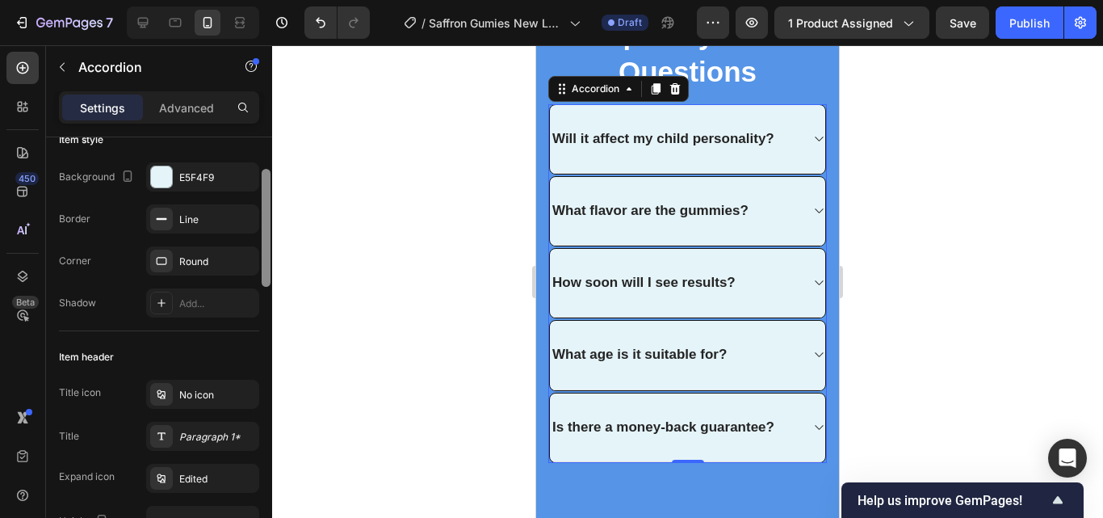
scroll to position [111, 0]
drag, startPoint x: 267, startPoint y: 257, endPoint x: 268, endPoint y: 204, distance: 52.5
click at [268, 204] on div at bounding box center [266, 232] width 9 height 118
click at [268, 204] on div at bounding box center [266, 227] width 9 height 118
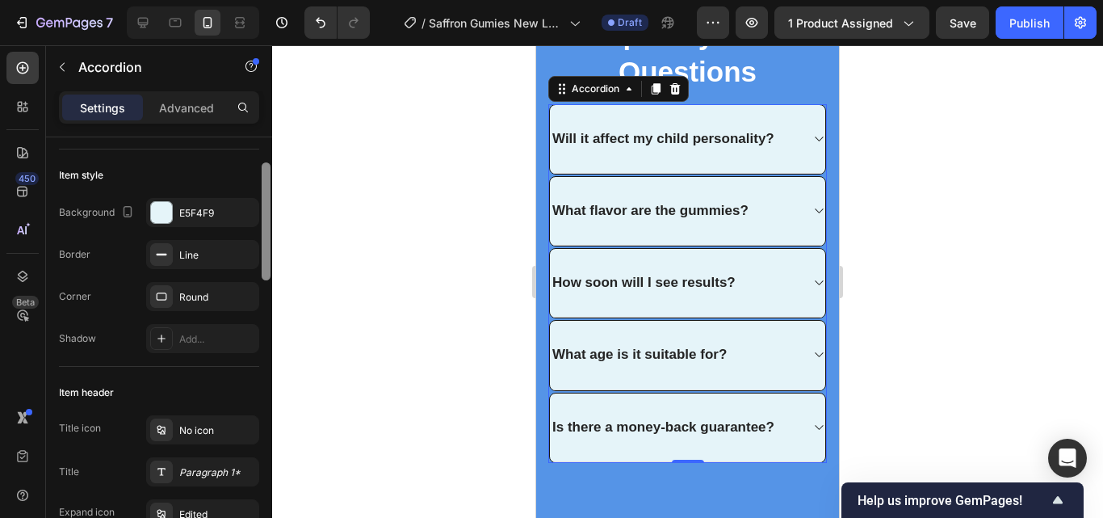
scroll to position [76, 0]
drag, startPoint x: 268, startPoint y: 204, endPoint x: 267, endPoint y: 195, distance: 9.7
click at [267, 195] on div at bounding box center [266, 225] width 9 height 118
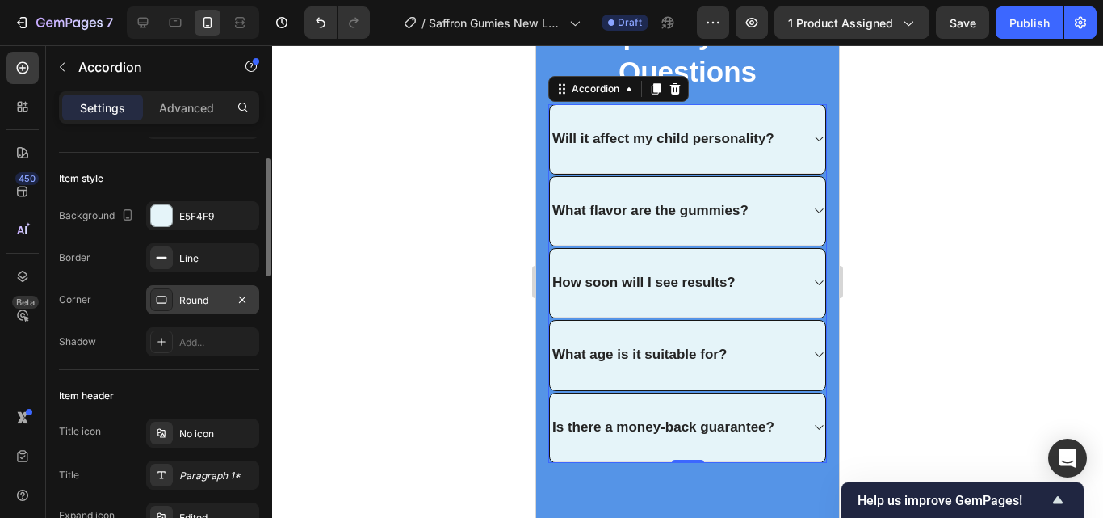
click at [216, 301] on div "Round" at bounding box center [202, 300] width 47 height 15
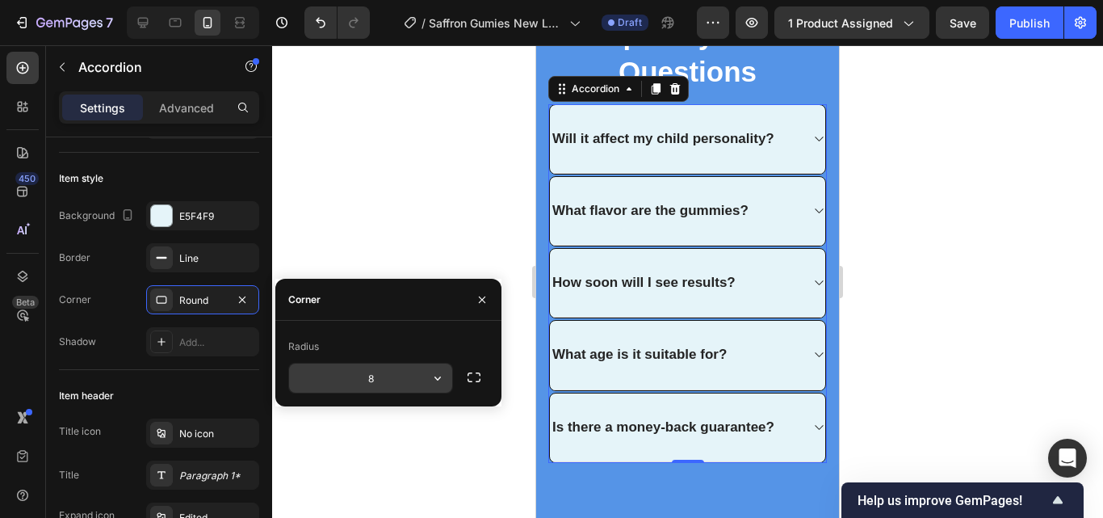
click at [375, 379] on input "8" at bounding box center [370, 377] width 163 height 29
type input "\"
type input "w"
type input "2"
type input "4"
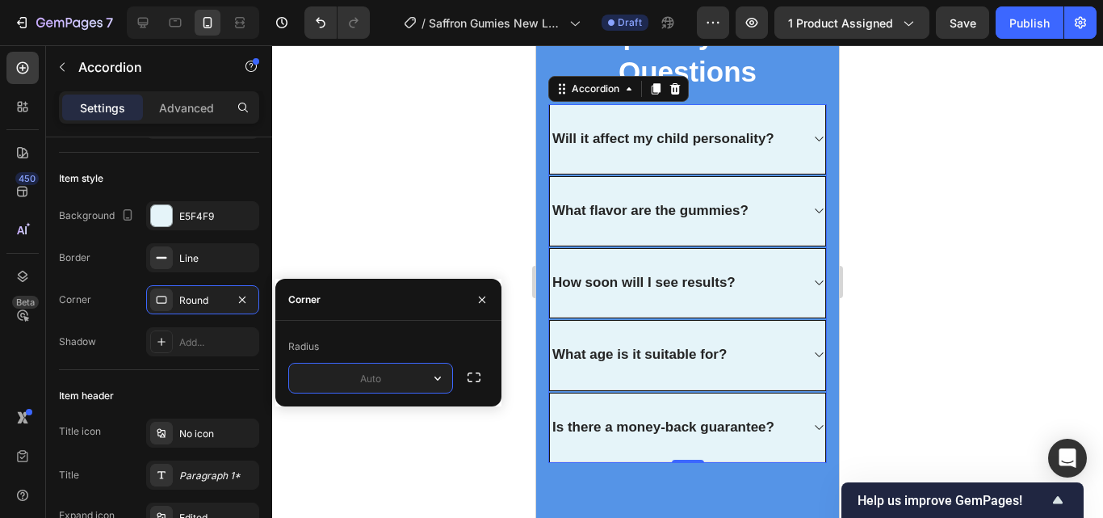
type input "5"
click at [363, 214] on div at bounding box center [687, 281] width 831 height 472
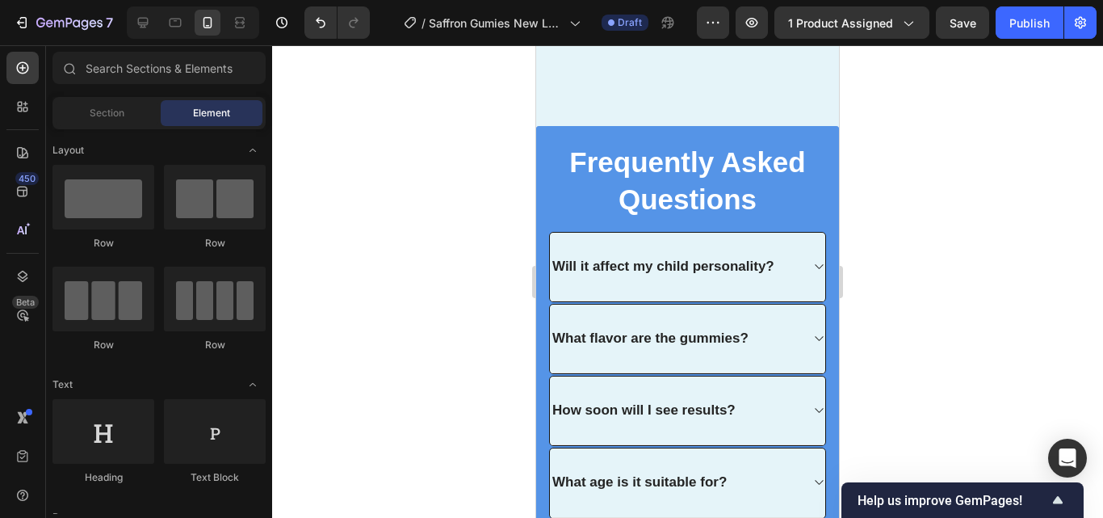
scroll to position [4785, 0]
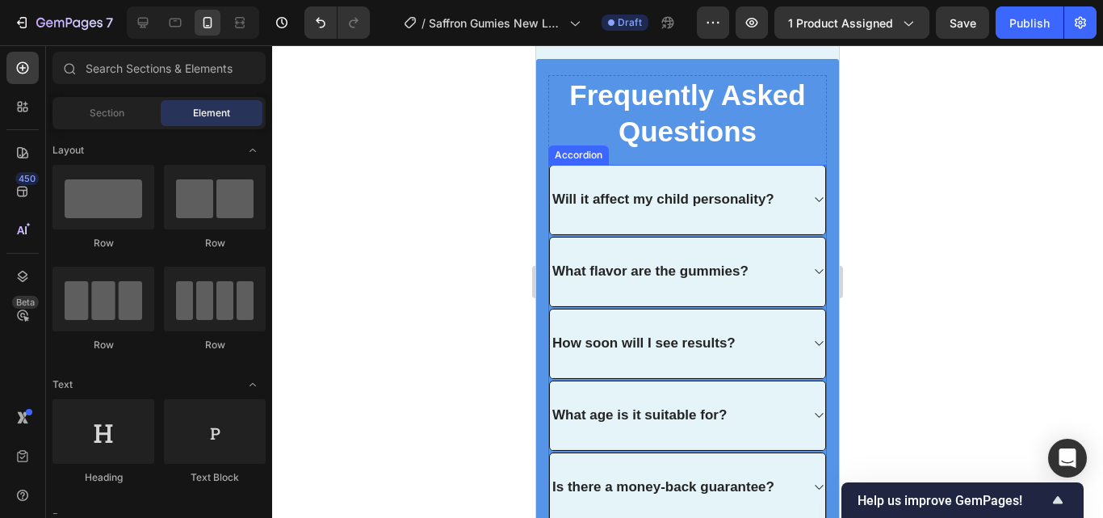
click at [760, 234] on div "Will it affect my child personality?" at bounding box center [687, 200] width 275 height 69
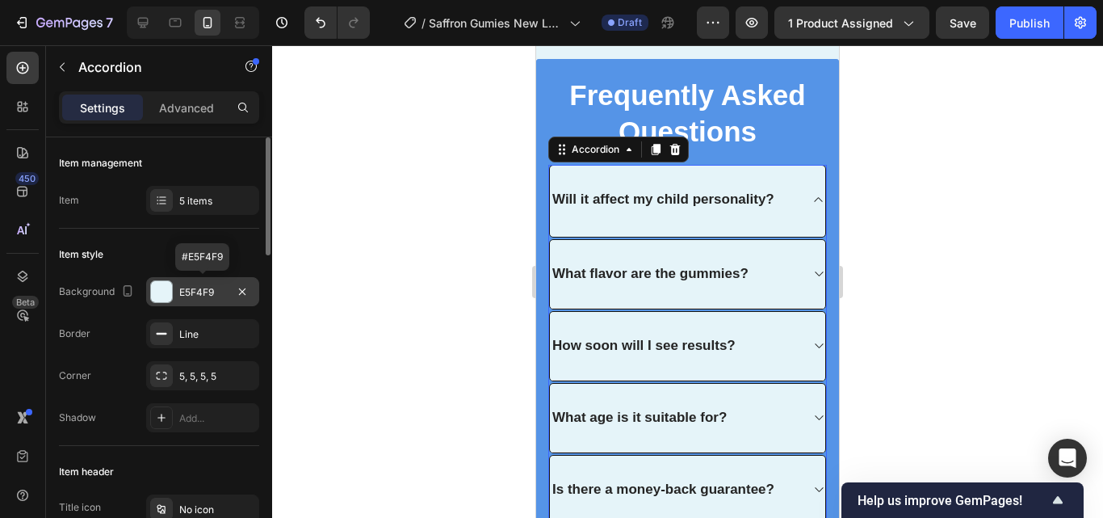
click at [220, 295] on div "E5F4F9" at bounding box center [202, 292] width 47 height 15
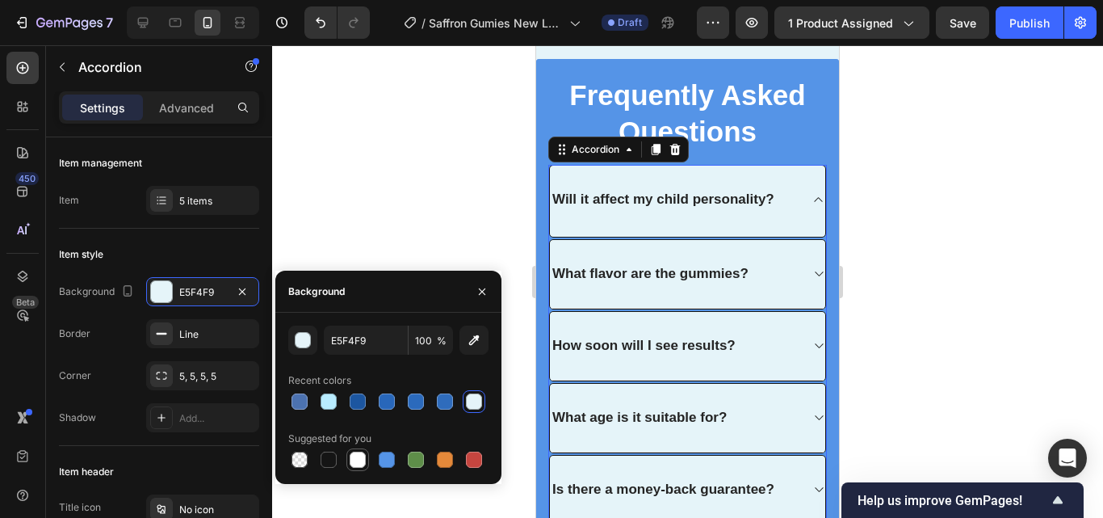
click at [352, 461] on div at bounding box center [358, 459] width 16 height 16
type input "FFFFFF"
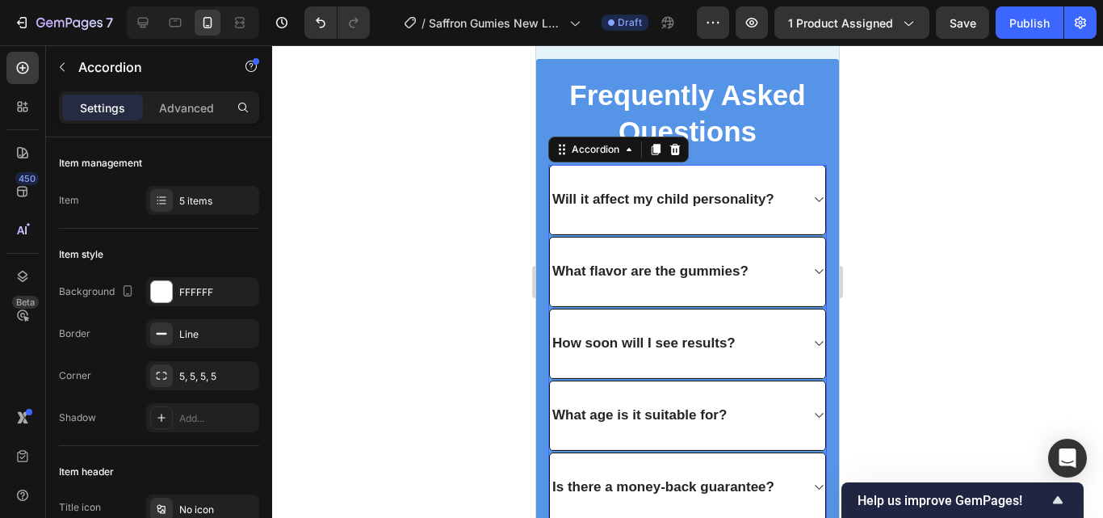
click at [390, 243] on div at bounding box center [687, 281] width 831 height 472
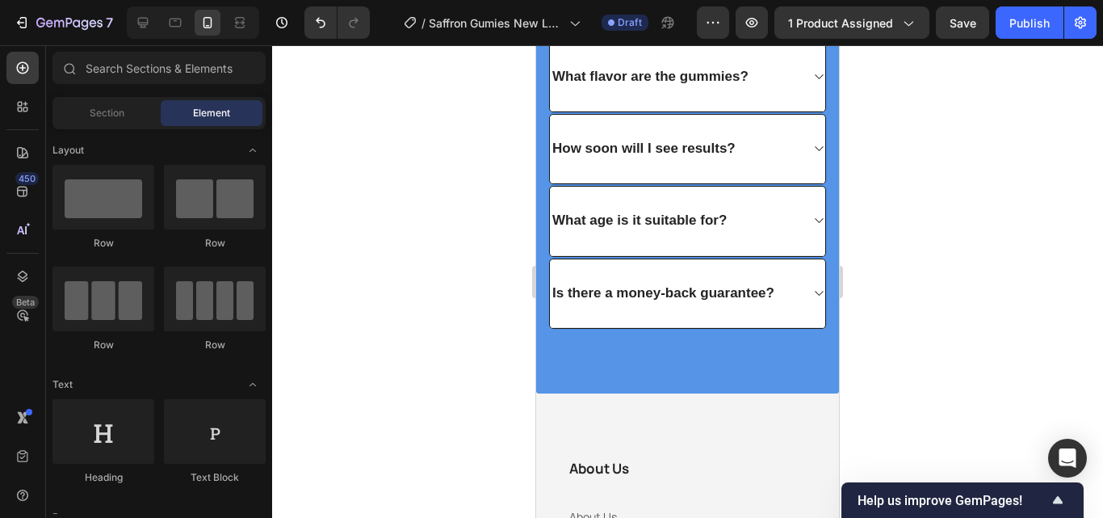
scroll to position [5035, 0]
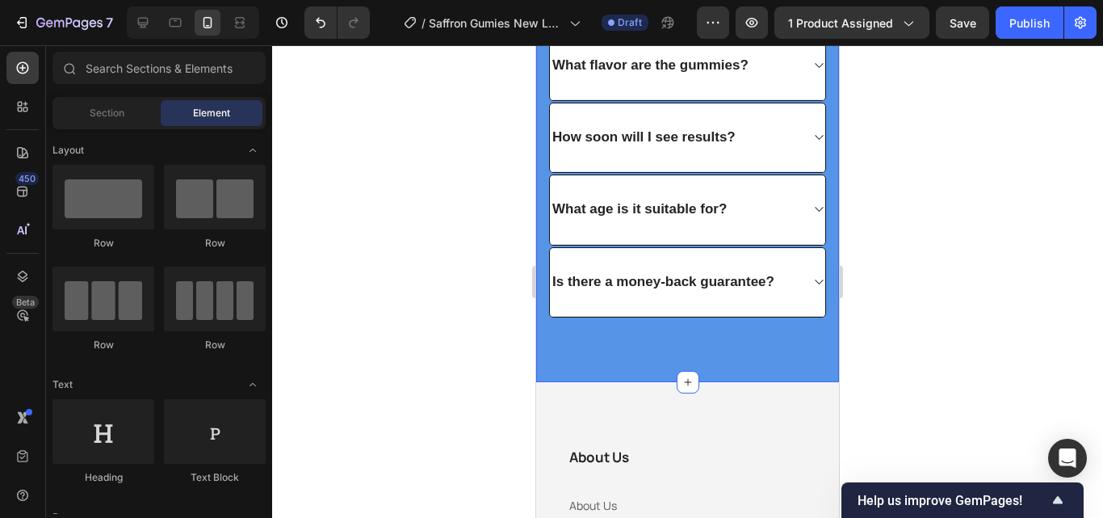
click at [777, 375] on div "Frequently Asked Questions Heading Will it affect my child personality? What fl…" at bounding box center [687, 117] width 303 height 528
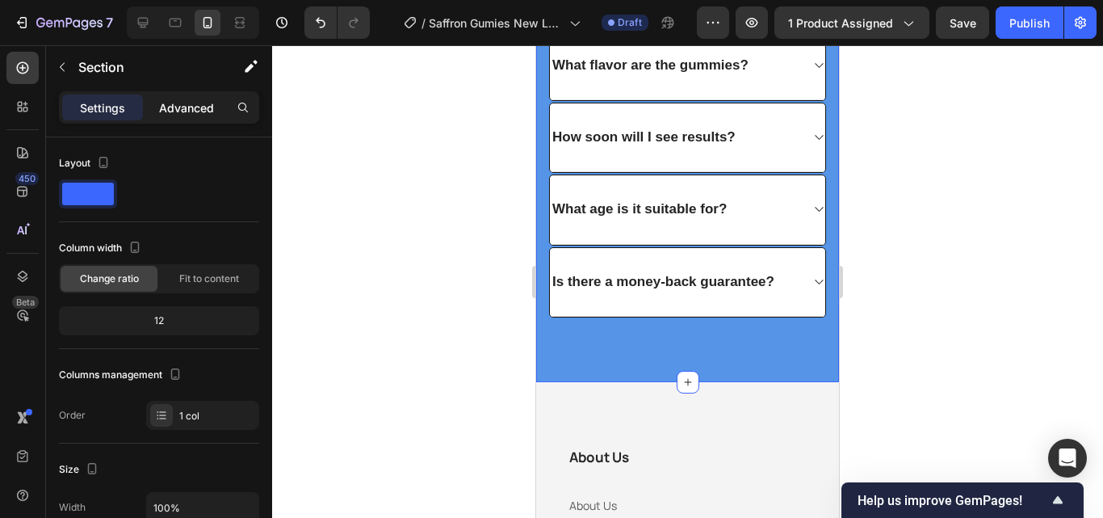
click at [195, 107] on p "Advanced" at bounding box center [186, 107] width 55 height 17
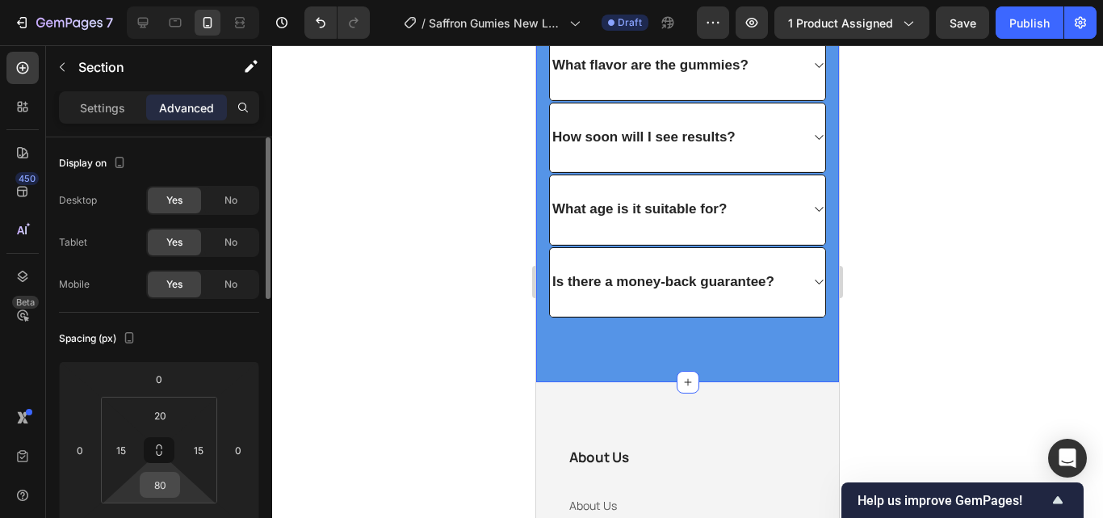
click at [174, 481] on input "80" at bounding box center [160, 484] width 32 height 24
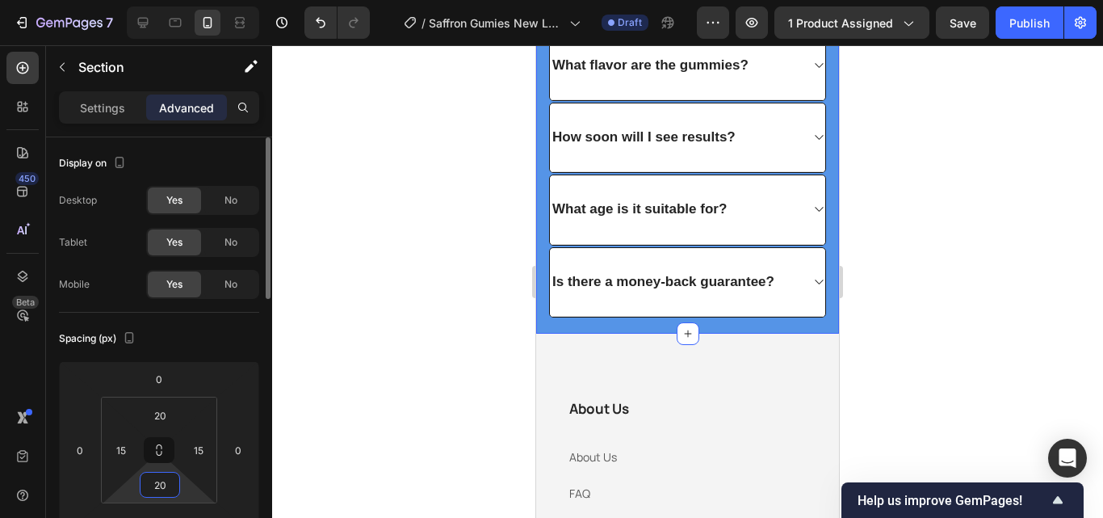
type input "2"
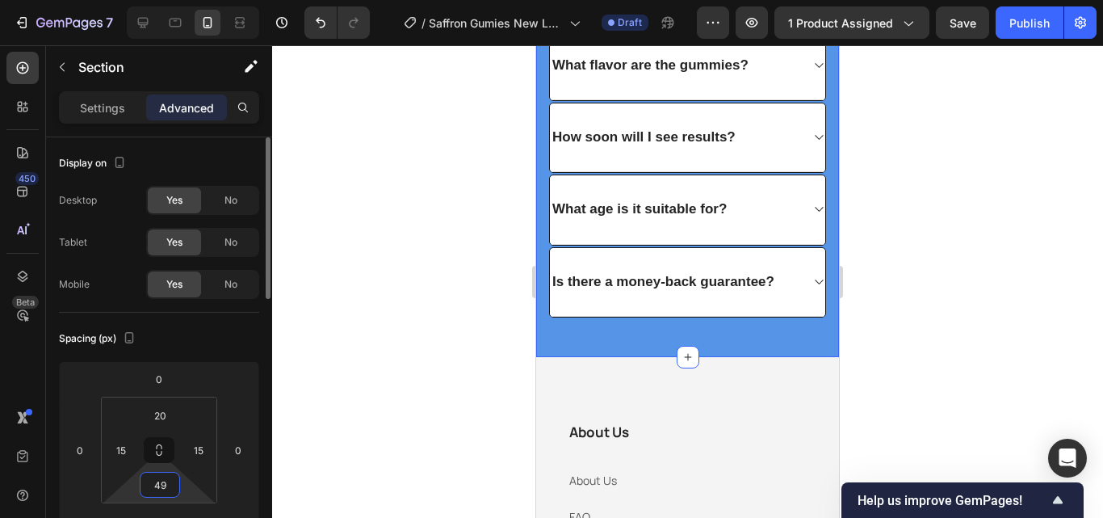
type input "4"
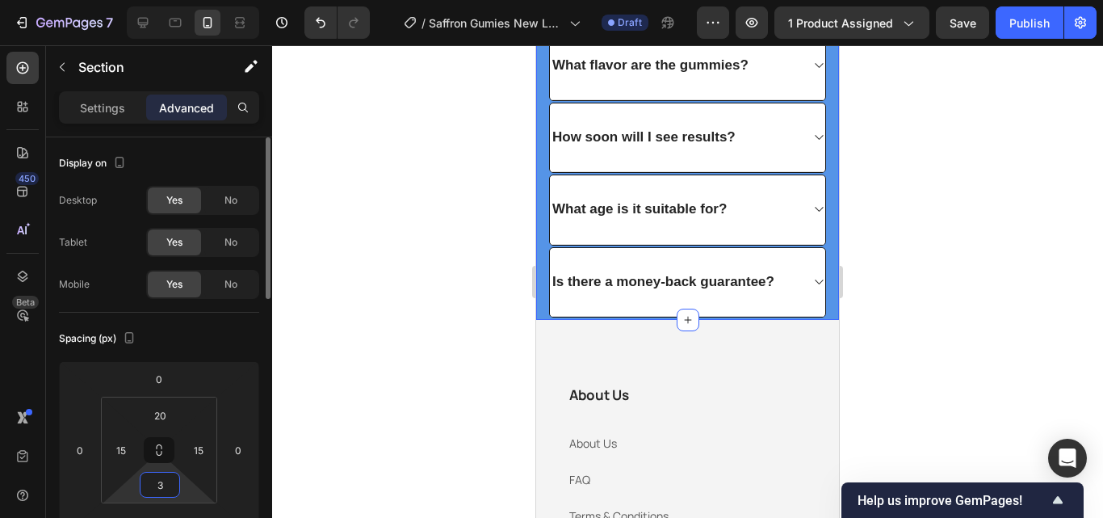
type input "35"
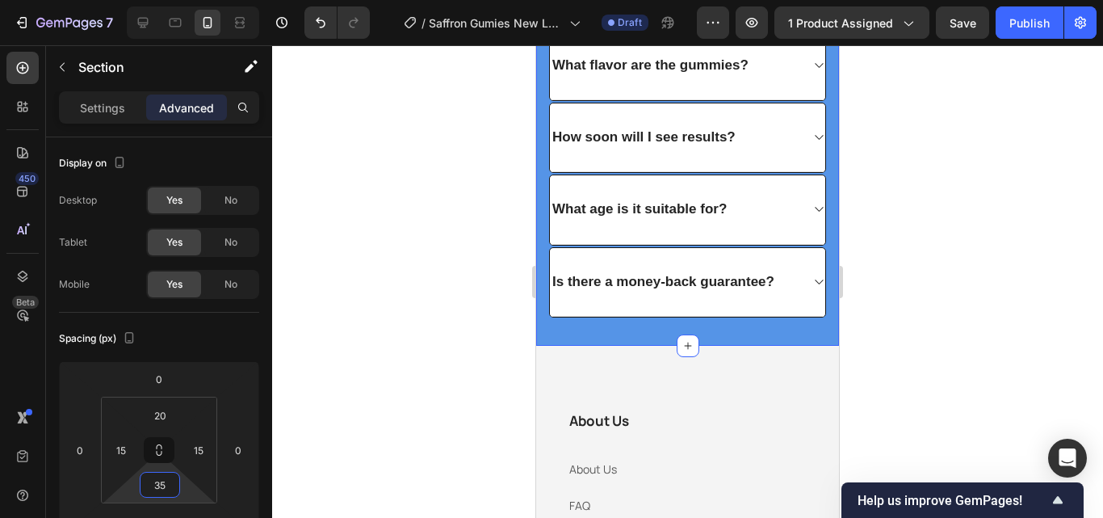
click at [335, 358] on div at bounding box center [687, 281] width 831 height 472
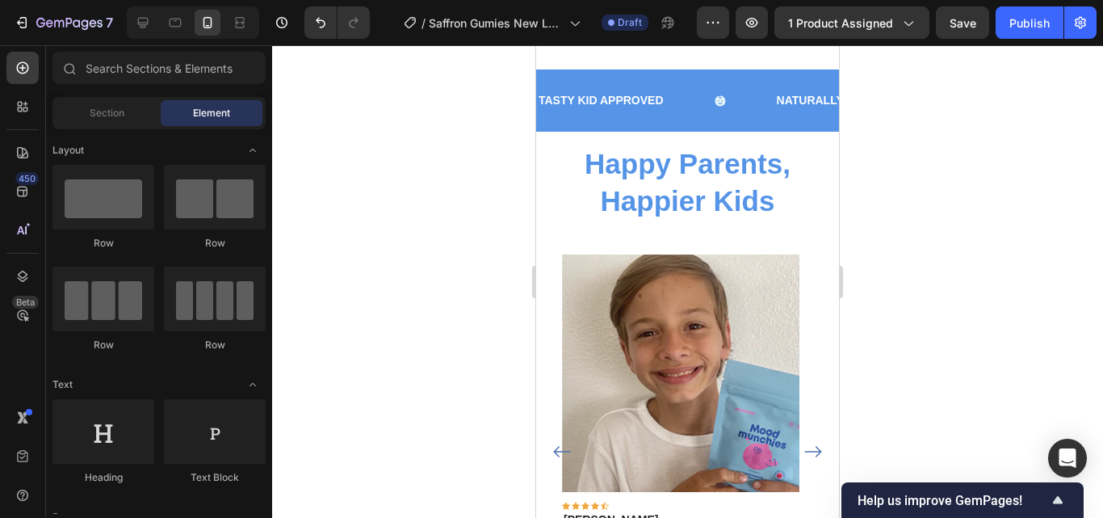
scroll to position [885, 0]
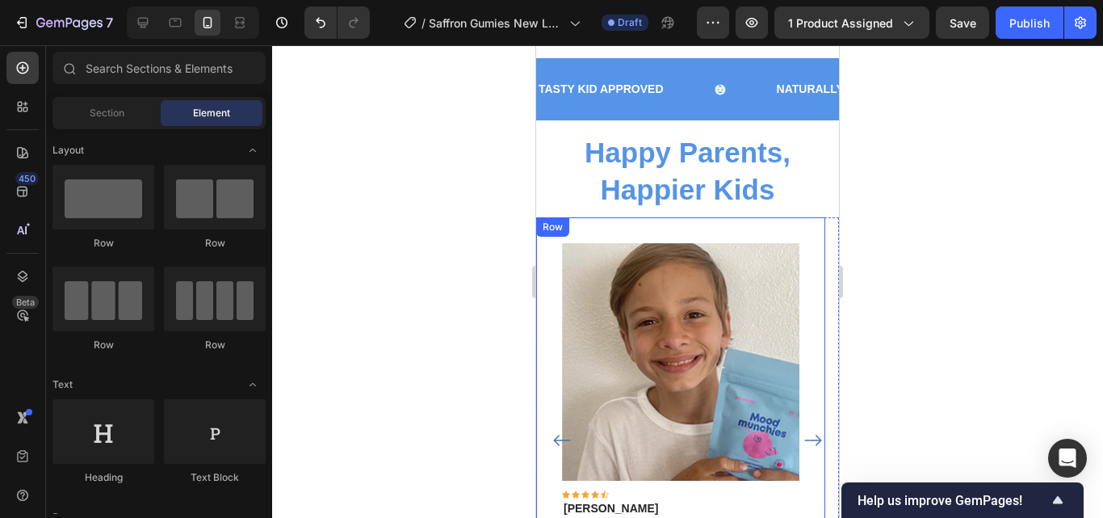
click at [739, 217] on div "Image Icon Icon Icon Icon Icon Row [PERSON_NAME] Text block Row "Mood Munchies …" at bounding box center [680, 429] width 289 height 425
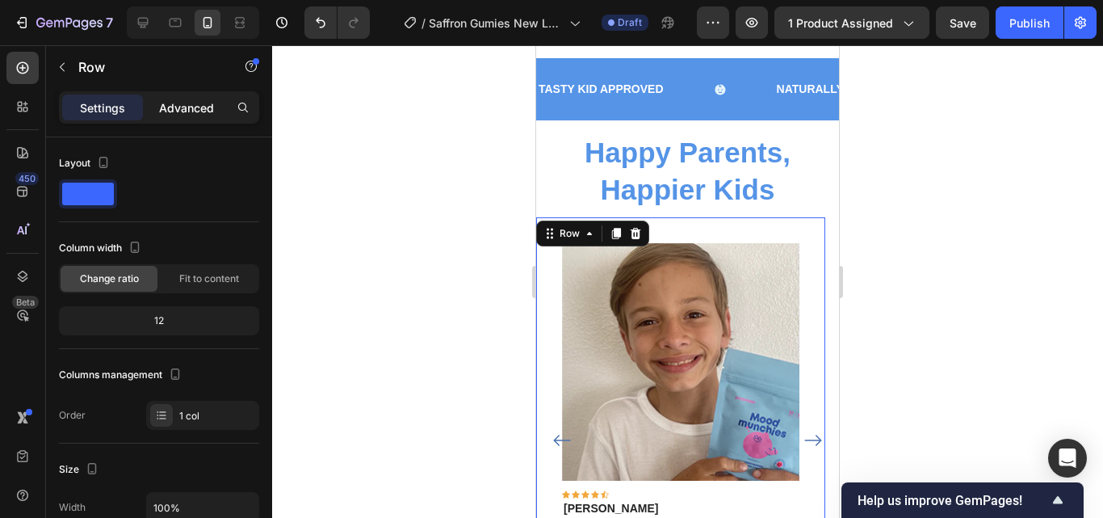
click at [179, 118] on div "Advanced" at bounding box center [186, 107] width 81 height 26
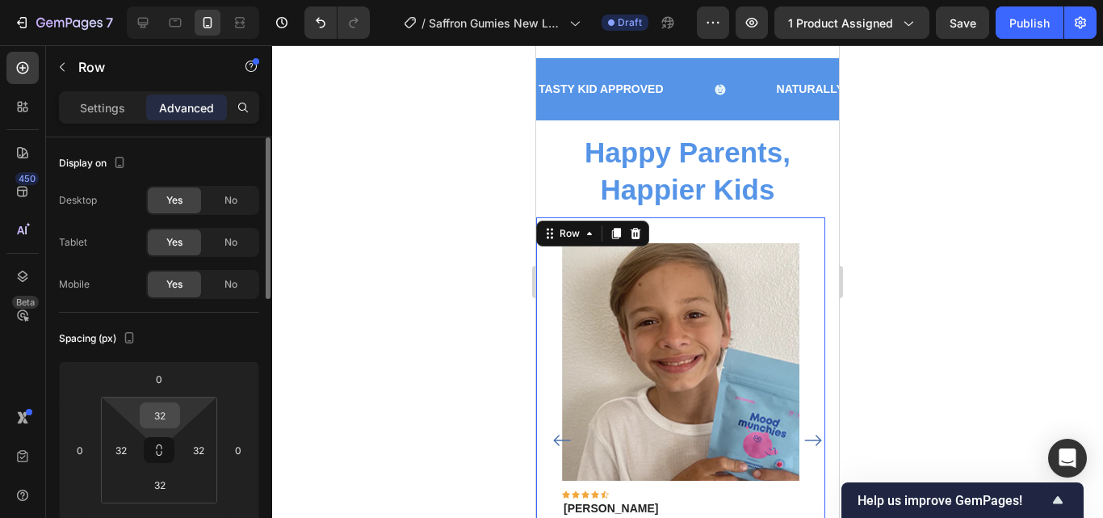
click at [169, 409] on input "32" at bounding box center [160, 415] width 32 height 24
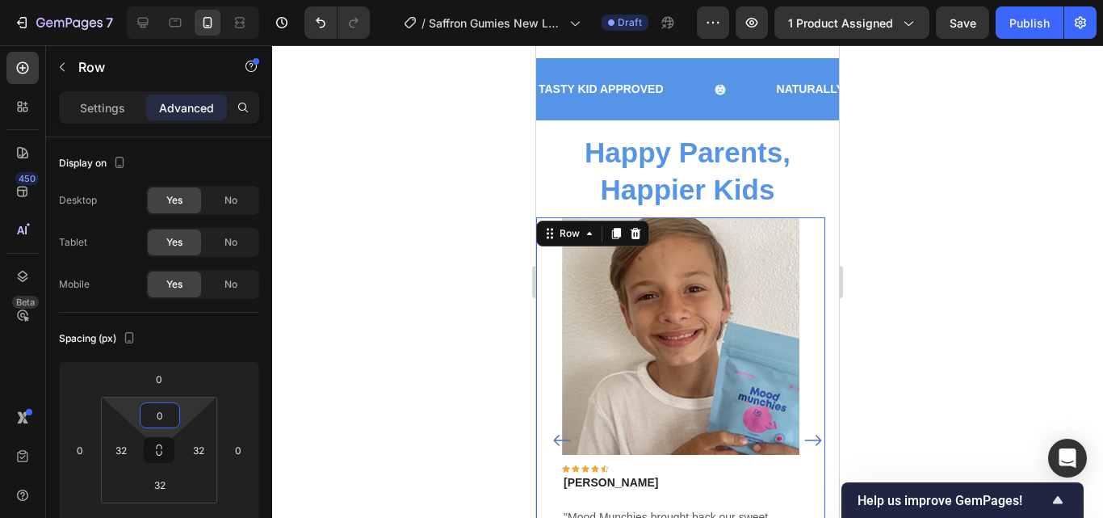
click at [335, 319] on div at bounding box center [687, 281] width 831 height 472
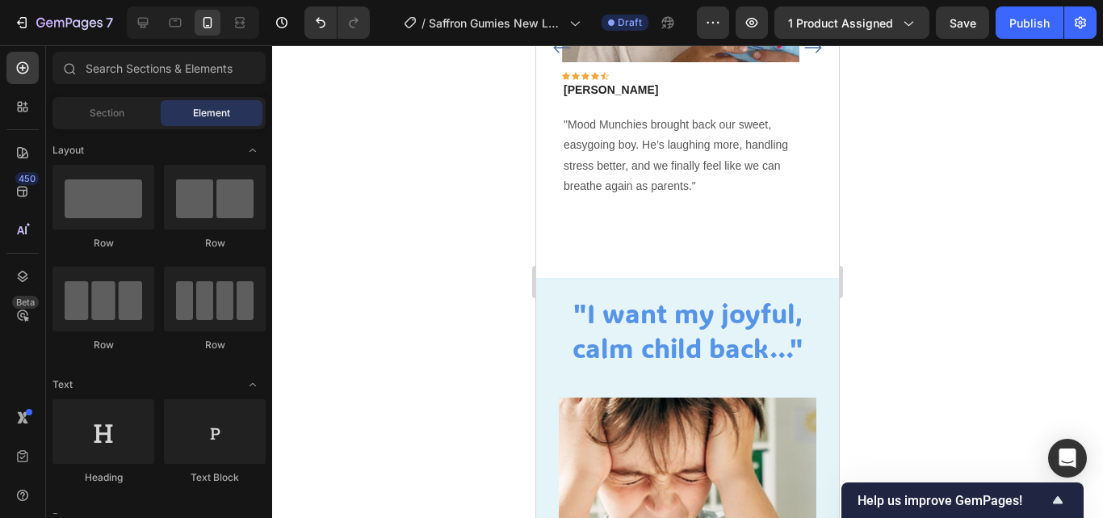
scroll to position [1286, 0]
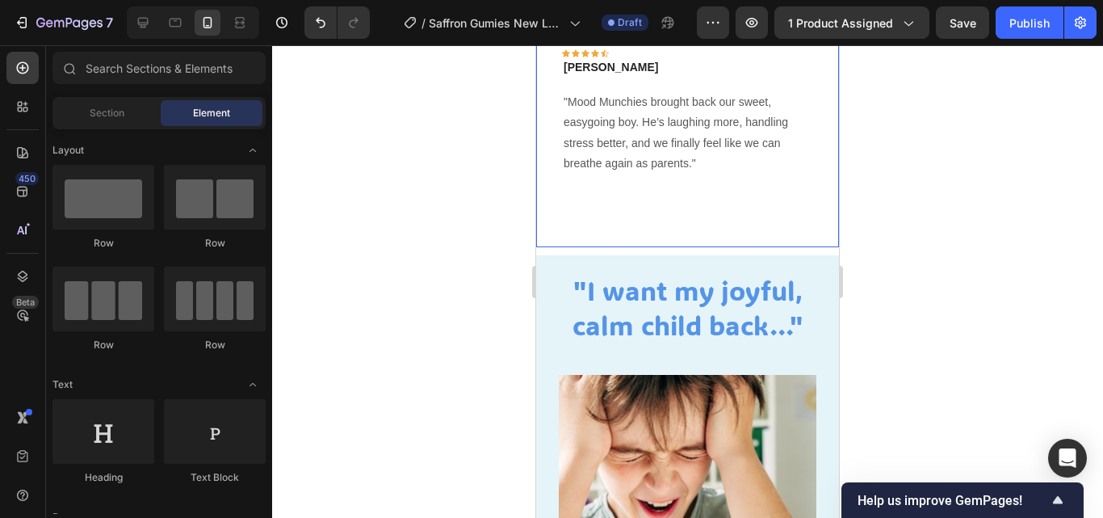
click at [715, 216] on div "Image Icon Icon Icon Icon Icon Row [PERSON_NAME] Text block Row "Mood Munchies …" at bounding box center [680, 24] width 289 height 445
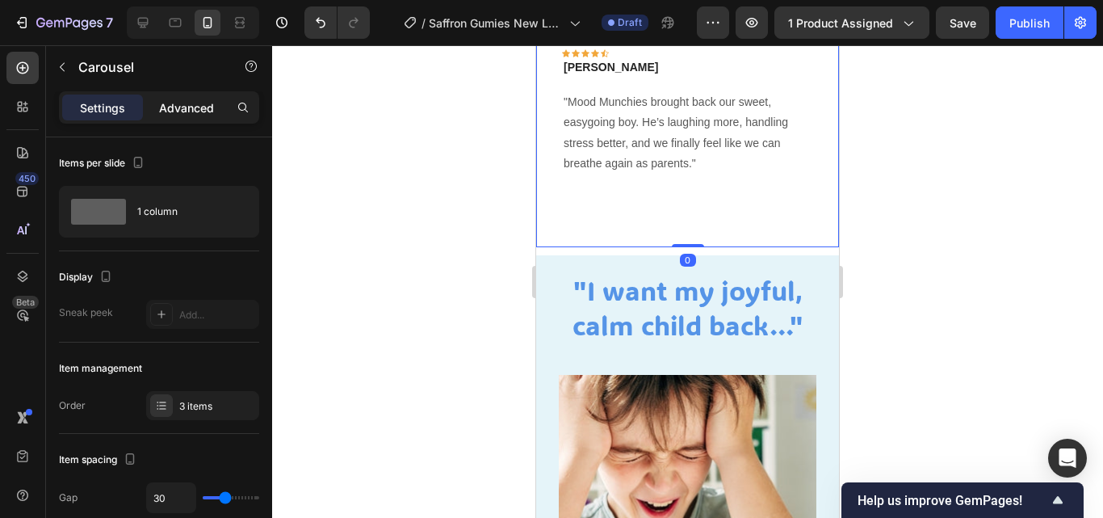
click at [206, 103] on p "Advanced" at bounding box center [186, 107] width 55 height 17
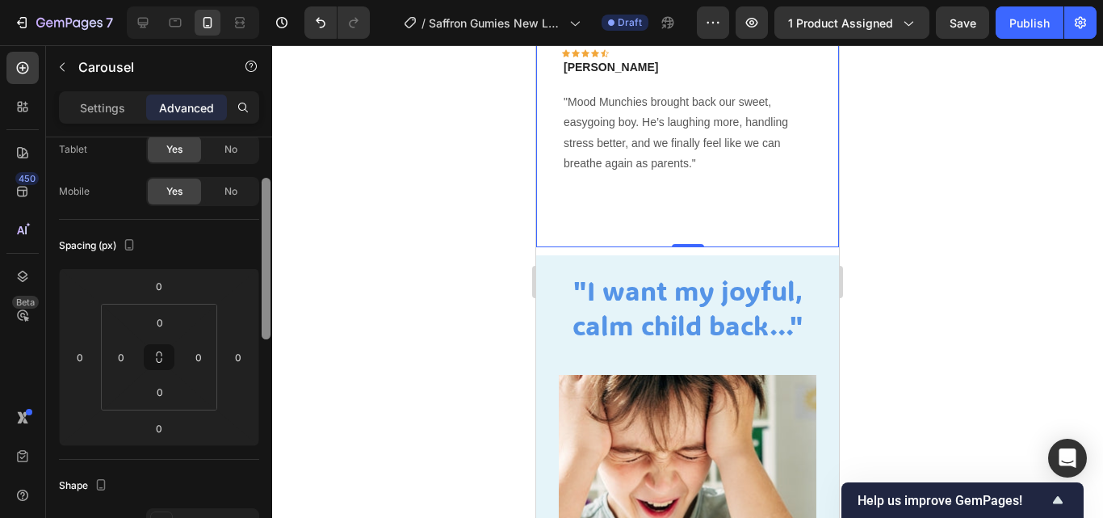
scroll to position [101, 0]
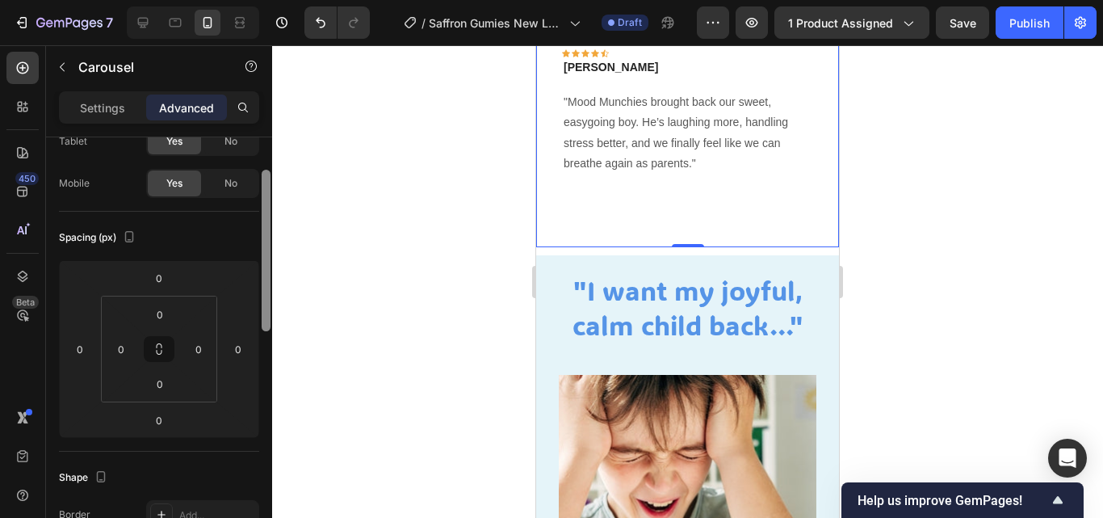
drag, startPoint x: 262, startPoint y: 202, endPoint x: 264, endPoint y: 241, distance: 38.8
click at [264, 241] on div at bounding box center [266, 250] width 9 height 161
drag, startPoint x: 683, startPoint y: 224, endPoint x: 688, endPoint y: 193, distance: 31.9
click at [688, 193] on div "Image Icon Icon Icon Icon Icon Row Rita Carroll Text block Row "Mood Munchies b…" at bounding box center [687, 24] width 303 height 445
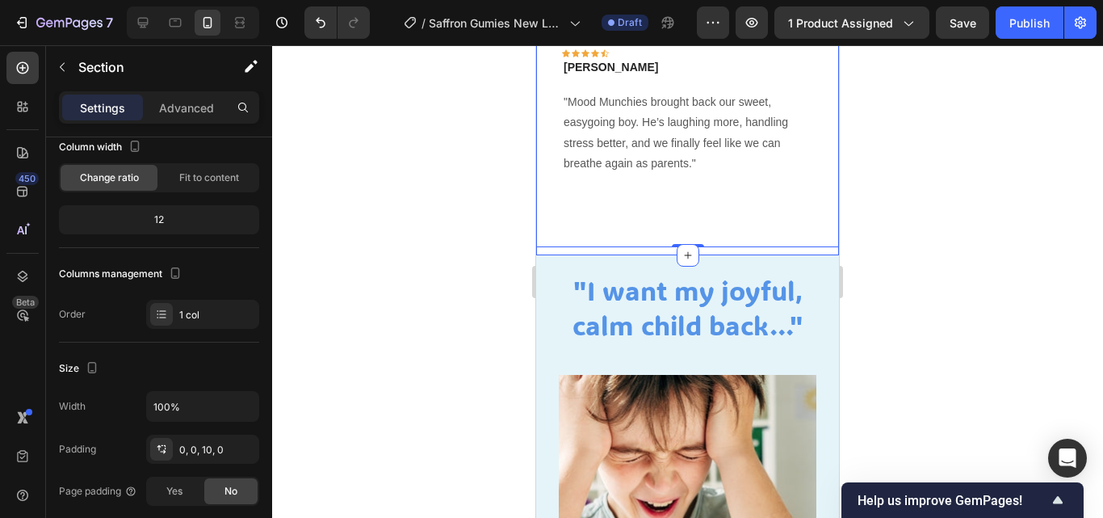
scroll to position [0, 0]
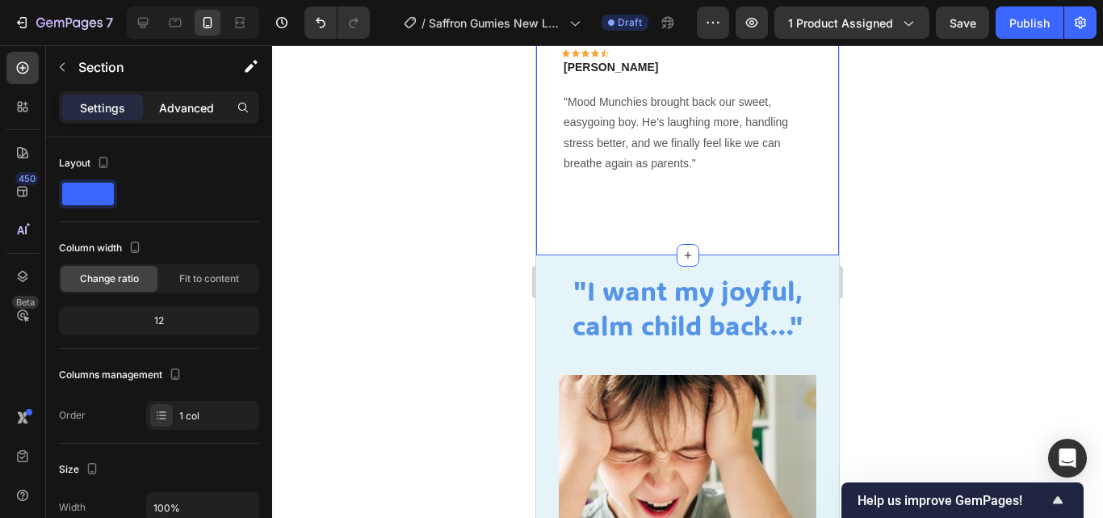
click at [200, 107] on p "Advanced" at bounding box center [186, 107] width 55 height 17
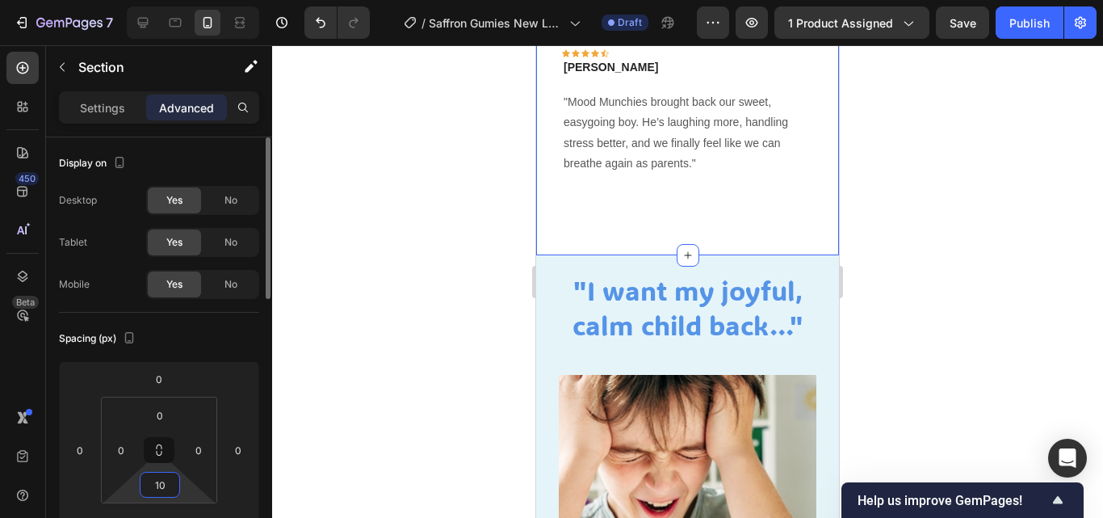
click at [173, 488] on input "10" at bounding box center [160, 484] width 32 height 24
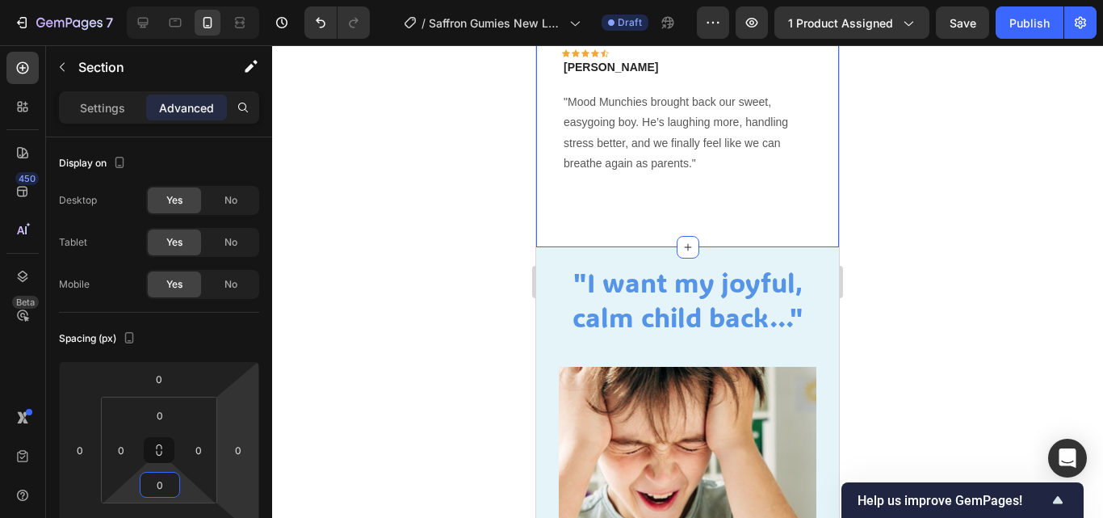
click at [332, 411] on div at bounding box center [687, 281] width 831 height 472
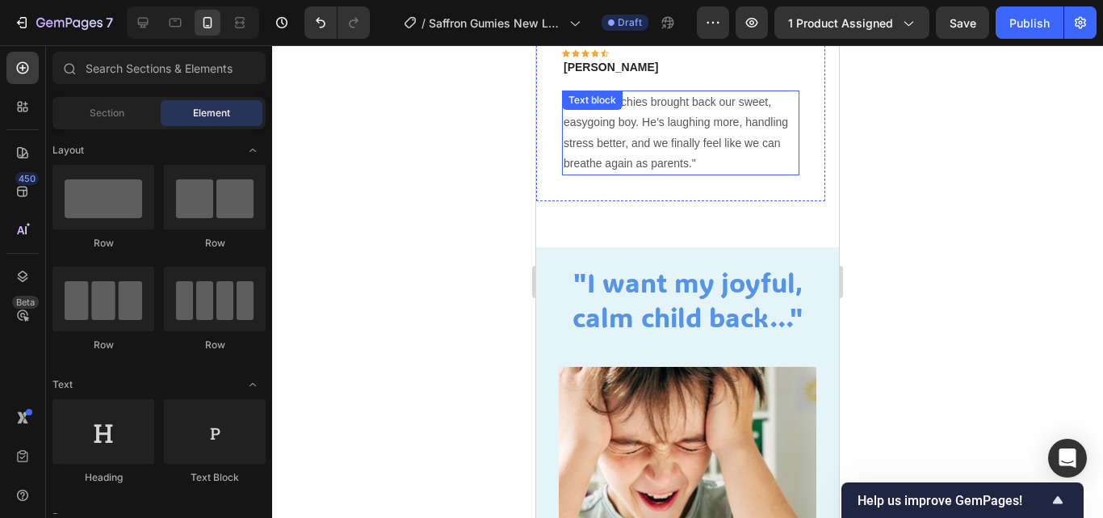
click at [731, 169] on p ""Mood Munchies brought back our sweet, easygoing boy. He’s laughing more, handl…" at bounding box center [681, 133] width 234 height 82
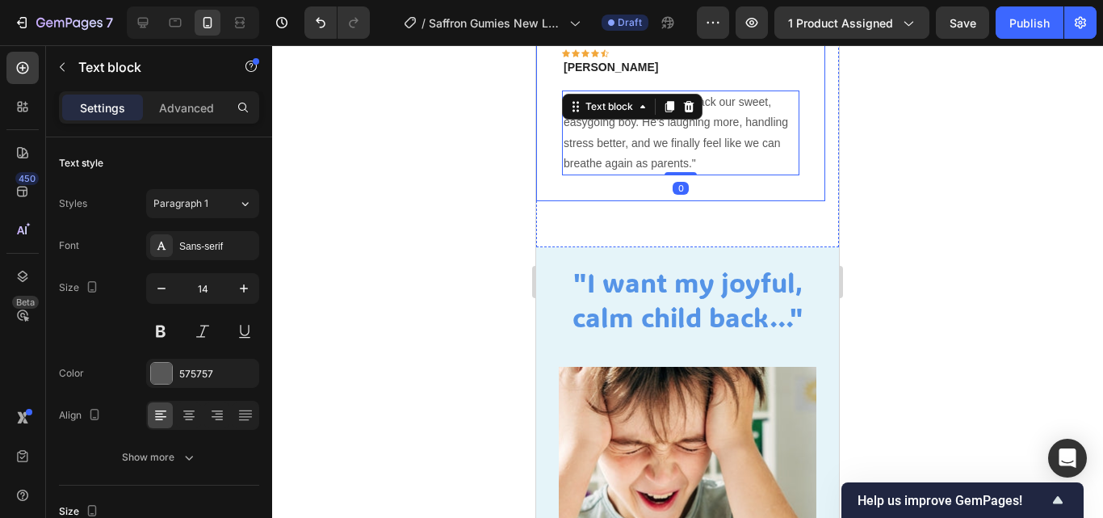
click at [738, 185] on div "Image Icon Icon Icon Icon Icon Row Rita Carroll Text block Row "Mood Munchies b…" at bounding box center [680, 1] width 289 height 399
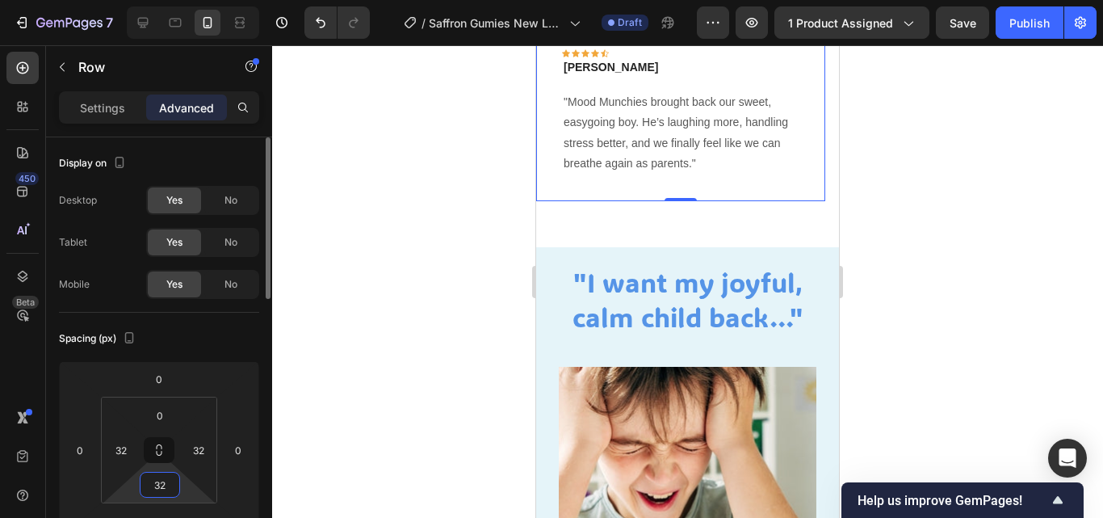
click at [173, 486] on input "32" at bounding box center [160, 484] width 32 height 24
click at [294, 330] on div at bounding box center [687, 281] width 831 height 472
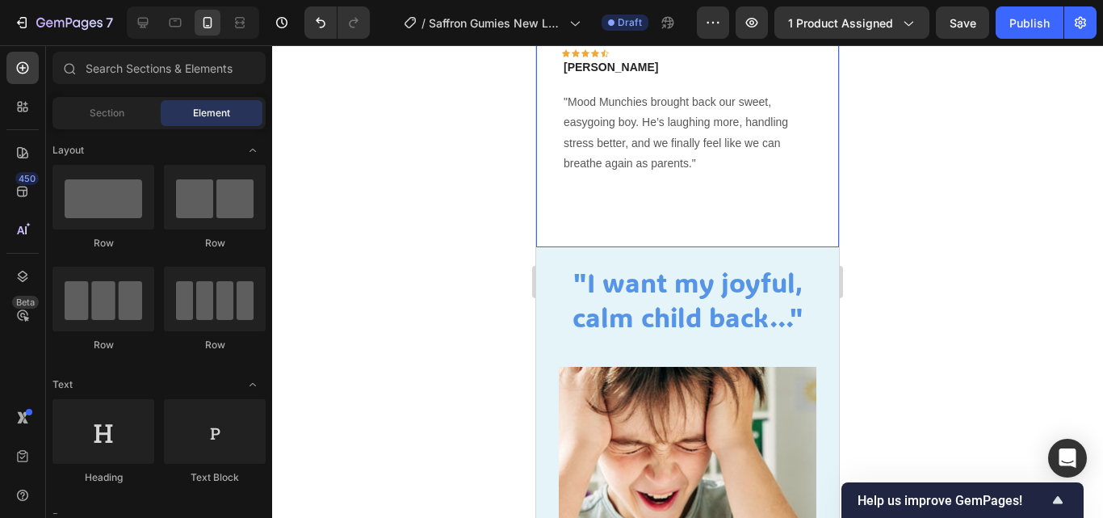
click at [629, 202] on div "Image Icon Icon Icon Icon Icon Row [PERSON_NAME] Text block Row "Mood Munchies …" at bounding box center [680, 24] width 289 height 445
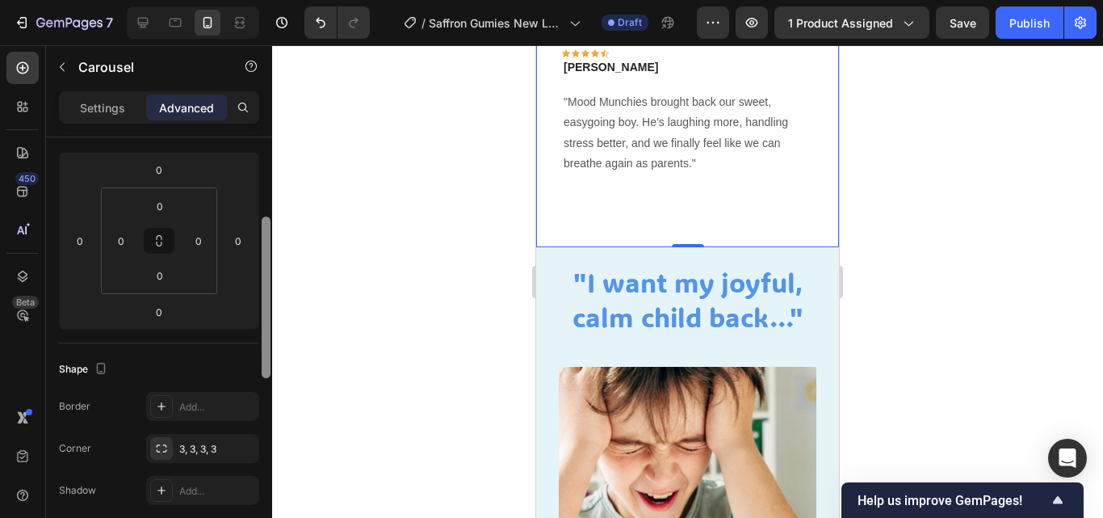
drag, startPoint x: 267, startPoint y: 280, endPoint x: 279, endPoint y: 287, distance: 13.0
click at [279, 0] on div "7 / Saffron Gumies New LP | WIP Draft Preview 1 product assigned Save Publish 4…" at bounding box center [551, 0] width 1103 height 0
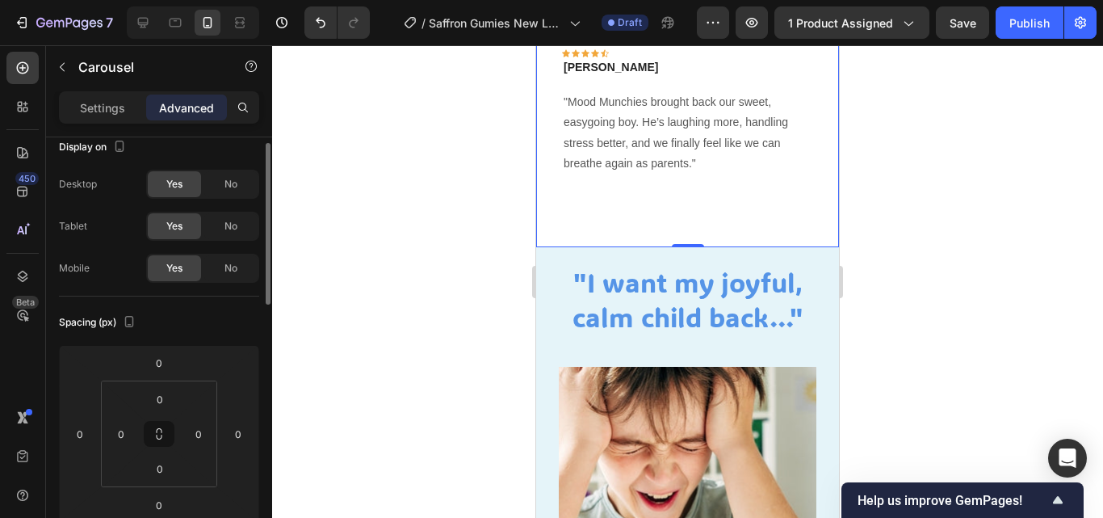
click at [622, 209] on div "Image Icon Icon Icon Icon Icon Row [PERSON_NAME] Text block Row "Mood Munchies …" at bounding box center [680, 24] width 289 height 445
click at [622, 215] on div "Image Icon Icon Icon Icon Icon Row [PERSON_NAME] Text block Row "Mood Munchies …" at bounding box center [680, 24] width 289 height 445
click at [622, 224] on div "Image Icon Icon Icon Icon Icon Row [PERSON_NAME] Text block Row "Mood Munchies …" at bounding box center [680, 24] width 289 height 445
click at [948, 158] on div at bounding box center [687, 281] width 831 height 472
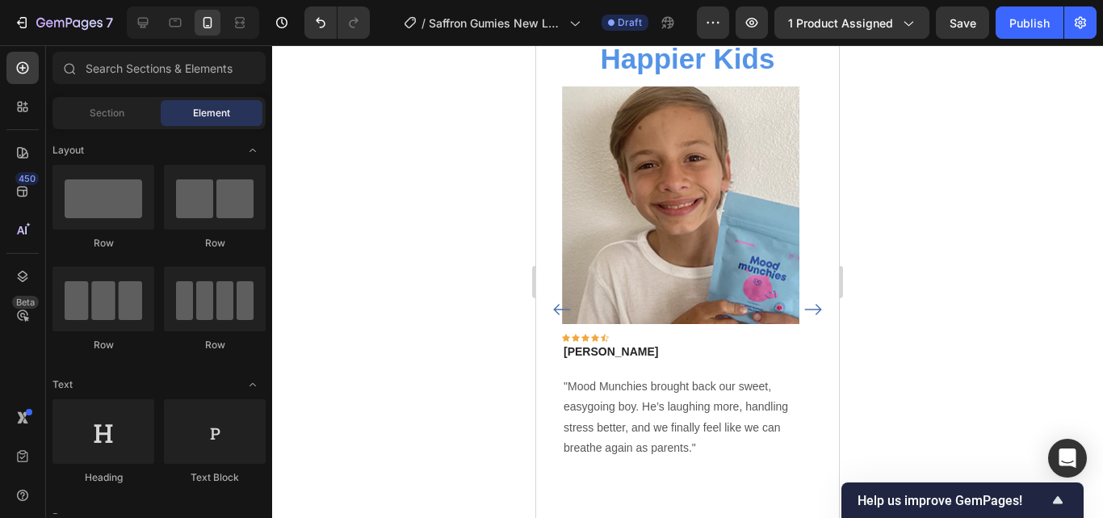
scroll to position [979, 0]
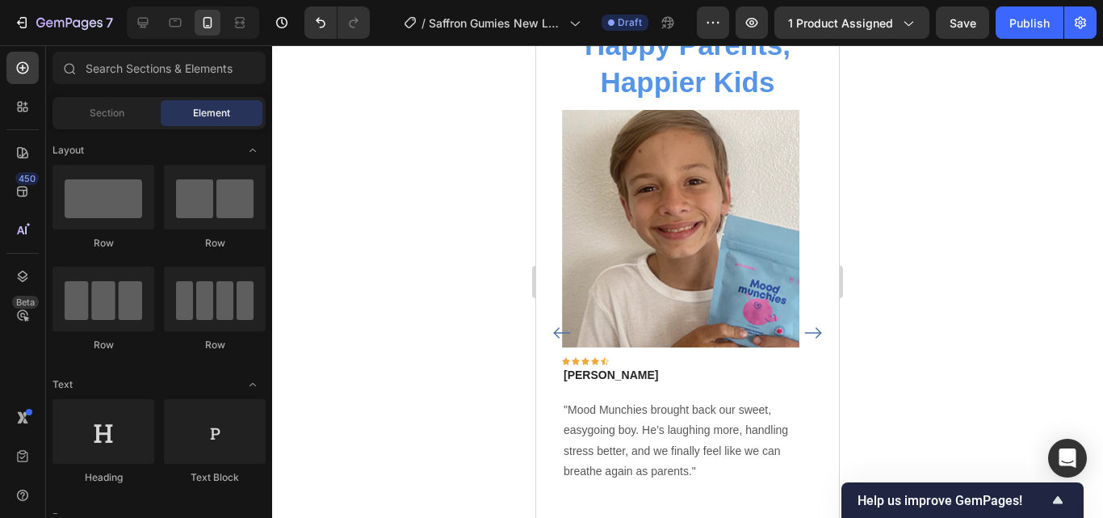
drag, startPoint x: 836, startPoint y: 162, endPoint x: 1376, endPoint y: 179, distance: 540.4
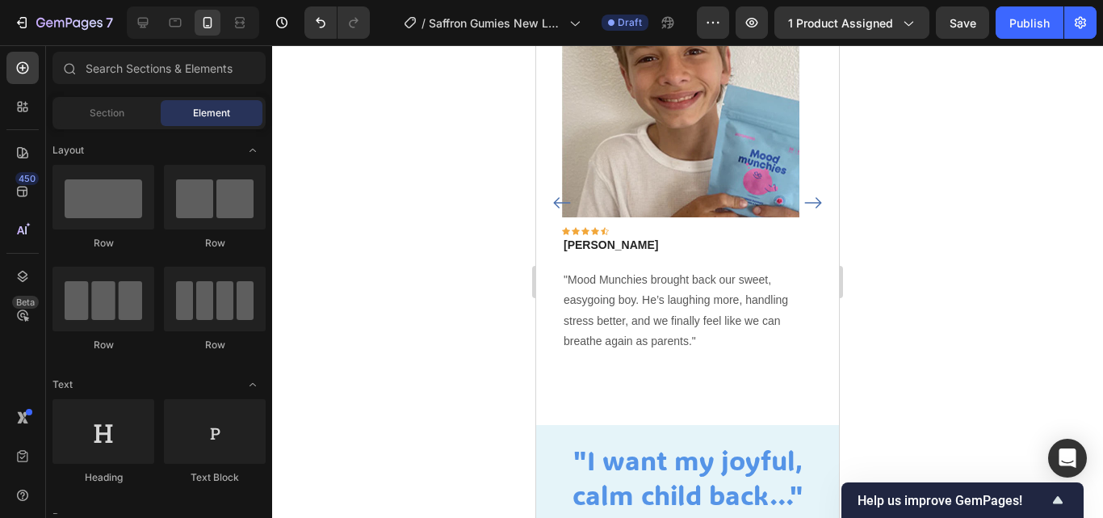
scroll to position [1167, 0]
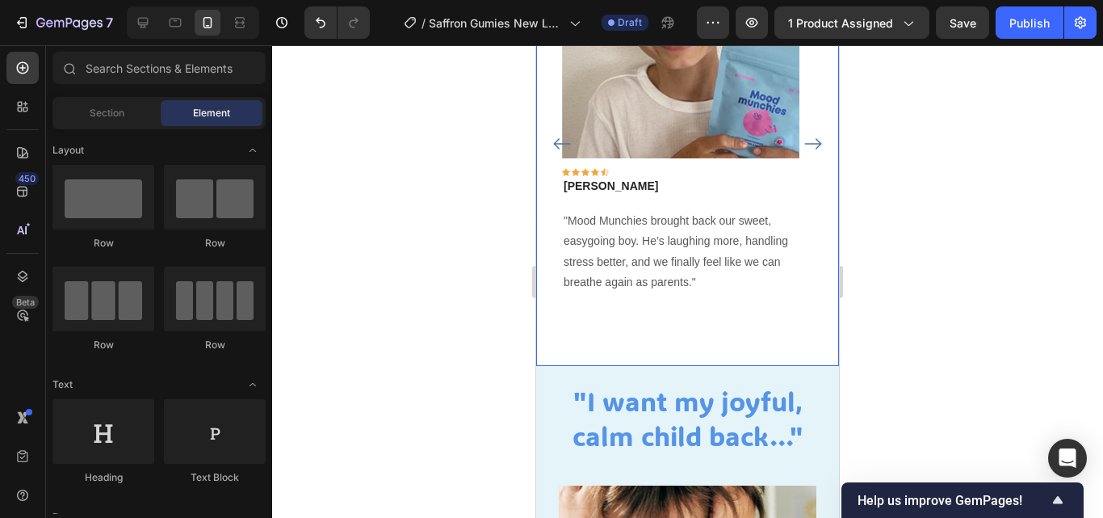
click at [712, 306] on div "Image Icon Icon Icon Icon Icon Row [PERSON_NAME] Text block Row "Mood Munchies …" at bounding box center [680, 143] width 289 height 445
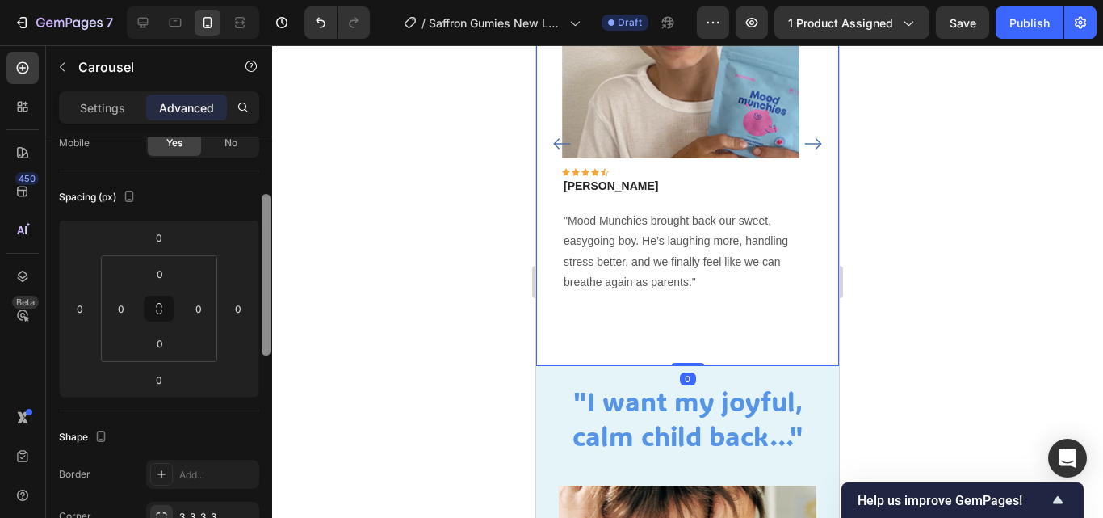
scroll to position [145, 0]
drag, startPoint x: 266, startPoint y: 259, endPoint x: 266, endPoint y: 315, distance: 55.7
click at [266, 315] on div at bounding box center [266, 272] width 9 height 161
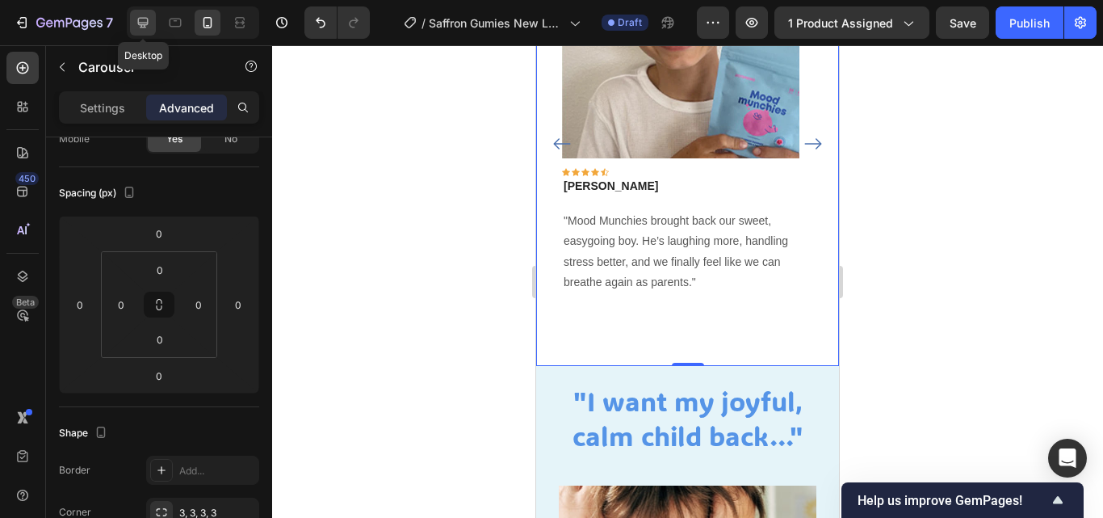
click at [152, 25] on div at bounding box center [143, 23] width 26 height 26
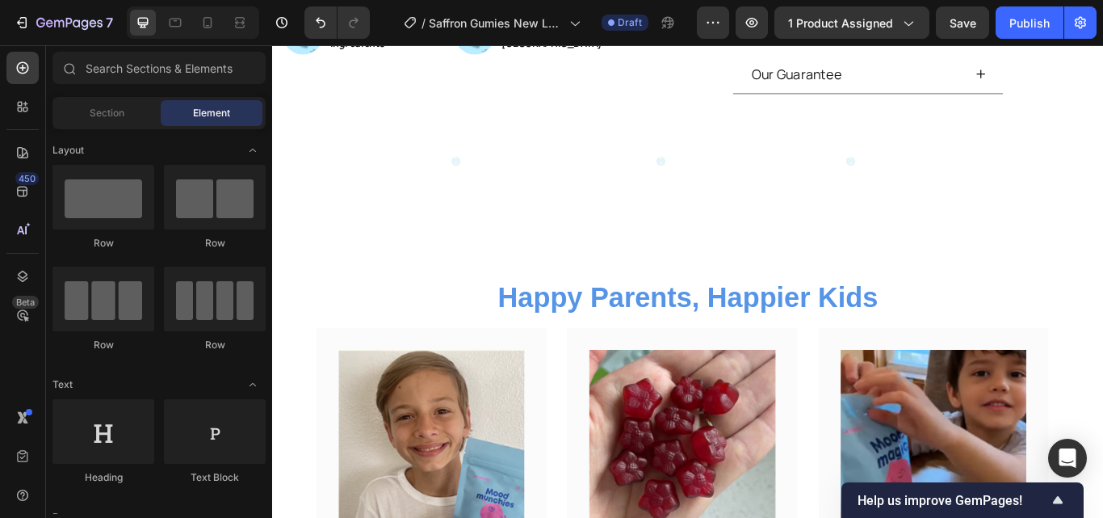
scroll to position [442, 0]
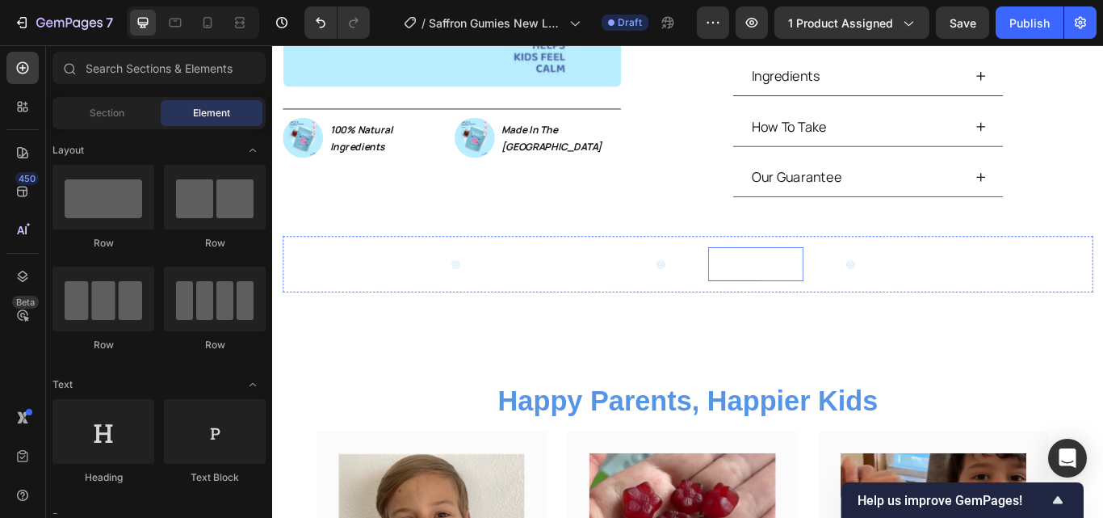
click at [813, 306] on p "IMPROVE FOCUS" at bounding box center [836, 300] width 108 height 23
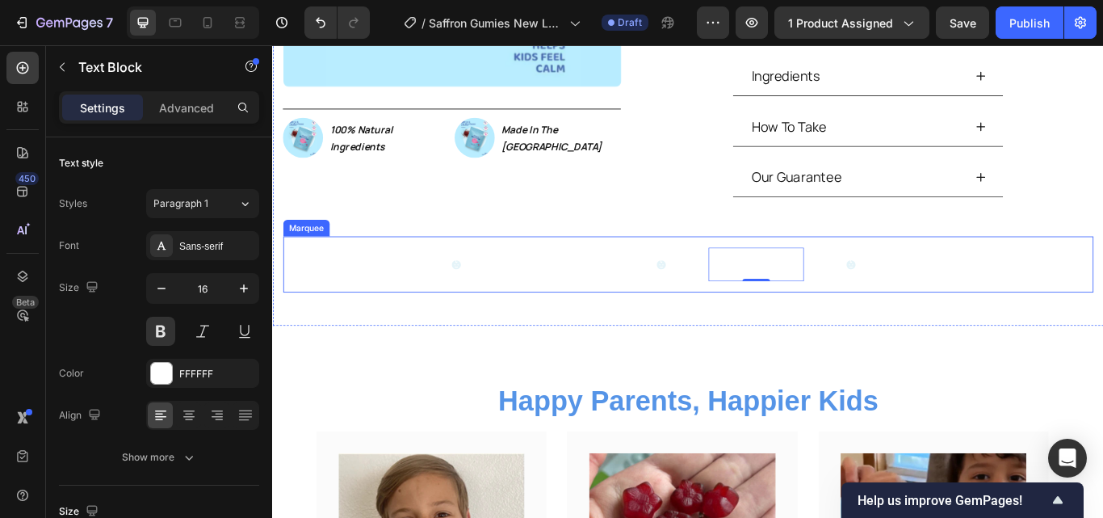
click at [755, 315] on div "NATURALLY CALMS Text Block" at bounding box center [660, 301] width 239 height 40
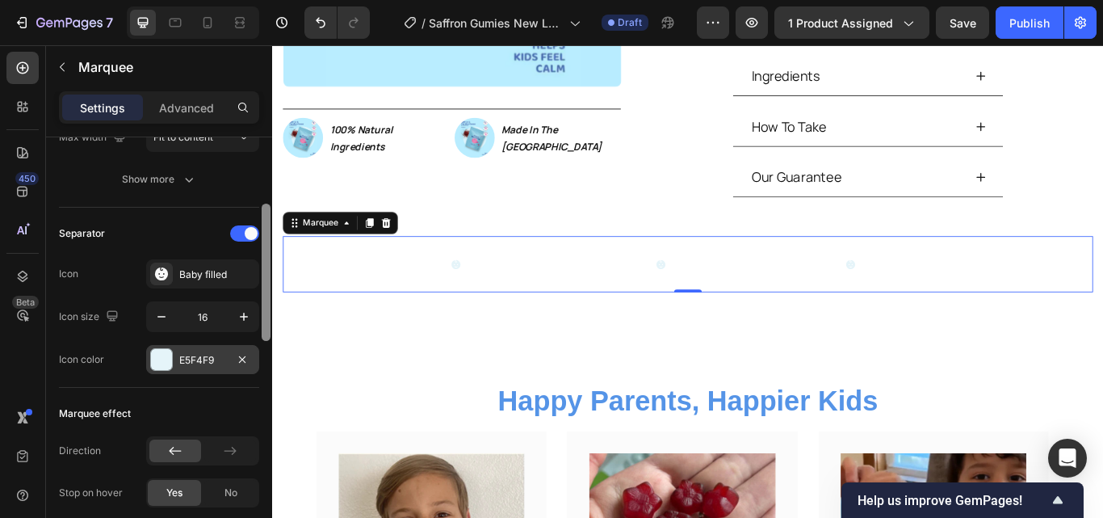
scroll to position [335, 0]
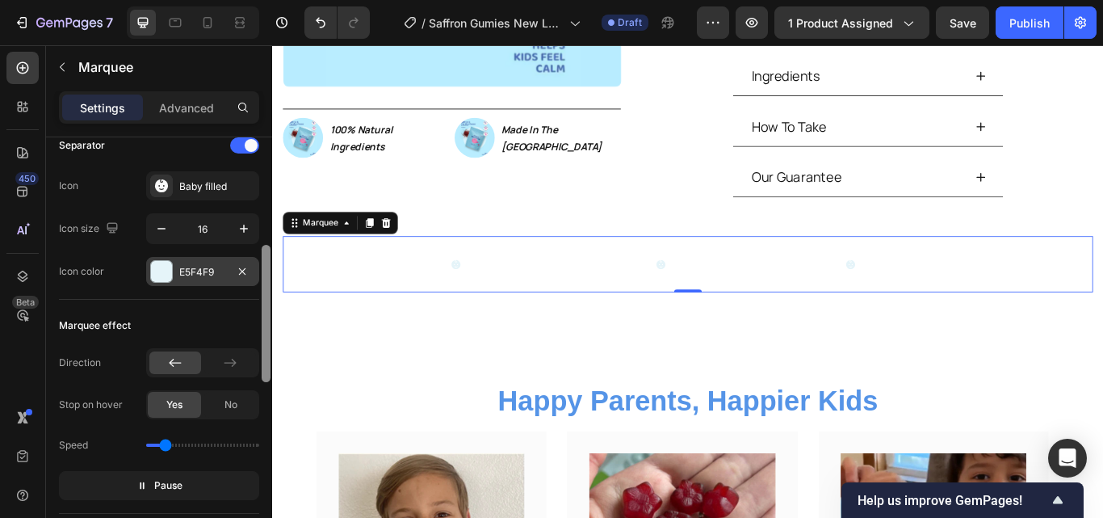
drag, startPoint x: 263, startPoint y: 166, endPoint x: 257, endPoint y: 275, distance: 108.4
click at [257, 275] on div "Item management Order 4 items Item spacing Gap 60 Item style Max width Fit to c…" at bounding box center [159, 350] width 226 height 426
click at [210, 273] on div "E5F4F9" at bounding box center [202, 272] width 47 height 15
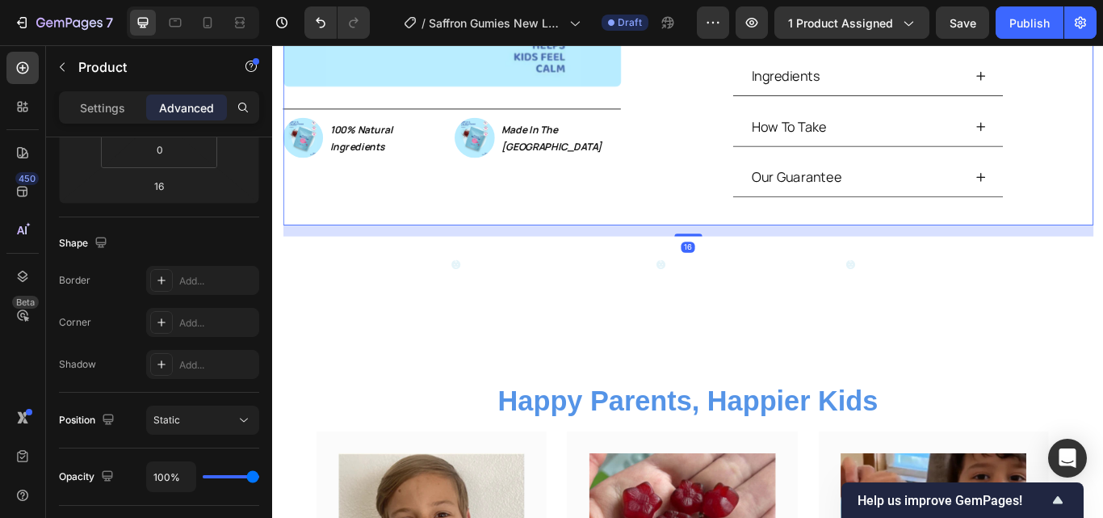
scroll to position [0, 0]
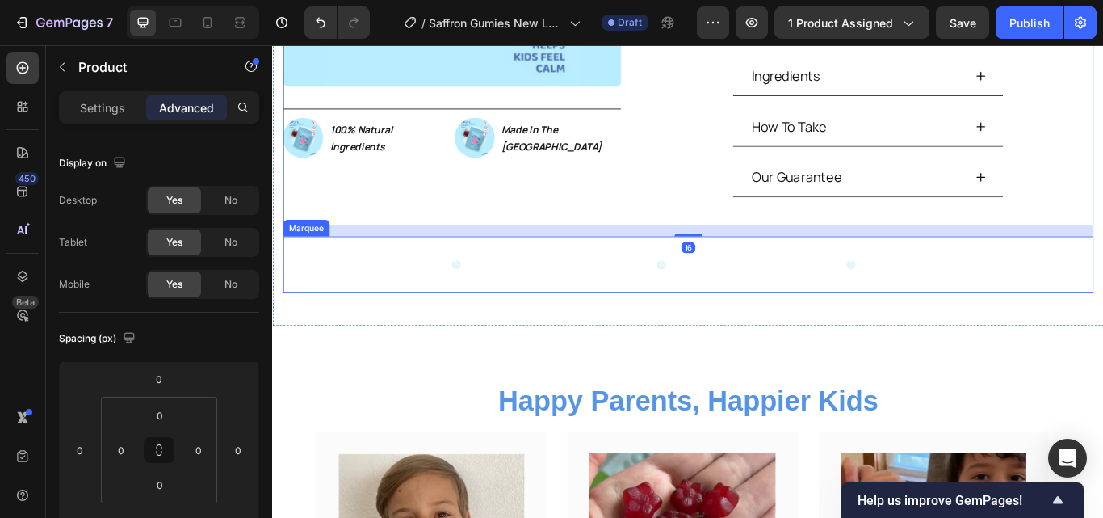
click at [325, 278] on div "TASTY KID APPROVED Text Block NATURALLY CALMS Text Block IMPROVE FOCUS Text Blo…" at bounding box center [756, 300] width 945 height 65
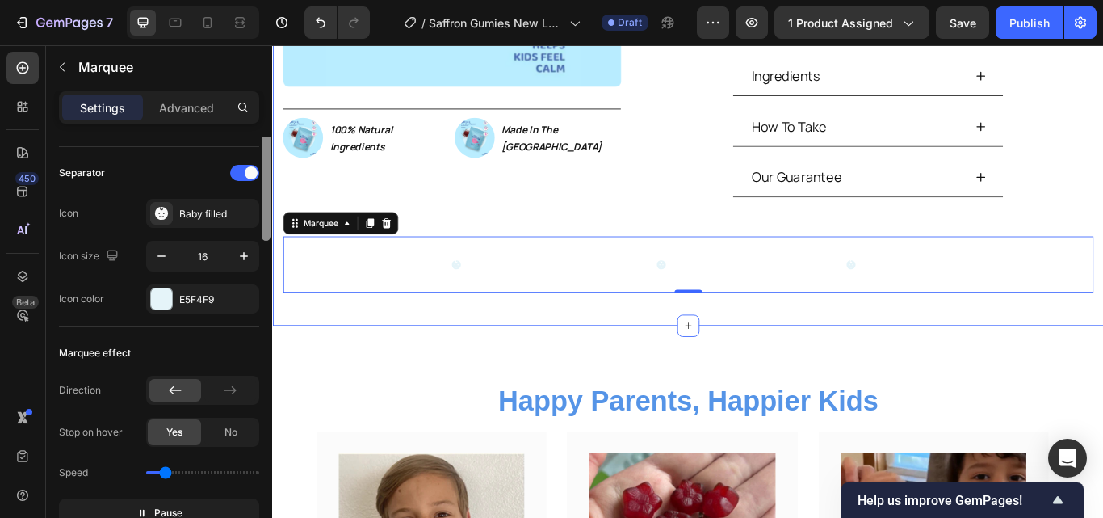
scroll to position [207, 0]
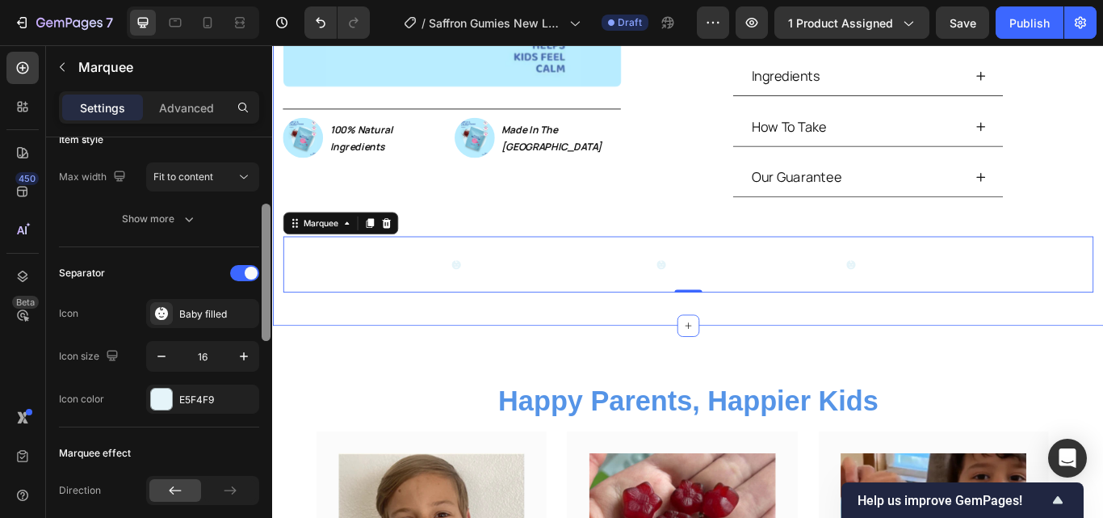
drag, startPoint x: 539, startPoint y: 285, endPoint x: 281, endPoint y: 262, distance: 259.4
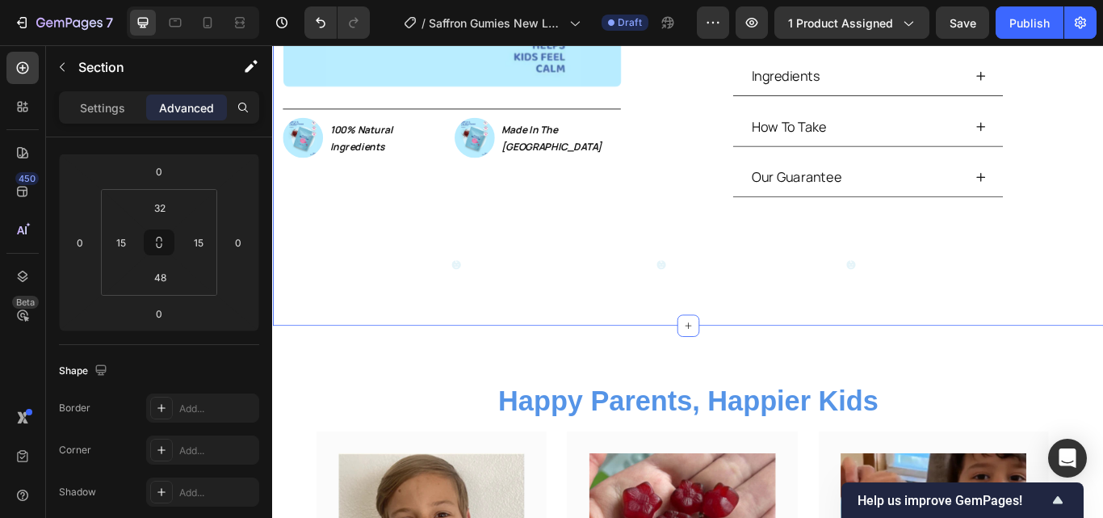
scroll to position [0, 0]
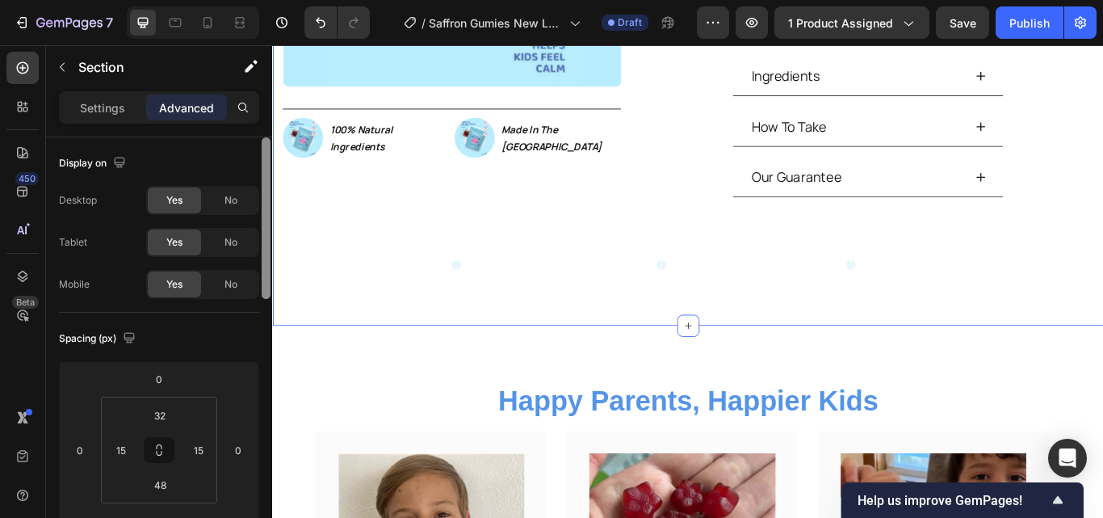
click at [266, 229] on div at bounding box center [266, 217] width 9 height 161
click at [119, 94] on div "Settings" at bounding box center [102, 107] width 81 height 26
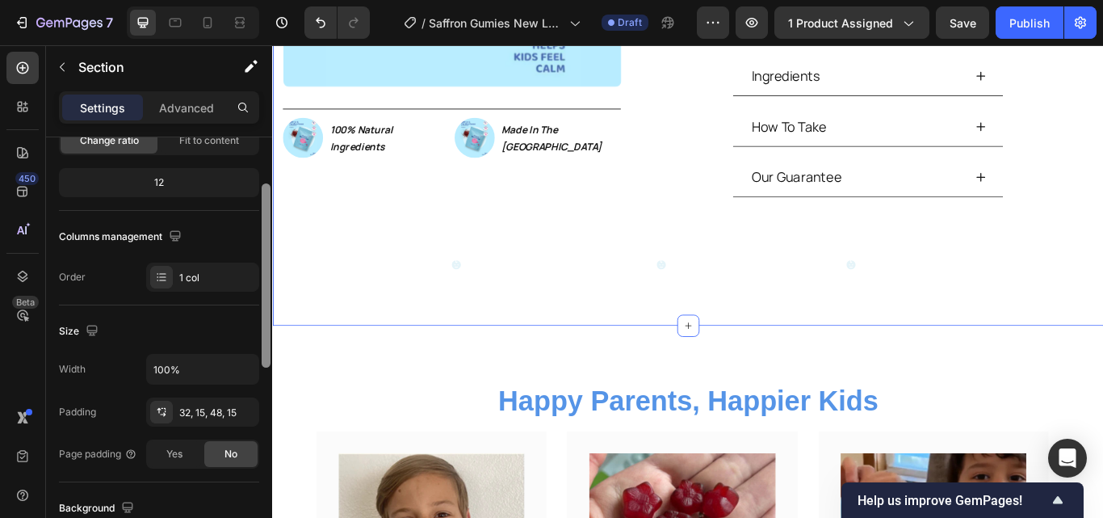
drag, startPoint x: 268, startPoint y: 214, endPoint x: 268, endPoint y: 292, distance: 78.3
click at [268, 292] on div at bounding box center [266, 275] width 9 height 184
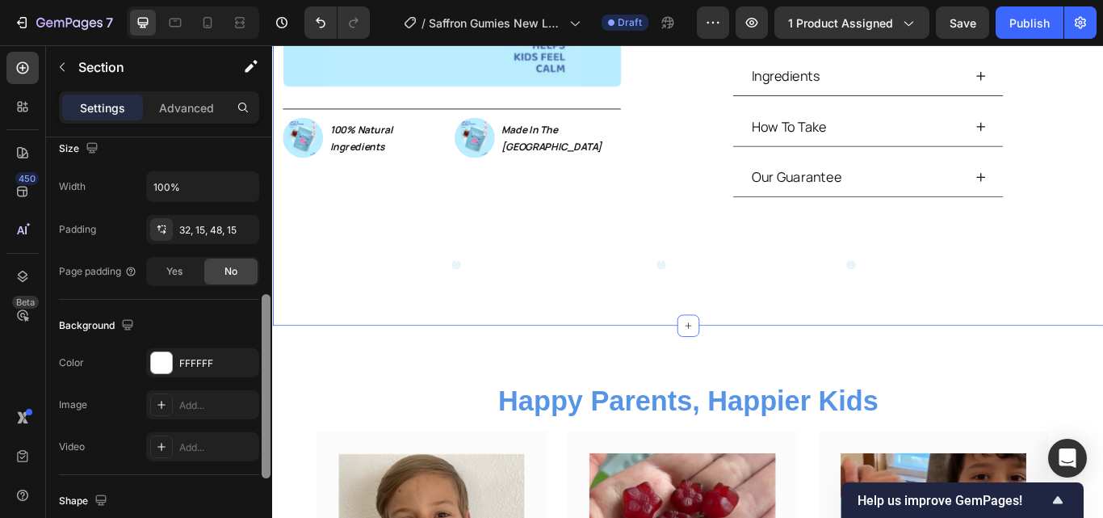
drag, startPoint x: 268, startPoint y: 292, endPoint x: 267, endPoint y: 371, distance: 79.1
click at [267, 371] on div at bounding box center [266, 386] width 9 height 184
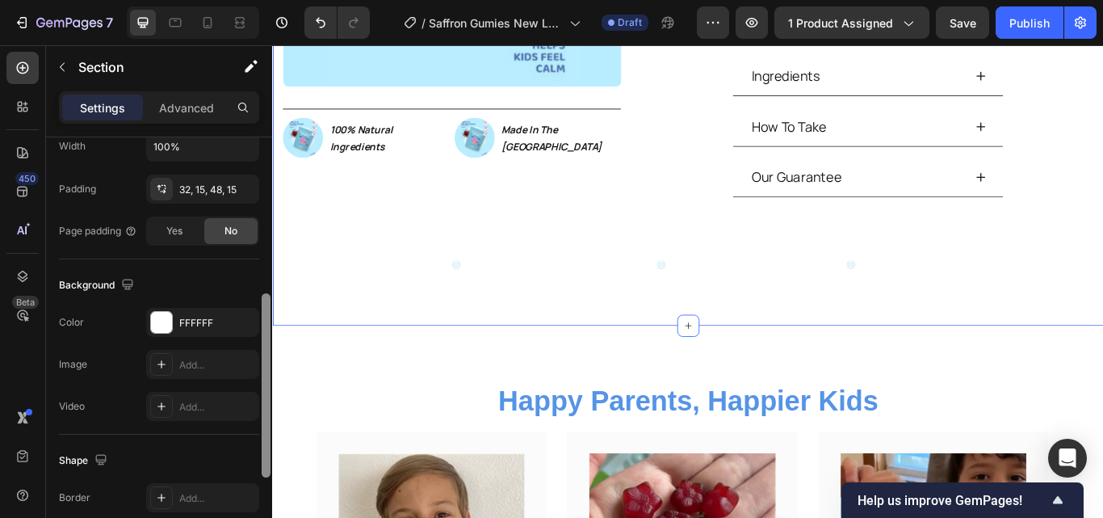
drag, startPoint x: 267, startPoint y: 371, endPoint x: 266, endPoint y: 396, distance: 24.2
click at [266, 396] on div at bounding box center [266, 385] width 9 height 184
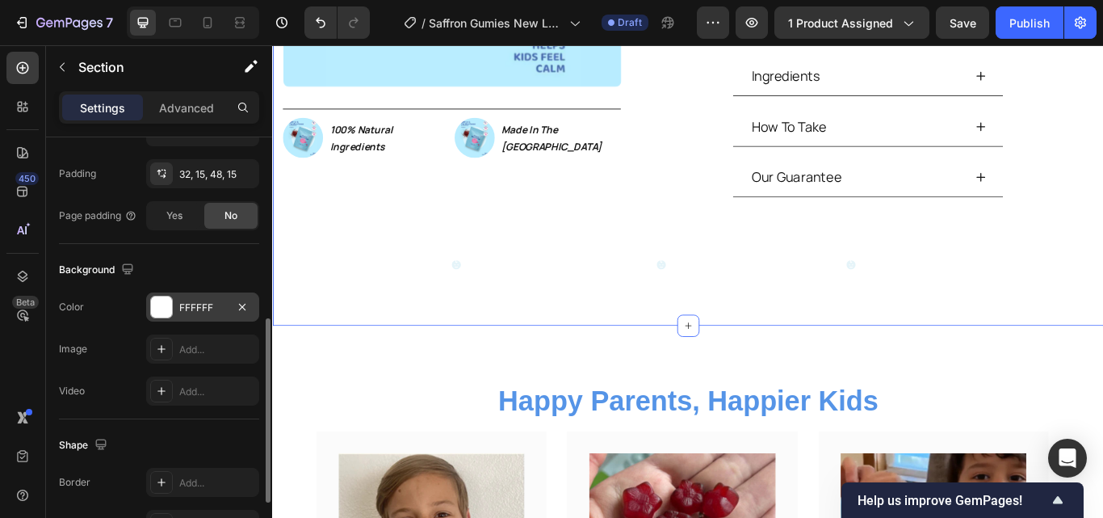
click at [193, 312] on div "FFFFFF" at bounding box center [202, 307] width 47 height 15
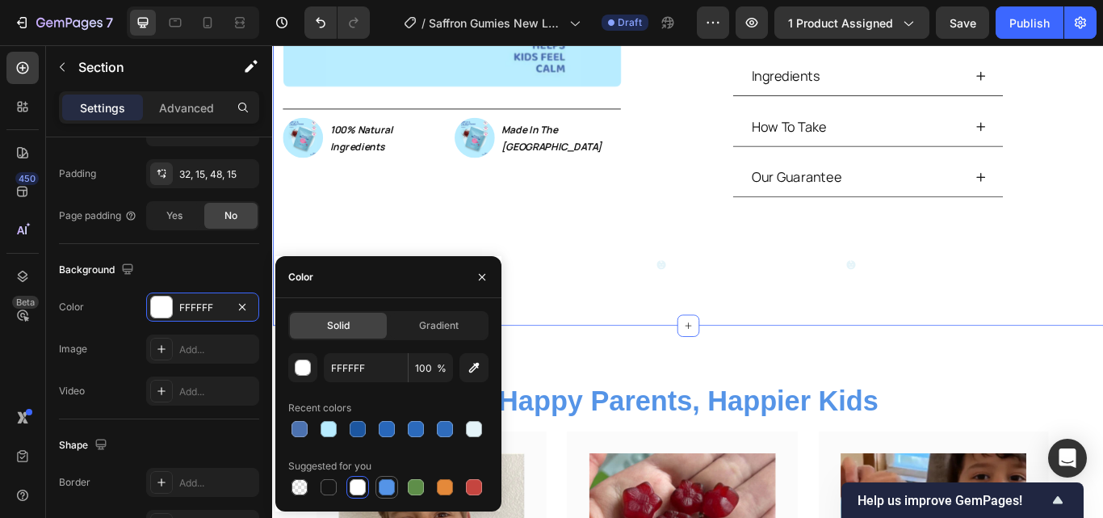
click at [391, 480] on div at bounding box center [387, 487] width 16 height 16
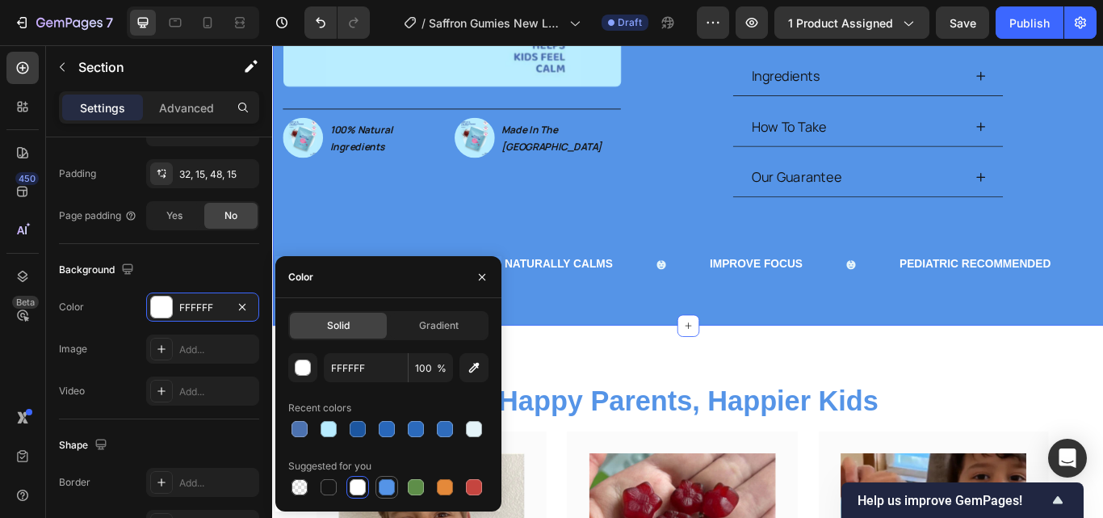
type input "5594E7"
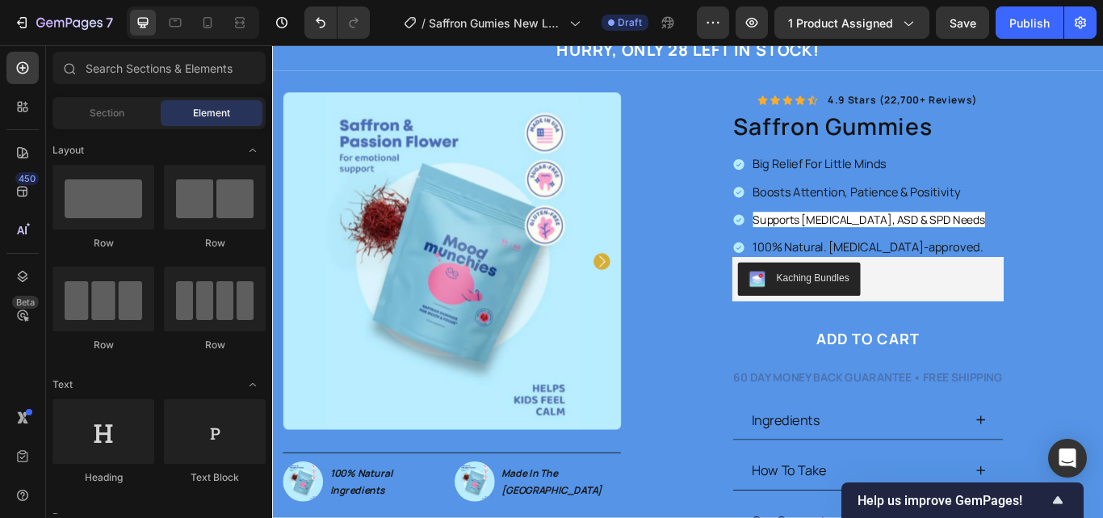
scroll to position [61, 0]
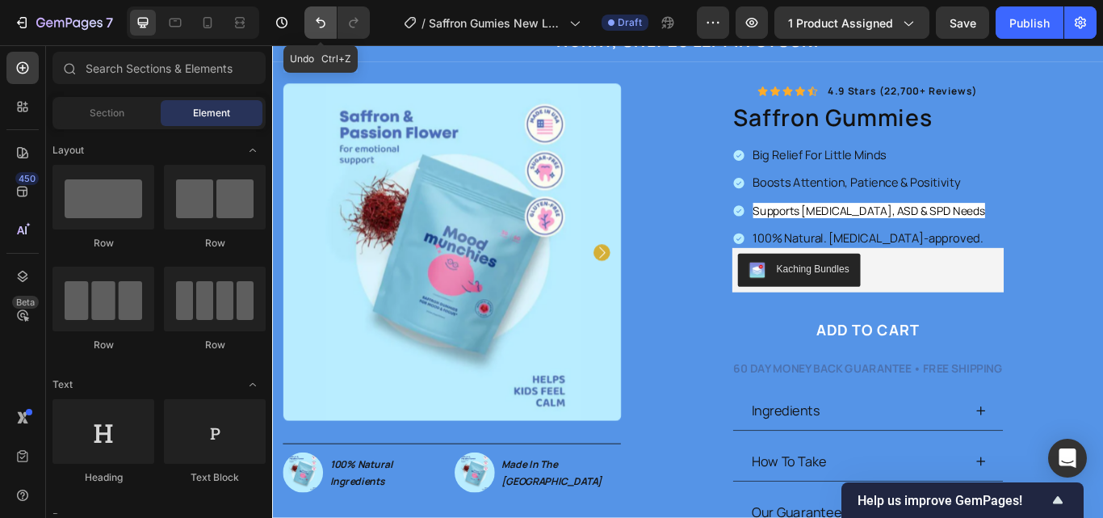
click at [318, 20] on icon "Undo/Redo" at bounding box center [321, 23] width 10 height 10
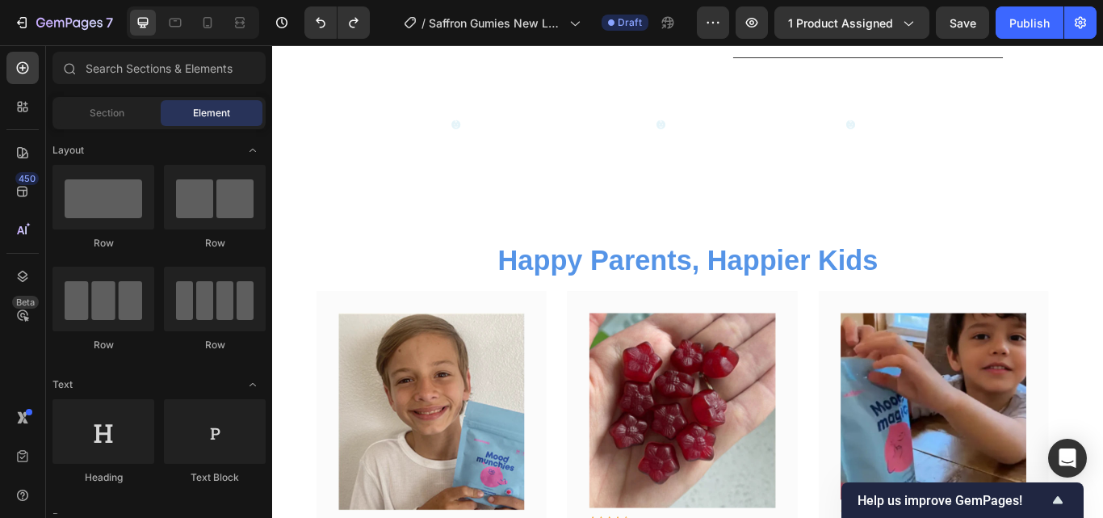
scroll to position [634, 0]
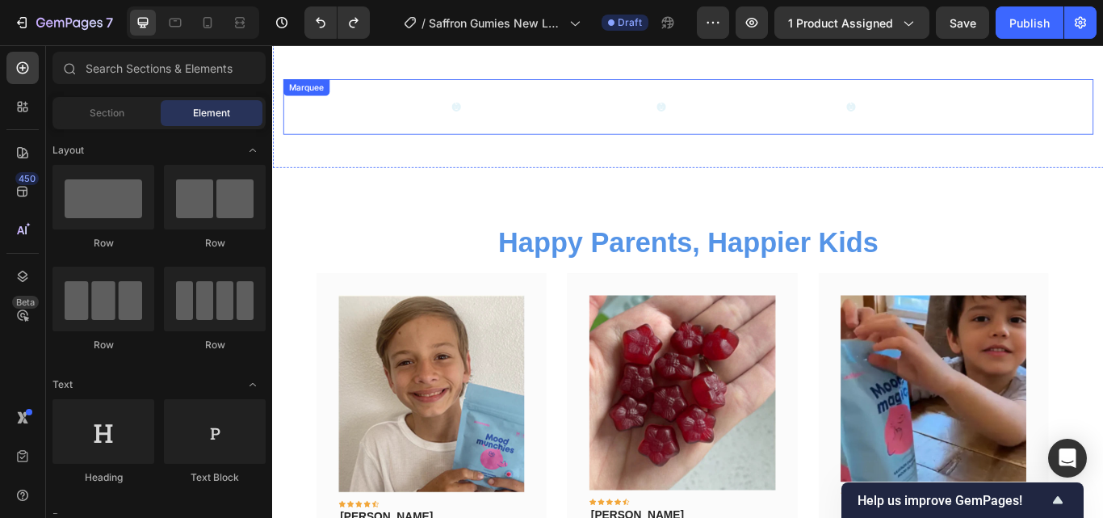
click at [864, 140] on div "TASTY KID APPROVED Text Block NATURALLY CALMS Text Block IMPROVE FOCUS Text Blo…" at bounding box center [756, 118] width 945 height 65
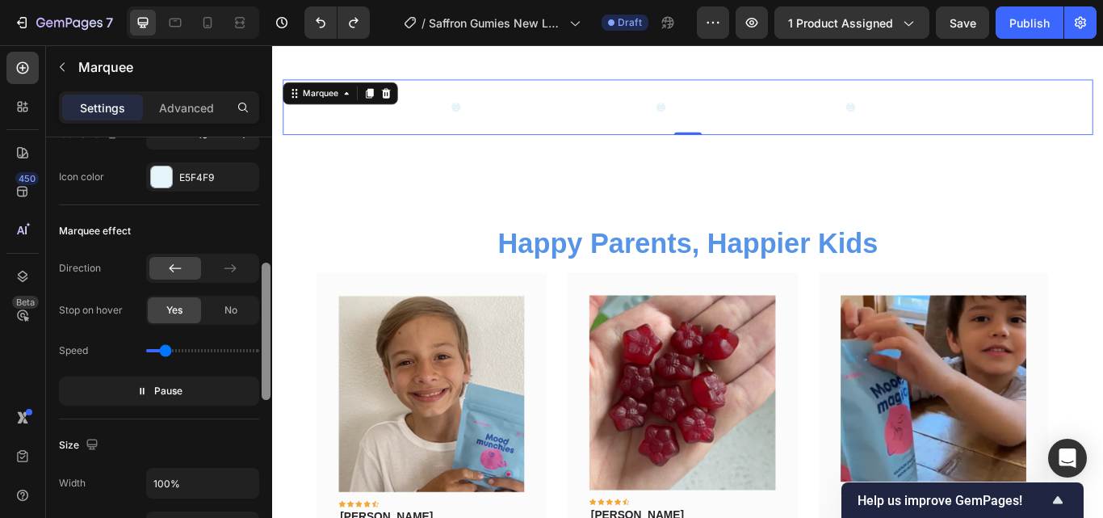
drag, startPoint x: 269, startPoint y: 220, endPoint x: 256, endPoint y: 361, distance: 141.1
click at [256, 361] on div "Item management Order 4 items Item spacing Gap 60 Item style Max width Fit to c…" at bounding box center [159, 350] width 226 height 426
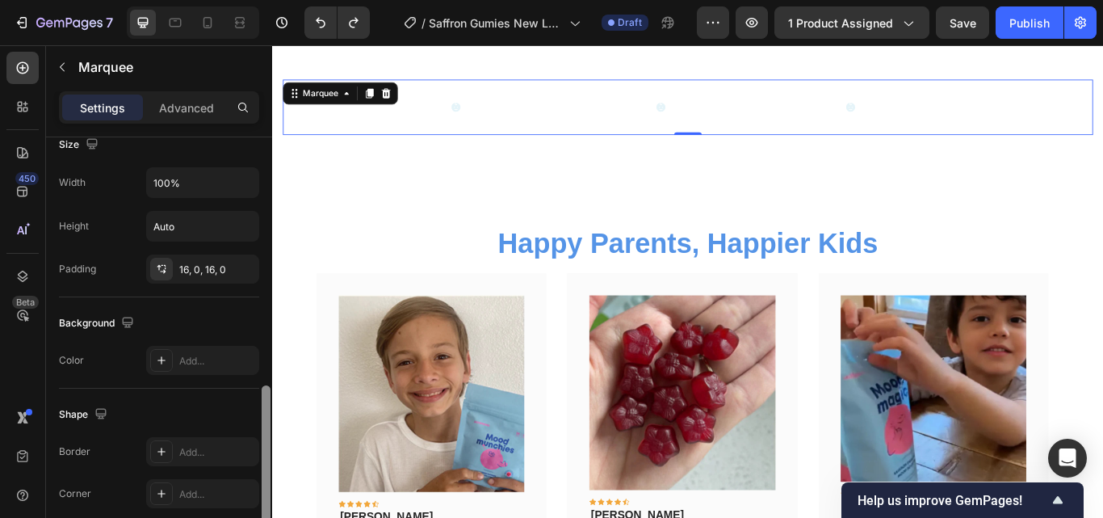
scroll to position [762, 0]
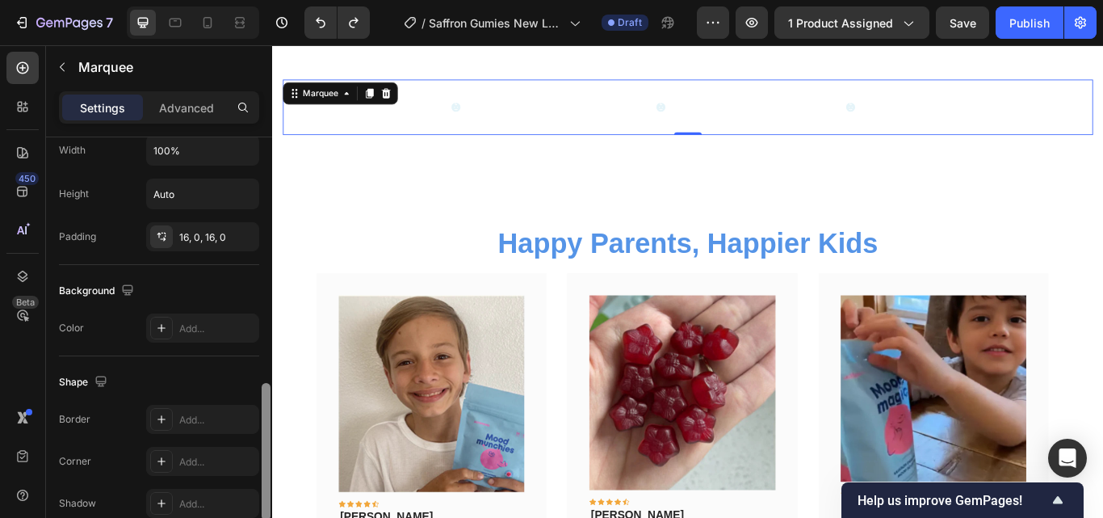
drag, startPoint x: 264, startPoint y: 365, endPoint x: 265, endPoint y: 471, distance: 105.8
click at [265, 471] on div at bounding box center [266, 451] width 9 height 137
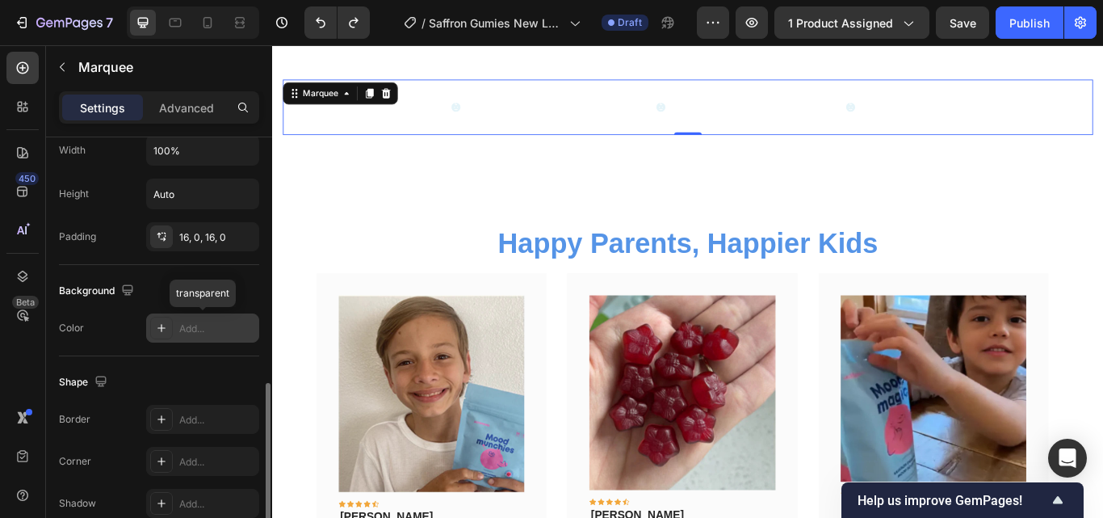
click at [212, 328] on div "Add..." at bounding box center [217, 328] width 76 height 15
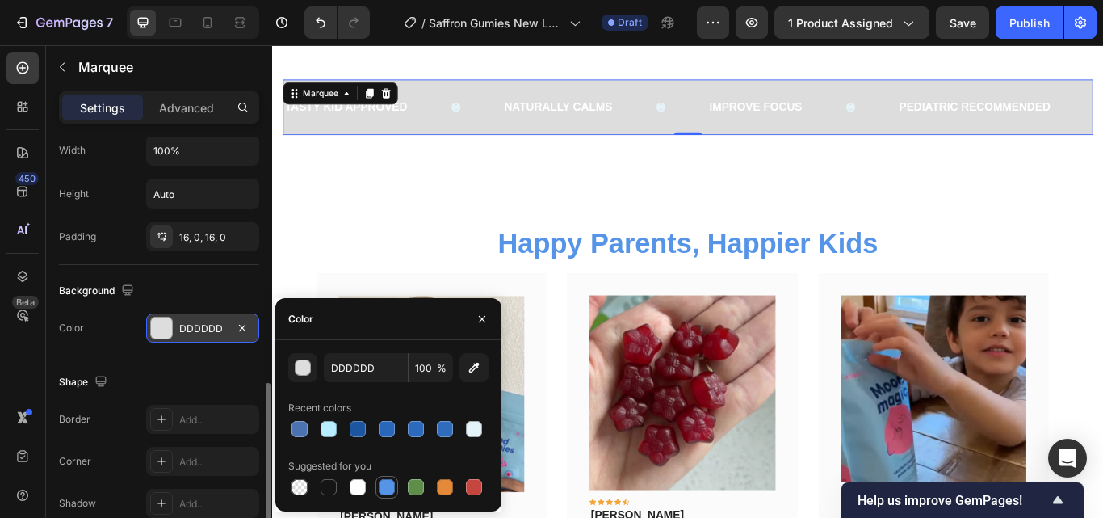
click at [379, 488] on div at bounding box center [387, 487] width 16 height 16
type input "5594E7"
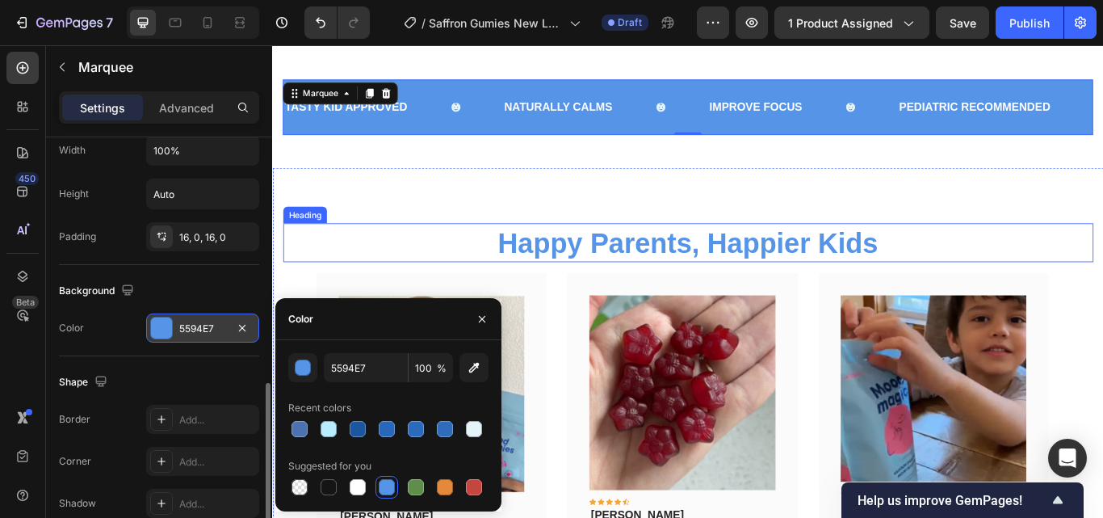
click at [426, 289] on h2 "Happy Parents, Happier Kids" at bounding box center [756, 276] width 945 height 45
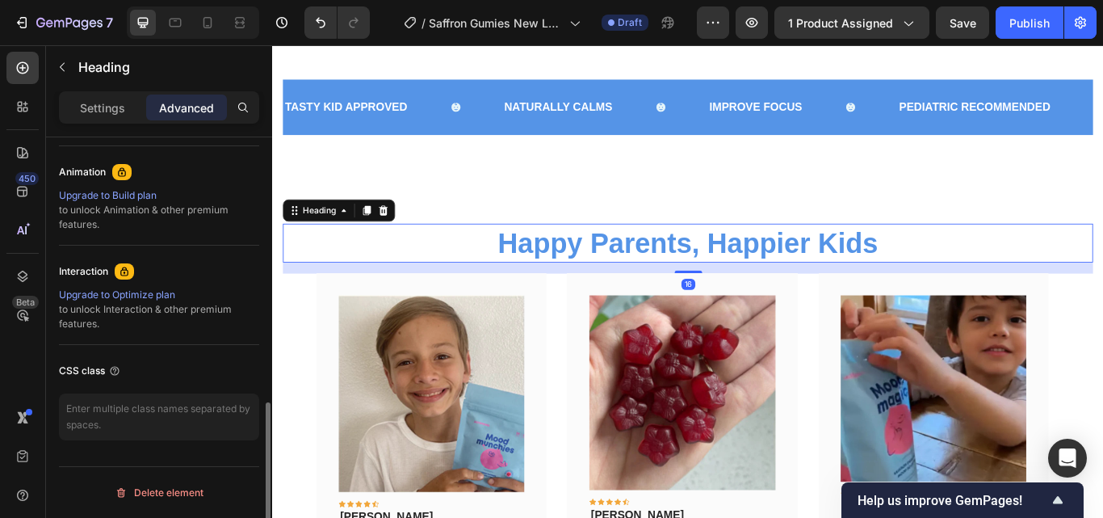
scroll to position [0, 0]
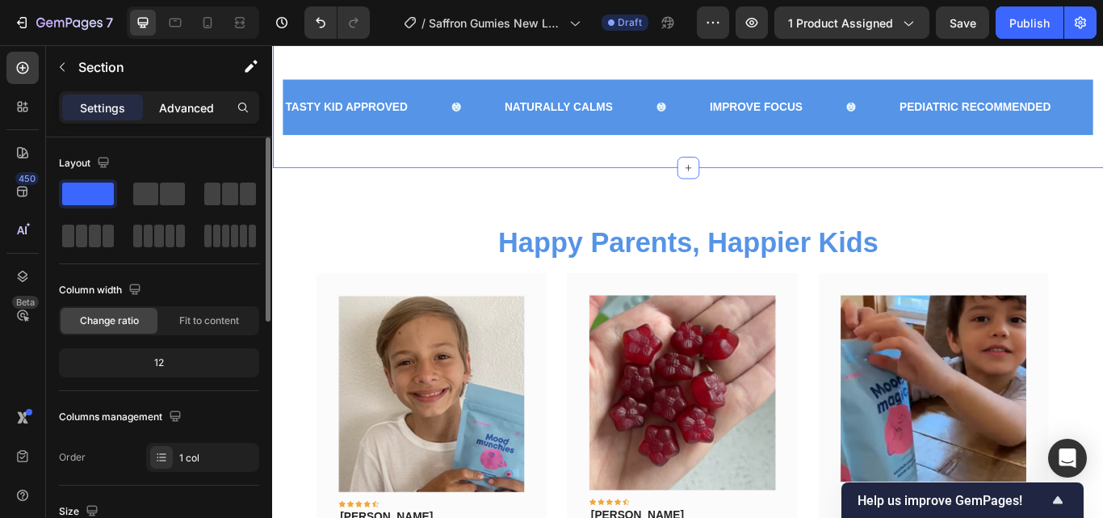
click at [211, 108] on p "Advanced" at bounding box center [186, 107] width 55 height 17
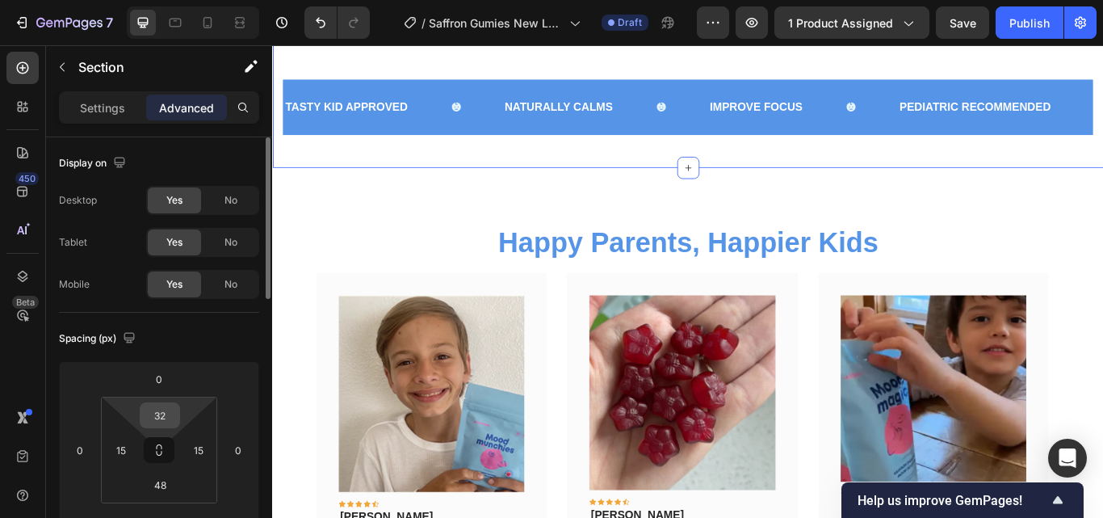
click at [171, 417] on input "32" at bounding box center [160, 415] width 32 height 24
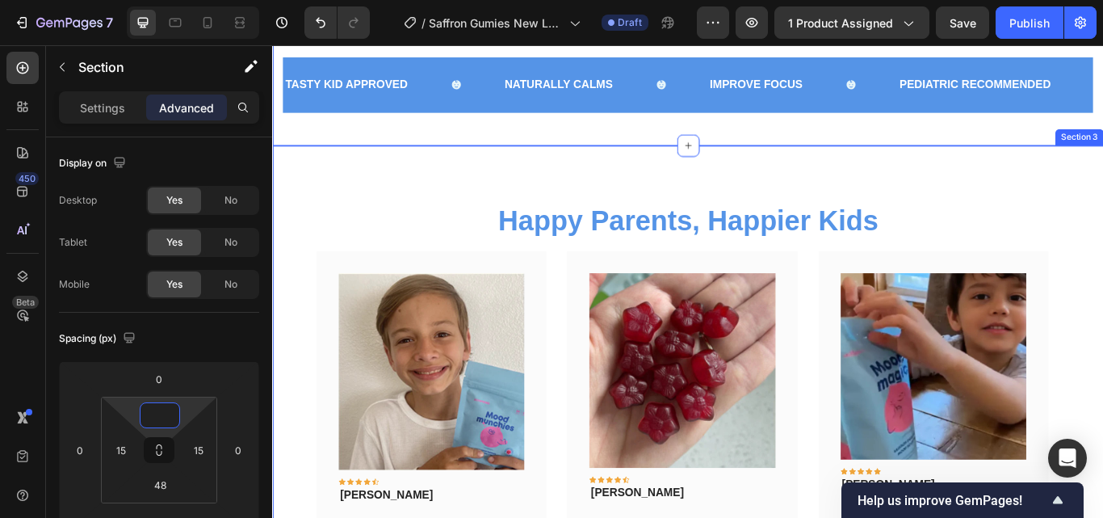
click at [565, 178] on div "Happy Parents, Happier Kids Heading Image Icon Icon Icon Icon Icon Row Rita Car…" at bounding box center [756, 505] width 969 height 684
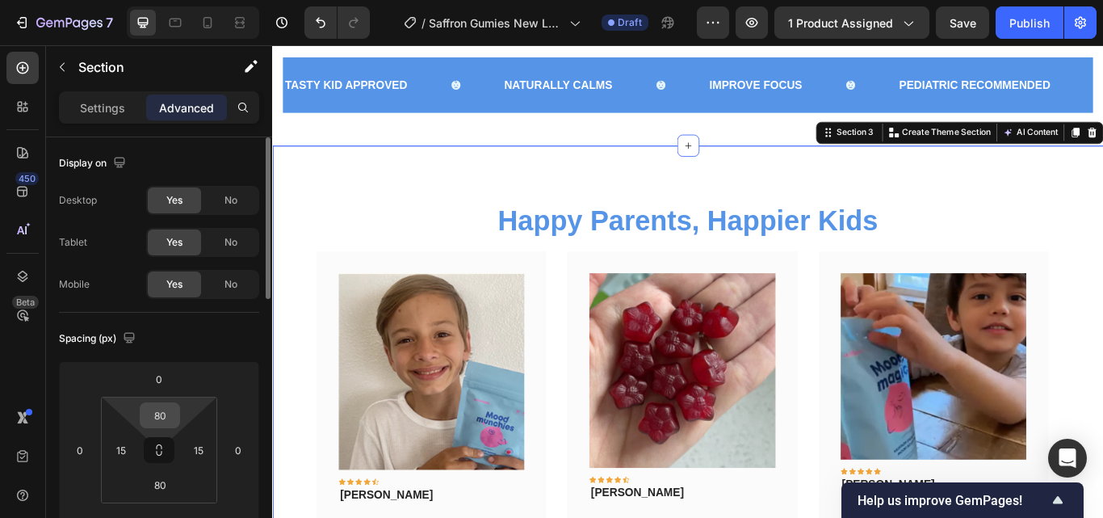
click at [172, 414] on input "80" at bounding box center [160, 415] width 32 height 24
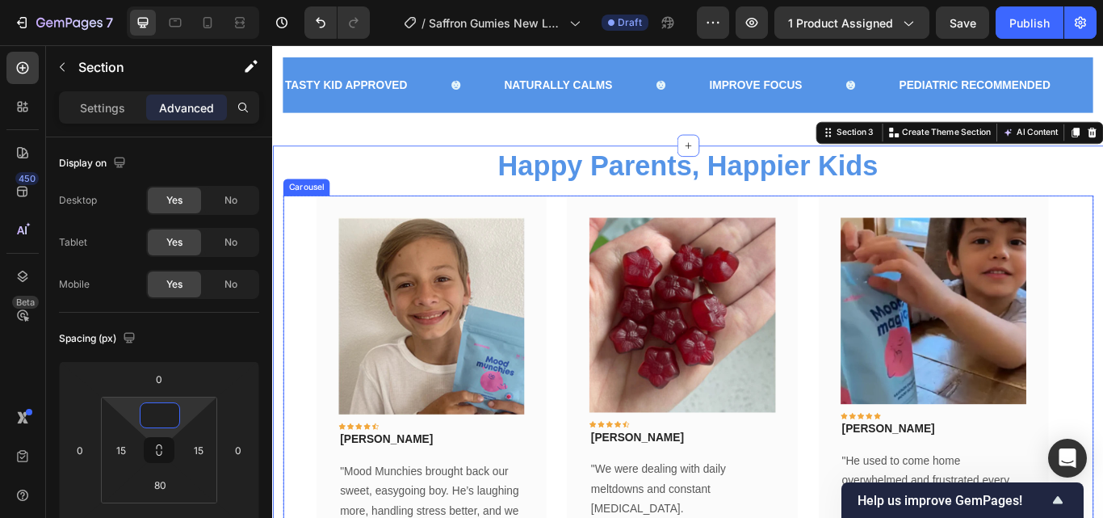
click at [305, 214] on div "Carousel" at bounding box center [311, 211] width 48 height 15
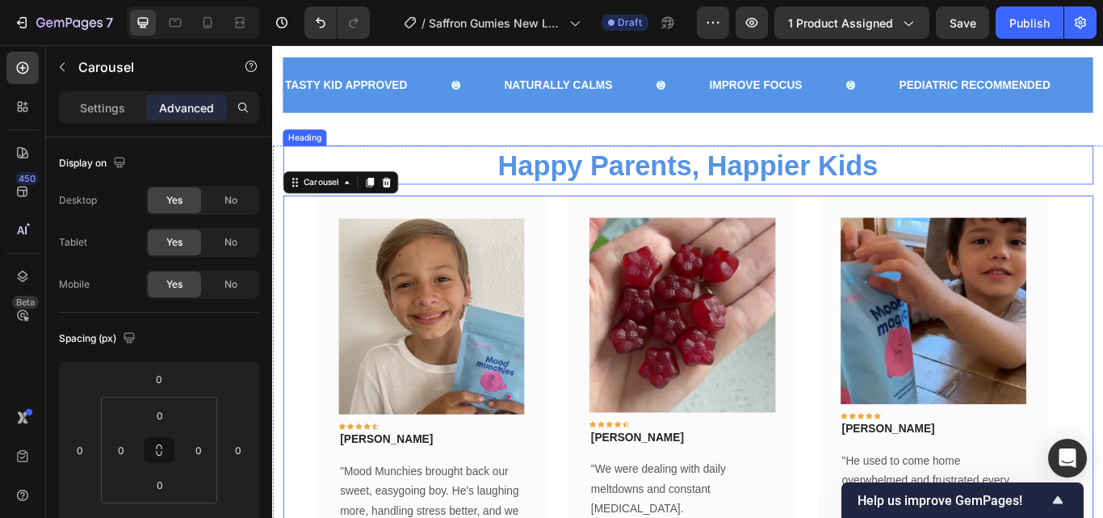
click at [434, 182] on h2 "Happy Parents, Happier Kids" at bounding box center [756, 185] width 945 height 45
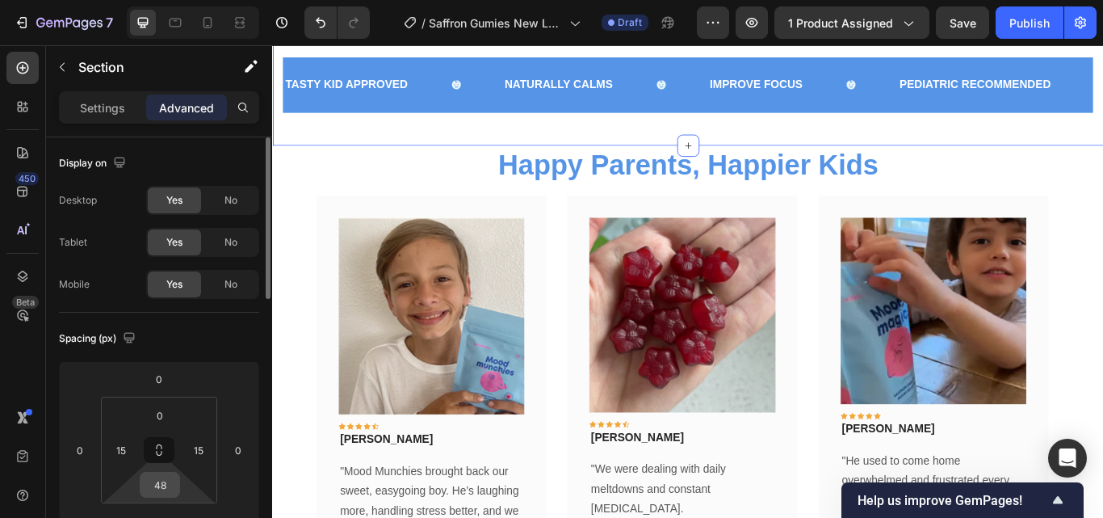
click at [168, 475] on input "48" at bounding box center [160, 484] width 32 height 24
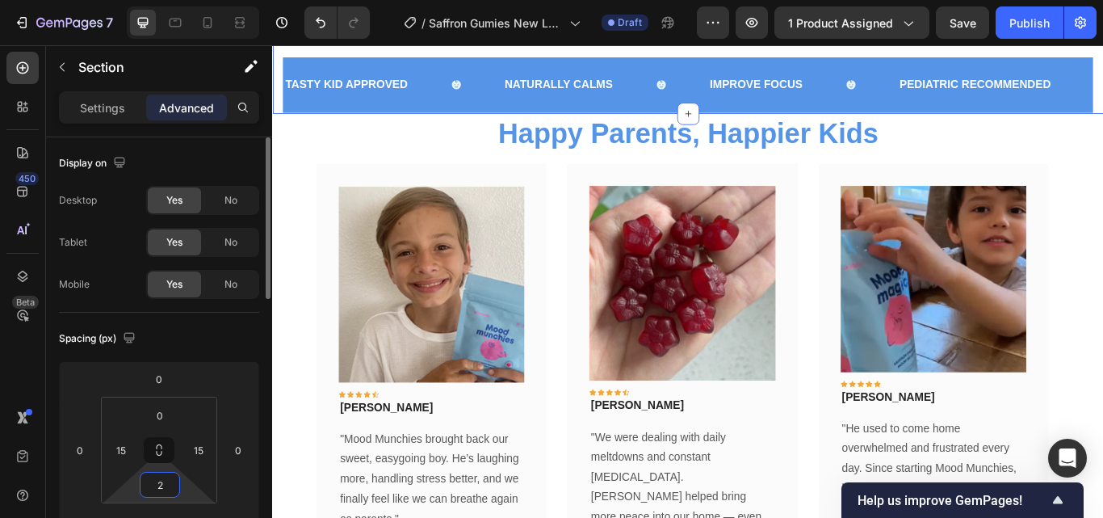
type input "20"
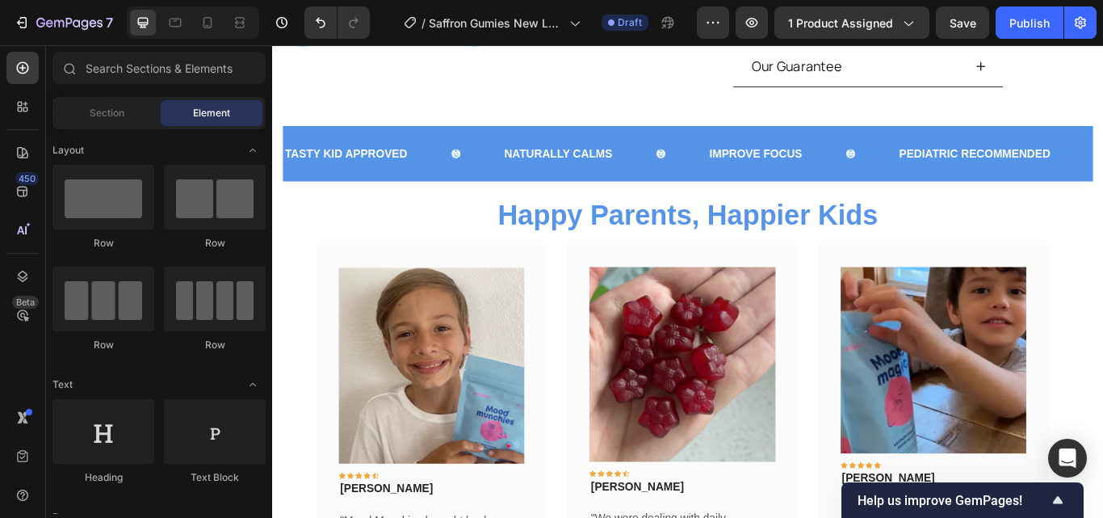
scroll to position [583, 0]
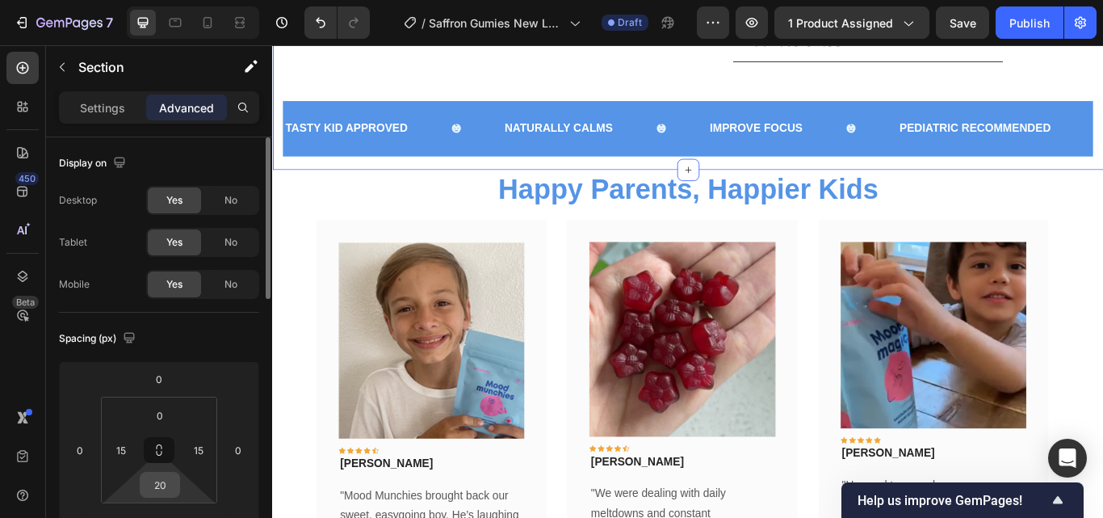
click at [176, 485] on div "20" at bounding box center [160, 484] width 40 height 26
click at [170, 485] on input "20" at bounding box center [160, 484] width 32 height 24
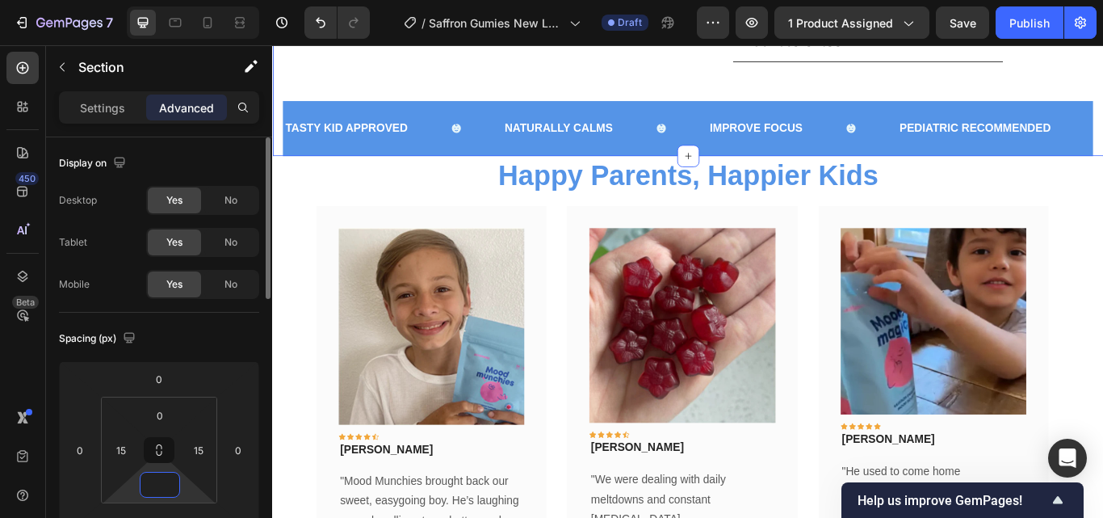
type input "e"
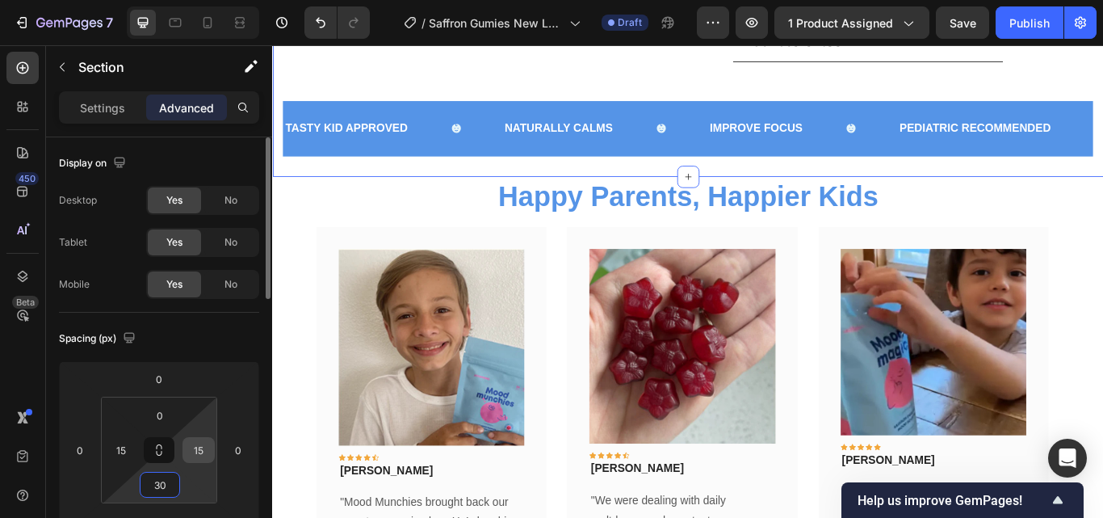
type input "30"
click at [208, 449] on input "15" at bounding box center [198, 450] width 24 height 24
type input "1"
type input "0"
click at [126, 448] on input "15" at bounding box center [121, 450] width 24 height 24
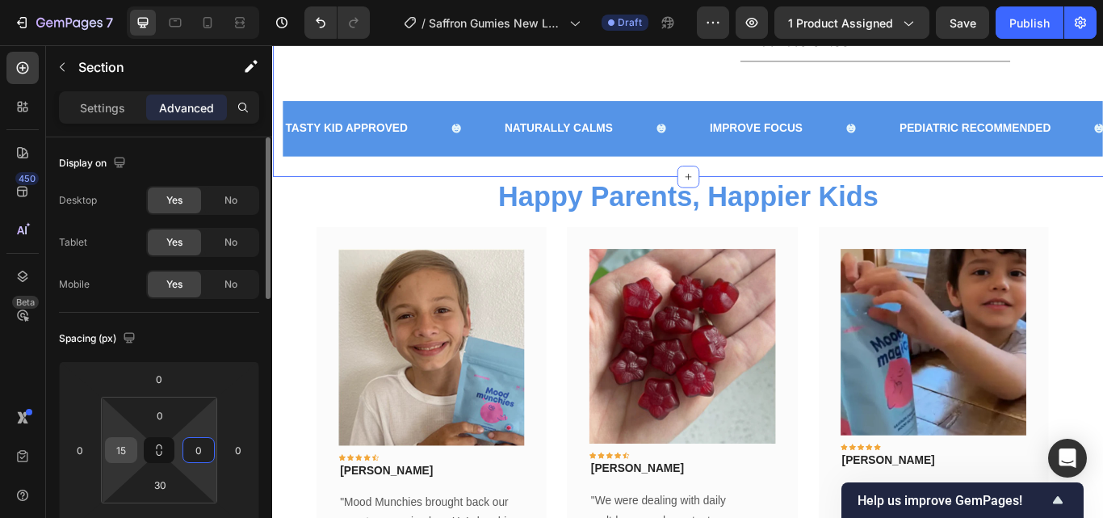
type input "1"
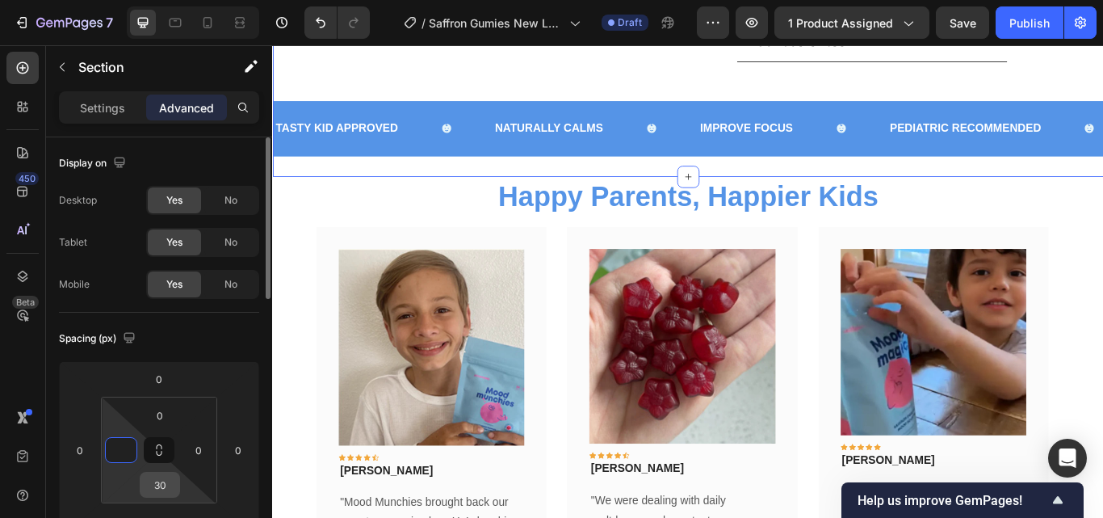
type input "0"
click at [165, 492] on input "30" at bounding box center [160, 484] width 32 height 24
click at [166, 488] on input "30" at bounding box center [160, 484] width 32 height 24
type input "3"
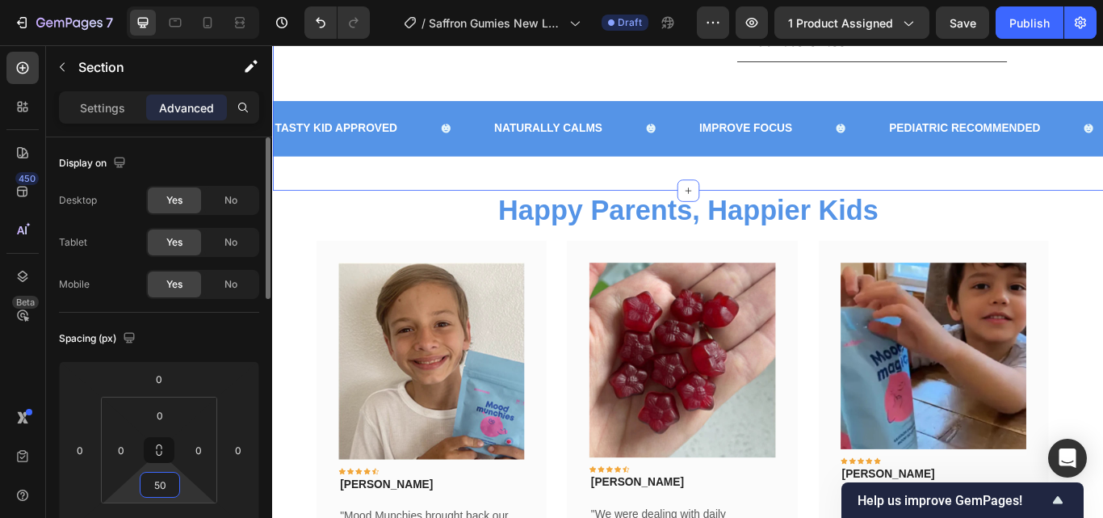
type input "5"
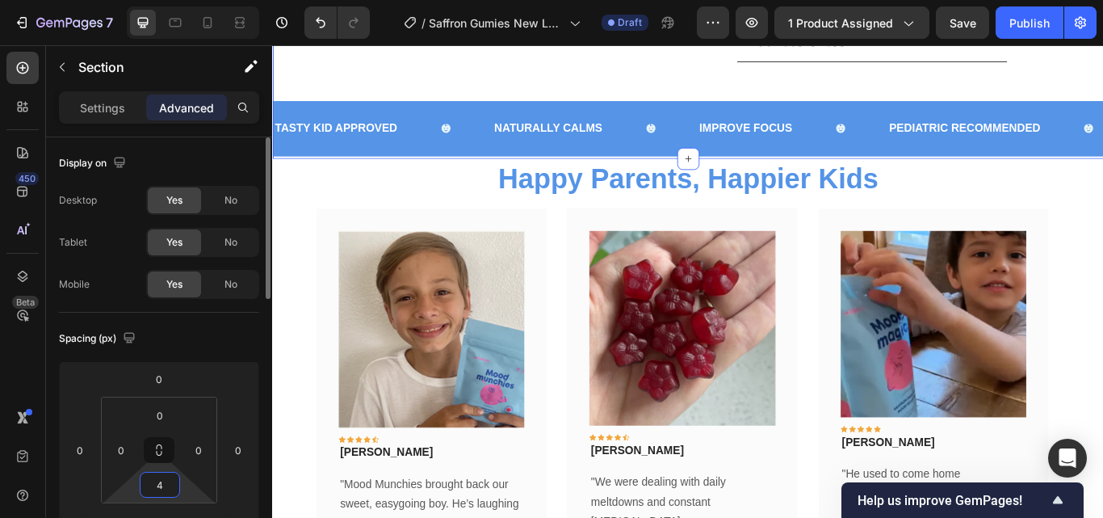
type input "40"
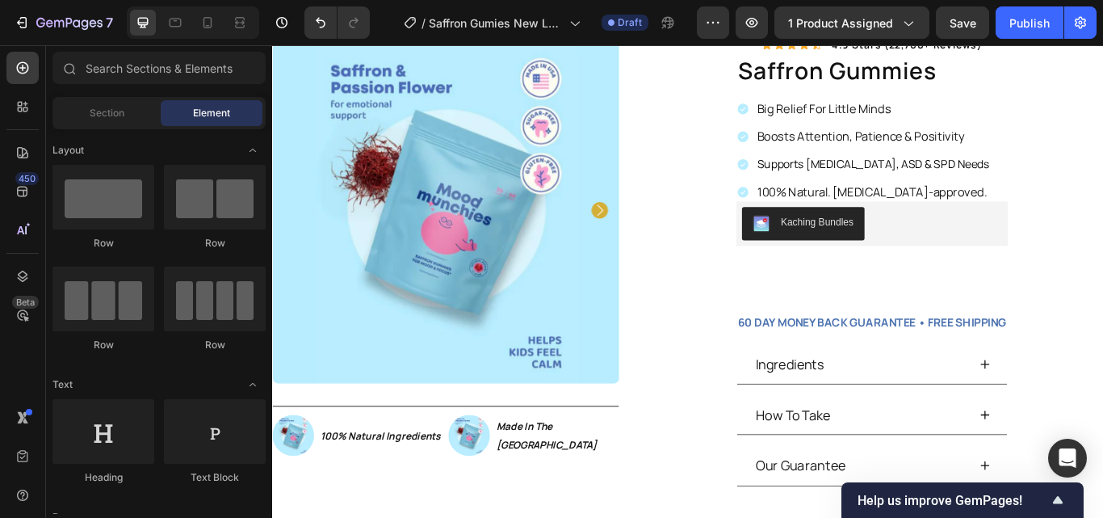
scroll to position [0, 0]
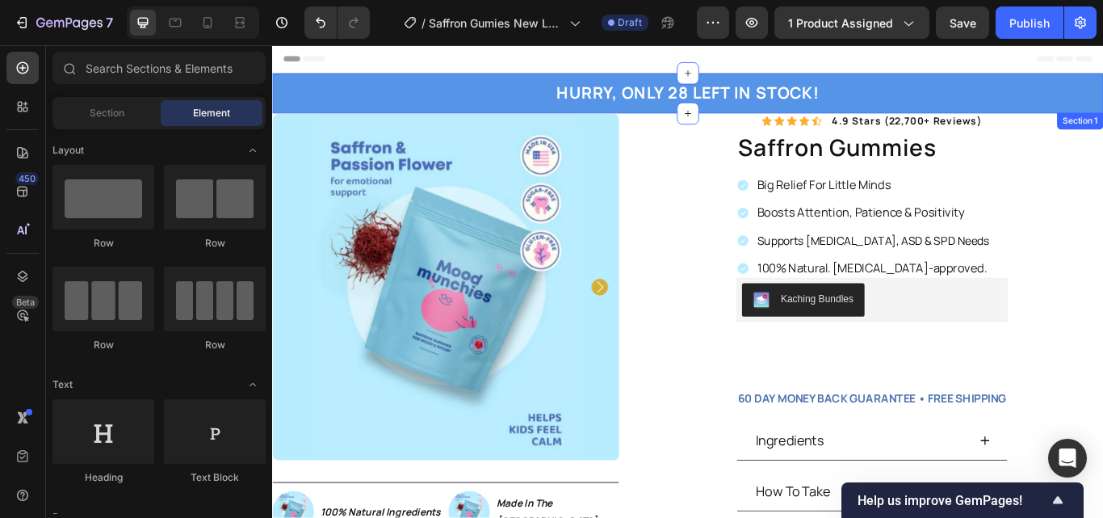
click at [925, 109] on div "HURRY, ONLY 28 LEFT IN STOCK! Heading Row" at bounding box center [756, 101] width 945 height 27
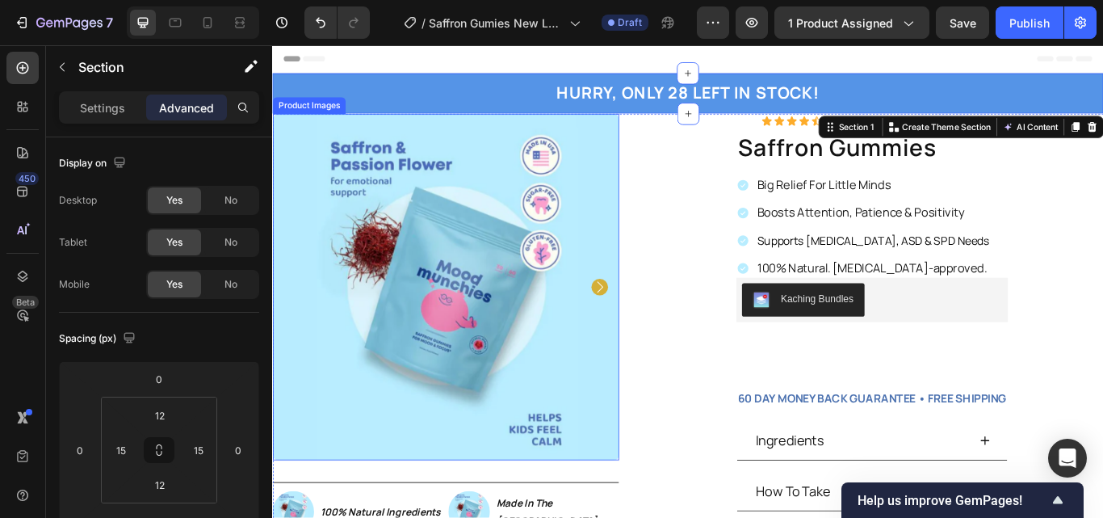
click at [652, 174] on img at bounding box center [474, 327] width 404 height 404
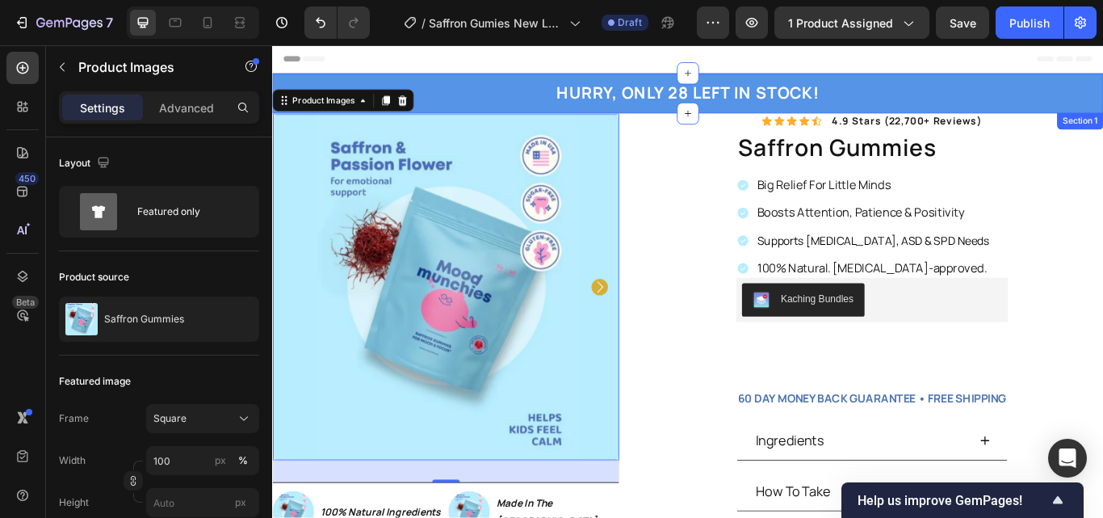
click at [550, 103] on div "HURRY, ONLY 28 LEFT IN STOCK! Heading Row" at bounding box center [756, 101] width 945 height 27
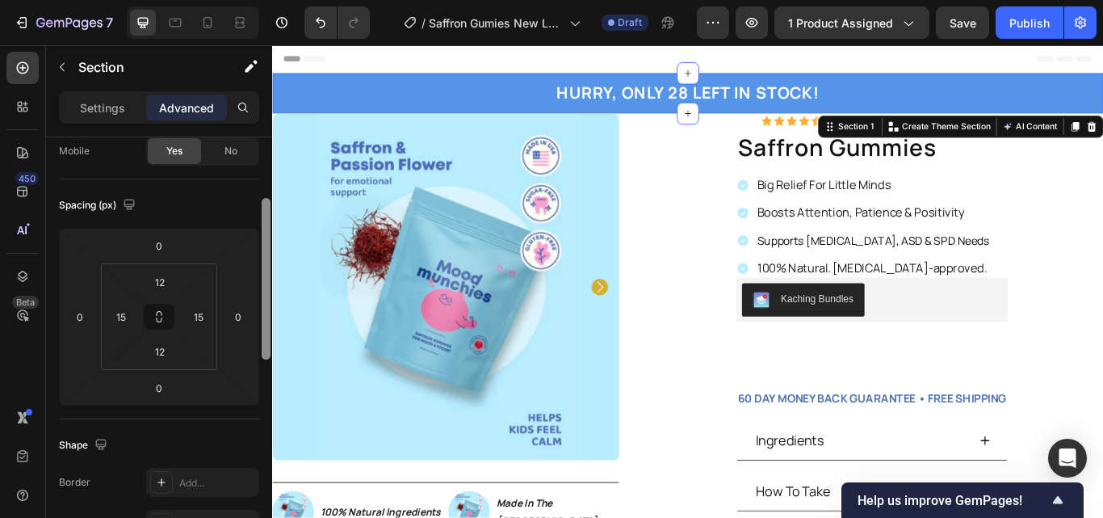
scroll to position [142, 0]
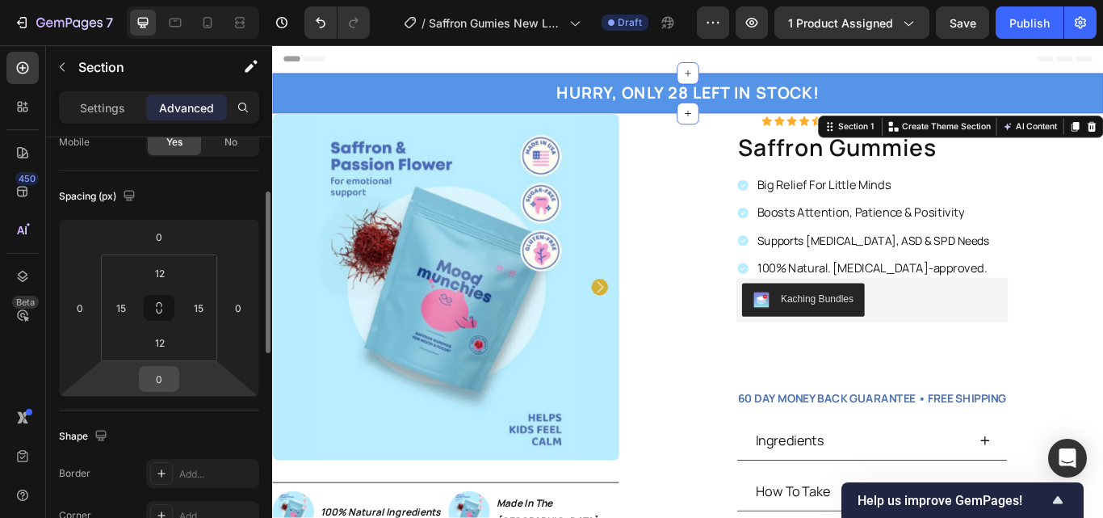
click at [174, 381] on input "0" at bounding box center [159, 379] width 32 height 24
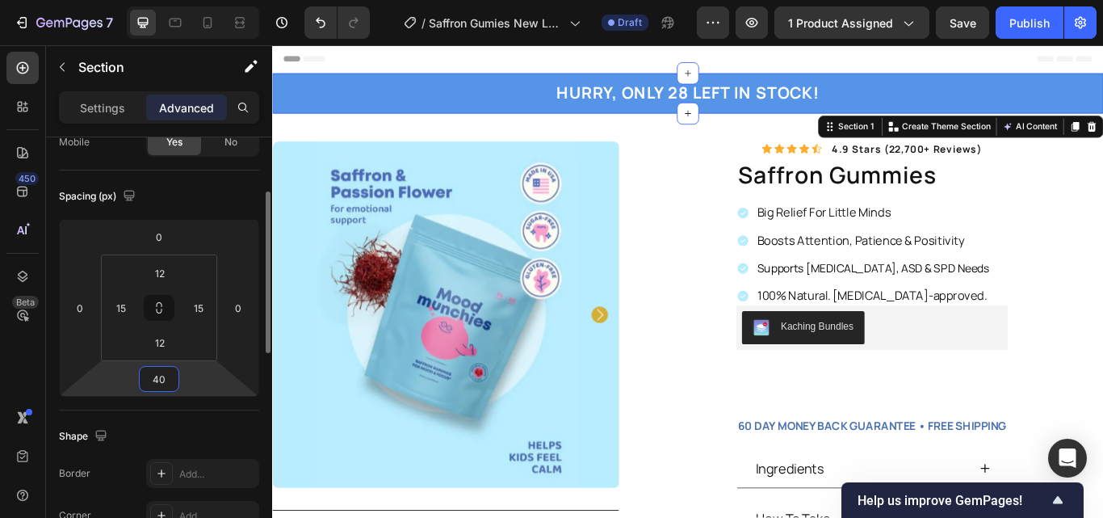
type input "4"
type input "39"
click at [218, 204] on div "Spacing (px)" at bounding box center [159, 196] width 200 height 26
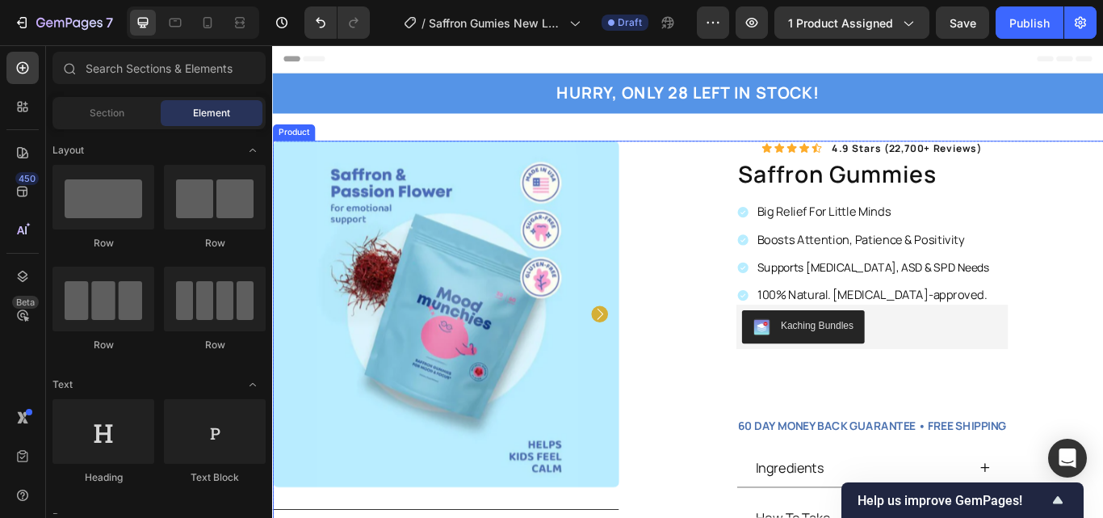
click at [722, 222] on div "Icon Icon Icon Icon Icon Icon List 4.9 stars (22,700+ reviews) Text Block Row s…" at bounding box center [958, 434] width 565 height 555
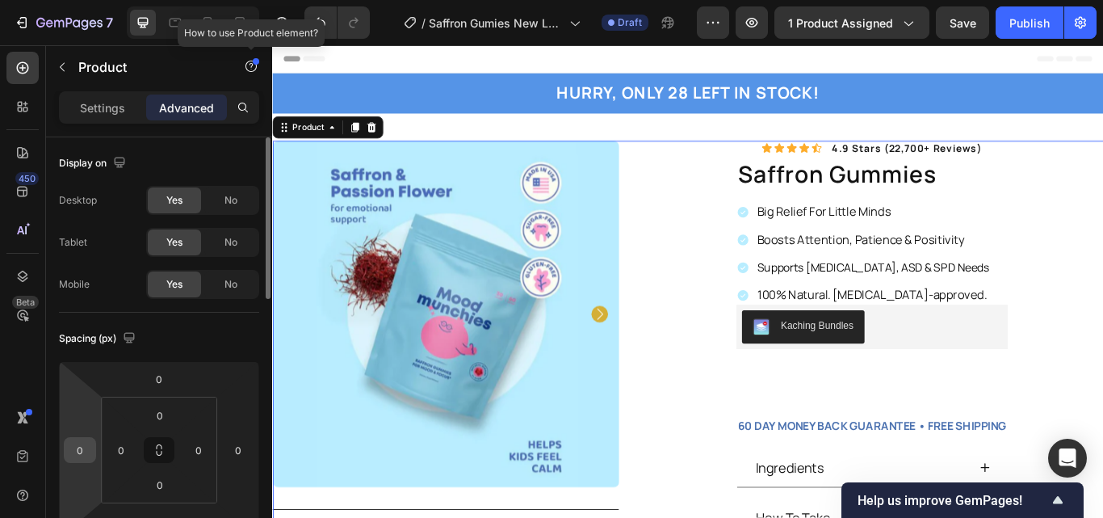
click at [91, 446] on input "0" at bounding box center [80, 450] width 24 height 24
type input "5"
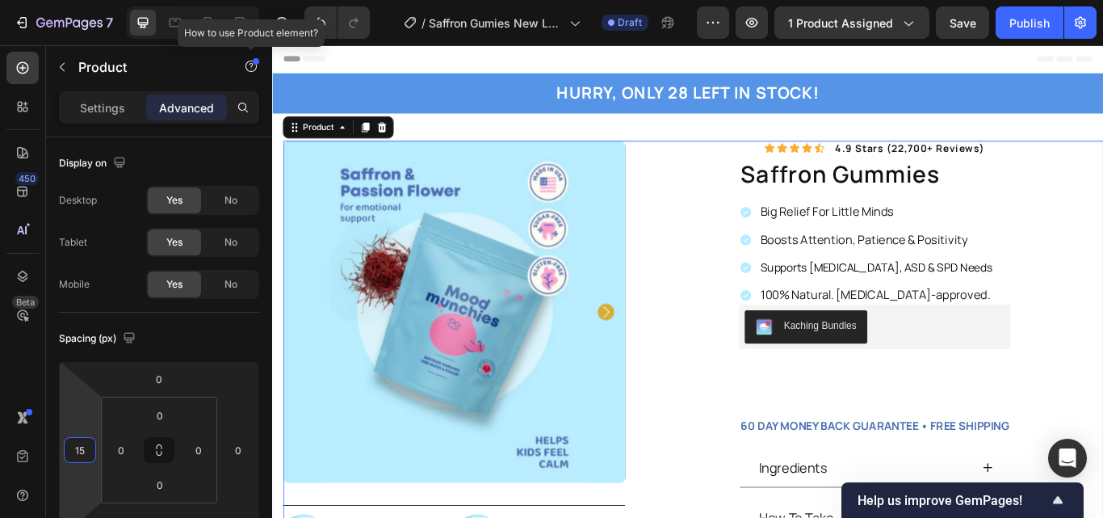
type input "15"
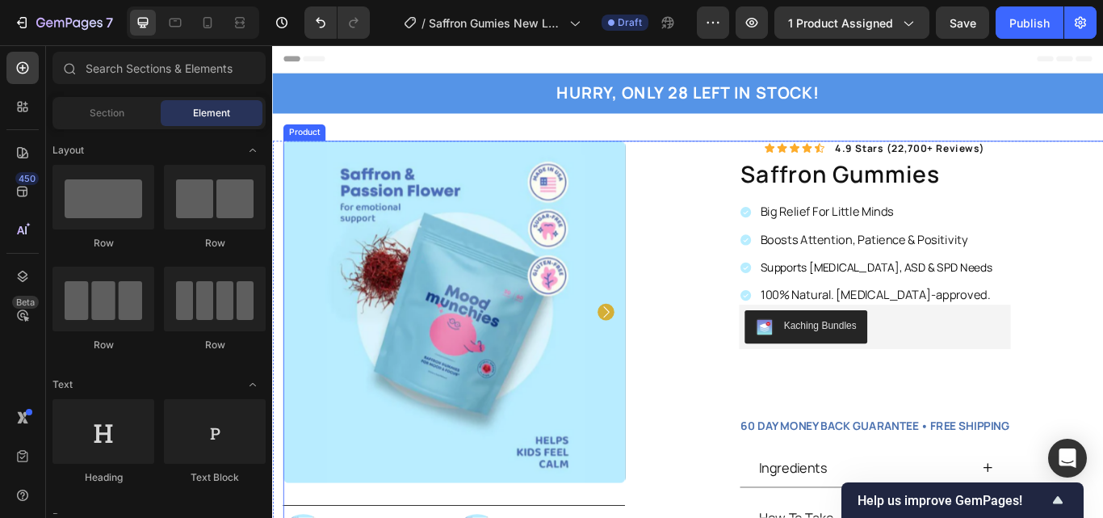
click at [733, 287] on div "Icon Icon Icon Icon Icon Icon List 4.9 stars (22,700+ reviews) Text Block Row s…" at bounding box center [962, 434] width 558 height 555
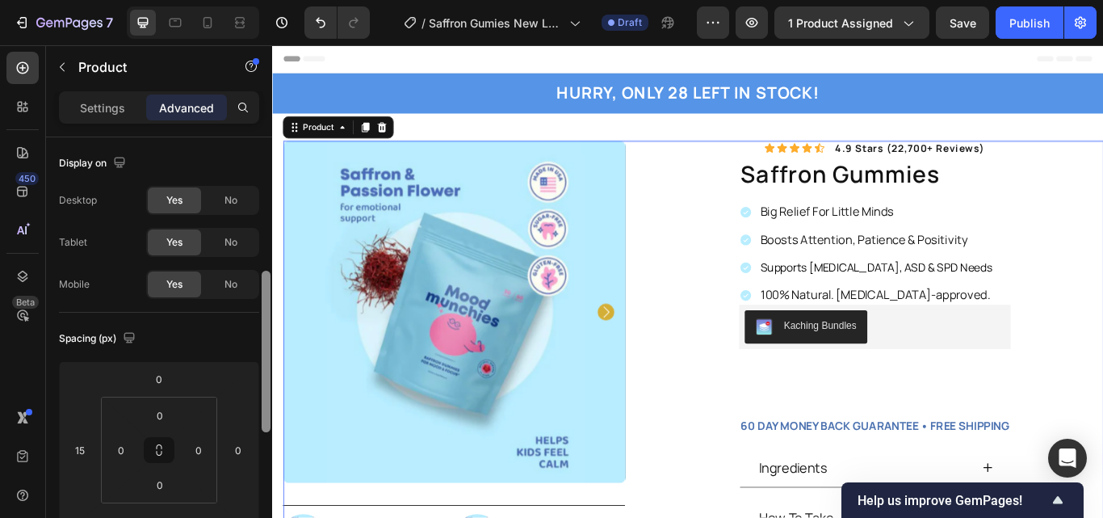
scroll to position [97, 0]
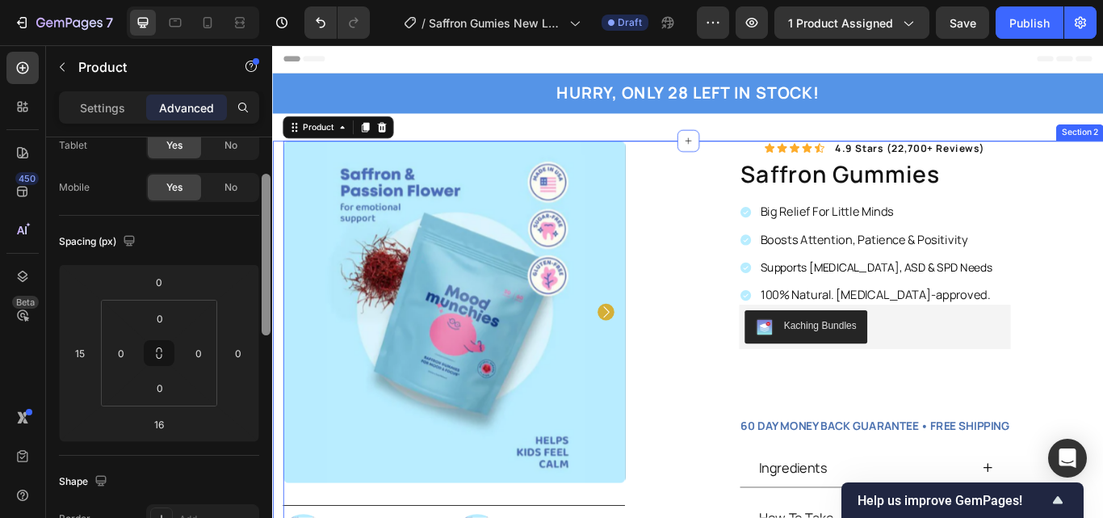
drag, startPoint x: 538, startPoint y: 320, endPoint x: 279, endPoint y: 411, distance: 274.8
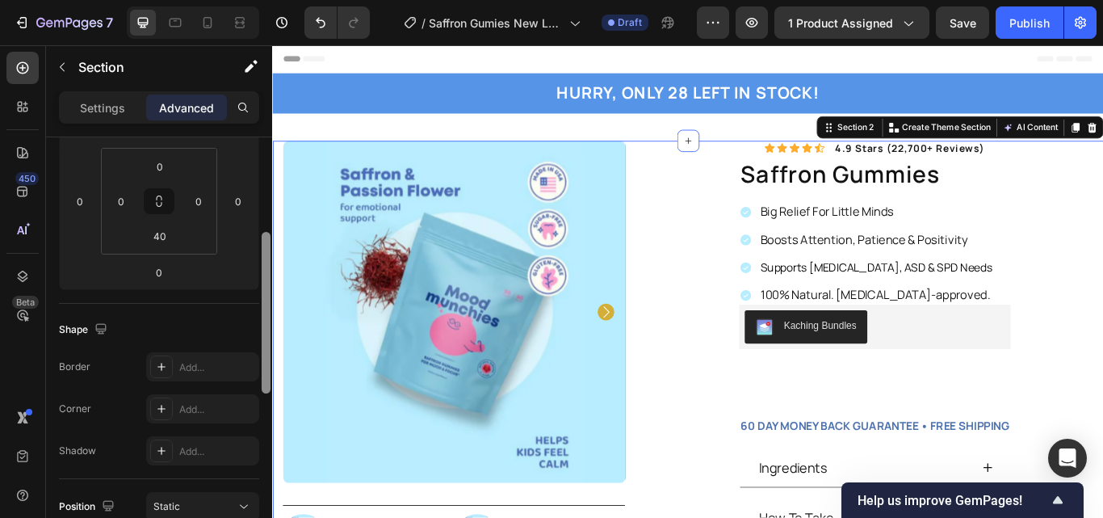
scroll to position [280, 0]
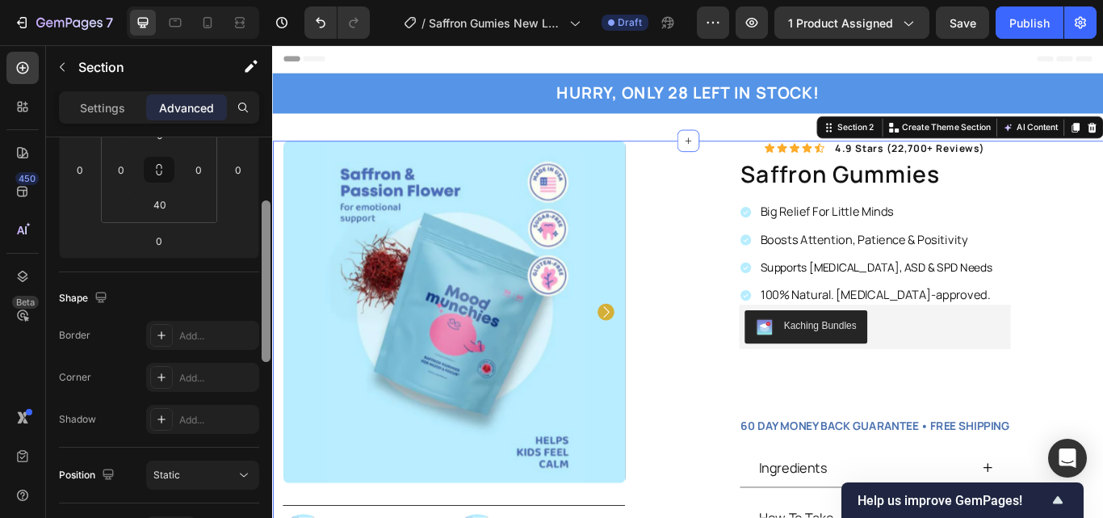
drag, startPoint x: 265, startPoint y: 283, endPoint x: 270, endPoint y: 382, distance: 98.7
click at [270, 382] on div at bounding box center [266, 319] width 12 height 426
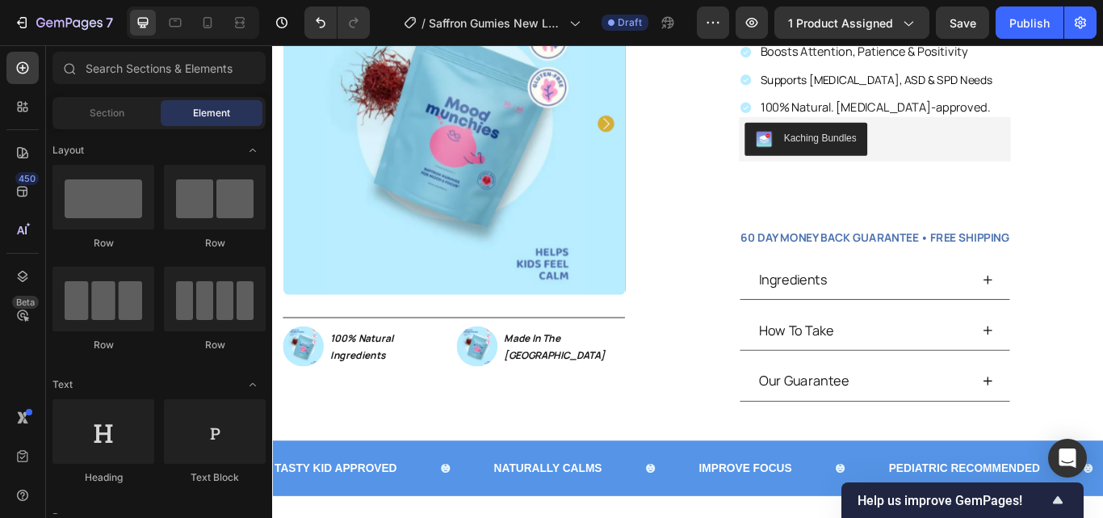
scroll to position [0, 0]
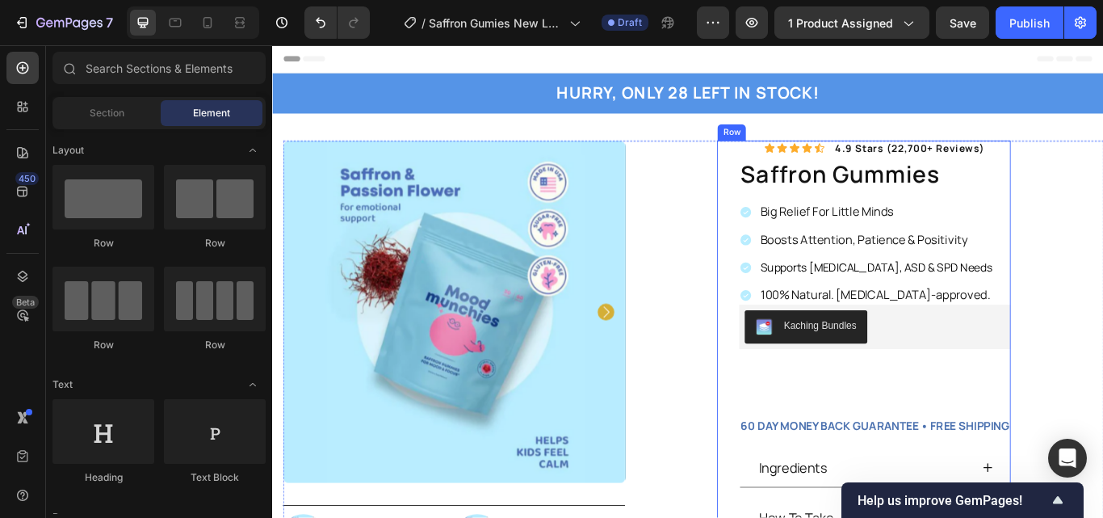
click at [832, 161] on div "Icon Icon Icon Icon Icon Icon List 4.9 stars (22,700+ reviews) Text Block Row s…" at bounding box center [974, 428] width 316 height 543
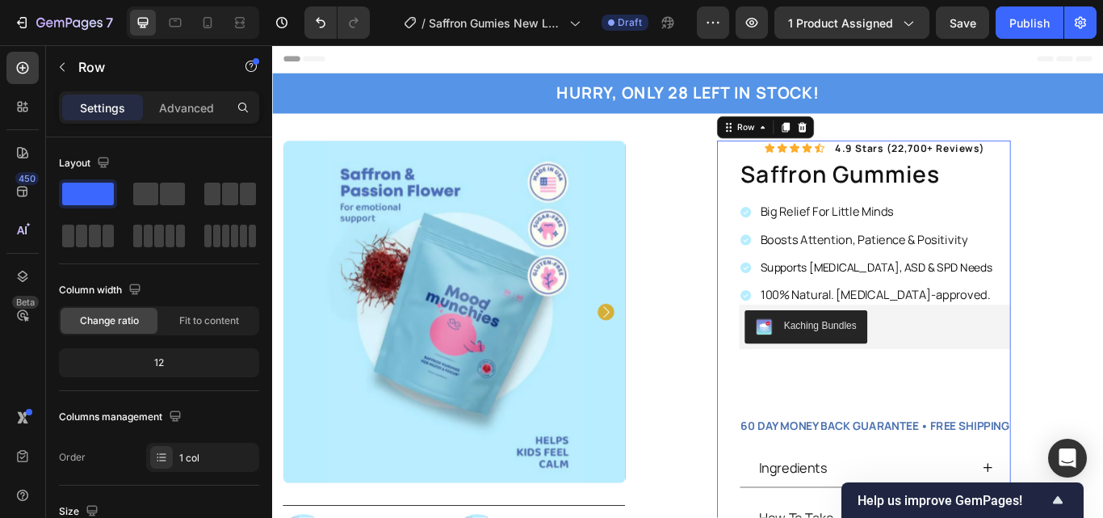
click at [805, 163] on div "Icon Icon Icon Icon Icon Icon List 4.9 stars (22,700+ reviews) Text Block Row s…" at bounding box center [961, 428] width 342 height 543
click at [212, 119] on div "Advanced" at bounding box center [186, 107] width 81 height 26
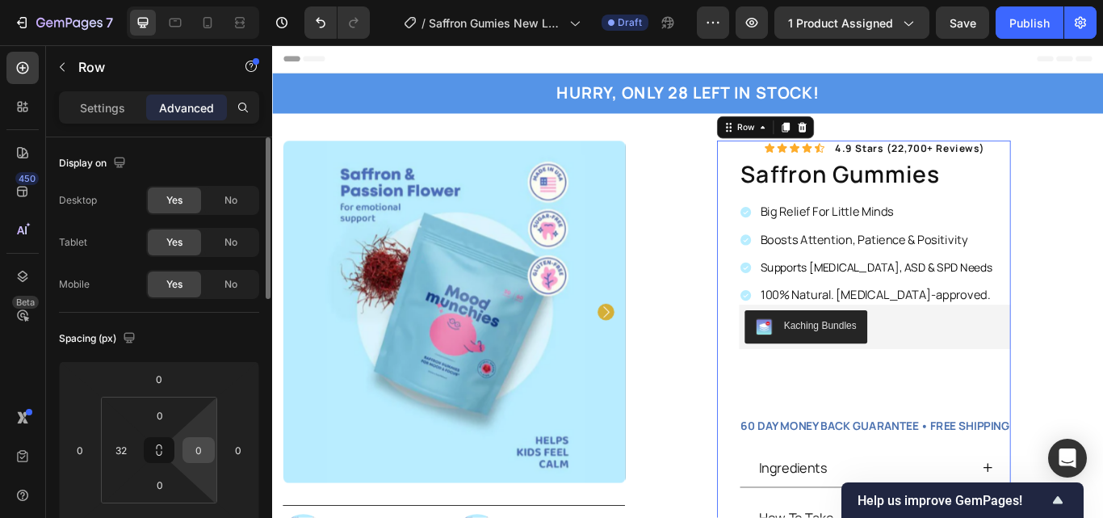
click at [201, 458] on input "0" at bounding box center [198, 450] width 24 height 24
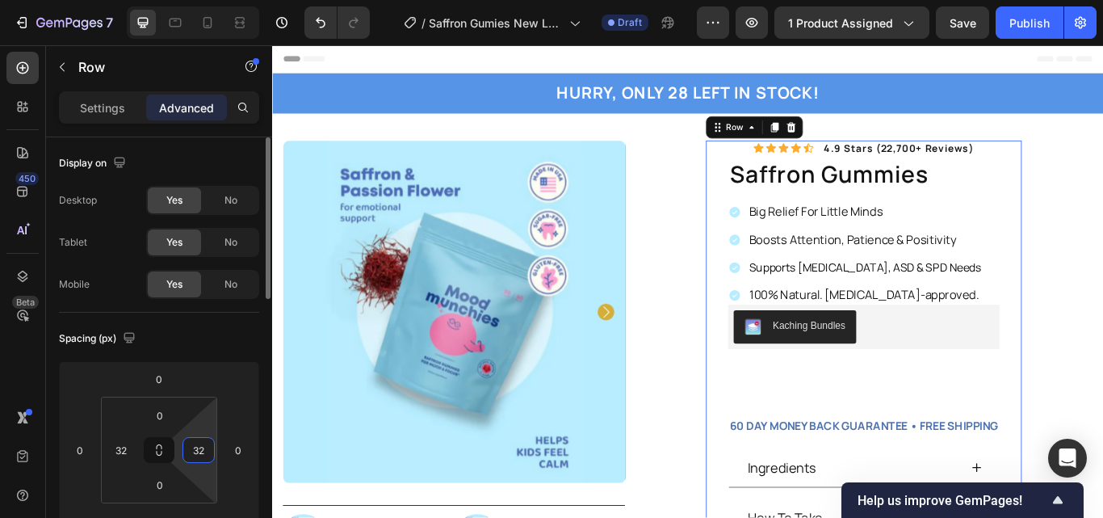
type input "3"
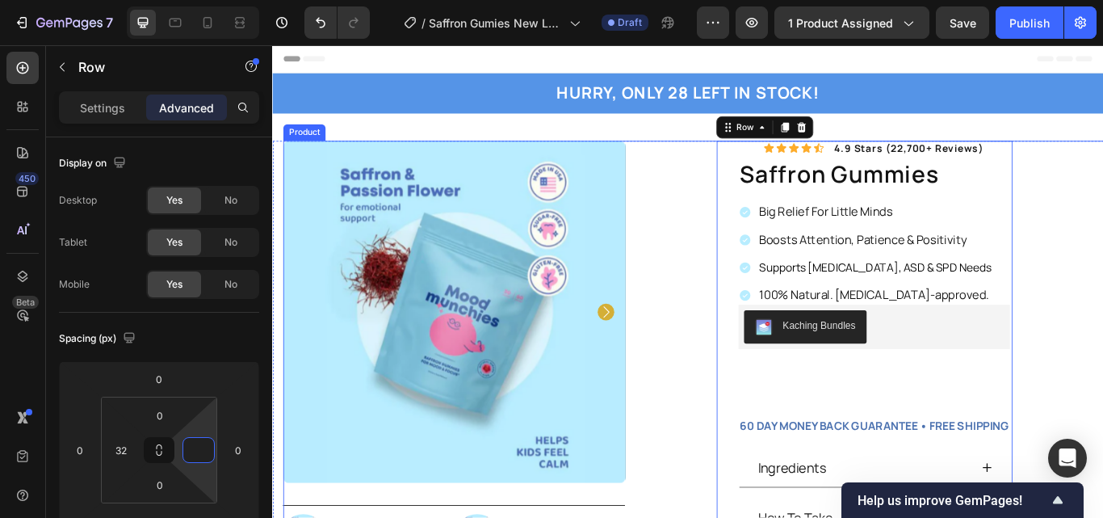
click at [1102, 258] on div "Icon Icon Icon Icon Icon Icon List 4.9 stars (22,700+ reviews) Text Block Row s…" at bounding box center [962, 434] width 558 height 555
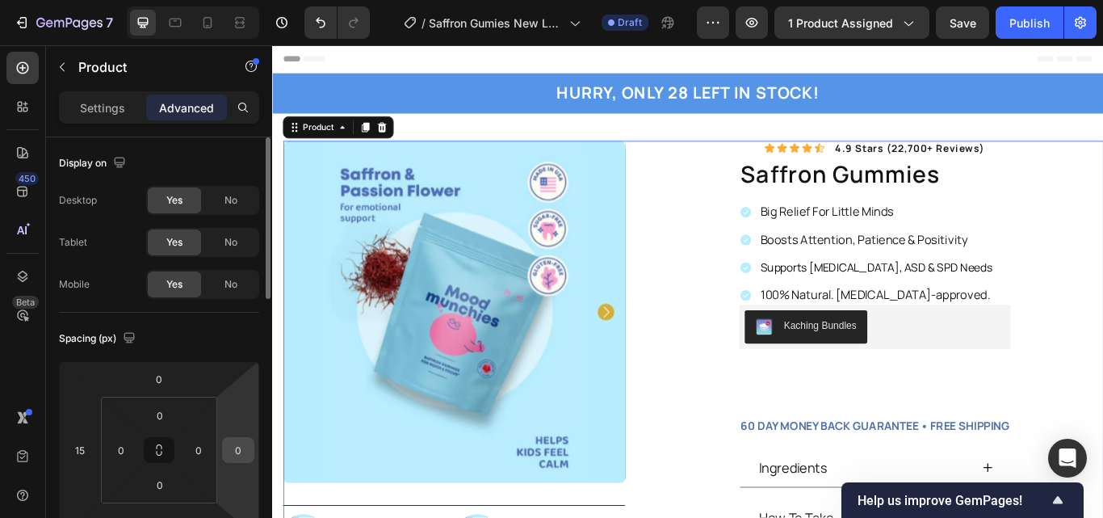
click at [235, 455] on input "0" at bounding box center [238, 450] width 24 height 24
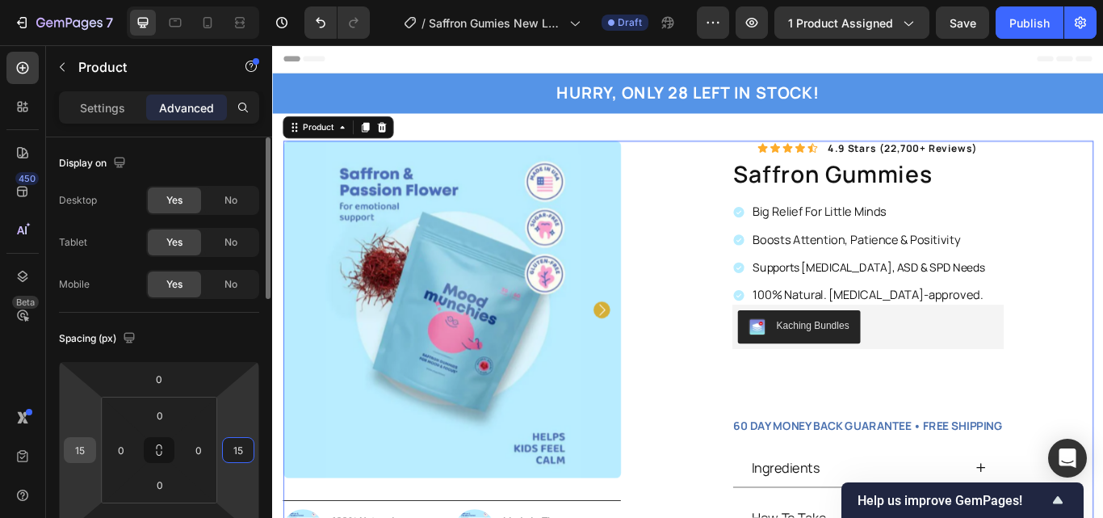
type input "15"
click at [88, 455] on input "15" at bounding box center [80, 450] width 24 height 24
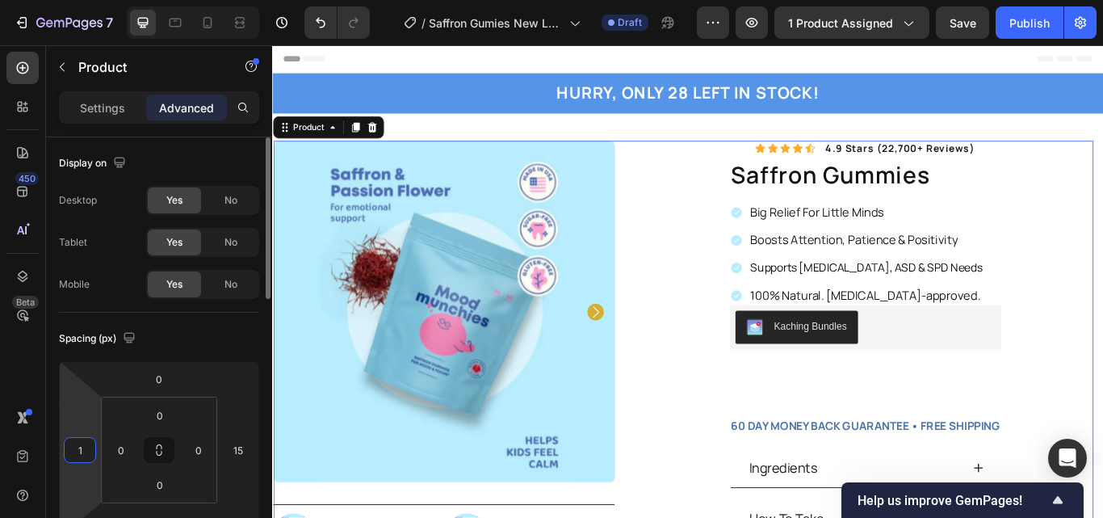
type input "15"
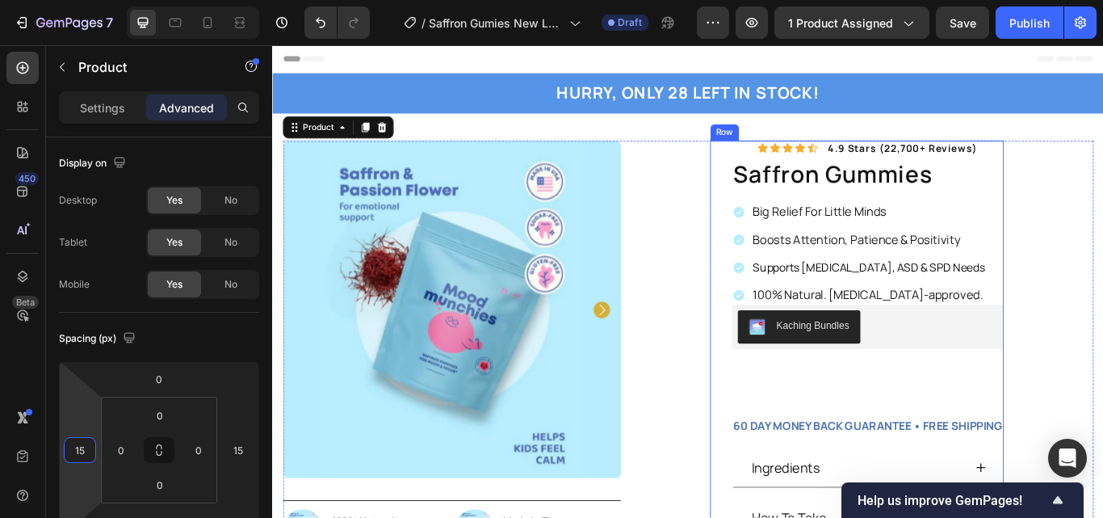
click at [819, 168] on div "Icon Icon Icon Icon Icon Icon List 4.9 stars (22,700+ reviews) Text Block Row s…" at bounding box center [966, 428] width 316 height 543
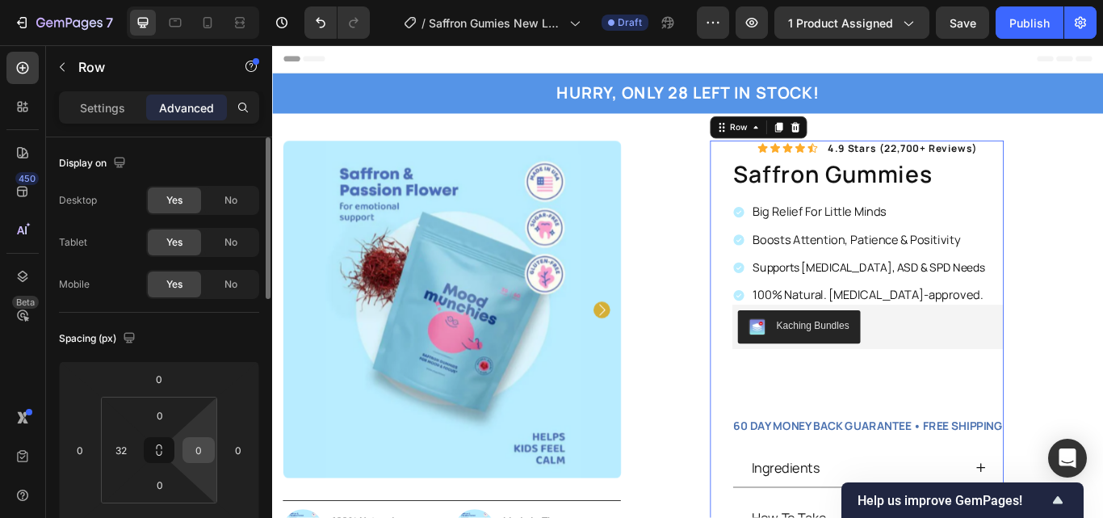
click at [206, 444] on input "0" at bounding box center [198, 450] width 24 height 24
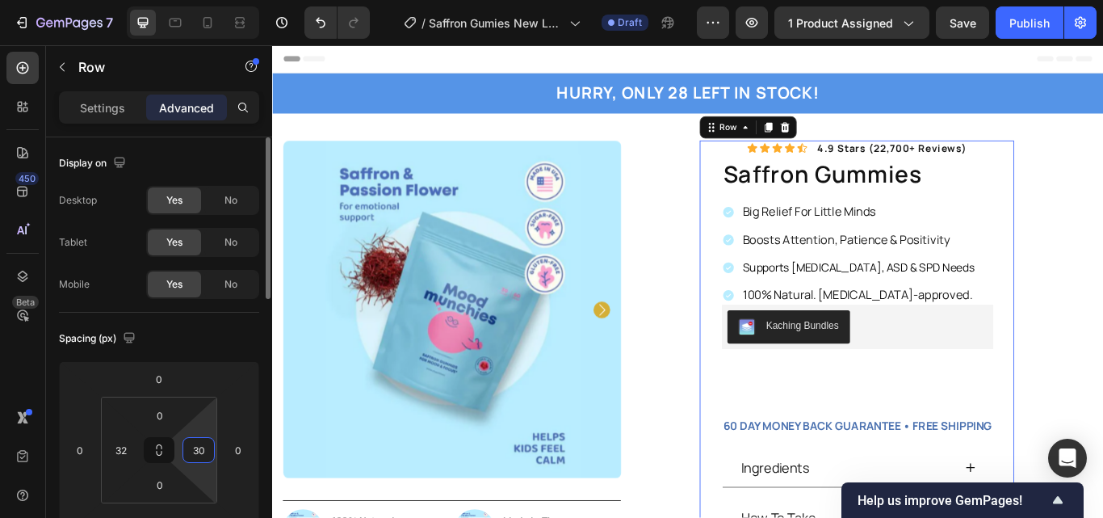
type input "3"
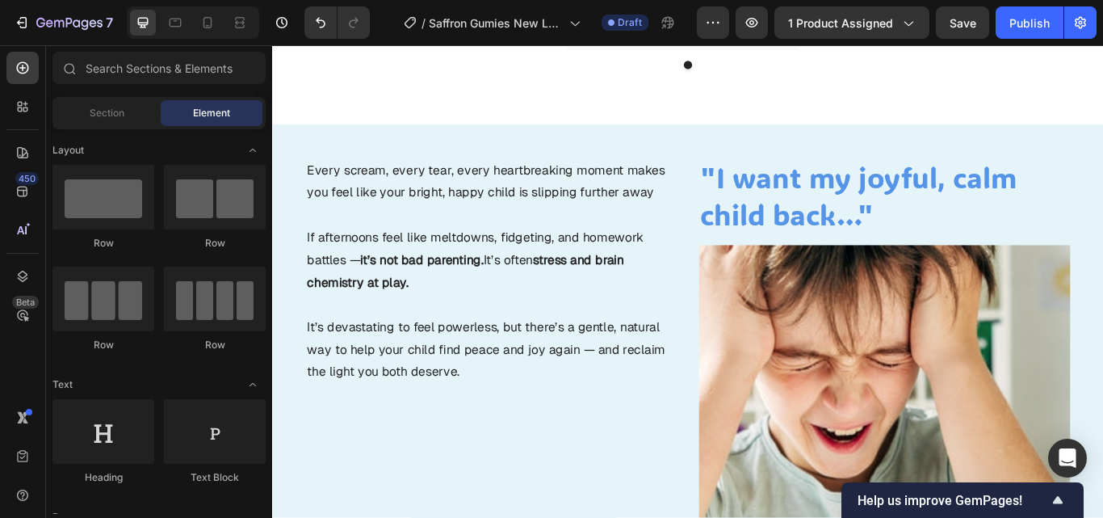
scroll to position [1284, 0]
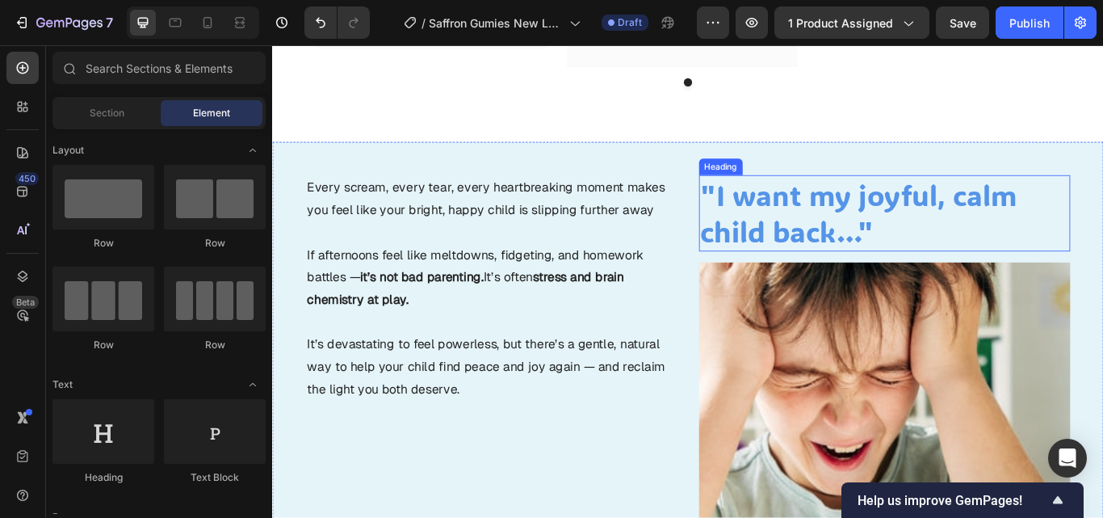
click at [990, 262] on h2 ""I want my joyful, calm child back…"" at bounding box center [986, 242] width 434 height 90
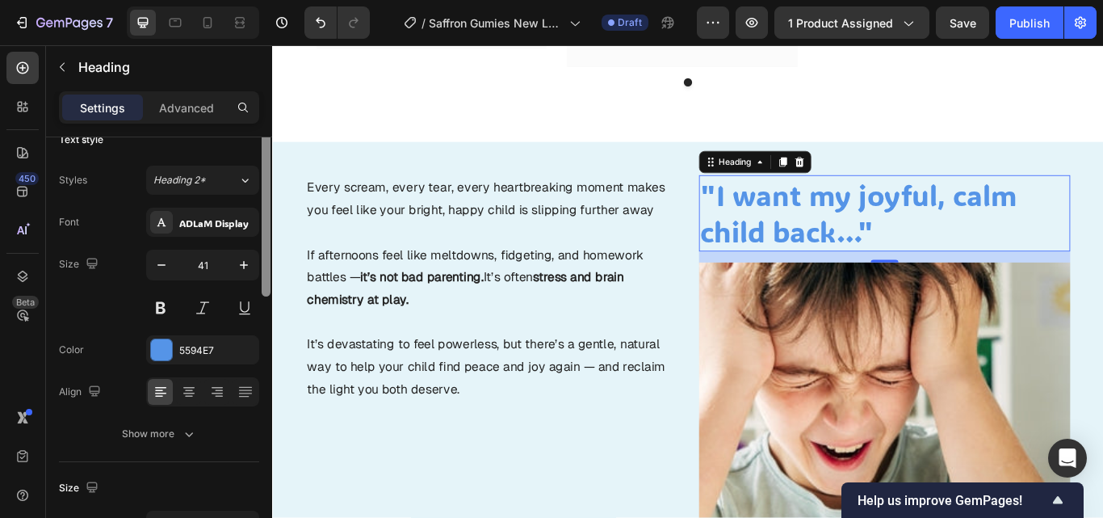
scroll to position [0, 0]
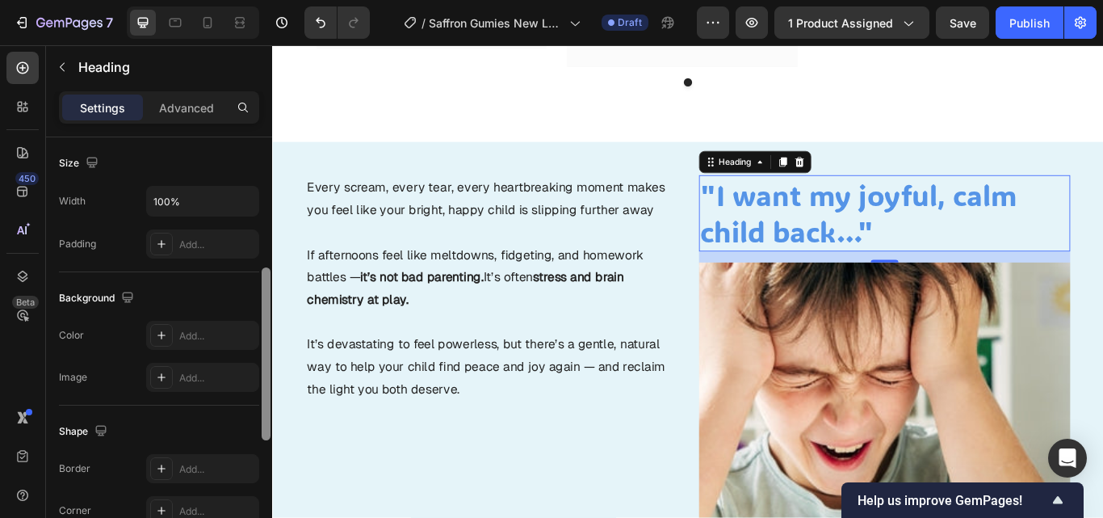
drag, startPoint x: 263, startPoint y: 178, endPoint x: 258, endPoint y: 321, distance: 143.0
click at [258, 321] on div "Text style Styles Heading 2* Font ADLaM Display Size 41 Color 5594E7 Align Show…" at bounding box center [159, 350] width 226 height 426
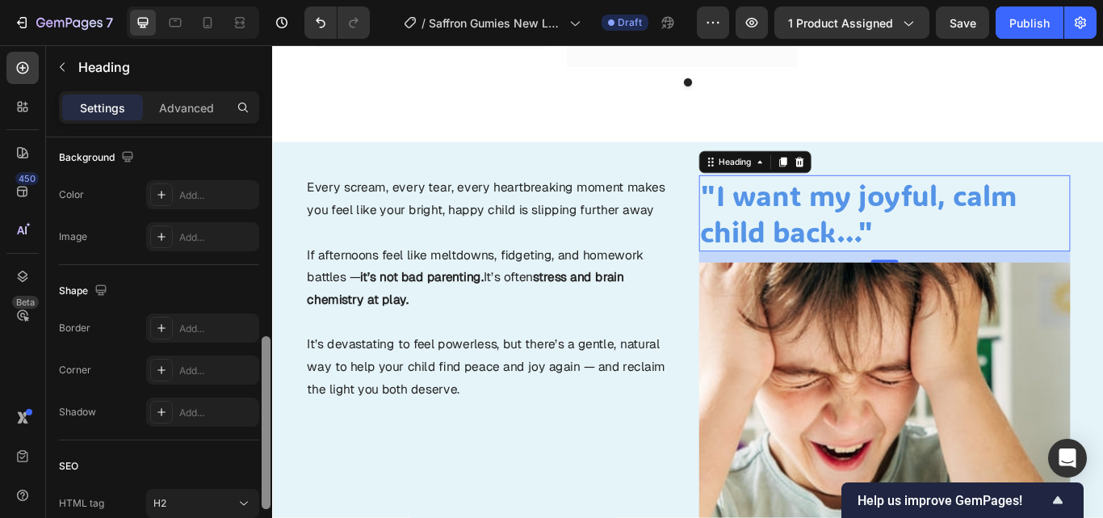
scroll to position [491, 0]
drag, startPoint x: 267, startPoint y: 323, endPoint x: 270, endPoint y: 380, distance: 57.4
click at [270, 380] on div at bounding box center [266, 350] width 12 height 426
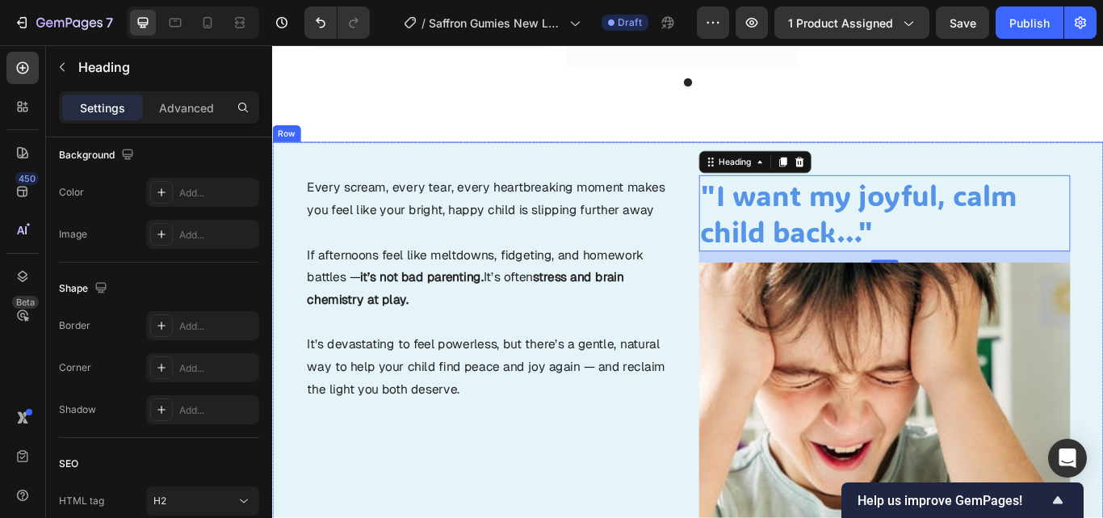
click at [694, 479] on div "Every scream, every tear, every heartbreaking moment makes you feel like your b…" at bounding box center [528, 464] width 434 height 535
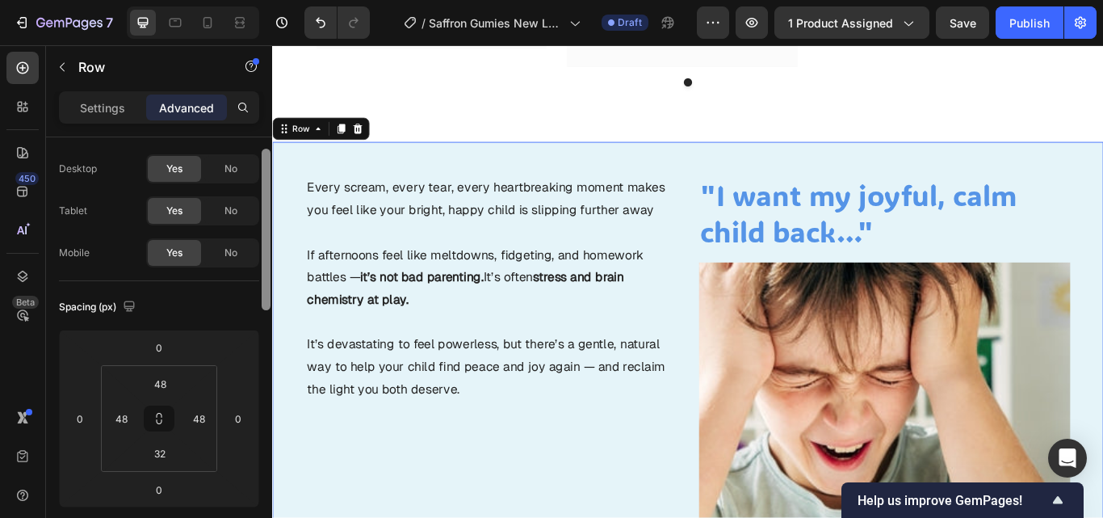
scroll to position [33, 0]
drag, startPoint x: 264, startPoint y: 232, endPoint x: 268, endPoint y: 245, distance: 13.5
click at [268, 245] on div at bounding box center [266, 229] width 9 height 161
click at [116, 112] on p "Settings" at bounding box center [102, 107] width 45 height 17
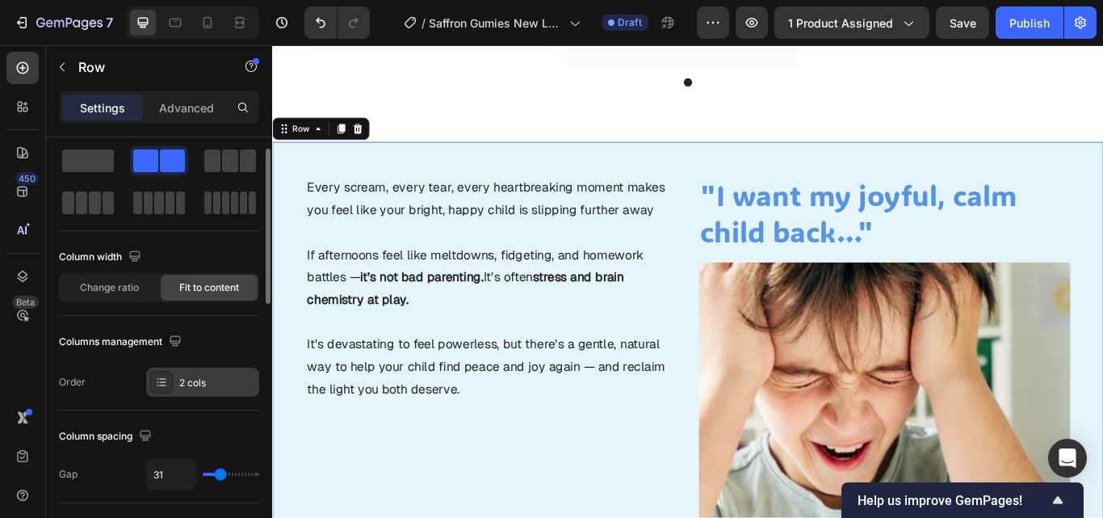
click at [233, 386] on div "2 cols" at bounding box center [217, 382] width 76 height 15
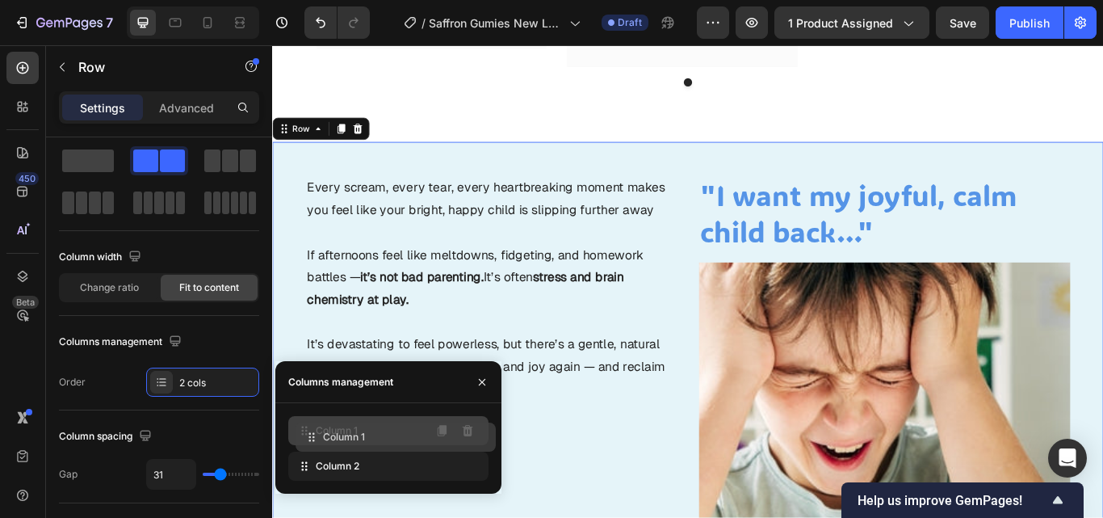
drag, startPoint x: 353, startPoint y: 467, endPoint x: 361, endPoint y: 437, distance: 31.7
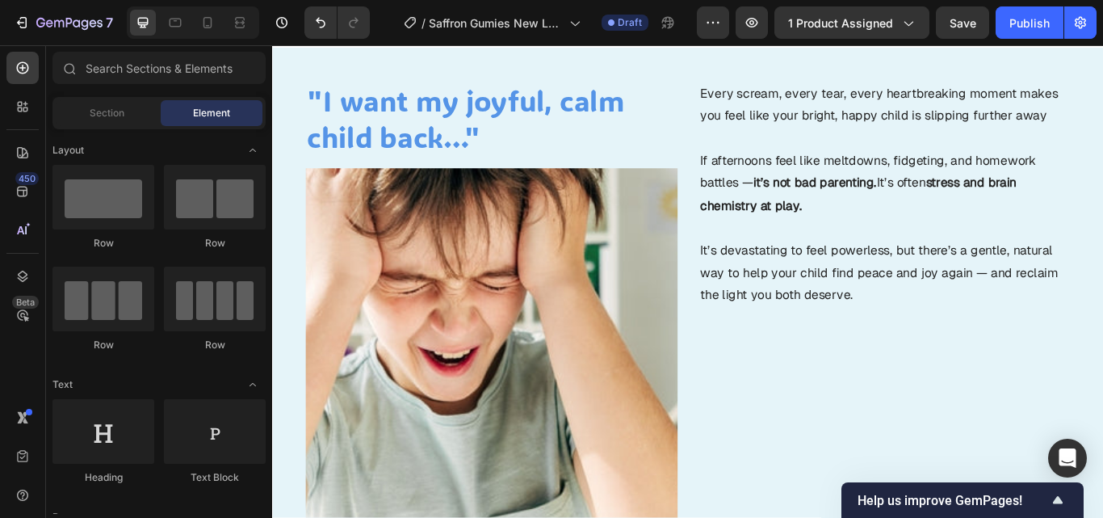
scroll to position [1403, 0]
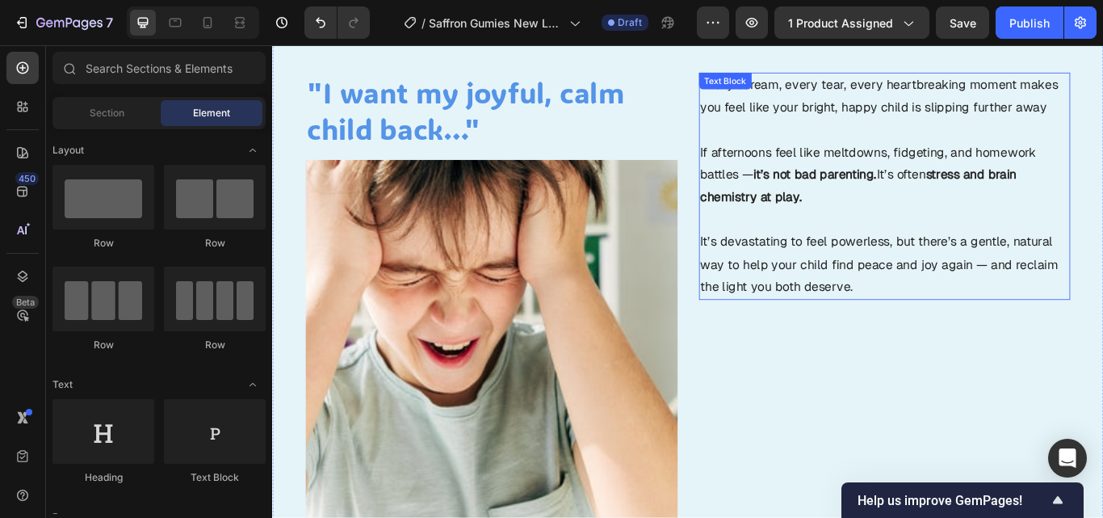
click at [987, 314] on p "It’s devastating to feel powerless, but there’s a gentle, natural way to help y…" at bounding box center [986, 301] width 430 height 78
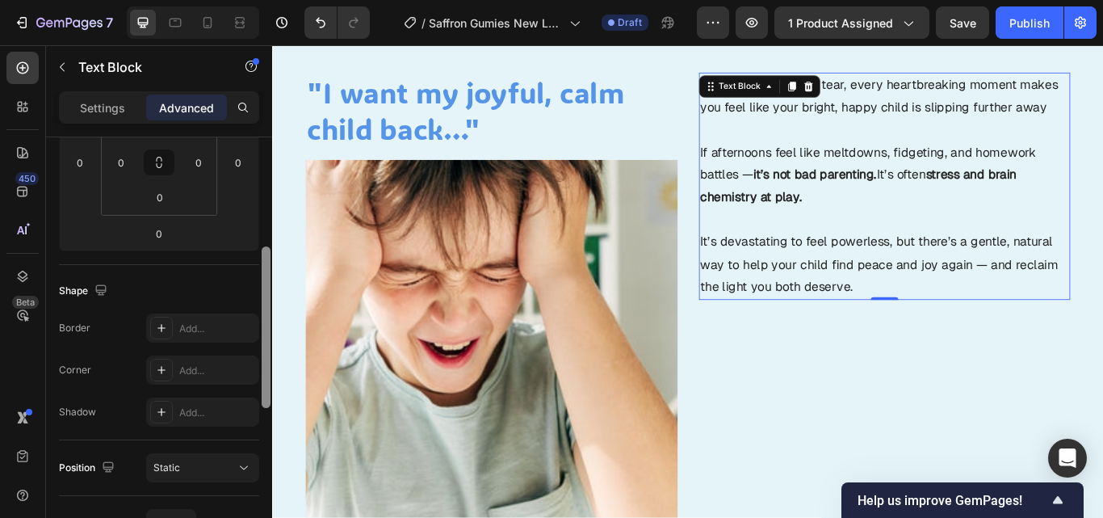
drag, startPoint x: 266, startPoint y: 229, endPoint x: 270, endPoint y: 339, distance: 109.9
click at [270, 339] on div at bounding box center [266, 350] width 12 height 426
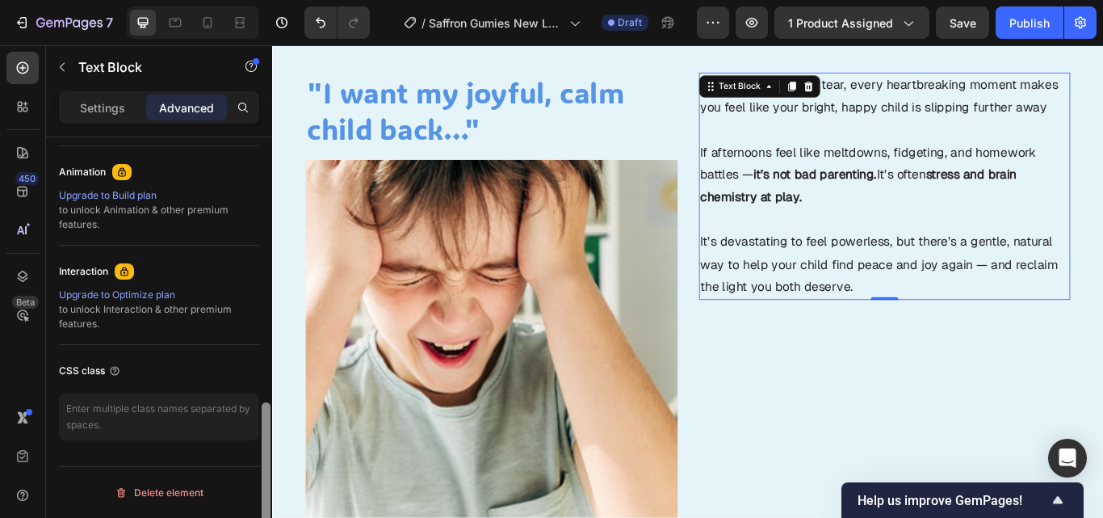
drag, startPoint x: 270, startPoint y: 339, endPoint x: 263, endPoint y: 414, distance: 75.4
click at [263, 414] on div at bounding box center [266, 350] width 12 height 426
click at [263, 414] on div at bounding box center [266, 482] width 9 height 161
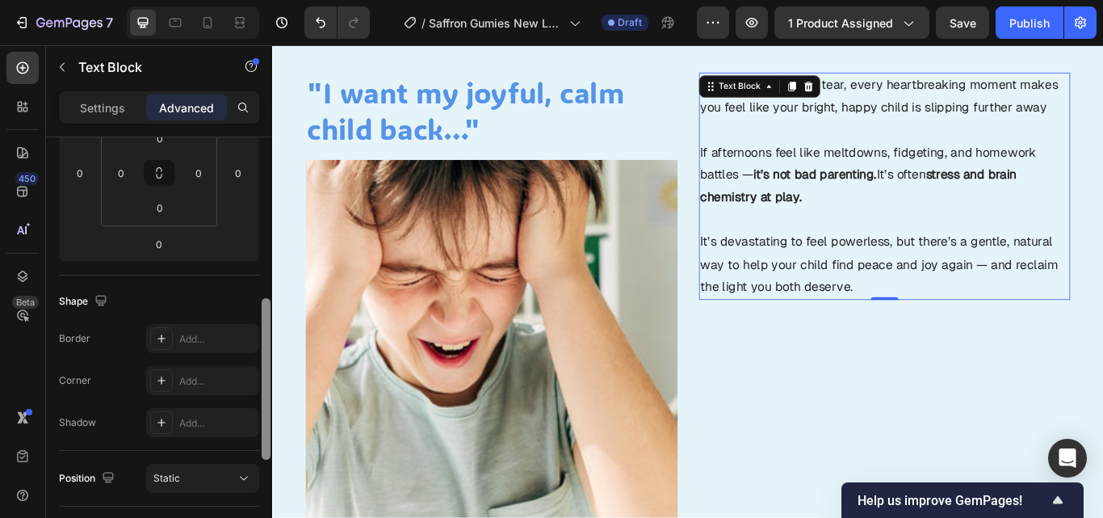
scroll to position [332, 0]
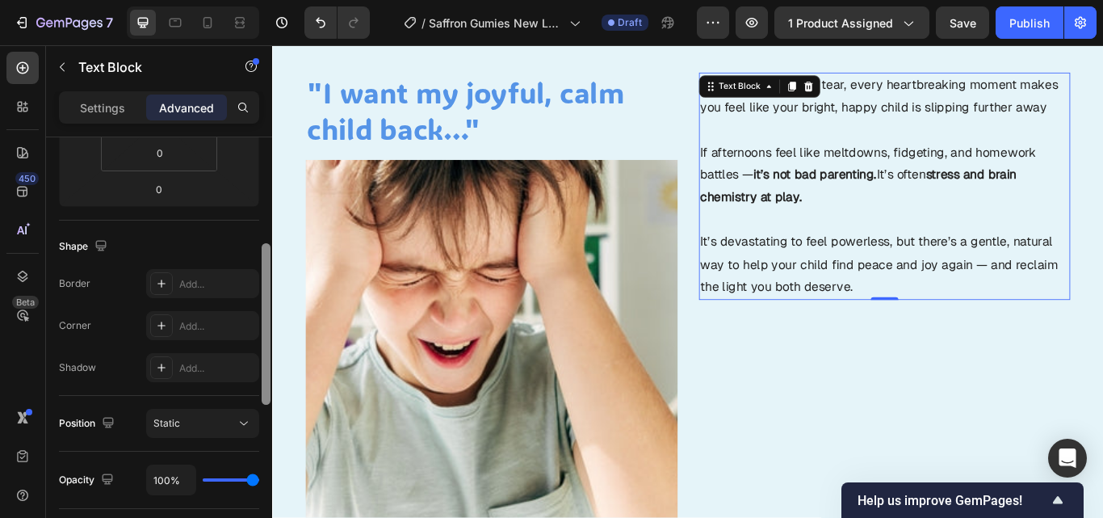
drag, startPoint x: 263, startPoint y: 414, endPoint x: 265, endPoint y: 276, distance: 138.1
click at [265, 276] on div at bounding box center [266, 323] width 9 height 161
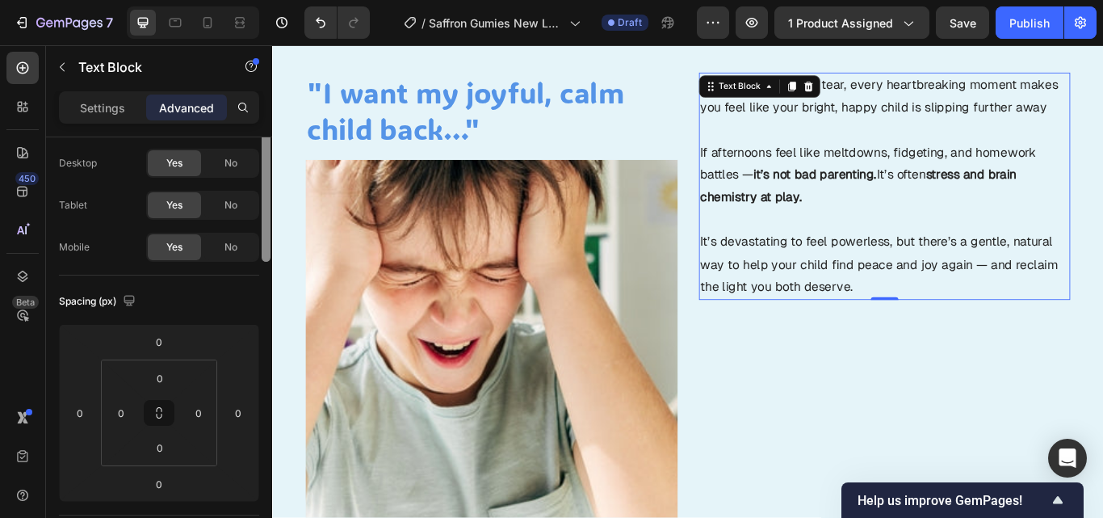
scroll to position [0, 0]
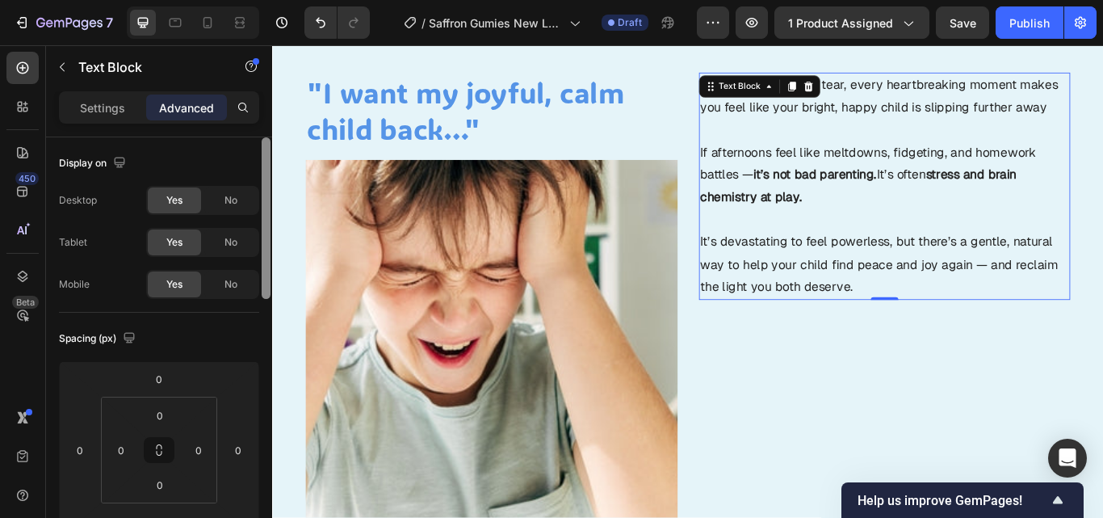
drag, startPoint x: 264, startPoint y: 282, endPoint x: 268, endPoint y: 145, distance: 137.3
click at [268, 145] on div at bounding box center [266, 217] width 9 height 161
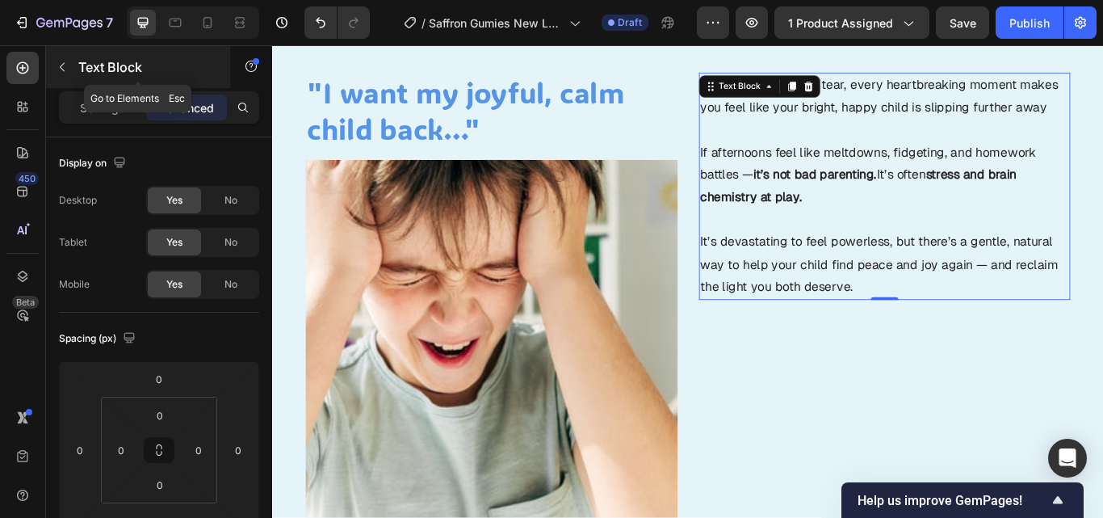
click at [69, 65] on button "button" at bounding box center [62, 67] width 26 height 26
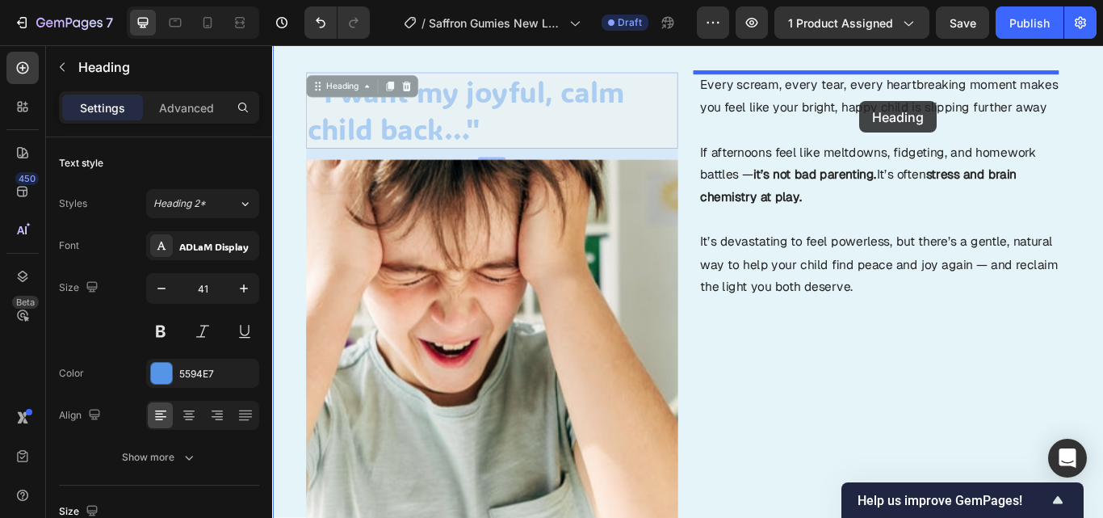
drag, startPoint x: 580, startPoint y: 146, endPoint x: 957, endPoint y: 111, distance: 378.7
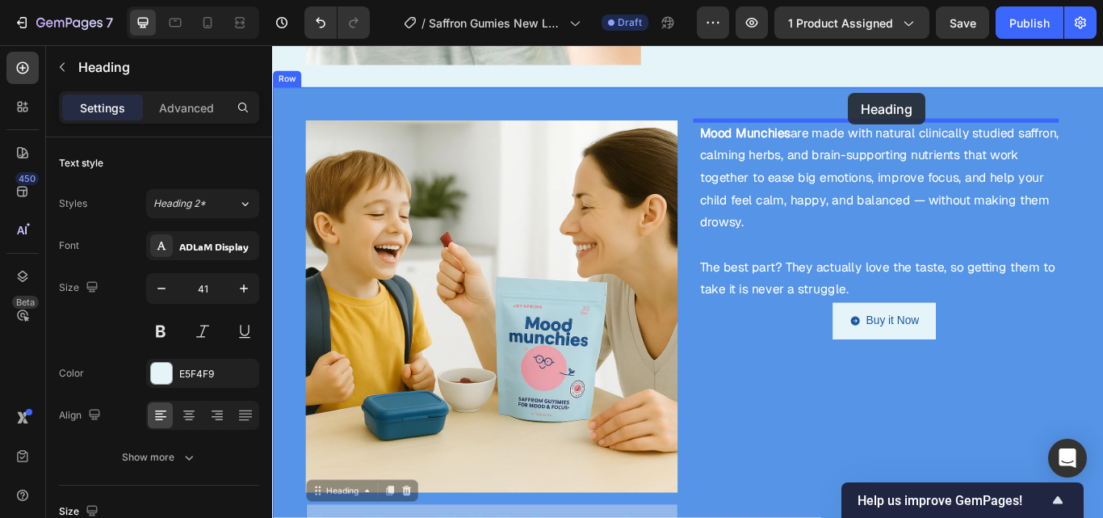
scroll to position [1774, 0]
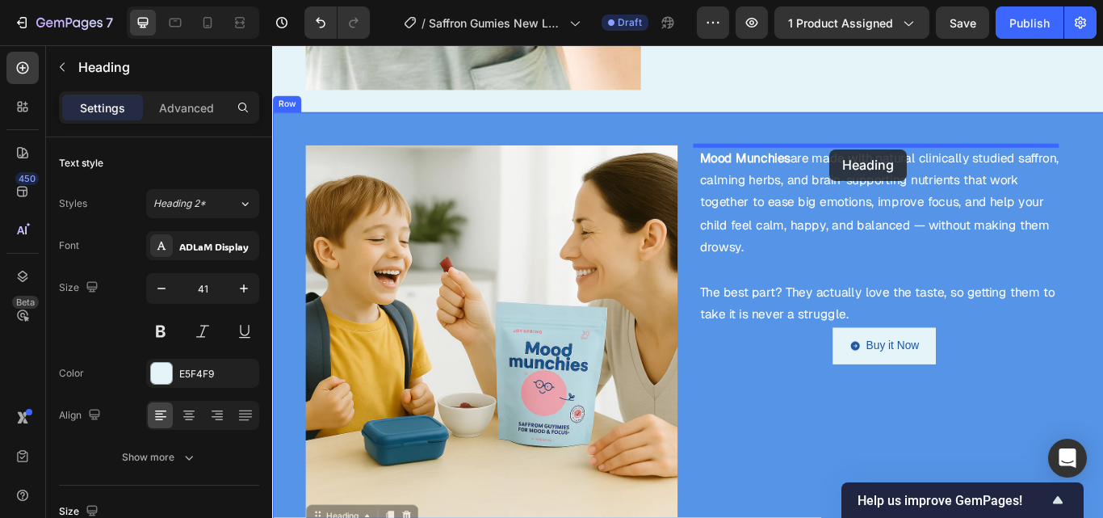
drag, startPoint x: 710, startPoint y: 458, endPoint x: 922, endPoint y: 166, distance: 360.6
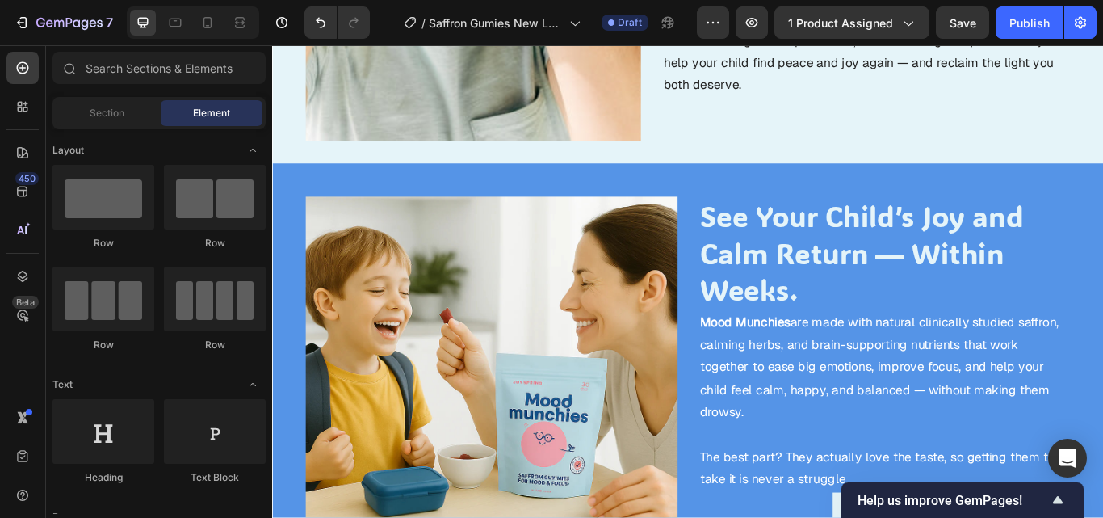
scroll to position [1781, 0]
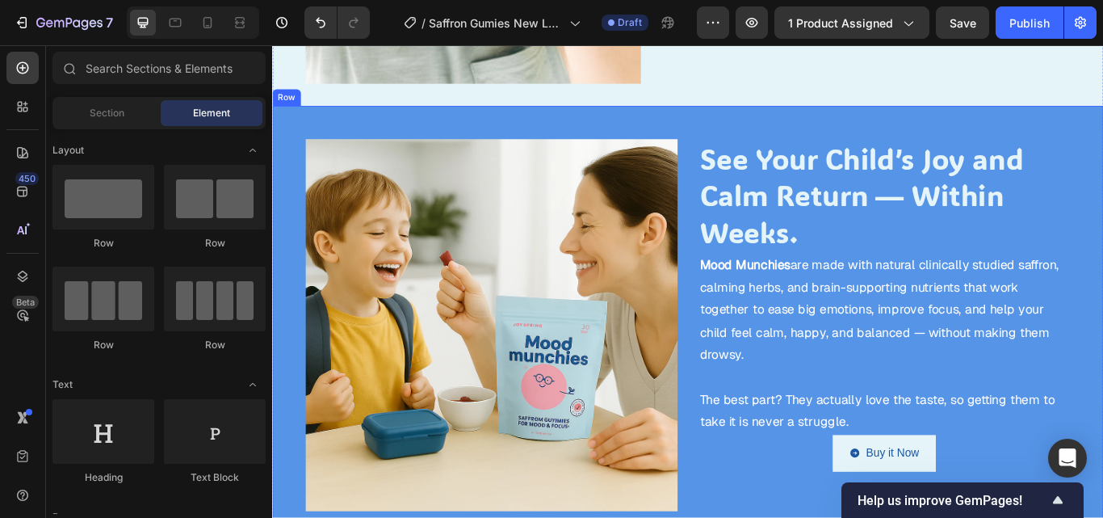
click at [542, 138] on div "Image See Your Child’s Joy and Calm Return — Within Weeks. Heading Mood Munchie…" at bounding box center [756, 365] width 969 height 498
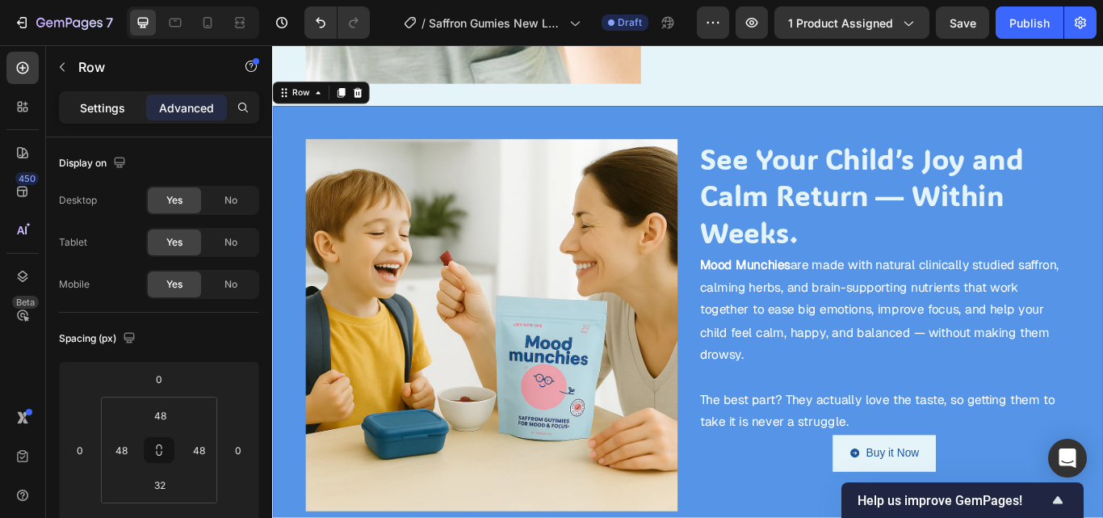
click at [117, 110] on p "Settings" at bounding box center [102, 107] width 45 height 17
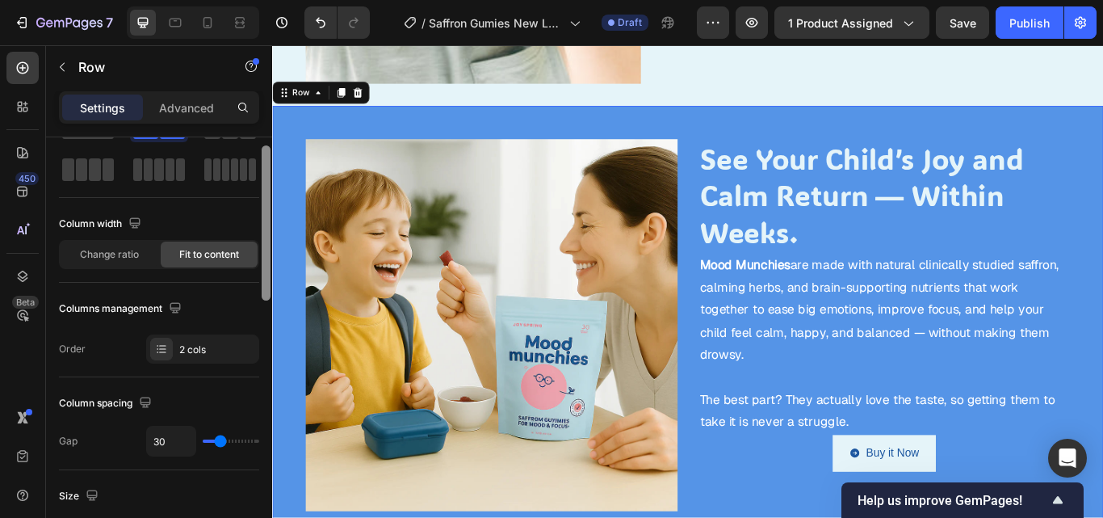
drag, startPoint x: 266, startPoint y: 213, endPoint x: 266, endPoint y: 241, distance: 28.3
click at [266, 241] on div at bounding box center [266, 222] width 9 height 155
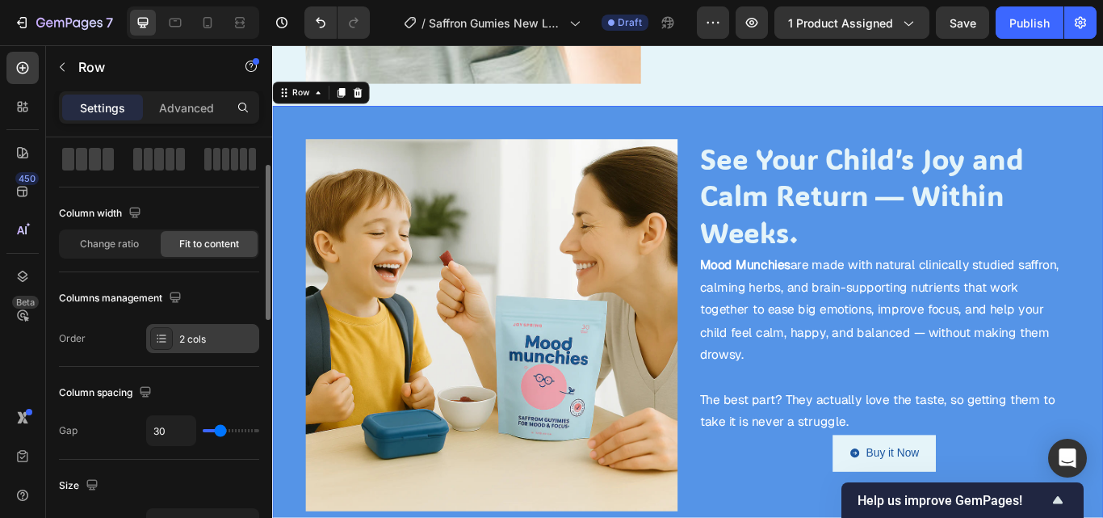
click at [218, 332] on div "2 cols" at bounding box center [217, 339] width 76 height 15
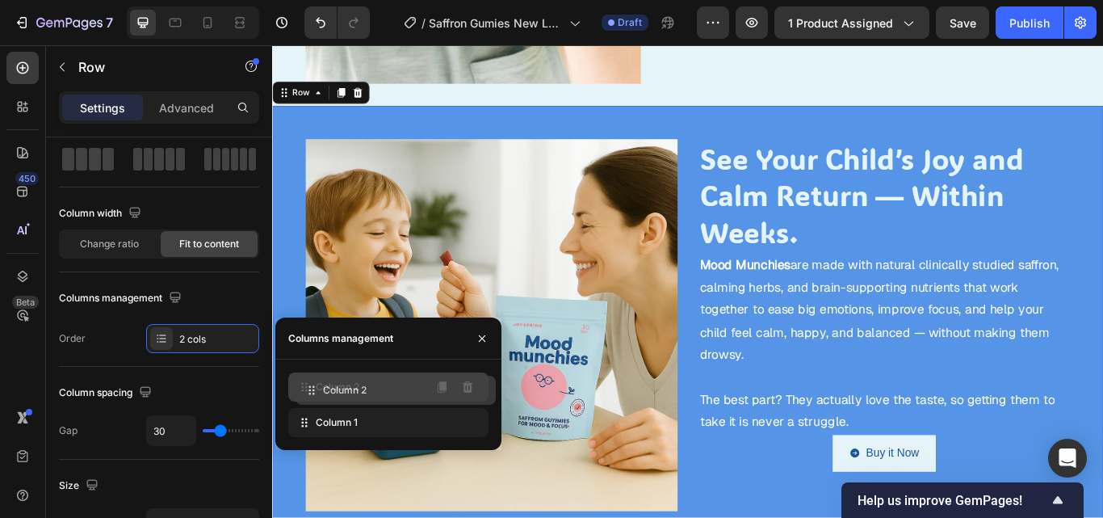
drag, startPoint x: 350, startPoint y: 426, endPoint x: 358, endPoint y: 393, distance: 34.1
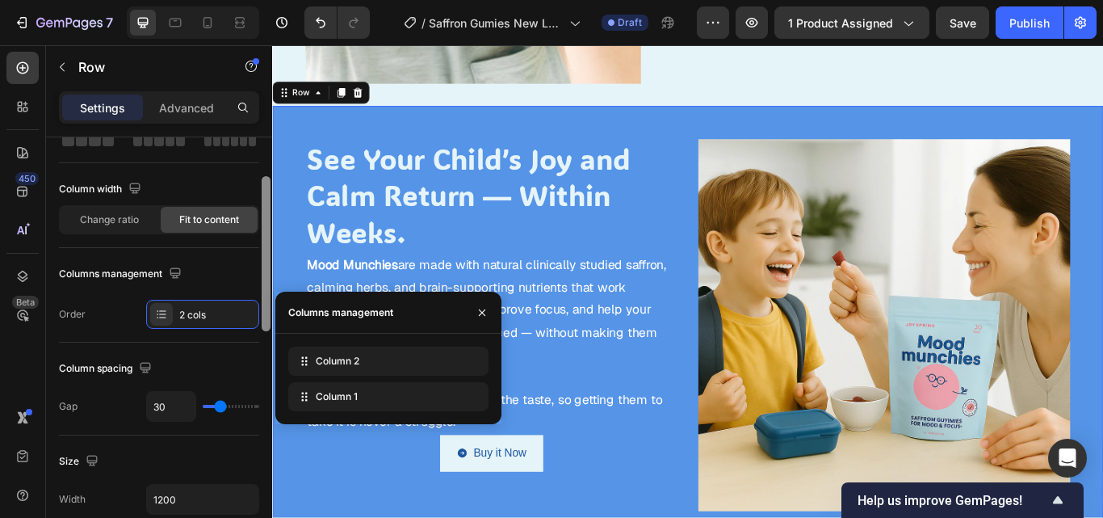
scroll to position [103, 0]
drag, startPoint x: 270, startPoint y: 281, endPoint x: 266, endPoint y: 291, distance: 10.5
click at [266, 291] on div at bounding box center [266, 251] width 9 height 155
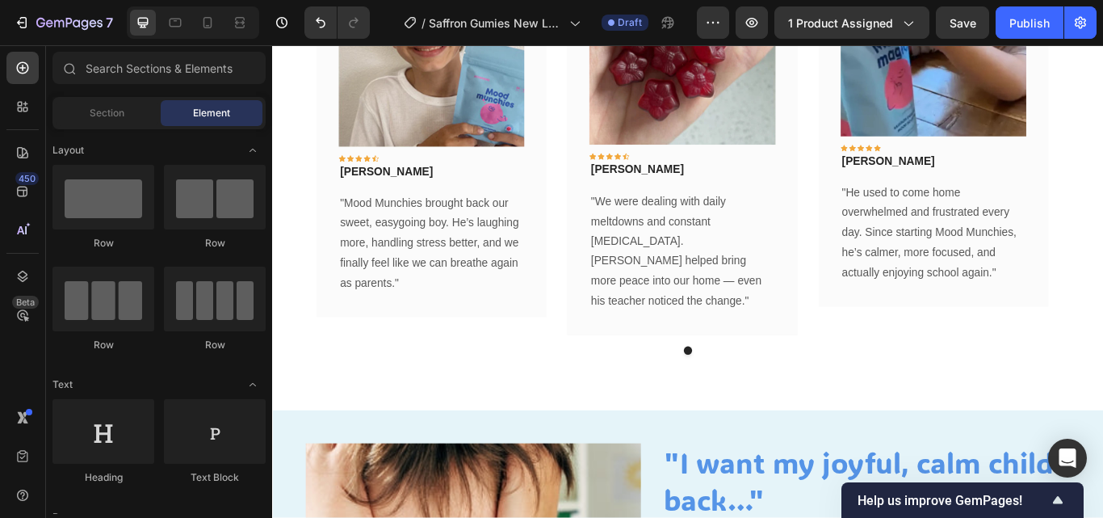
scroll to position [1038, 0]
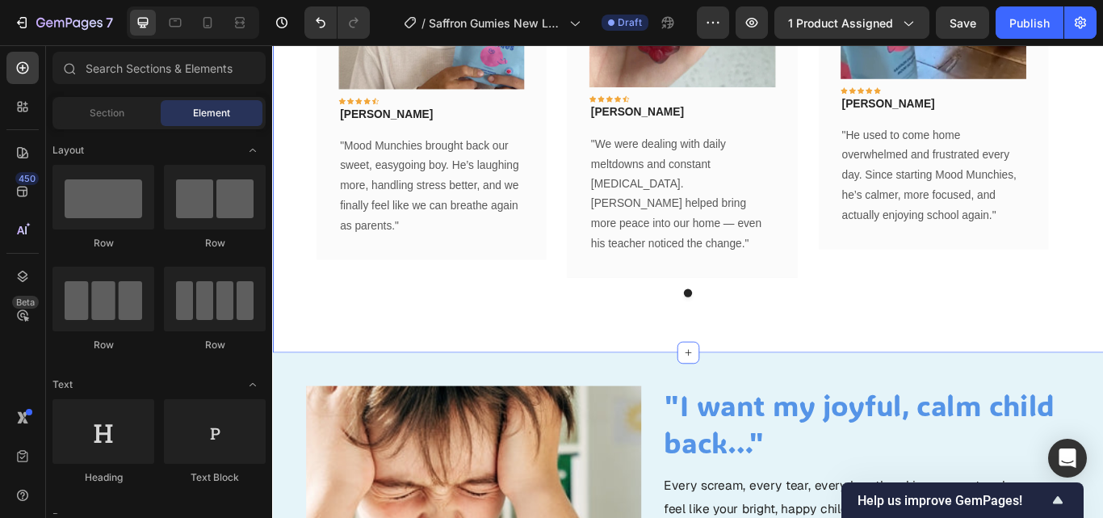
click at [837, 388] on div "Happy Parents, Happier Kids Heading Image Icon Icon Icon Icon Icon Row Rita Car…" at bounding box center [756, 93] width 969 height 619
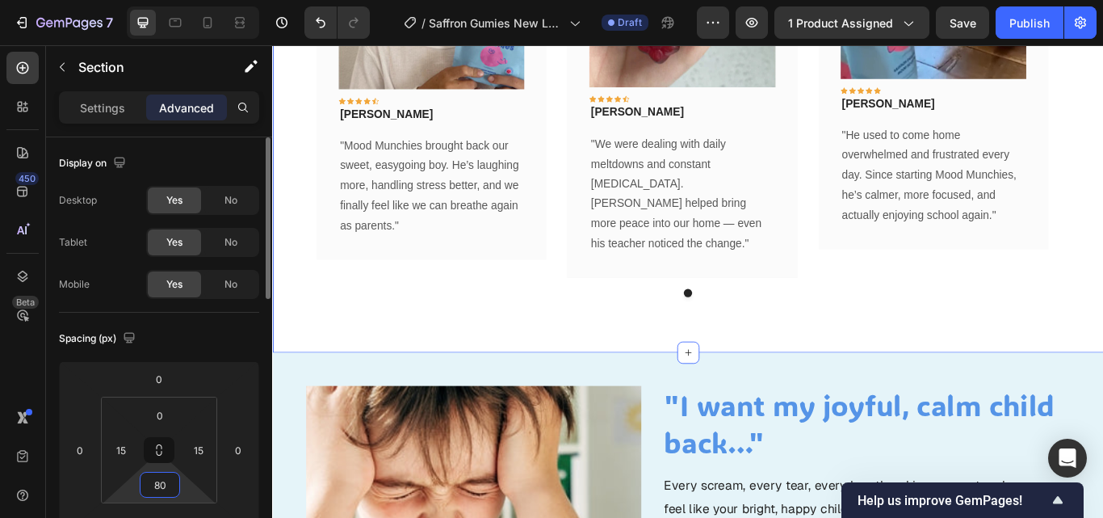
click at [175, 478] on input "80" at bounding box center [160, 484] width 32 height 24
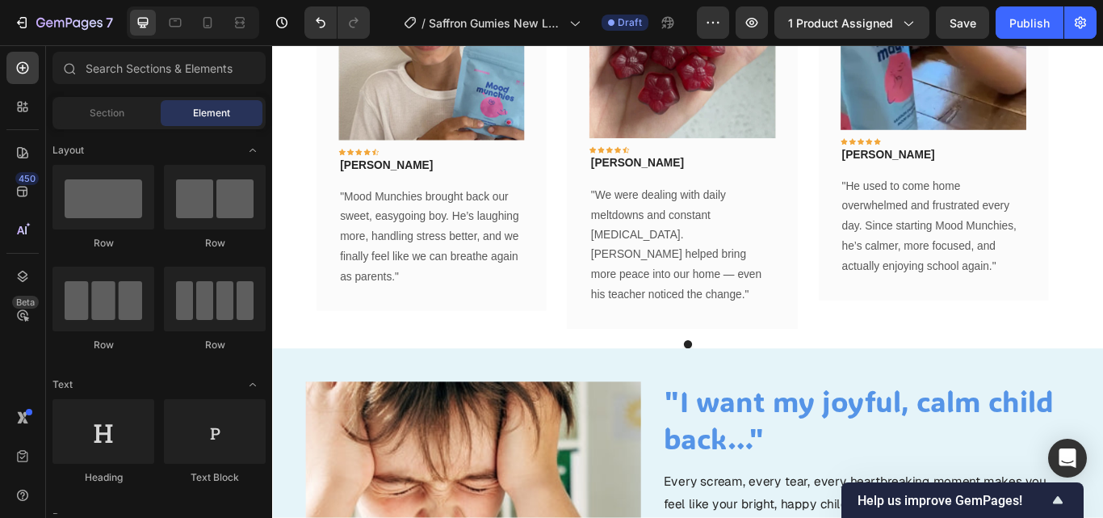
scroll to position [1083, 0]
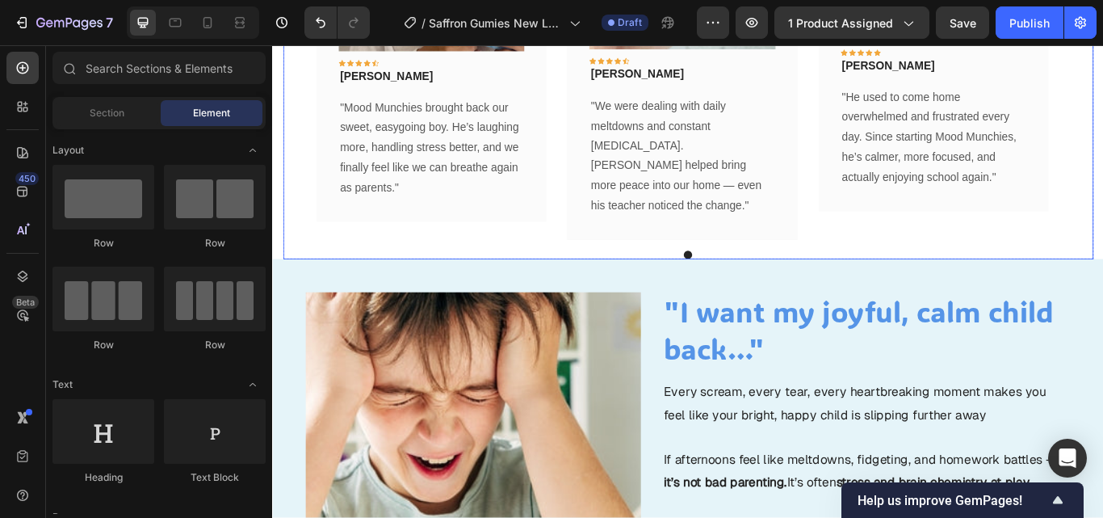
click at [788, 279] on div "Image Icon Icon Icon Icon Icon Row Rita Carroll Text block Row "Mood Munchies b…" at bounding box center [756, 45] width 945 height 497
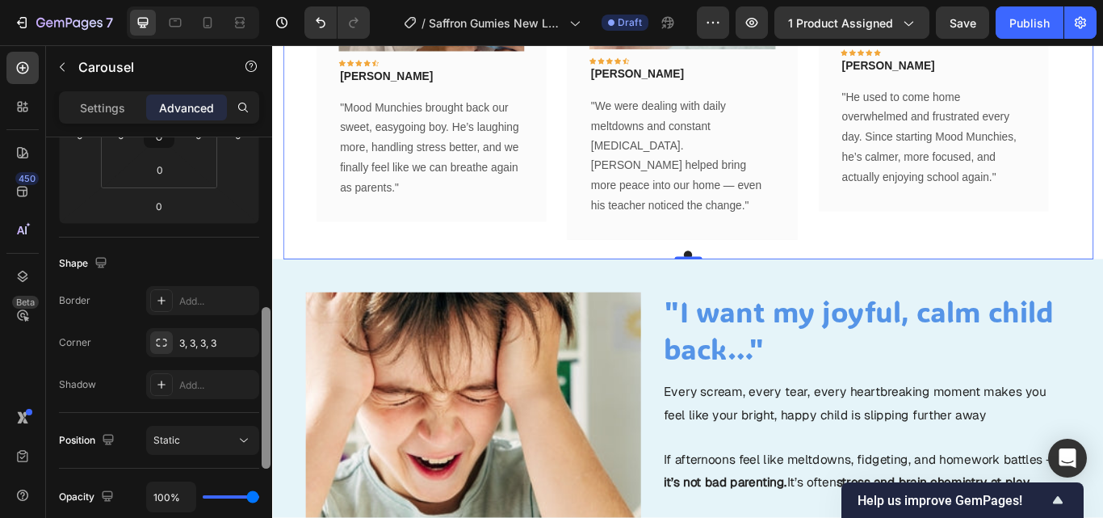
drag, startPoint x: 269, startPoint y: 259, endPoint x: 267, endPoint y: 396, distance: 137.3
click at [267, 396] on div at bounding box center [266, 387] width 9 height 161
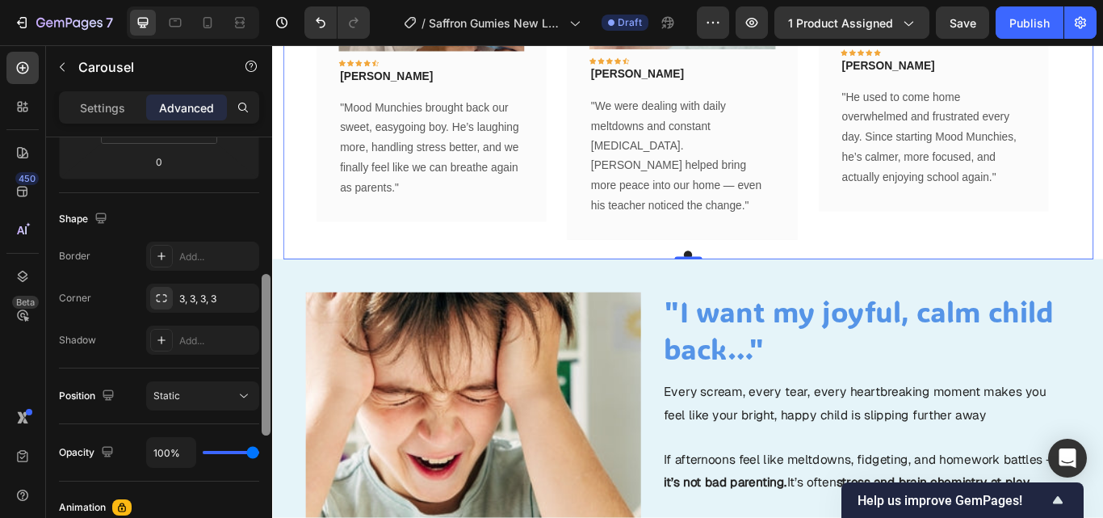
drag, startPoint x: 267, startPoint y: 396, endPoint x: 267, endPoint y: 405, distance: 8.9
click at [267, 405] on div at bounding box center [266, 354] width 9 height 161
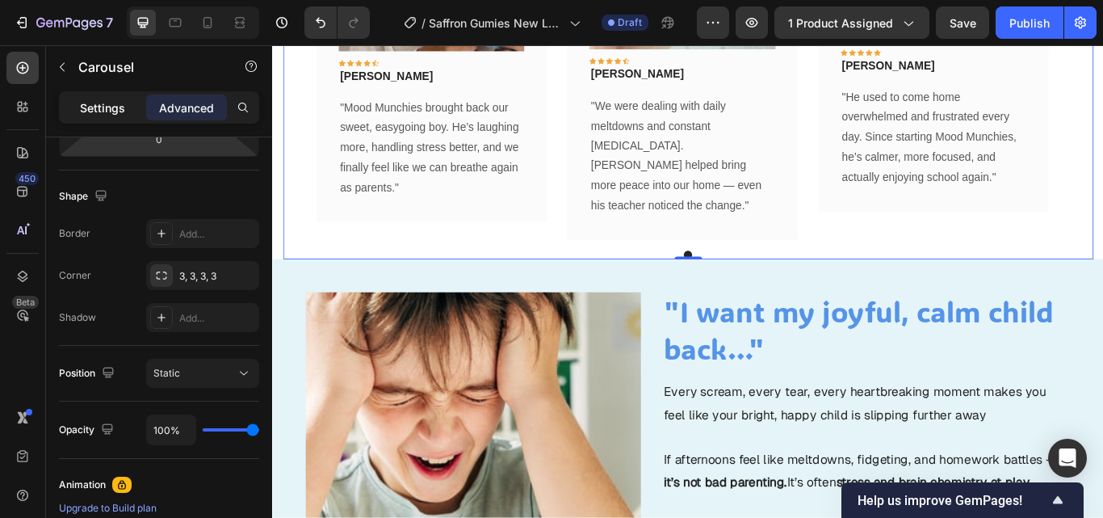
click at [111, 105] on p "Settings" at bounding box center [102, 107] width 45 height 17
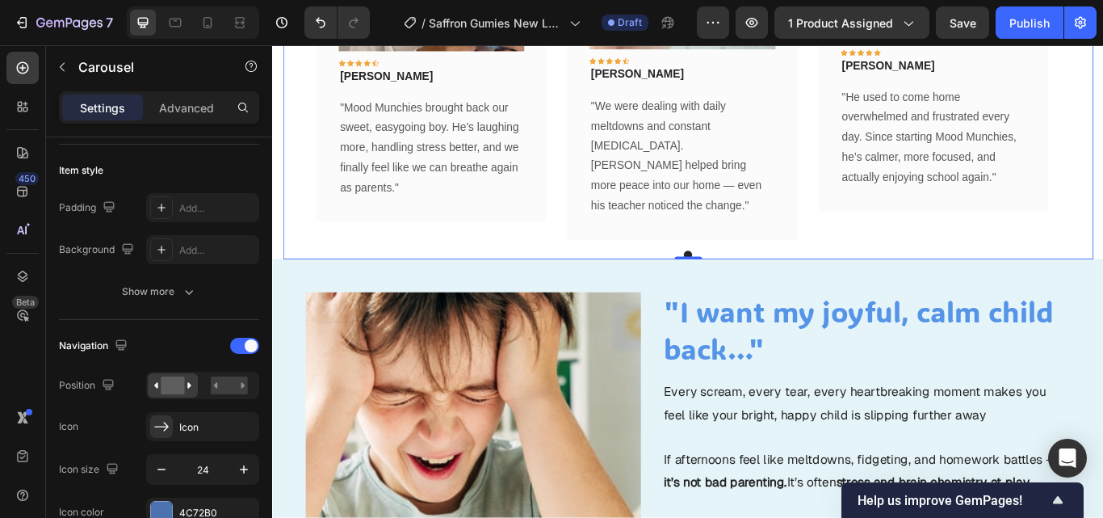
scroll to position [808, 0]
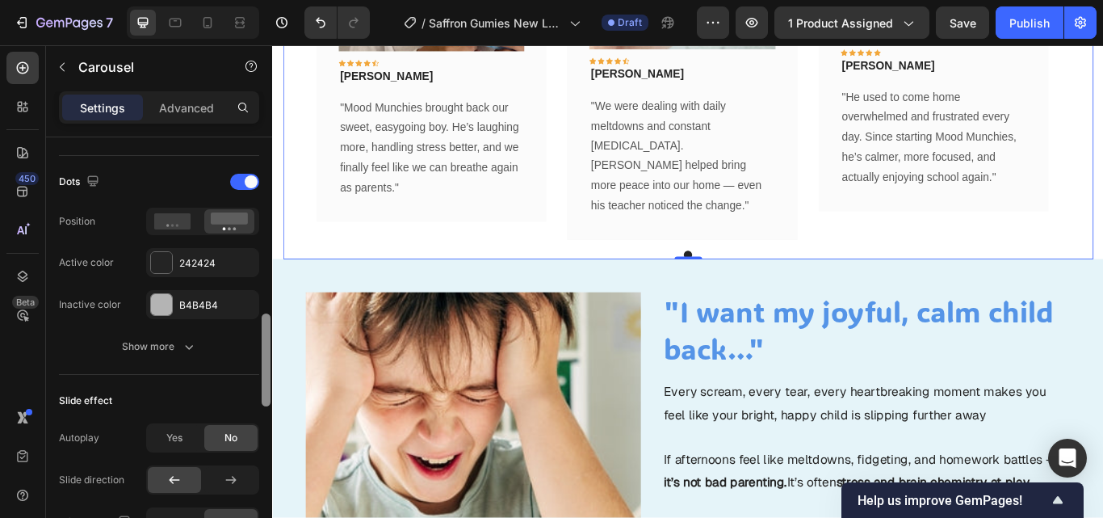
click at [270, 295] on div at bounding box center [266, 350] width 12 height 426
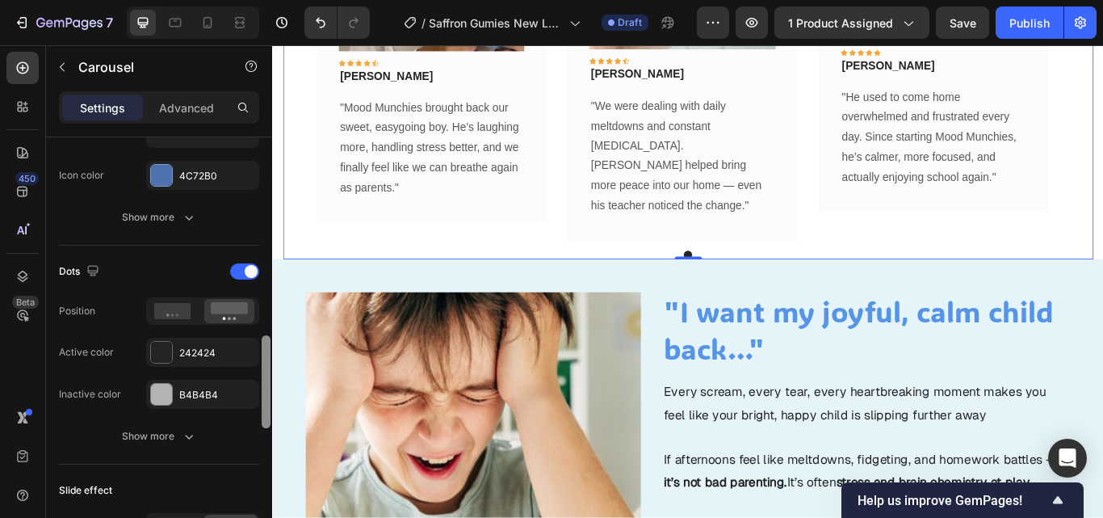
drag, startPoint x: 263, startPoint y: 342, endPoint x: 263, endPoint y: 321, distance: 21.0
click at [263, 335] on div at bounding box center [266, 381] width 9 height 93
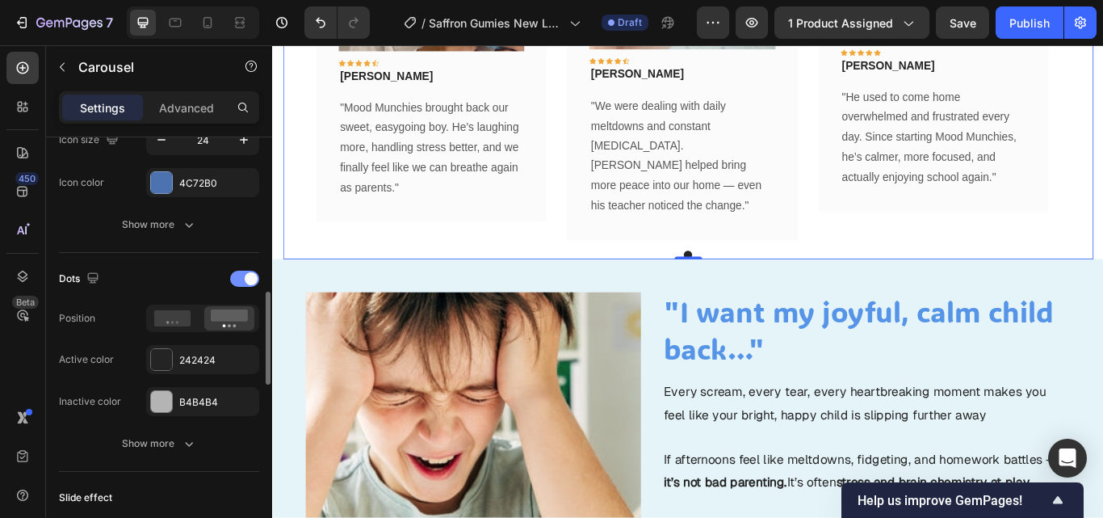
click at [245, 287] on div at bounding box center [244, 278] width 29 height 16
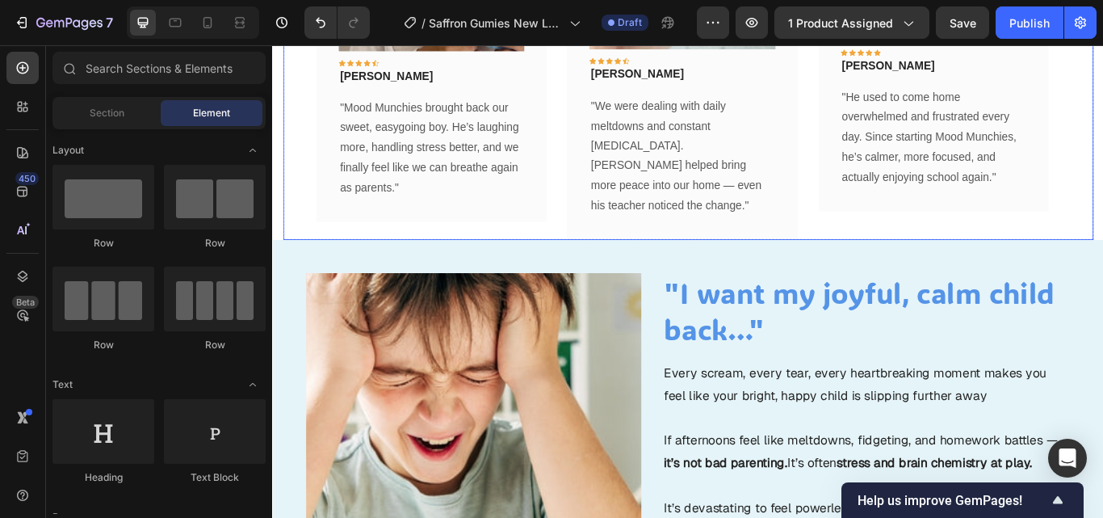
click at [999, 259] on div "Image Icon Icon Icon Icon Icon Row Timothy Joseph Text block Row "He used to co…" at bounding box center [1042, 34] width 268 height 474
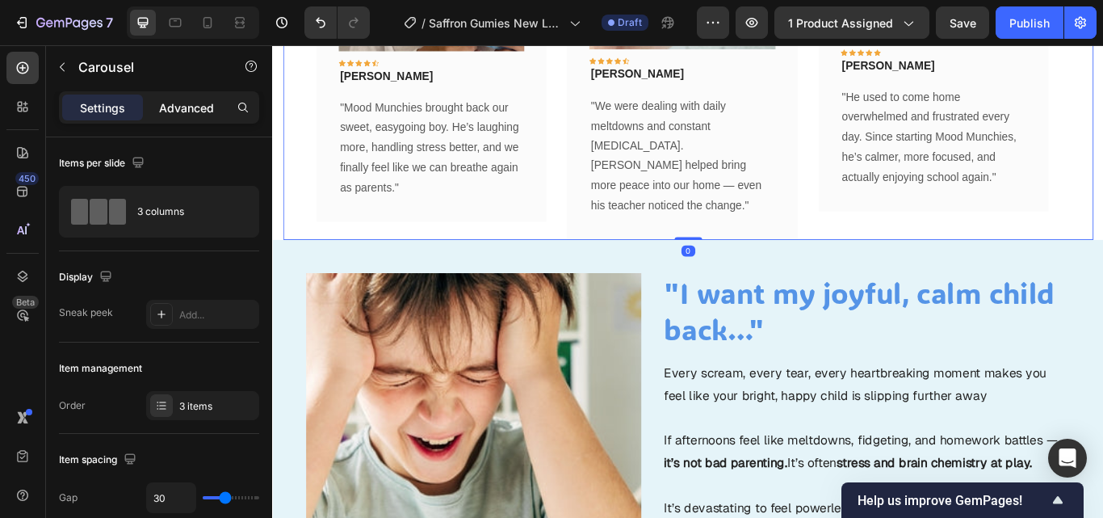
click at [187, 111] on p "Advanced" at bounding box center [186, 107] width 55 height 17
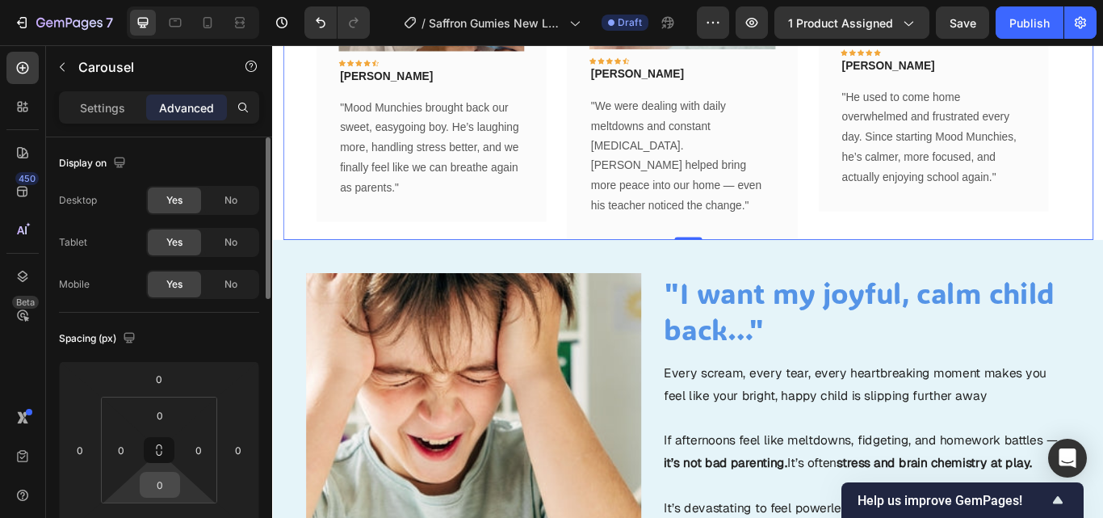
click at [170, 488] on input "0" at bounding box center [160, 484] width 32 height 24
type input "10"
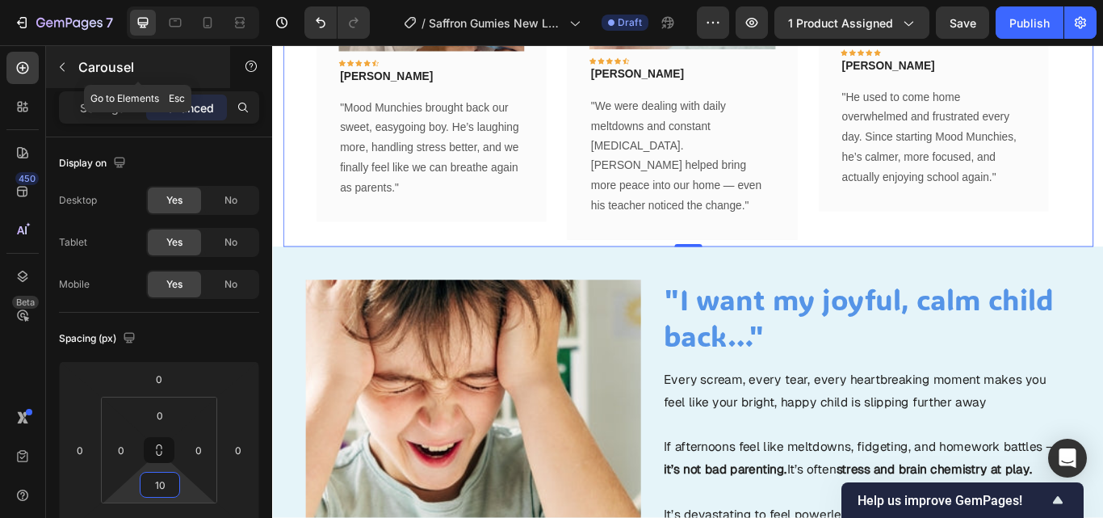
click at [59, 64] on icon "button" at bounding box center [62, 67] width 13 height 13
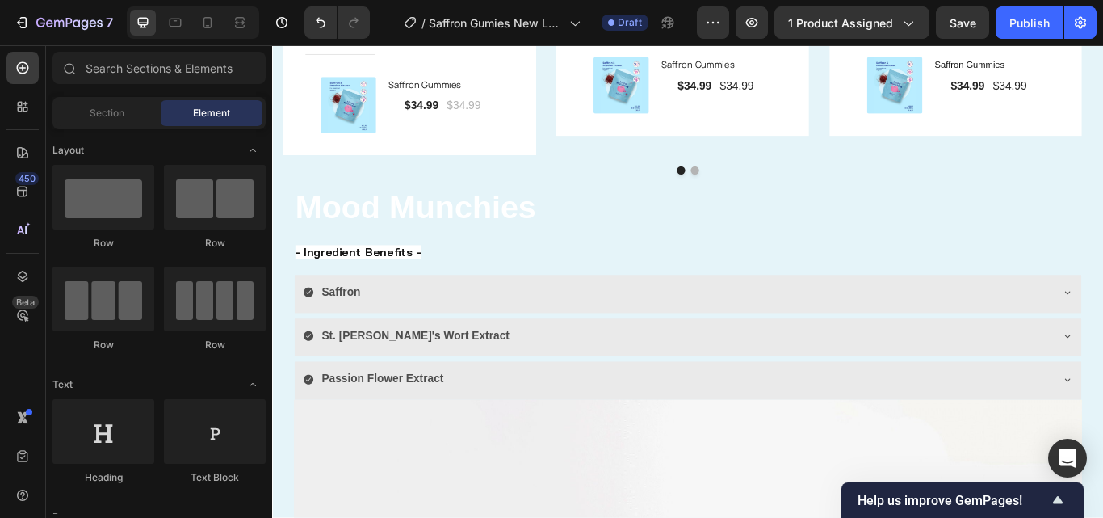
scroll to position [3448, 0]
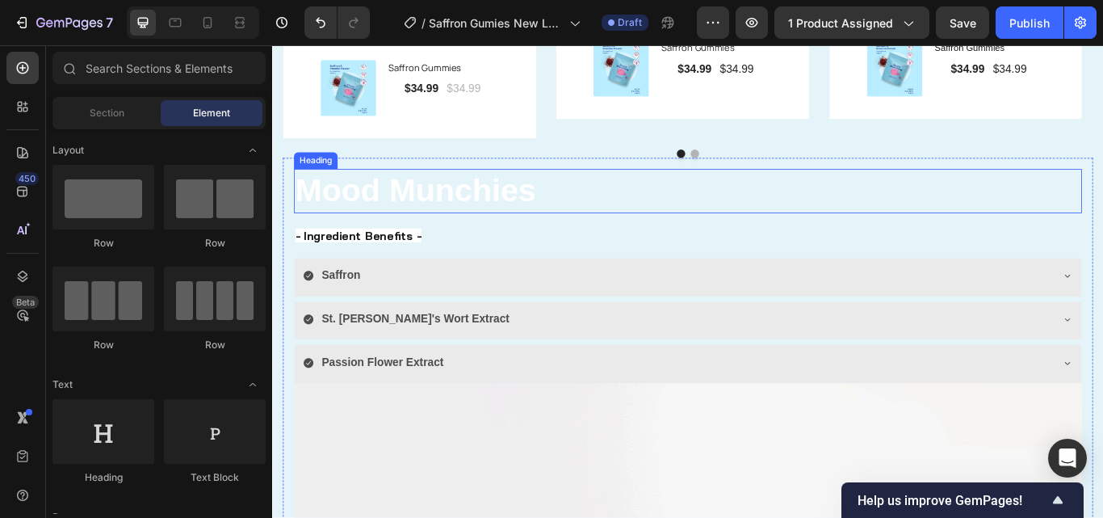
click at [606, 212] on h2 "Mood Munchies" at bounding box center [756, 216] width 919 height 52
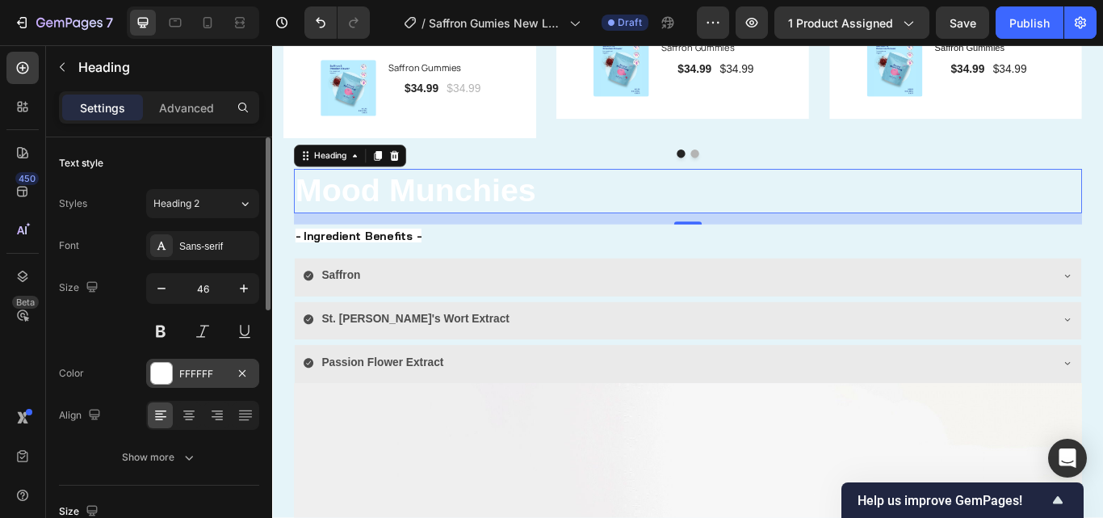
click at [217, 377] on div "FFFFFF" at bounding box center [202, 374] width 47 height 15
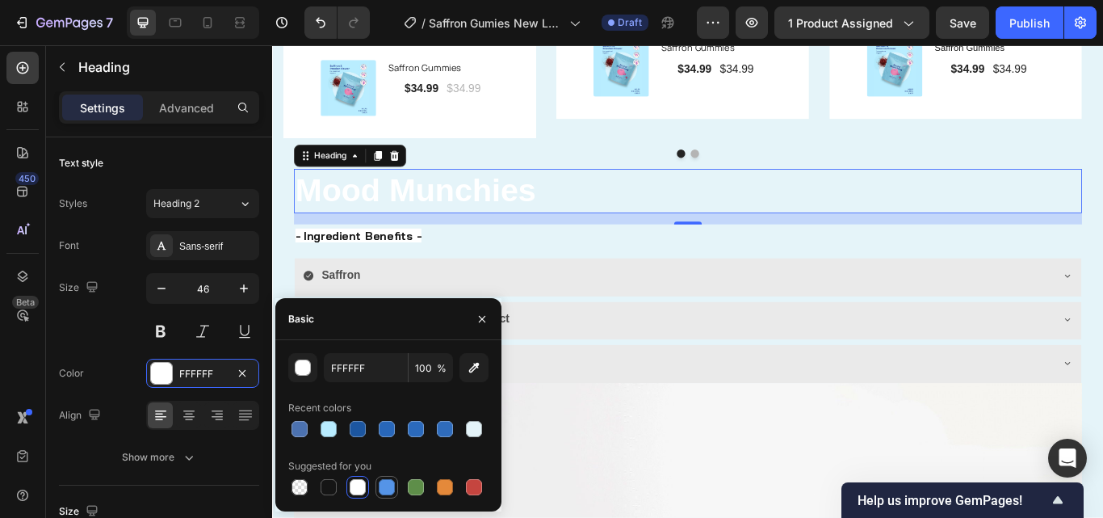
click at [381, 480] on div at bounding box center [387, 487] width 16 height 16
type input "5594E7"
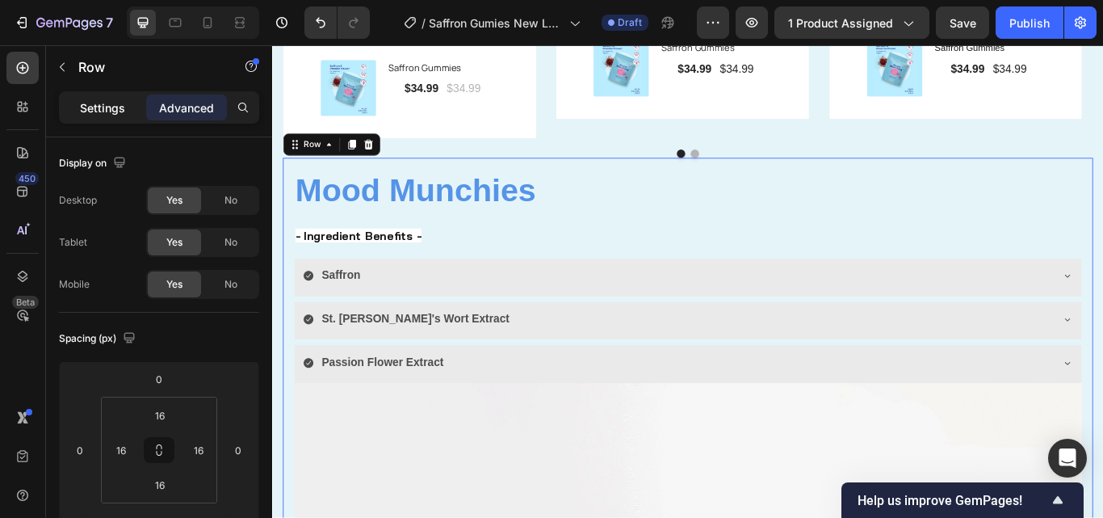
click at [118, 109] on p "Settings" at bounding box center [102, 107] width 45 height 17
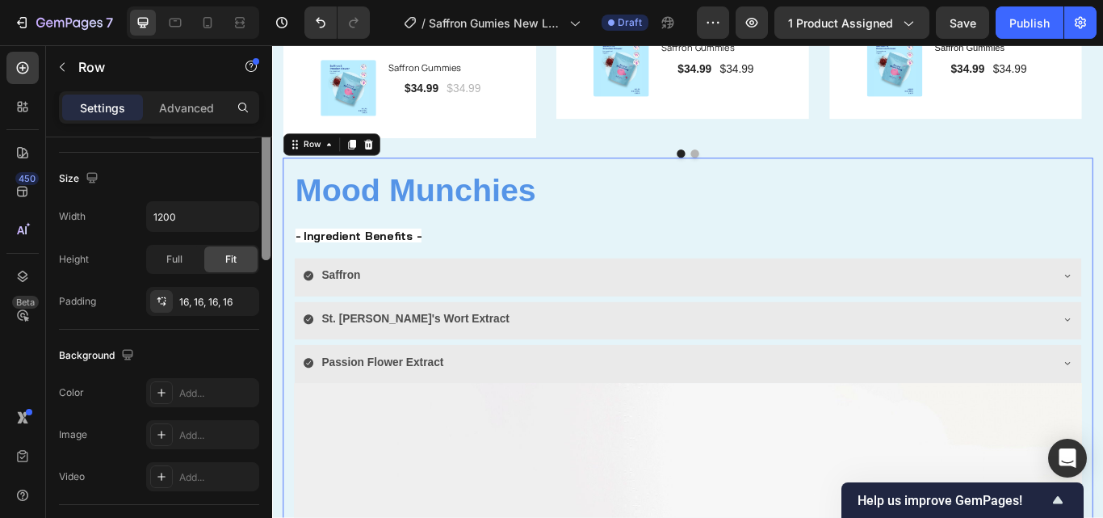
scroll to position [171, 0]
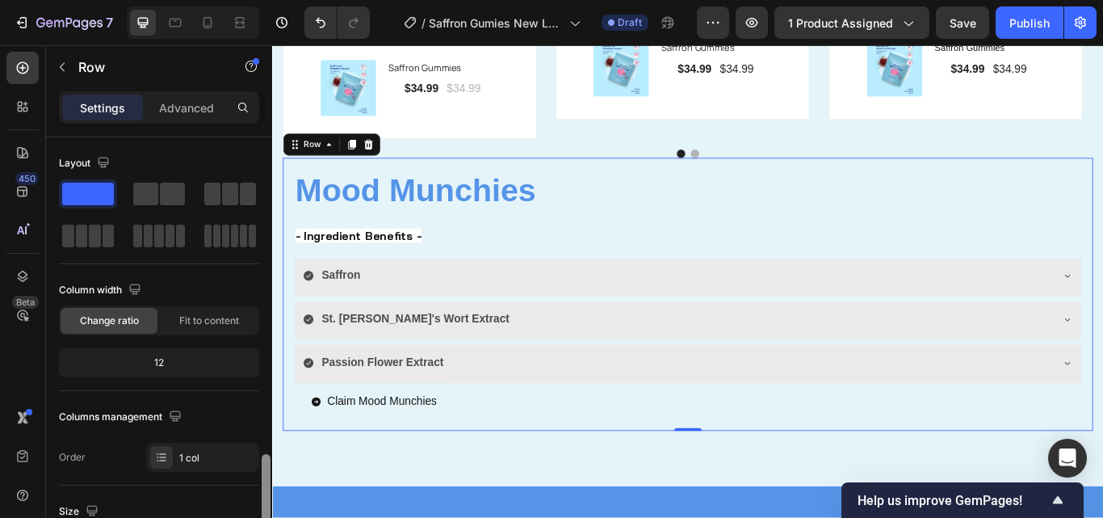
scroll to position [221, 0]
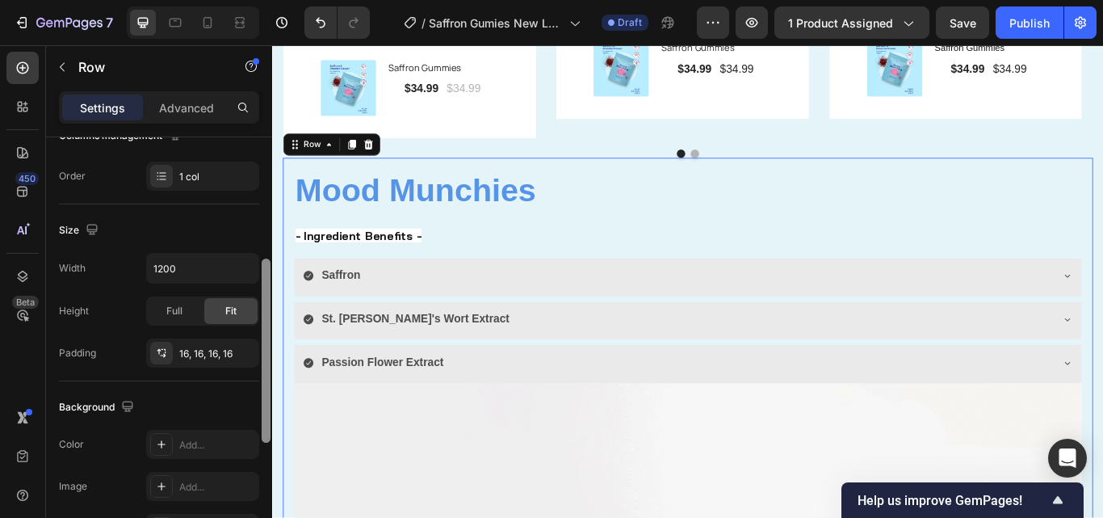
drag, startPoint x: 267, startPoint y: 290, endPoint x: 261, endPoint y: 418, distance: 128.5
click at [261, 418] on div at bounding box center [266, 350] width 12 height 426
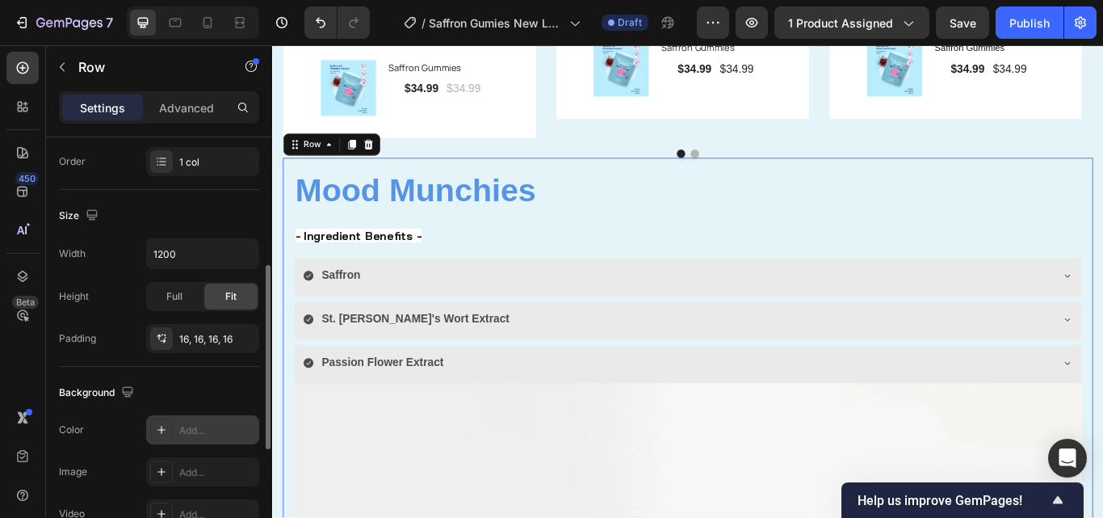
click at [219, 425] on div "Add..." at bounding box center [217, 430] width 76 height 15
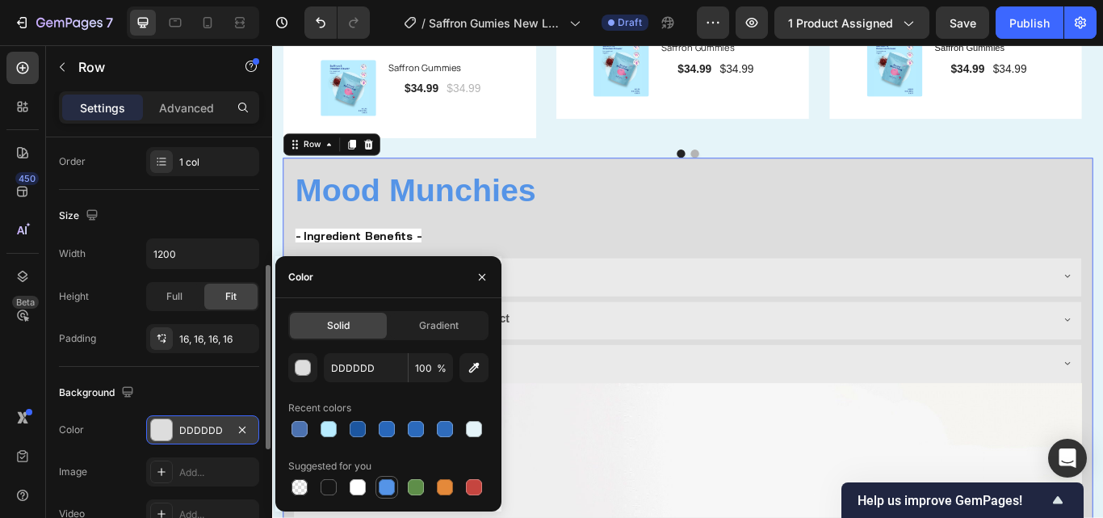
click at [391, 489] on div at bounding box center [387, 487] width 16 height 16
type input "5594E7"
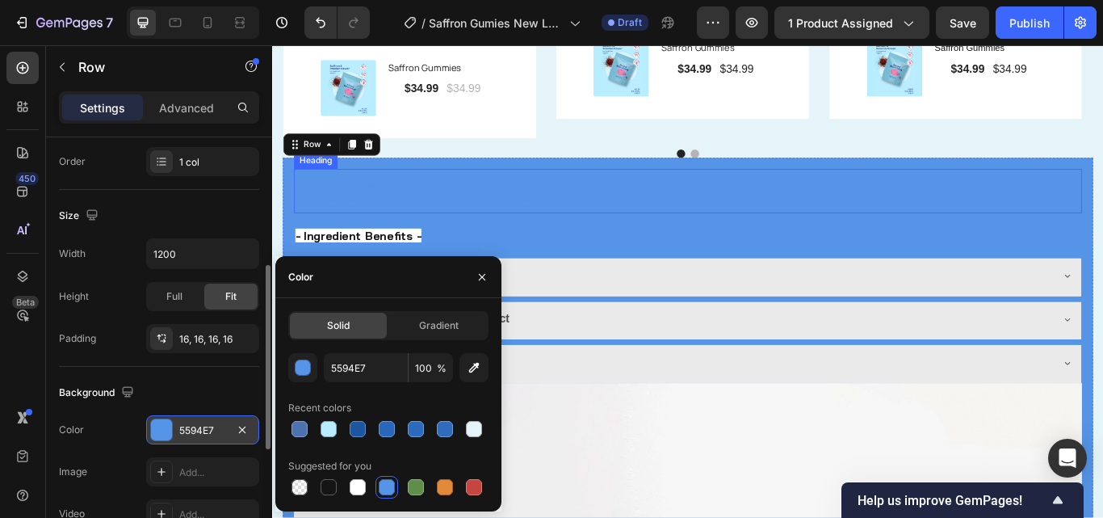
click at [582, 212] on h2 "Mood Munchies" at bounding box center [756, 216] width 919 height 52
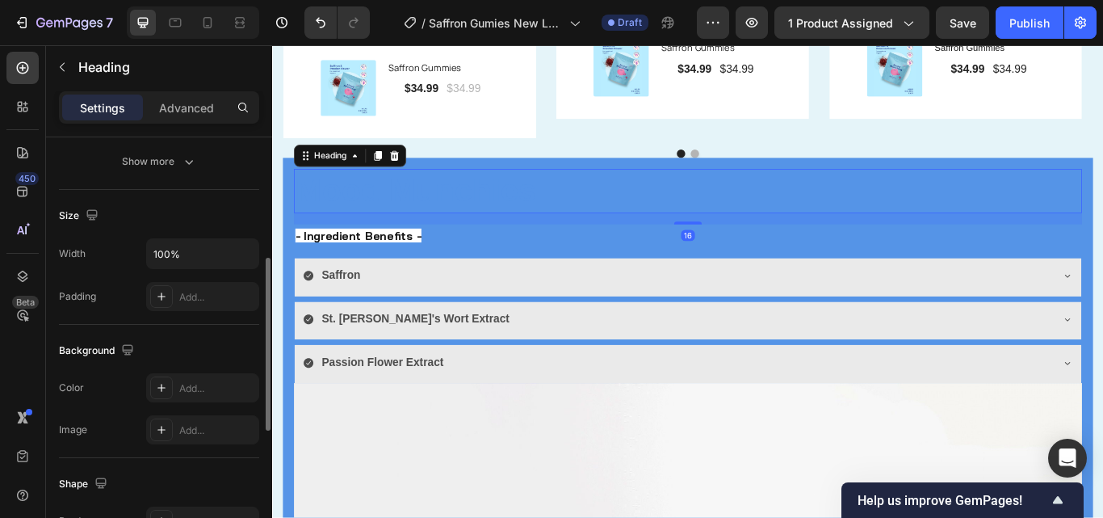
scroll to position [0, 0]
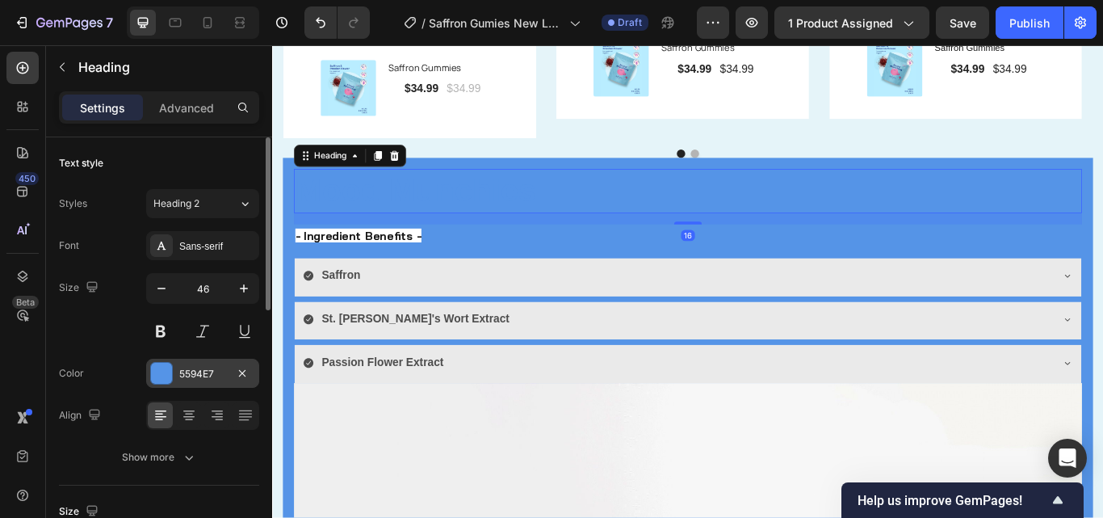
click at [197, 377] on div "5594E7" at bounding box center [202, 374] width 47 height 15
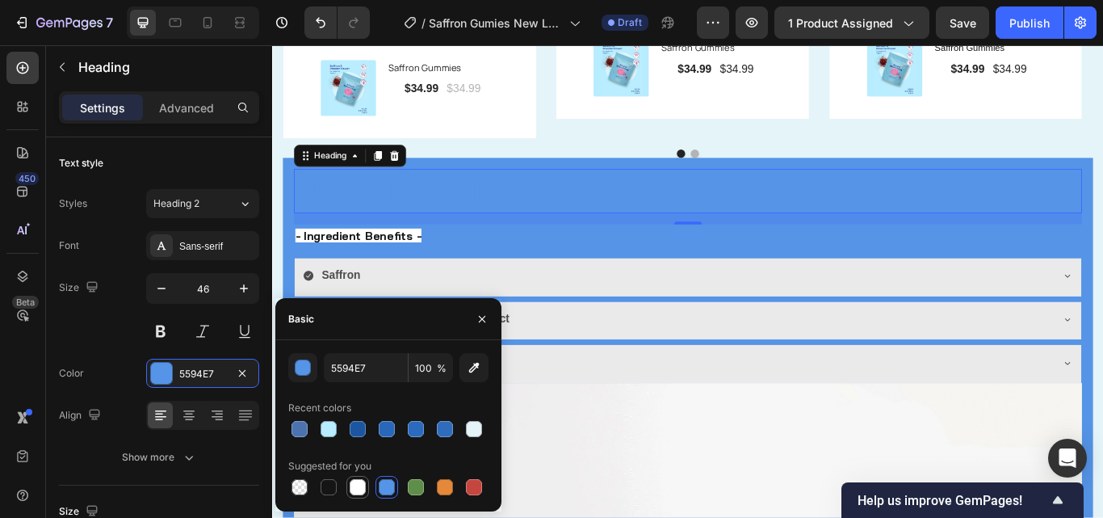
click at [367, 484] on div at bounding box center [357, 487] width 23 height 23
type input "FFFFFF"
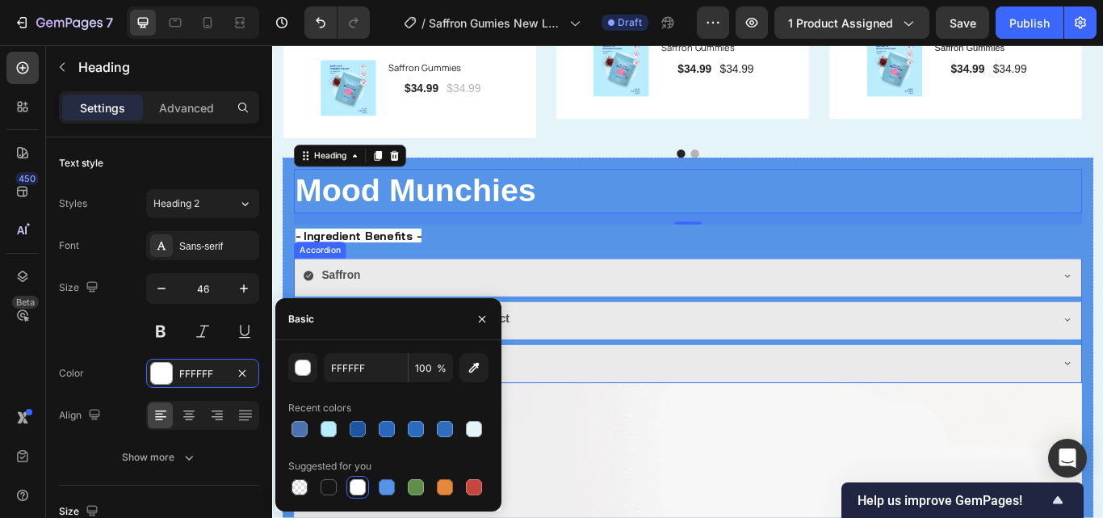
click at [489, 300] on div "Saffron" at bounding box center [744, 314] width 872 height 28
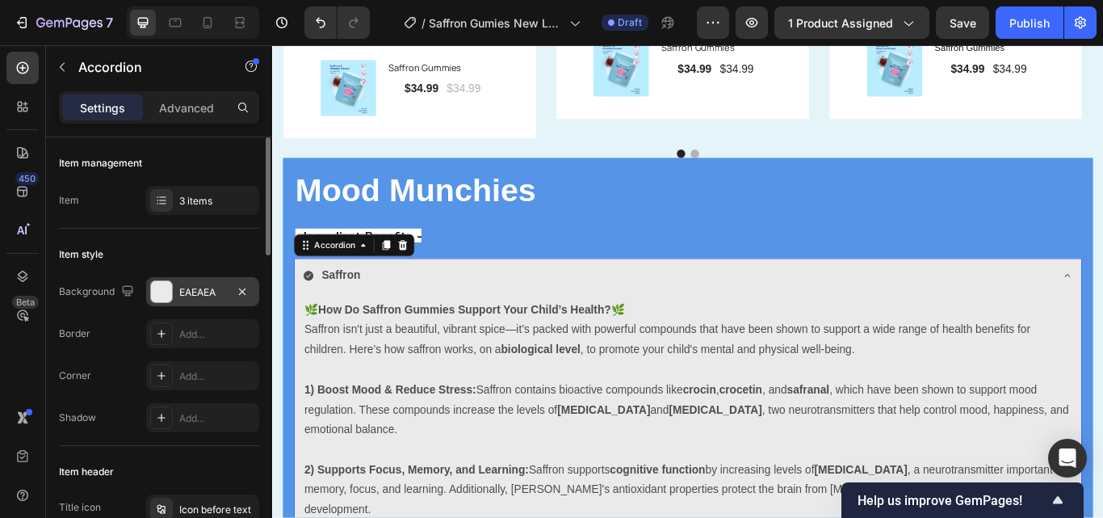
click at [212, 288] on div "EAEAEA" at bounding box center [202, 292] width 47 height 15
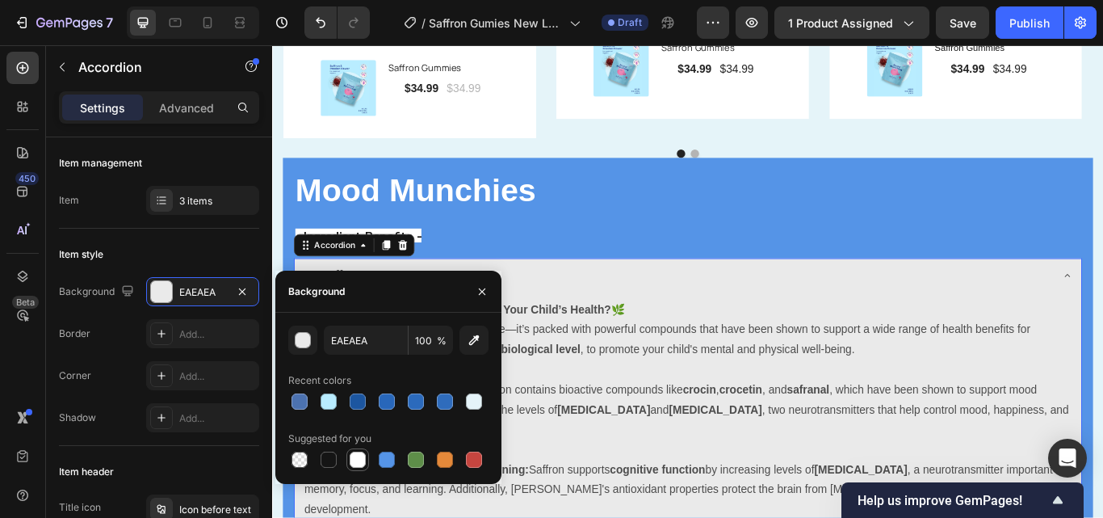
click at [356, 461] on div at bounding box center [358, 459] width 16 height 16
type input "FFFFFF"
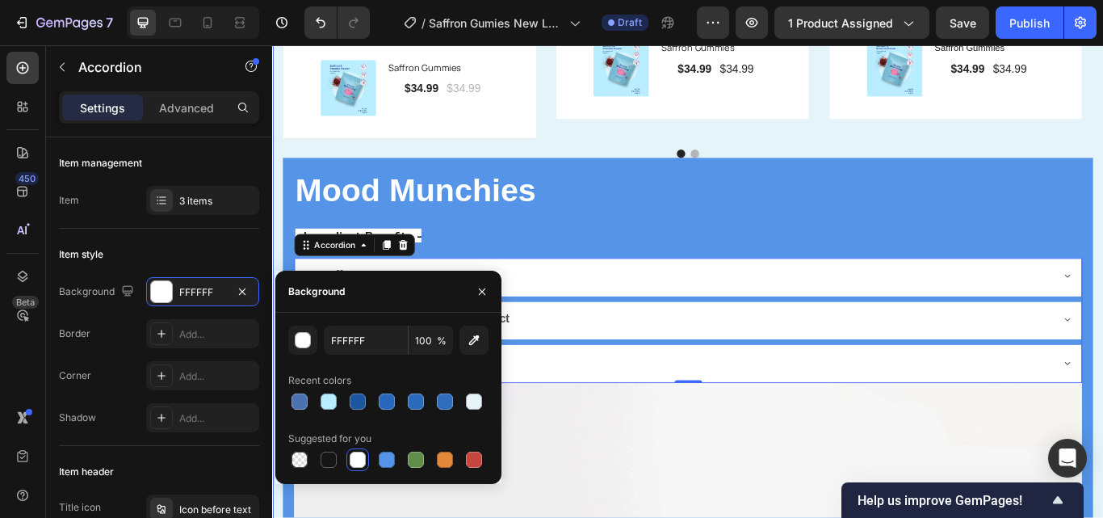
click at [276, 179] on div "Image Icon Icon Icon Icon Icon Row [PERSON_NAME] - Age [DEMOGRAPHIC_DATA] Text …" at bounding box center [756, 487] width 969 height 1522
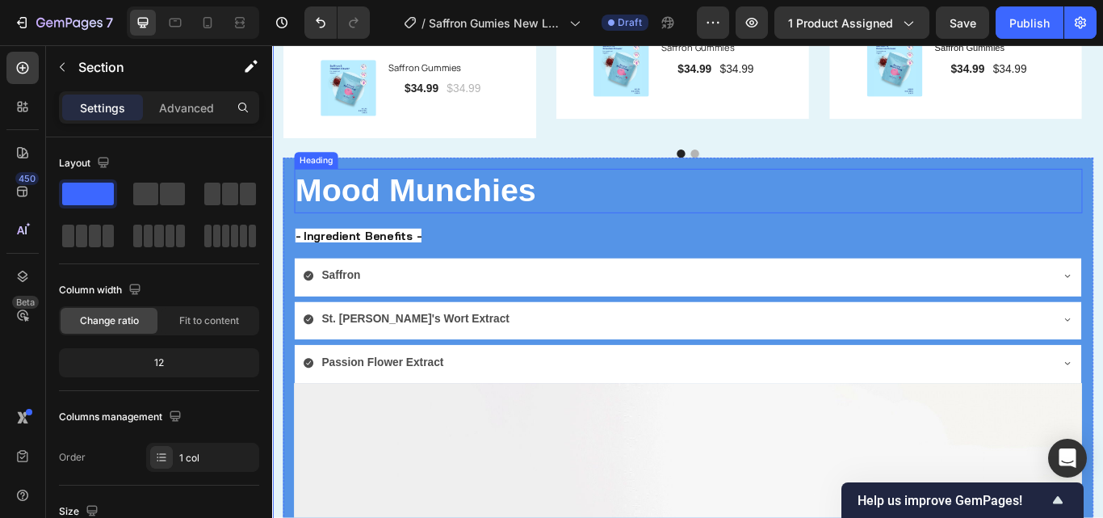
click at [621, 207] on h2 "Mood Munchies" at bounding box center [756, 216] width 919 height 52
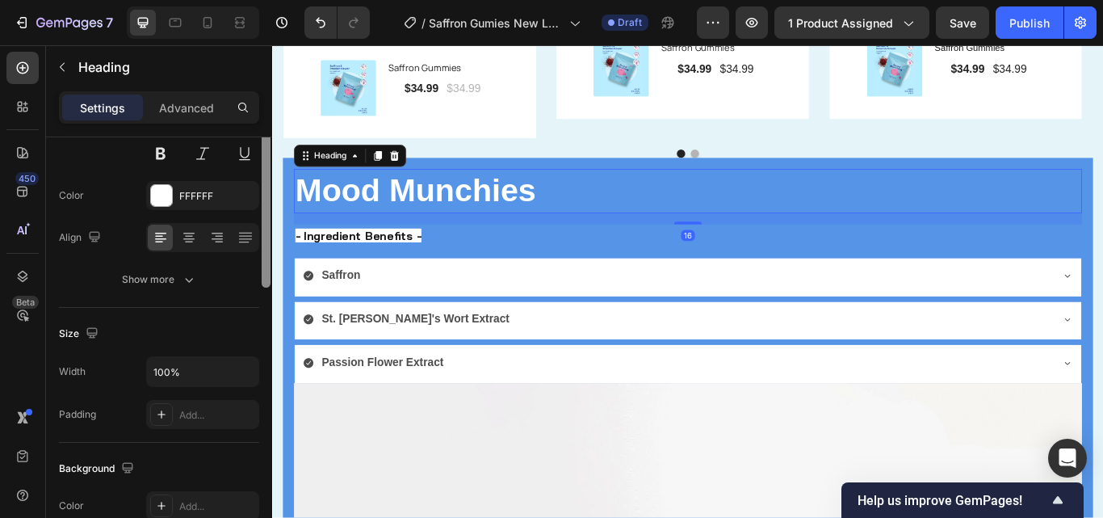
scroll to position [184, 0]
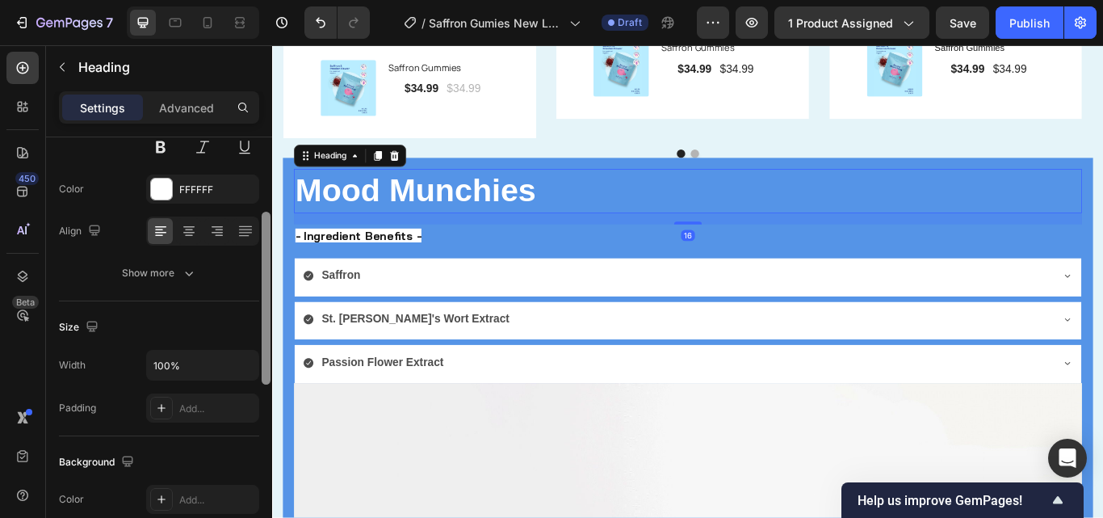
drag, startPoint x: 265, startPoint y: 203, endPoint x: 272, endPoint y: 279, distance: 75.4
click at [272, 0] on div "7 / Saffron Gumies New LP | WIP Draft Preview 1 product assigned Save Publish 4…" at bounding box center [551, 0] width 1103 height 0
click at [193, 228] on icon at bounding box center [189, 231] width 16 height 16
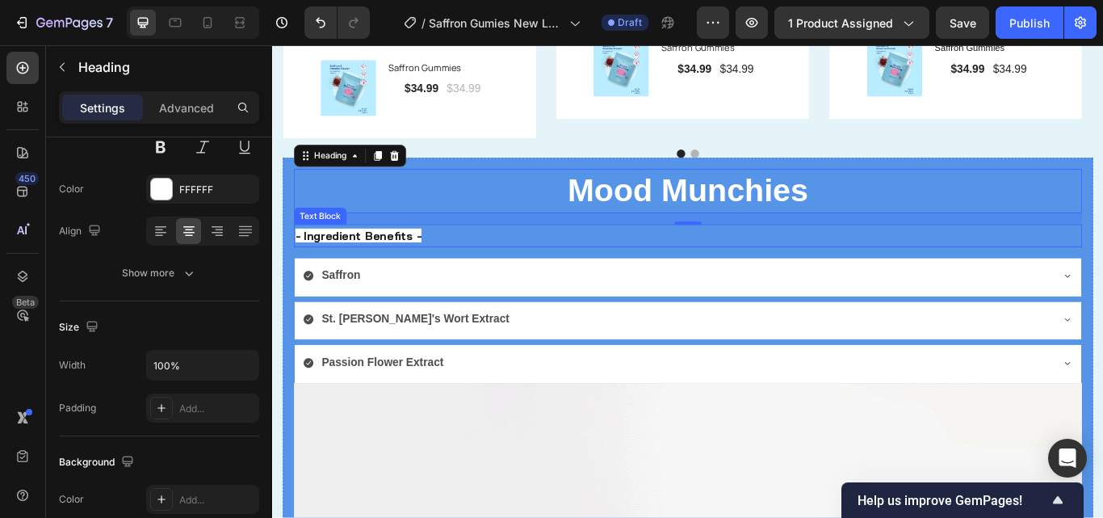
click at [489, 261] on p "- Ingredient Benefits -" at bounding box center [757, 267] width 916 height 23
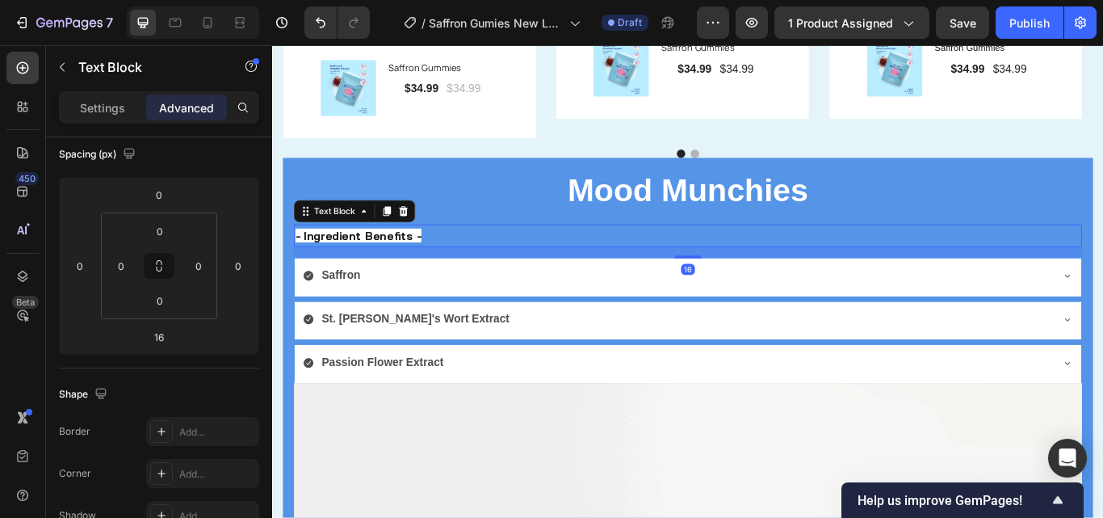
scroll to position [0, 0]
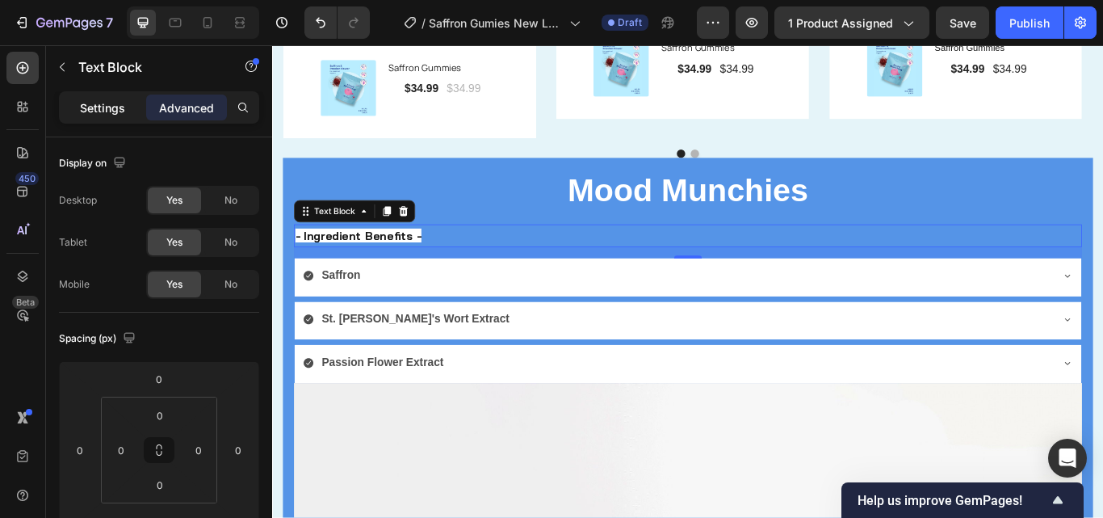
click at [121, 110] on p "Settings" at bounding box center [102, 107] width 45 height 17
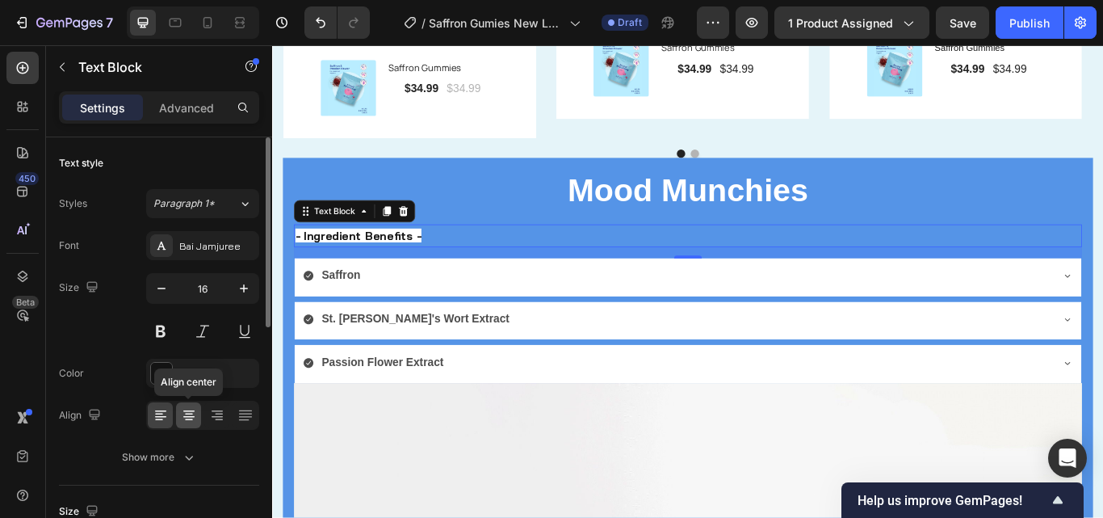
click at [182, 409] on icon at bounding box center [189, 415] width 16 height 16
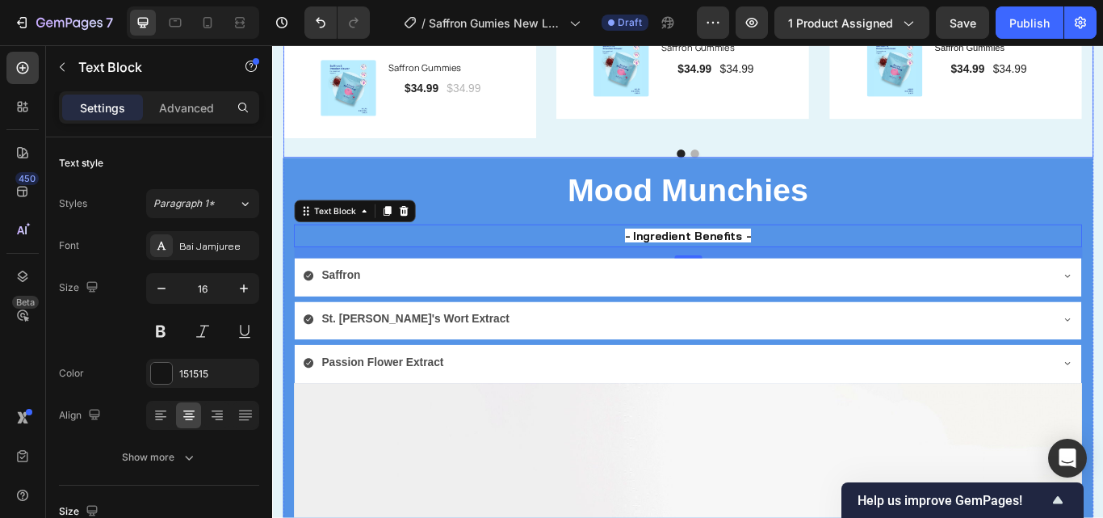
click at [373, 167] on div at bounding box center [756, 172] width 945 height 10
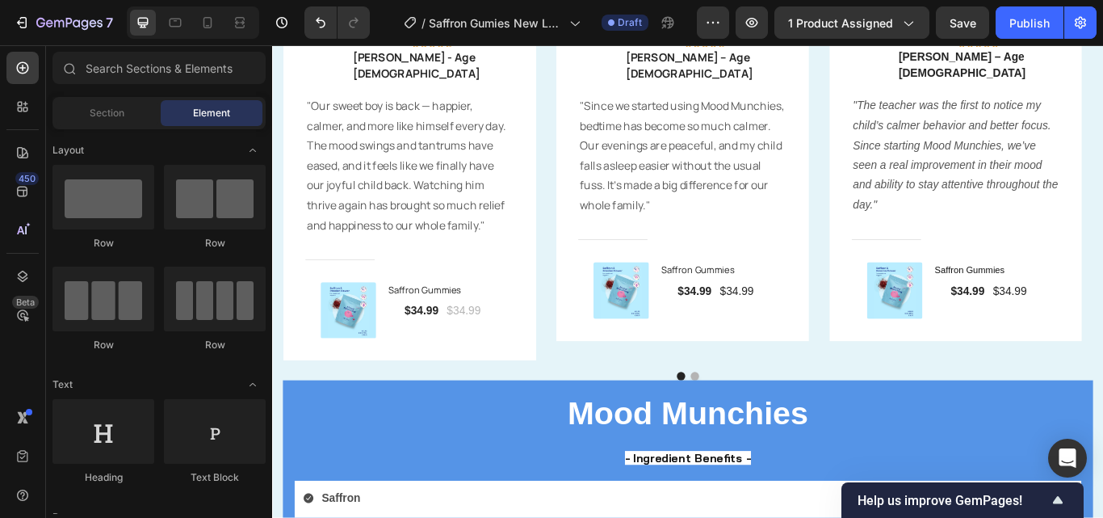
scroll to position [3239, 0]
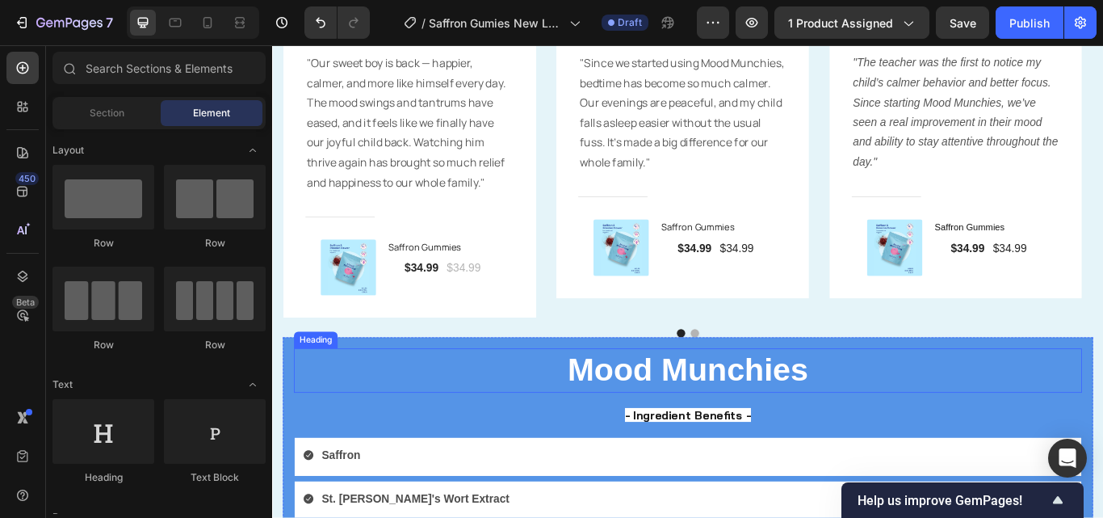
click at [915, 399] on h2 "Mood Munchies" at bounding box center [756, 425] width 919 height 52
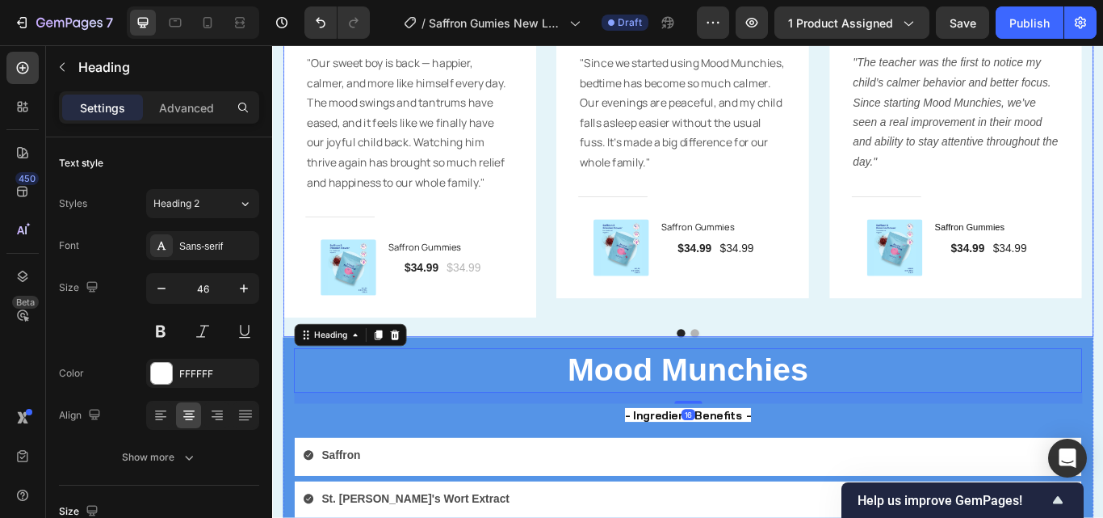
click at [904, 367] on div "Image Icon Icon Icon Icon Icon Row [PERSON_NAME] - Age [DEMOGRAPHIC_DATA] Text …" at bounding box center [756, 170] width 945 height 431
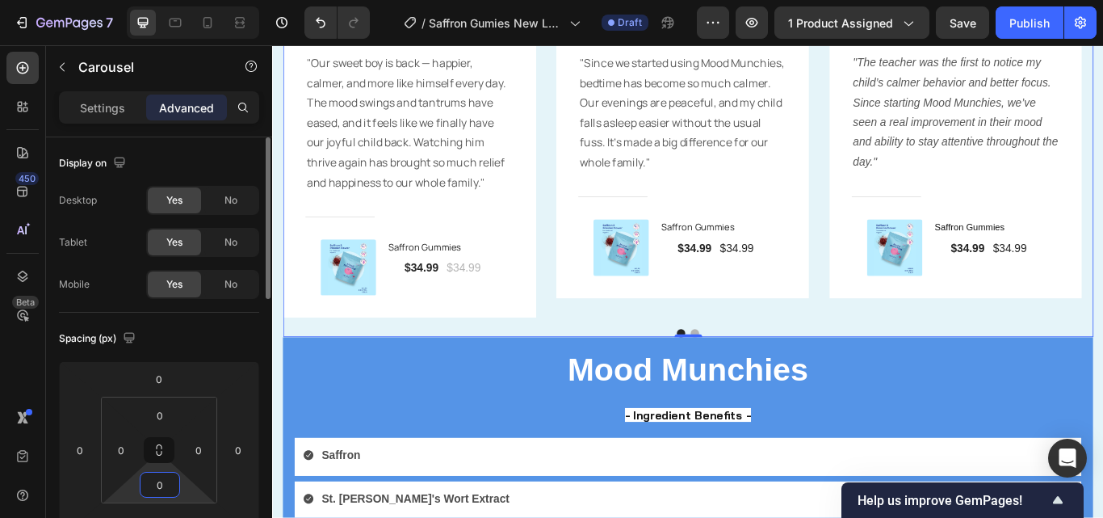
click at [171, 480] on input "0" at bounding box center [160, 484] width 32 height 24
type input "15"
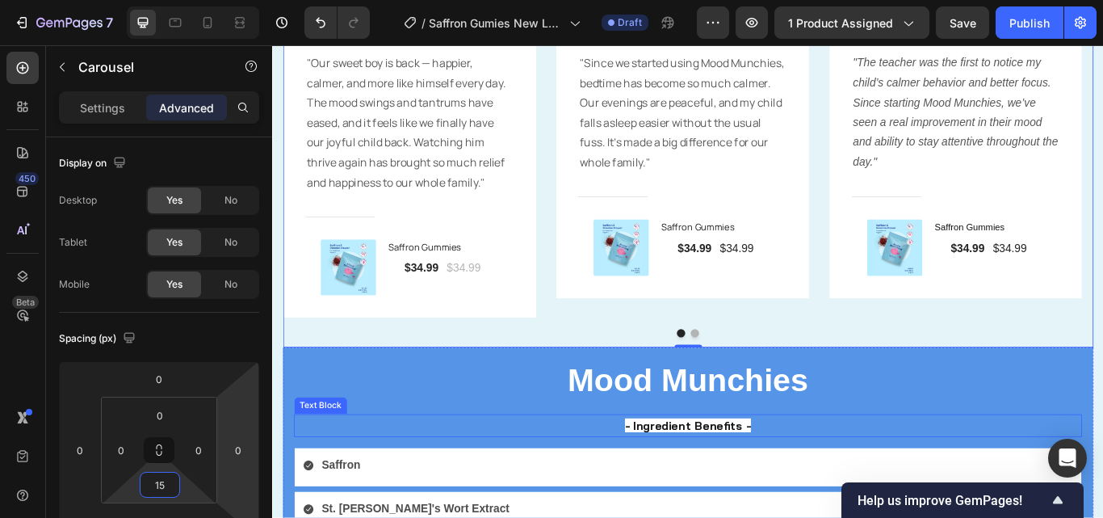
click at [350, 480] on p "- Ingredient Benefits -" at bounding box center [757, 488] width 916 height 23
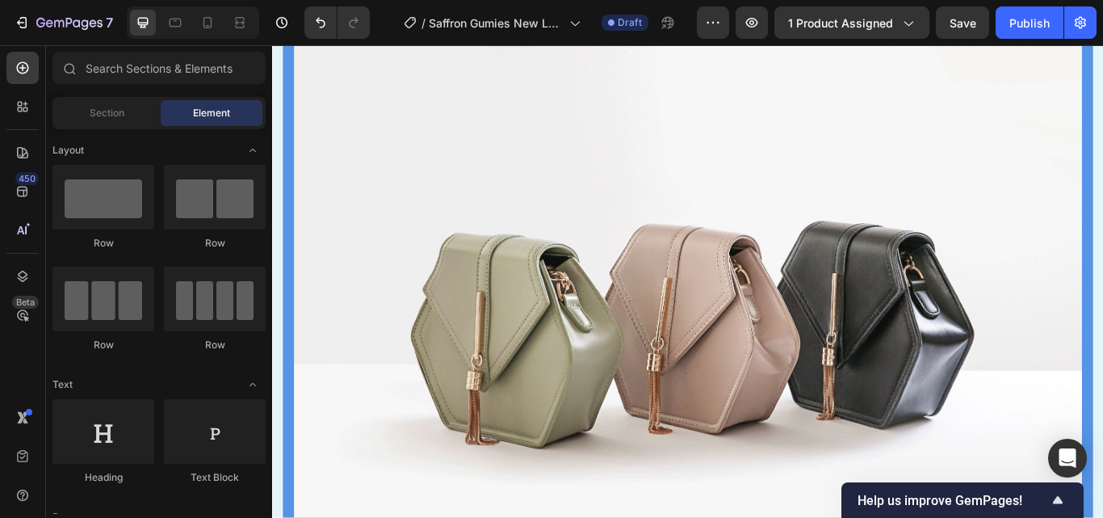
scroll to position [3955, 0]
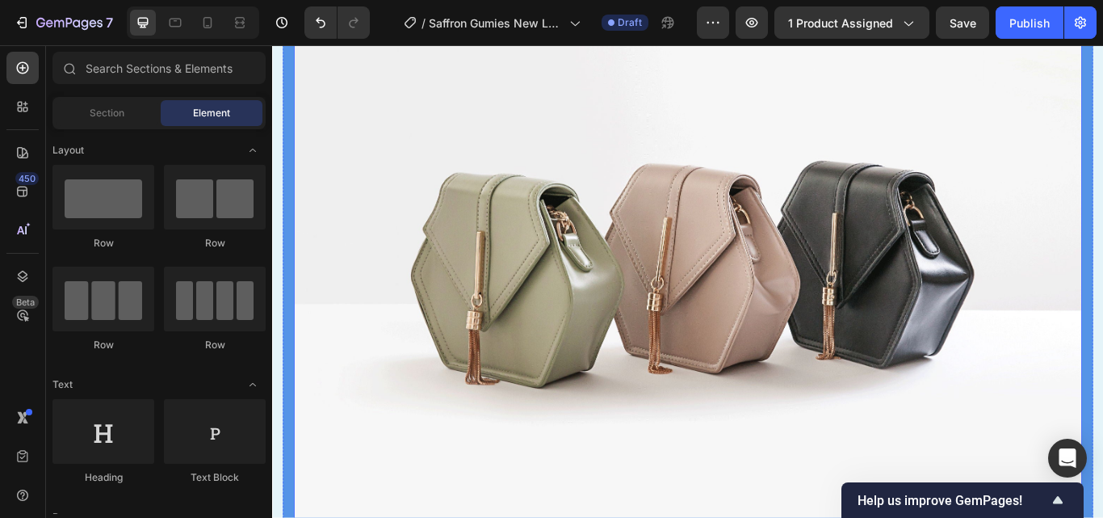
click at [710, 344] on img at bounding box center [756, 288] width 919 height 689
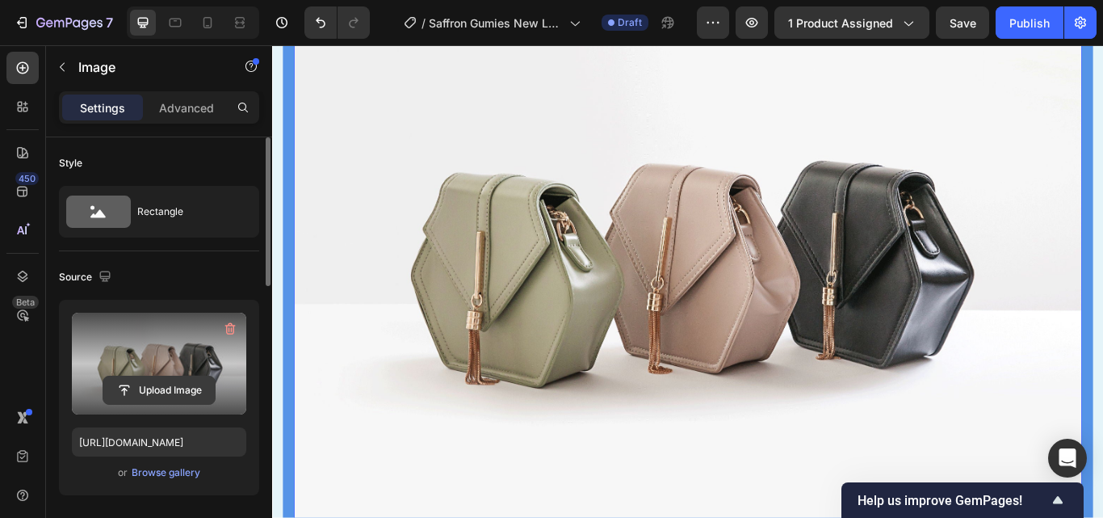
click at [152, 389] on input "file" at bounding box center [158, 389] width 111 height 27
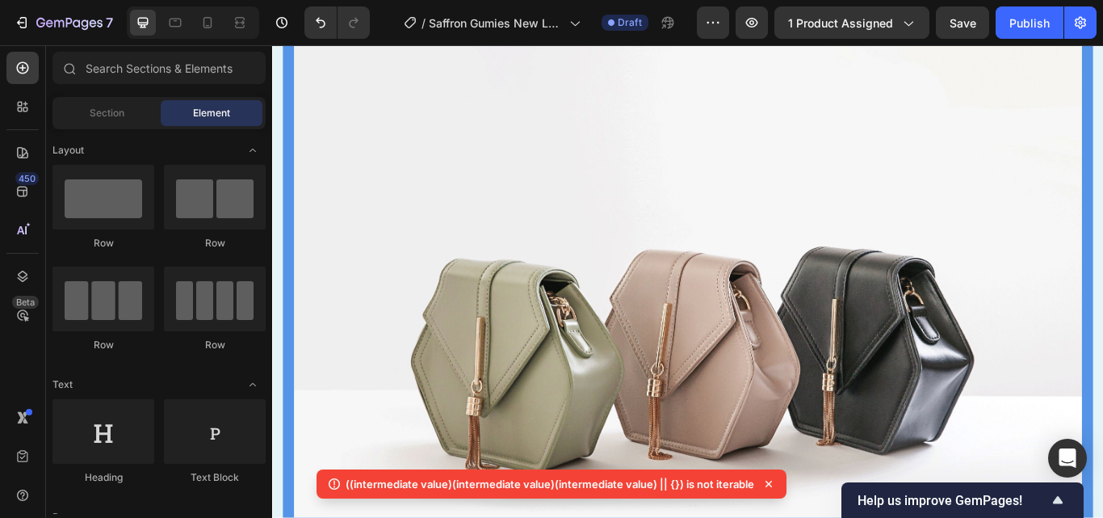
scroll to position [3965, 0]
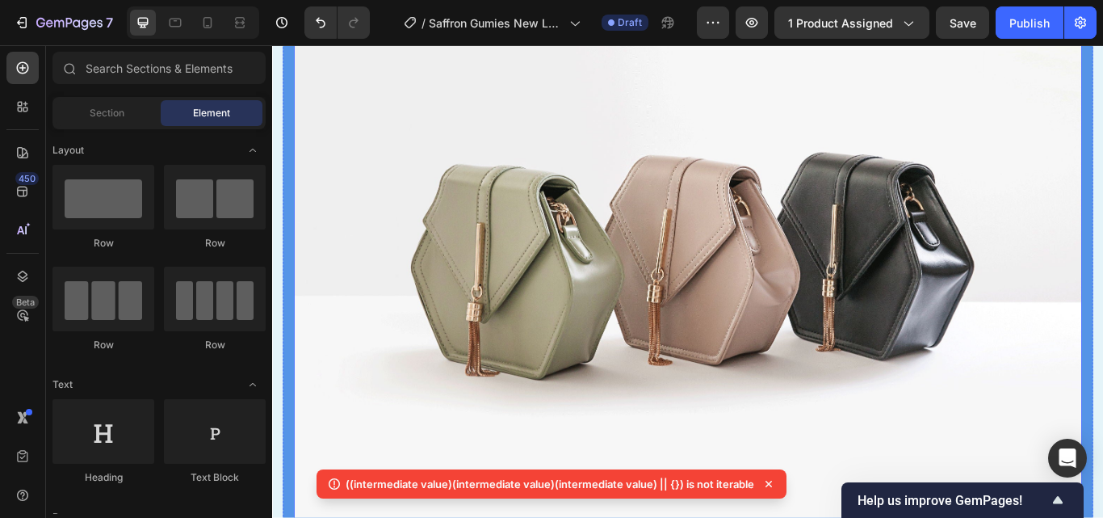
click at [921, 390] on img at bounding box center [756, 279] width 919 height 689
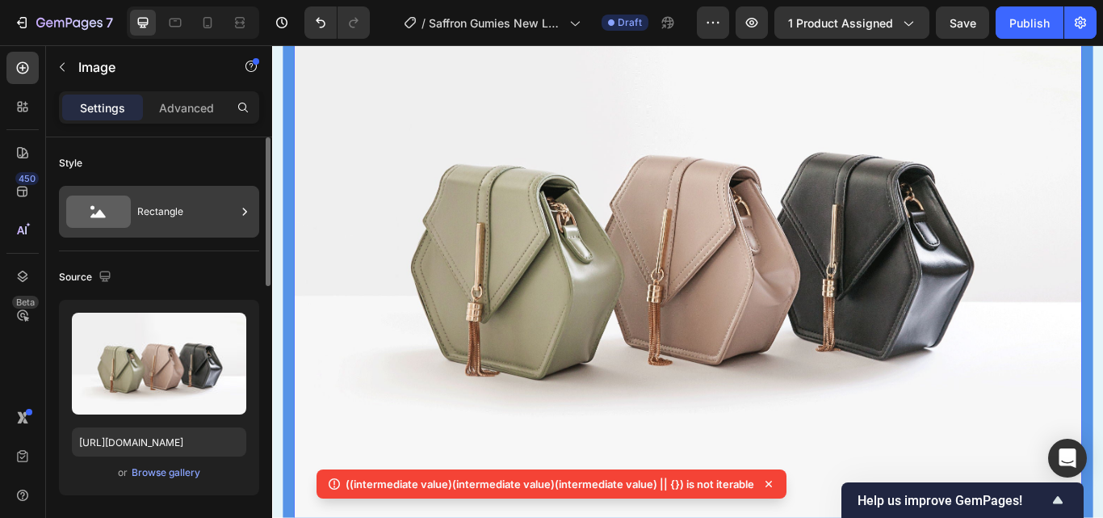
click at [162, 214] on div "Rectangle" at bounding box center [186, 211] width 98 height 37
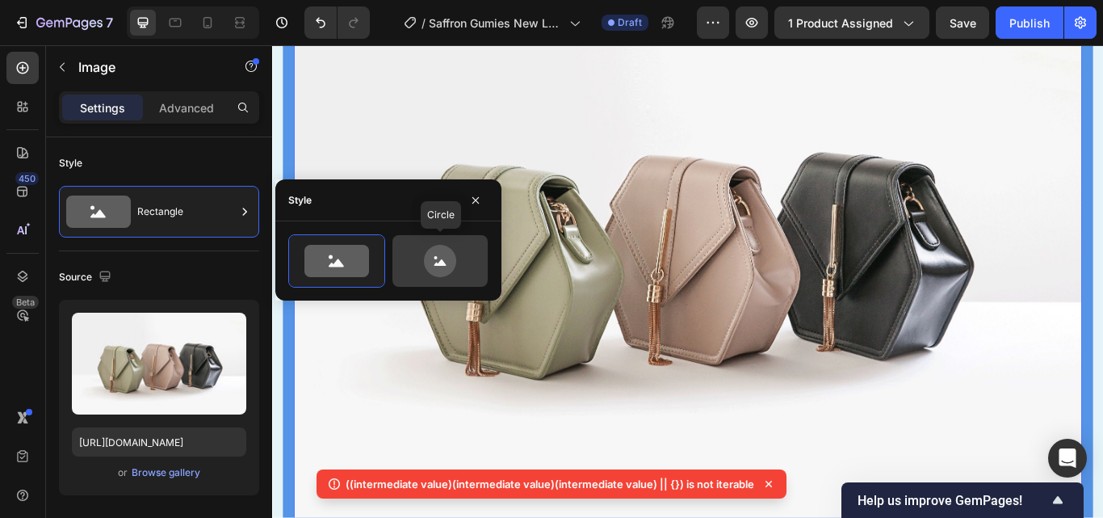
click at [437, 262] on icon at bounding box center [440, 261] width 32 height 32
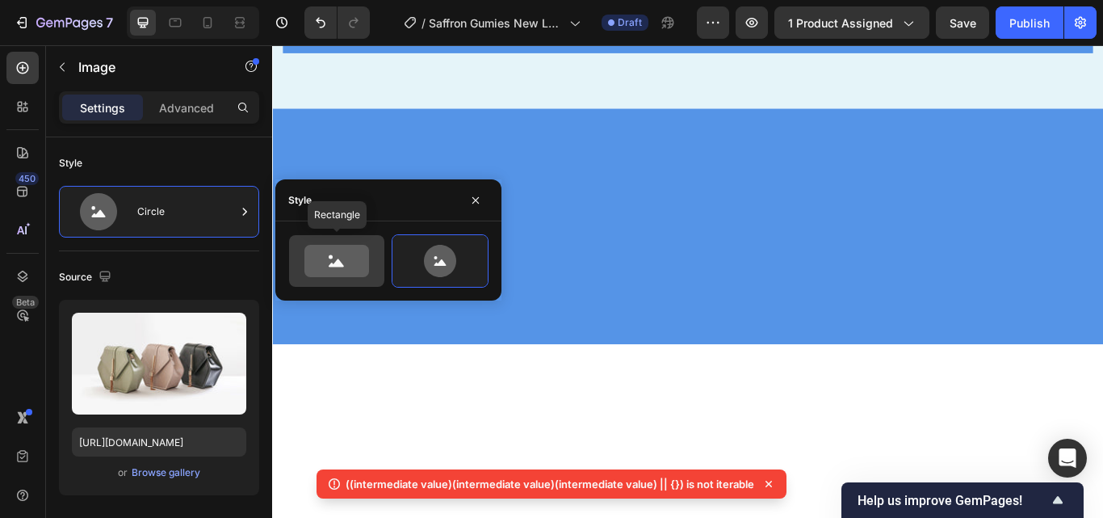
click at [339, 257] on icon at bounding box center [336, 261] width 65 height 32
type input "100"
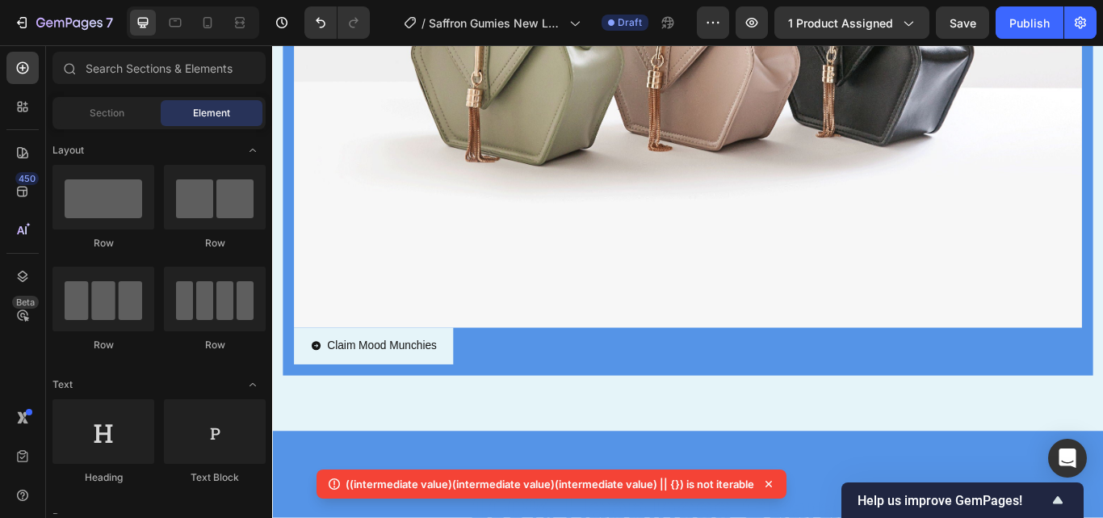
scroll to position [4225, 0]
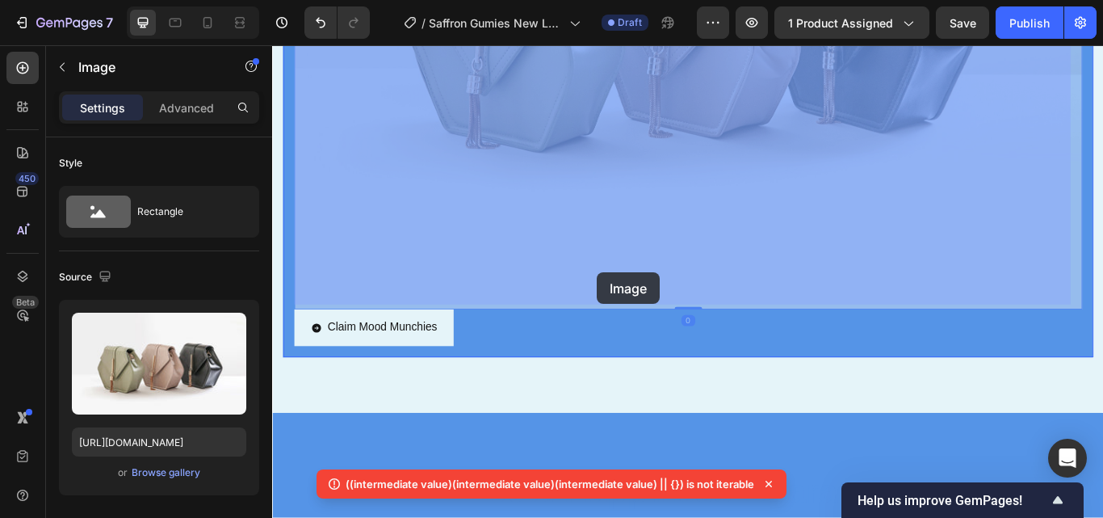
drag, startPoint x: 656, startPoint y: 320, endPoint x: 651, endPoint y: 312, distance: 9.9
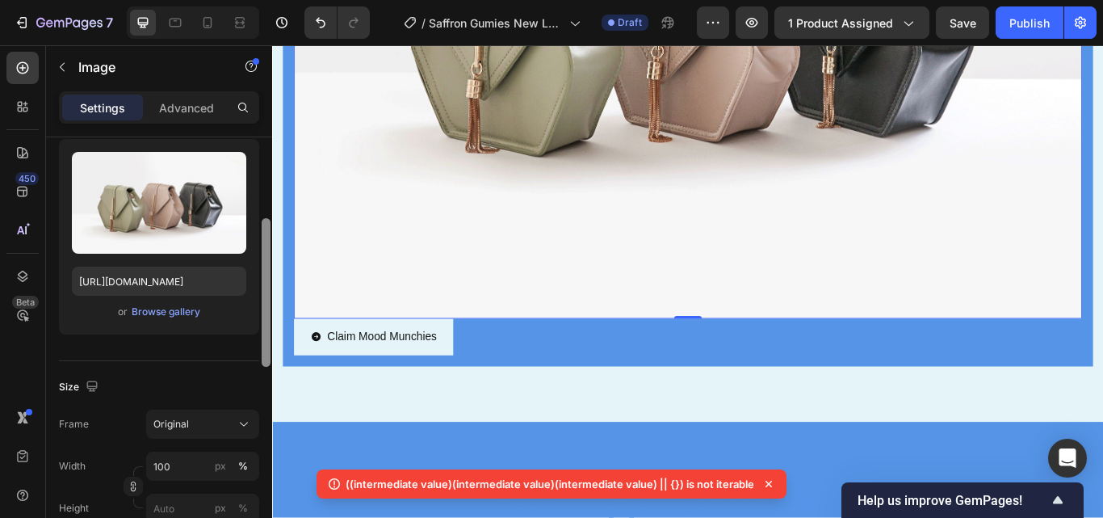
scroll to position [276, 0]
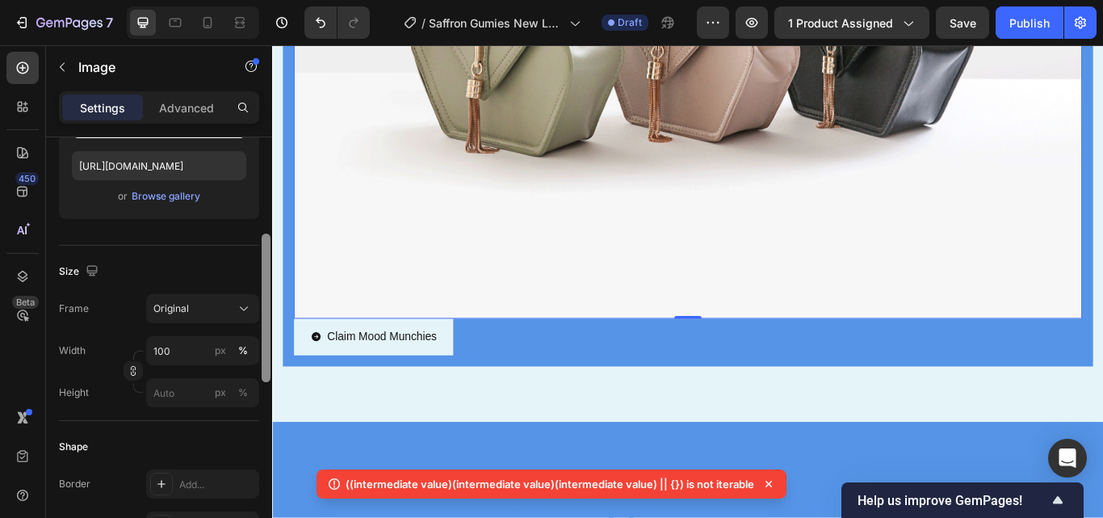
drag, startPoint x: 264, startPoint y: 266, endPoint x: 265, endPoint y: 363, distance: 96.9
click at [265, 363] on div at bounding box center [266, 307] width 9 height 149
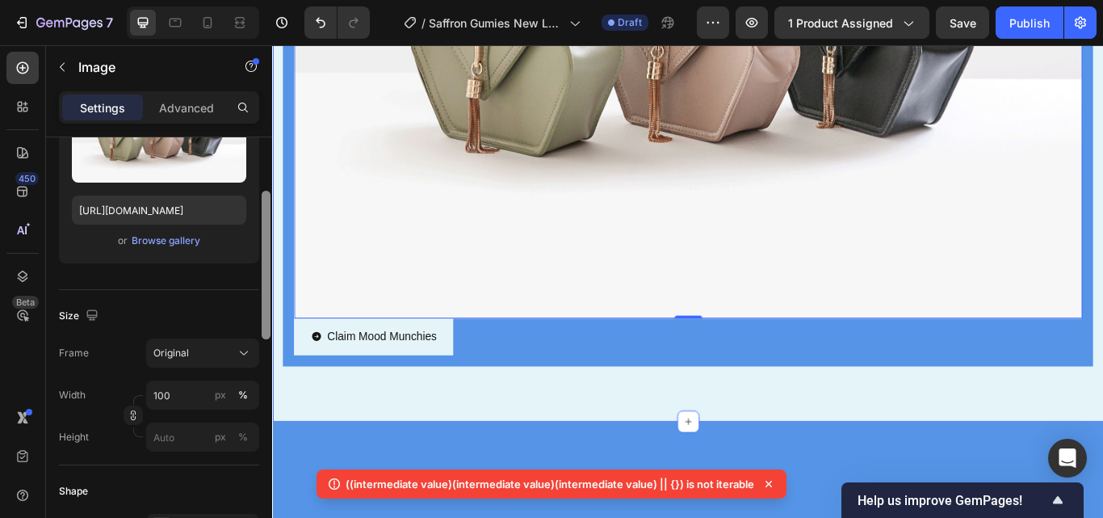
scroll to position [212, 0]
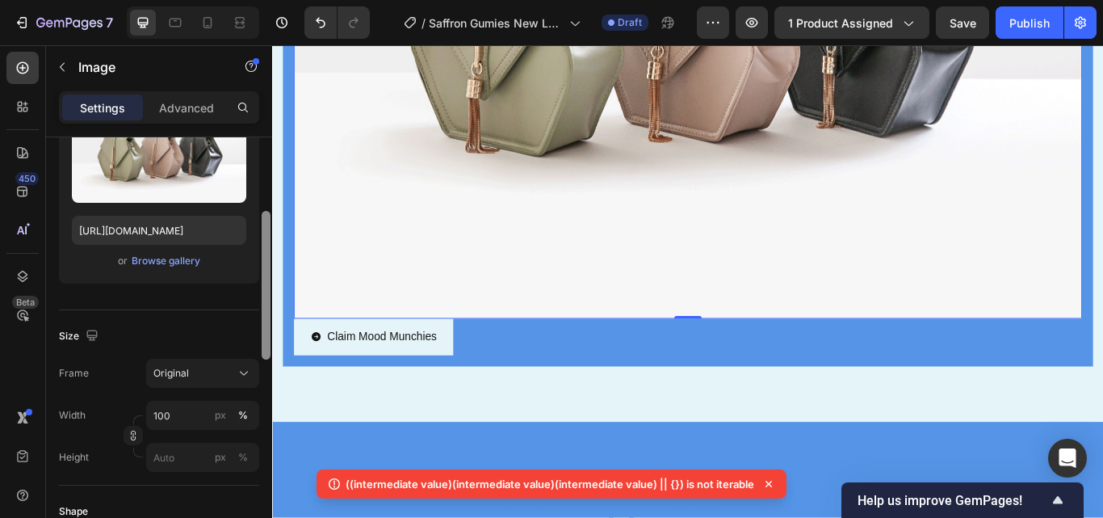
drag, startPoint x: 536, startPoint y: 299, endPoint x: 313, endPoint y: 212, distance: 239.0
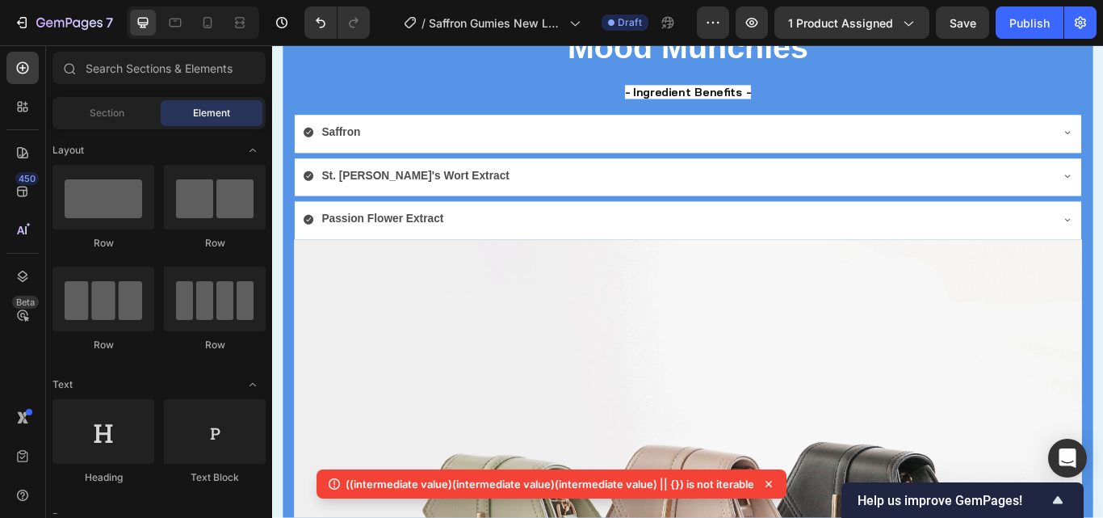
scroll to position [3657, 0]
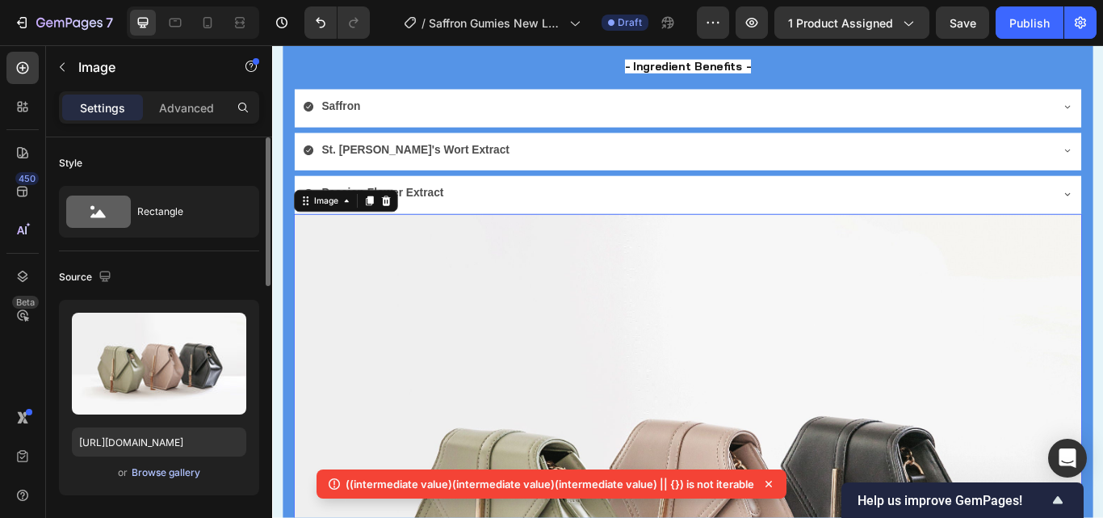
click at [182, 471] on div "Browse gallery" at bounding box center [166, 472] width 69 height 15
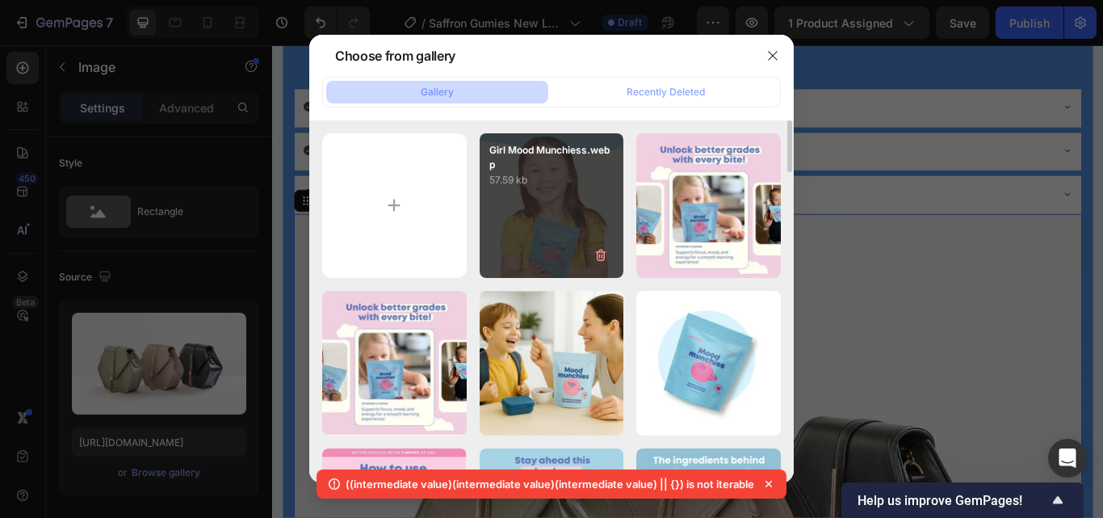
click at [541, 225] on div "Girl Mood Munchiess.webp 57.59 kb" at bounding box center [552, 205] width 145 height 145
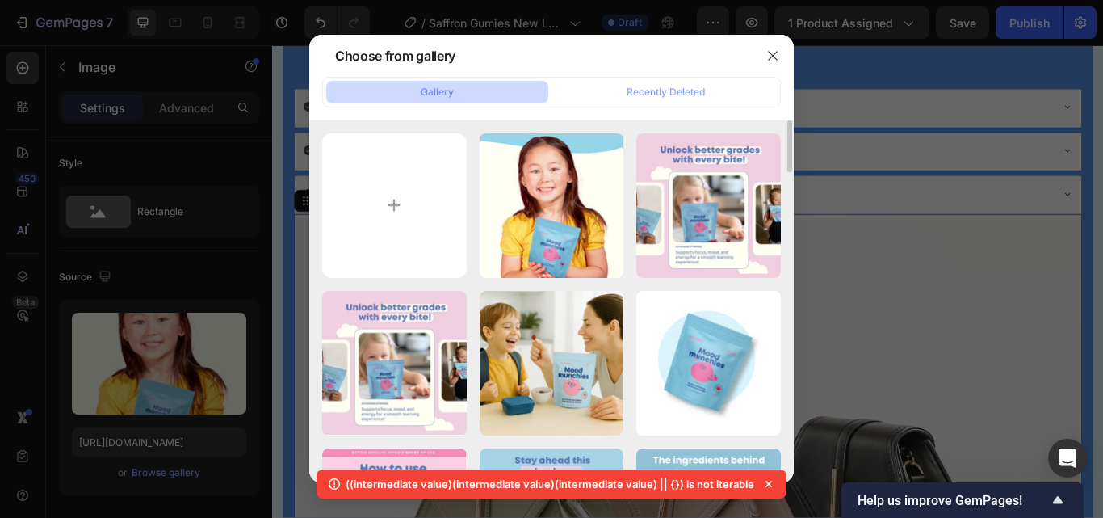
type input "[URL][DOMAIN_NAME]"
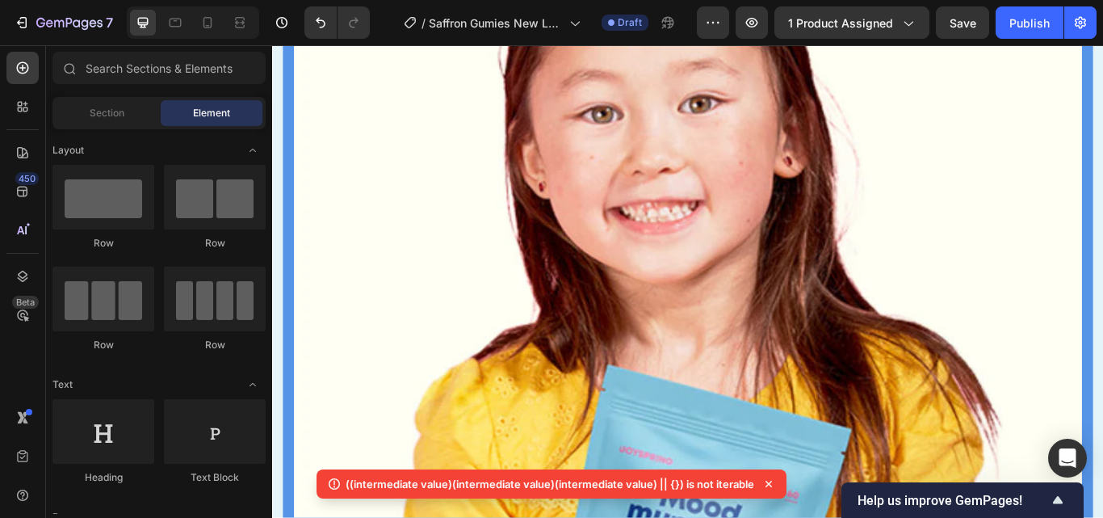
scroll to position [4051, 0]
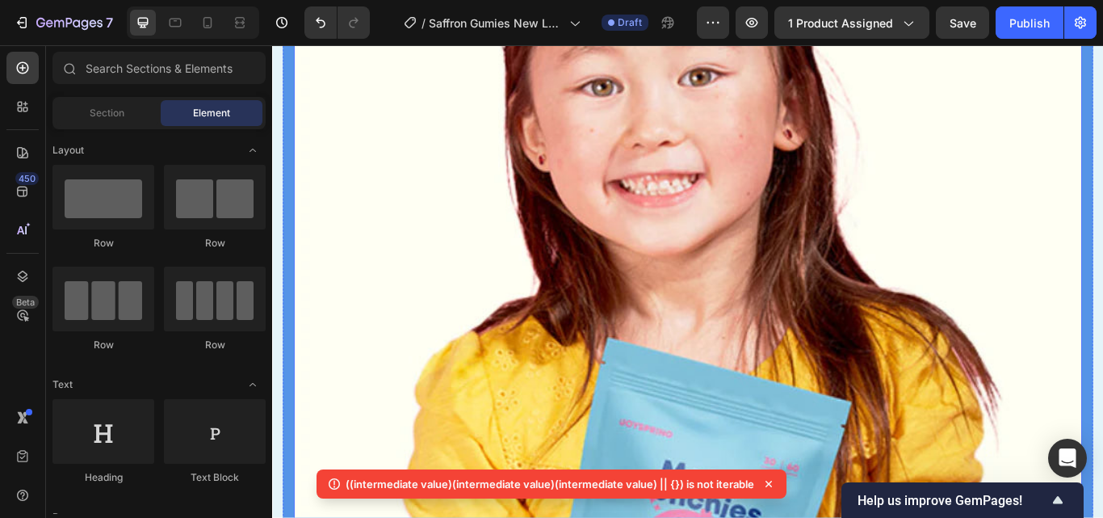
click at [858, 304] on img at bounding box center [756, 314] width 919 height 932
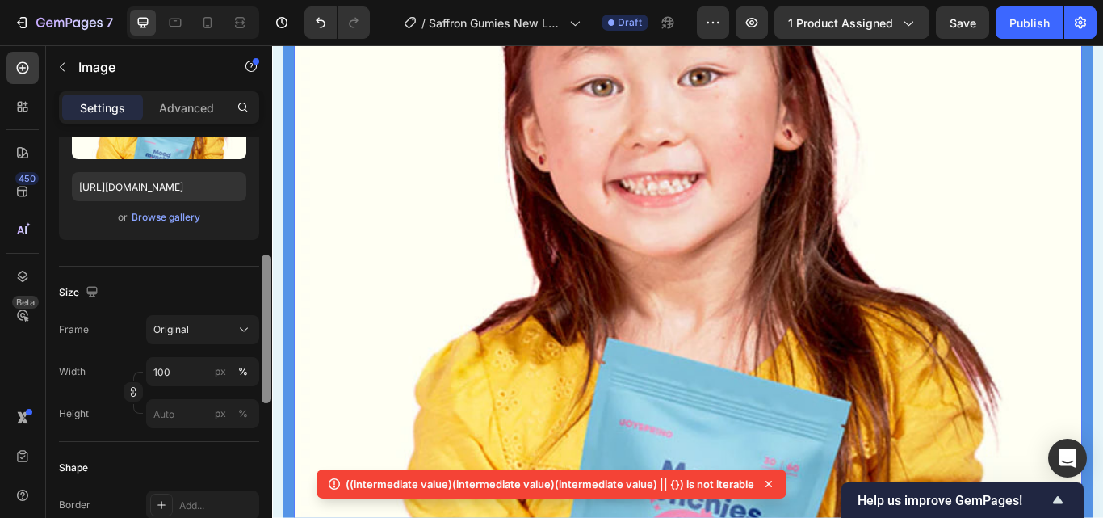
scroll to position [301, 0]
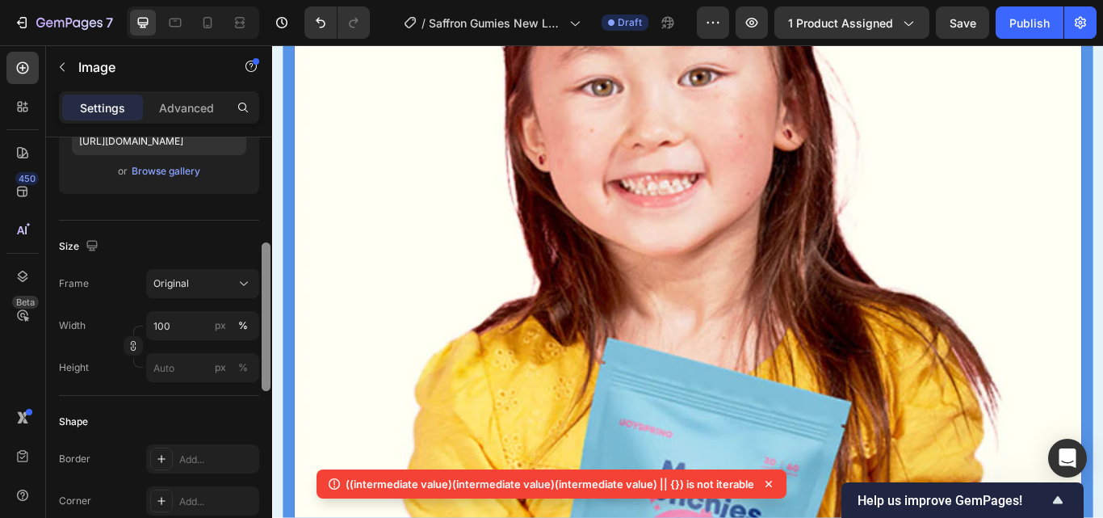
drag, startPoint x: 268, startPoint y: 214, endPoint x: 268, endPoint y: 320, distance: 105.8
click at [268, 320] on div at bounding box center [266, 316] width 9 height 149
click at [237, 291] on icon at bounding box center [244, 283] width 16 height 16
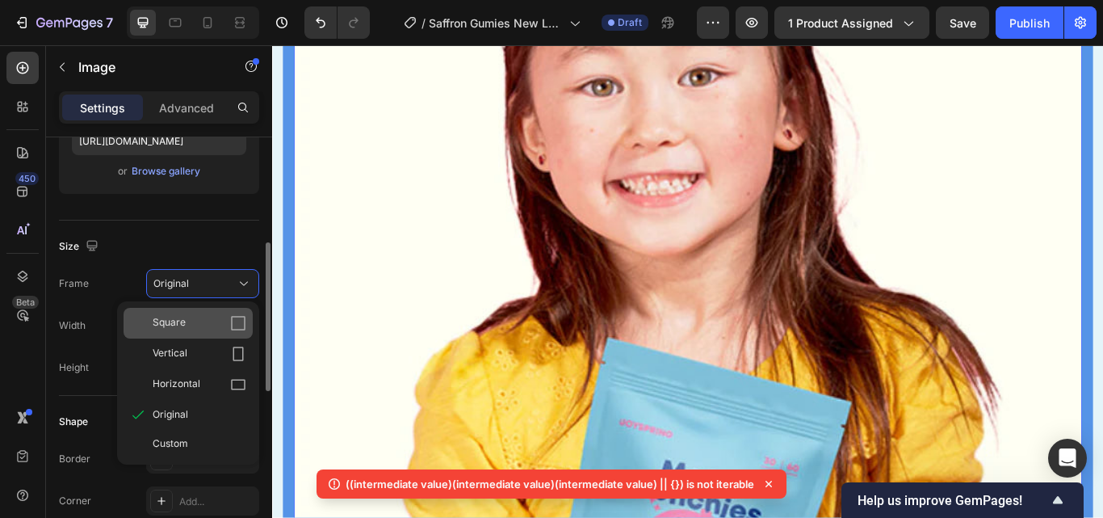
click at [221, 328] on div "Square" at bounding box center [200, 323] width 94 height 16
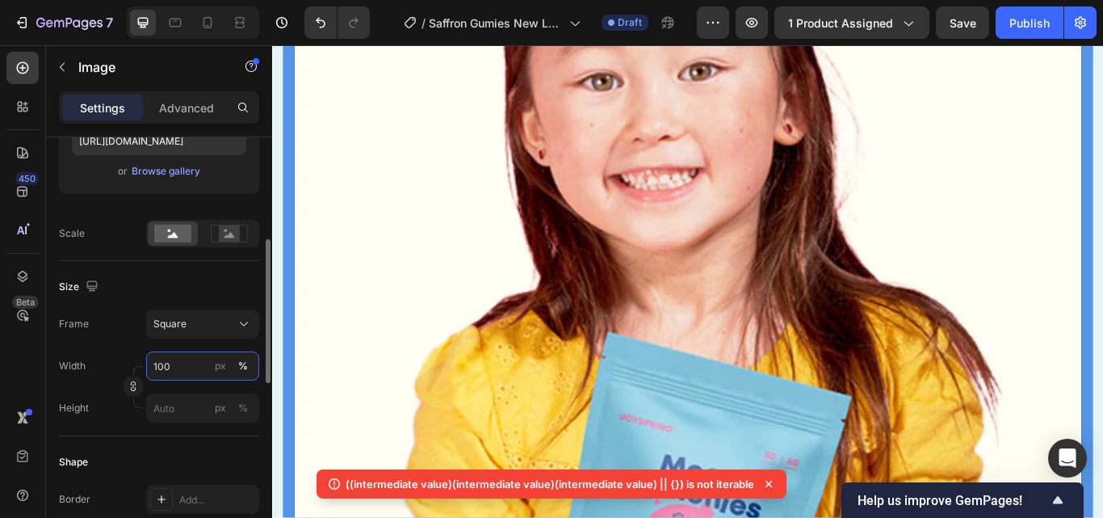
click at [182, 371] on input "100" at bounding box center [202, 365] width 113 height 29
type input "1"
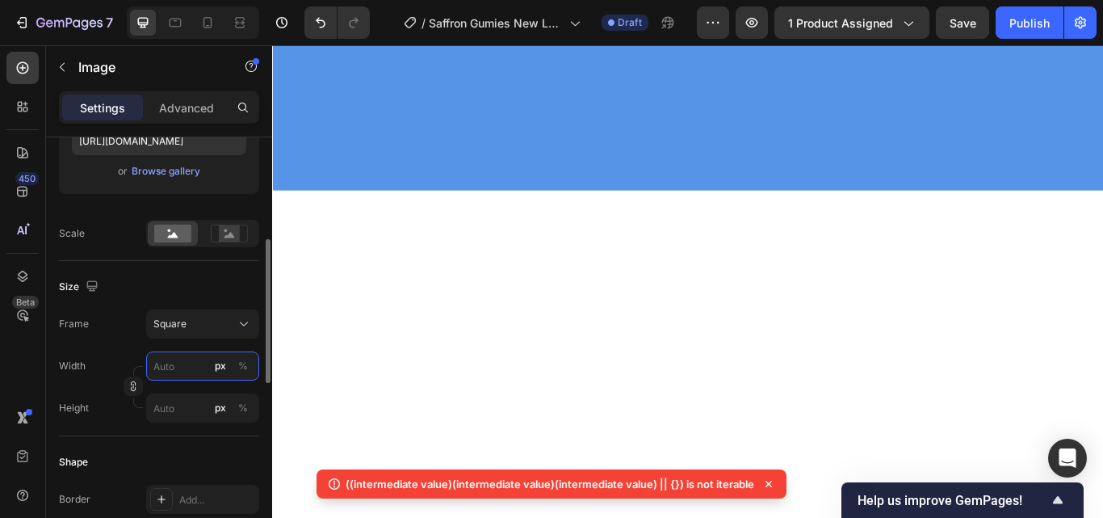
type input "1"
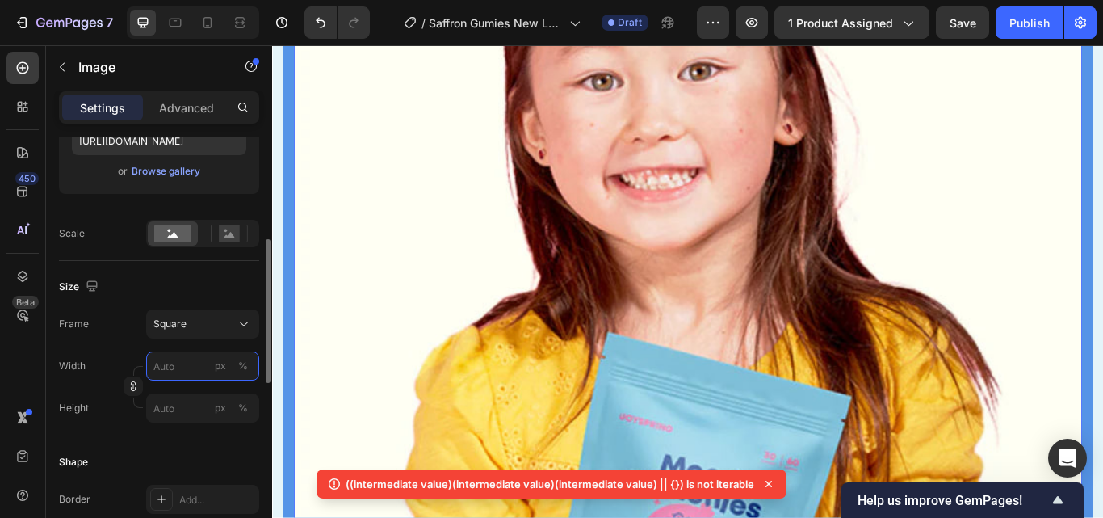
type input "2"
type input "20"
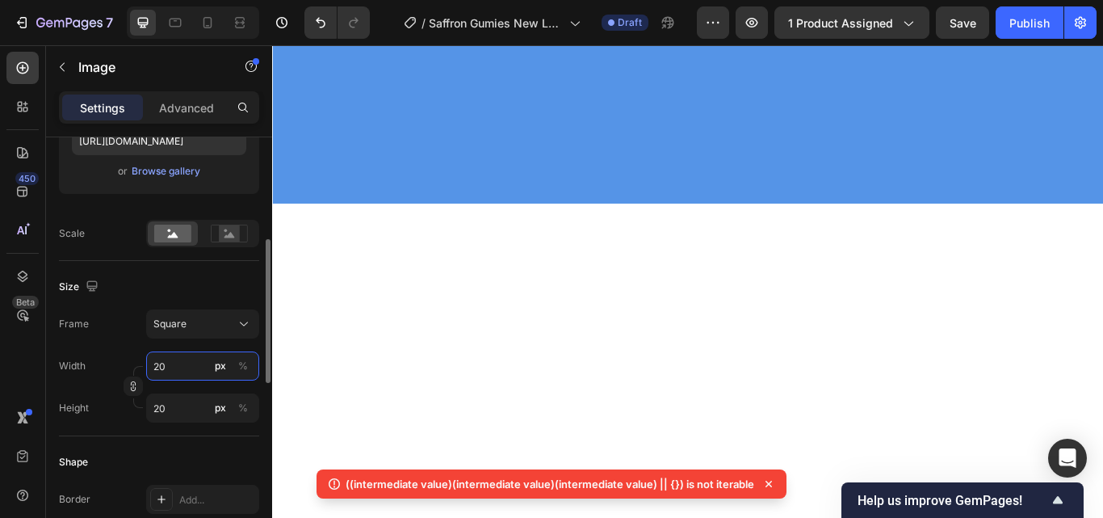
type input "2"
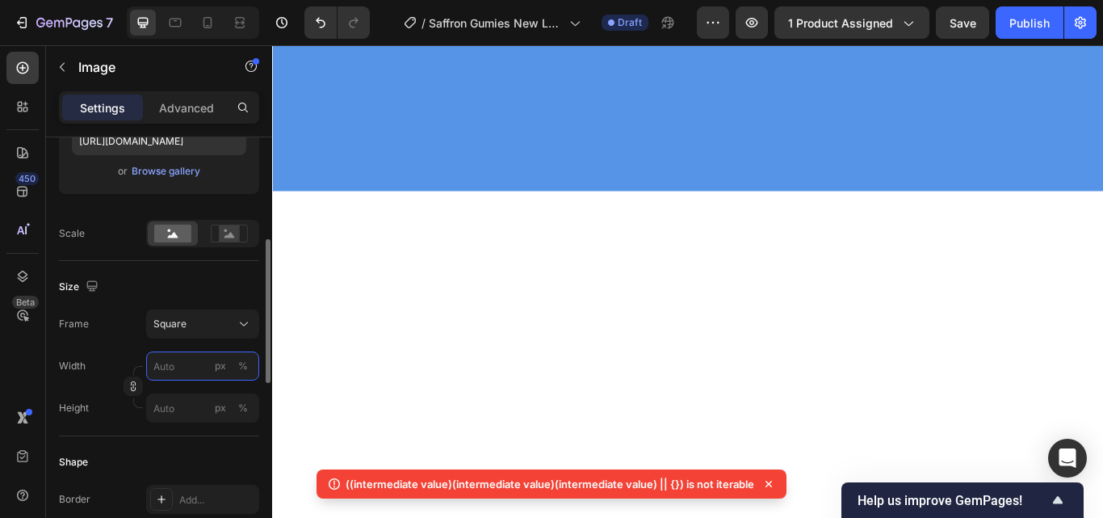
type input "3"
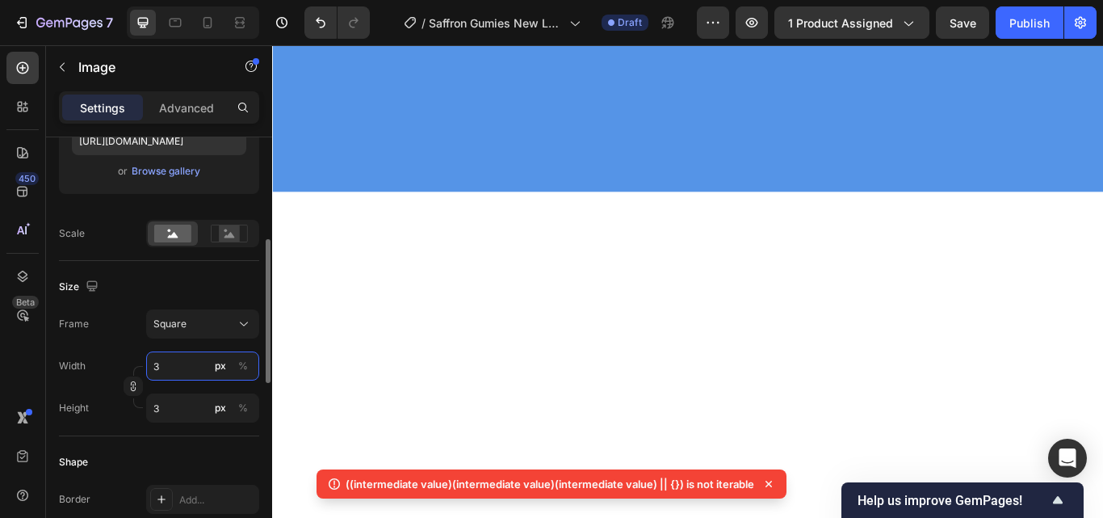
type input "30"
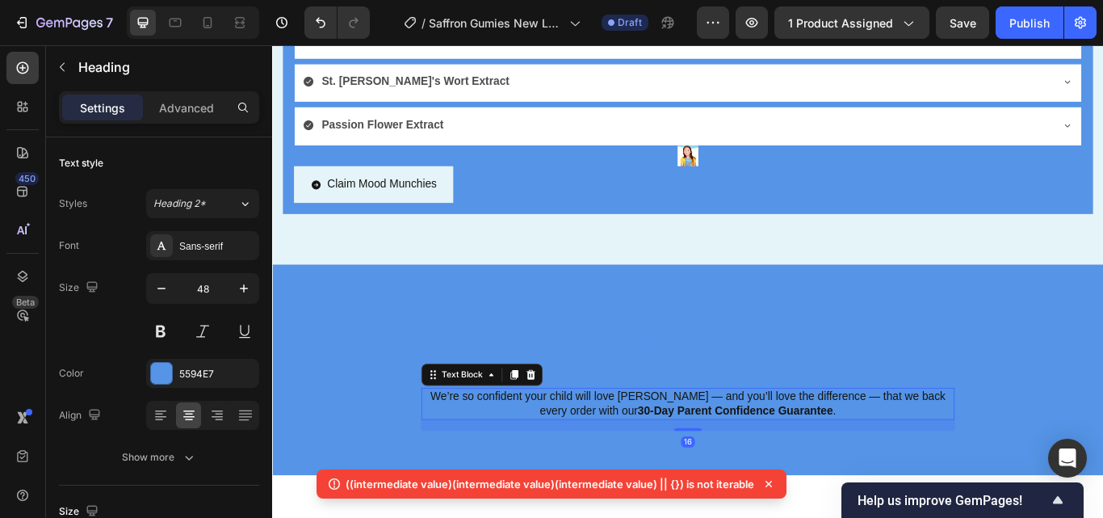
scroll to position [3699, 0]
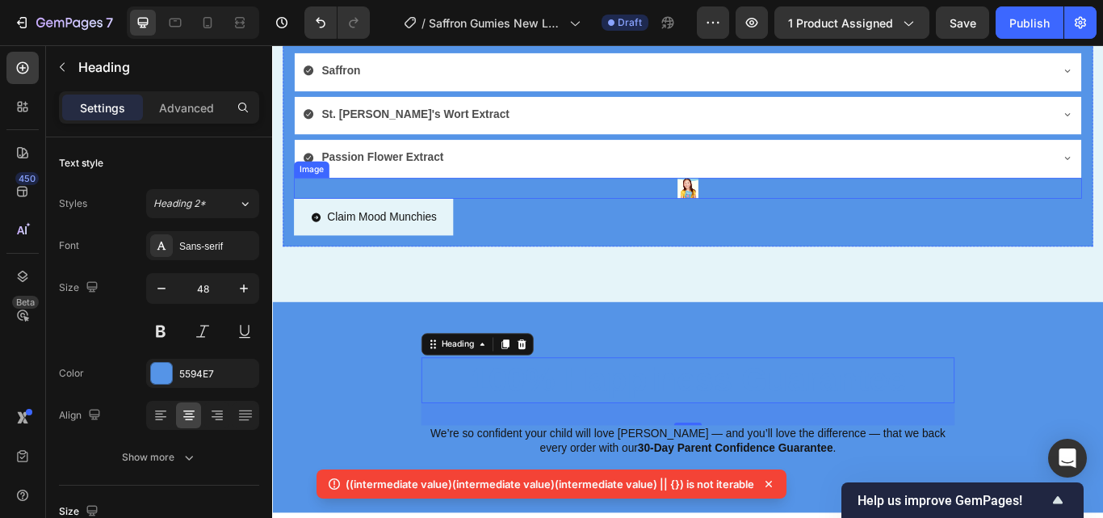
click at [752, 206] on img at bounding box center [756, 212] width 24 height 24
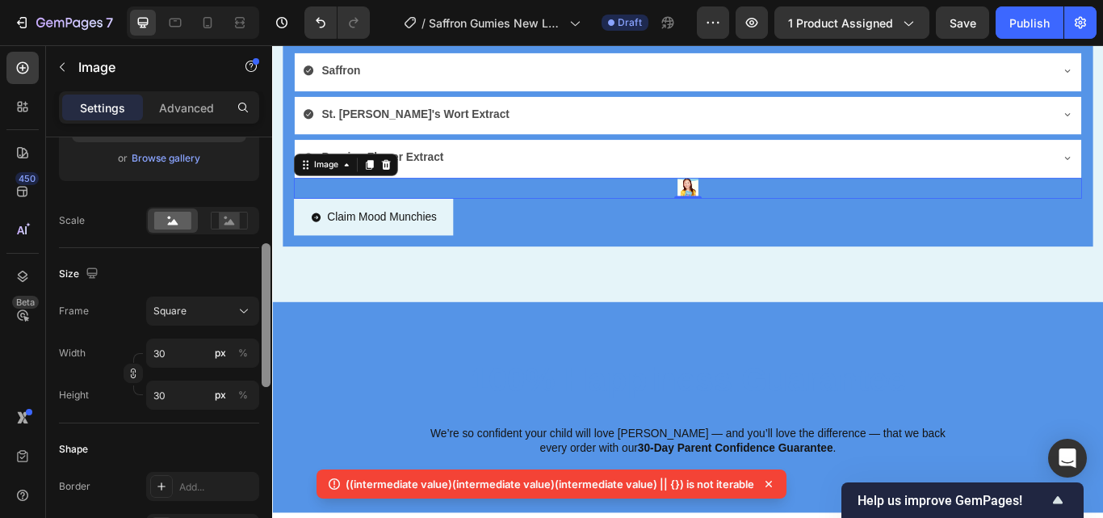
scroll to position [345, 0]
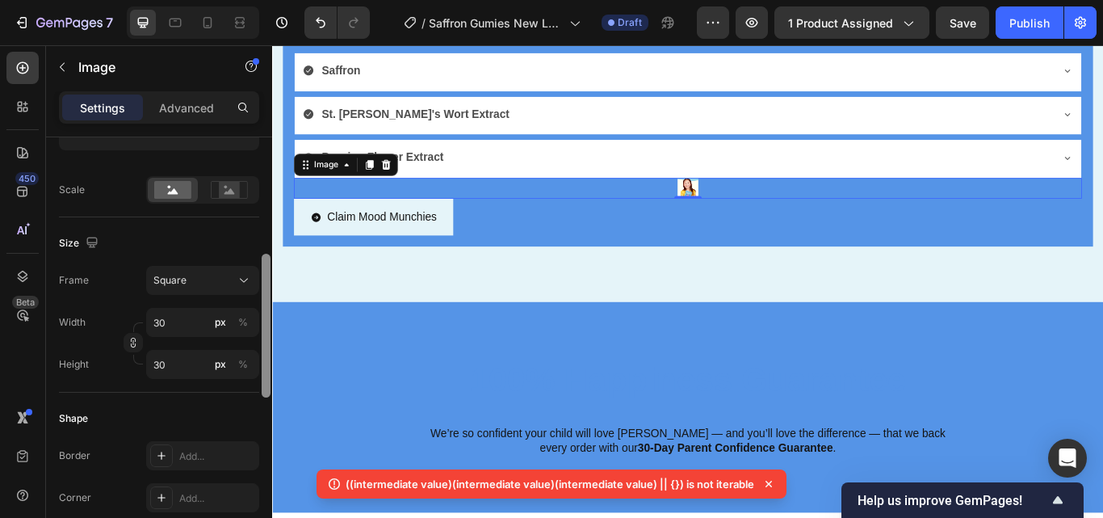
drag, startPoint x: 264, startPoint y: 228, endPoint x: 264, endPoint y: 341, distance: 112.2
click at [264, 341] on div at bounding box center [266, 326] width 9 height 144
click at [183, 315] on input "30" at bounding box center [202, 322] width 113 height 29
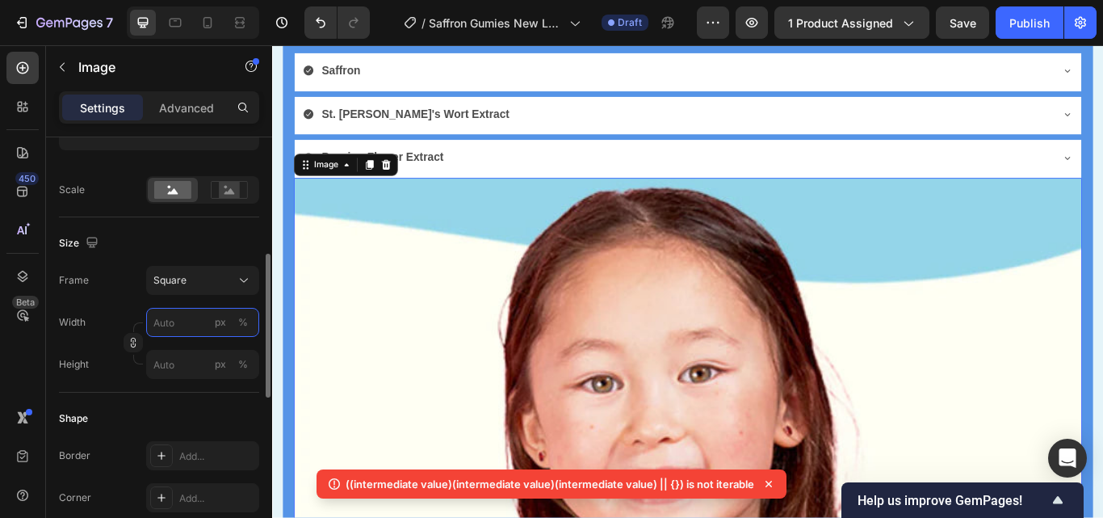
type input "1"
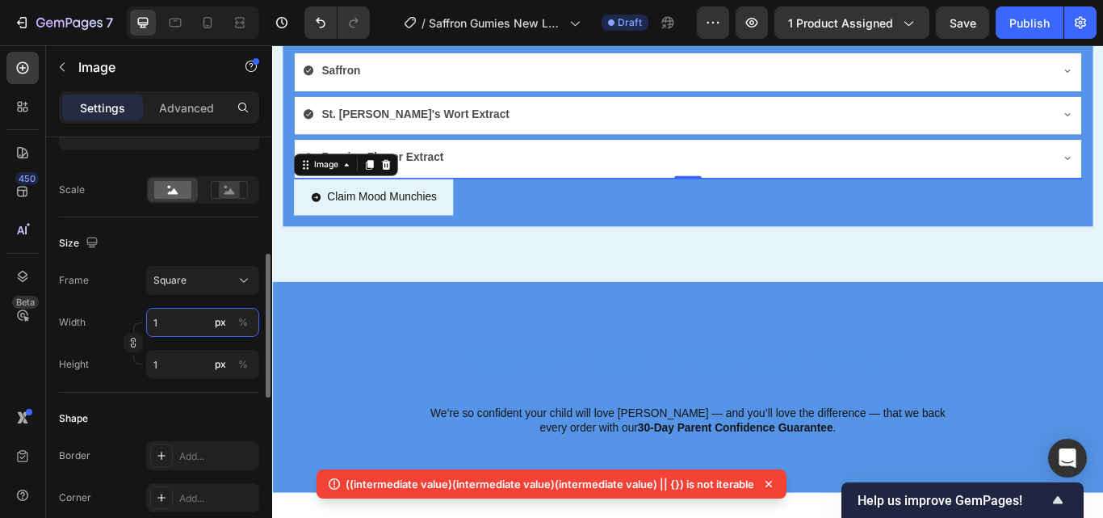
type input "10"
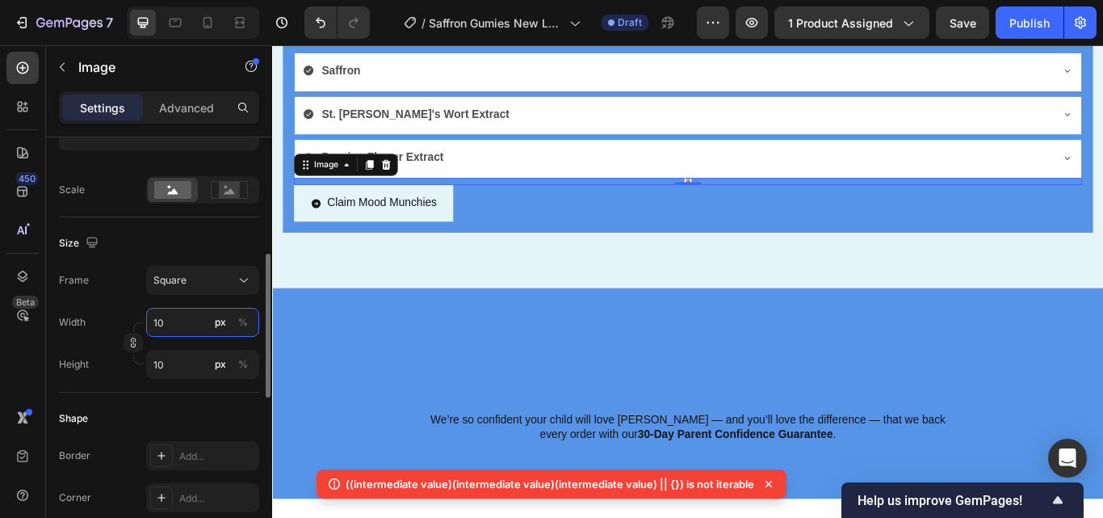
type input "100"
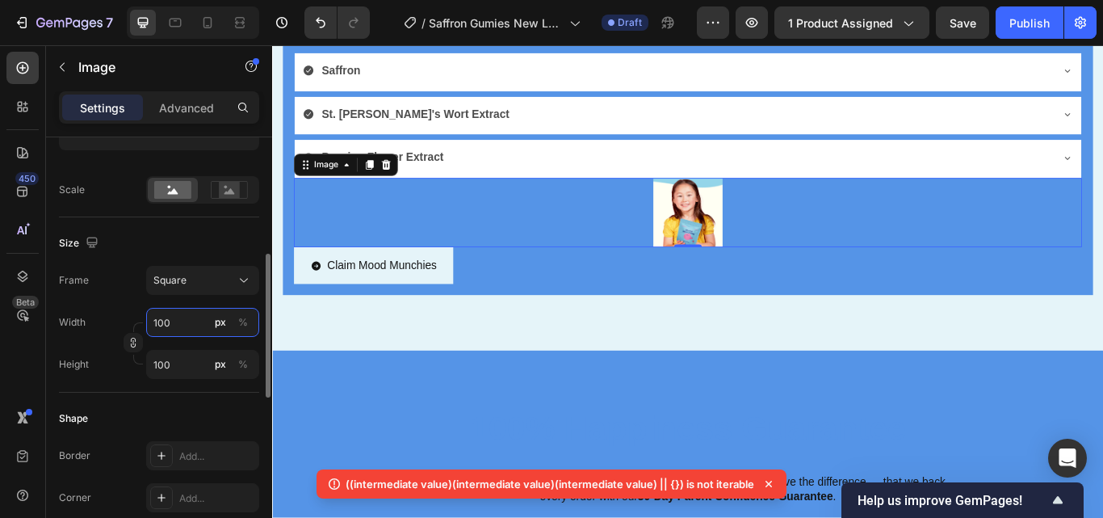
type input "10"
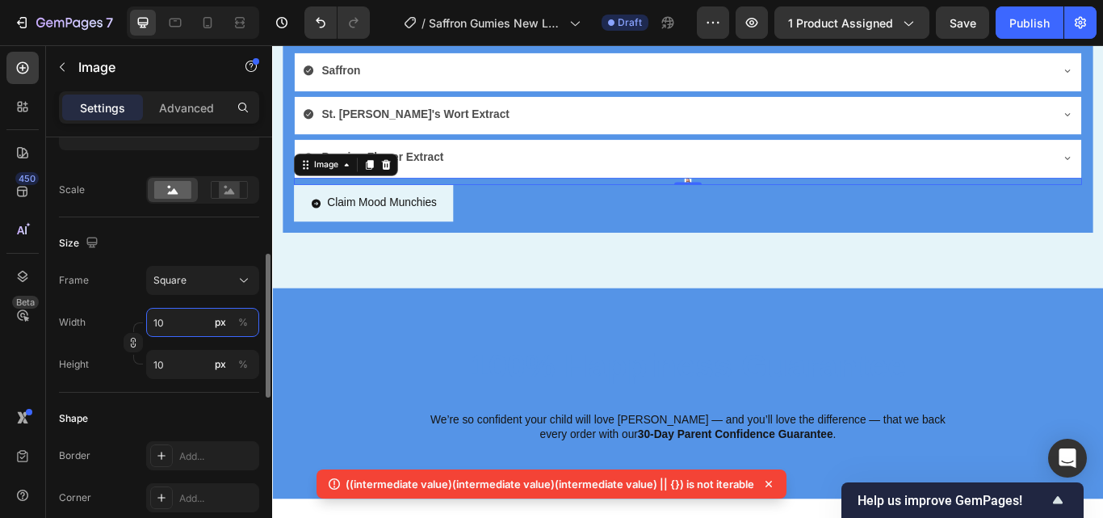
type input "1"
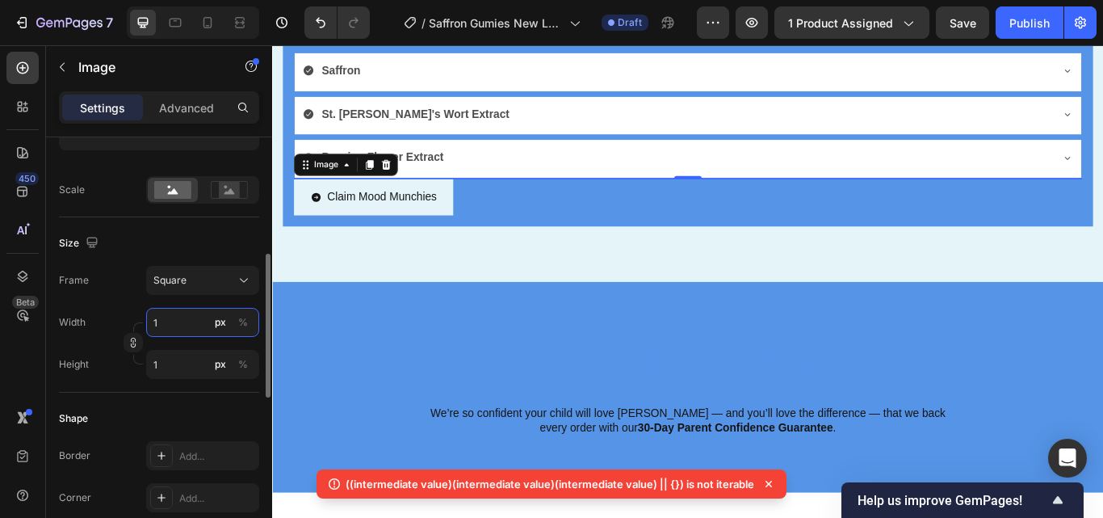
type input "10"
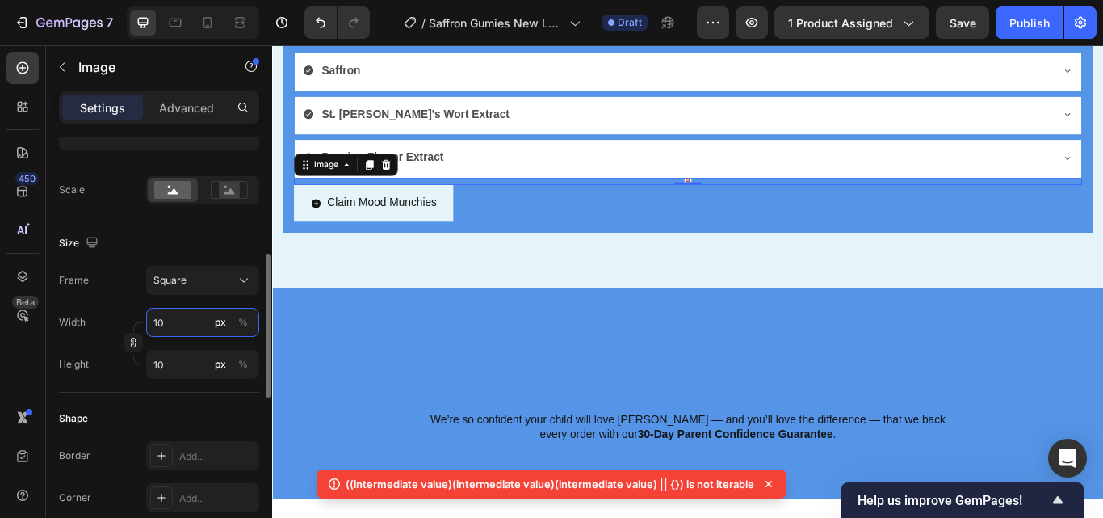
type input "100"
type input "1000"
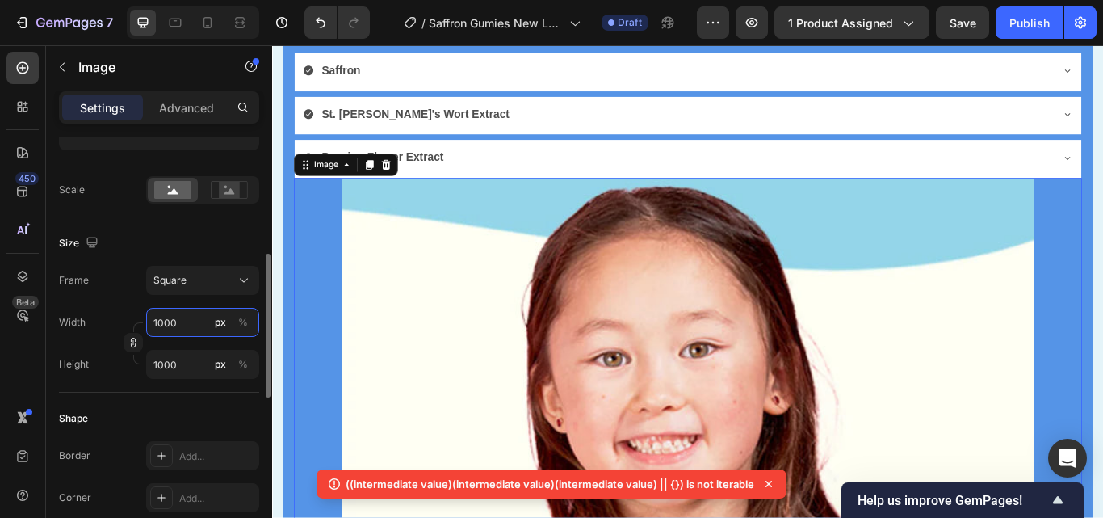
type input "100"
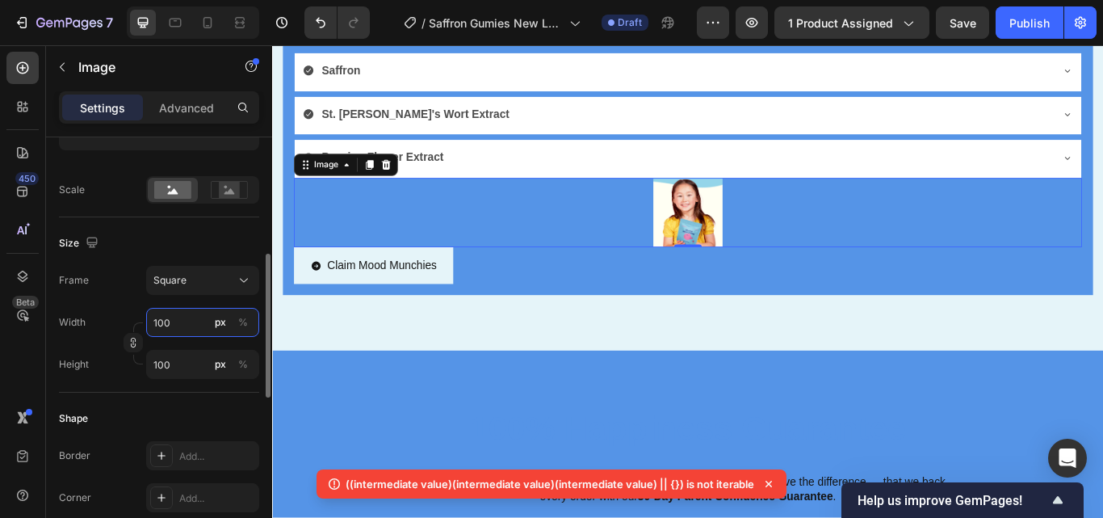
type input "10"
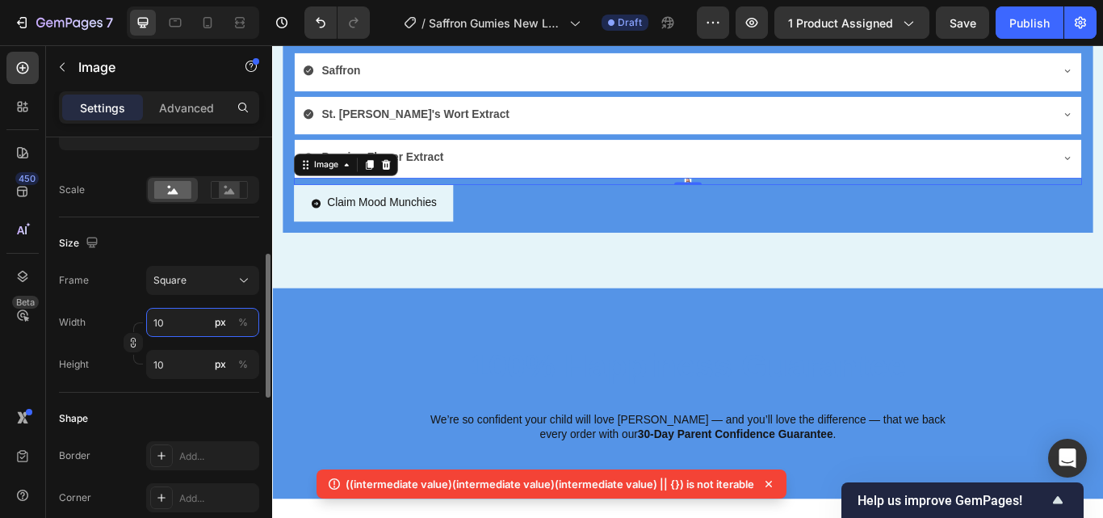
type input "1"
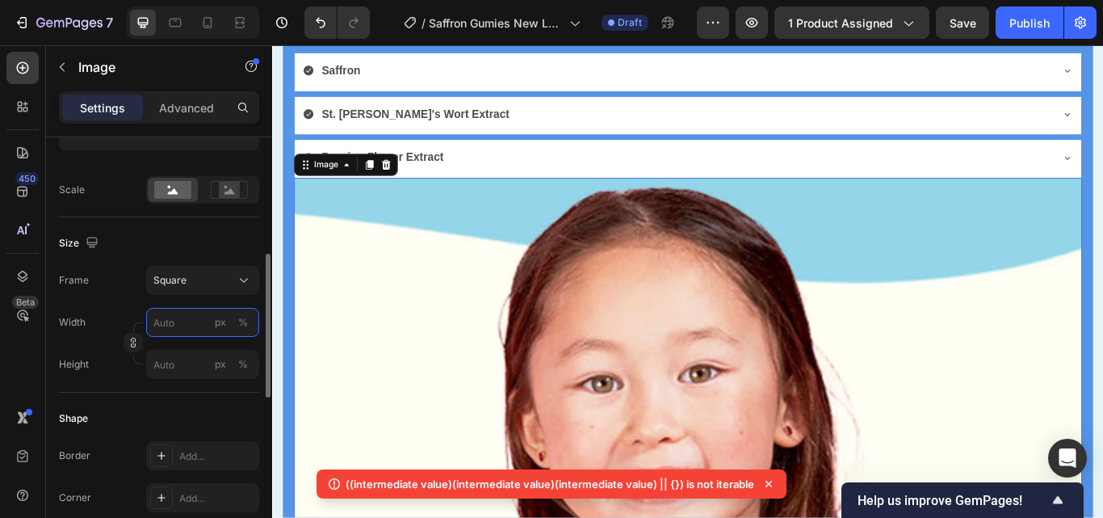
type input "5"
type input "50"
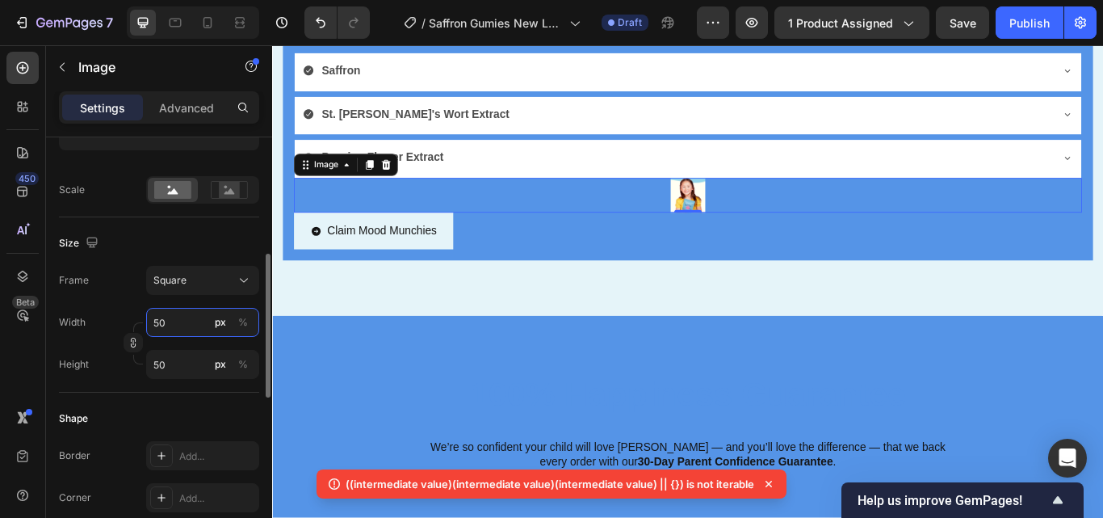
type input "500"
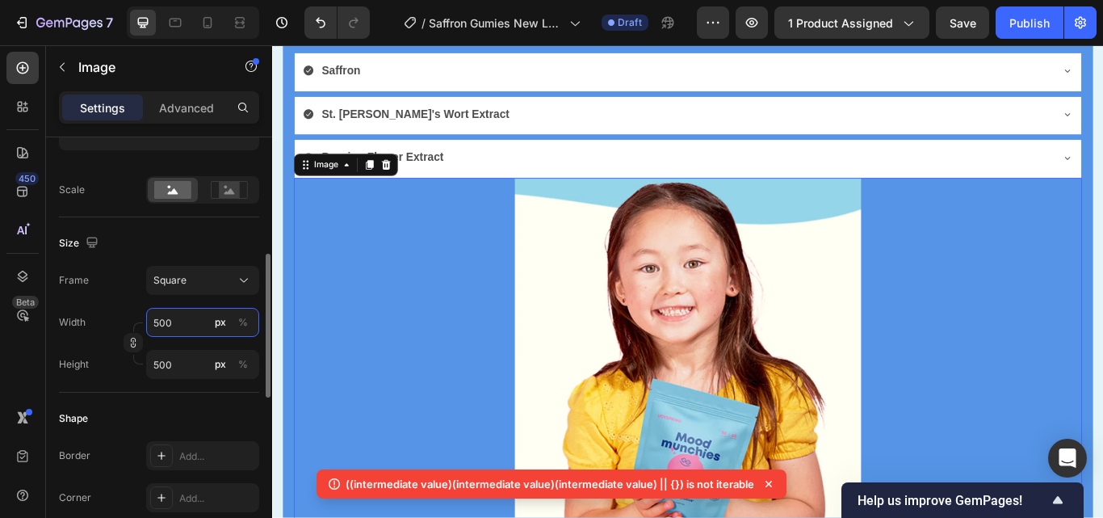
type input "50"
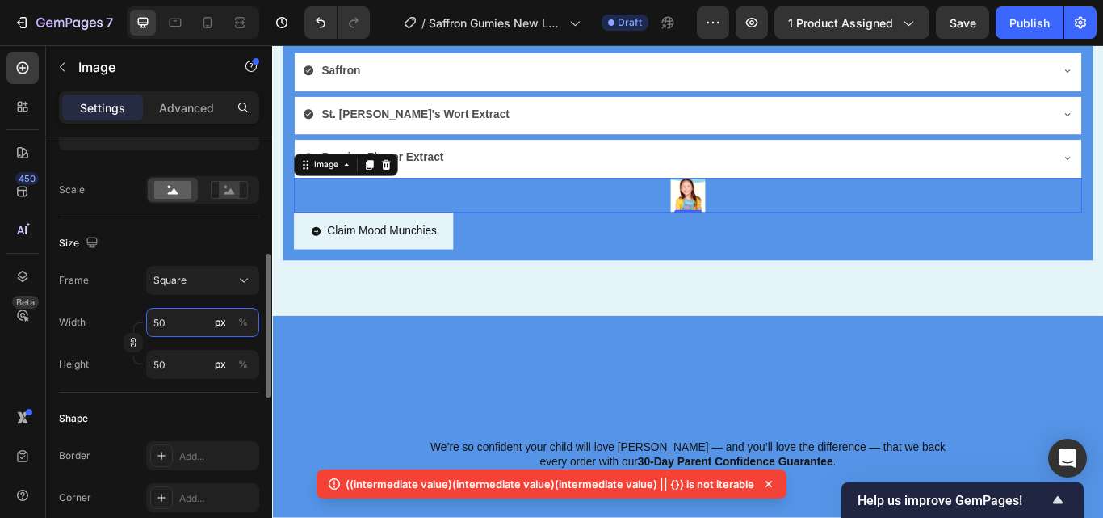
type input "5"
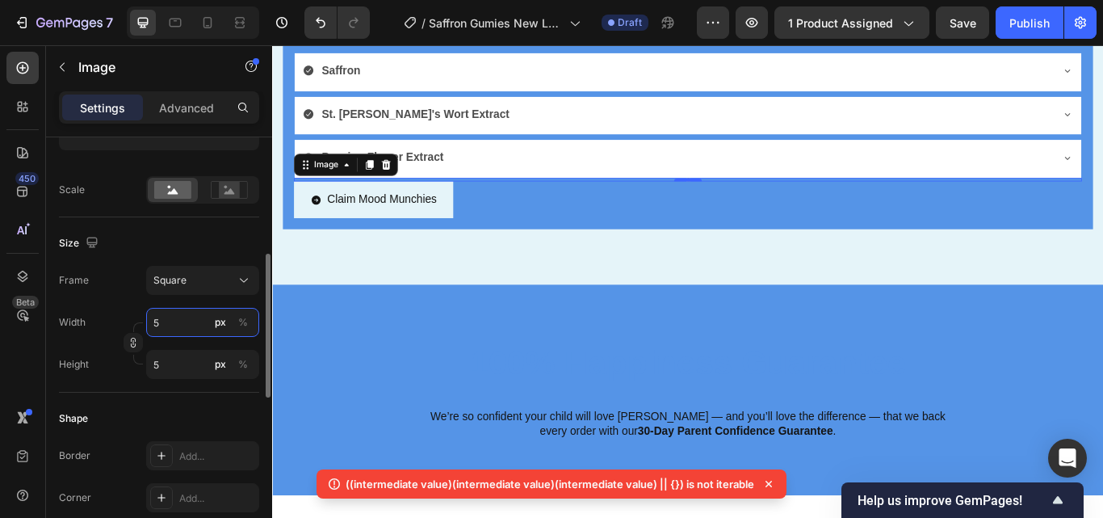
type input "54"
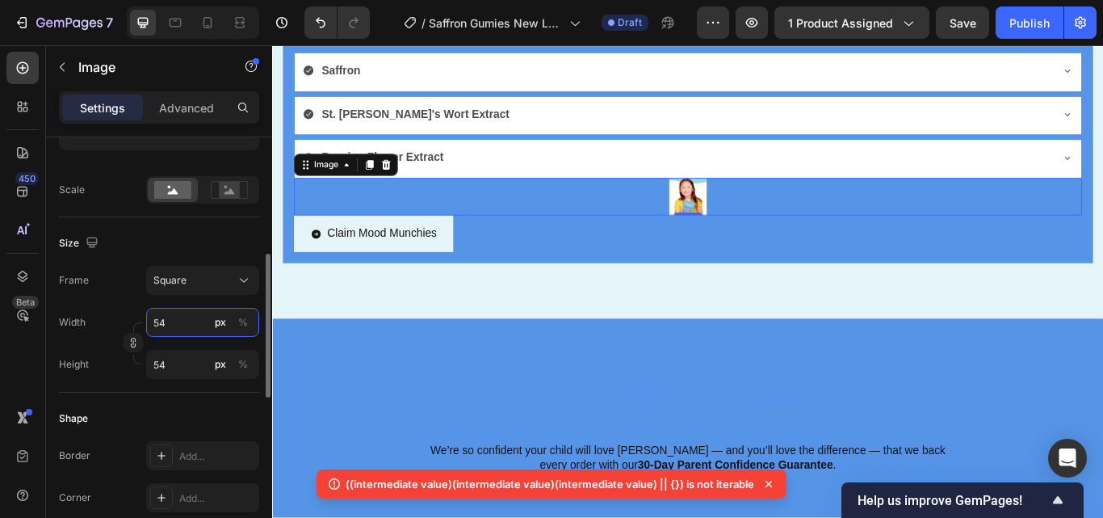
type input "5"
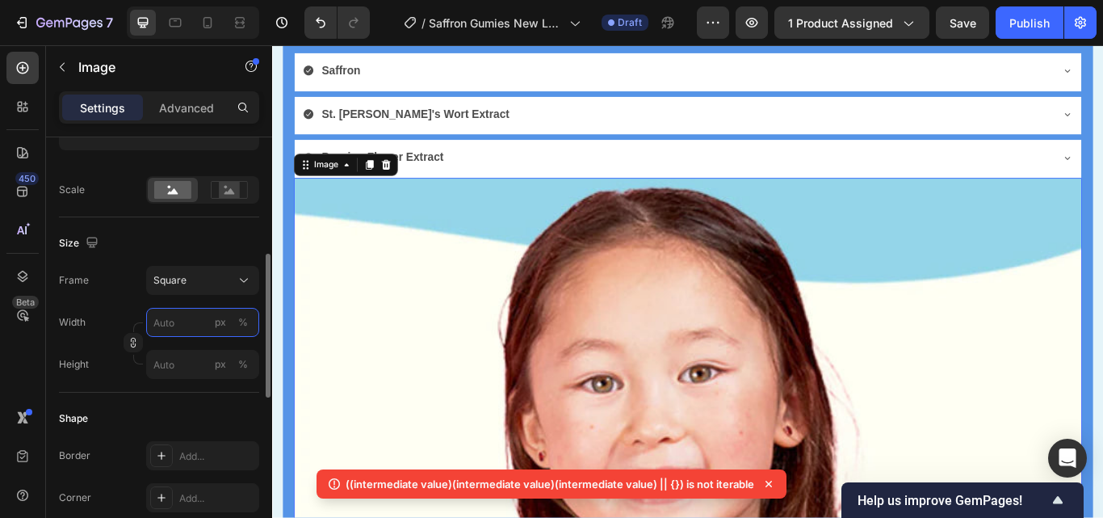
type input "4"
type input "40"
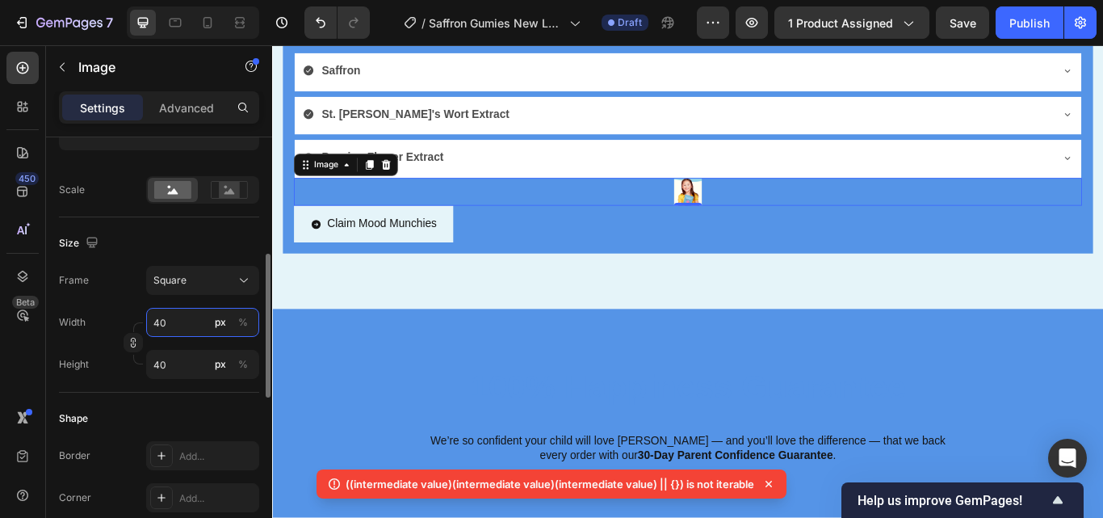
type input "400"
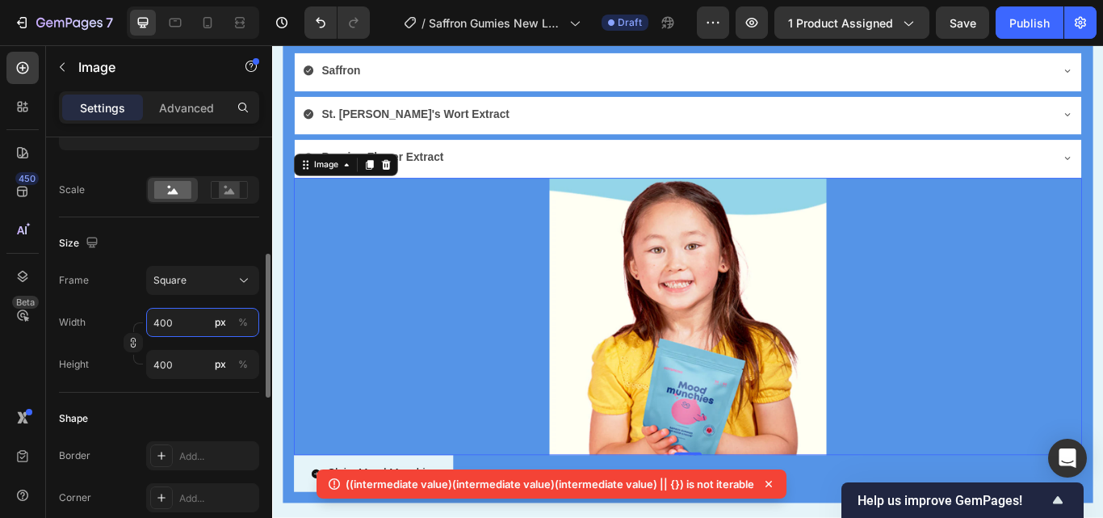
type input "40"
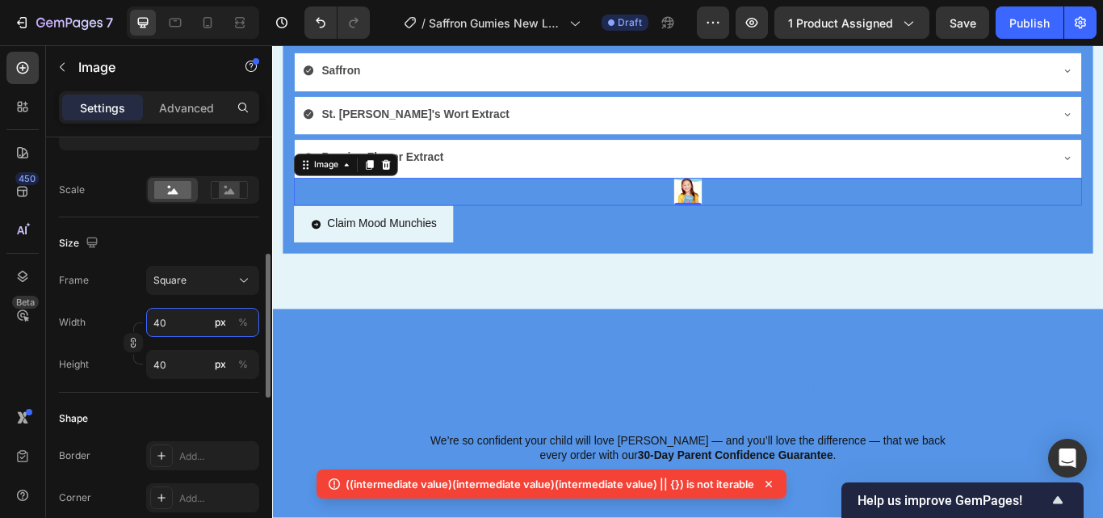
type input "4"
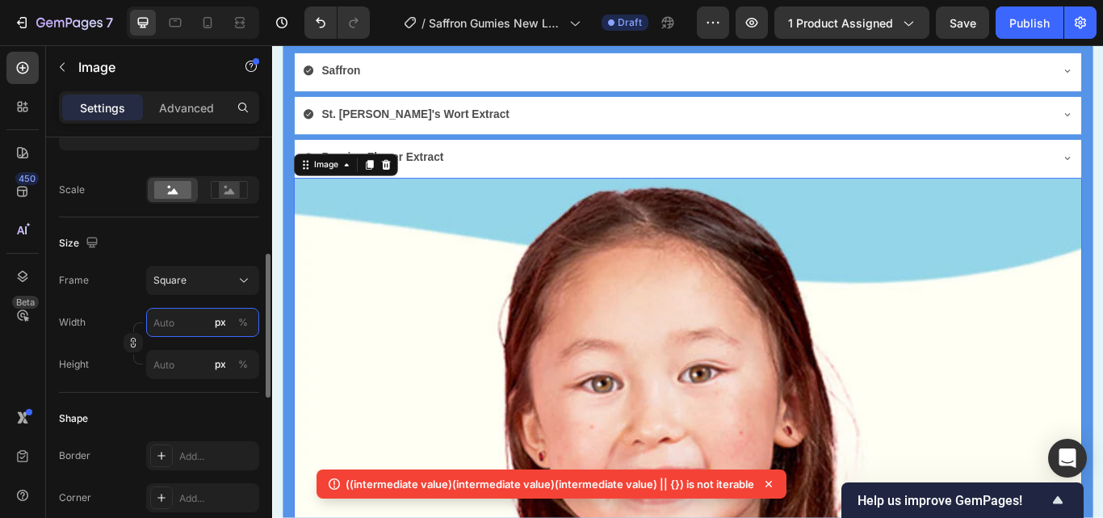
type input "4"
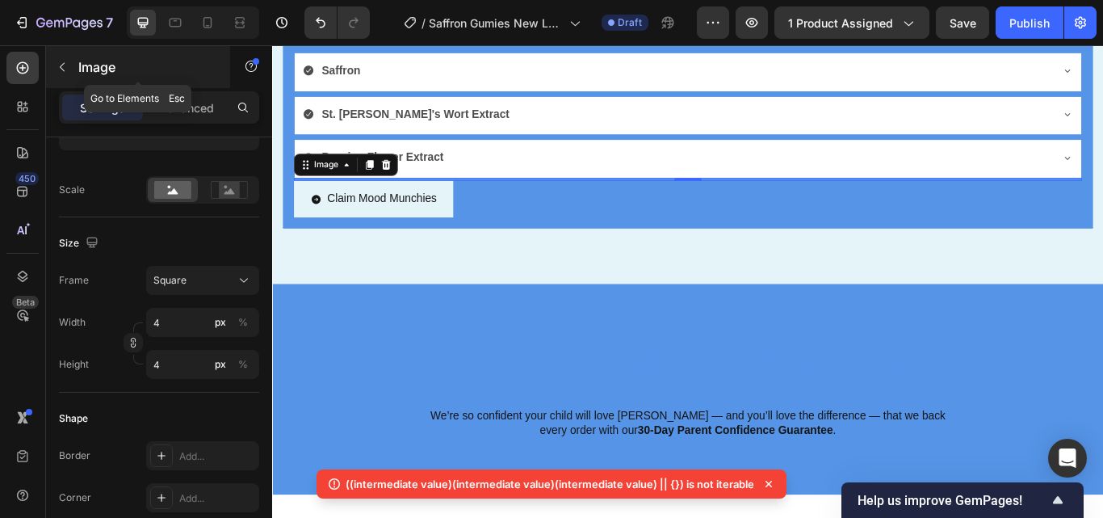
click at [65, 69] on icon "button" at bounding box center [62, 67] width 13 height 13
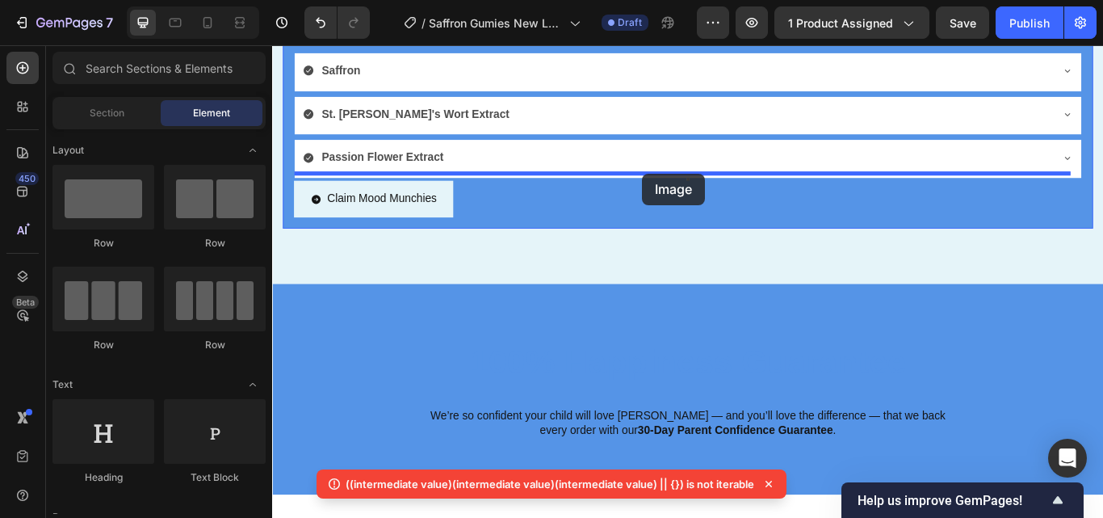
drag, startPoint x: 540, startPoint y: 435, endPoint x: 703, endPoint y: 195, distance: 290.7
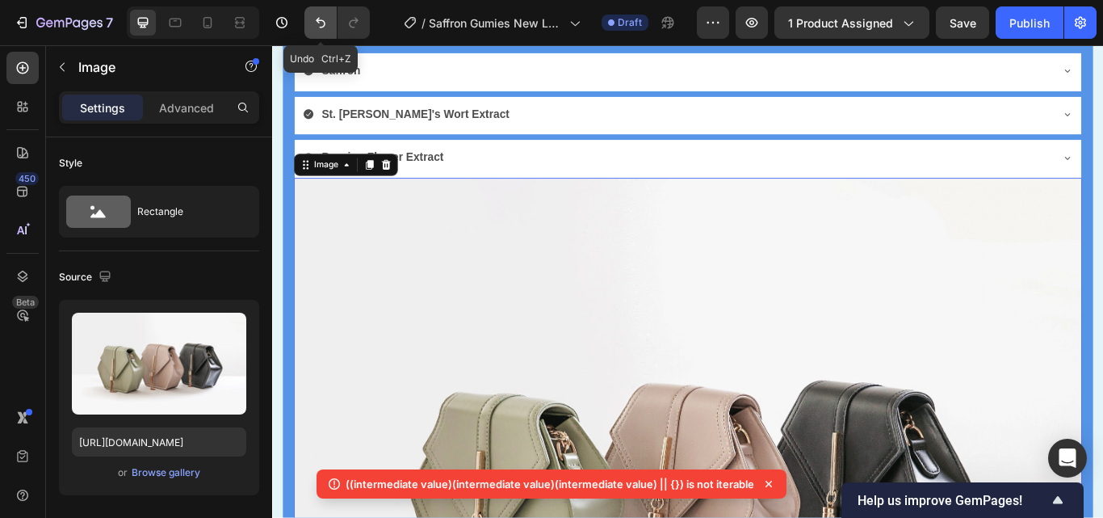
click at [323, 28] on icon "Undo/Redo" at bounding box center [320, 23] width 16 height 16
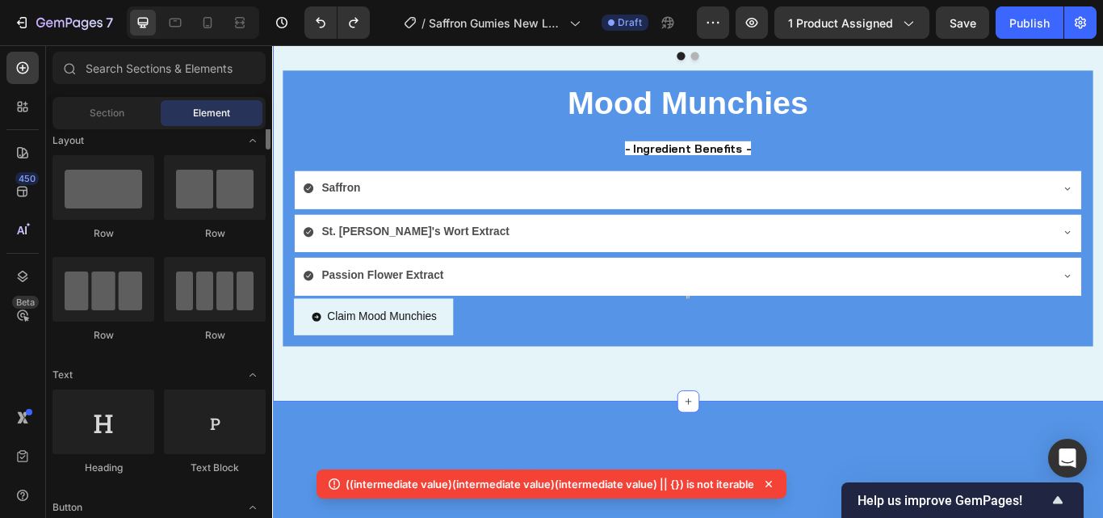
scroll to position [0, 0]
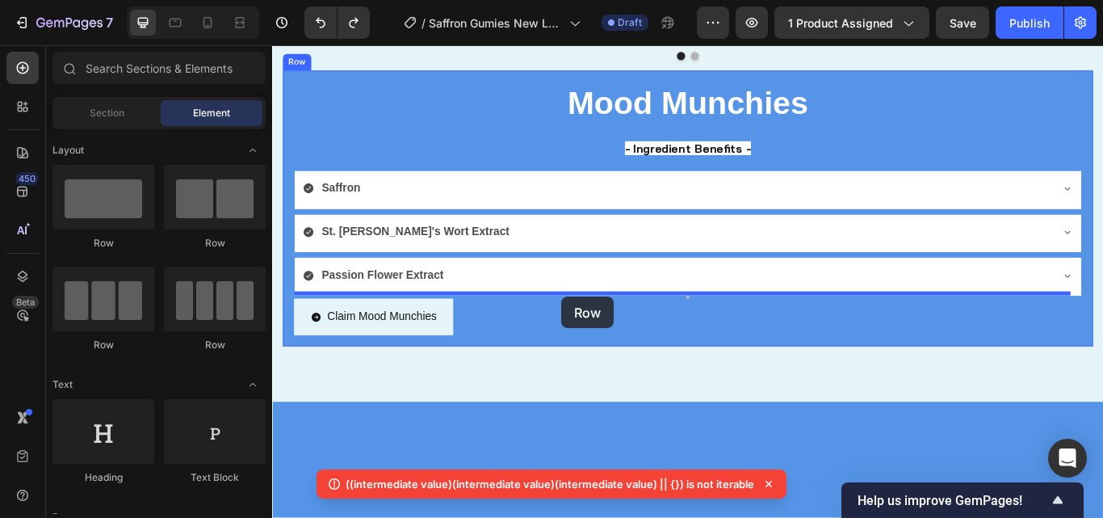
drag, startPoint x: 433, startPoint y: 245, endPoint x: 609, endPoint y: 338, distance: 199.0
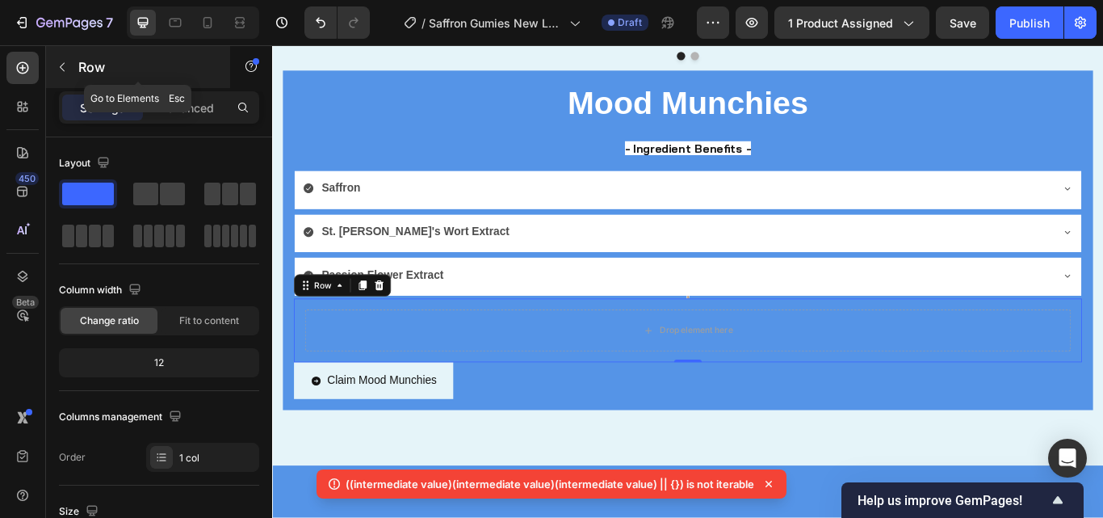
click at [61, 63] on icon "button" at bounding box center [62, 67] width 13 height 13
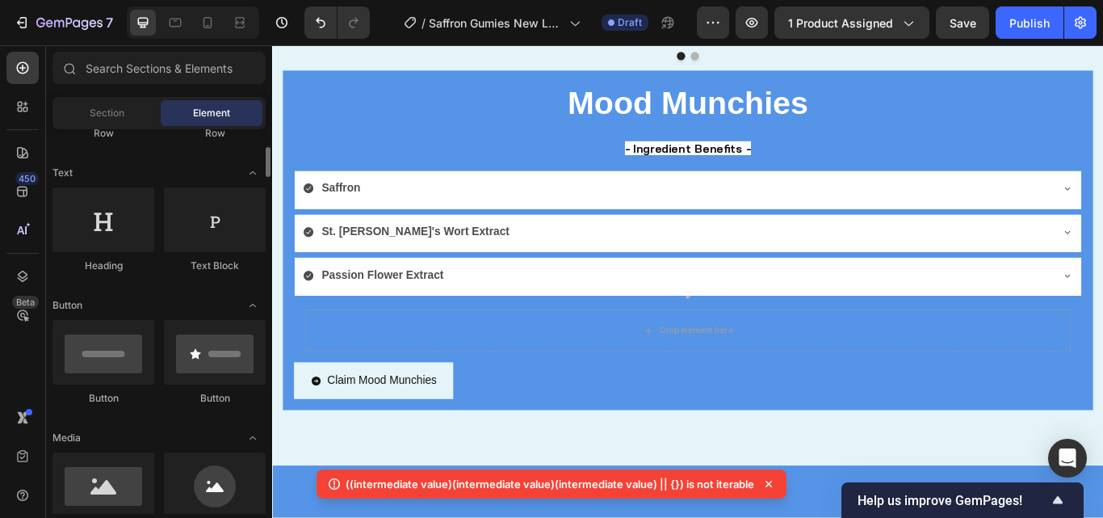
scroll to position [213, 0]
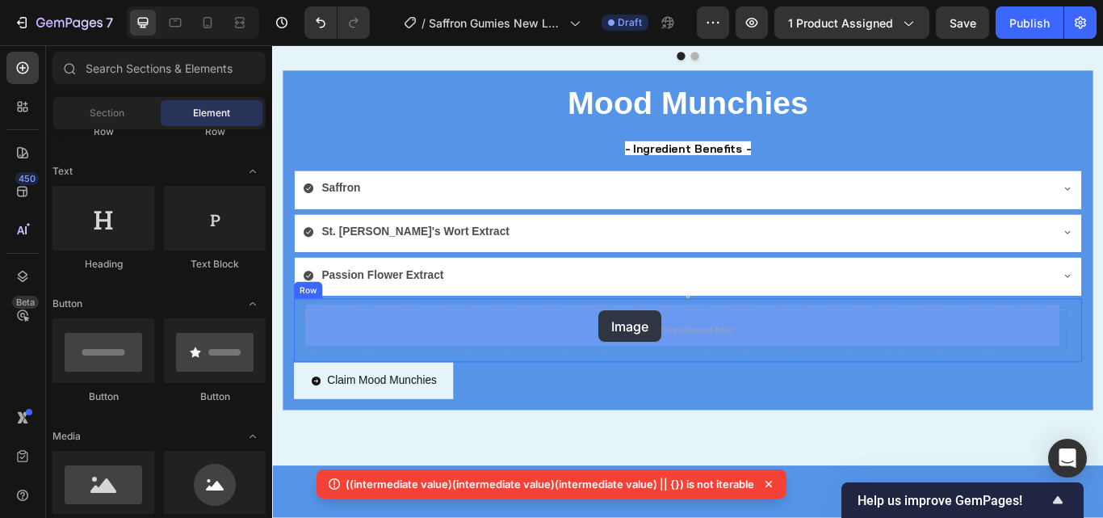
drag, startPoint x: 381, startPoint y: 529, endPoint x: 652, endPoint y: 354, distance: 322.5
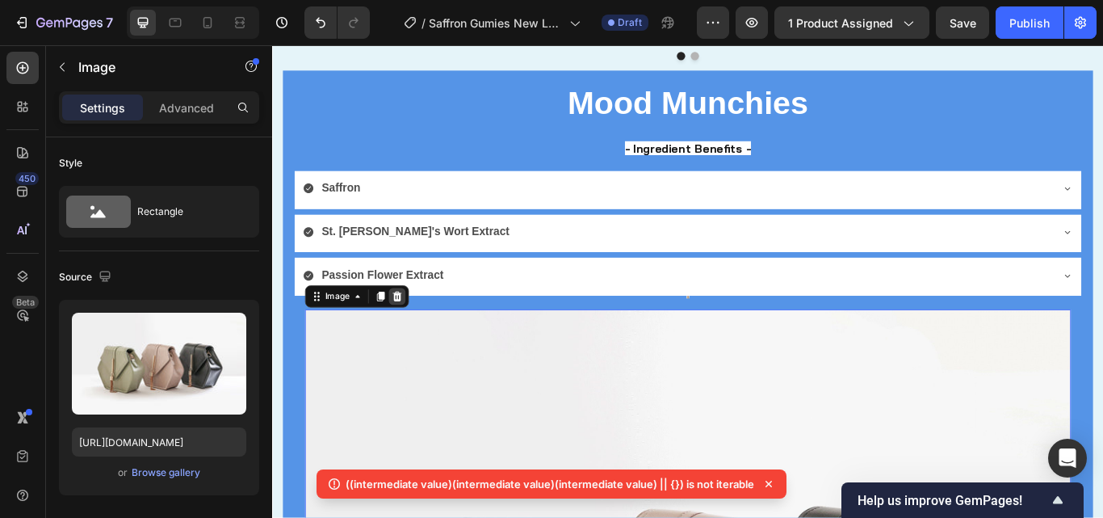
click at [418, 332] on icon at bounding box center [417, 338] width 13 height 13
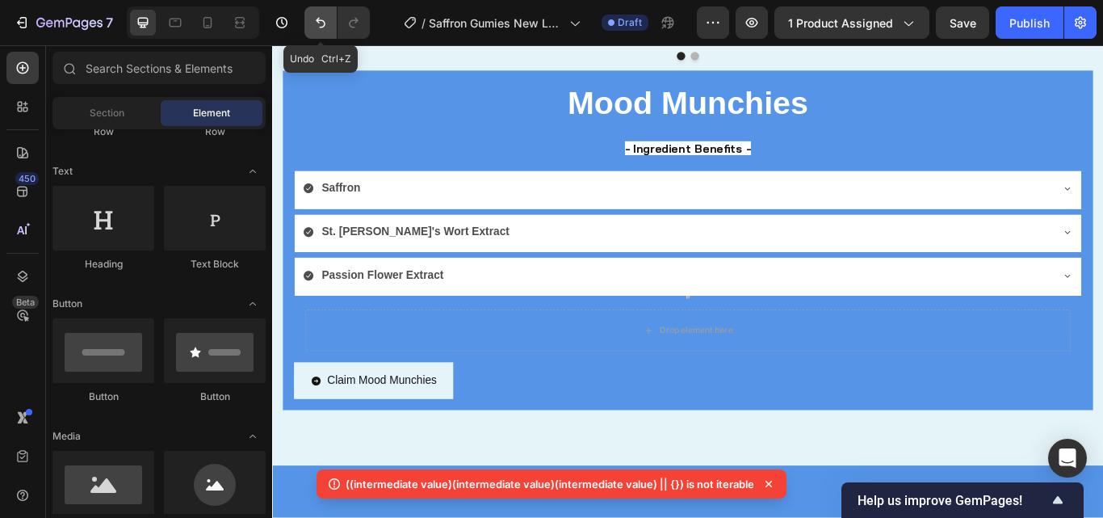
click at [316, 33] on button "Undo/Redo" at bounding box center [320, 22] width 32 height 32
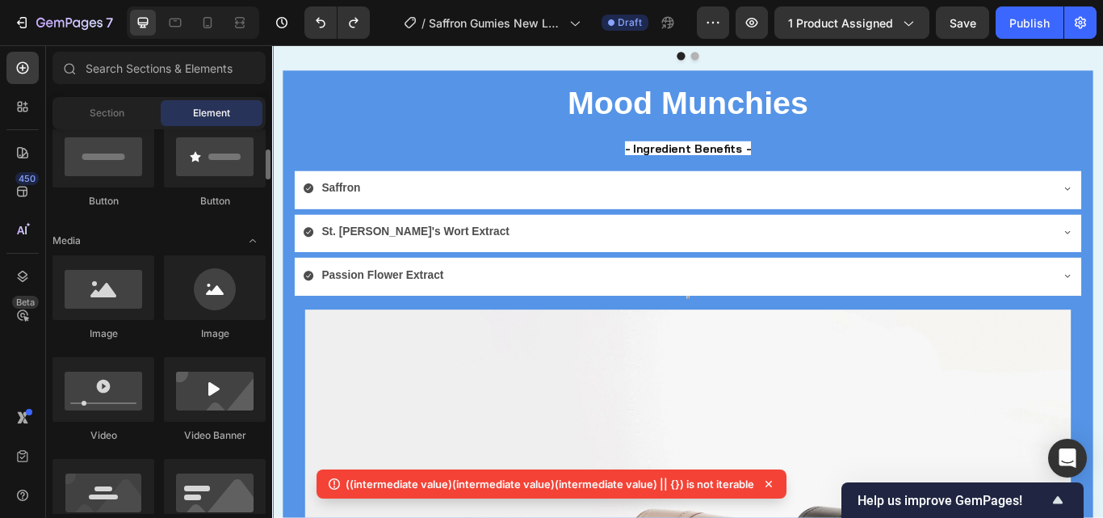
scroll to position [429, 0]
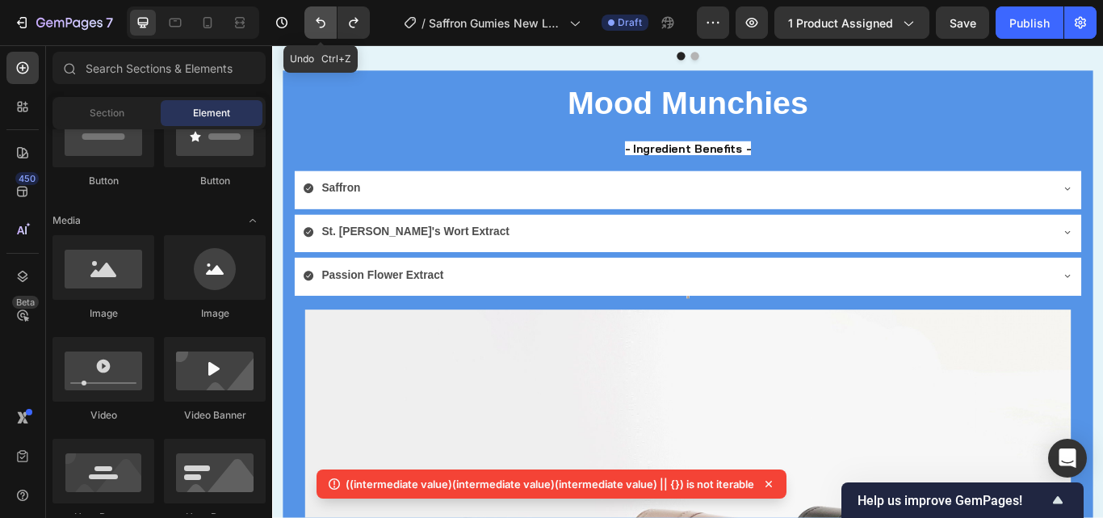
click at [321, 19] on icon "Undo/Redo" at bounding box center [320, 23] width 16 height 16
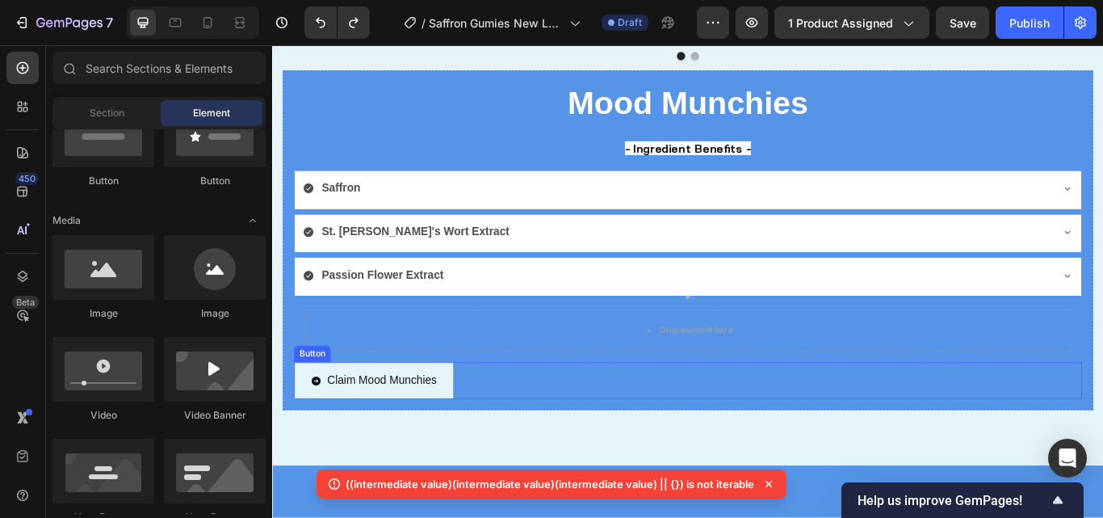
click at [520, 442] on div "Claim Mood Munchies Button" at bounding box center [756, 436] width 919 height 43
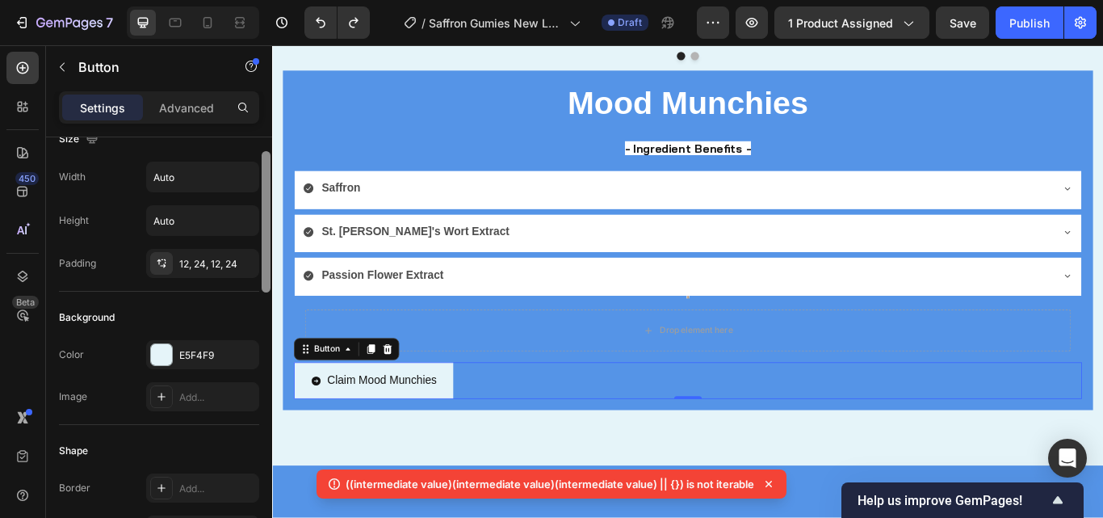
scroll to position [29, 0]
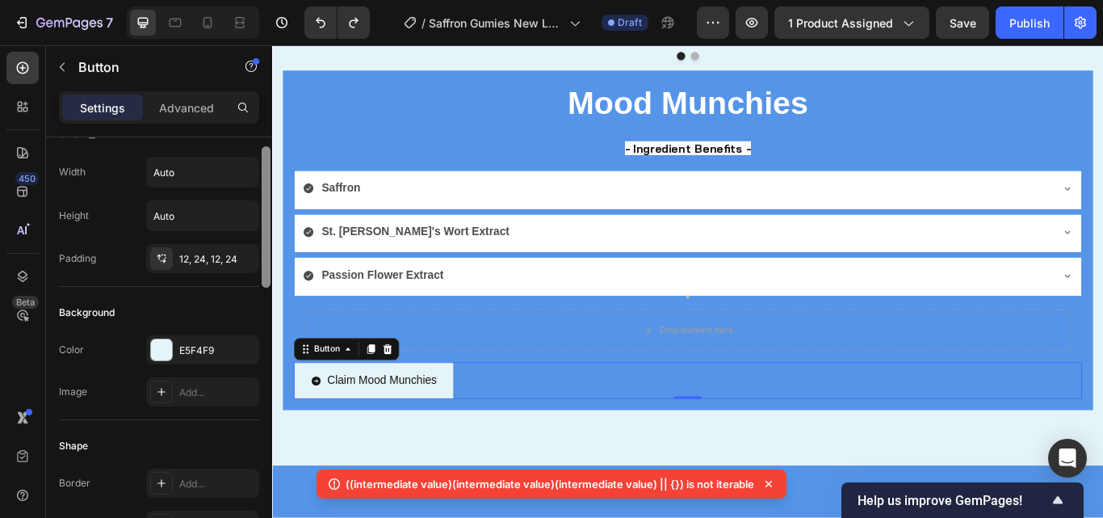
drag, startPoint x: 266, startPoint y: 267, endPoint x: 266, endPoint y: 277, distance: 9.7
click at [266, 277] on div at bounding box center [266, 216] width 9 height 141
click at [268, 0] on div "7 / Saffron Gumies New LP | WIP Draft Preview 1 product assigned Save Publish 4…" at bounding box center [551, 0] width 1103 height 0
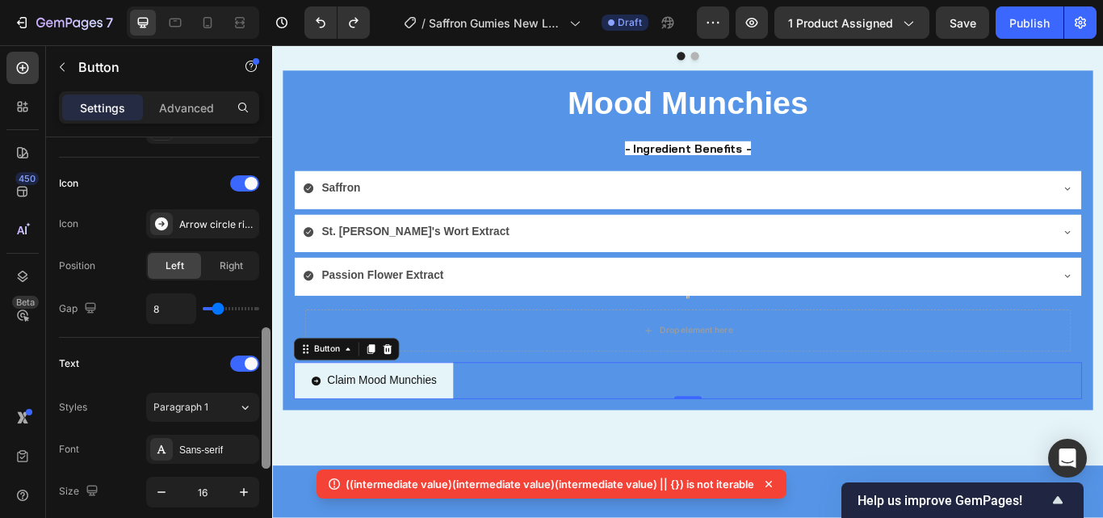
scroll to position [501, 0]
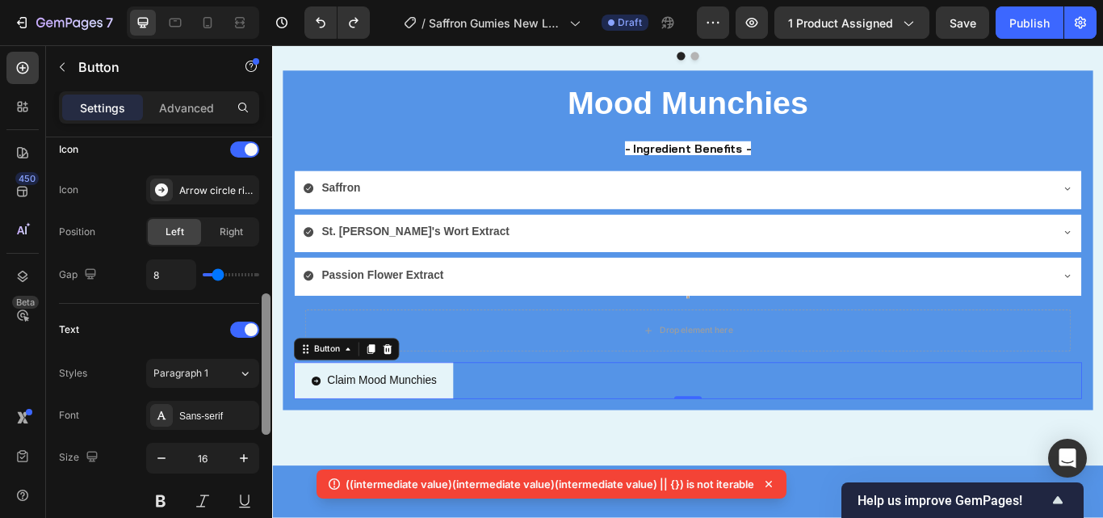
drag, startPoint x: 268, startPoint y: 253, endPoint x: 262, endPoint y: 409, distance: 156.8
click at [262, 409] on div at bounding box center [266, 363] width 9 height 141
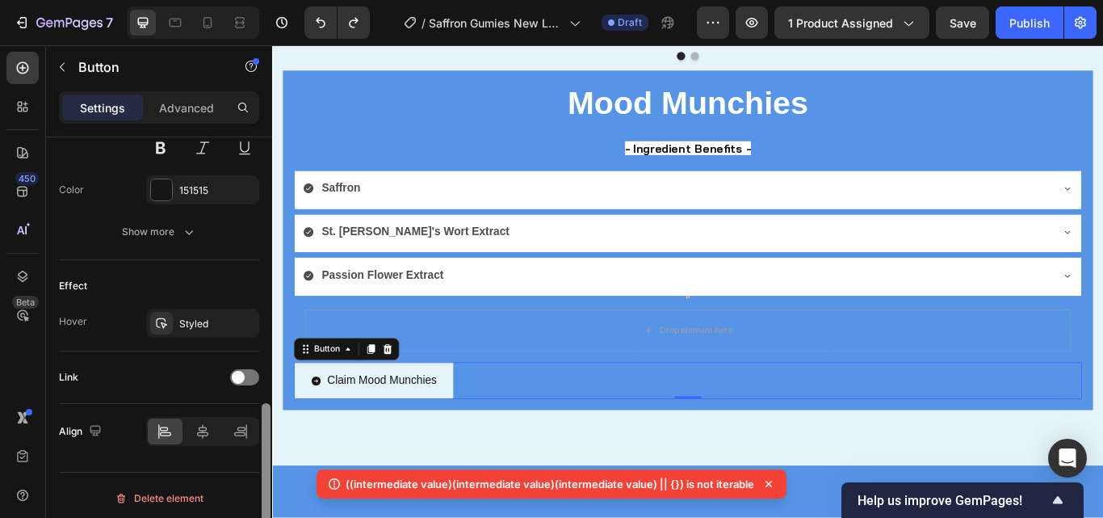
scroll to position [859, 0]
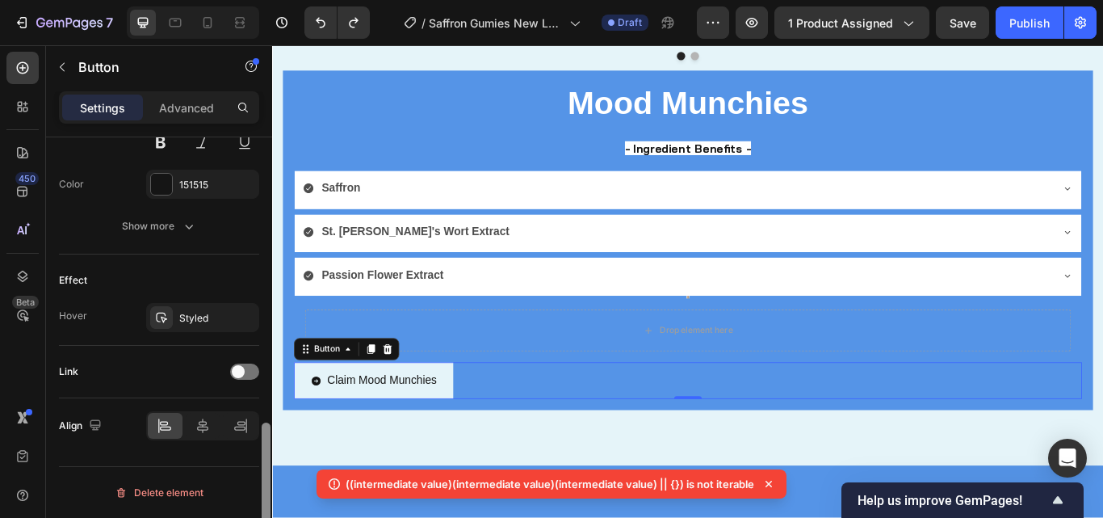
drag, startPoint x: 262, startPoint y: 399, endPoint x: 262, endPoint y: 539, distance: 139.7
click at [262, 0] on html "7 / Saffron Gumies New LP | WIP Draft Preview 1 product assigned Save Publish 4…" at bounding box center [551, 0] width 1103 height 0
click at [202, 414] on div at bounding box center [203, 426] width 35 height 26
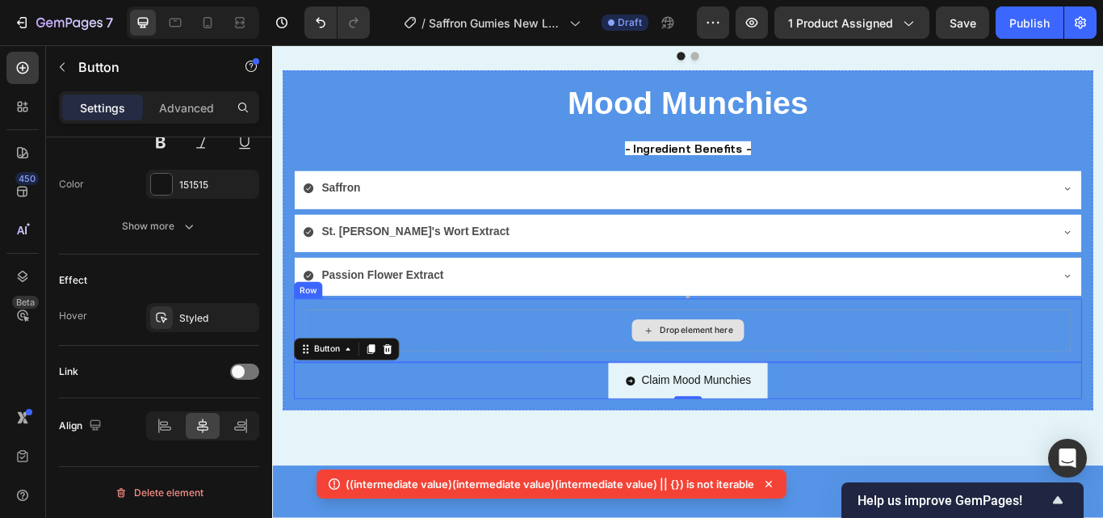
click at [579, 383] on div "Drop element here" at bounding box center [756, 378] width 893 height 48
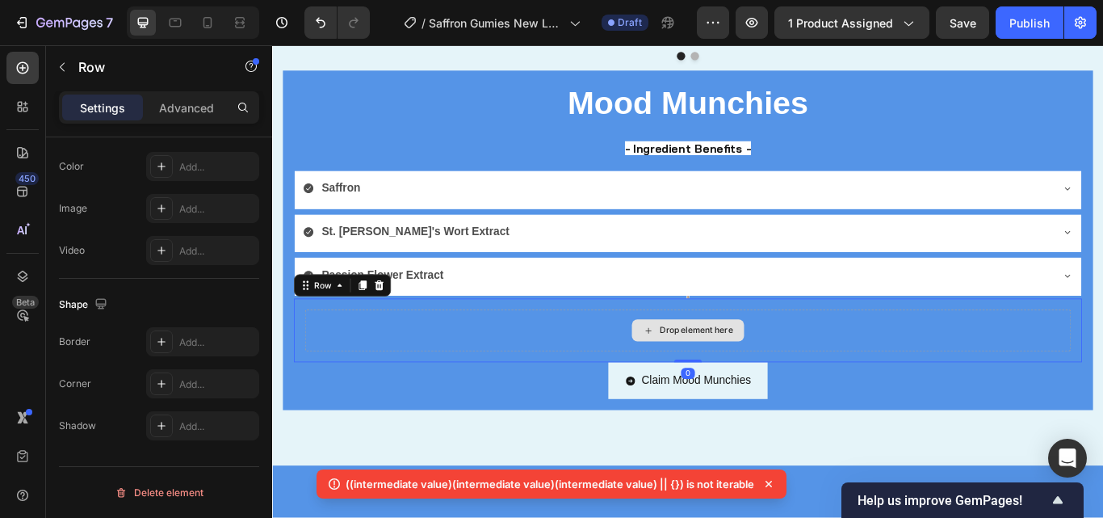
scroll to position [0, 0]
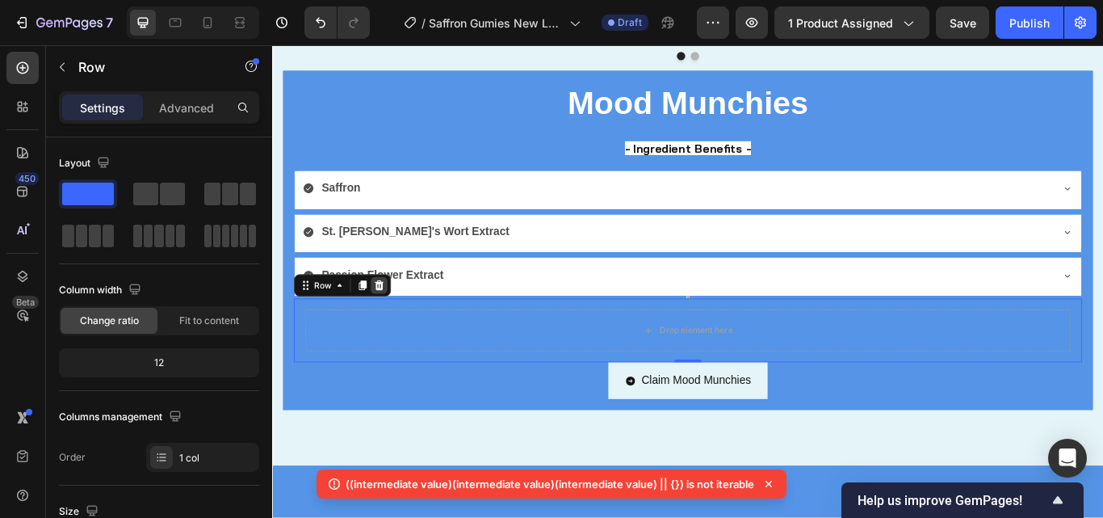
click at [400, 319] on icon at bounding box center [396, 325] width 13 height 13
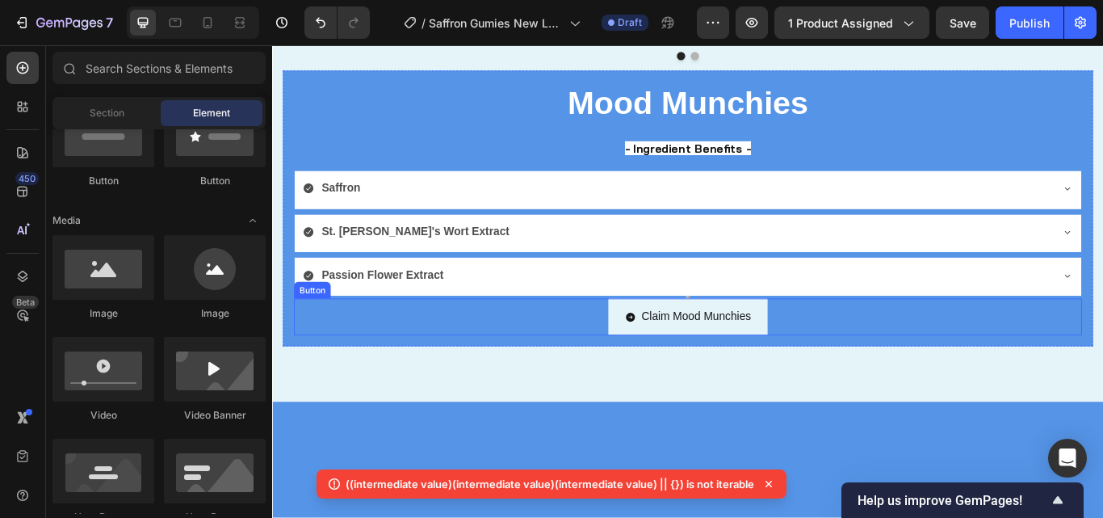
click at [895, 354] on div "Claim Mood Munchies Button" at bounding box center [756, 362] width 919 height 43
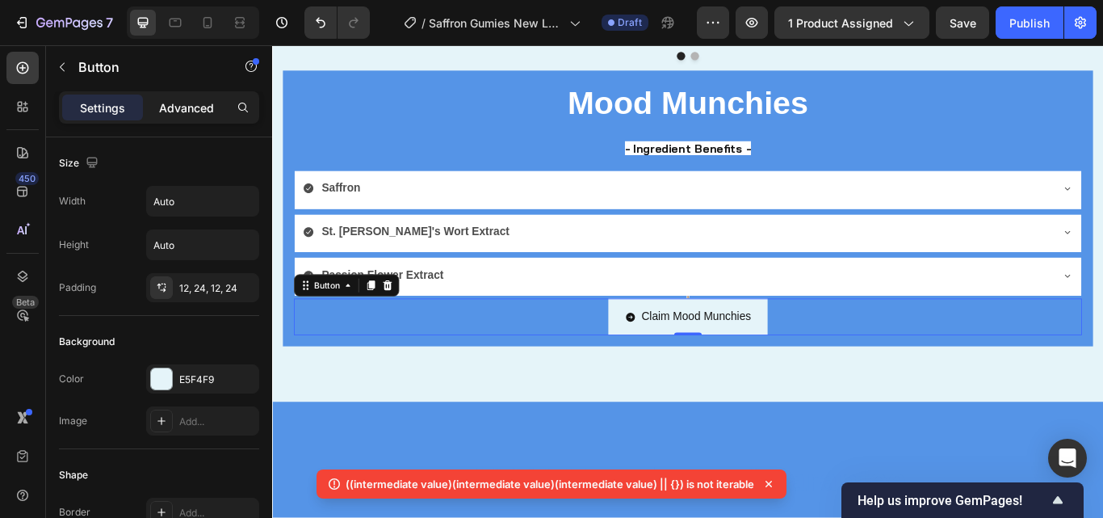
click at [201, 107] on p "Advanced" at bounding box center [186, 107] width 55 height 17
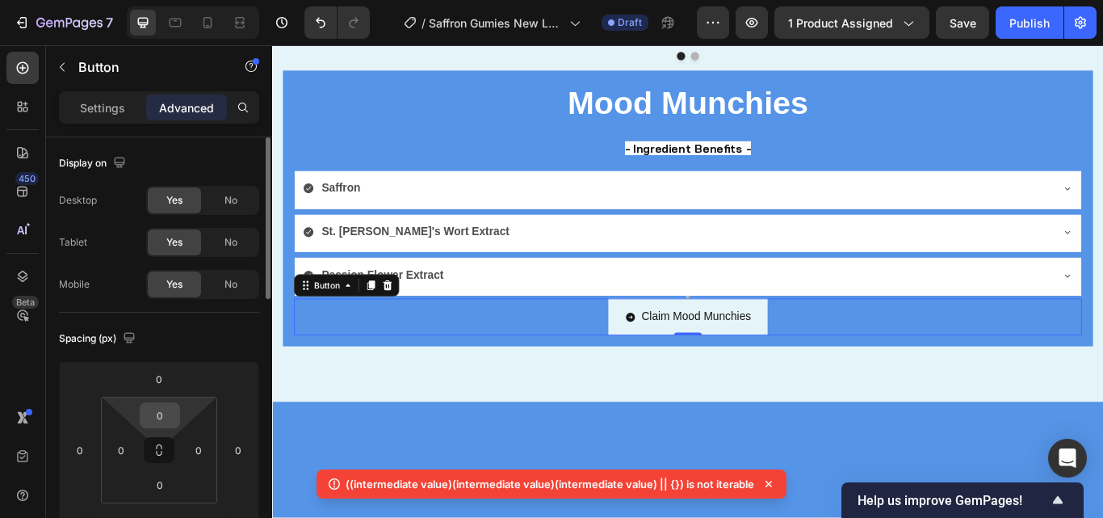
click at [171, 415] on input "0" at bounding box center [160, 415] width 32 height 24
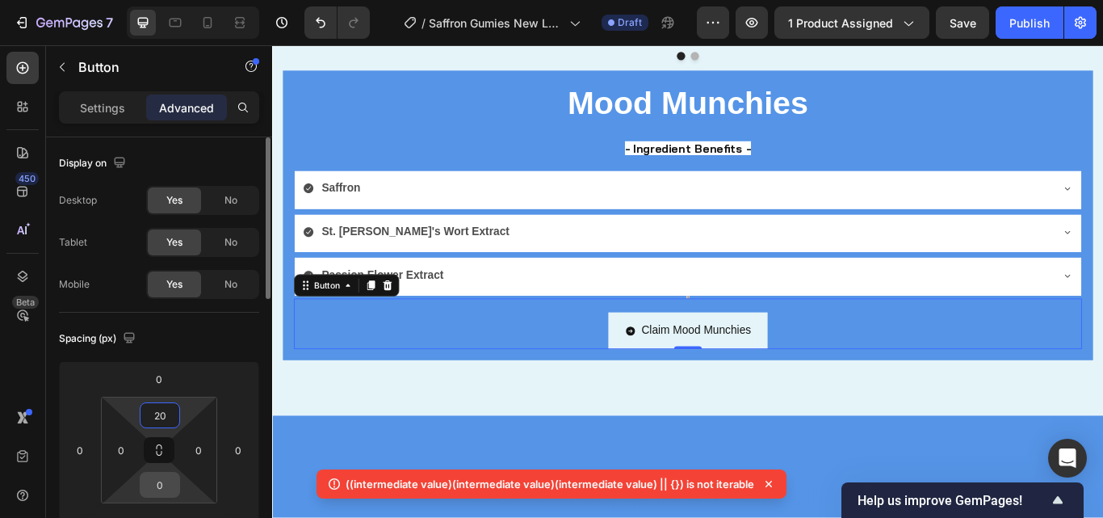
type input "20"
click at [167, 480] on input "0" at bounding box center [160, 484] width 32 height 24
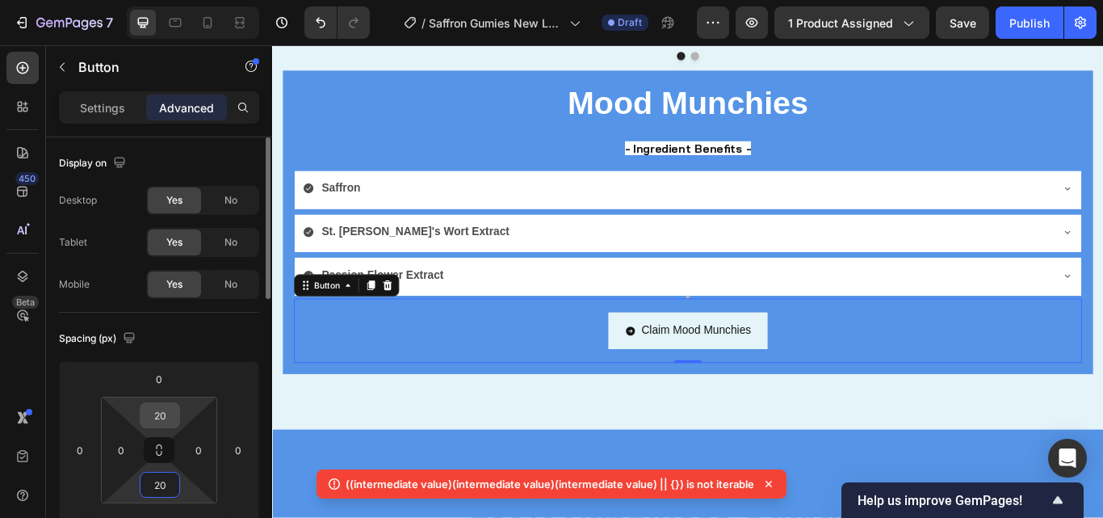
type input "20"
click at [173, 415] on input "20" at bounding box center [160, 415] width 32 height 24
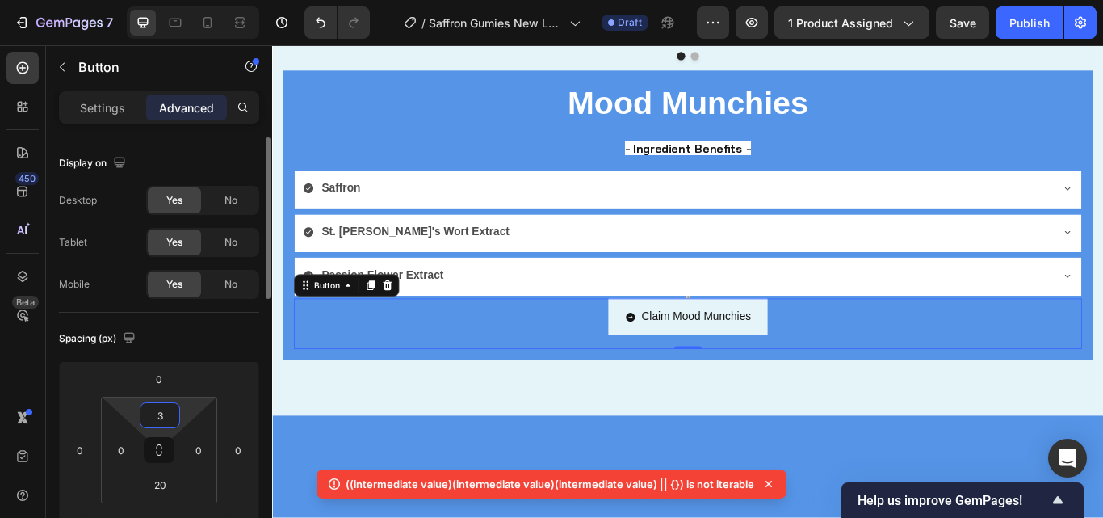
type input "30"
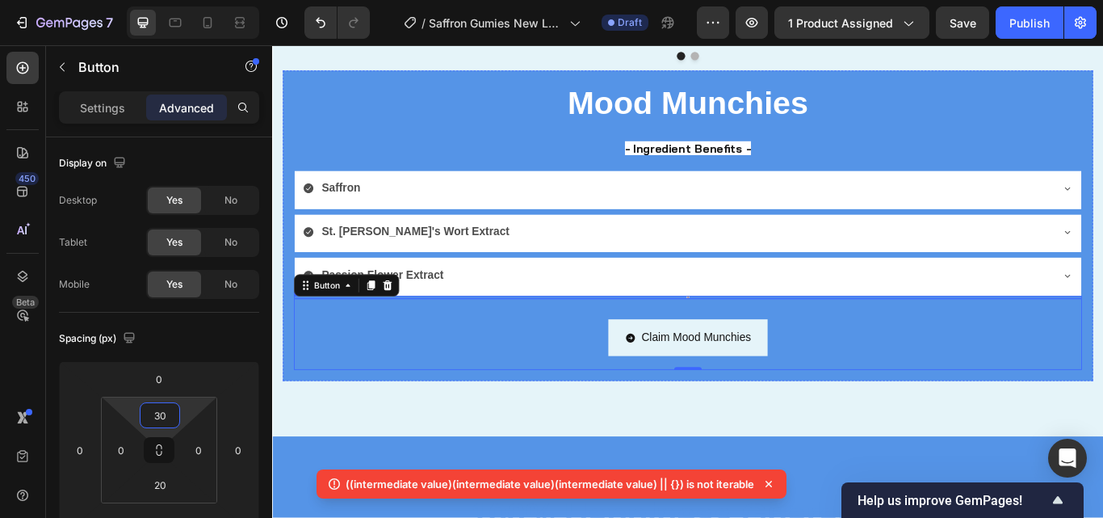
click at [755, 337] on img at bounding box center [756, 338] width 3 height 3
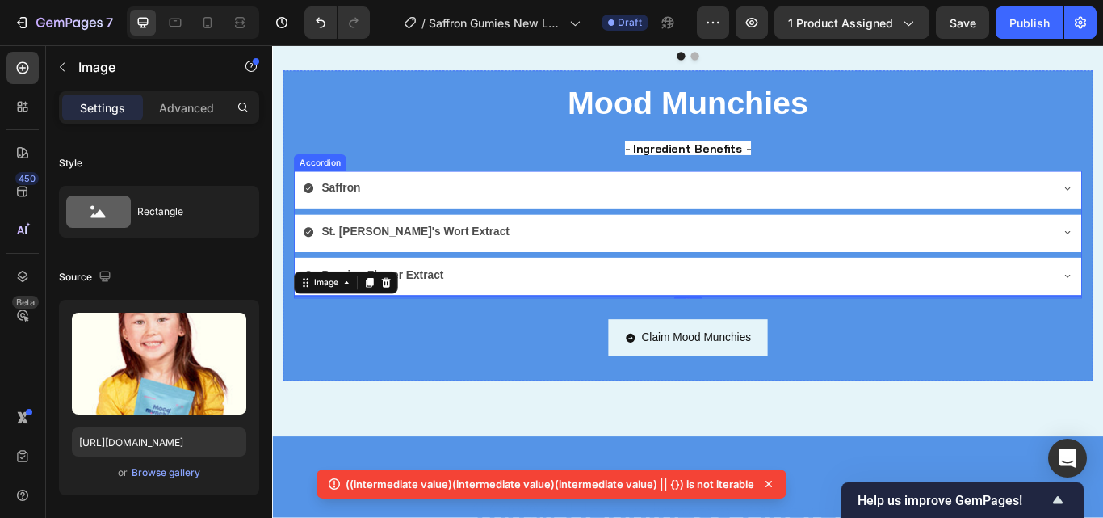
click at [592, 218] on div "Saffron" at bounding box center [744, 213] width 872 height 28
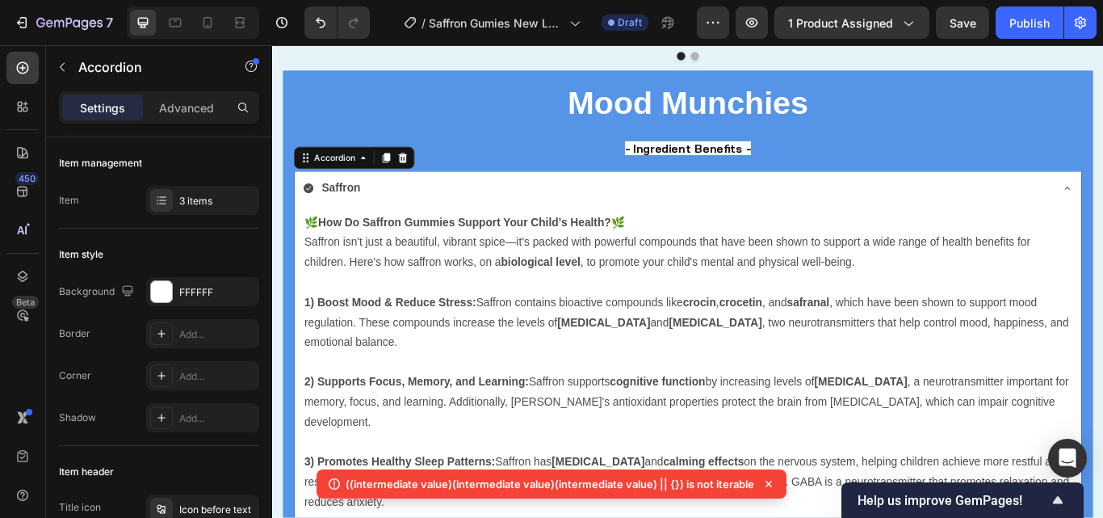
click at [627, 207] on div "Saffron" at bounding box center [744, 213] width 872 height 28
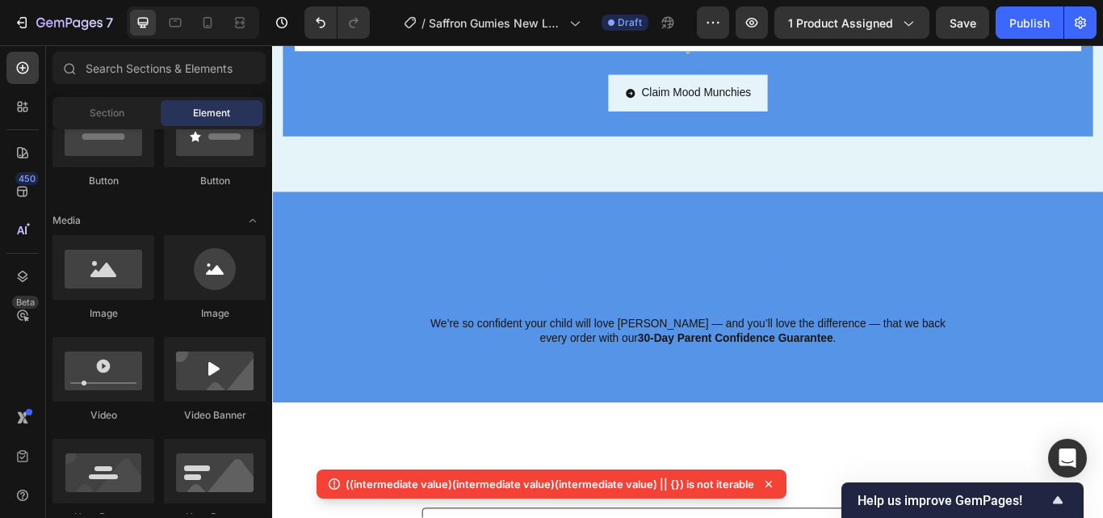
scroll to position [3892, 0]
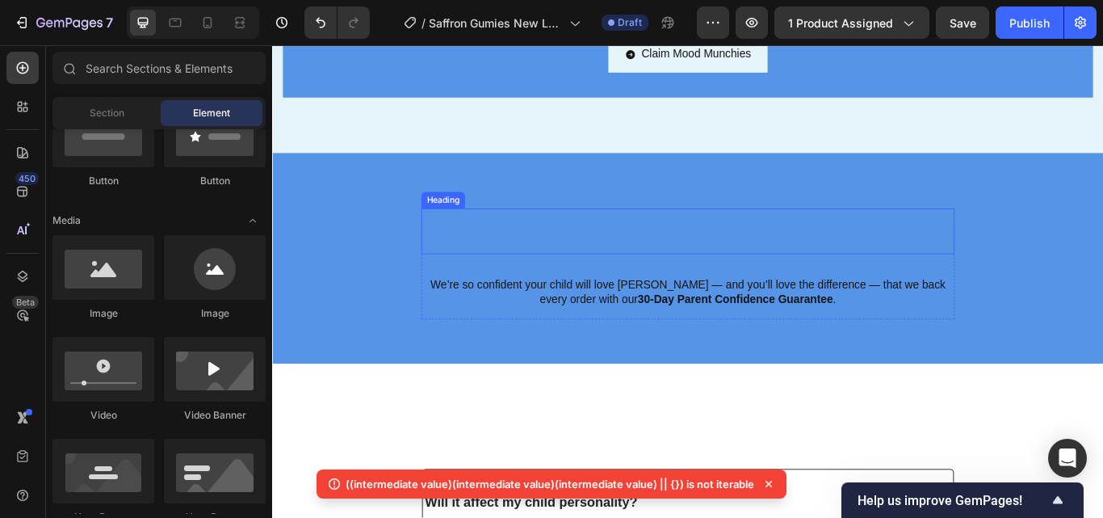
click at [864, 249] on h2 "100% Happiness Guarantee" at bounding box center [757, 262] width 622 height 53
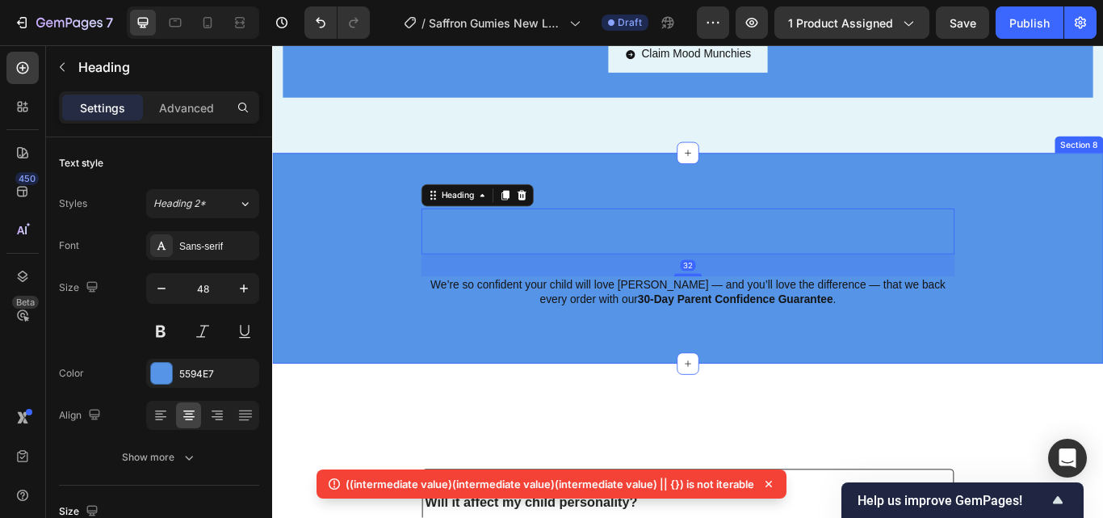
click at [305, 236] on div "100% Happiness Guarantee Heading 32 We’re so confident your child will love Moo…" at bounding box center [756, 307] width 945 height 142
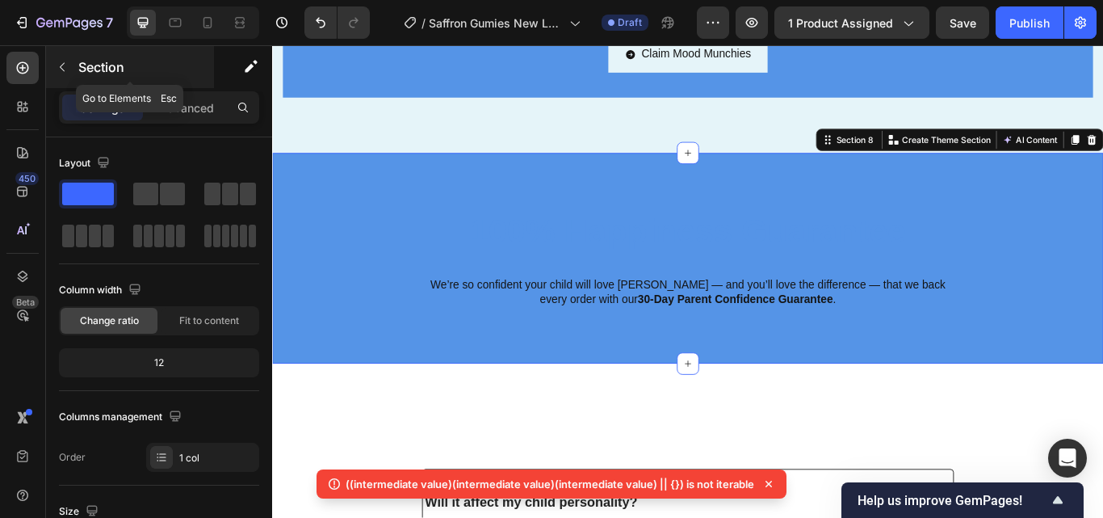
click at [63, 70] on icon "button" at bounding box center [62, 67] width 5 height 9
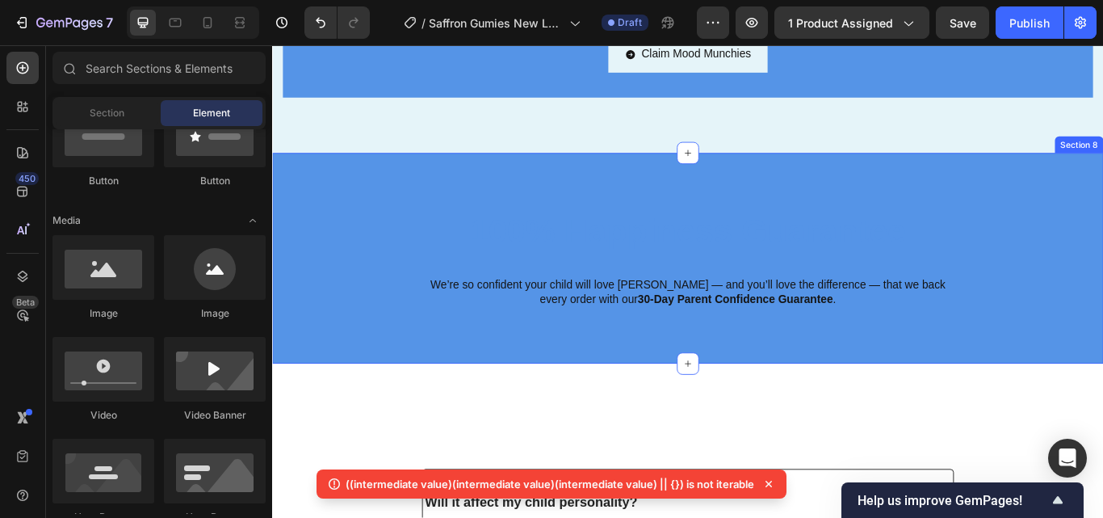
click at [316, 219] on div "100% Happiness Guarantee Heading We’re so confident your child will love [PERSO…" at bounding box center [756, 293] width 969 height 245
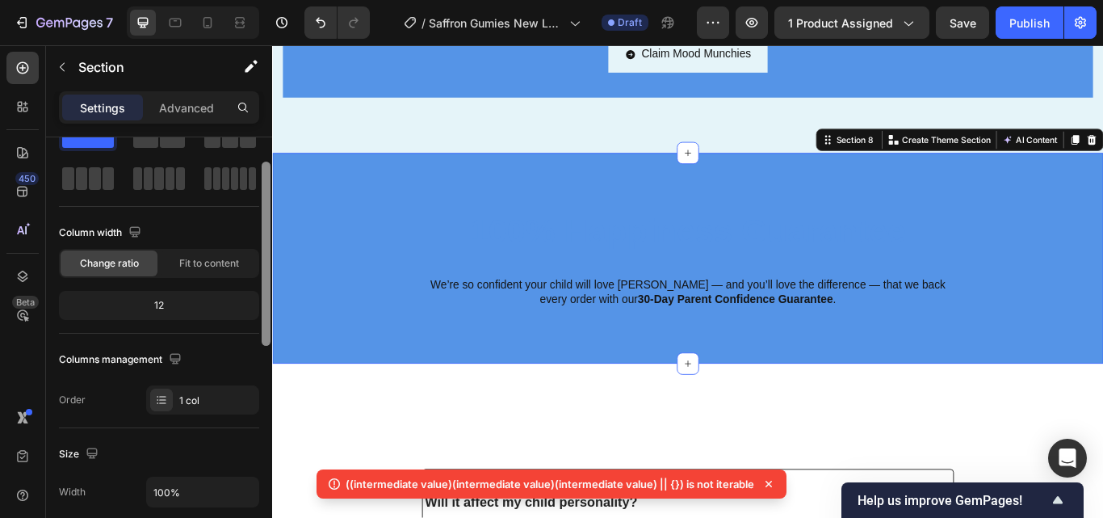
scroll to position [0, 0]
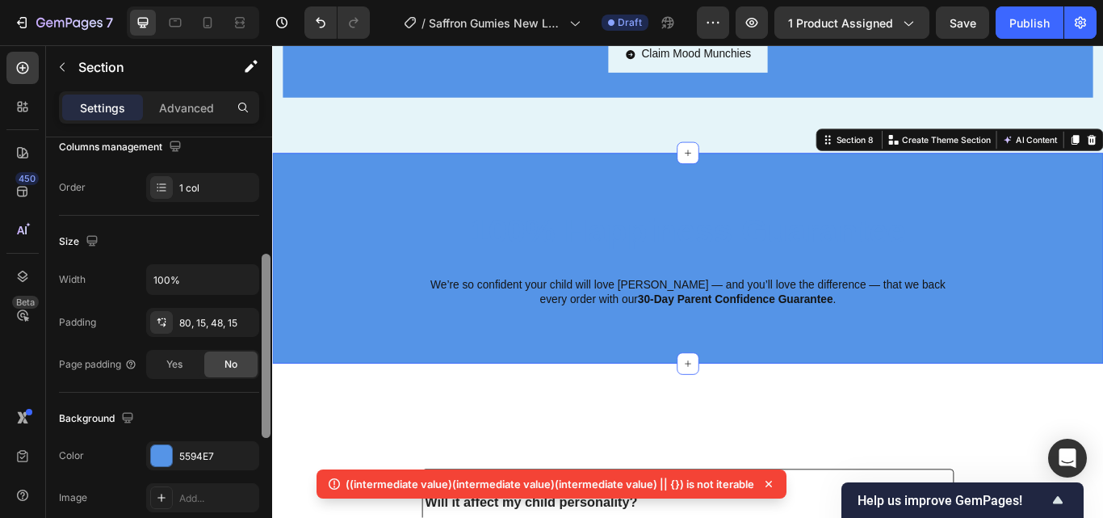
drag, startPoint x: 539, startPoint y: 235, endPoint x: 274, endPoint y: 398, distance: 311.0
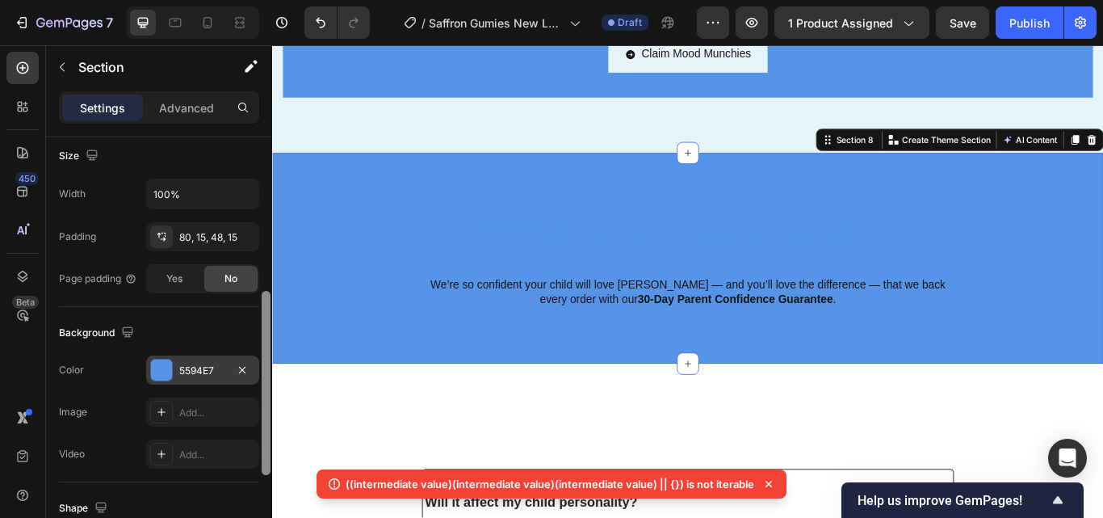
scroll to position [383, 0]
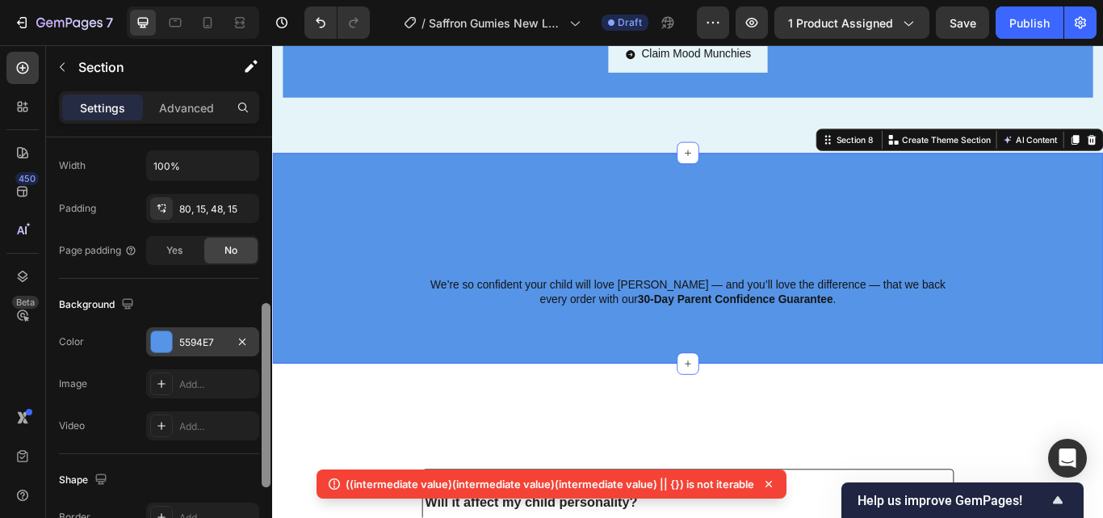
click at [214, 356] on div "The changes might be hidden by the video. Color 5594E7 Image Add... Video Add..." at bounding box center [159, 383] width 200 height 113
click at [214, 355] on div "5594E7" at bounding box center [202, 341] width 113 height 29
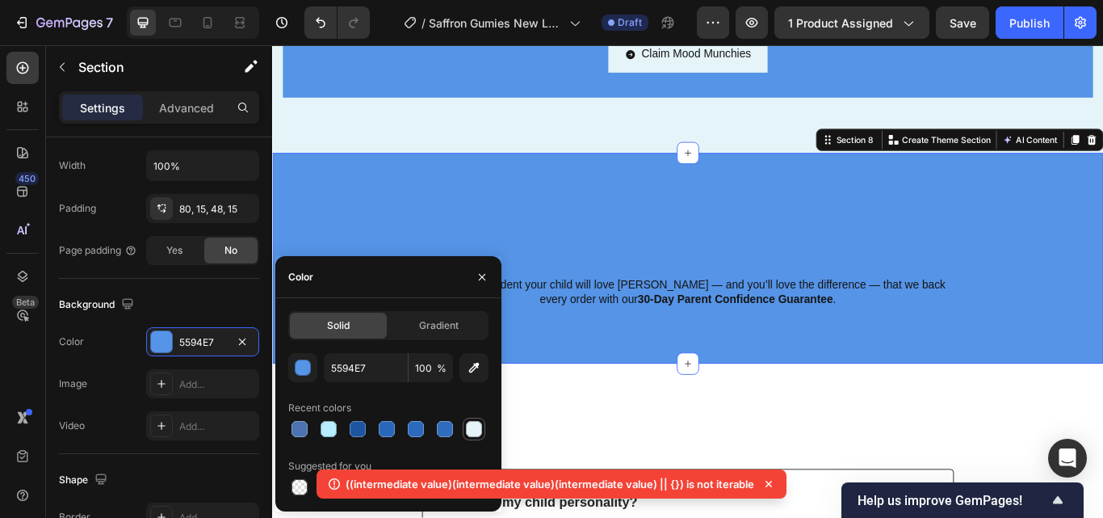
click at [474, 434] on div at bounding box center [474, 429] width 16 height 16
type input "E5F4F9"
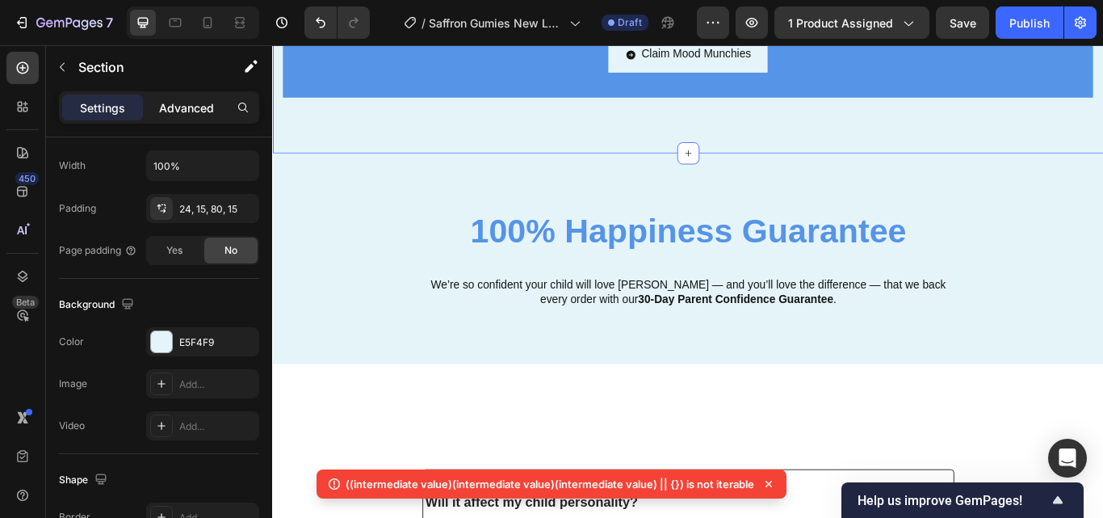
click at [188, 107] on p "Advanced" at bounding box center [186, 107] width 55 height 17
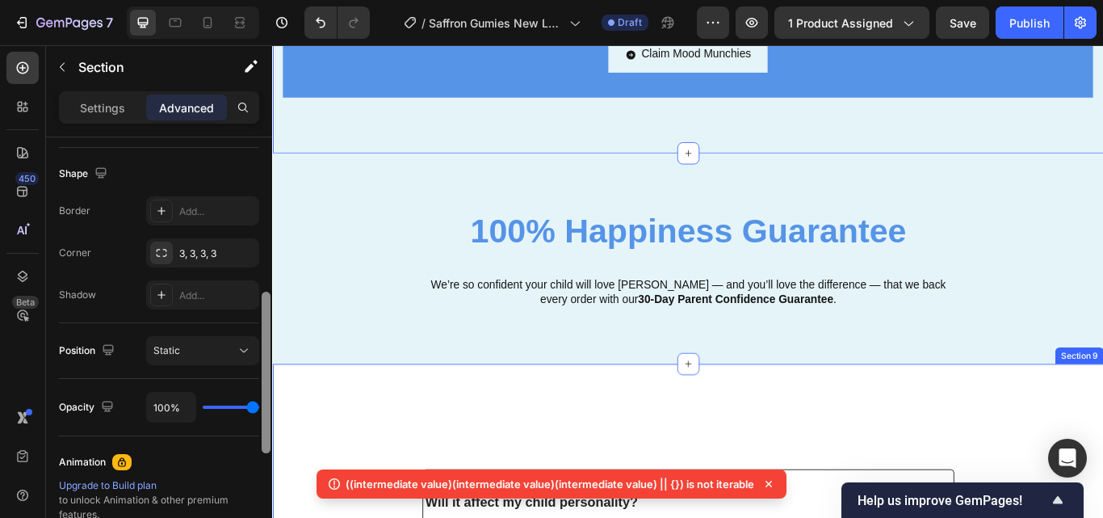
drag, startPoint x: 544, startPoint y: 391, endPoint x: 283, endPoint y: 528, distance: 295.4
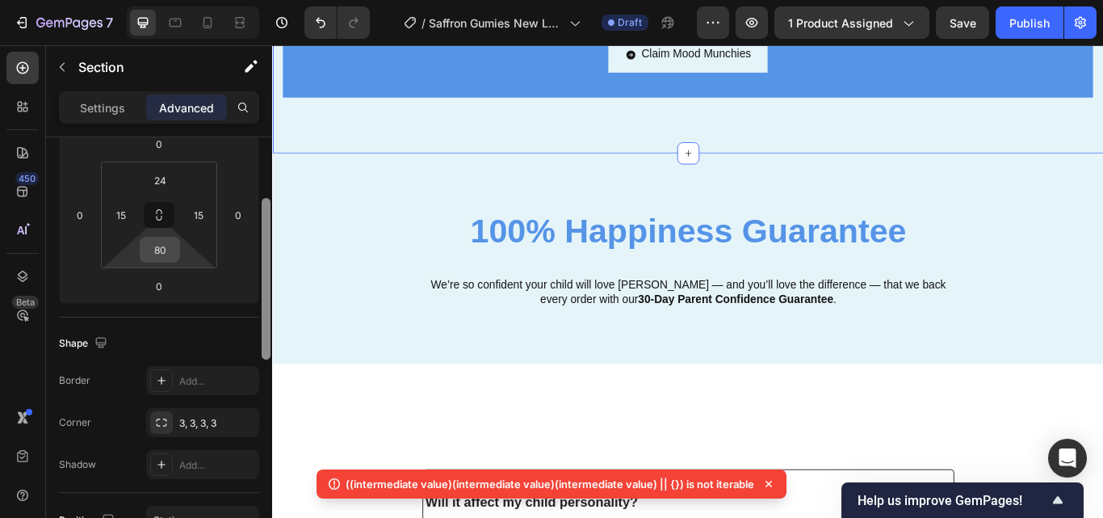
scroll to position [214, 0]
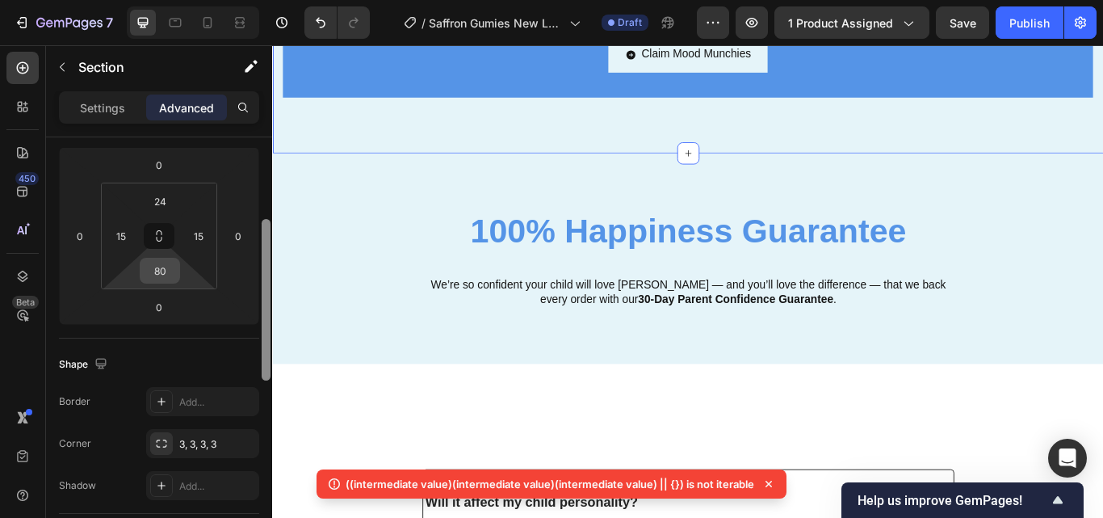
click at [164, 273] on input "80" at bounding box center [160, 270] width 32 height 24
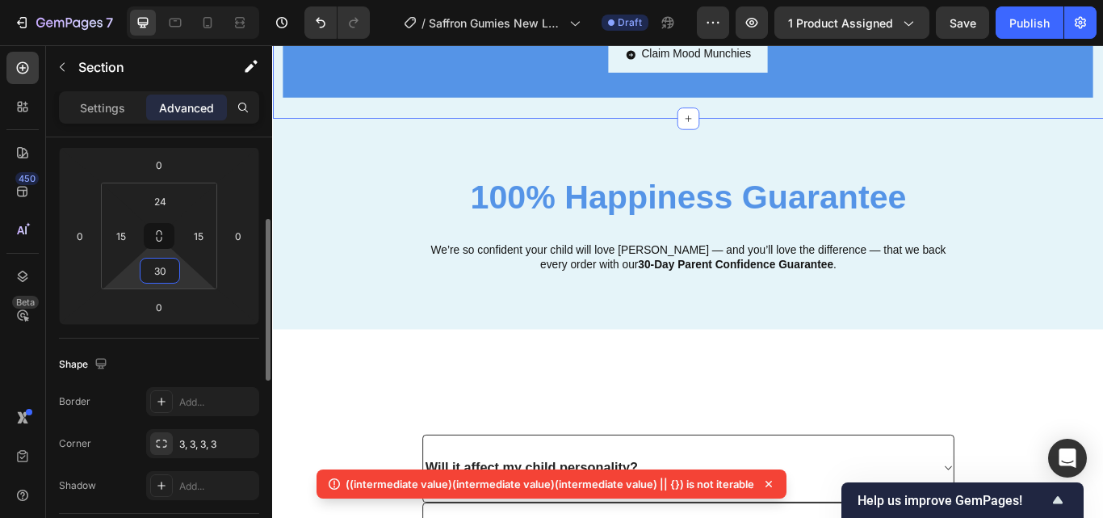
type input "3"
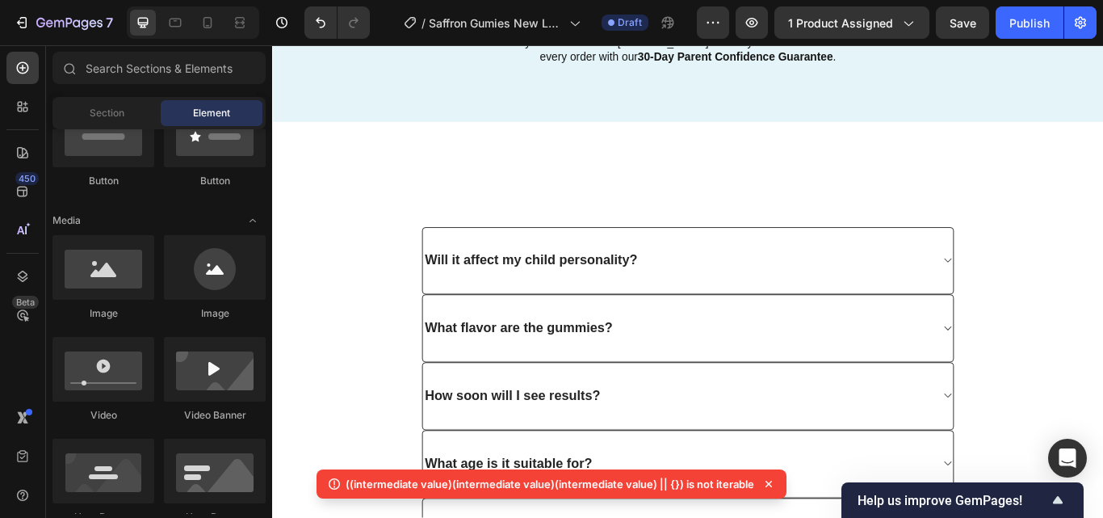
scroll to position [4088, 0]
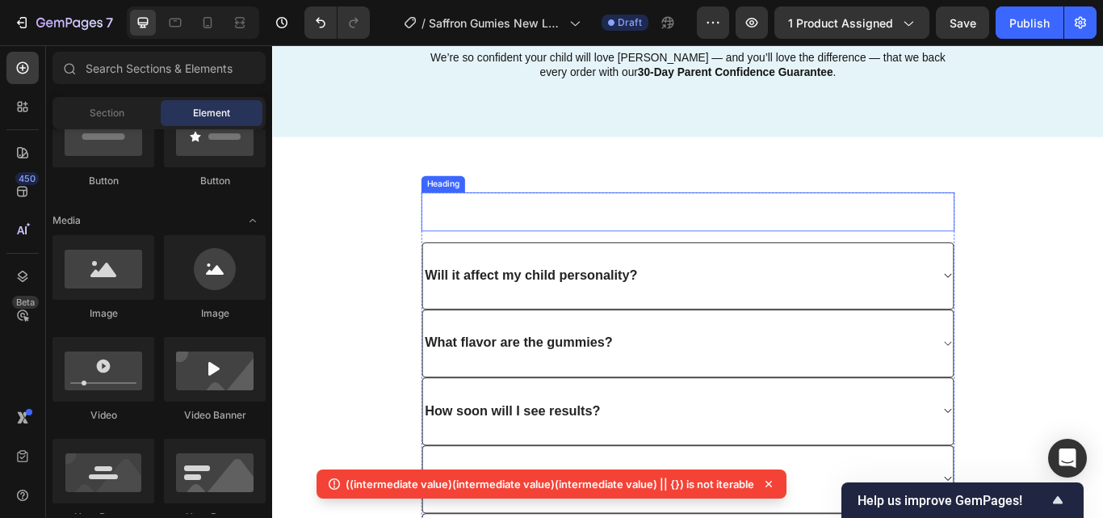
click at [863, 229] on h2 "Frequently Asked Questions" at bounding box center [757, 239] width 622 height 45
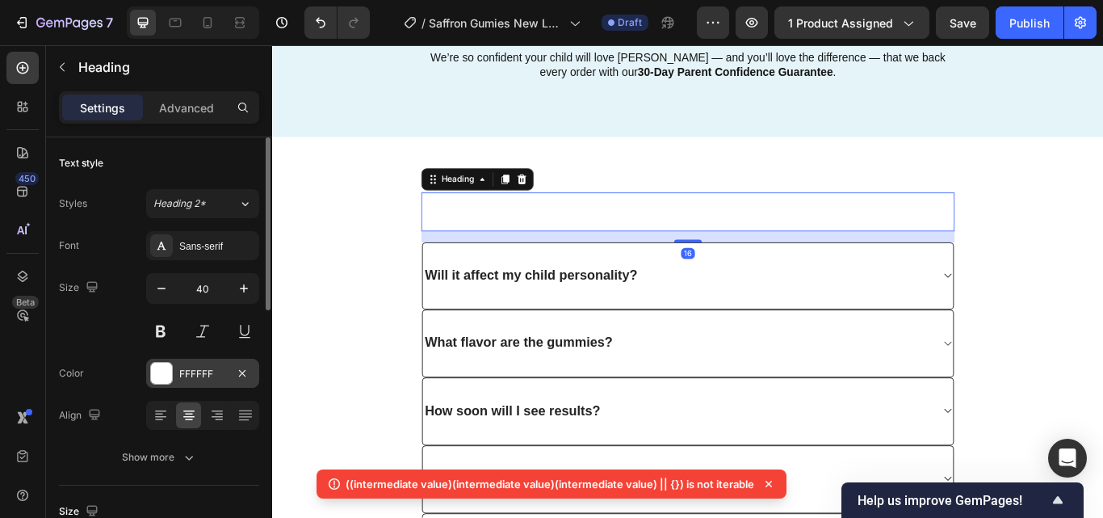
click at [182, 374] on div "FFFFFF" at bounding box center [202, 374] width 47 height 15
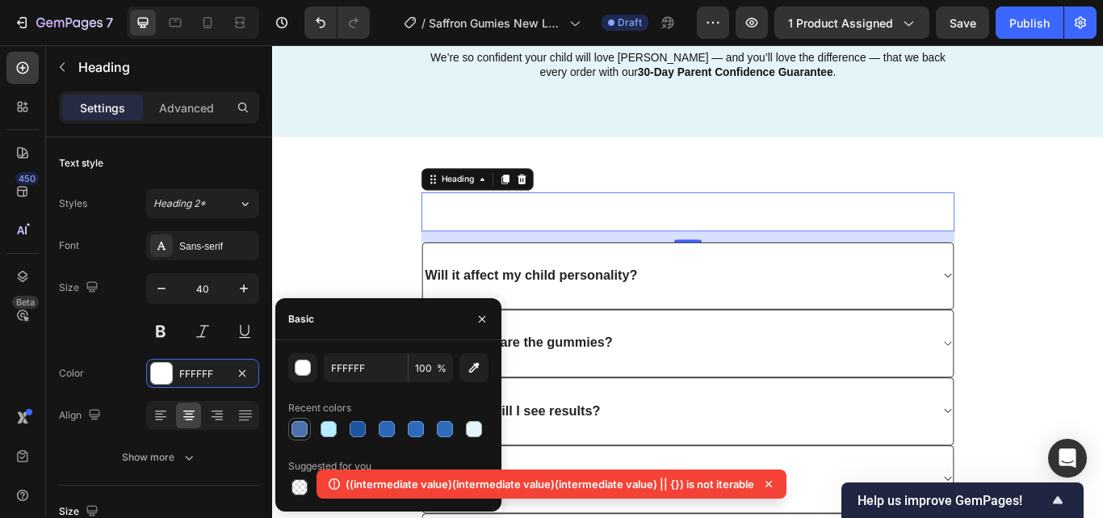
click at [306, 430] on div at bounding box center [299, 429] width 16 height 16
type input "4C72B0"
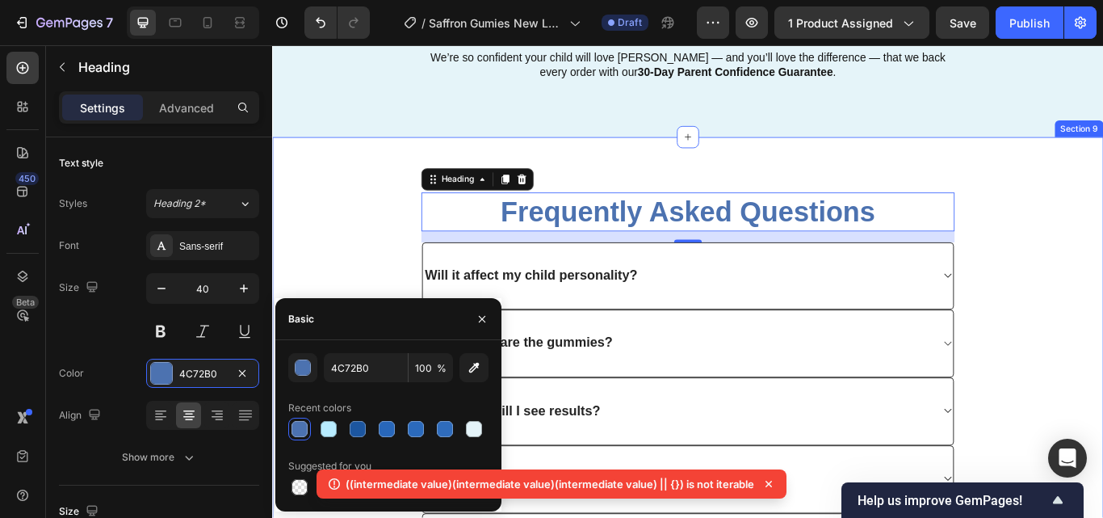
click at [333, 308] on div "Frequently Asked Questions Heading 16 Will it affect my child personality? What…" at bounding box center [756, 443] width 945 height 453
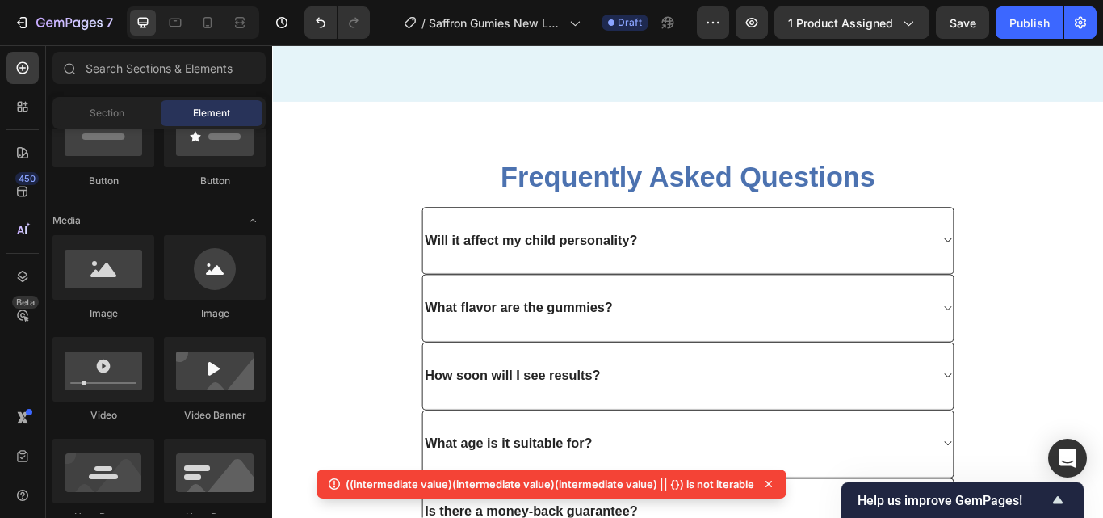
scroll to position [4113, 0]
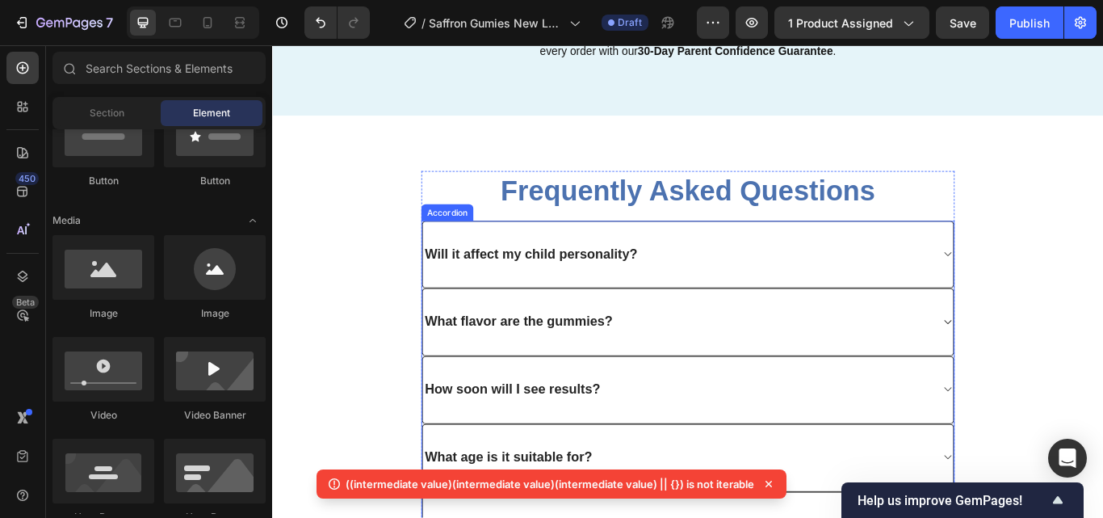
click at [953, 304] on div "Will it affect my child personality?" at bounding box center [756, 290] width 618 height 78
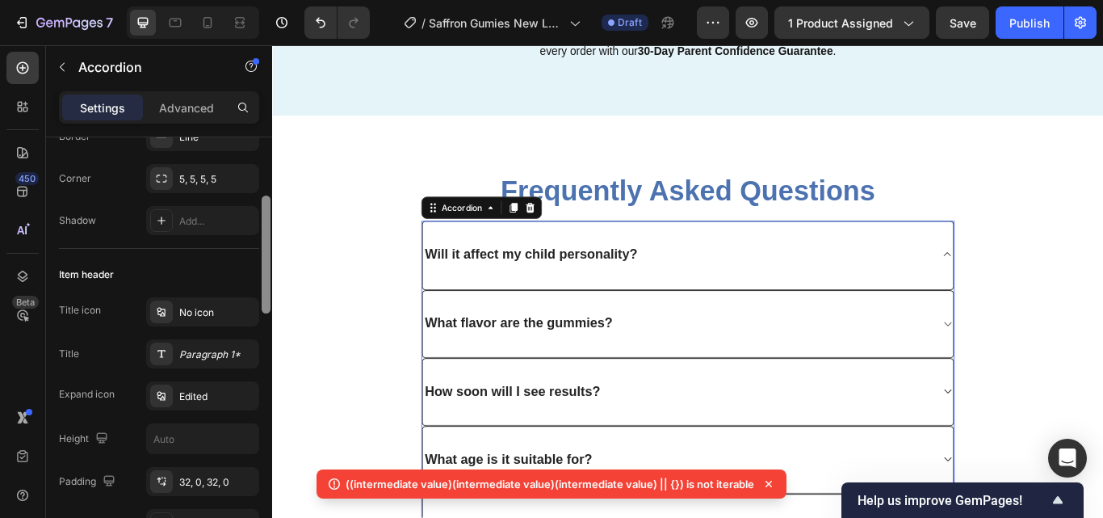
drag, startPoint x: 269, startPoint y: 231, endPoint x: 267, endPoint y: 287, distance: 56.5
click at [267, 287] on div at bounding box center [266, 254] width 9 height 118
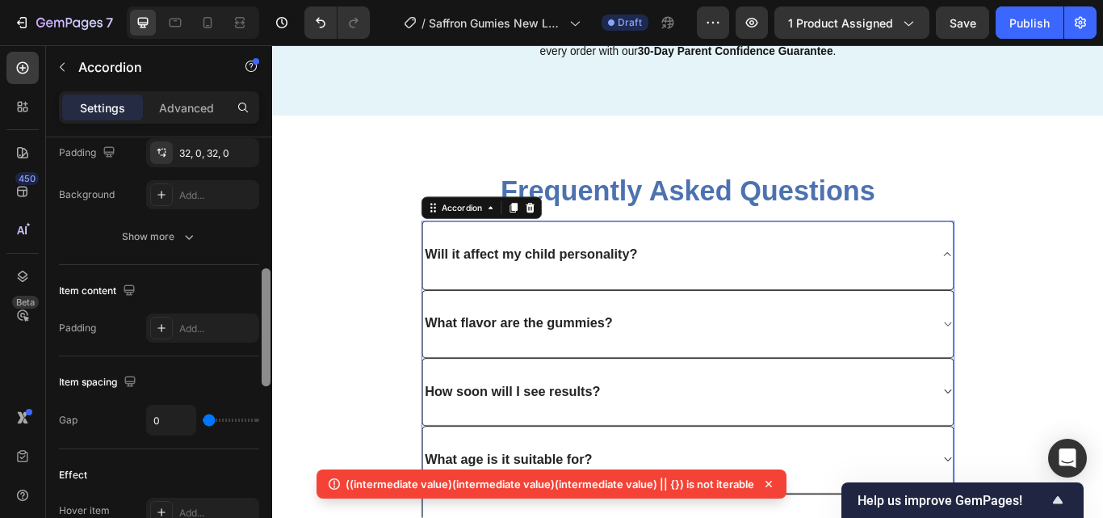
scroll to position [538, 0]
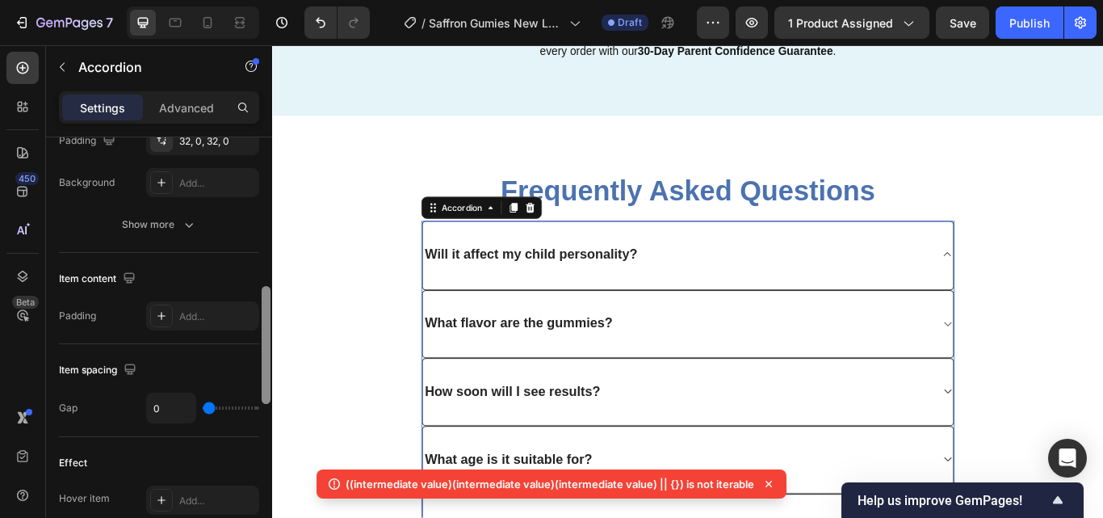
drag, startPoint x: 266, startPoint y: 278, endPoint x: 267, endPoint y: 371, distance: 92.8
click at [267, 371] on div at bounding box center [266, 345] width 9 height 118
click at [186, 409] on input "0" at bounding box center [171, 407] width 48 height 29
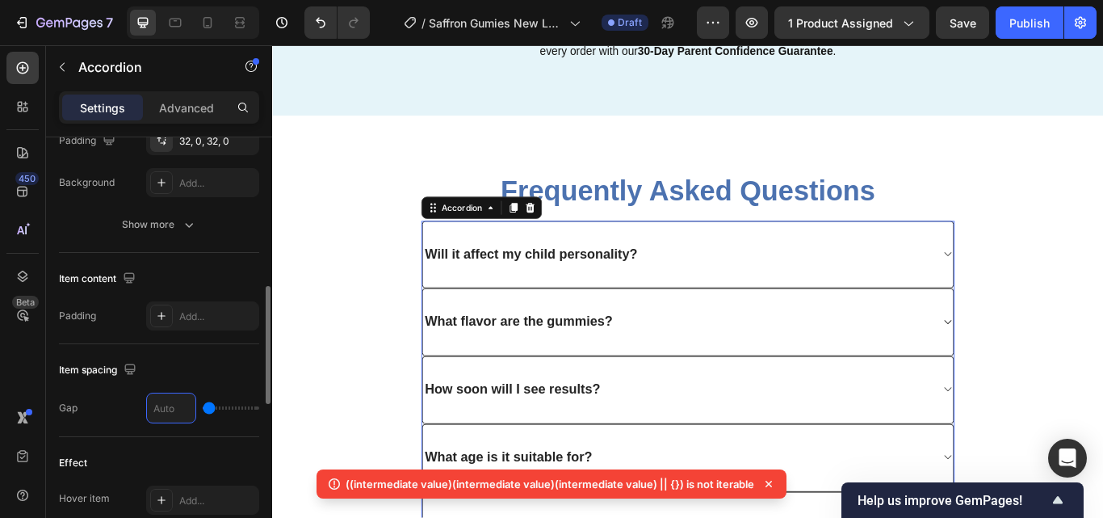
type input "2"
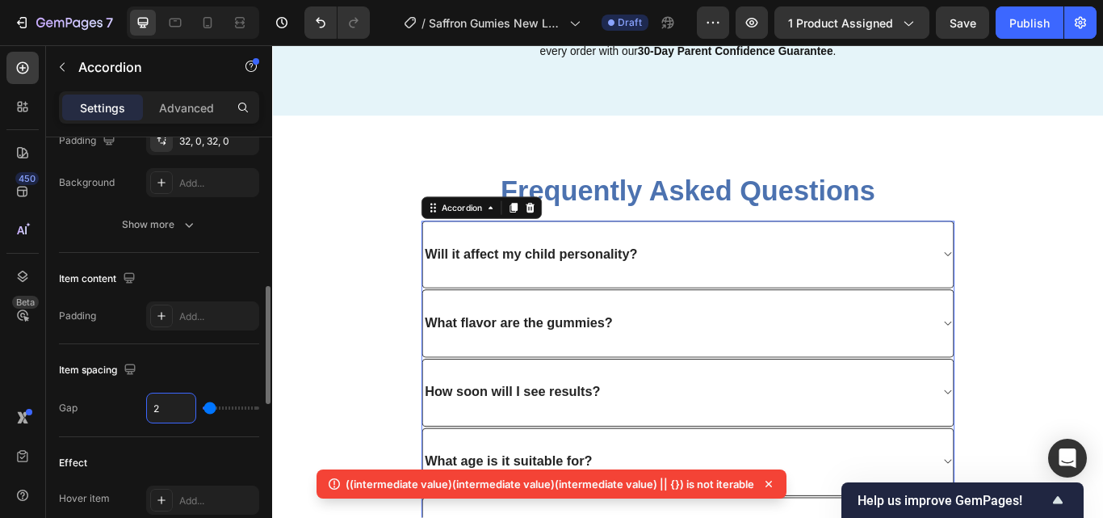
type input "0"
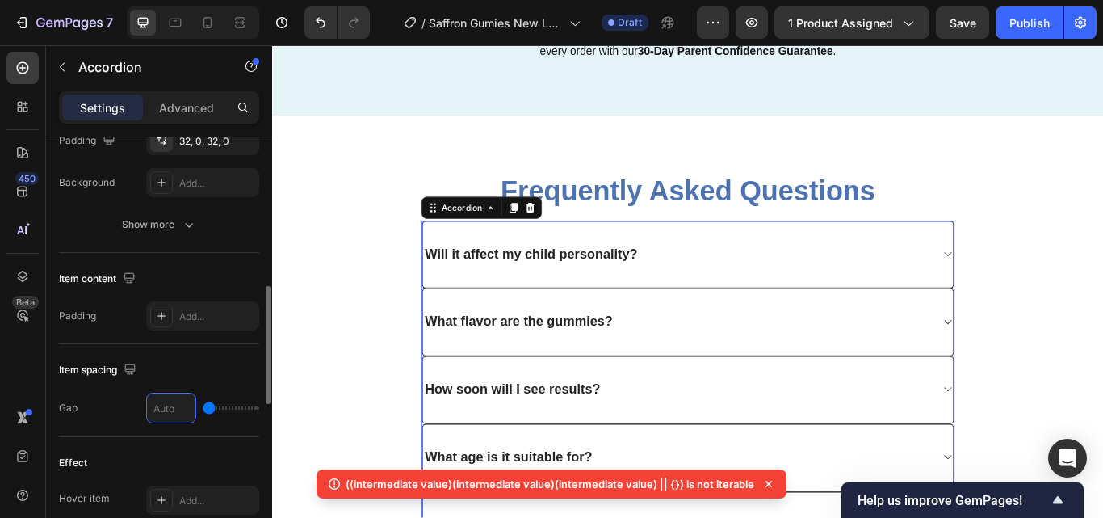
type input "3"
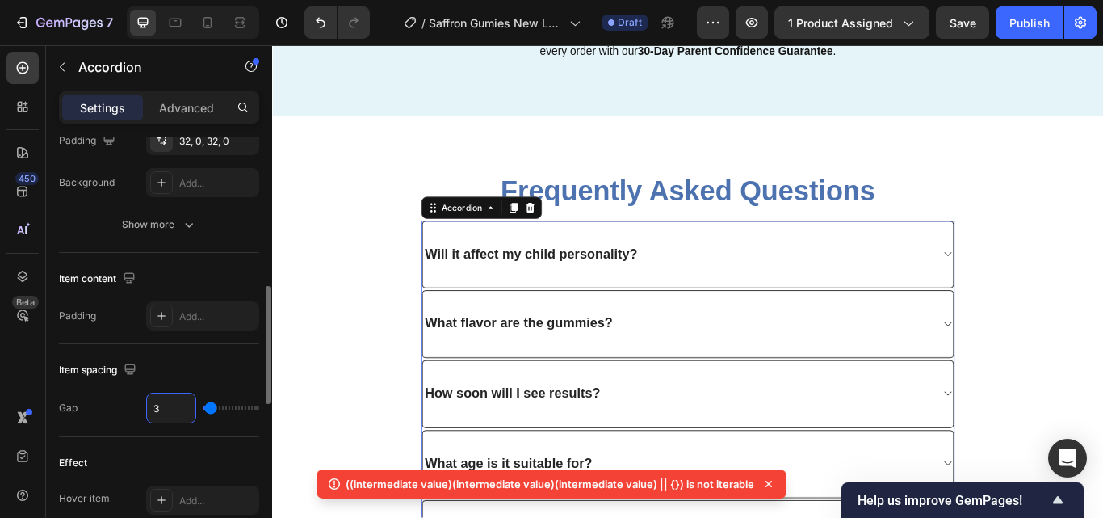
type input "0"
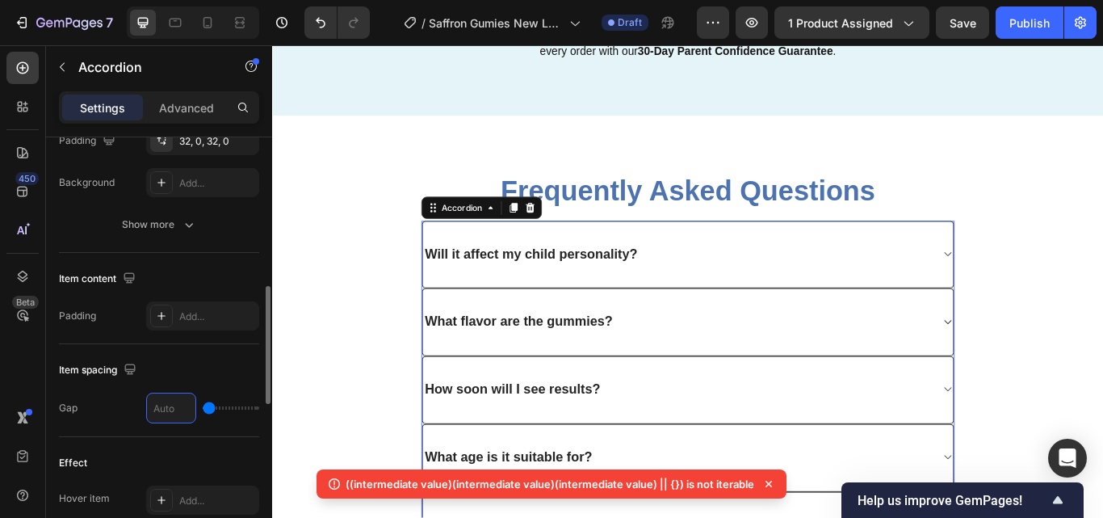
type input "5"
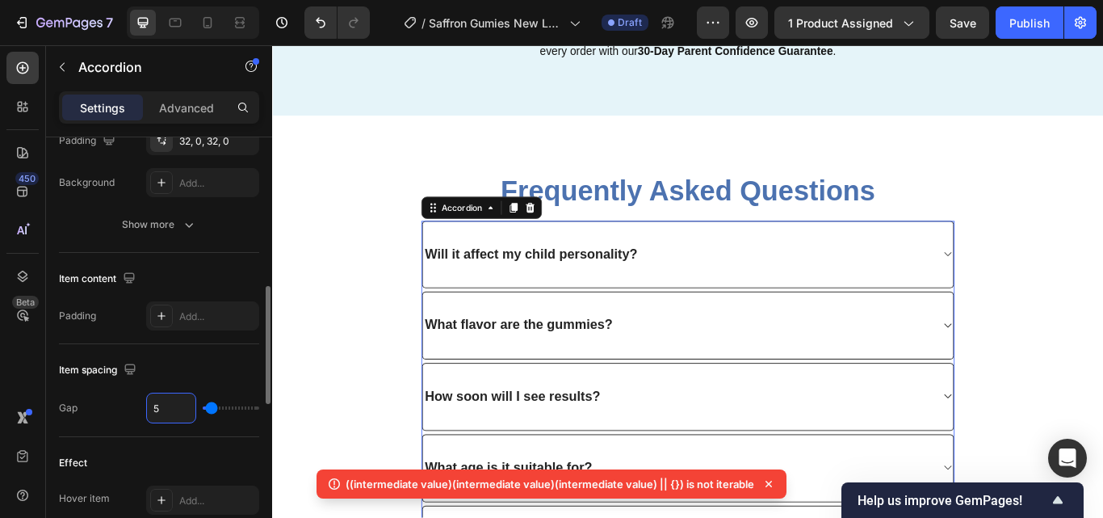
type input "0"
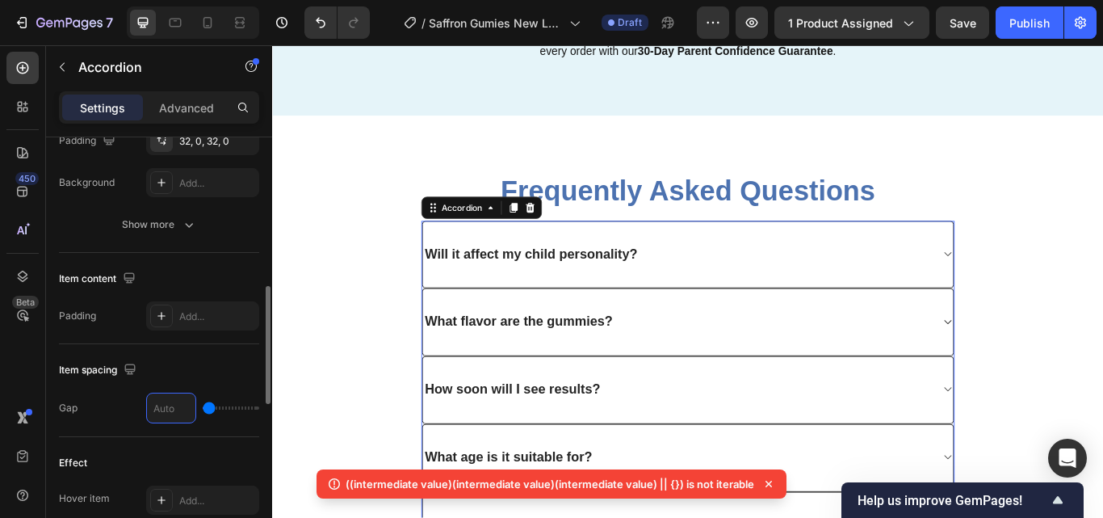
type input "1"
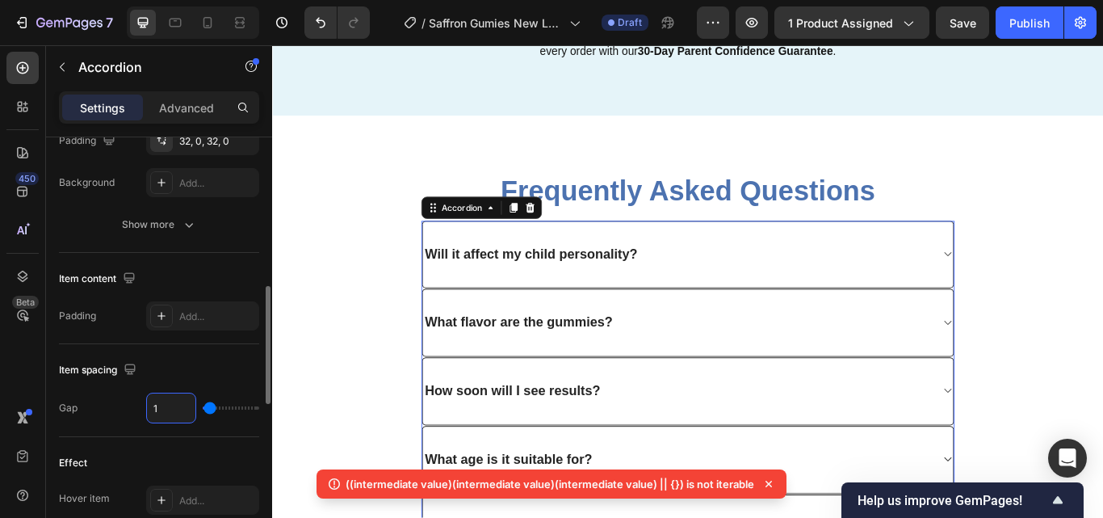
type input "10"
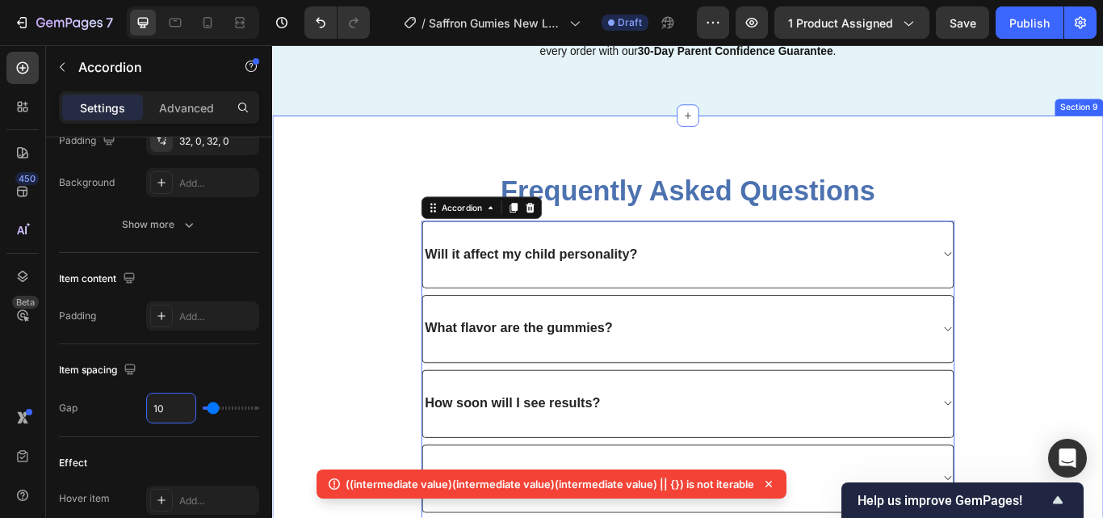
click at [311, 354] on div "Frequently Asked Questions Heading Will it affect my child personality? What fl…" at bounding box center [756, 434] width 945 height 485
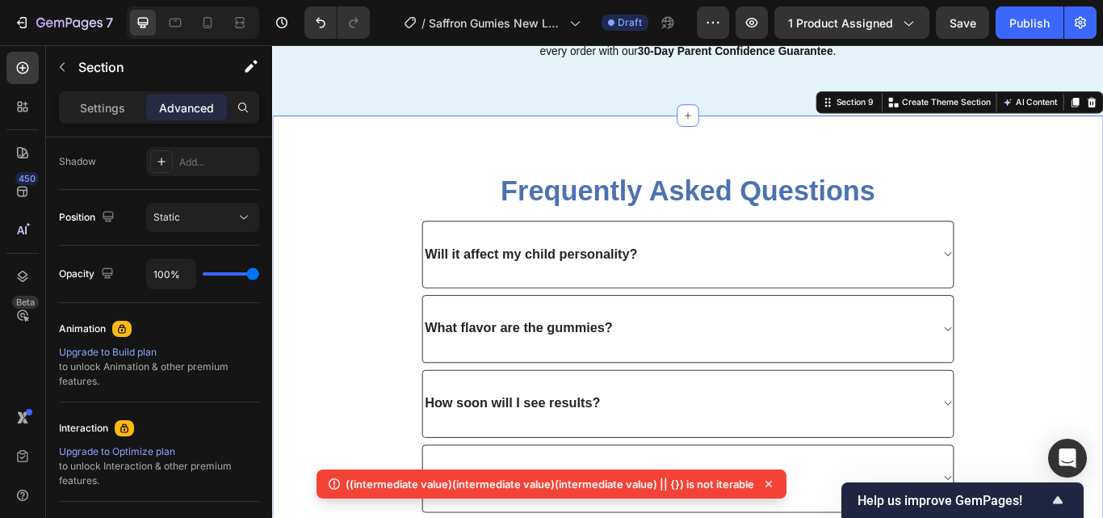
click at [1102, 199] on div "Frequently Asked Questions Heading Will it affect my child personality? What fl…" at bounding box center [756, 434] width 945 height 485
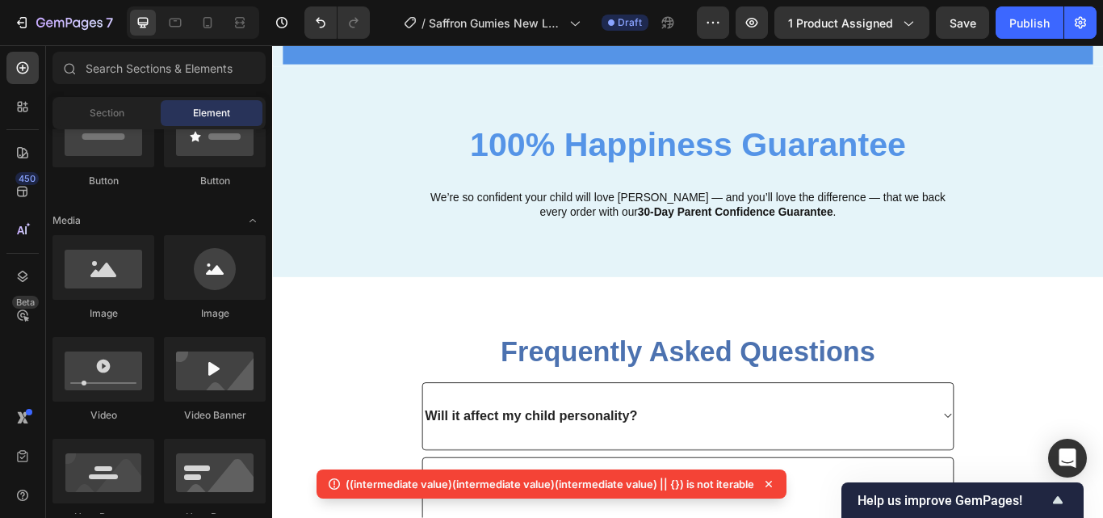
scroll to position [3940, 0]
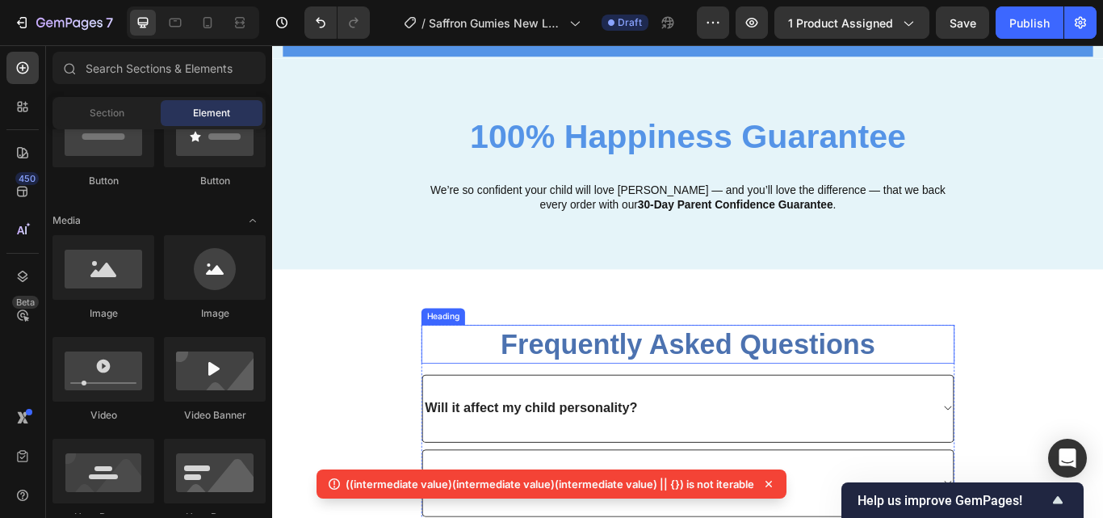
click at [944, 389] on h2 "Frequently Asked Questions" at bounding box center [757, 393] width 622 height 45
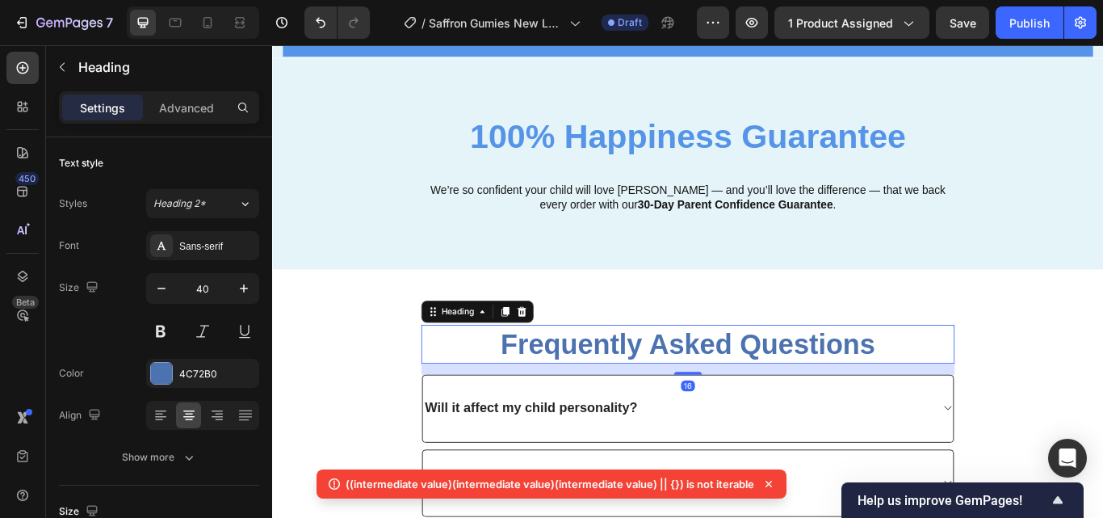
click at [984, 389] on h2 "Frequently Asked Questions" at bounding box center [757, 393] width 622 height 45
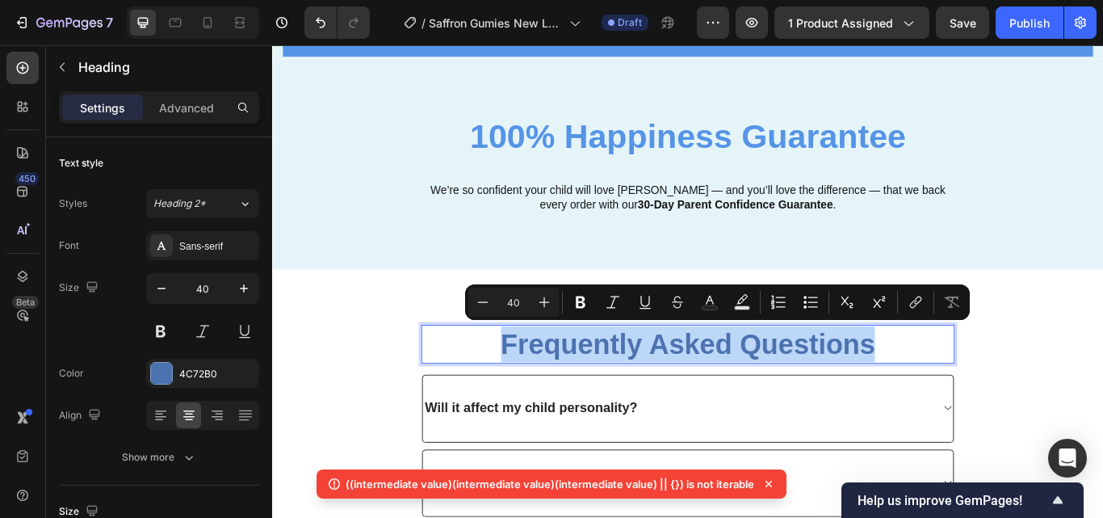
drag, startPoint x: 984, startPoint y: 389, endPoint x: 486, endPoint y: 393, distance: 498.2
click at [486, 393] on p "Frequently Asked Questions" at bounding box center [756, 394] width 618 height 42
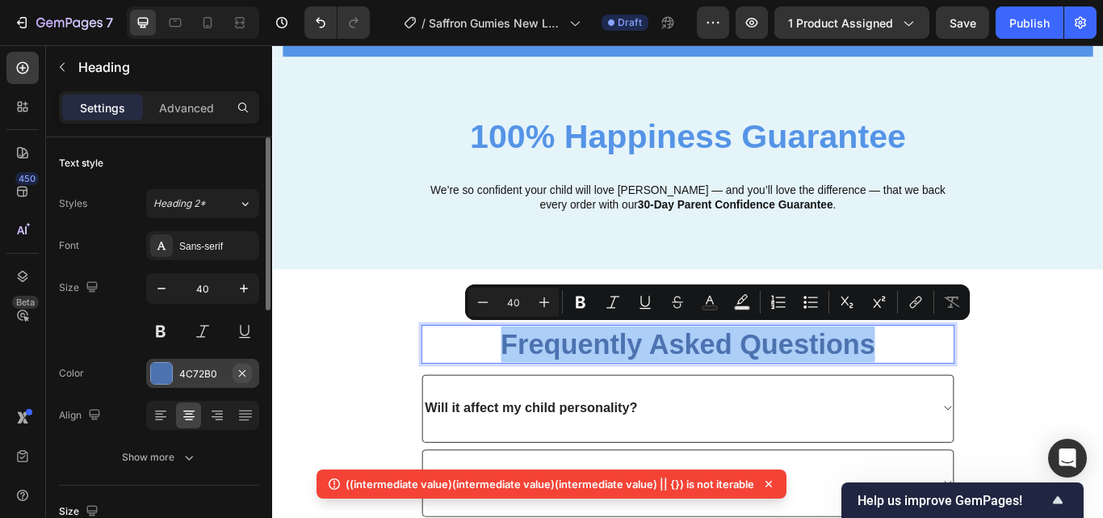
click at [216, 377] on div "4C72B0" at bounding box center [202, 374] width 47 height 15
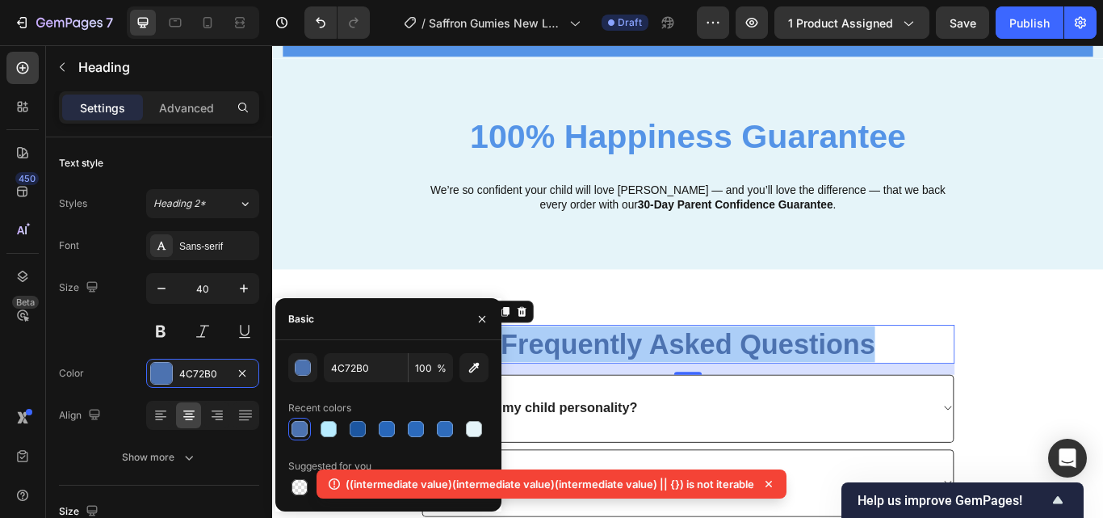
click at [772, 482] on icon at bounding box center [769, 484] width 16 height 16
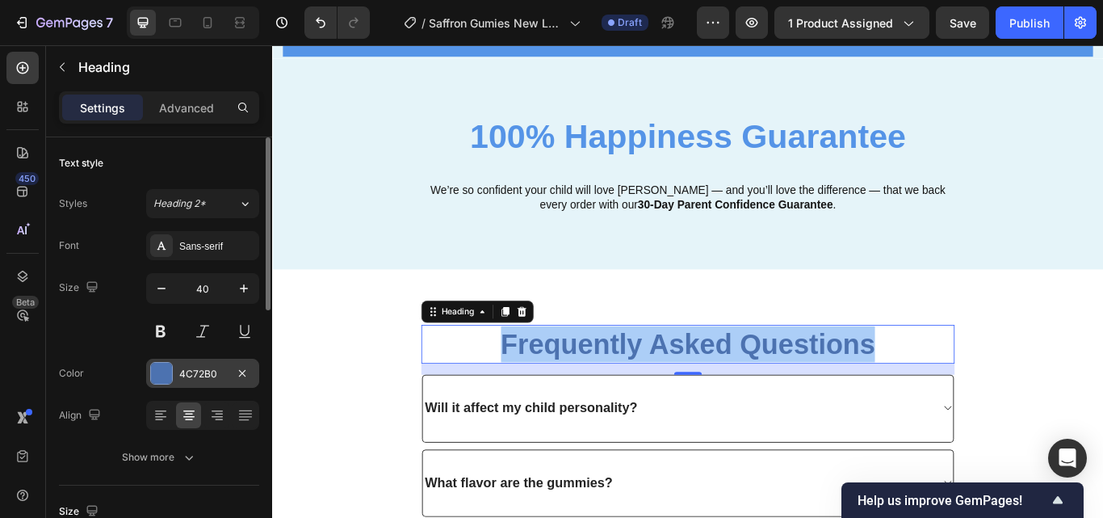
click at [212, 379] on div "4C72B0" at bounding box center [202, 374] width 47 height 15
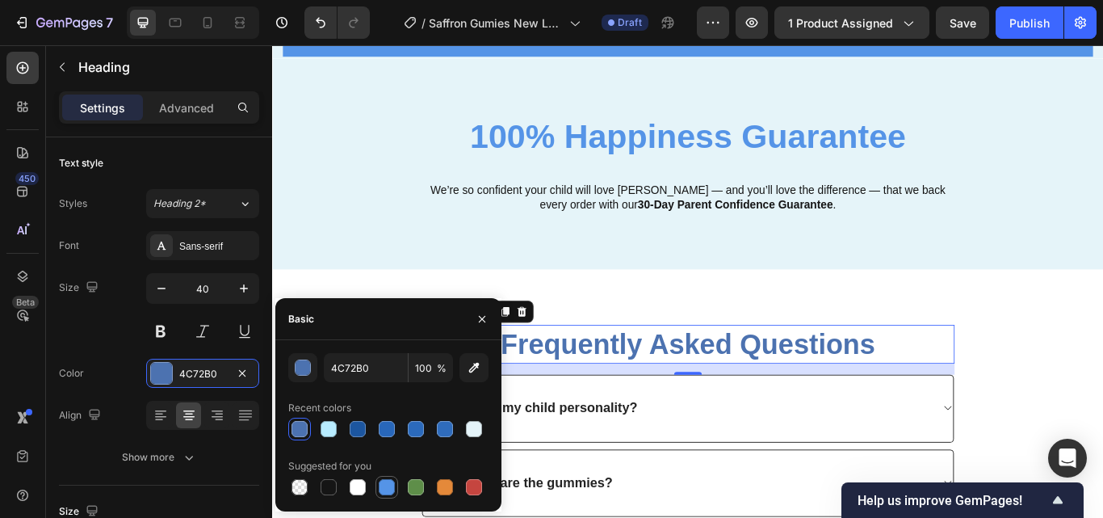
click at [381, 492] on div at bounding box center [387, 487] width 16 height 16
type input "5594E7"
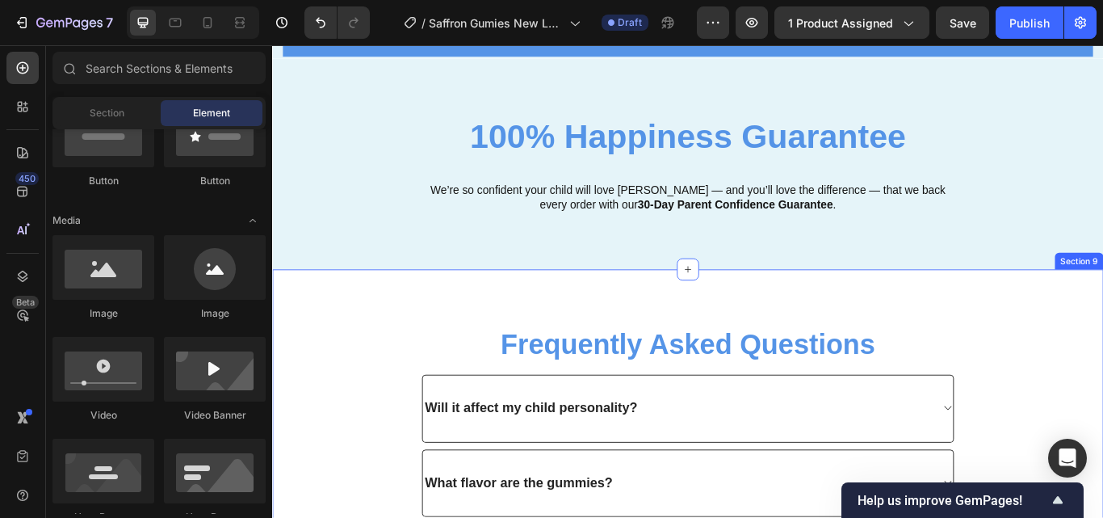
click at [1001, 392] on h2 "Frequently Asked Questions" at bounding box center [757, 393] width 622 height 45
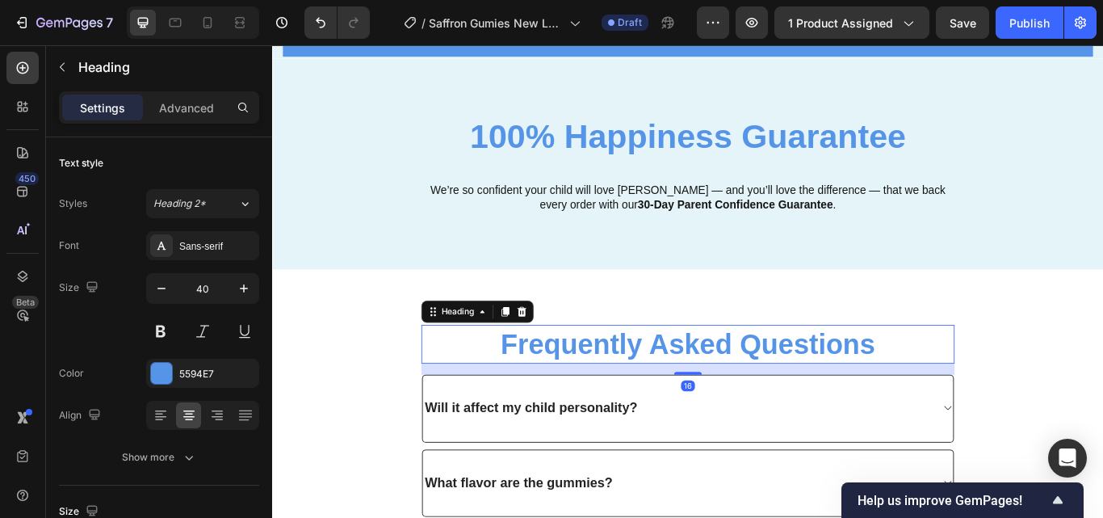
click at [909, 388] on h2 "Frequently Asked Questions" at bounding box center [757, 393] width 622 height 45
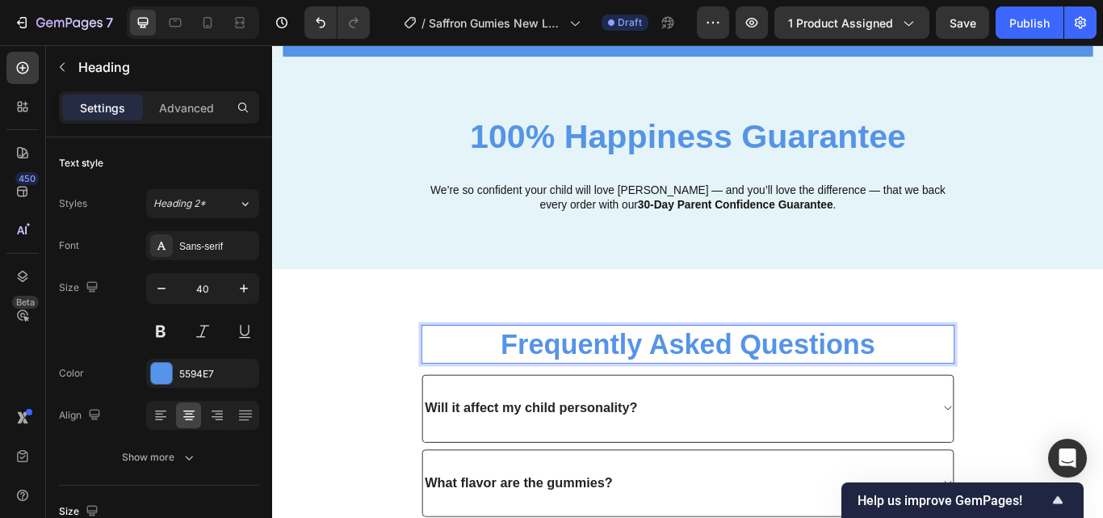
click at [979, 383] on p "Frequently Asked Questions" at bounding box center [756, 394] width 618 height 42
click at [182, 108] on p "Advanced" at bounding box center [186, 107] width 55 height 17
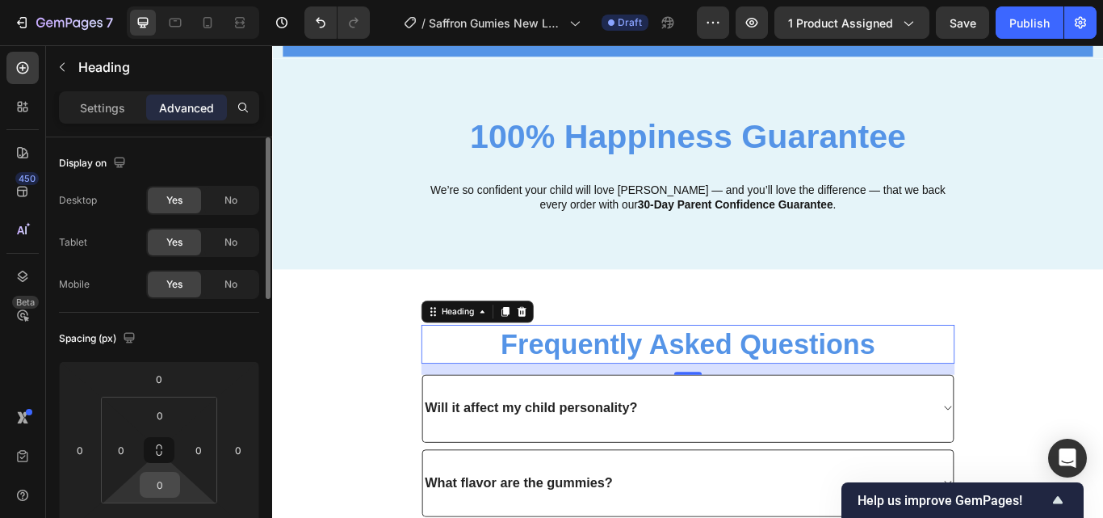
click at [170, 481] on input "0" at bounding box center [160, 484] width 32 height 24
type input "15"
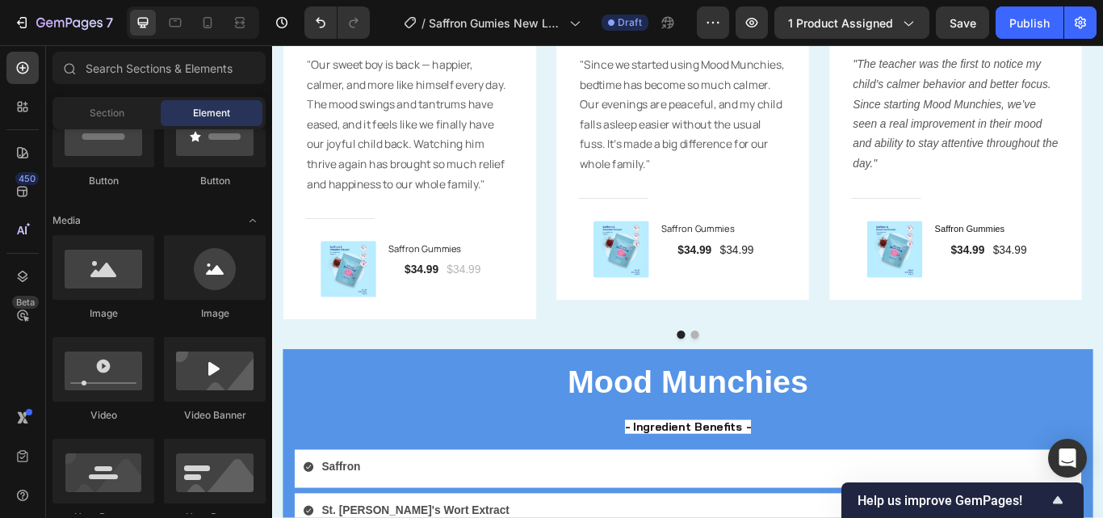
scroll to position [3305, 0]
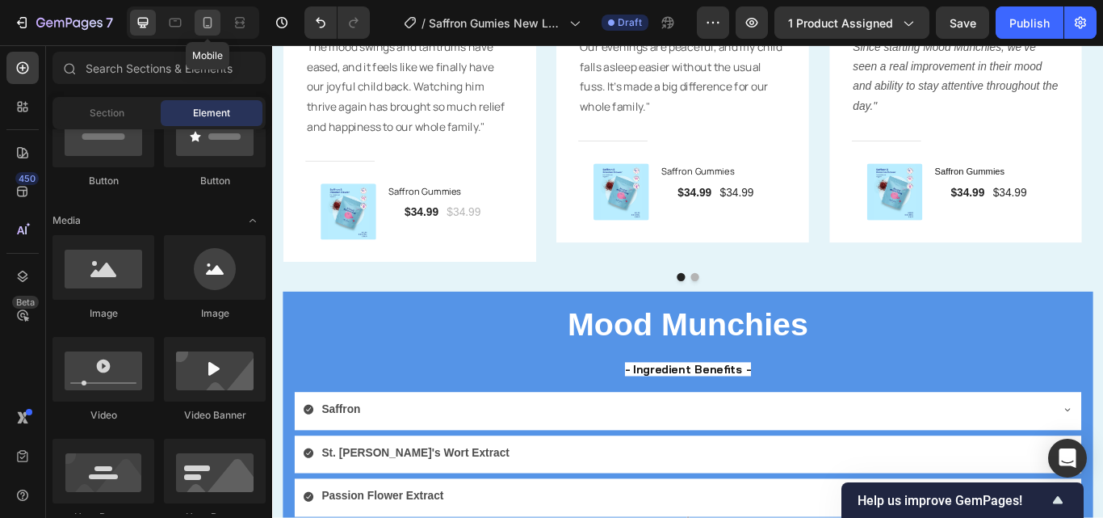
click at [216, 24] on icon at bounding box center [207, 23] width 16 height 16
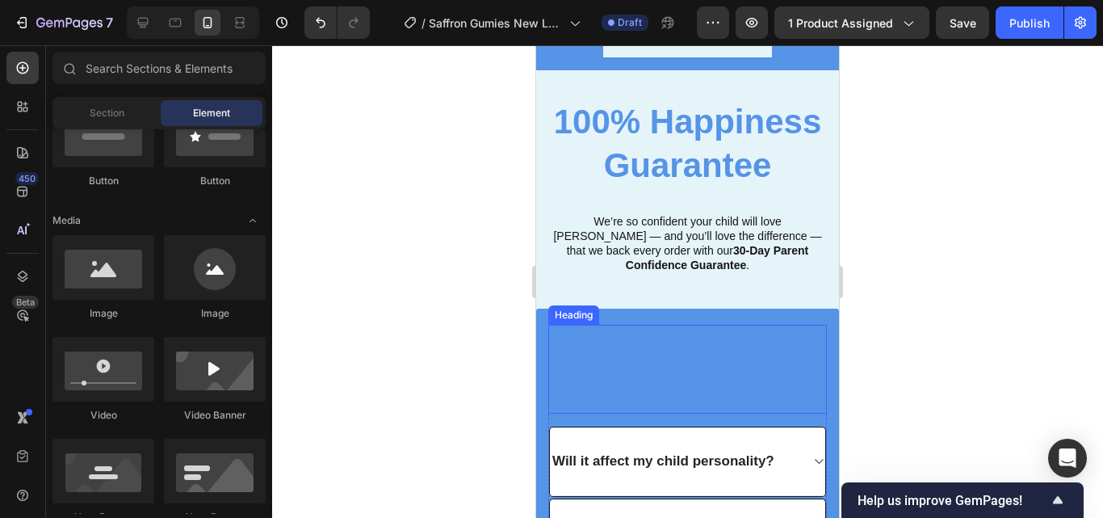
click at [752, 401] on h2 "Frequently Asked Questions" at bounding box center [687, 363] width 279 height 77
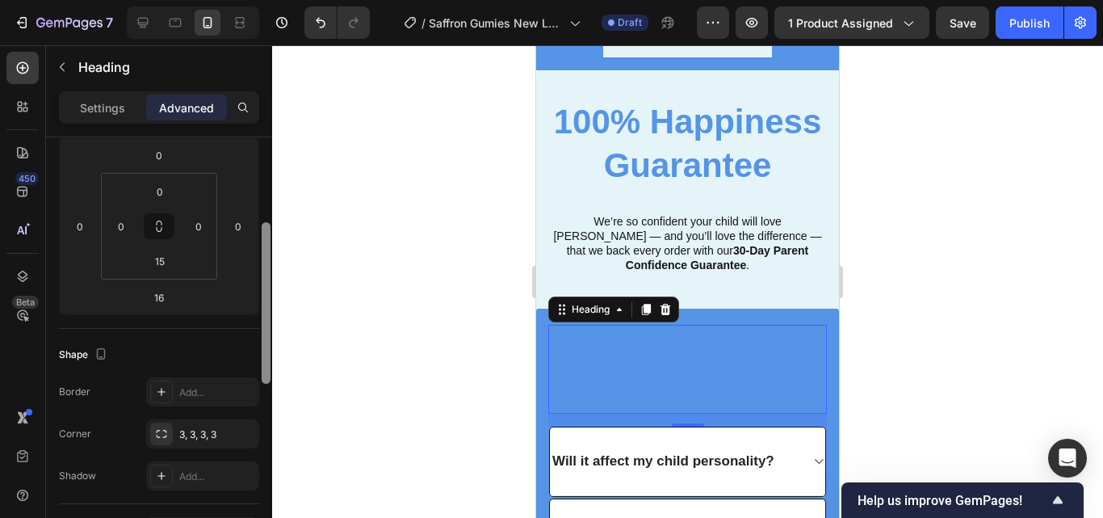
drag, startPoint x: 262, startPoint y: 222, endPoint x: 266, endPoint y: 308, distance: 85.7
click at [266, 308] on div at bounding box center [266, 302] width 9 height 161
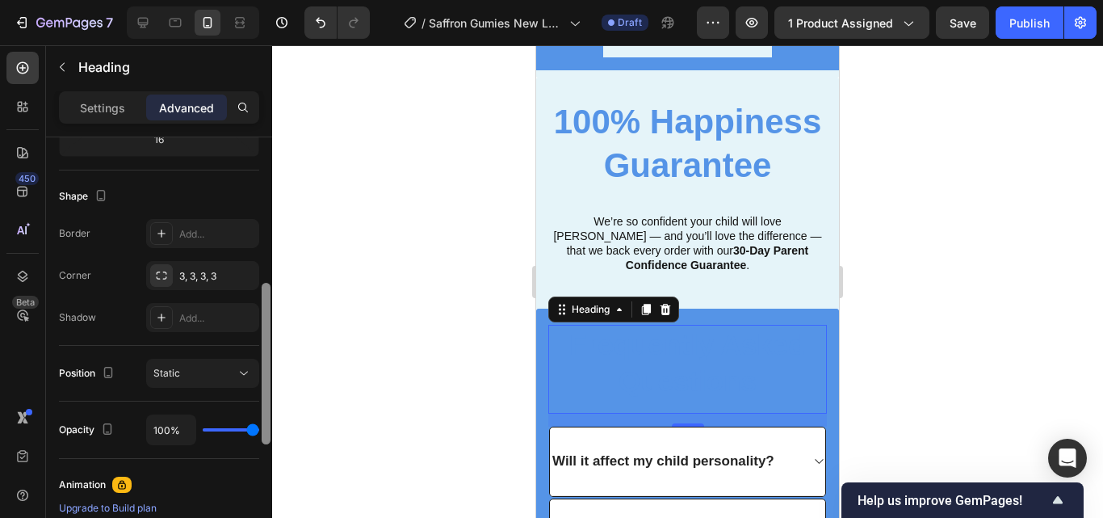
drag, startPoint x: 266, startPoint y: 308, endPoint x: 271, endPoint y: 371, distance: 64.0
click at [271, 371] on div at bounding box center [266, 350] width 12 height 426
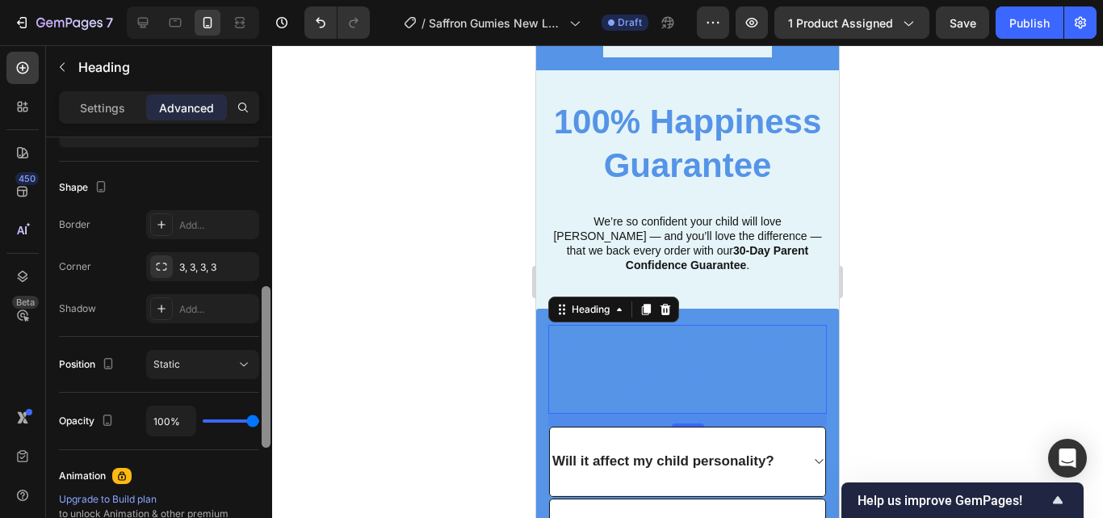
scroll to position [694, 0]
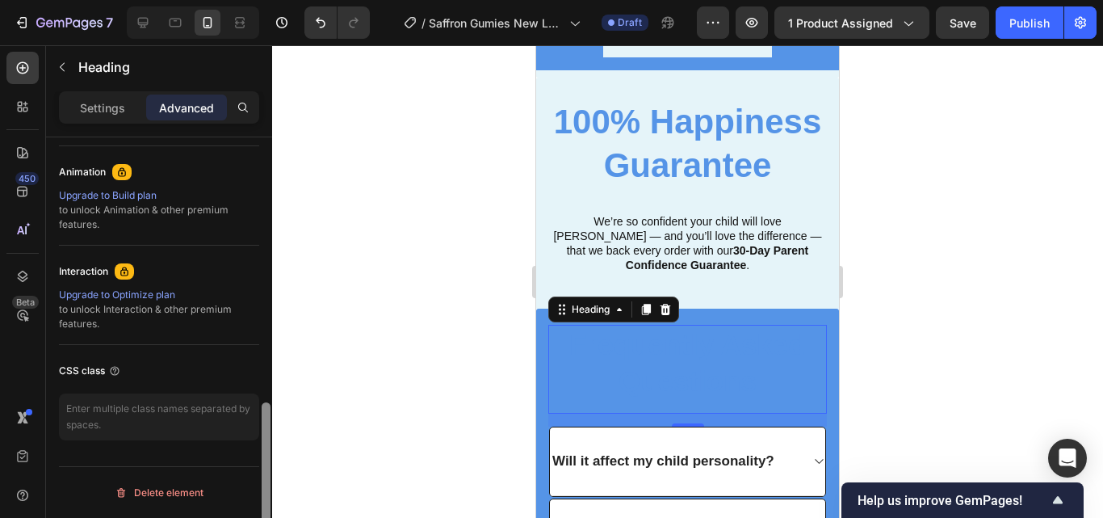
click at [270, 381] on div at bounding box center [266, 350] width 12 height 426
click at [94, 116] on div "Settings" at bounding box center [102, 107] width 81 height 26
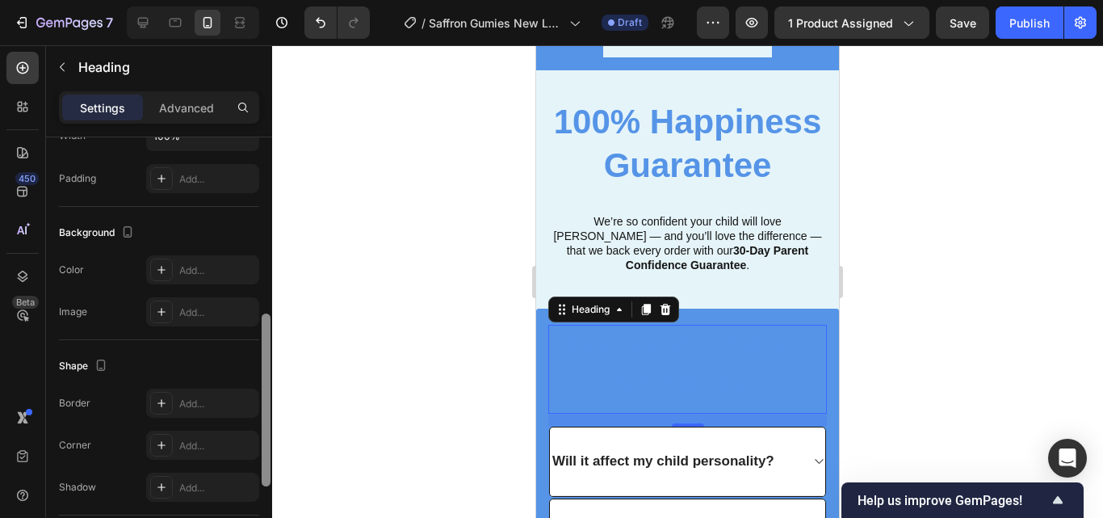
scroll to position [405, 0]
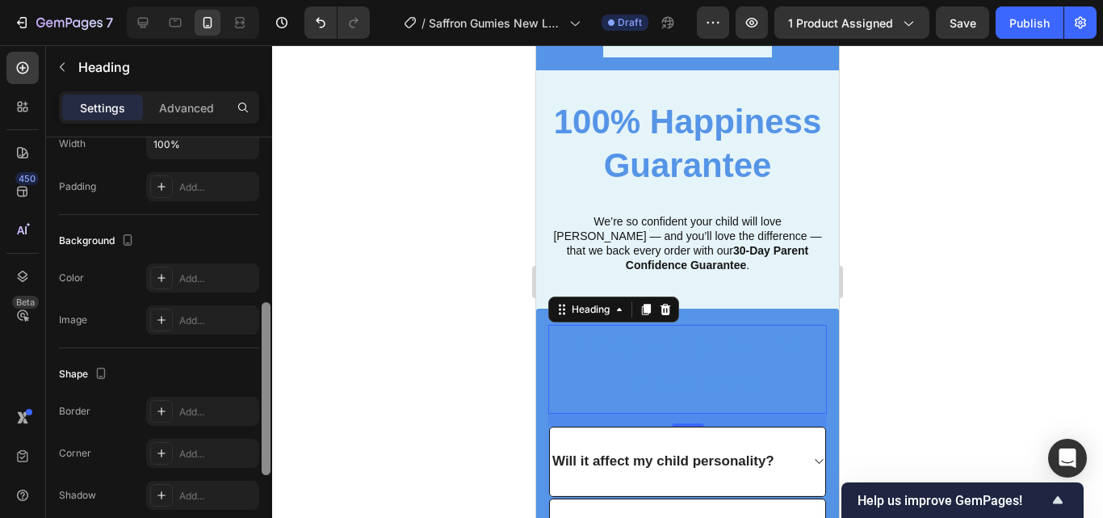
drag, startPoint x: 266, startPoint y: 430, endPoint x: 262, endPoint y: 342, distance: 88.1
click at [262, 342] on div at bounding box center [266, 388] width 9 height 173
click at [213, 280] on div "Add..." at bounding box center [217, 278] width 76 height 15
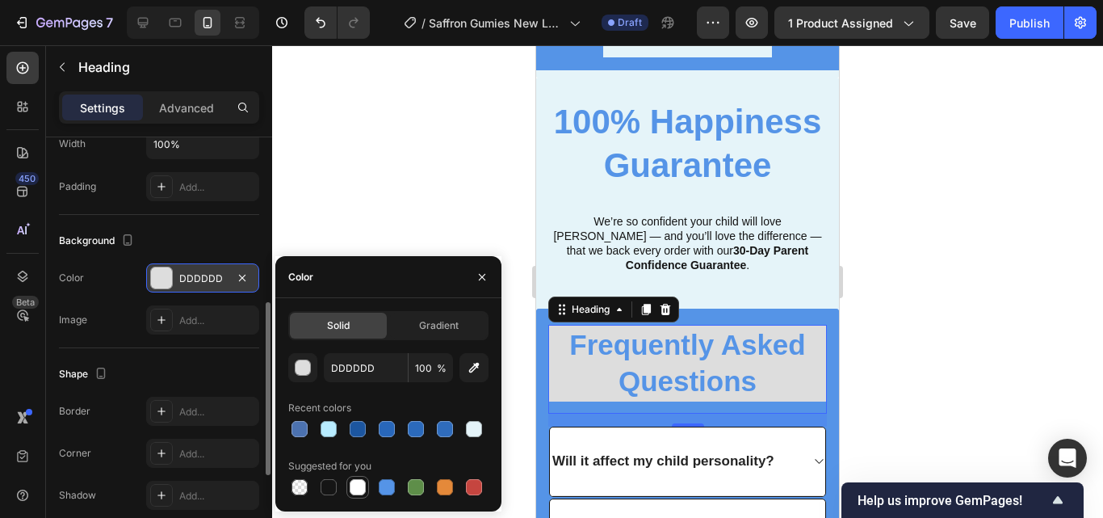
click at [358, 494] on div at bounding box center [358, 487] width 16 height 16
type input "FFFFFF"
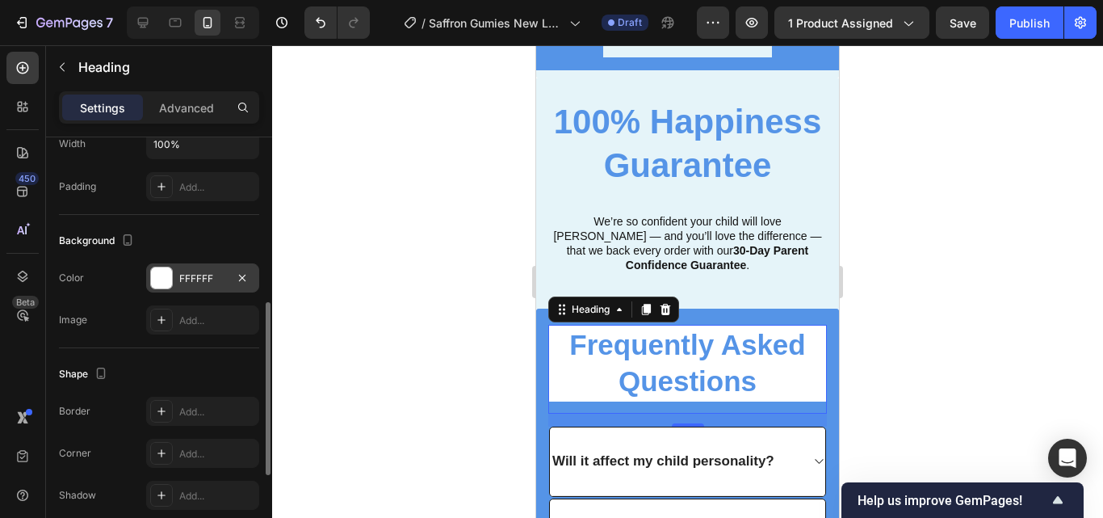
click at [354, 212] on div at bounding box center [687, 281] width 831 height 472
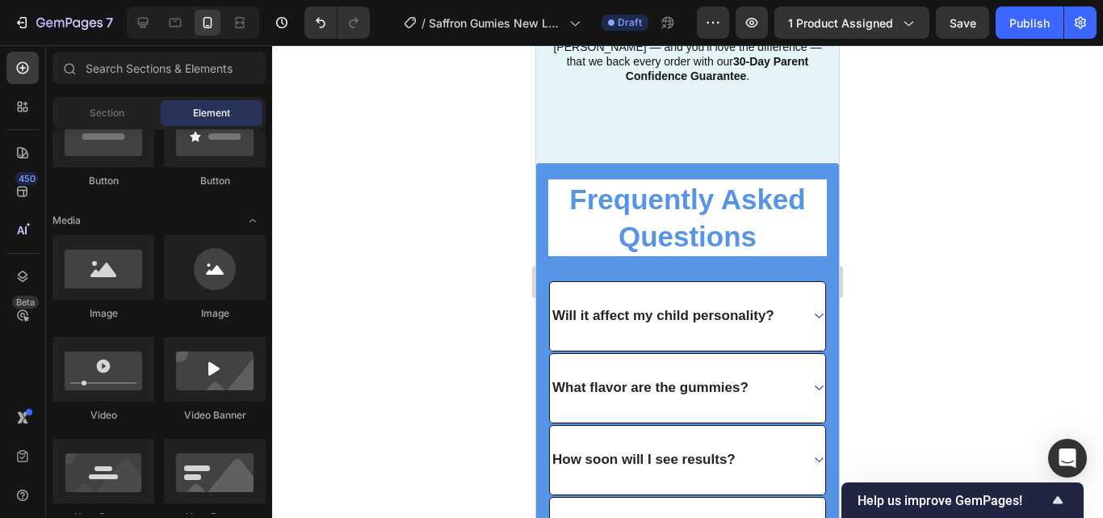
scroll to position [3476, 0]
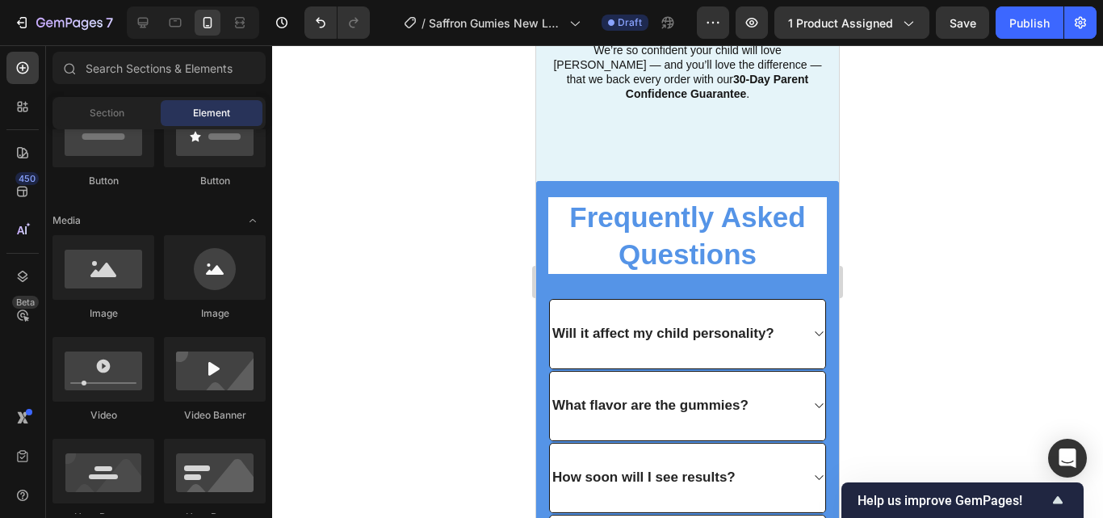
click at [896, 378] on div at bounding box center [687, 281] width 831 height 472
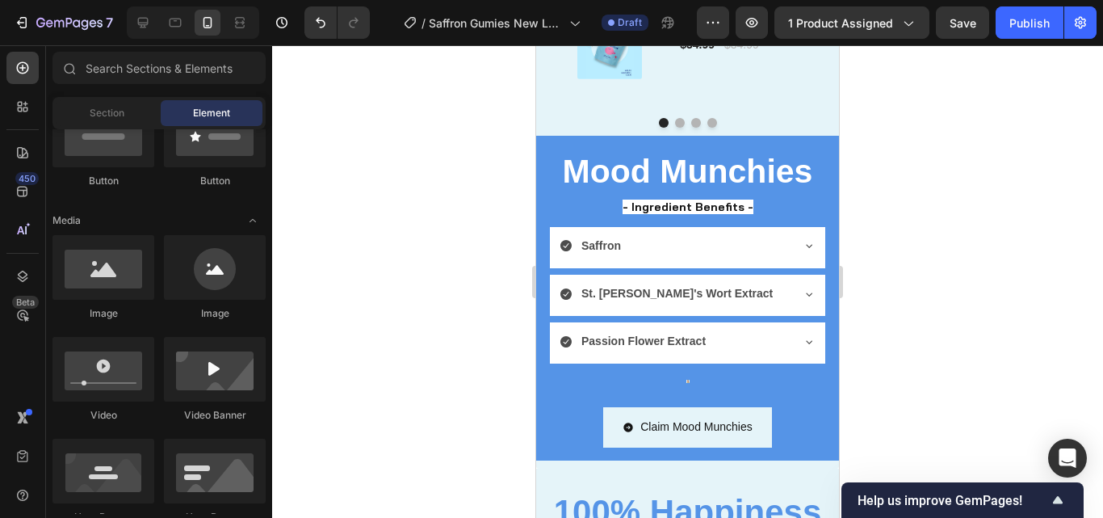
scroll to position [2870, 0]
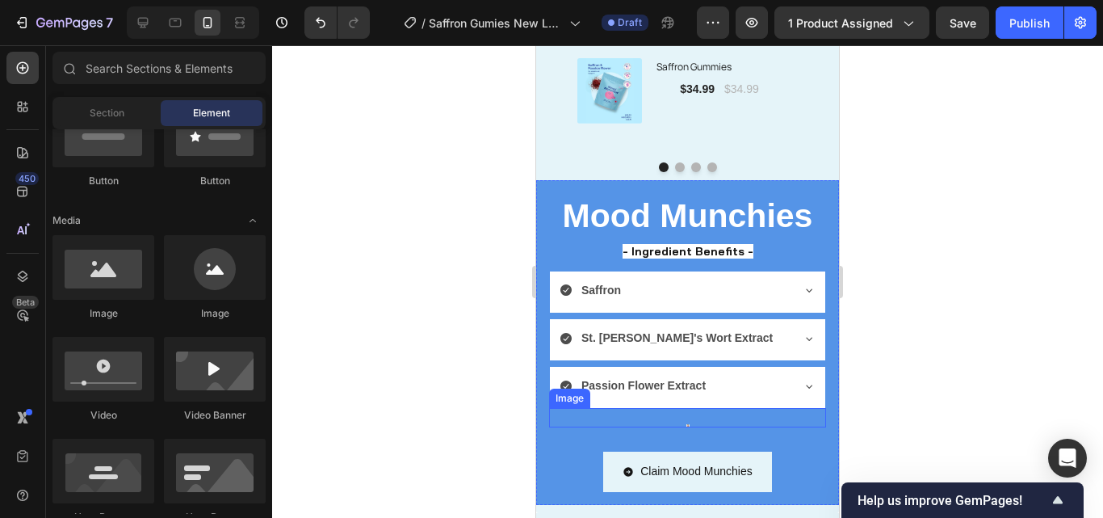
click at [680, 423] on div "Image" at bounding box center [687, 417] width 277 height 19
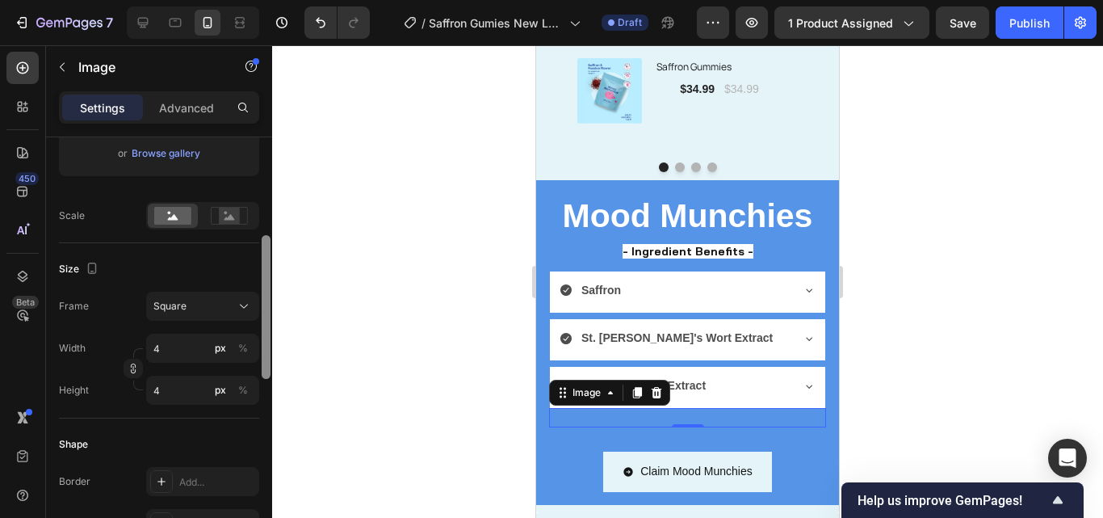
drag, startPoint x: 264, startPoint y: 182, endPoint x: 271, endPoint y: 293, distance: 111.7
click at [272, 0] on div "7 / Saffron Gumies New LP | WIP Draft Preview 1 product assigned Save Publish 4…" at bounding box center [551, 0] width 1103 height 0
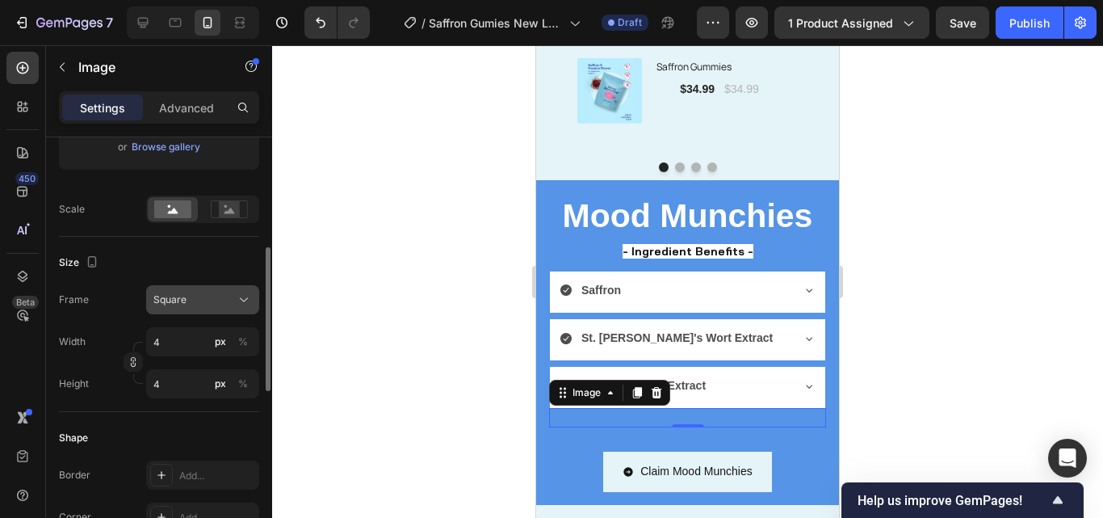
click at [219, 290] on button "Square" at bounding box center [202, 299] width 113 height 29
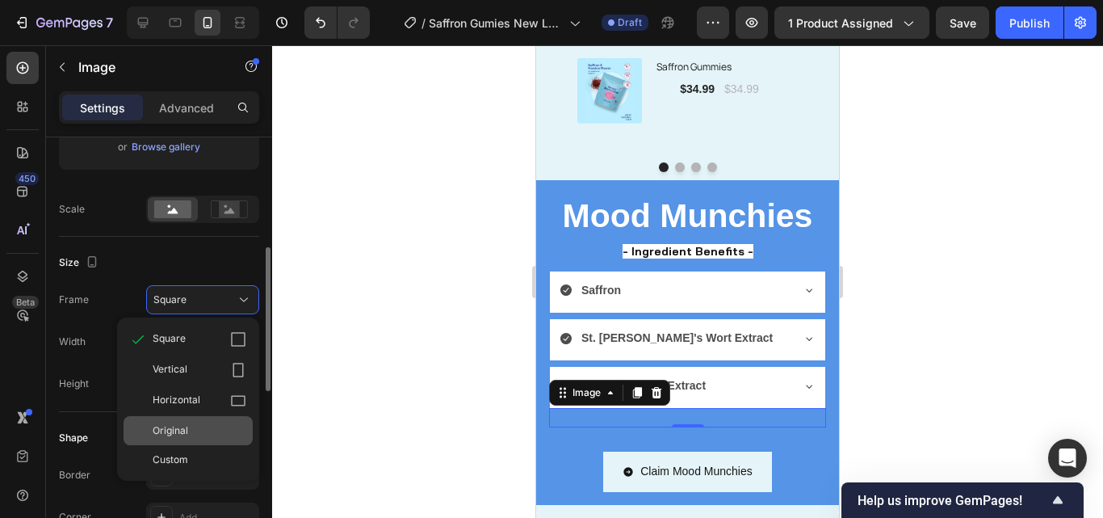
click at [200, 430] on div "Original" at bounding box center [200, 430] width 94 height 15
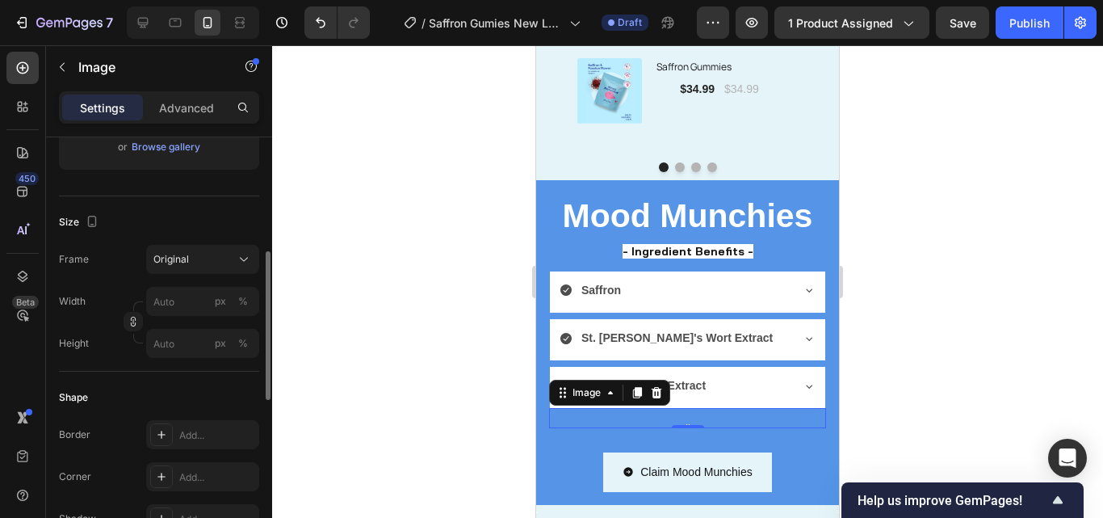
click at [890, 364] on div at bounding box center [687, 281] width 831 height 472
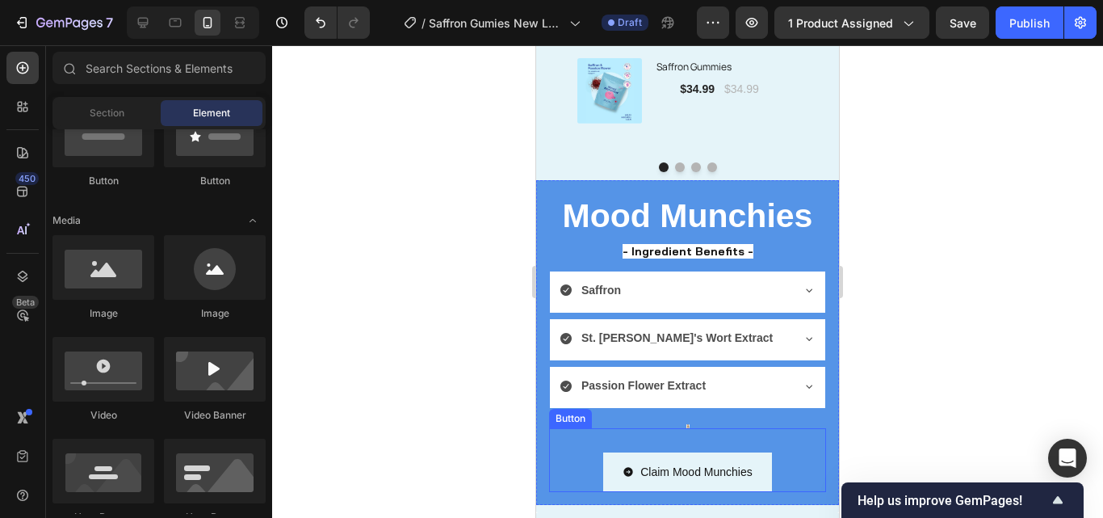
click at [686, 425] on img at bounding box center [687, 425] width 3 height 3
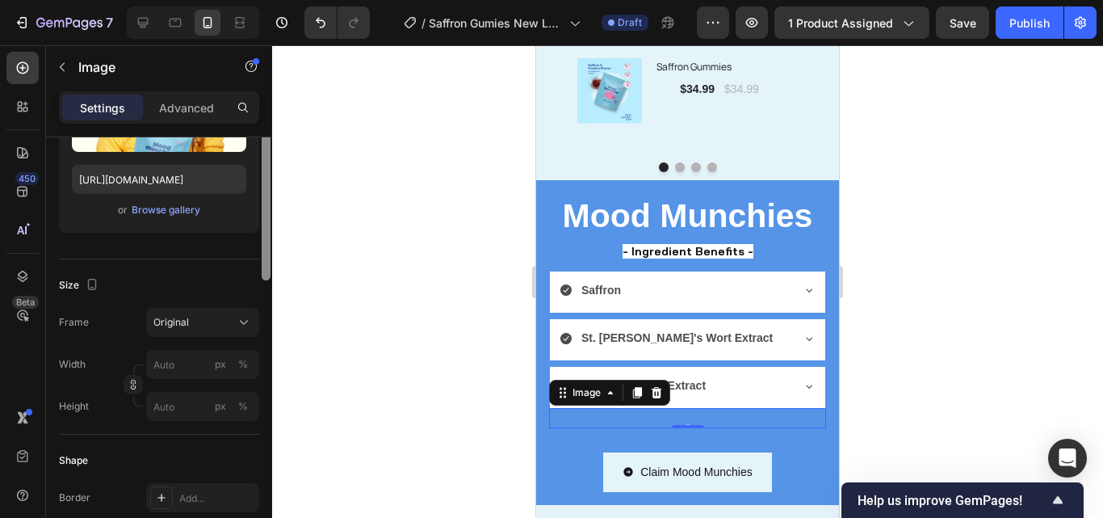
drag, startPoint x: 268, startPoint y: 241, endPoint x: 273, endPoint y: 334, distance: 93.8
click at [273, 0] on div "7 / Saffron Gumies New LP | WIP Draft Preview 1 product assigned Save Publish 4…" at bounding box center [551, 0] width 1103 height 0
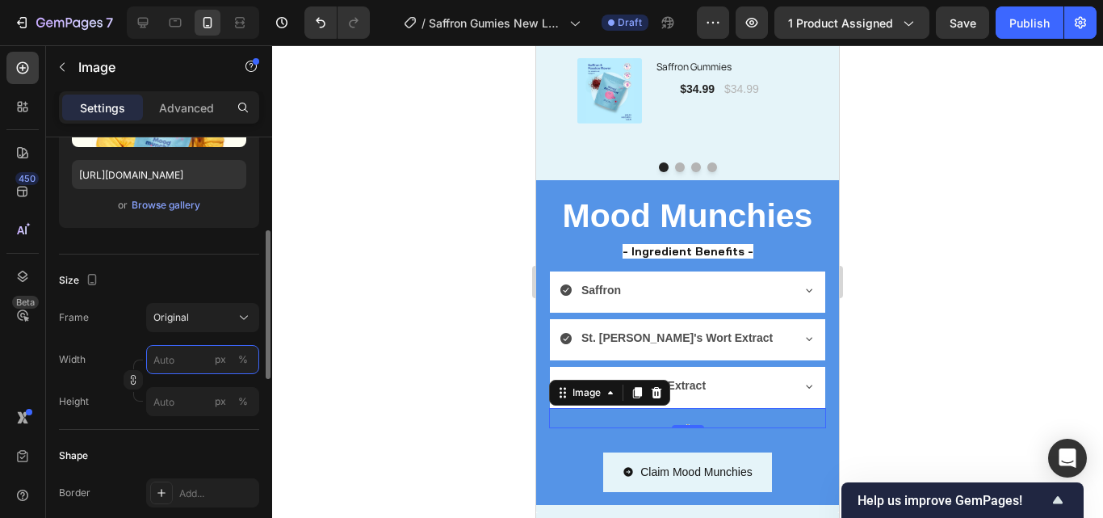
click at [205, 362] on input "px %" at bounding box center [202, 359] width 113 height 29
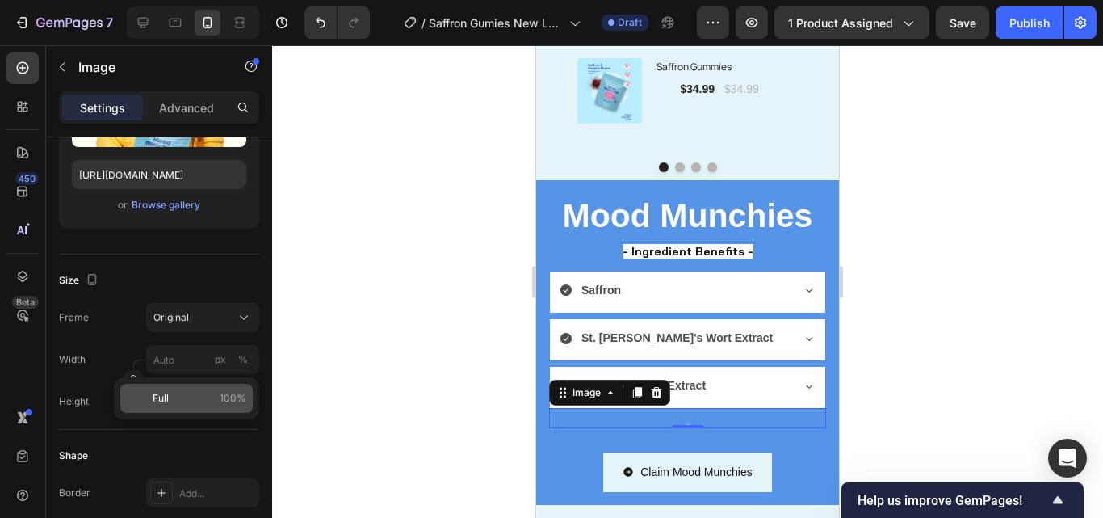
click at [193, 392] on p "Full 100%" at bounding box center [200, 398] width 94 height 15
type input "100"
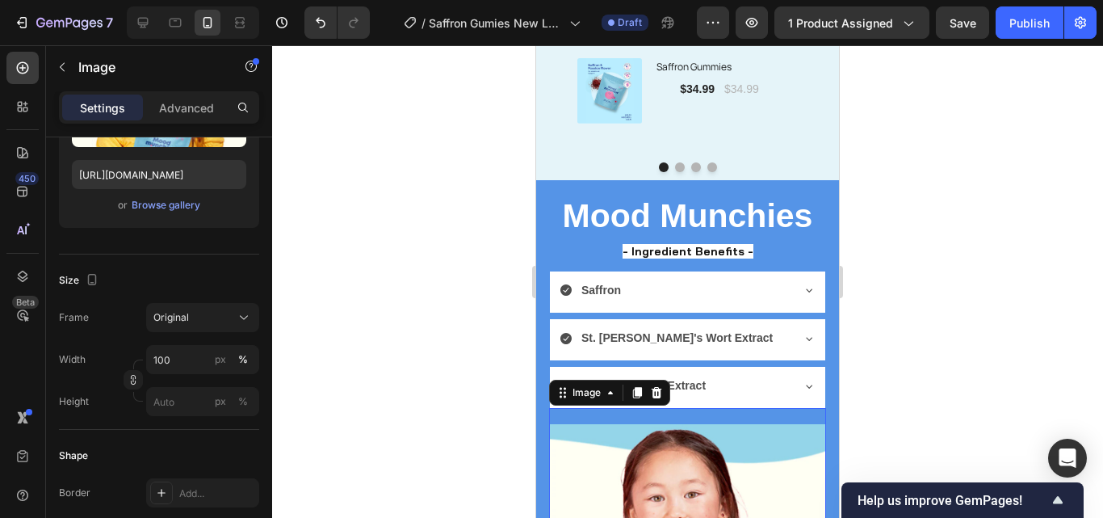
click at [1011, 300] on div at bounding box center [687, 281] width 831 height 472
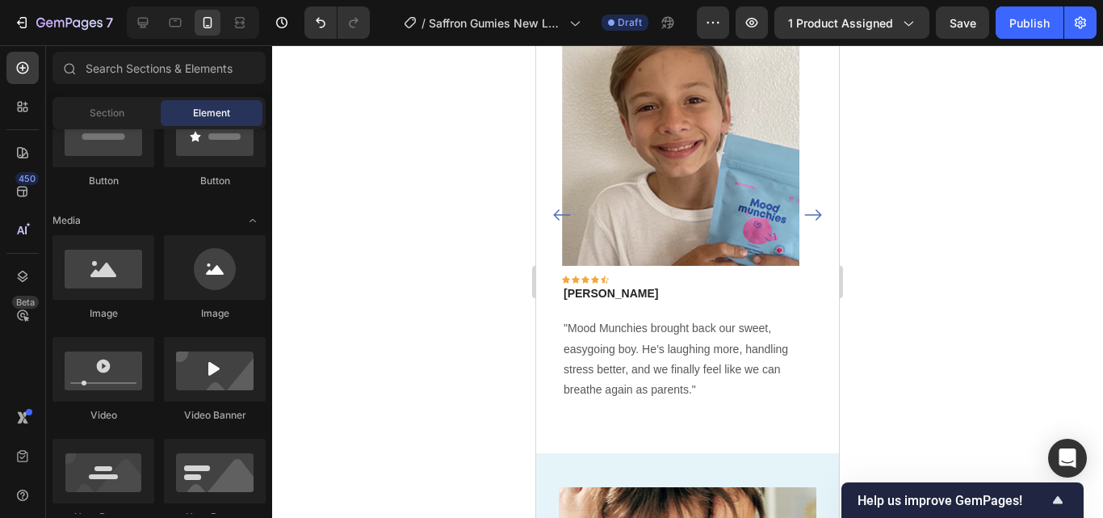
scroll to position [1108, 0]
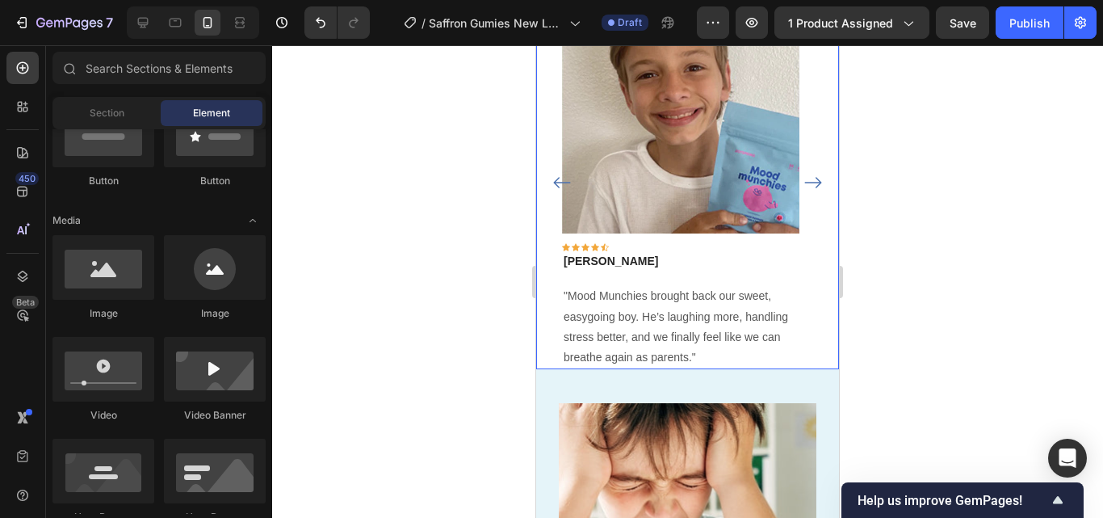
click at [720, 369] on div "Image Icon Icon Icon Icon Icon Row [PERSON_NAME] Text block Row "Mood Munchies …" at bounding box center [680, 182] width 289 height 373
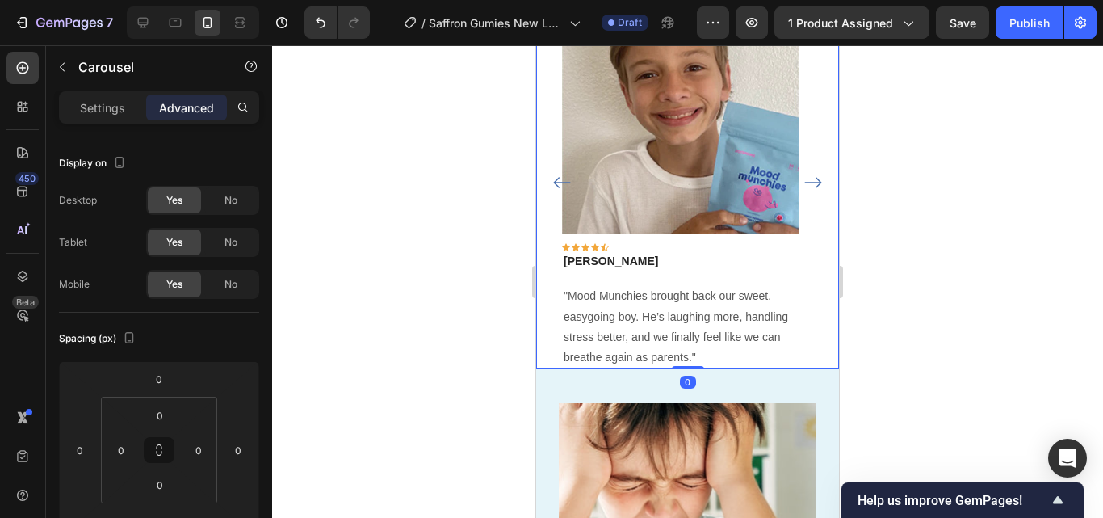
scroll to position [426, 0]
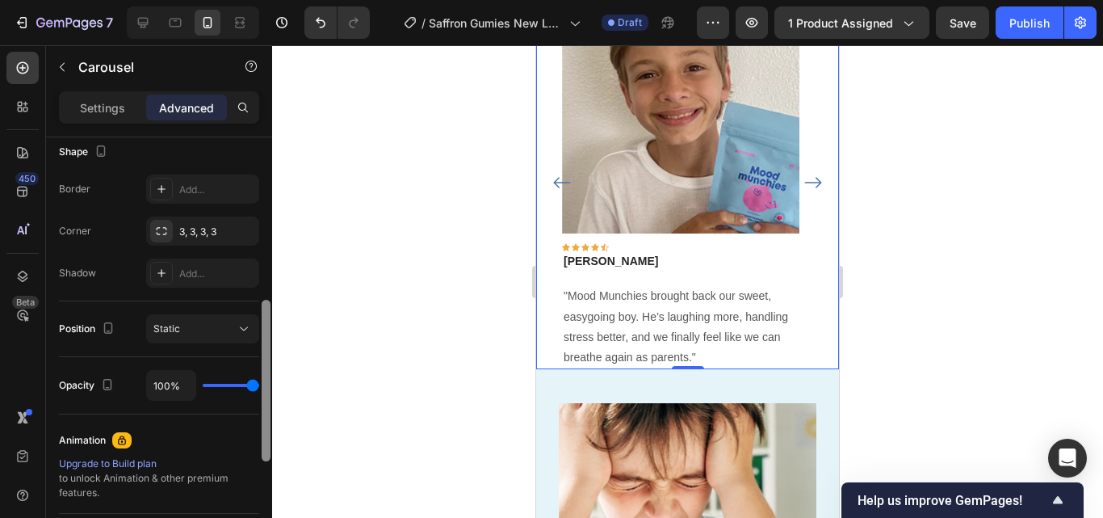
drag, startPoint x: 271, startPoint y: 263, endPoint x: 270, endPoint y: 309, distance: 46.0
click at [270, 309] on div at bounding box center [266, 350] width 12 height 426
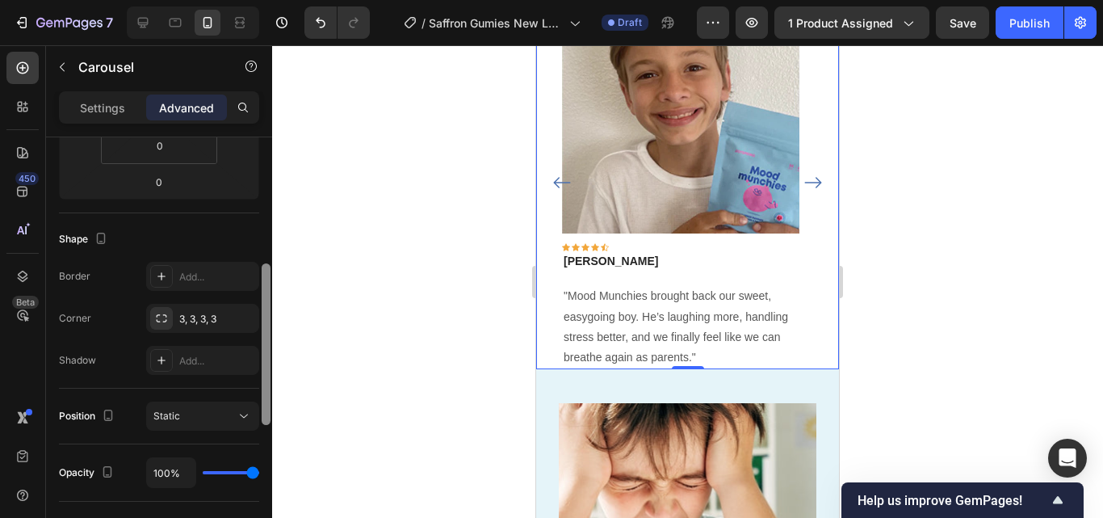
scroll to position [337, 0]
drag, startPoint x: 264, startPoint y: 331, endPoint x: 271, endPoint y: 297, distance: 34.7
click at [271, 297] on div at bounding box center [266, 350] width 12 height 426
click at [882, 172] on div at bounding box center [687, 281] width 831 height 472
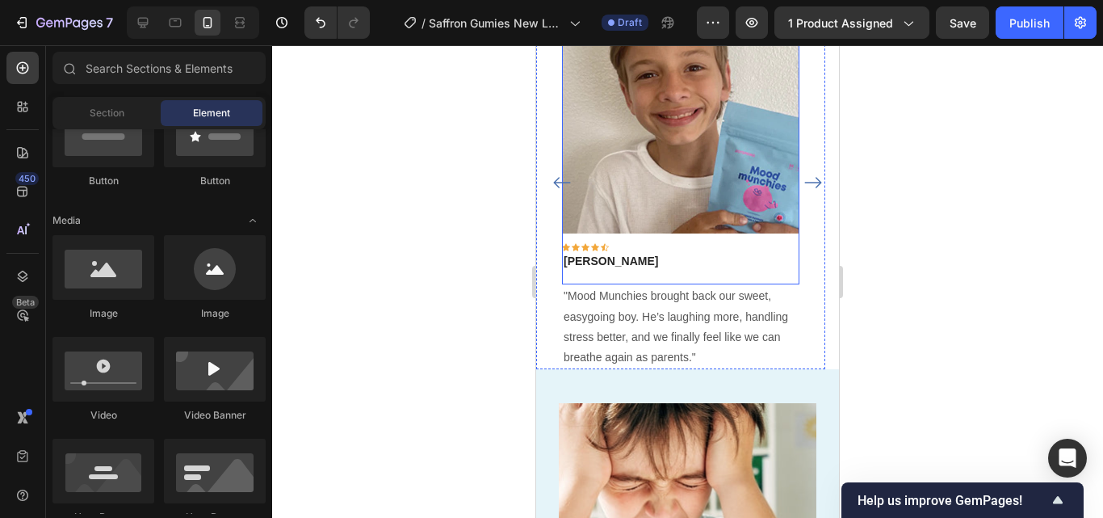
click at [698, 276] on div "Image Icon Icon Icon Icon Icon Row [PERSON_NAME] Text block Row" at bounding box center [680, 140] width 237 height 288
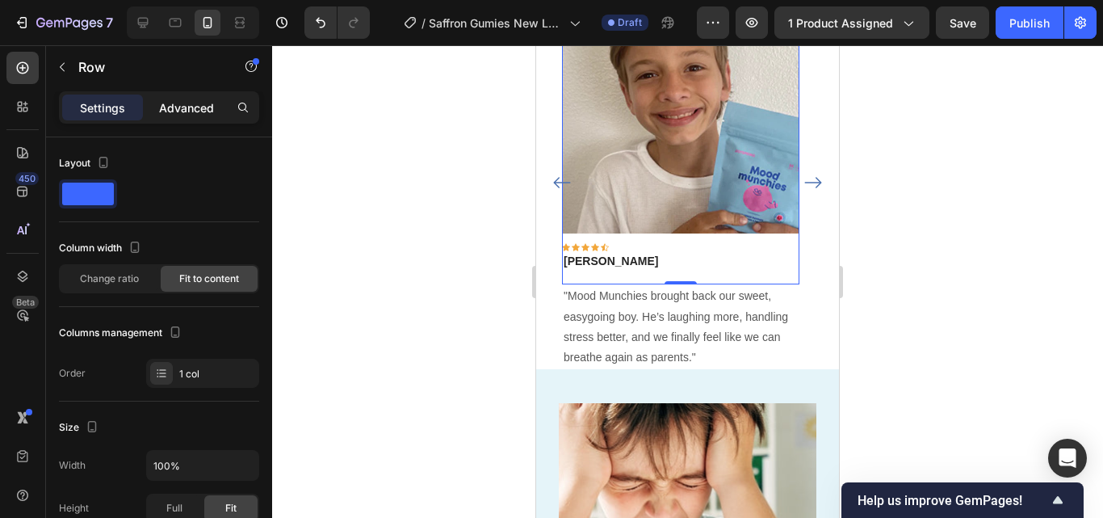
click at [181, 107] on p "Advanced" at bounding box center [186, 107] width 55 height 17
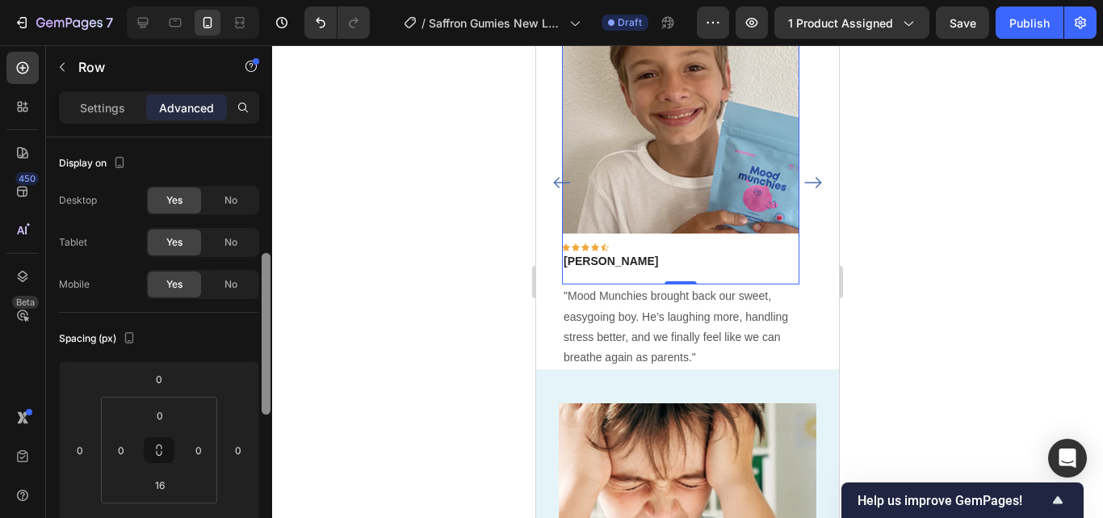
scroll to position [89, 0]
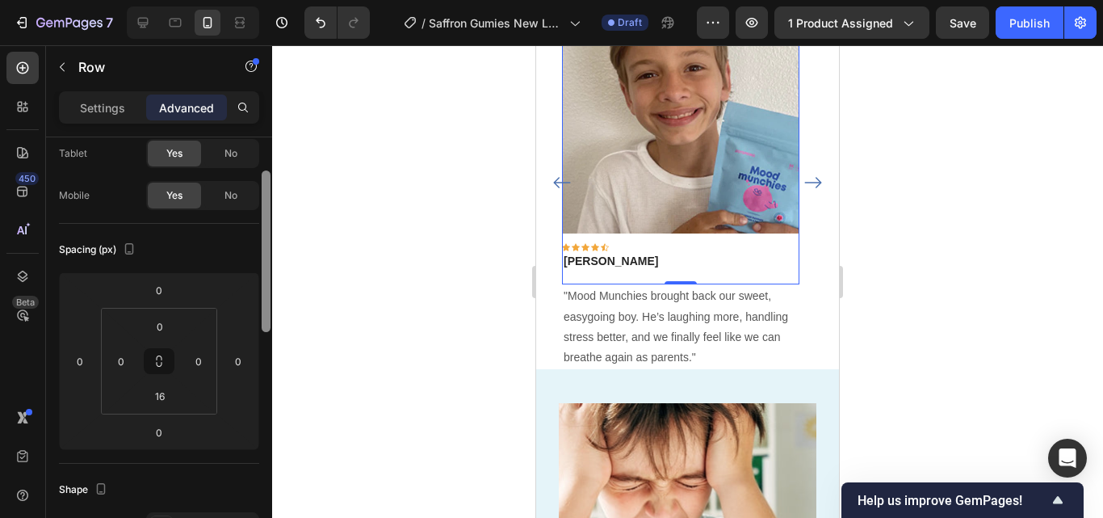
drag, startPoint x: 270, startPoint y: 296, endPoint x: 266, endPoint y: 330, distance: 34.1
click at [266, 330] on div at bounding box center [266, 250] width 9 height 161
click at [871, 312] on div at bounding box center [687, 281] width 831 height 472
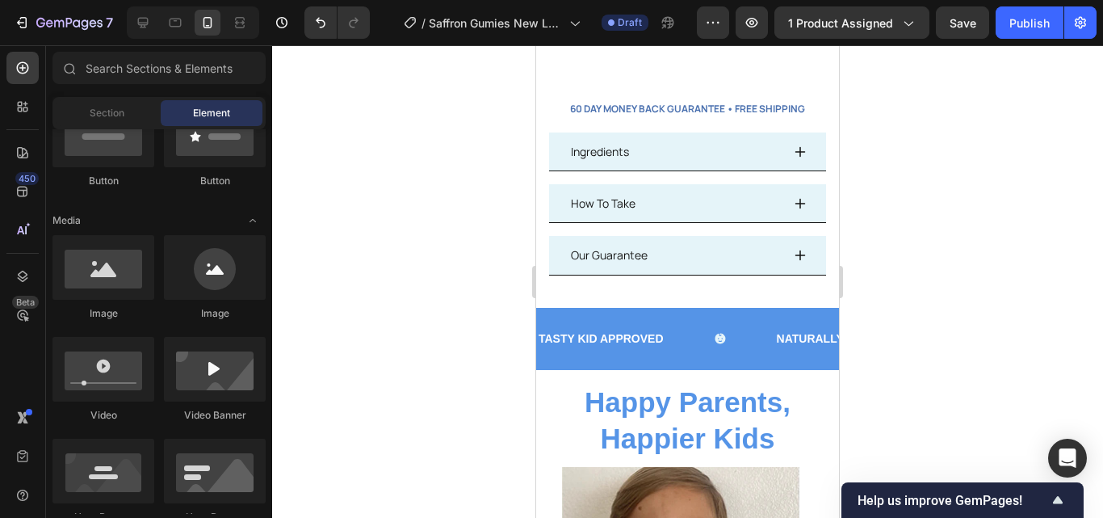
scroll to position [645, 0]
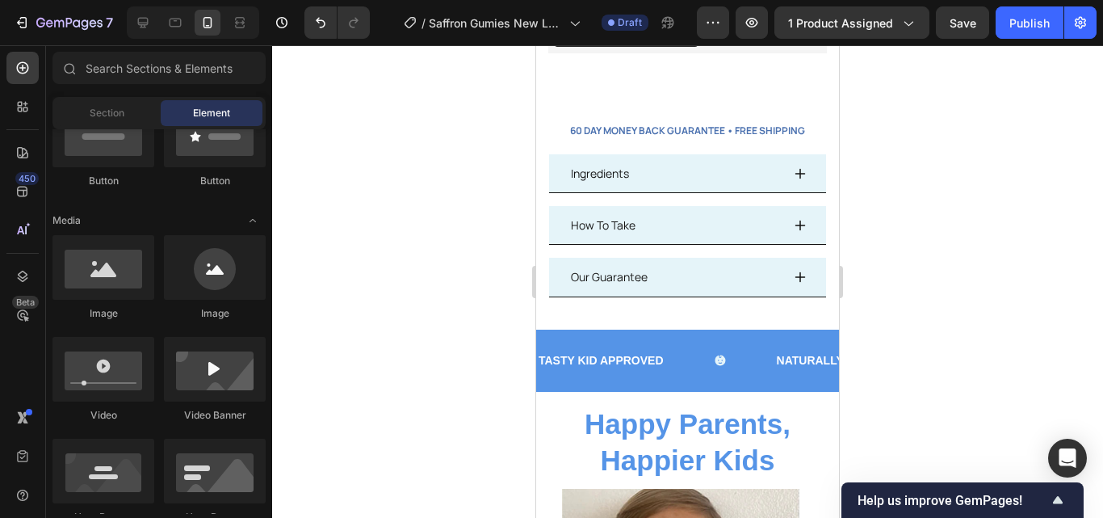
click at [925, 149] on div at bounding box center [687, 281] width 831 height 472
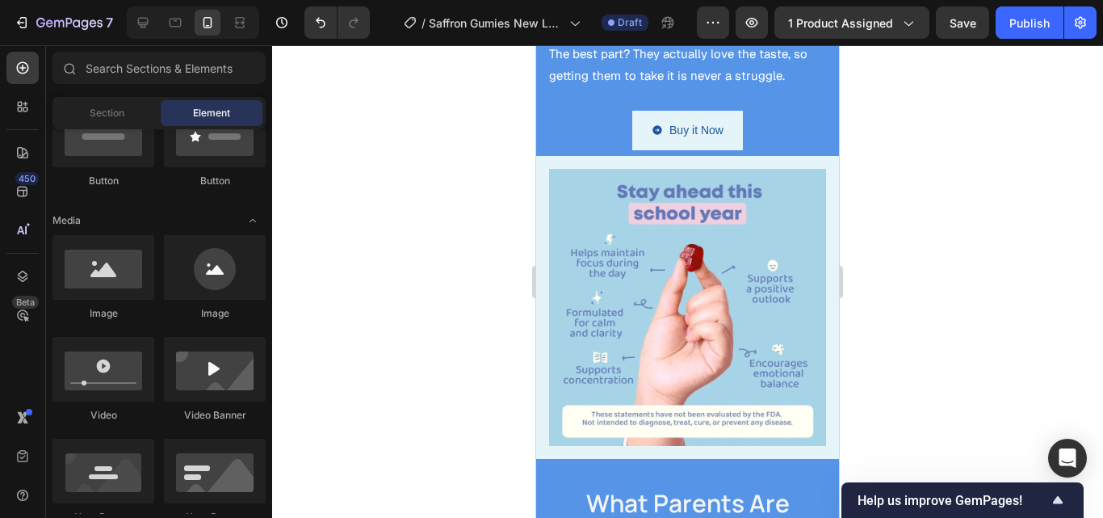
scroll to position [2695, 0]
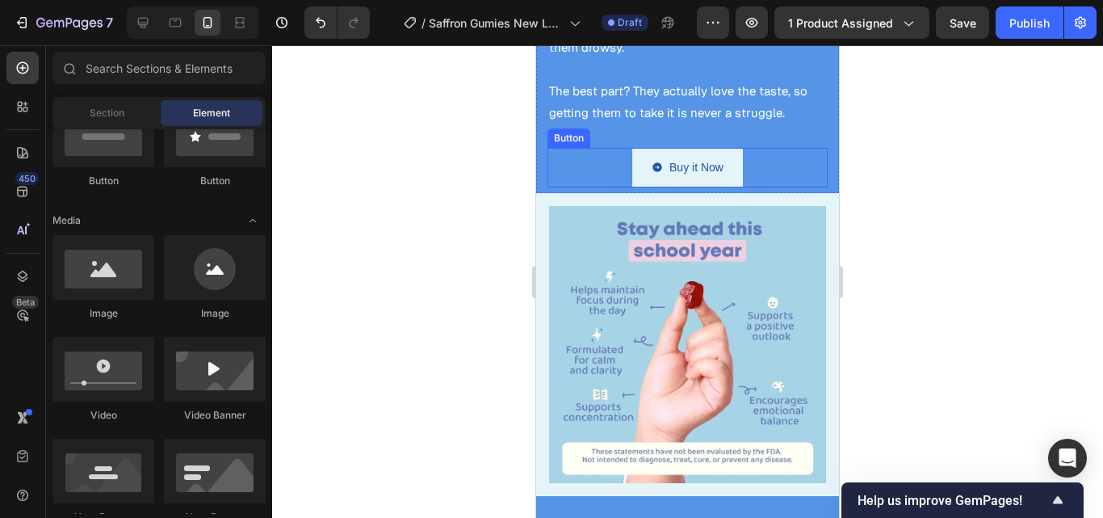
click at [768, 154] on div "Buy it Now Button" at bounding box center [687, 168] width 280 height 40
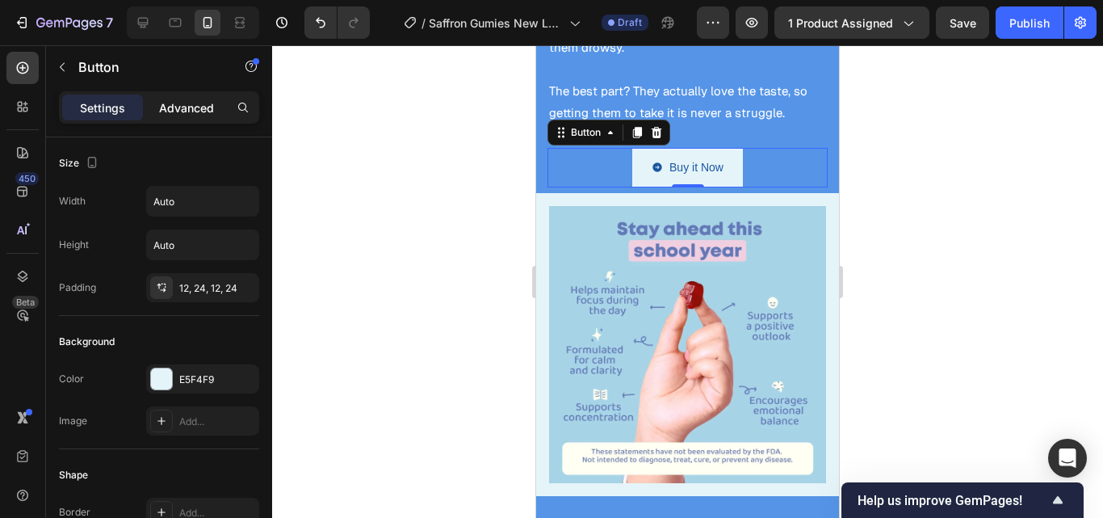
click at [192, 106] on p "Advanced" at bounding box center [186, 107] width 55 height 17
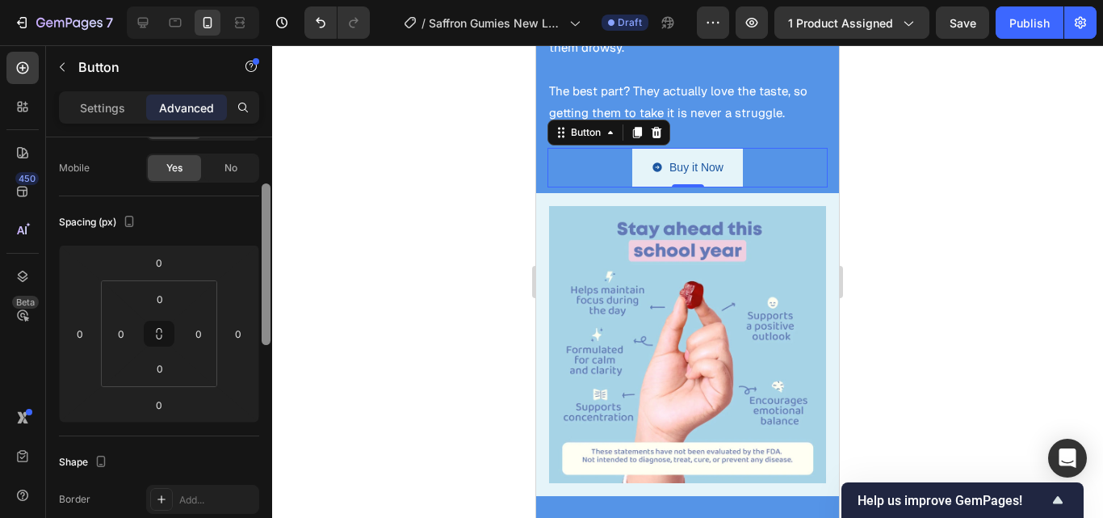
scroll to position [118, 0]
drag, startPoint x: 266, startPoint y: 286, endPoint x: 266, endPoint y: 331, distance: 45.2
click at [266, 331] on div at bounding box center [266, 262] width 9 height 161
click at [170, 368] on input "0" at bounding box center [160, 366] width 32 height 24
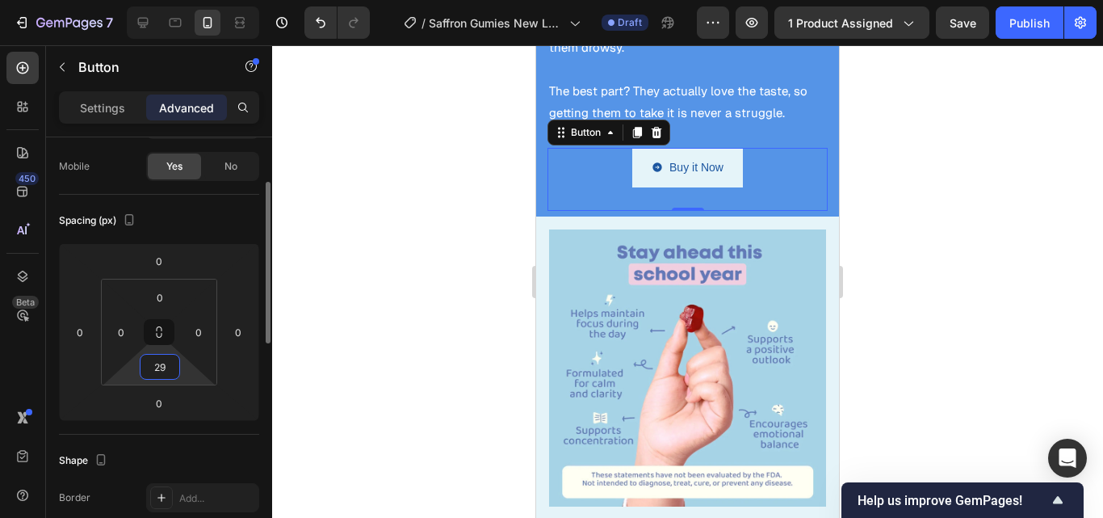
type input "2"
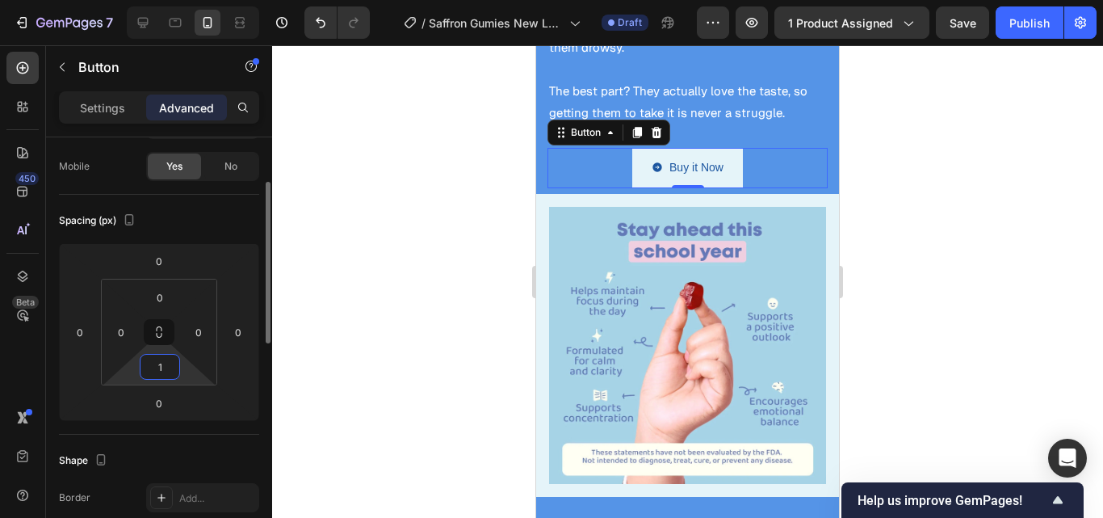
type input "15"
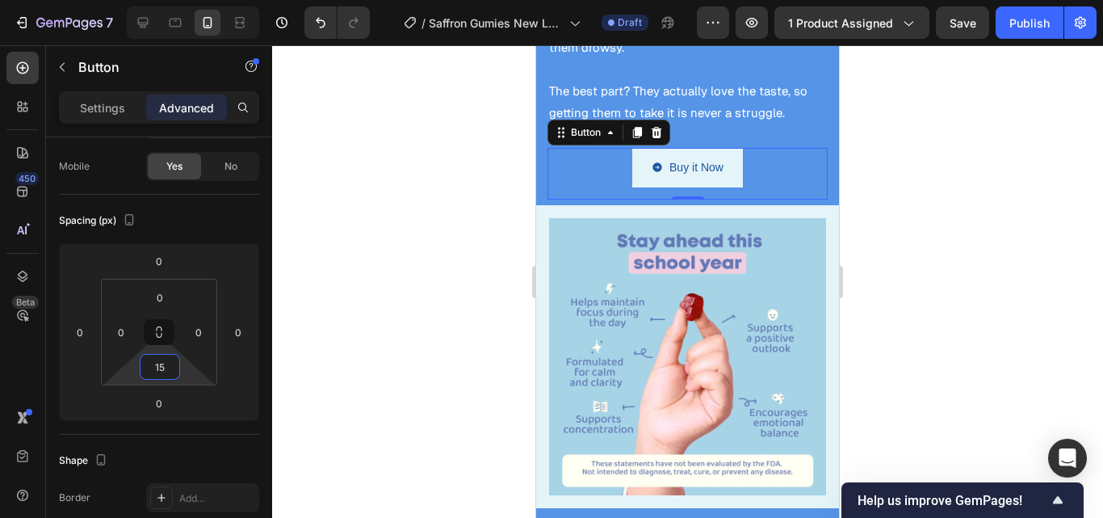
click at [379, 324] on div at bounding box center [687, 281] width 831 height 472
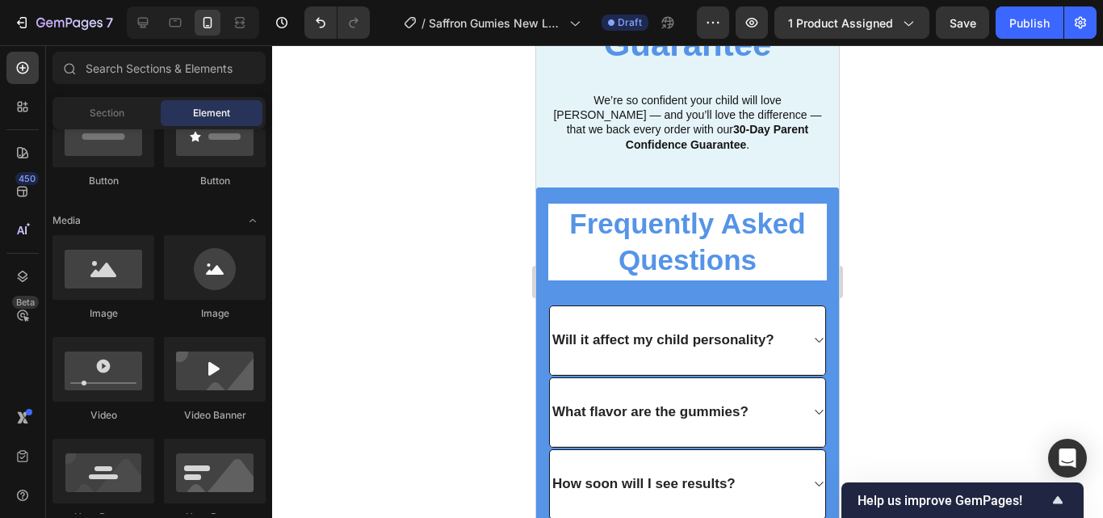
scroll to position [4686, 0]
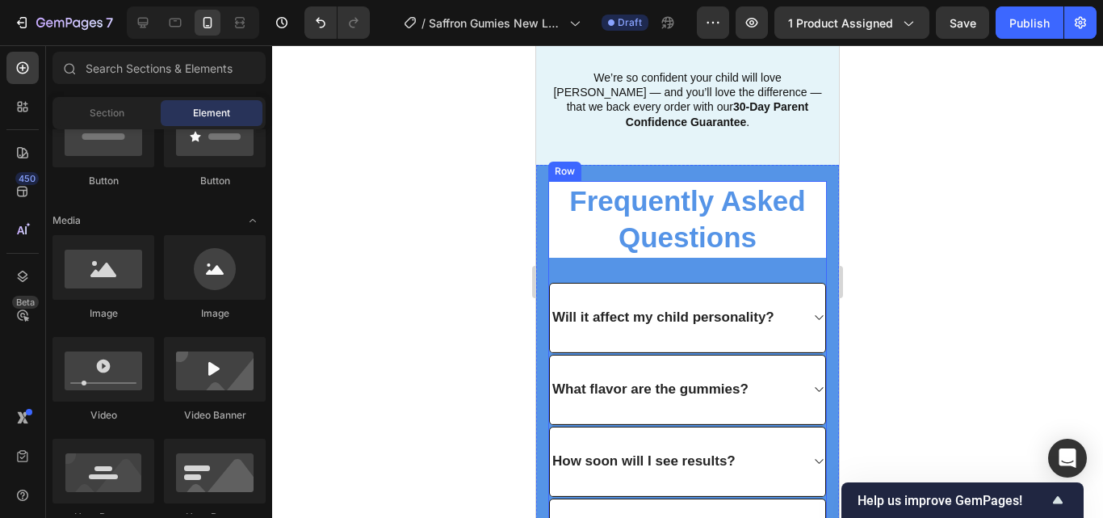
click at [761, 319] on div "Frequently Asked Questions Heading Will it affect my child personality? What fl…" at bounding box center [687, 410] width 279 height 459
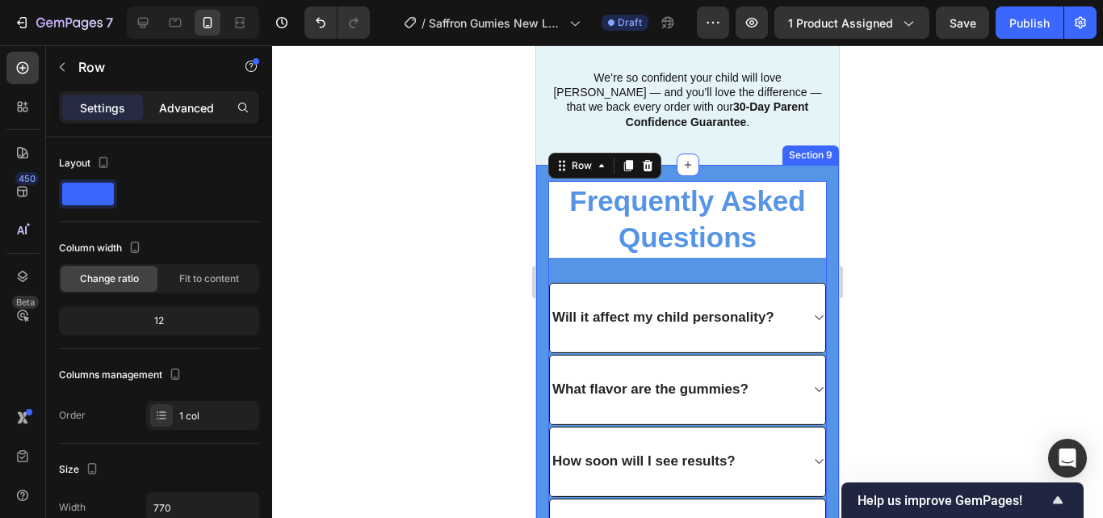
click at [170, 105] on p "Advanced" at bounding box center [186, 107] width 55 height 17
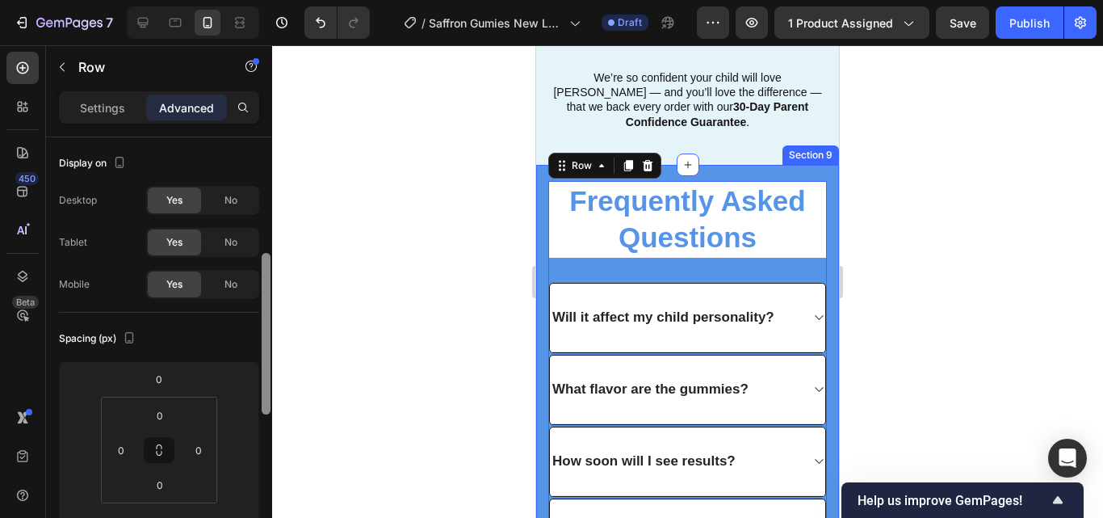
scroll to position [86, 0]
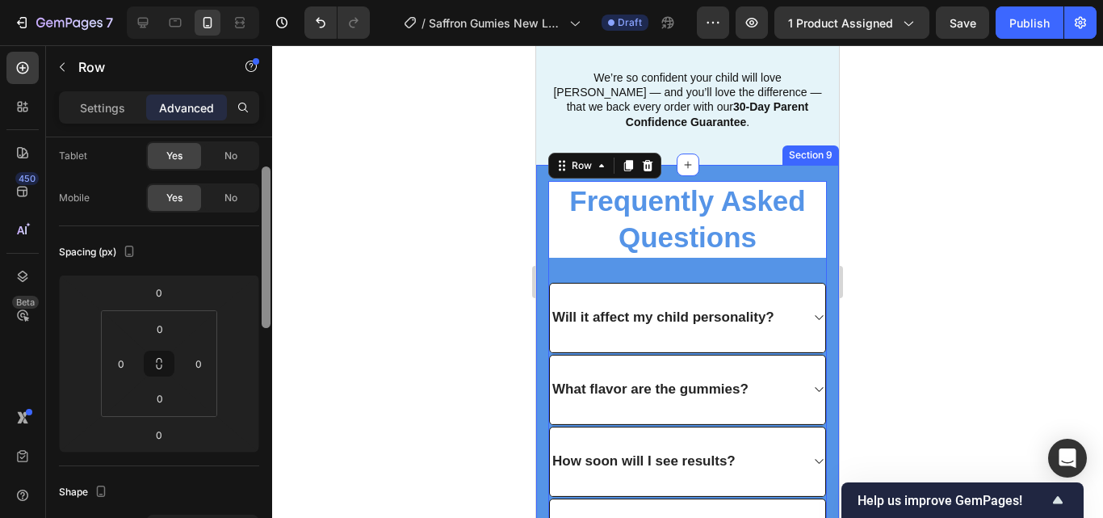
drag, startPoint x: 267, startPoint y: 271, endPoint x: 270, endPoint y: 304, distance: 33.3
click at [270, 304] on div at bounding box center [266, 348] width 12 height 426
click at [648, 321] on div "Frequently Asked Questions Heading Will it affect my child personality? What fl…" at bounding box center [687, 410] width 279 height 459
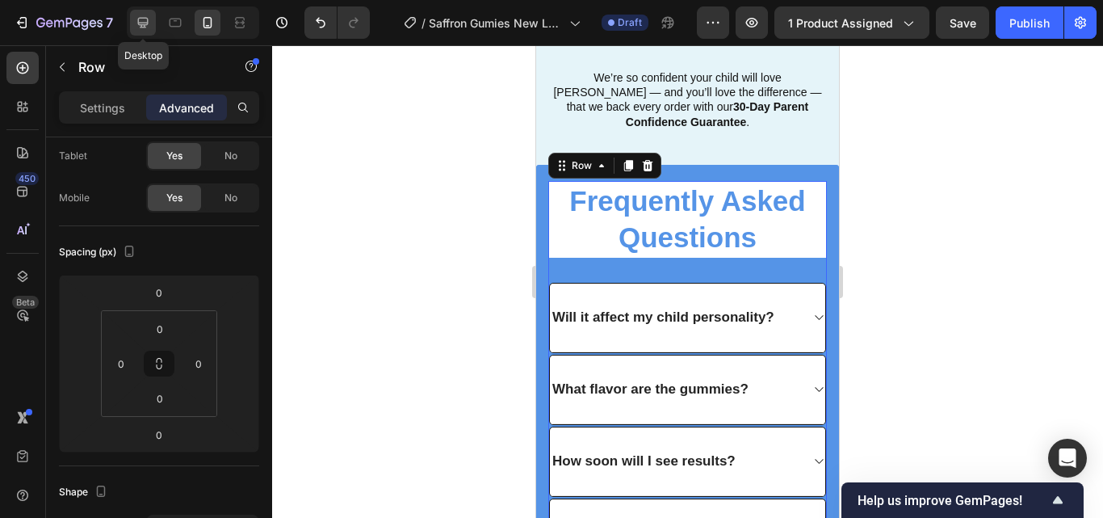
click at [156, 20] on div at bounding box center [143, 23] width 26 height 26
type input "0"
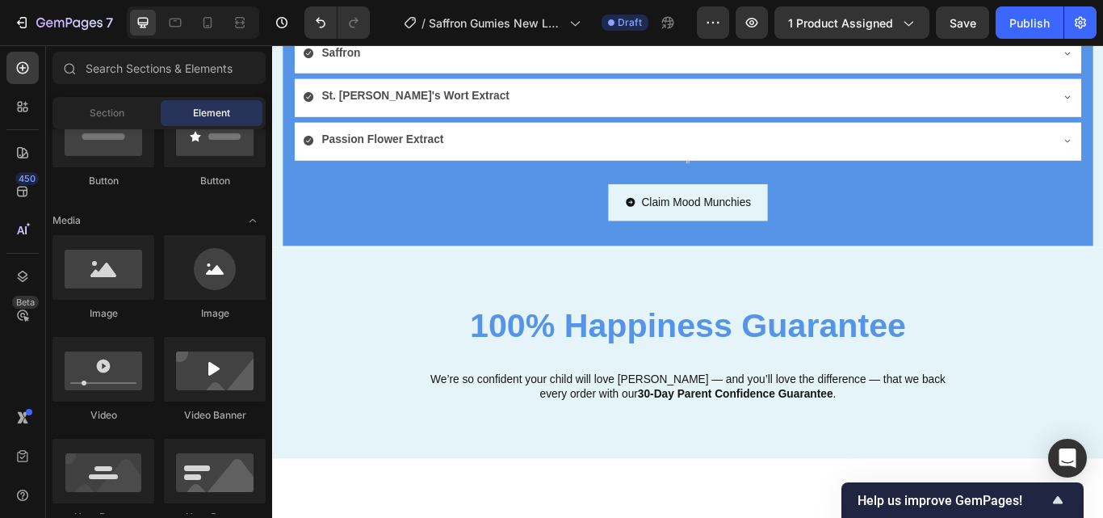
scroll to position [4549, 0]
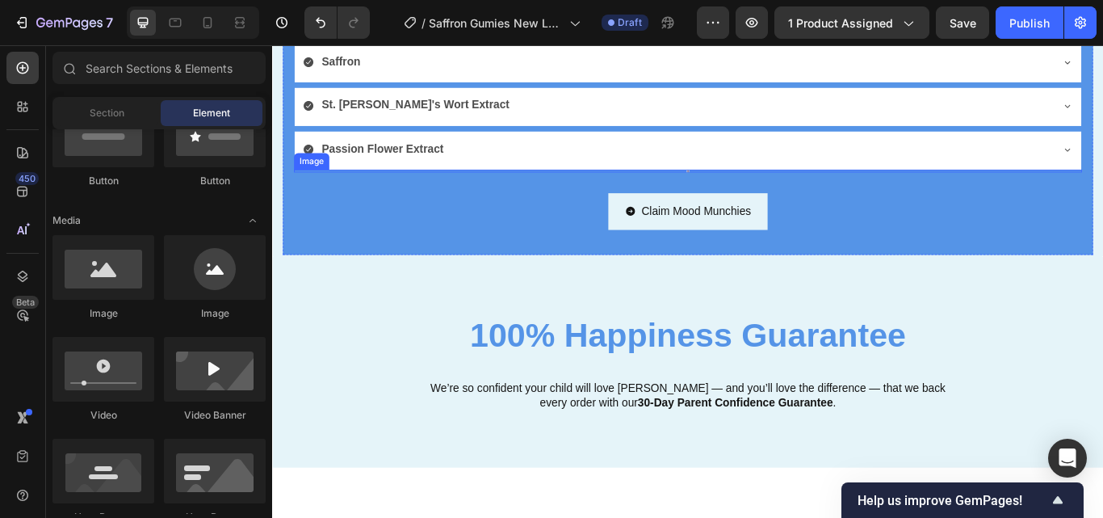
click at [755, 191] on img at bounding box center [756, 192] width 3 height 3
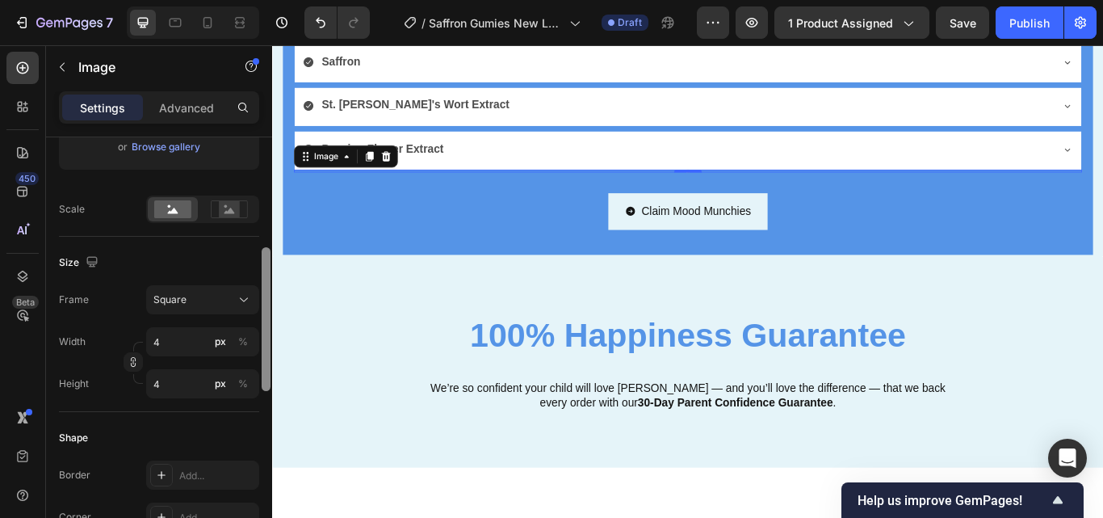
drag, startPoint x: 266, startPoint y: 182, endPoint x: 270, endPoint y: 293, distance: 110.7
click at [270, 293] on div at bounding box center [266, 350] width 12 height 426
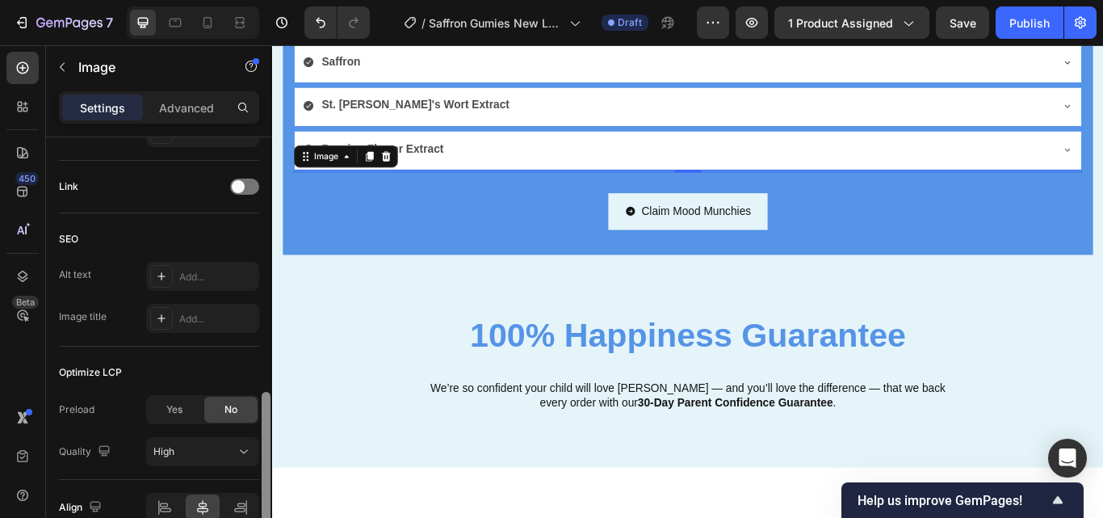
click at [270, 293] on div at bounding box center [266, 350] width 12 height 426
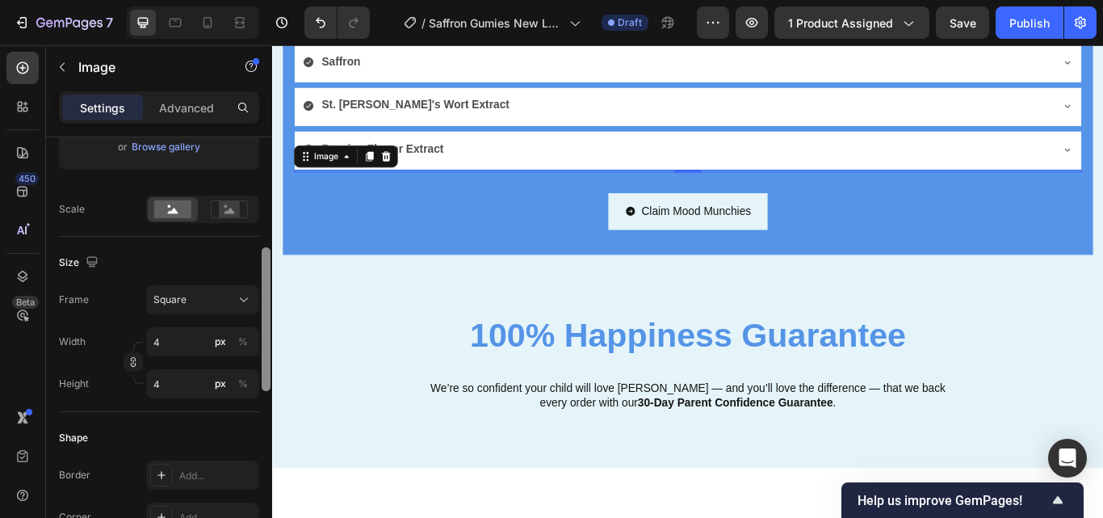
drag, startPoint x: 260, startPoint y: 386, endPoint x: 261, endPoint y: 307, distance: 79.1
click at [261, 307] on div at bounding box center [266, 350] width 12 height 426
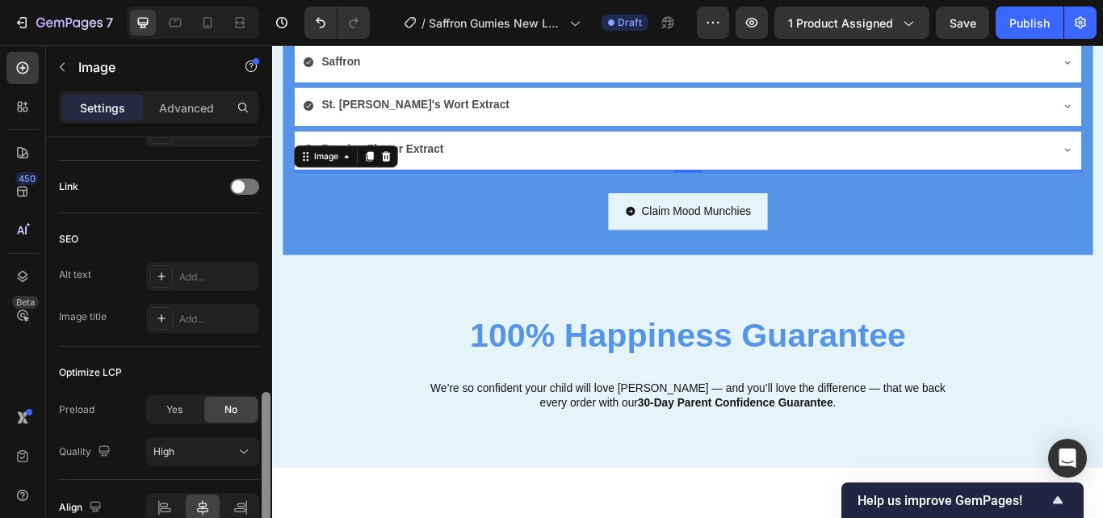
drag, startPoint x: 261, startPoint y: 307, endPoint x: 261, endPoint y: 283, distance: 24.2
click at [261, 283] on div at bounding box center [266, 350] width 12 height 426
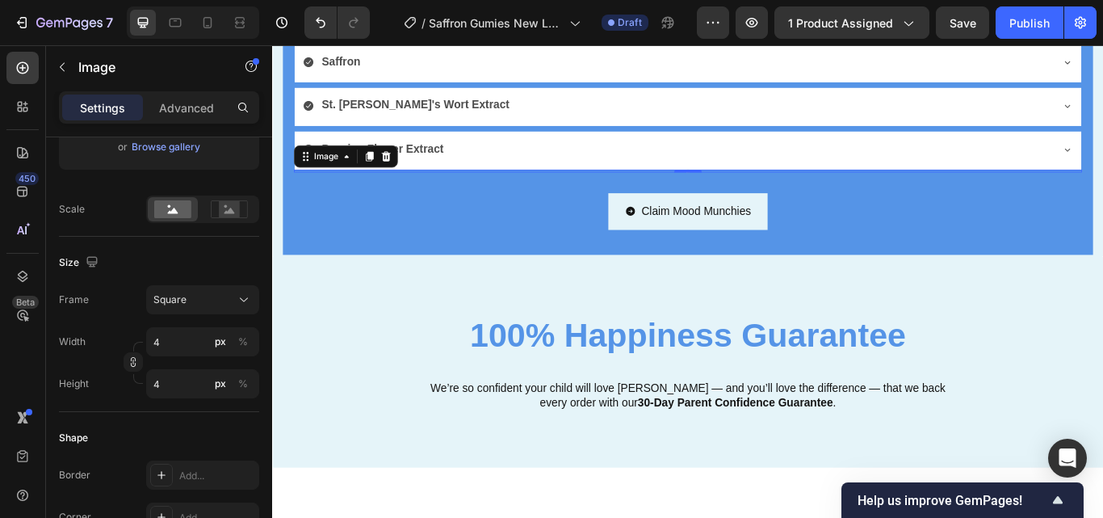
click at [265, 297] on div at bounding box center [266, 319] width 9 height 144
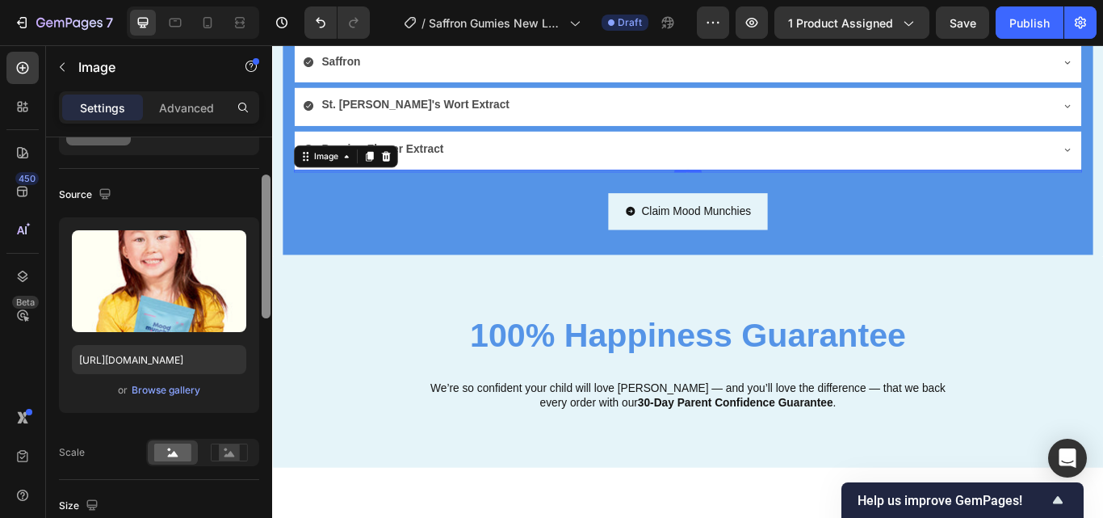
scroll to position [80, 0]
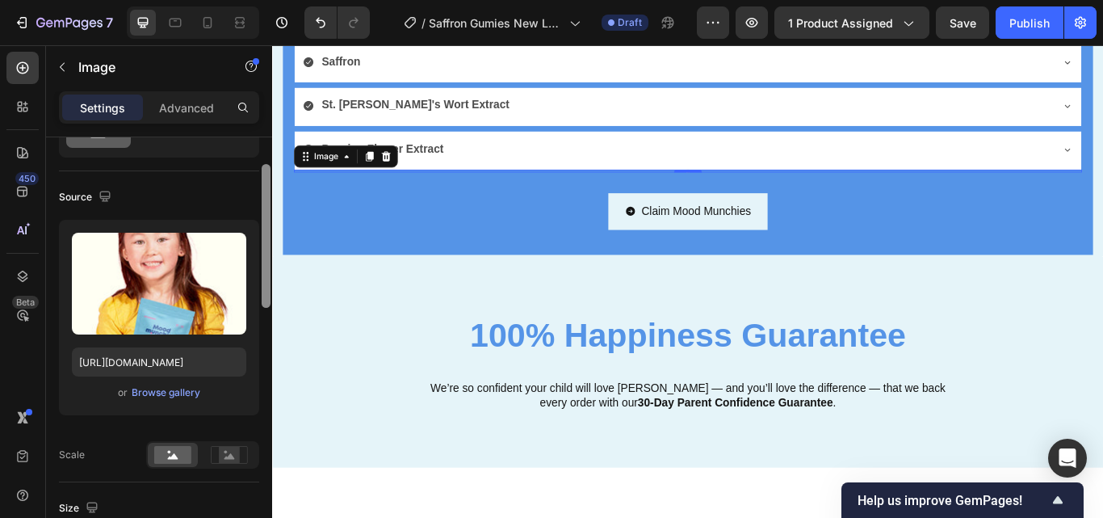
drag, startPoint x: 265, startPoint y: 297, endPoint x: 262, endPoint y: 214, distance: 83.2
click at [262, 214] on div at bounding box center [266, 236] width 9 height 144
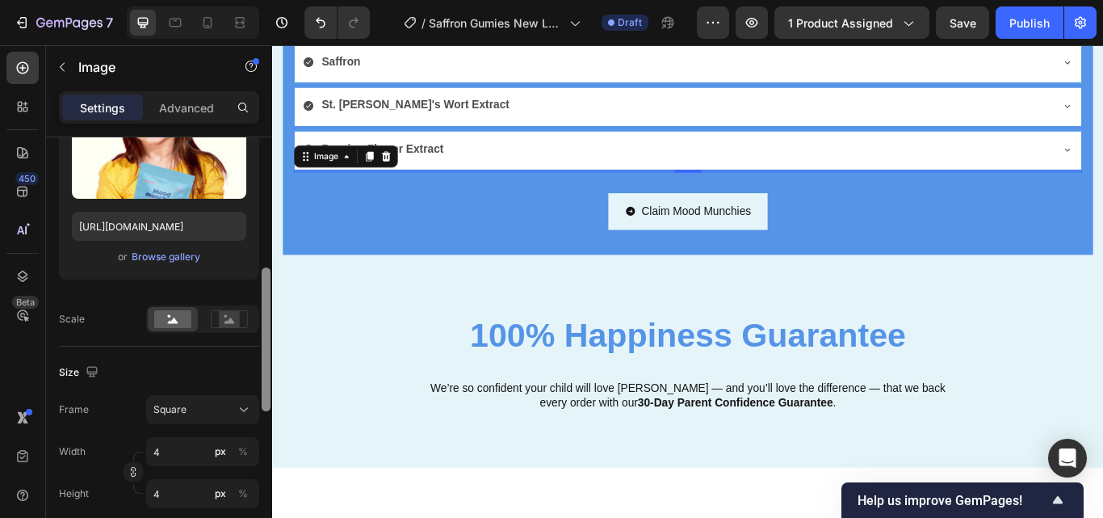
drag, startPoint x: 266, startPoint y: 207, endPoint x: 260, endPoint y: 286, distance: 78.5
click at [260, 286] on div at bounding box center [266, 393] width 12 height 426
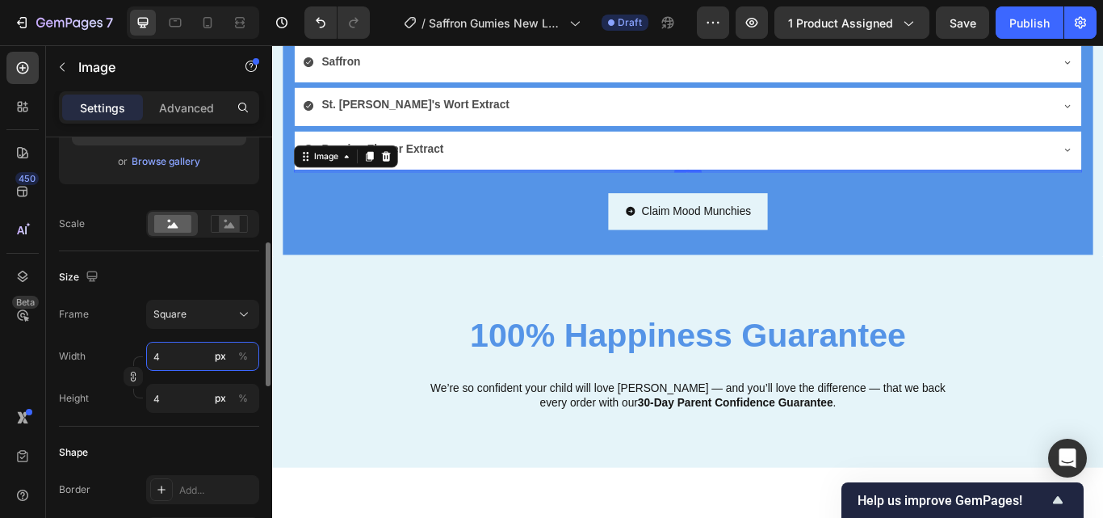
click at [184, 350] on input "4" at bounding box center [202, 356] width 113 height 29
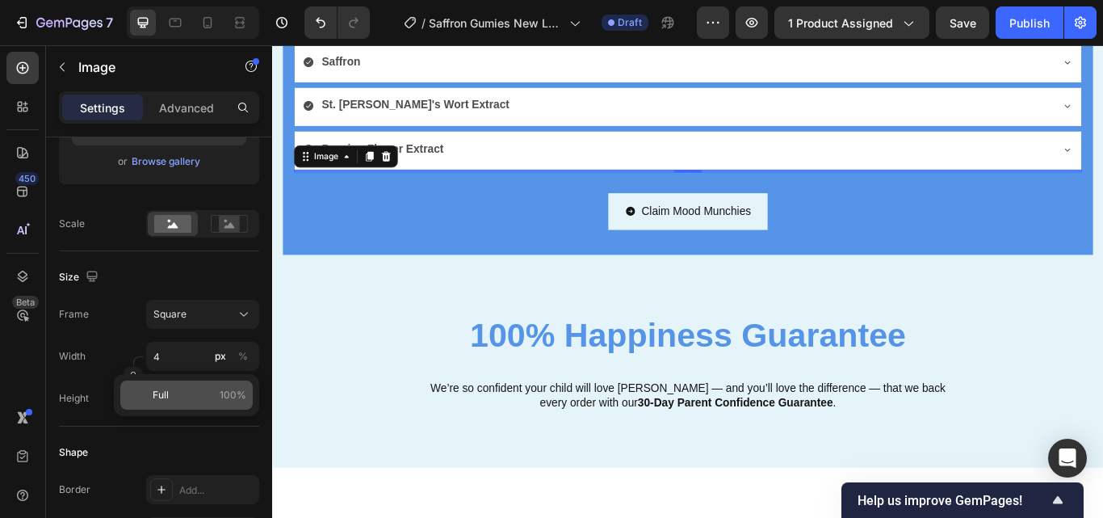
click at [192, 402] on p "Full 100%" at bounding box center [200, 395] width 94 height 15
type input "100"
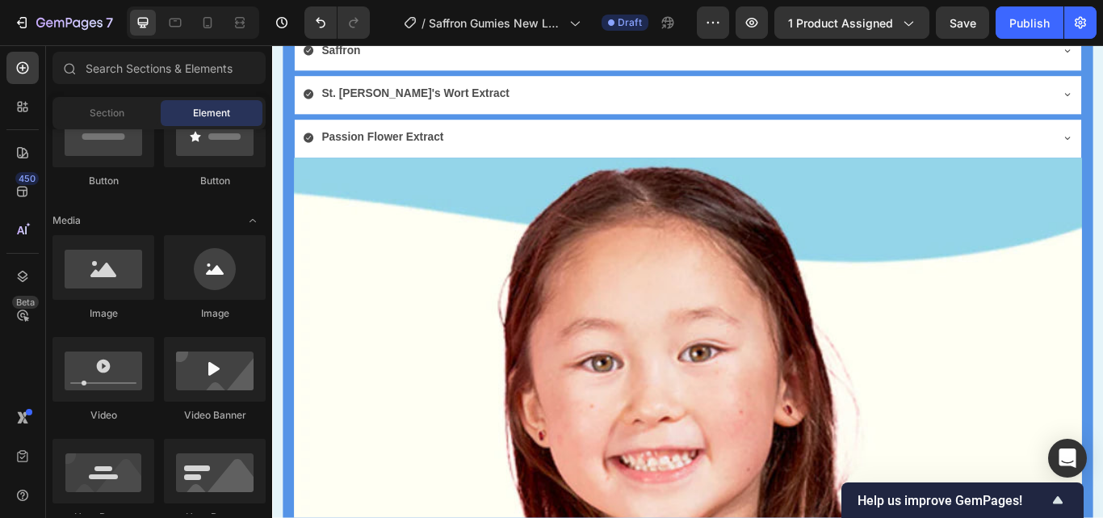
scroll to position [4551, 0]
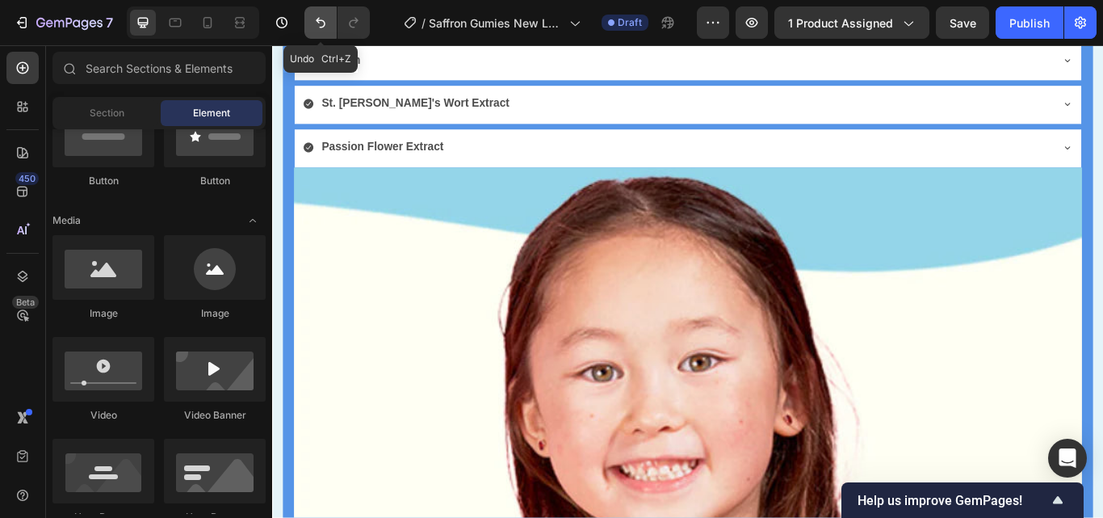
click at [316, 20] on icon "Undo/Redo" at bounding box center [320, 23] width 16 height 16
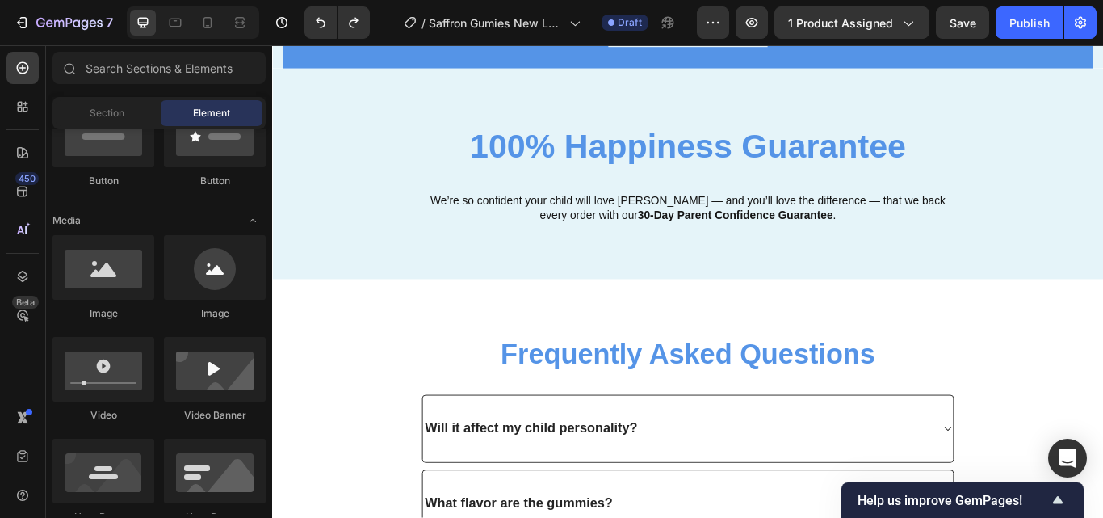
scroll to position [4626, 0]
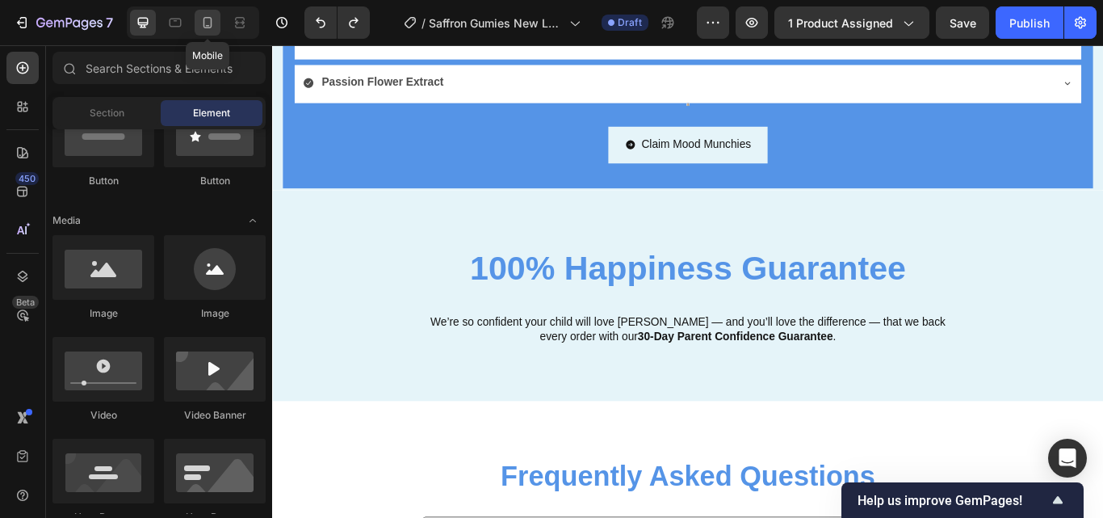
click at [210, 29] on icon at bounding box center [207, 23] width 16 height 16
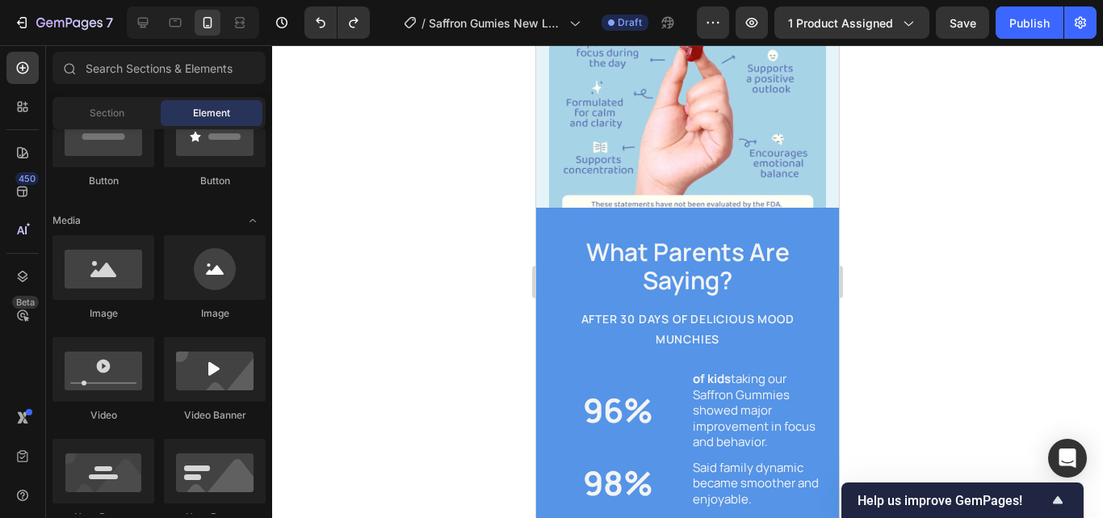
scroll to position [2684, 0]
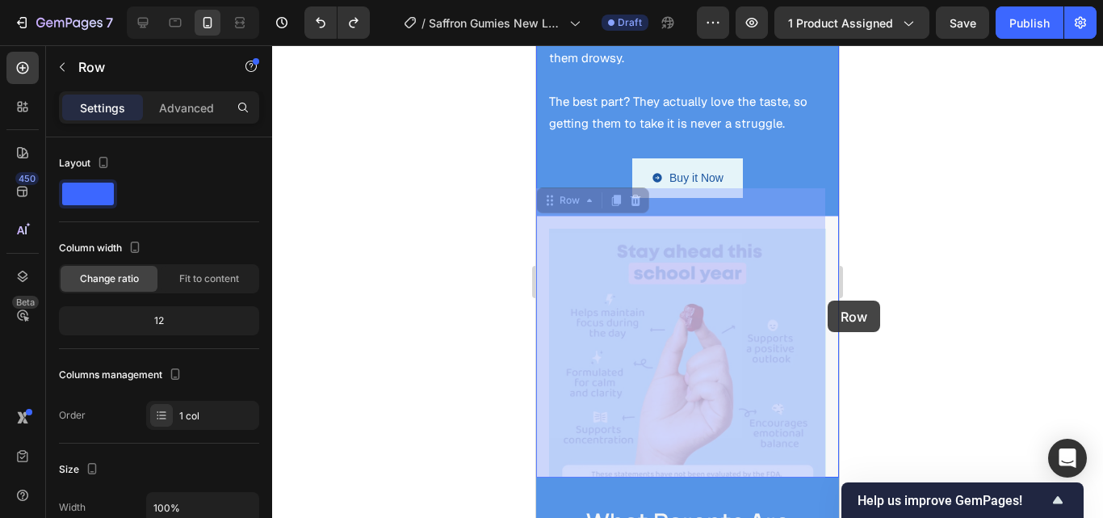
drag, startPoint x: 824, startPoint y: 266, endPoint x: 828, endPoint y: 300, distance: 34.9
click at [828, 300] on html "iPhone 13 Mini ( 375 px) iPhone 13 Mini iPhone 13 Pro iPhone 11 Pro Max iPhone …" at bounding box center [687, 397] width 303 height 6073
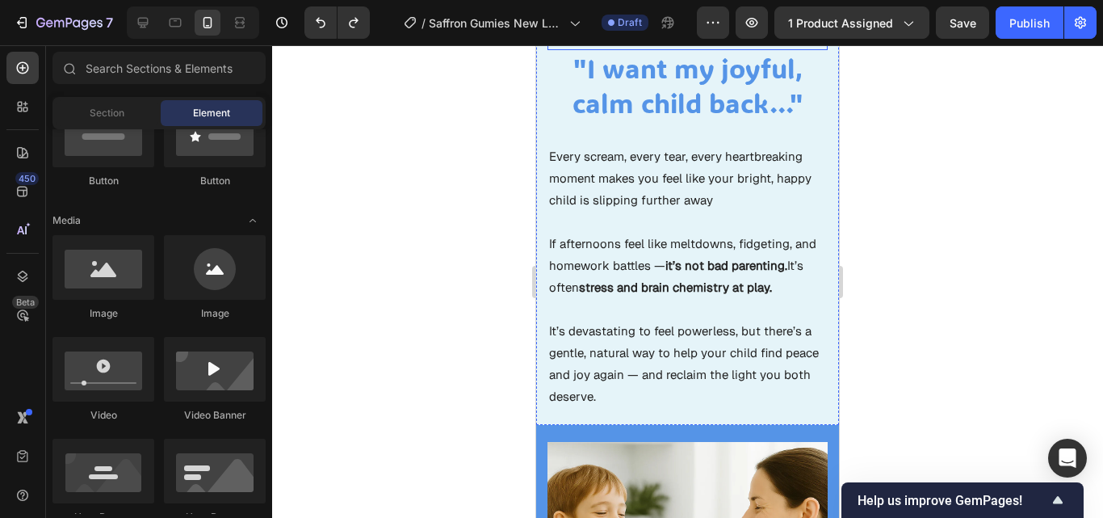
scroll to position [1433, 0]
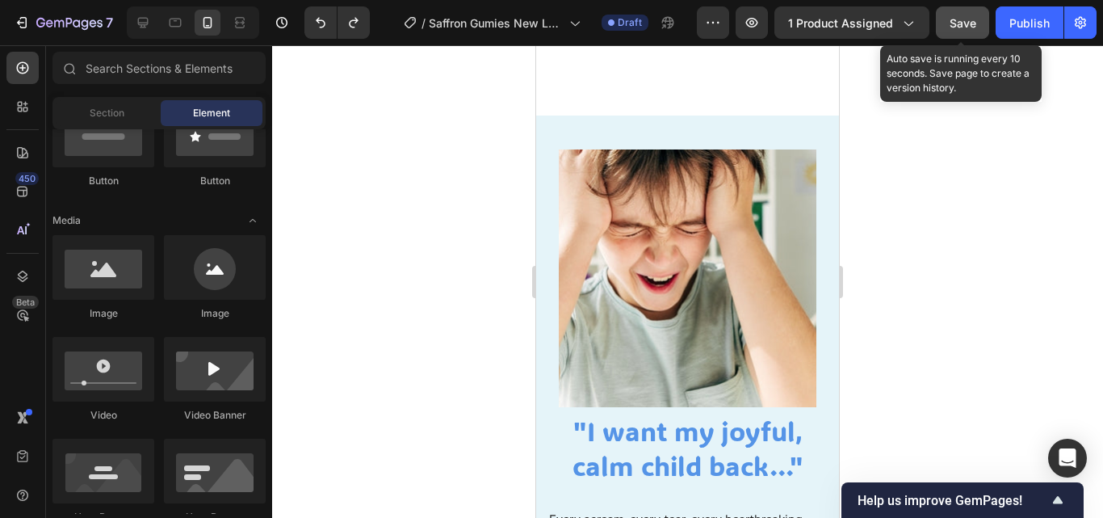
click at [953, 23] on span "Save" at bounding box center [962, 23] width 27 height 14
